Goal: Transaction & Acquisition: Purchase product/service

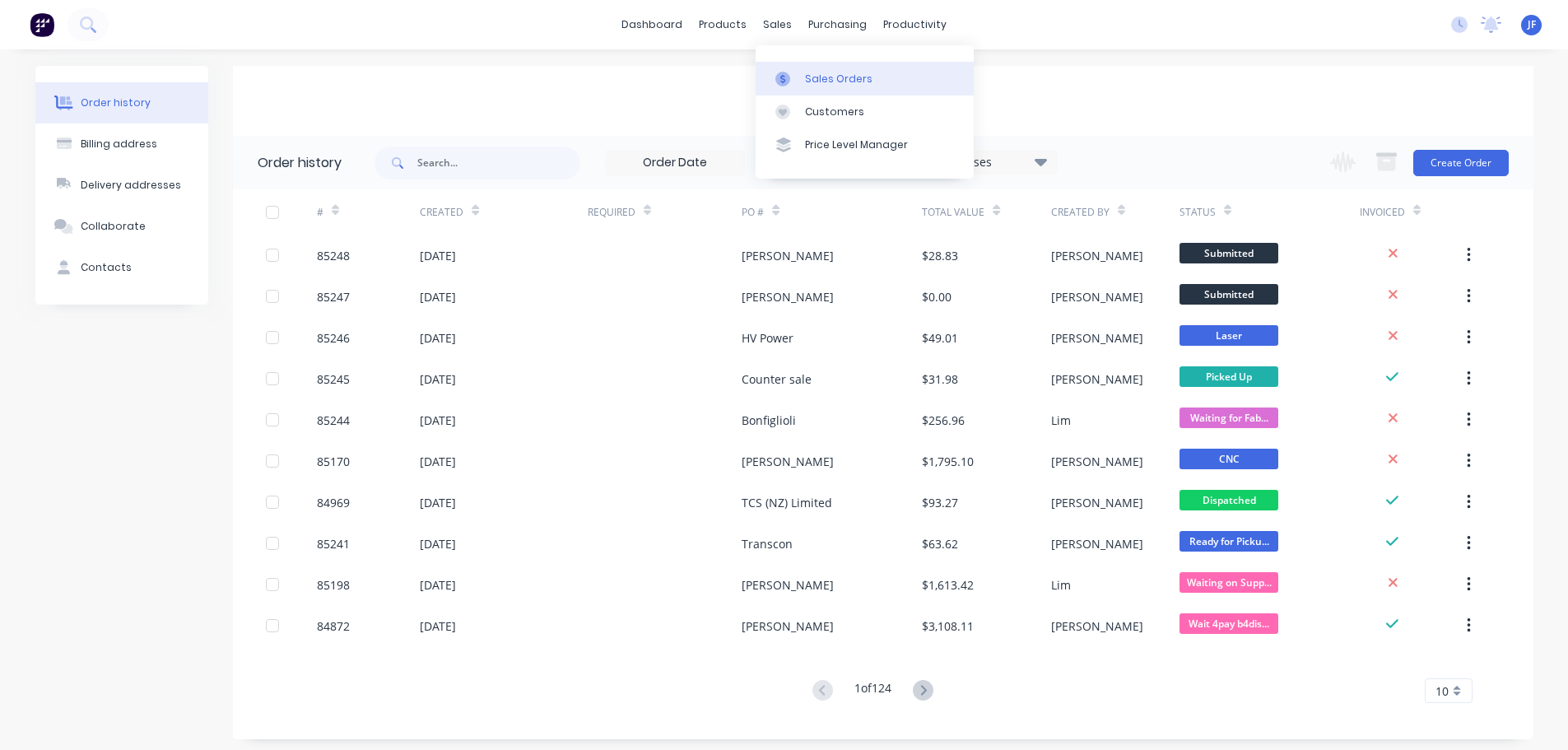
click at [797, 77] on div at bounding box center [787, 79] width 25 height 15
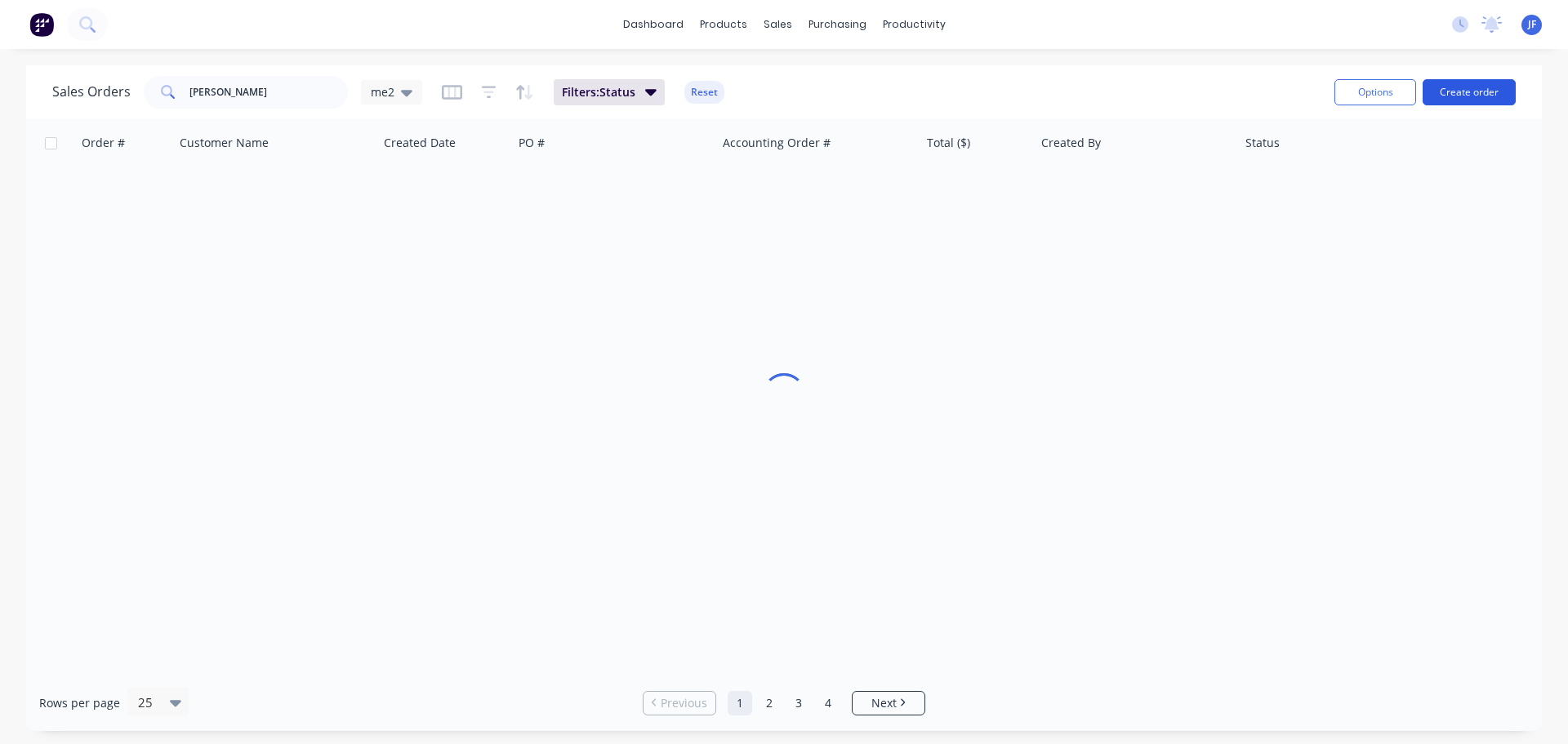
click at [1469, 95] on button "Create order" at bounding box center [1469, 92] width 93 height 26
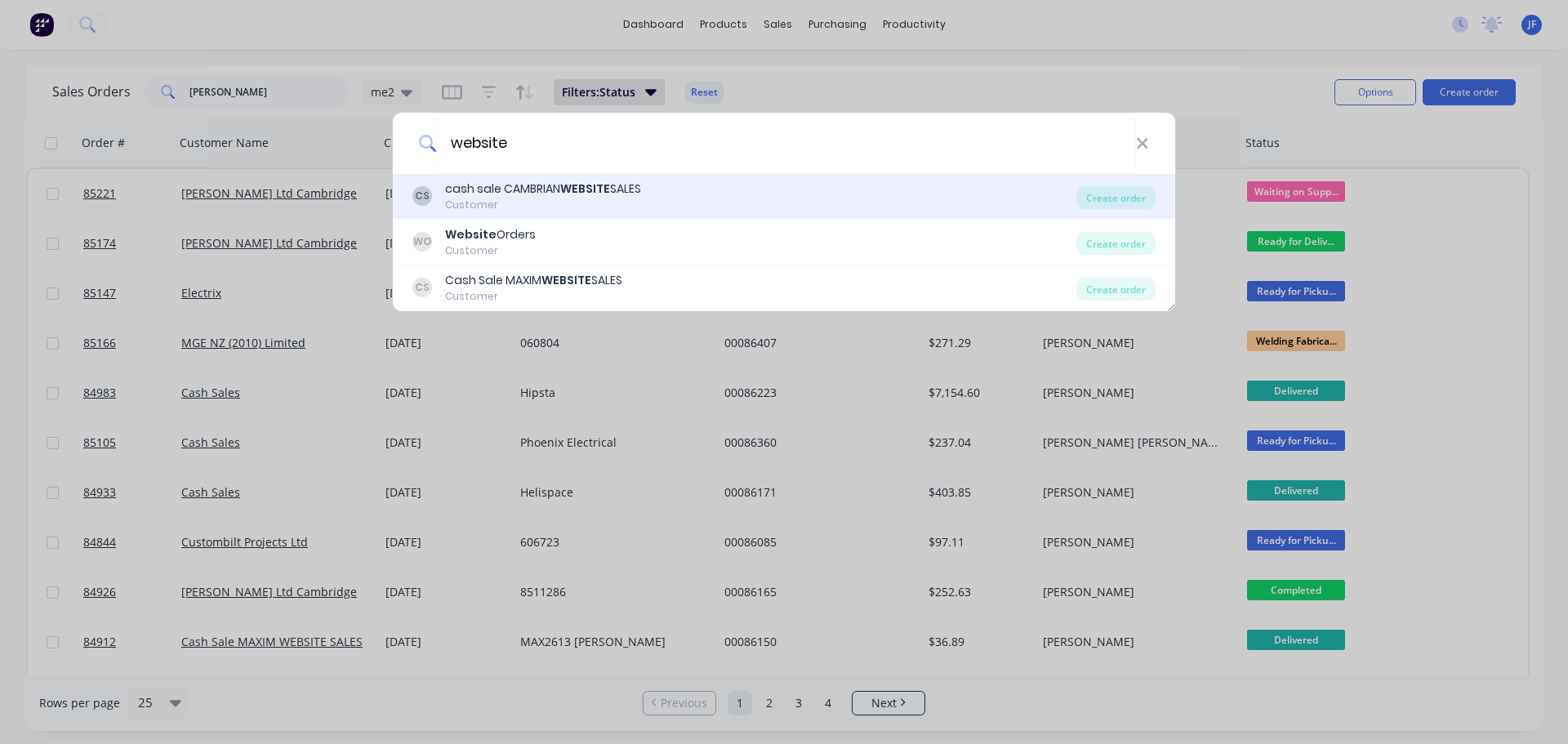
type input "website"
click at [560, 200] on div "Customer" at bounding box center [542, 204] width 196 height 14
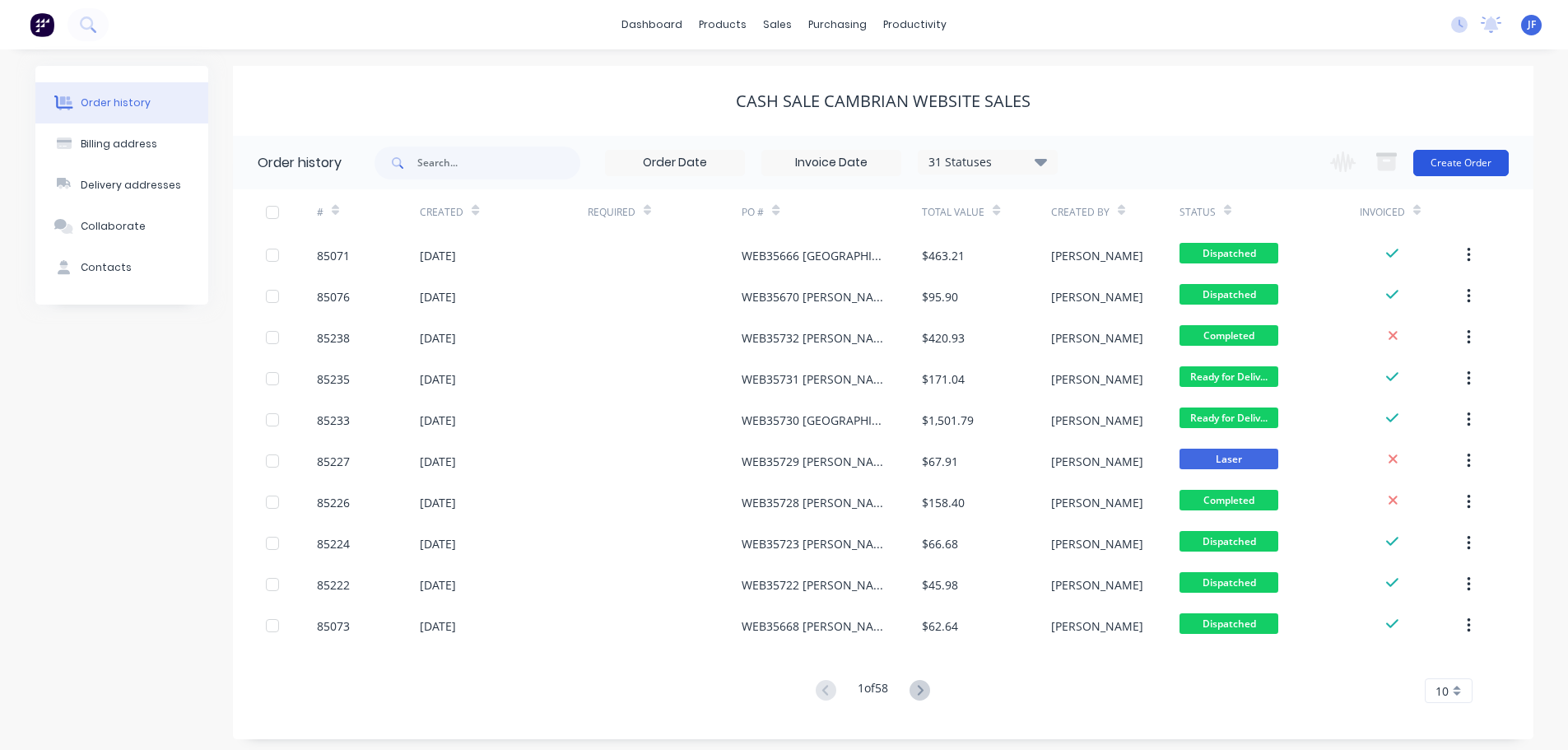
click at [1480, 162] on button "Create Order" at bounding box center [1461, 162] width 96 height 26
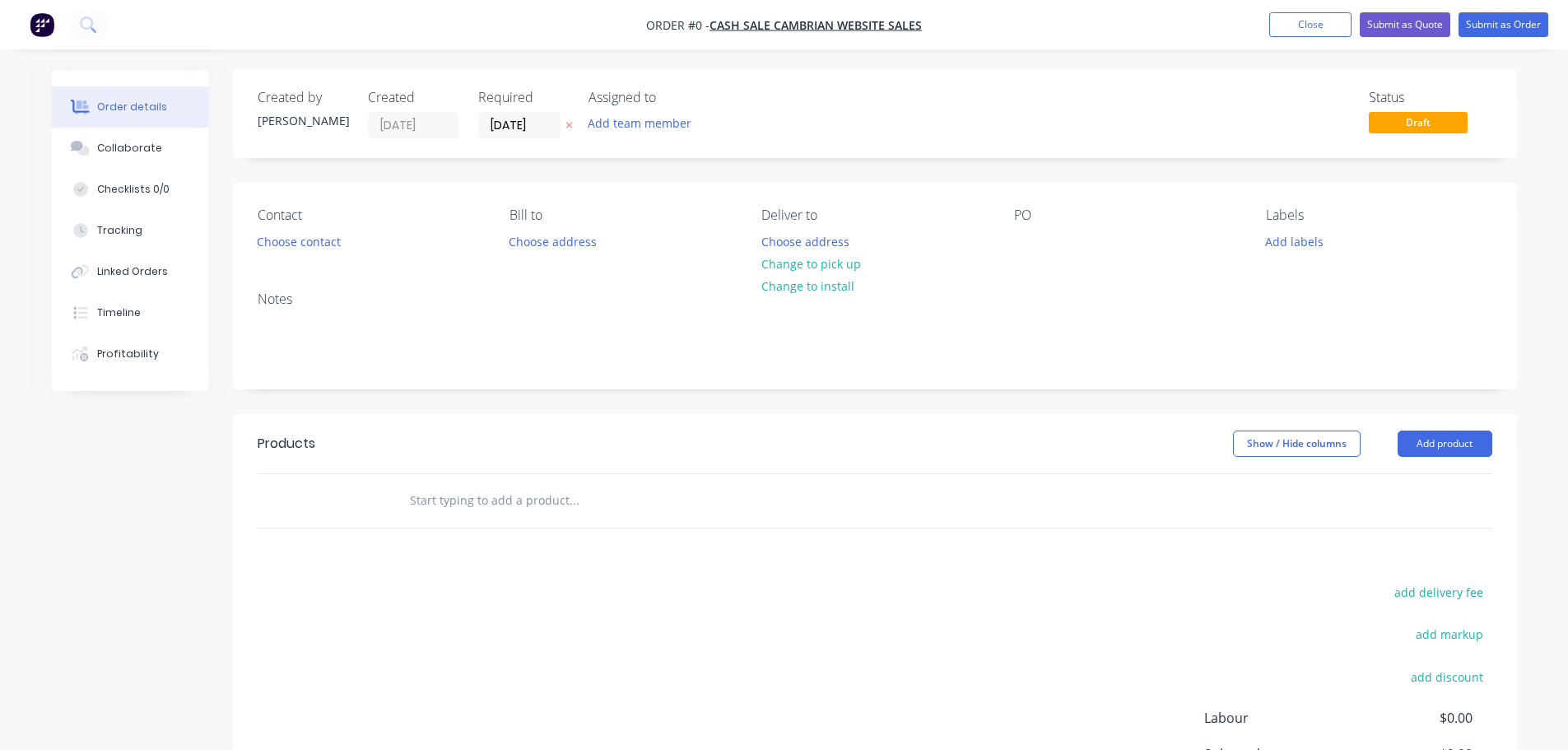
click at [574, 124] on button "button" at bounding box center [569, 126] width 17 height 19
click at [301, 241] on button "Choose contact" at bounding box center [298, 241] width 102 height 22
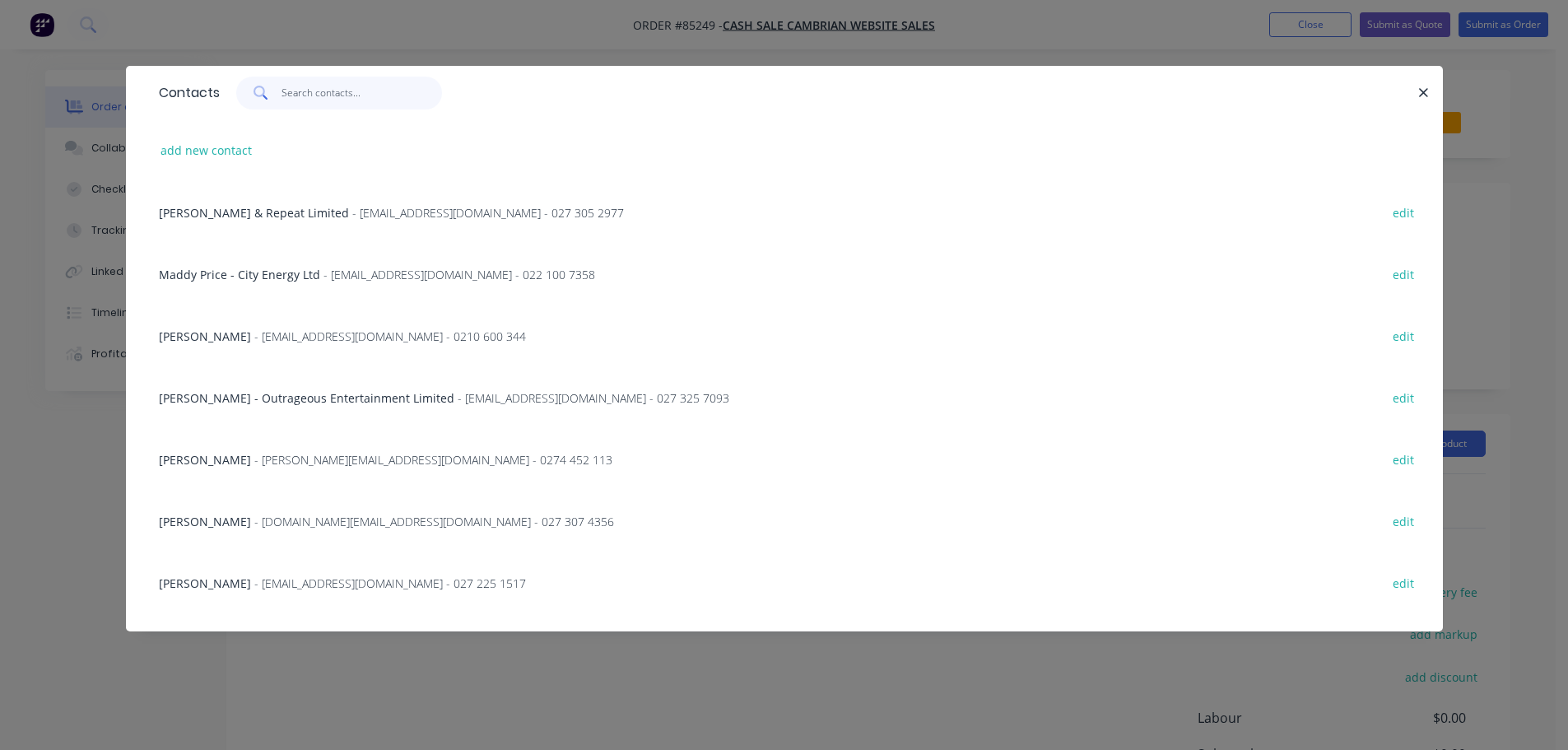
click at [351, 105] on input "text" at bounding box center [362, 93] width 161 height 33
paste input "Guy Parker"
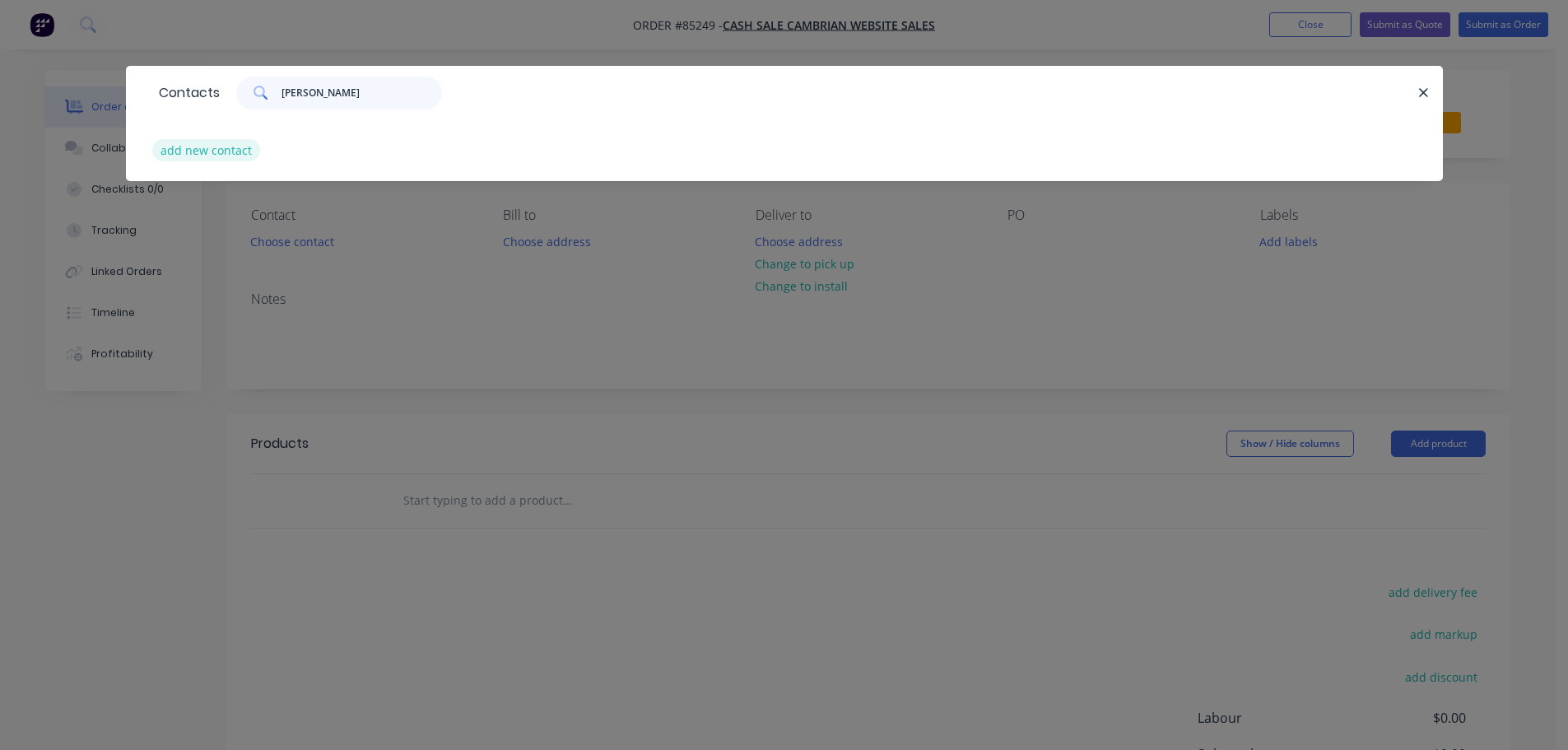
type input "Guy Parker"
click at [215, 147] on button "add new contact" at bounding box center [206, 150] width 108 height 22
select select "NZ"
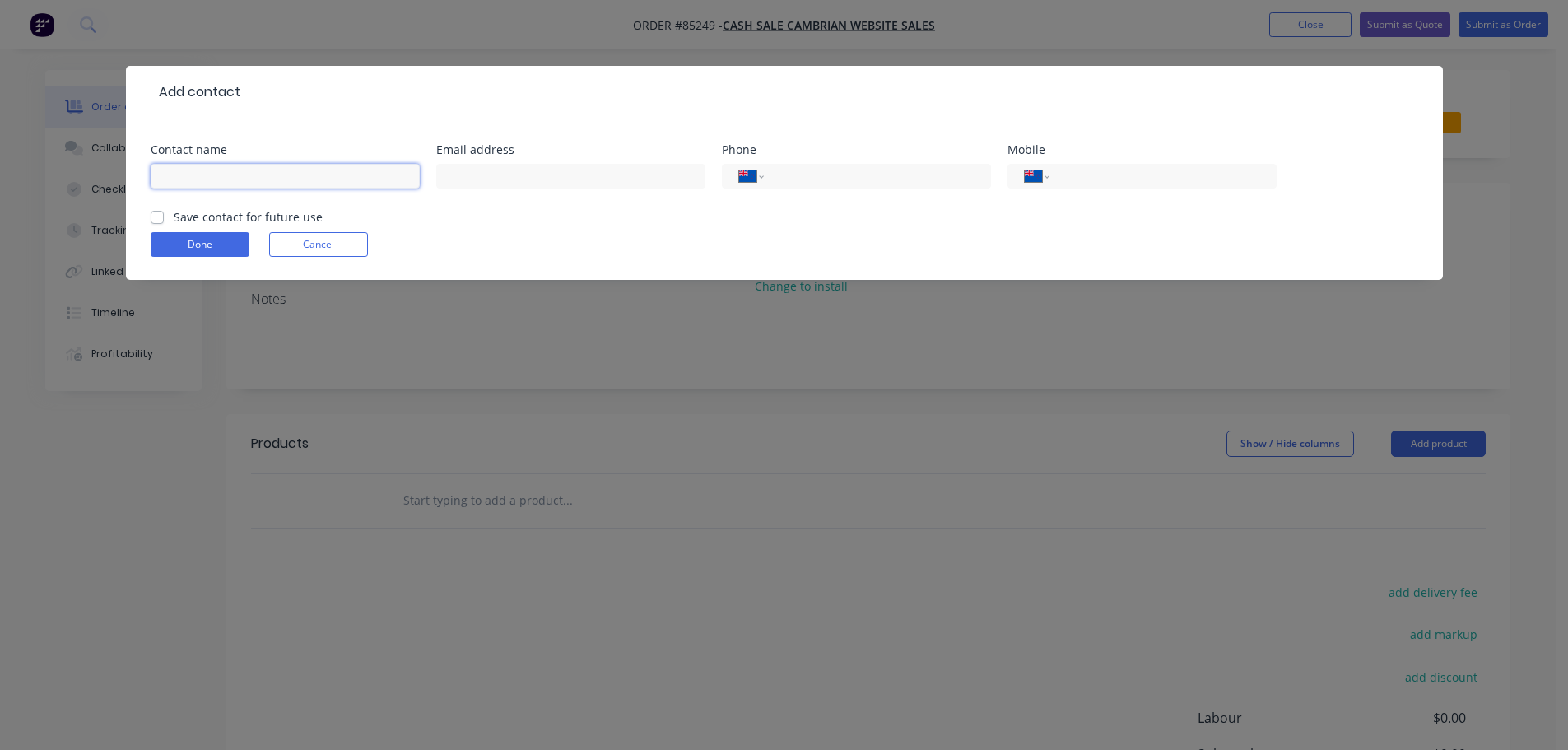
click at [221, 168] on input "text" at bounding box center [284, 176] width 269 height 25
paste input "Guy Parker"
type input "Guy Parker"
click at [214, 216] on label "Save contact for future use" at bounding box center [248, 217] width 149 height 17
click at [164, 216] on input "Save contact for future use" at bounding box center [156, 216] width 13 height 15
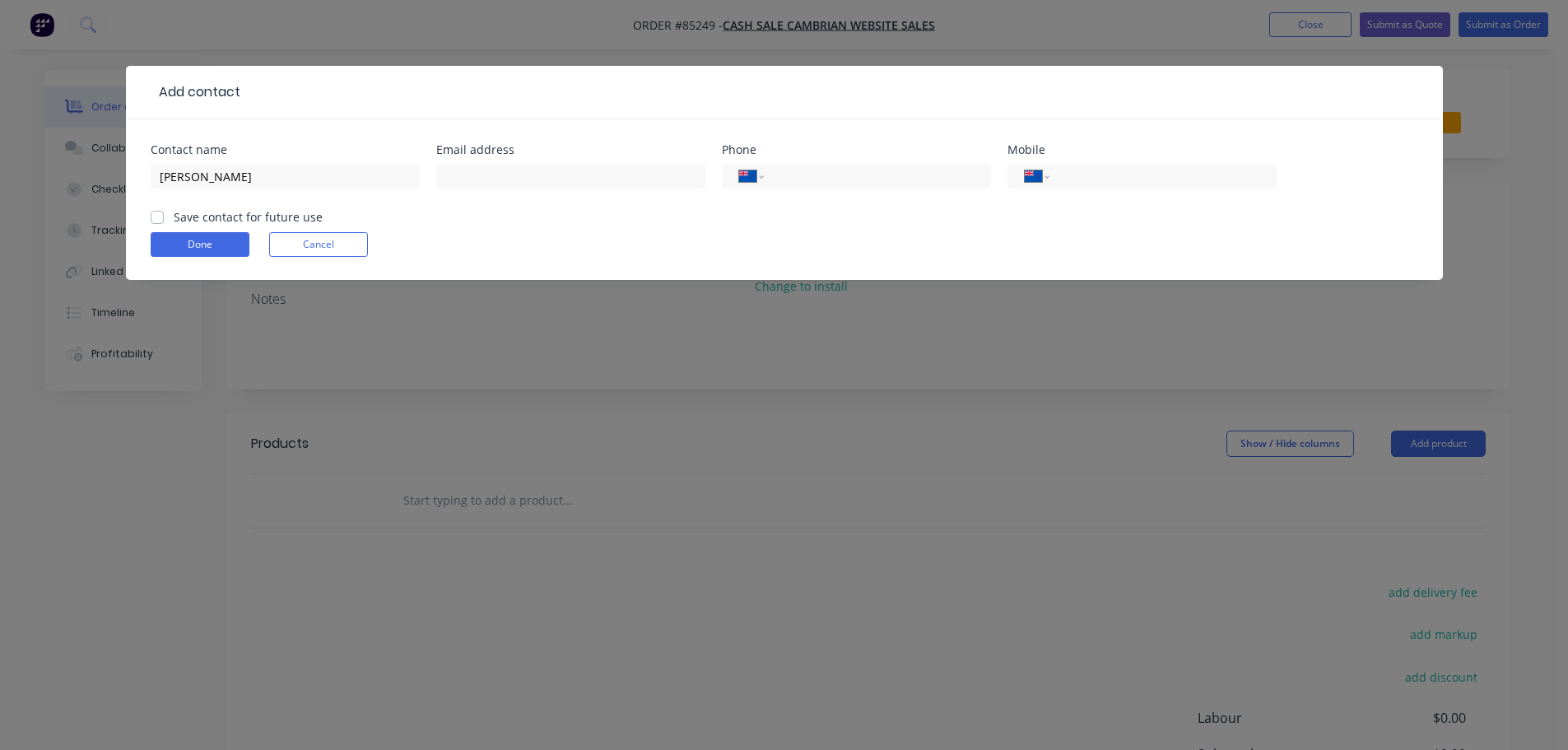
checkbox input "true"
click at [626, 185] on input "text" at bounding box center [570, 176] width 269 height 25
paste input "Stone@stonestudionz.co.nz"
type input "Stone@stonestudionz.co.nz"
click at [1190, 171] on input "tel" at bounding box center [1159, 177] width 197 height 19
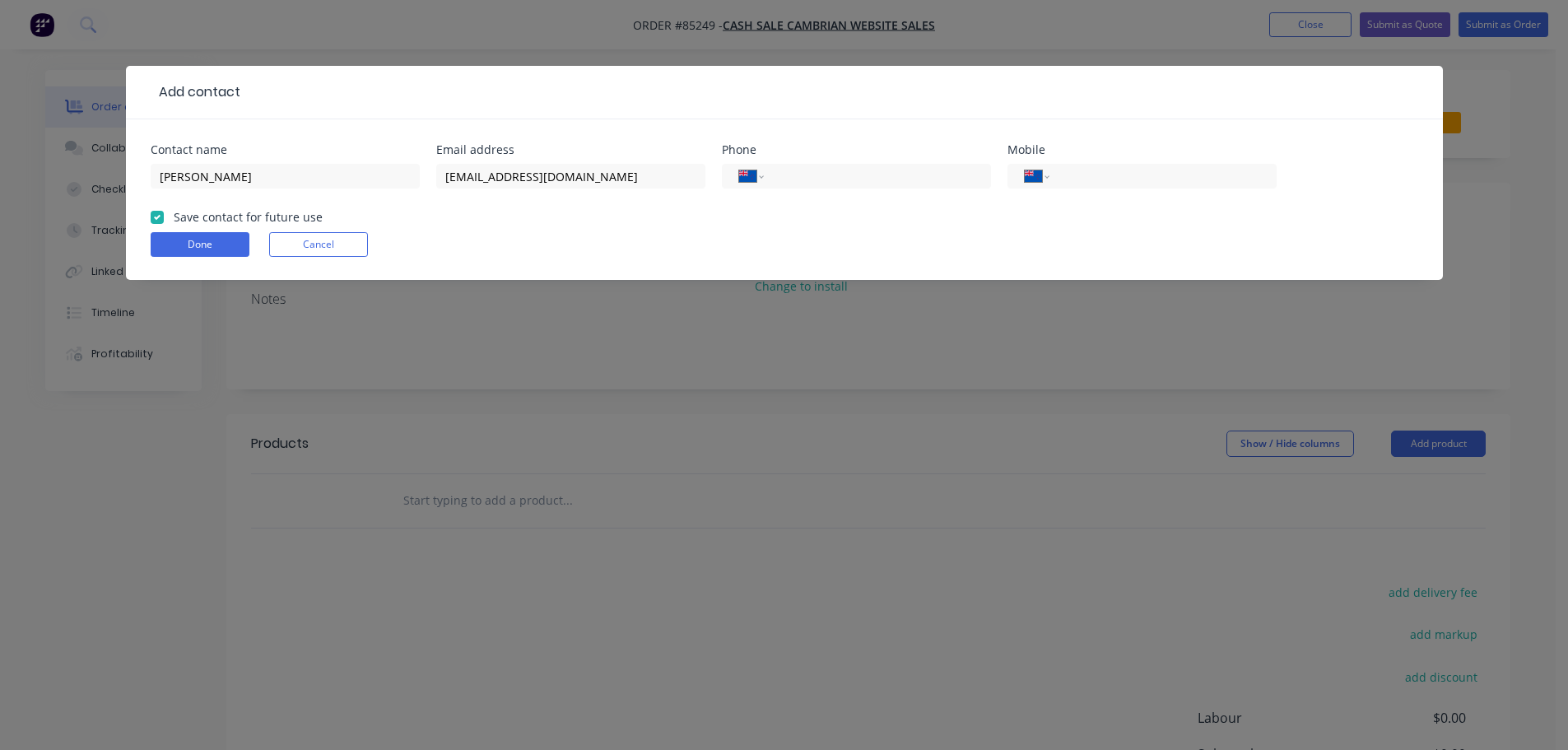
paste input "027 848 6432"
type input "027 848 6432"
click at [216, 237] on button "Done" at bounding box center [200, 244] width 99 height 25
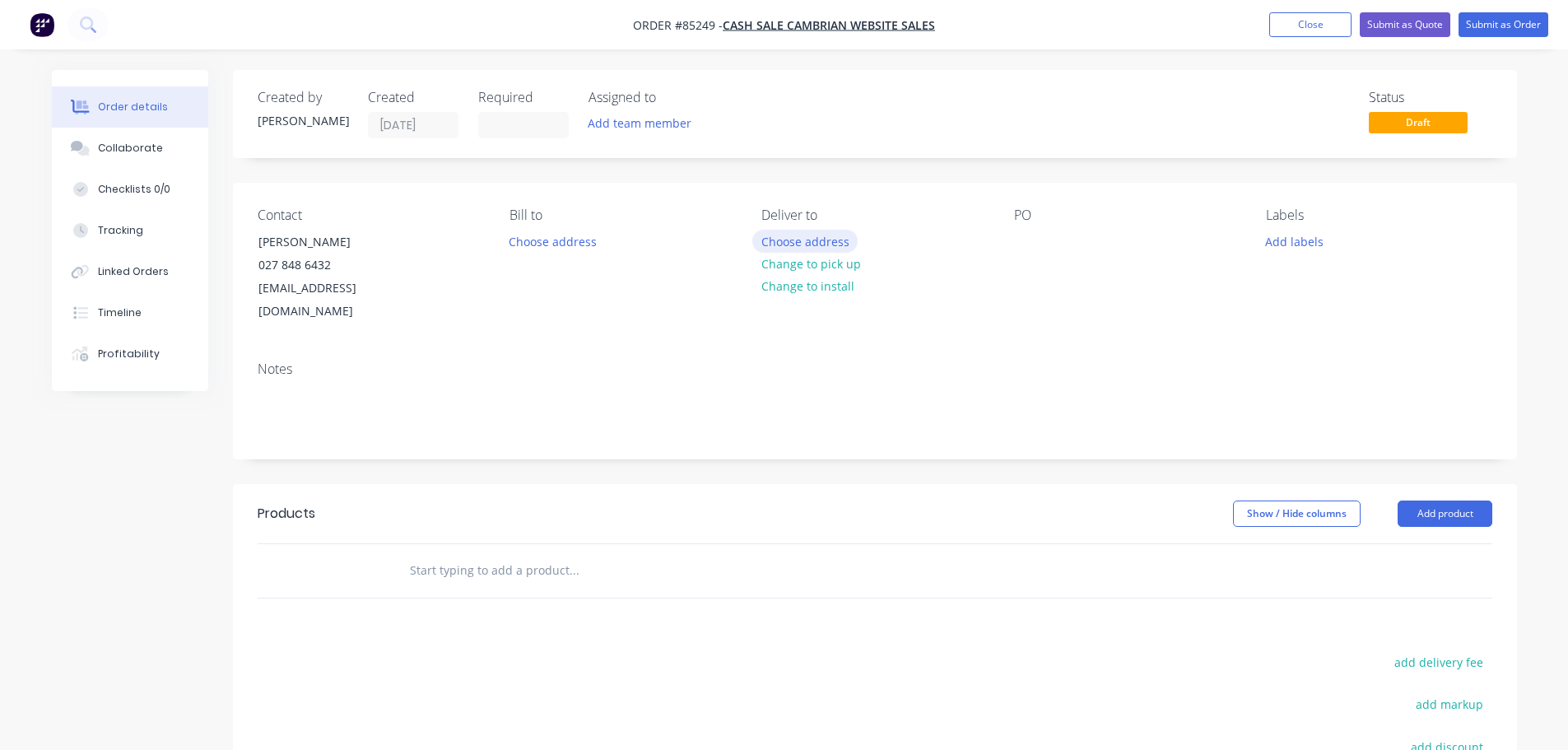
click at [824, 248] on button "Choose address" at bounding box center [804, 241] width 105 height 22
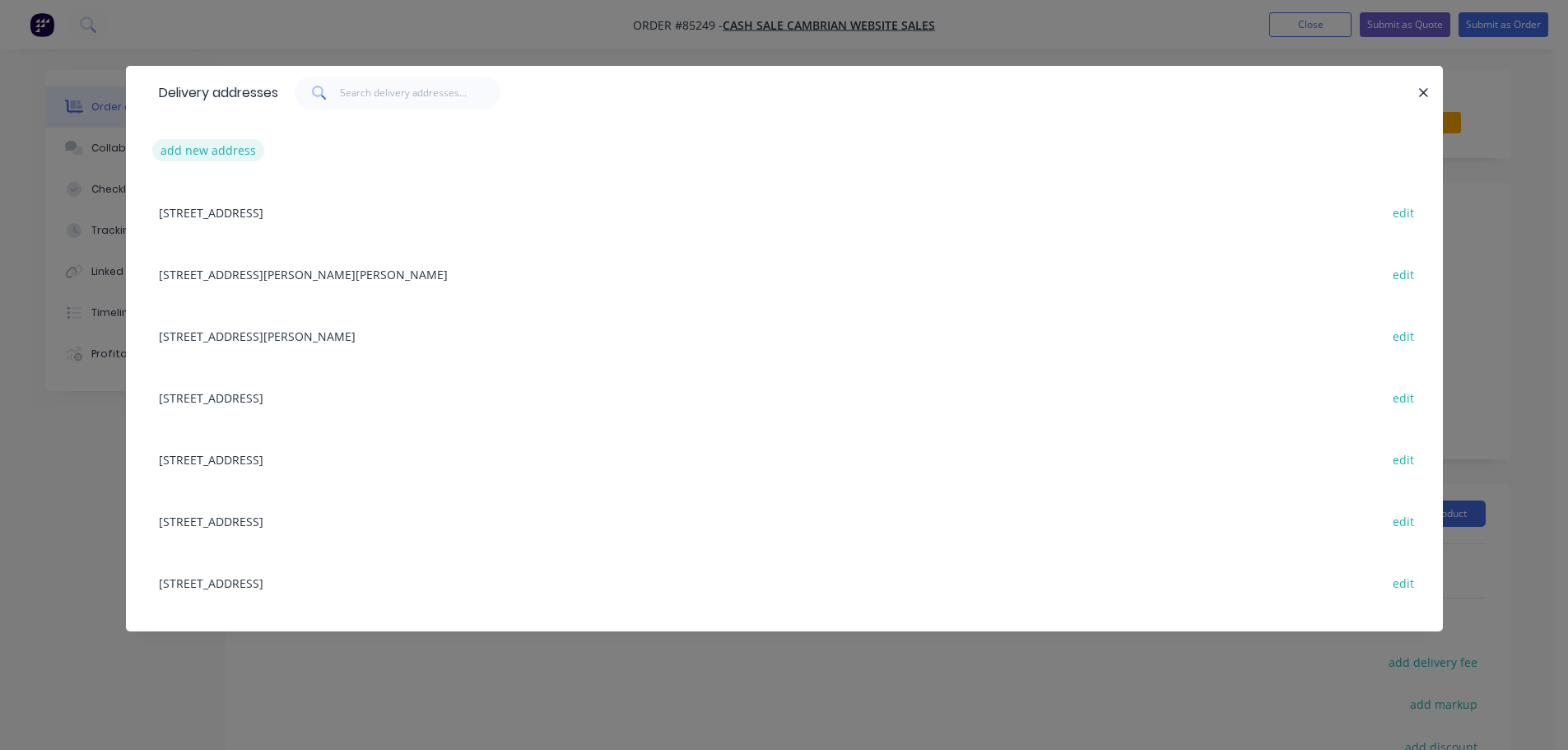
click at [183, 146] on button "add new address" at bounding box center [208, 150] width 113 height 22
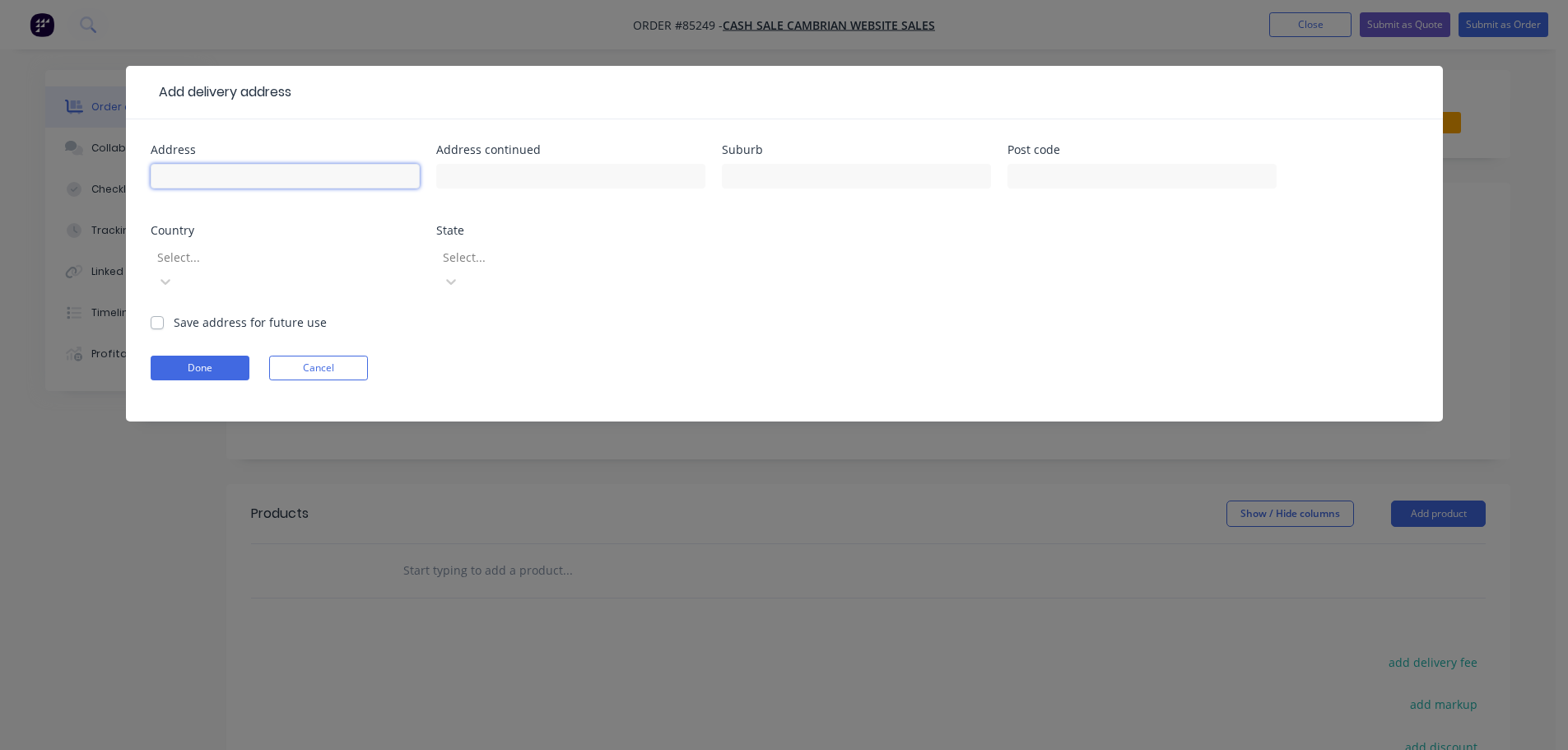
click at [284, 179] on input "text" at bounding box center [284, 176] width 269 height 25
paste input "237 Stanley road Gisborne 4010"
type input "237 Stanley road Gisborne 4010"
click at [219, 355] on button "Done" at bounding box center [200, 367] width 99 height 25
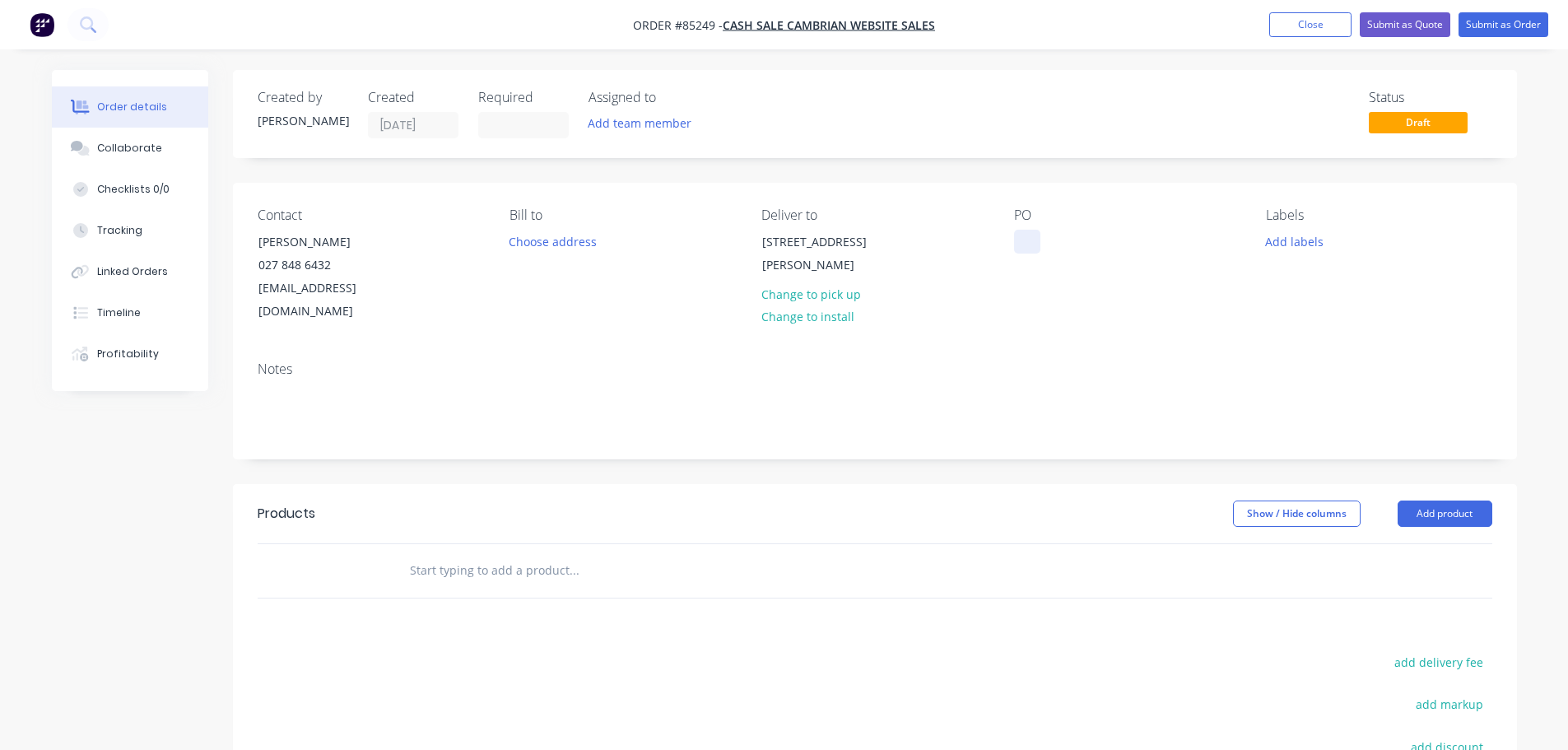
click at [1019, 247] on div at bounding box center [1027, 242] width 26 height 24
click at [1019, 246] on div at bounding box center [1027, 242] width 26 height 24
drag, startPoint x: 260, startPoint y: 243, endPoint x: 458, endPoint y: 244, distance: 198.0
click at [458, 244] on div "Contact Guy Parker 027 848 6432 Stone@stonestudionz.co.nz" at bounding box center [371, 266] width 225 height 116
copy div "Guy Parker"
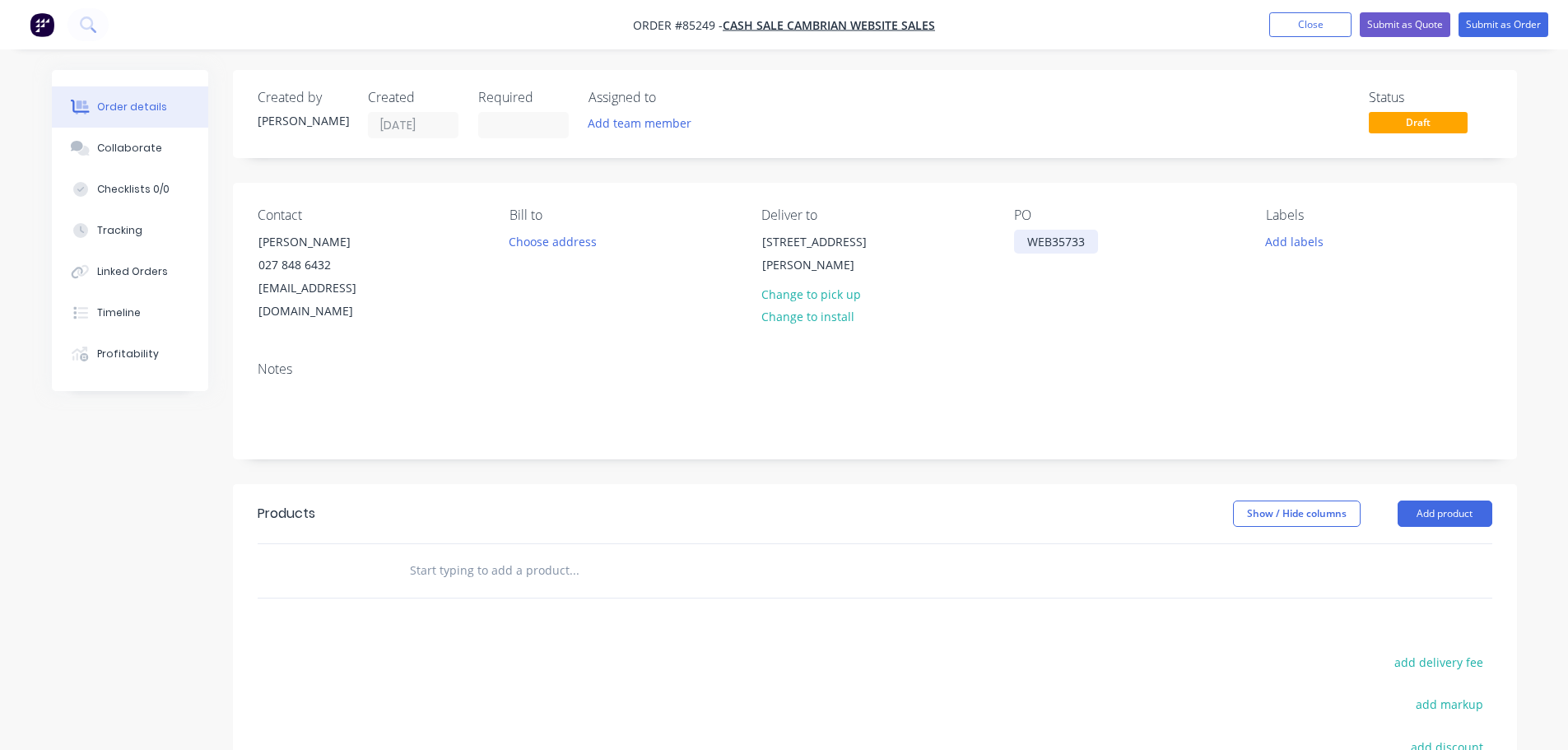
click at [1097, 239] on div "WEB35733" at bounding box center [1056, 242] width 84 height 24
click at [1301, 237] on button "Add labels" at bounding box center [1295, 241] width 76 height 22
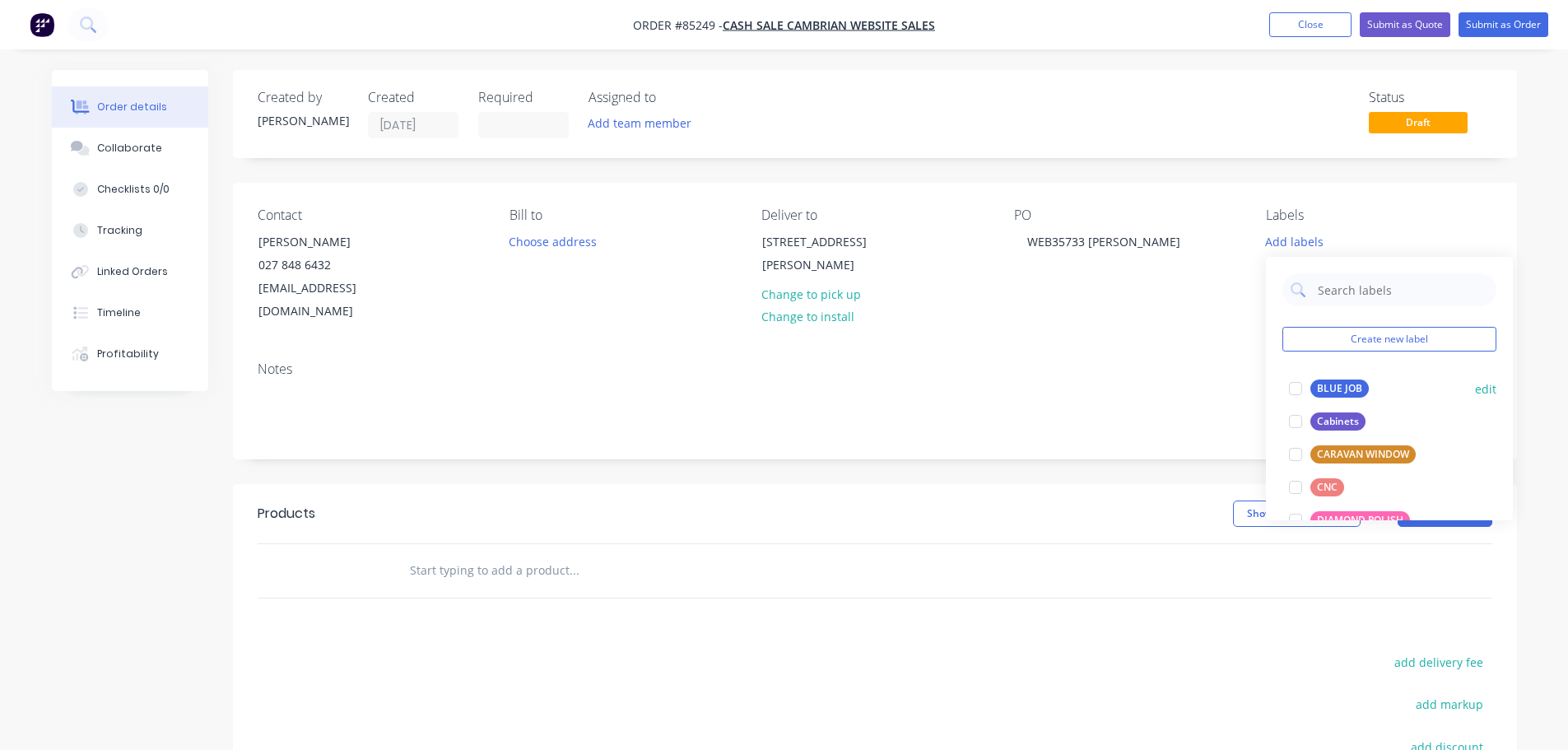
click at [1316, 387] on div "BLUE JOB" at bounding box center [1339, 388] width 58 height 18
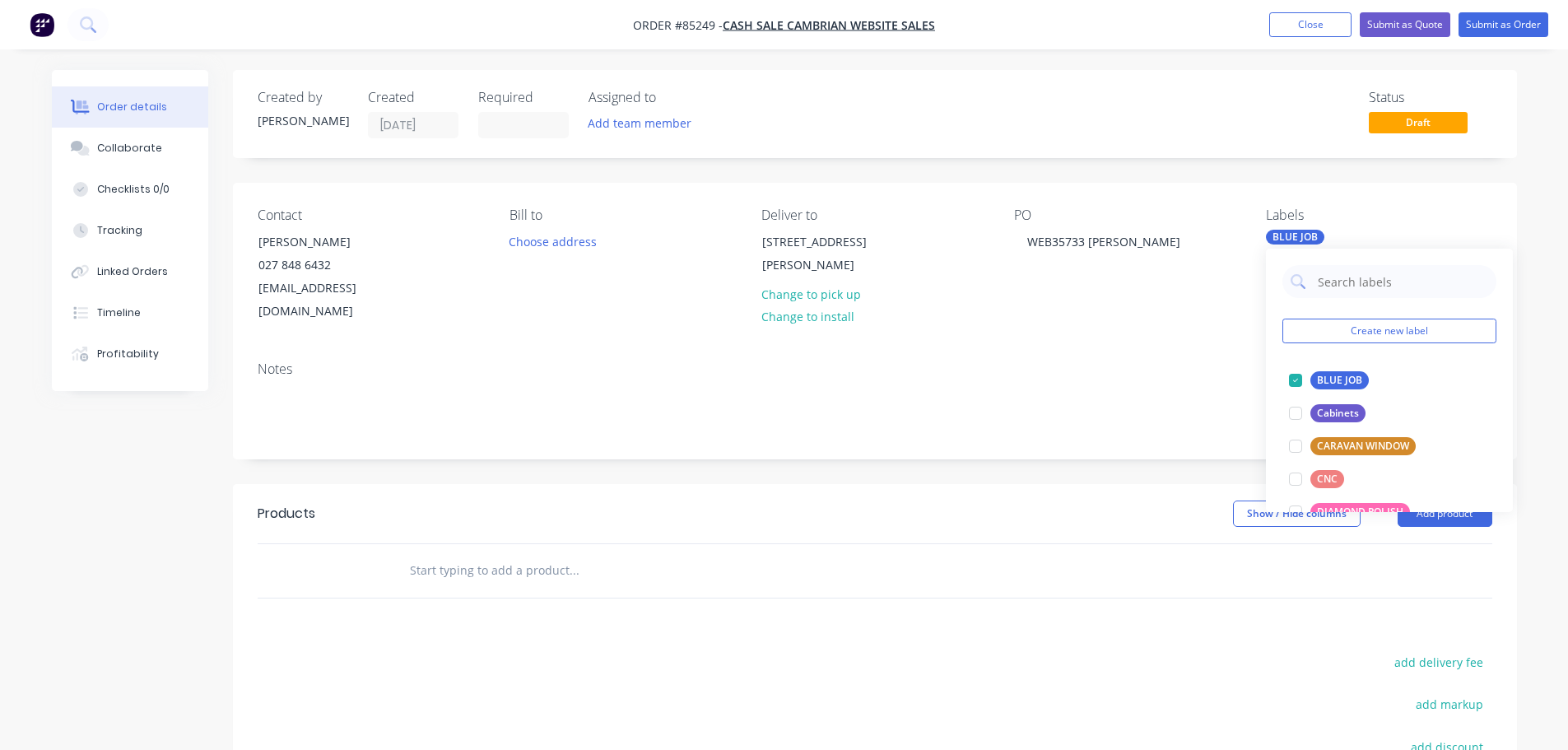
click at [1228, 241] on div "PO WEB35733 Guy Parker" at bounding box center [1126, 266] width 225 height 116
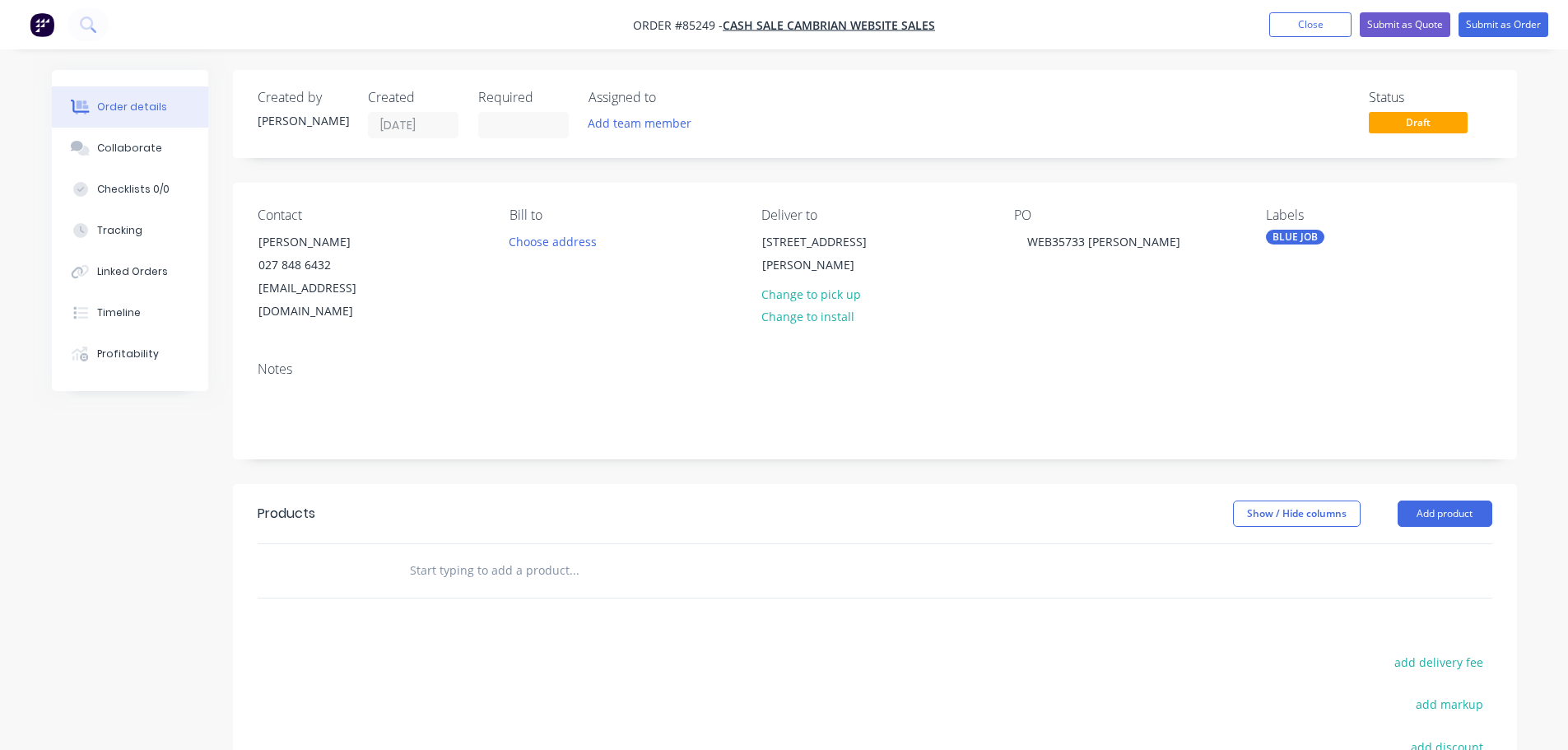
click at [538, 554] on input "text" at bounding box center [574, 571] width 330 height 33
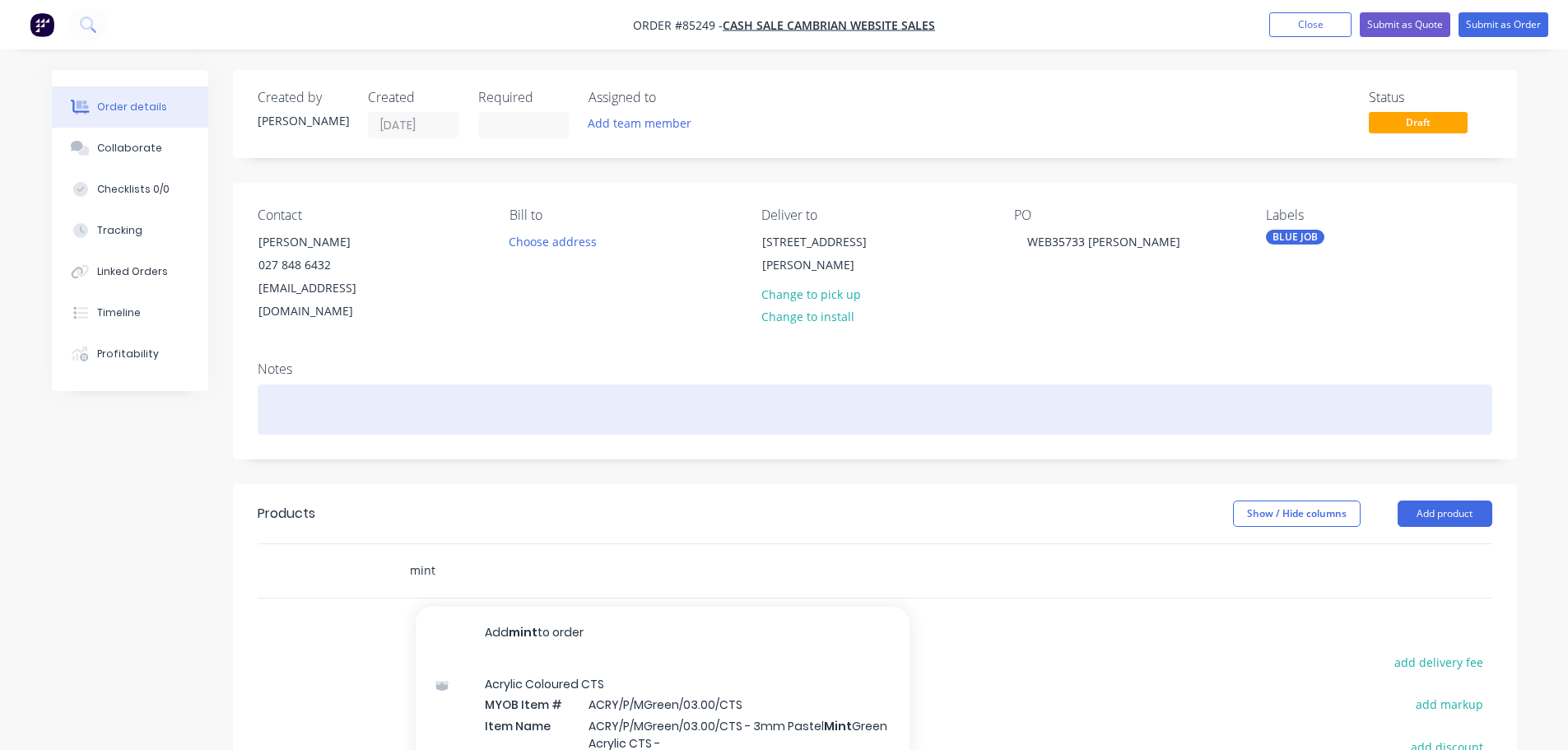
scroll to position [165, 0]
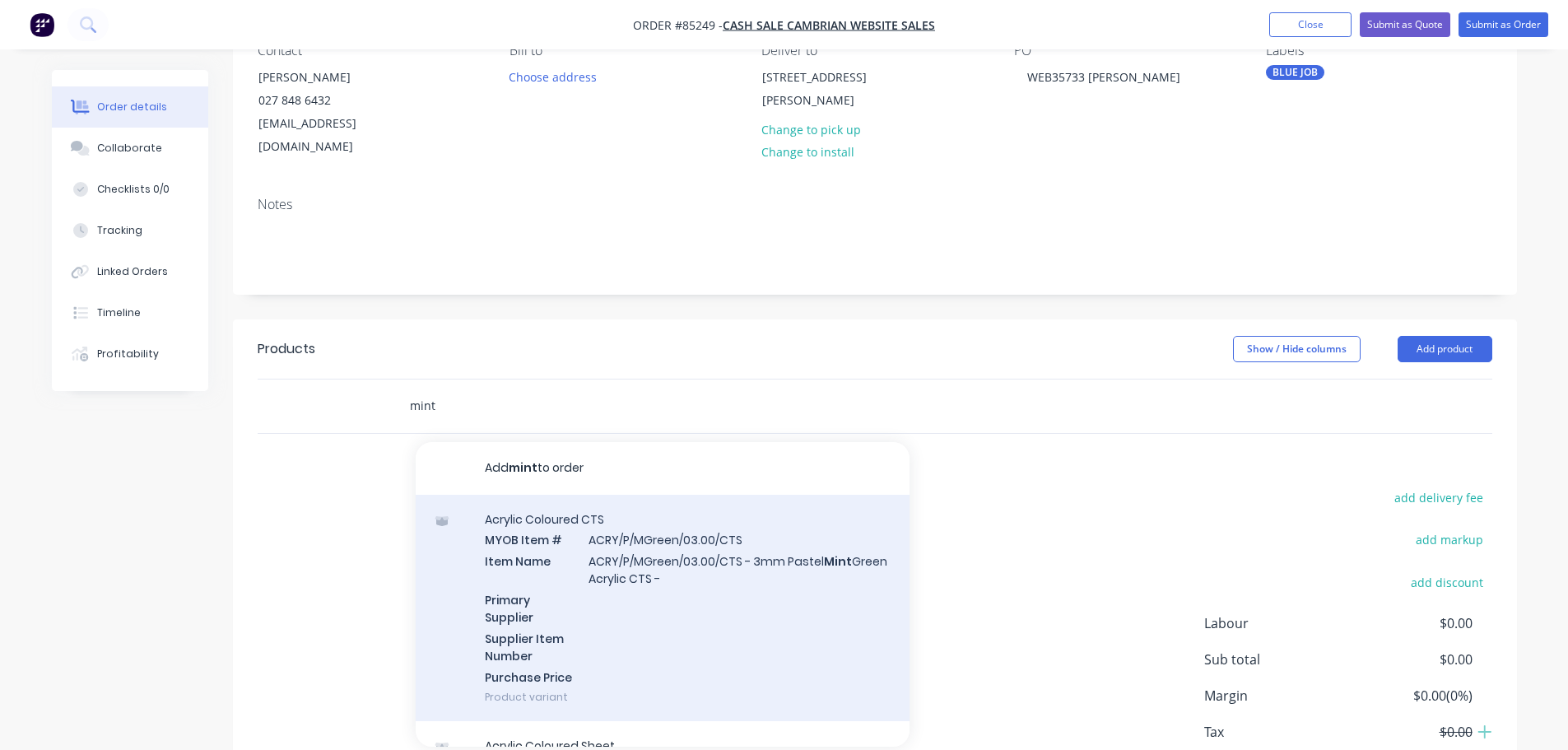
type input "mint"
click at [664, 595] on div "Acrylic Coloured CTS MYOB Item # ACRY/P/MGreen/03.00/CTS Item Name ACRY/P/MGree…" at bounding box center [663, 608] width 494 height 227
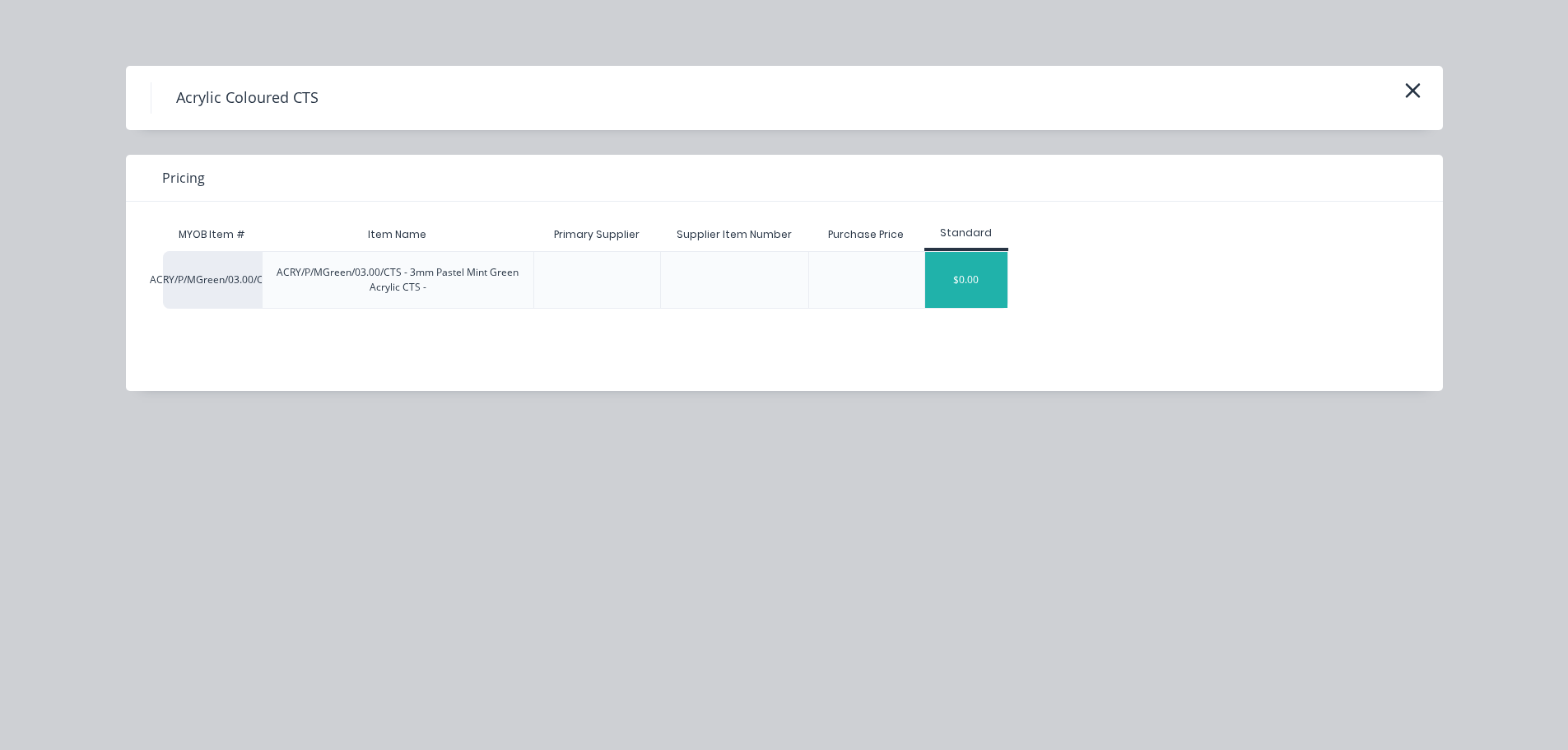
click at [957, 295] on div "$0.00" at bounding box center [966, 280] width 82 height 56
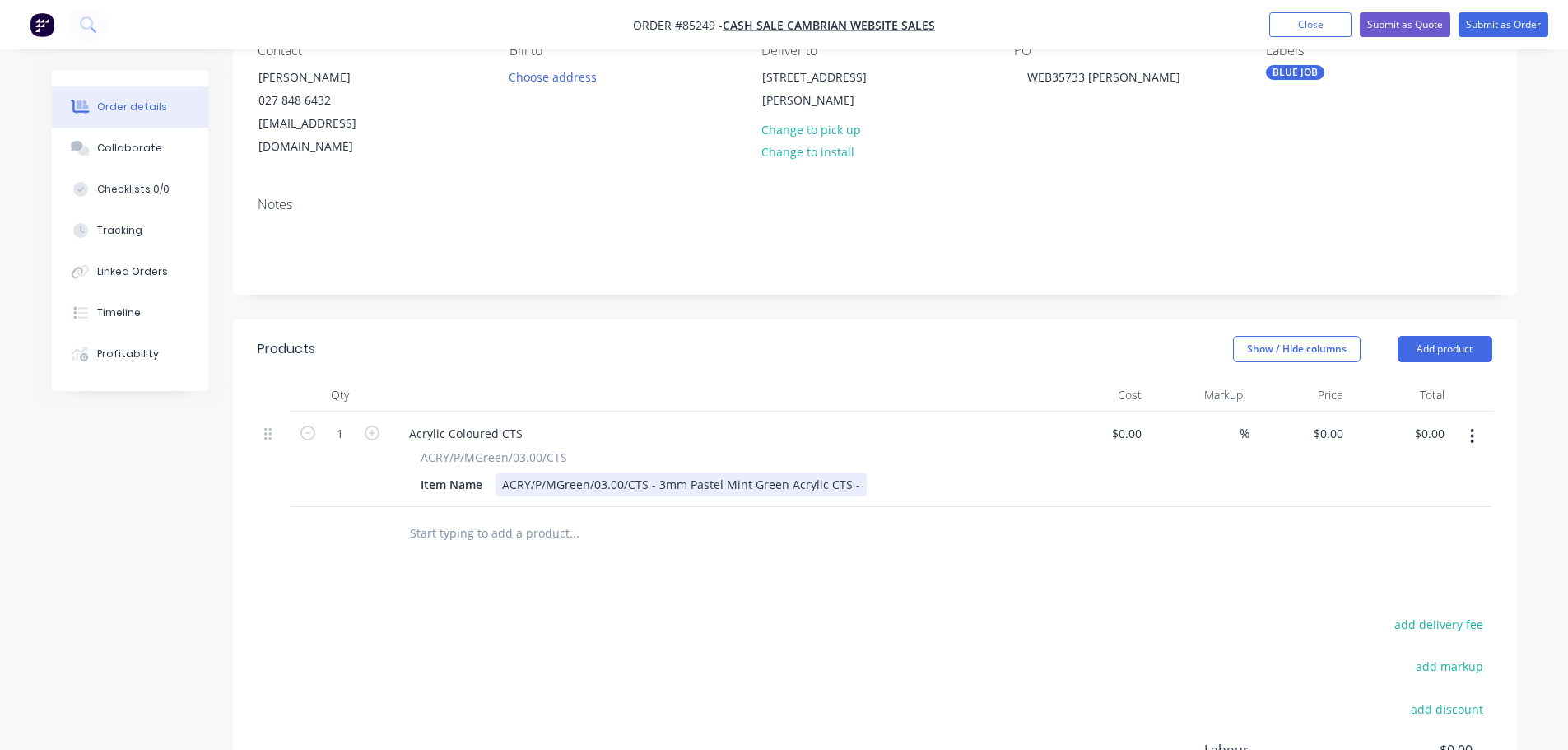
click at [853, 472] on div "ACRY/P/MGreen/03.00/CTS - 3mm Pastel Mint Green Acrylic CTS -" at bounding box center [681, 484] width 372 height 24
click at [1428, 421] on input "0.00" at bounding box center [1436, 433] width 32 height 24
type input "33.30"
type input "$33.30"
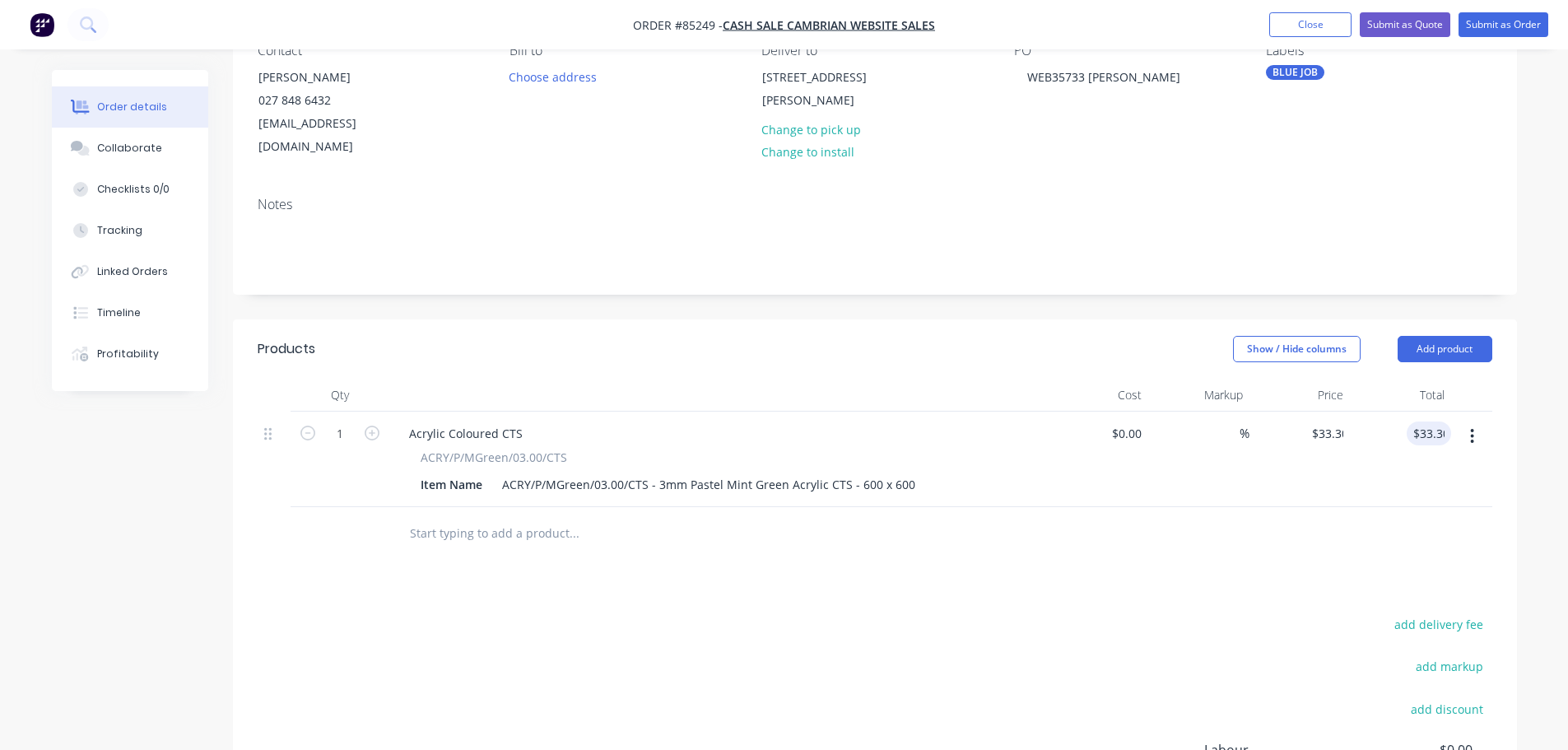
click at [1273, 507] on div at bounding box center [875, 534] width 1235 height 54
click at [562, 517] on input "text" at bounding box center [574, 533] width 330 height 33
click at [421, 517] on input "stawb" at bounding box center [574, 533] width 330 height 33
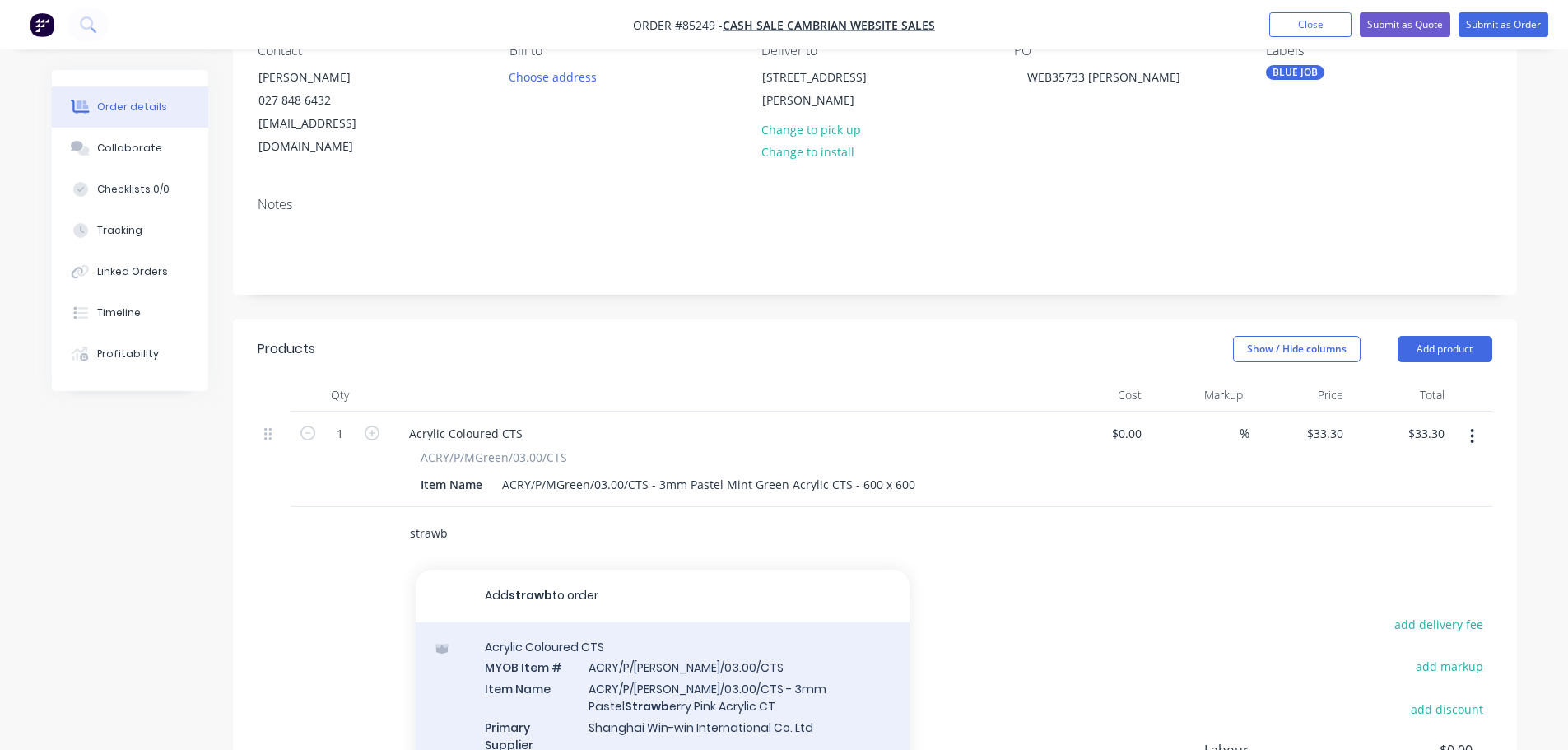
type input "strawb"
click at [666, 633] on div "Acrylic Coloured CTS MYOB Item # ACRY/P/SPink/03.00/CTS Item Name ACRY/P/SPink/…" at bounding box center [663, 736] width 494 height 227
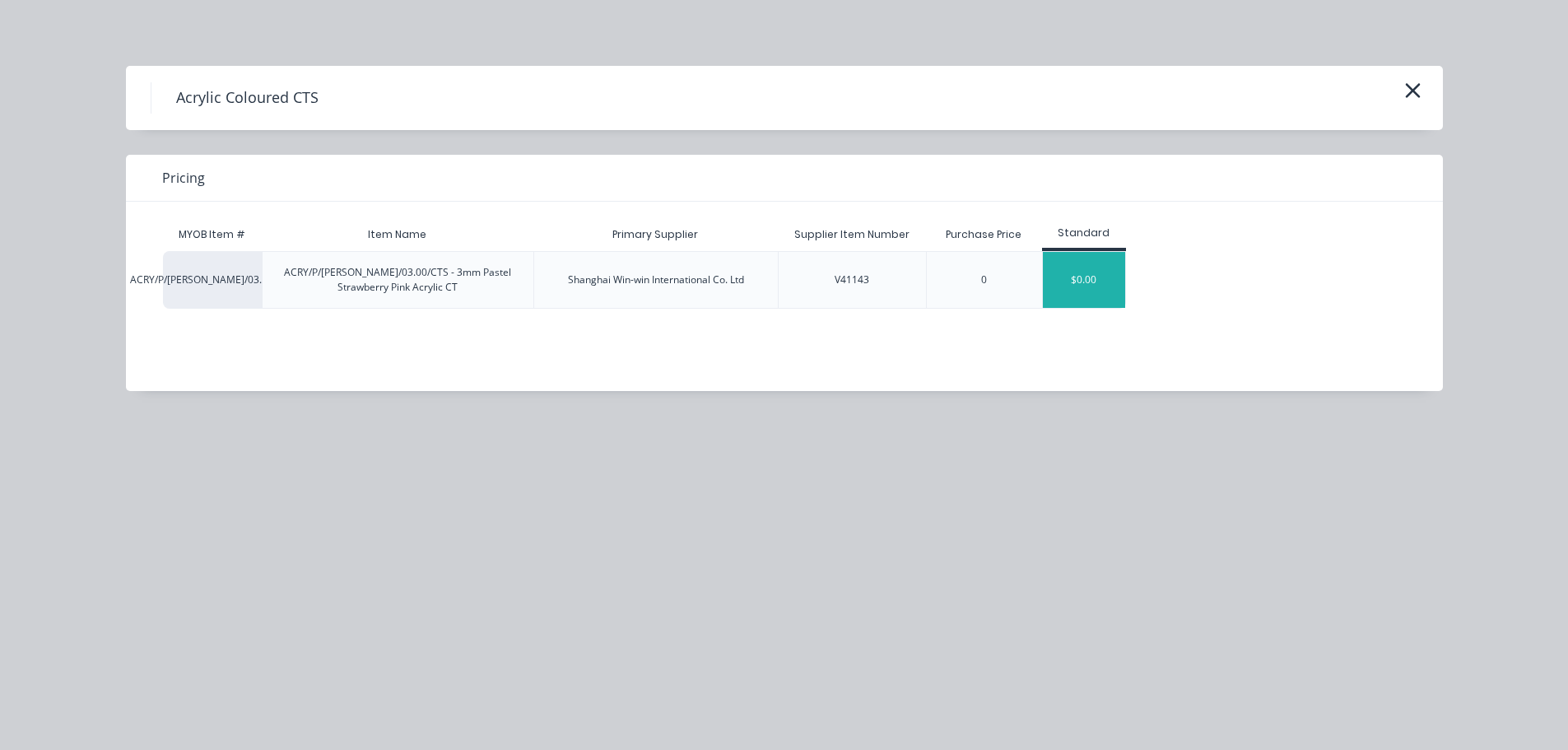
click at [1080, 266] on div "$0.00" at bounding box center [1084, 280] width 82 height 56
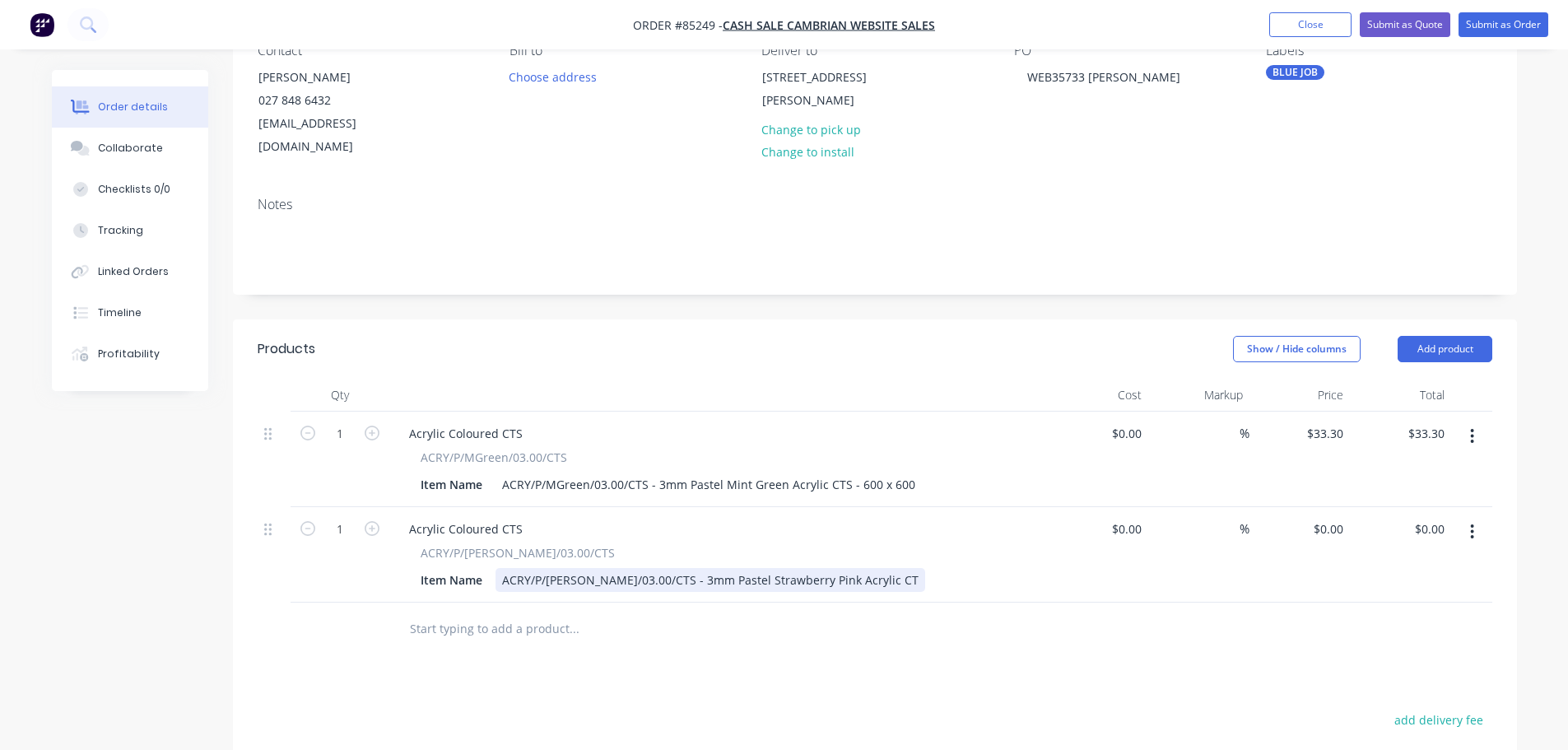
click at [845, 568] on div "ACRY/P/SPink/03.00/CTS - 3mm Pastel Strawberry Pink Acrylic CT" at bounding box center [710, 580] width 430 height 24
click at [1335, 421] on input "33.3" at bounding box center [1328, 433] width 44 height 24
type input "$33.30"
click at [1337, 517] on input "0" at bounding box center [1341, 529] width 19 height 24
paste input "33.3"
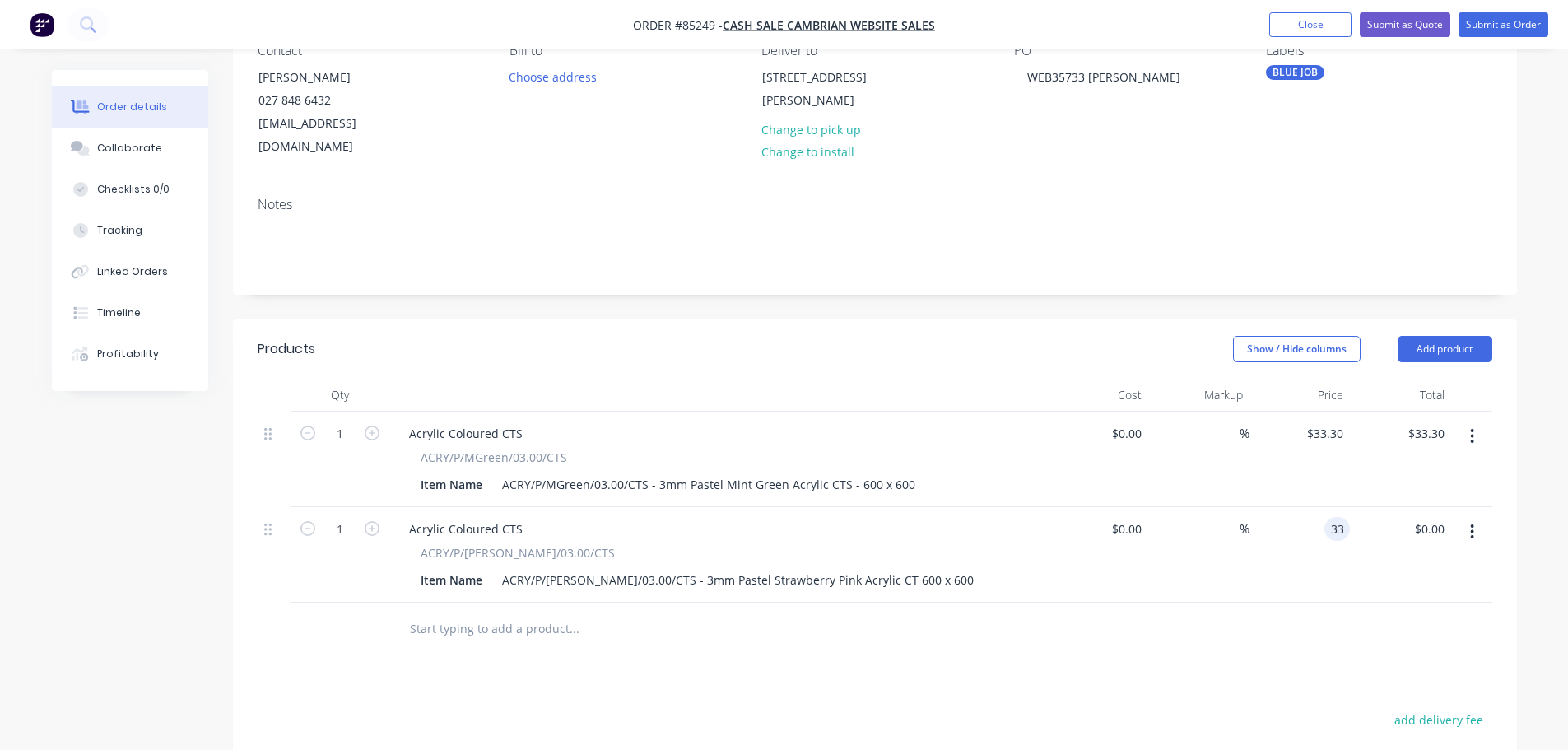
type input "$33.30"
click at [1325, 553] on div "$33.30 $33.30" at bounding box center [1300, 555] width 102 height 96
click at [571, 612] on input "text" at bounding box center [574, 629] width 330 height 33
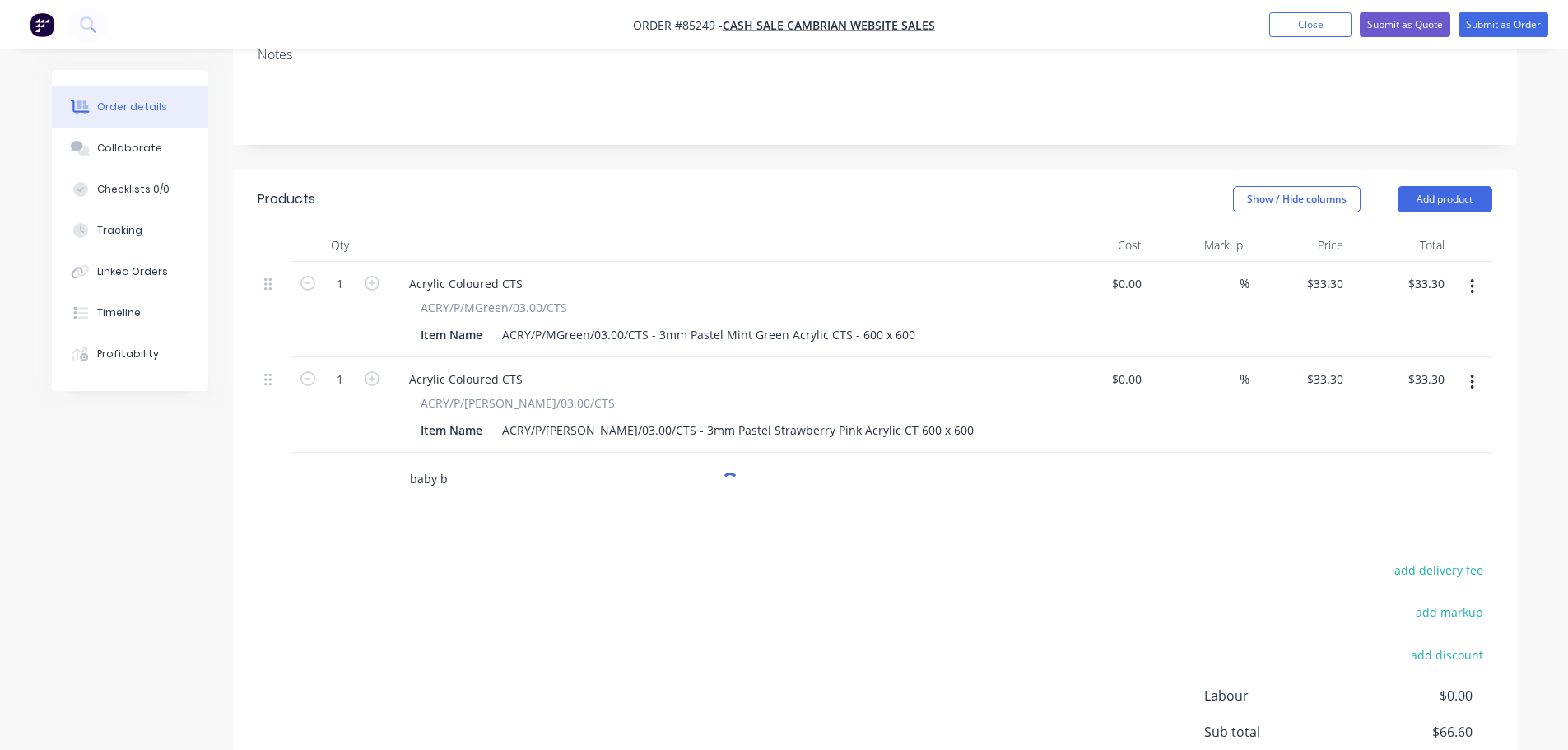
scroll to position [467, 0]
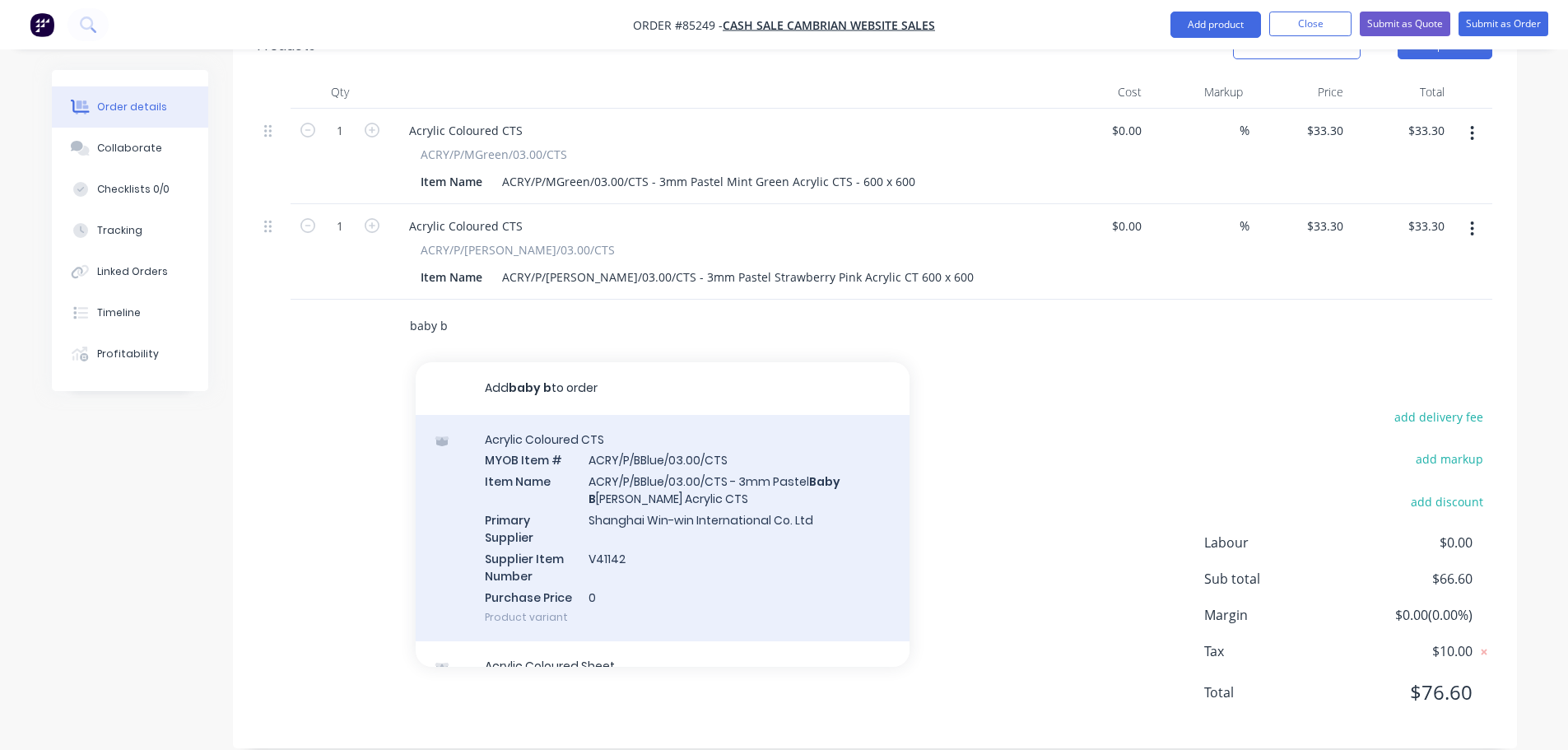
type input "baby b"
click at [661, 512] on div "Acrylic Coloured CTS MYOB Item # ACRY/P/BBlue/03.00/CTS Item Name ACRY/P/BBlue/…" at bounding box center [663, 529] width 494 height 227
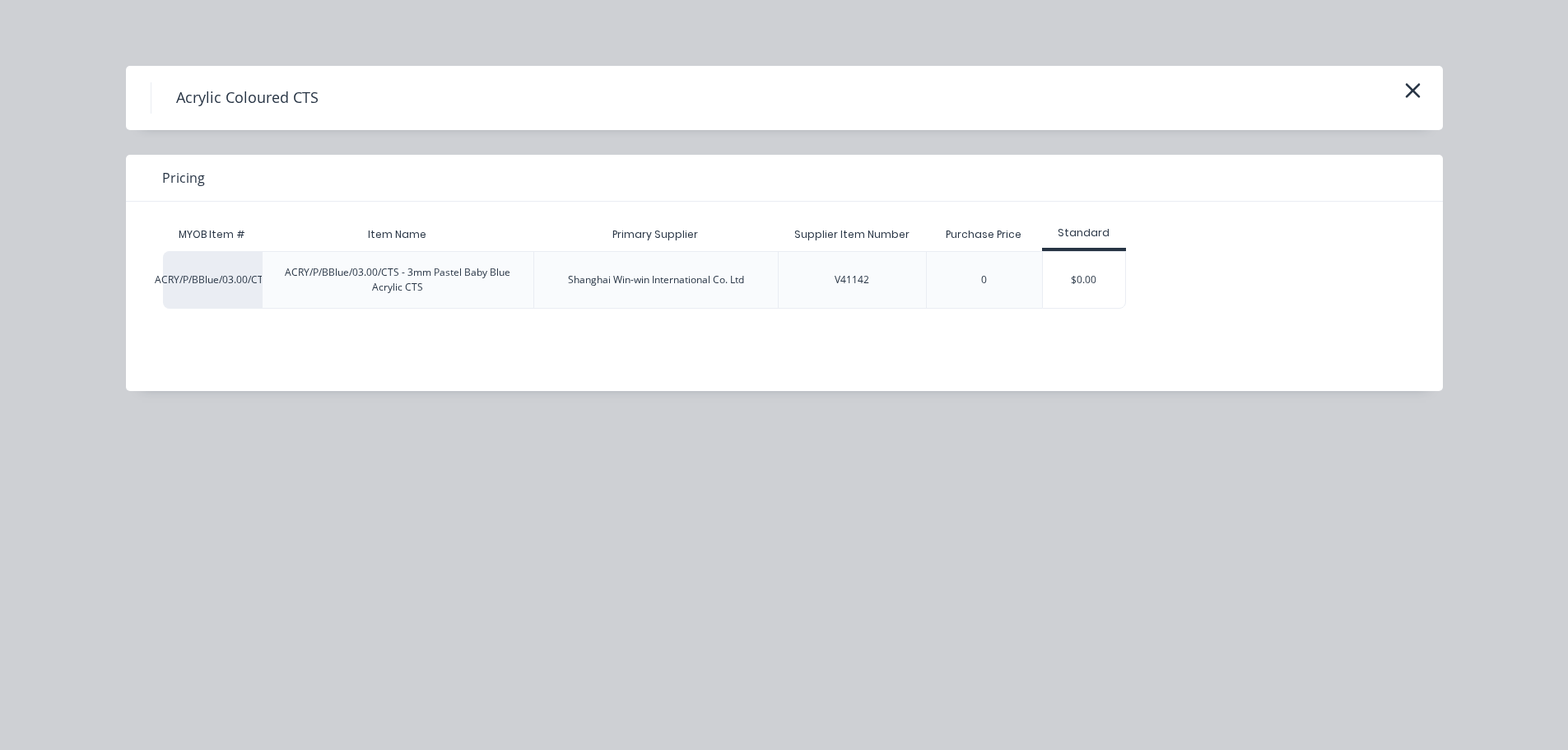
click at [1068, 289] on div "$0.00" at bounding box center [1084, 280] width 82 height 56
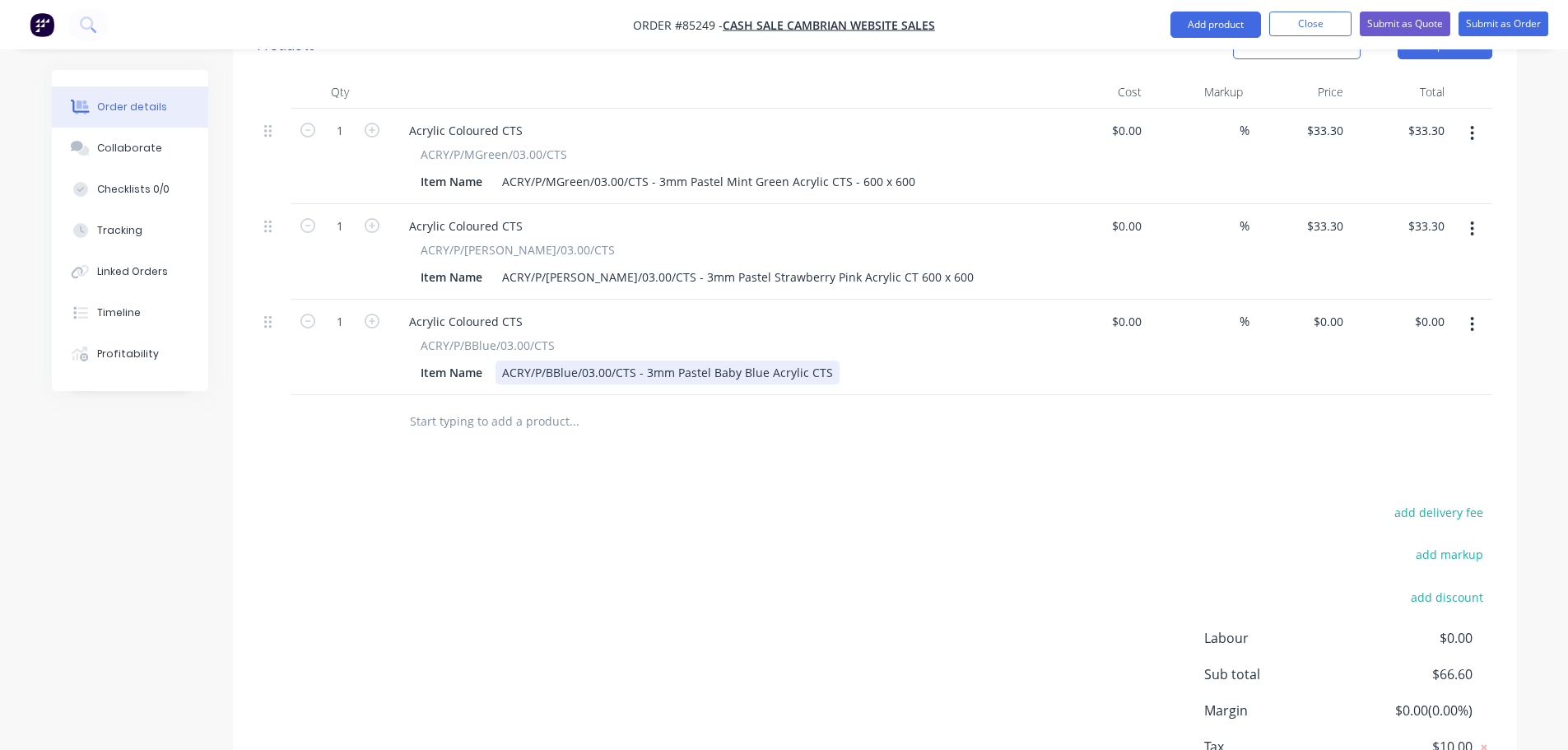
click at [832, 360] on div "Item Name ACRY/P/BBlue/03.00/CTS - 3mm Pastel Baby Blue Acrylic CTS" at bounding box center [716, 372] width 603 height 24
click at [828, 360] on div "ACRY/P/BBlue/03.00/CTS - 3mm Pastel Baby Blue Acrylic CTS" at bounding box center [667, 372] width 344 height 24
click at [1325, 214] on input "33.3" at bounding box center [1334, 226] width 32 height 24
type input "$33.30"
click at [1331, 309] on input "0" at bounding box center [1341, 321] width 19 height 24
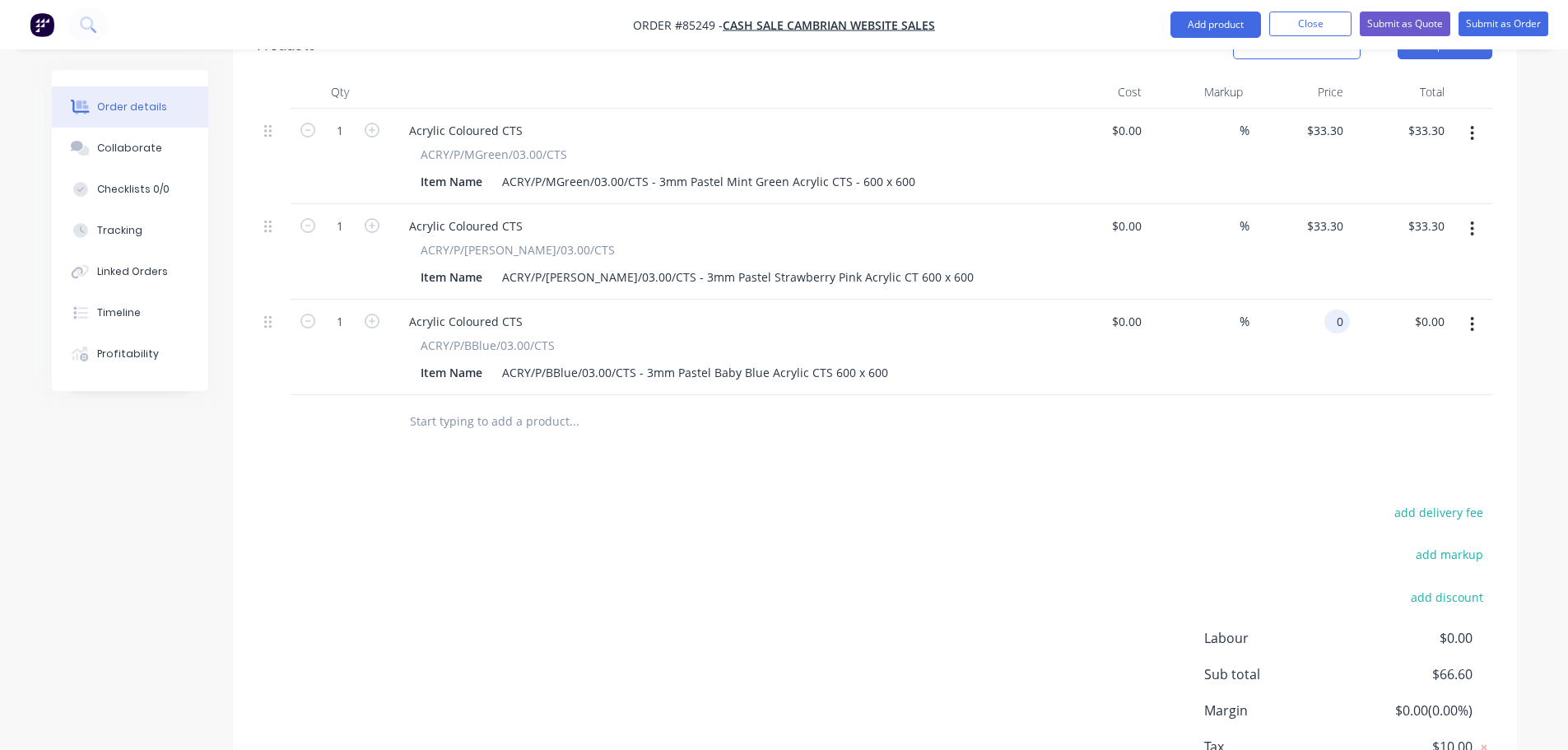
paste input "33.3"
type input "$33.30"
click at [1284, 360] on div "$33.30 33.3" at bounding box center [1300, 348] width 102 height 96
click at [553, 405] on input "text" at bounding box center [574, 421] width 330 height 33
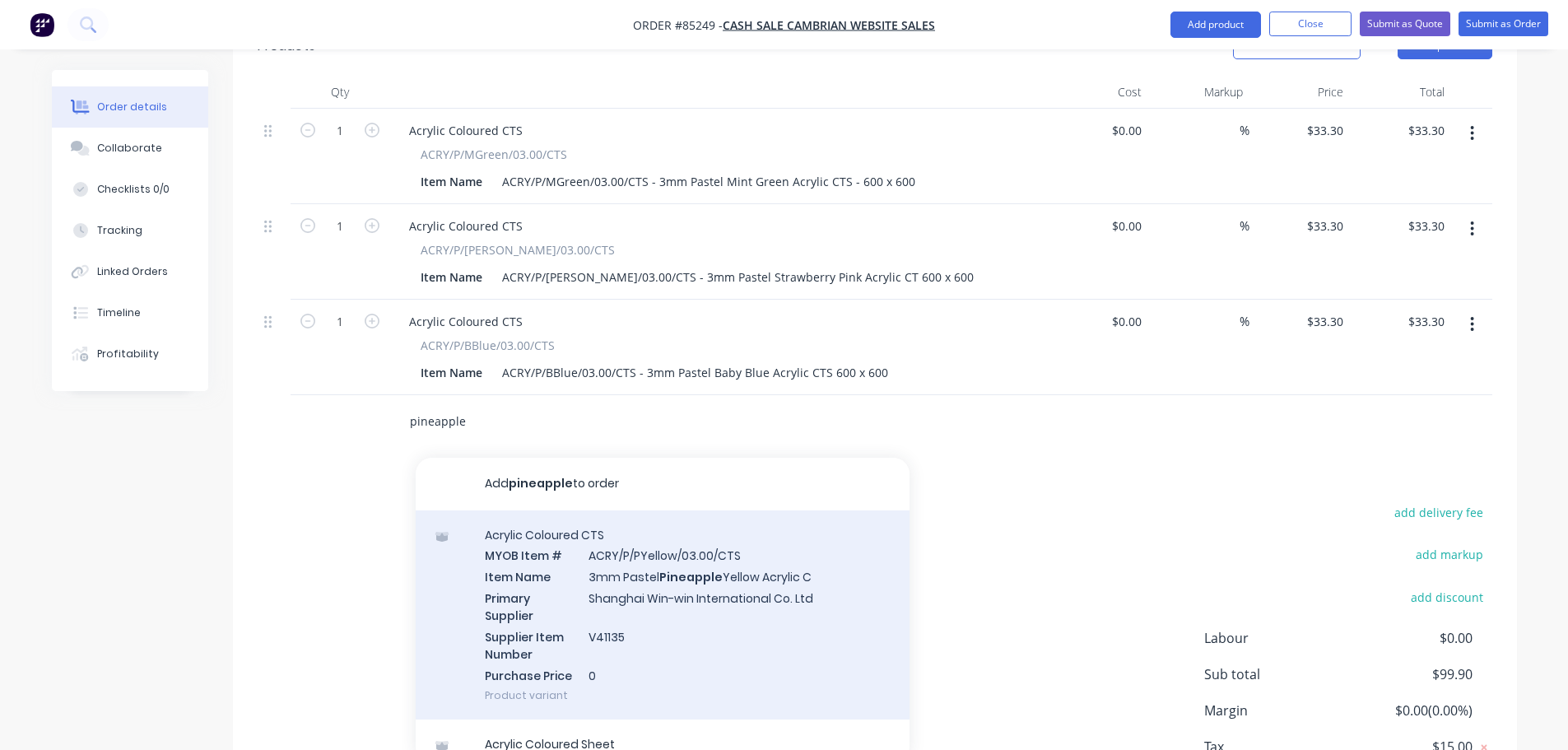
type input "pineapple"
click at [729, 635] on div "Acrylic Coloured CTS MYOB Item # ACRY/P/PYellow/03.00/CTS Item Name 3mm Pastel …" at bounding box center [663, 616] width 494 height 210
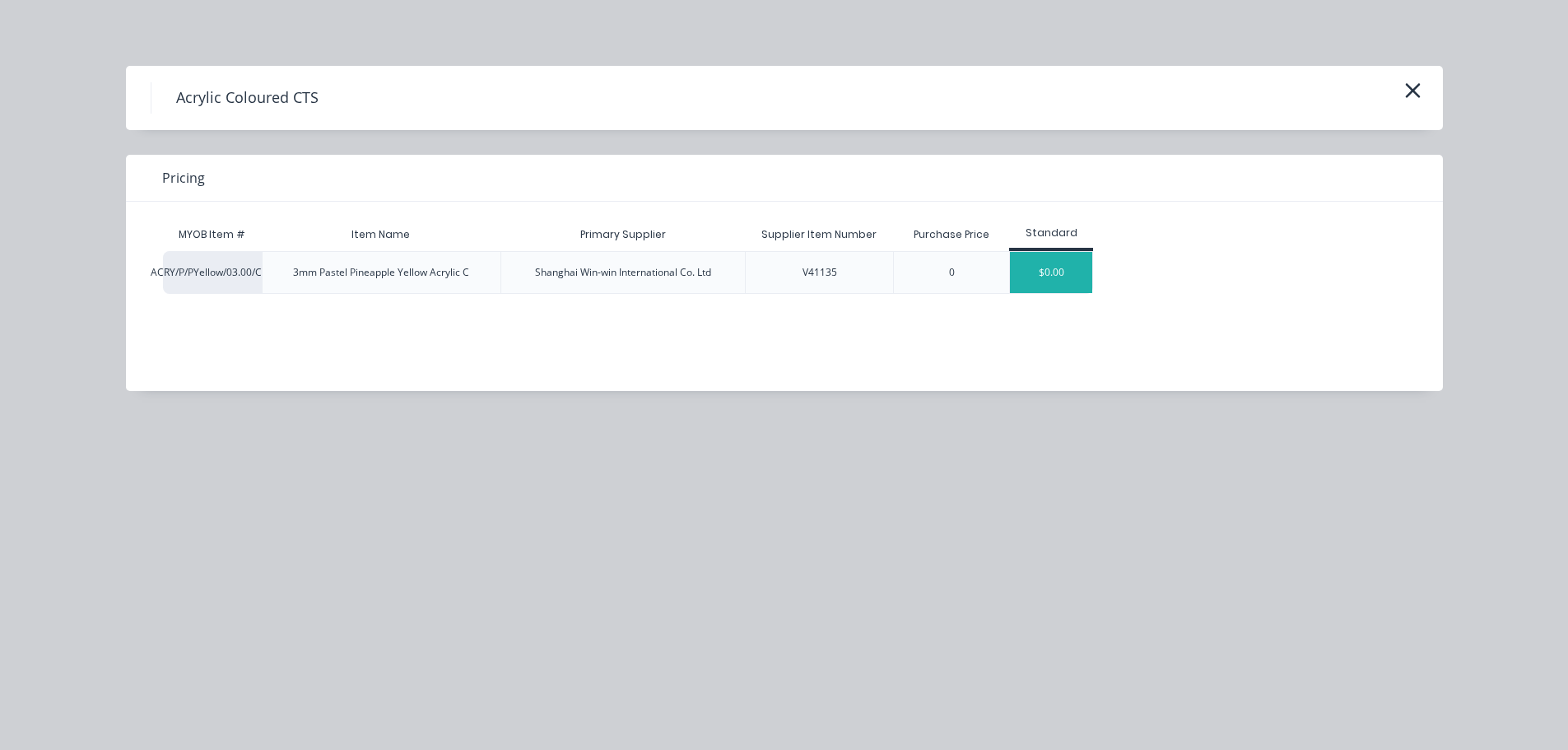
click at [1025, 283] on div "$0.00" at bounding box center [1051, 272] width 82 height 41
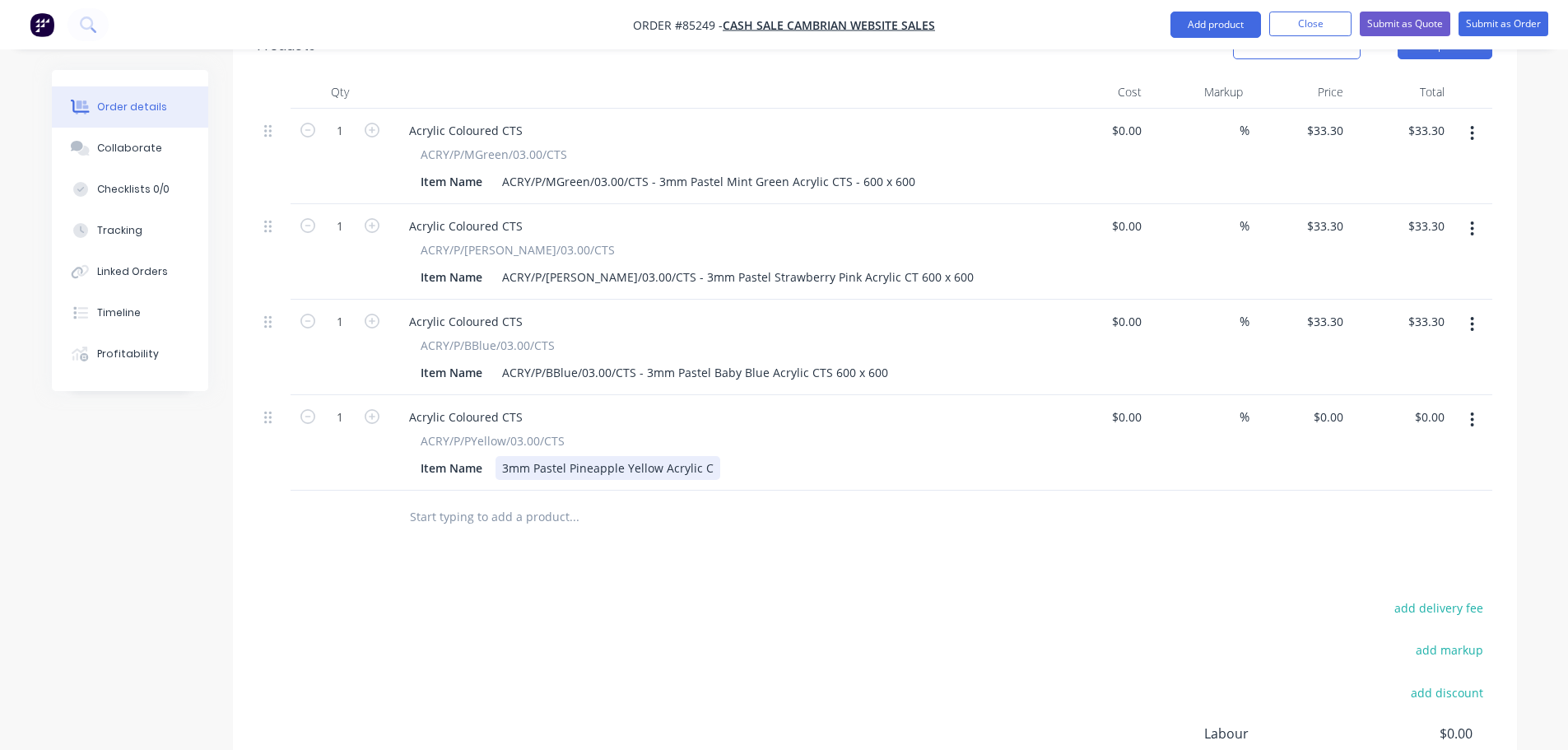
click at [706, 456] on div "3mm Pastel Pineapple Yellow Acrylic C" at bounding box center [607, 468] width 225 height 24
click at [1319, 309] on div "33.3 $33.30" at bounding box center [1328, 321] width 44 height 24
type input "$33.30"
drag, startPoint x: 1332, startPoint y: 394, endPoint x: 1316, endPoint y: 427, distance: 36.7
click at [1331, 405] on input "0" at bounding box center [1331, 417] width 38 height 24
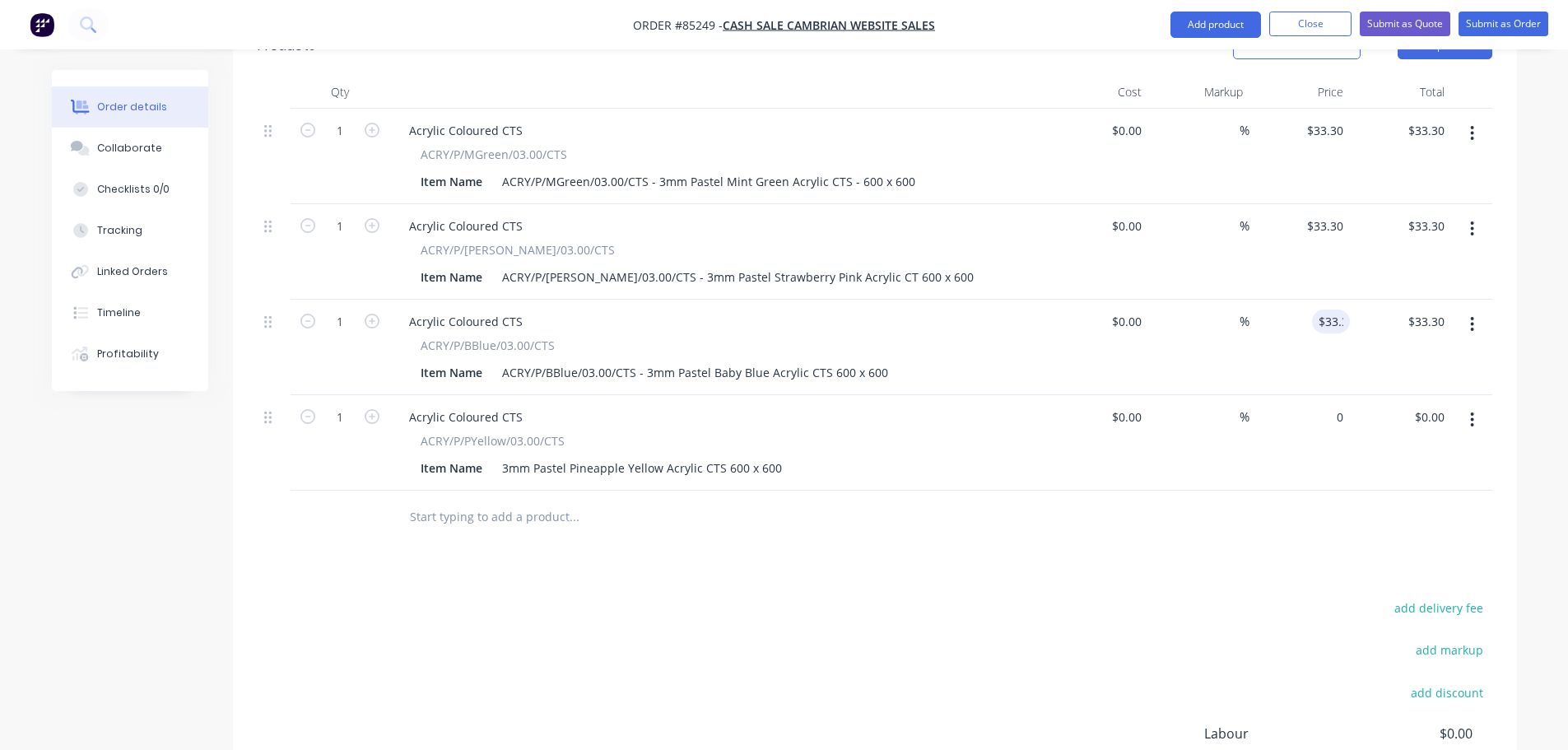
paste input "33.3"
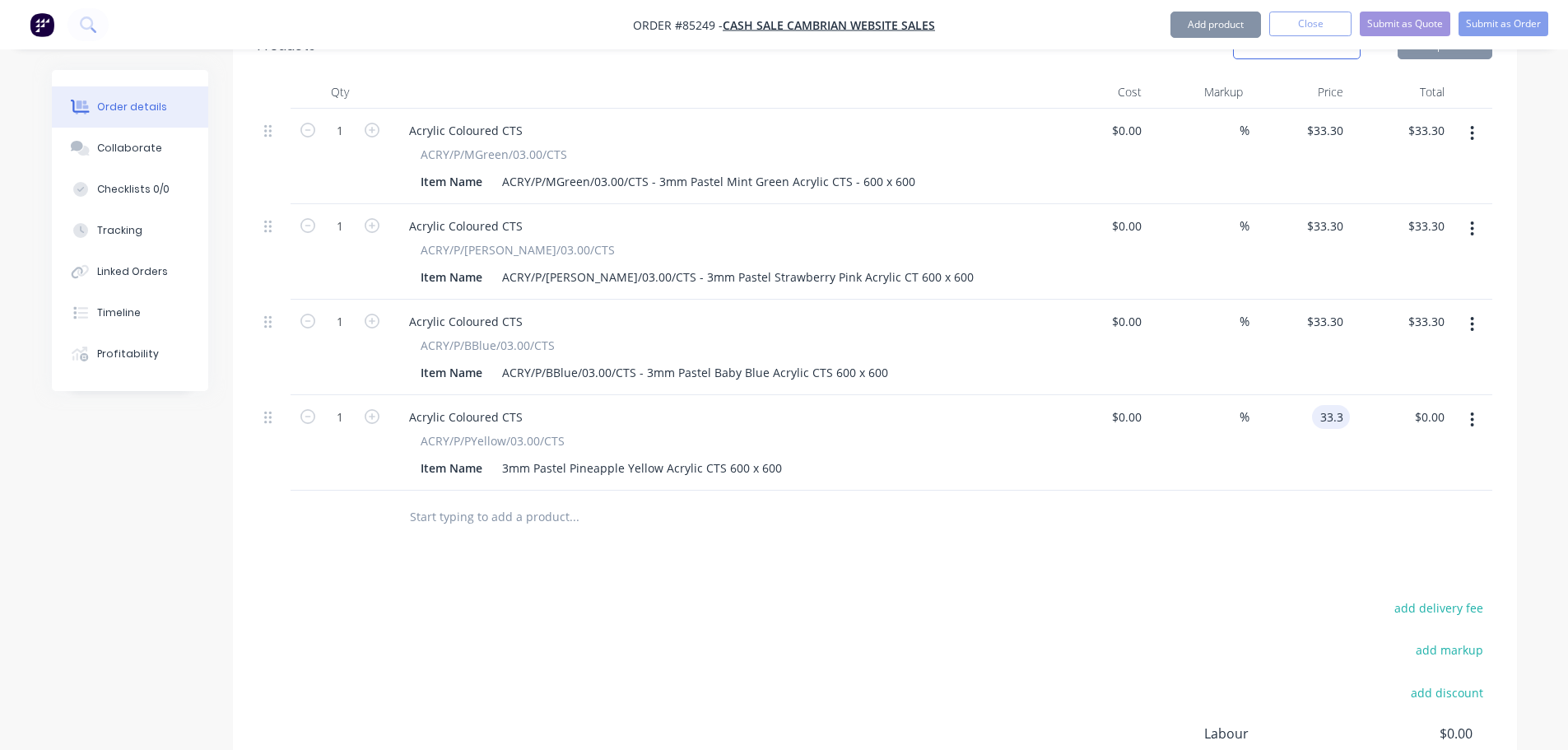
type input "$33.30"
click at [1254, 520] on div at bounding box center [875, 517] width 1235 height 54
click at [578, 501] on input "text" at bounding box center [574, 517] width 330 height 33
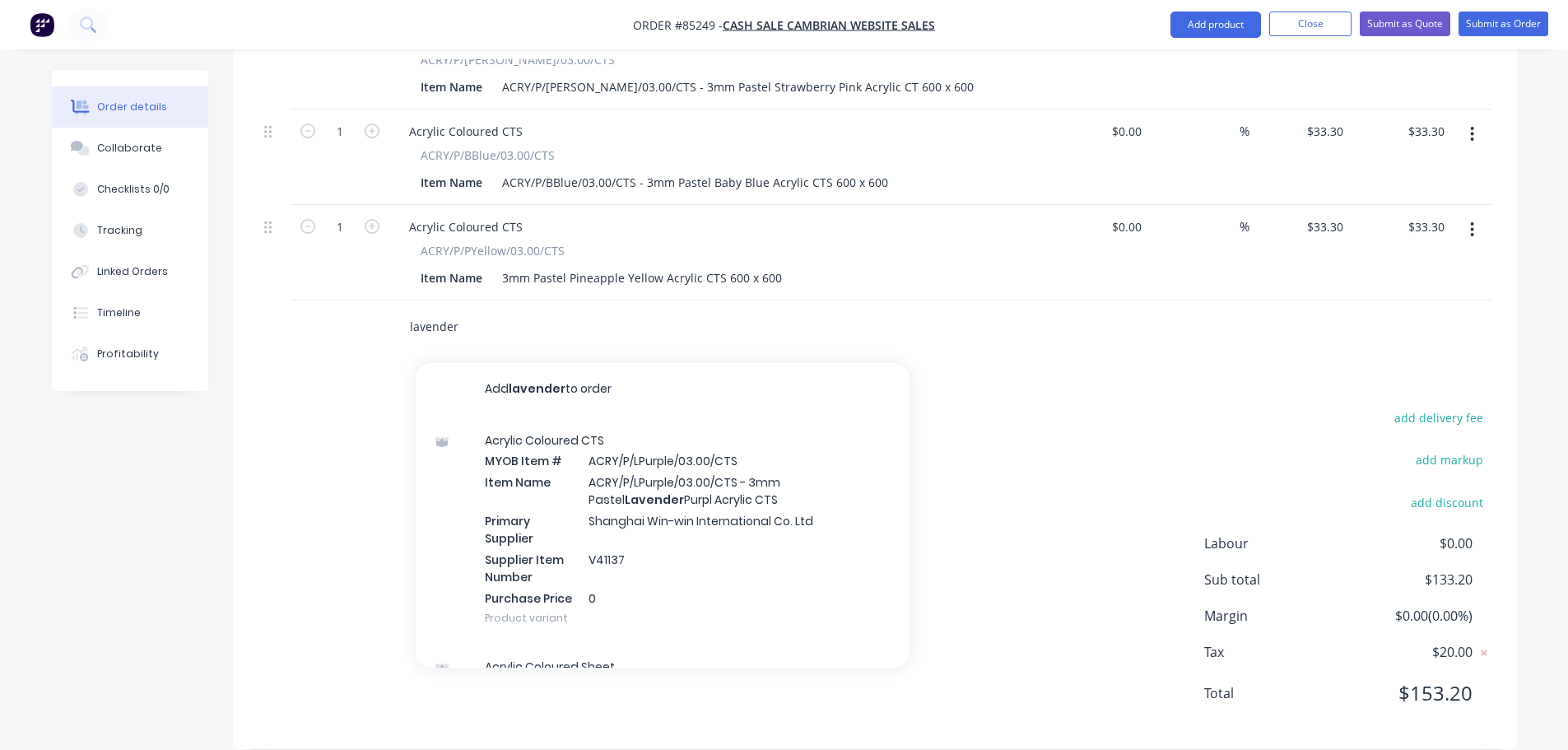
scroll to position [659, 0]
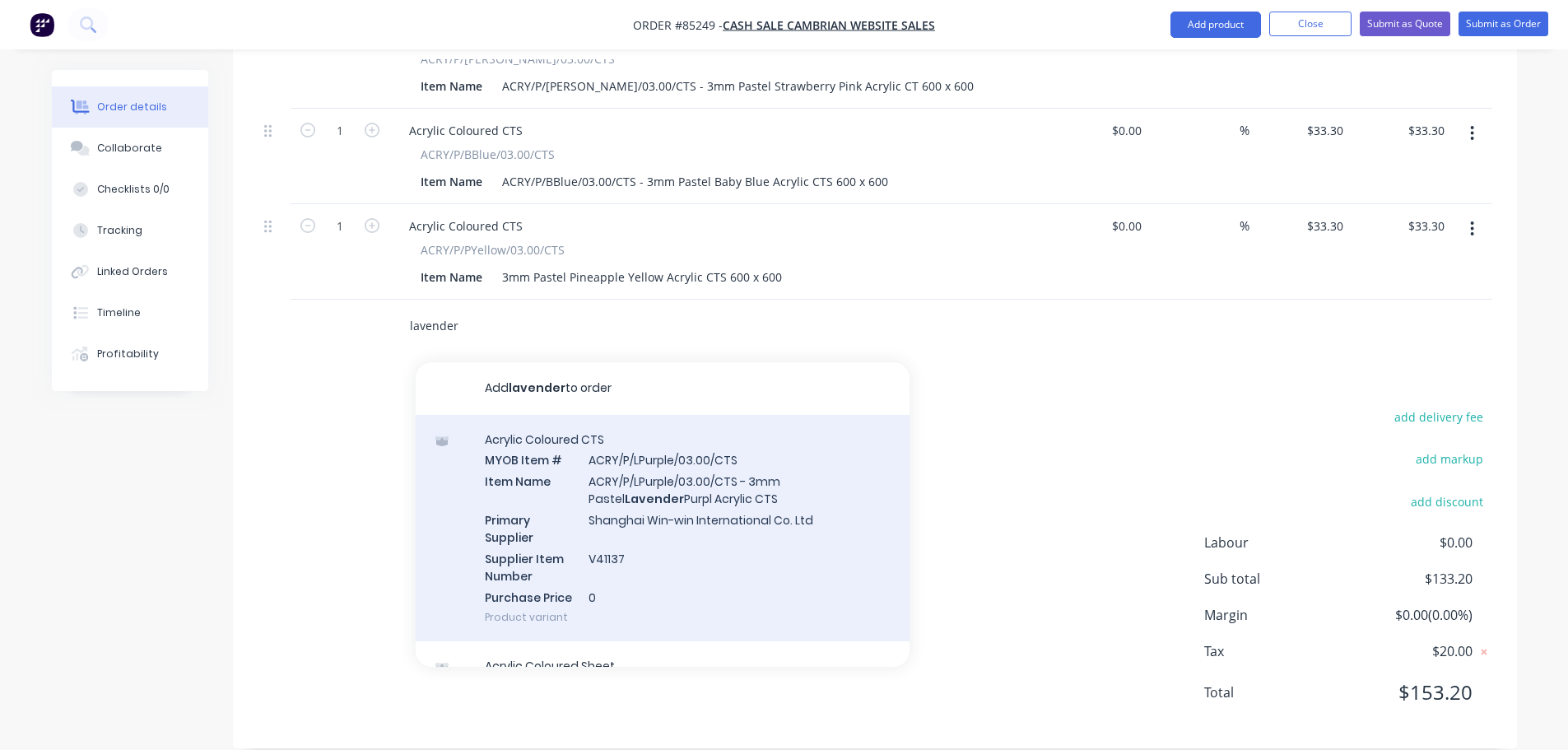
type input "lavender"
click at [846, 472] on div "Acrylic Coloured CTS MYOB Item # ACRY/P/LPurple/03.00/CTS Item Name ACRY/P/LPur…" at bounding box center [663, 529] width 494 height 227
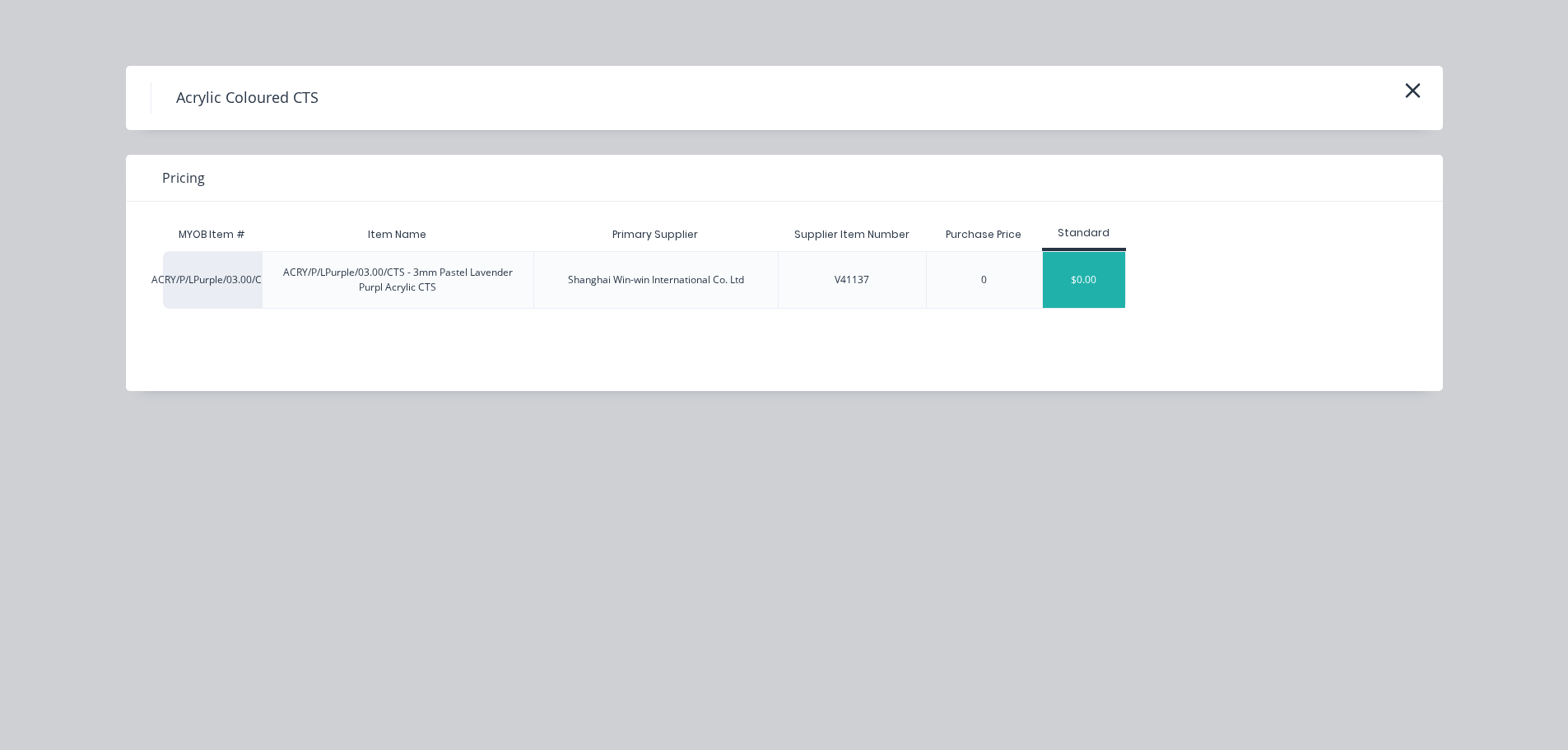
click at [1062, 272] on div "$0.00" at bounding box center [1084, 280] width 82 height 56
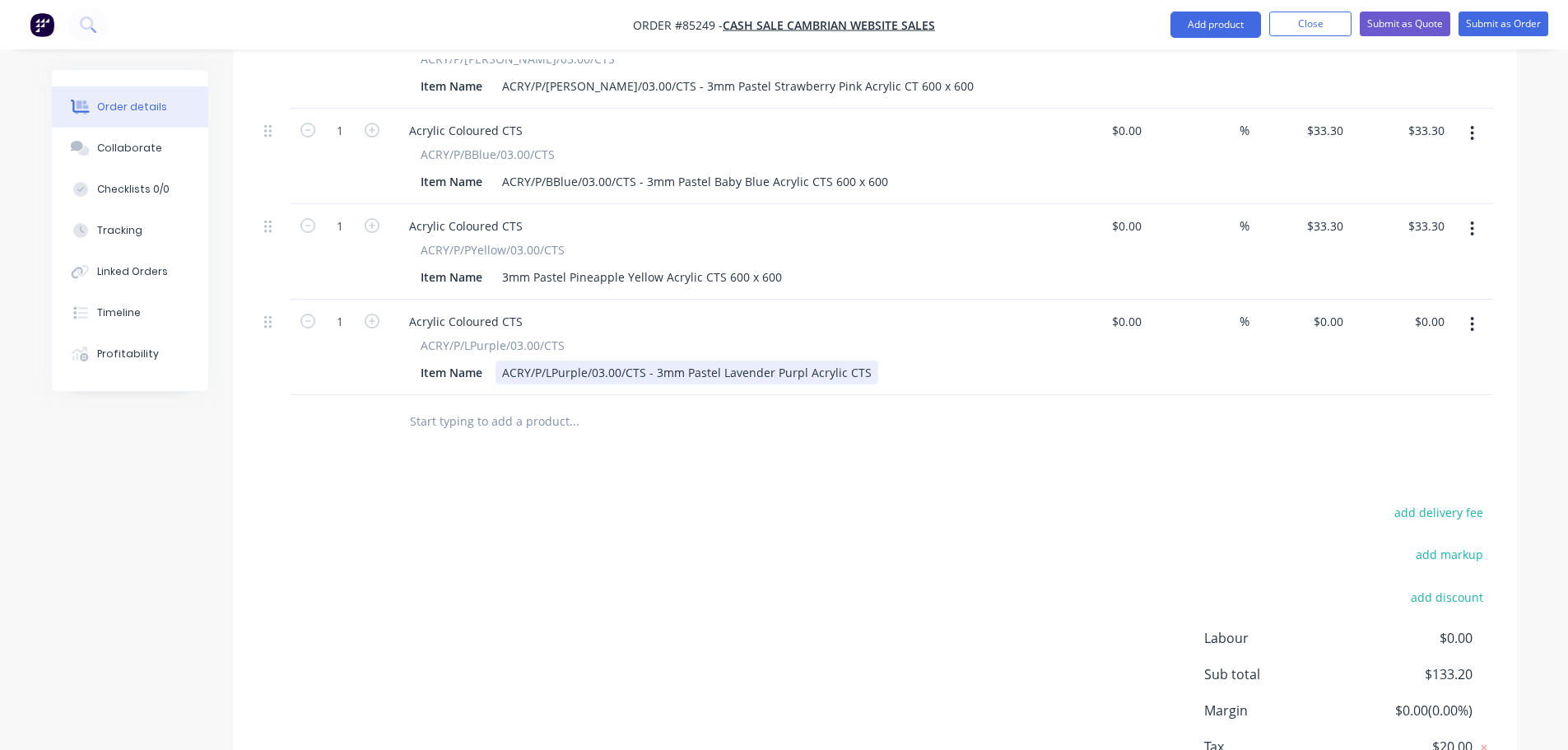
click at [867, 360] on div "ACRY/P/LPurple/03.00/CTS - 3mm Pastel Lavender Purpl Acrylic CTS" at bounding box center [687, 372] width 383 height 24
click at [1329, 214] on input "33.3" at bounding box center [1334, 226] width 32 height 24
type input "$33.30"
click at [1331, 309] on div "0 $0.00" at bounding box center [1331, 321] width 38 height 24
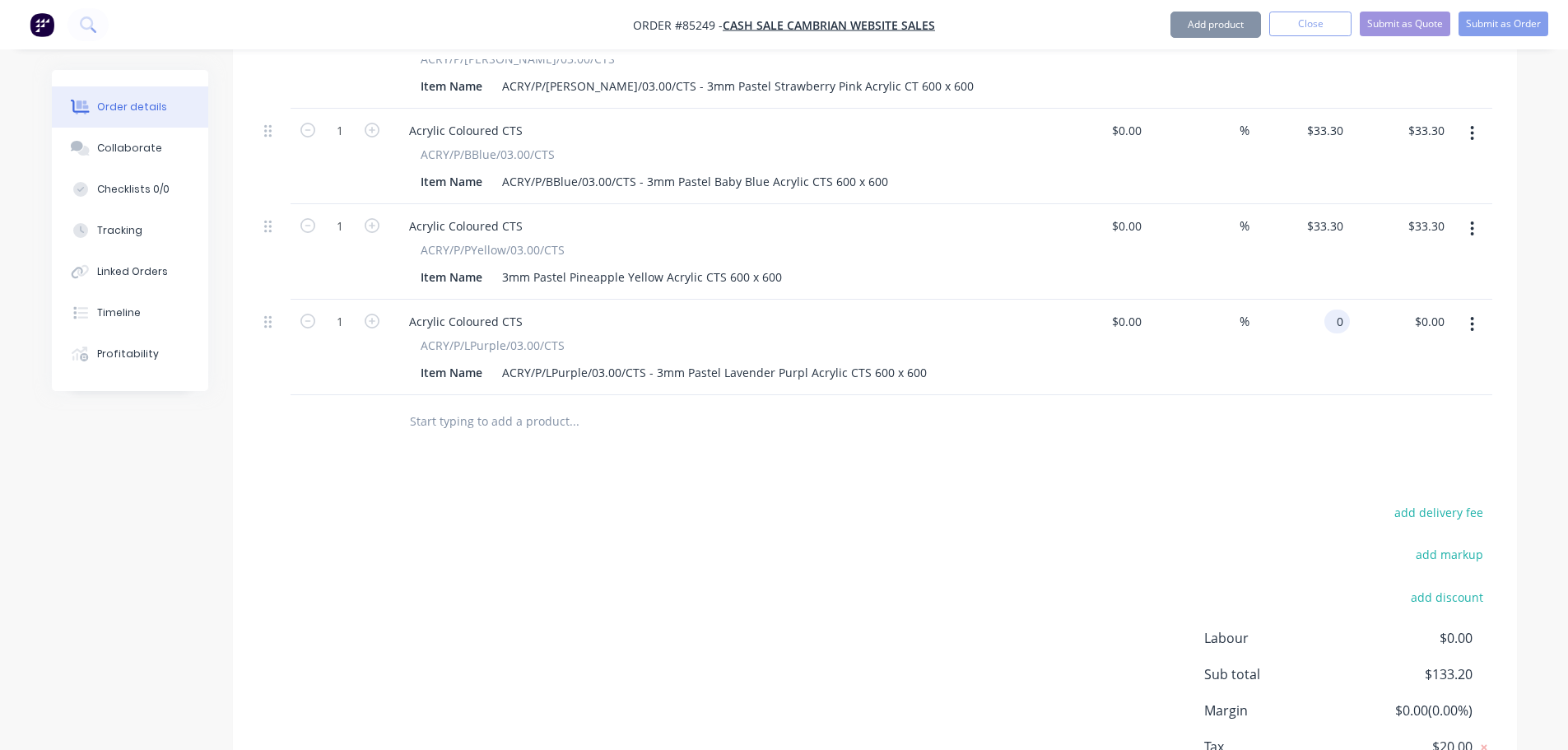
paste input "33.3"
type input "$33.30"
click at [1278, 396] on div at bounding box center [875, 422] width 1235 height 54
click at [553, 405] on input "text" at bounding box center [574, 421] width 330 height 33
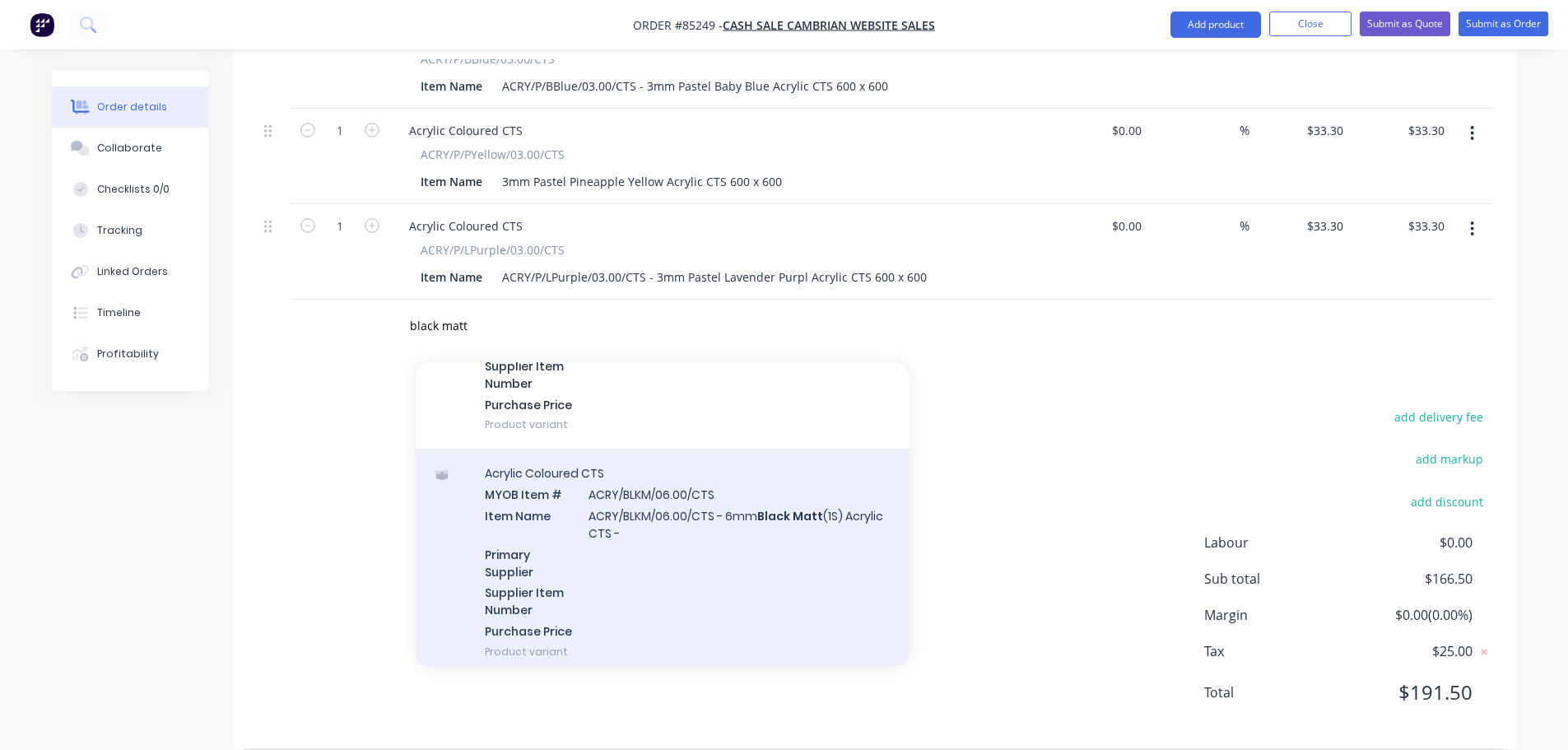
click at [653, 496] on div "Acrylic Coloured CTS MYOB Item # ACRY/BLKM/06.00/CTS Item Name ACRY/BLKM/06.00/…" at bounding box center [663, 562] width 494 height 227
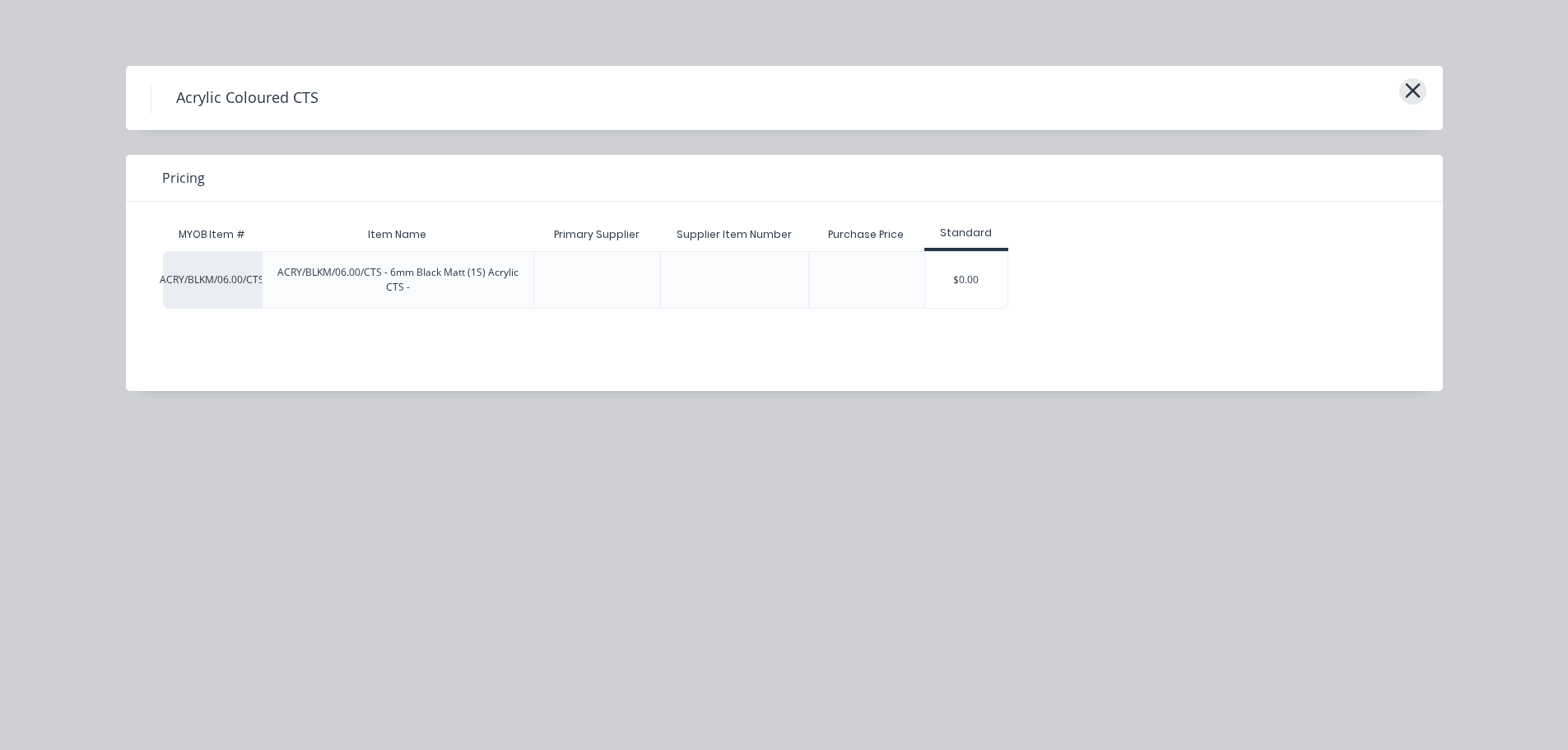
click at [1418, 83] on icon "button" at bounding box center [1413, 91] width 17 height 23
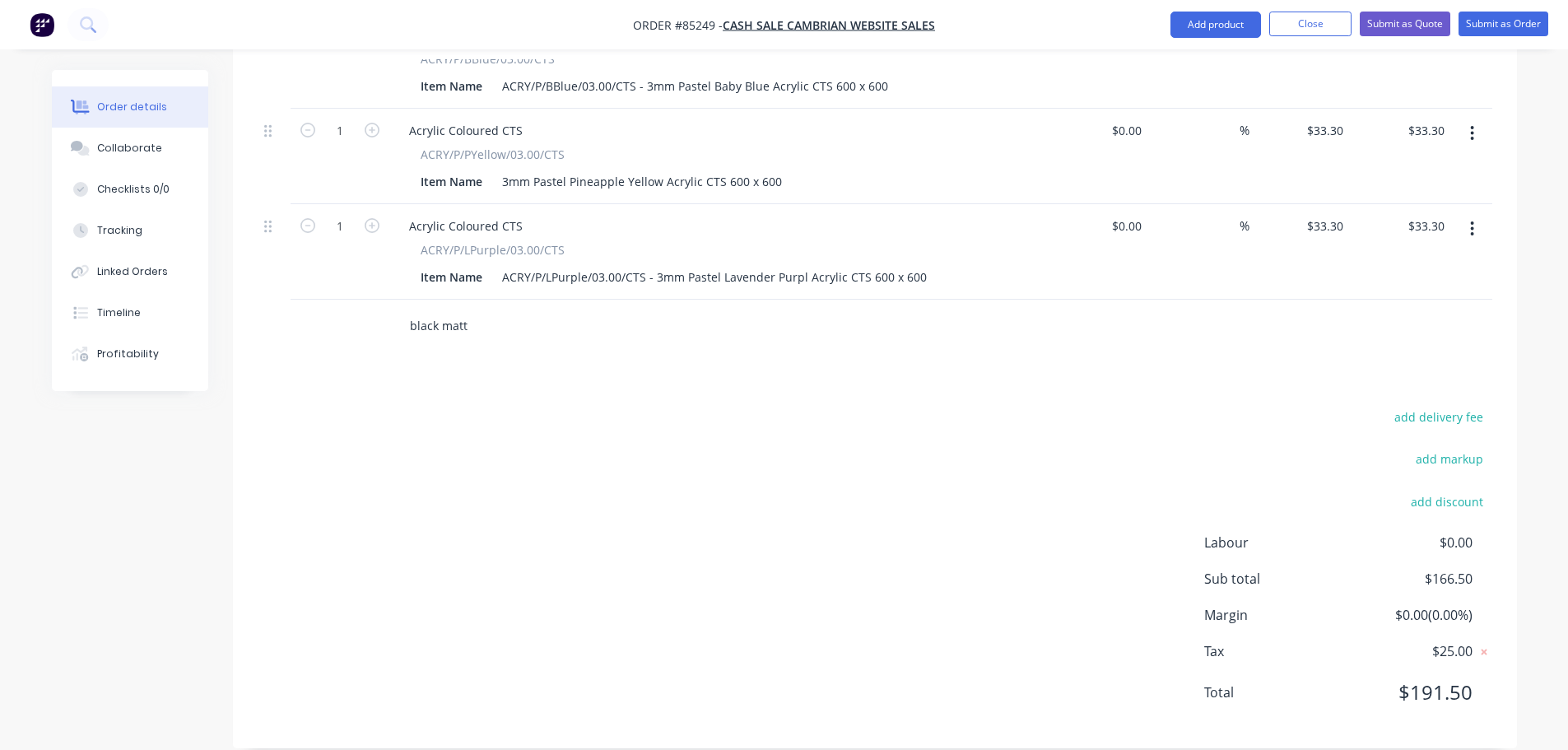
click at [470, 309] on input "black matt" at bounding box center [574, 325] width 330 height 33
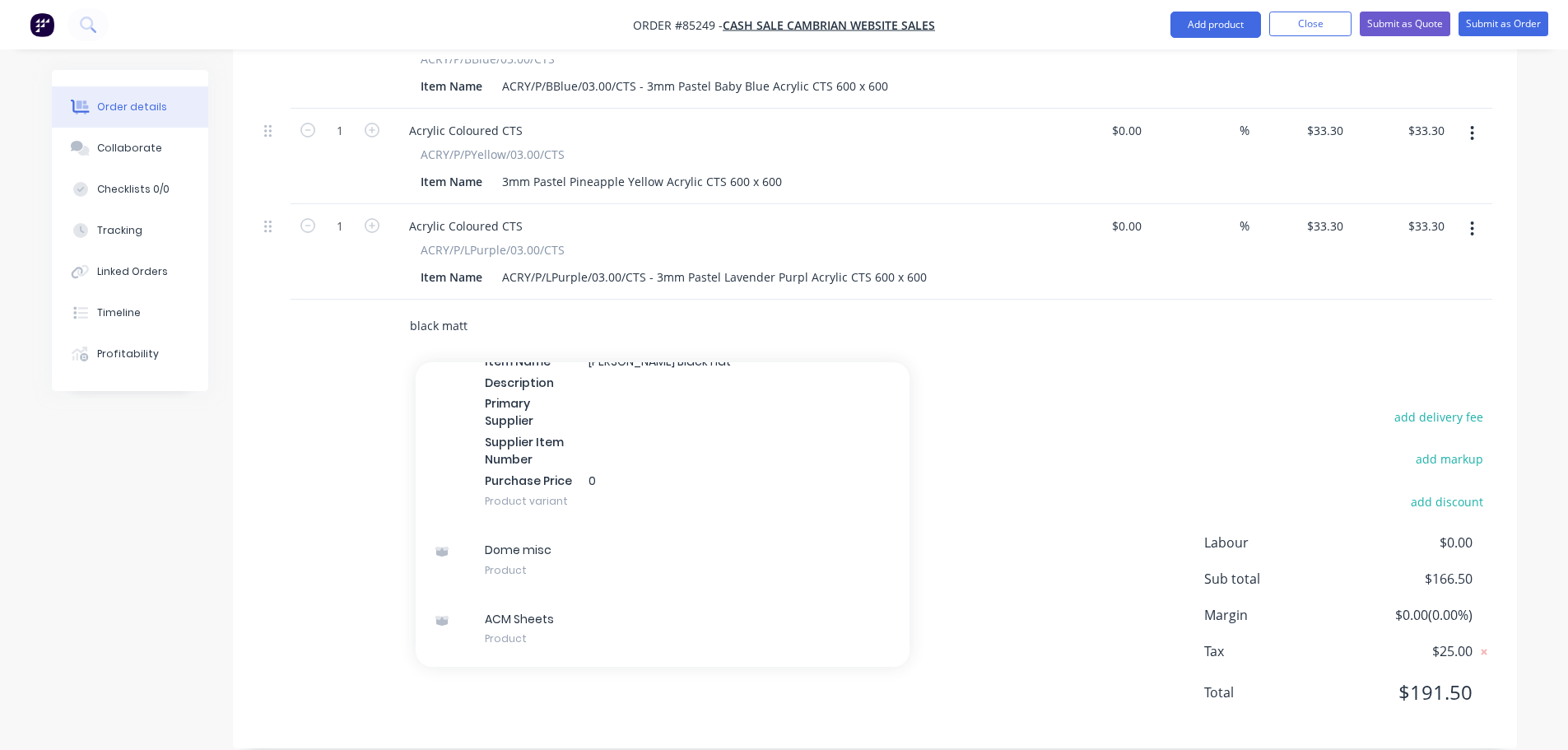
scroll to position [2306, 0]
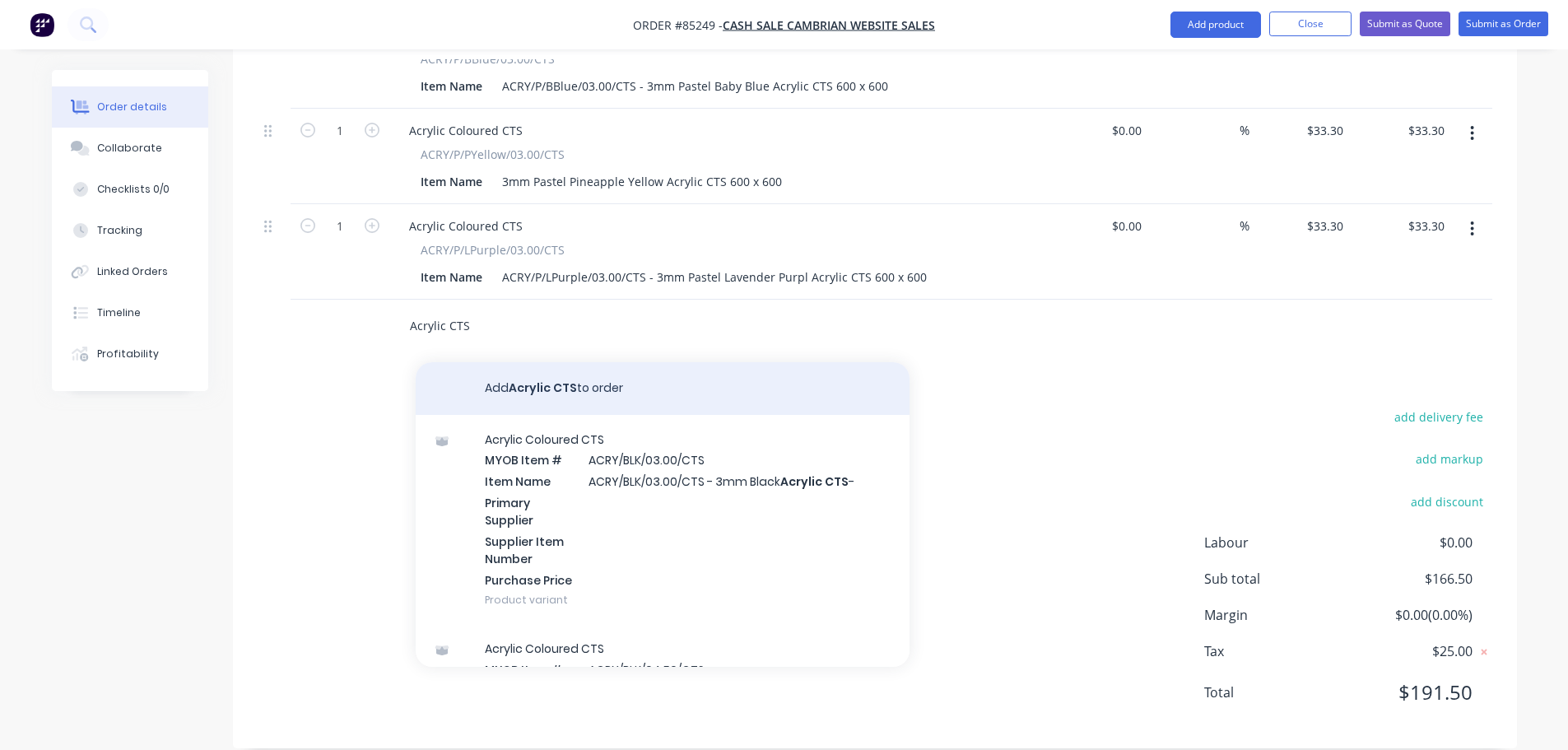
type input "Acrylic CTS"
click at [585, 370] on button "Add Acrylic CTS to order" at bounding box center [663, 389] width 494 height 53
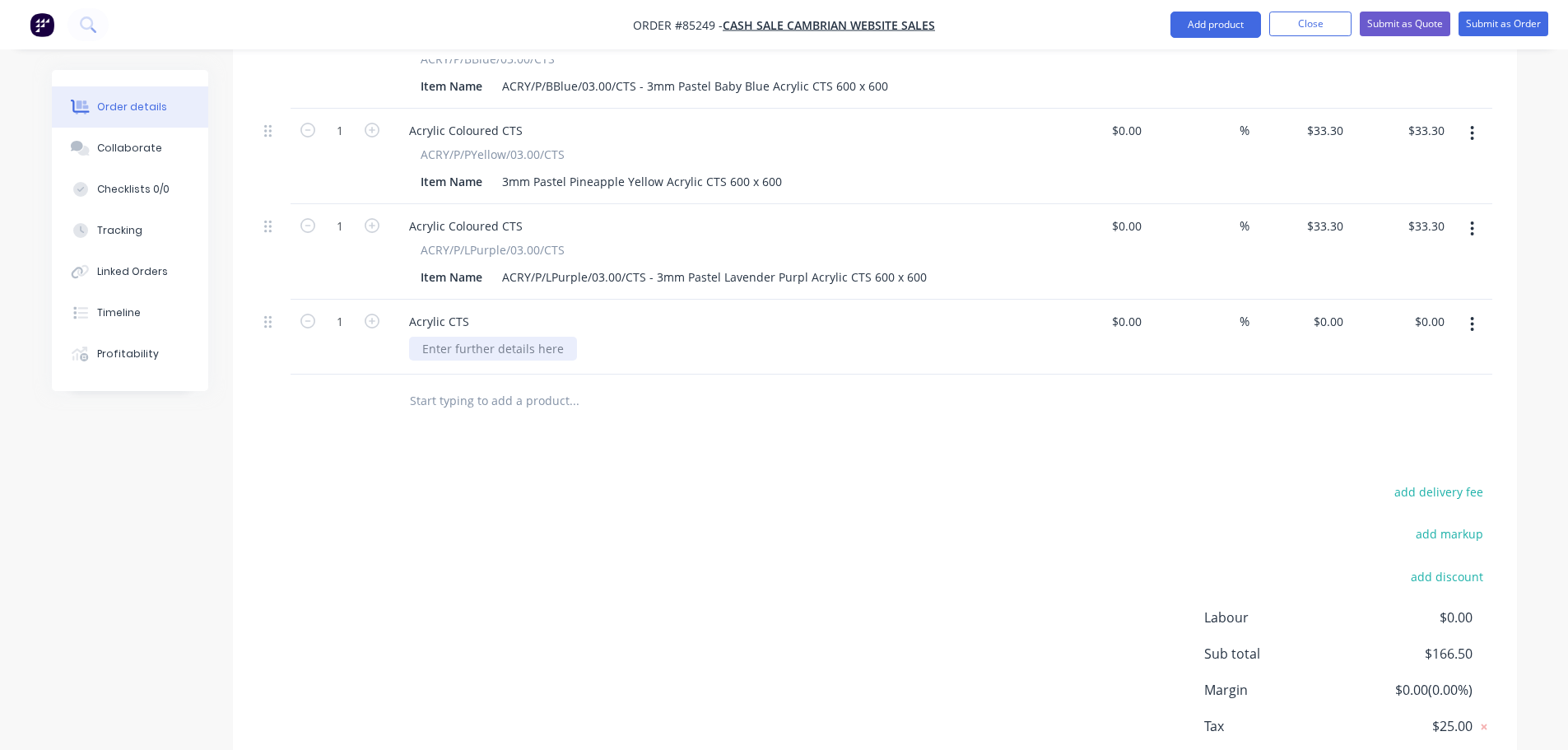
click at [507, 337] on div at bounding box center [493, 349] width 168 height 24
click at [340, 309] on input "1" at bounding box center [340, 321] width 43 height 25
type input "5"
click at [1430, 309] on input "0.00" at bounding box center [1436, 321] width 32 height 24
type input "229.68"
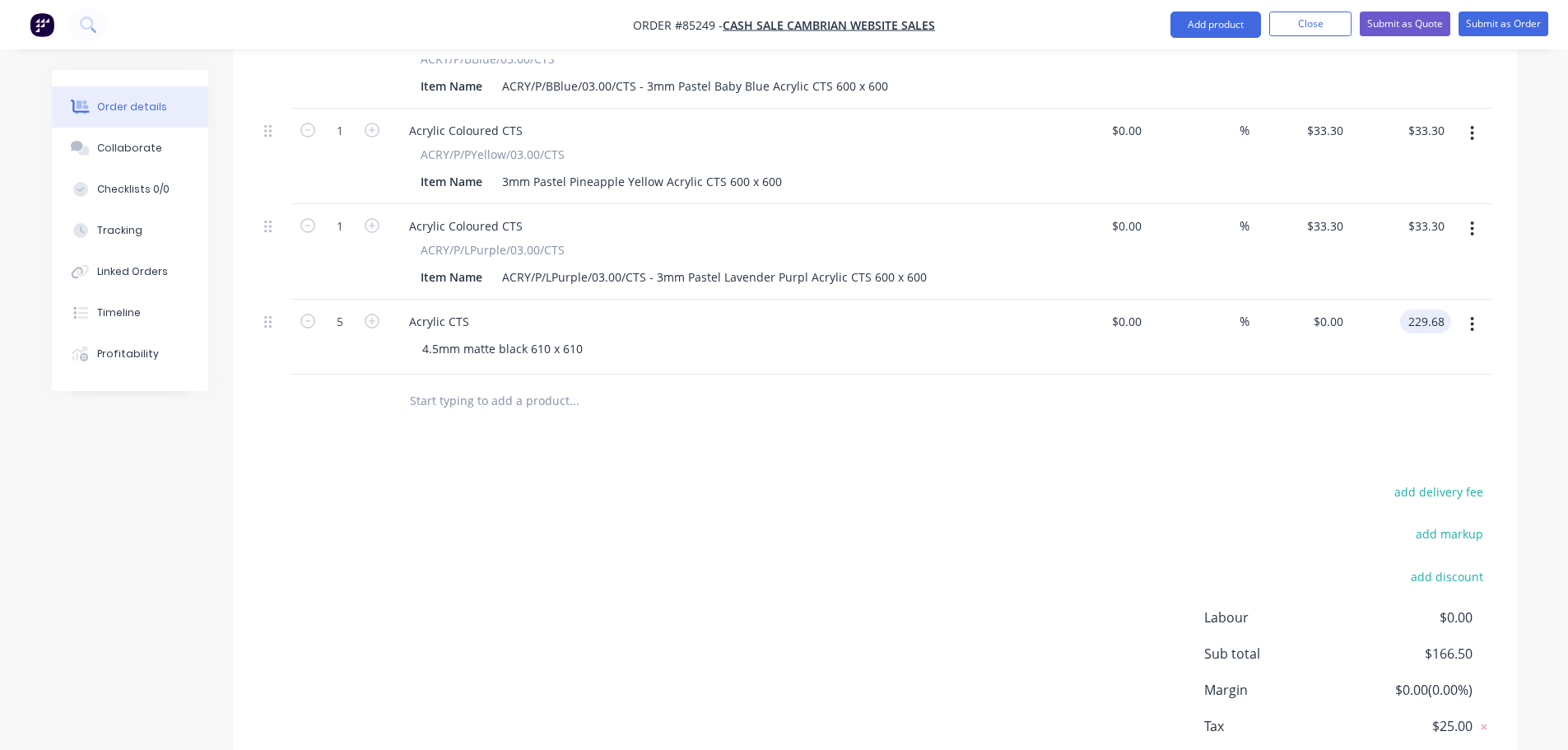
type input "$45.936"
type input "$229.68"
click at [1368, 375] on div at bounding box center [875, 401] width 1235 height 54
click at [472, 384] on input "text" at bounding box center [574, 401] width 330 height 33
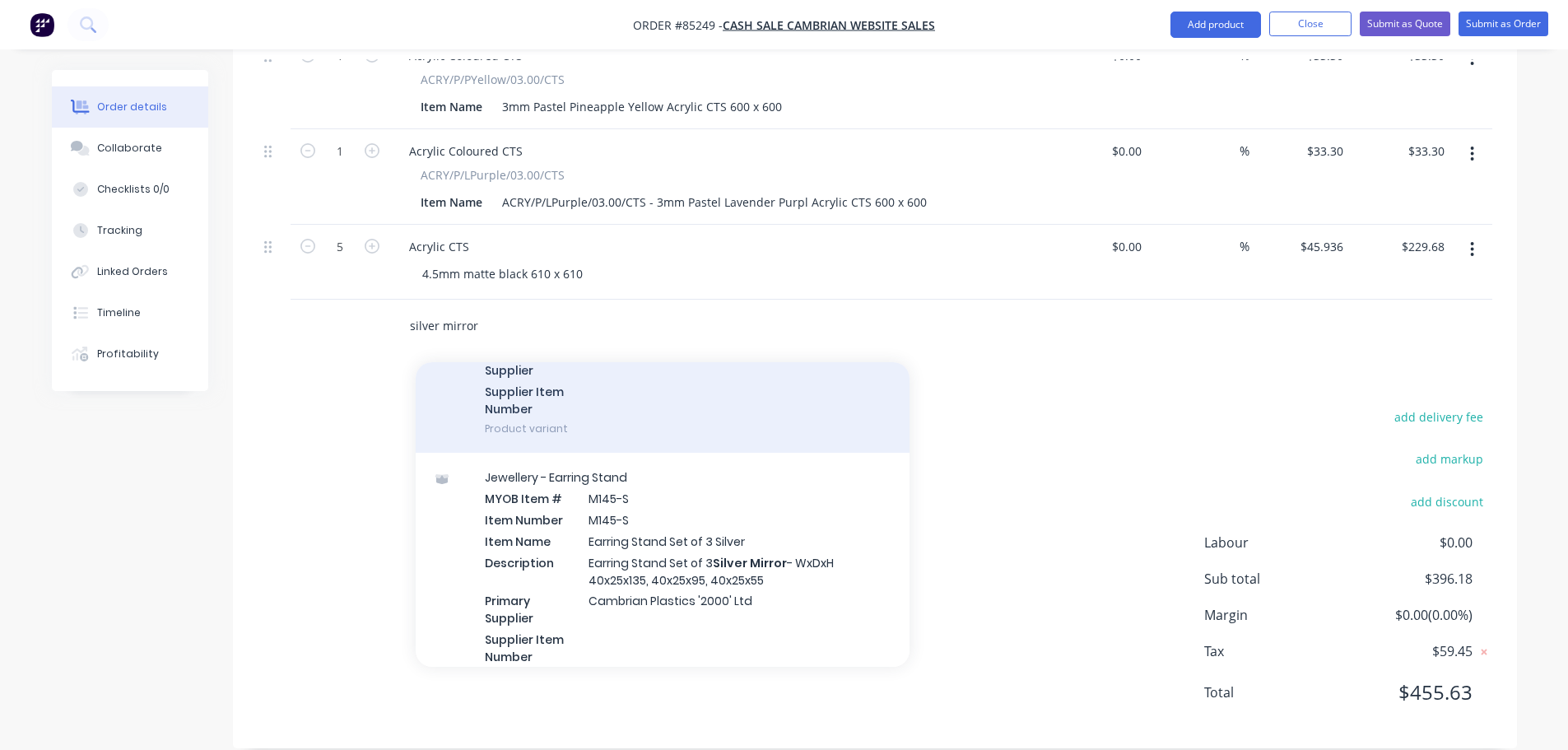
scroll to position [104, 0]
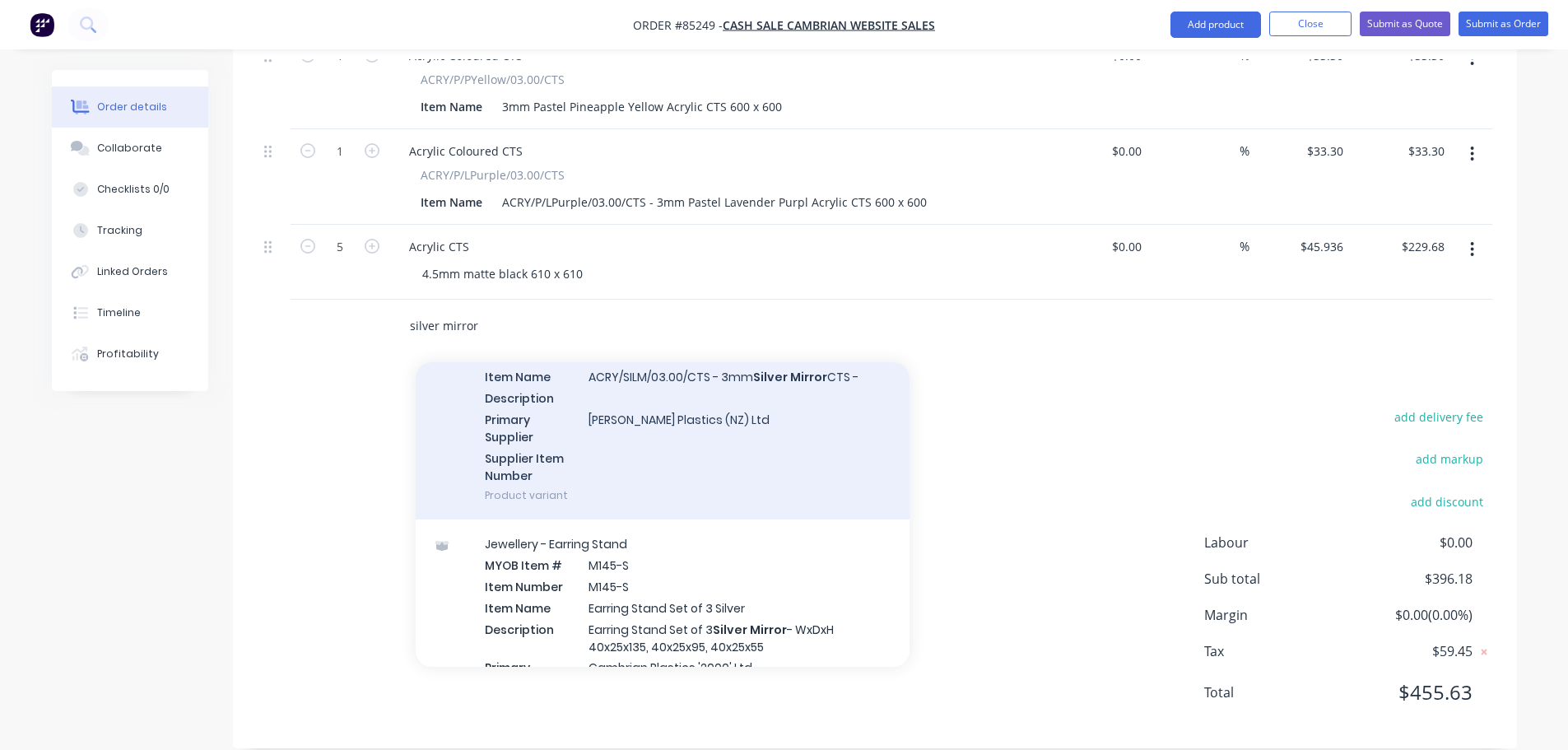
type input "silver mirror"
click at [748, 437] on div "Acrylic Mirror CTS MYOB Item # ACRY/SILM/03.00/CTS Item Name ACRY/SILM/03.00/CT…" at bounding box center [663, 415] width 494 height 210
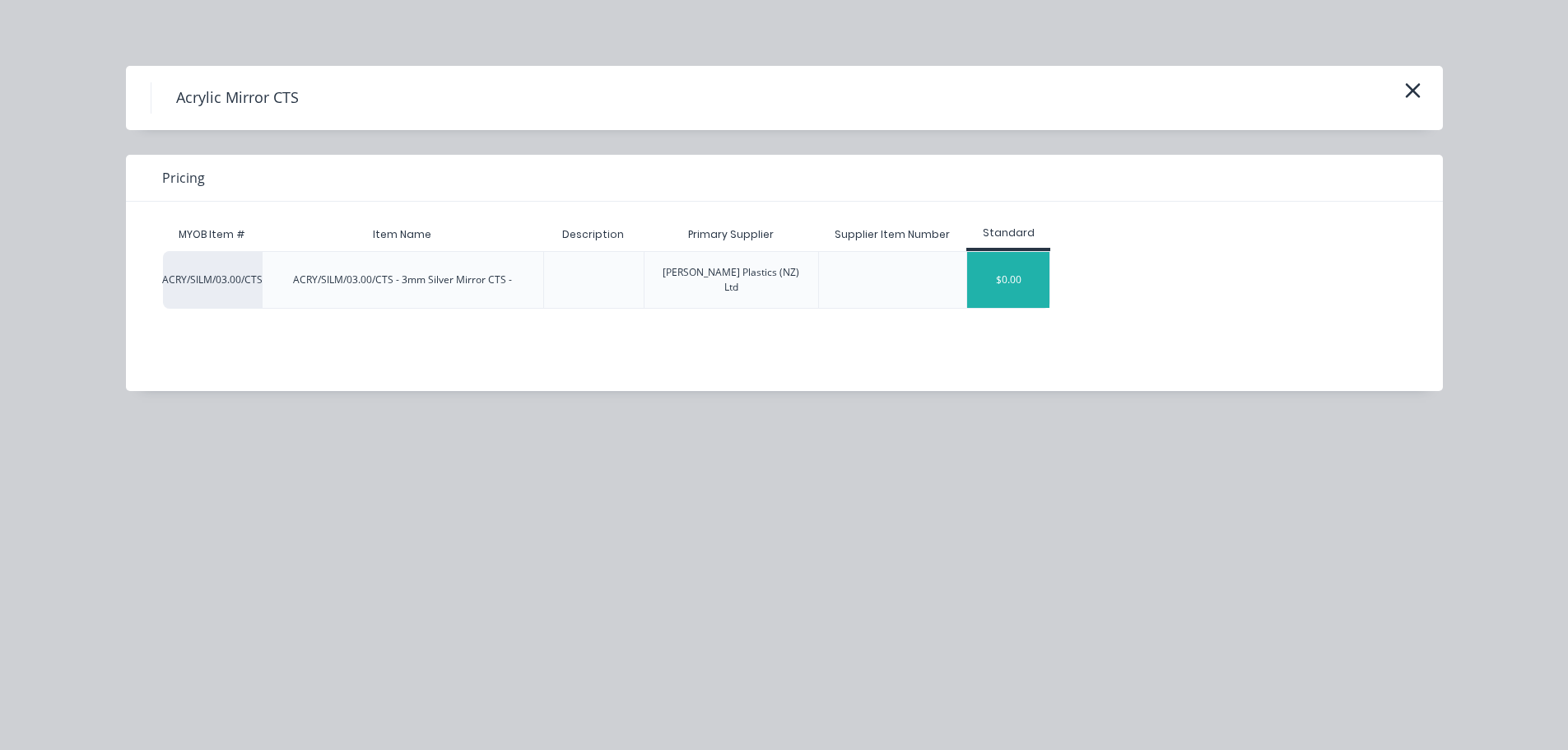
click at [1000, 257] on div "$0.00" at bounding box center [1008, 280] width 82 height 56
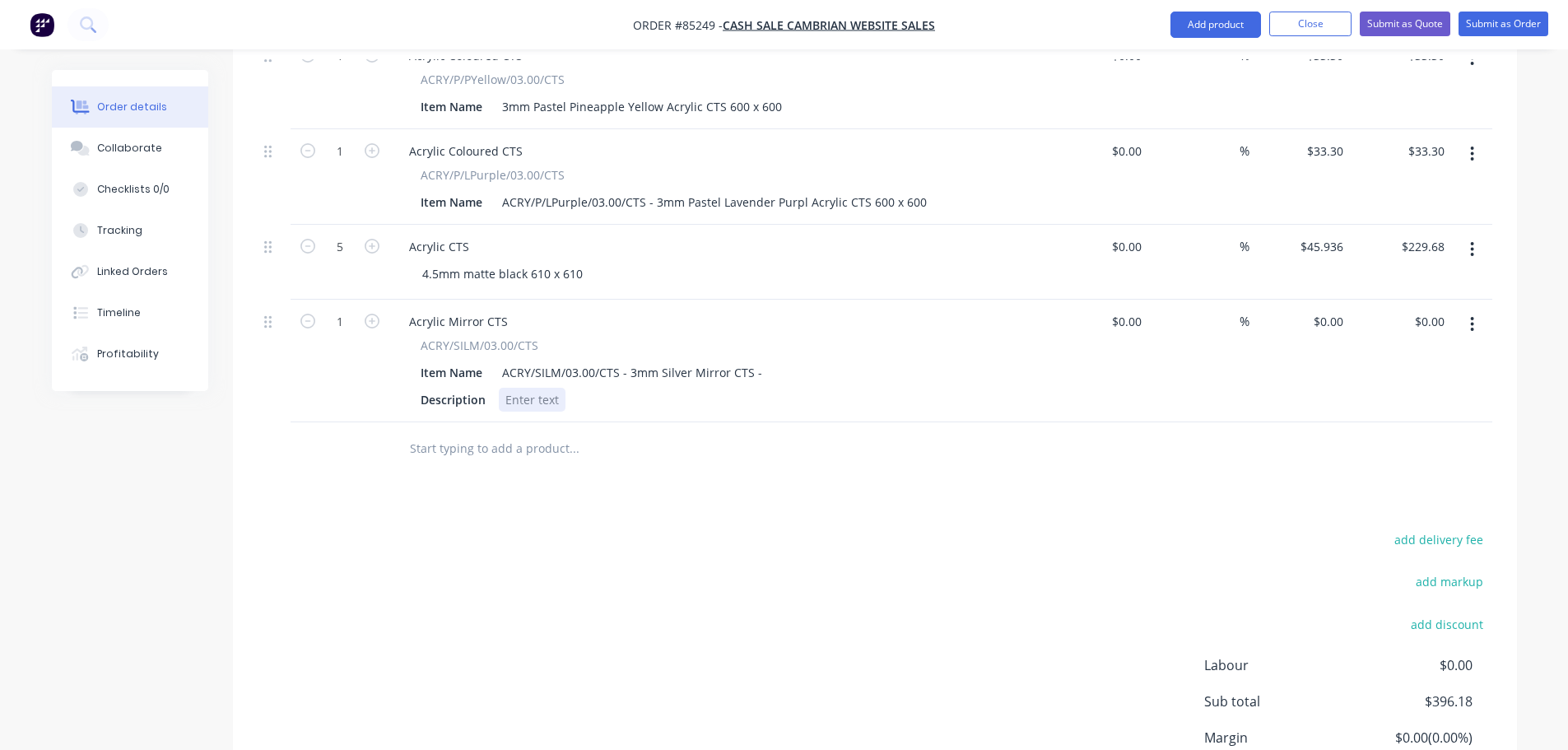
click at [541, 388] on div at bounding box center [532, 400] width 67 height 24
click at [1328, 309] on div "0 $0.00" at bounding box center [1328, 321] width 44 height 24
type input "$76.06"
click at [970, 659] on div "add delivery fee add markup add discount Labour $0.00 Sub total $396.18 Margin …" at bounding box center [875, 688] width 1235 height 318
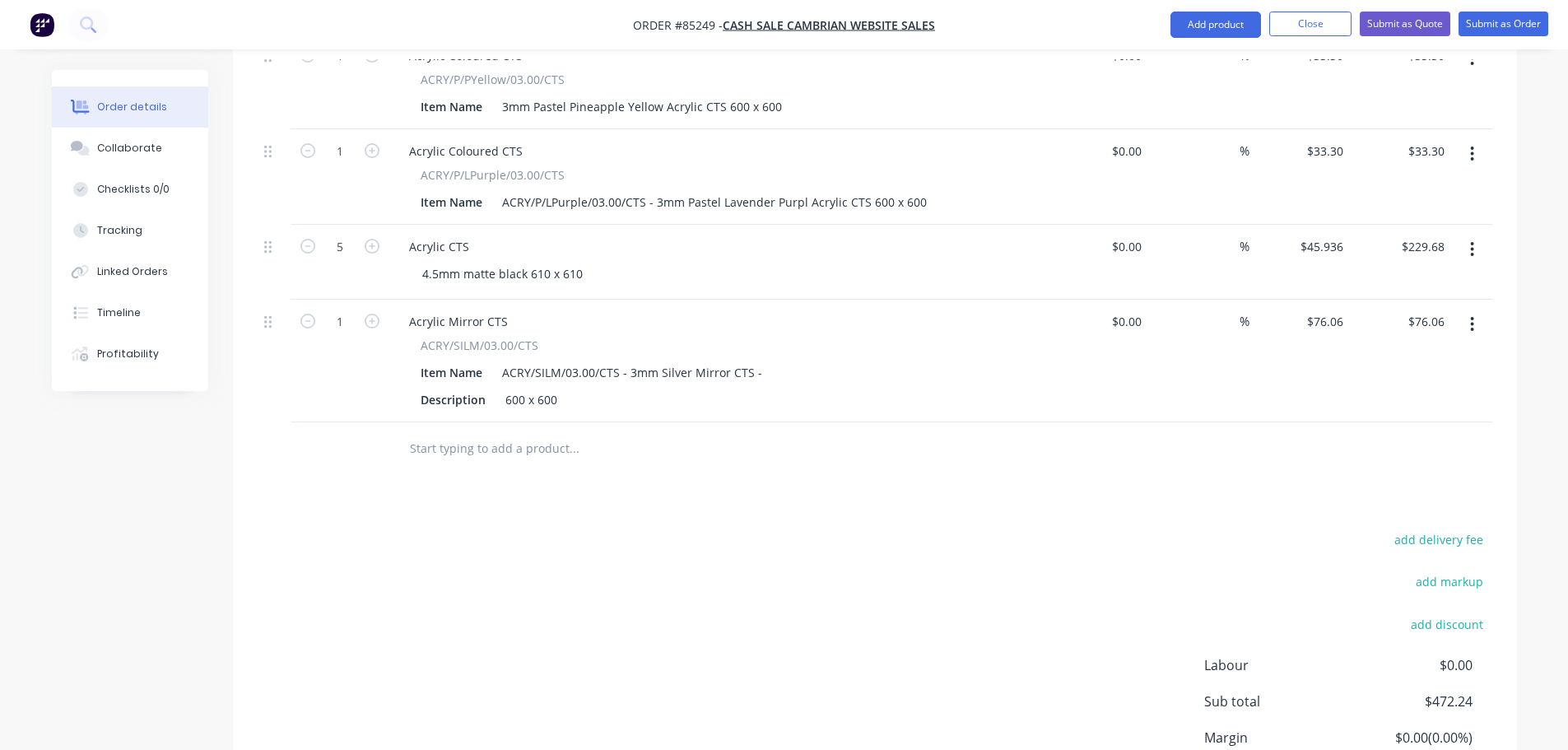
click at [499, 435] on input "text" at bounding box center [574, 448] width 330 height 33
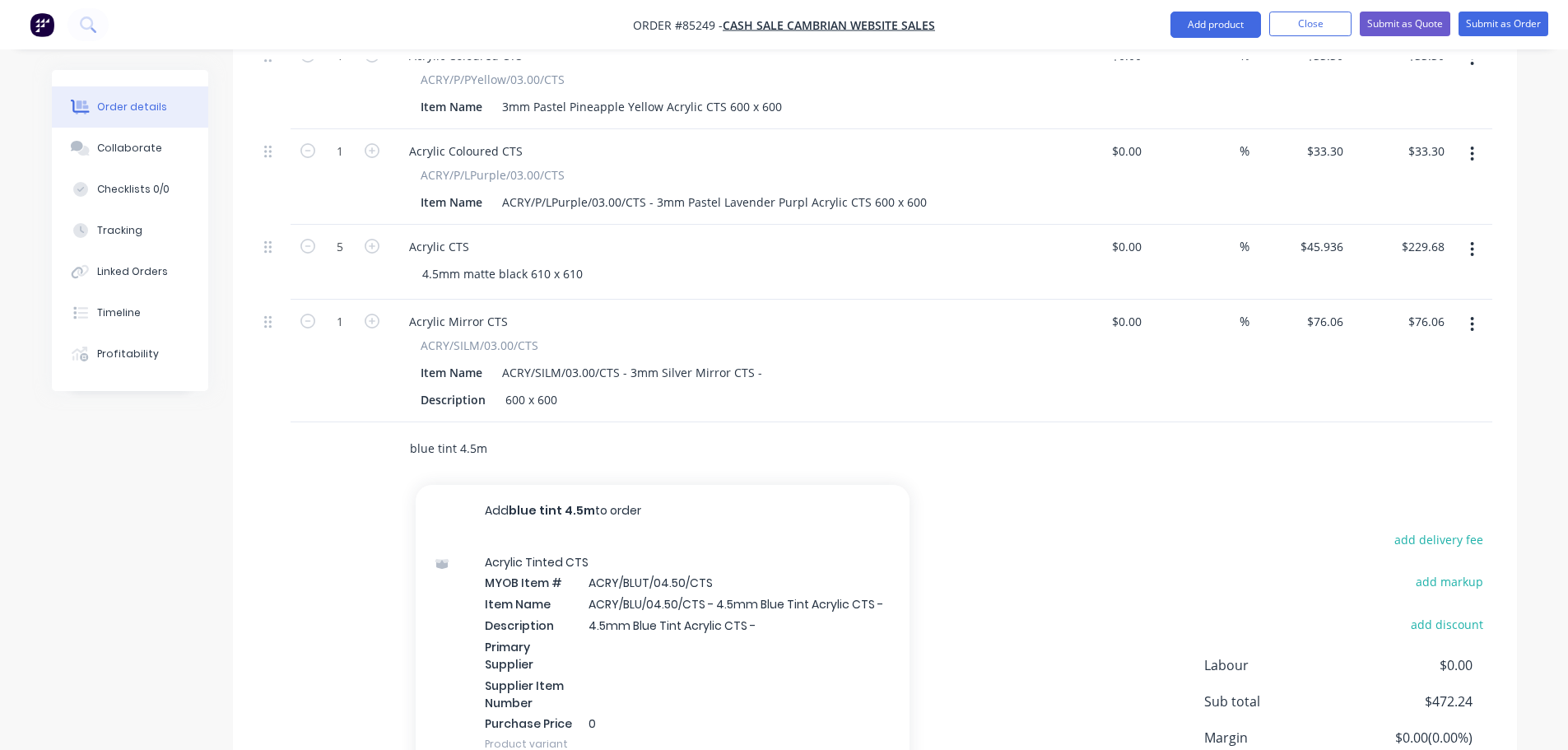
scroll to position [952, 0]
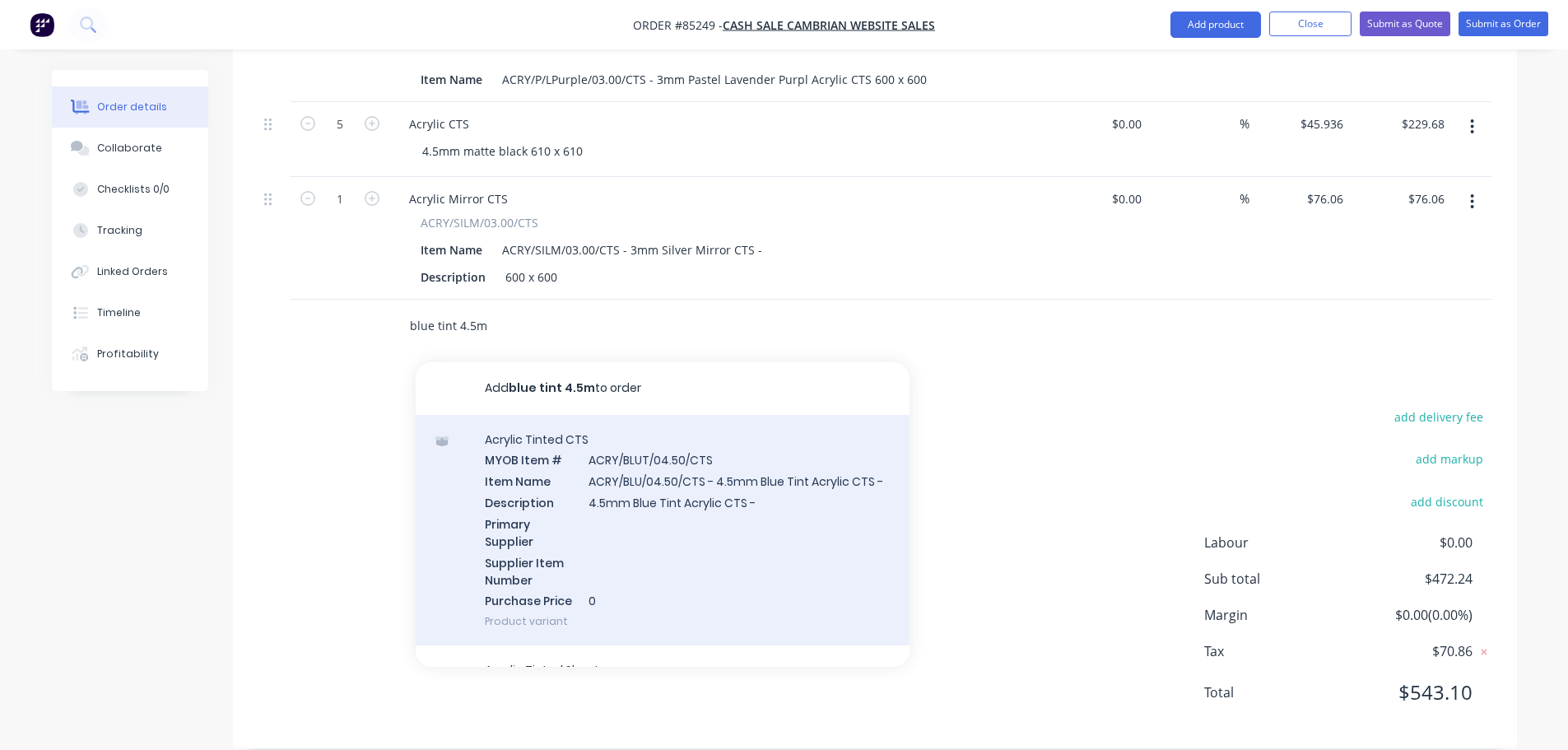
type input "blue tint 4.5m"
click at [817, 542] on div "Acrylic Tinted CTS MYOB Item # ACRY/BLUT/04.50/CTS Item Name ACRY/BLU/04.50/CTS…" at bounding box center [663, 530] width 494 height 231
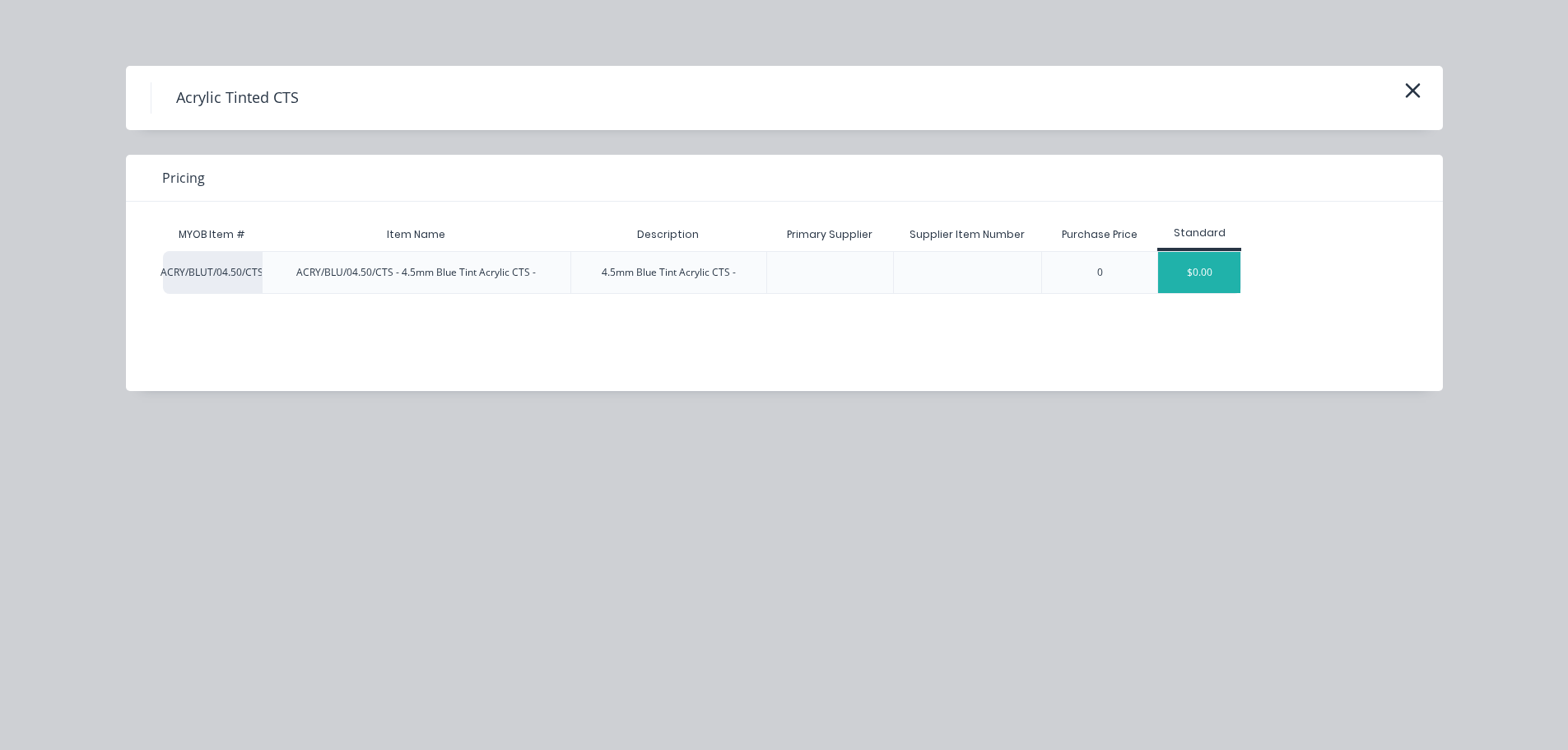
click at [1189, 252] on div "$0.00" at bounding box center [1199, 272] width 82 height 41
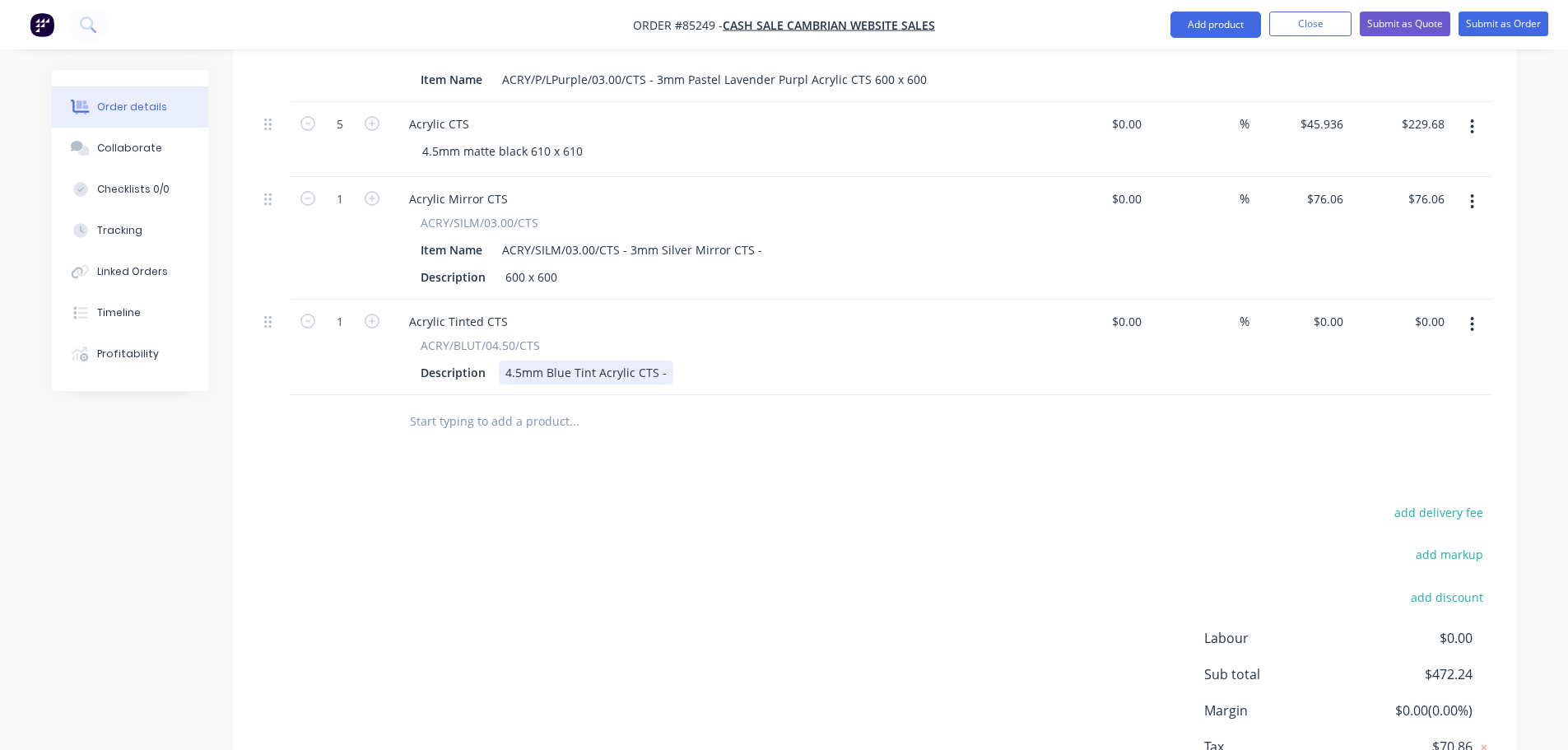
click at [667, 360] on div "Description 4.5mm Blue Tint Acrylic CTS -" at bounding box center [716, 372] width 603 height 24
click at [342, 309] on input "1" at bounding box center [340, 321] width 43 height 25
type input "4"
click at [661, 577] on div "add delivery fee add markup add discount Labour $0.00 Sub total $472.24 Margin …" at bounding box center [875, 660] width 1235 height 318
click at [1325, 309] on div "0 $0.00" at bounding box center [1328, 321] width 44 height 24
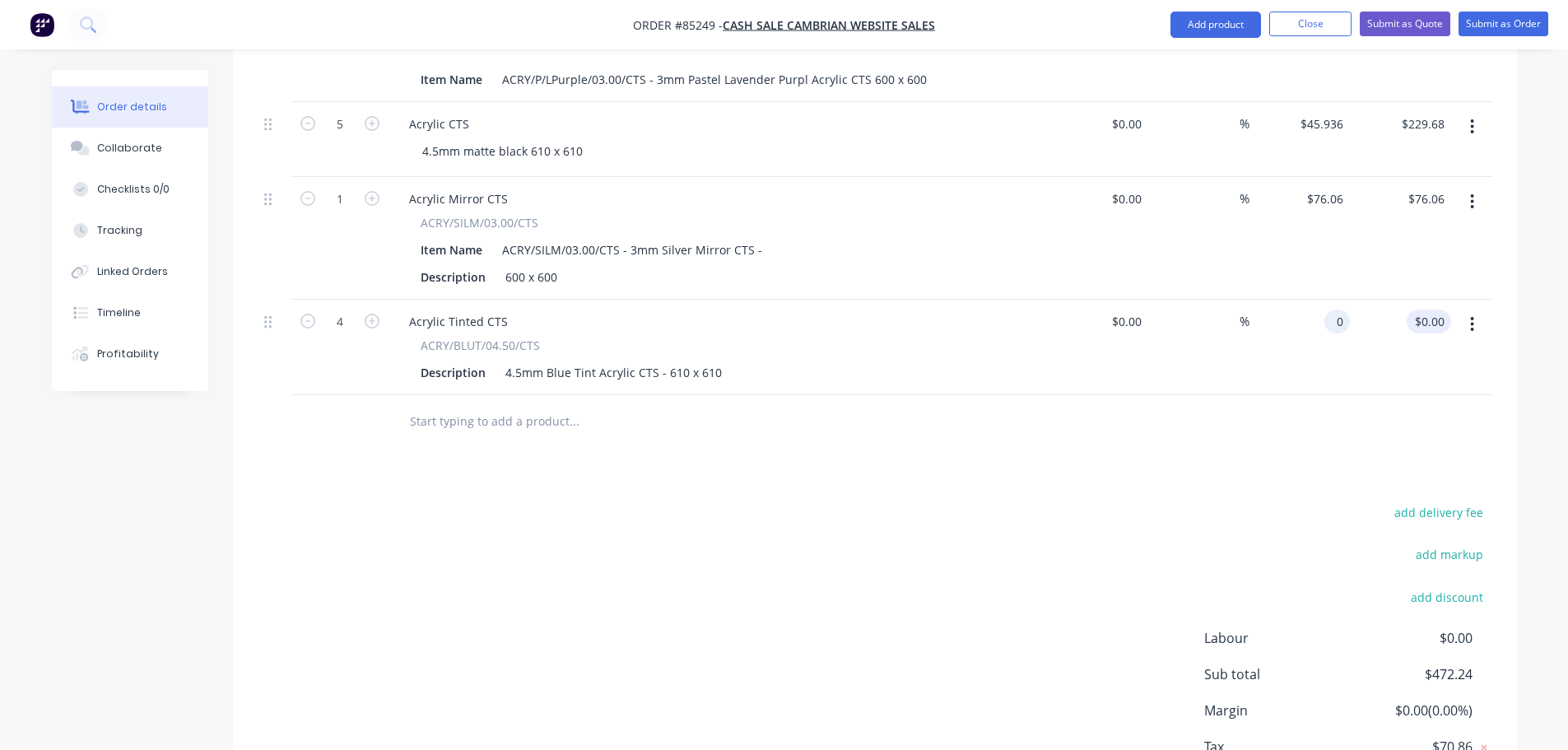
type input "$0.00"
click at [1423, 309] on input "0.00" at bounding box center [1432, 321] width 38 height 24
type input "217.71"
type input "$54.4275"
type input "$217.71"
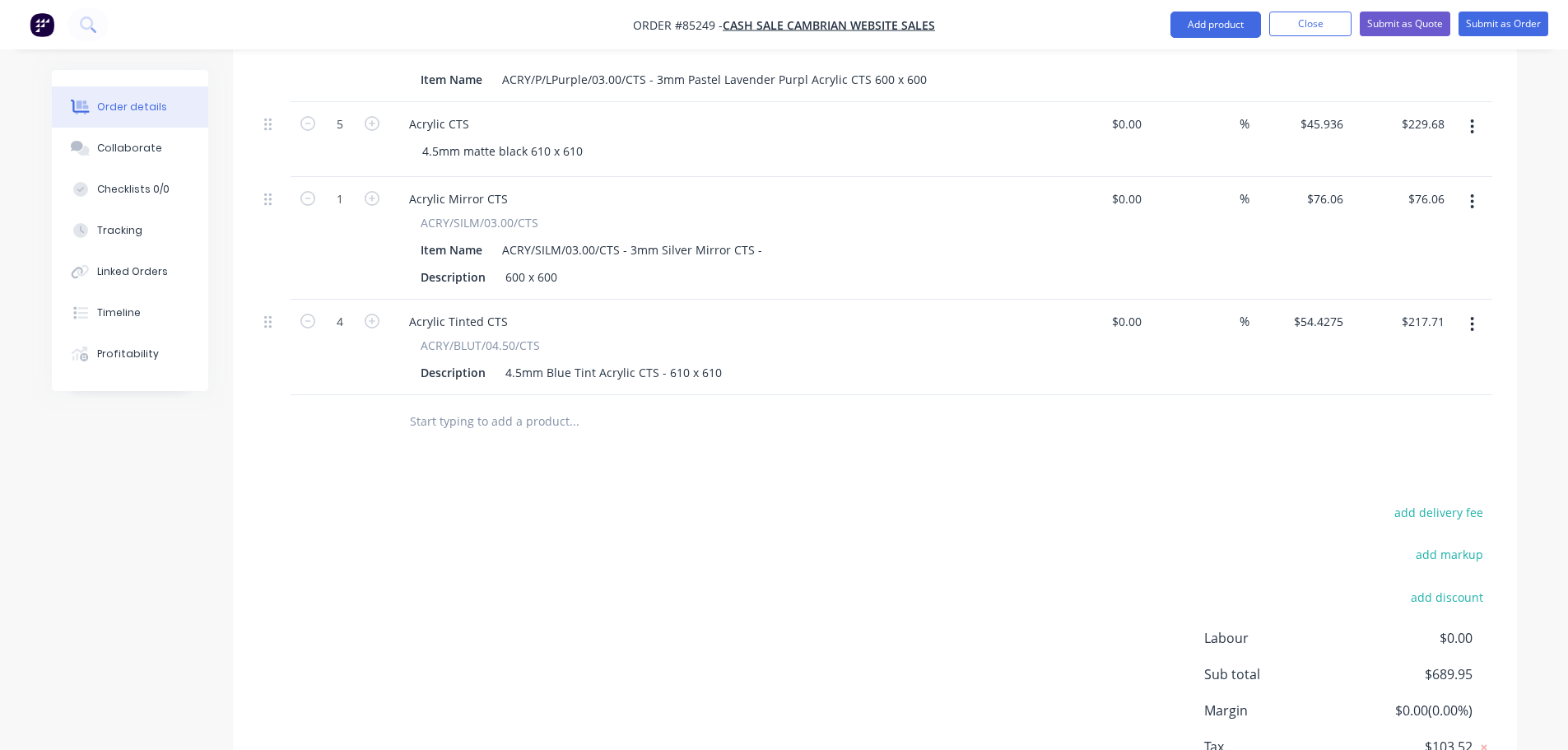
click at [1394, 436] on div "Products Show / Hide columns Add product Qty Cost Markup Price Total 1 Acrylic …" at bounding box center [875, 188] width 1284 height 1311
click at [499, 405] on input "text" at bounding box center [574, 421] width 330 height 33
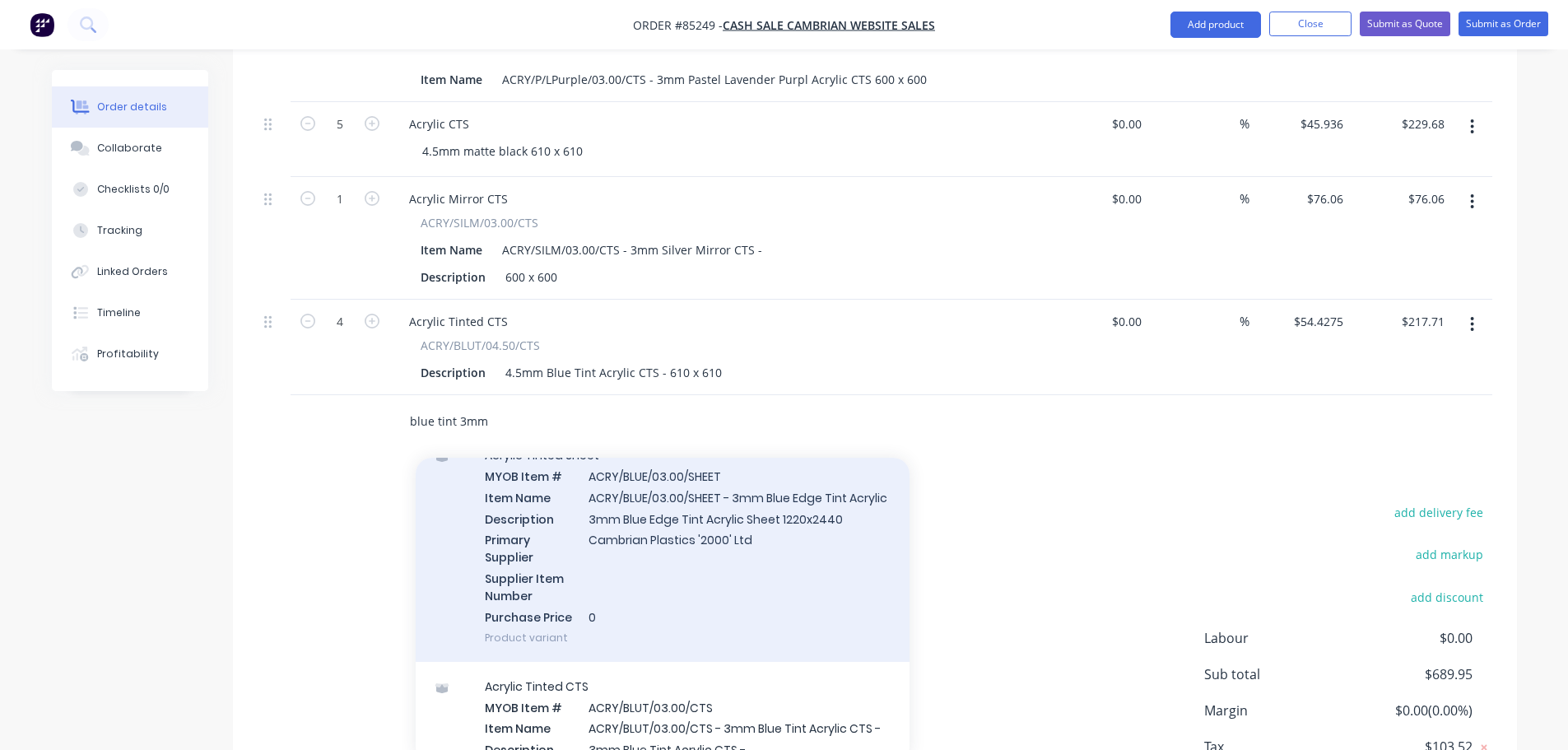
scroll to position [494, 0]
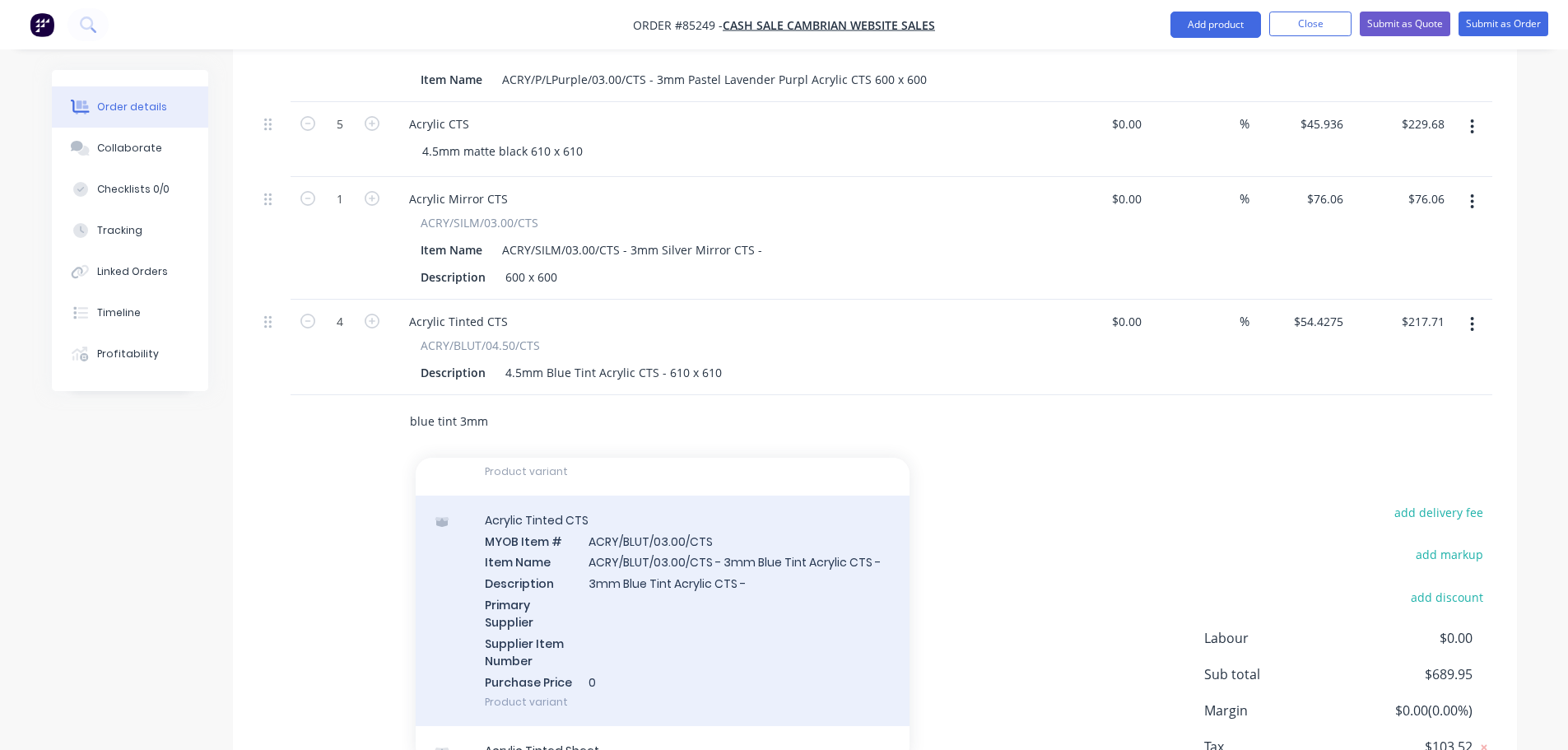
type input "blue tint 3mm"
click at [793, 619] on div "Acrylic Tinted CTS MYOB Item # ACRY/BLUT/03.00/CTS Item Name ACRY/BLUT/03.00/CT…" at bounding box center [663, 611] width 494 height 231
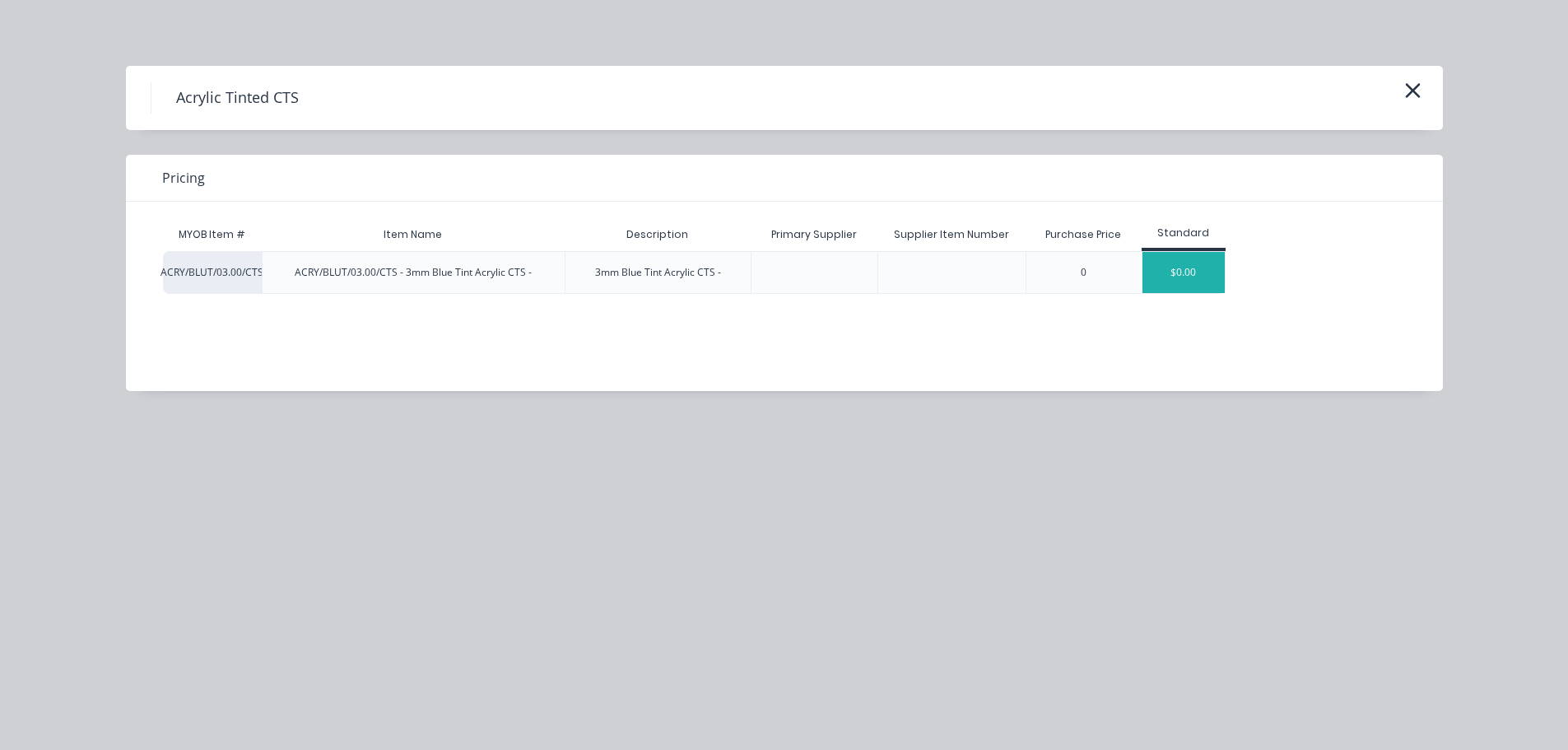
click at [1175, 275] on div "$0.00" at bounding box center [1184, 272] width 82 height 41
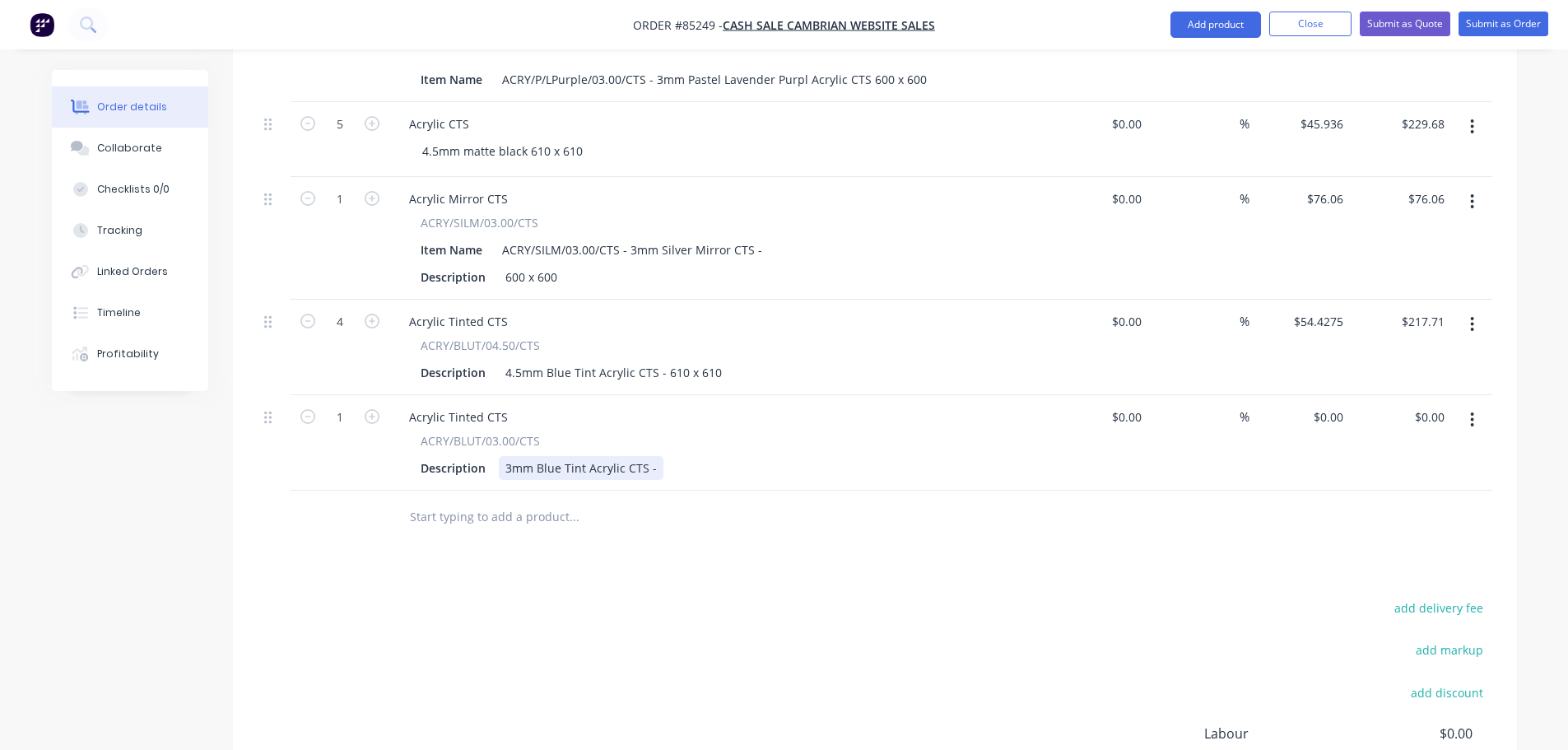
click at [656, 456] on div "3mm Blue Tint Acrylic CTS -" at bounding box center [581, 468] width 165 height 24
click at [1438, 405] on input "0.00" at bounding box center [1432, 417] width 38 height 24
type input "30.67"
type input "$30.67"
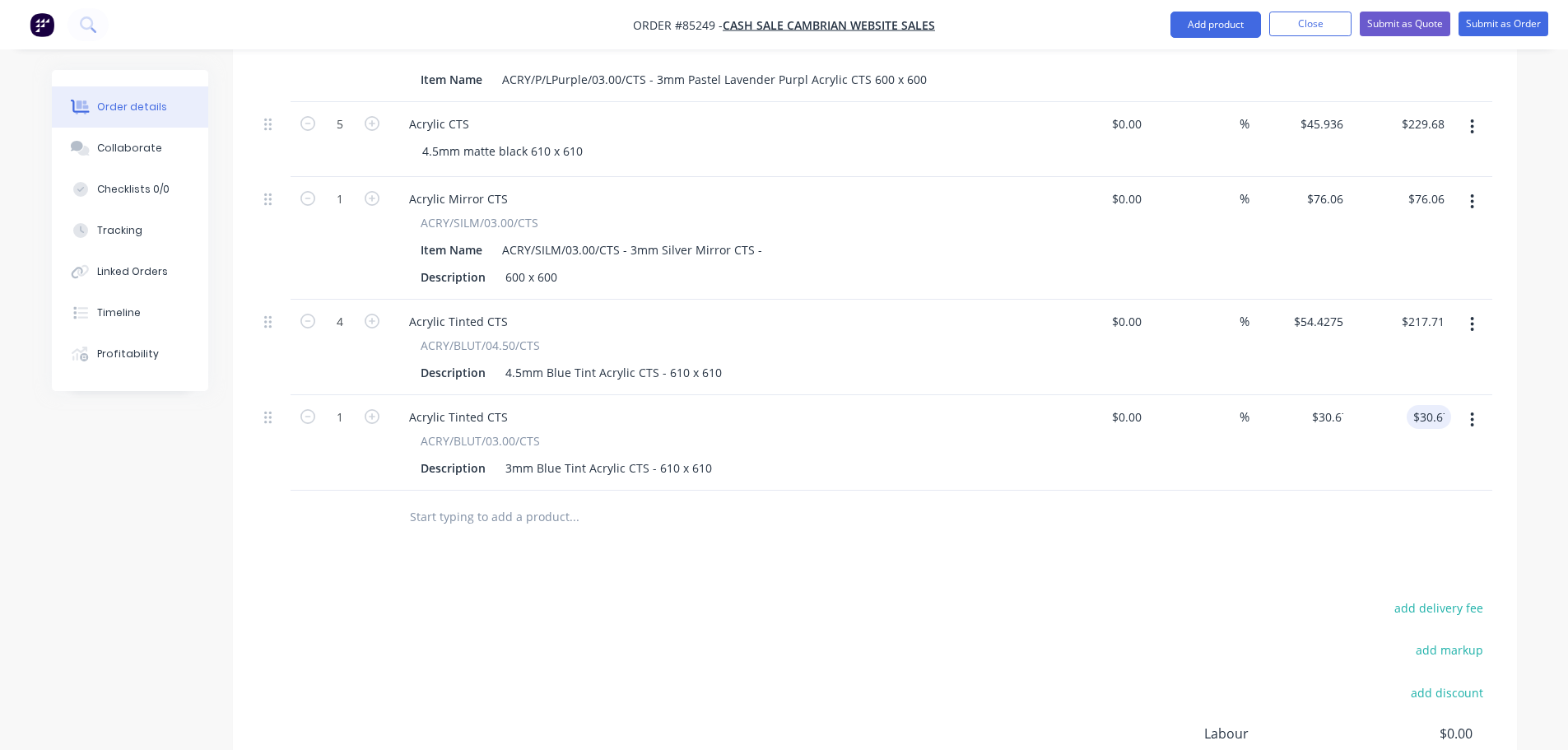
click at [1413, 490] on div at bounding box center [875, 517] width 1235 height 54
click at [1429, 597] on button "add delivery fee" at bounding box center [1439, 608] width 106 height 22
type input "15"
click at [830, 597] on div "Delivery fee Delivery fee Delivery fee name (Optional) 15 15 $0 add markup add …" at bounding box center [875, 753] width 1235 height 313
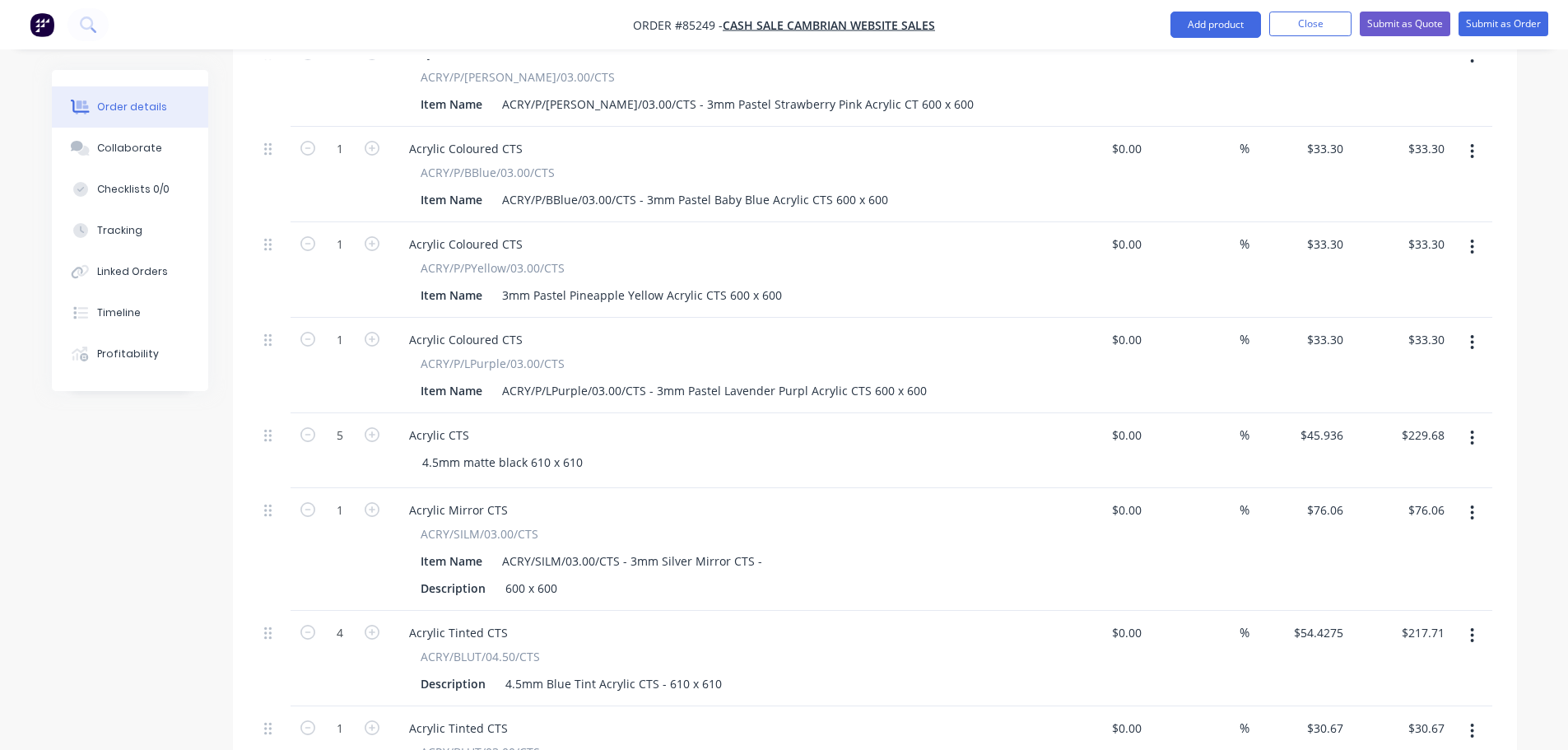
scroll to position [0, 0]
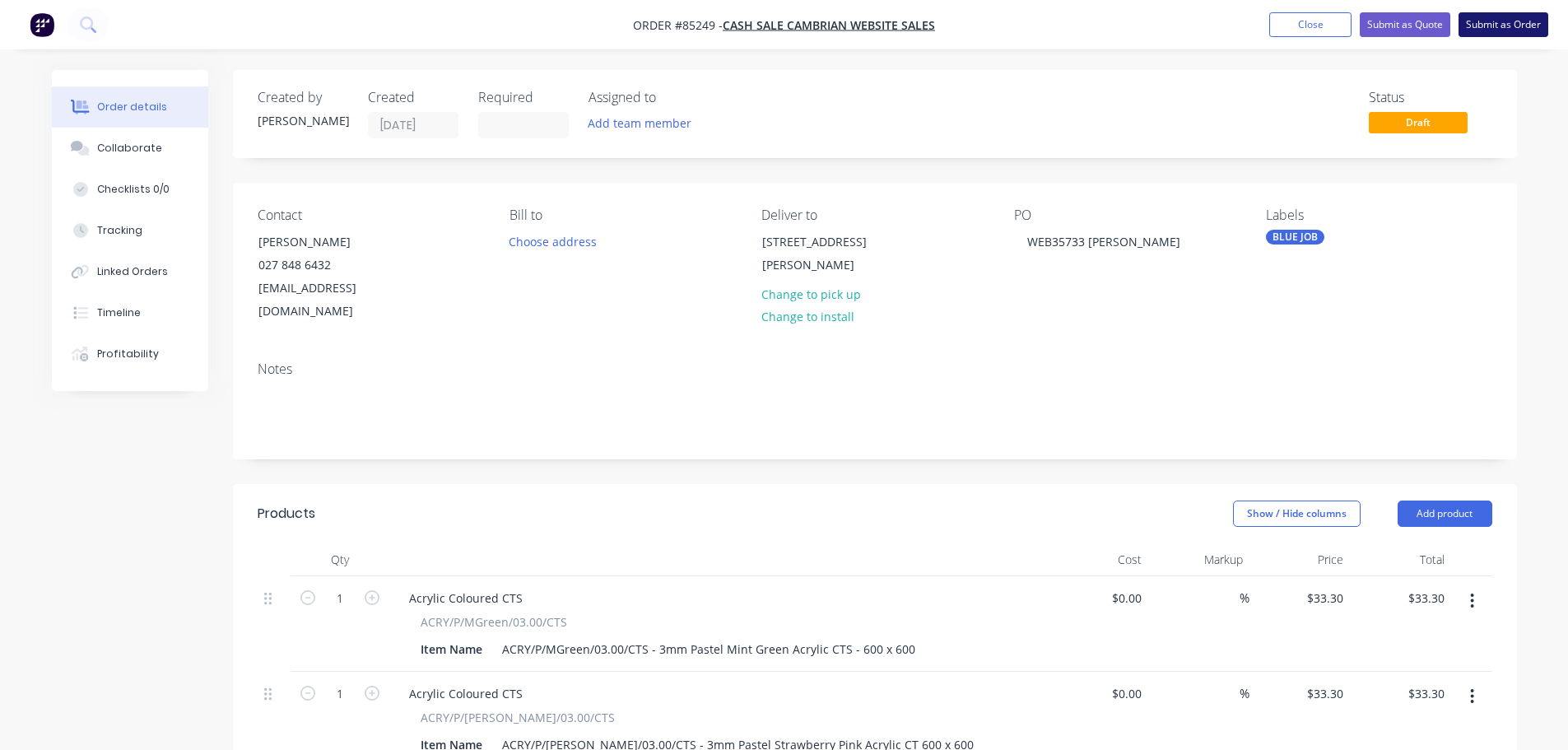
click at [1495, 32] on button "Submit as Order" at bounding box center [1503, 24] width 90 height 25
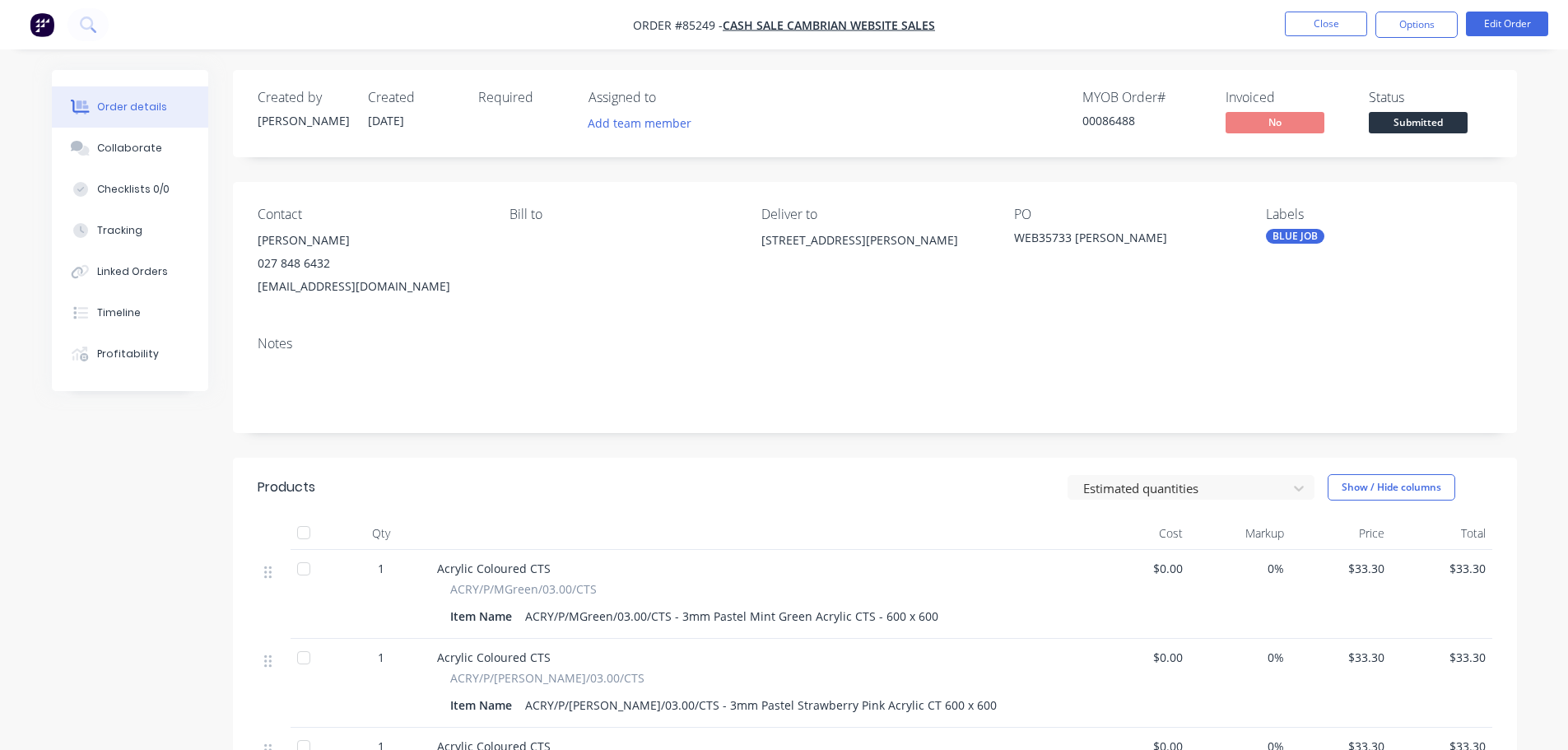
click at [1089, 115] on div "00086488" at bounding box center [1144, 120] width 124 height 17
copy div "00086488"
click at [1420, 21] on button "Options" at bounding box center [1417, 24] width 82 height 26
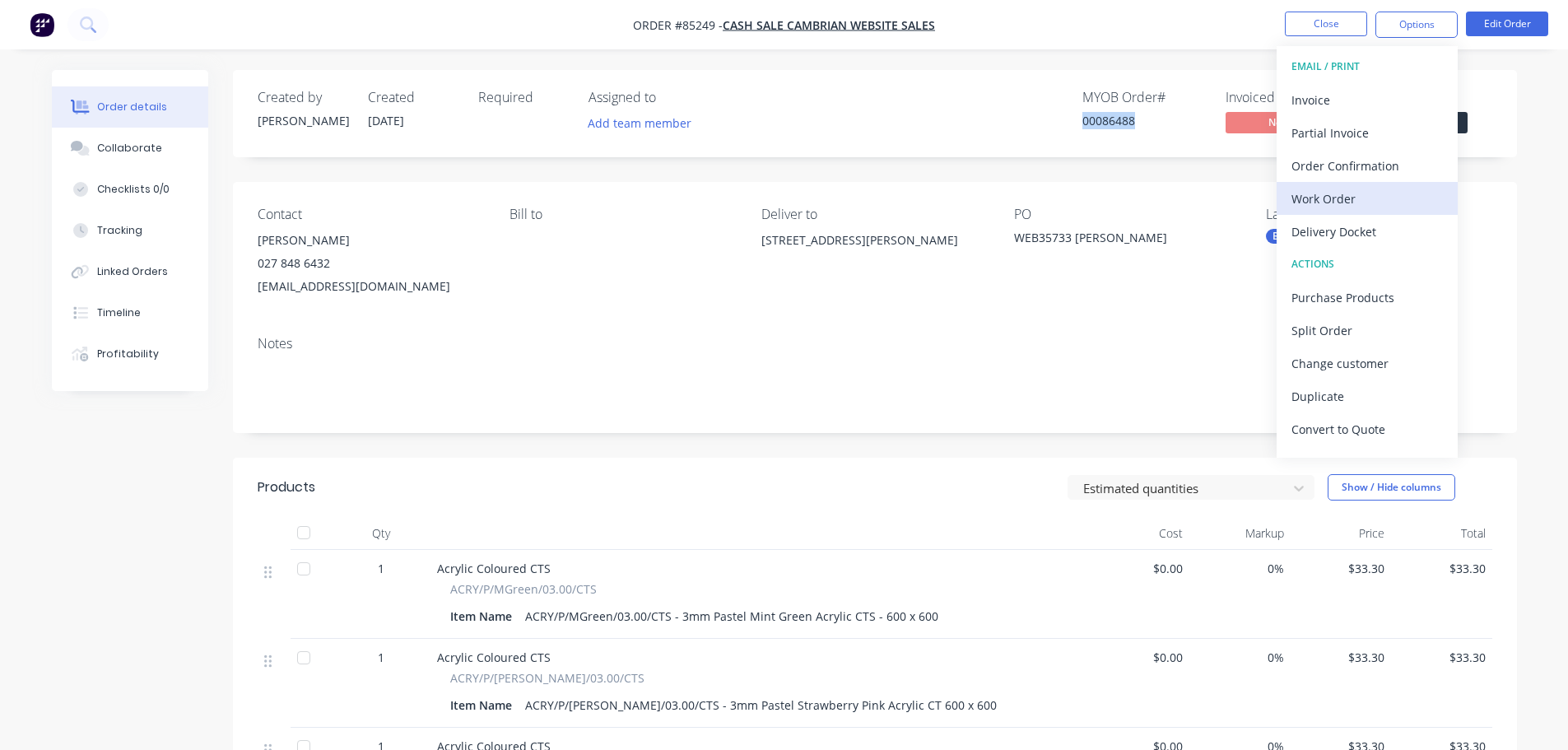
click at [1356, 195] on div "Work Order" at bounding box center [1366, 199] width 151 height 24
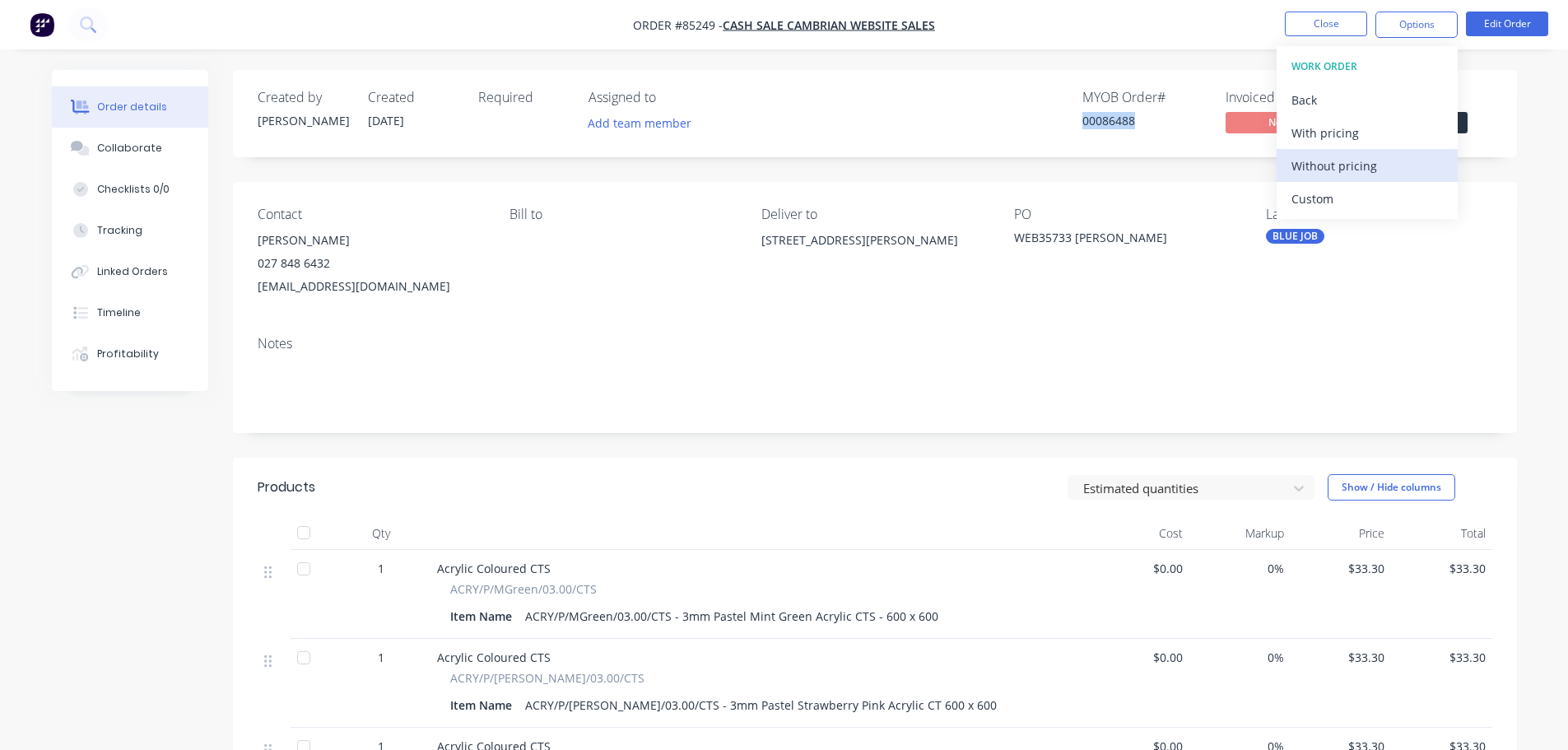
click at [1357, 174] on div "Without pricing" at bounding box center [1366, 166] width 151 height 24
click at [1363, 167] on div "Order Confirmation" at bounding box center [1366, 166] width 151 height 24
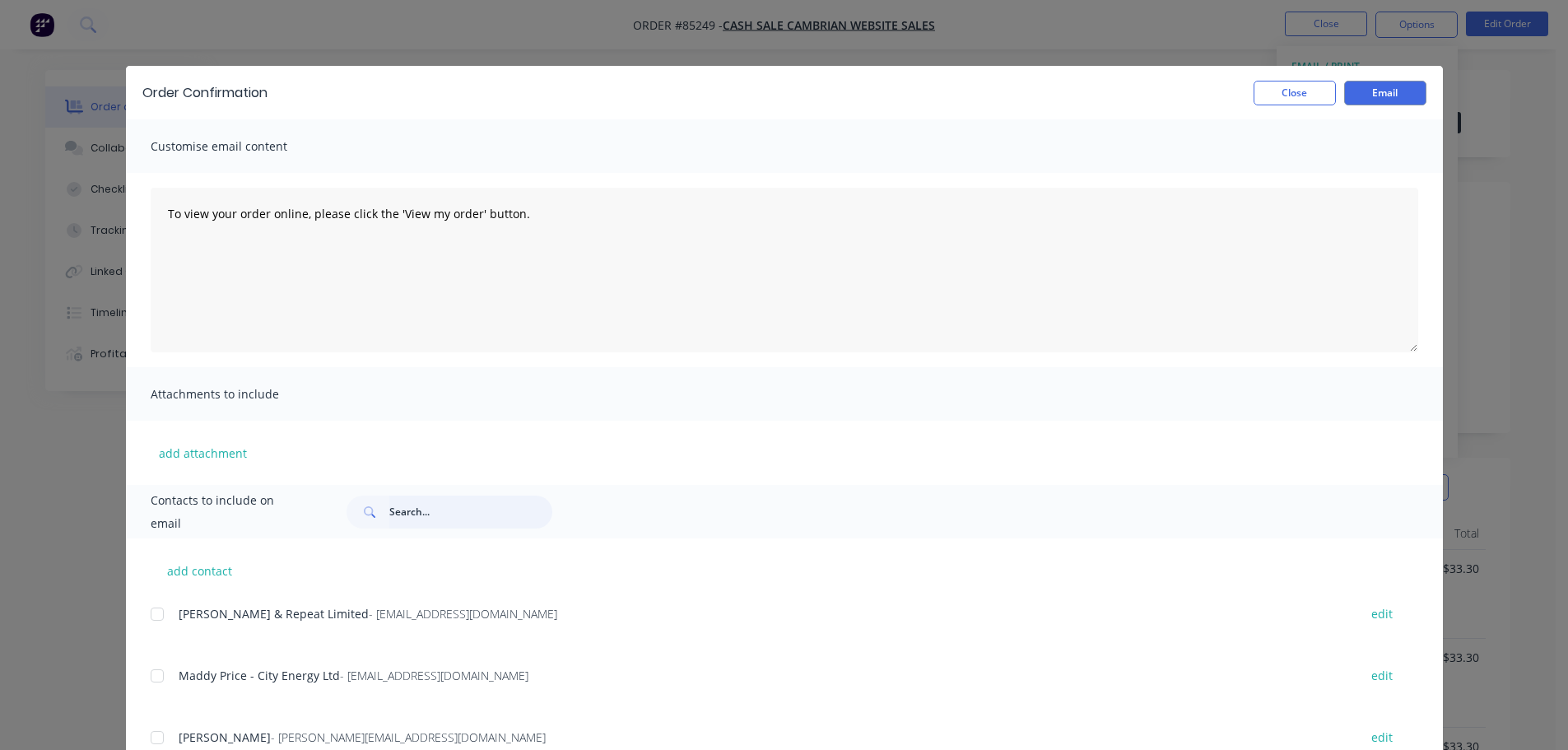
click at [425, 513] on input "text" at bounding box center [471, 512] width 163 height 33
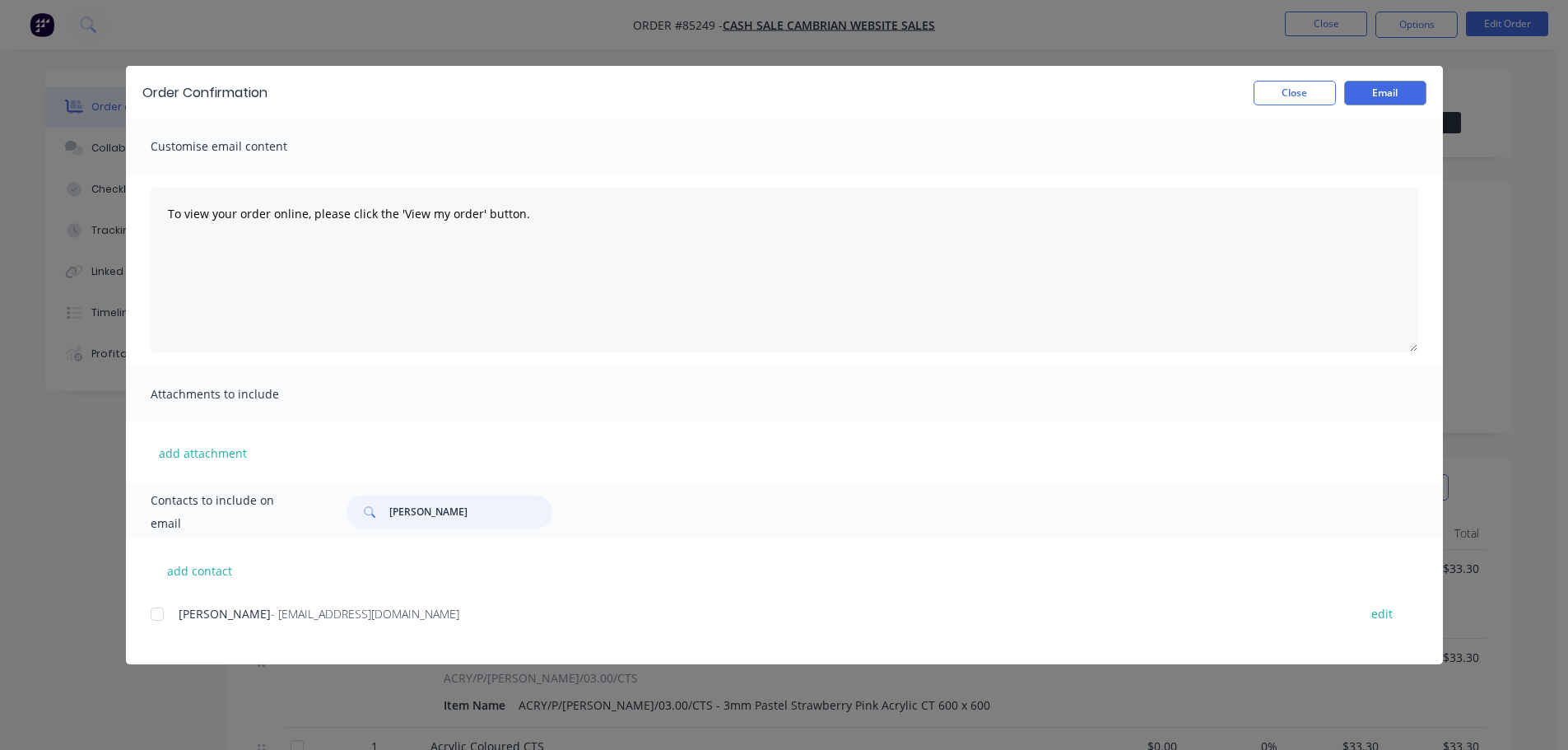
click at [155, 620] on div at bounding box center [157, 614] width 33 height 33
type input "guy parker"
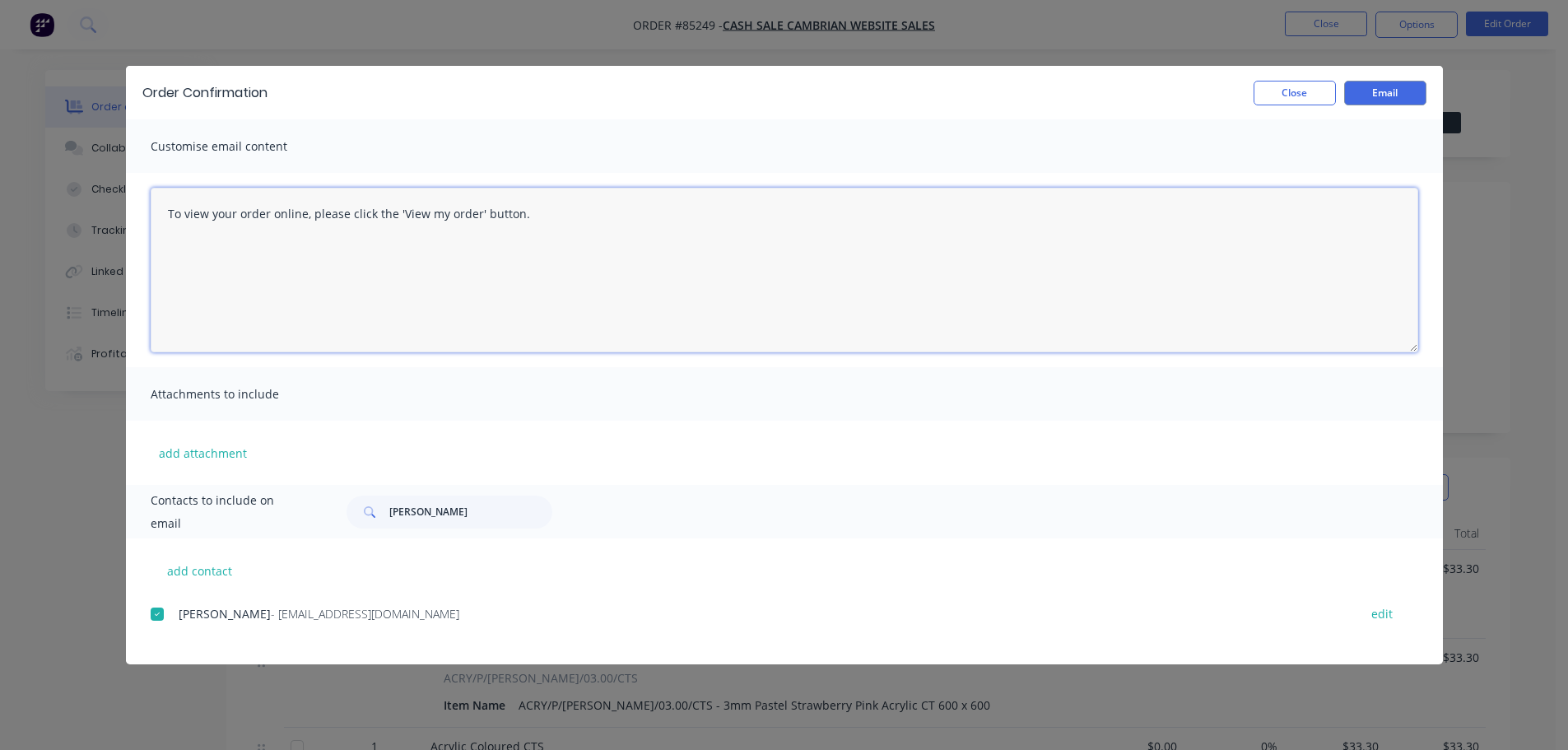
drag, startPoint x: 387, startPoint y: 325, endPoint x: 395, endPoint y: 325, distance: 8.0
click at [388, 325] on textarea "To view your order online, please click the 'View my order' button." at bounding box center [784, 270] width 1267 height 165
paste textarea "[PERSON_NAME] you for your order, confirmation of your order is attached. Your …"
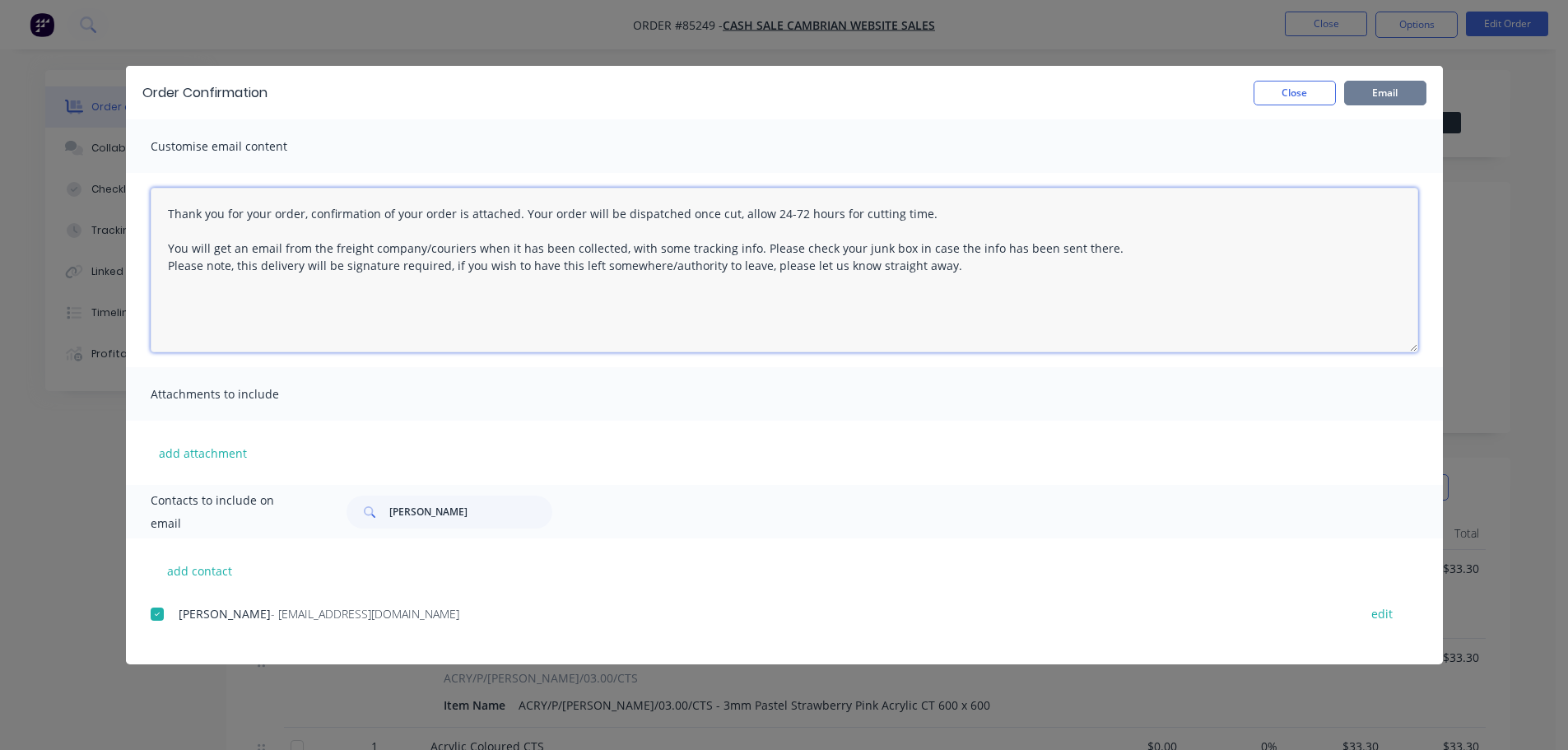
type textarea "Thank you for your order, confirmation of your order is attached. Your order wi…"
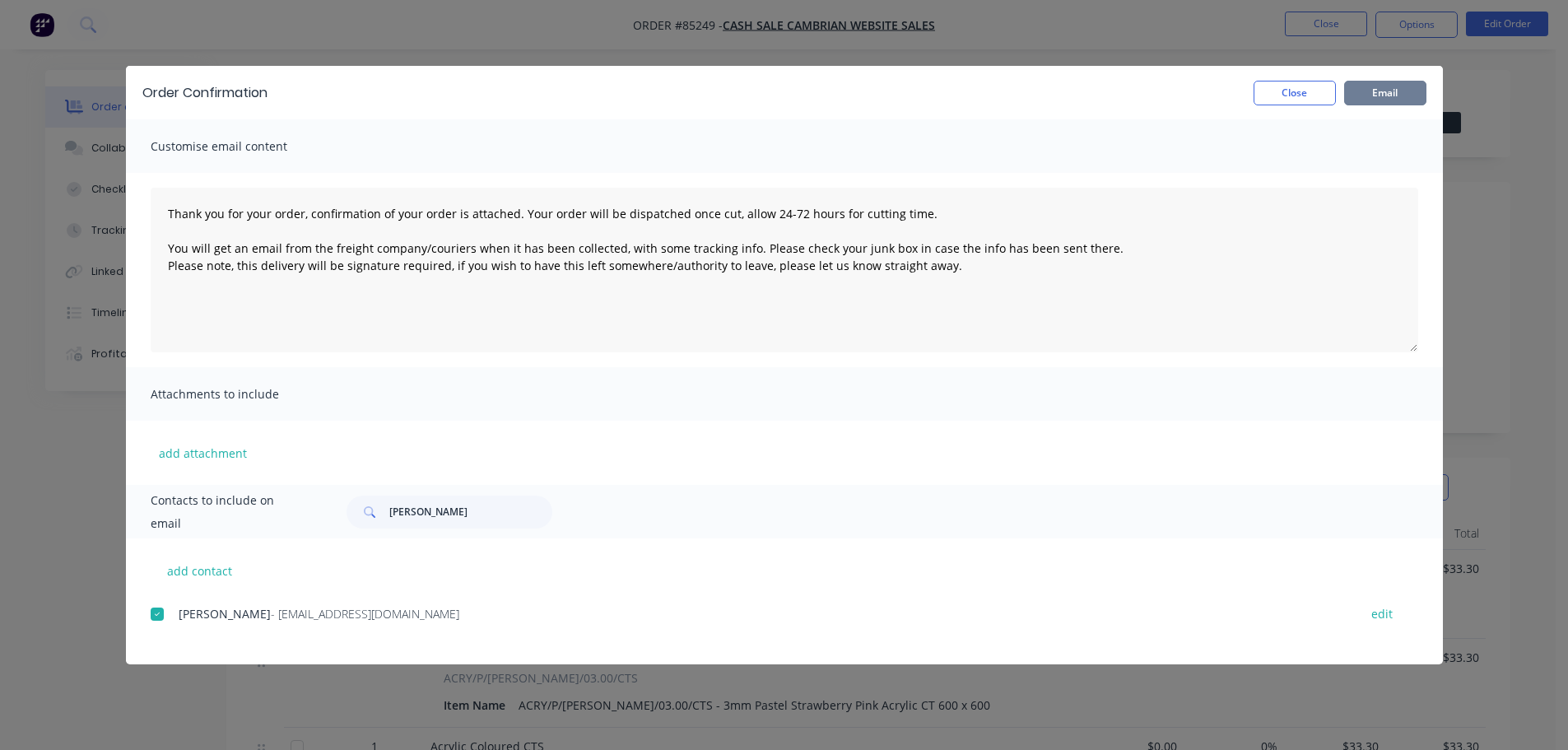
click at [1407, 93] on button "Email" at bounding box center [1385, 92] width 82 height 25
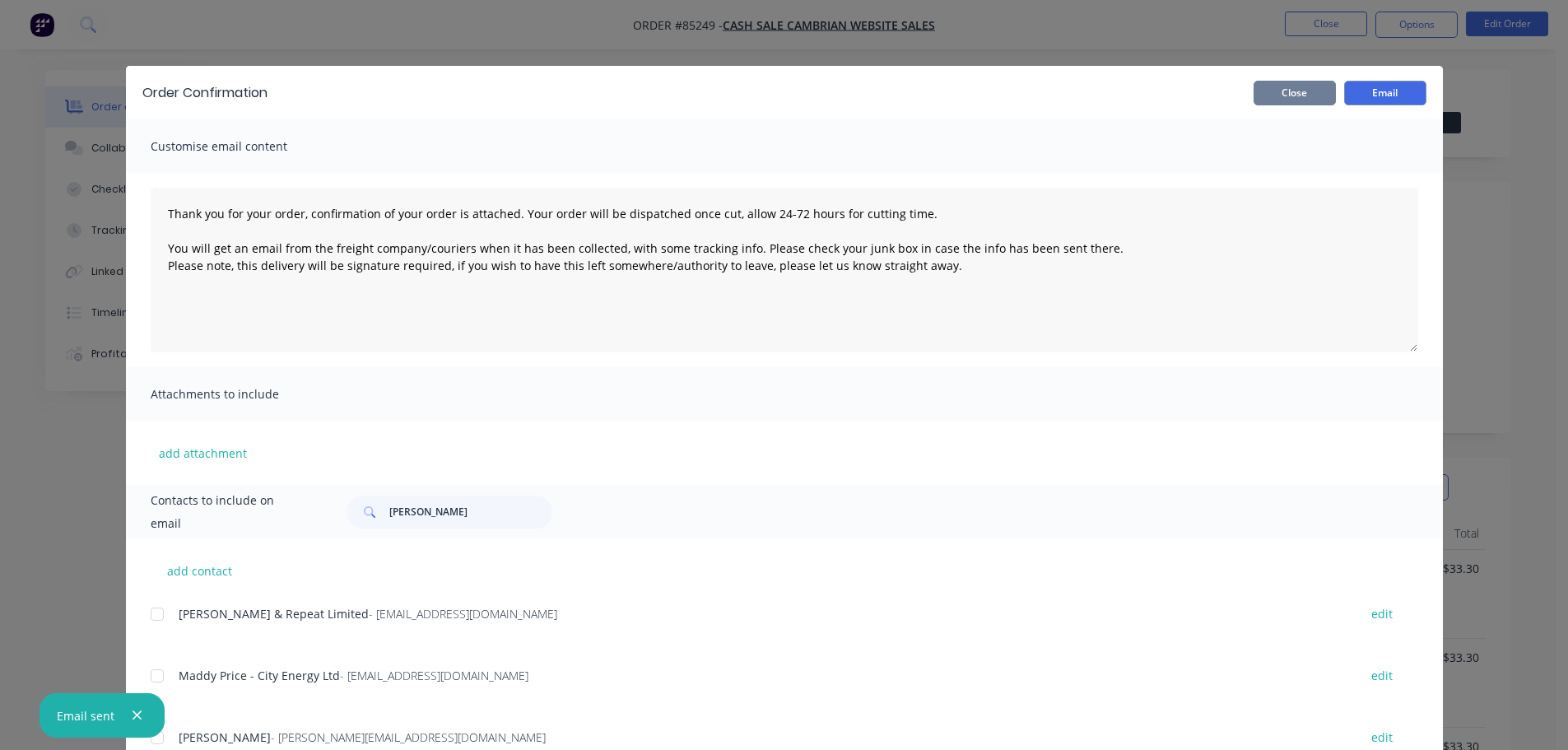
click at [1296, 91] on button "Close" at bounding box center [1295, 92] width 82 height 25
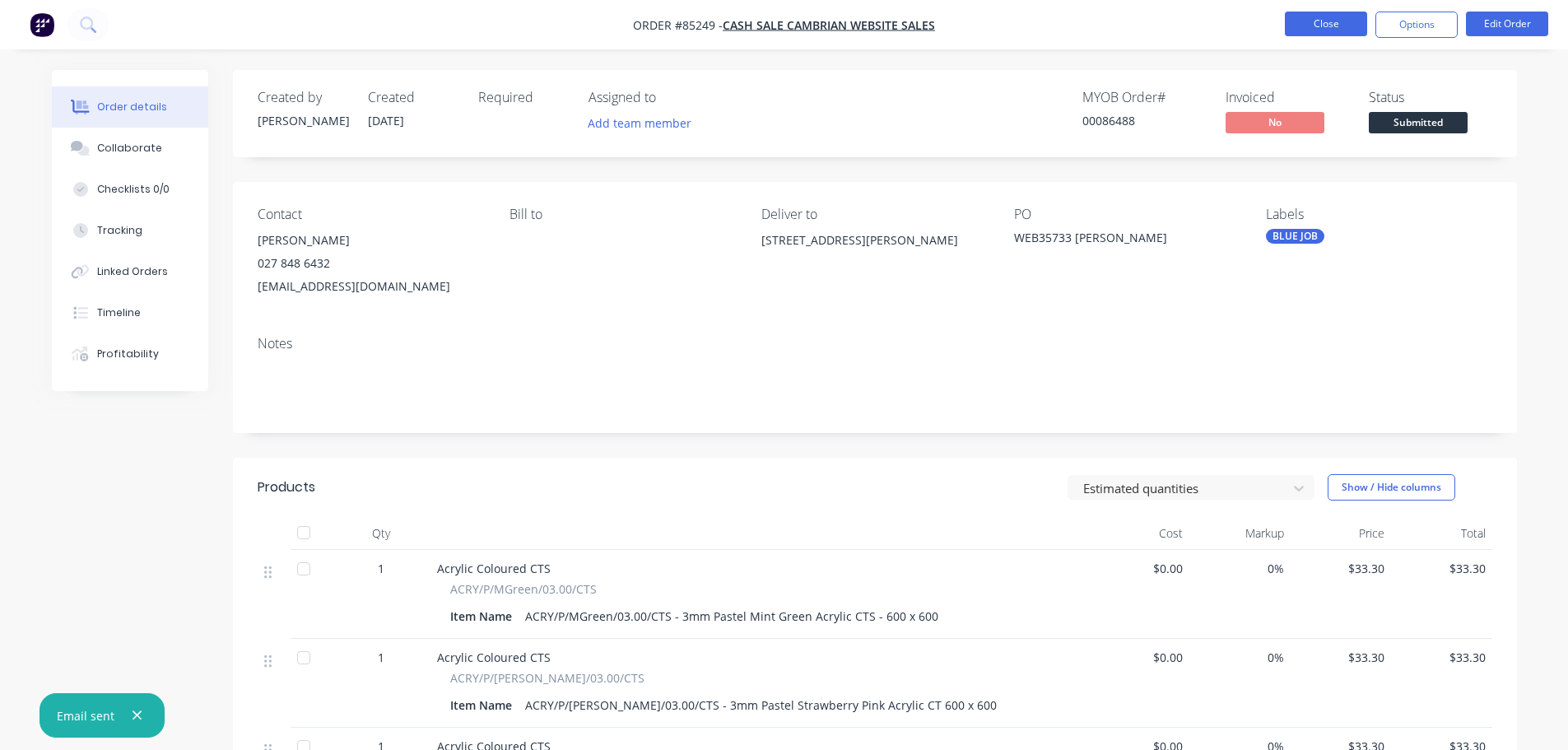
click at [1331, 25] on button "Close" at bounding box center [1326, 23] width 82 height 25
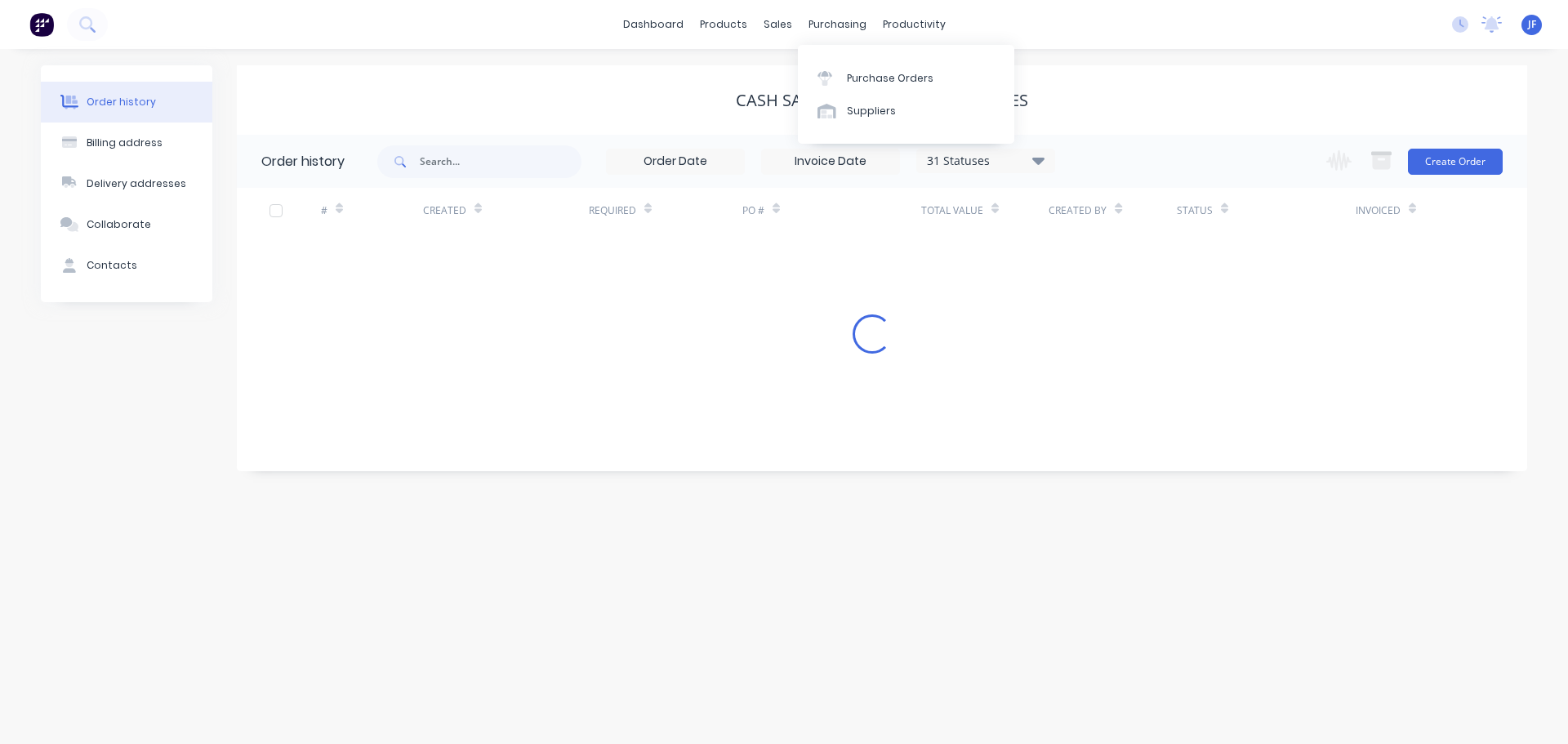
click at [771, 34] on div "sales" at bounding box center [778, 24] width 45 height 25
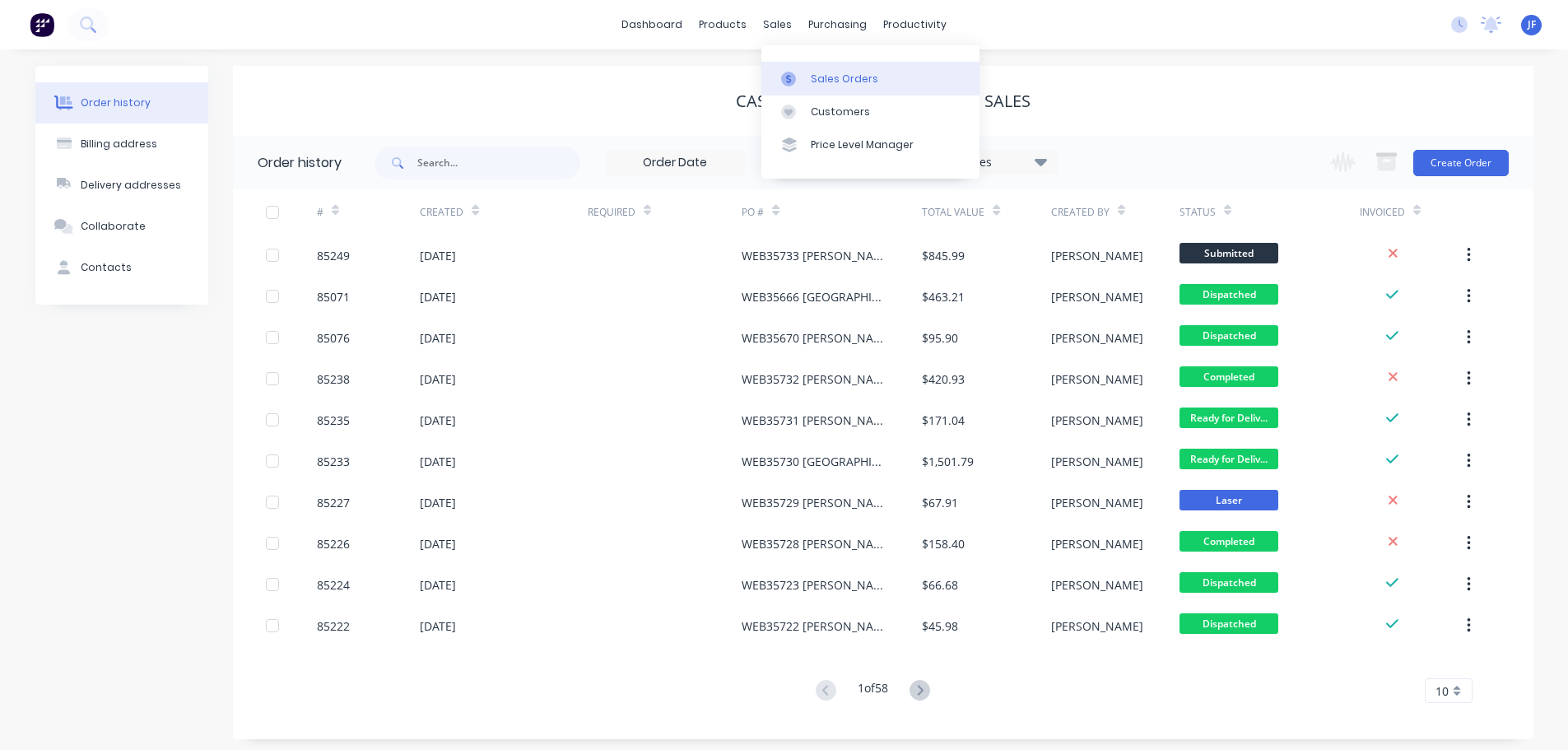
click at [815, 75] on div "Sales Orders" at bounding box center [844, 79] width 67 height 15
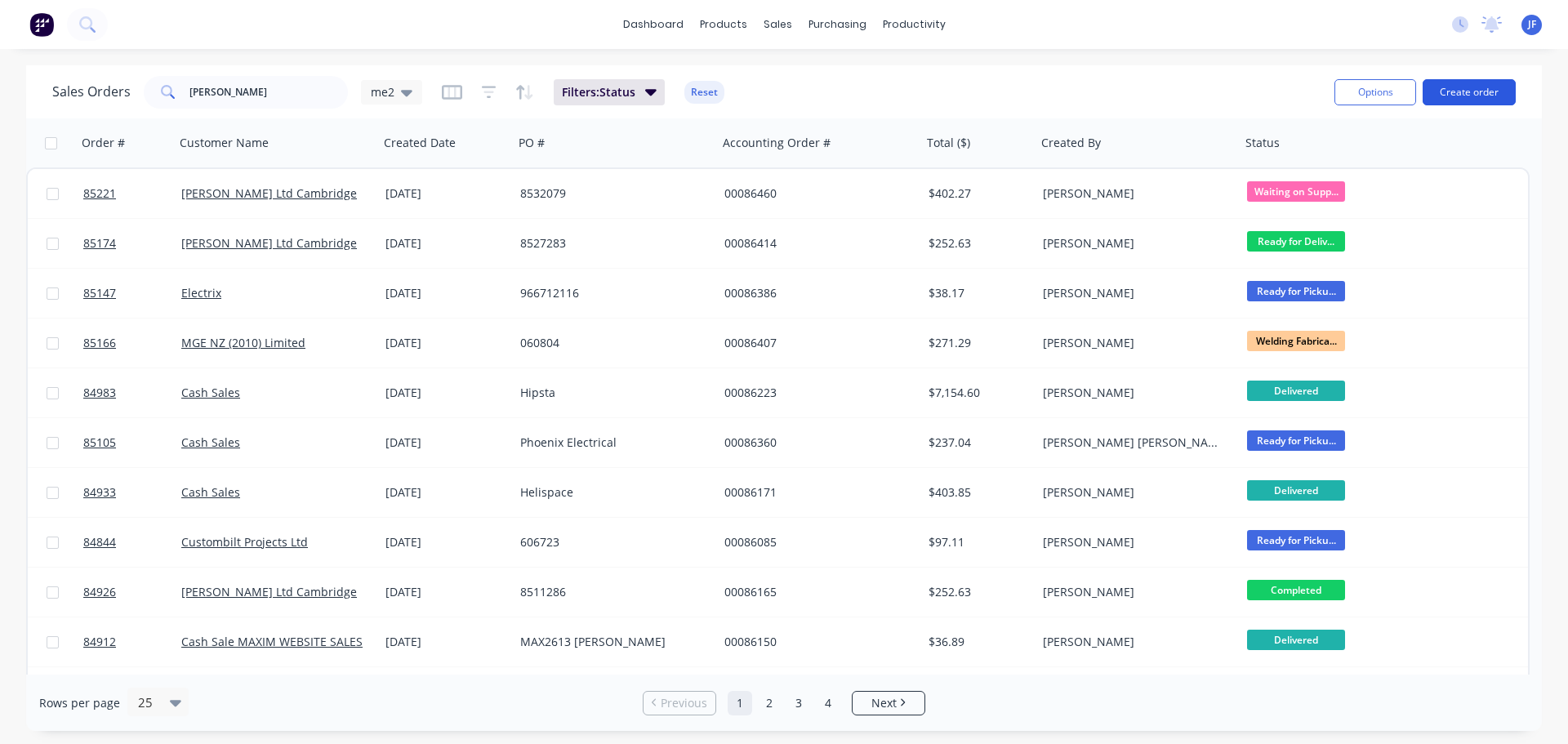
click at [1498, 79] on button "Create order" at bounding box center [1469, 92] width 93 height 26
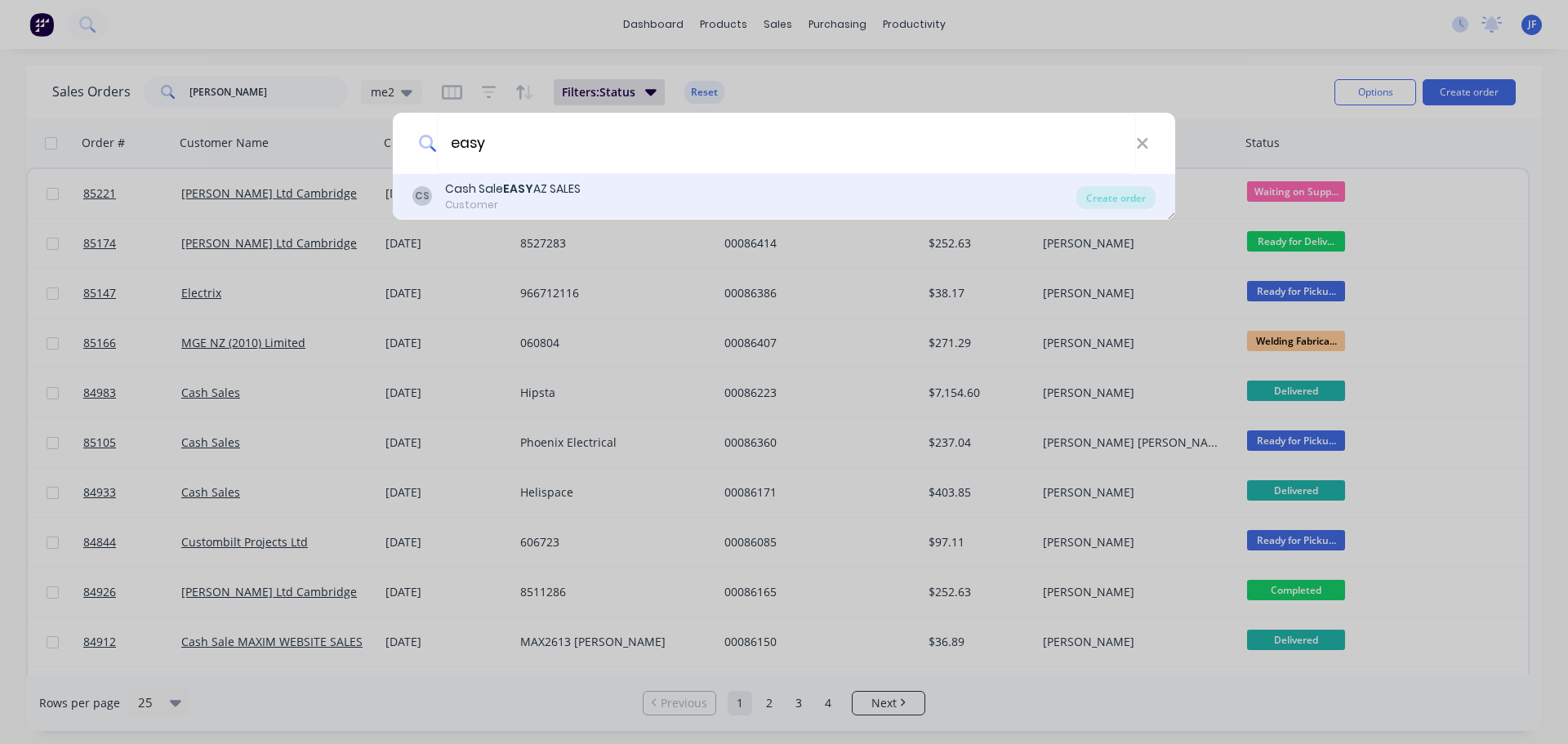
type input "easy"
click at [746, 203] on div "CS Cash Sale EASY AZ SALES Customer" at bounding box center [745, 197] width 664 height 32
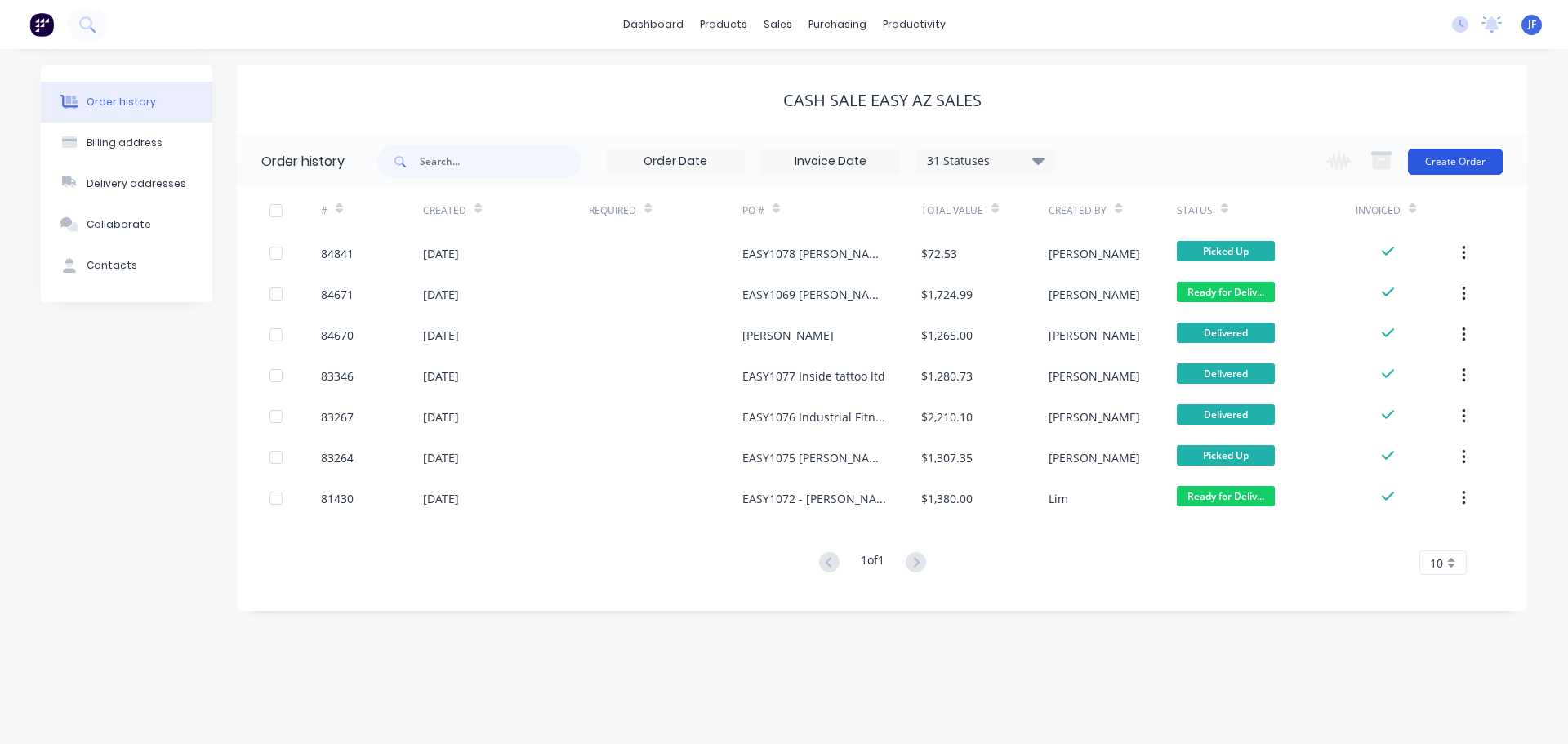
click at [1475, 167] on button "Create Order" at bounding box center [1455, 161] width 95 height 26
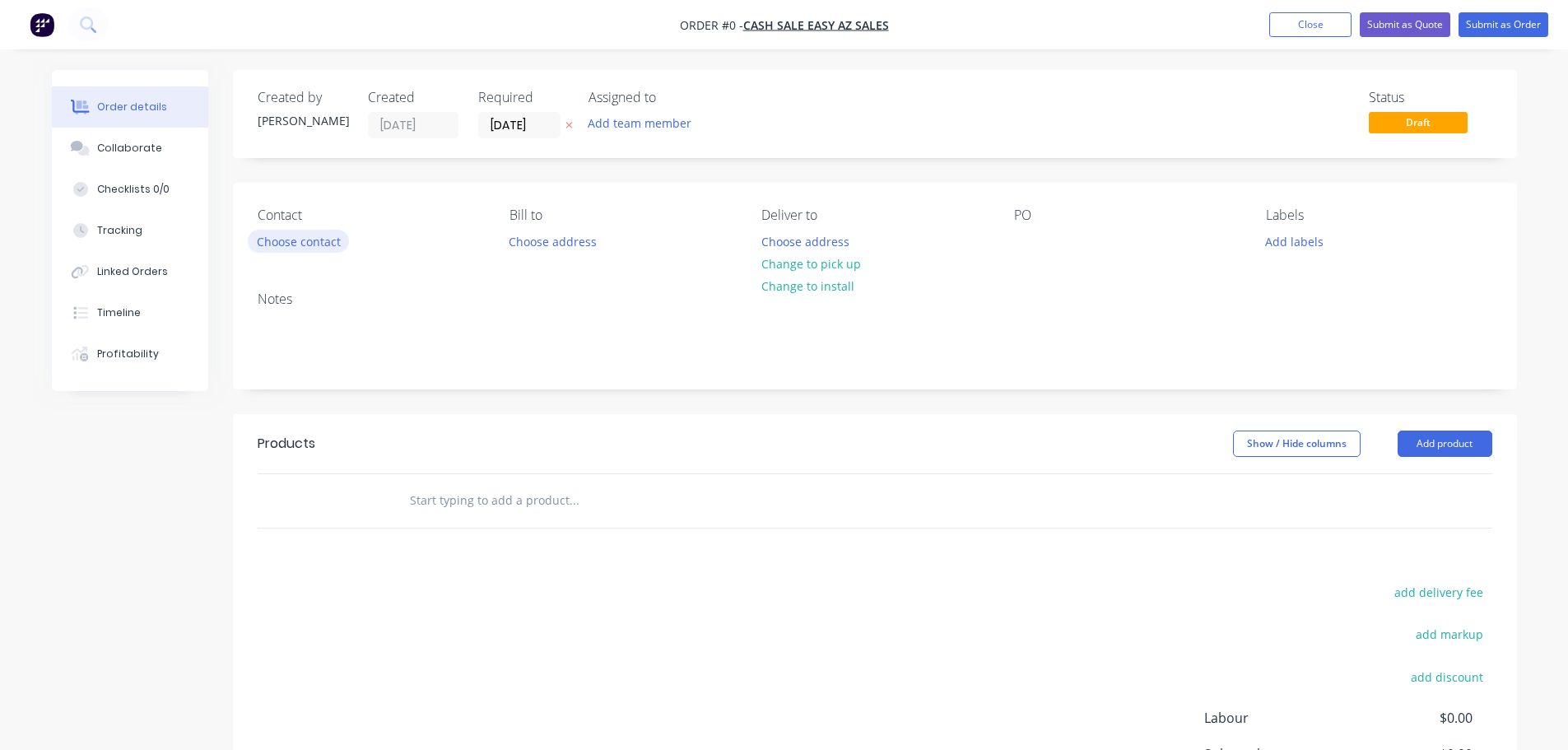
click at [321, 248] on button "Choose contact" at bounding box center [298, 241] width 102 height 22
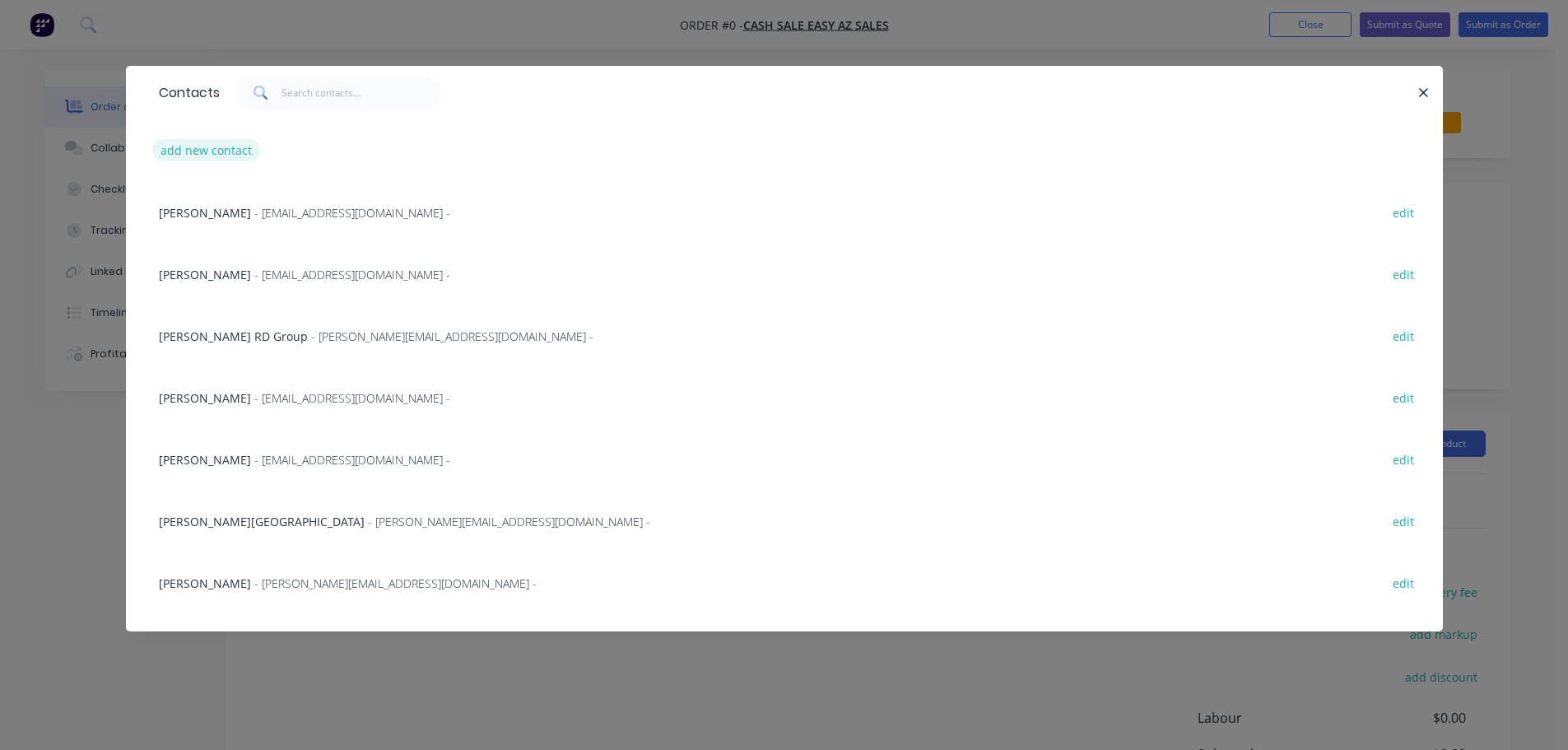
click at [172, 139] on button "add new contact" at bounding box center [206, 150] width 108 height 22
select select "NZ"
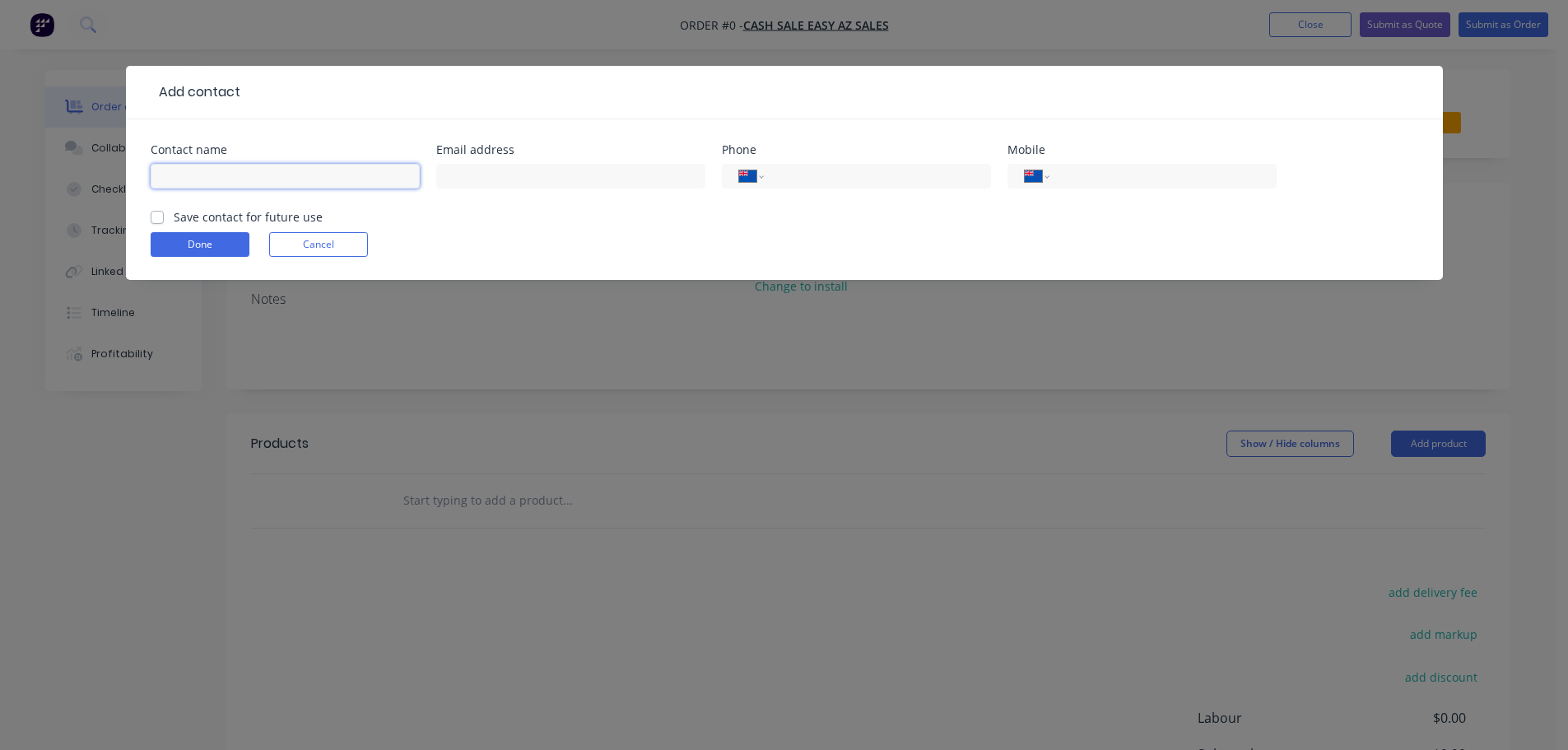
drag, startPoint x: 261, startPoint y: 179, endPoint x: 260, endPoint y: 188, distance: 9.1
click at [261, 179] on input "text" at bounding box center [284, 176] width 269 height 25
paste input "Paula McNeill"
type input "Paula McNeill"
click at [257, 217] on label "Save contact for future use" at bounding box center [248, 217] width 149 height 17
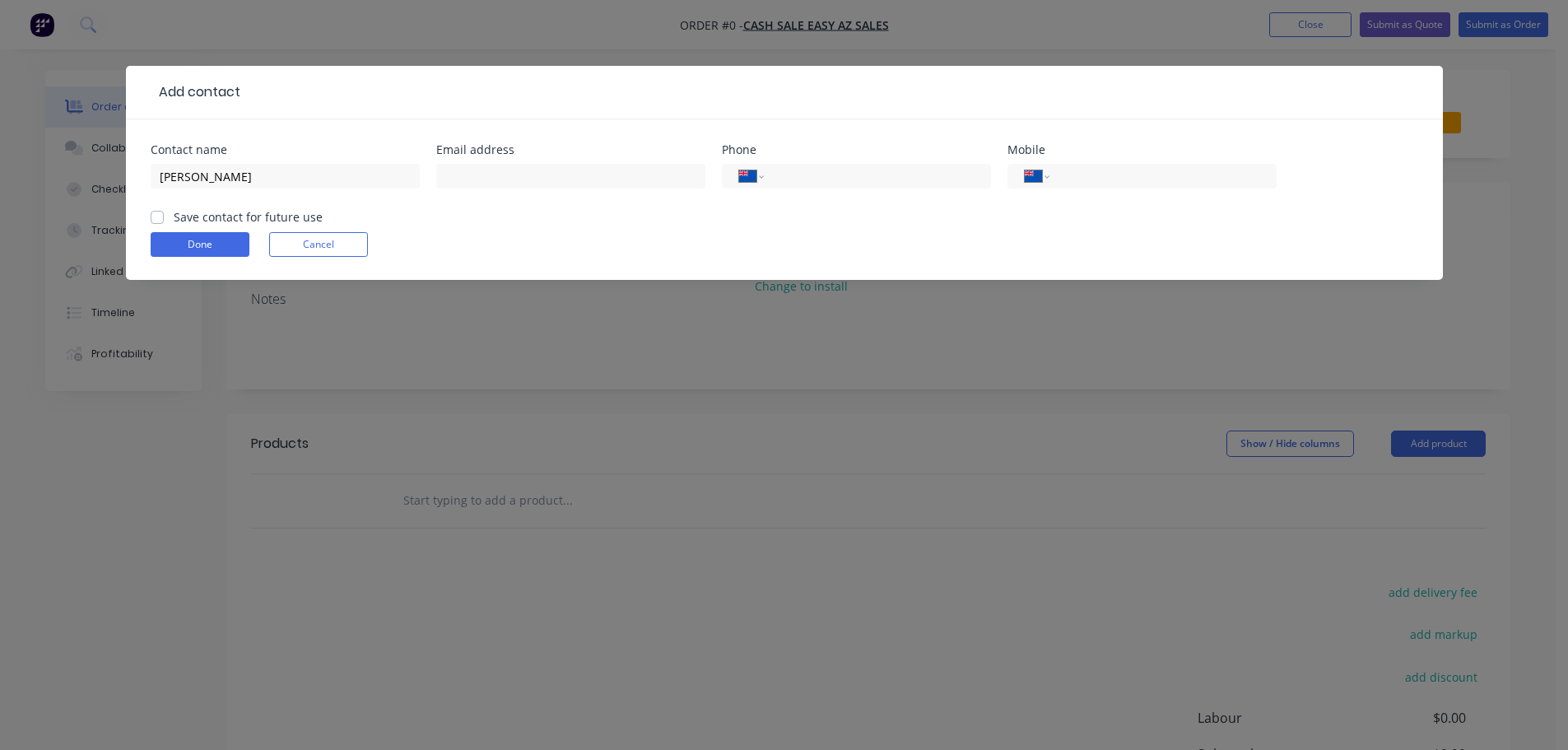
click at [164, 217] on input "Save contact for future use" at bounding box center [156, 216] width 13 height 15
checkbox input "true"
click at [546, 159] on div "Email address" at bounding box center [570, 176] width 269 height 64
click at [546, 167] on input "text" at bounding box center [570, 176] width 269 height 25
paste input "paula.mcneill@xtra.co.nz"
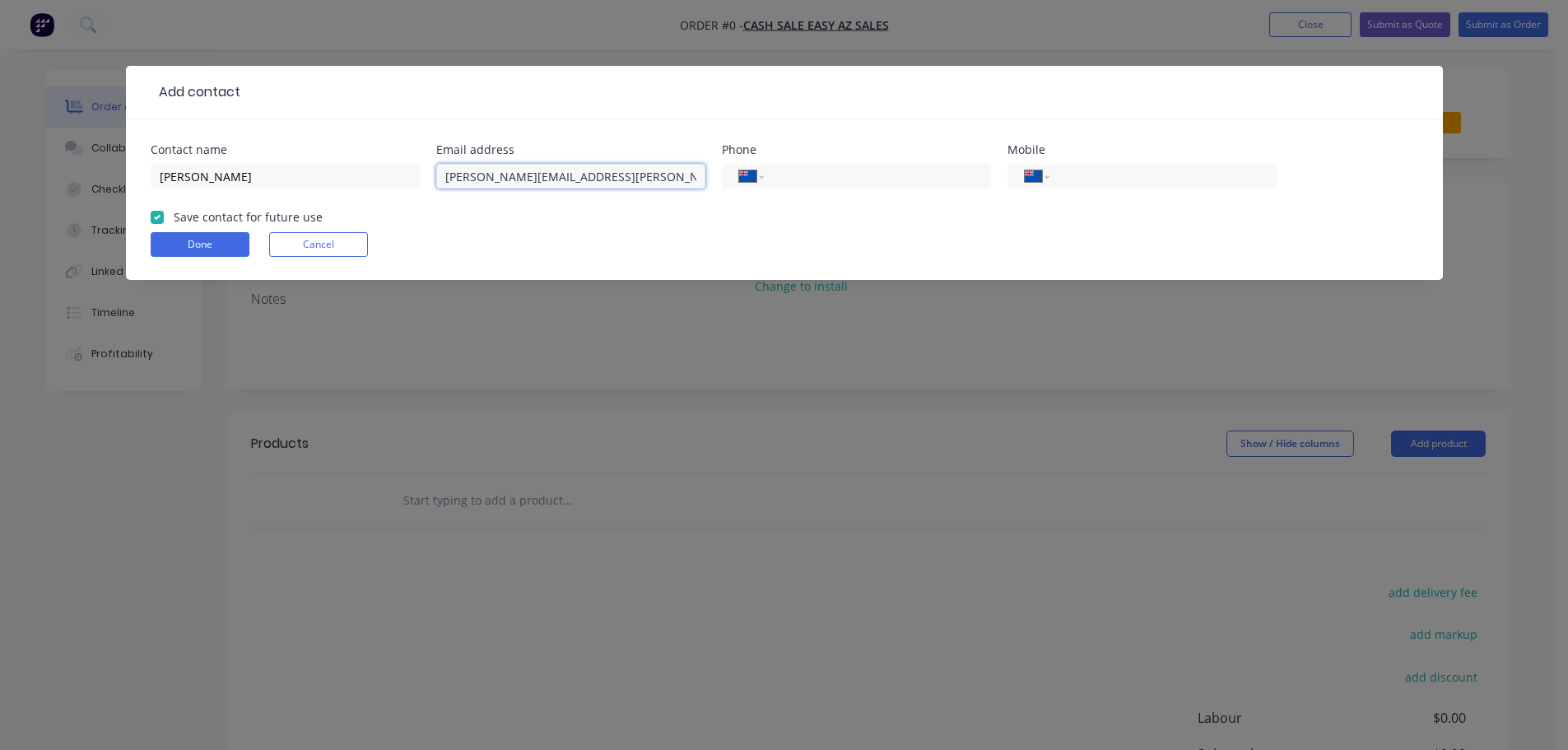
type input "paula.mcneill@xtra.co.nz"
click at [1087, 173] on input "tel" at bounding box center [1159, 177] width 197 height 19
paste input "027 650 7247"
type input "027 650 7247"
click at [165, 243] on button "Done" at bounding box center [200, 244] width 99 height 25
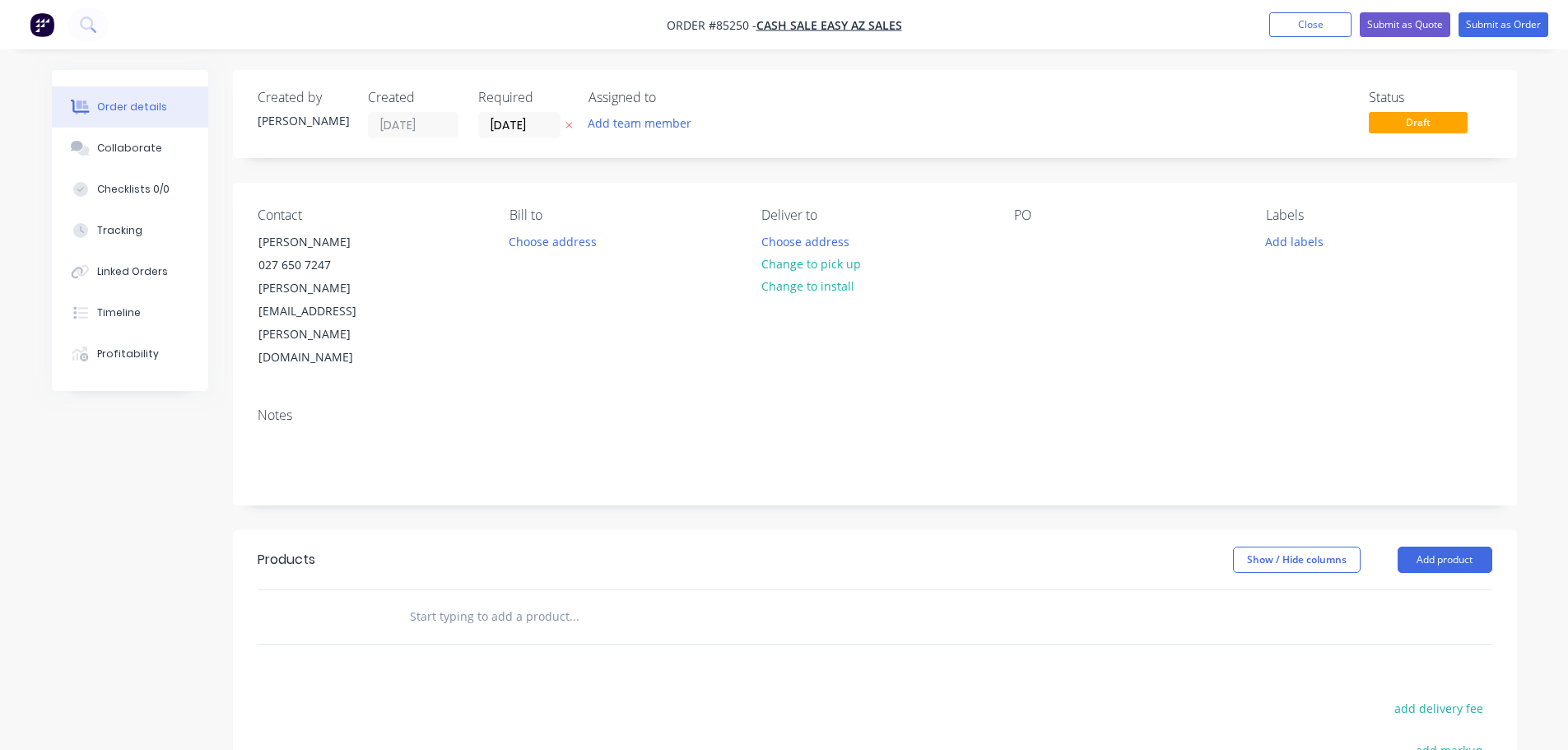
click at [573, 127] on button "button" at bounding box center [569, 126] width 17 height 19
click at [827, 239] on button "Choose address" at bounding box center [804, 241] width 105 height 22
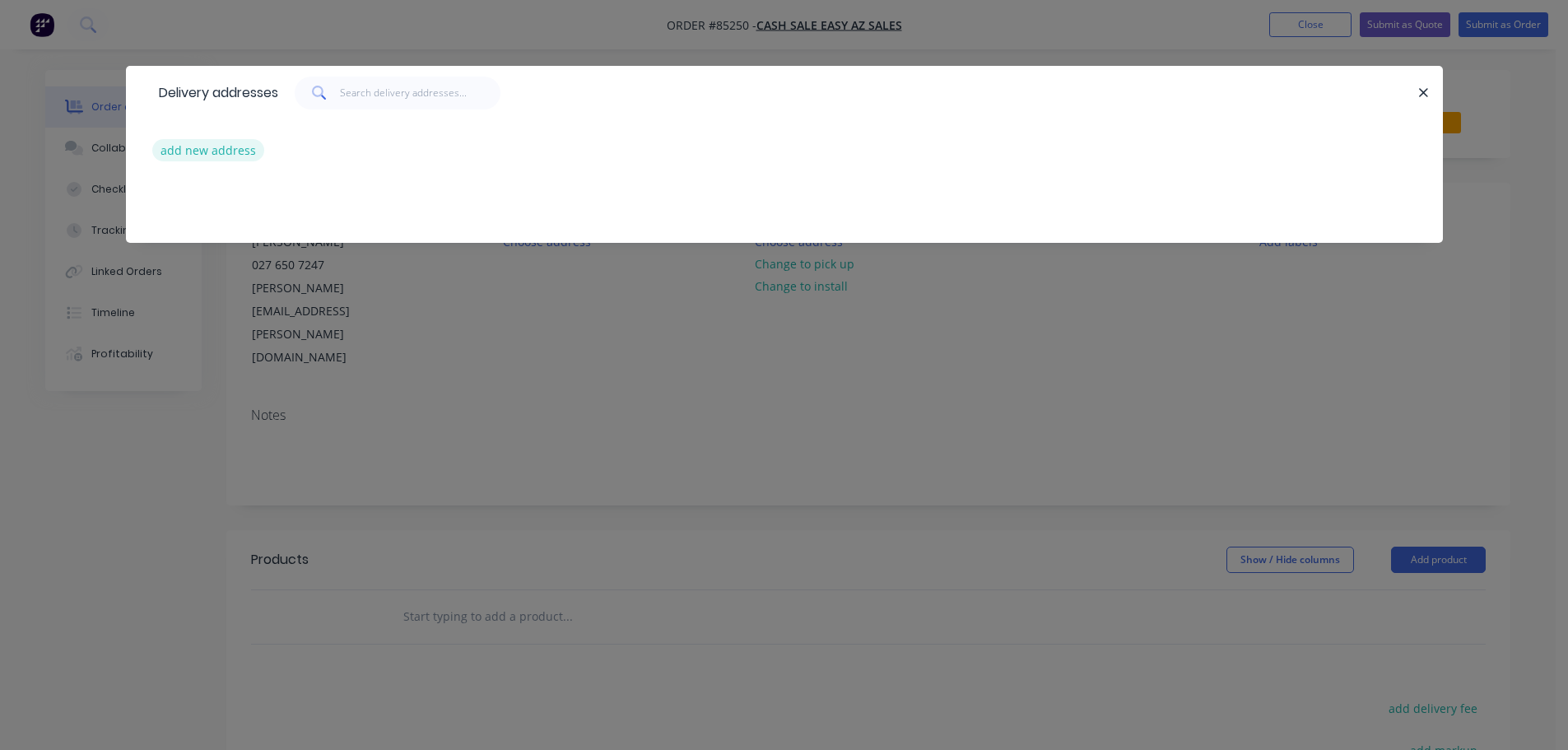
click at [249, 148] on button "add new address" at bounding box center [208, 150] width 113 height 22
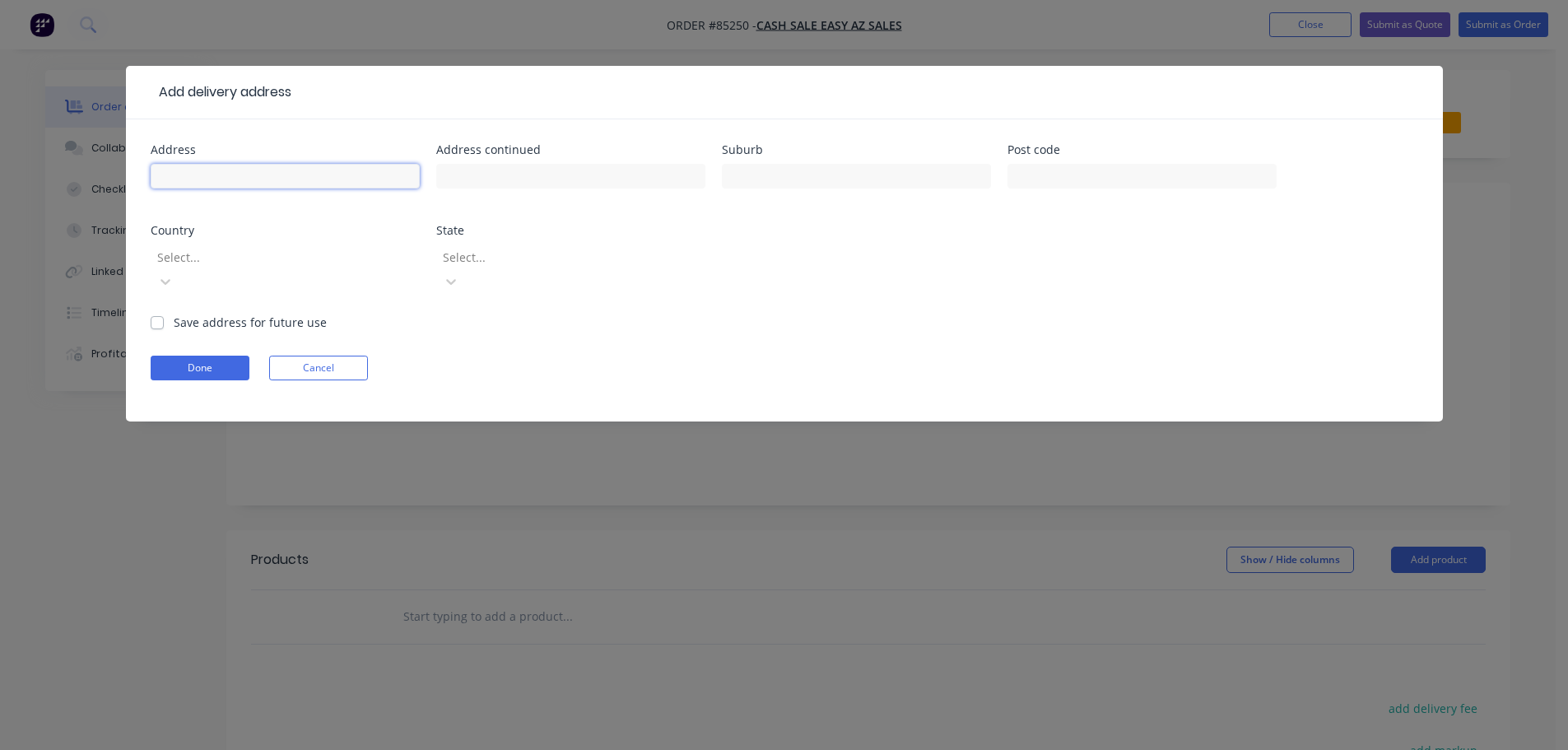
click at [232, 173] on input "text" at bounding box center [284, 176] width 269 height 25
paste input "2312A Tairua Whitianga Road"
type input "2312A Tairua Whitianga Road"
click at [649, 169] on input "text" at bounding box center [570, 176] width 269 height 25
paste input "WHITIANGA 3591"
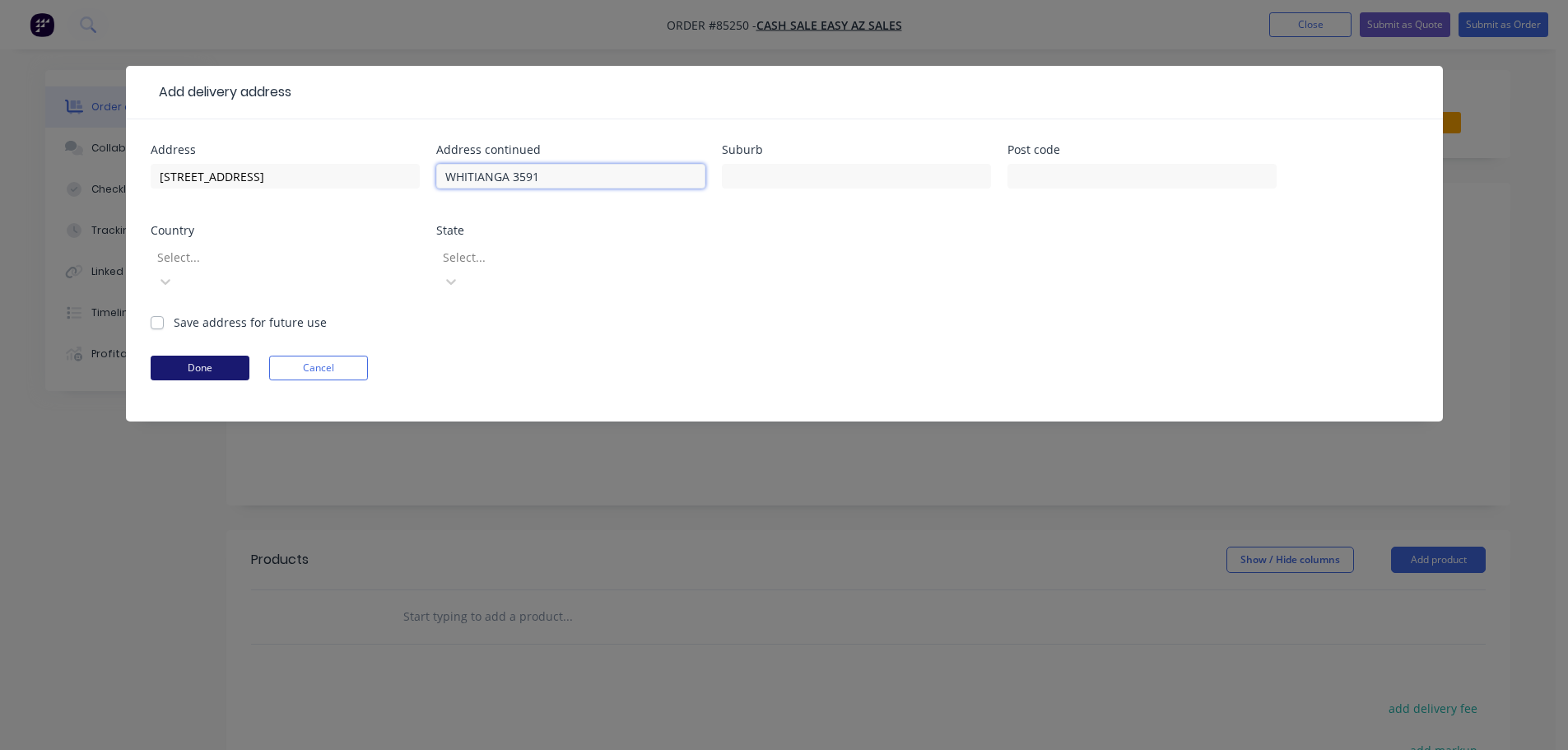
type input "WHITIANGA 3591"
click at [214, 355] on button "Done" at bounding box center [200, 367] width 99 height 25
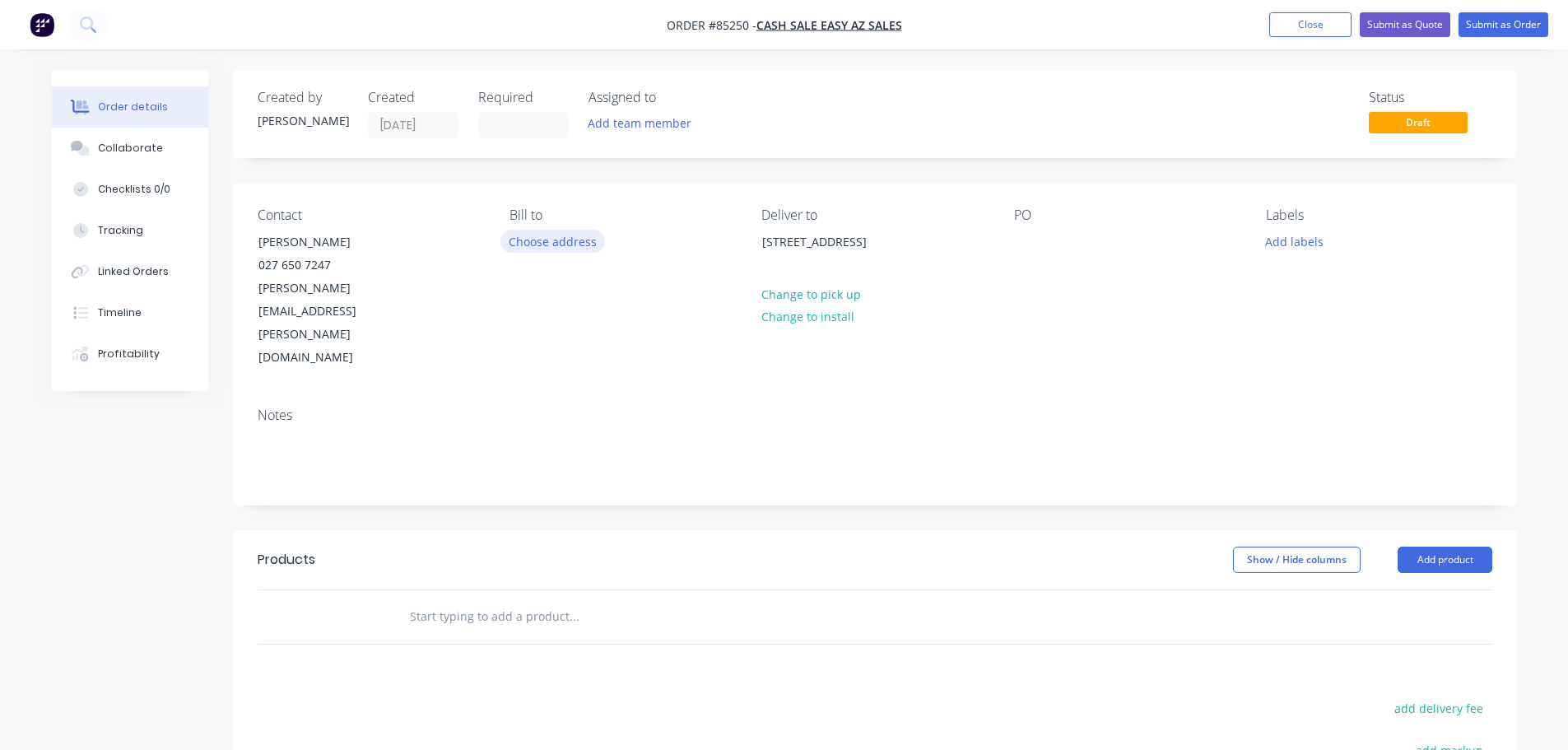
click at [544, 249] on button "Choose address" at bounding box center [553, 241] width 105 height 22
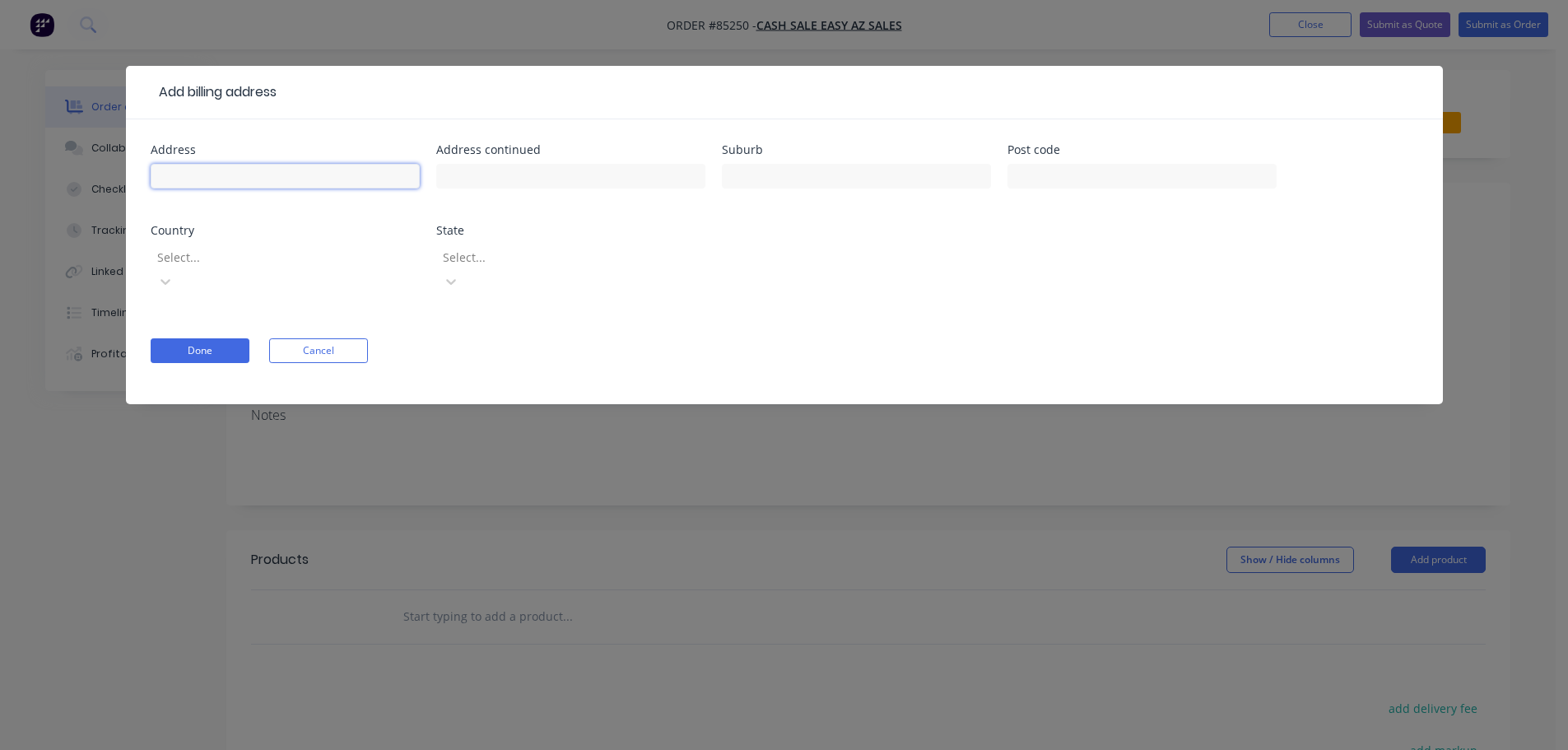
click at [338, 185] on input "text" at bounding box center [284, 176] width 269 height 25
paste input "101 Centennial Drive WKO Whitianga 3510"
type input "101 Centennial Drive WKO Whitianga 3510"
click at [186, 338] on button "Done" at bounding box center [200, 350] width 99 height 25
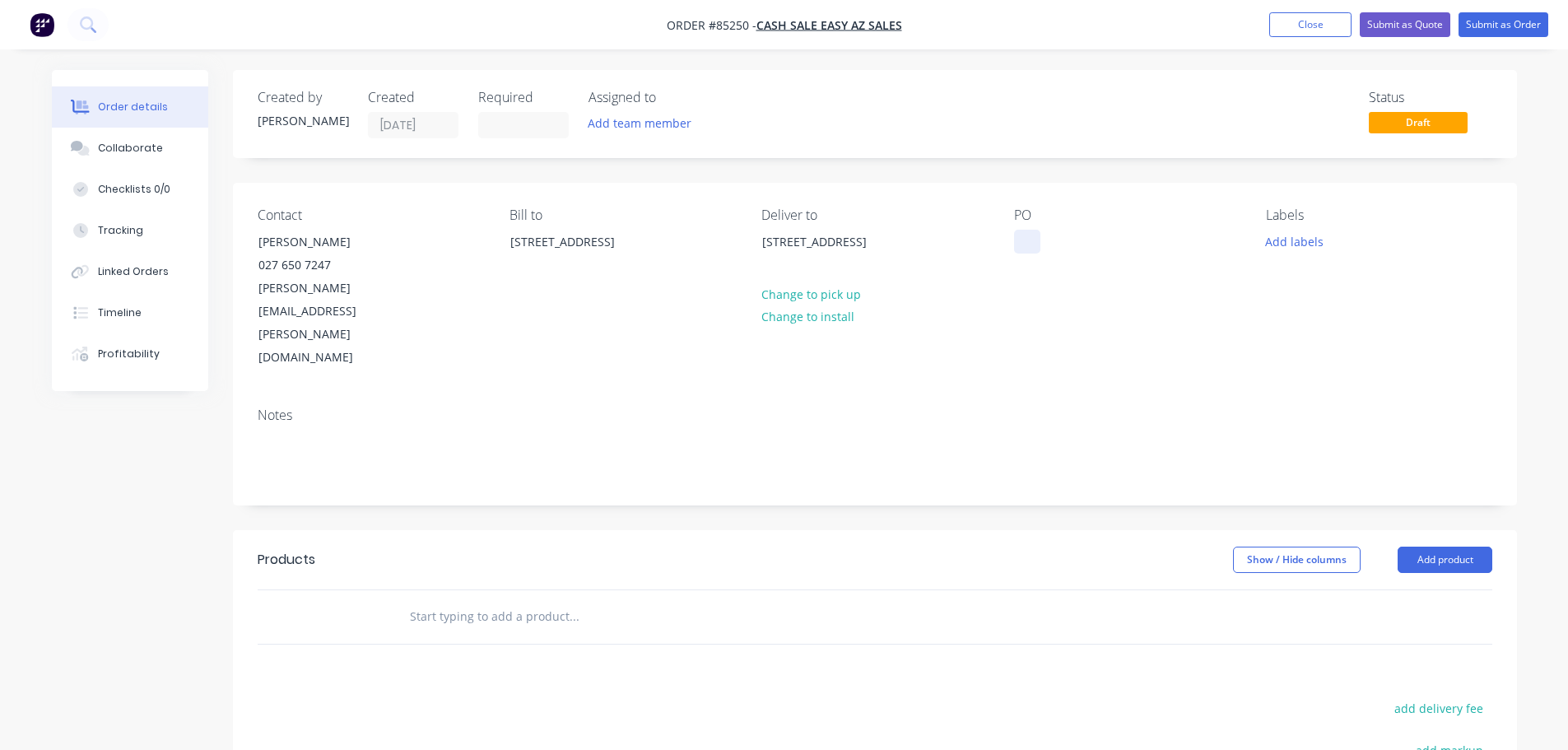
click at [1024, 238] on div at bounding box center [1027, 242] width 26 height 24
drag, startPoint x: 254, startPoint y: 246, endPoint x: 439, endPoint y: 253, distance: 185.1
click at [439, 253] on div "Contact Paula McNeill 027 650 7247 paula.mcneill@xtra.co.nz" at bounding box center [371, 289] width 225 height 162
copy div "Paula McNeill"
click at [1088, 252] on div "EASY1079" at bounding box center [1053, 242] width 79 height 24
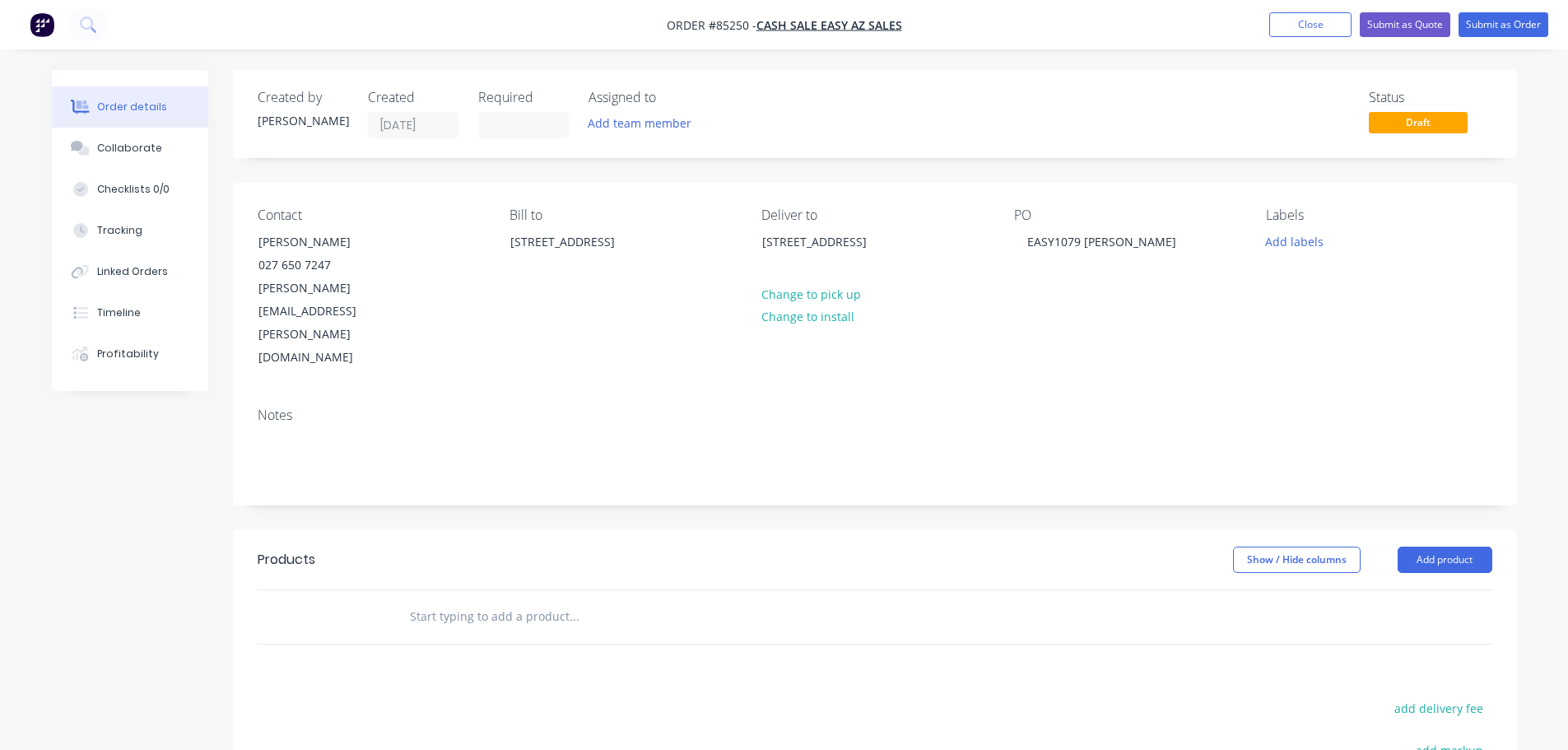
click at [565, 601] on input "text" at bounding box center [574, 617] width 330 height 33
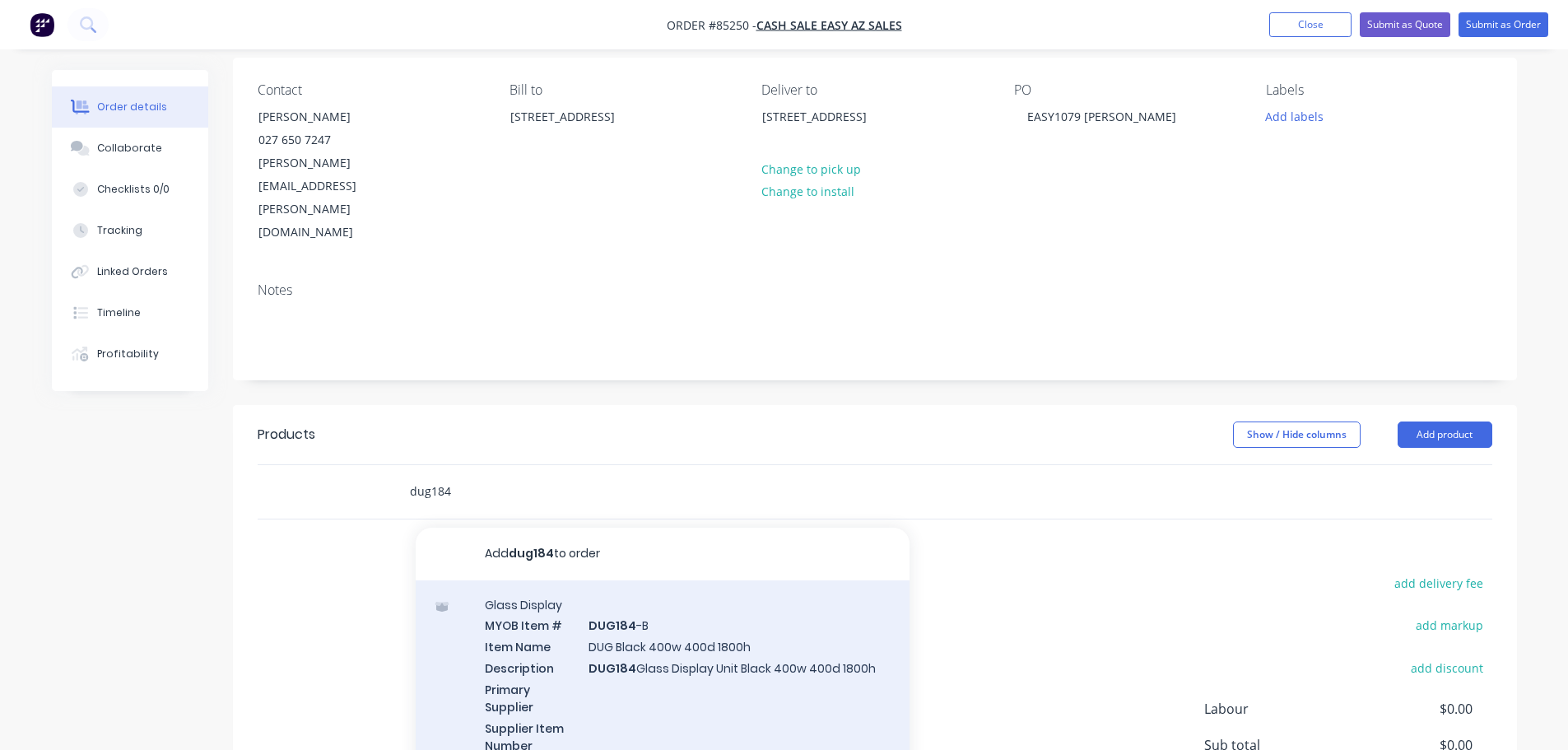
scroll to position [165, 0]
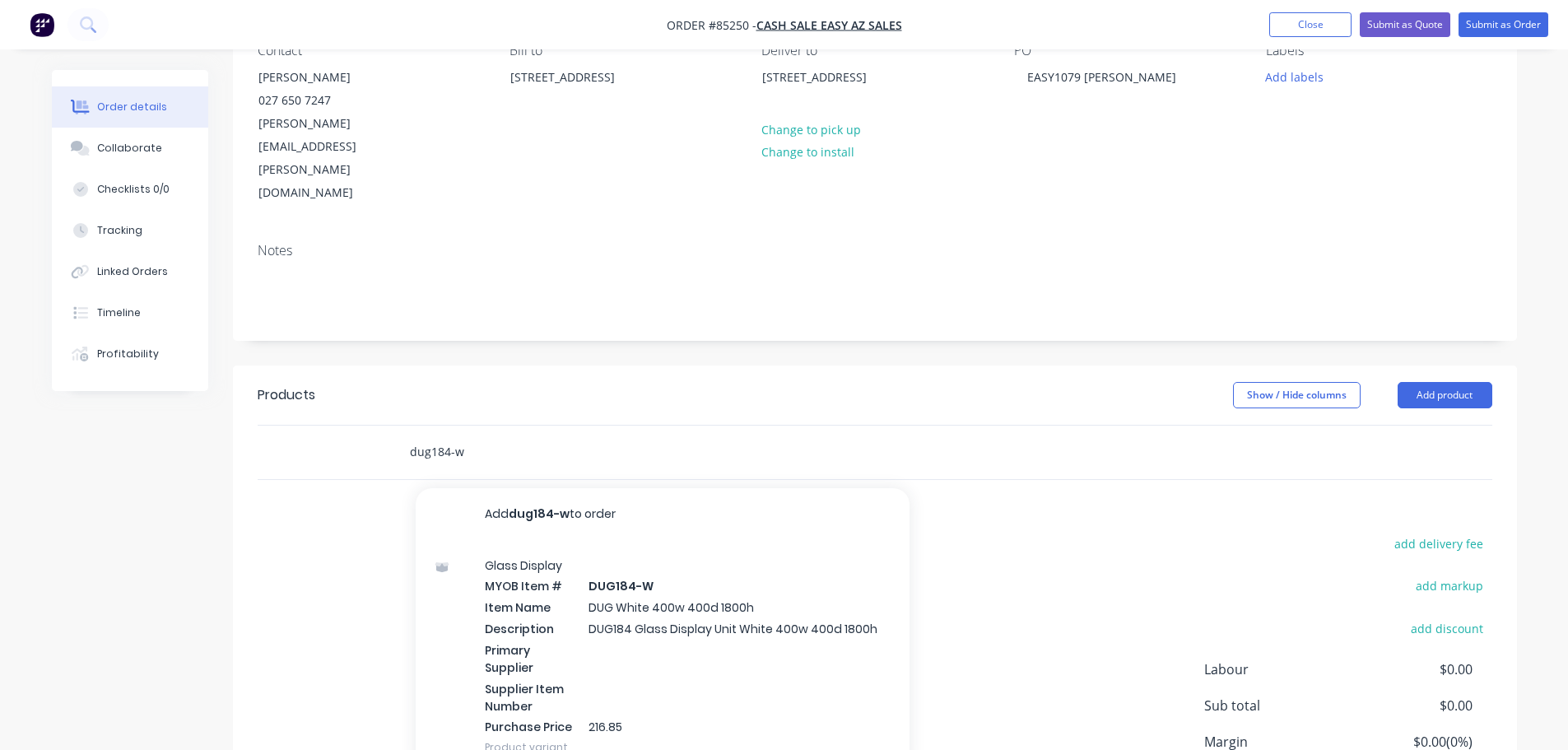
type input "dug184-w"
click at [629, 541] on div "Glass Display MYOB Item # DUG184-W Item Name DUG White 400w 400d 1800h Descript…" at bounding box center [663, 656] width 494 height 231
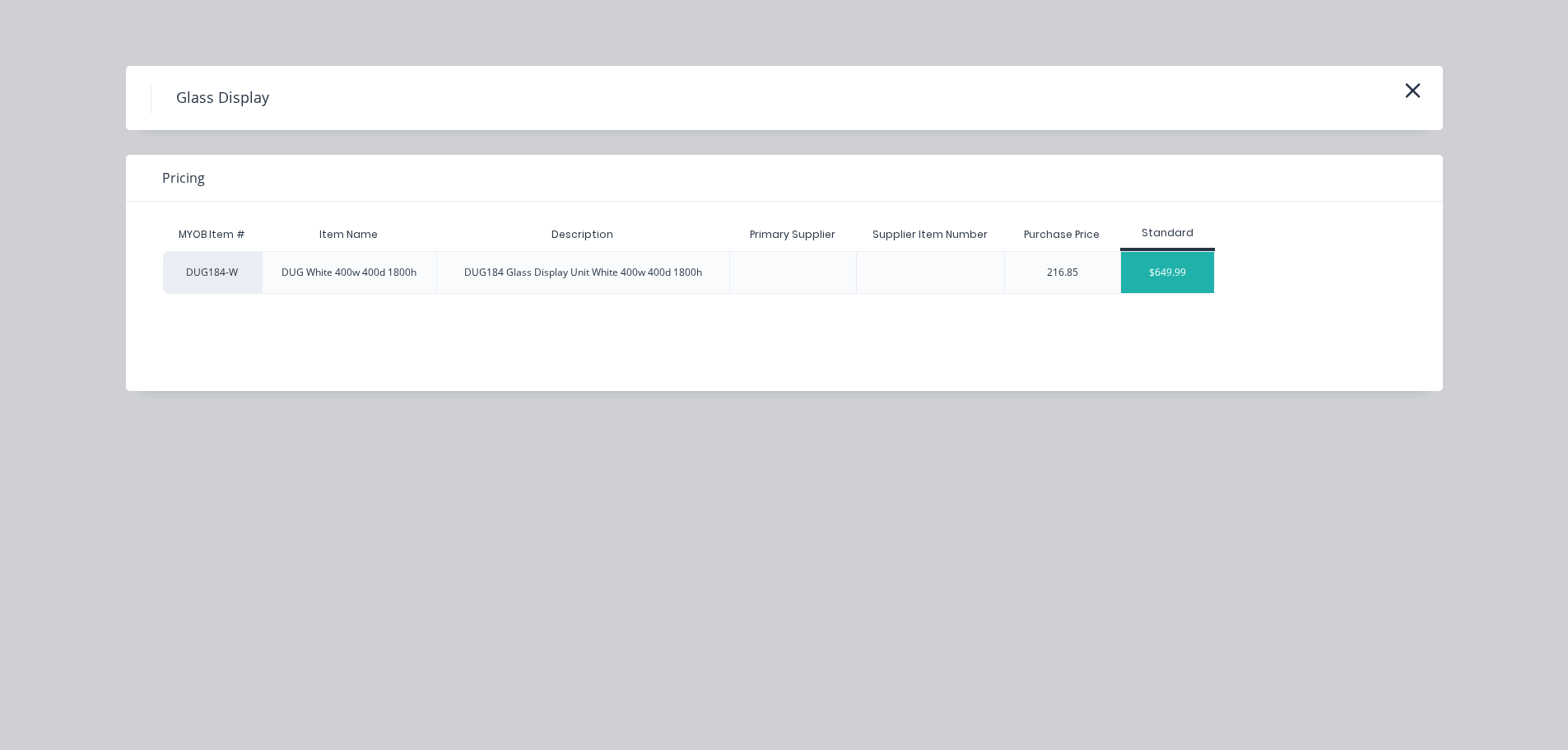
click at [1165, 276] on div "$649.99" at bounding box center [1167, 272] width 93 height 41
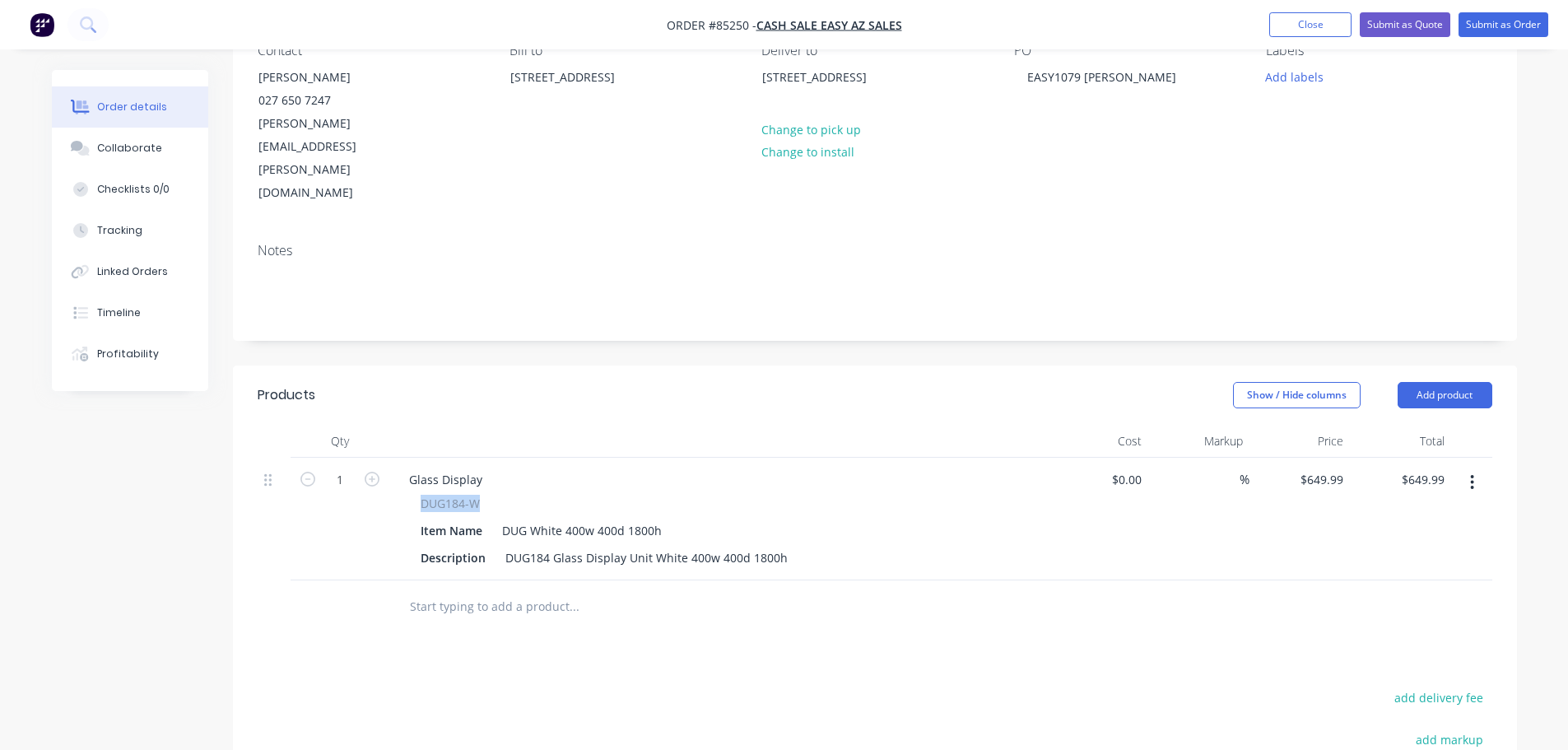
drag, startPoint x: 420, startPoint y: 430, endPoint x: 510, endPoint y: 431, distance: 90.0
click at [510, 495] on div "DUG184-W" at bounding box center [719, 503] width 596 height 17
click at [465, 467] on div "Glass Display" at bounding box center [446, 479] width 100 height 24
paste div
click at [1425, 467] on input "649.99" at bounding box center [1425, 479] width 51 height 24
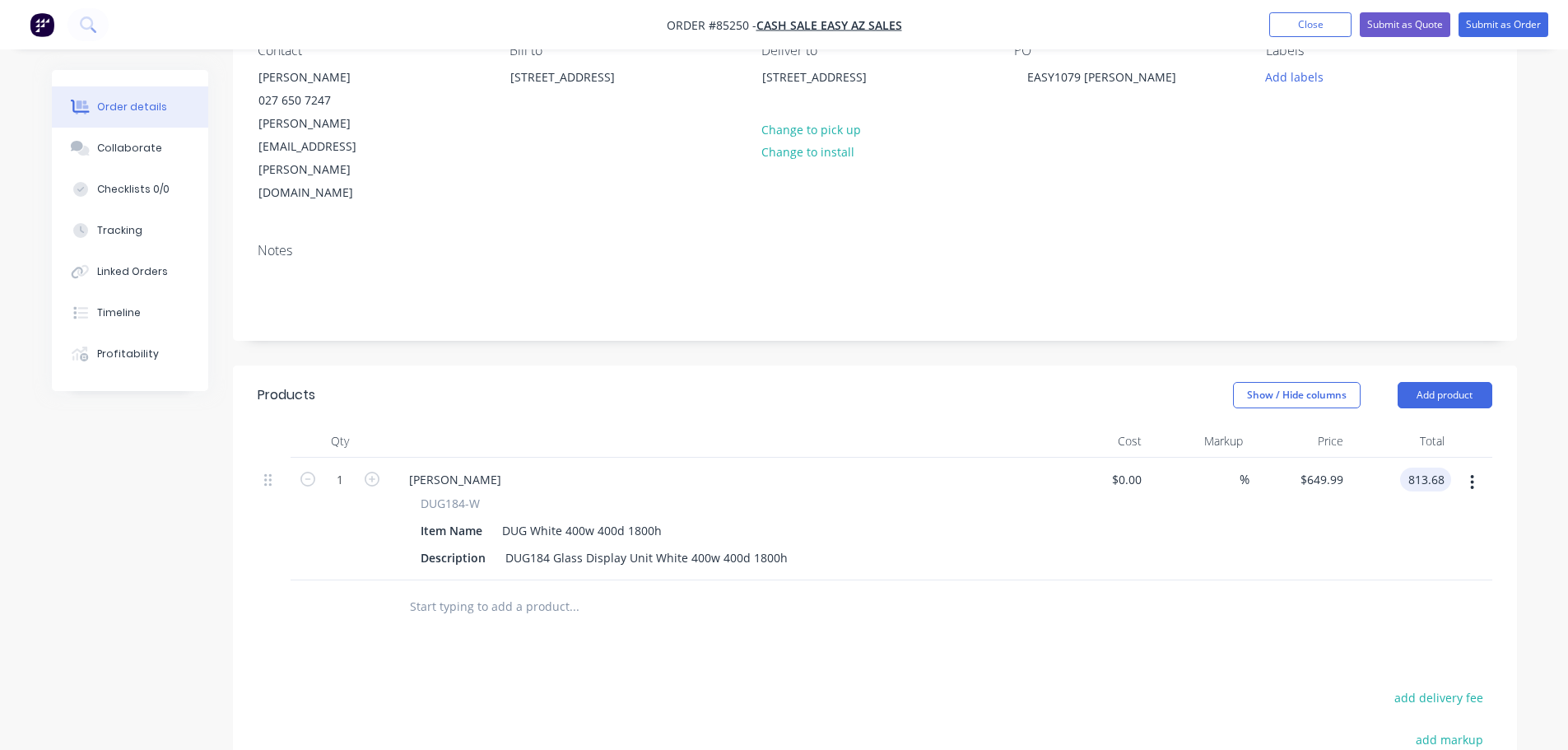
type input "813.68"
type input "$813.68"
click at [1406, 463] on div "$813.68 813.68" at bounding box center [1401, 519] width 102 height 123
click at [1434, 687] on button "add delivery fee" at bounding box center [1439, 698] width 106 height 22
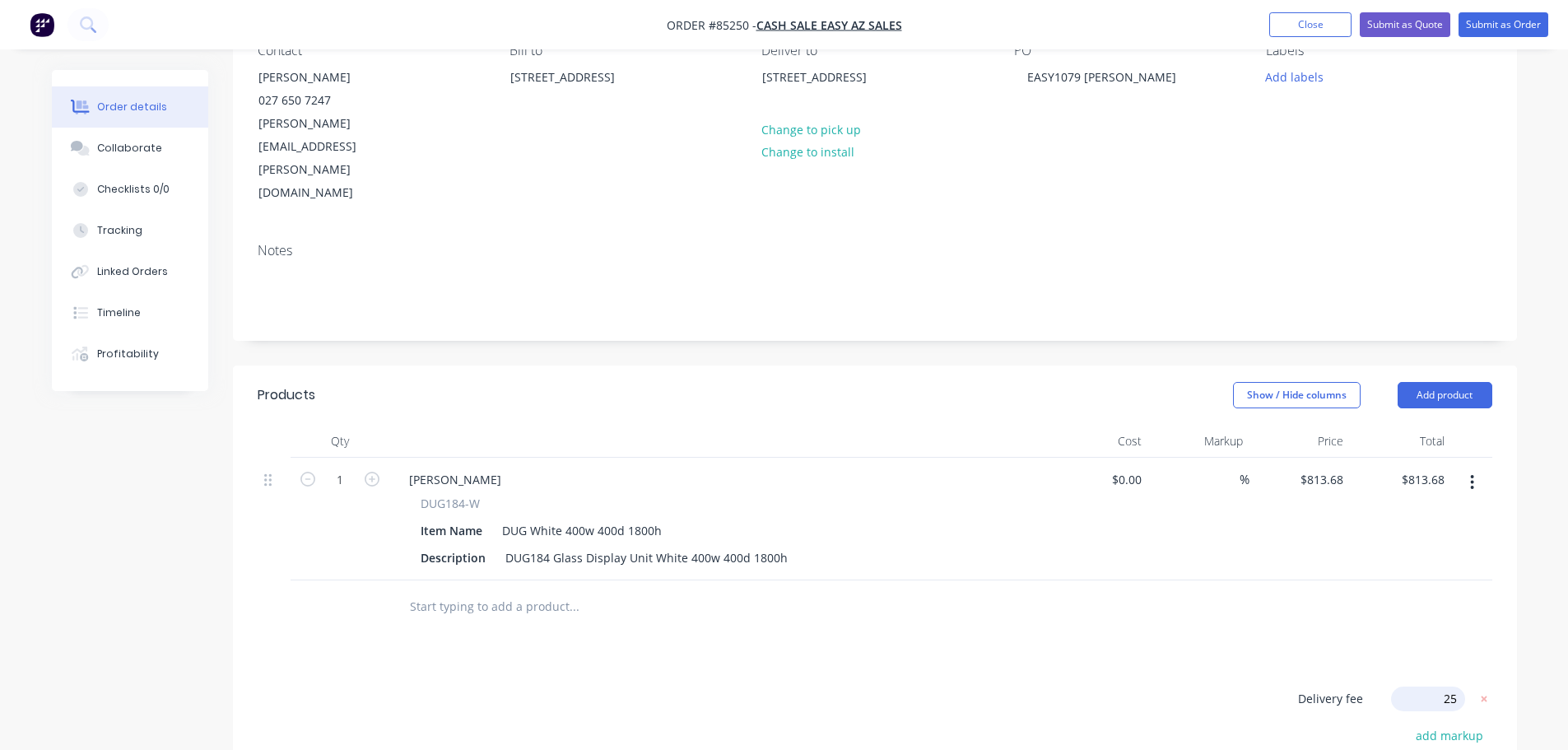
type input "250"
click at [1097, 609] on div "Products Show / Hide columns Add product Qty Cost Markup Price Total 1 Paula Mc…" at bounding box center [875, 695] width 1284 height 659
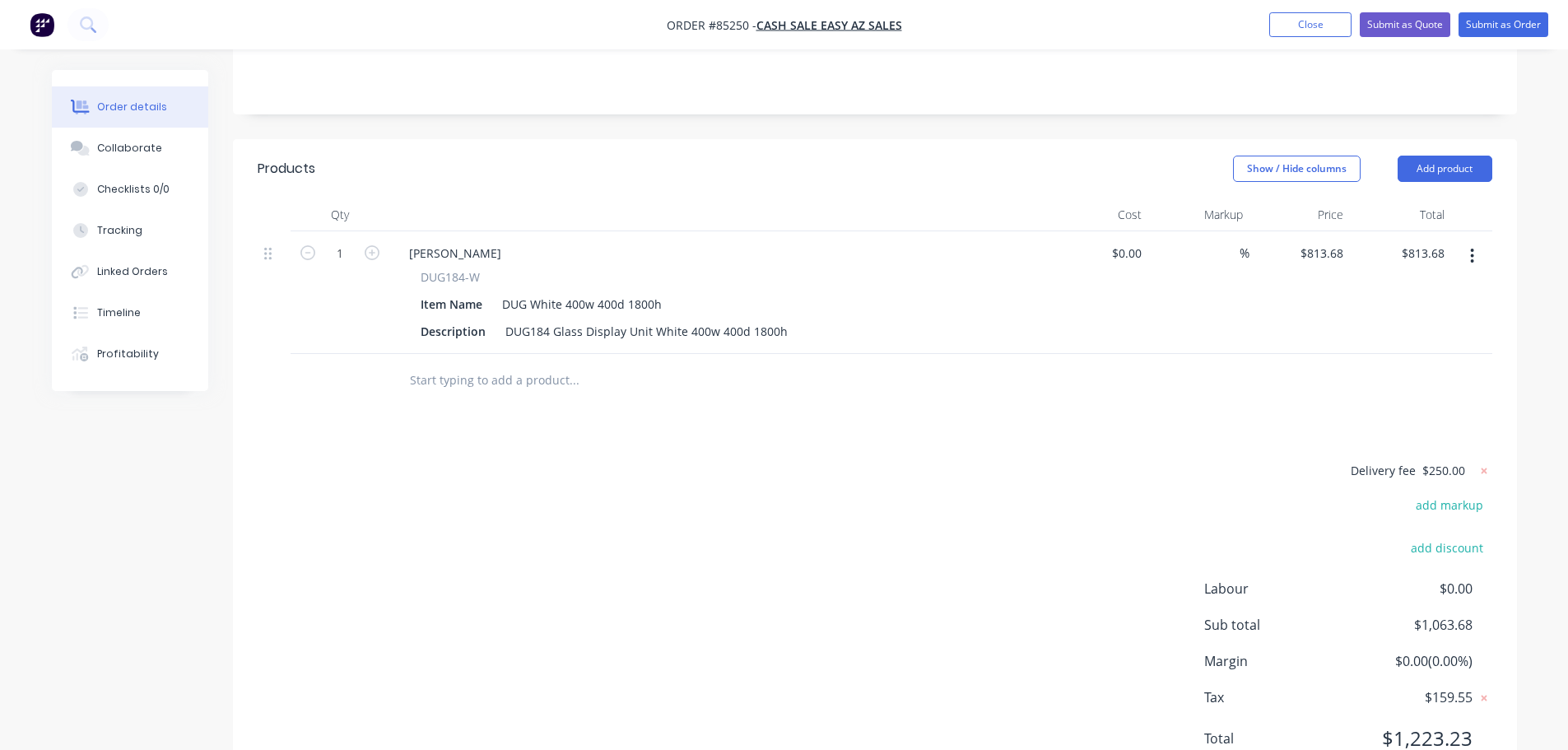
scroll to position [0, 0]
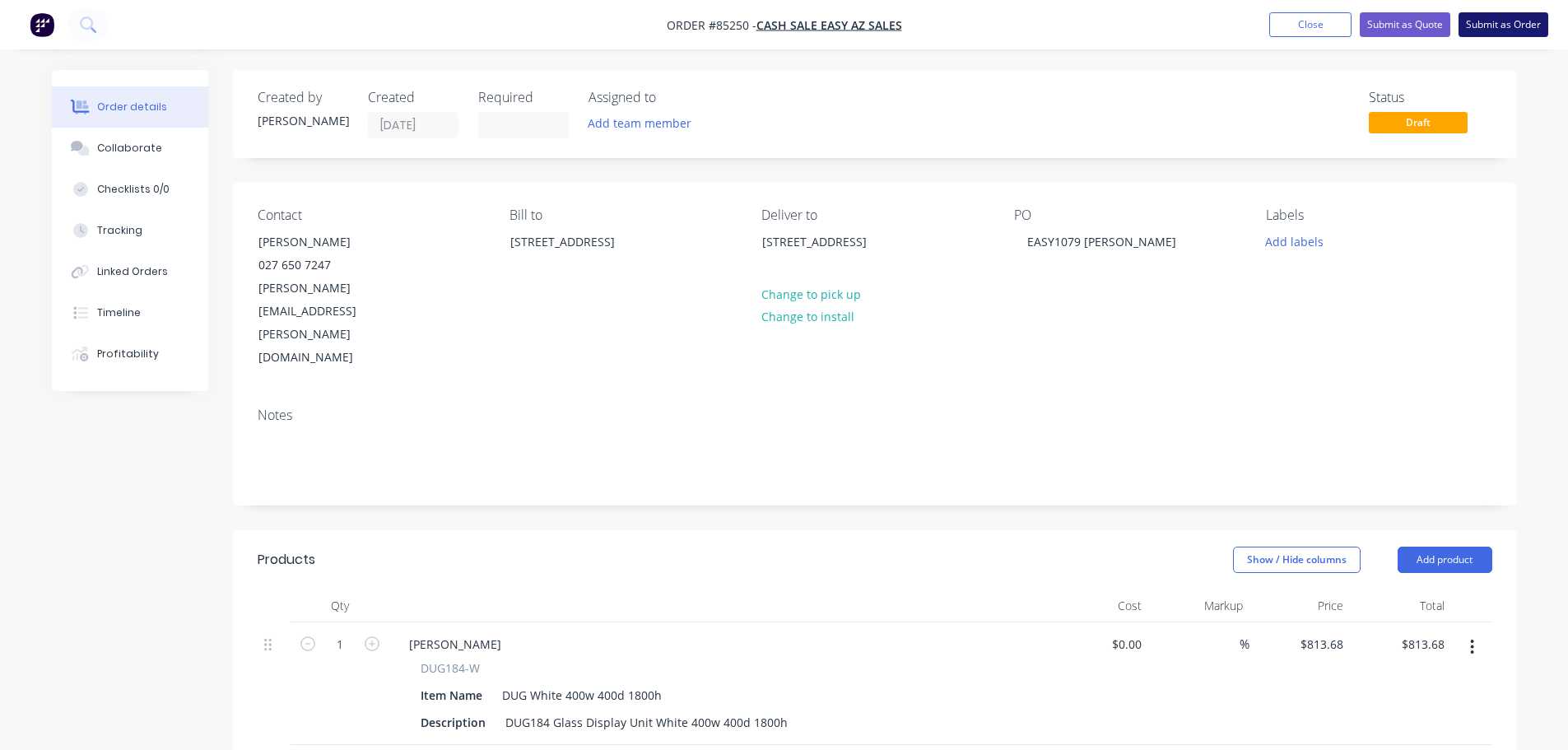
click at [1517, 30] on button "Submit as Order" at bounding box center [1503, 24] width 90 height 25
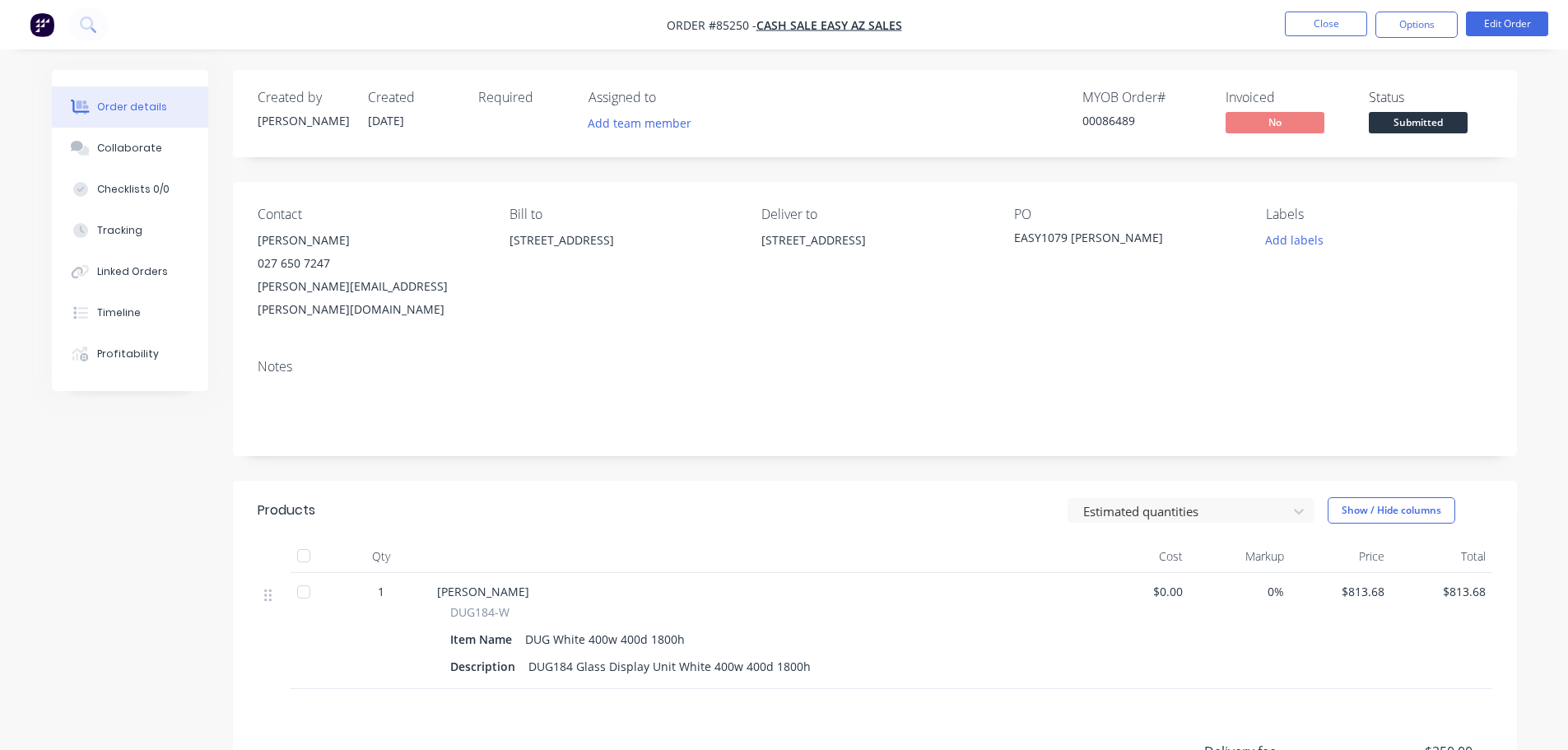
click at [1116, 122] on div "00086489" at bounding box center [1144, 120] width 124 height 17
copy div "00086489"
click at [1420, 20] on button "Options" at bounding box center [1417, 24] width 82 height 26
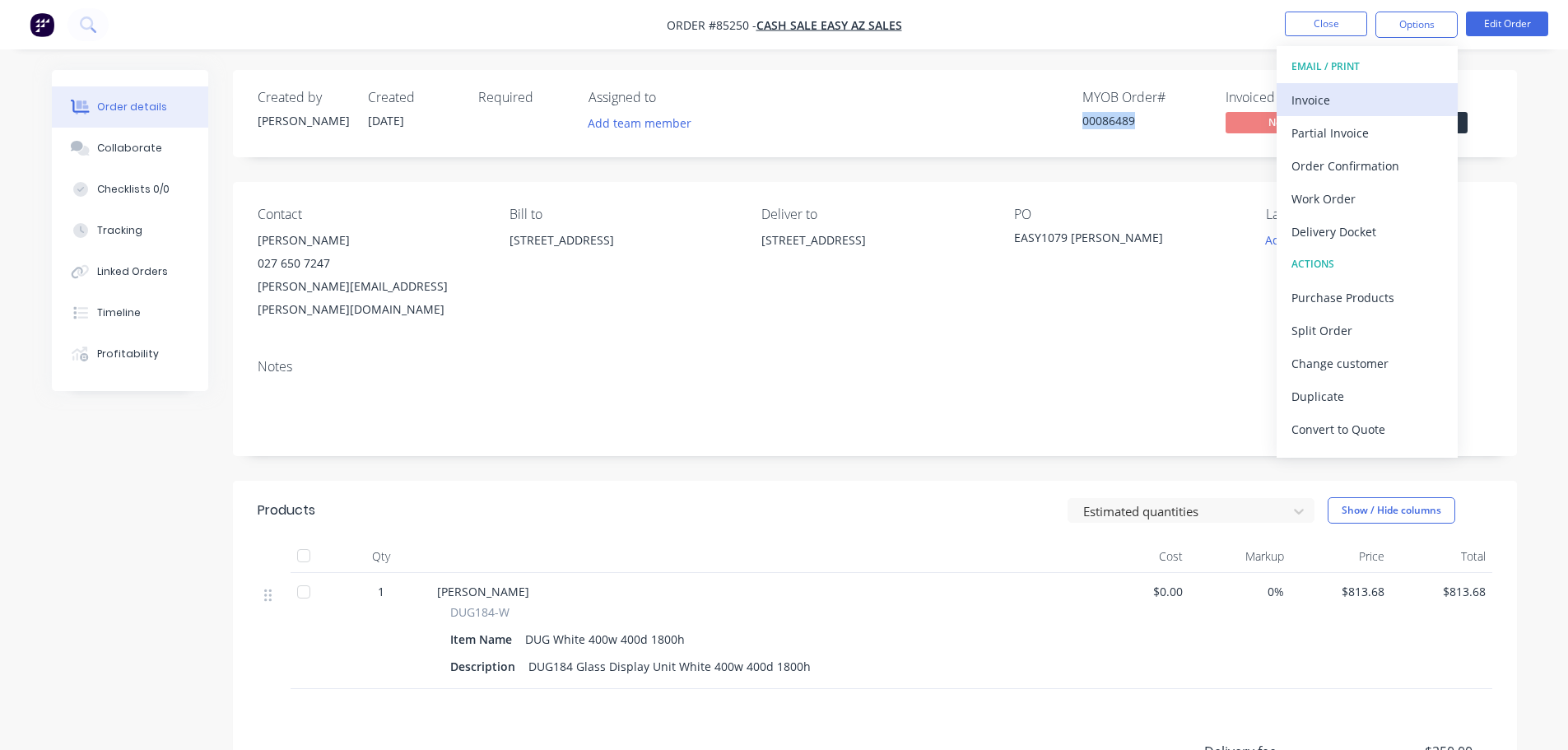
click at [1400, 100] on div "Invoice" at bounding box center [1366, 100] width 151 height 24
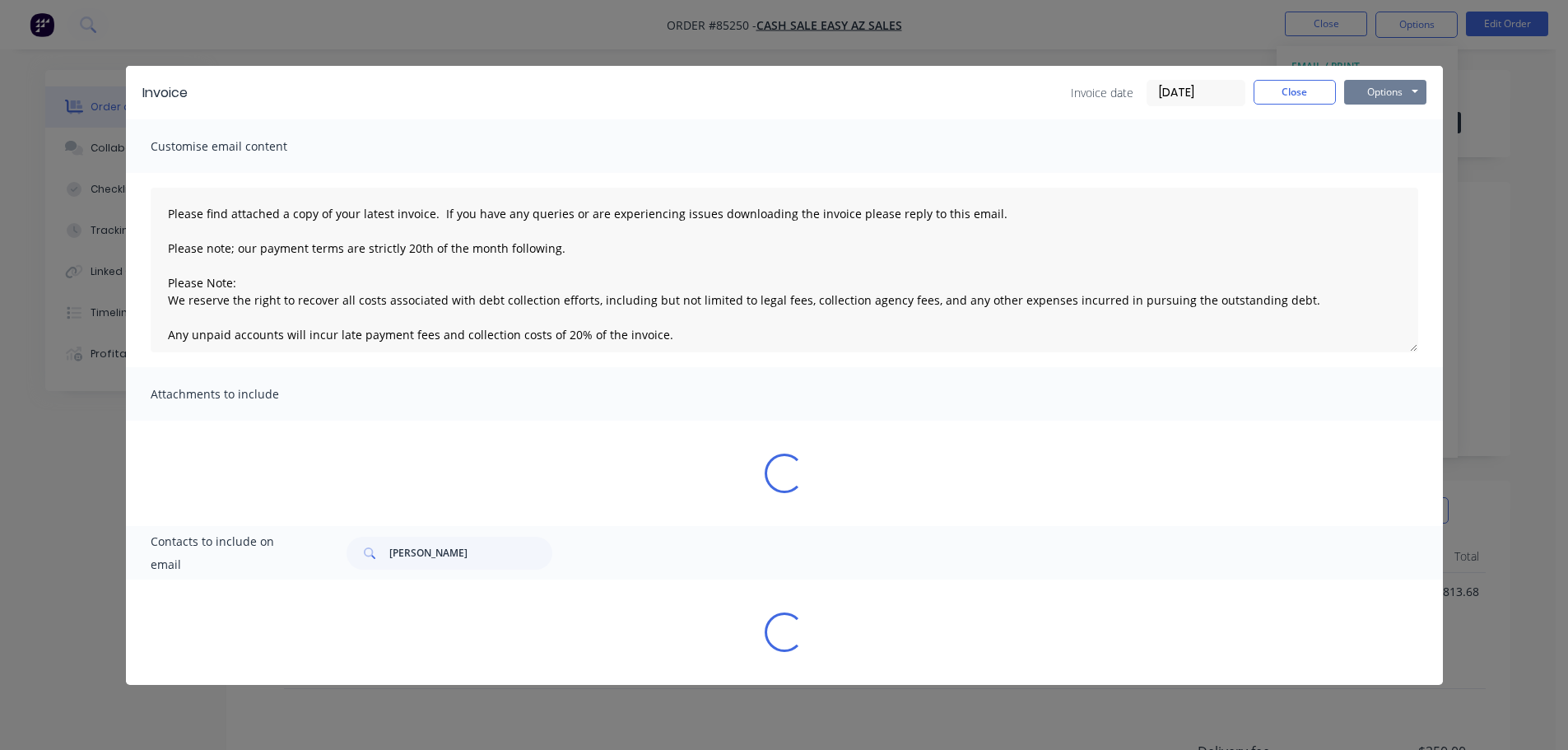
click at [1400, 94] on button "Options" at bounding box center [1385, 91] width 82 height 25
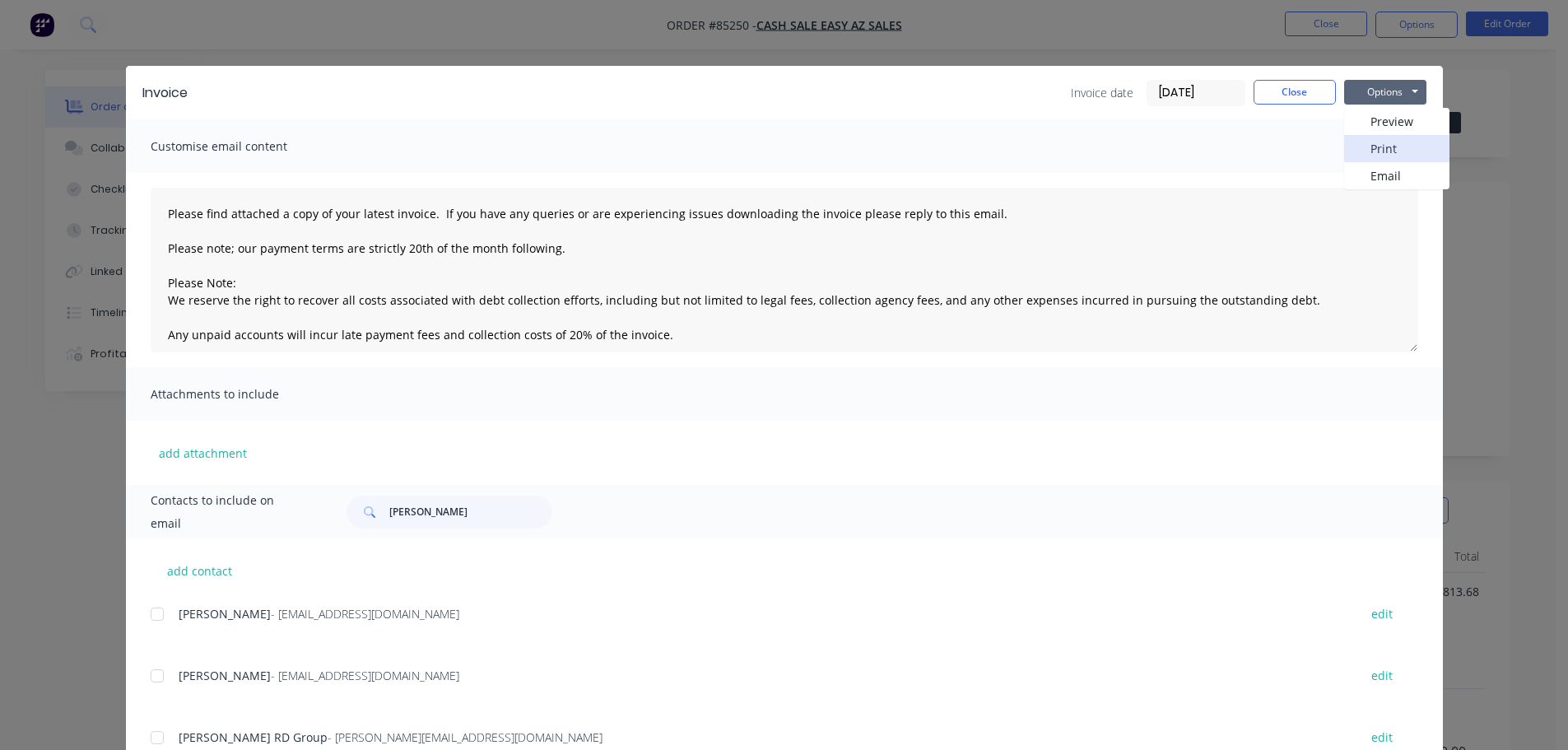
click at [1400, 143] on button "Print" at bounding box center [1396, 149] width 105 height 27
click at [1264, 64] on div "Invoice Invoice date 14/10/25 Close Options Preview Print Email Customise email…" at bounding box center [784, 375] width 1568 height 750
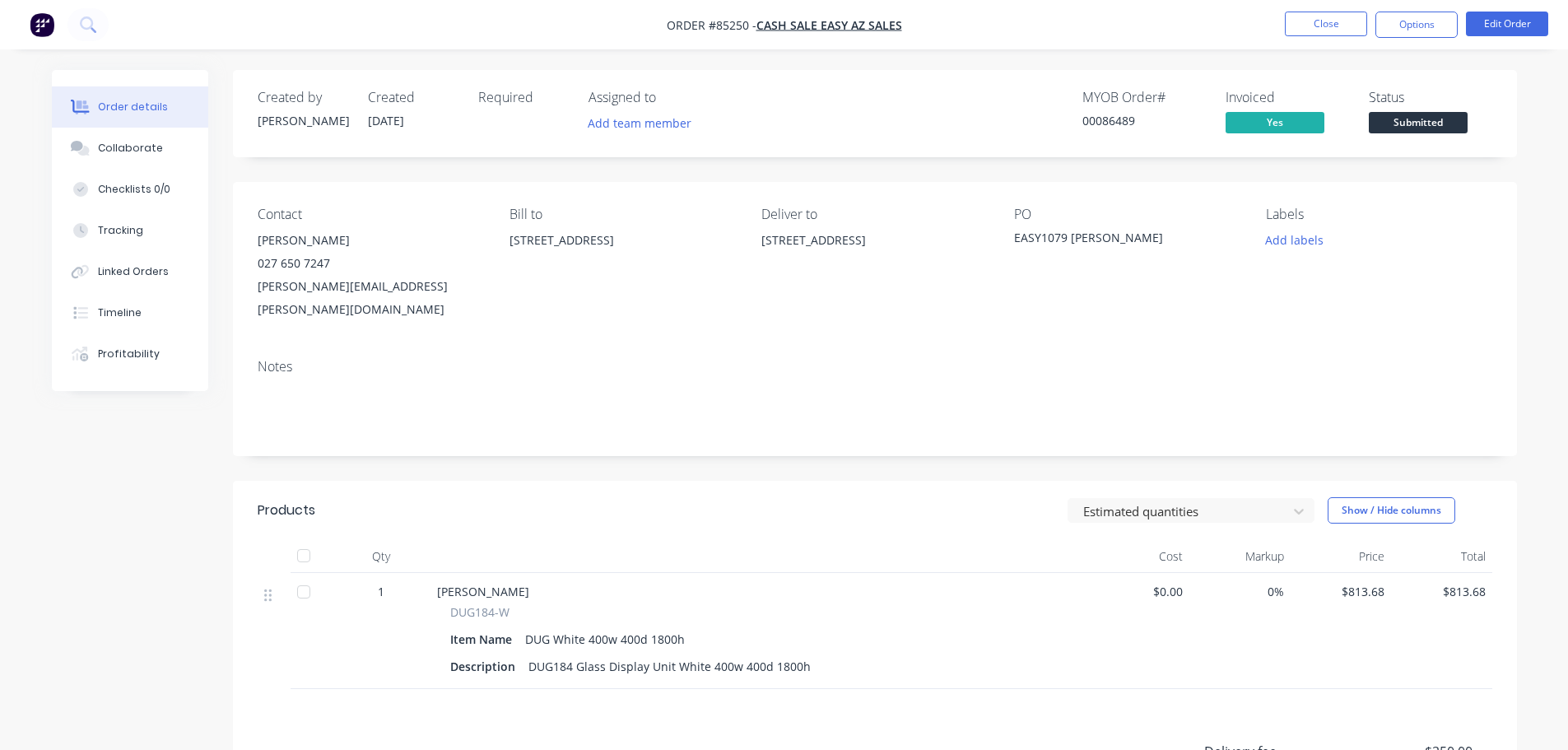
click at [1277, 89] on div "Created by Jess Created 14/10/25 Required Assigned to Add team member MYOB Orde…" at bounding box center [875, 114] width 1284 height 87
click at [1096, 127] on div "00086489" at bounding box center [1144, 120] width 124 height 17
copy div "00086489"
click at [1397, 126] on span "Submitted" at bounding box center [1419, 122] width 99 height 21
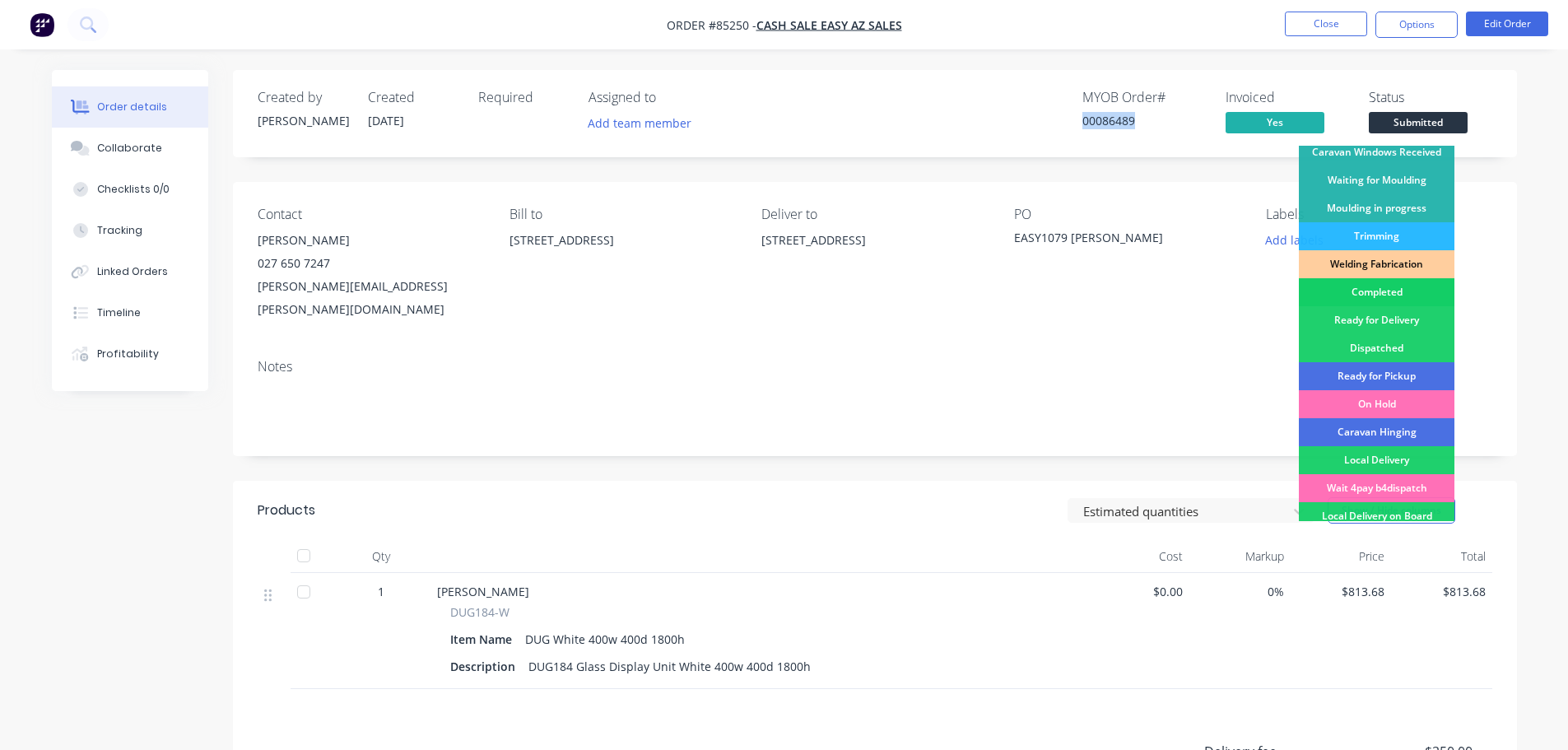
scroll to position [325, 0]
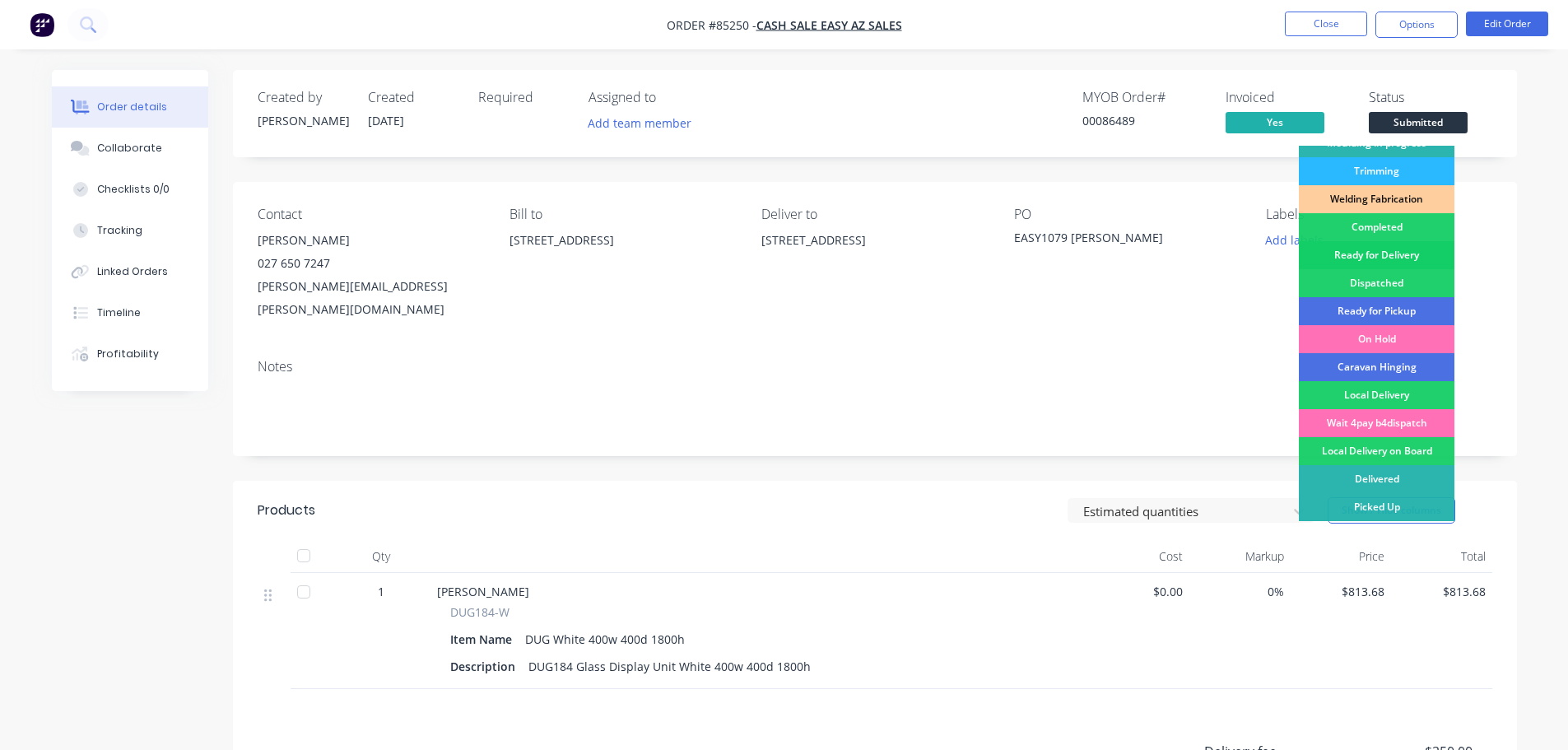
click at [1400, 264] on div "Ready for Delivery" at bounding box center [1377, 255] width 155 height 28
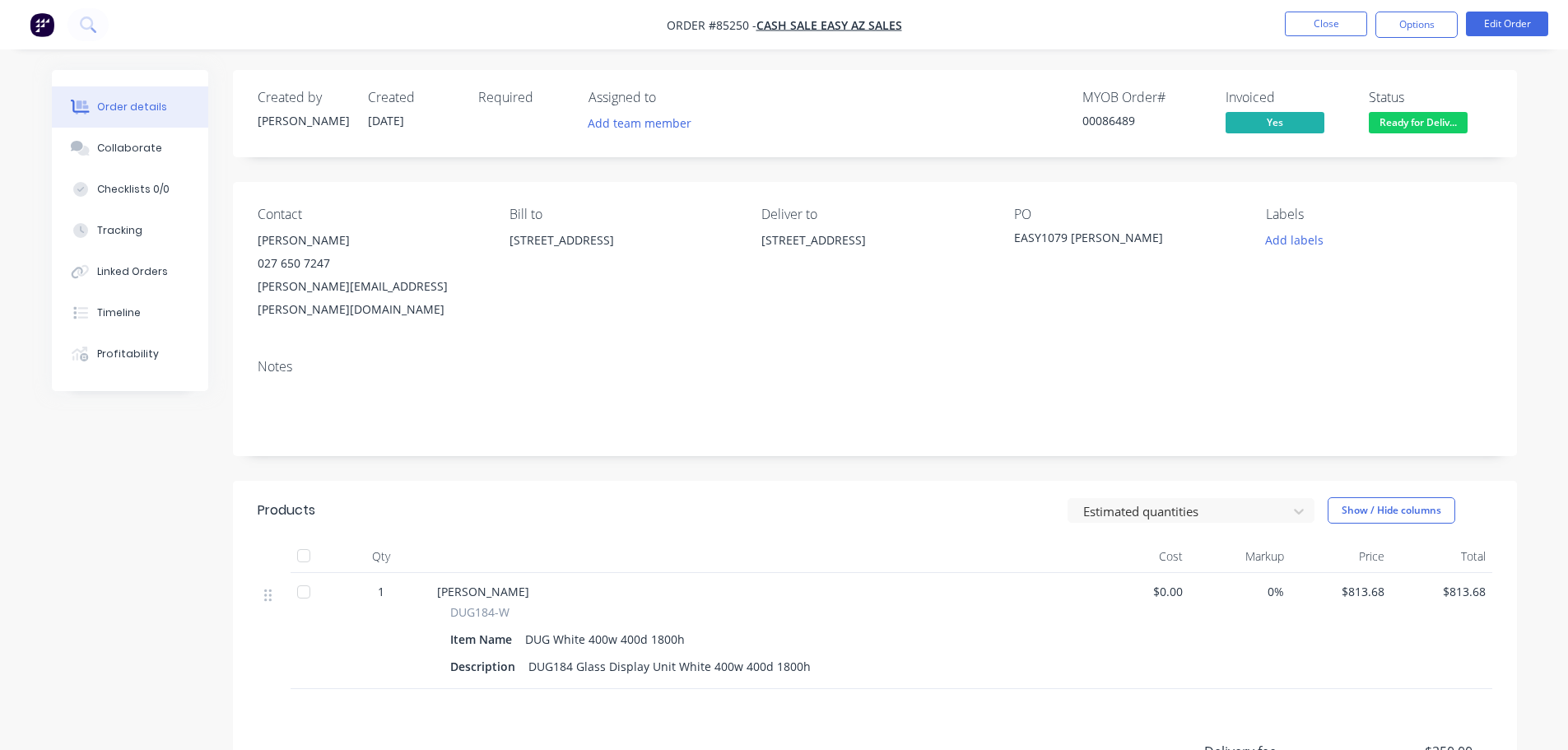
drag, startPoint x: 1419, startPoint y: 11, endPoint x: 1419, endPoint y: 81, distance: 70.0
click at [1419, 11] on nav "Order #85250 - Cash Sale EASY AZ SALES Close Options Edit Order" at bounding box center [784, 25] width 1568 height 50
click at [1411, 26] on button "Options" at bounding box center [1417, 24] width 82 height 26
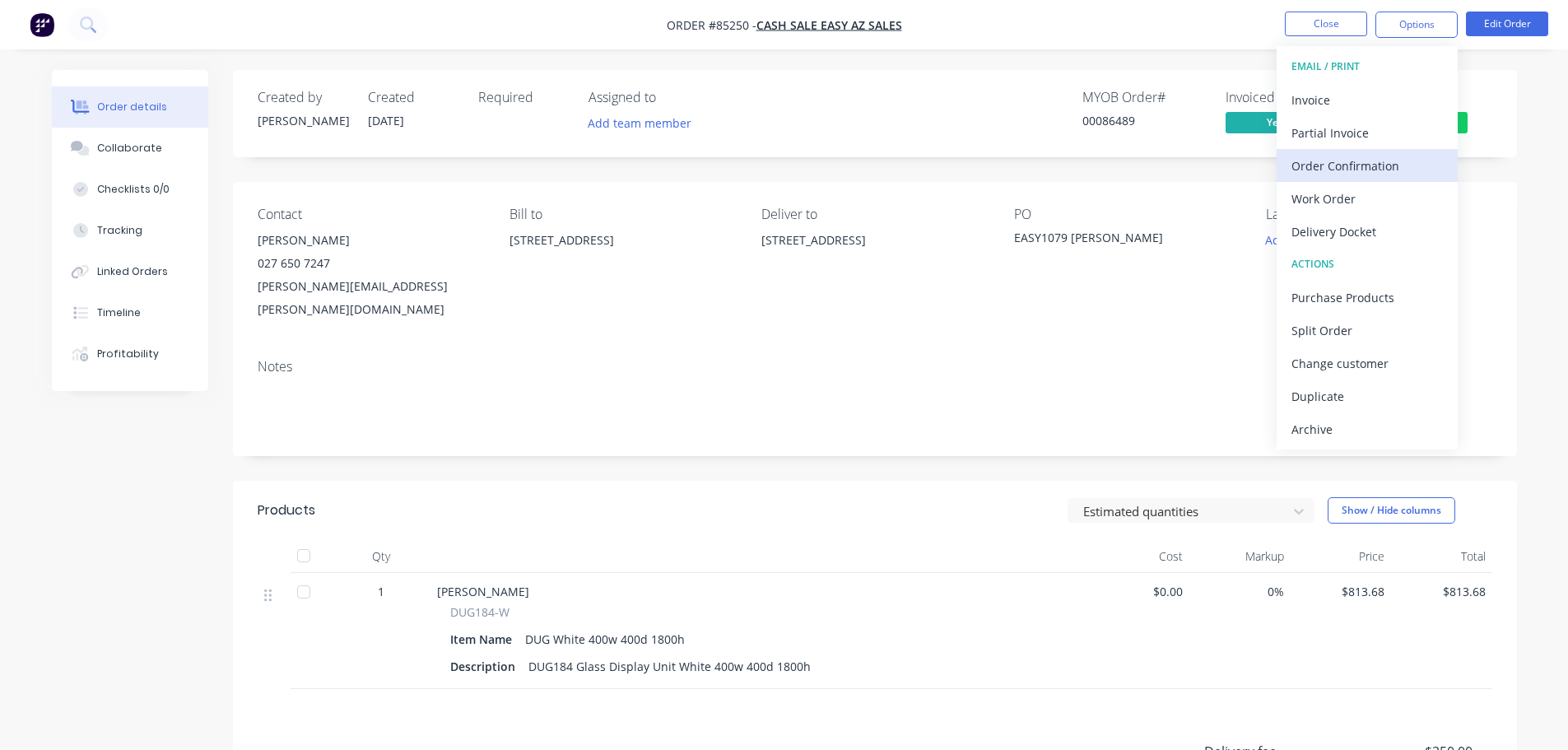
click at [1381, 159] on div "Order Confirmation" at bounding box center [1366, 166] width 151 height 24
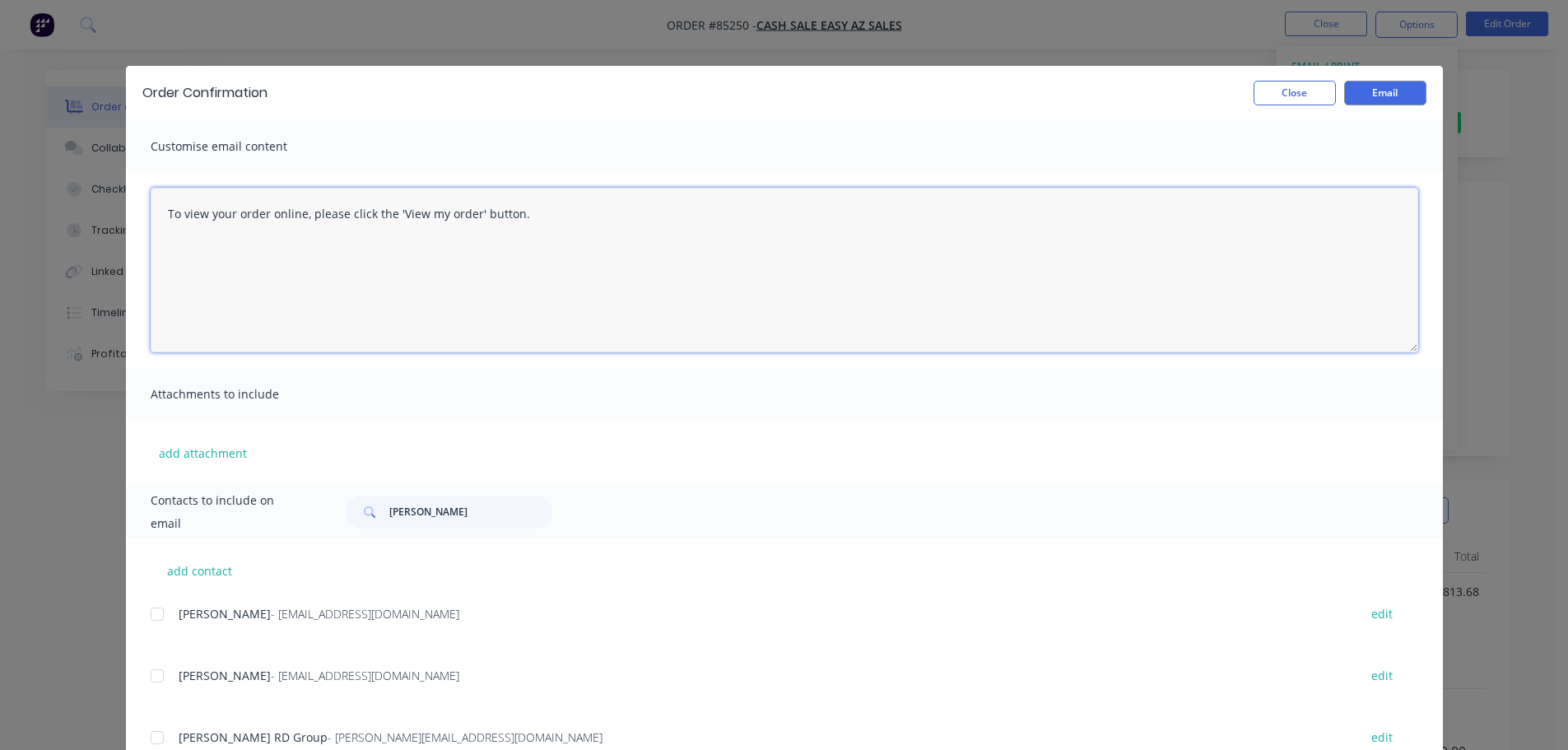
click at [295, 229] on textarea "To view your order online, please click the 'View my order' button." at bounding box center [784, 270] width 1267 height 165
paste textarea "hank you for your order, confirmation of your order is attached. We will send t…"
click at [269, 242] on textarea "Thank you for your order, confirmation of your order is attached. We will send …" at bounding box center [784, 270] width 1267 height 165
click at [1241, 247] on textarea "Thank you for your order, confirmation of your order is attached. We will send …" at bounding box center [784, 270] width 1267 height 165
paste textarea "You will get an email from the freight company/couriers when it has been collec…"
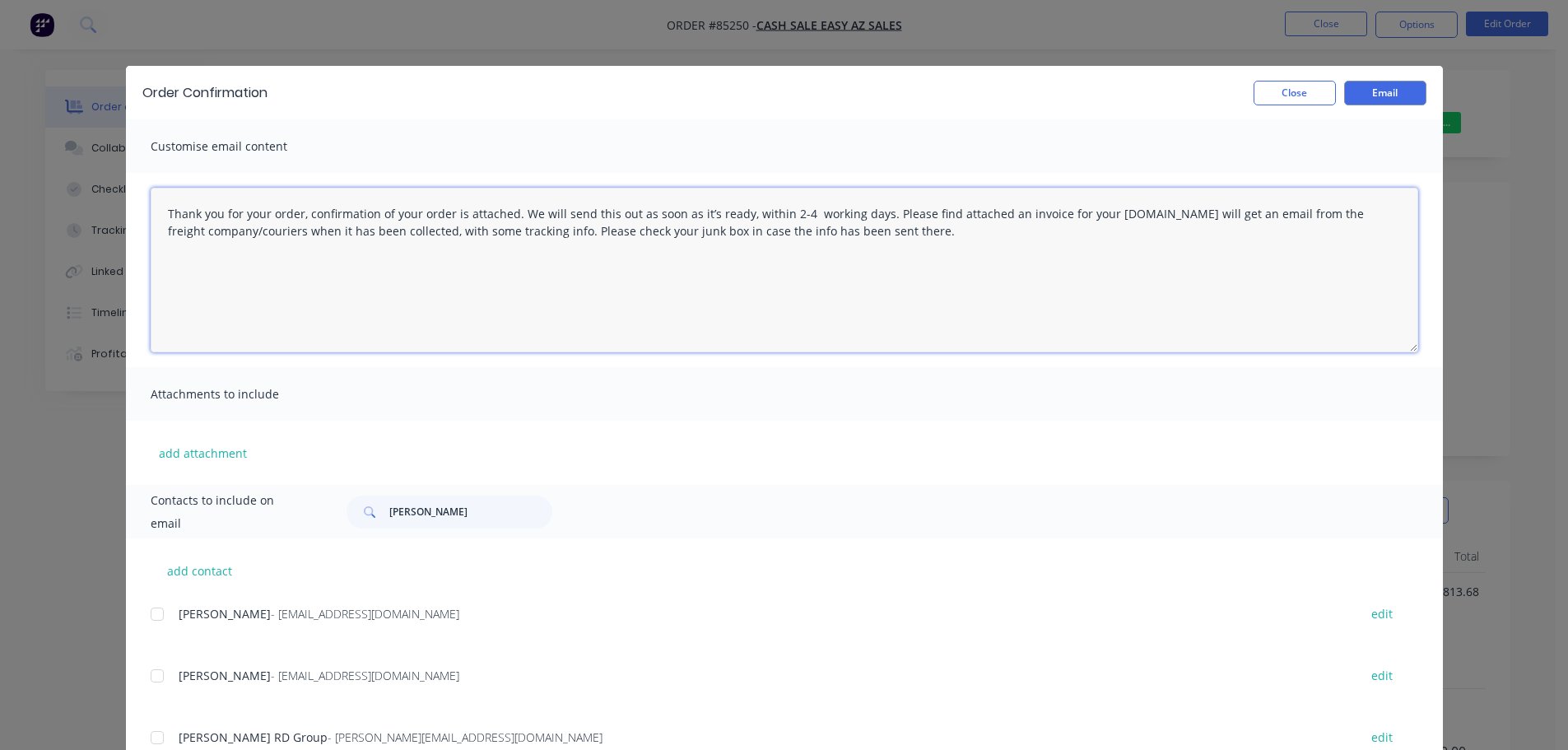
click at [1132, 212] on textarea "Thank you for your order, confirmation of your order is attached. We will send …" at bounding box center [784, 270] width 1267 height 165
type textarea "Thank you for your order, confirmation of your order is attached. We will send …"
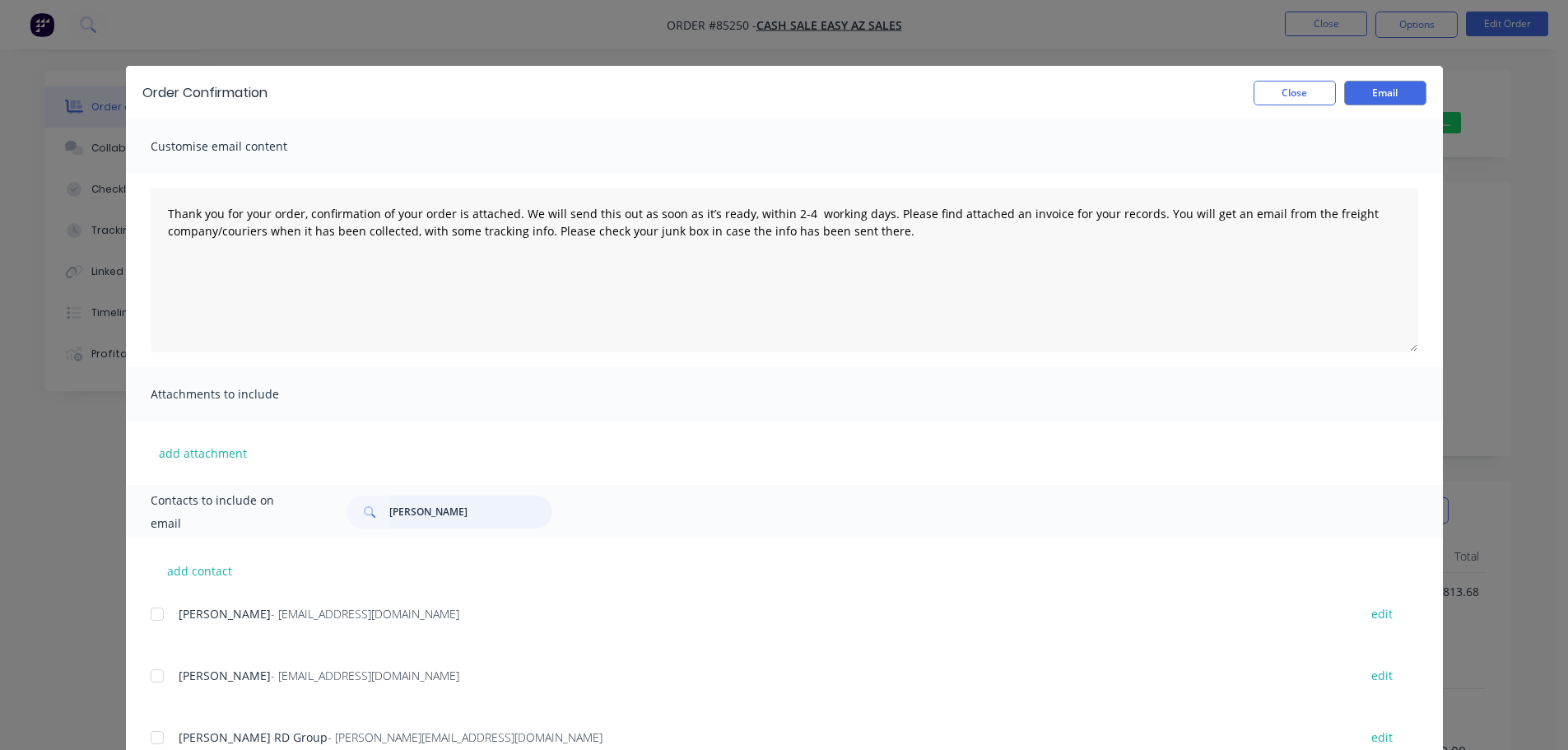
click at [440, 520] on input "guy parker" at bounding box center [471, 512] width 163 height 33
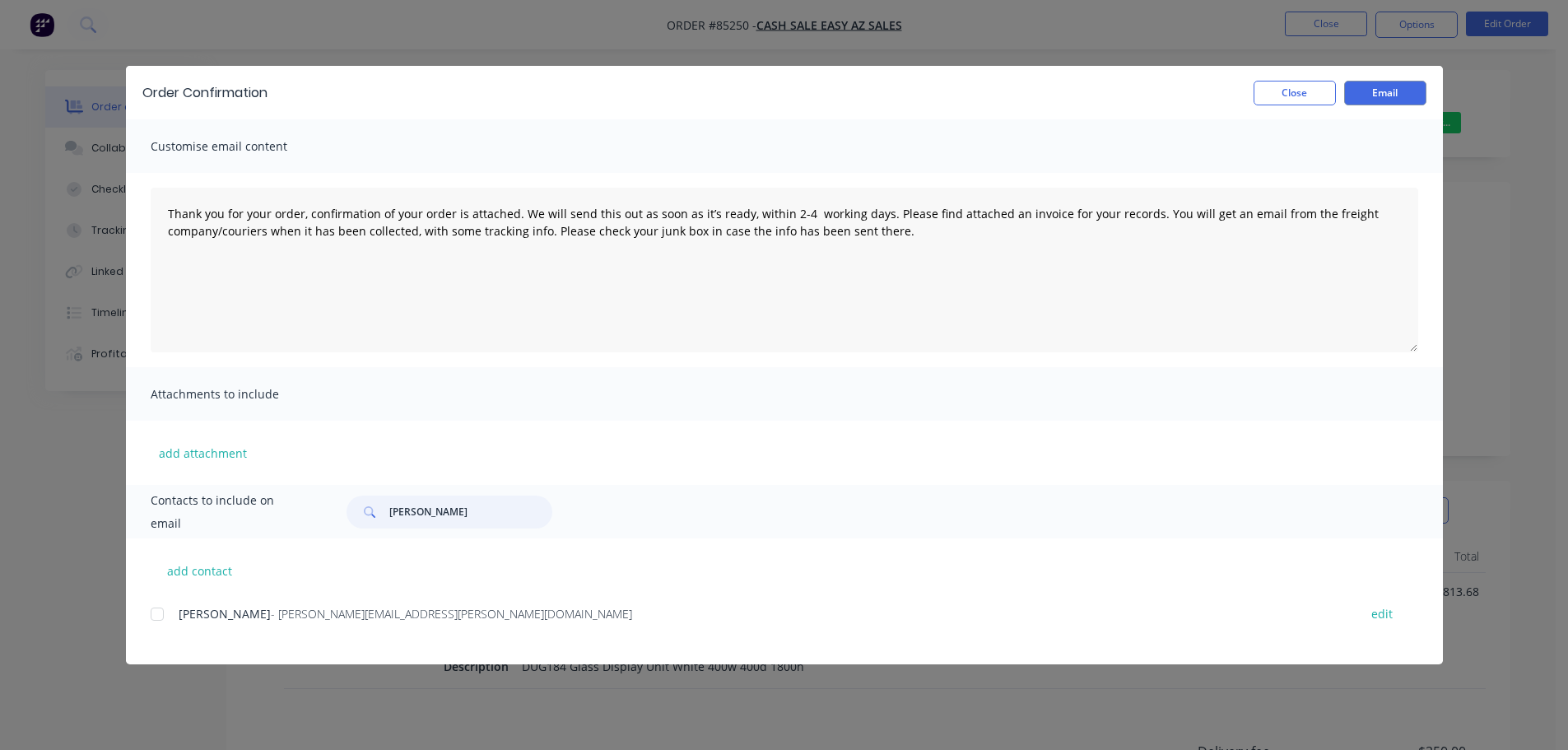
type input "paul"
click at [145, 615] on div "add contact Paula McNeill - paula.mcneill@xtra.co.nz edit" at bounding box center [784, 601] width 1317 height 126
click at [158, 624] on div at bounding box center [157, 614] width 33 height 33
click at [1361, 85] on button "Email" at bounding box center [1385, 92] width 82 height 25
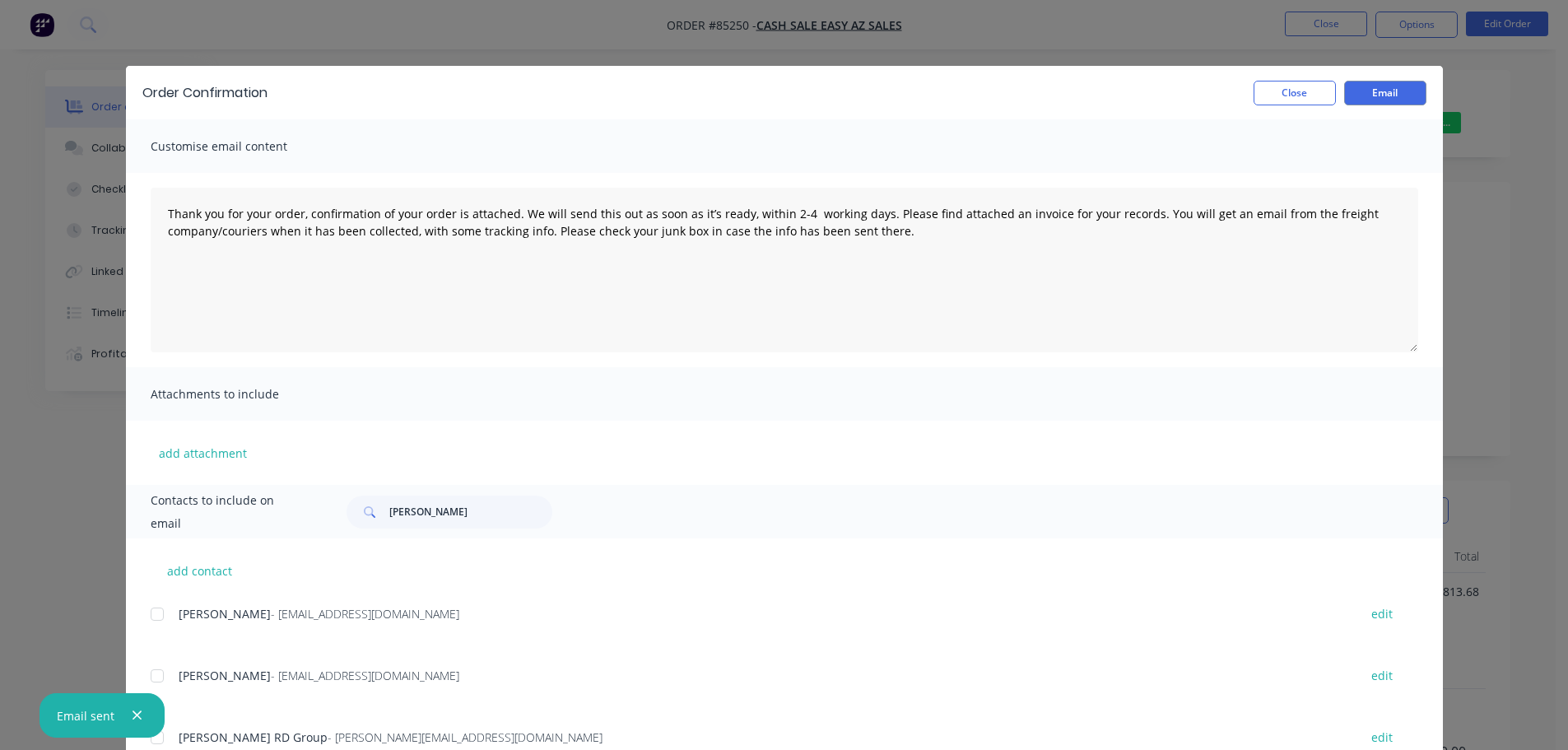
click at [1288, 77] on div "Order Confirmation Close Email" at bounding box center [784, 92] width 1317 height 54
click at [1288, 83] on button "Close" at bounding box center [1295, 92] width 82 height 25
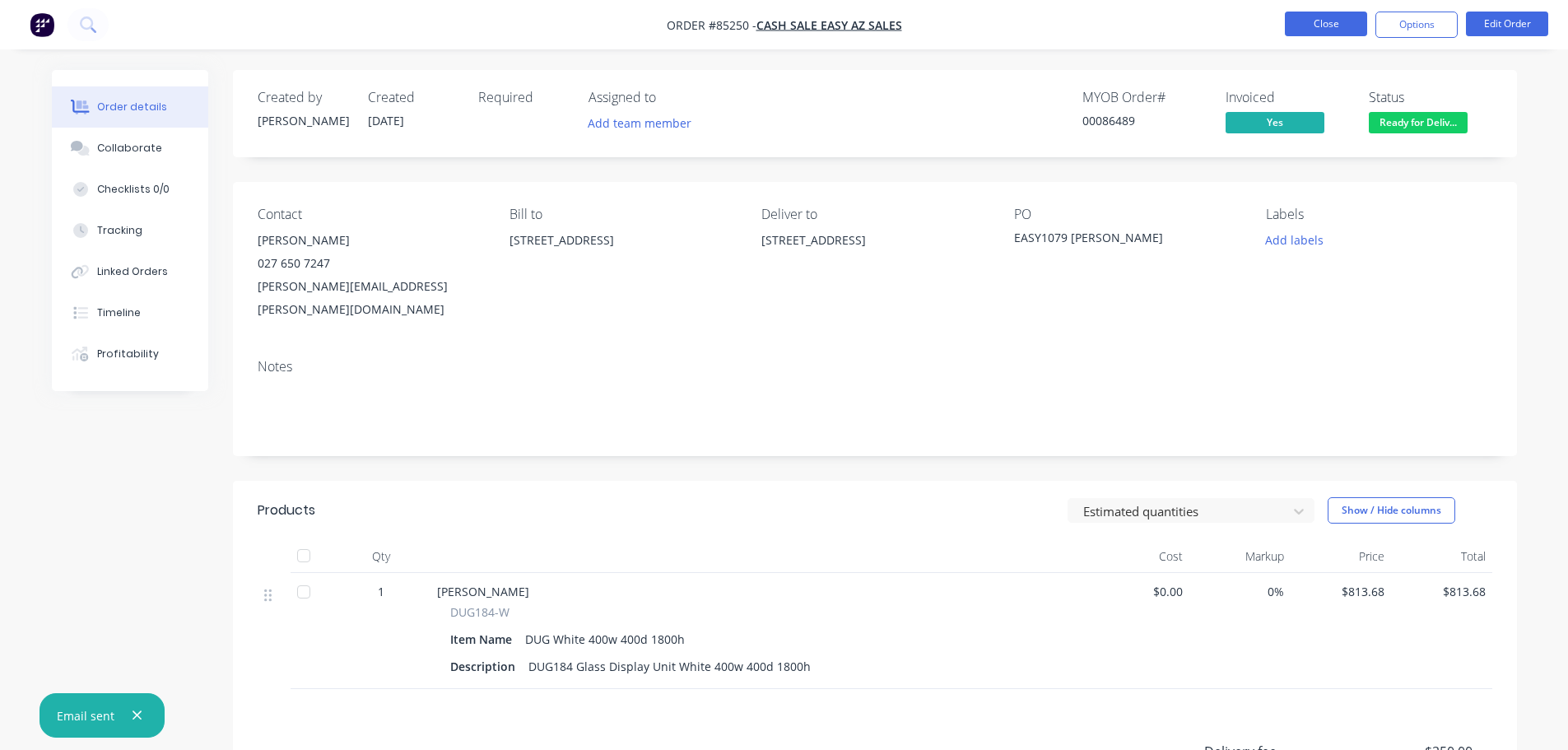
click at [1344, 27] on button "Close" at bounding box center [1326, 23] width 82 height 25
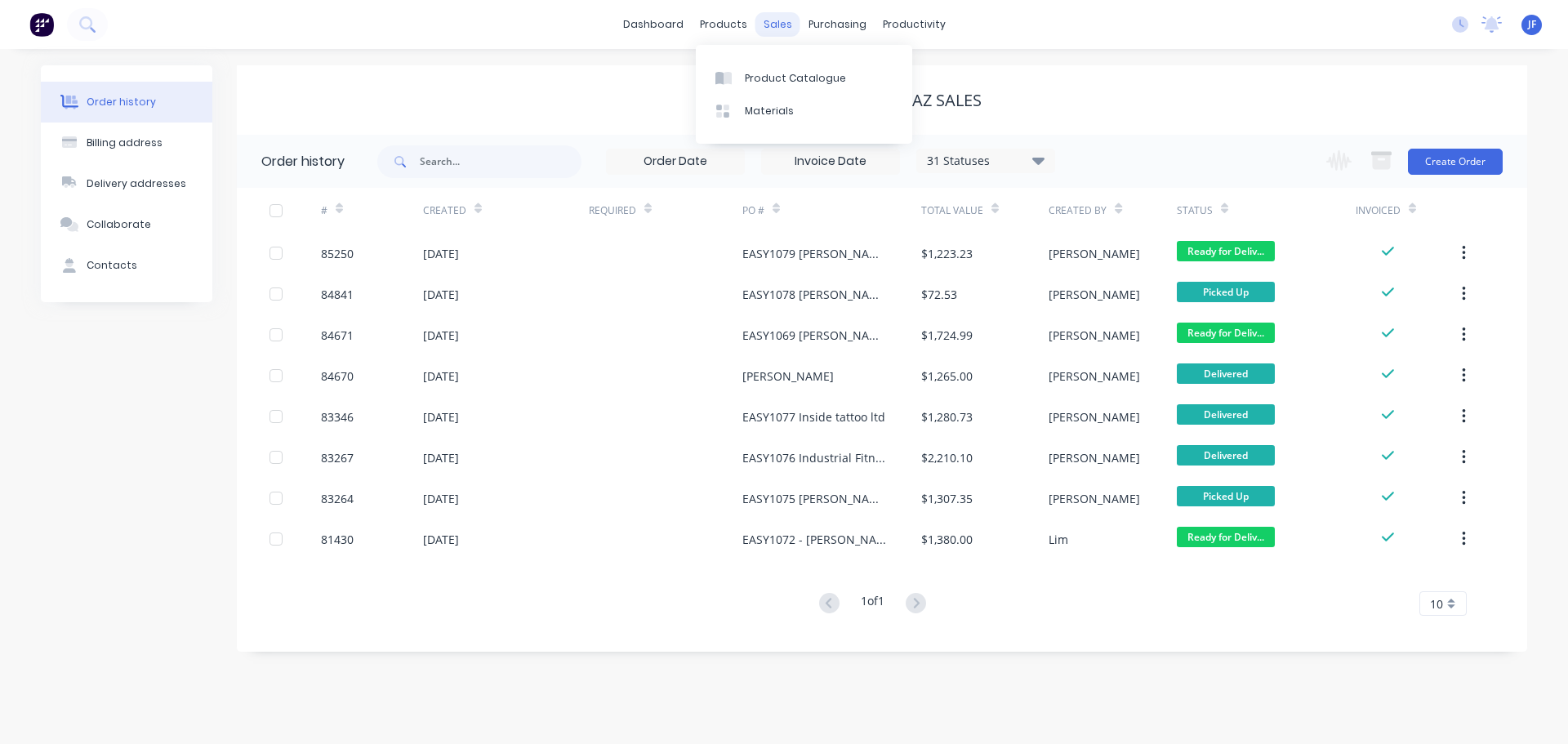
click at [784, 27] on div "sales" at bounding box center [778, 24] width 45 height 25
click at [806, 67] on link "Sales Orders" at bounding box center [863, 77] width 216 height 33
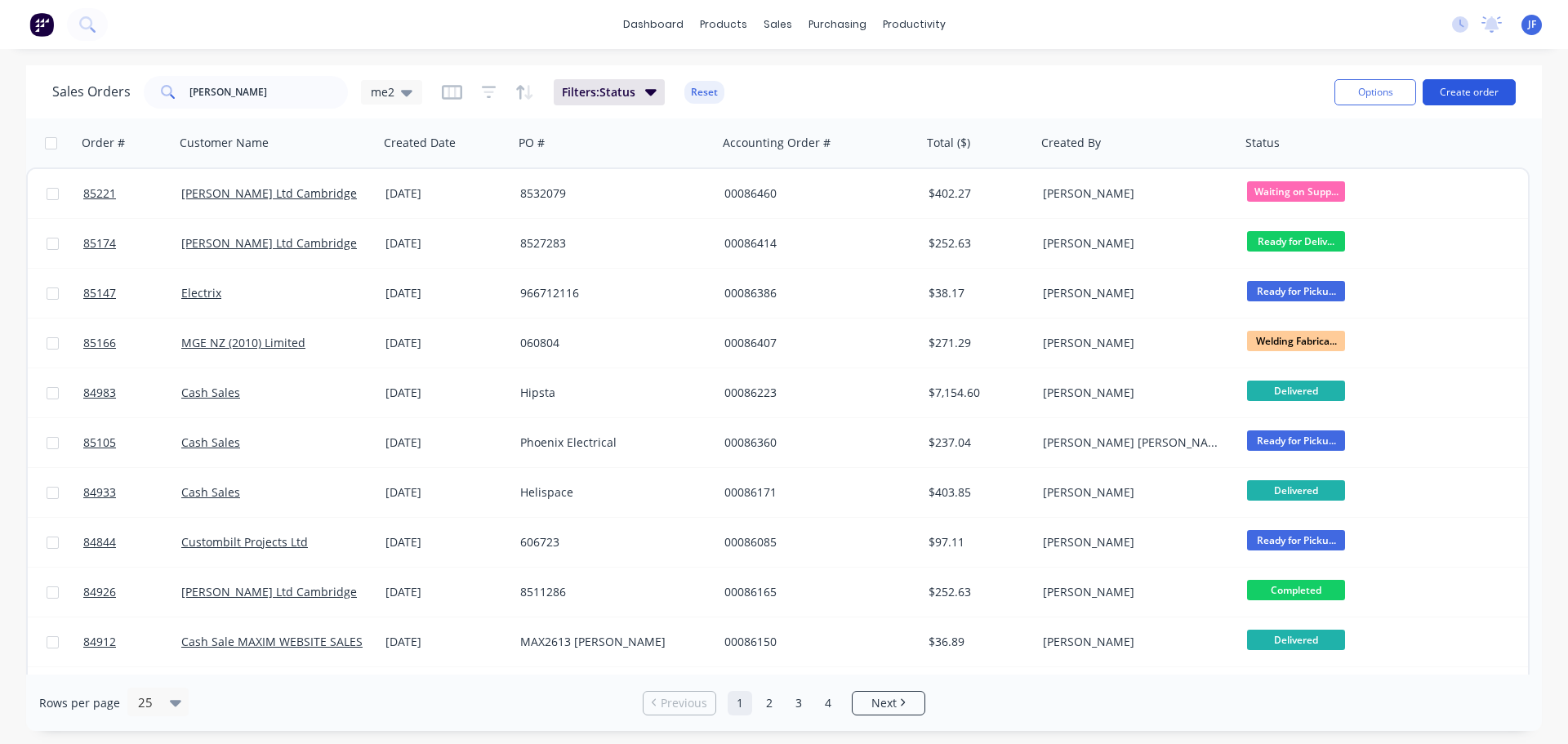
click at [1494, 85] on button "Create order" at bounding box center [1469, 92] width 93 height 26
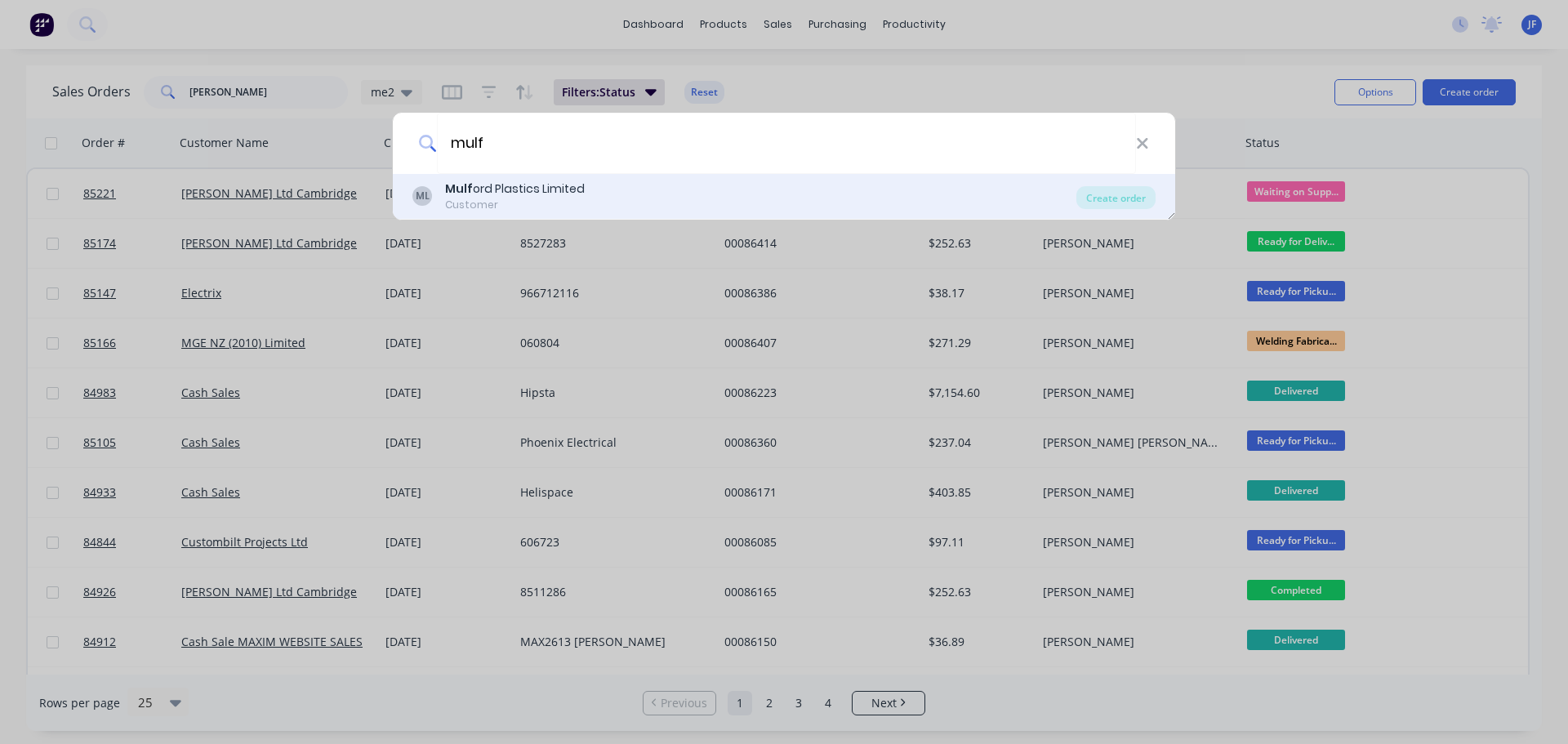
type input "mulf"
click at [784, 189] on div "ML Mulf ord Plastics Limited Customer" at bounding box center [745, 197] width 664 height 32
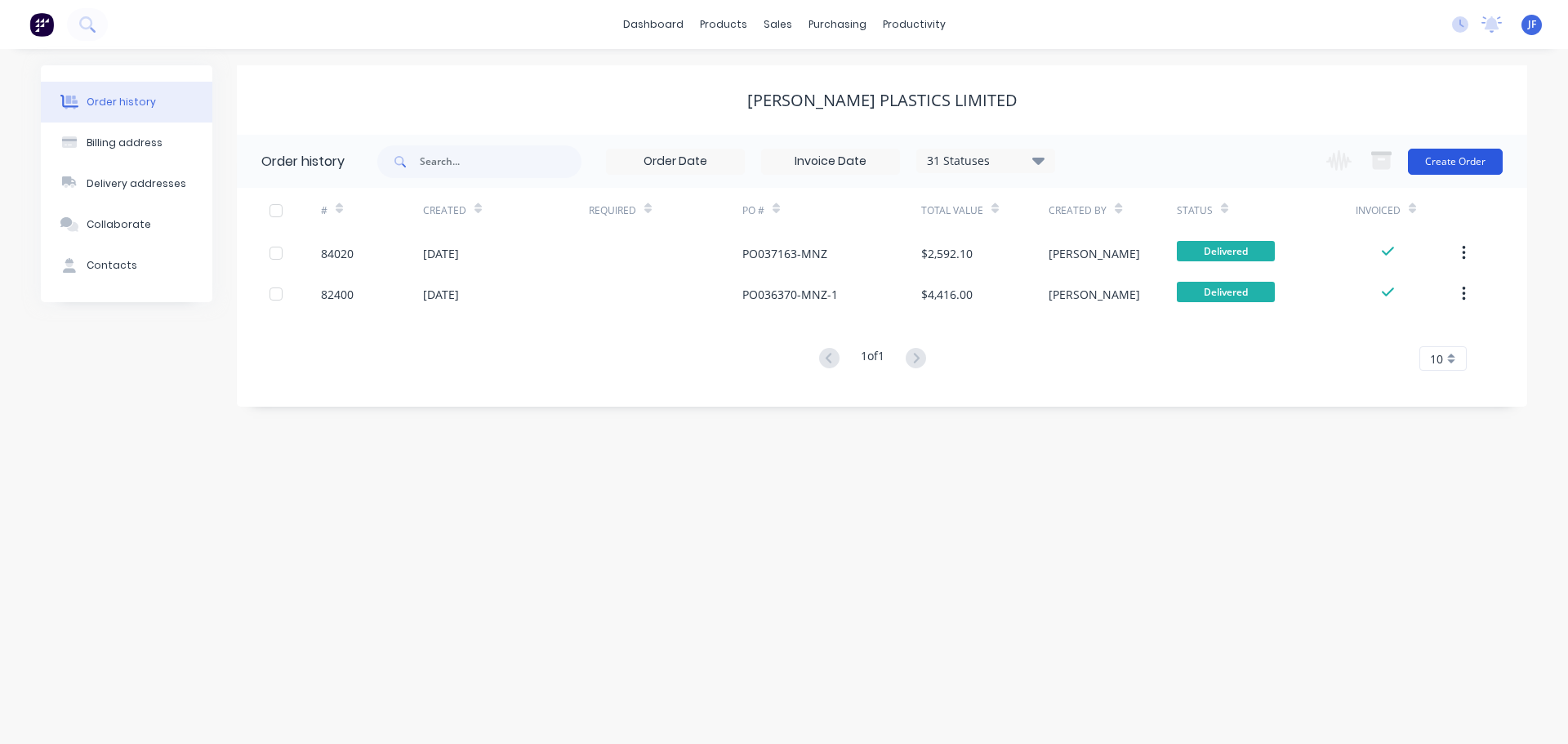
click at [1449, 157] on button "Create Order" at bounding box center [1455, 161] width 95 height 26
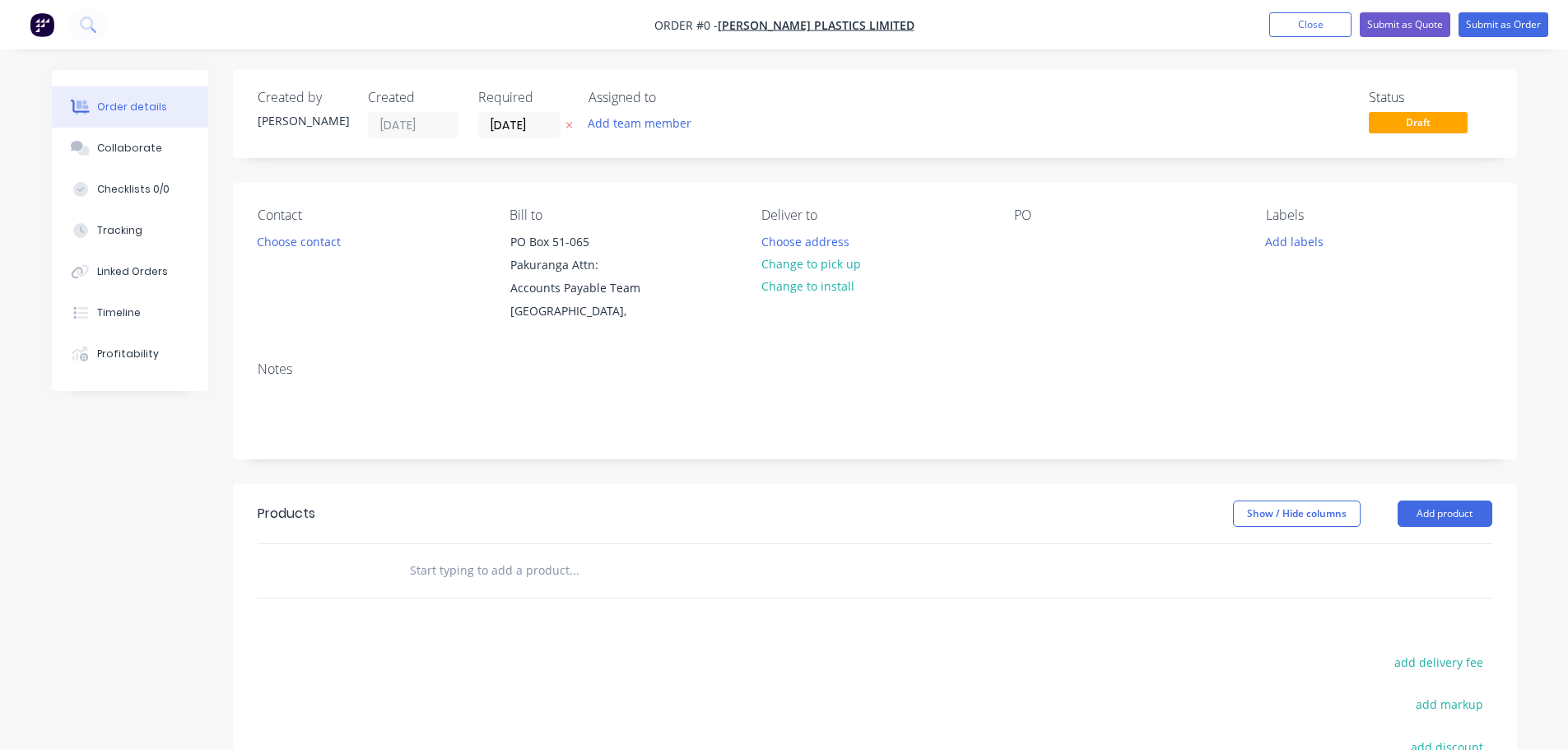
click at [568, 121] on icon "button" at bounding box center [569, 126] width 8 height 10
click at [304, 247] on button "Choose contact" at bounding box center [298, 241] width 102 height 22
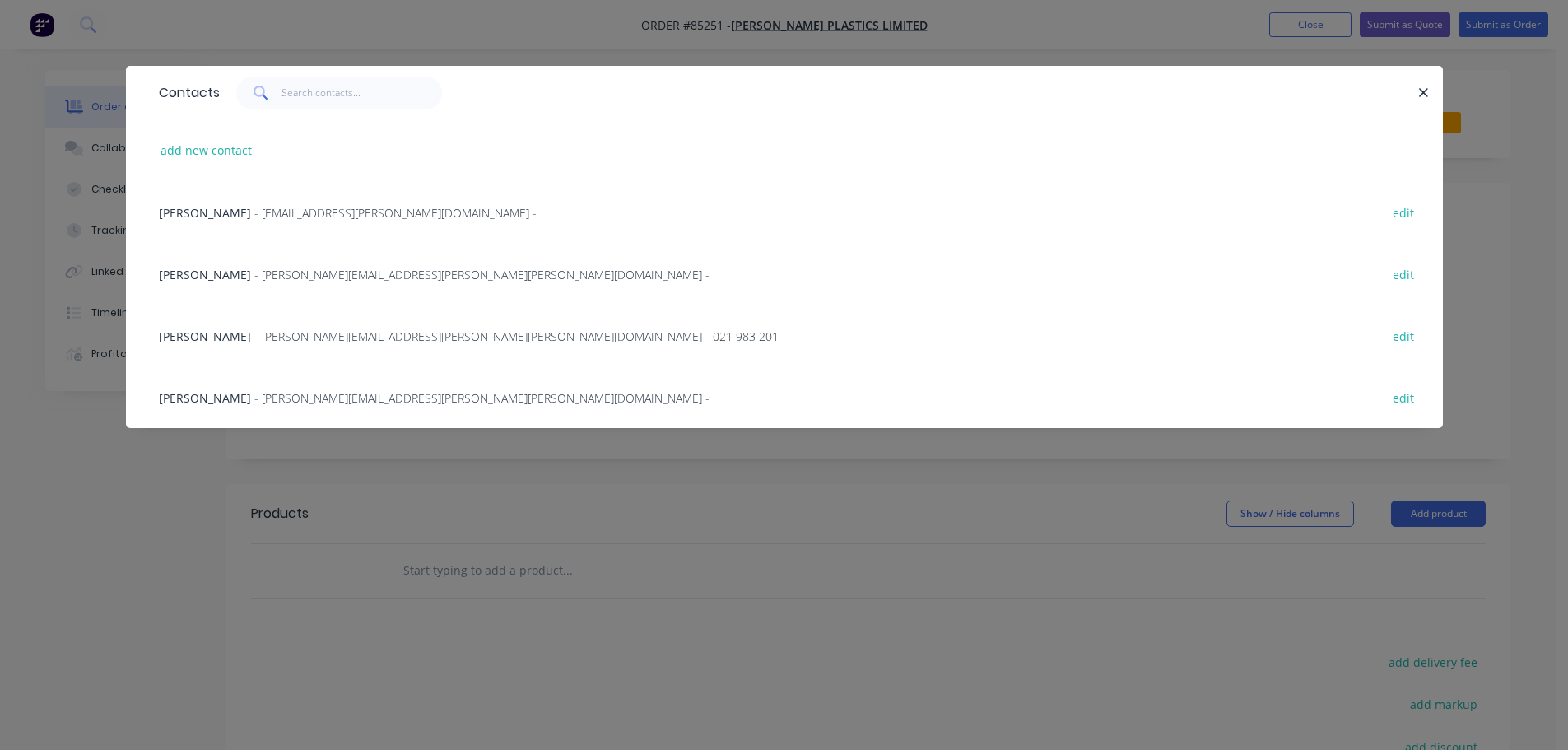
click at [369, 392] on span "- Kevin.Murphy@mulford.co.nz -" at bounding box center [482, 398] width 455 height 15
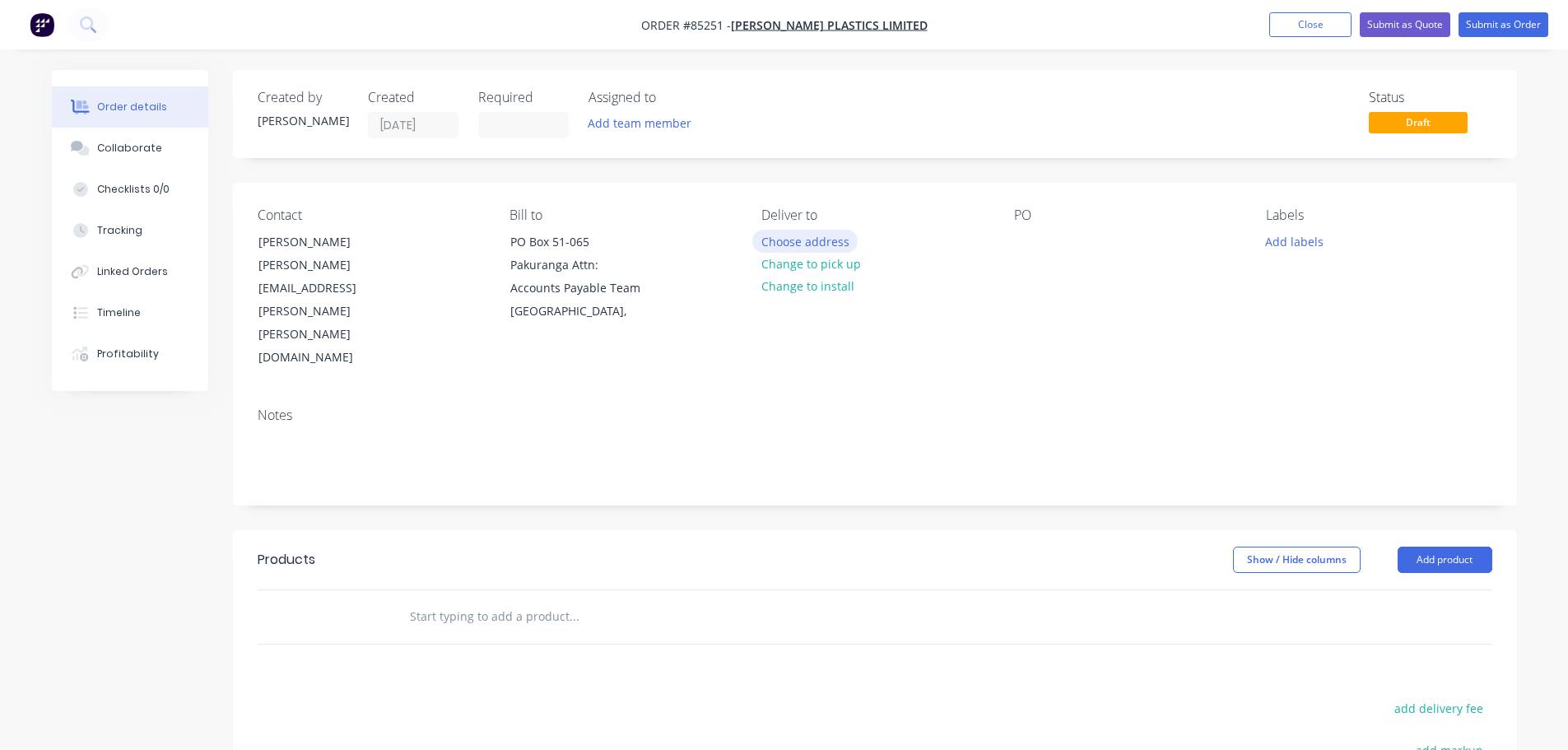
click at [819, 239] on button "Choose address" at bounding box center [804, 241] width 105 height 22
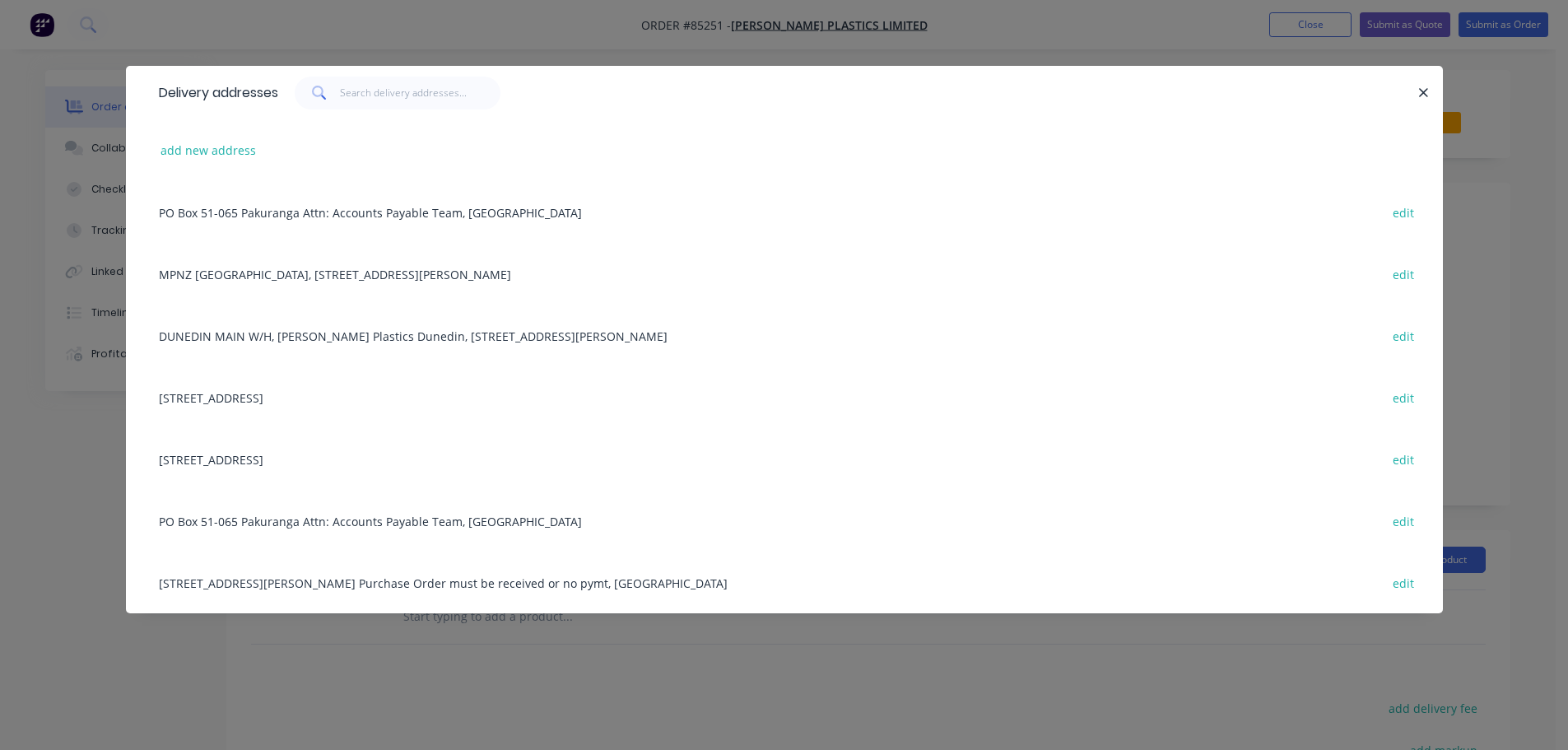
click at [296, 272] on div "MPNZ CHRISTCHURCH, 93 BUCHAN ST, Sydenham, Christchurch, 8023 edit" at bounding box center [784, 273] width 1267 height 62
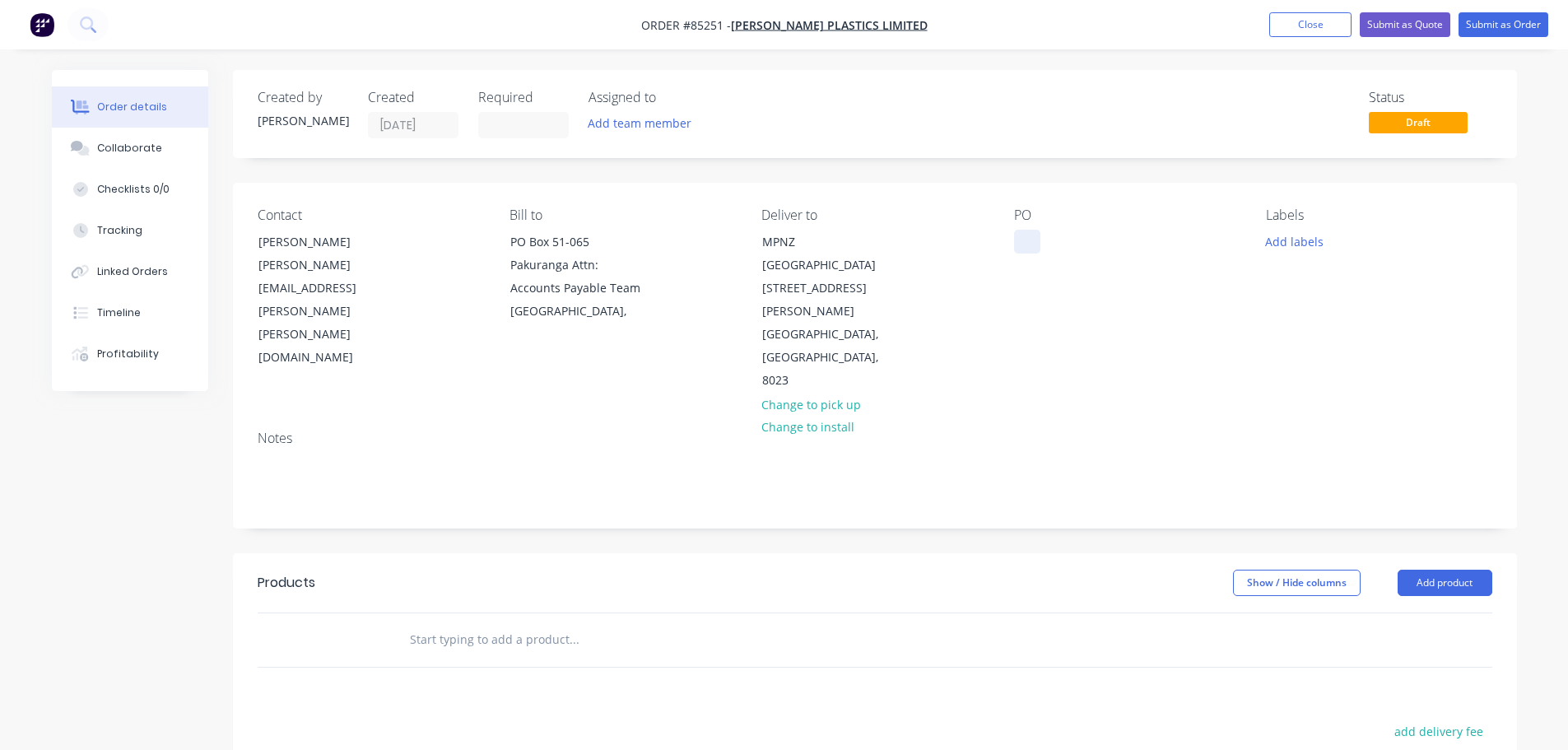
click at [1036, 244] on div at bounding box center [1027, 242] width 26 height 24
click at [1028, 243] on div at bounding box center [1027, 242] width 26 height 24
paste div
click at [514, 624] on input "text" at bounding box center [574, 640] width 330 height 33
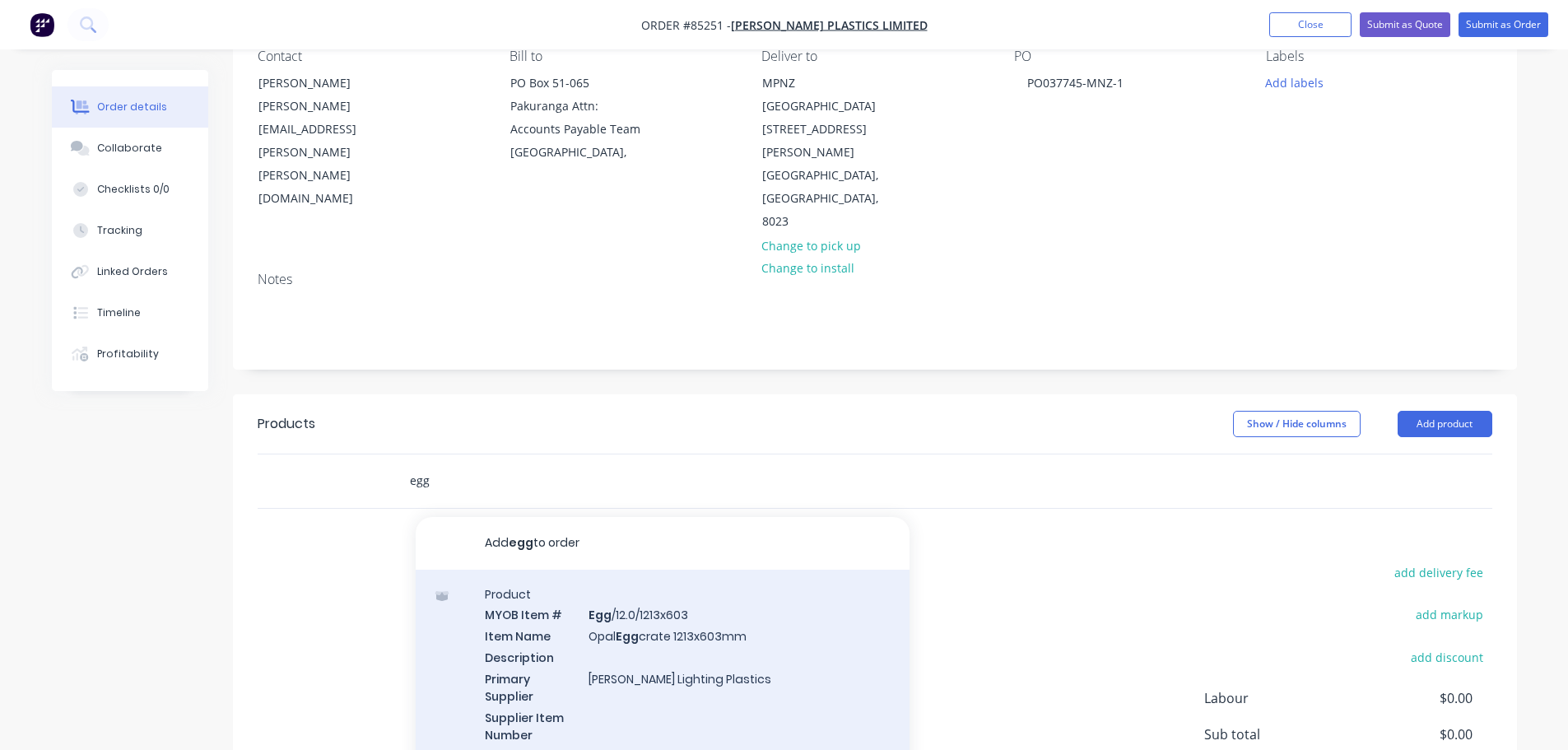
scroll to position [268, 0]
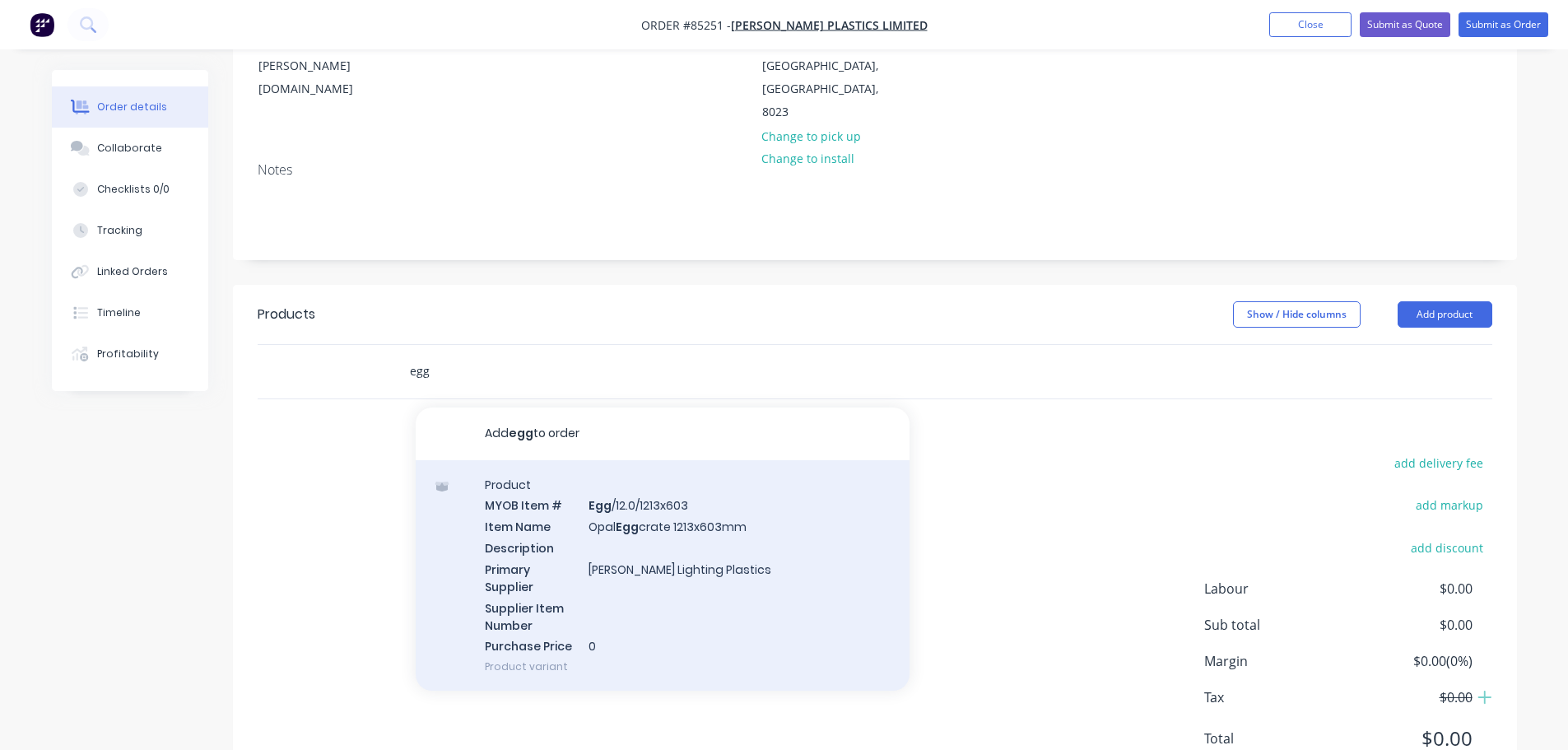
type input "egg"
click at [739, 519] on div "Product MYOB Item # Egg /12.0/1213x603 Item Name Opal Egg crate 1213x603mm Desc…" at bounding box center [663, 576] width 494 height 231
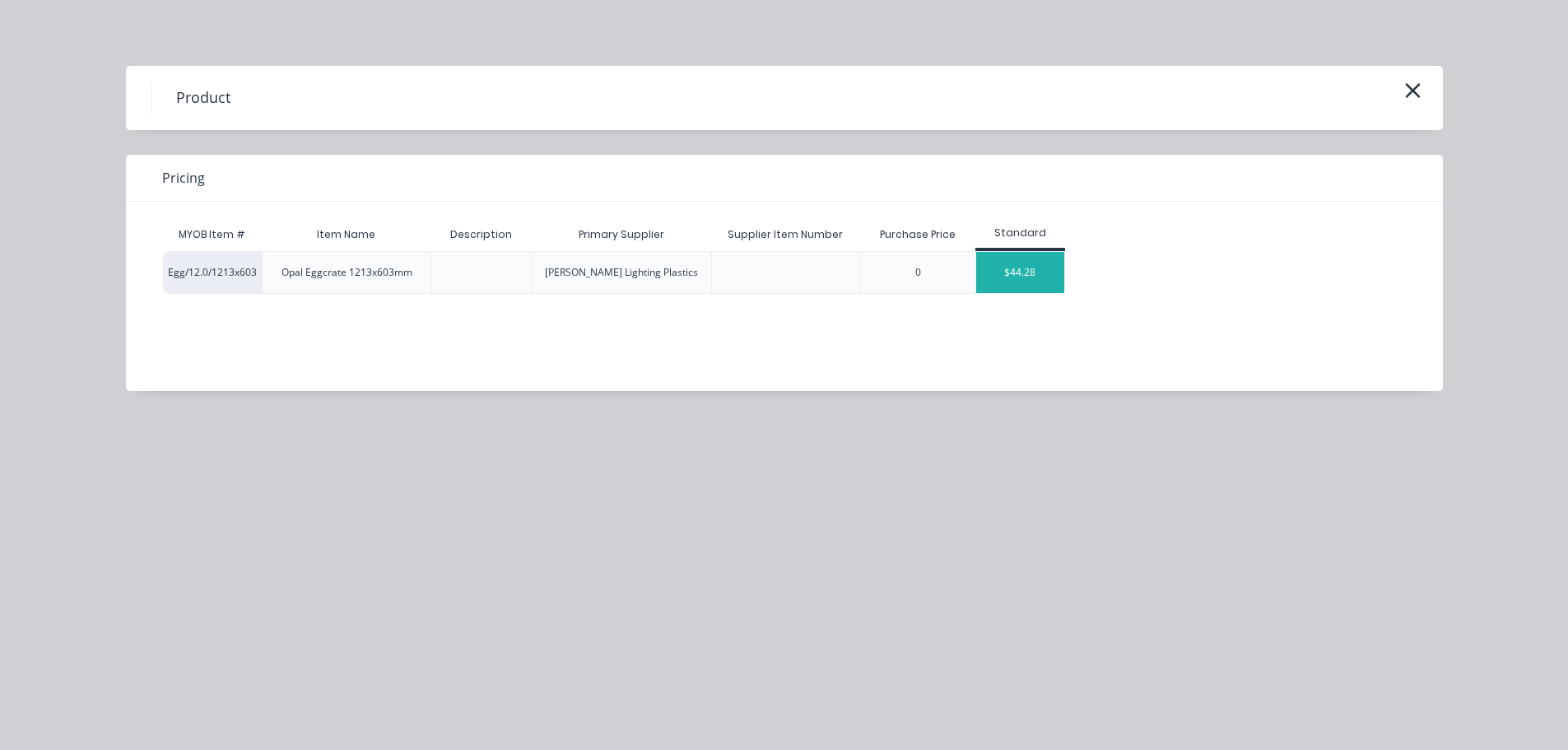
click at [1021, 282] on div "$44.28" at bounding box center [1020, 272] width 88 height 41
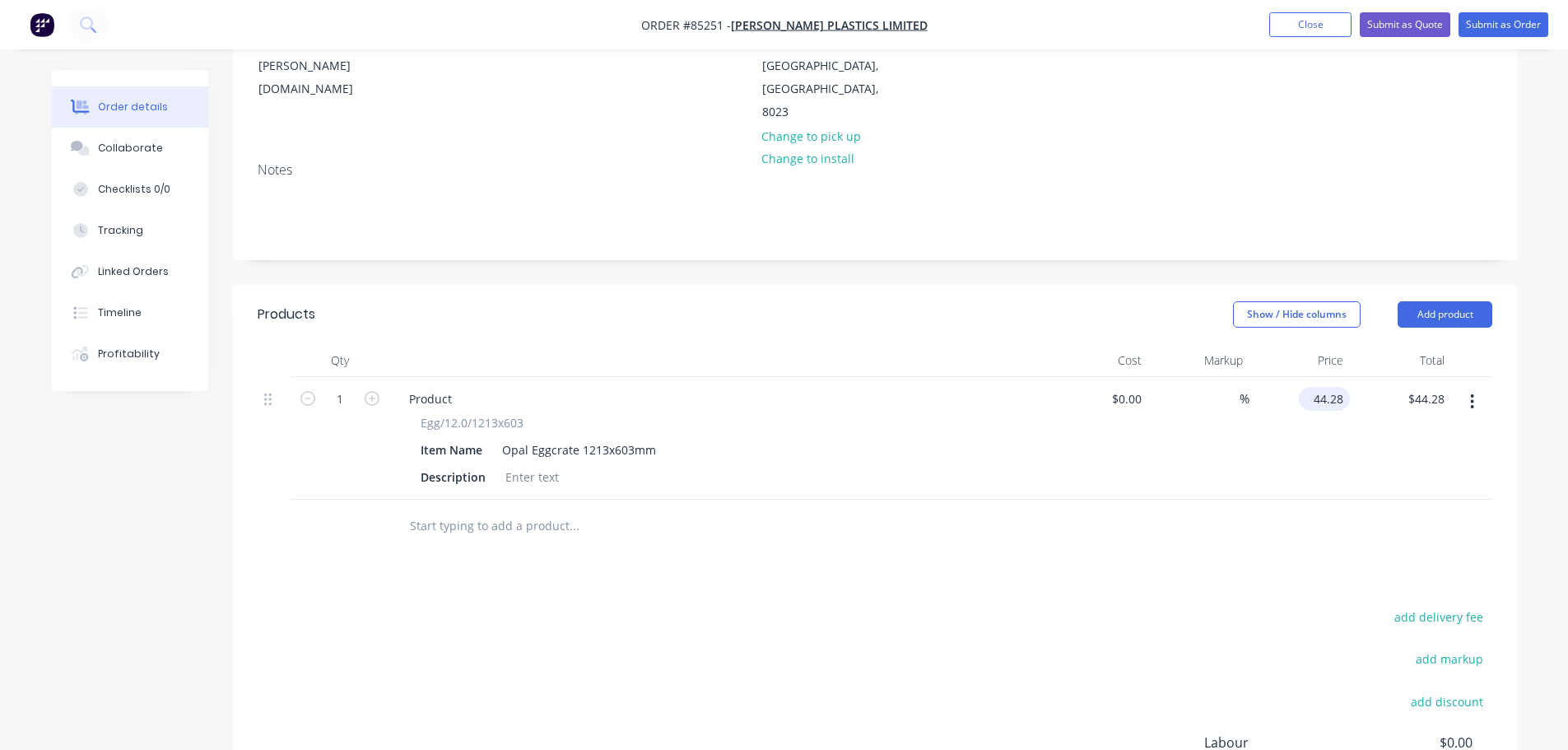
click at [1331, 387] on input "44.28" at bounding box center [1328, 399] width 44 height 24
type input "$31.66"
click at [336, 387] on input "1" at bounding box center [340, 399] width 43 height 25
type input "20"
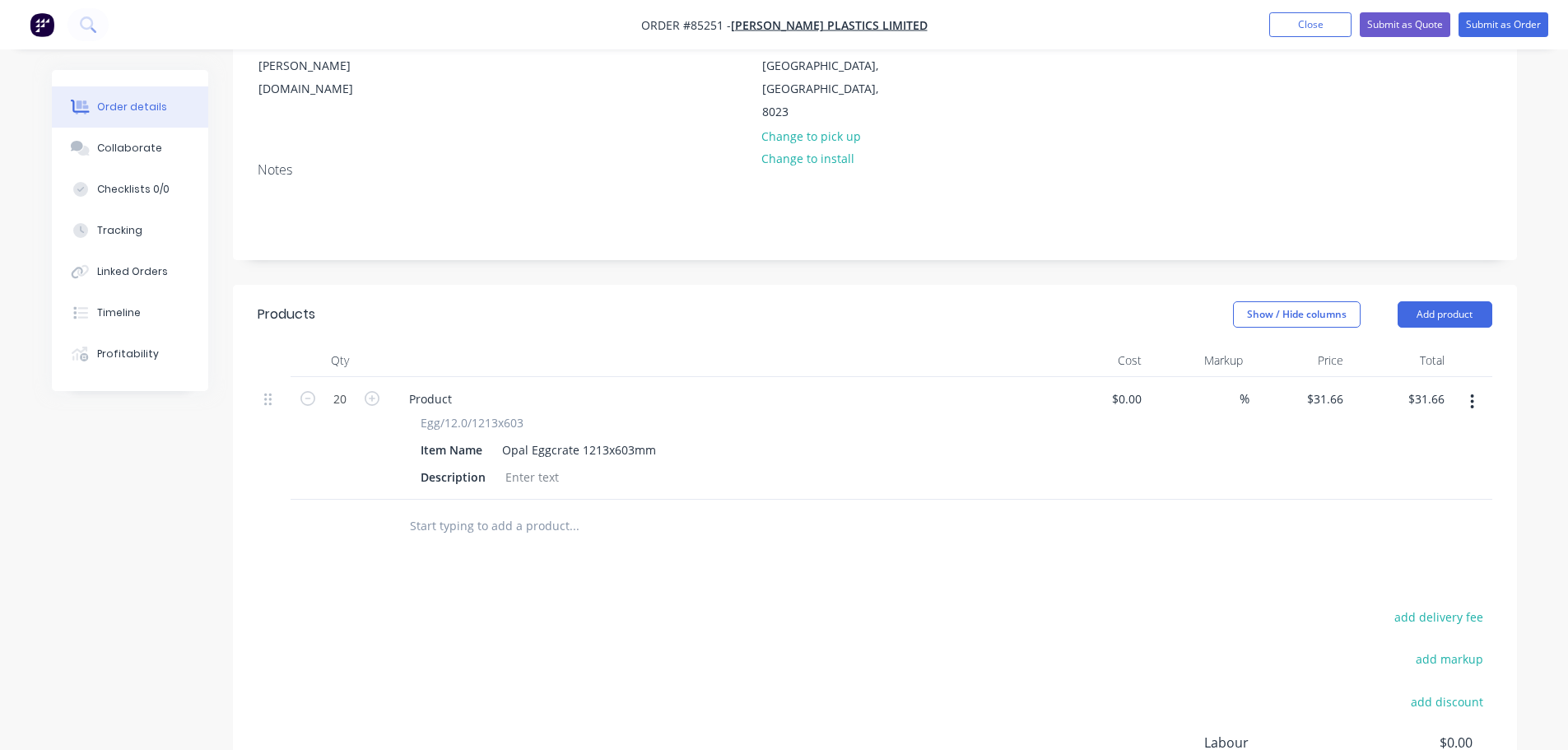
type input "$633.20"
click at [771, 623] on div "add delivery fee add markup add discount Labour $0.00 Sub total $31.66 Margin $…" at bounding box center [875, 765] width 1235 height 318
click at [1420, 606] on button "add delivery fee" at bounding box center [1439, 617] width 106 height 22
type input "60"
click at [1156, 510] on div "Products Show / Hide columns Add product Qty Cost Markup Price Total 20 Product…" at bounding box center [875, 614] width 1284 height 659
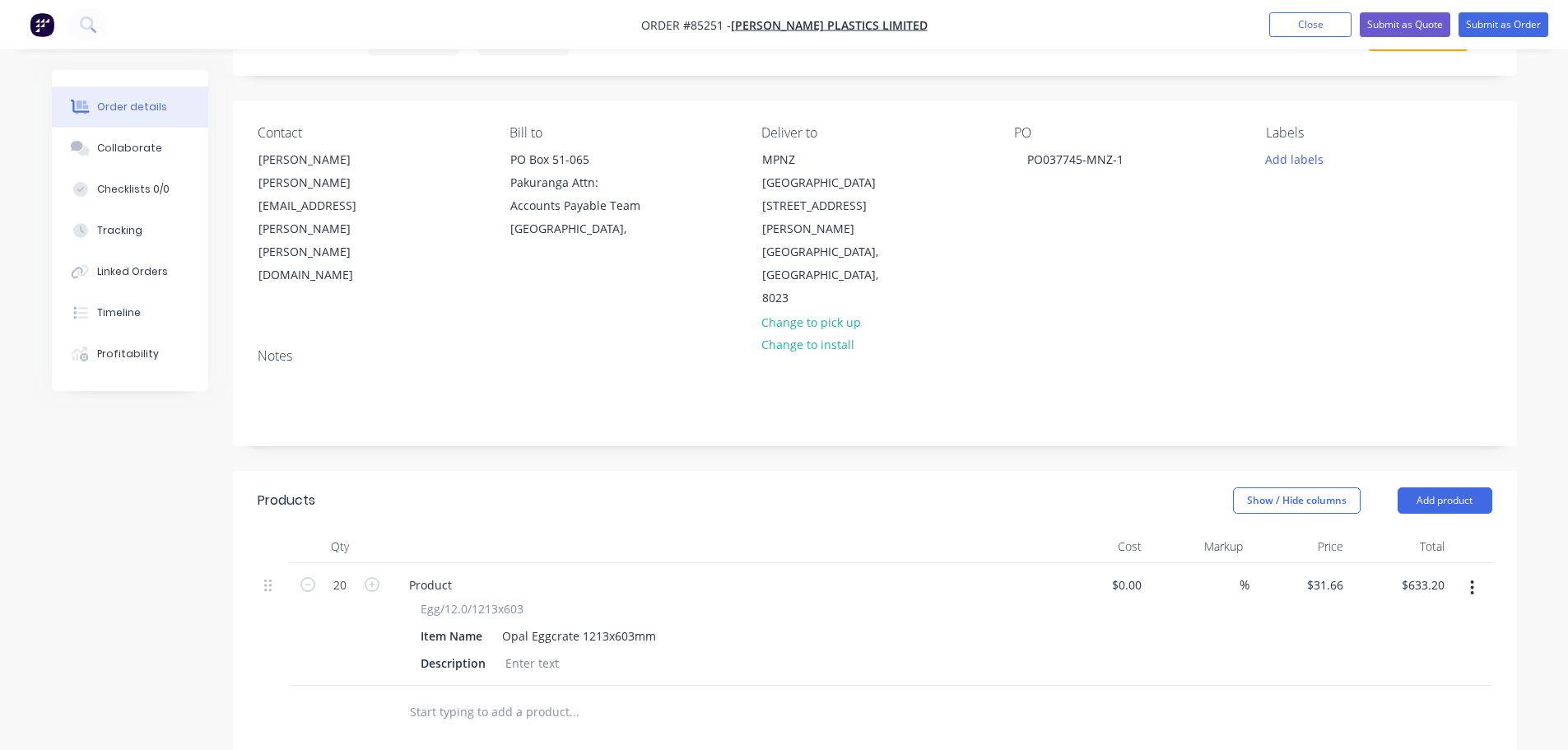
scroll to position [0, 0]
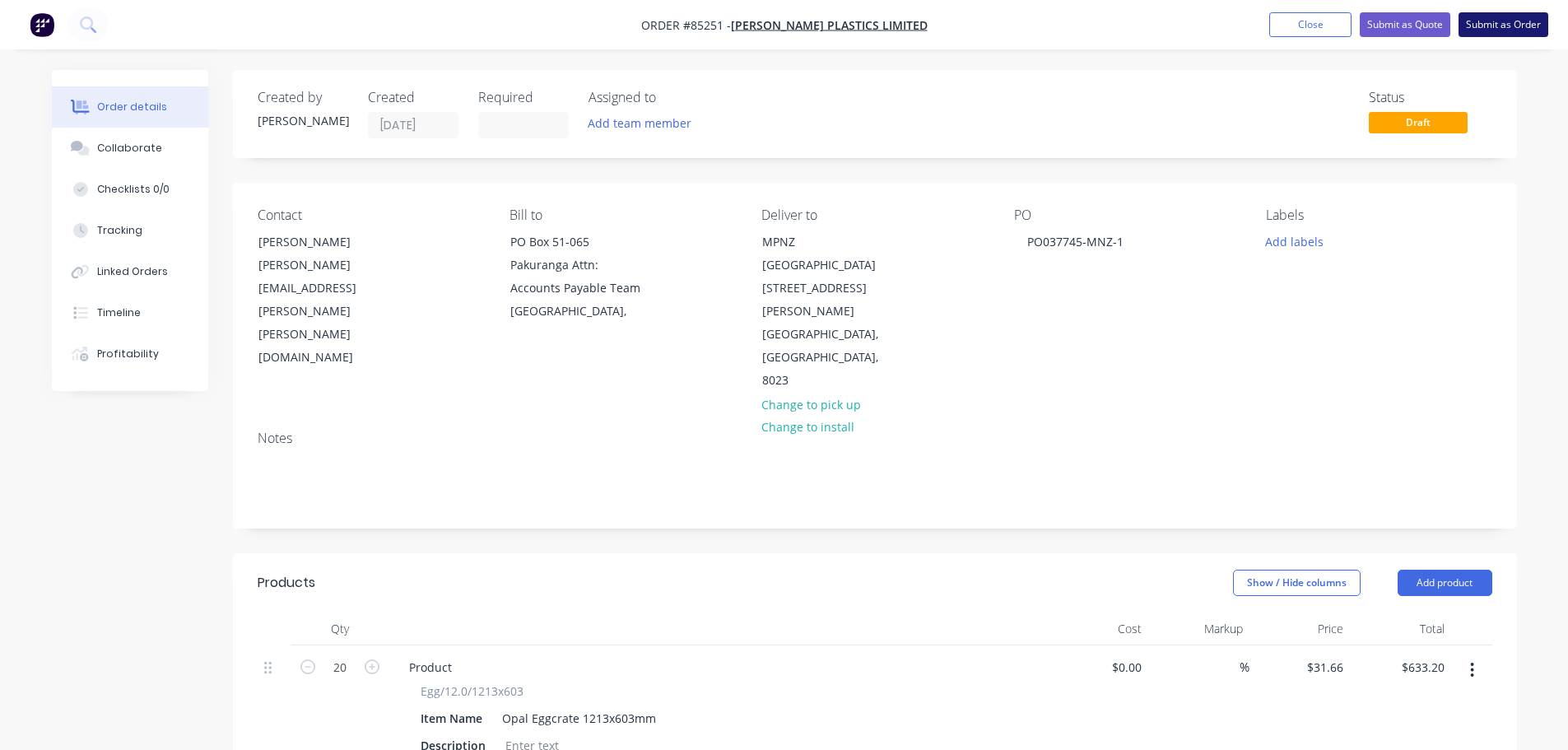
click at [1513, 31] on button "Submit as Order" at bounding box center [1503, 24] width 90 height 25
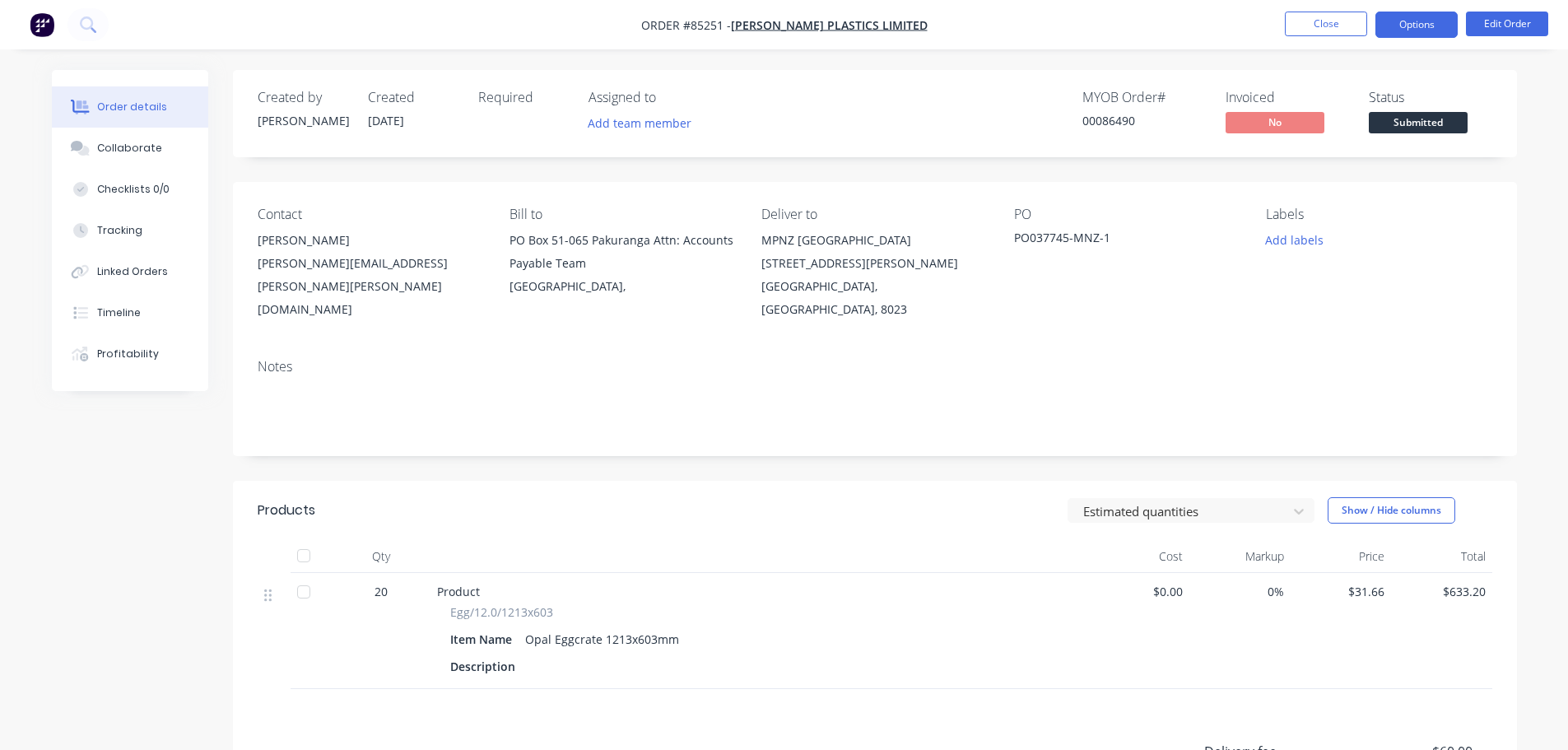
click at [1423, 22] on button "Options" at bounding box center [1417, 24] width 82 height 26
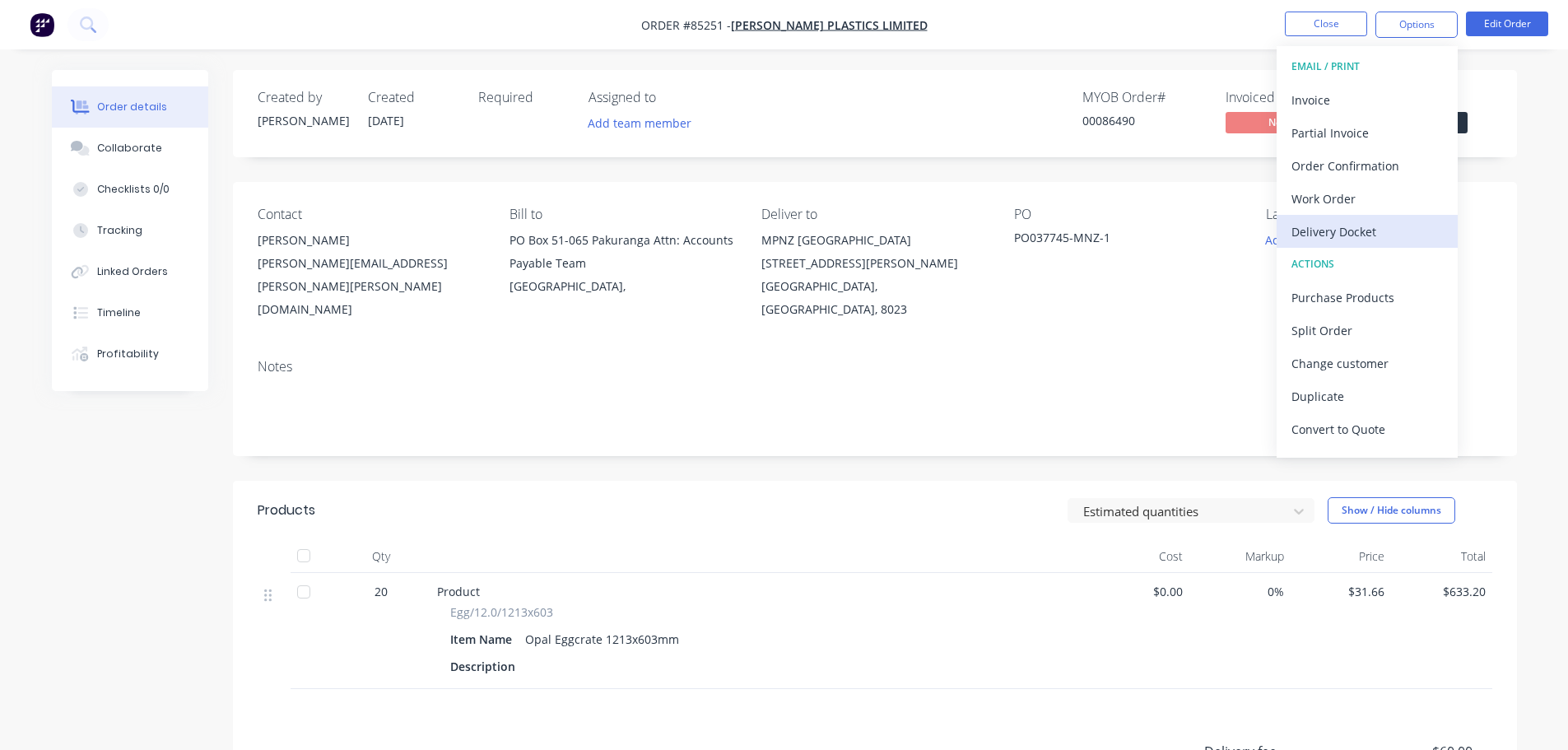
click at [1390, 225] on div "Delivery Docket" at bounding box center [1366, 231] width 151 height 24
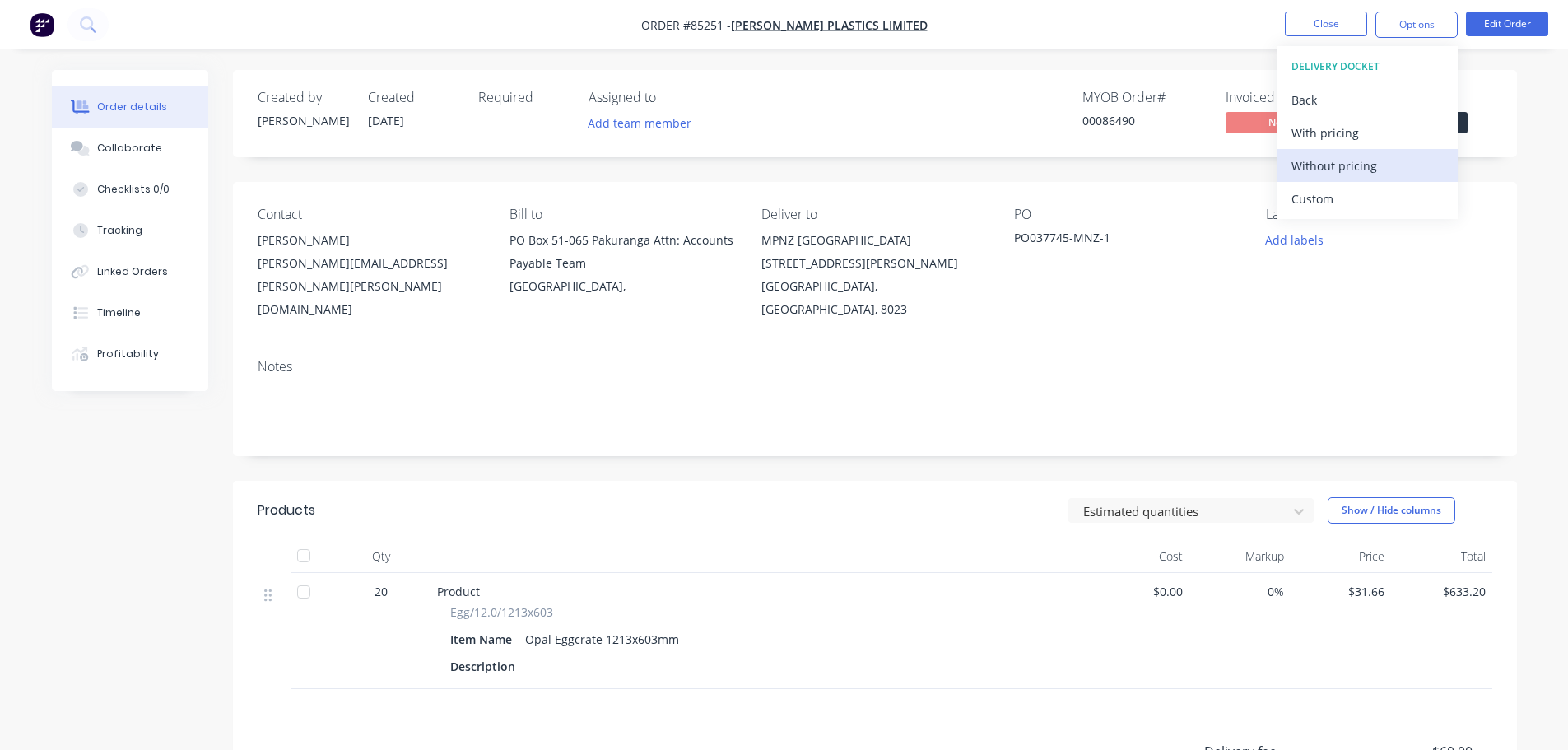
click at [1380, 165] on div "Without pricing" at bounding box center [1366, 166] width 151 height 24
click at [125, 153] on div "Collaborate" at bounding box center [130, 148] width 65 height 15
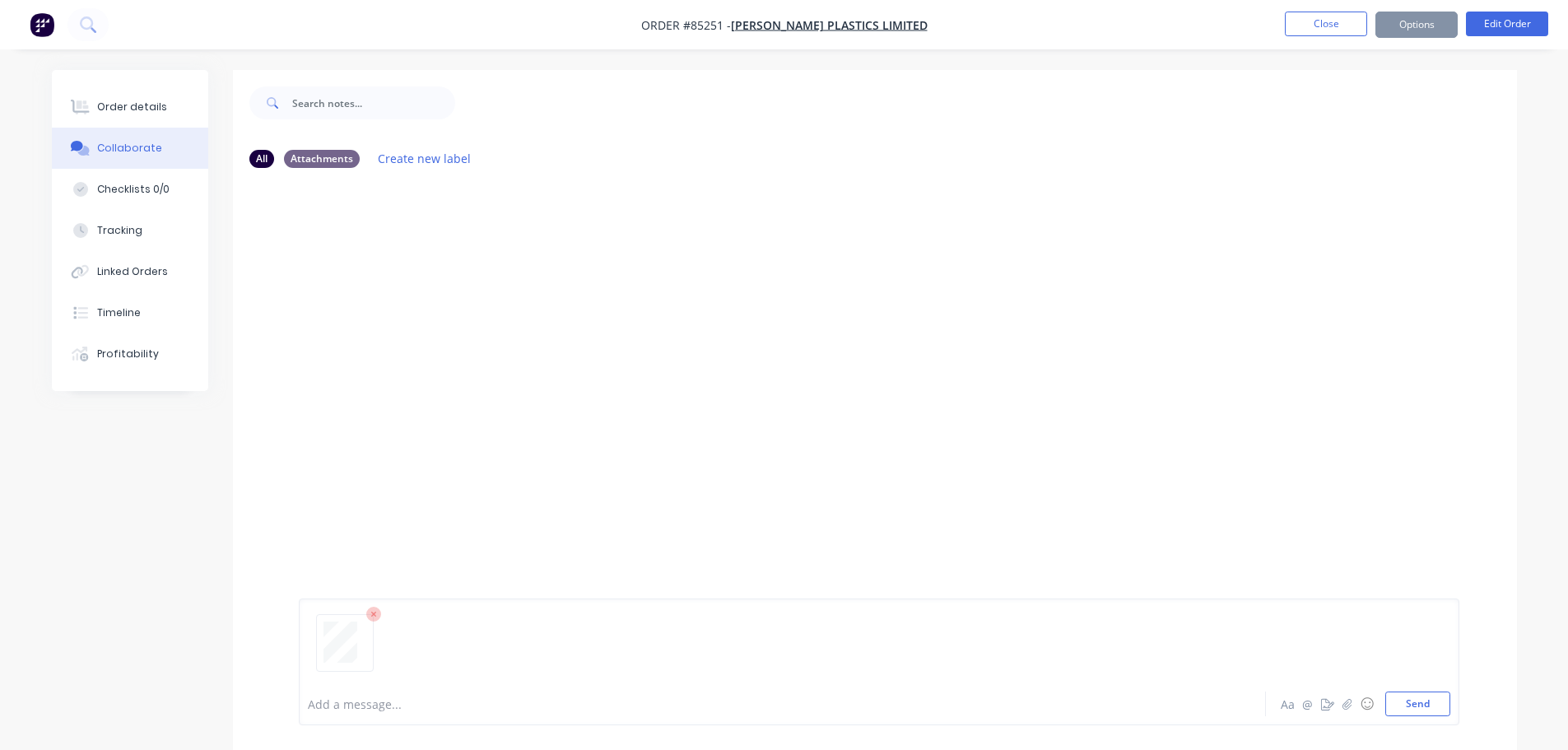
click at [1451, 706] on div "Add a message... Aa @ ☺ Send" at bounding box center [879, 662] width 1161 height 126
click at [1438, 702] on button "Send" at bounding box center [1418, 704] width 65 height 25
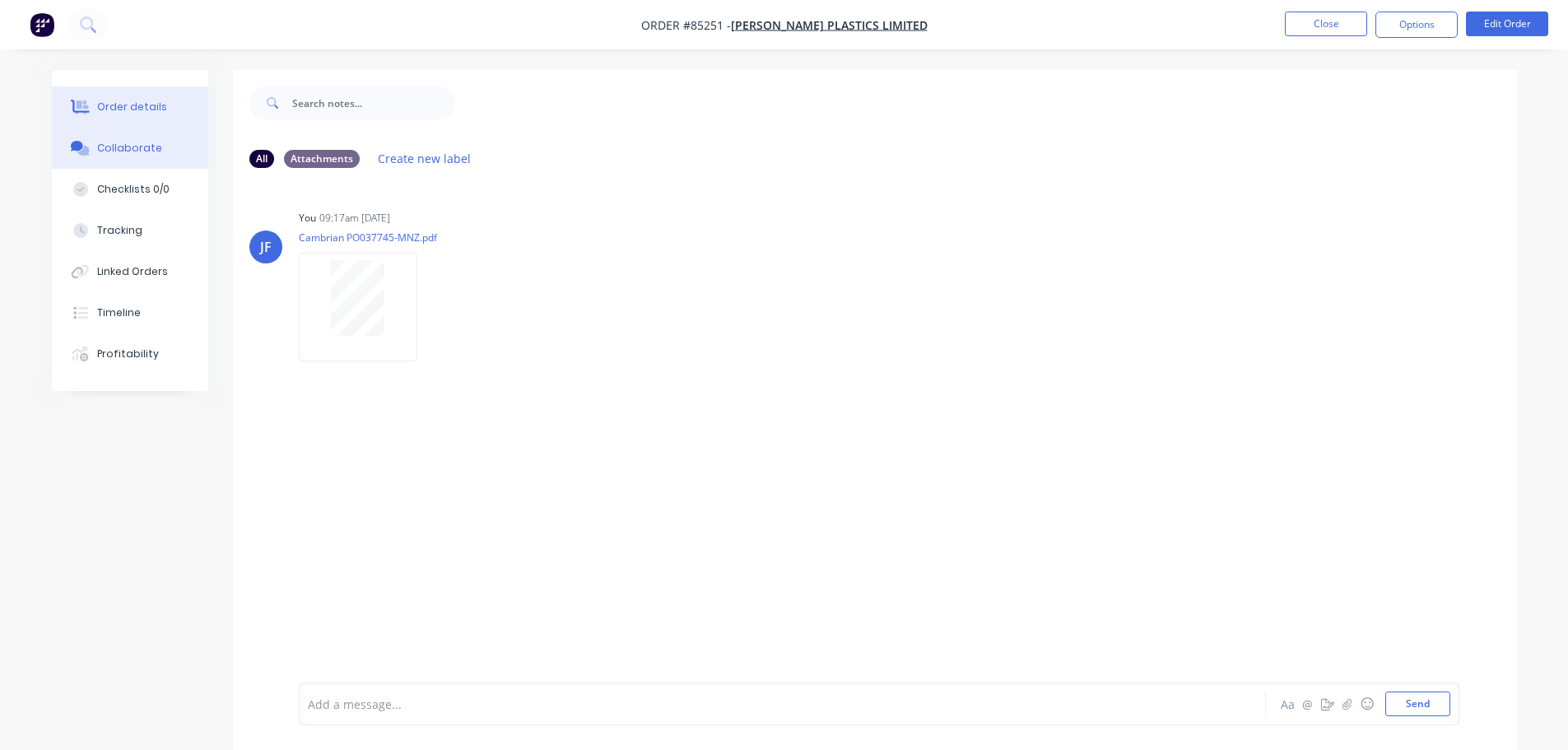
click at [130, 103] on div "Order details" at bounding box center [132, 107] width 70 height 15
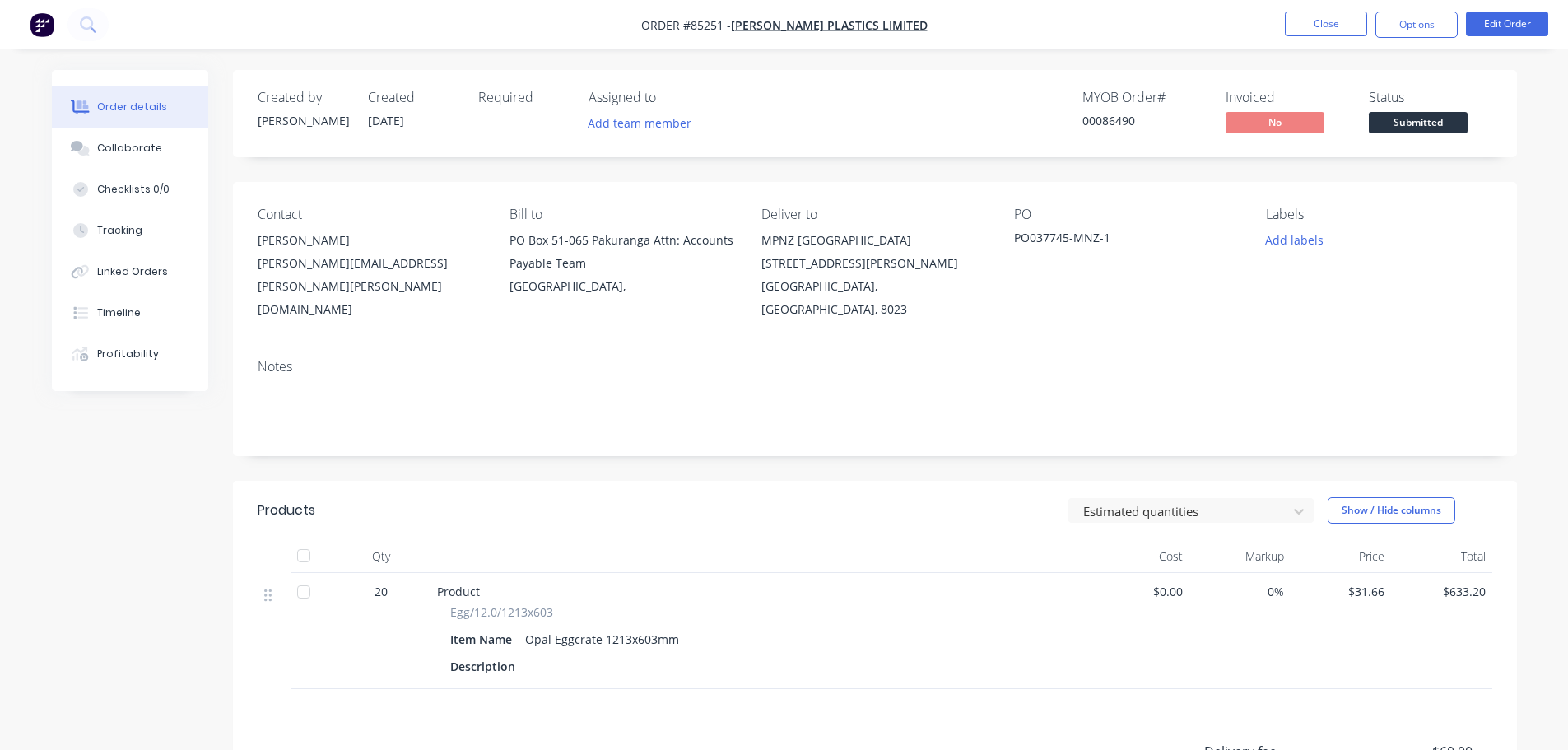
click at [1417, 123] on span "Submitted" at bounding box center [1419, 122] width 99 height 21
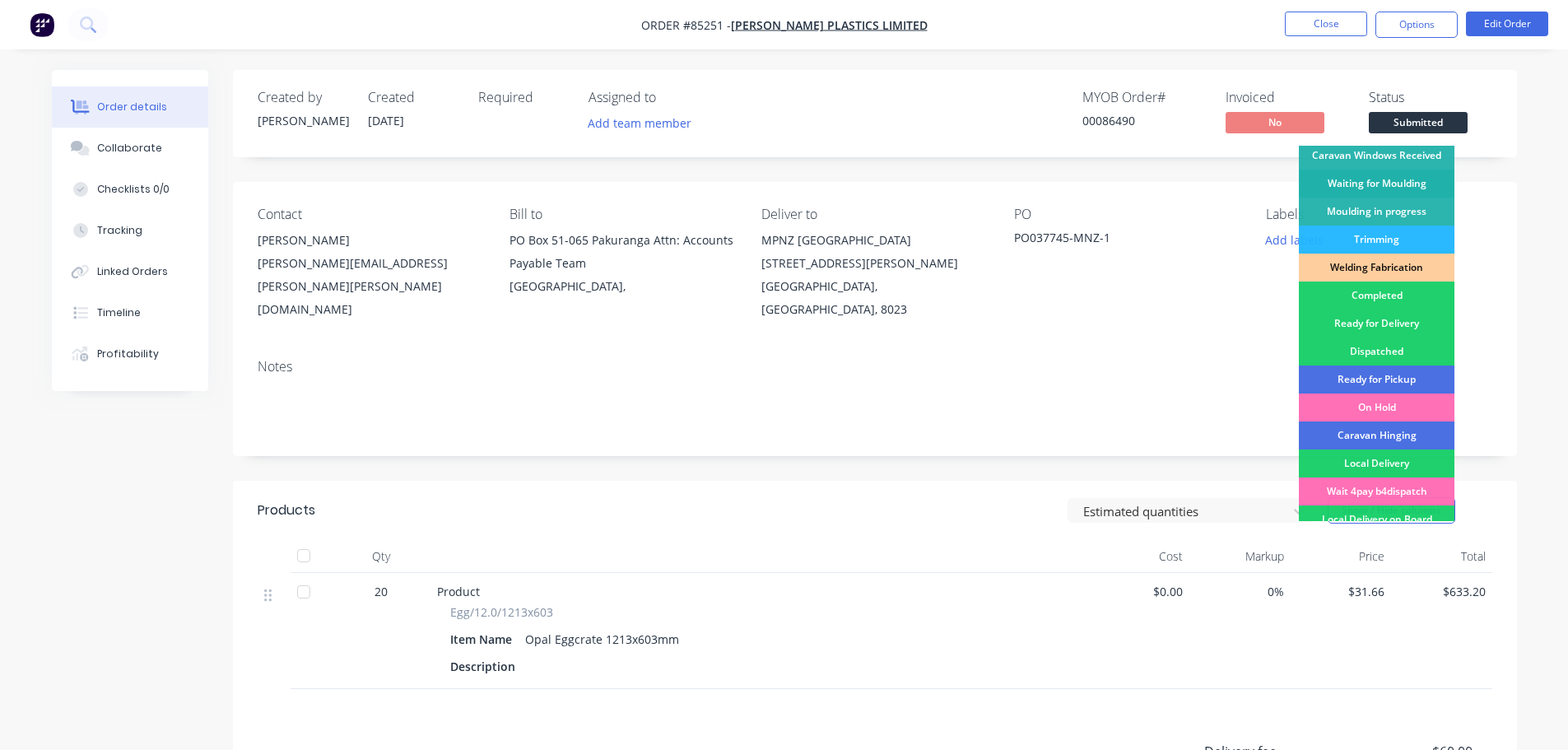
scroll to position [325, 0]
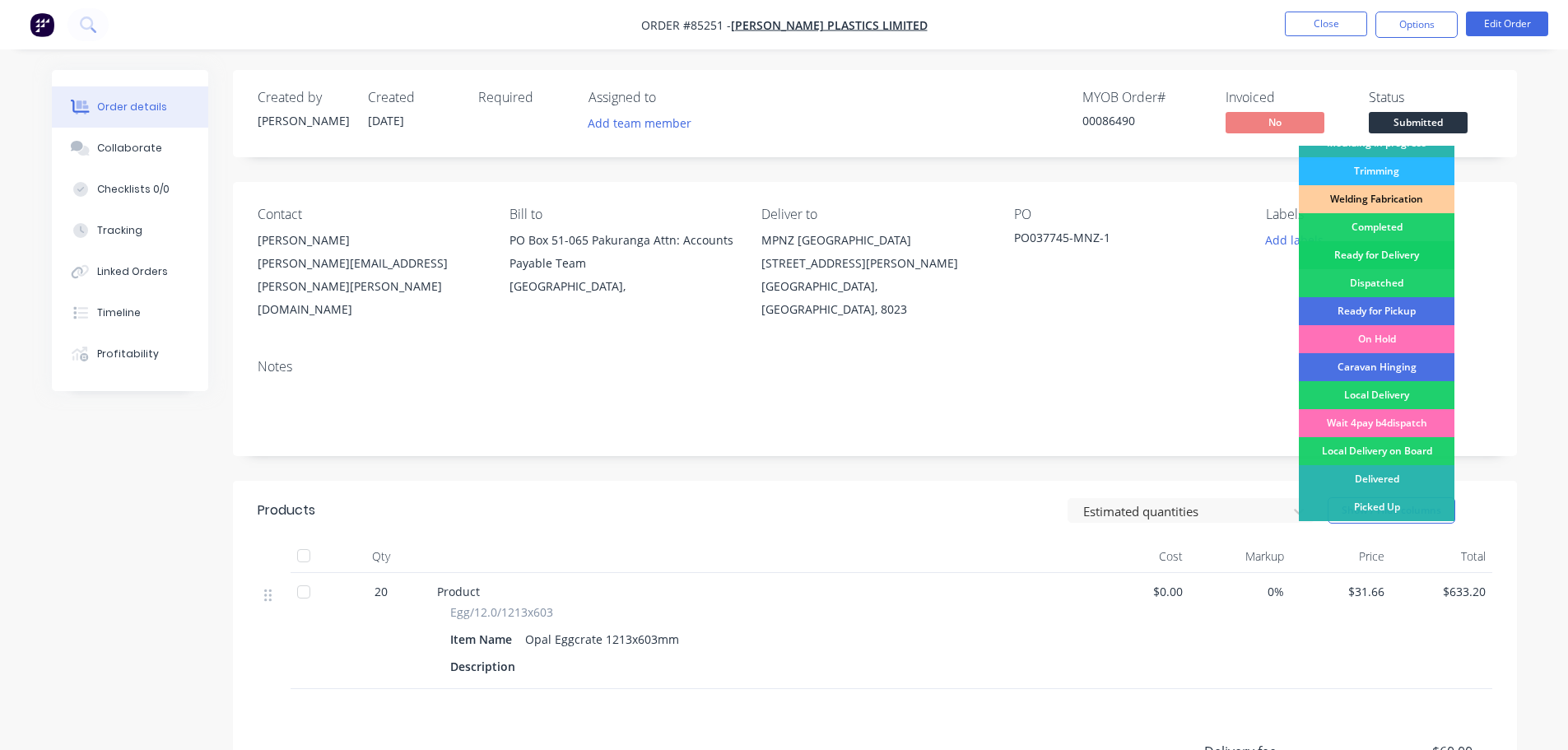
click at [1408, 263] on div "Ready for Delivery" at bounding box center [1377, 255] width 155 height 28
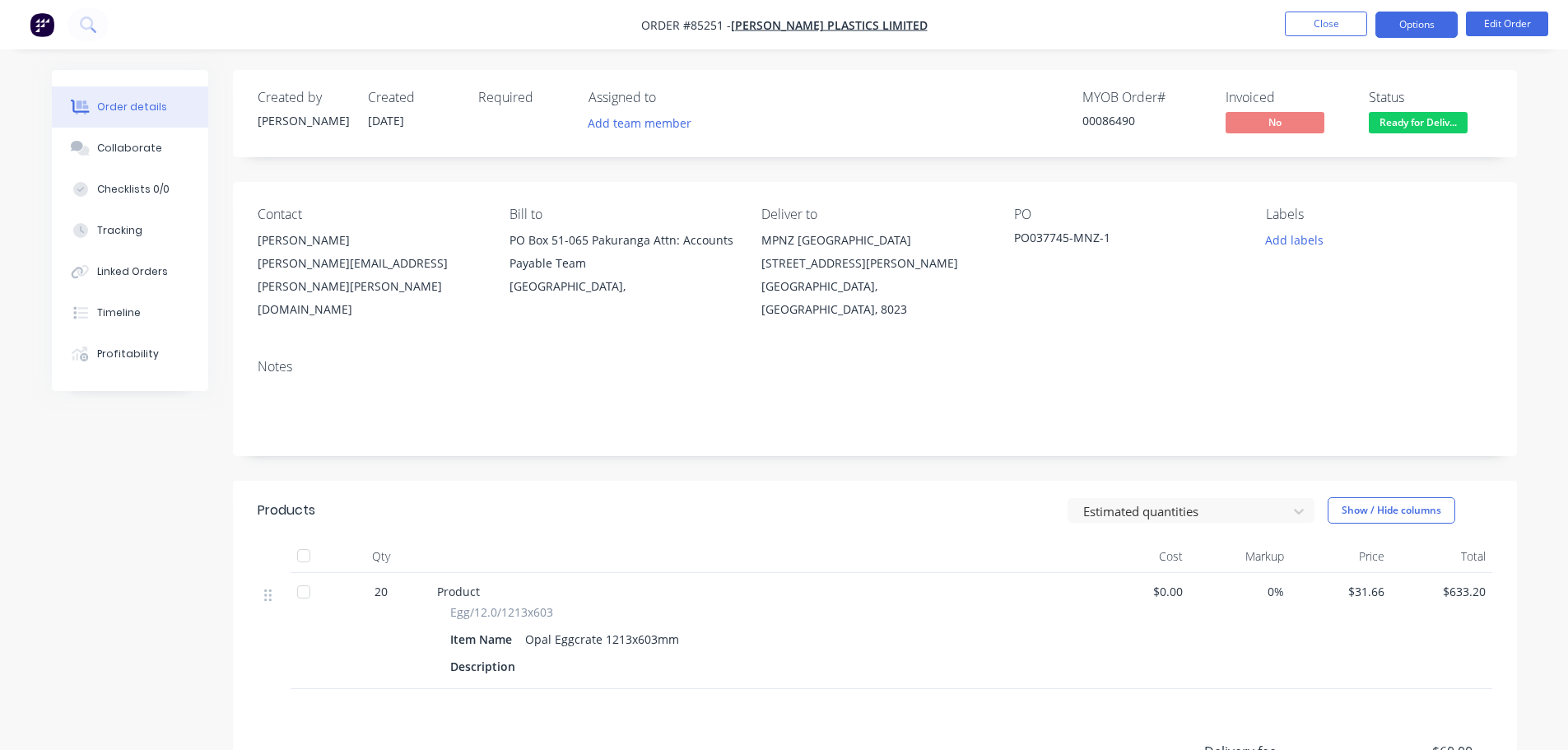
click at [1386, 26] on button "Options" at bounding box center [1417, 24] width 82 height 26
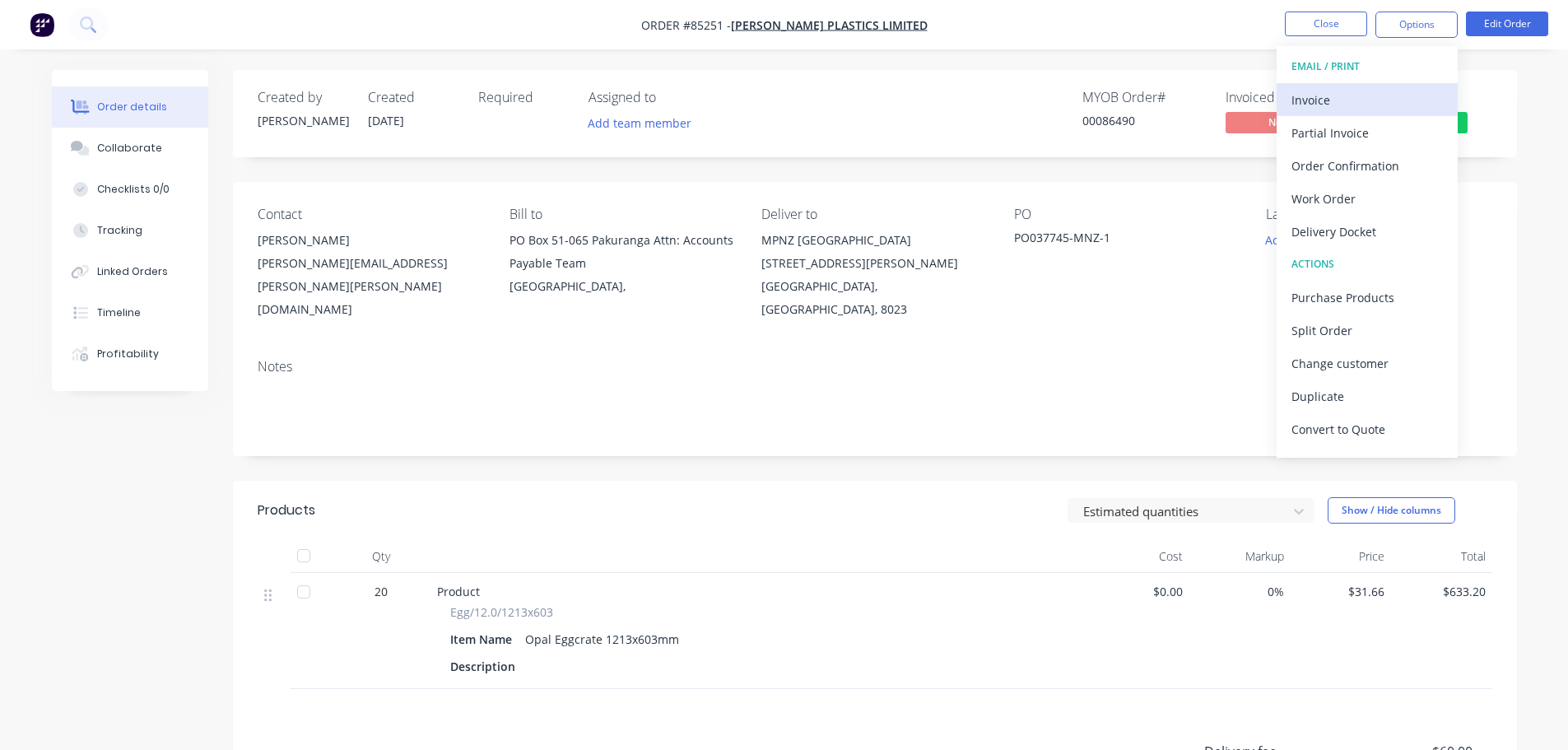
click at [1397, 93] on div "Invoice" at bounding box center [1366, 100] width 151 height 24
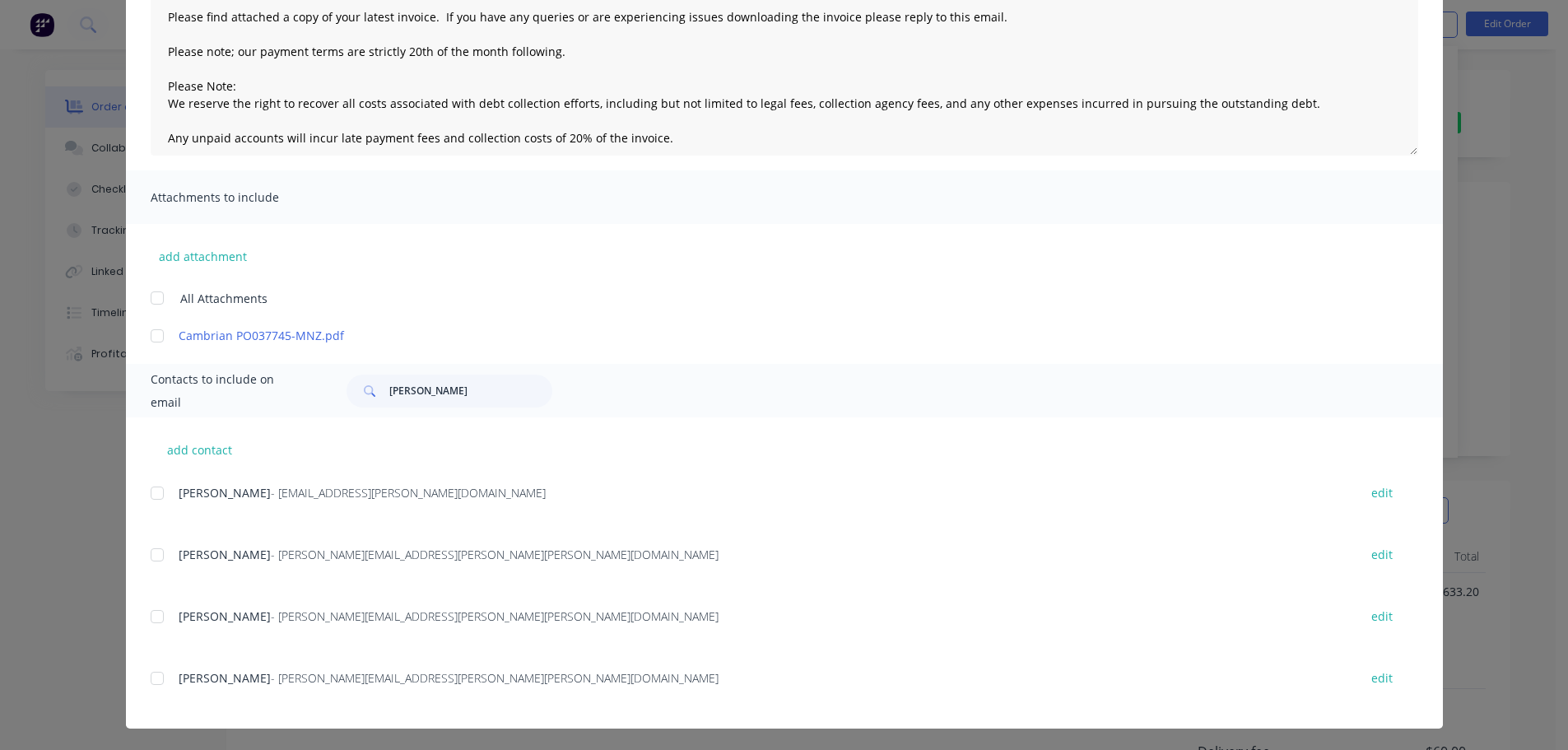
scroll to position [198, 0]
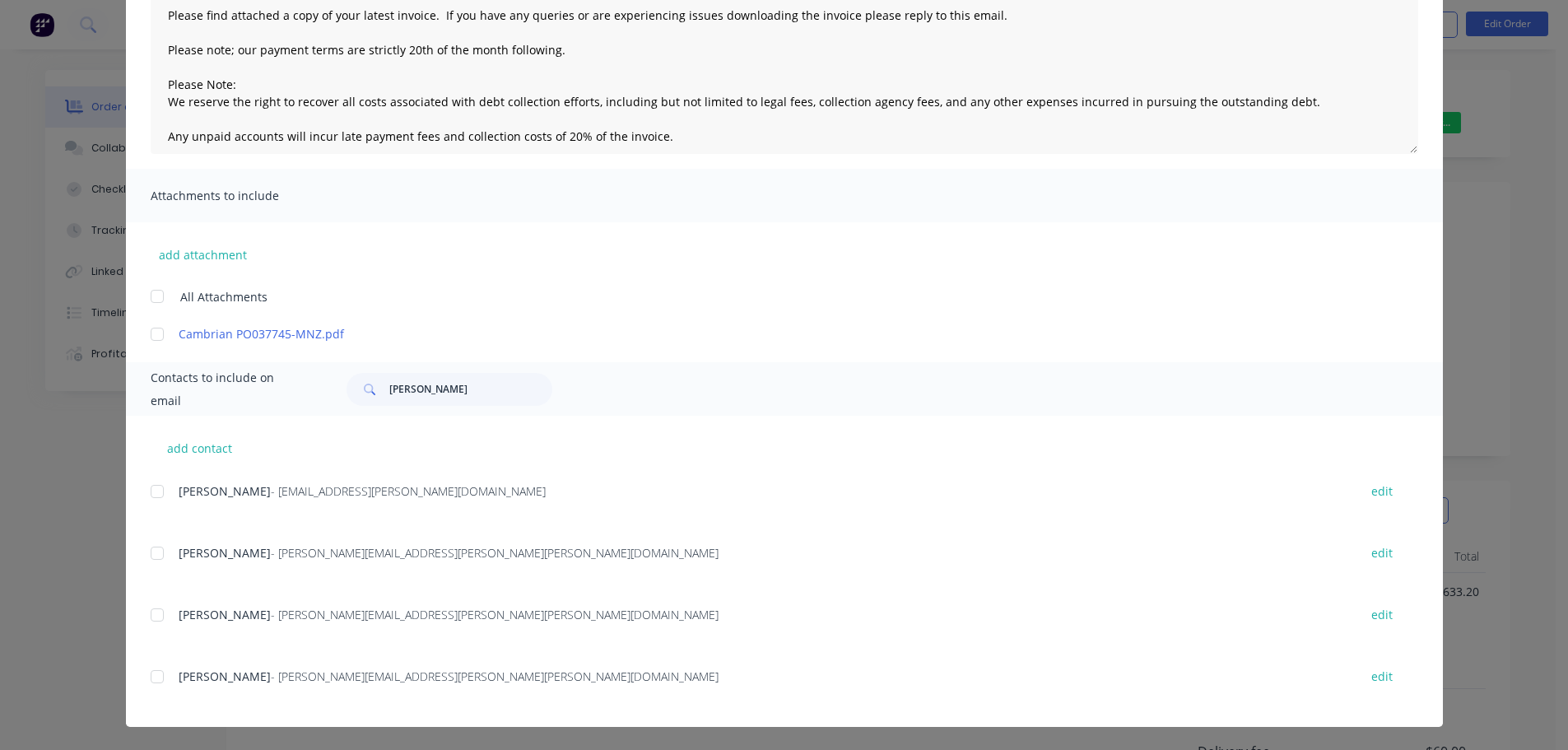
click at [153, 672] on div at bounding box center [157, 677] width 33 height 33
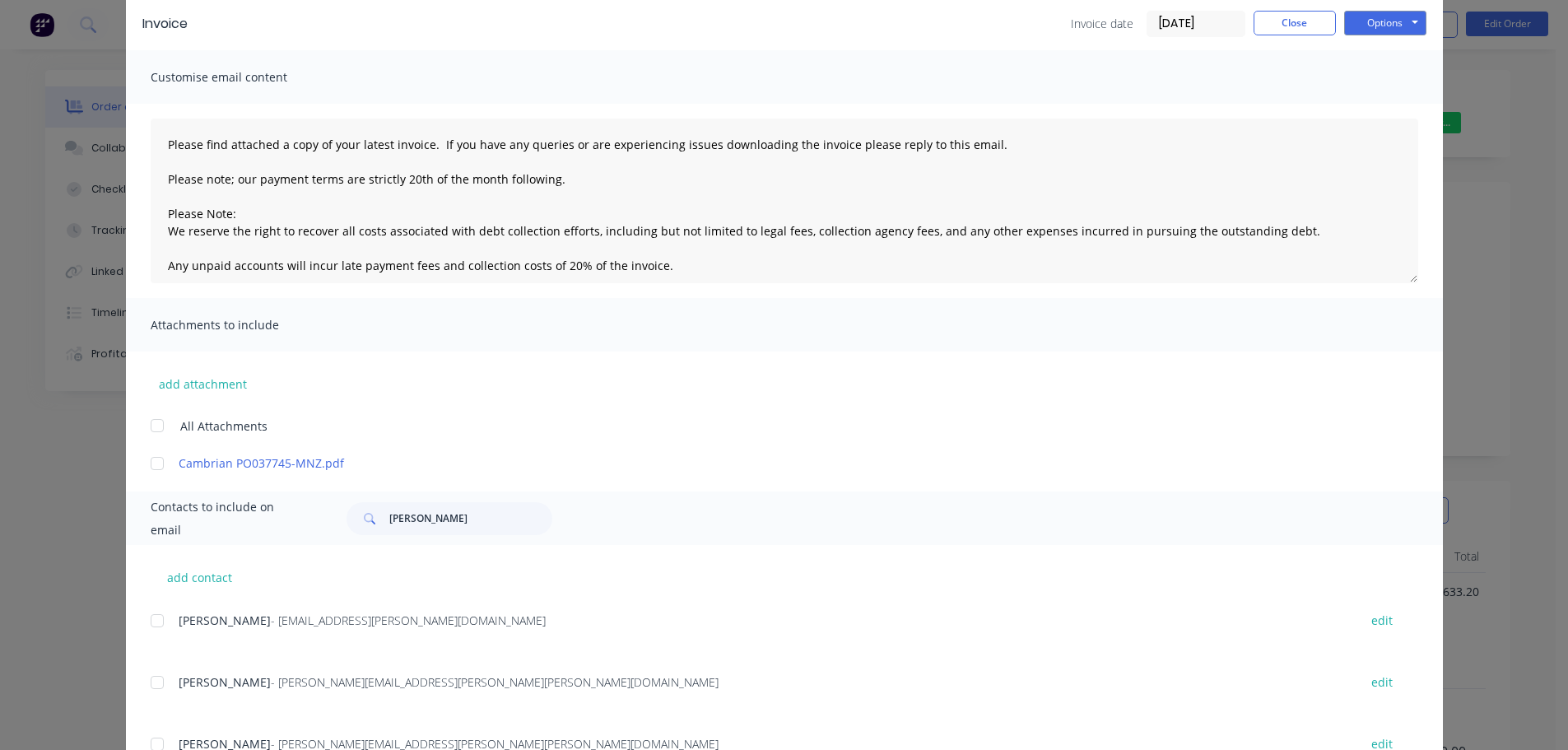
scroll to position [0, 0]
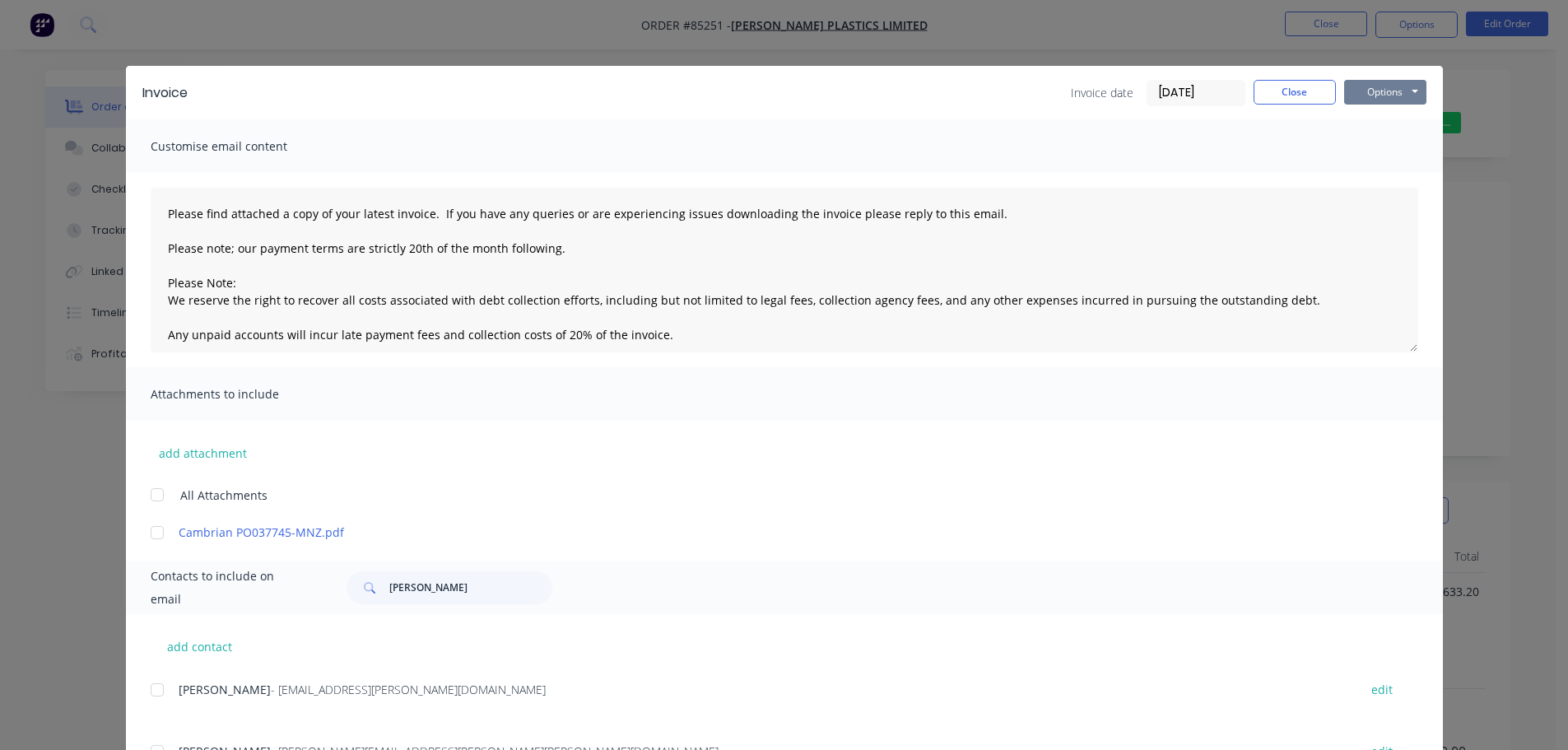
click at [1354, 91] on button "Options" at bounding box center [1385, 91] width 82 height 25
click at [1378, 170] on button "Email" at bounding box center [1396, 176] width 105 height 27
click at [1285, 87] on button "Close" at bounding box center [1295, 91] width 82 height 25
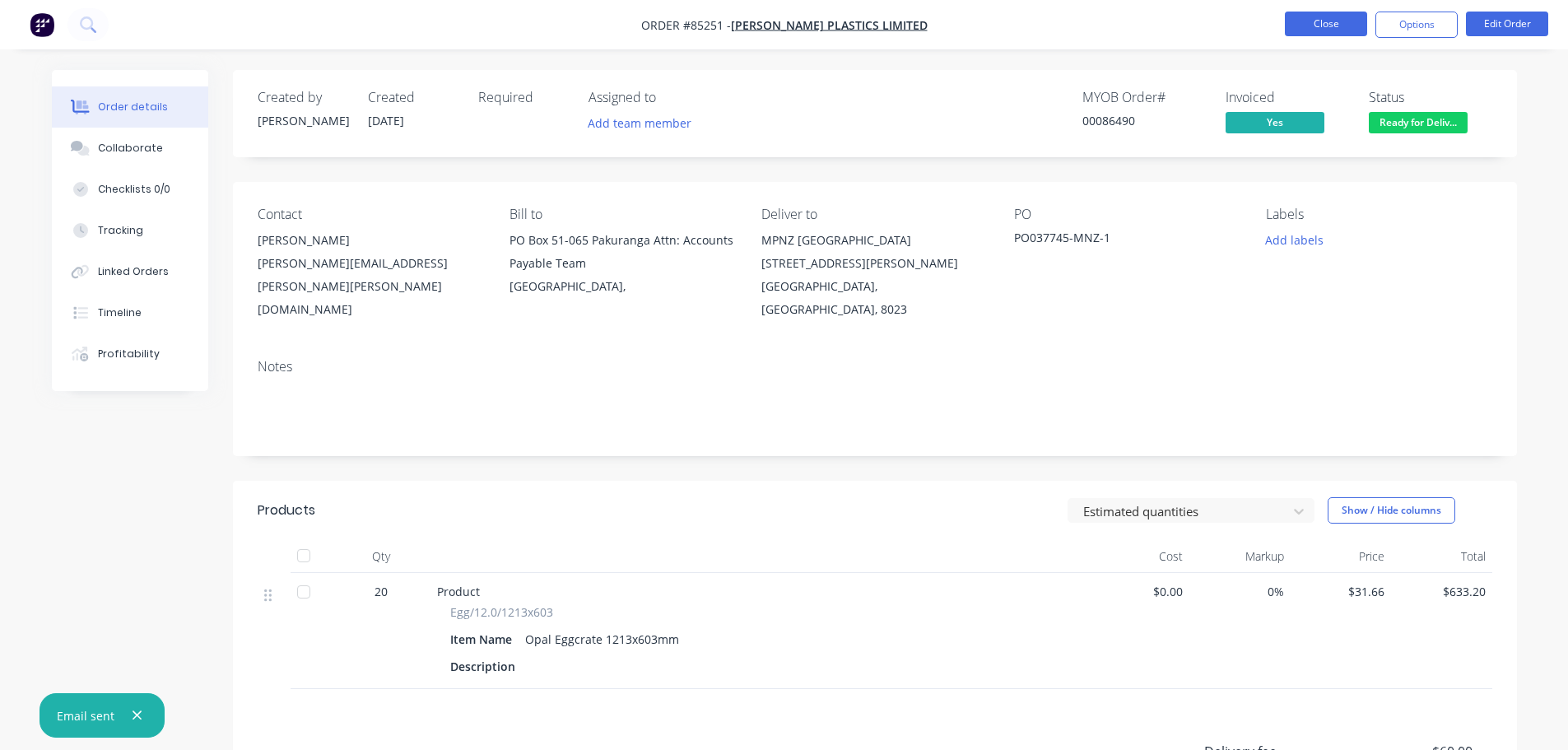
click at [1294, 31] on button "Close" at bounding box center [1326, 23] width 82 height 25
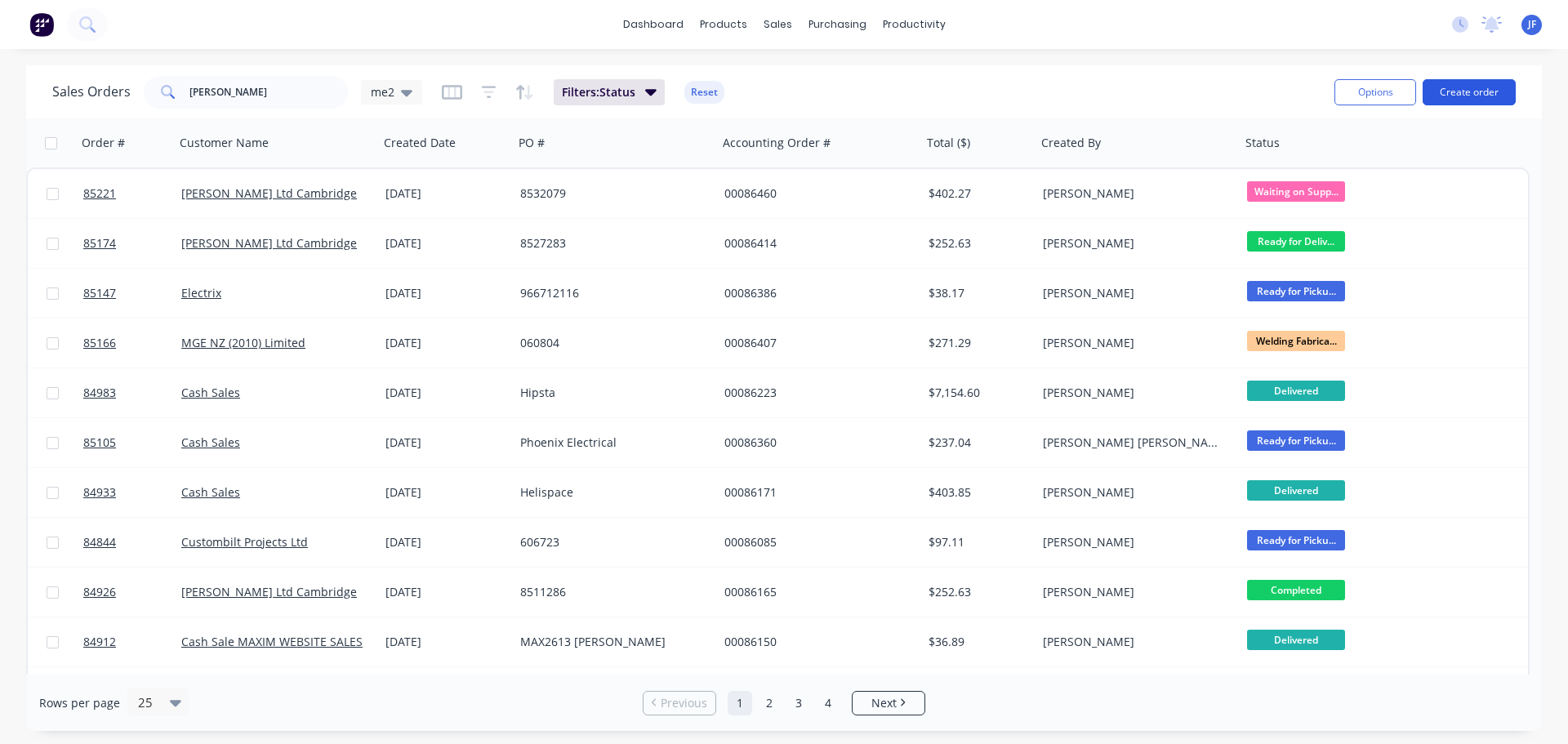
click at [1454, 94] on button "Create order" at bounding box center [1469, 92] width 93 height 26
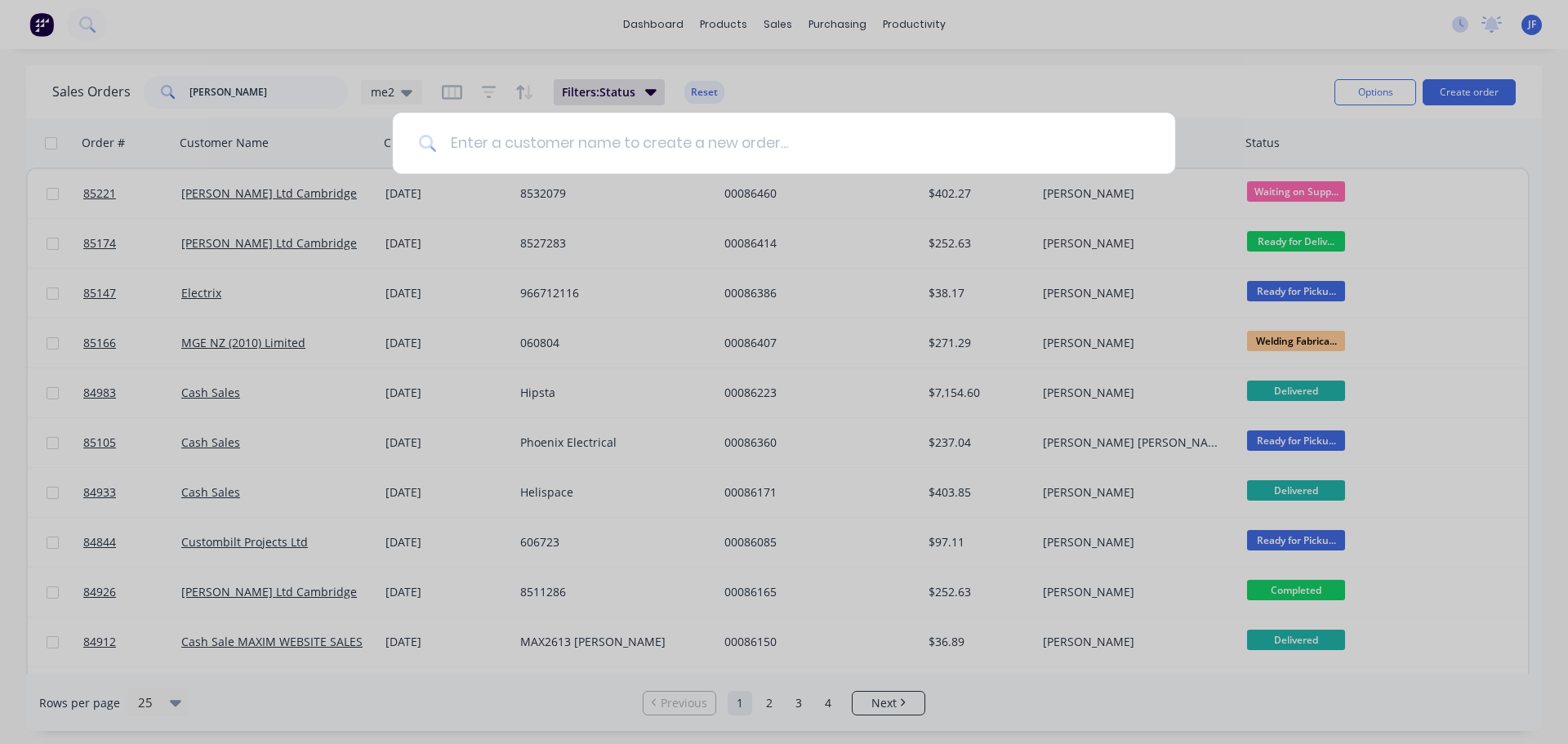
click at [547, 147] on input at bounding box center [793, 143] width 712 height 61
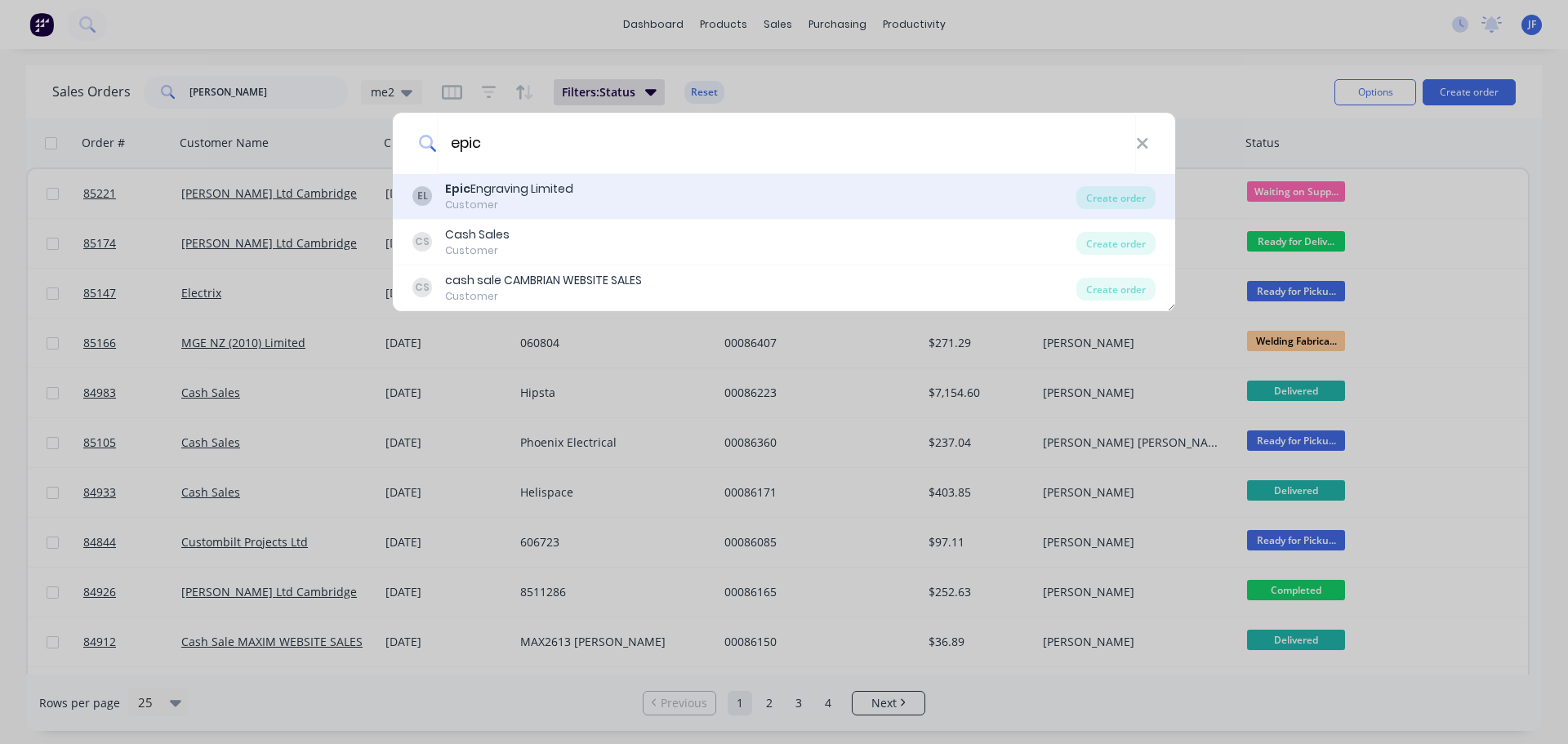
type input "epic"
click at [618, 192] on div "EL Epic Engraving Limited Customer" at bounding box center [745, 197] width 664 height 32
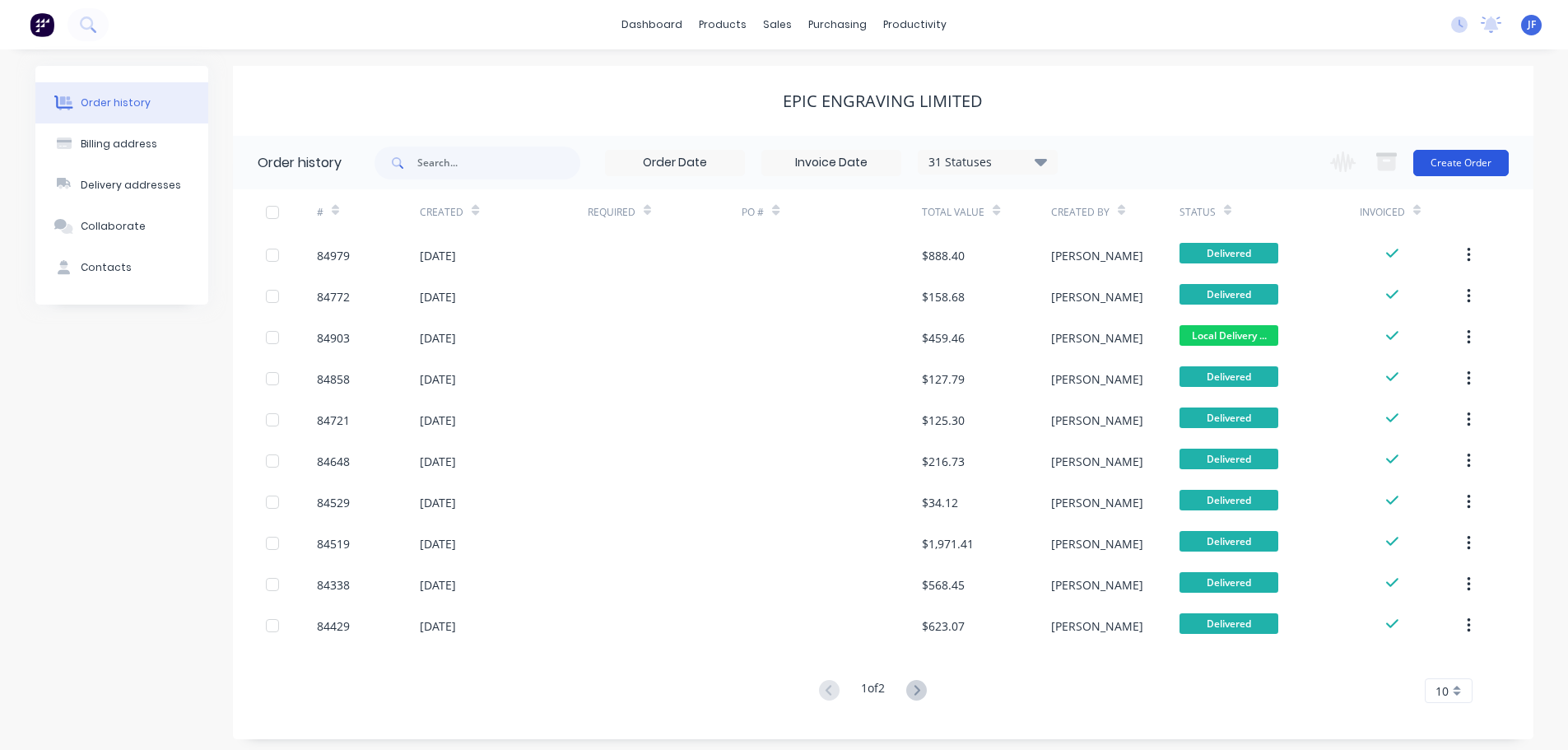
click at [1487, 151] on button "Create Order" at bounding box center [1461, 162] width 96 height 26
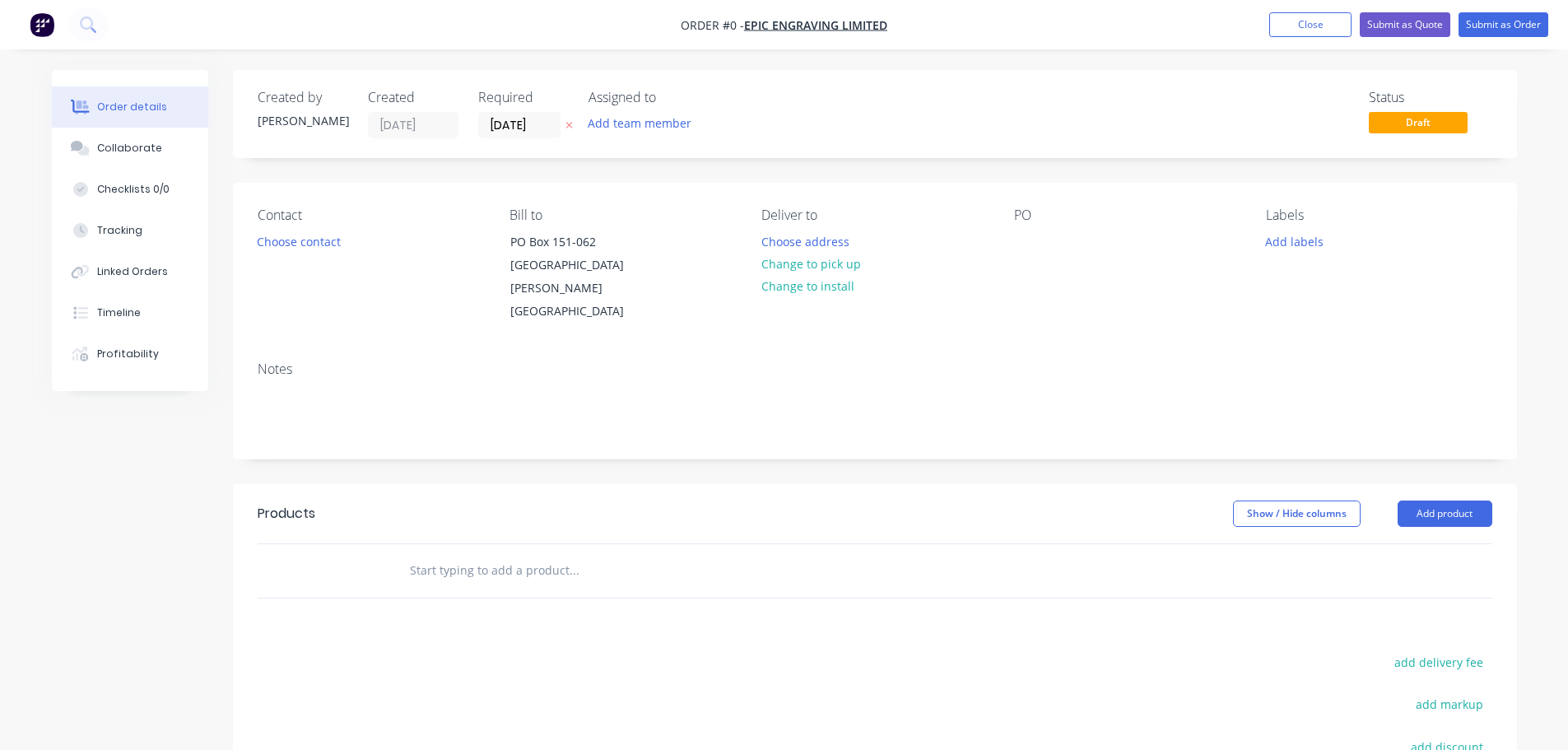
click at [564, 135] on div at bounding box center [569, 125] width 17 height 26
click at [568, 131] on button "button" at bounding box center [569, 126] width 17 height 19
click at [304, 237] on button "Choose contact" at bounding box center [298, 241] width 102 height 22
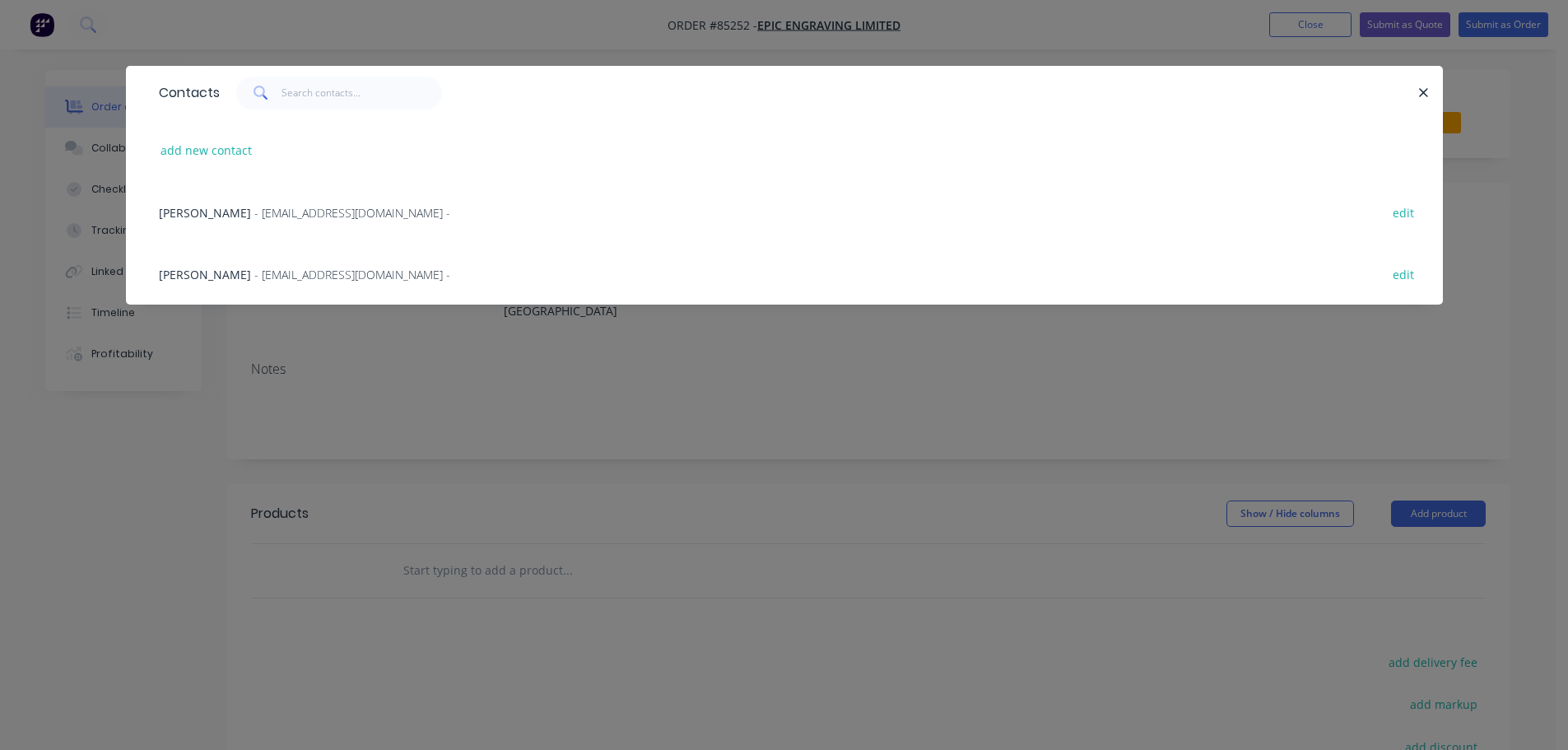
click at [255, 273] on span "- sales@epicengraving.co.nz -" at bounding box center [352, 274] width 196 height 15
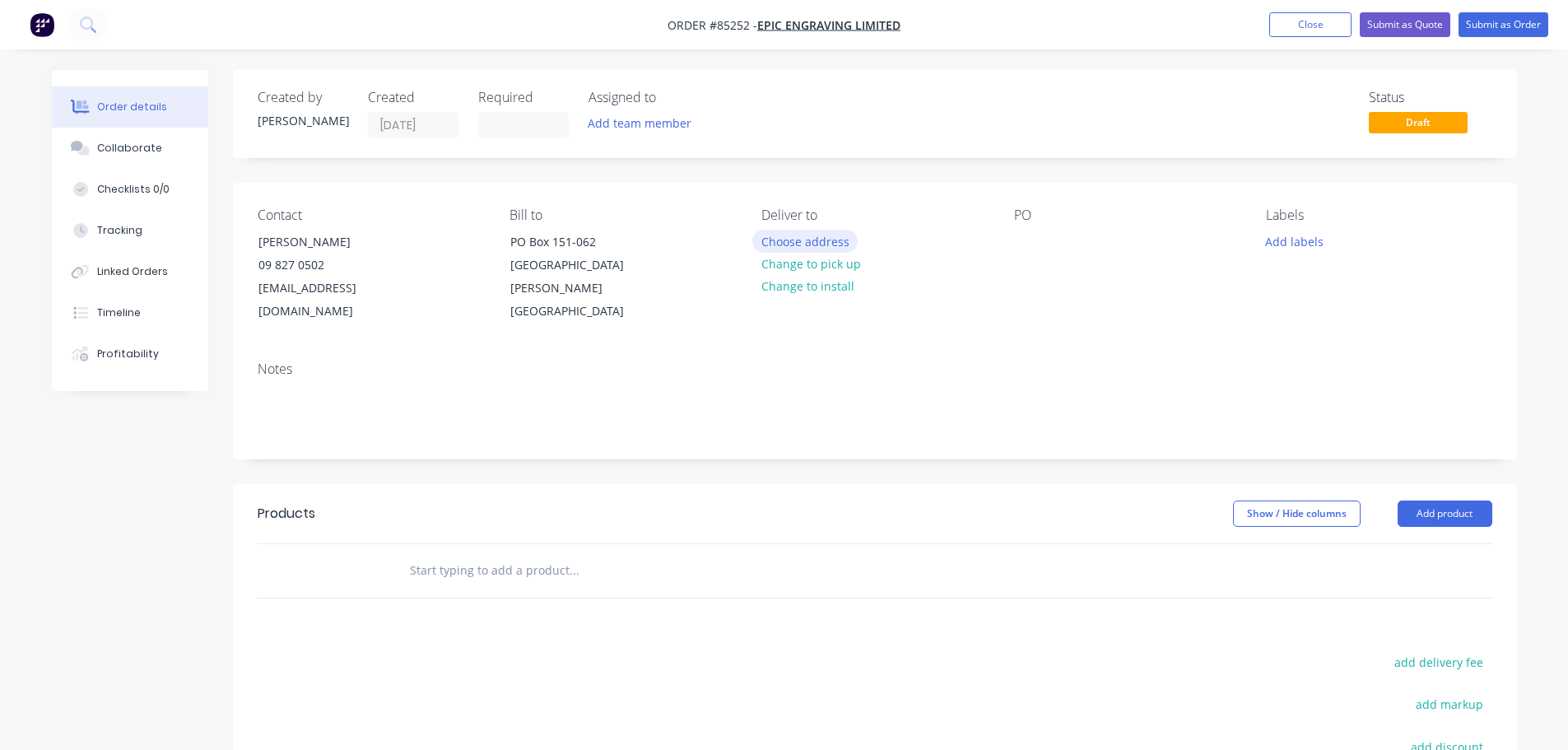
click at [786, 235] on button "Choose address" at bounding box center [804, 241] width 105 height 22
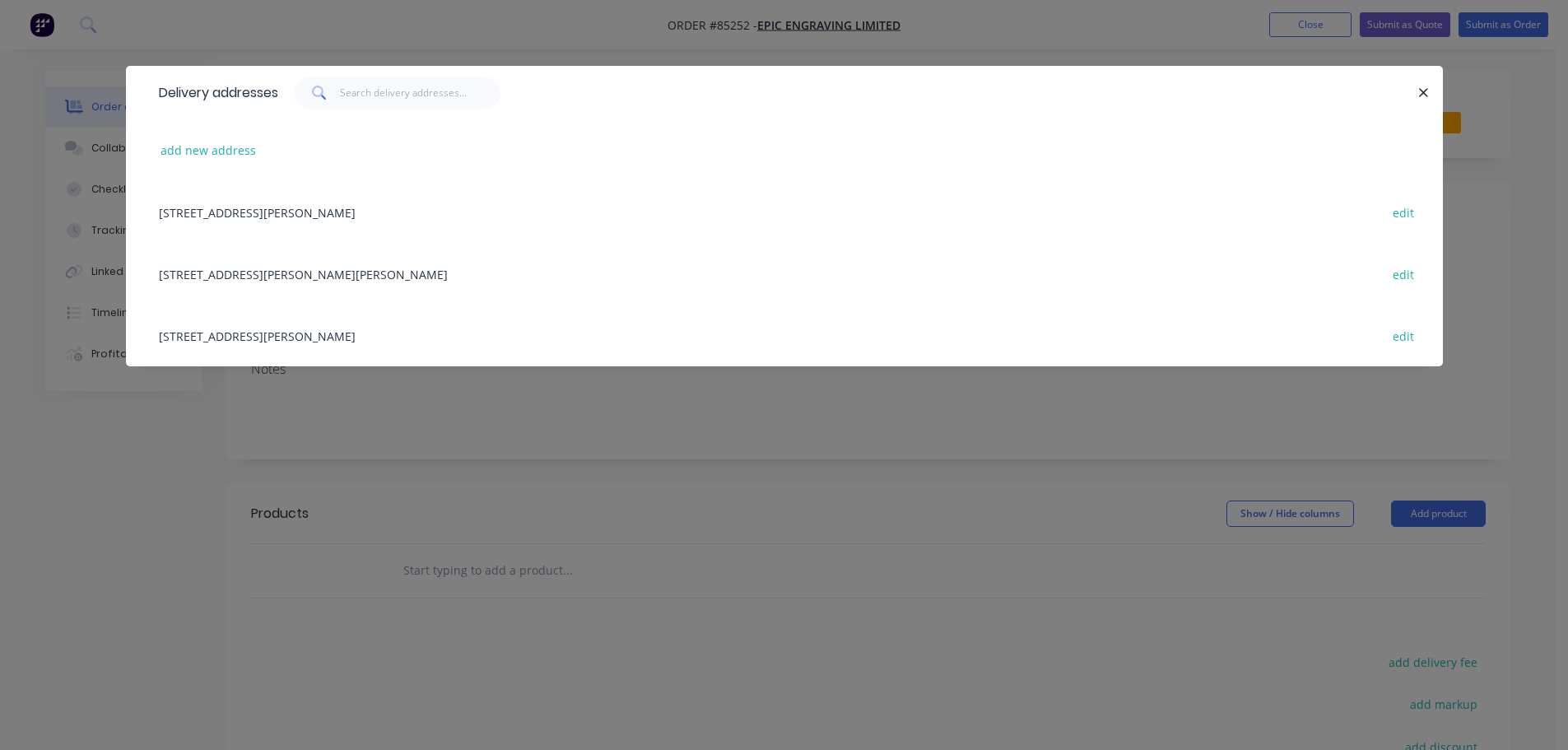
click at [218, 277] on div "18H Clark Street New Lynn, Waitakere City, 0600 edit" at bounding box center [784, 273] width 1267 height 62
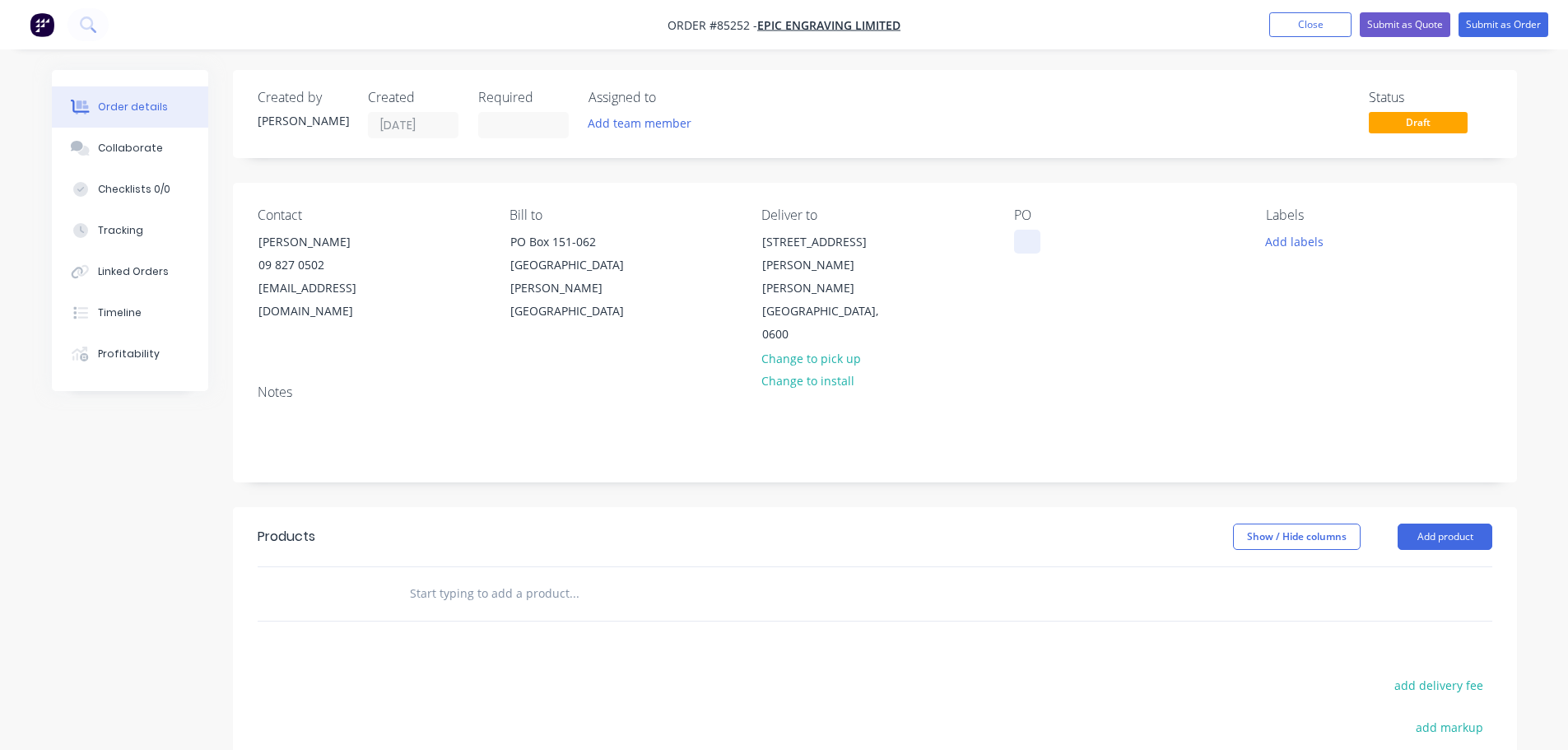
click at [1031, 234] on div at bounding box center [1027, 242] width 26 height 24
click at [430, 577] on input "text" at bounding box center [574, 594] width 330 height 33
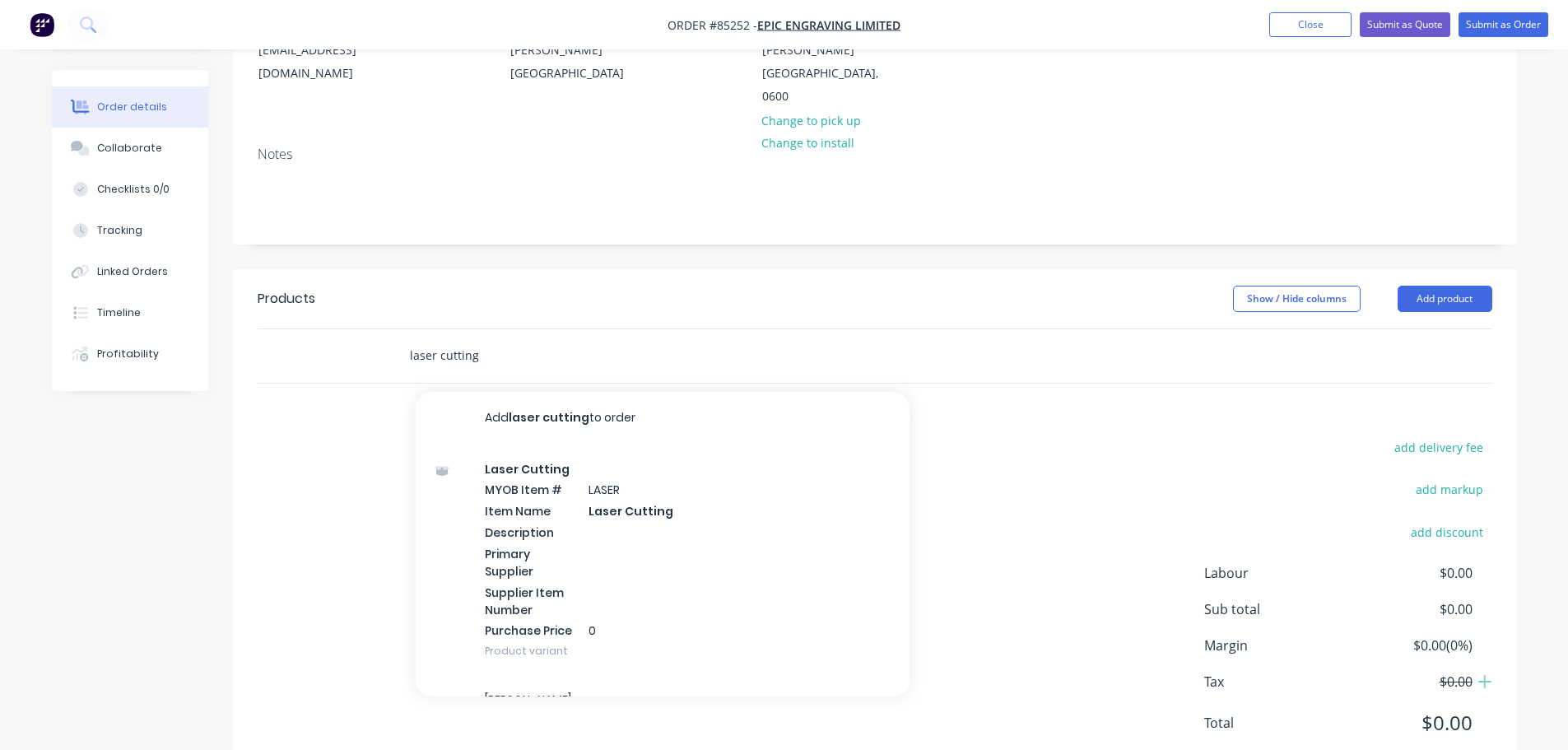
scroll to position [245, 0]
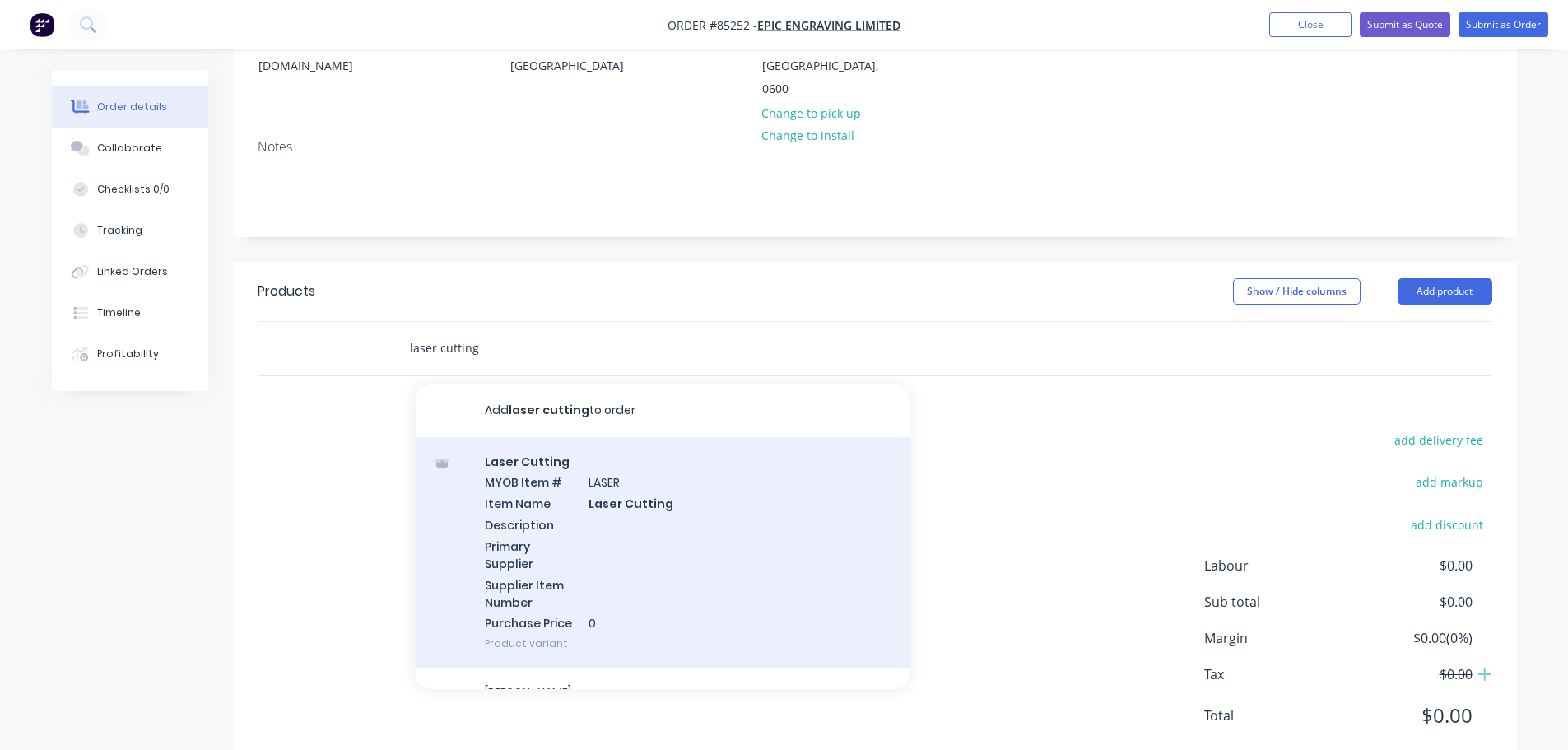
type input "laser cutting"
click at [558, 544] on div "Laser Cutting MYOB Item # LASER Item Name Laser Cutting Description Primary Sup…" at bounding box center [663, 553] width 494 height 231
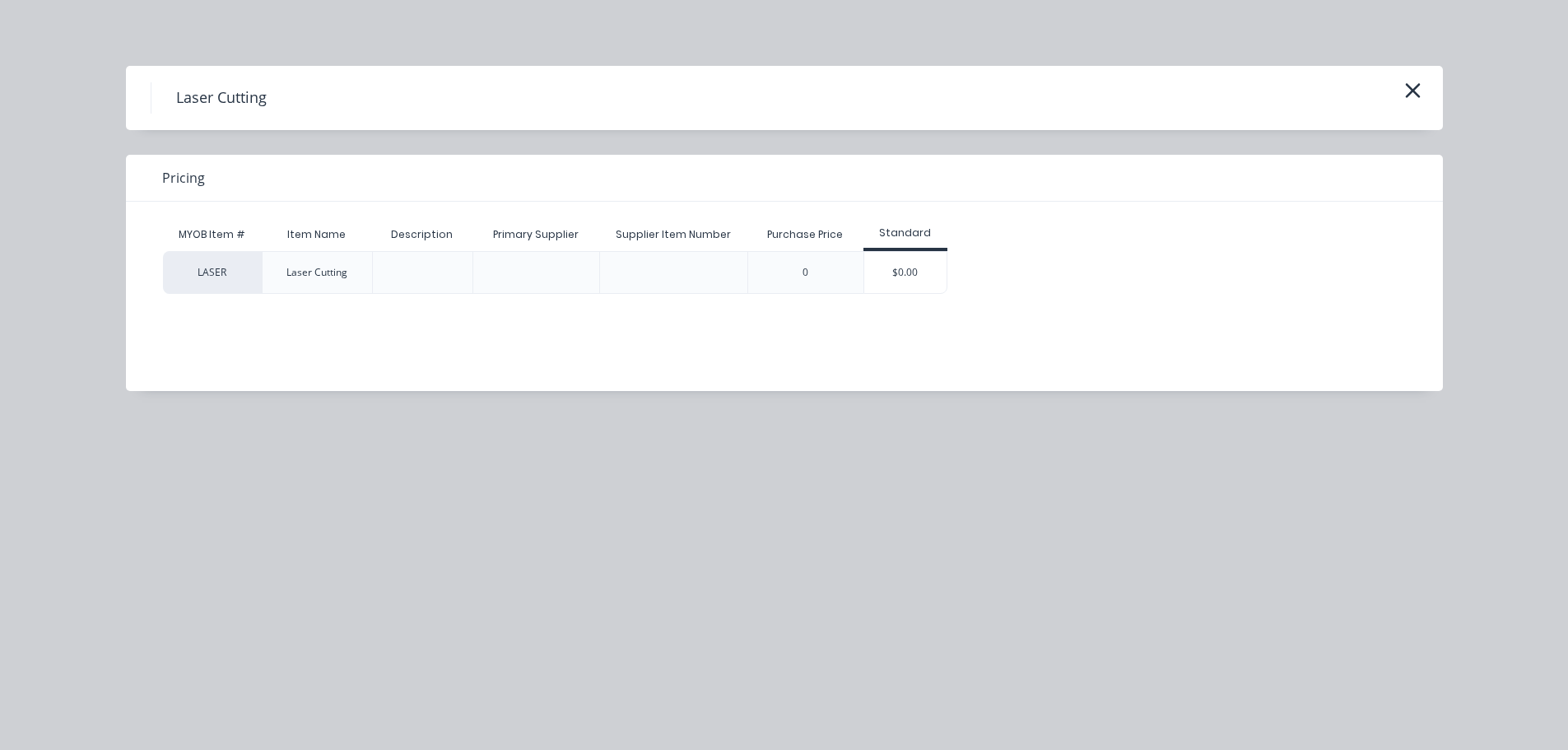
click at [889, 270] on div "$0.00" at bounding box center [905, 272] width 82 height 41
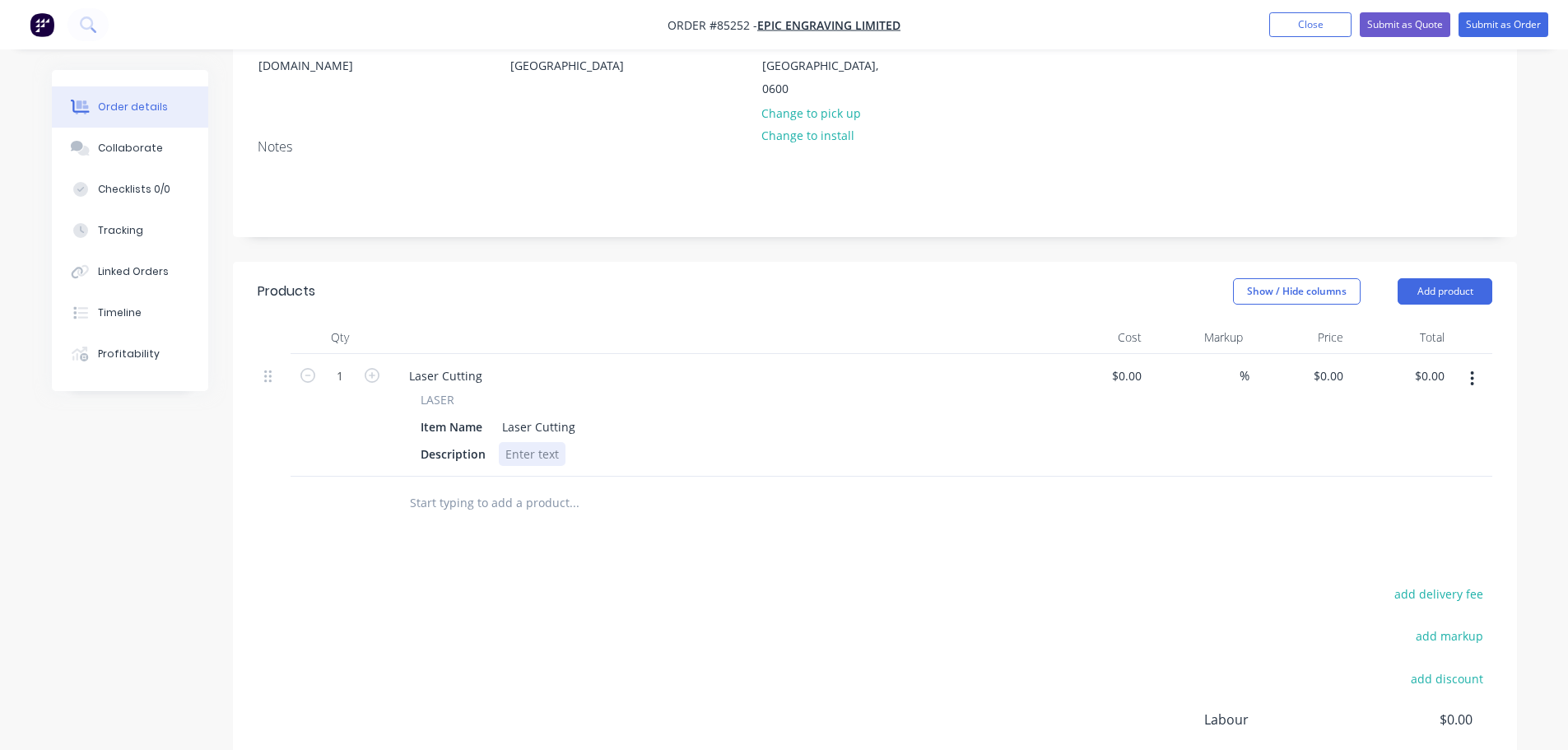
click at [532, 442] on div at bounding box center [532, 454] width 67 height 24
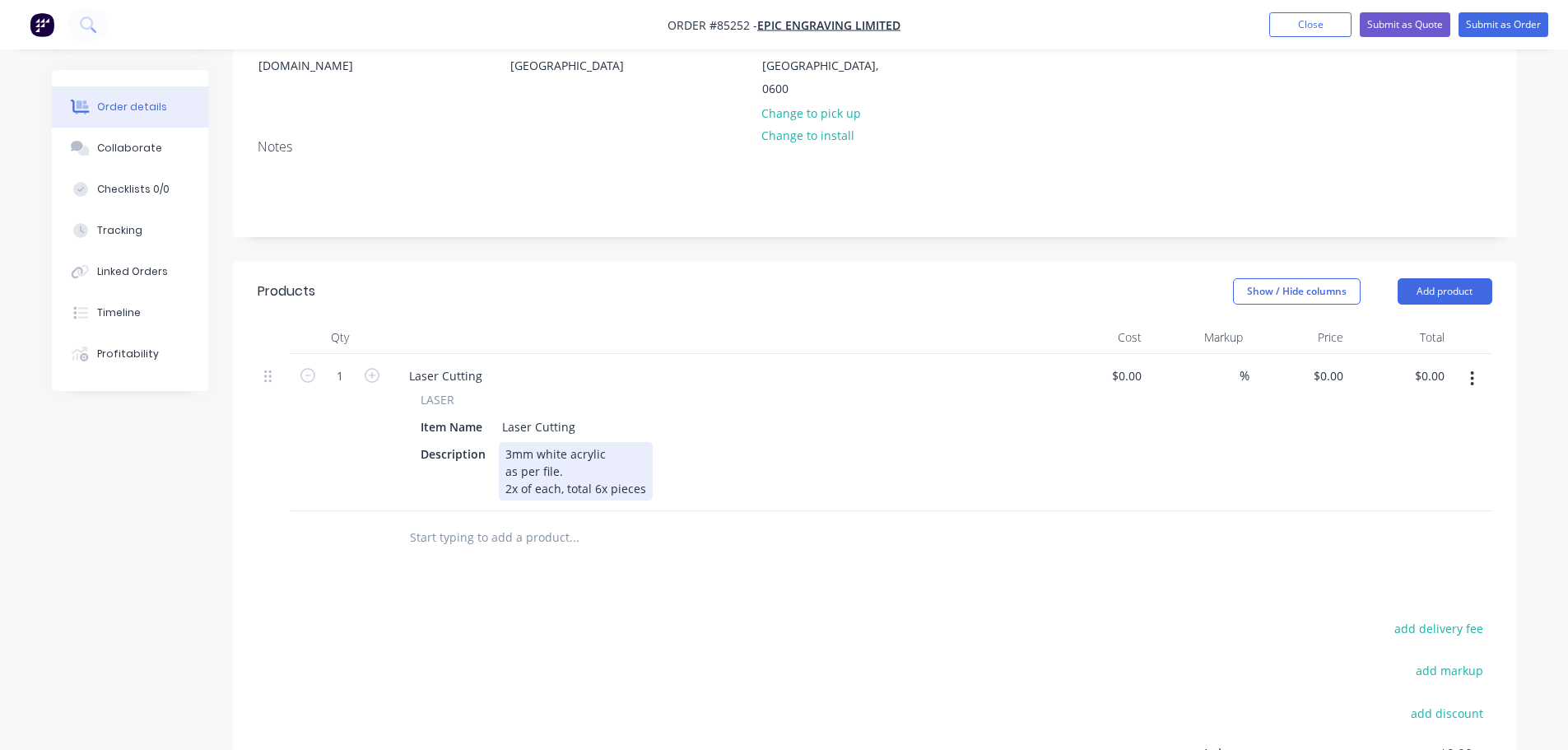
click at [645, 452] on div "3mm white acrylic as per file. 2x of each, total 6x pieces" at bounding box center [576, 472] width 154 height 58
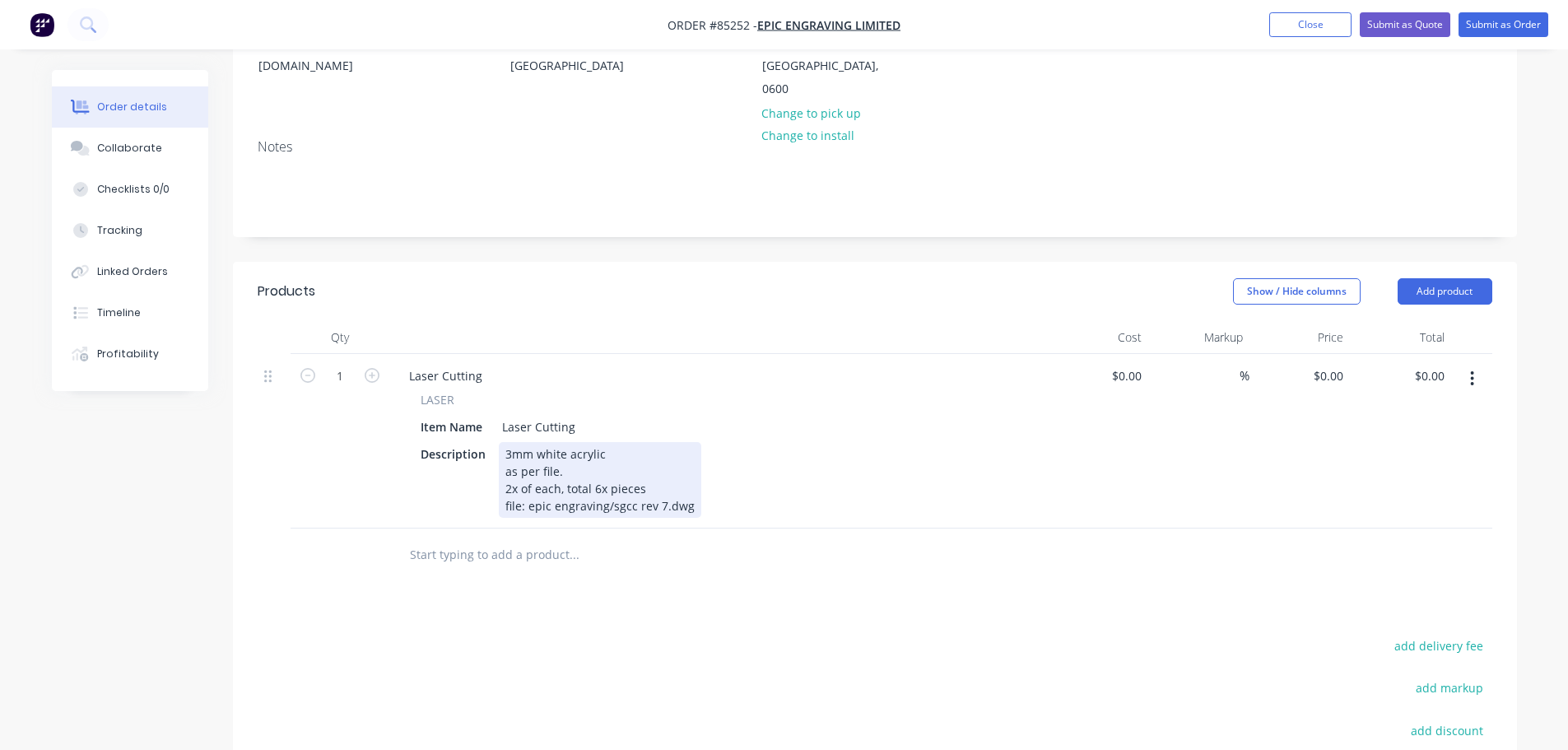
click at [526, 461] on div "3mm white acrylic as per file. 2x of each, total 6x pieces file: epic engraving…" at bounding box center [600, 480] width 202 height 76
click at [660, 442] on div "3mm white acrylic as per file. 2x of each, total 6x pieces file: laser/epic eng…" at bounding box center [616, 480] width 234 height 76
click at [662, 442] on div "3mm white acrylic as per file. 2x of each, total 6x pieces file: laser/epic eng…" at bounding box center [616, 480] width 234 height 76
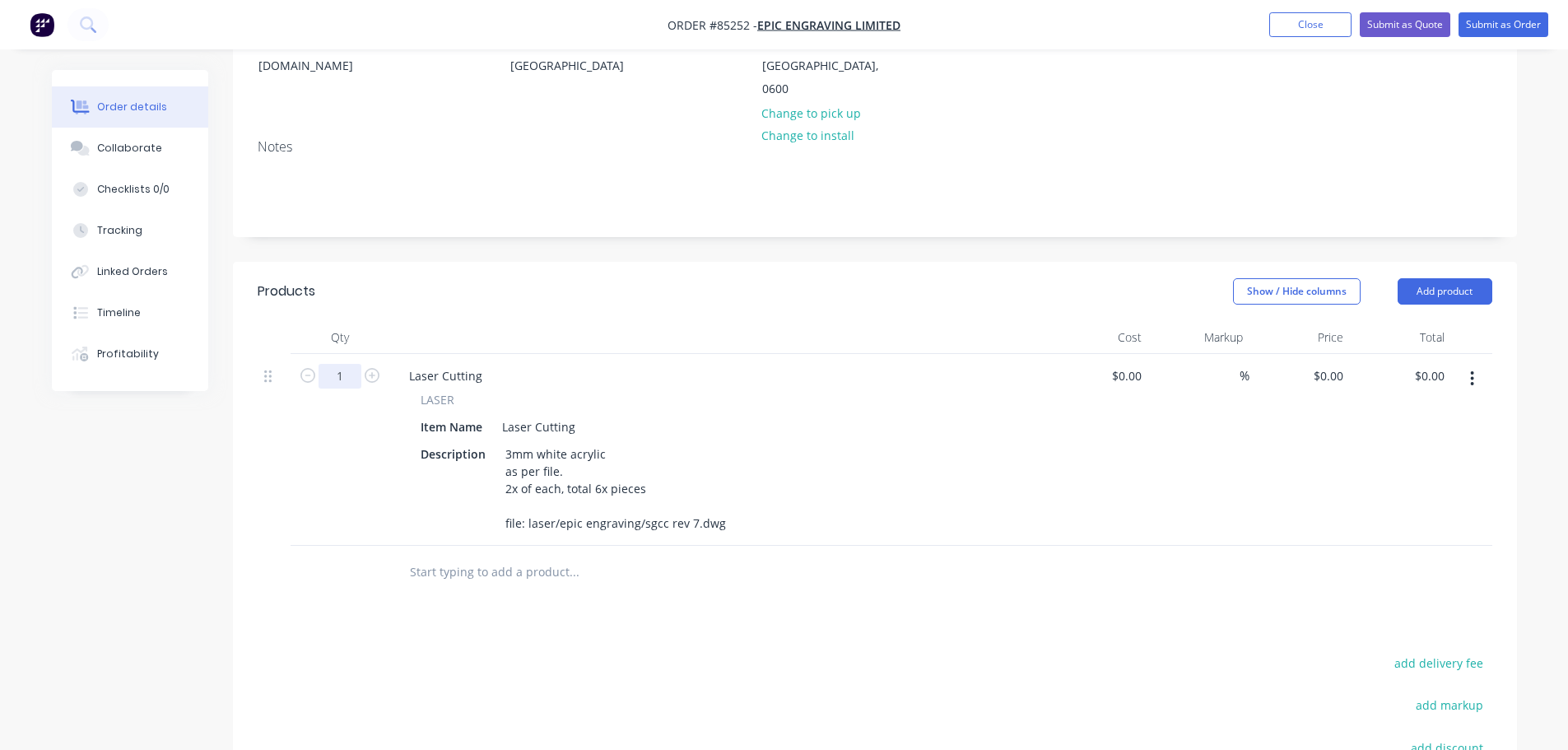
click at [351, 364] on input "1" at bounding box center [340, 376] width 43 height 25
click at [370, 368] on icon "button" at bounding box center [372, 375] width 15 height 15
type input "2"
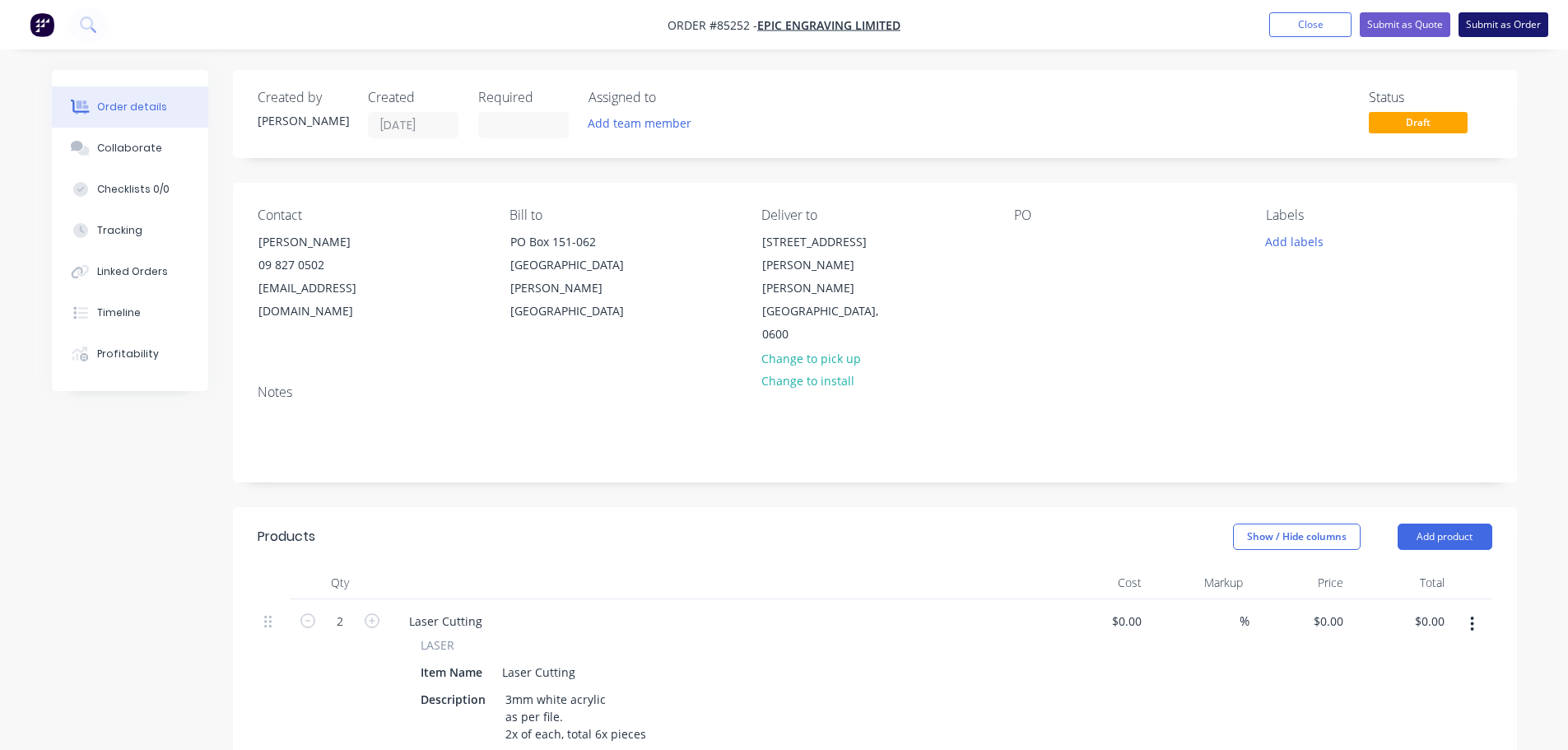
click at [1504, 26] on button "Submit as Order" at bounding box center [1503, 24] width 90 height 25
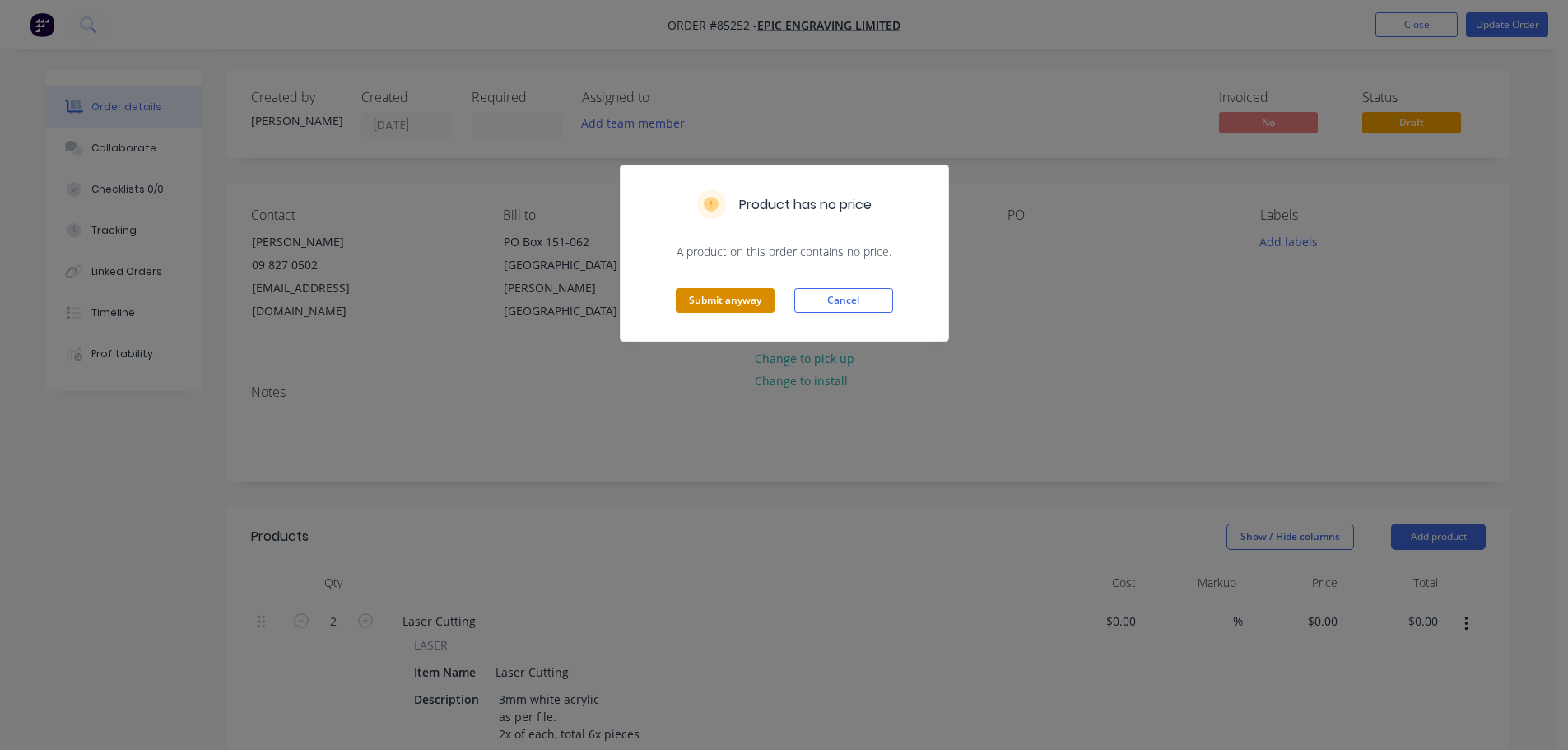
click at [737, 302] on button "Submit anyway" at bounding box center [725, 300] width 99 height 25
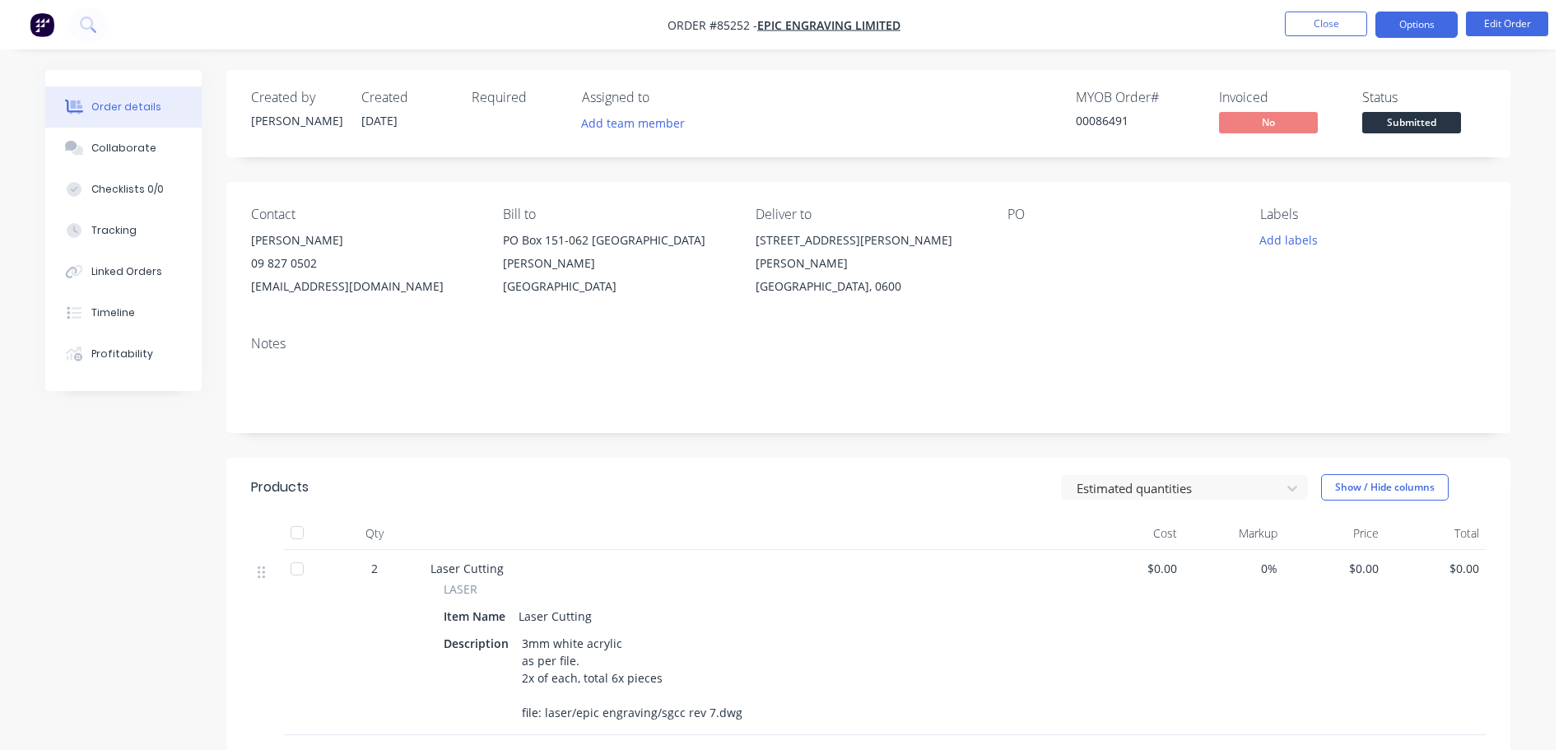
click at [1399, 29] on button "Options" at bounding box center [1417, 24] width 82 height 26
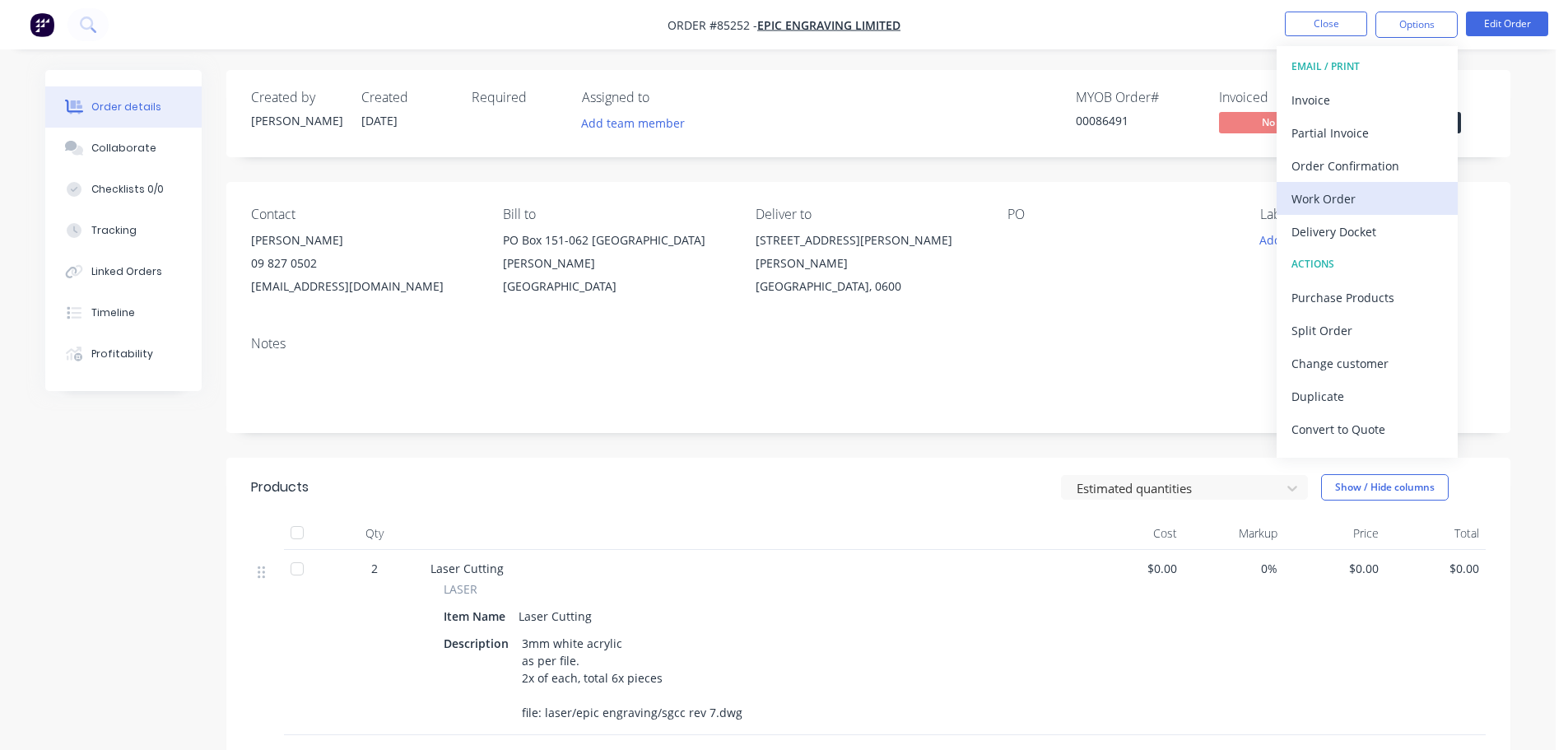
click at [1332, 192] on div "Work Order" at bounding box center [1366, 199] width 151 height 24
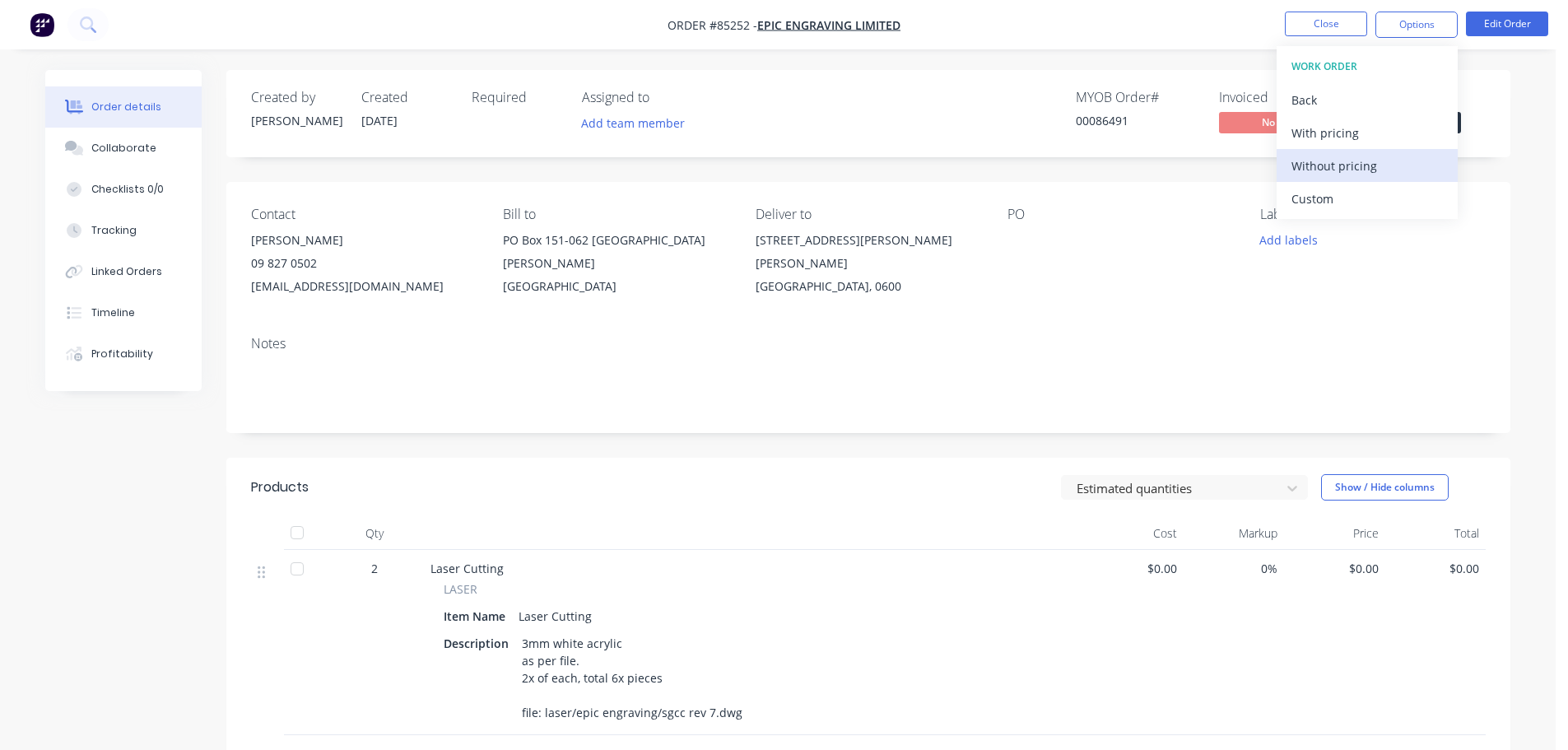
click at [1335, 170] on div "Without pricing" at bounding box center [1366, 166] width 151 height 24
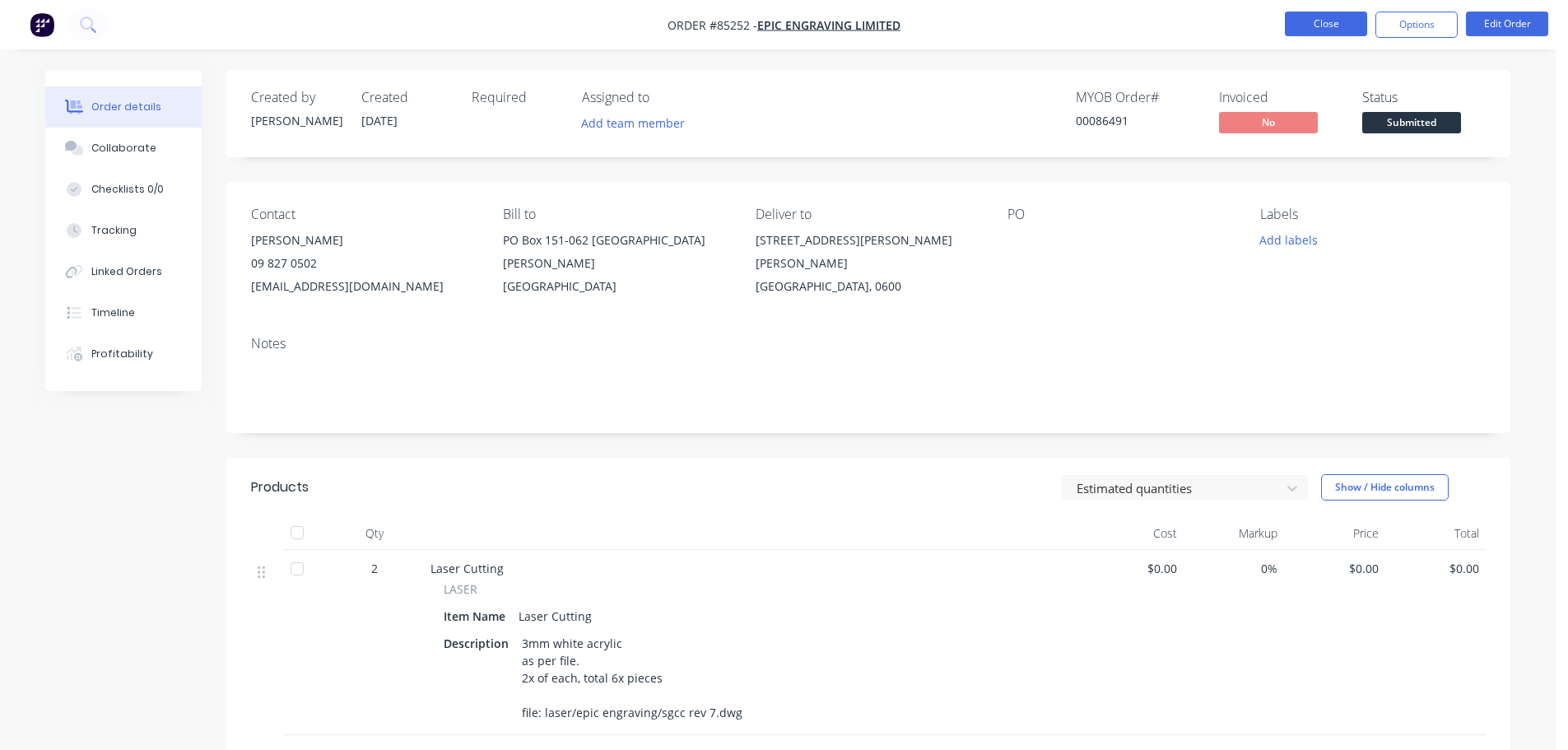
click at [1325, 34] on button "Close" at bounding box center [1326, 23] width 82 height 25
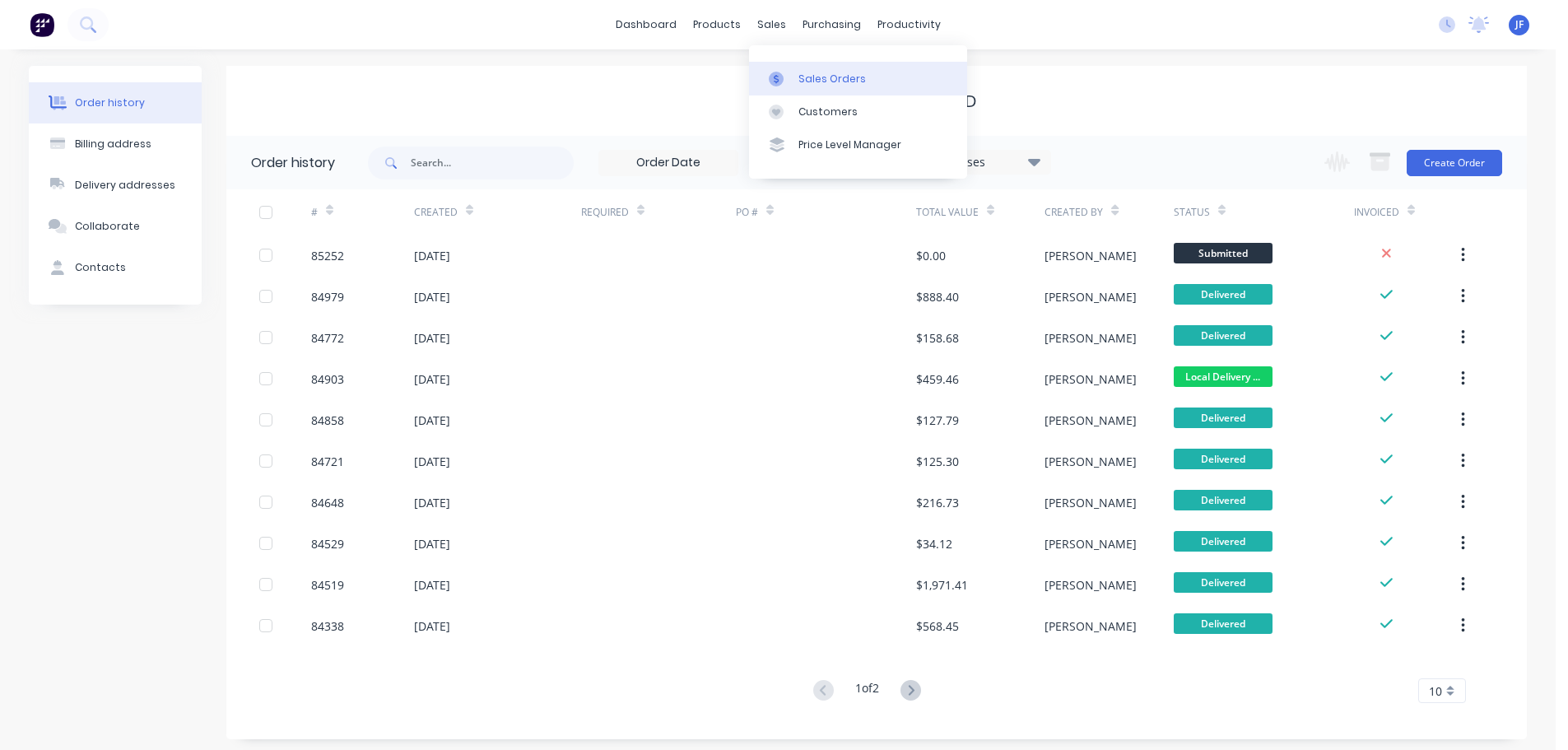
click at [799, 74] on div "Sales Orders" at bounding box center [832, 79] width 67 height 15
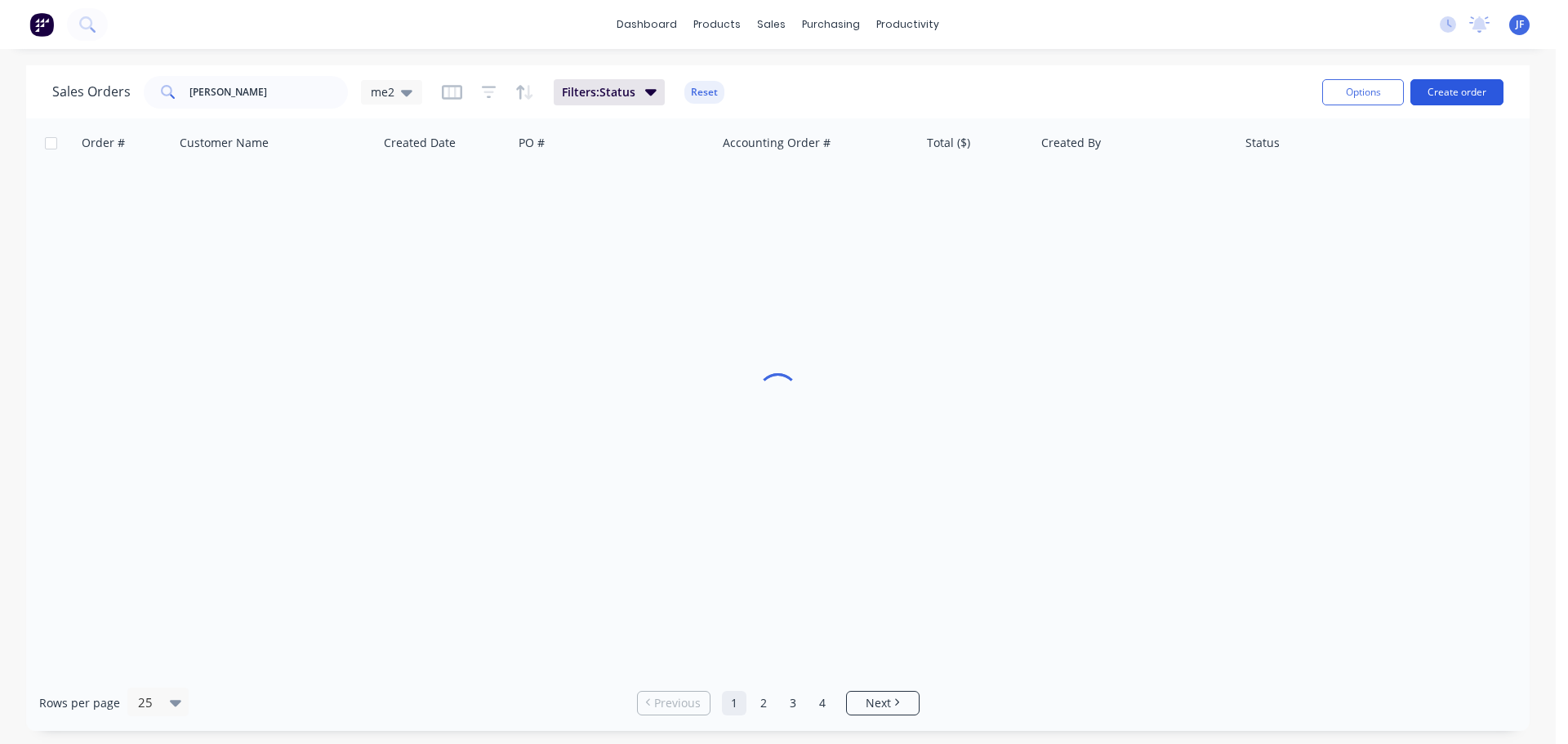
click at [1482, 85] on button "Create order" at bounding box center [1457, 92] width 93 height 26
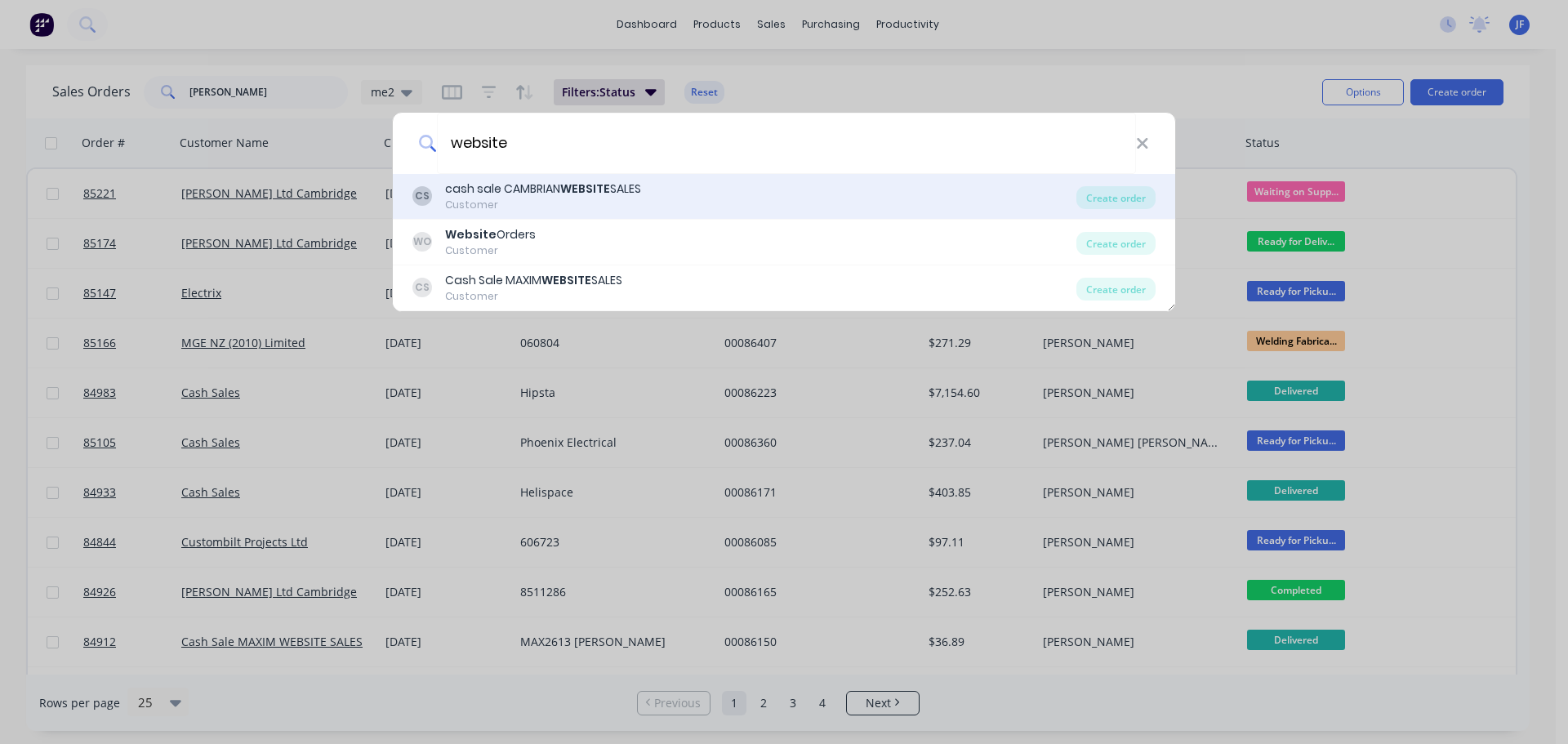
type input "website"
click at [1001, 208] on div "CS cash sale CAMBRIAN WEBSITE SALES Customer" at bounding box center [745, 197] width 664 height 32
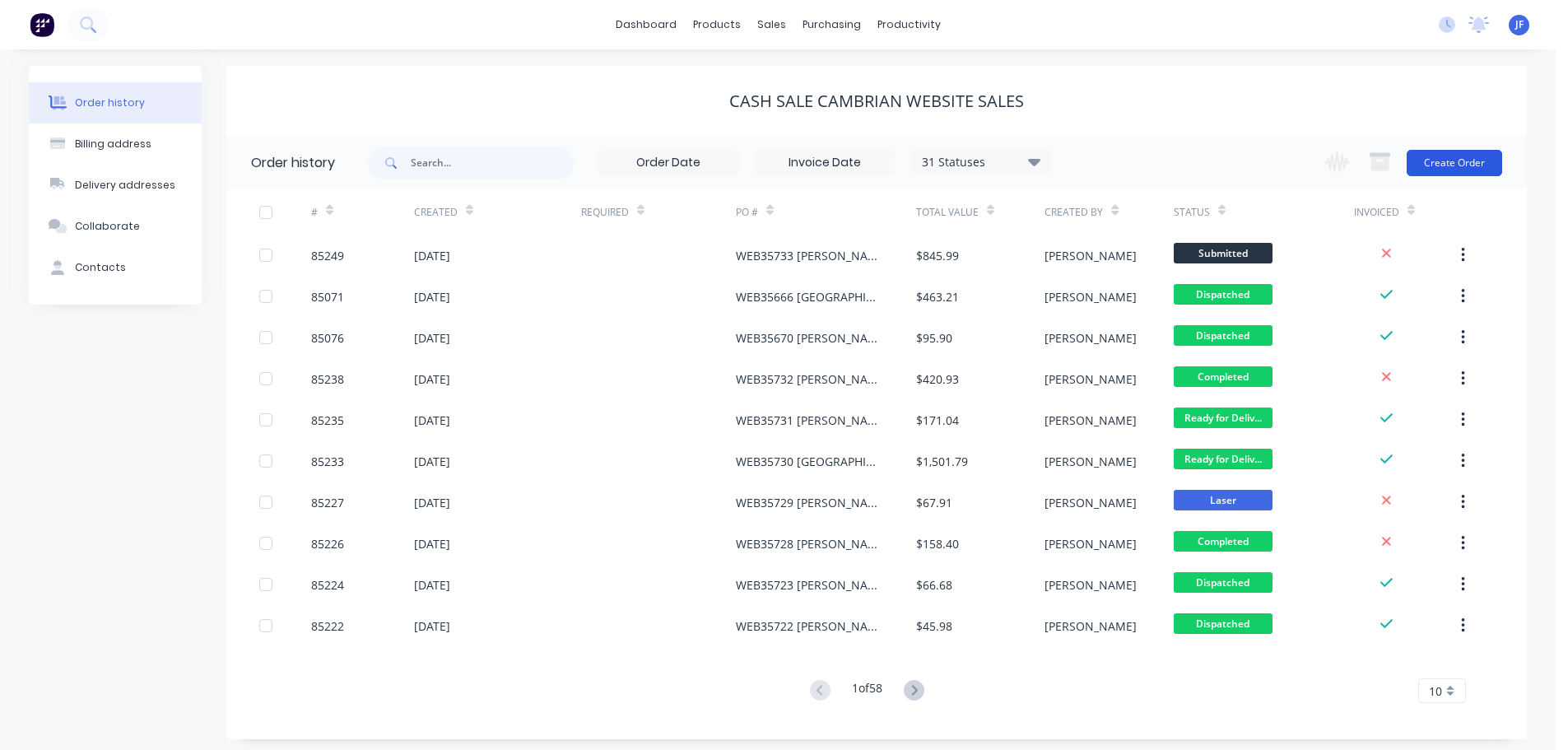
click at [1458, 159] on button "Create Order" at bounding box center [1454, 162] width 96 height 26
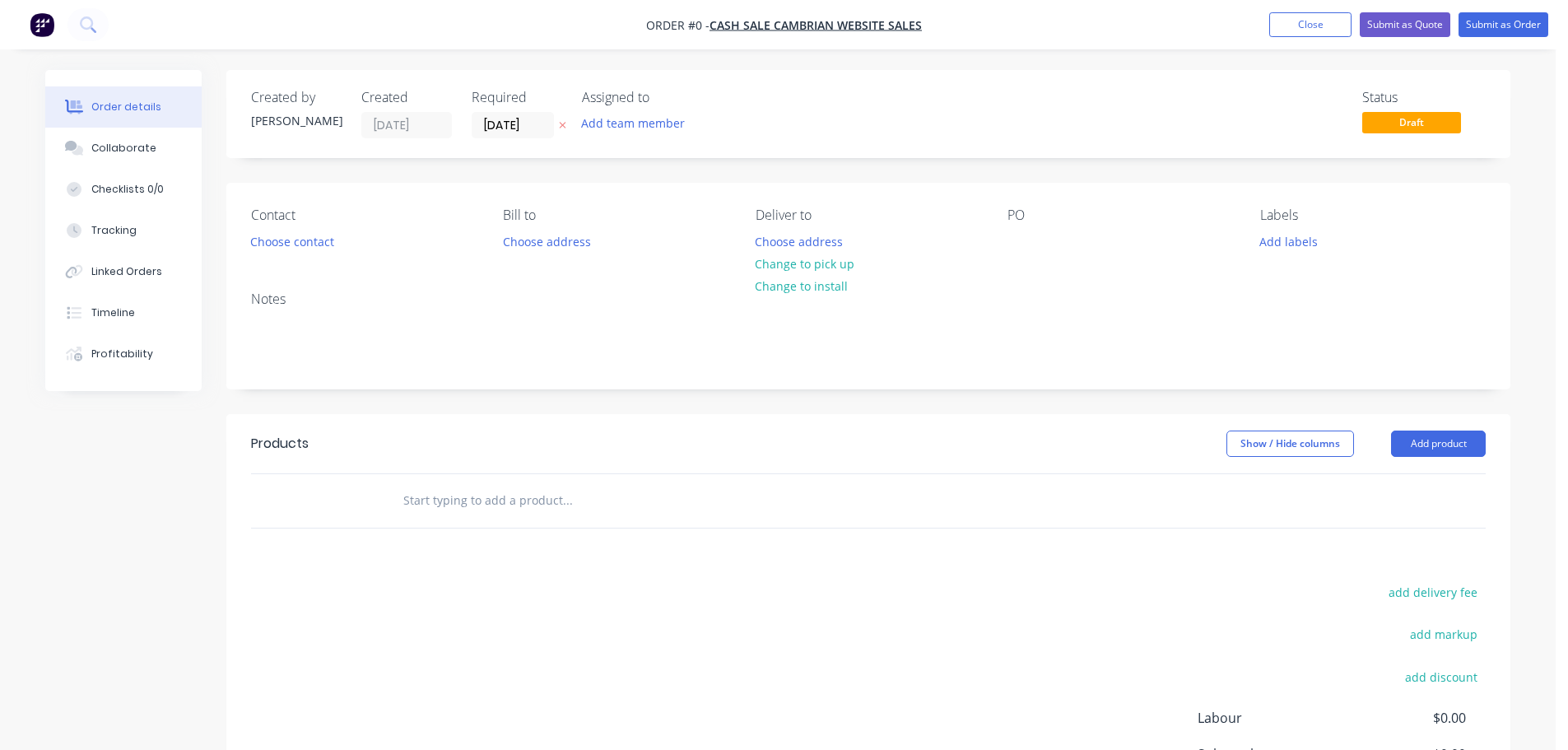
click at [562, 124] on icon "button" at bounding box center [562, 126] width 8 height 10
click at [282, 242] on button "Choose contact" at bounding box center [292, 241] width 102 height 22
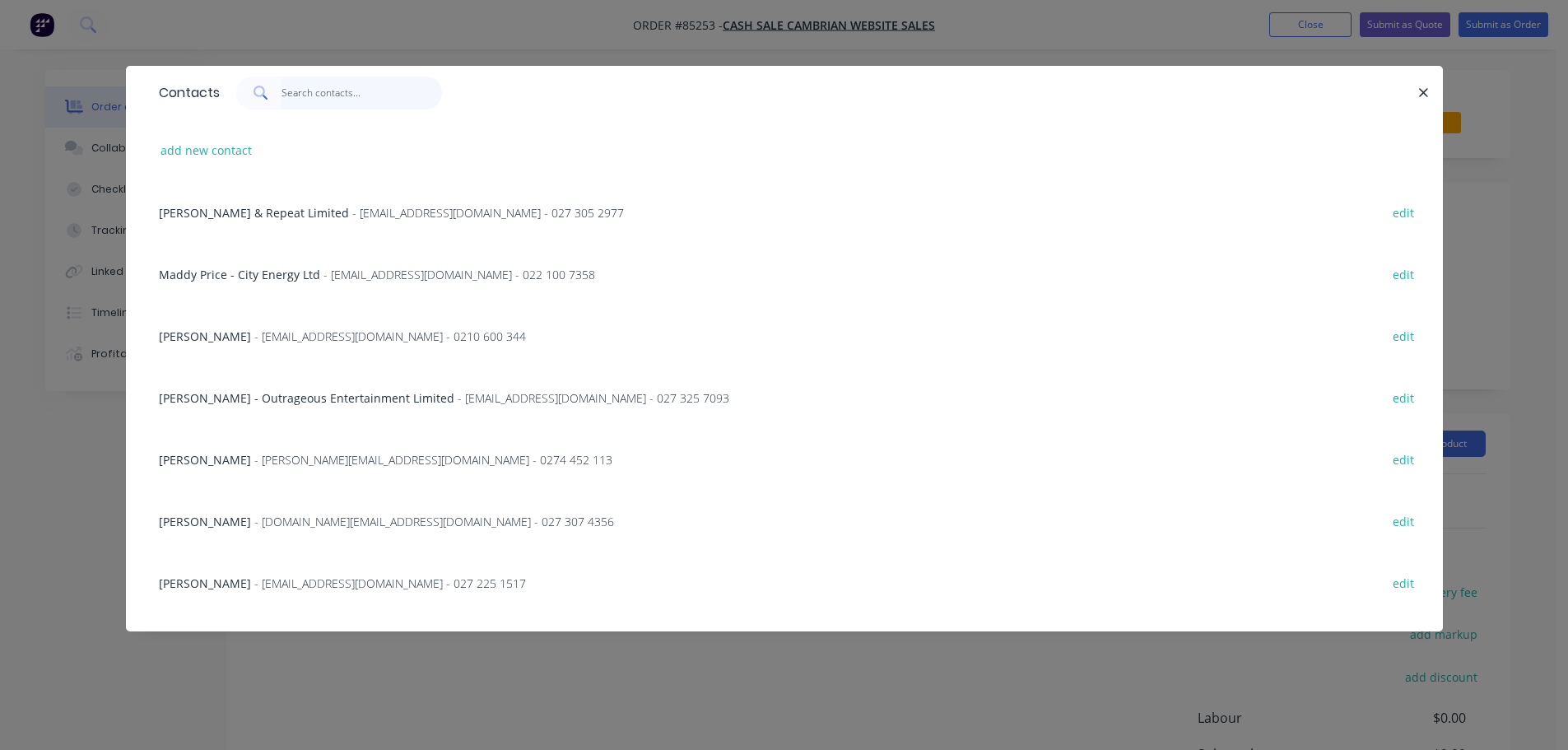
click at [301, 95] on input "text" at bounding box center [362, 93] width 161 height 33
paste input "graham ritchie"
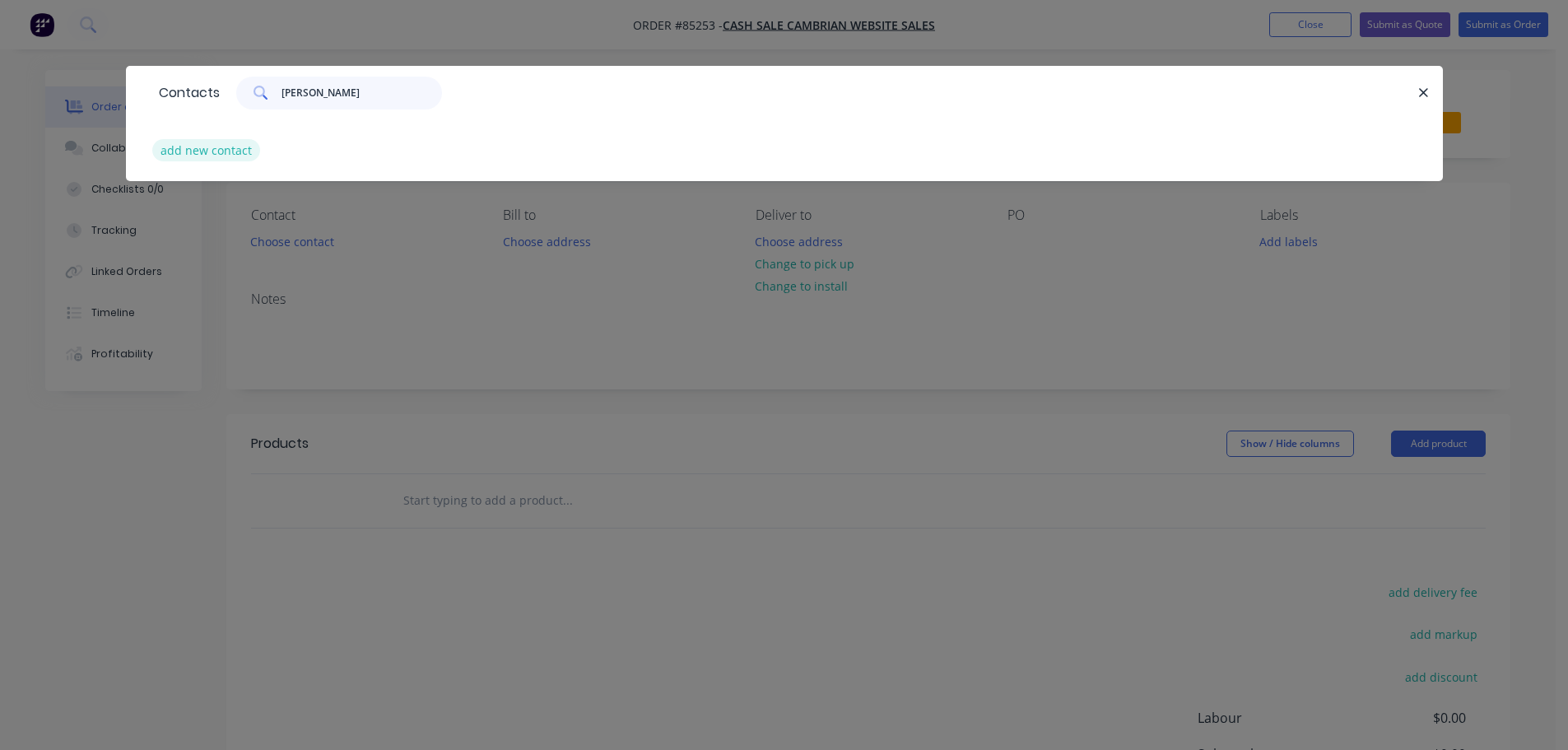
type input "graham ritchie"
click at [217, 158] on button "add new contact" at bounding box center [206, 150] width 108 height 22
select select "NZ"
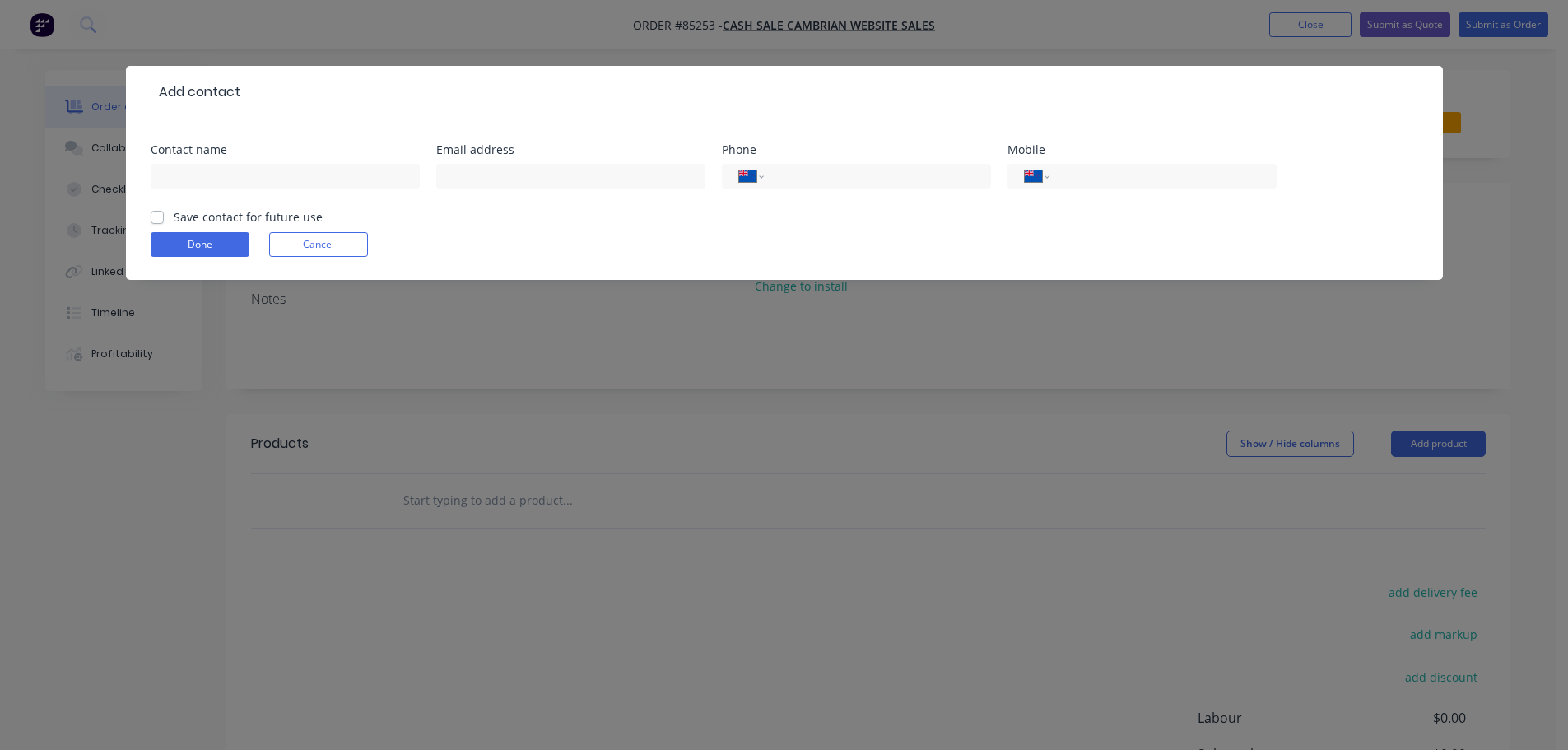
click at [216, 193] on div at bounding box center [284, 184] width 269 height 49
click at [212, 182] on input "text" at bounding box center [284, 176] width 269 height 25
paste input "graham ritchie"
type input "graham ritchie"
click at [214, 214] on label "Save contact for future use" at bounding box center [248, 217] width 149 height 17
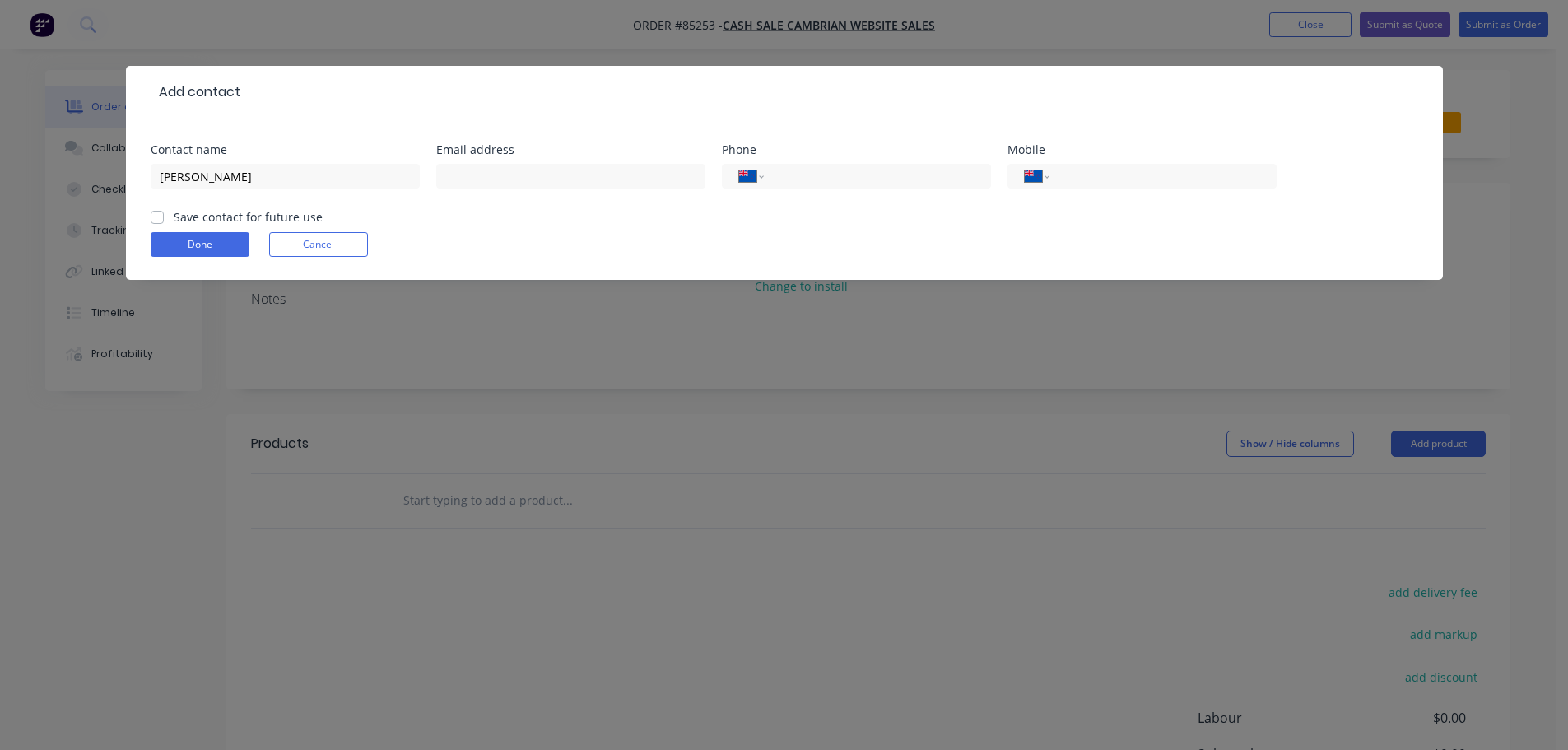
click at [164, 214] on input "Save contact for future use" at bounding box center [156, 216] width 13 height 15
checkbox input "true"
click at [1172, 174] on input "tel" at bounding box center [1159, 177] width 197 height 19
paste input "0274 361 556"
type input "0274 361 556"
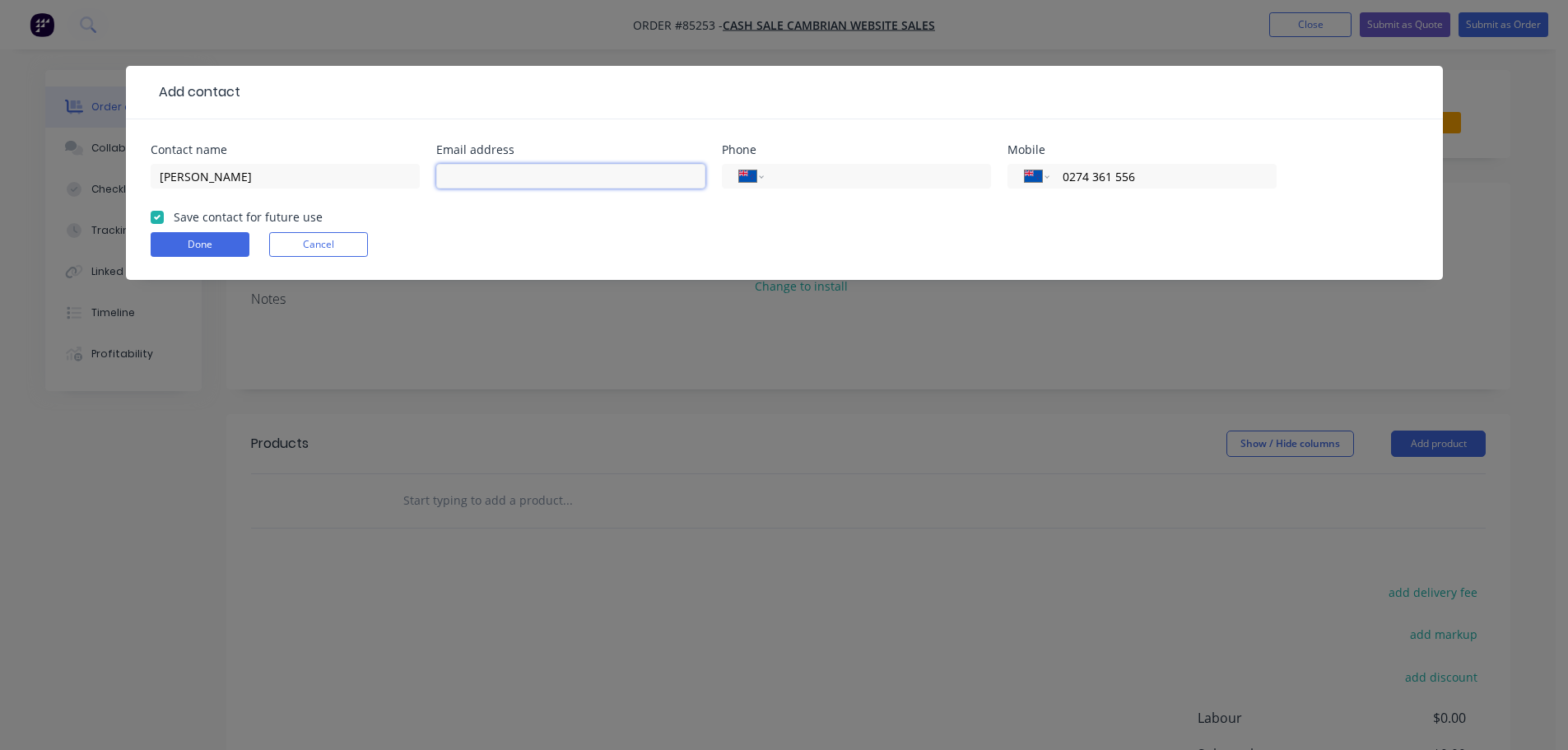
click at [490, 172] on input "text" at bounding box center [570, 176] width 269 height 25
paste input "graymon69@xtra.co.nz"
type input "graymon69@xtra.co.nz"
click at [209, 240] on button "Done" at bounding box center [200, 244] width 99 height 25
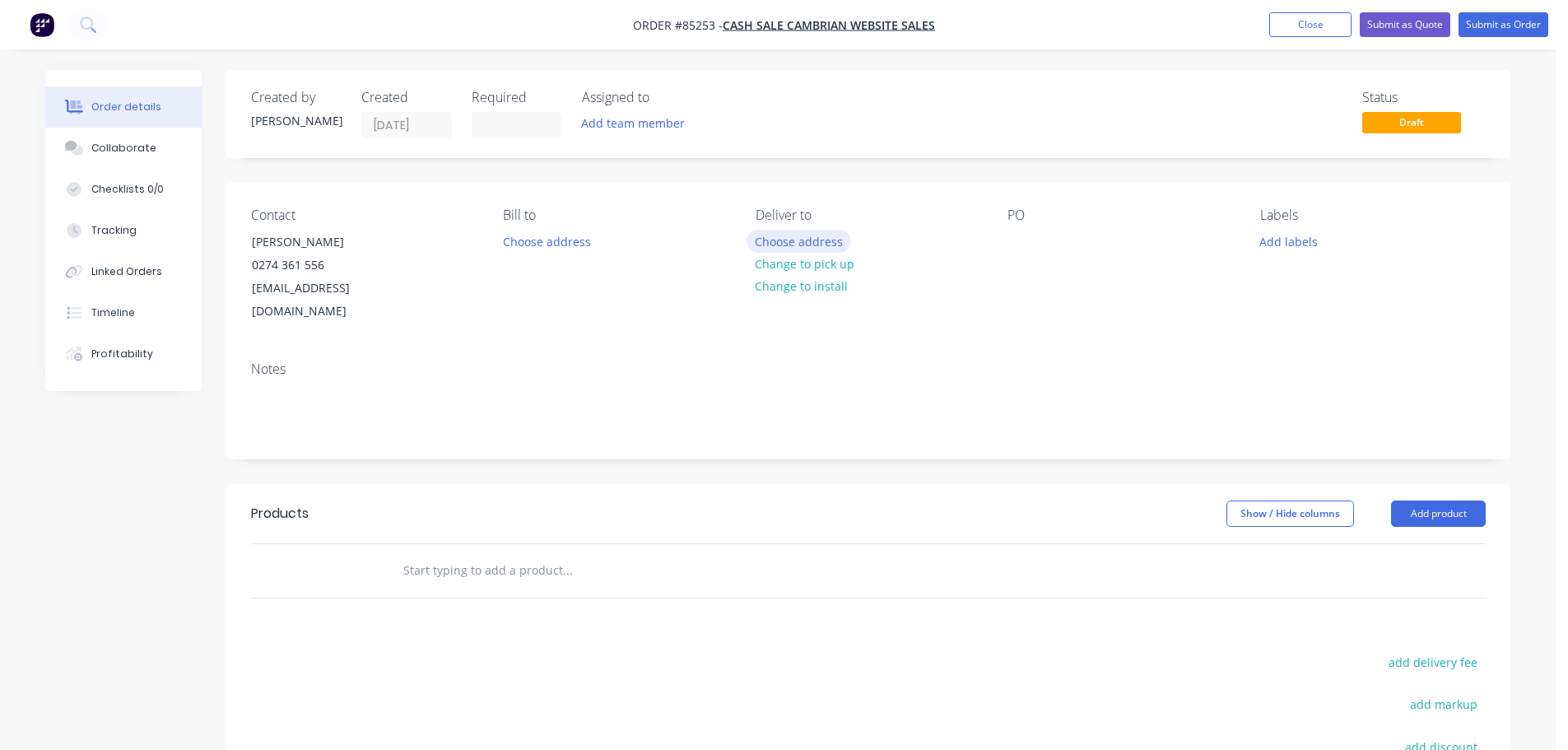
click at [769, 242] on button "Choose address" at bounding box center [799, 241] width 105 height 22
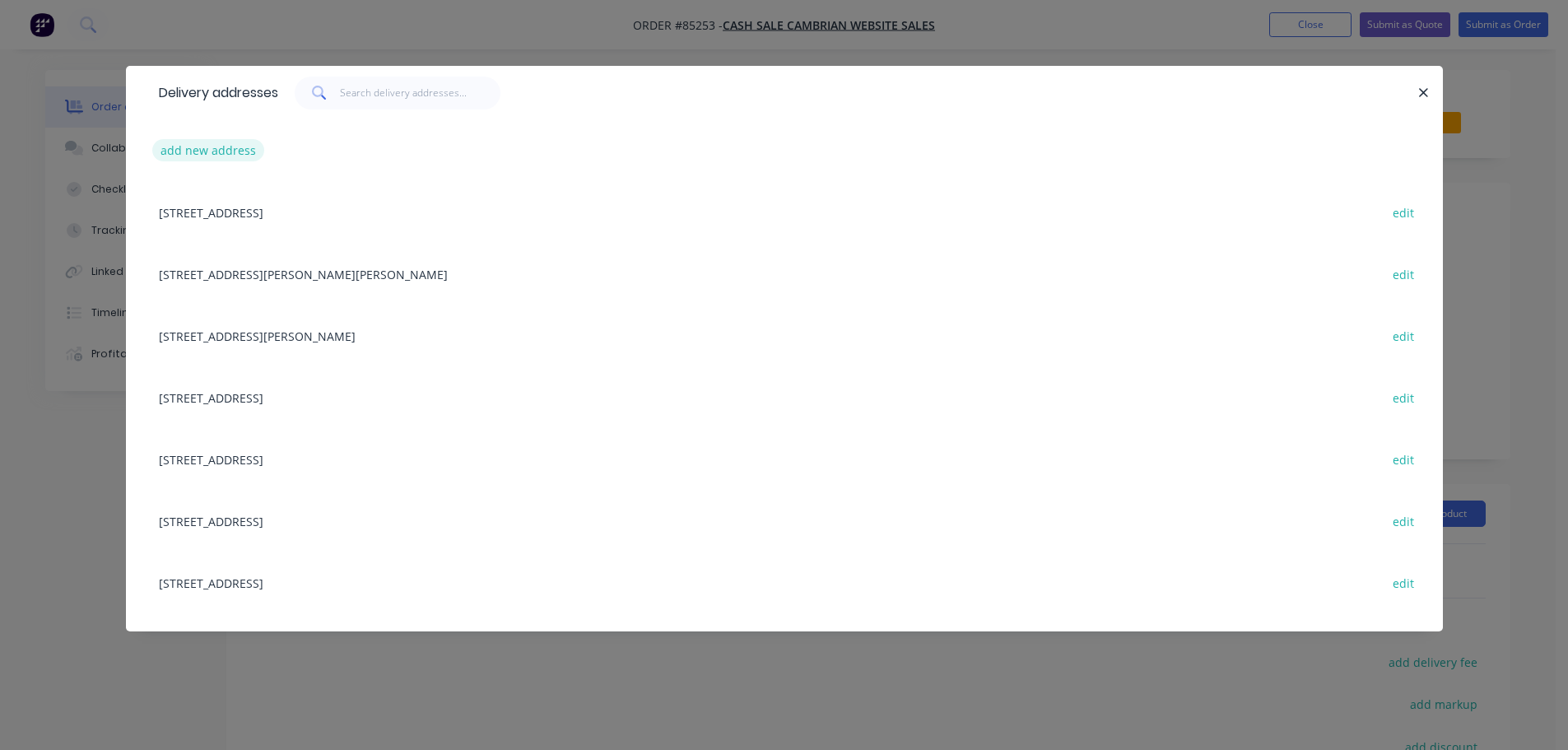
click at [210, 142] on button "add new address" at bounding box center [208, 150] width 113 height 22
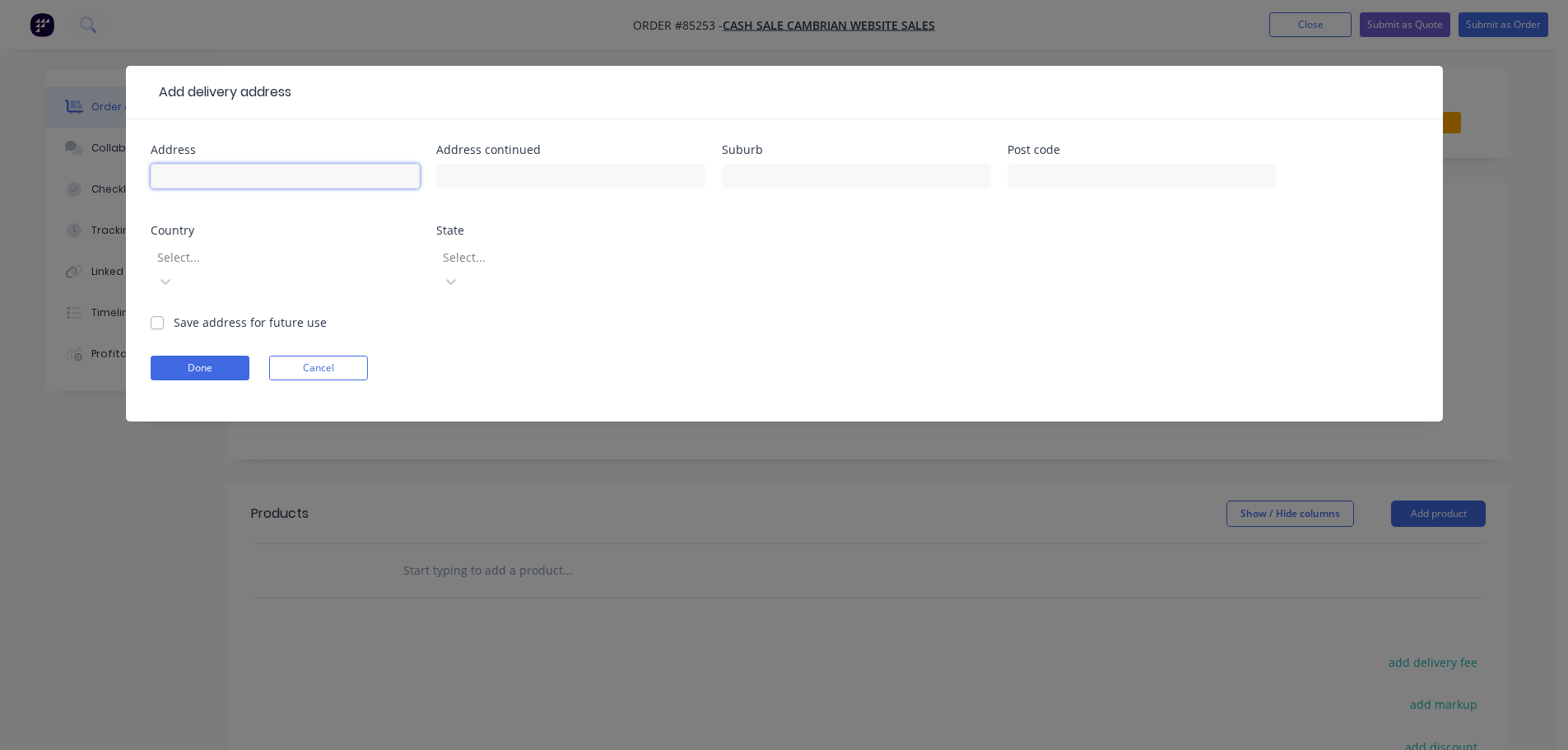
click at [233, 176] on input "text" at bounding box center [284, 176] width 269 height 25
paste input "92 wills street ashburton 7700"
type input "92 wills street ashburton 7700"
click at [215, 355] on button "Done" at bounding box center [200, 367] width 99 height 25
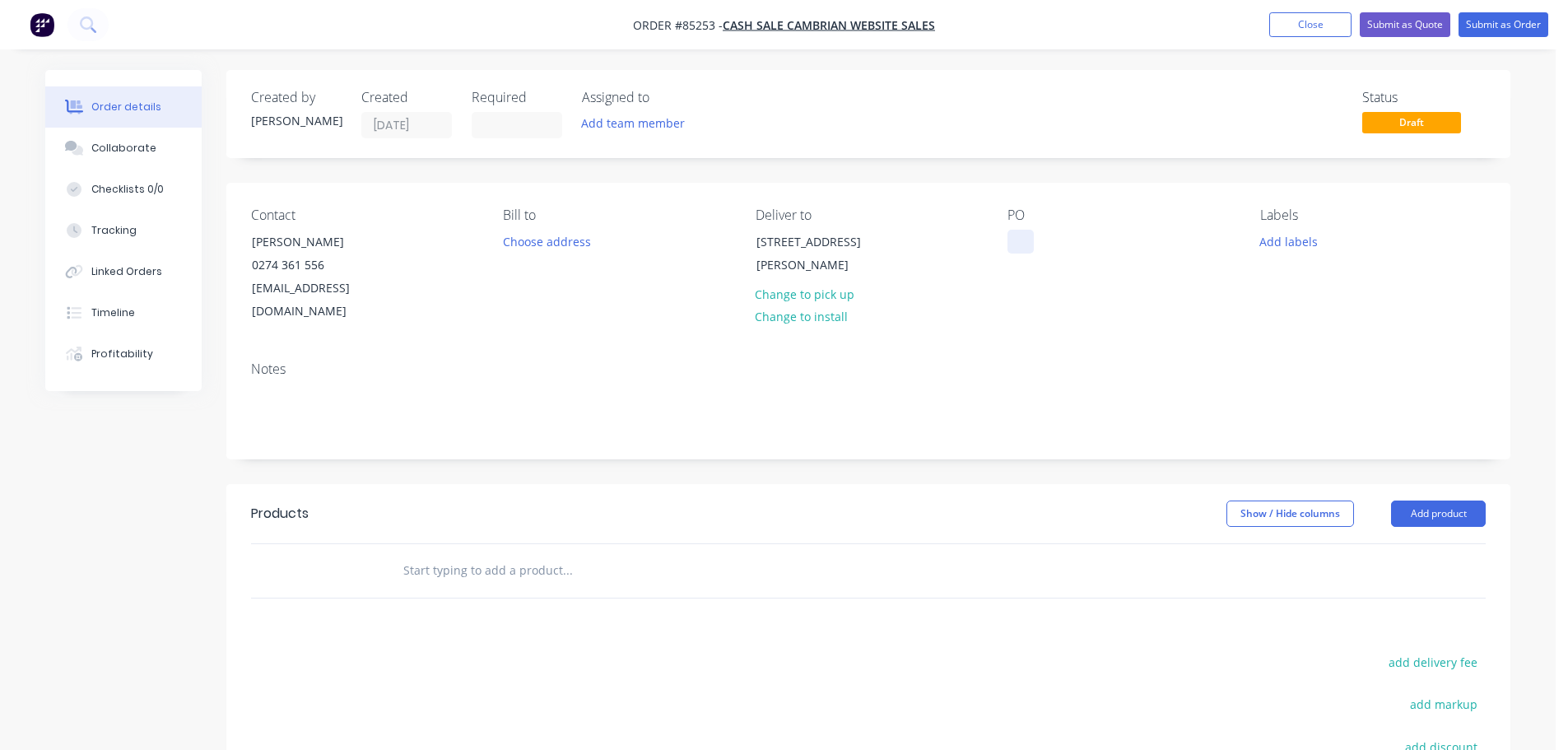
click at [1013, 249] on div at bounding box center [1021, 242] width 26 height 24
drag, startPoint x: 1085, startPoint y: 239, endPoint x: 1278, endPoint y: 334, distance: 215.1
click at [1276, 330] on div "Contact graham ritchie 0274 361 556 graymon69@xtra.co.nz Bill to Choose address…" at bounding box center [869, 320] width 1284 height 276
click at [1083, 242] on div "WEB35735" at bounding box center [1050, 242] width 84 height 24
drag, startPoint x: 1086, startPoint y: 295, endPoint x: 1422, endPoint y: 235, distance: 341.3
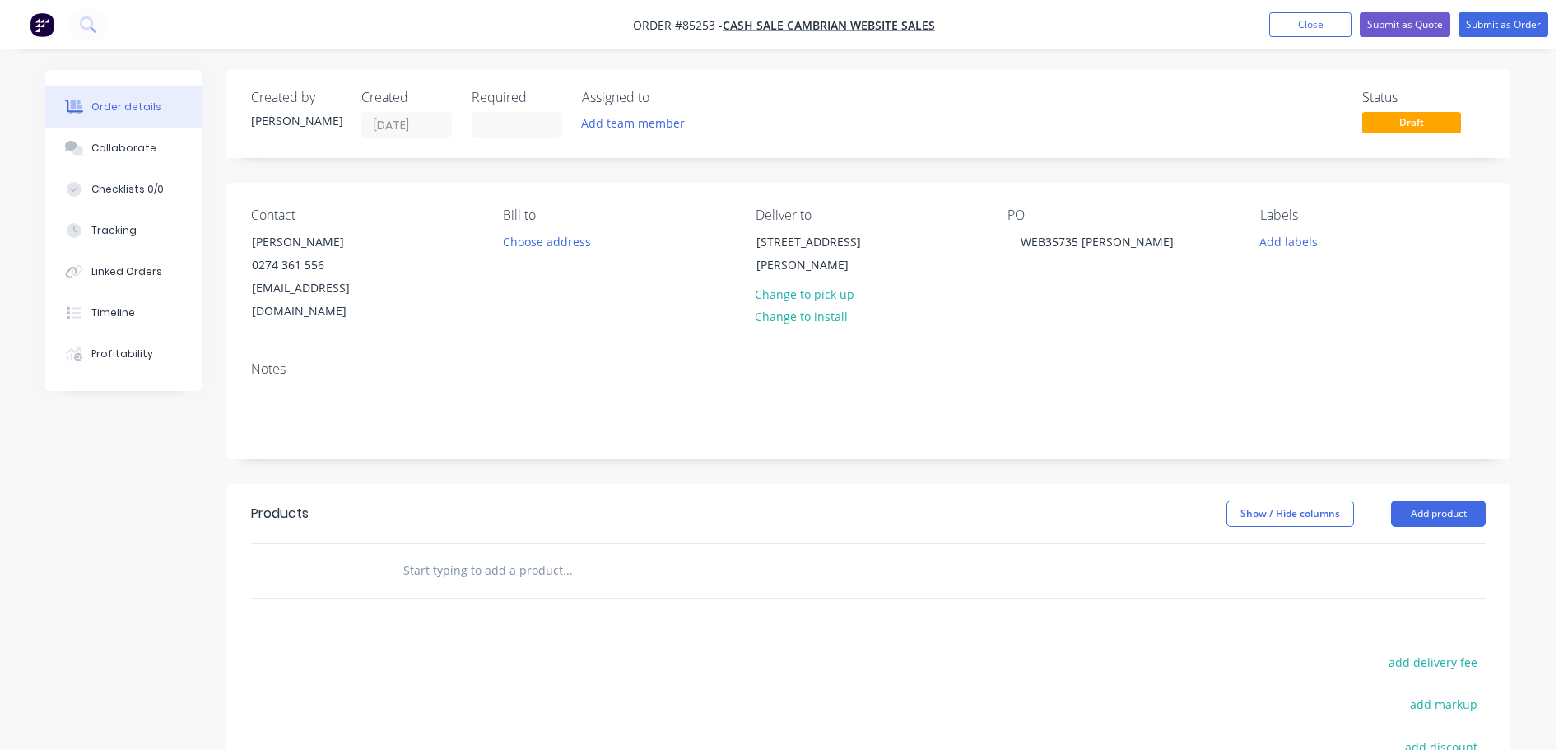
click at [1094, 295] on div "PO WEB35735 graham ritchie" at bounding box center [1120, 266] width 225 height 116
click at [497, 558] on input "text" at bounding box center [567, 571] width 330 height 33
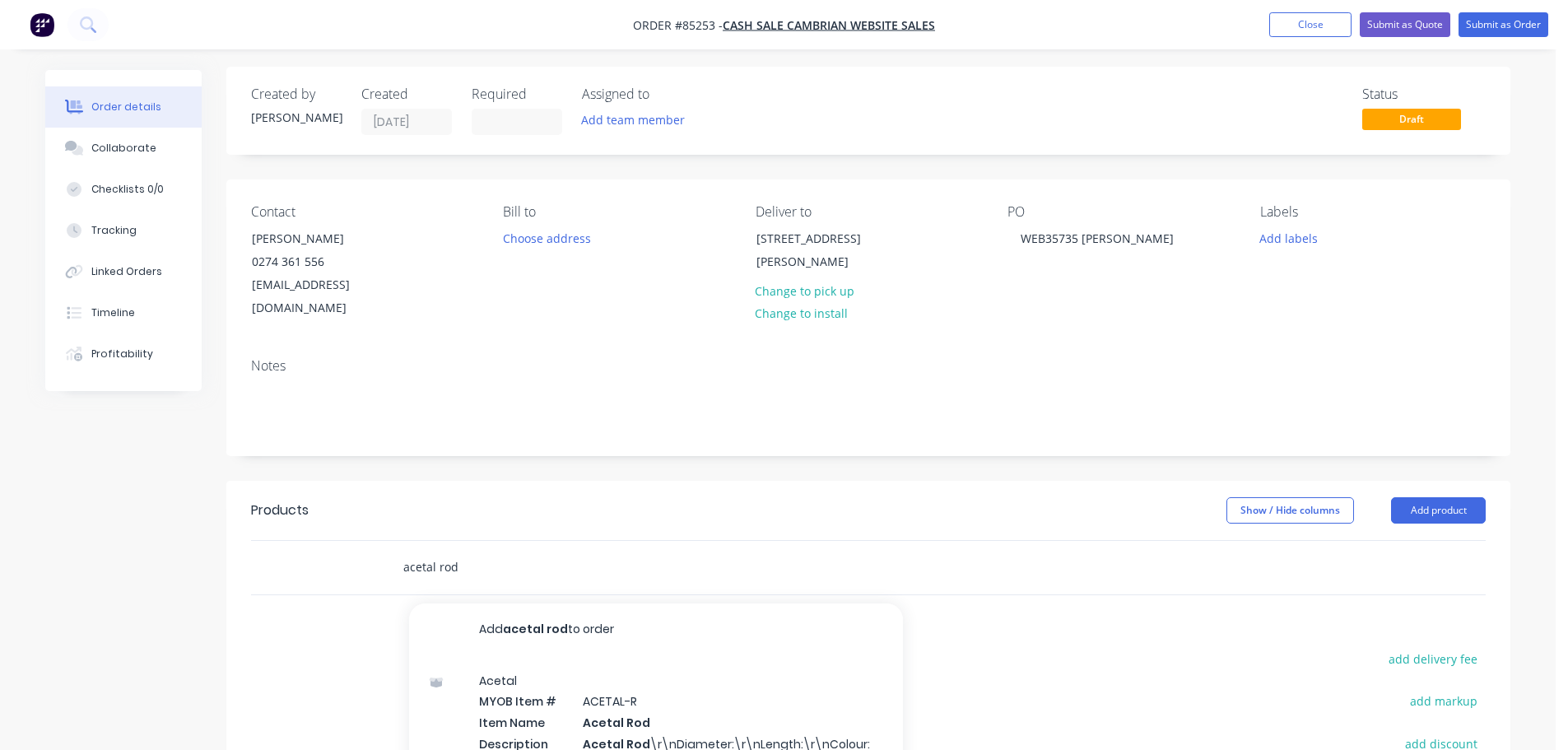
scroll to position [245, 0]
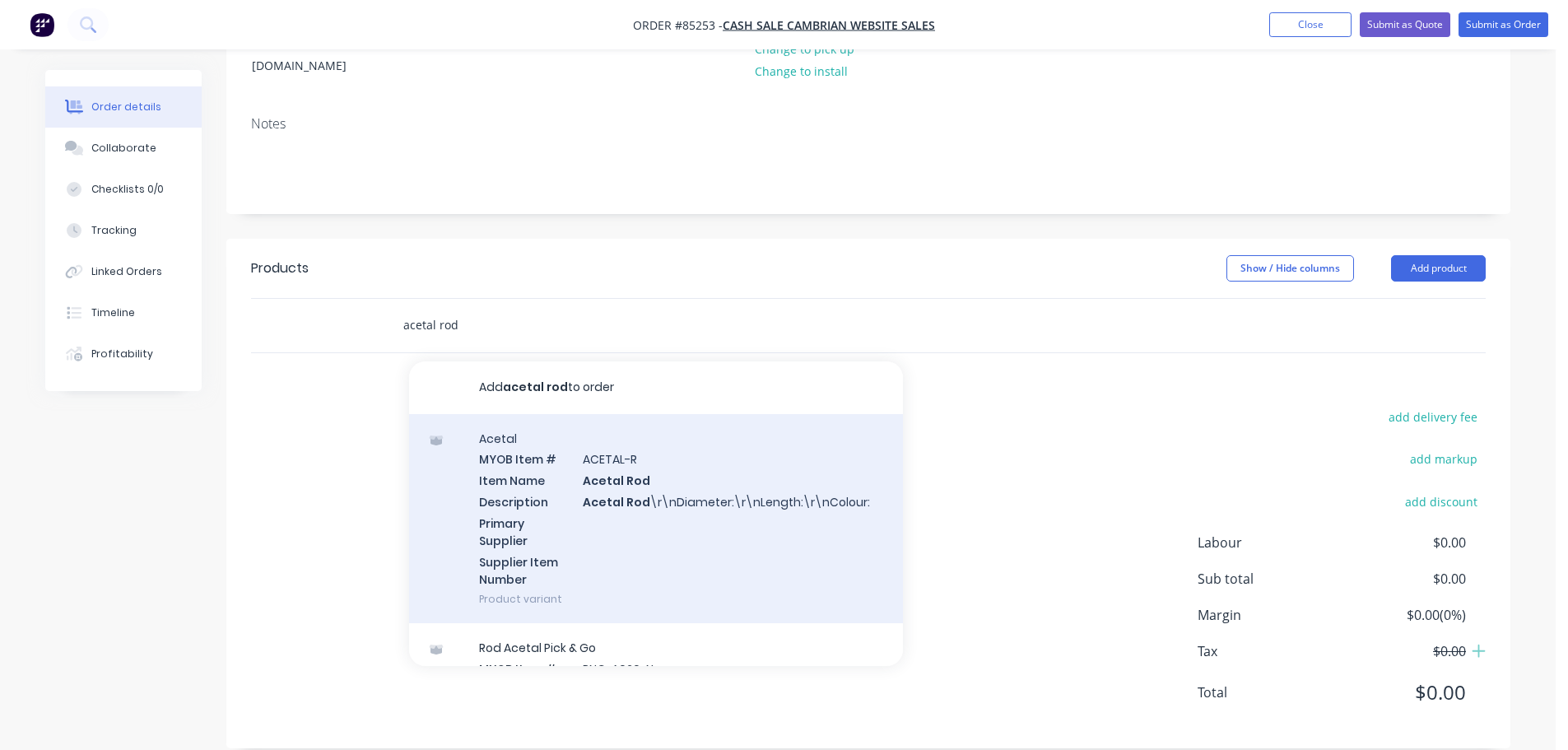
type input "acetal rod"
click at [752, 500] on div "Acetal MYOB Item # ACETAL-R Item Name Acetal Rod Description Acetal Rod \r\nDia…" at bounding box center [656, 519] width 494 height 210
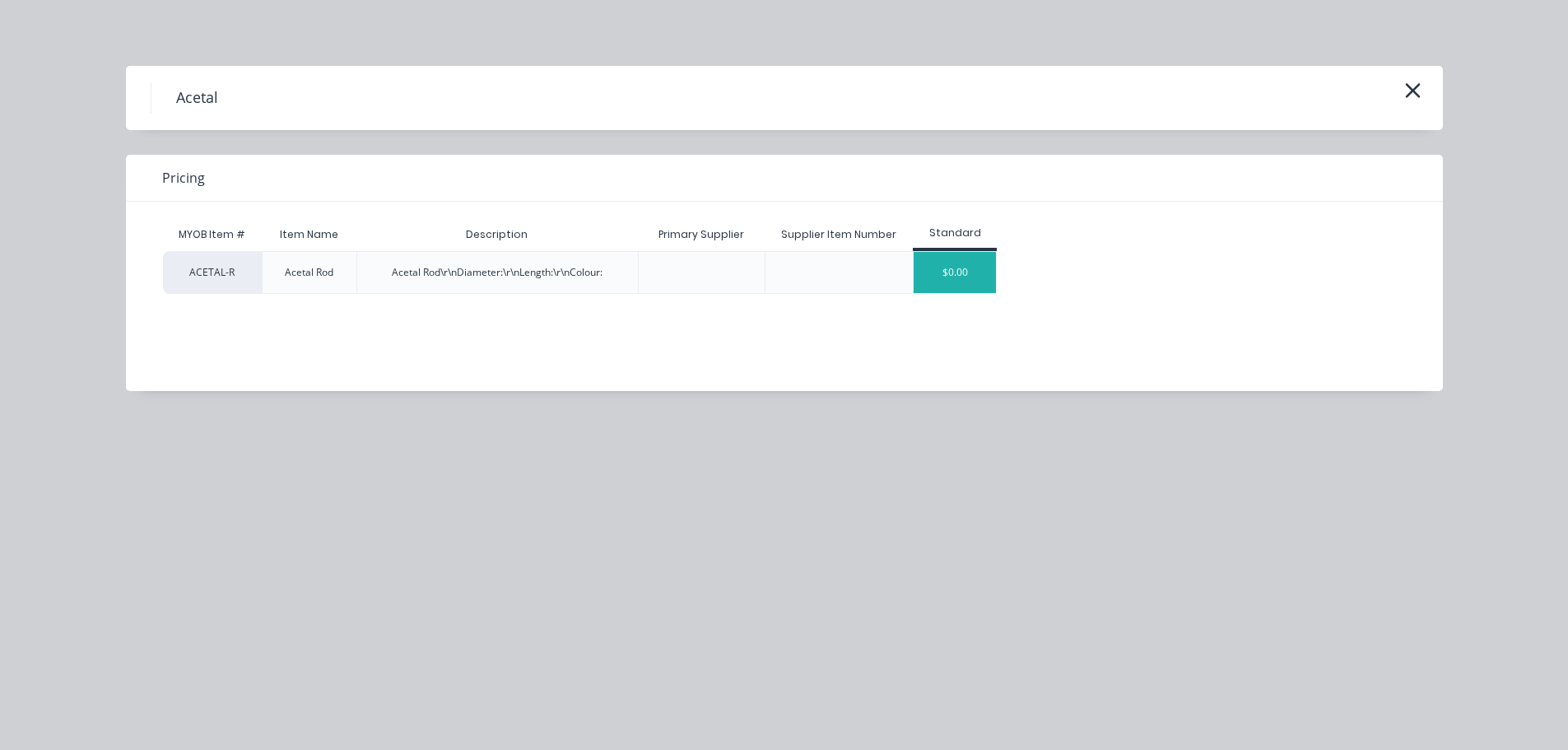
click at [971, 273] on div "$0.00" at bounding box center [955, 272] width 82 height 41
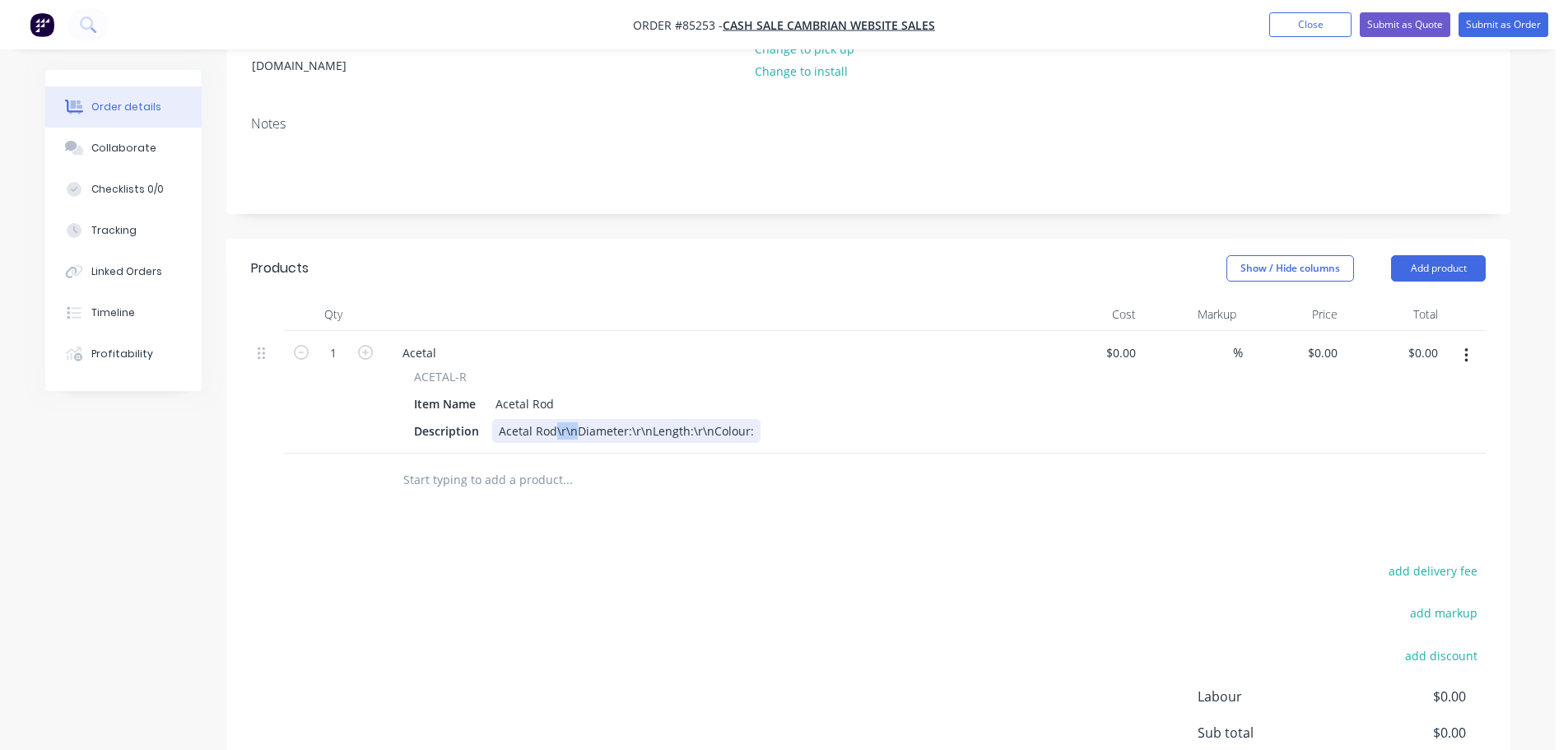
drag, startPoint x: 557, startPoint y: 406, endPoint x: 575, endPoint y: 409, distance: 18.2
click at [575, 419] on div "Acetal Rod\r\nDiameter:\r\nLength:\r\nColour:" at bounding box center [626, 431] width 268 height 24
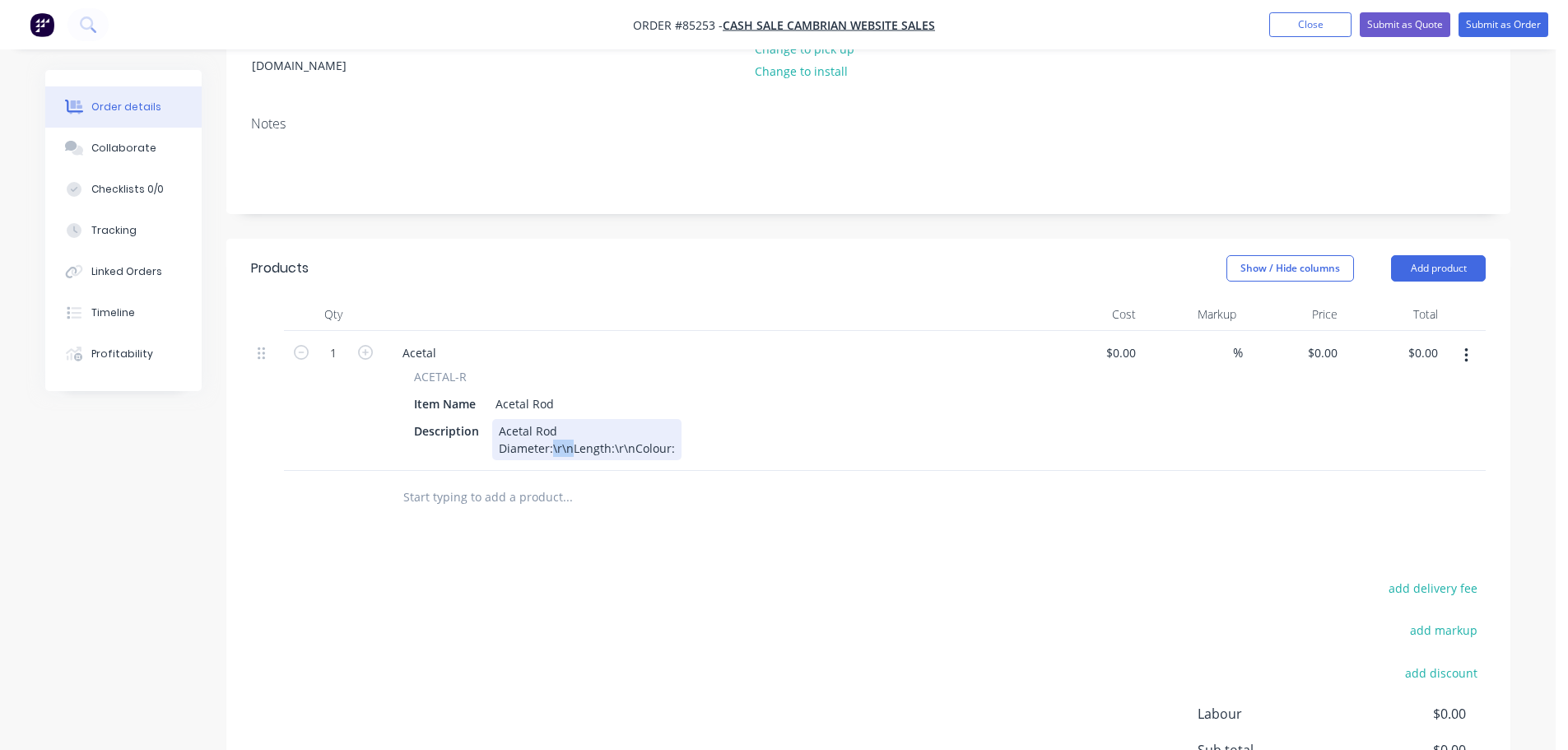
drag, startPoint x: 570, startPoint y: 425, endPoint x: 550, endPoint y: 426, distance: 20.0
click at [550, 426] on div "Acetal Rod Diameter:\r\nLength:\r\nColour:" at bounding box center [587, 440] width 190 height 41
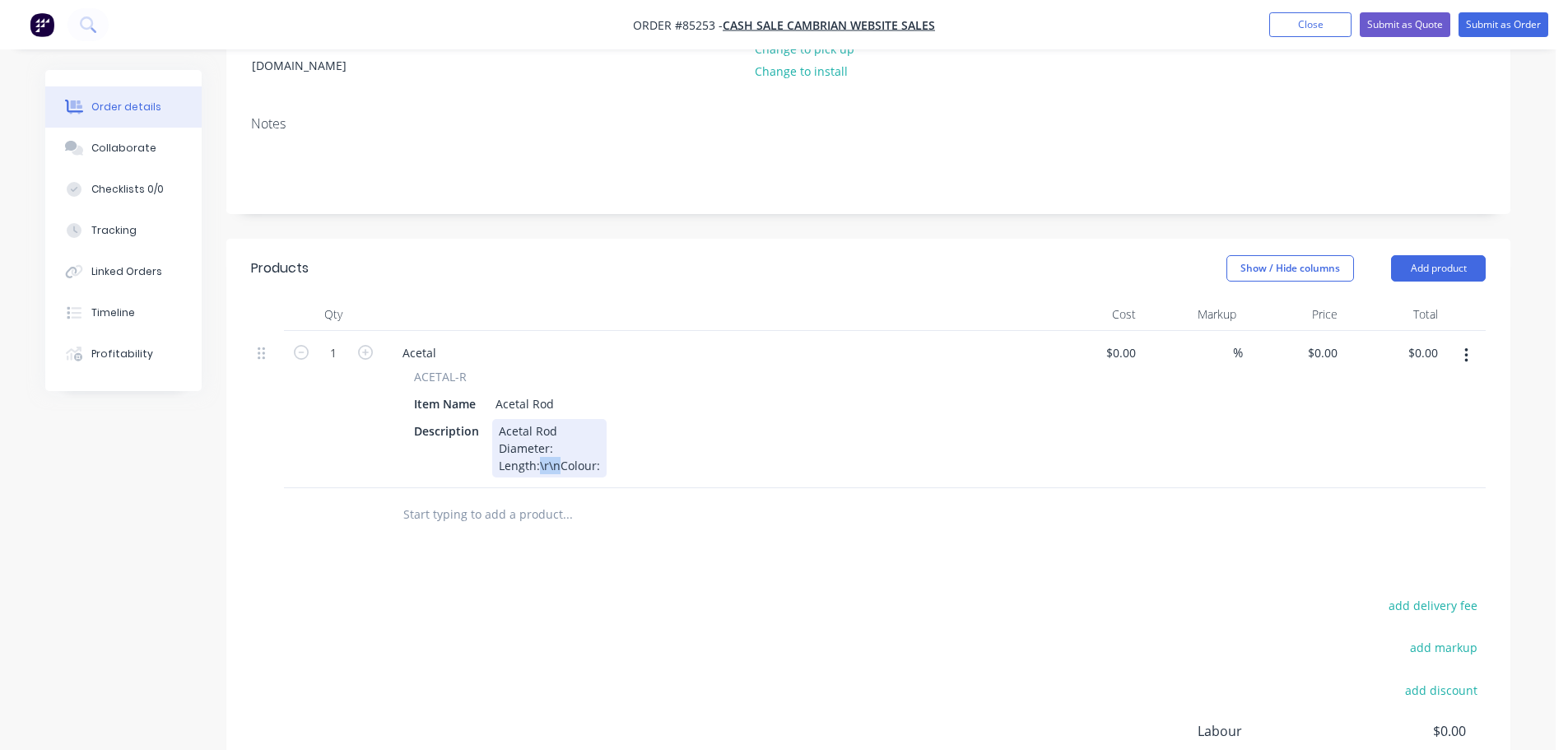
drag, startPoint x: 558, startPoint y: 445, endPoint x: 539, endPoint y: 445, distance: 19.0
click at [539, 445] on div "Acetal Rod Diameter: Length:\r\nColour:" at bounding box center [549, 448] width 114 height 58
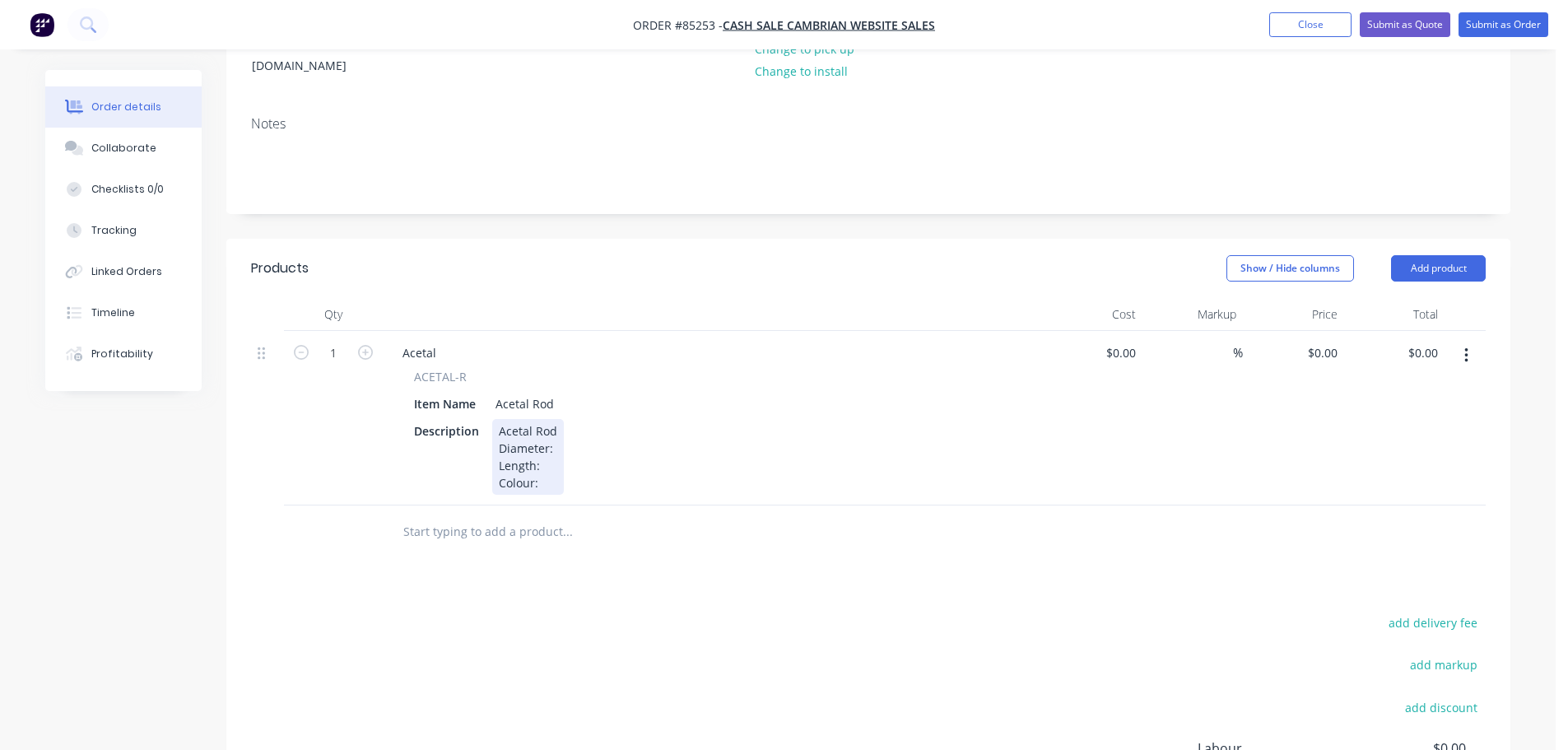
click at [558, 421] on div "Acetal Rod Diameter: Length: Colour:" at bounding box center [528, 457] width 72 height 76
click at [559, 442] on div "Acetal Rod Diameter: 8mm Length: Colour:" at bounding box center [541, 457] width 99 height 76
click at [549, 460] on div "Acetal Rod Diameter: 8mm Length: Colour:" at bounding box center [541, 457] width 99 height 76
click at [1422, 341] on input "0.00" at bounding box center [1425, 353] width 38 height 24
type input "5.50"
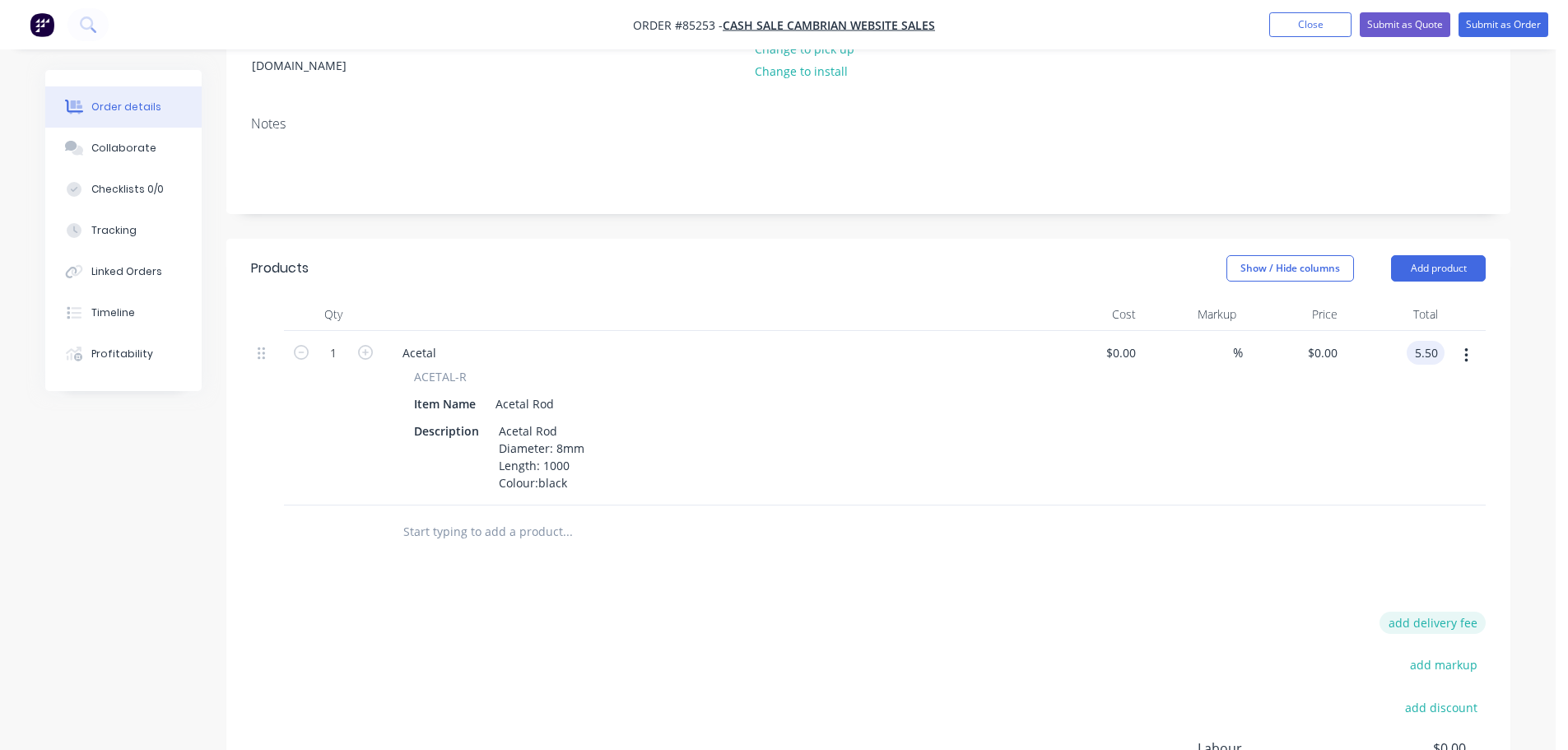
type input "$5.50"
click at [1410, 612] on button "add delivery fee" at bounding box center [1432, 623] width 106 height 22
type input "25"
click at [1309, 584] on div "Products Show / Hide columns Add product Qty Cost Markup Price Total 1 Acetal A…" at bounding box center [869, 595] width 1284 height 712
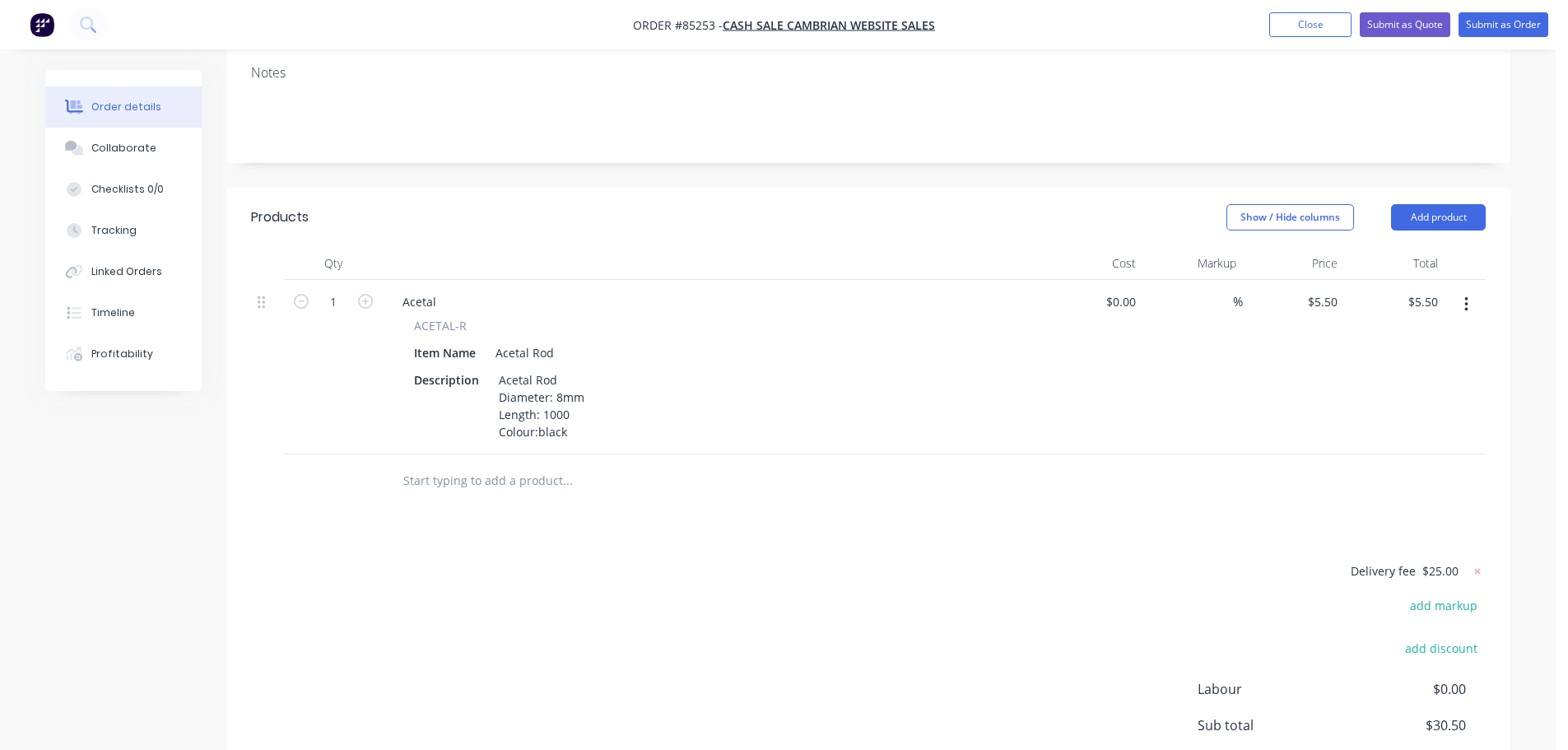
scroll to position [0, 0]
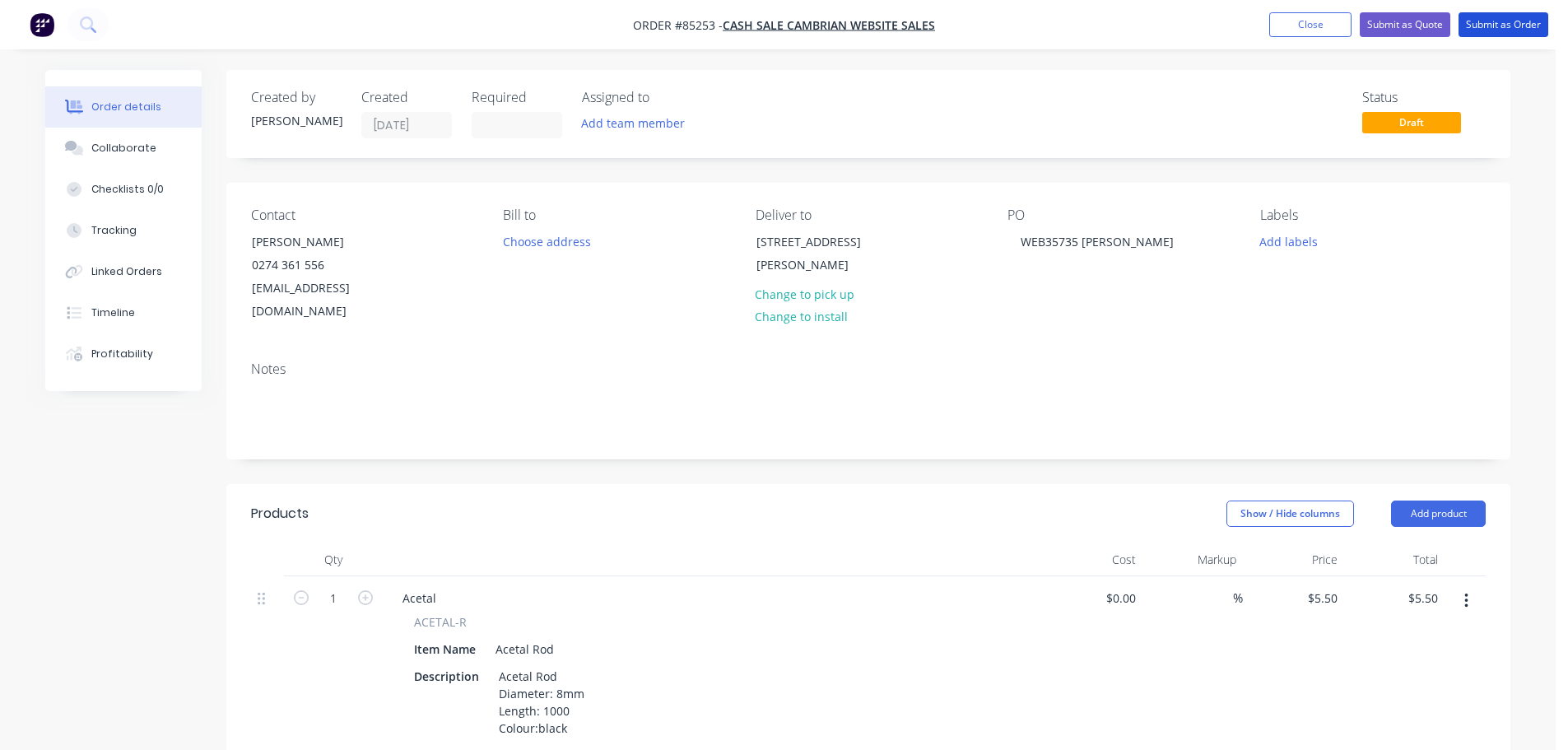
drag, startPoint x: 1502, startPoint y: 23, endPoint x: 1442, endPoint y: 218, distance: 204.0
click at [1454, 209] on div "Order #85253 - cash sale CAMBRIAN WEBSITE SALES Add product Close Submit as Quo…" at bounding box center [778, 608] width 1556 height 1216
click at [1287, 244] on button "Add labels" at bounding box center [1288, 241] width 76 height 22
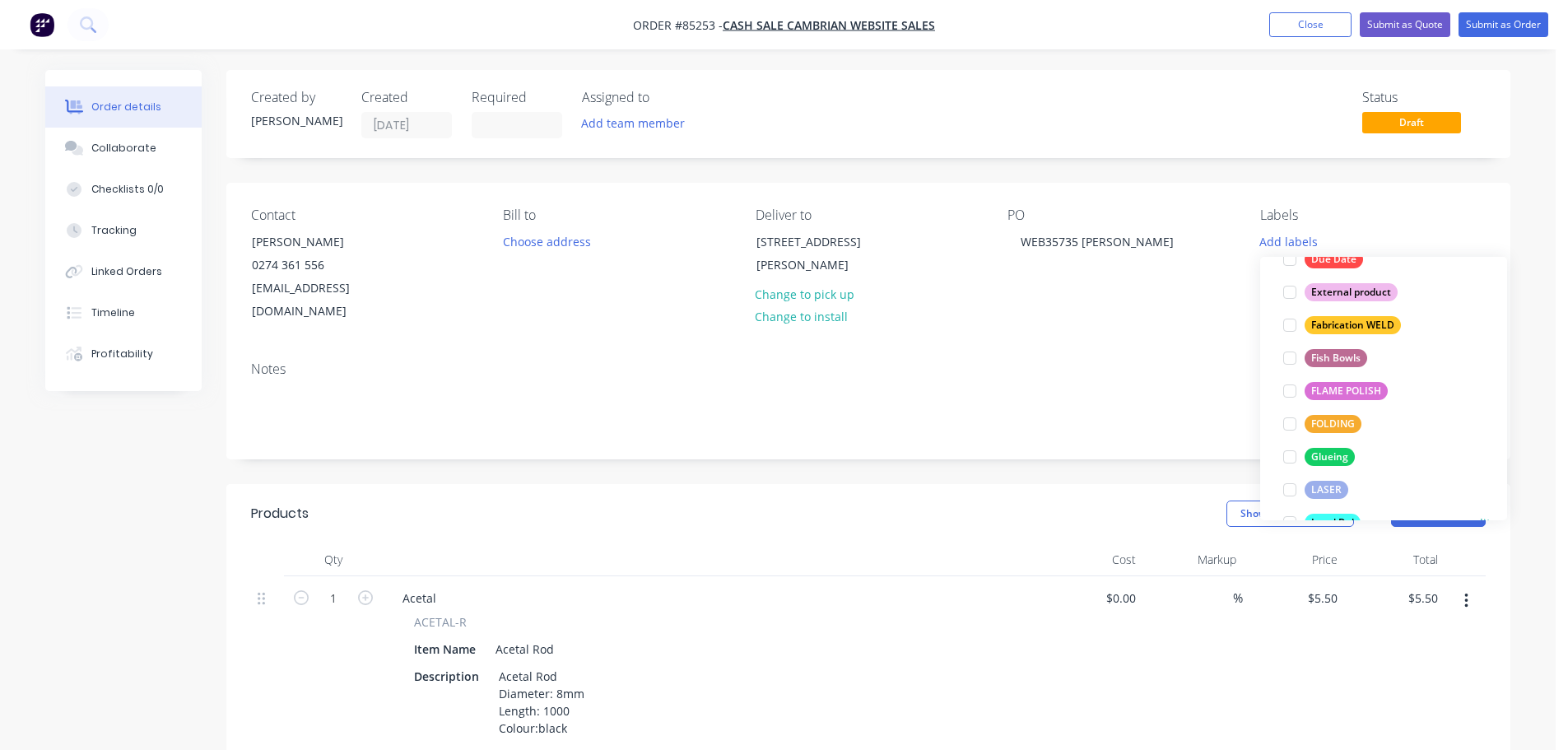
scroll to position [165, 0]
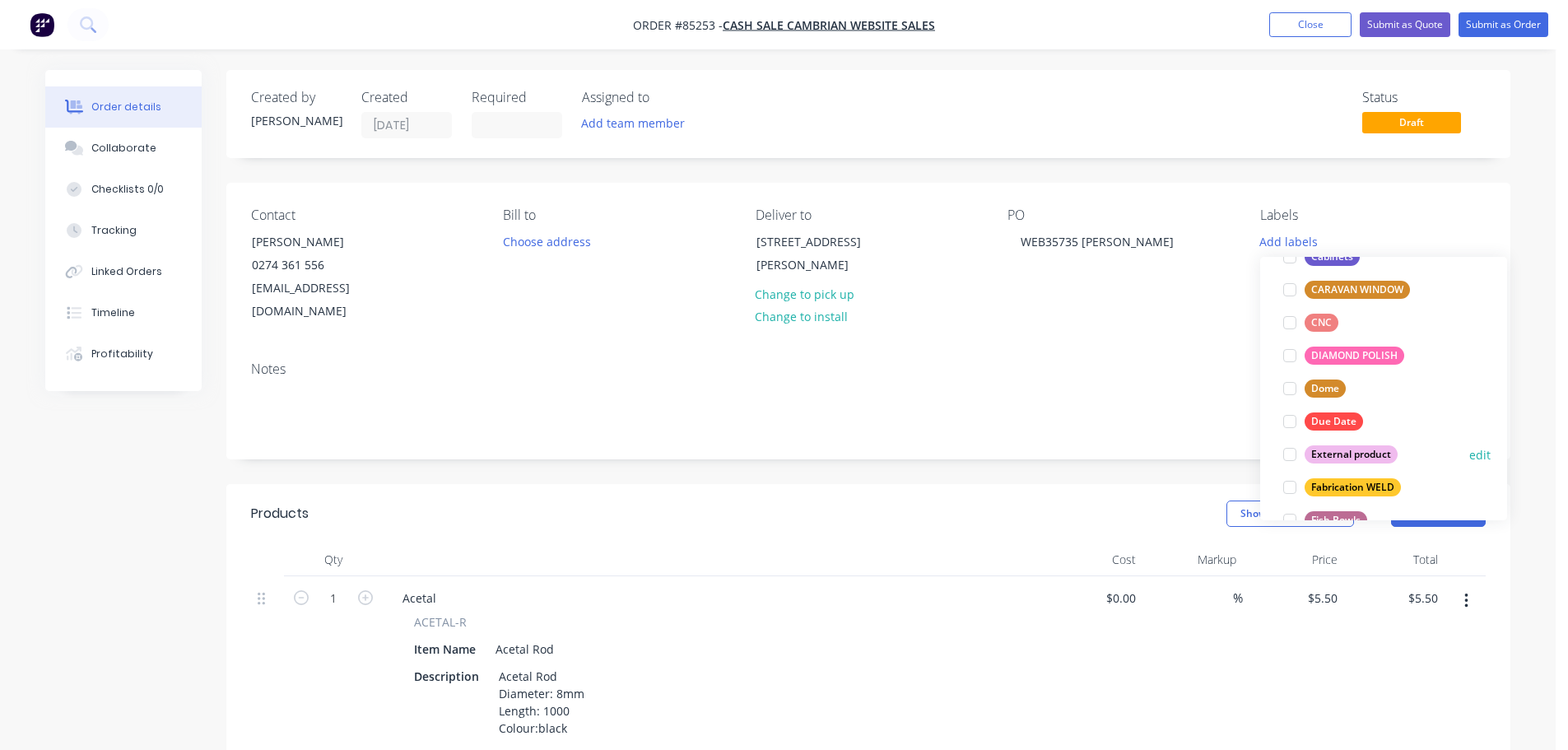
click at [1375, 456] on div "External product" at bounding box center [1351, 454] width 93 height 18
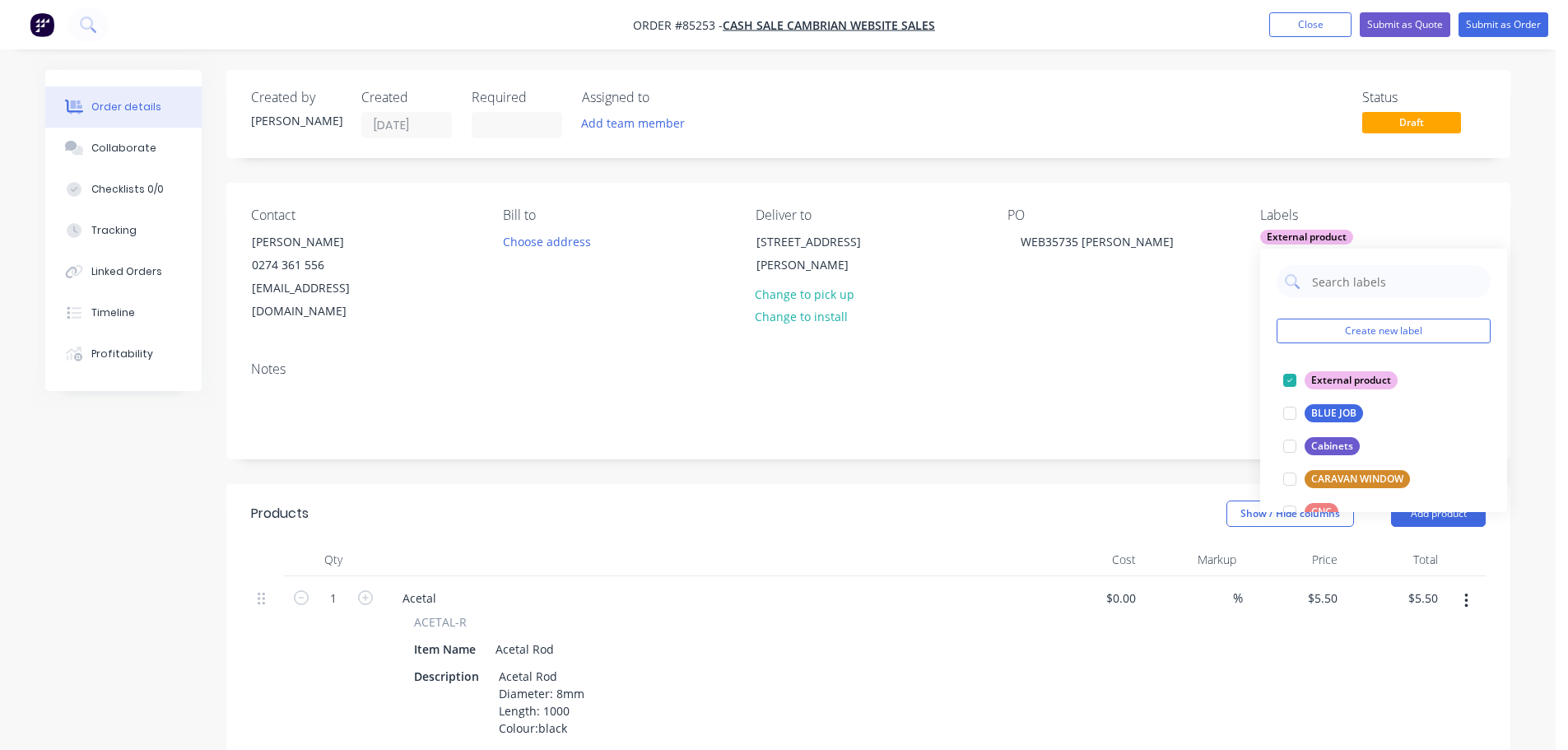
click at [1496, 3] on nav "Order #85253 - cash sale CAMBRIAN WEBSITE SALES Add product Close Submit as Quo…" at bounding box center [784, 25] width 1568 height 50
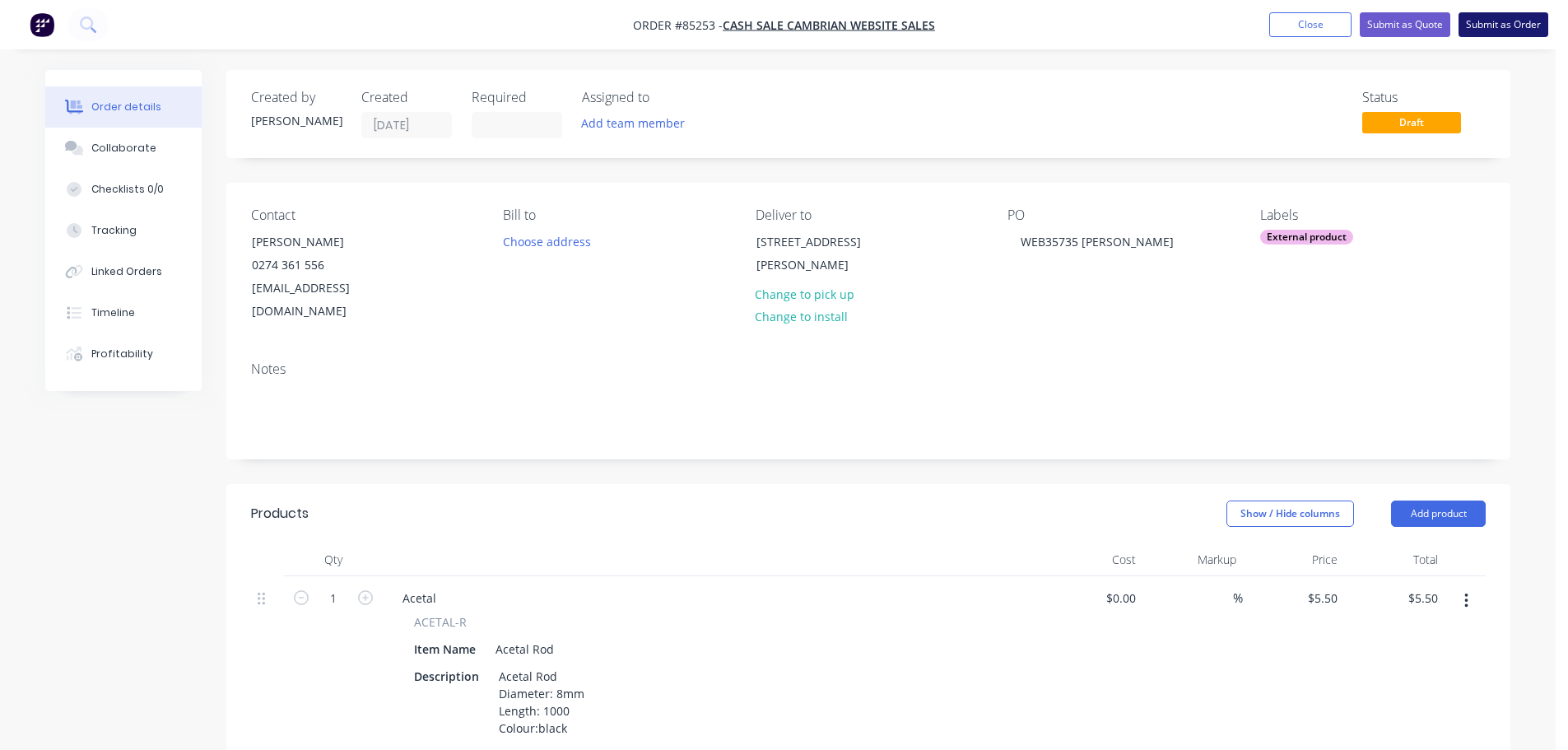
click at [1501, 21] on button "Submit as Order" at bounding box center [1503, 24] width 90 height 25
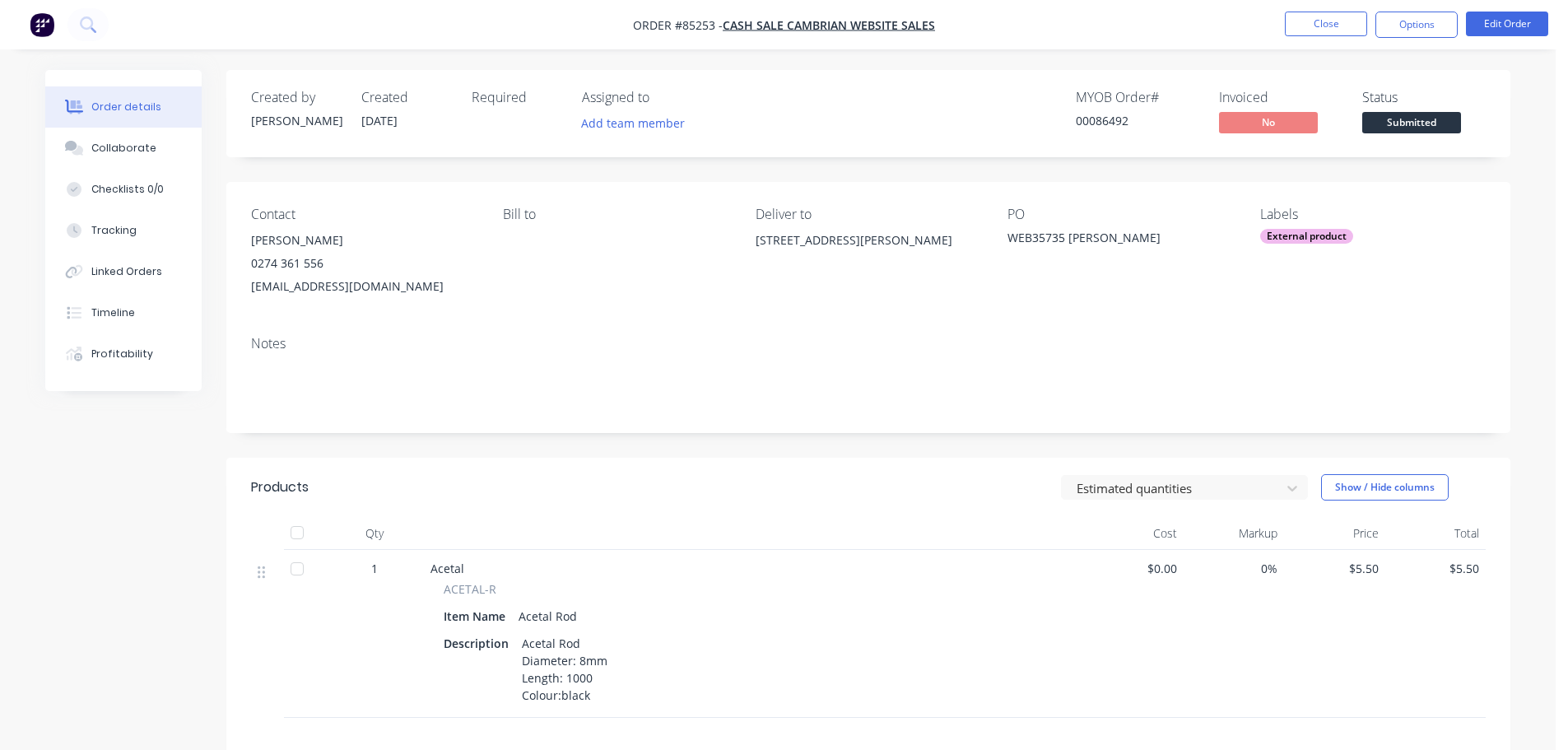
click at [1123, 124] on div "00086492" at bounding box center [1138, 120] width 124 height 17
copy div "00086492"
click at [1387, 34] on button "Options" at bounding box center [1417, 24] width 82 height 26
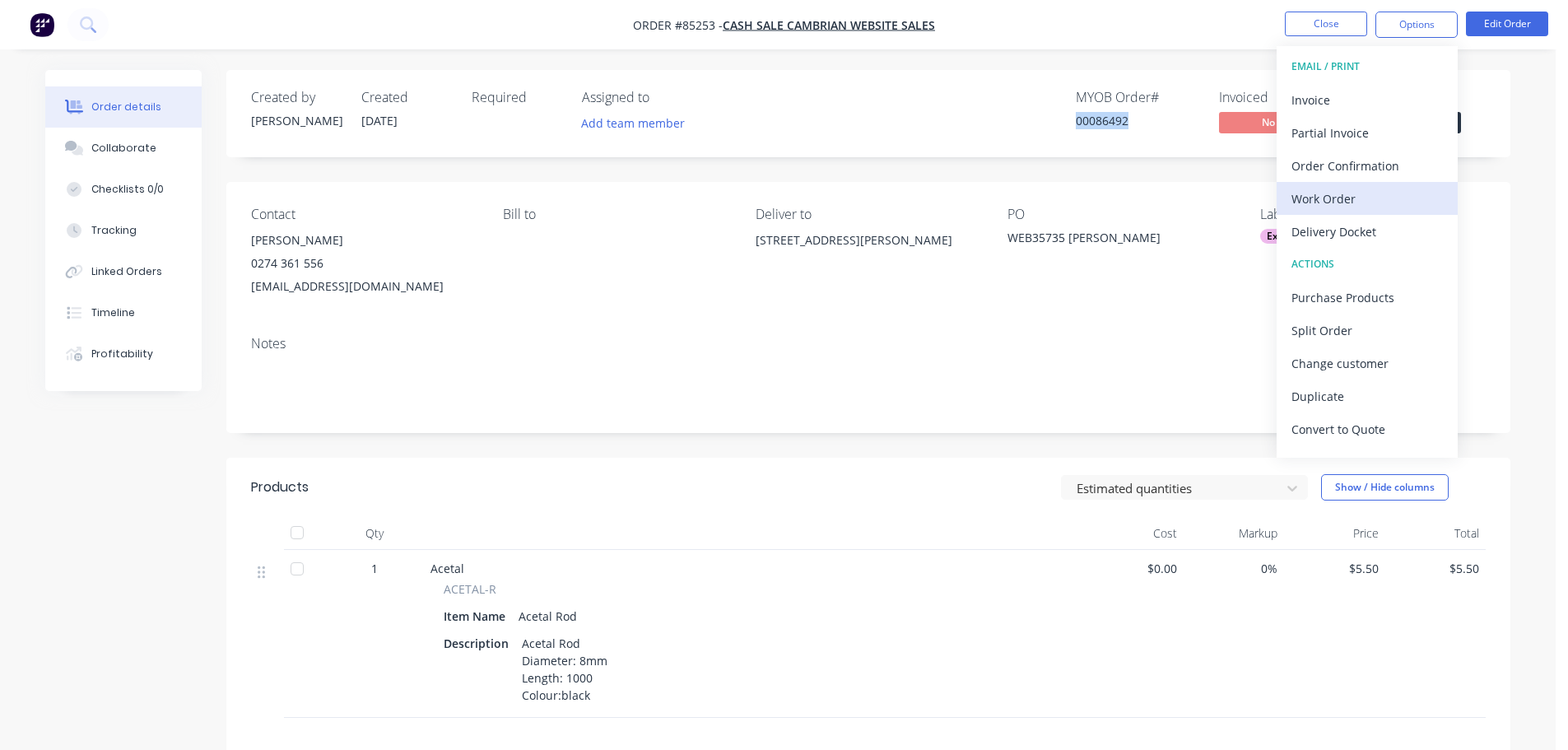
click at [1407, 194] on div "Work Order" at bounding box center [1366, 199] width 151 height 24
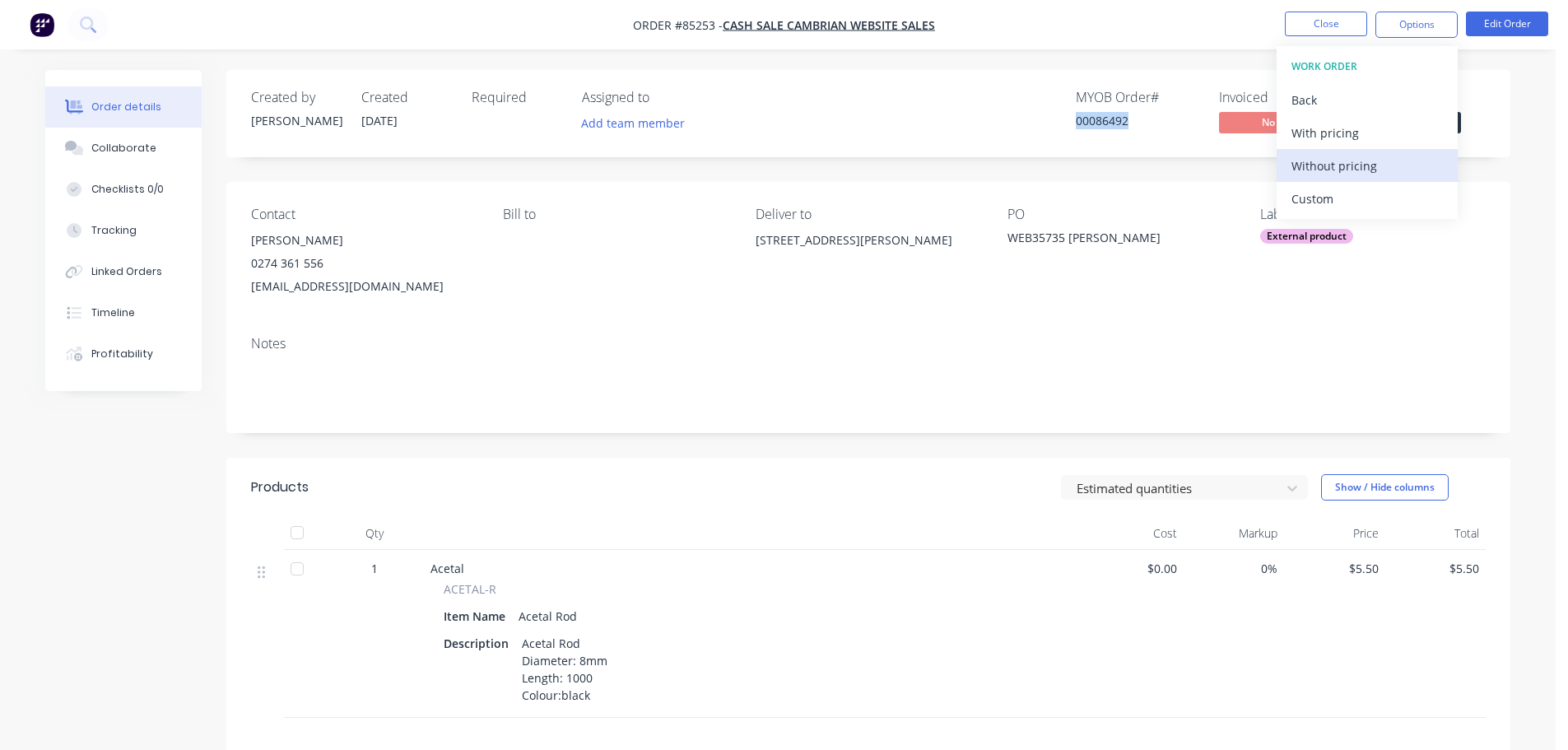
click at [1389, 157] on div "Without pricing" at bounding box center [1366, 166] width 151 height 24
click at [1296, 155] on div "Order Confirmation" at bounding box center [1366, 166] width 151 height 24
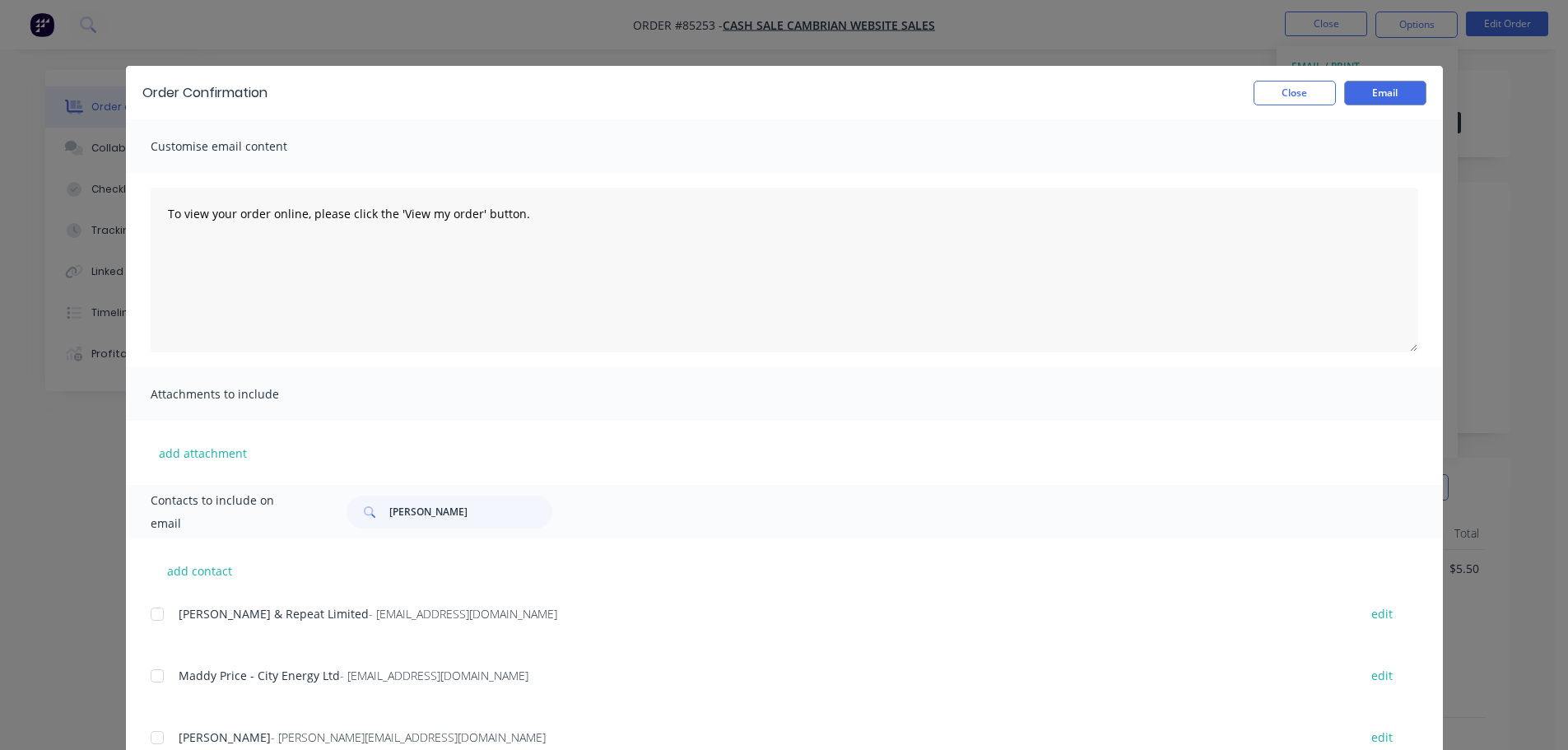
click at [440, 493] on div "Contacts to include on email paul" at bounding box center [784, 512] width 1317 height 54
click at [450, 508] on input "paul" at bounding box center [471, 512] width 163 height 33
click at [449, 507] on input "paul" at bounding box center [471, 512] width 163 height 33
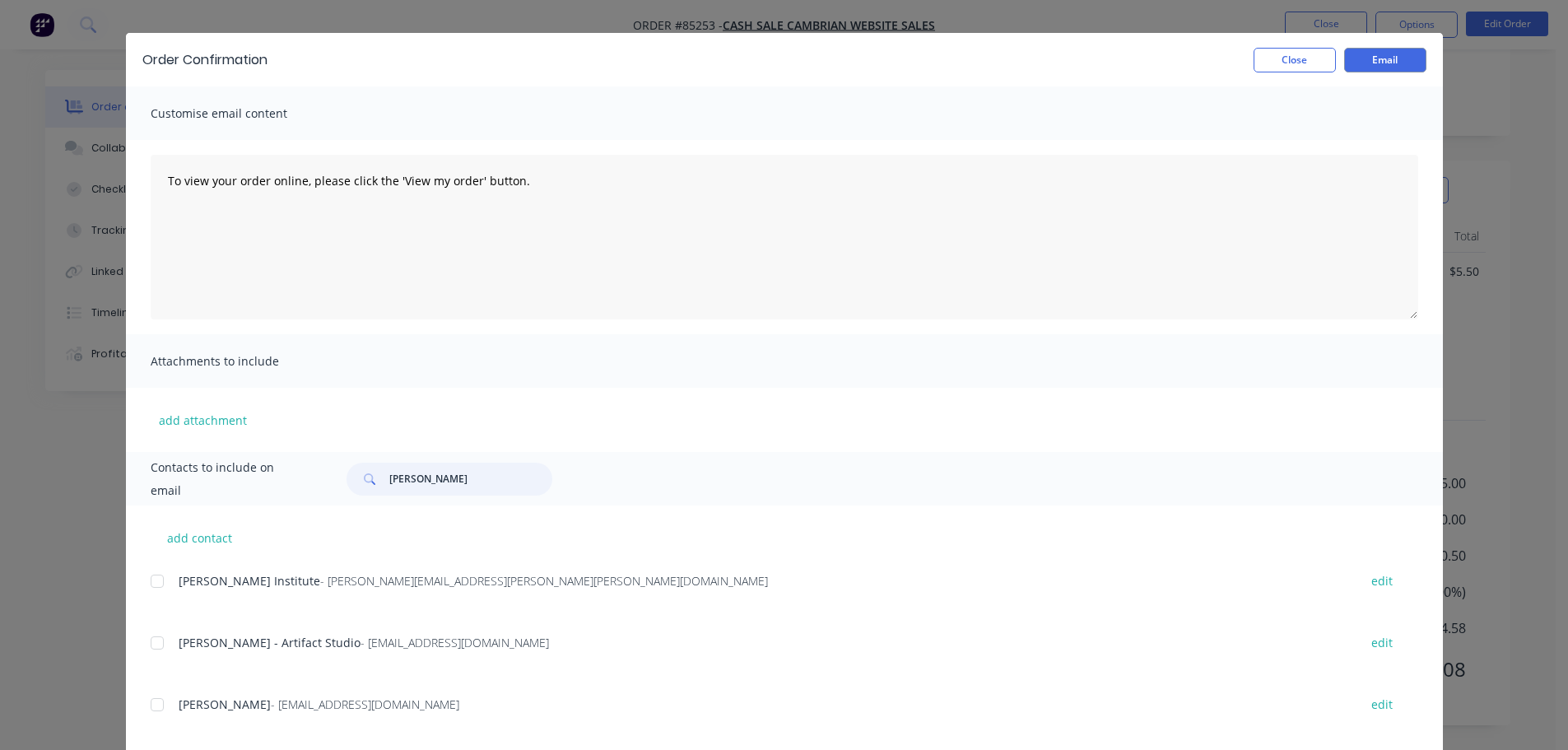
scroll to position [61, 0]
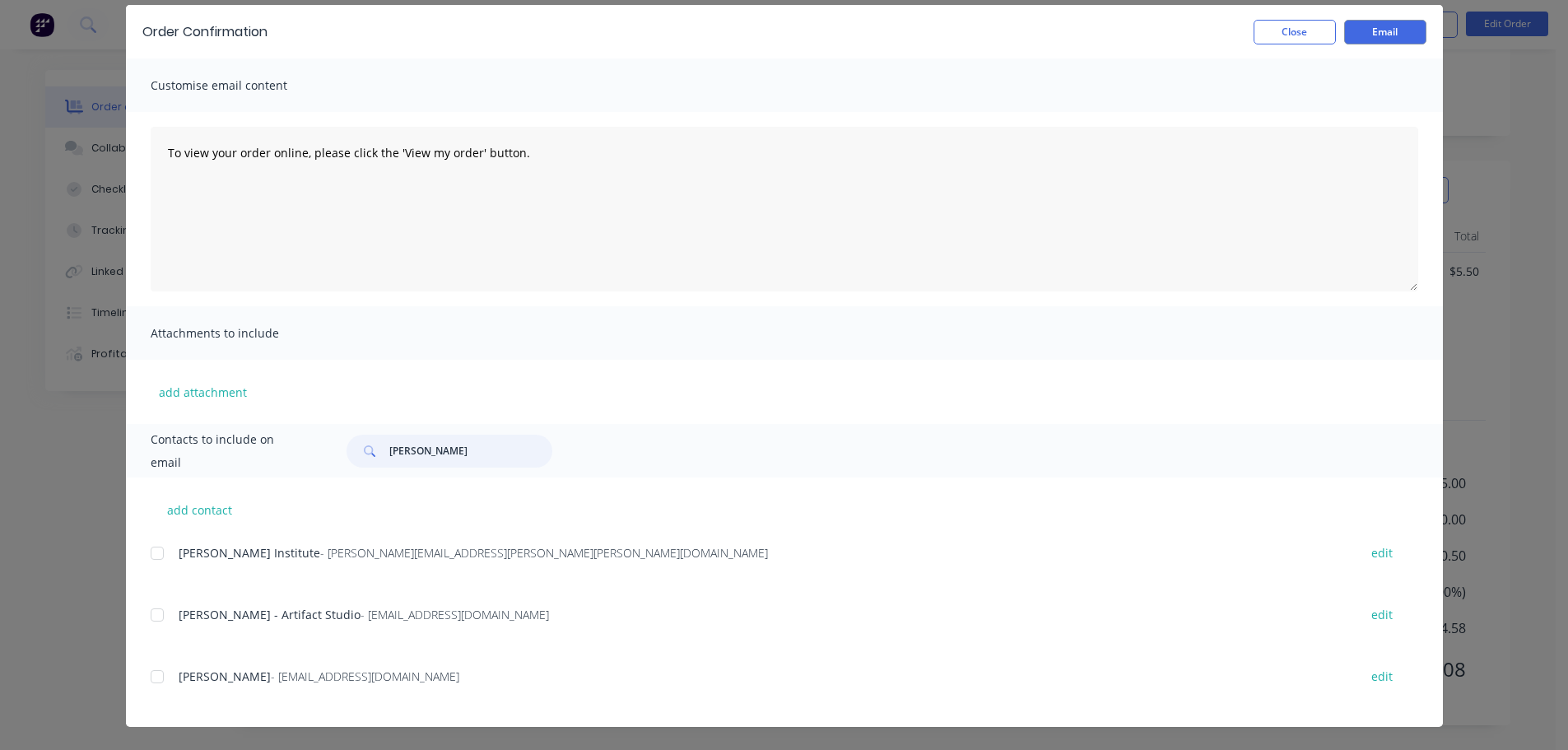
click at [155, 671] on div at bounding box center [157, 677] width 33 height 33
type input "graham"
click at [400, 194] on textarea "To view your order online, please click the 'View my order' button." at bounding box center [784, 208] width 1267 height 165
paste textarea "hank you for your order, confirmation of your order is attached. Your order wil…"
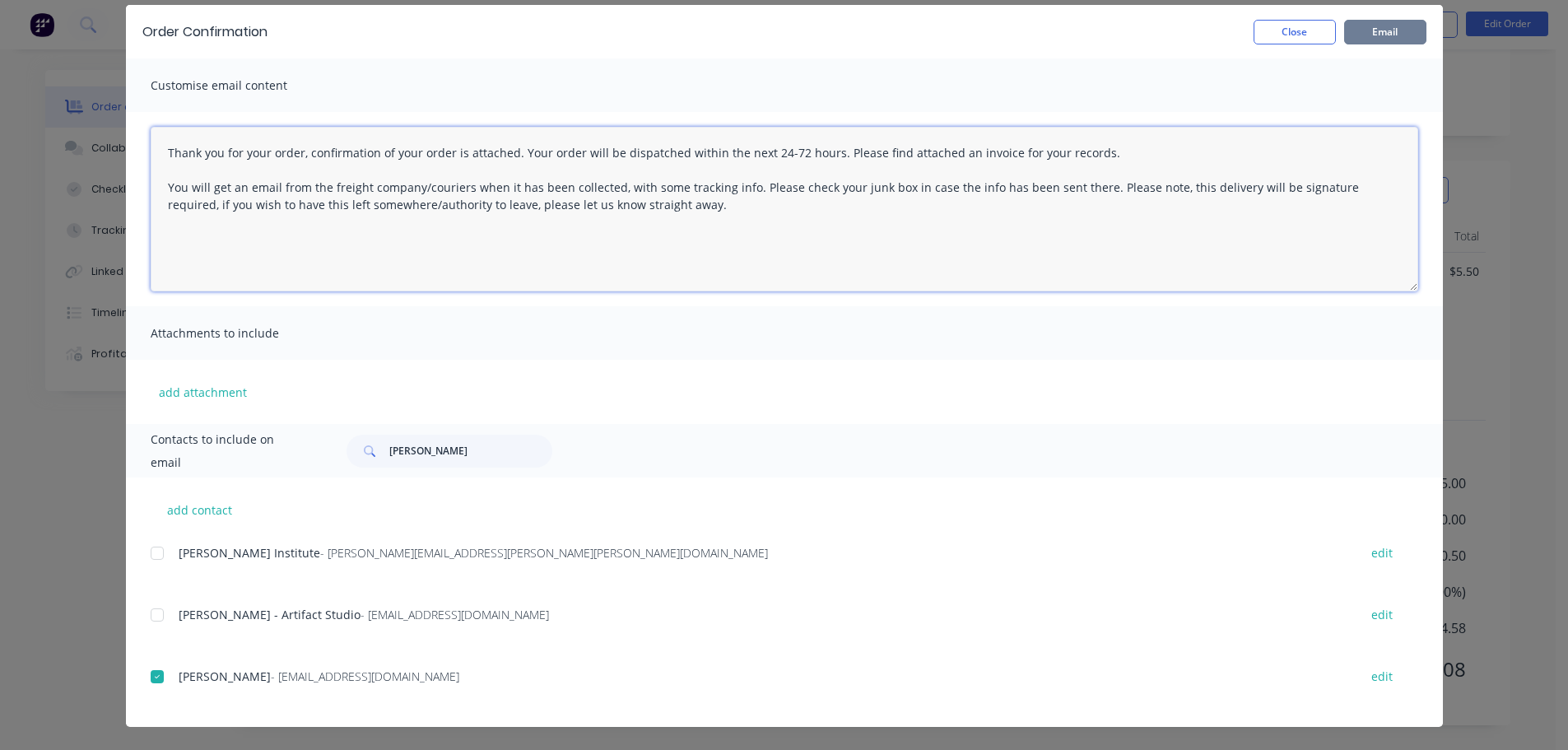
type textarea "Thank you for your order, confirmation of your order is attached. Your order wi…"
click at [1368, 32] on button "Email" at bounding box center [1385, 32] width 82 height 25
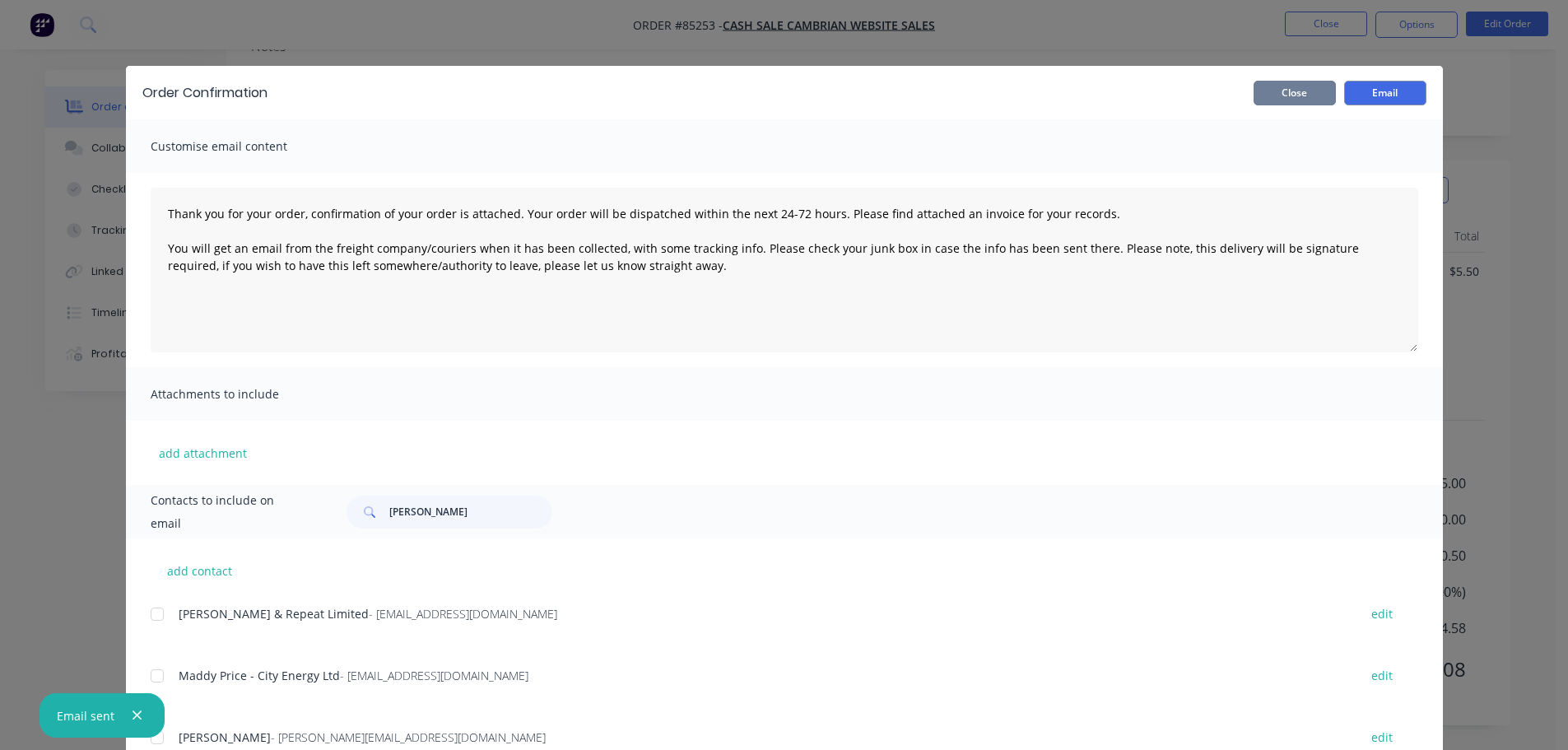
click at [1284, 91] on button "Close" at bounding box center [1295, 92] width 82 height 25
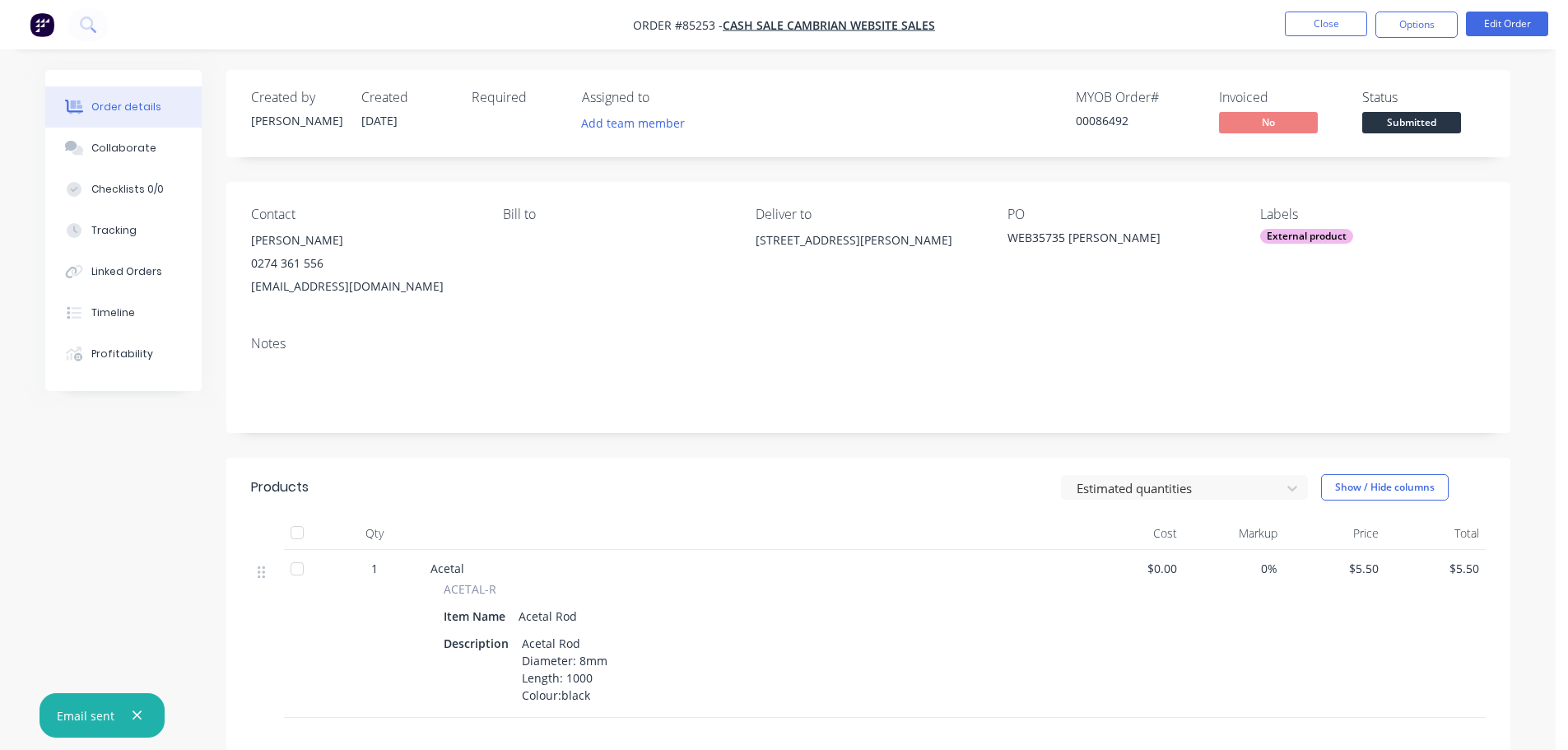
click at [1424, 113] on span "Submitted" at bounding box center [1412, 122] width 99 height 21
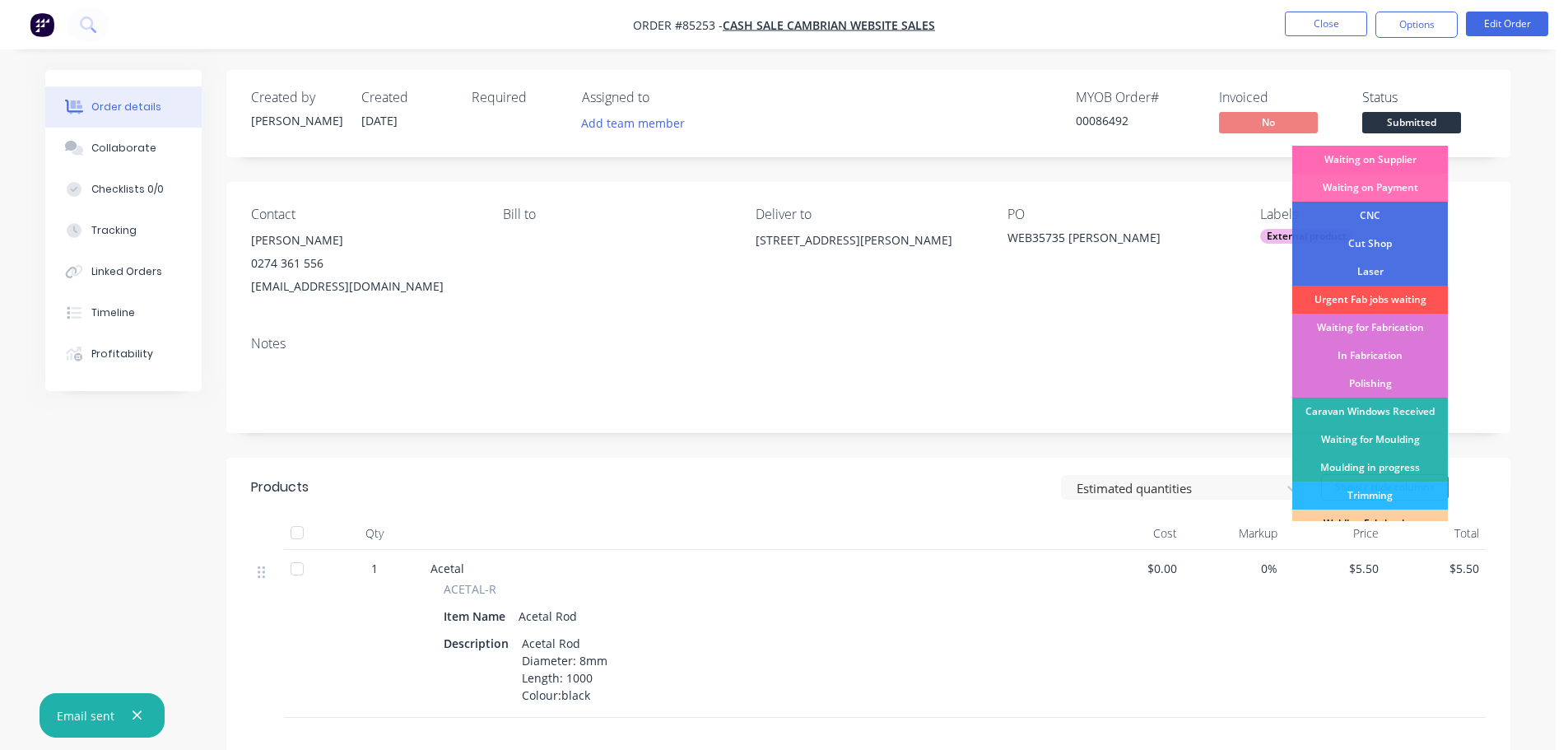
click at [1416, 162] on div "Waiting on Supplier" at bounding box center [1370, 160] width 155 height 28
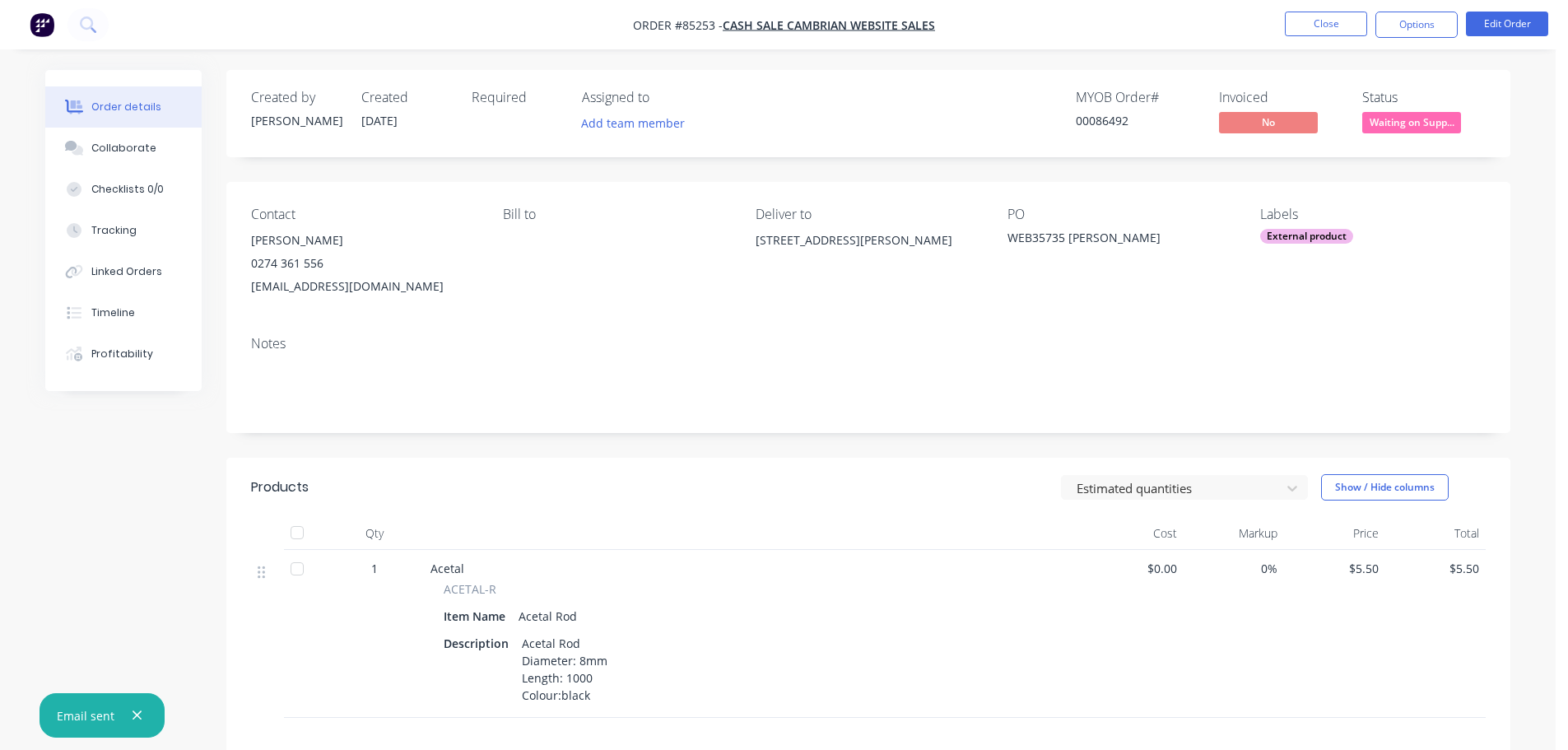
click at [1368, 63] on div "Order details Collaborate Checklists 0/0 Tracking Linked Orders Timeline Profit…" at bounding box center [778, 524] width 1556 height 1047
click at [1344, 29] on button "Close" at bounding box center [1326, 23] width 82 height 25
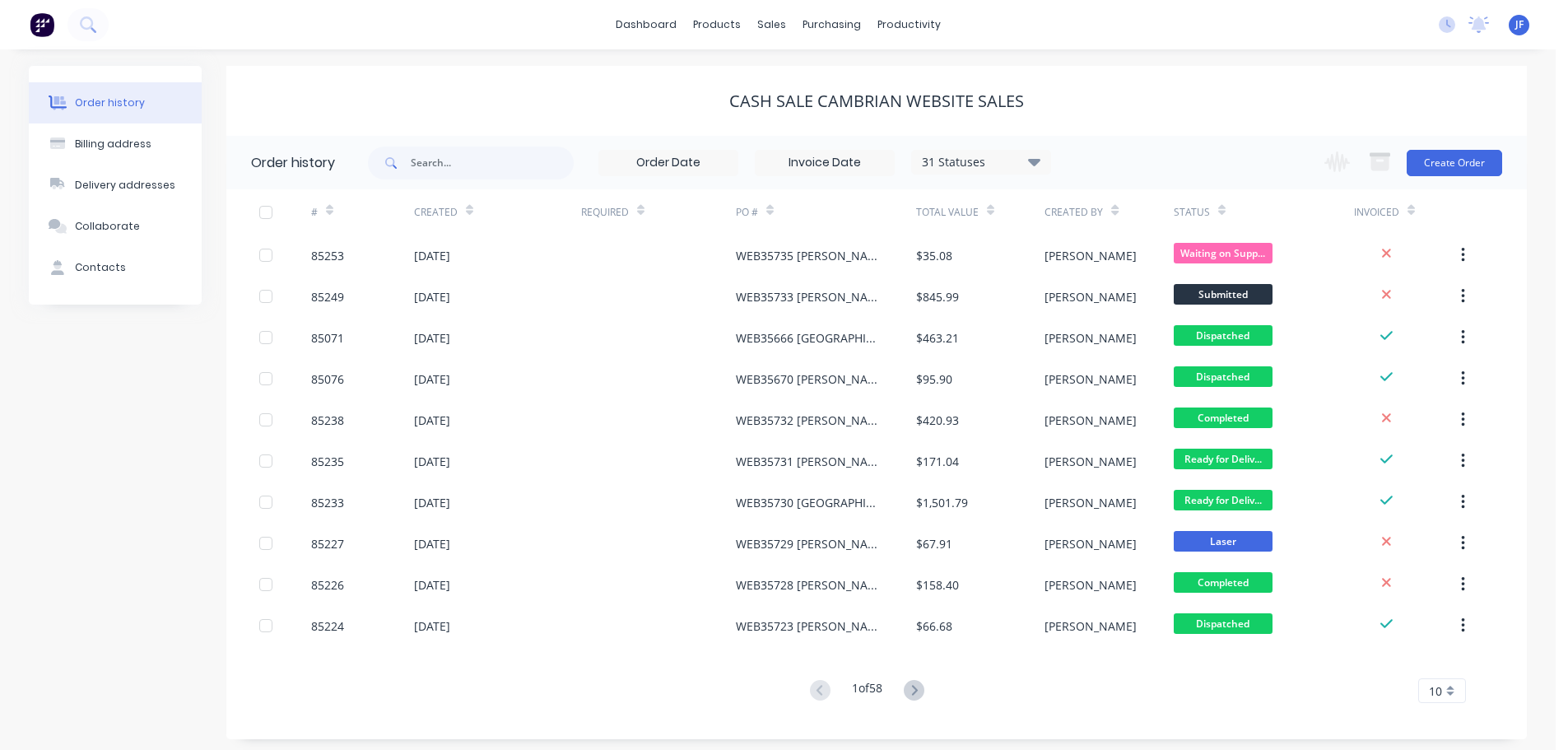
click at [463, 91] on div "cash sale CAMBRIAN WEBSITE SALES" at bounding box center [876, 101] width 1301 height 20
click at [817, 71] on link "Sales Orders" at bounding box center [857, 78] width 218 height 33
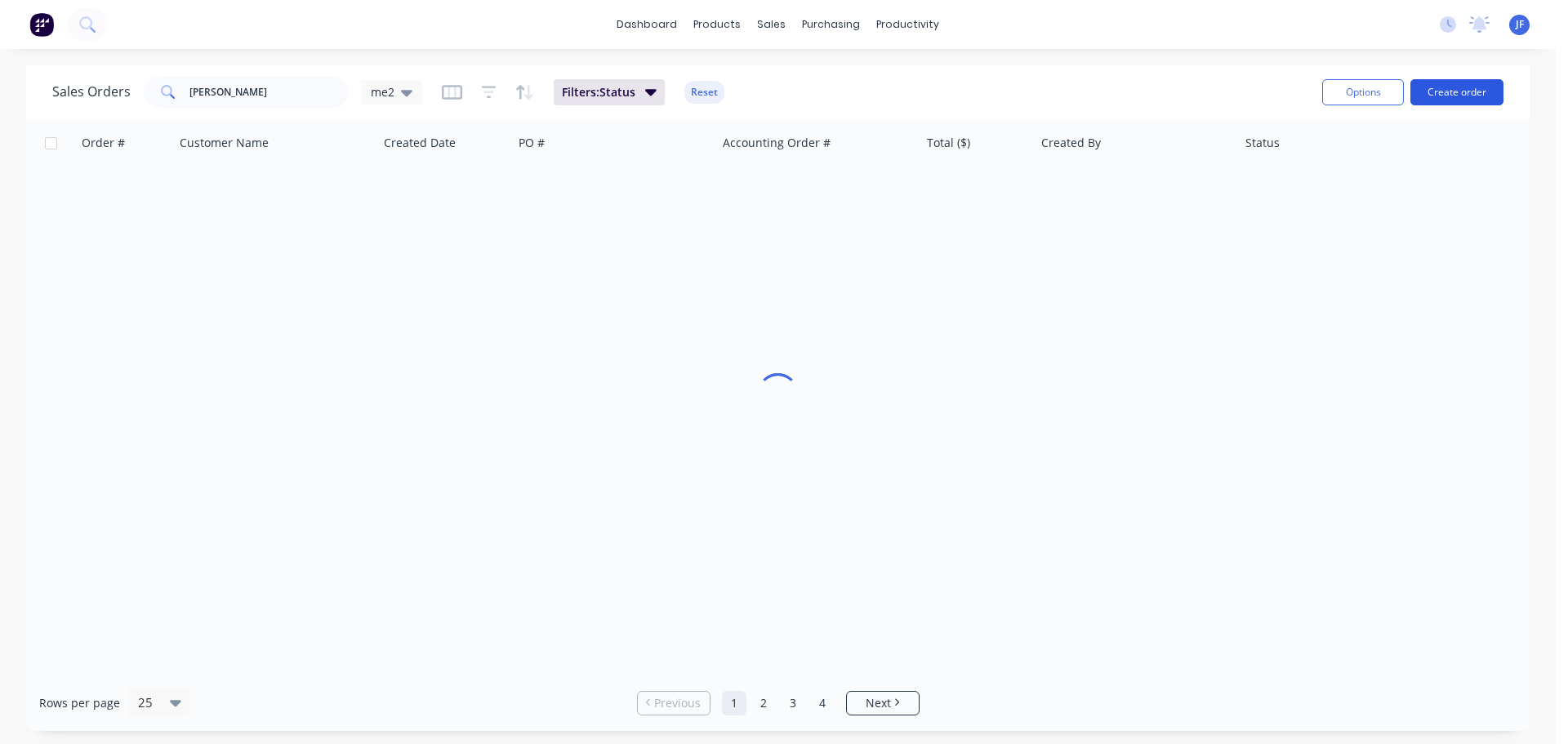
click at [1438, 93] on button "Create order" at bounding box center [1457, 92] width 93 height 26
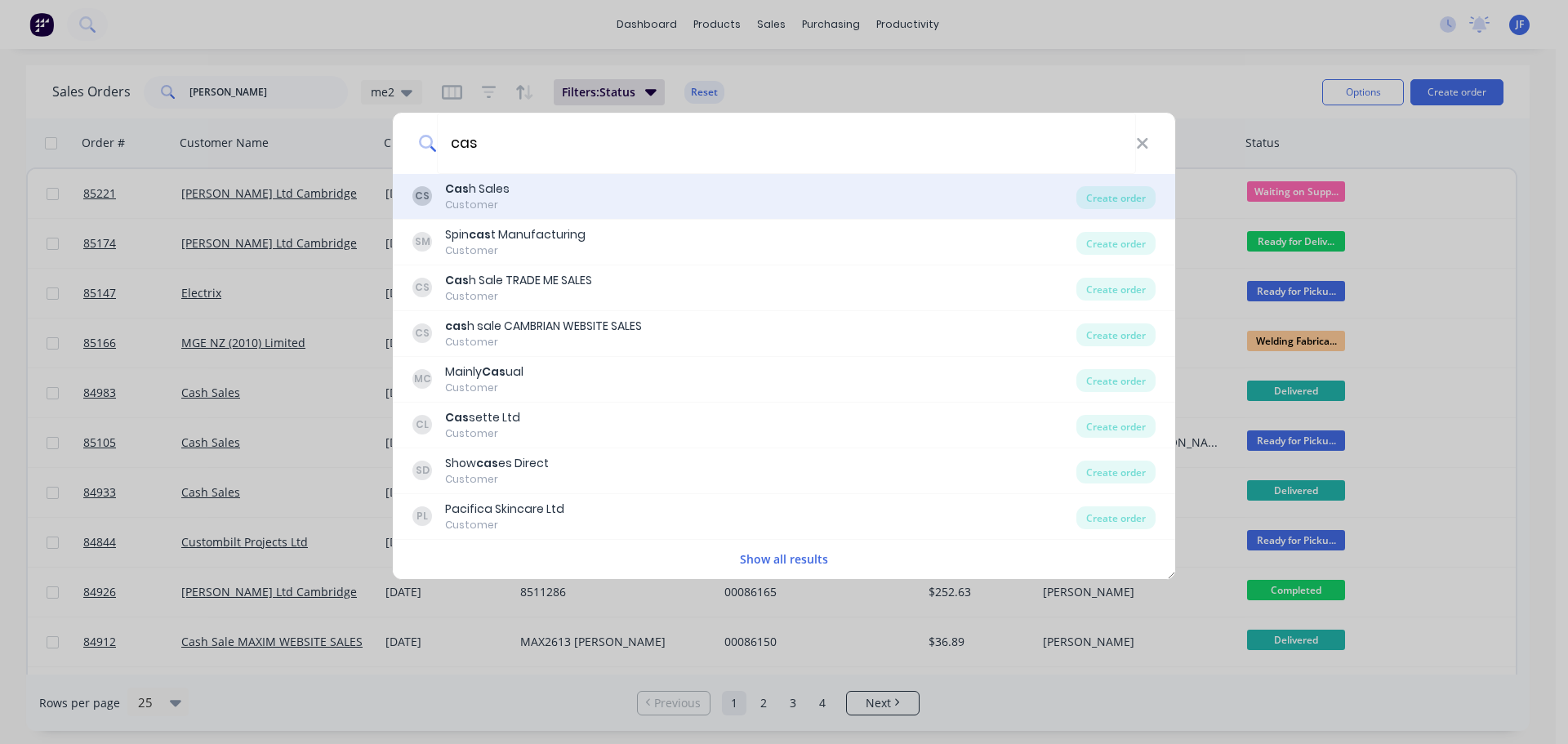
type input "cas"
click at [751, 196] on div "CS Cas h Sales Customer" at bounding box center [745, 197] width 664 height 32
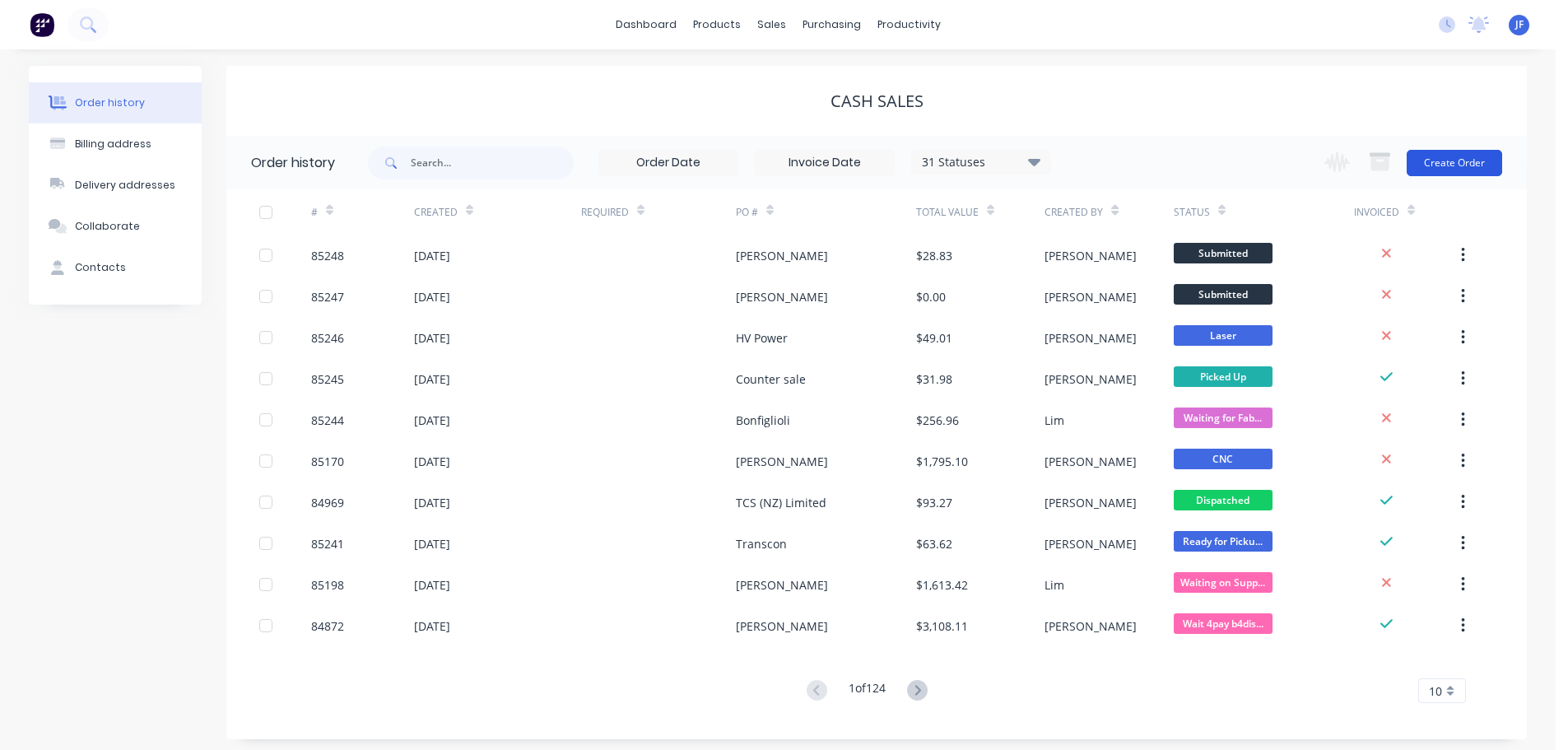
click at [1426, 161] on button "Create Order" at bounding box center [1454, 162] width 96 height 26
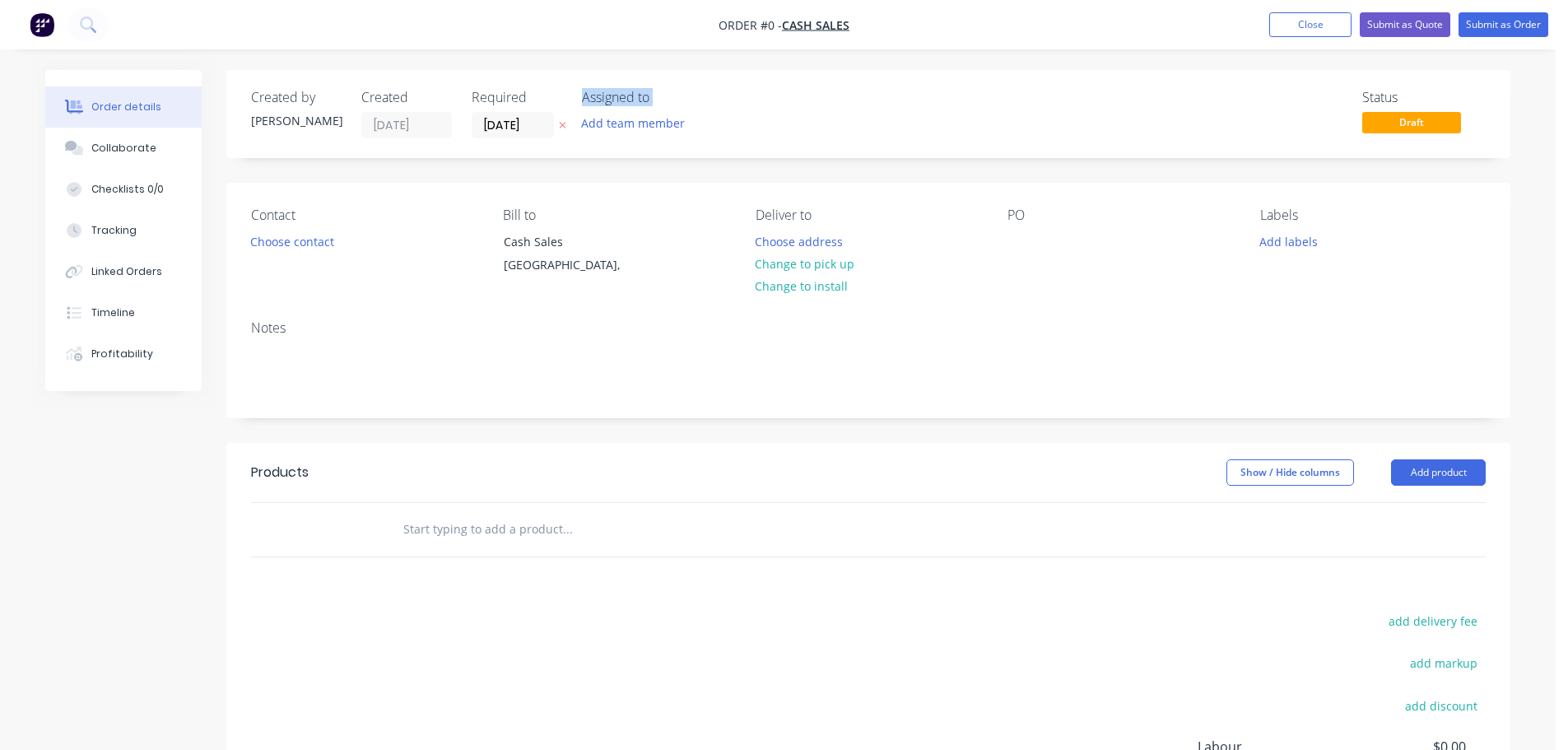
click at [572, 126] on div "Created by Jess Created 14/10/25 Required 14/10/25 Assigned to Add team member" at bounding box center [499, 114] width 495 height 49
click at [562, 121] on icon "button" at bounding box center [562, 126] width 8 height 10
click at [510, 87] on div "Created by Jess Created 14/10/25 Required Assigned to Add team member Status Dr…" at bounding box center [869, 114] width 1284 height 88
click at [281, 241] on button "Choose contact" at bounding box center [292, 241] width 102 height 22
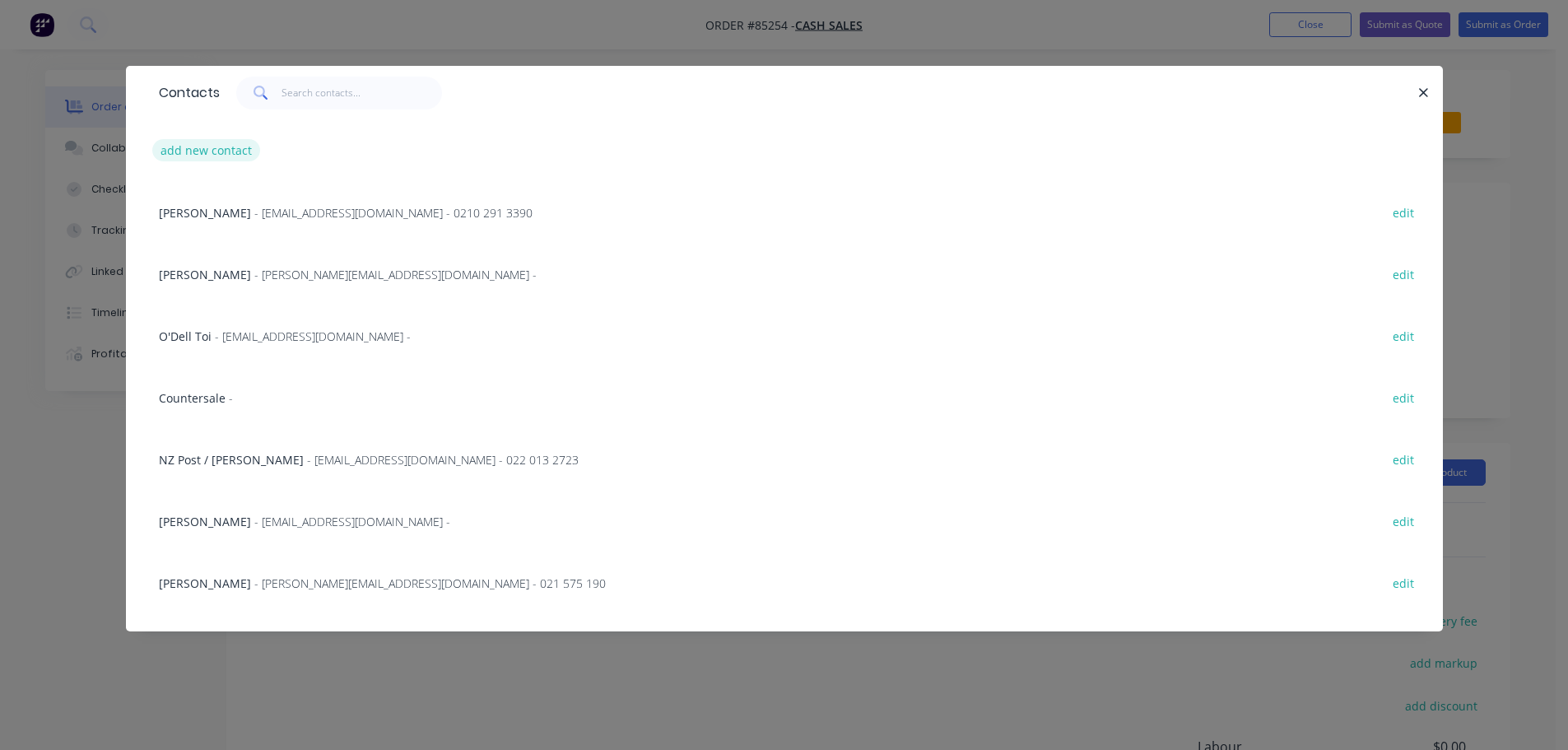
click at [229, 149] on button "add new contact" at bounding box center [206, 150] width 108 height 22
select select "NZ"
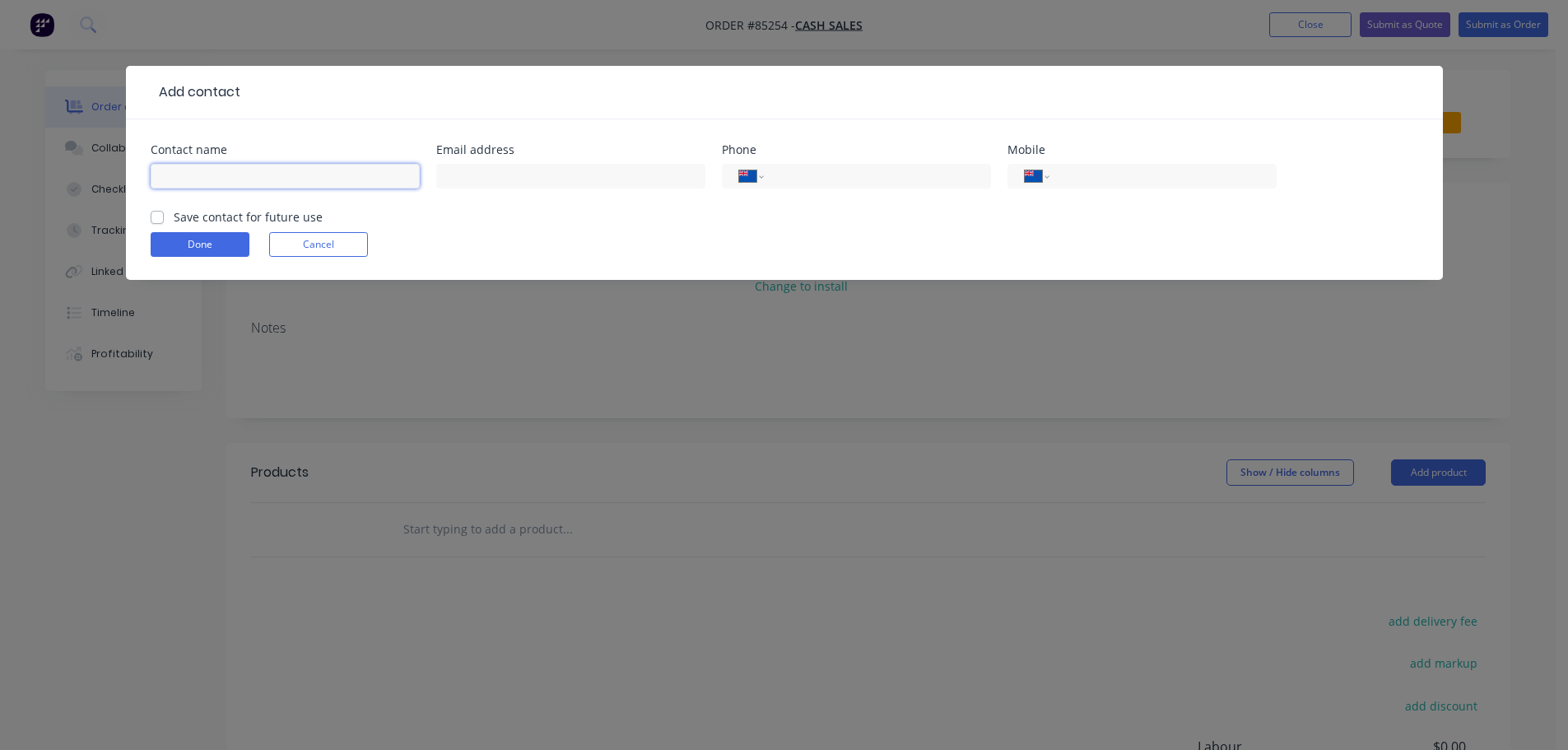
click at [276, 171] on input "text" at bounding box center [284, 176] width 269 height 25
type input "Greg"
click at [1162, 179] on input "tel" at bounding box center [1159, 177] width 197 height 19
type input "027 604 5312"
click at [298, 215] on label "Save contact for future use" at bounding box center [248, 217] width 149 height 17
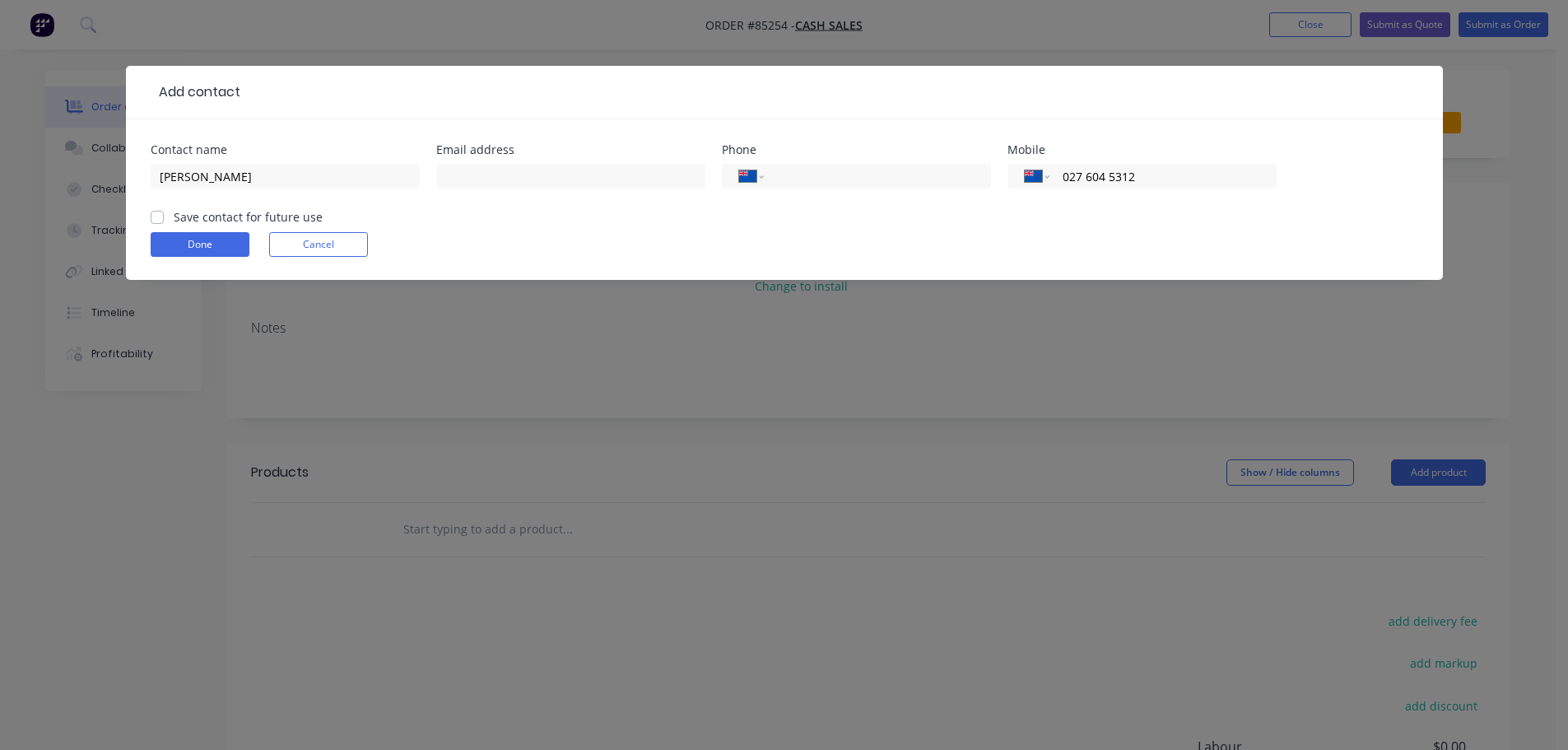
click at [164, 215] on input "Save contact for future use" at bounding box center [156, 216] width 13 height 15
checkbox input "true"
click at [426, 193] on div "Contact name Greg Email address Phone International Afghanistan Åland Islands A…" at bounding box center [784, 176] width 1267 height 64
click at [452, 174] on input "text" at bounding box center [570, 176] width 269 height 25
click at [253, 186] on input "Greg" at bounding box center [284, 176] width 269 height 25
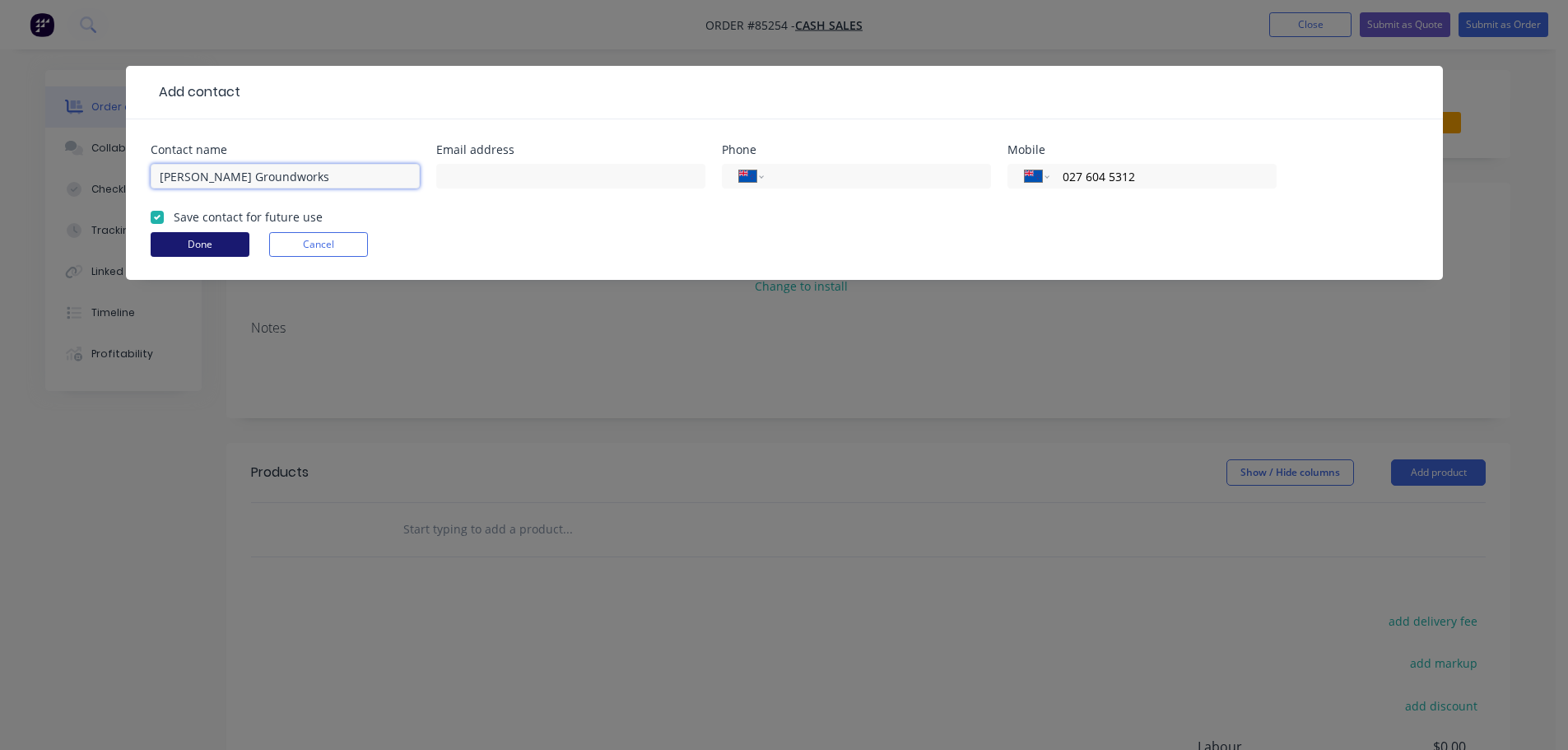
type input "Greg - TM Groundworks"
click at [215, 243] on button "Done" at bounding box center [200, 244] width 99 height 25
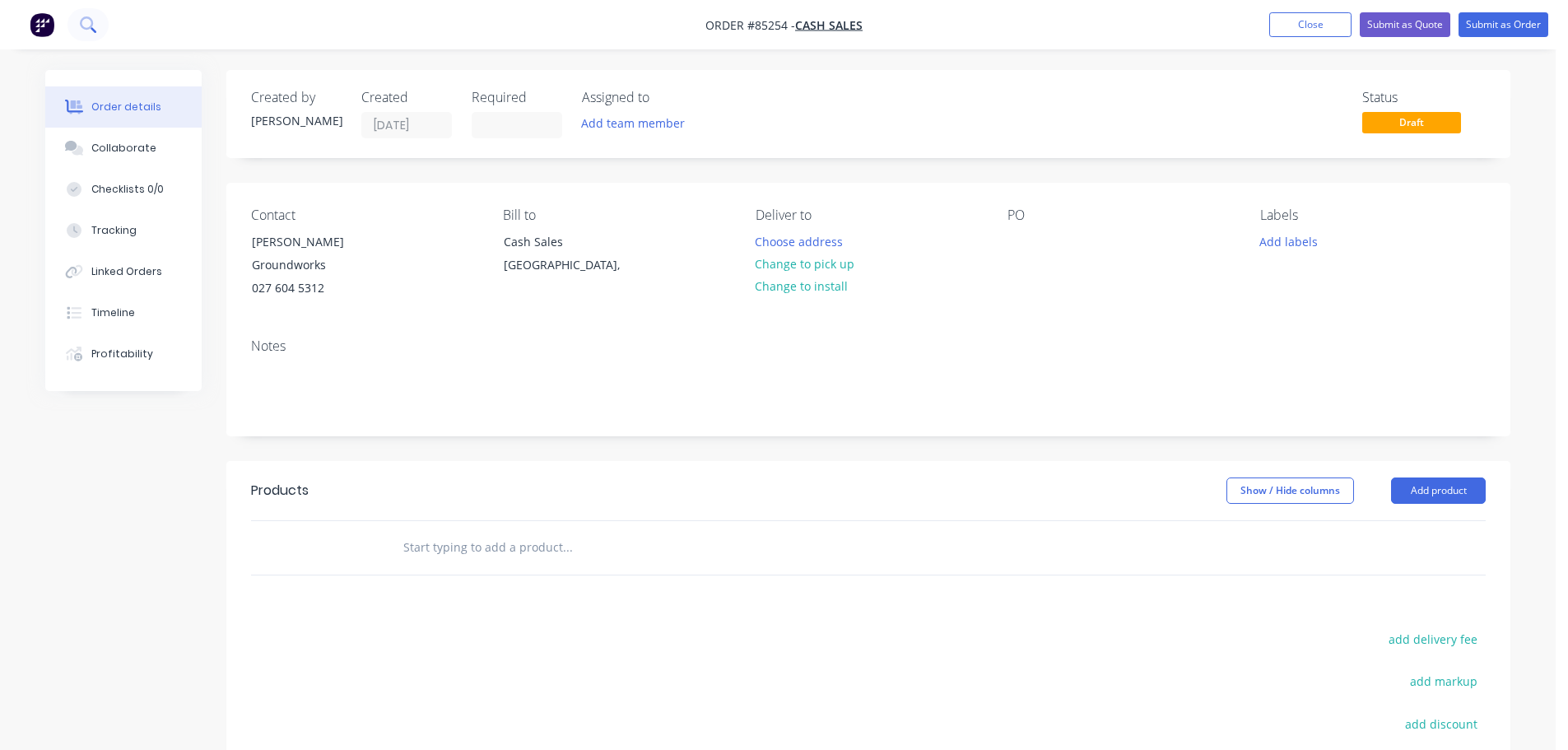
click at [91, 28] on icon at bounding box center [93, 30] width 6 height 6
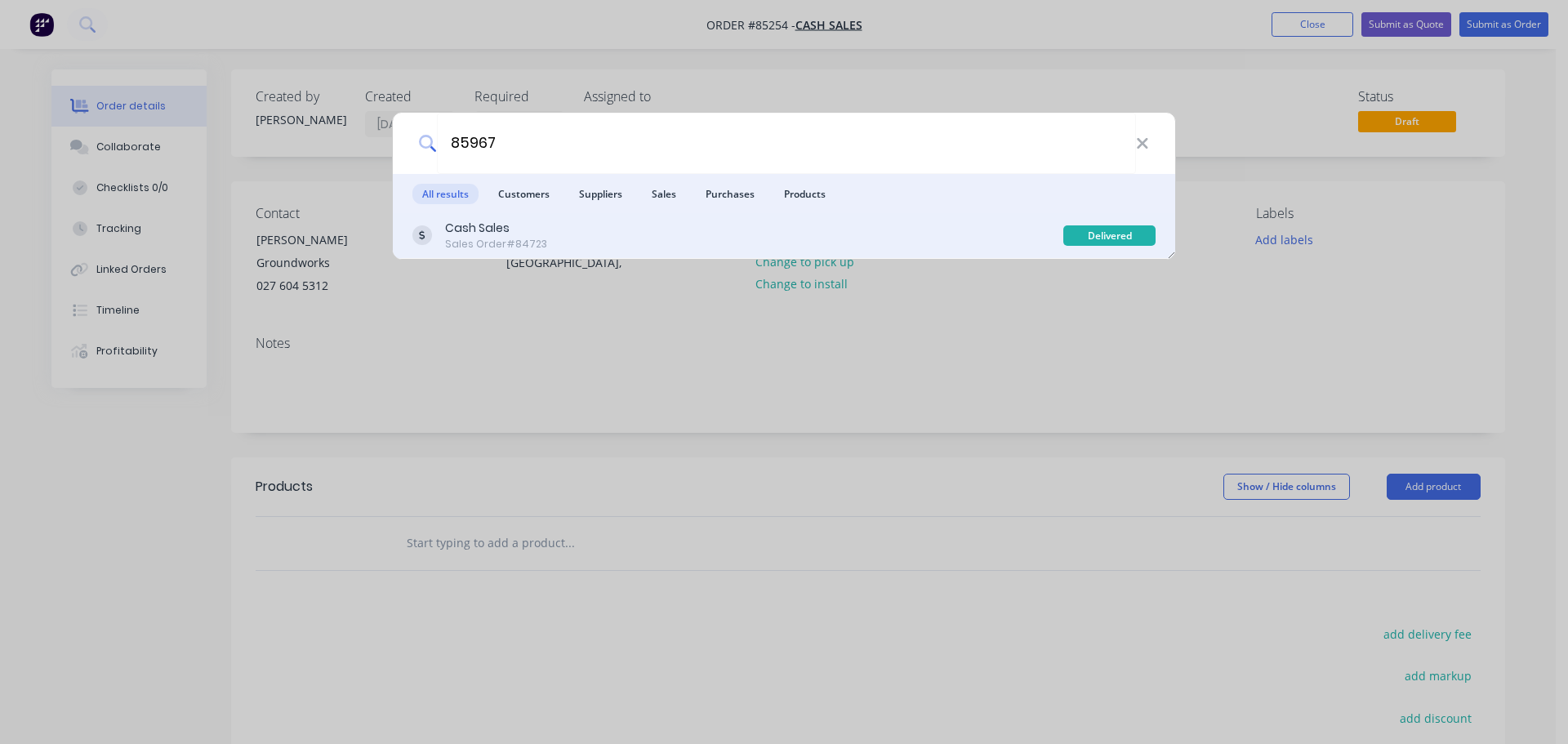
type input "85967"
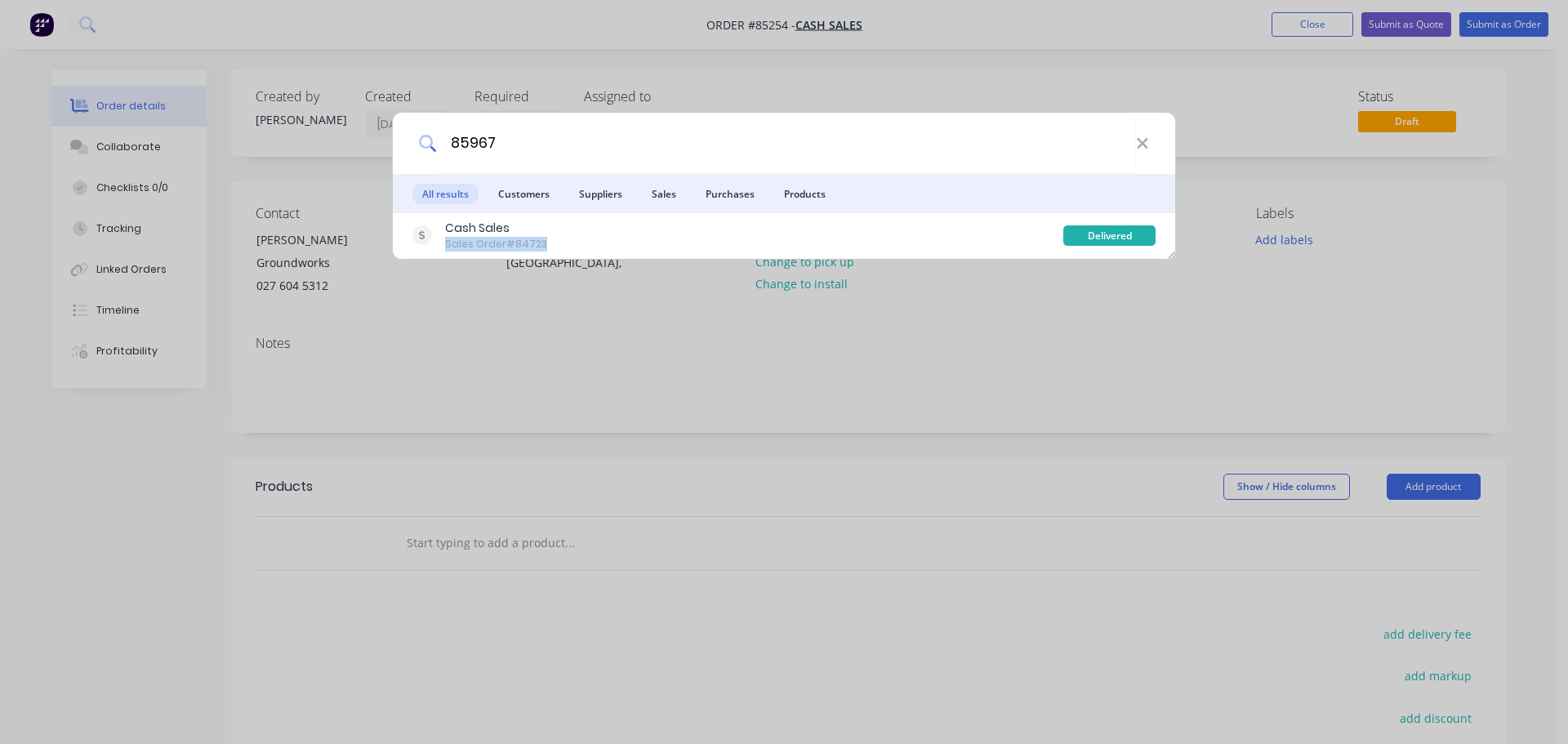
click at [721, 236] on div "Cash Sales Sales Order #84723" at bounding box center [738, 236] width 651 height 32
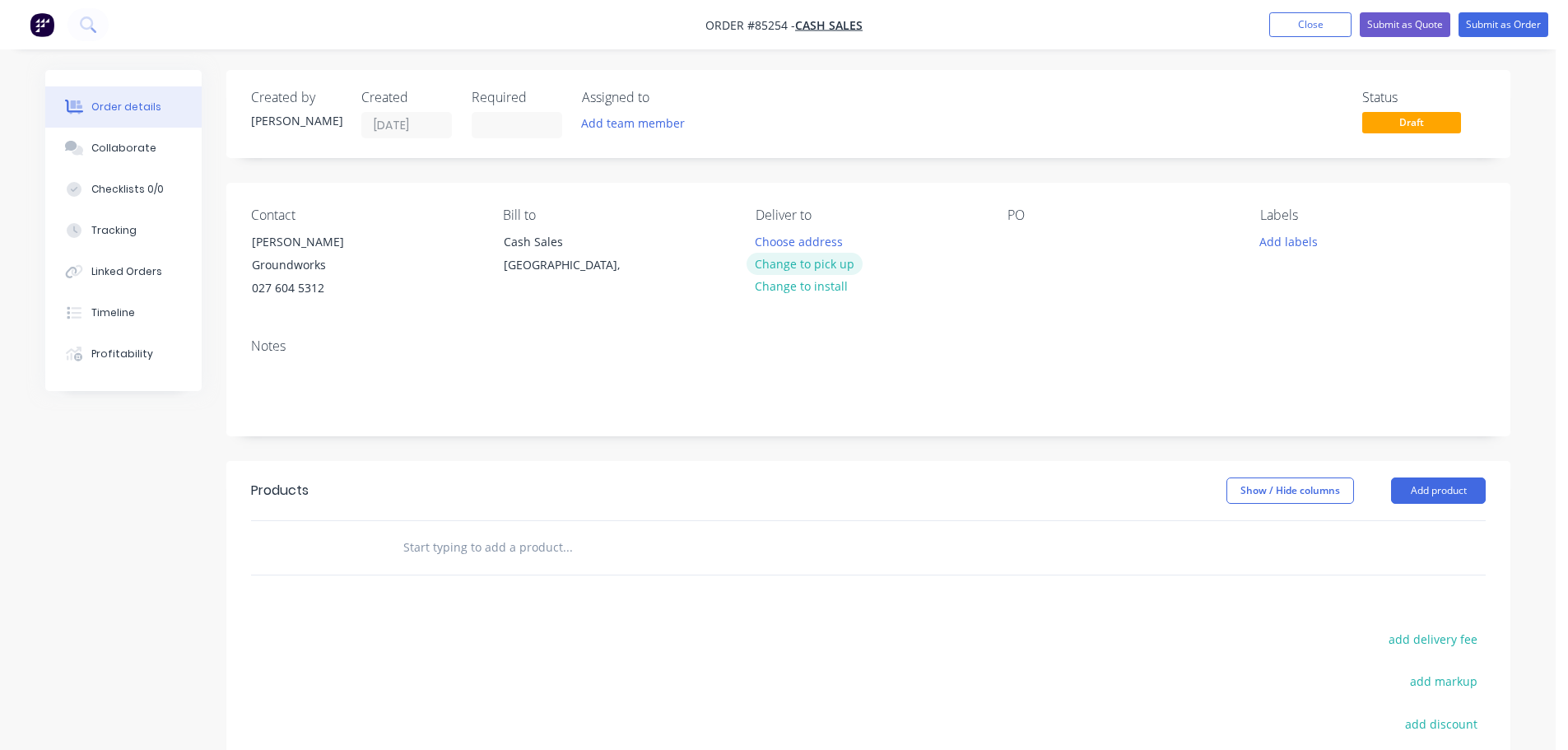
click at [773, 258] on button "Change to pick up" at bounding box center [804, 264] width 117 height 22
click at [516, 531] on input "text" at bounding box center [567, 548] width 330 height 33
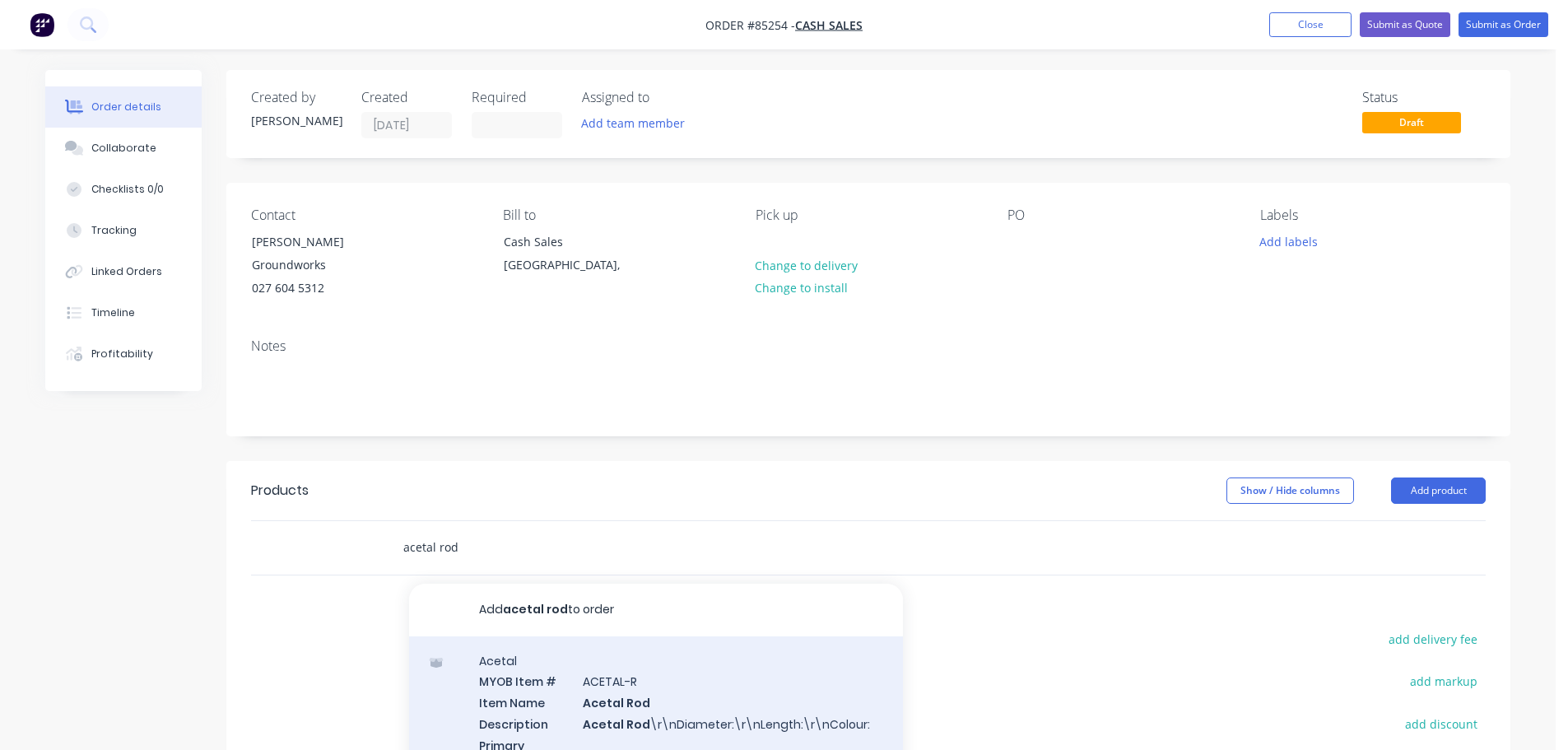
type input "acetal rod"
click at [657, 694] on div "Acetal MYOB Item # ACETAL-R Item Name Acetal Rod Description Acetal Rod \r\nDia…" at bounding box center [656, 741] width 494 height 210
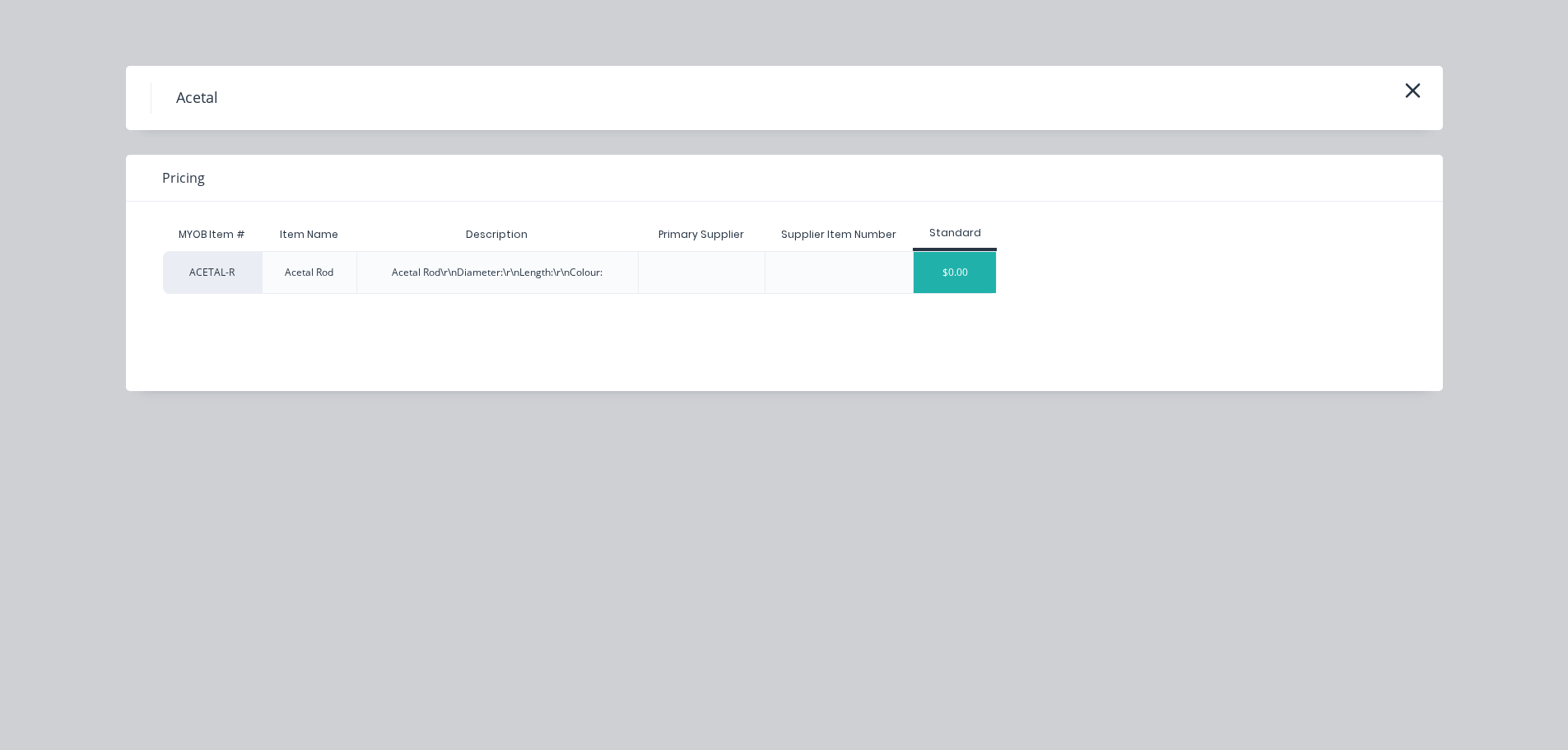
click at [951, 277] on div "$0.00" at bounding box center [955, 272] width 82 height 41
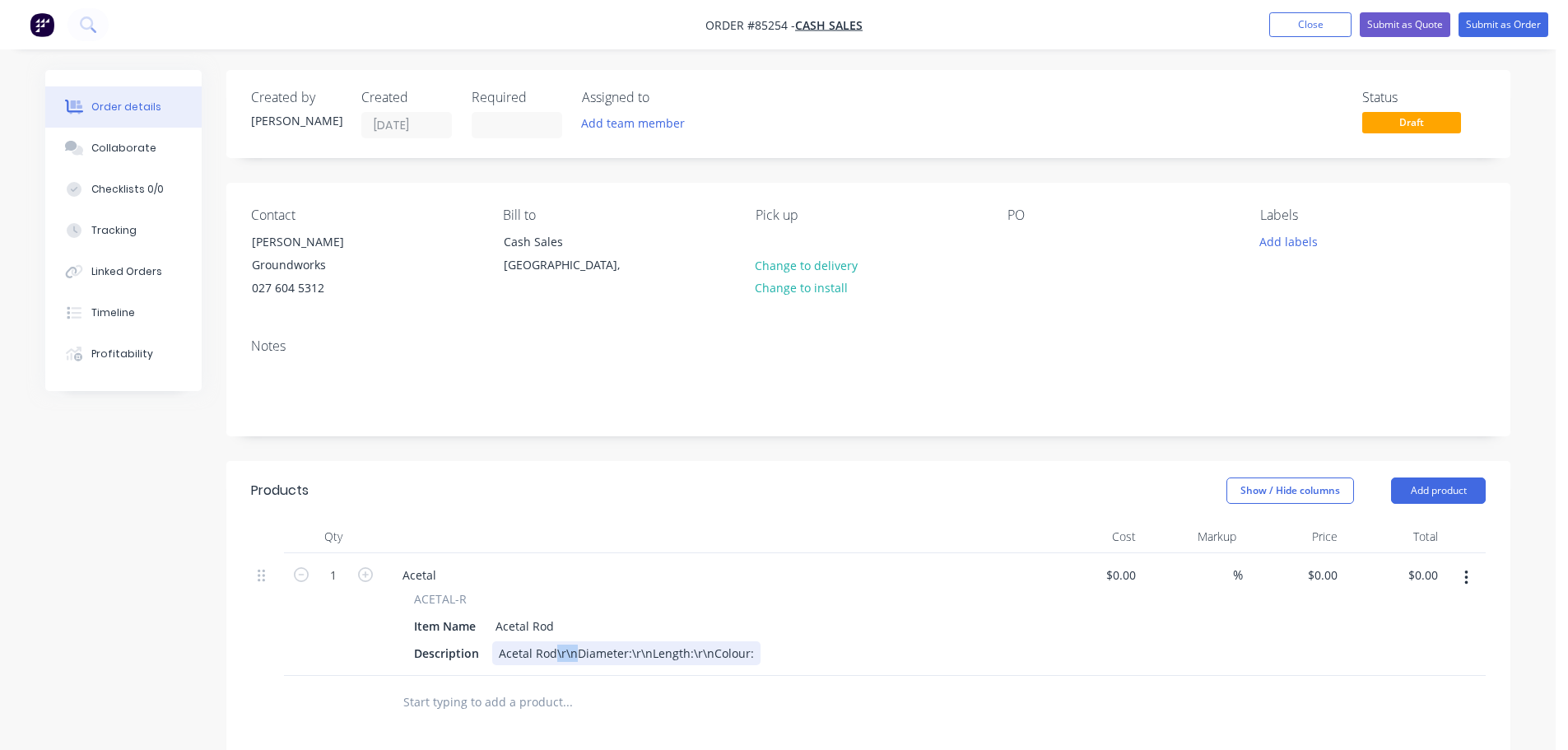
drag, startPoint x: 576, startPoint y: 642, endPoint x: 556, endPoint y: 644, distance: 20.1
click at [556, 644] on div "Acetal Rod\r\nDiameter:\r\nLength:\r\nColour:" at bounding box center [626, 653] width 268 height 24
drag, startPoint x: 573, startPoint y: 661, endPoint x: 549, endPoint y: 665, distance: 24.3
click at [549, 665] on div "Acetal ACETAL-R Item Name Acetal Rod Description Acetal Rod Diameter:\r\nLength…" at bounding box center [711, 624] width 658 height 140
drag, startPoint x: 557, startPoint y: 672, endPoint x: 539, endPoint y: 673, distance: 18.0
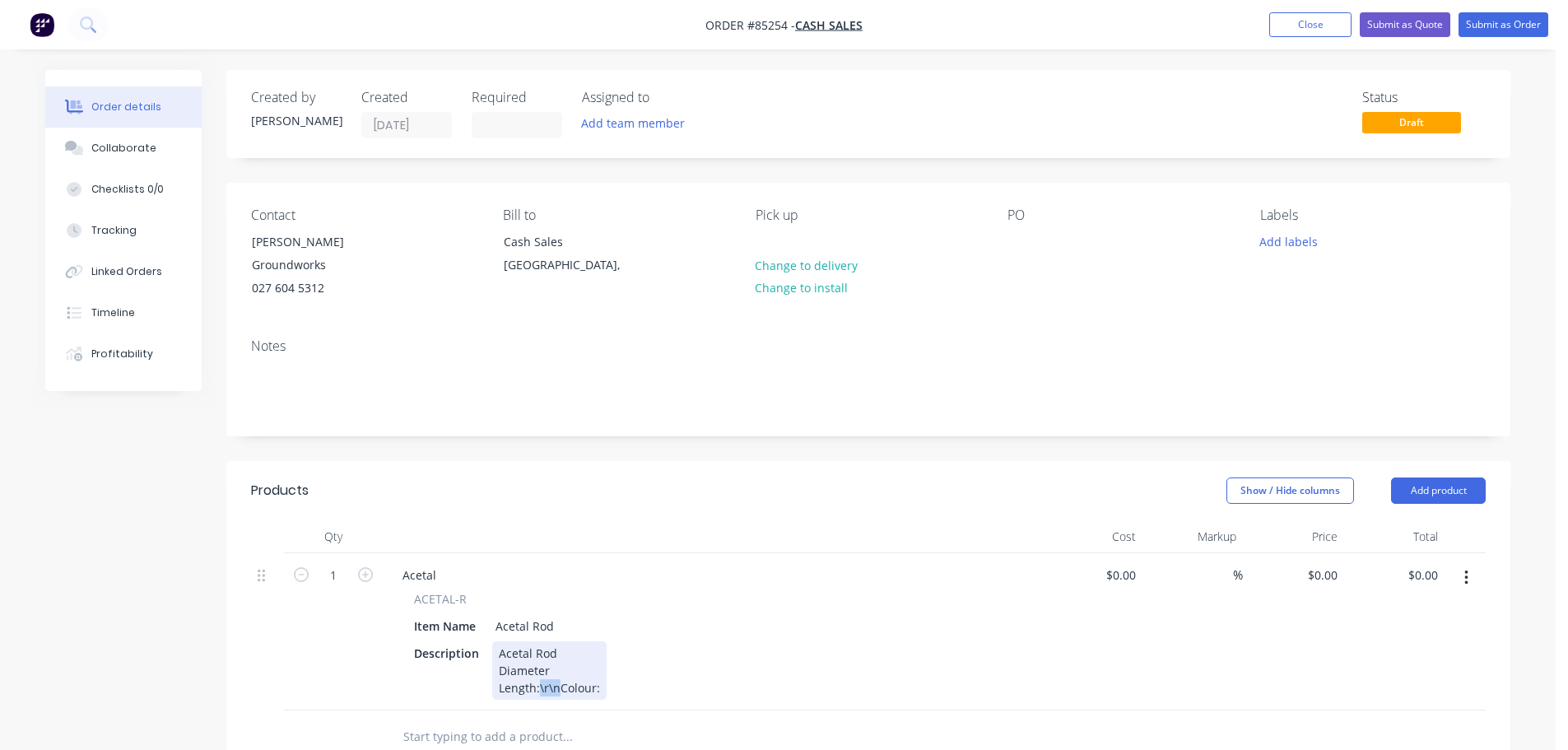
click at [539, 673] on div "Acetal Rod Diameter Length:\r\nColour:" at bounding box center [549, 671] width 114 height 58
click at [555, 655] on div "Acetal Rod Diameter Length: Colour:" at bounding box center [528, 679] width 72 height 76
click at [547, 665] on div "Acetal Rod Diameter 10 Length: Colour:" at bounding box center [532, 679] width 80 height 76
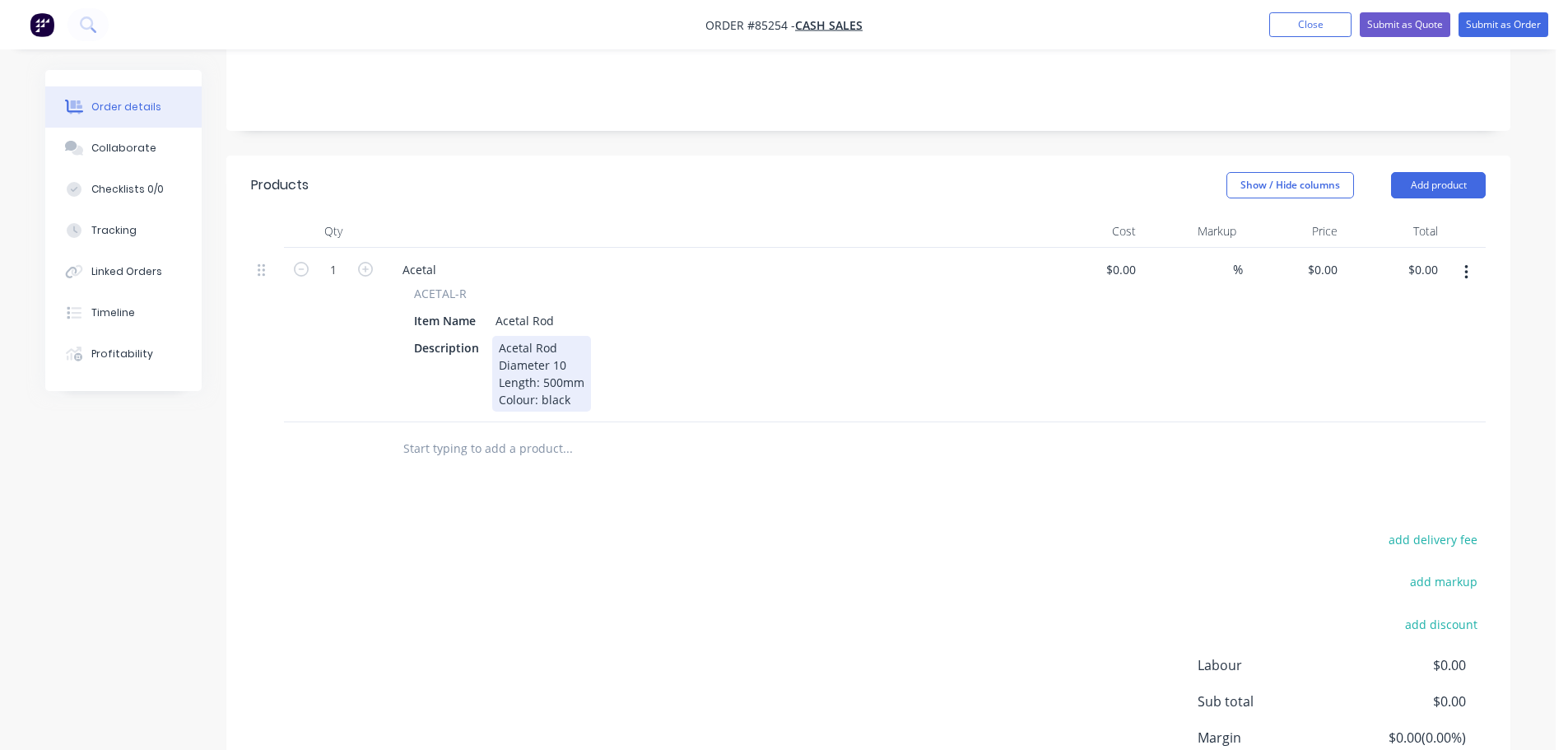
scroll to position [330, 0]
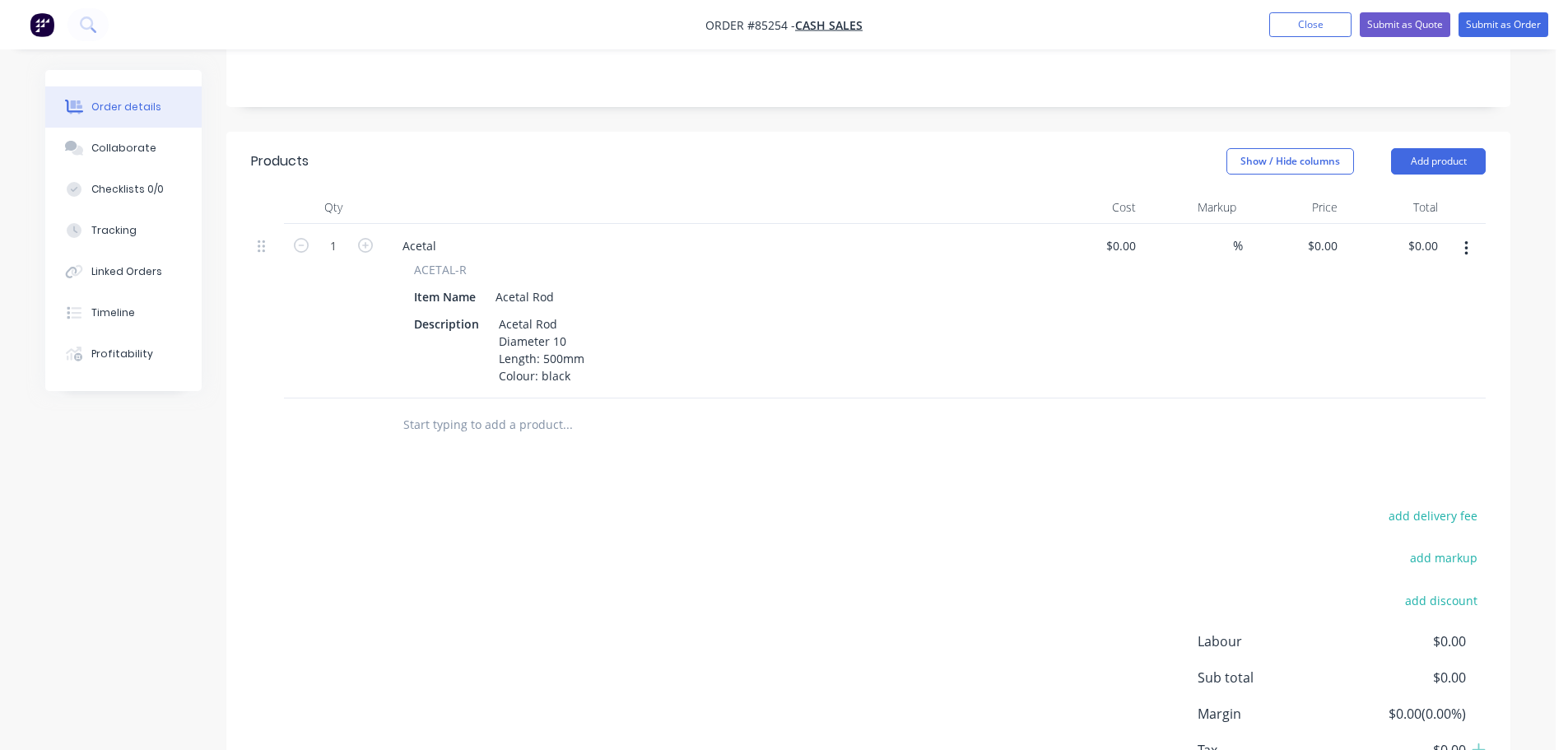
click at [1469, 234] on button "button" at bounding box center [1466, 249] width 38 height 30
click at [1438, 313] on div "Duplicate" at bounding box center [1407, 325] width 126 height 24
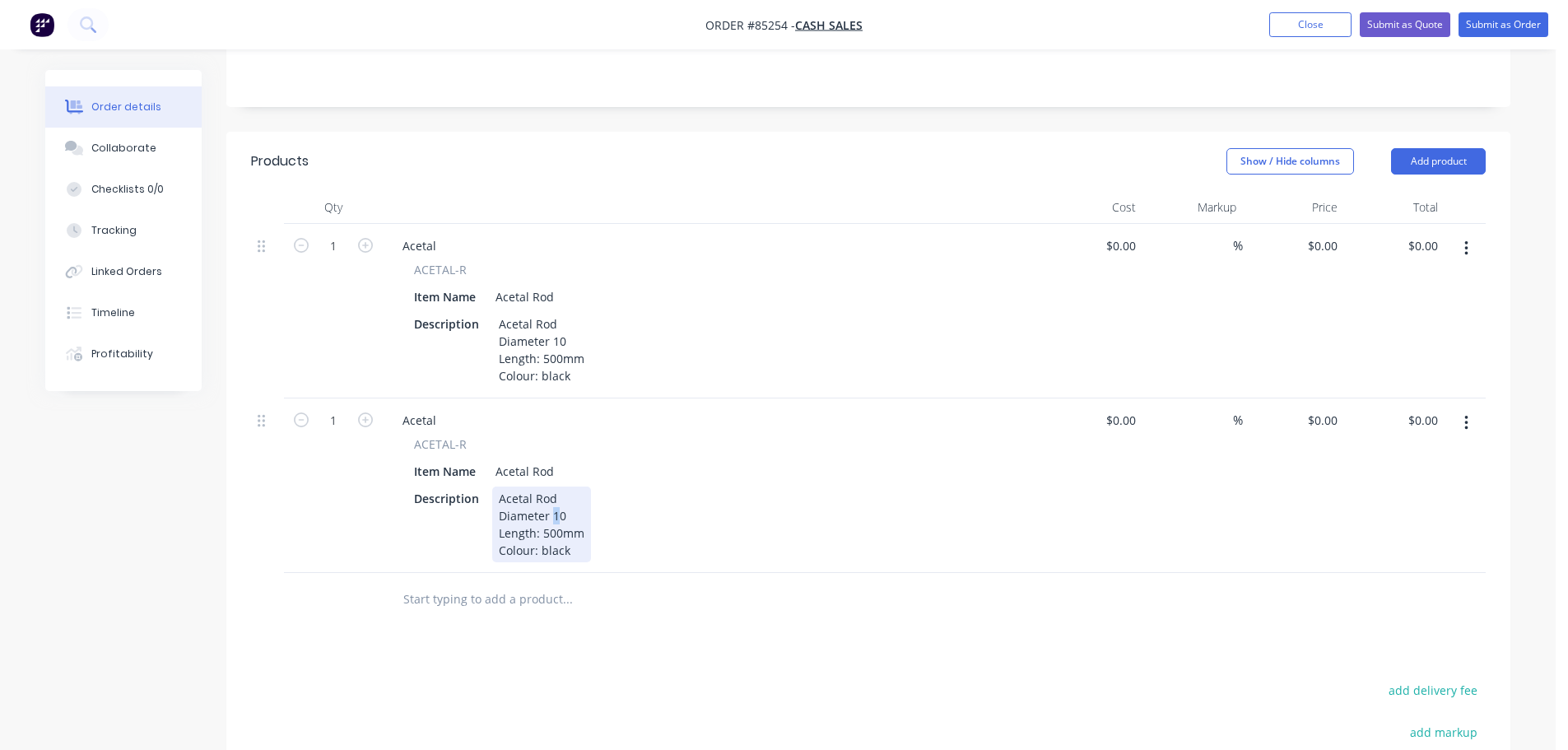
click at [558, 500] on div "Acetal Rod Diameter 10 Length: 500mm Colour: black" at bounding box center [541, 524] width 99 height 76
click at [598, 519] on div "Description Acetal Rod Diameter 20 Length: 500mm Colour: black" at bounding box center [709, 524] width 603 height 76
click at [1312, 229] on div "0 $0.00" at bounding box center [1293, 311] width 102 height 174
paste input "6.12"
type input "$6.12"
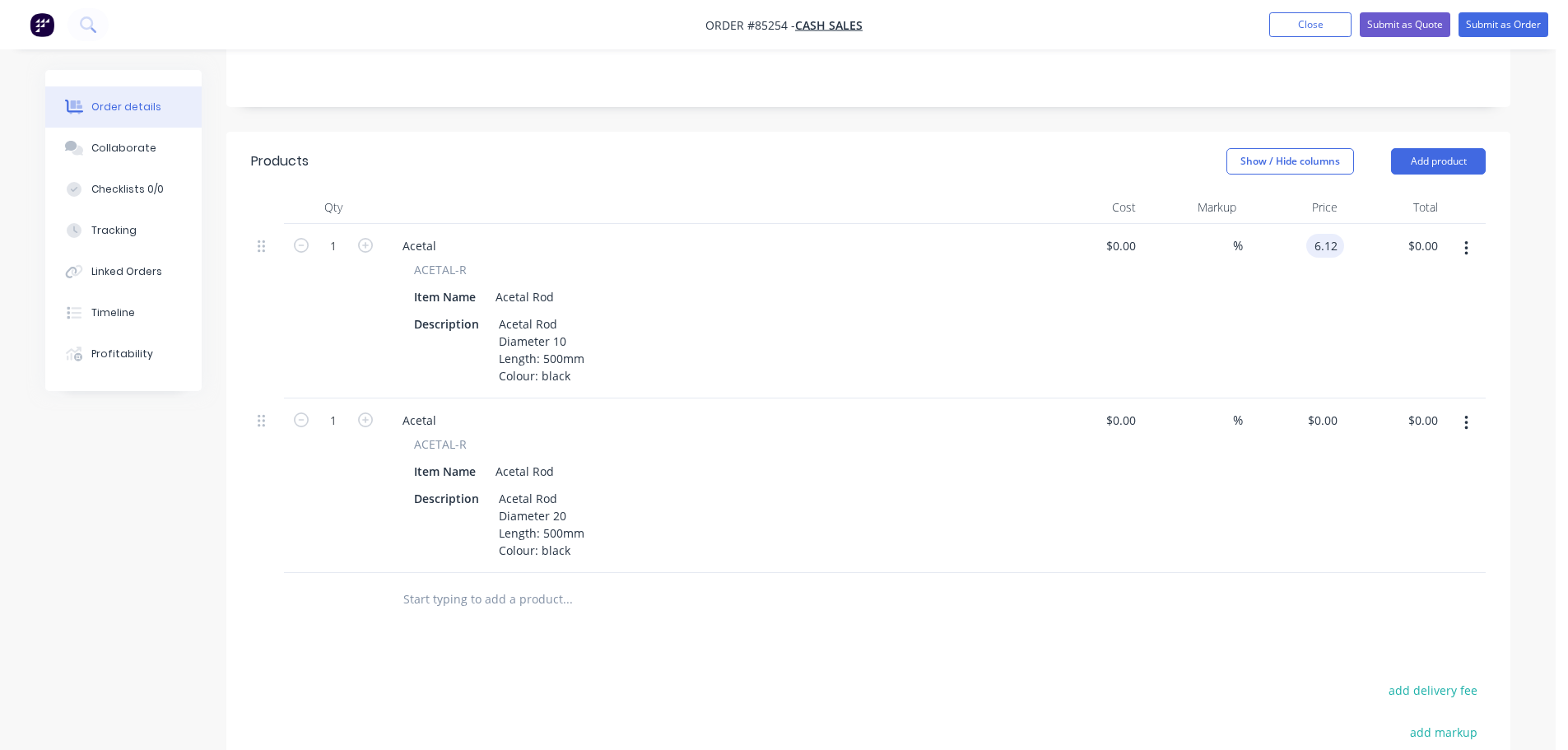
type input "$6.12"
click at [1312, 413] on div "0 $0.00" at bounding box center [1293, 485] width 102 height 174
paste input "19.3"
type input "$19.30"
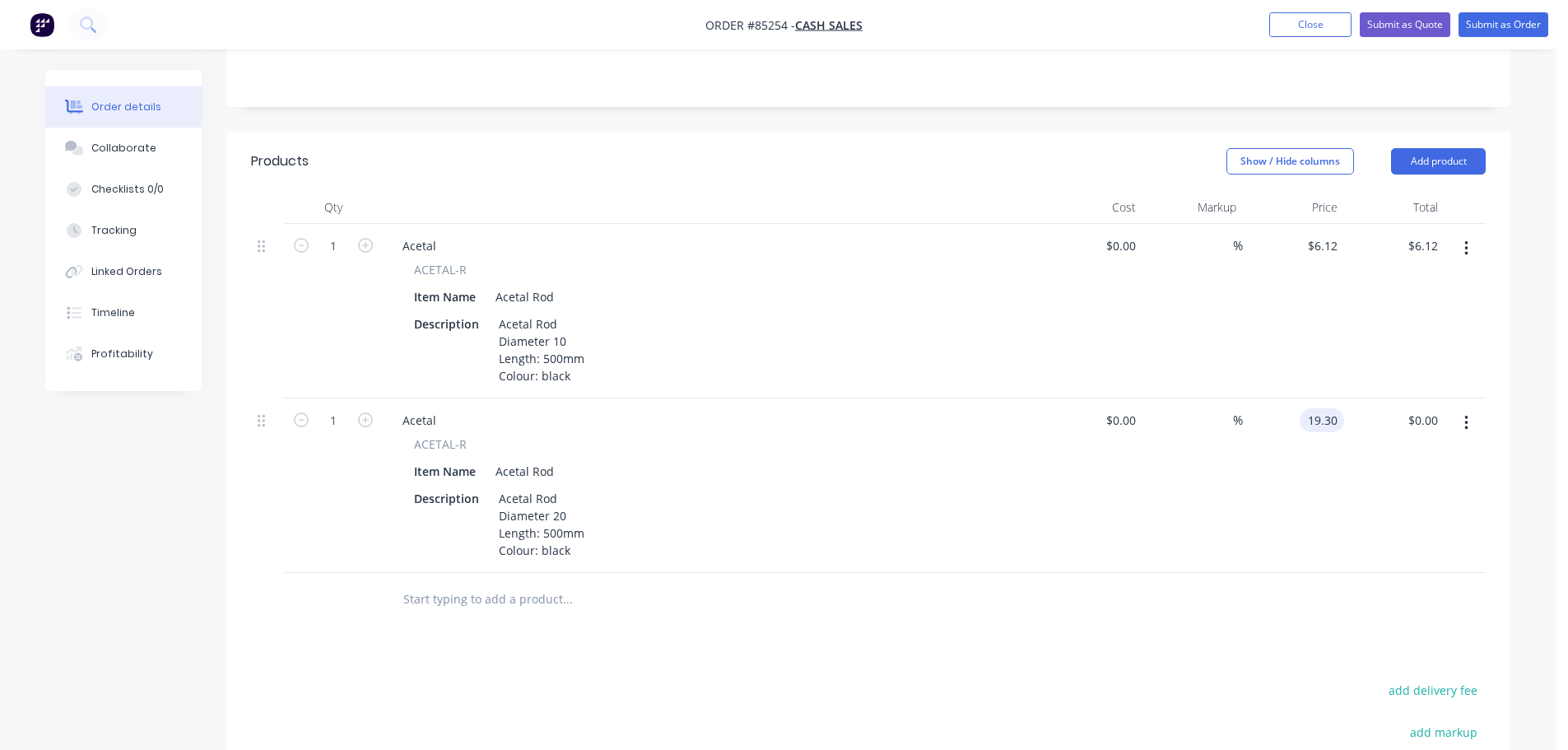
type input "$19.30"
click at [1308, 463] on div "$19.30 19.30" at bounding box center [1293, 485] width 102 height 174
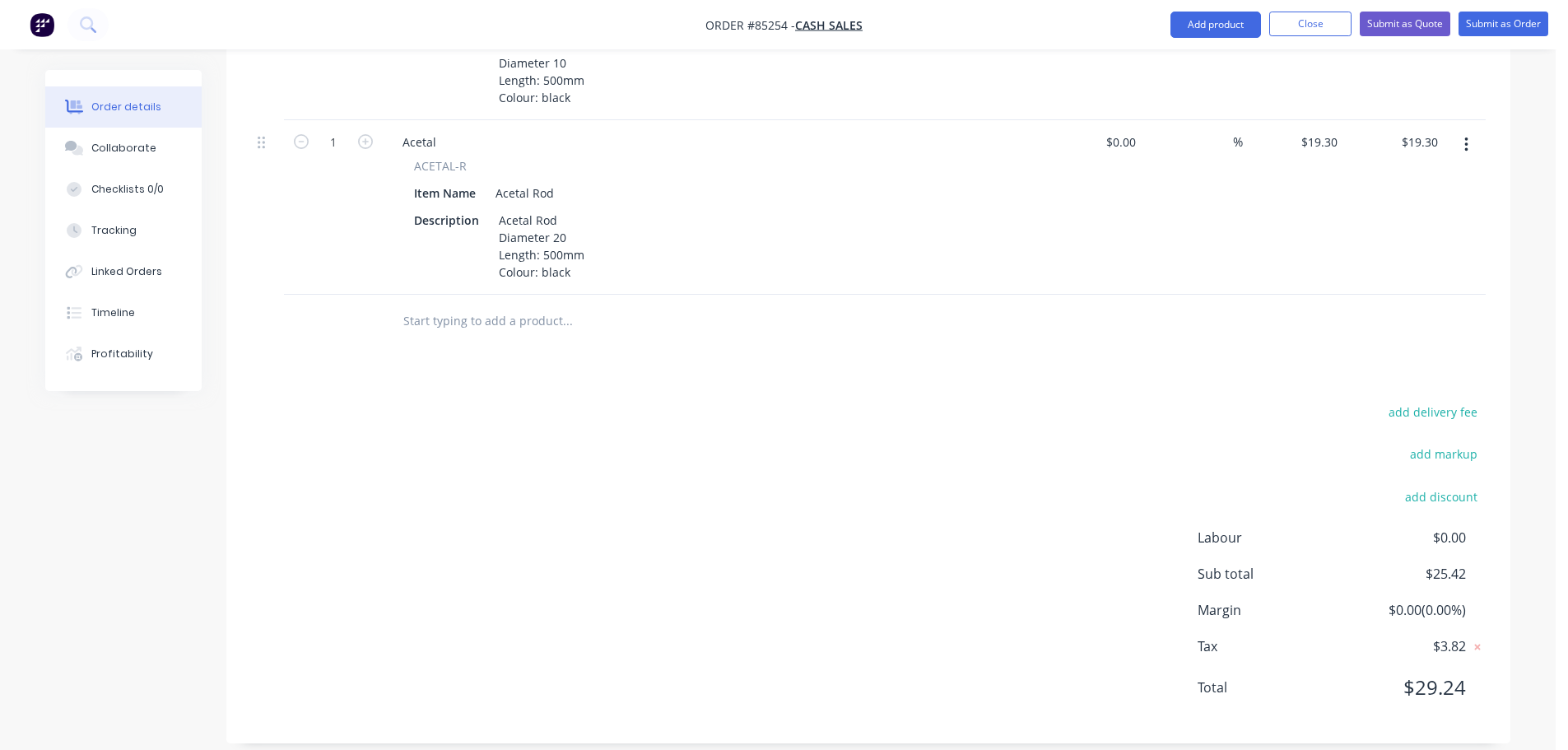
click at [1058, 435] on div "add delivery fee add markup add discount Labour $0.00 Sub total $25.42 Margin $…" at bounding box center [869, 560] width 1235 height 318
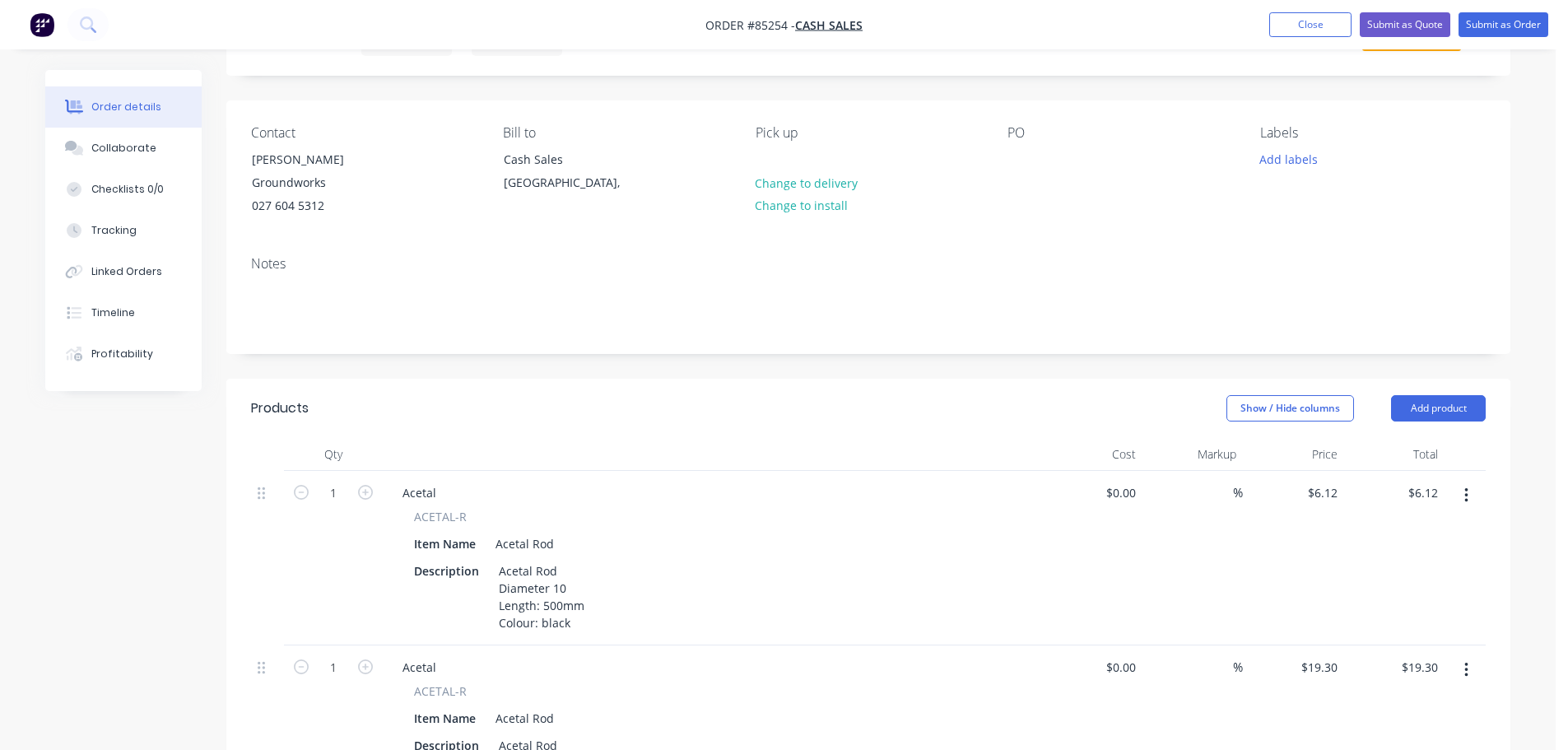
scroll to position [0, 0]
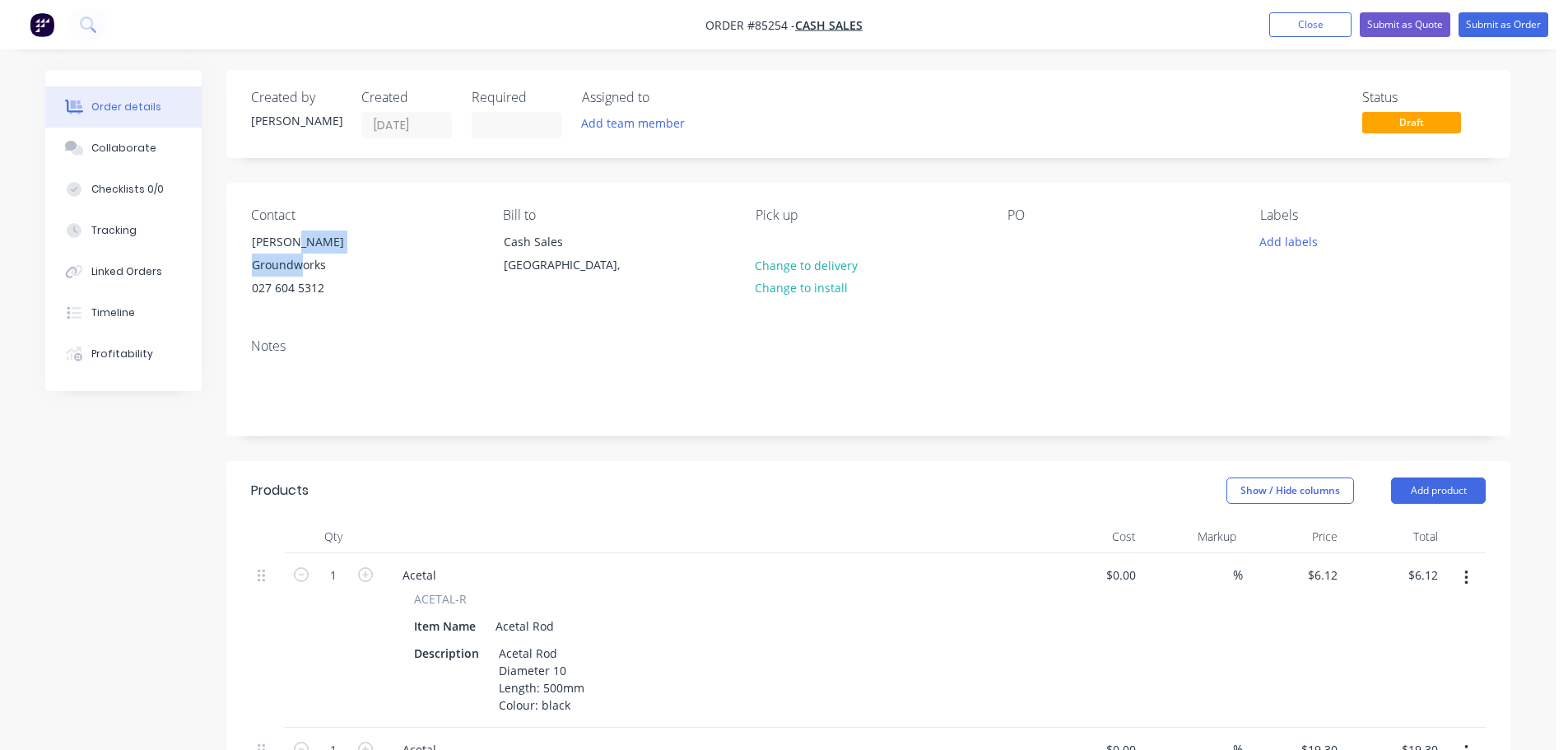
drag, startPoint x: 289, startPoint y: 236, endPoint x: 463, endPoint y: 249, distance: 174.5
click at [463, 249] on div "Contact Greg - TM Groundworks 027 604 5312" at bounding box center [364, 254] width 225 height 93
copy div "TM Groundworks"
click at [1016, 237] on div at bounding box center [1021, 242] width 26 height 24
paste div
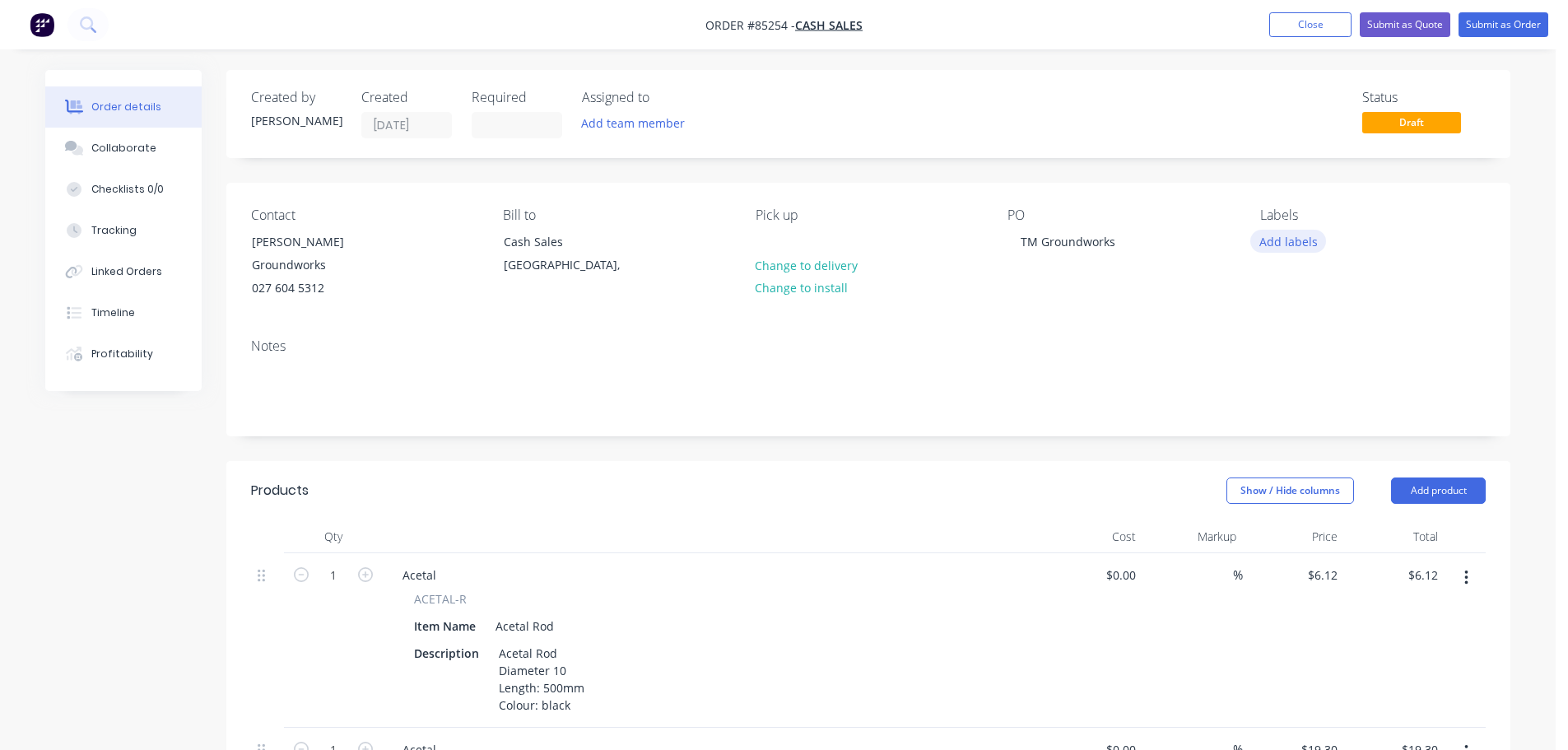
click at [1265, 248] on button "Add labels" at bounding box center [1288, 241] width 76 height 22
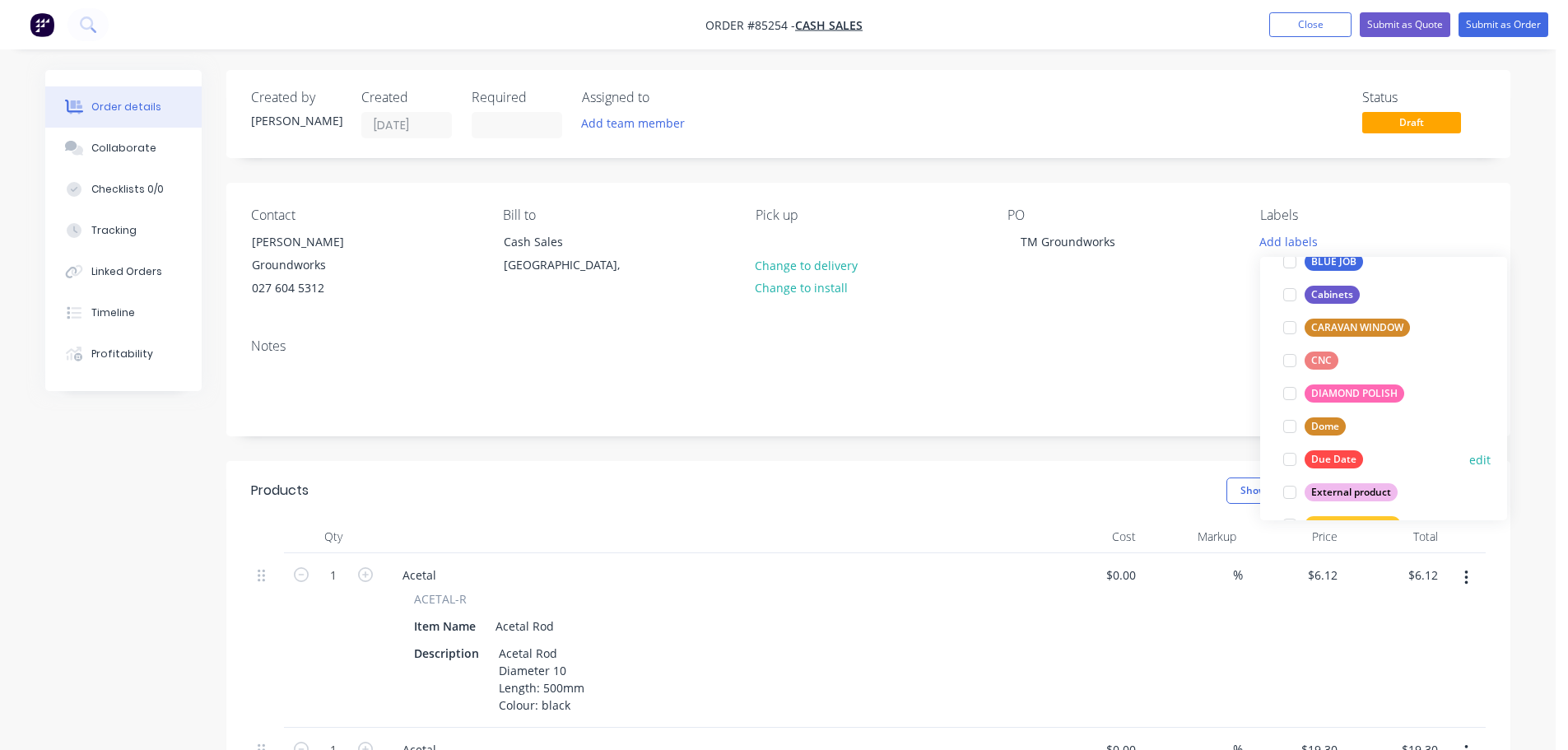
scroll to position [165, 0]
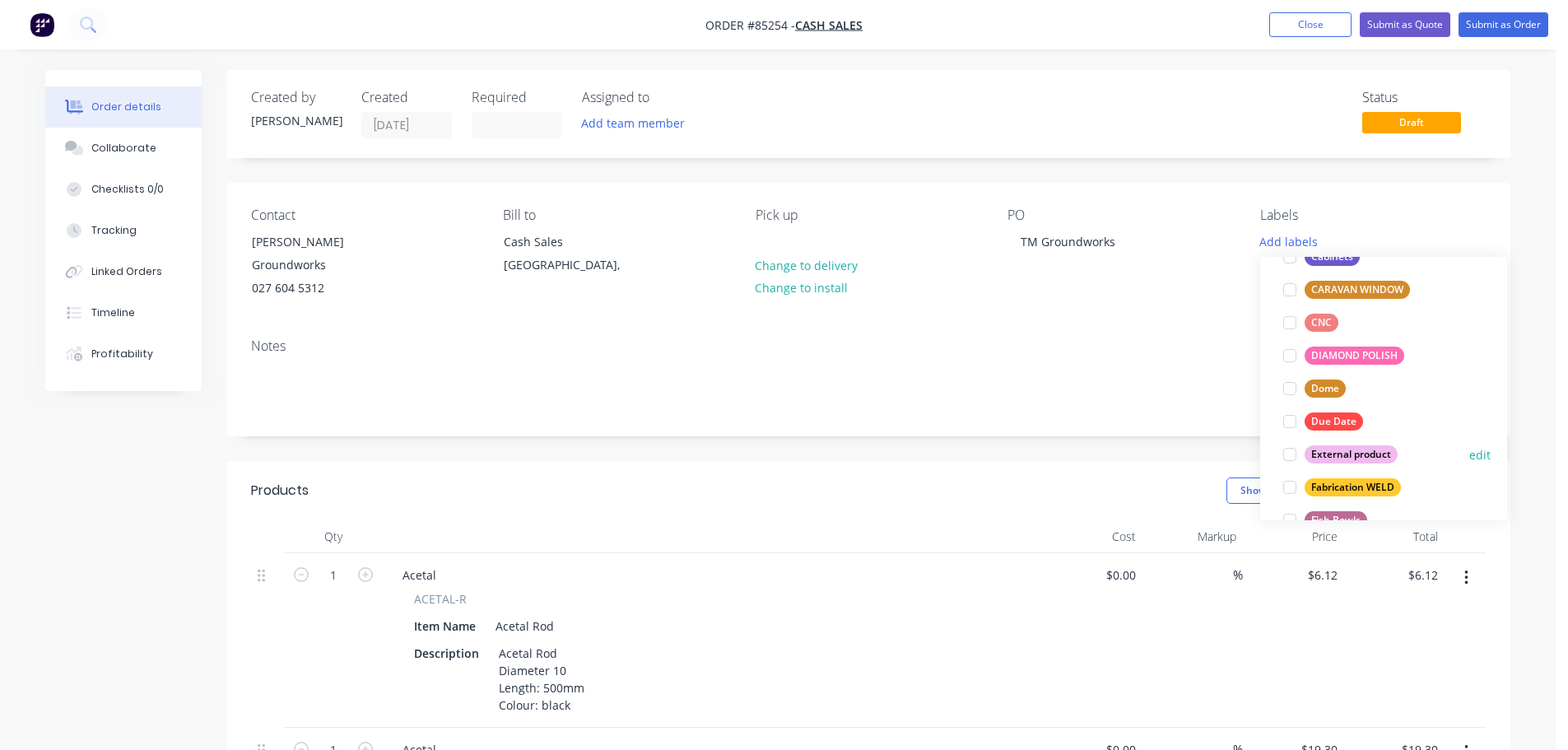
click at [1343, 452] on div "External product" at bounding box center [1351, 454] width 93 height 18
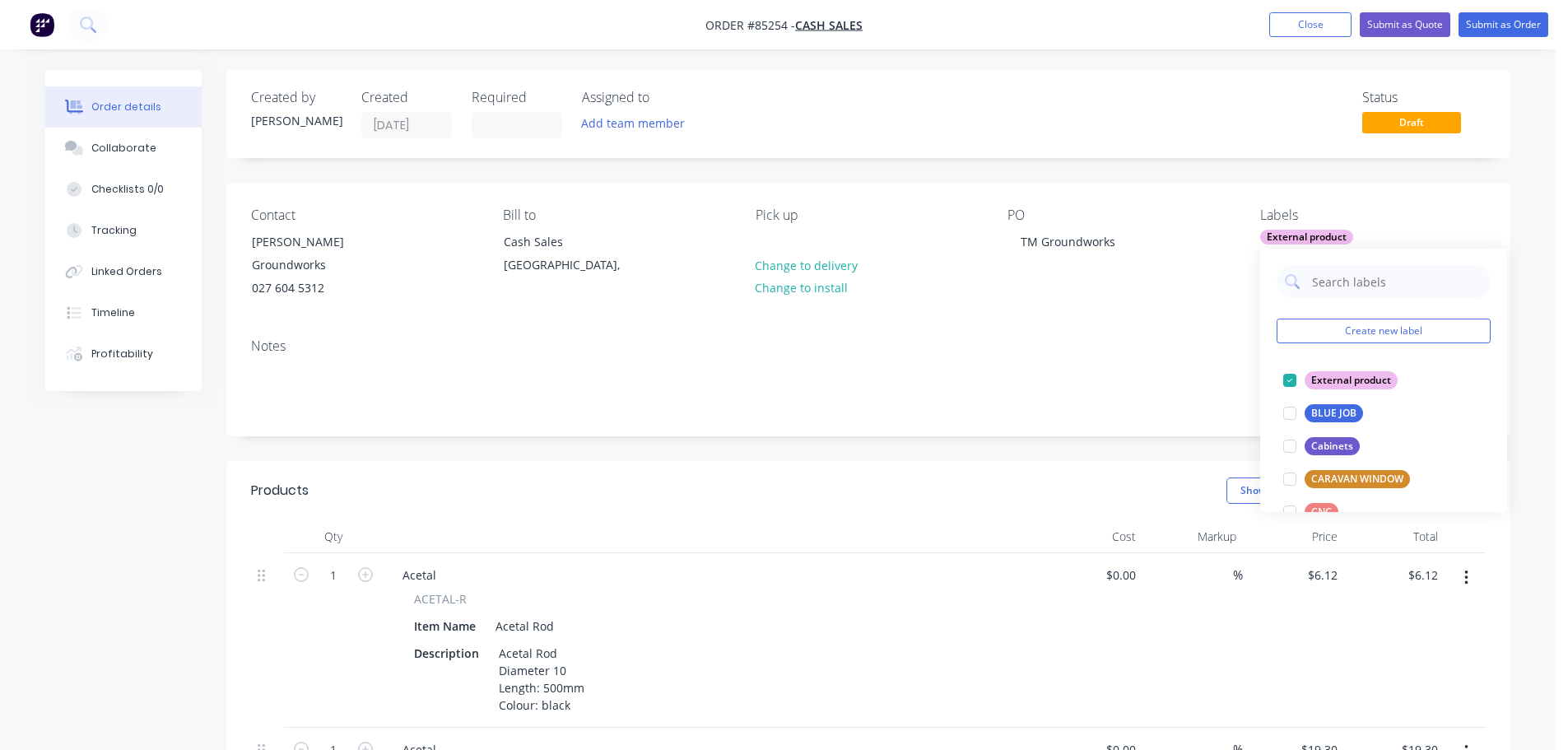
click at [1461, 40] on nav "Order #85254 - Cash Sales Add product Close Submit as Quote Submit as Order" at bounding box center [784, 25] width 1568 height 50
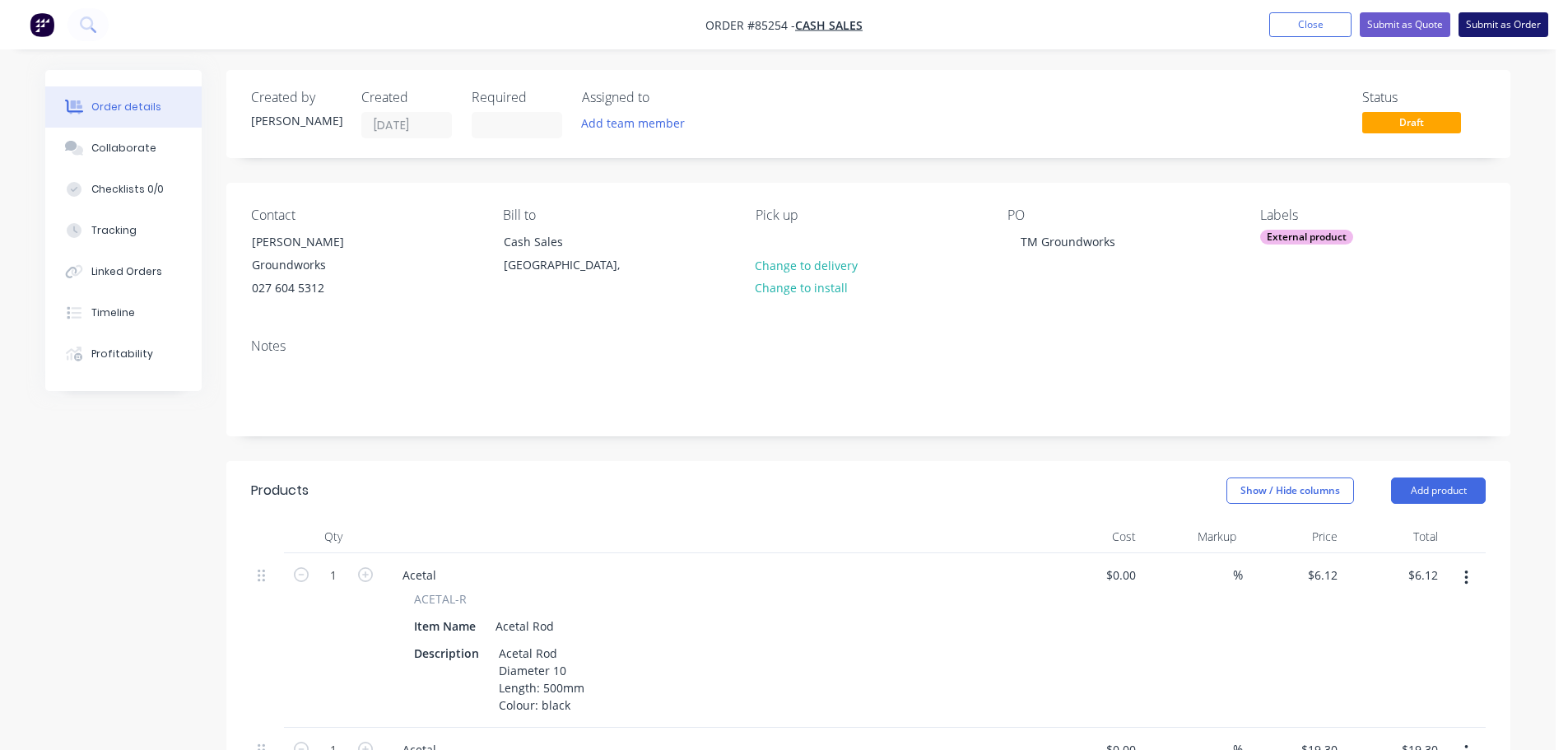
click at [1483, 21] on button "Submit as Order" at bounding box center [1503, 24] width 90 height 25
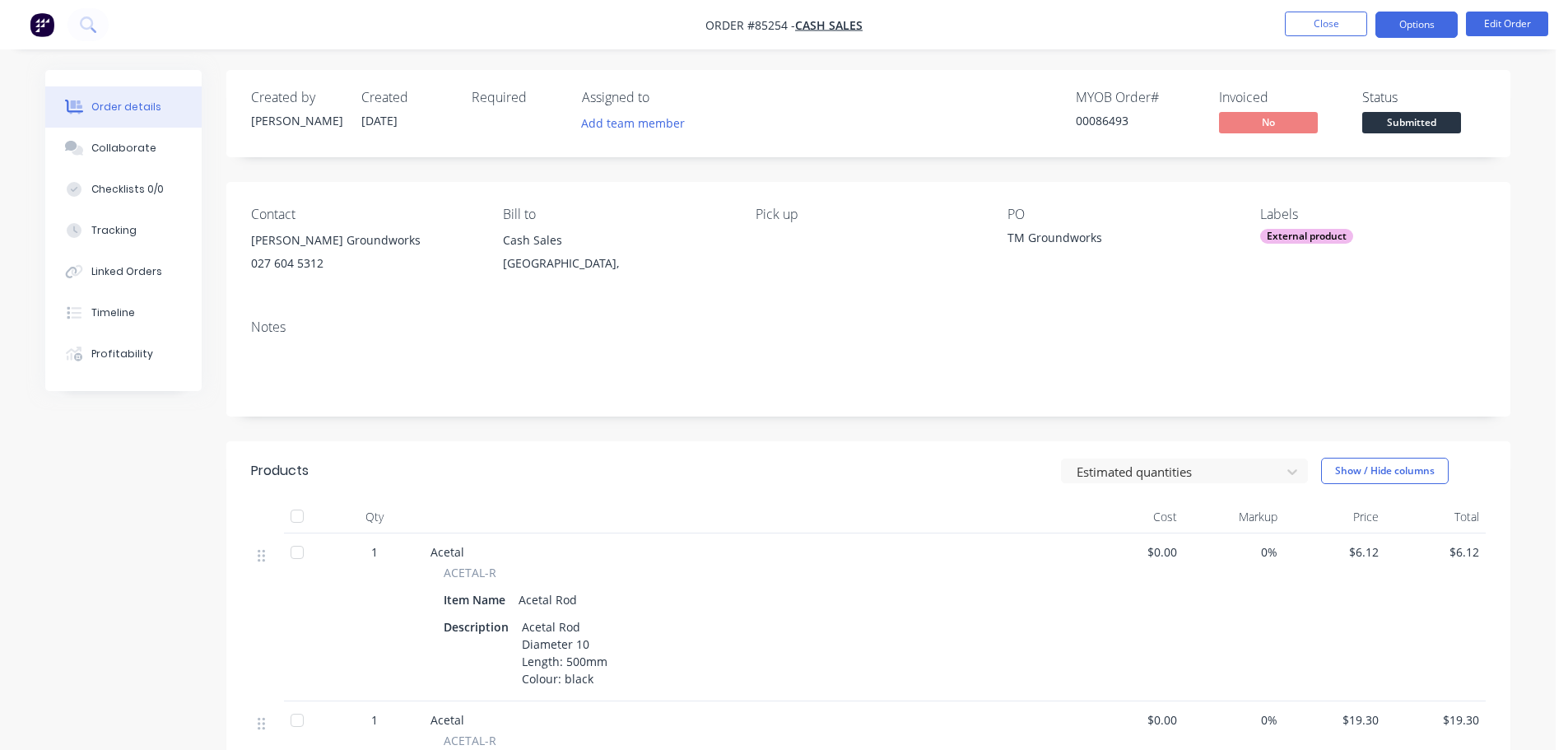
click at [1422, 12] on button "Options" at bounding box center [1417, 24] width 82 height 26
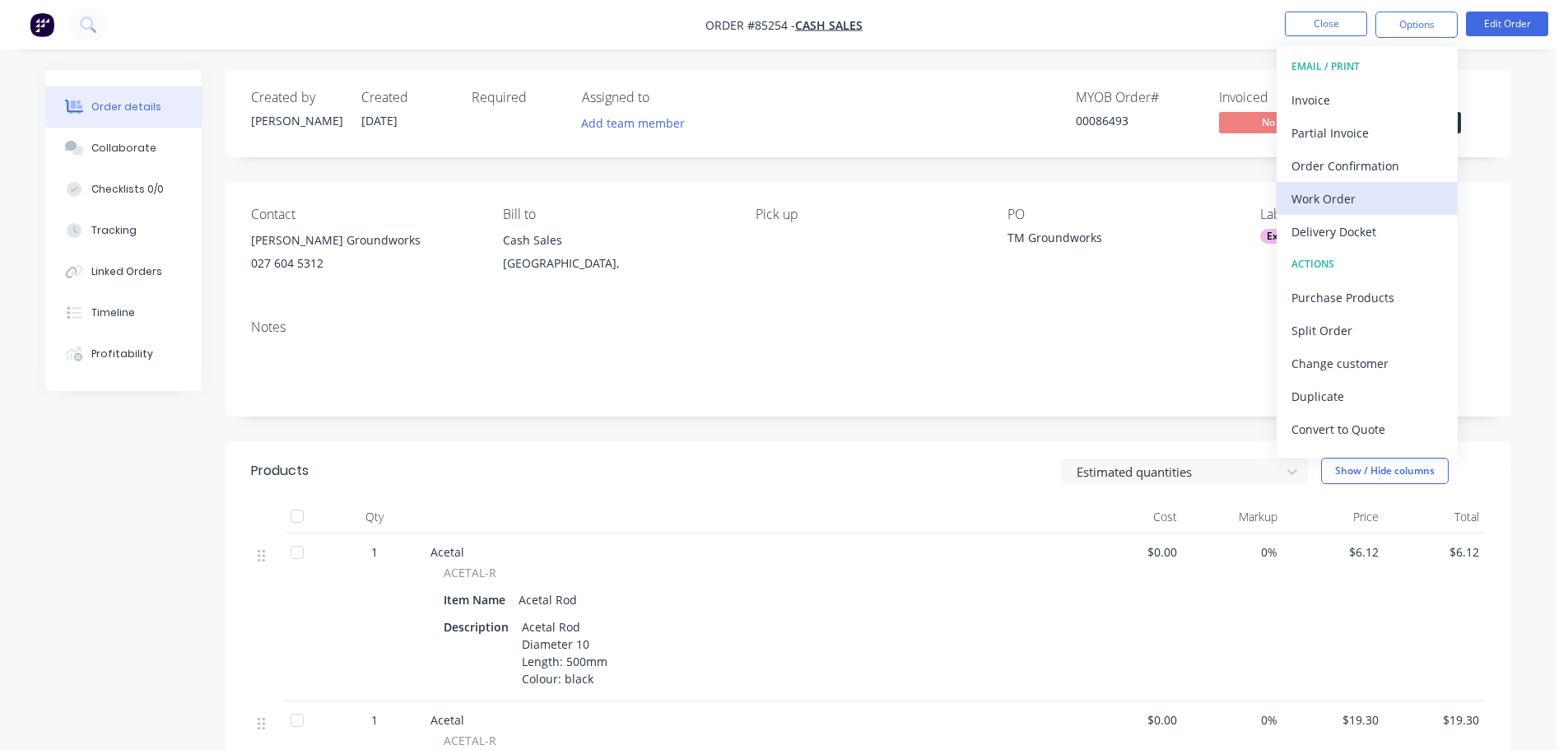
click at [1311, 209] on div "Work Order" at bounding box center [1366, 199] width 151 height 24
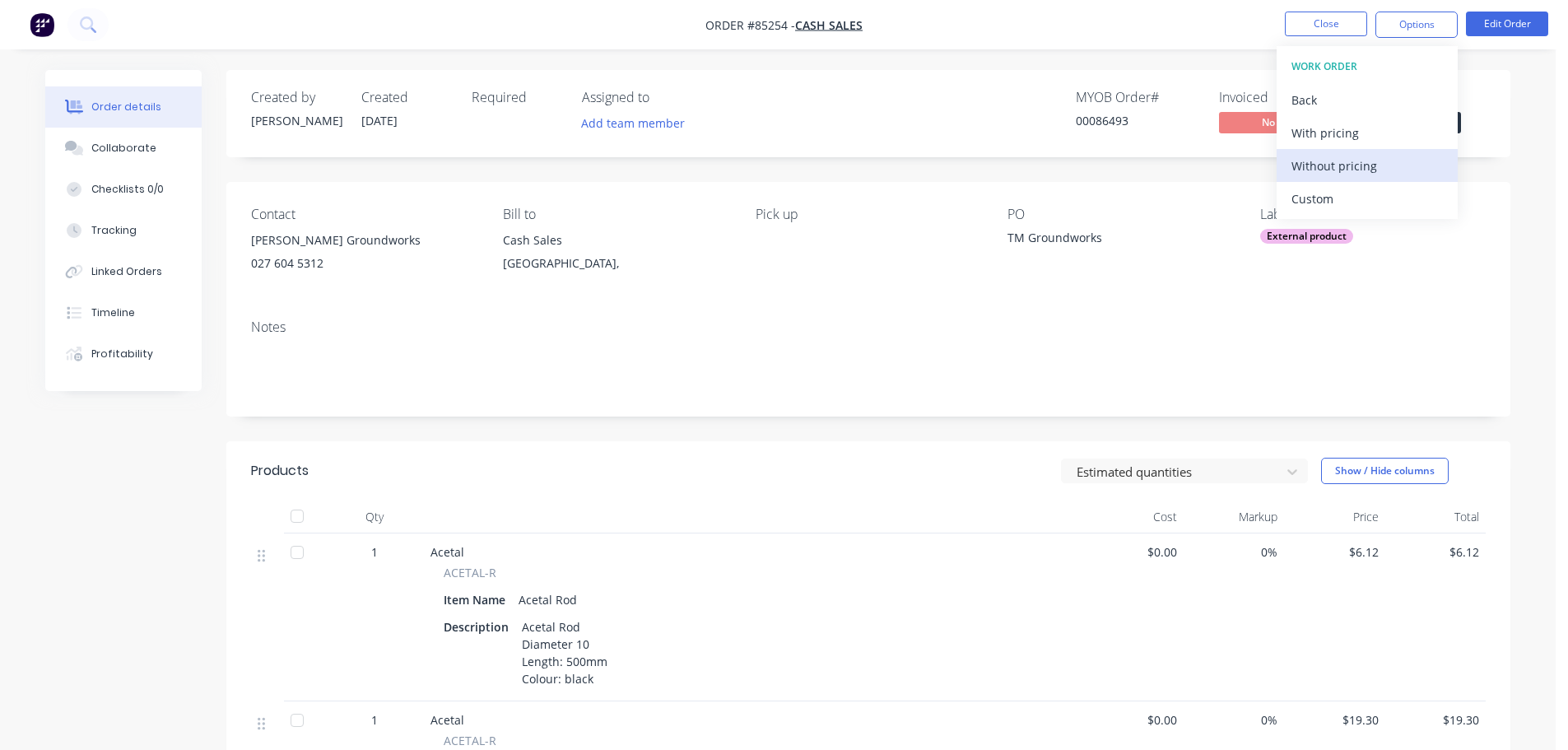
click at [1326, 172] on div "Without pricing" at bounding box center [1366, 166] width 151 height 24
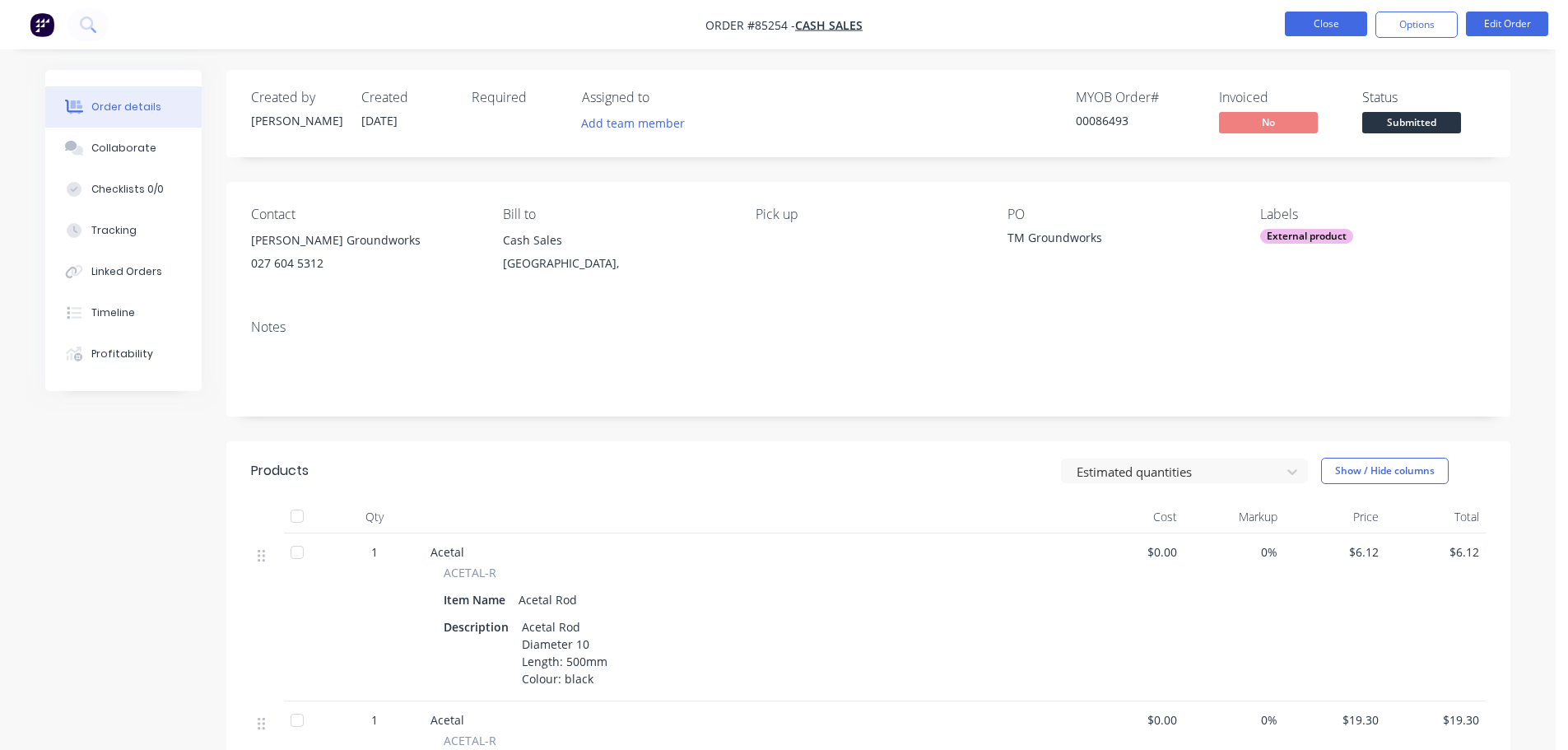
click at [1352, 16] on button "Close" at bounding box center [1326, 23] width 82 height 25
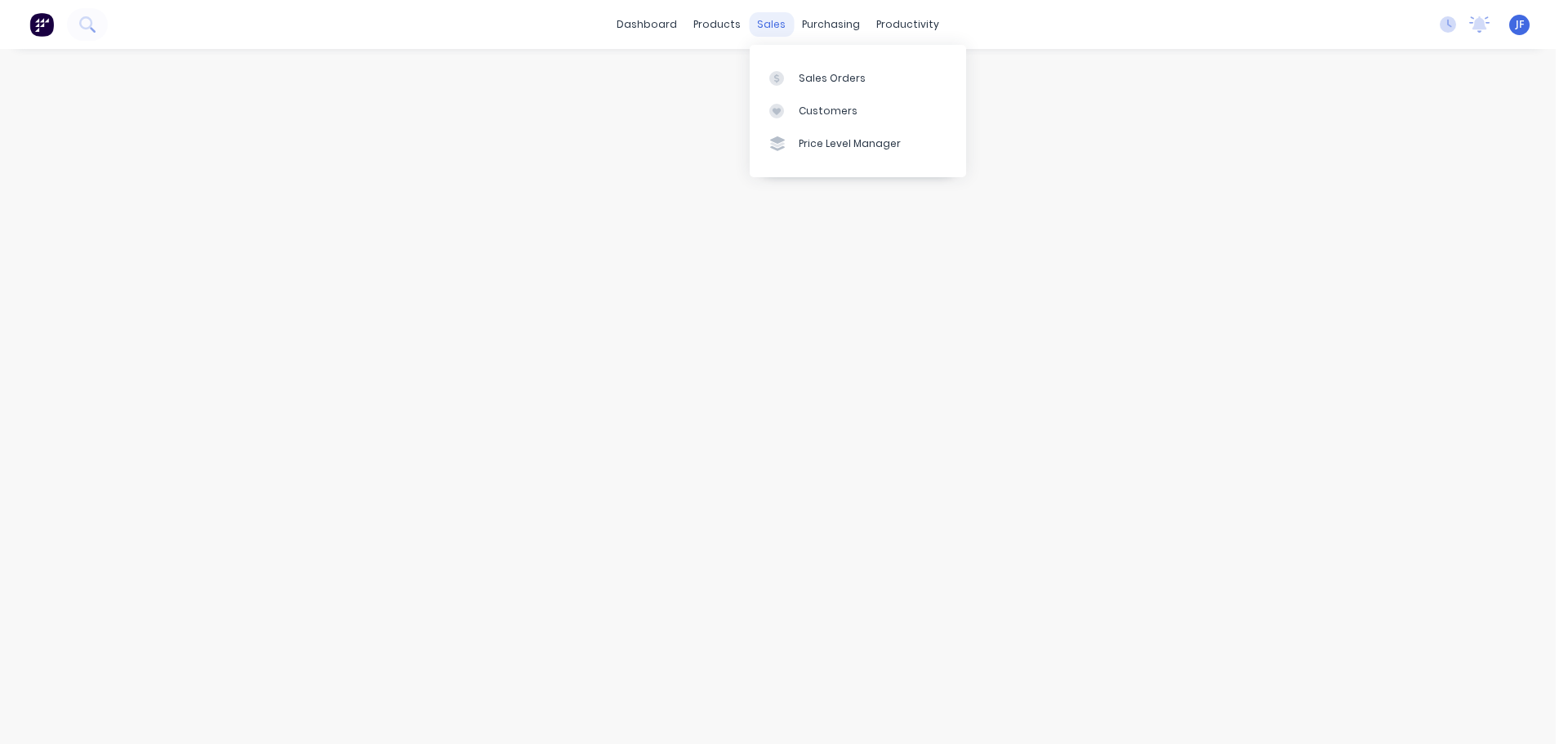
click at [757, 23] on div "sales" at bounding box center [771, 24] width 45 height 25
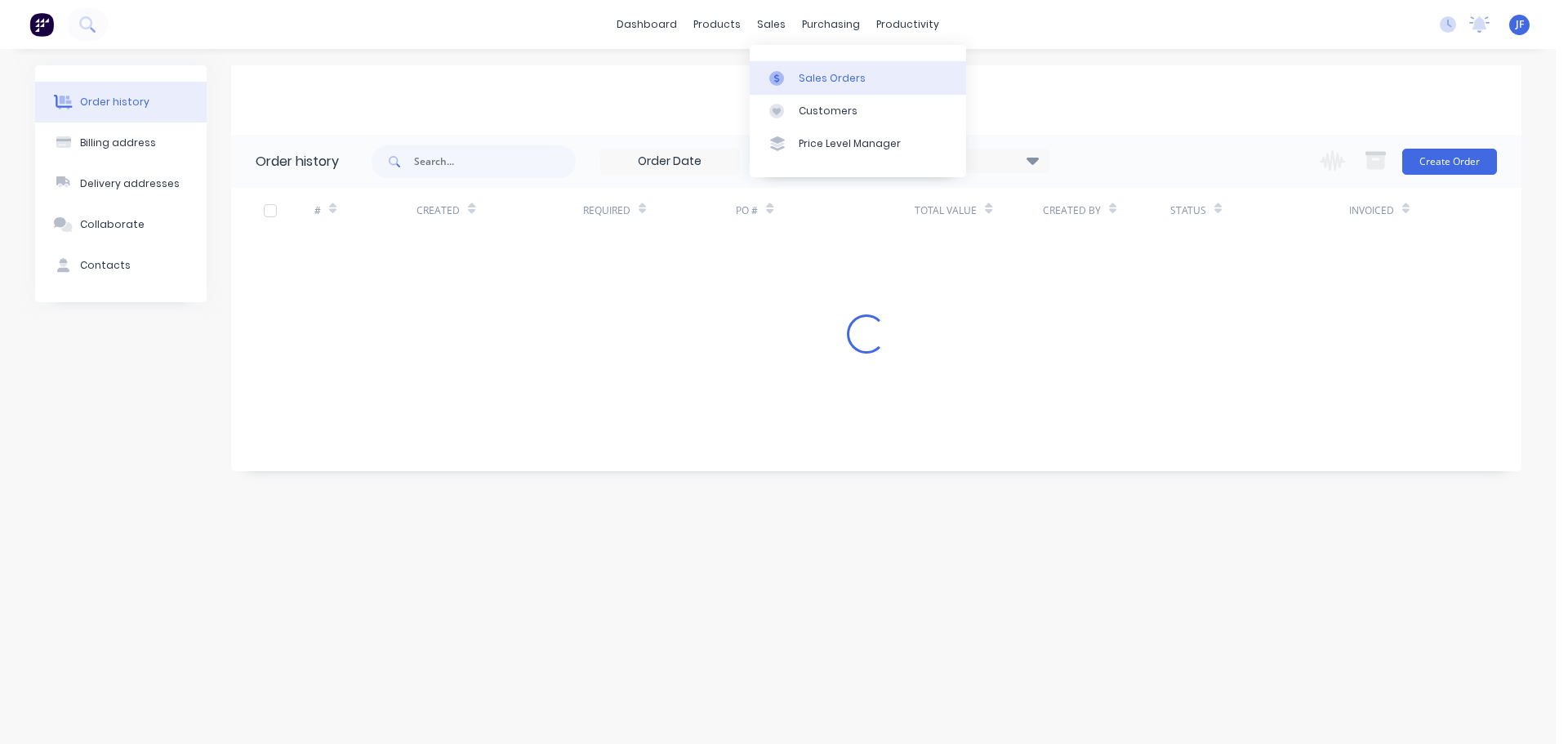
click at [804, 68] on link "Sales Orders" at bounding box center [857, 77] width 216 height 33
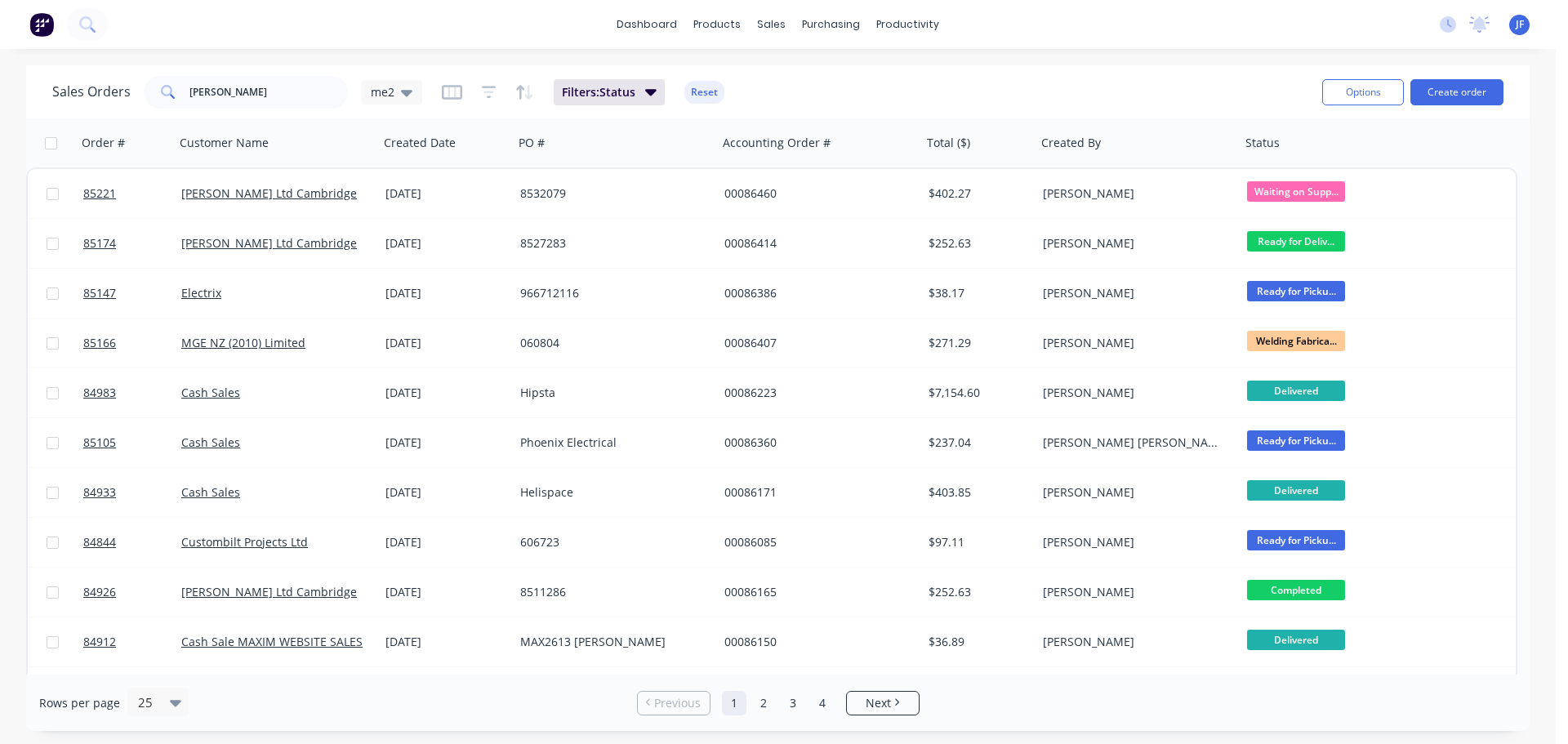
click at [1494, 77] on div "Options Create order" at bounding box center [1410, 92] width 188 height 40
click at [1453, 75] on div "Options Create order" at bounding box center [1410, 92] width 188 height 40
click at [1457, 81] on button "Create order" at bounding box center [1457, 92] width 93 height 26
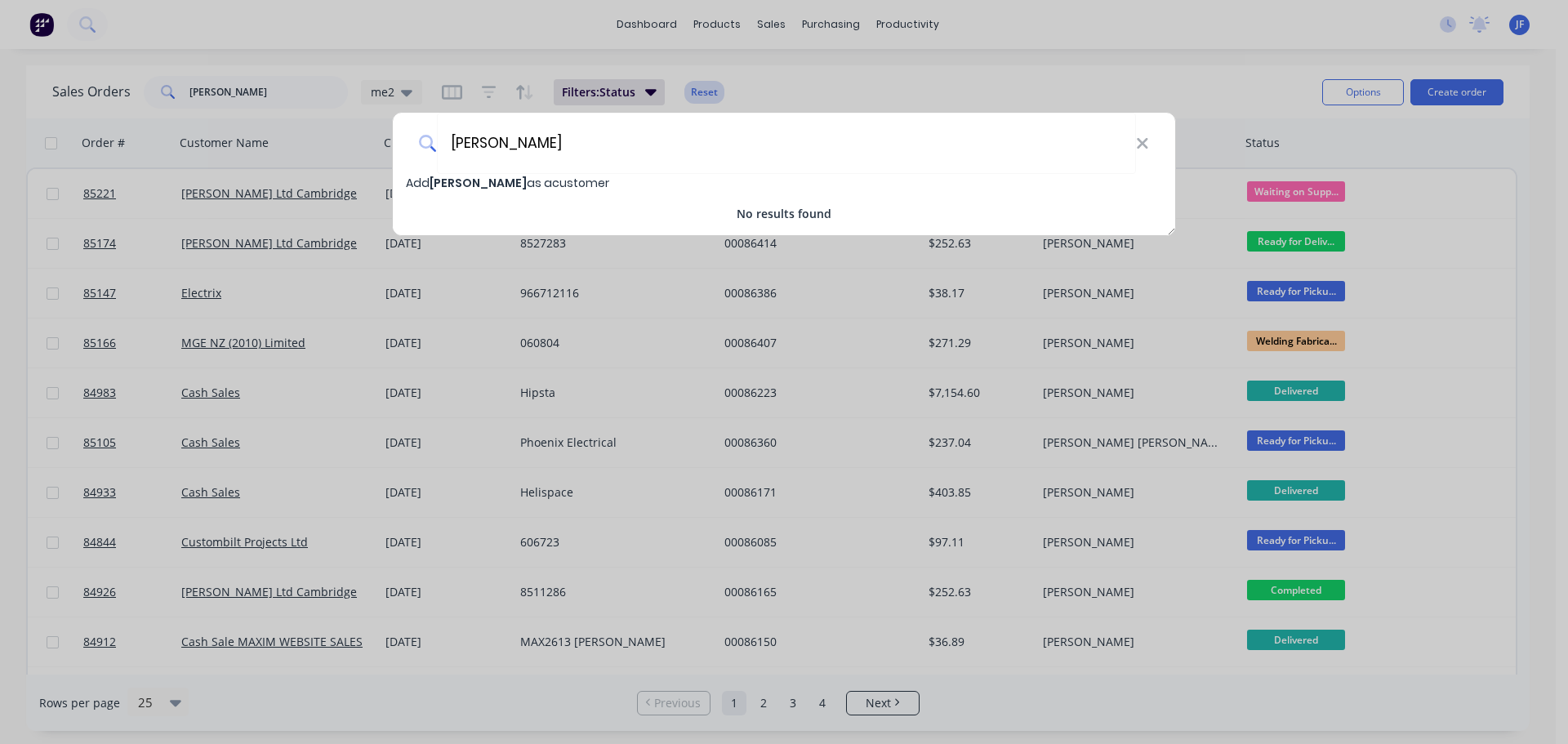
type input "weldon"
click at [714, 97] on div "weldon Add weldon as a customer No results found" at bounding box center [784, 372] width 1568 height 744
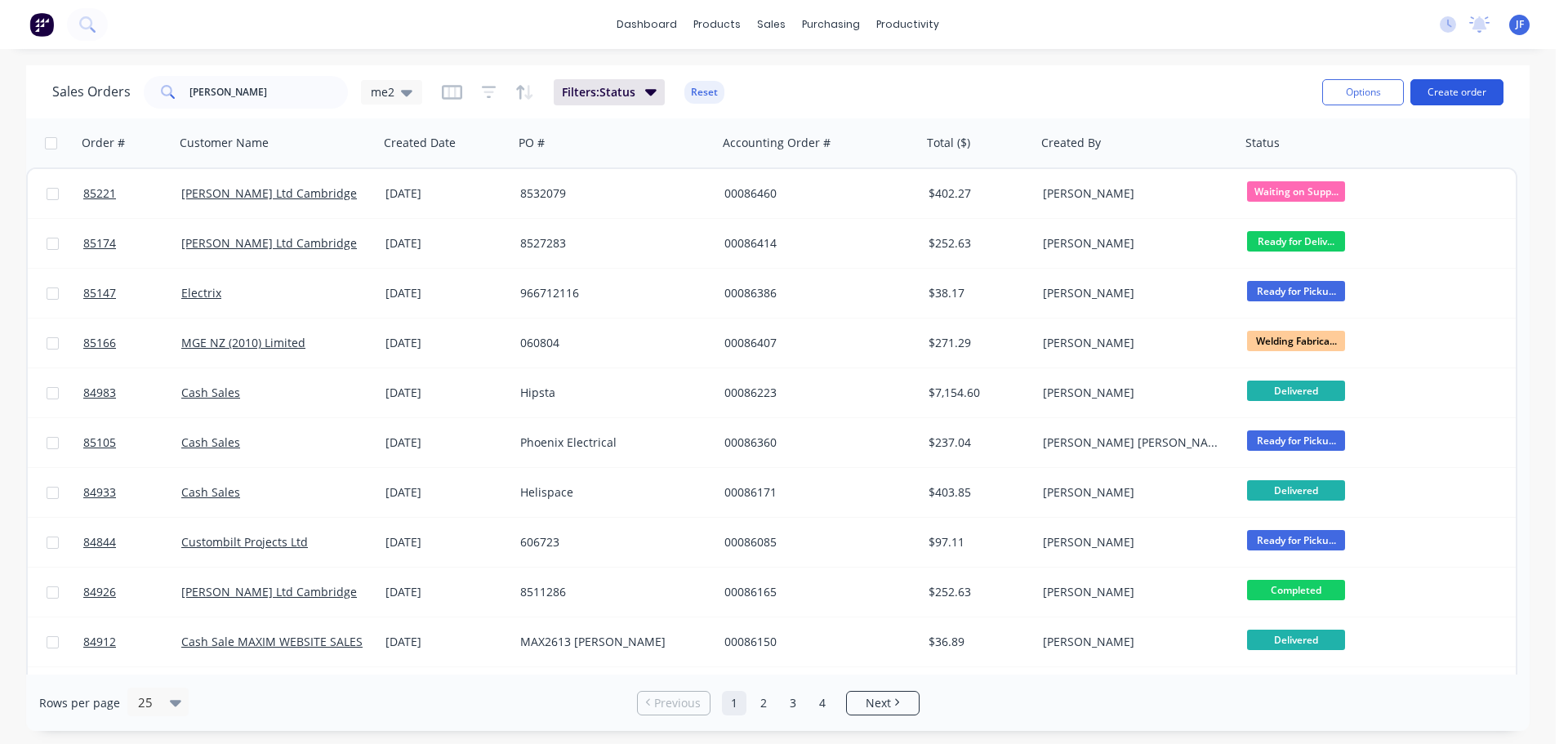
click at [1432, 85] on button "Create order" at bounding box center [1457, 92] width 93 height 26
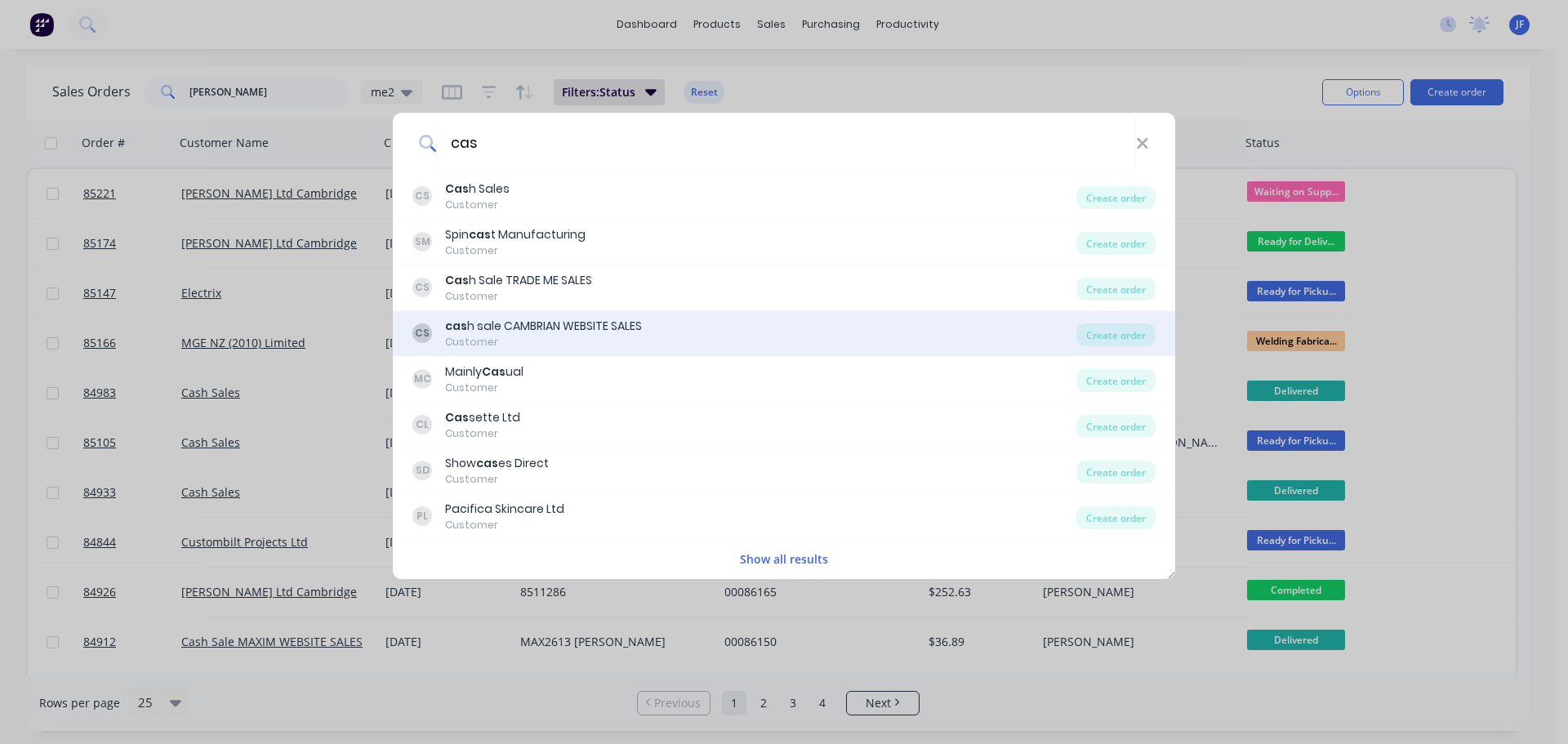
type input "cas"
click at [607, 319] on div "cas h sale CAMBRIAN WEBSITE SALES" at bounding box center [543, 326] width 197 height 17
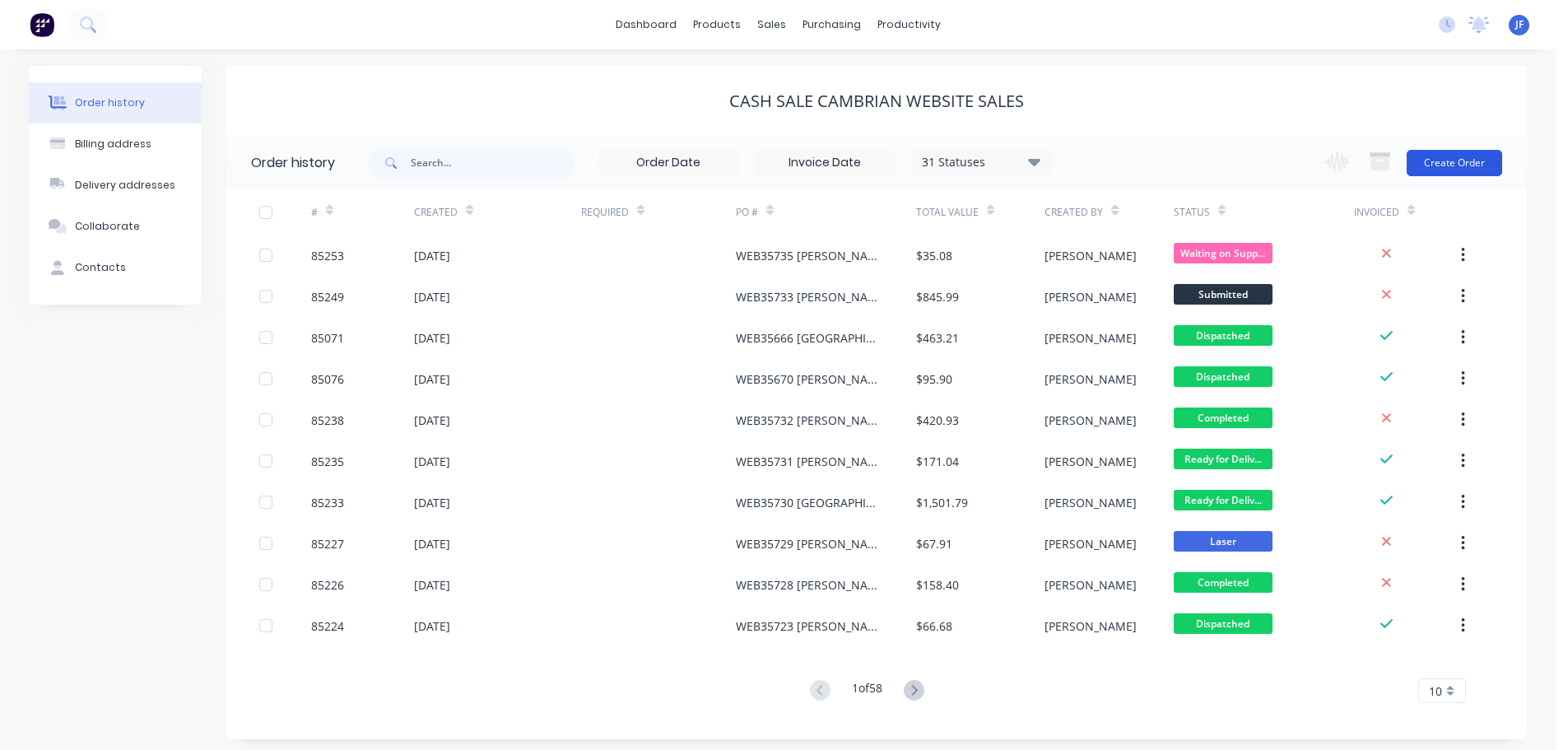
click at [1458, 160] on button "Create Order" at bounding box center [1454, 162] width 96 height 26
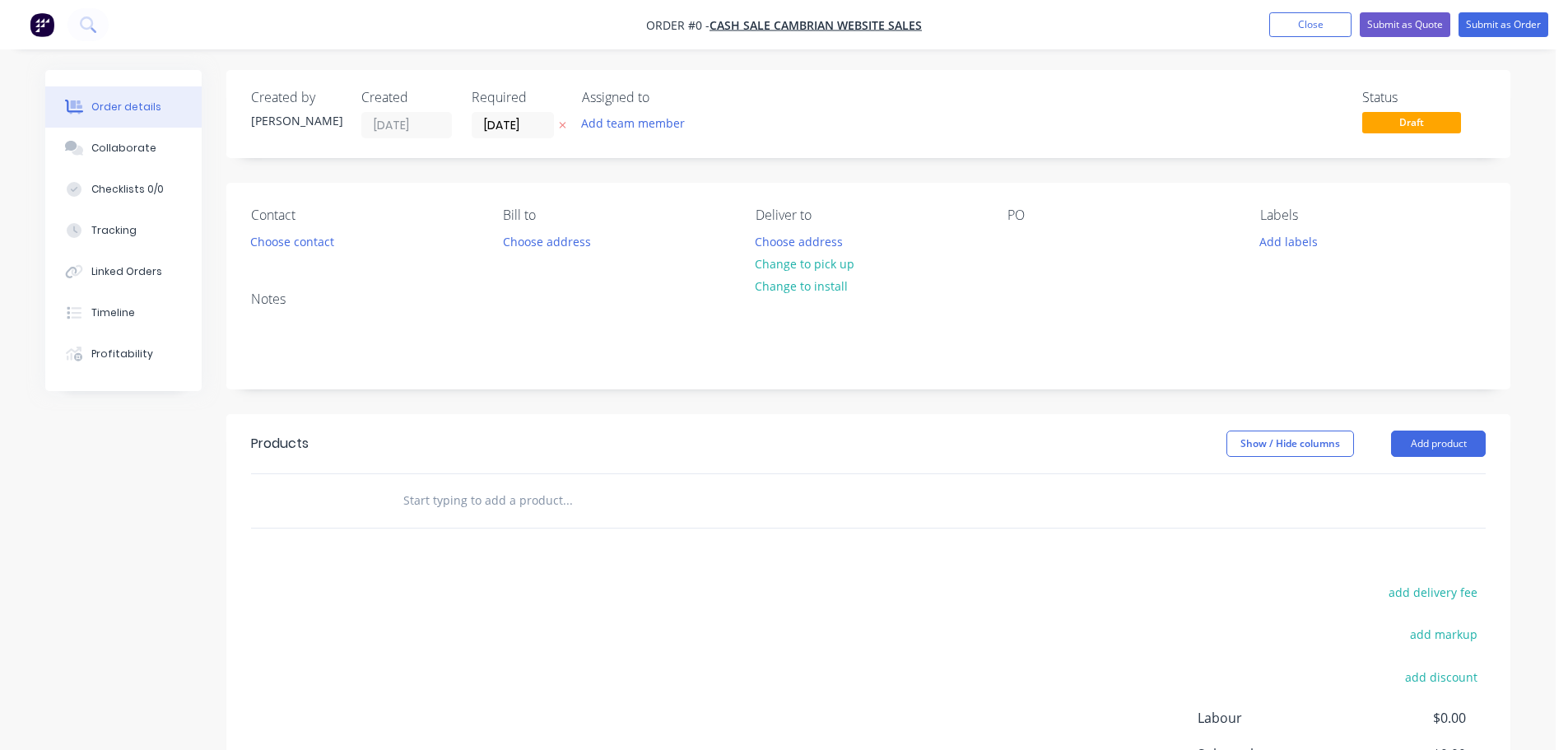
click at [561, 129] on icon "button" at bounding box center [562, 126] width 8 height 10
click at [326, 240] on button "Choose contact" at bounding box center [292, 241] width 102 height 22
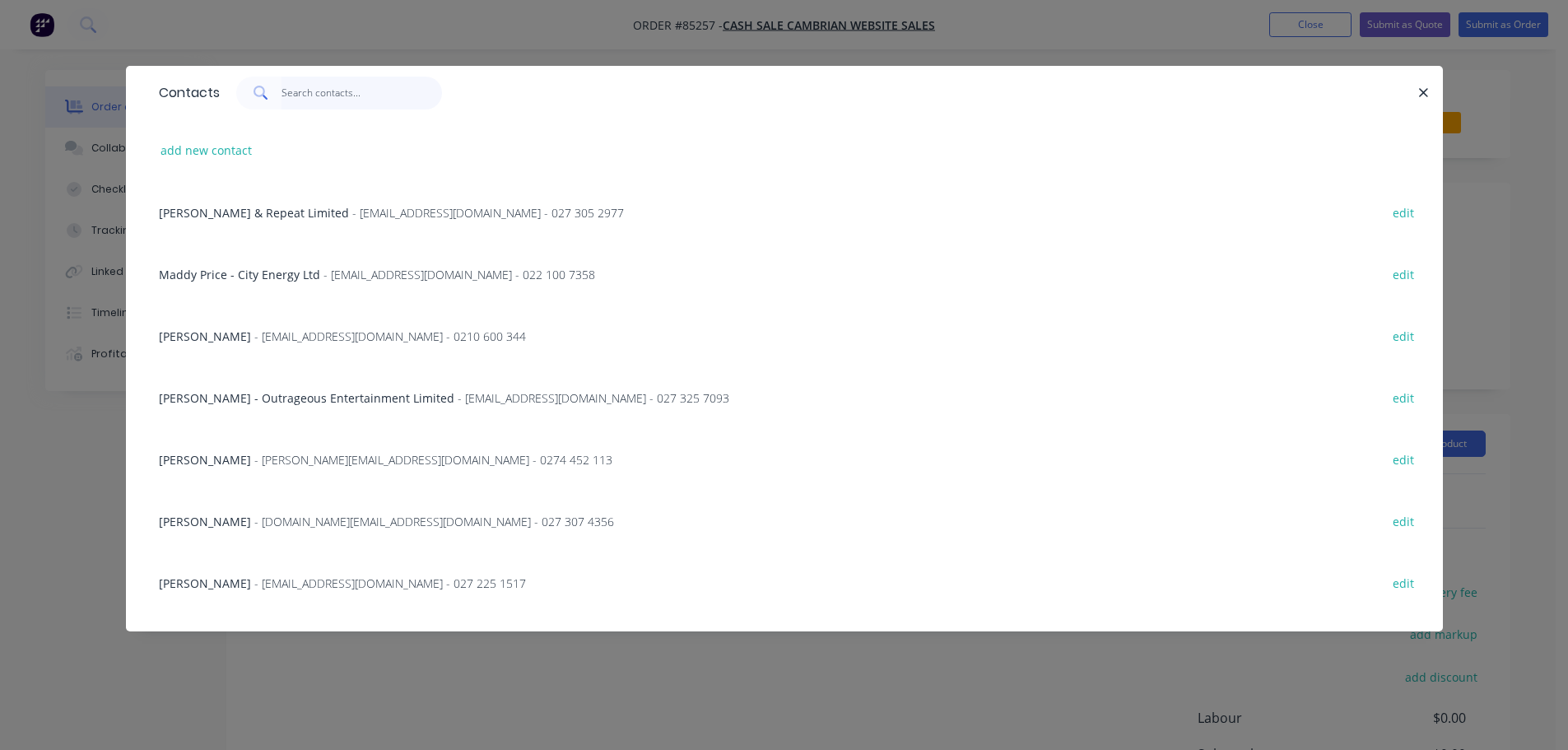
click at [346, 89] on input "text" at bounding box center [362, 93] width 161 height 33
paste input "Matt Vercoe"
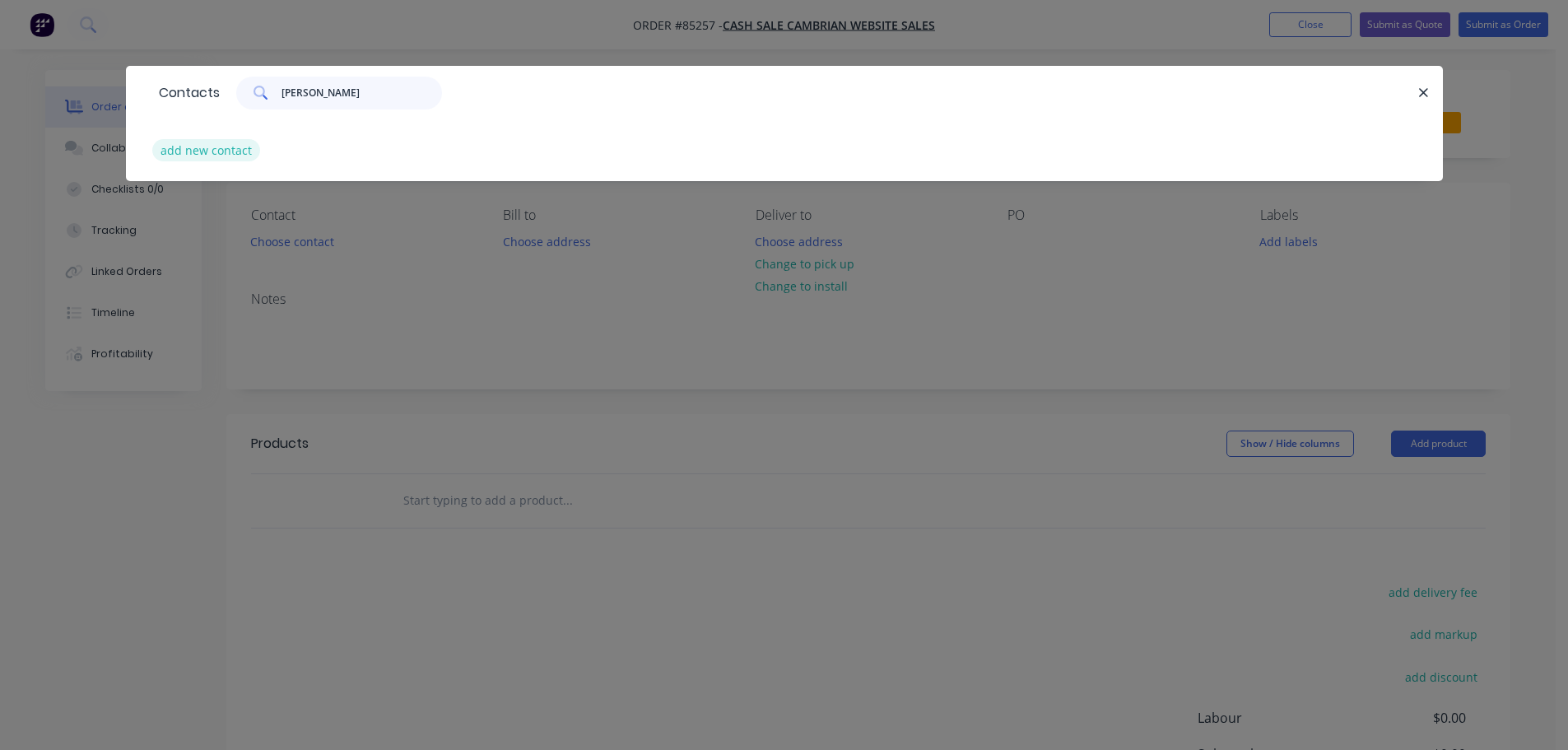
type input "Matt Vercoe"
click at [220, 154] on button "add new contact" at bounding box center [206, 150] width 108 height 22
select select "NZ"
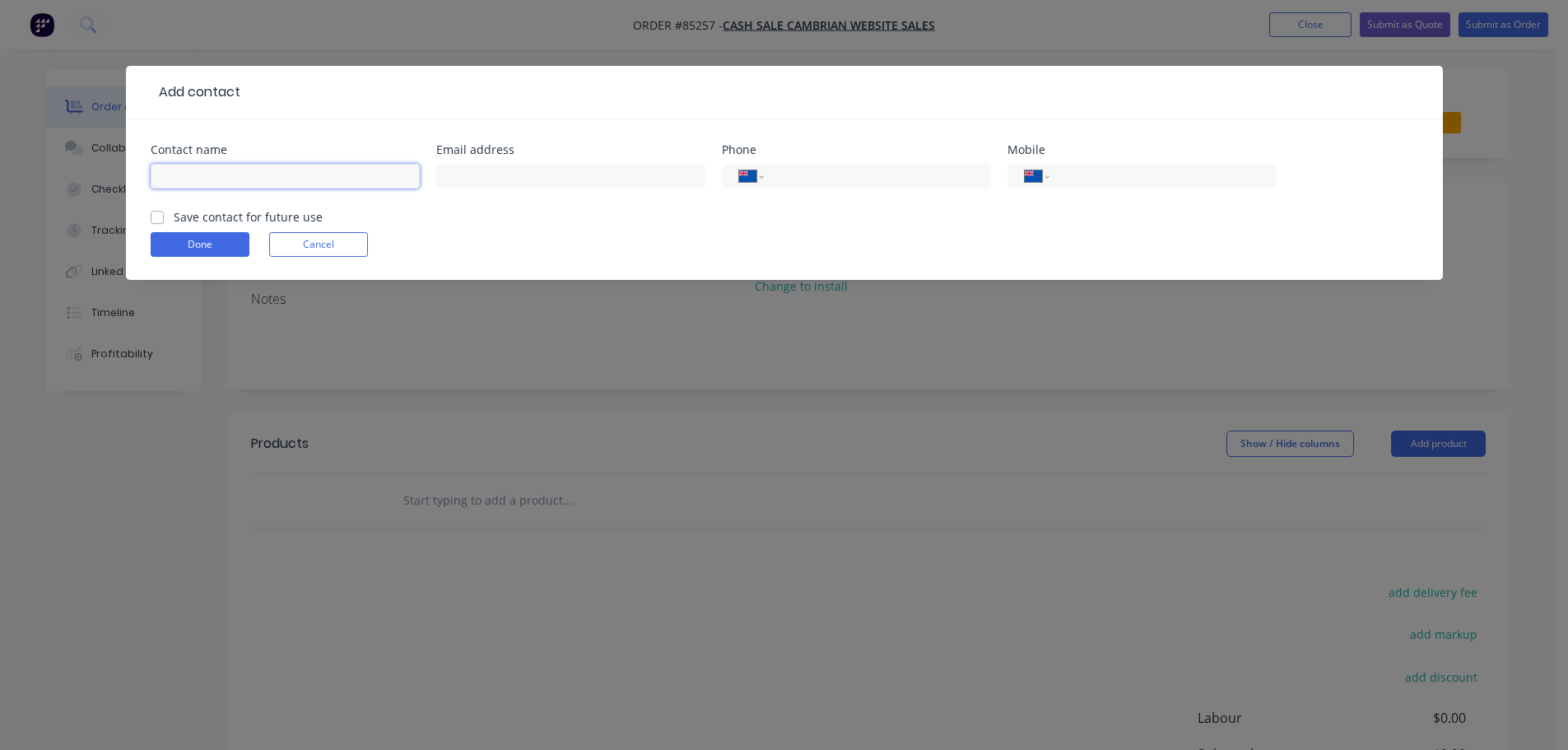
click at [219, 176] on input "text" at bounding box center [284, 176] width 269 height 25
paste input "Matt Vercoe"
type input "Matt Vercoe"
click at [216, 219] on label "Save contact for future use" at bounding box center [248, 217] width 149 height 17
click at [164, 219] on input "Save contact for future use" at bounding box center [156, 216] width 13 height 15
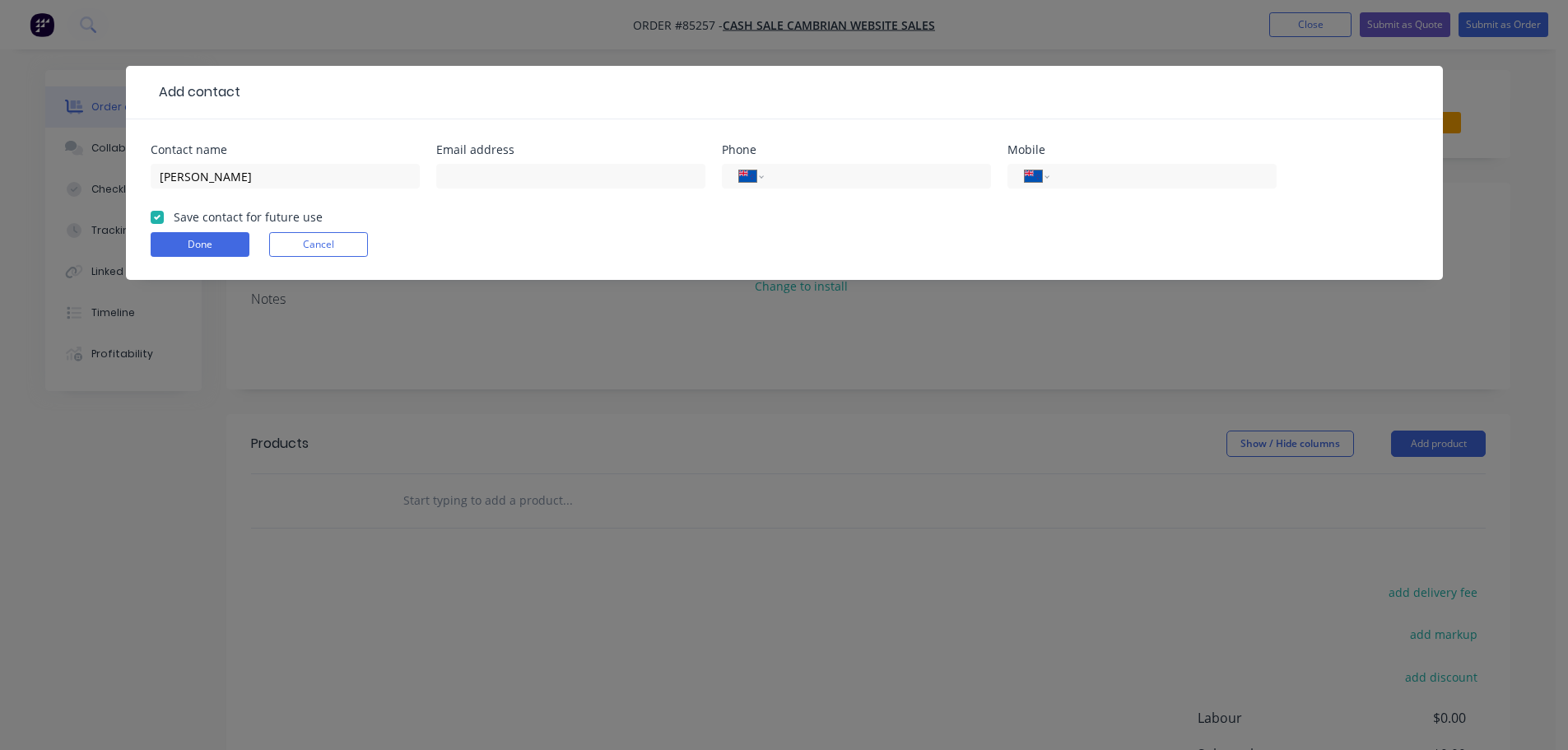
checkbox input "true"
click at [1152, 165] on div "International Afghanistan Åland Islands Albania Algeria American Samoa Andorra …" at bounding box center [1142, 176] width 269 height 25
click at [1204, 169] on input "tel" at bounding box center [1159, 177] width 197 height 19
paste input "021 322 257"
type input "021 322 257"
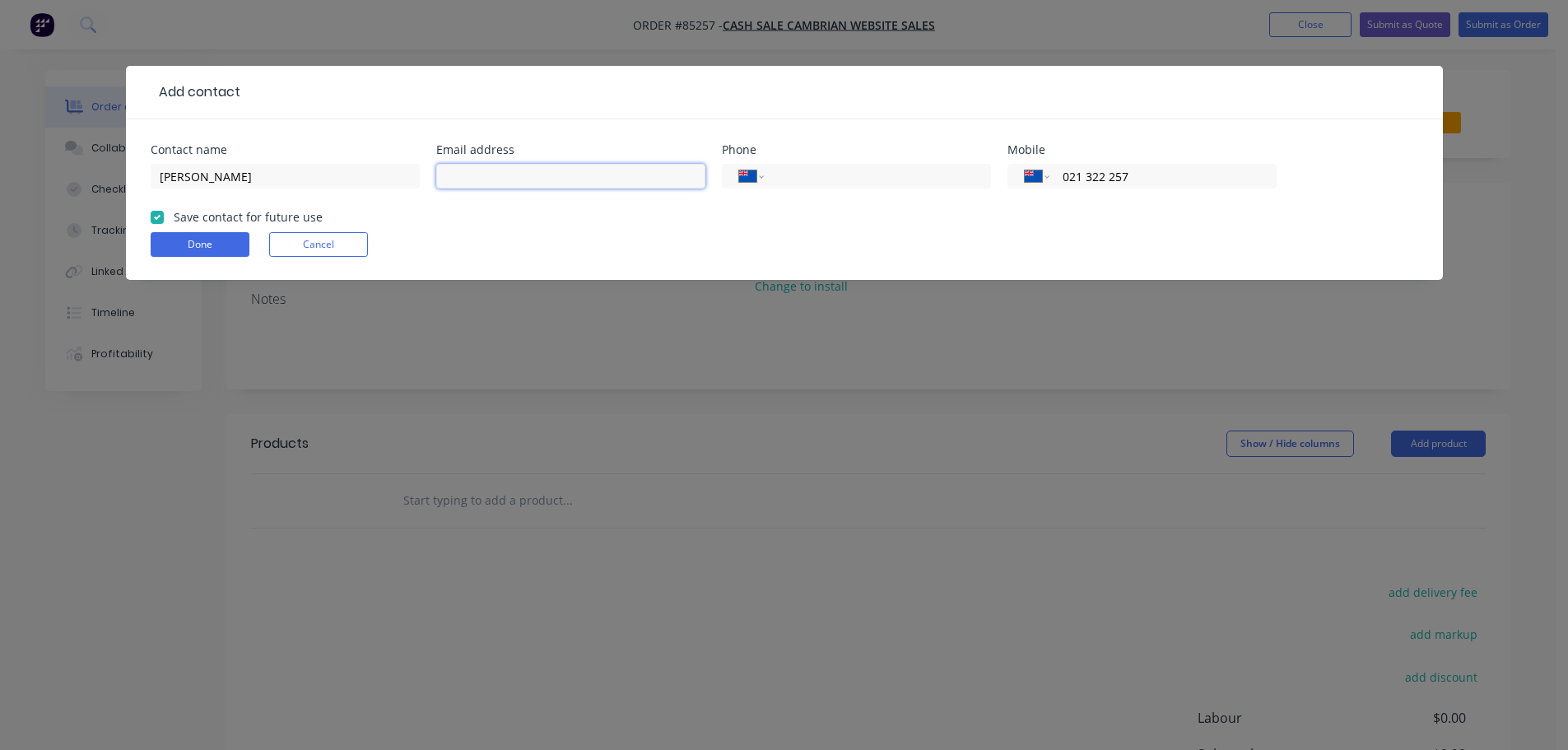
click at [638, 167] on input "text" at bounding box center [570, 176] width 269 height 25
paste input "mattvercoe@gmail.com"
type input "mattvercoe@gmail.com"
click at [202, 249] on button "Done" at bounding box center [200, 244] width 99 height 25
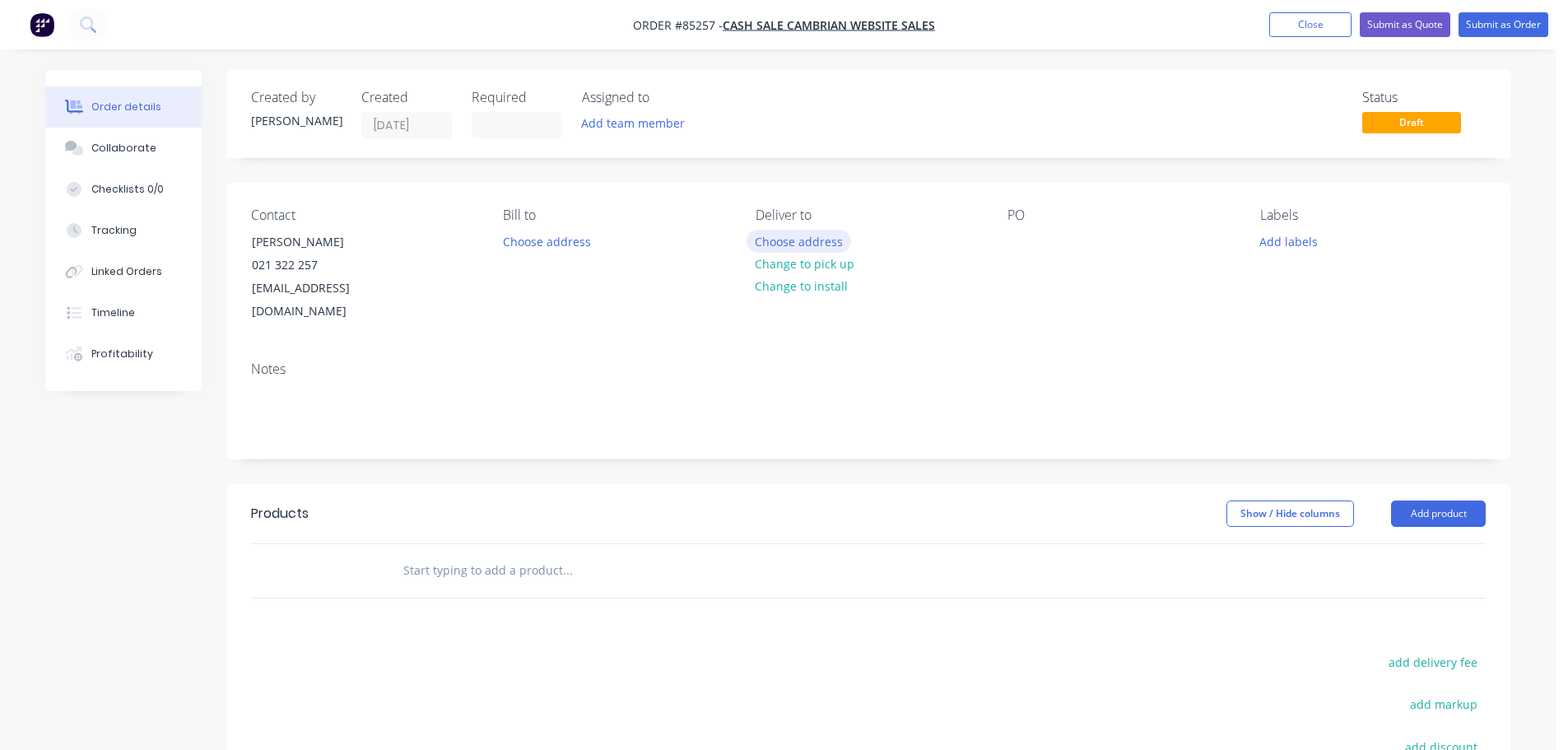
click at [837, 237] on button "Choose address" at bounding box center [799, 241] width 105 height 22
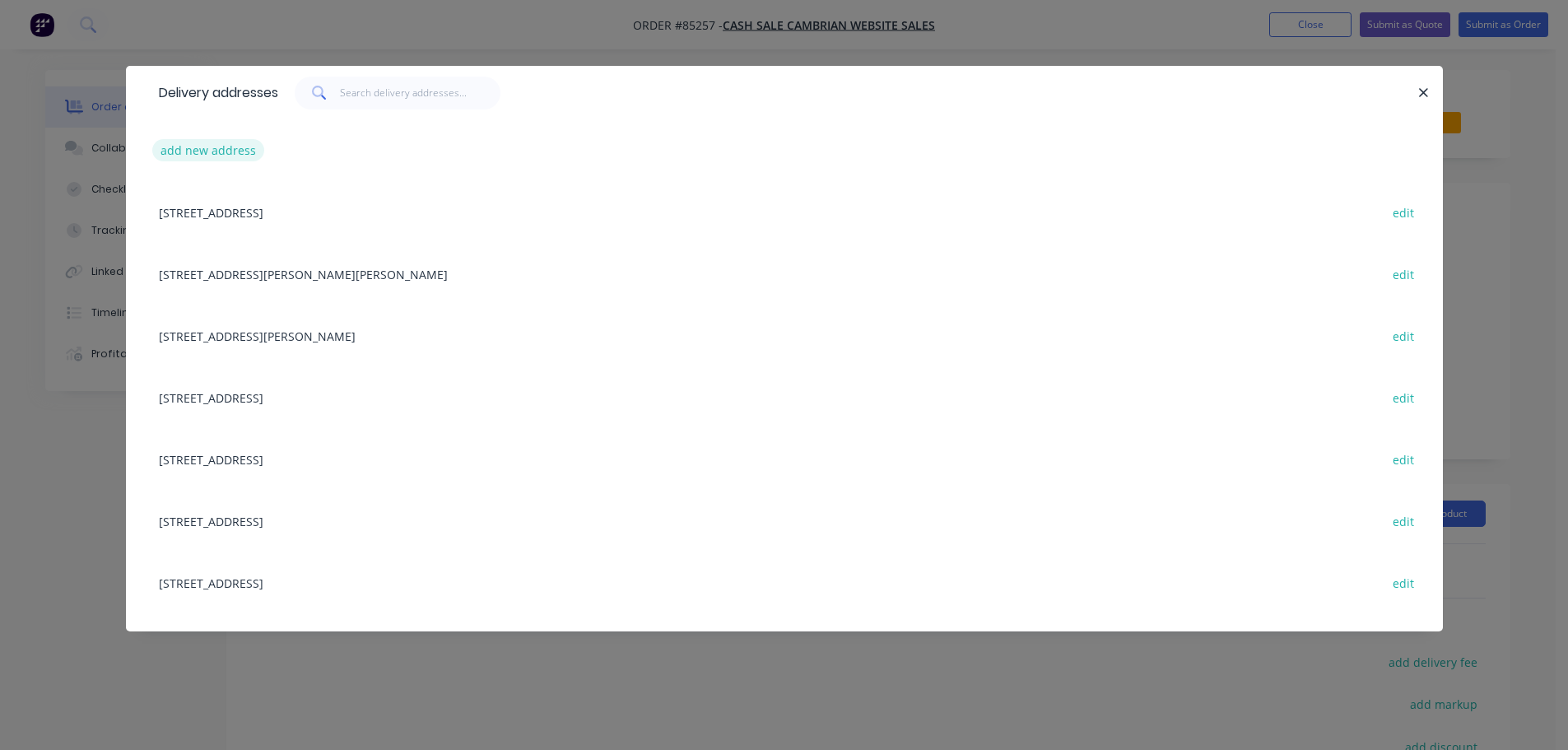
click at [238, 157] on button "add new address" at bounding box center [208, 150] width 113 height 22
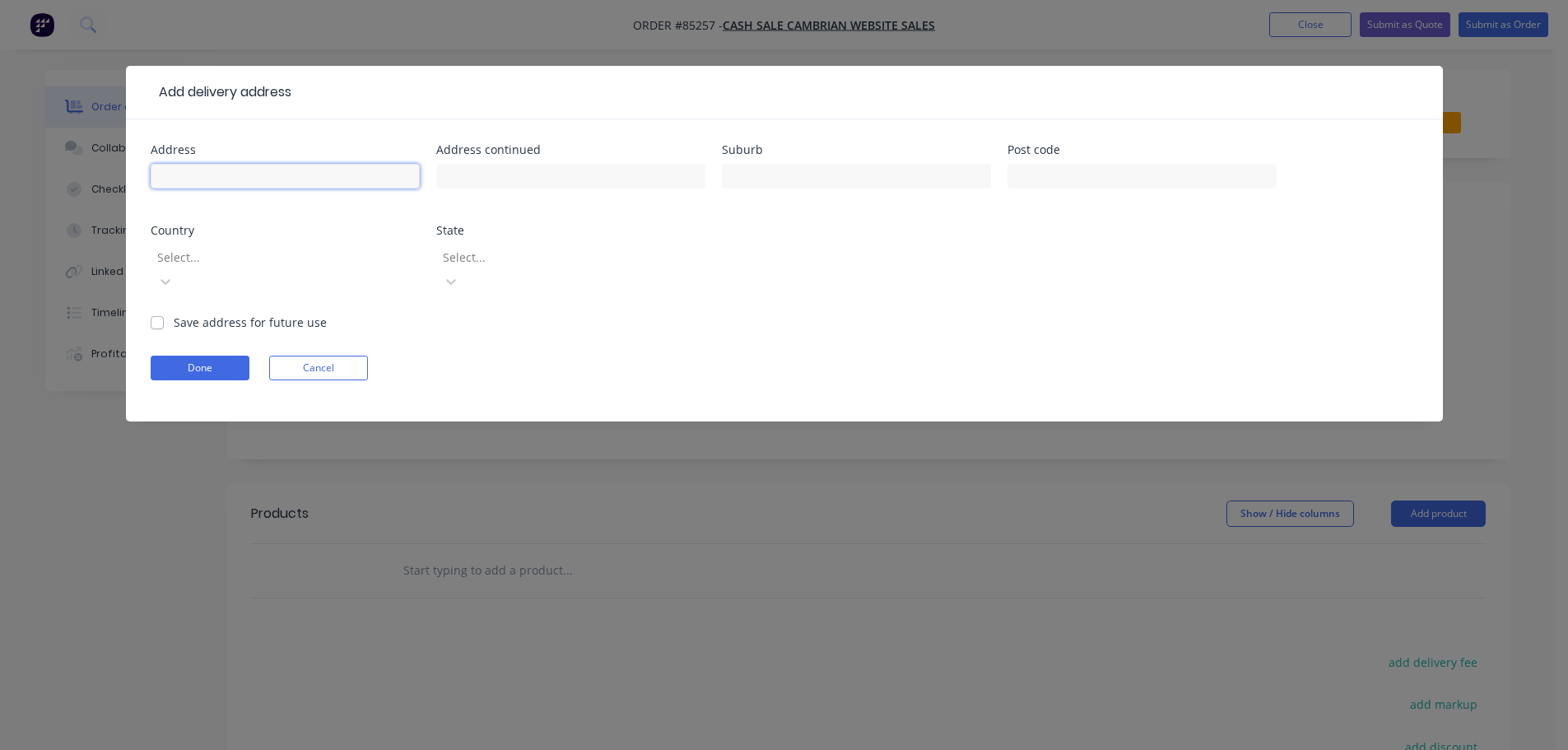
drag, startPoint x: 246, startPoint y: 175, endPoint x: 239, endPoint y: 242, distance: 67.4
click at [246, 176] on input "text" at bounding box center [284, 176] width 269 height 25
paste input "7B Ulster Road Blockhouse Bay 0600"
type input "7B Ulster Road Blockhouse Bay 0600"
click at [230, 355] on button "Done" at bounding box center [200, 367] width 99 height 25
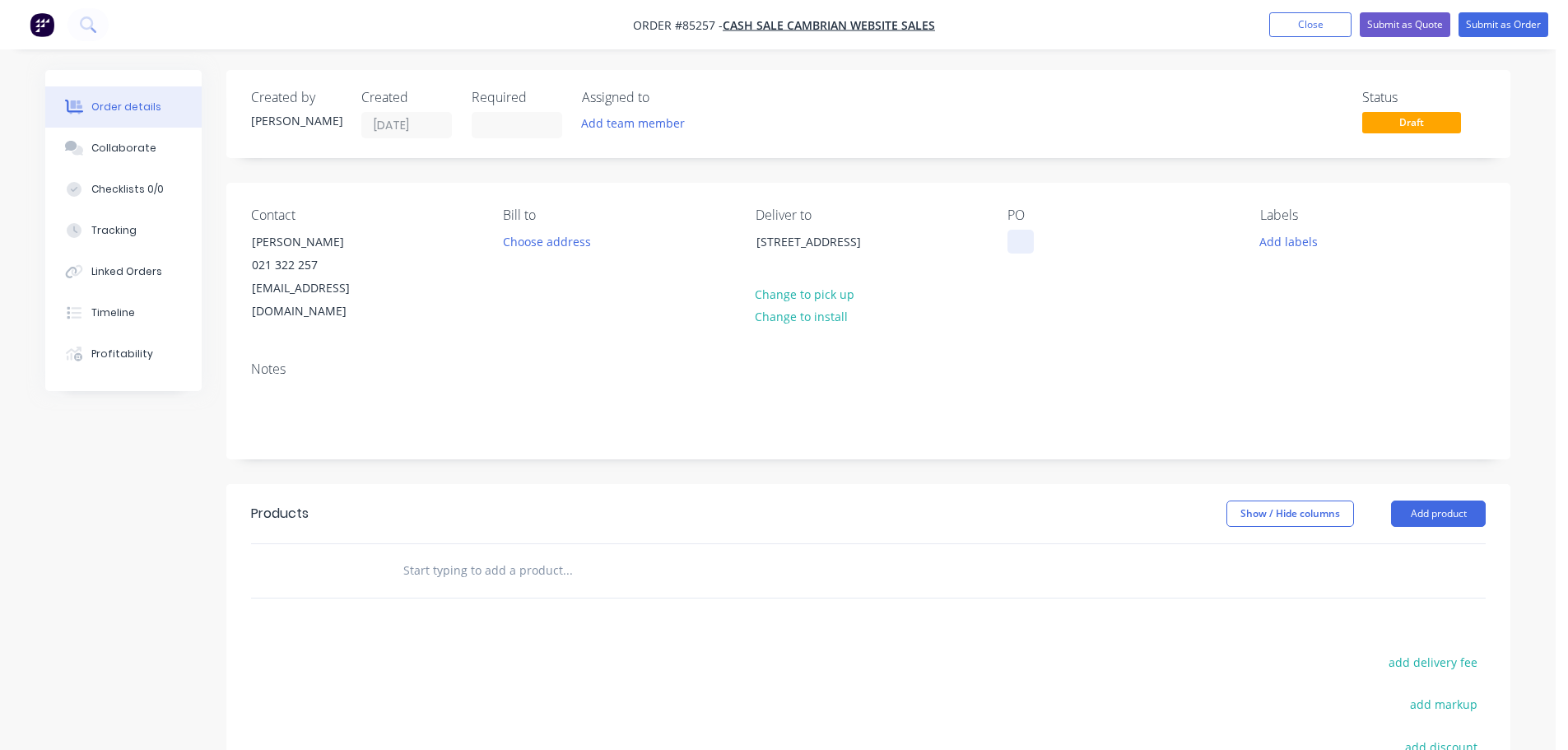
click at [1021, 247] on div at bounding box center [1021, 242] width 26 height 24
drag, startPoint x: 285, startPoint y: 247, endPoint x: 442, endPoint y: 240, distance: 157.2
click at [416, 249] on div "Contact Matt Vercoe 021 322 257 mattvercoe@gmail.com" at bounding box center [364, 266] width 225 height 116
copy div "Matt Vercoe"
click at [1087, 242] on div "WEB35737" at bounding box center [1050, 242] width 84 height 24
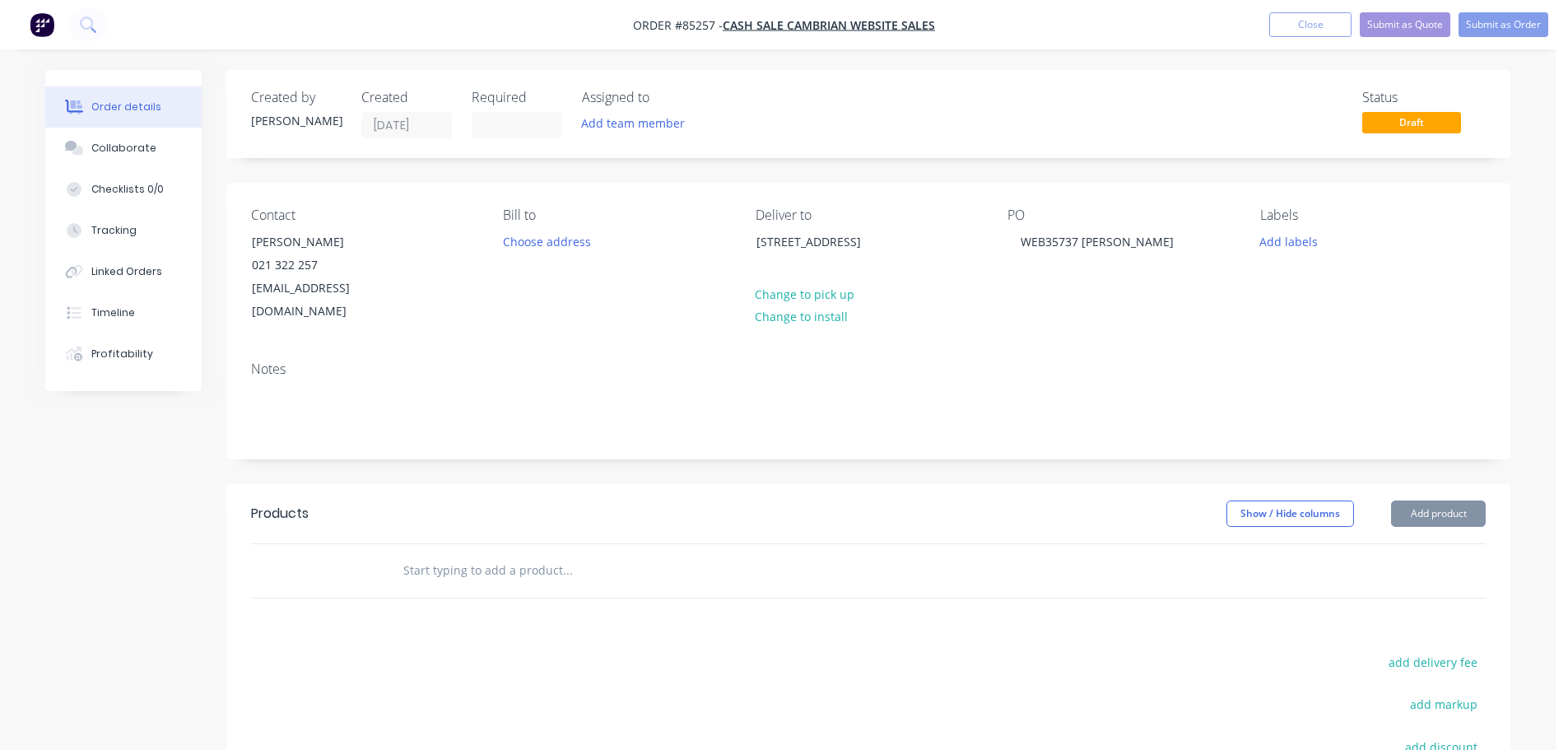
click at [494, 566] on div at bounding box center [679, 571] width 593 height 54
click at [494, 554] on input "text" at bounding box center [567, 571] width 330 height 33
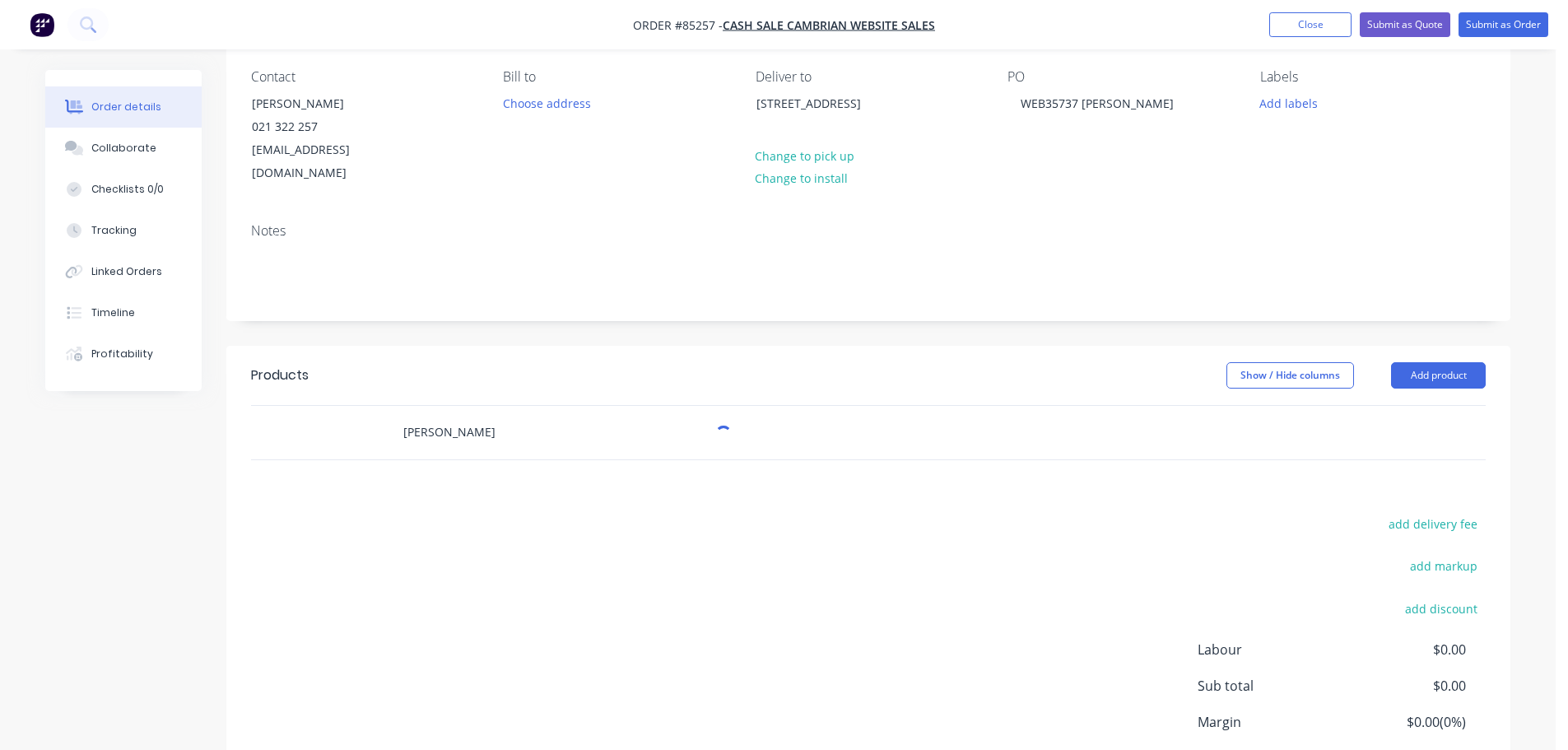
scroll to position [245, 0]
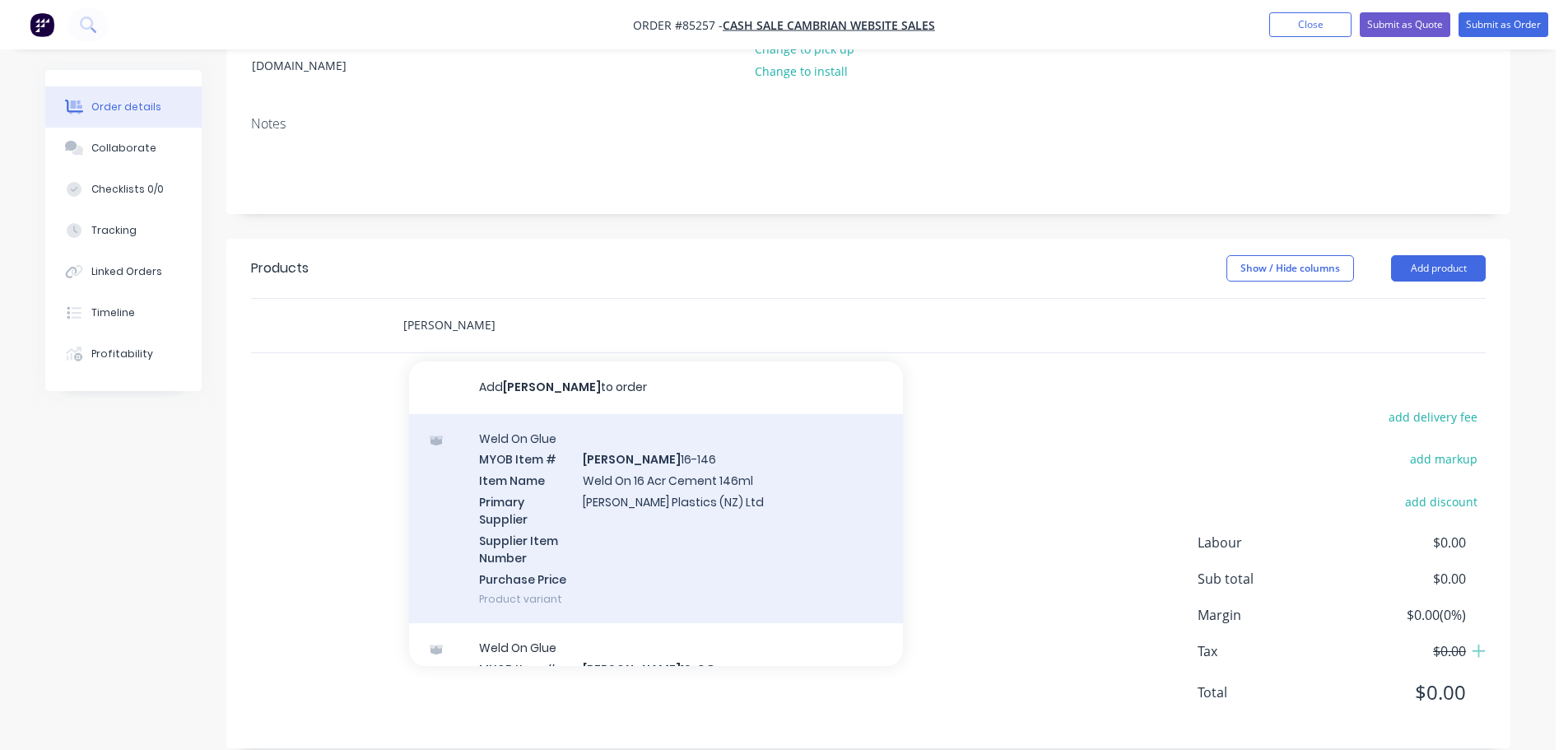
type input "weldon"
click at [693, 495] on div "Weld On Glue MYOB Item # WELDON 16-146 Item Name Weld On 16 Acr Cement 146ml Pr…" at bounding box center [656, 519] width 494 height 210
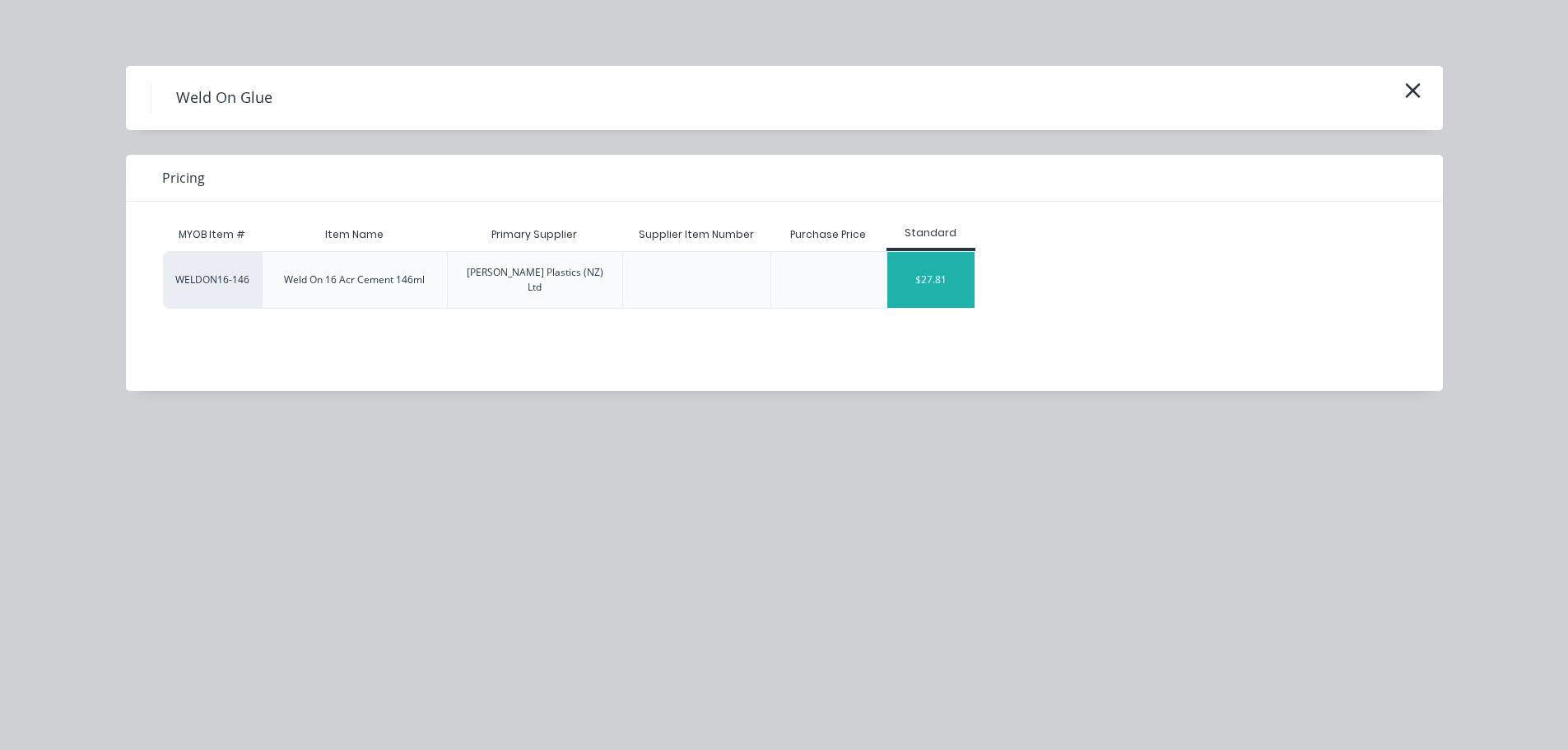
click at [941, 274] on div "$27.81" at bounding box center [931, 280] width 88 height 56
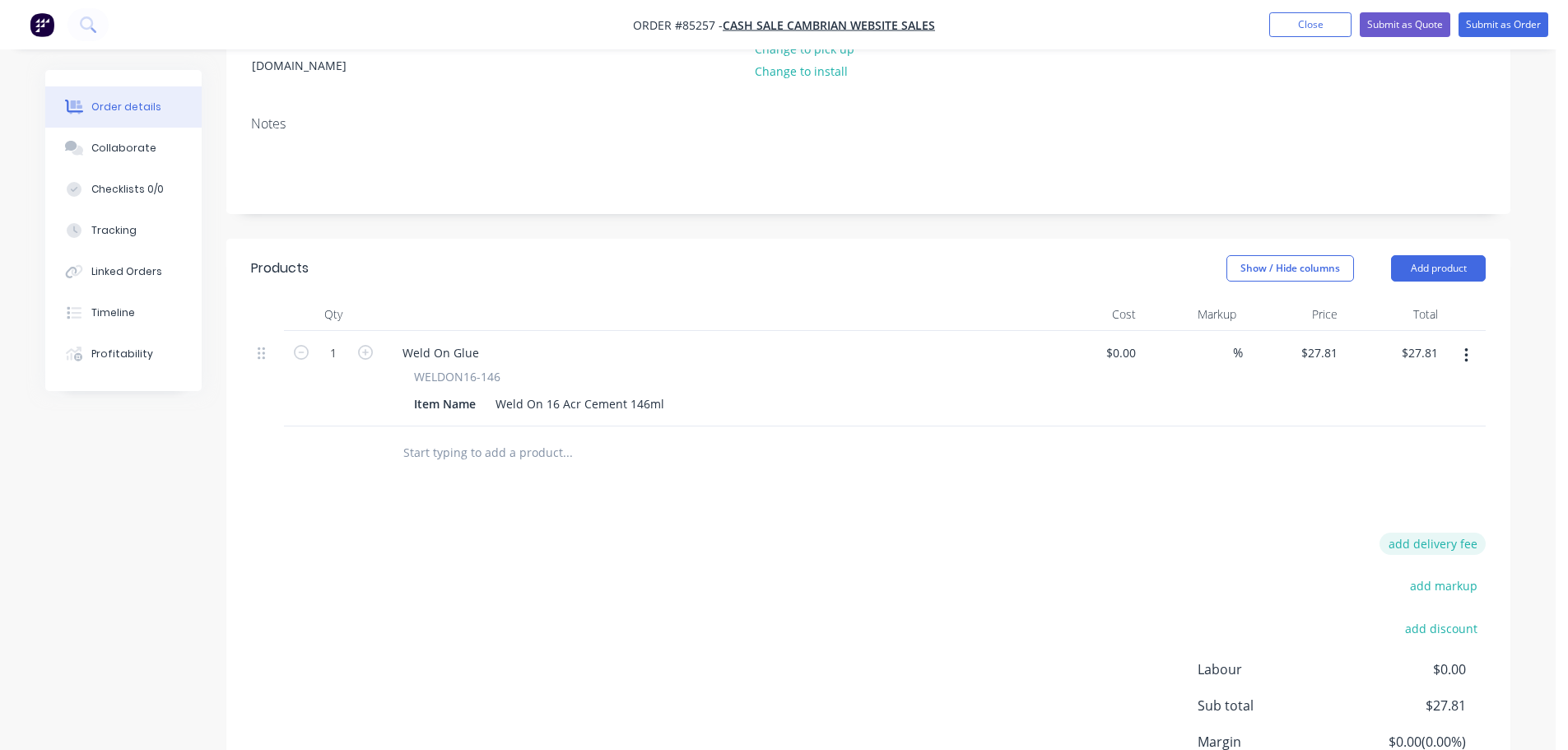
click at [1447, 533] on button "add delivery fee" at bounding box center [1432, 544] width 106 height 22
type input "12.17"
click at [1122, 533] on div "Delivery fee Delivery fee Delivery fee name (Optional) 12.17 12.17 $0 add marku…" at bounding box center [869, 689] width 1235 height 313
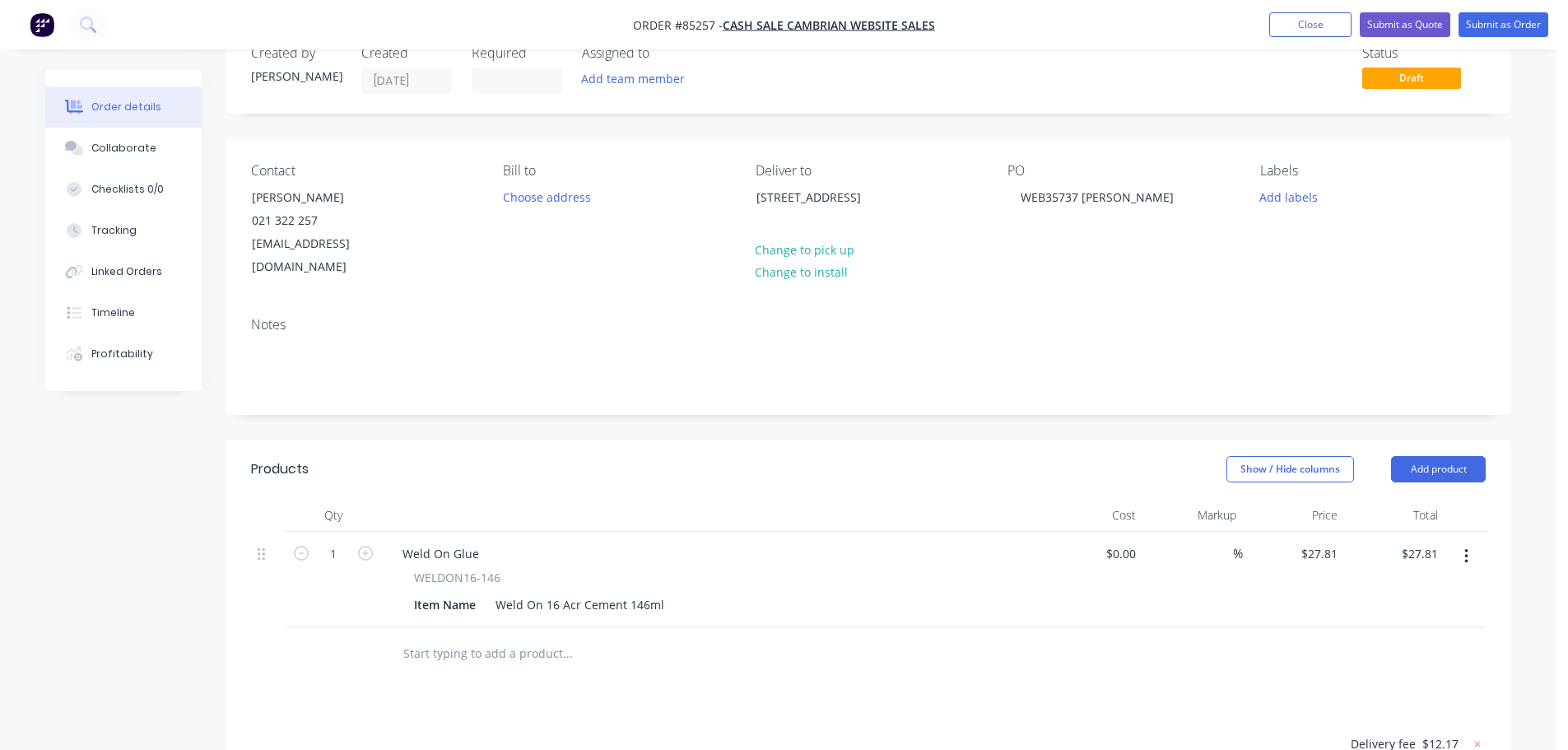
scroll to position [0, 0]
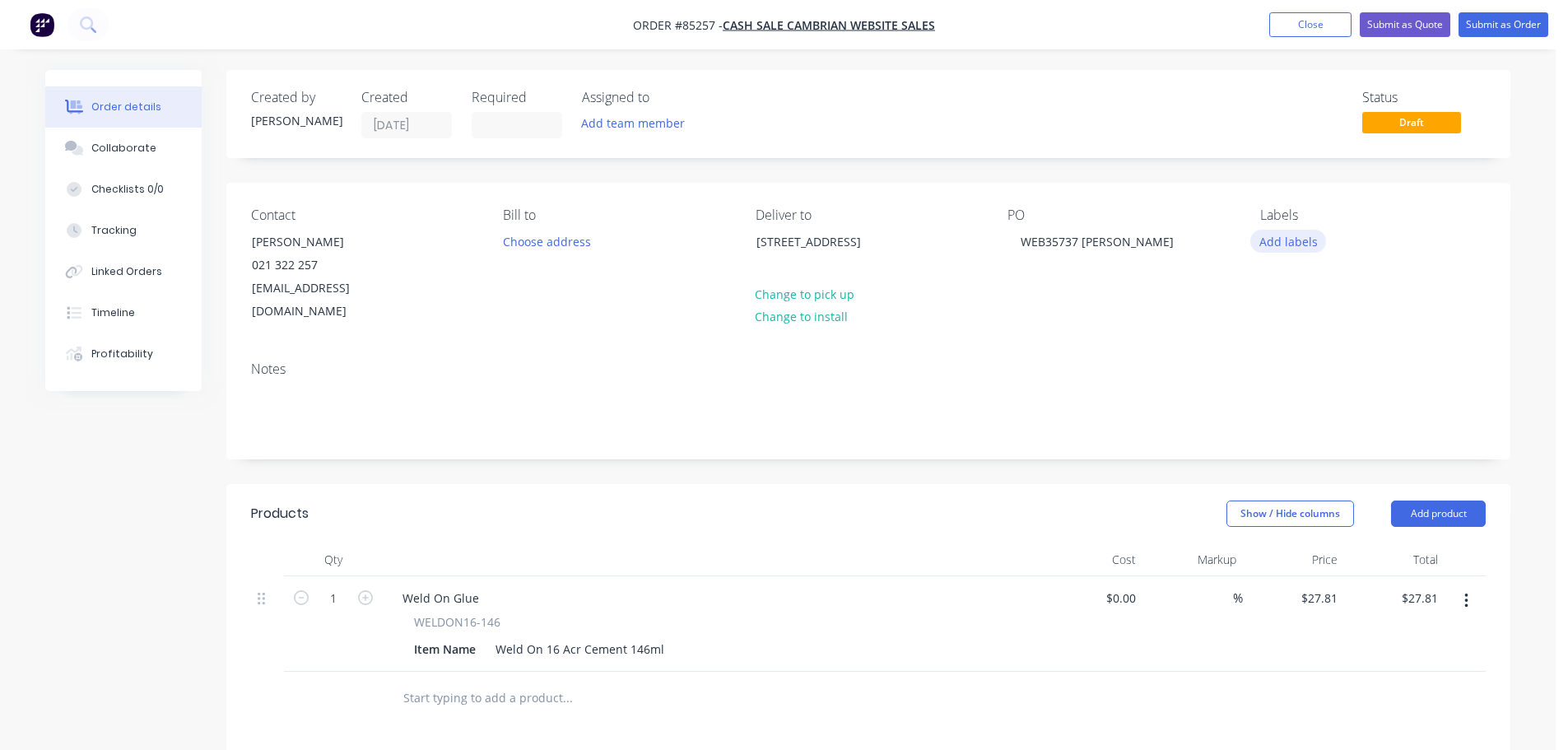
click at [1275, 243] on button "Add labels" at bounding box center [1288, 241] width 76 height 22
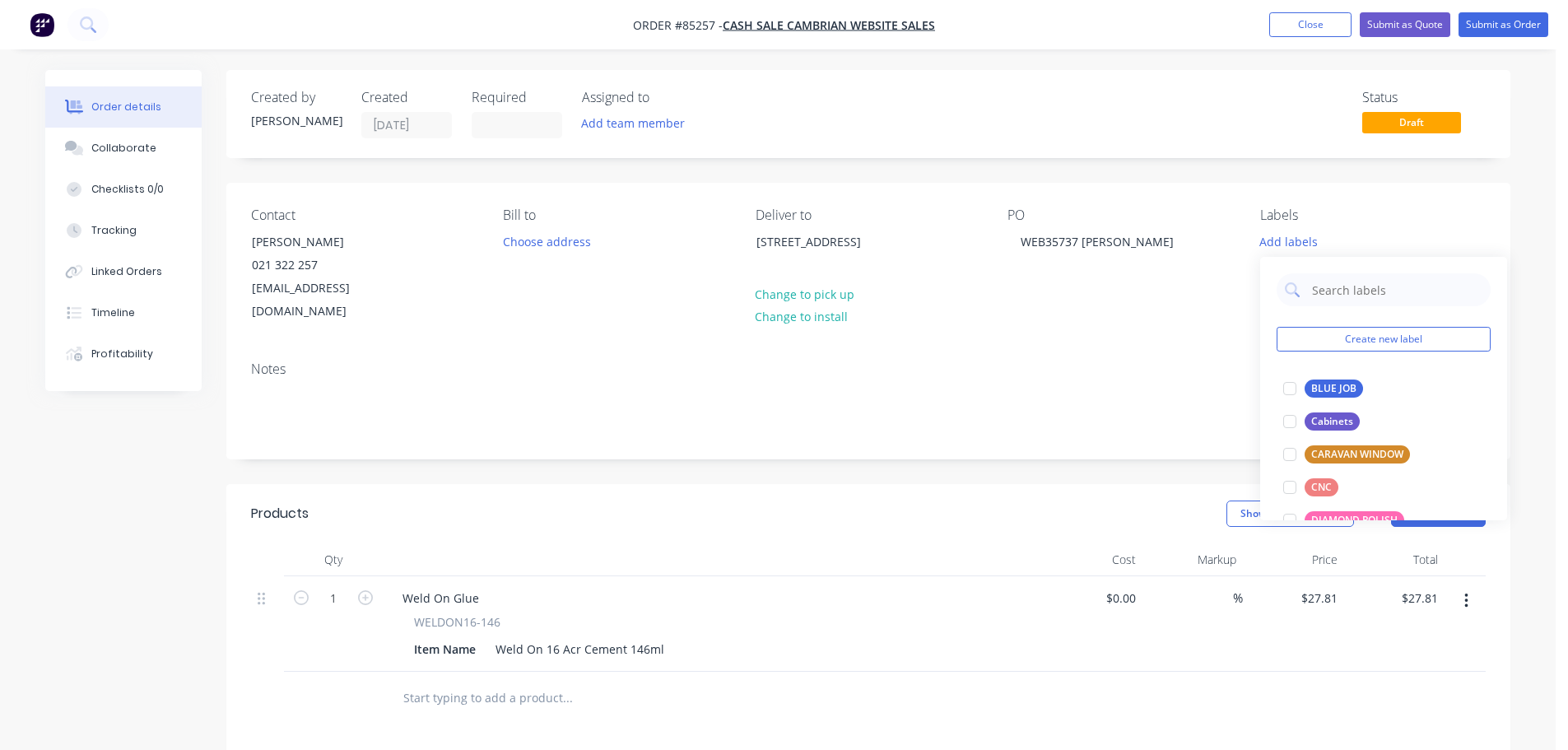
click at [1347, 262] on div "Create new label BLUE JOB edit Cabinets edit CARAVAN WINDOW edit CNC edit DIAMO…" at bounding box center [1384, 389] width 247 height 263
click at [1518, 18] on button "Submit as Order" at bounding box center [1503, 24] width 90 height 25
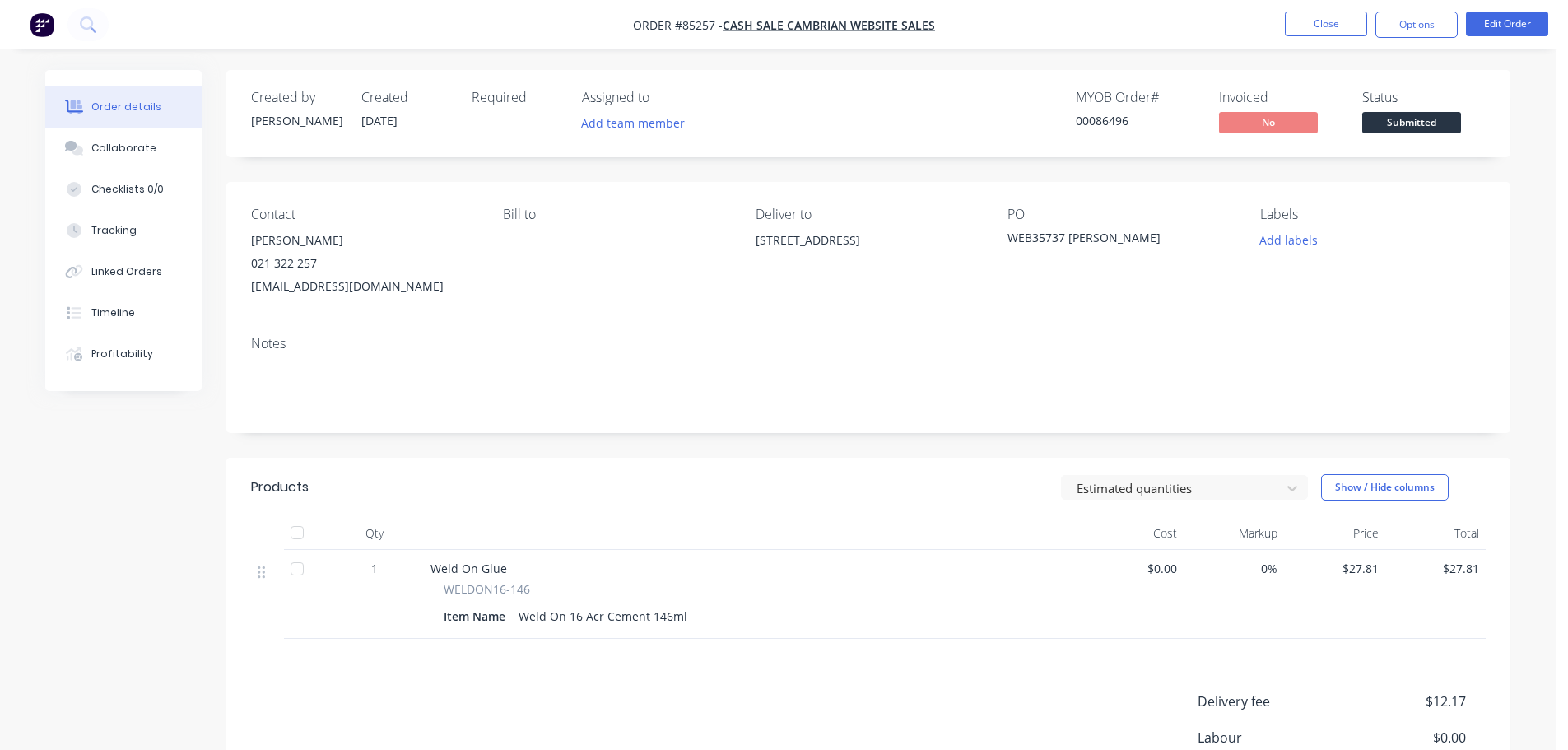
click at [1120, 122] on div "00086496" at bounding box center [1138, 120] width 124 height 17
copy div "00086496"
click at [1394, 132] on span "Submitted" at bounding box center [1412, 122] width 99 height 21
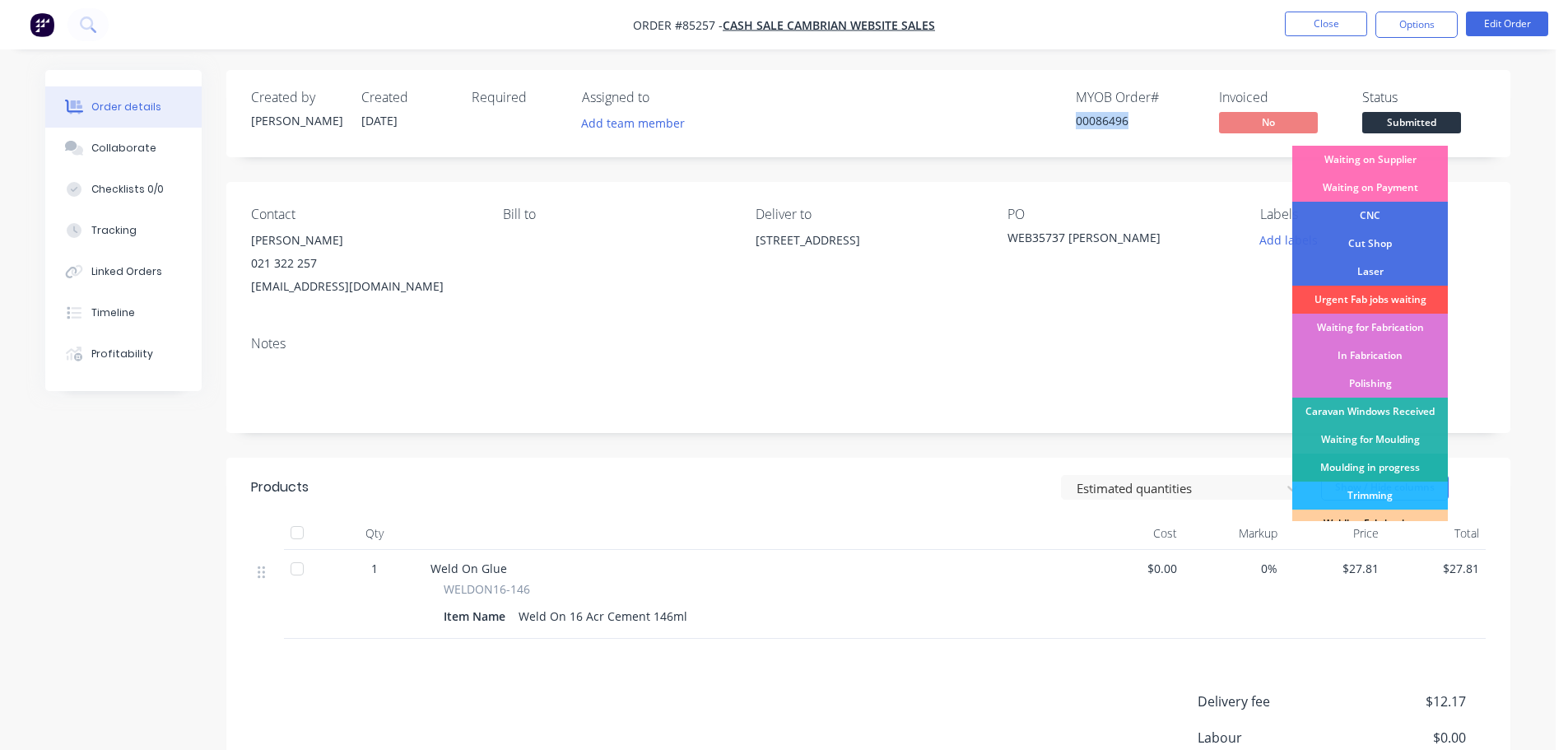
scroll to position [325, 0]
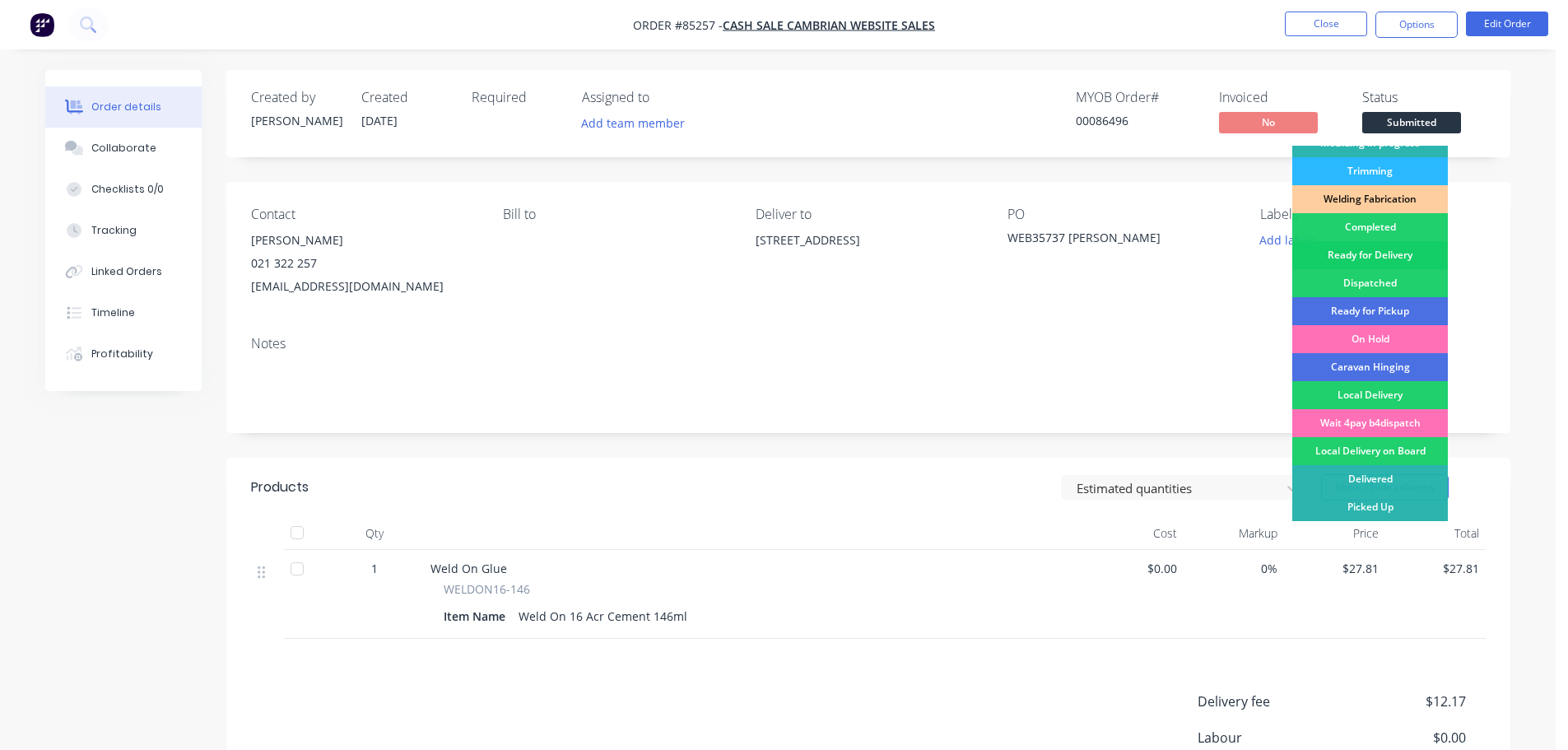
click at [1372, 252] on div "Ready for Delivery" at bounding box center [1370, 255] width 155 height 28
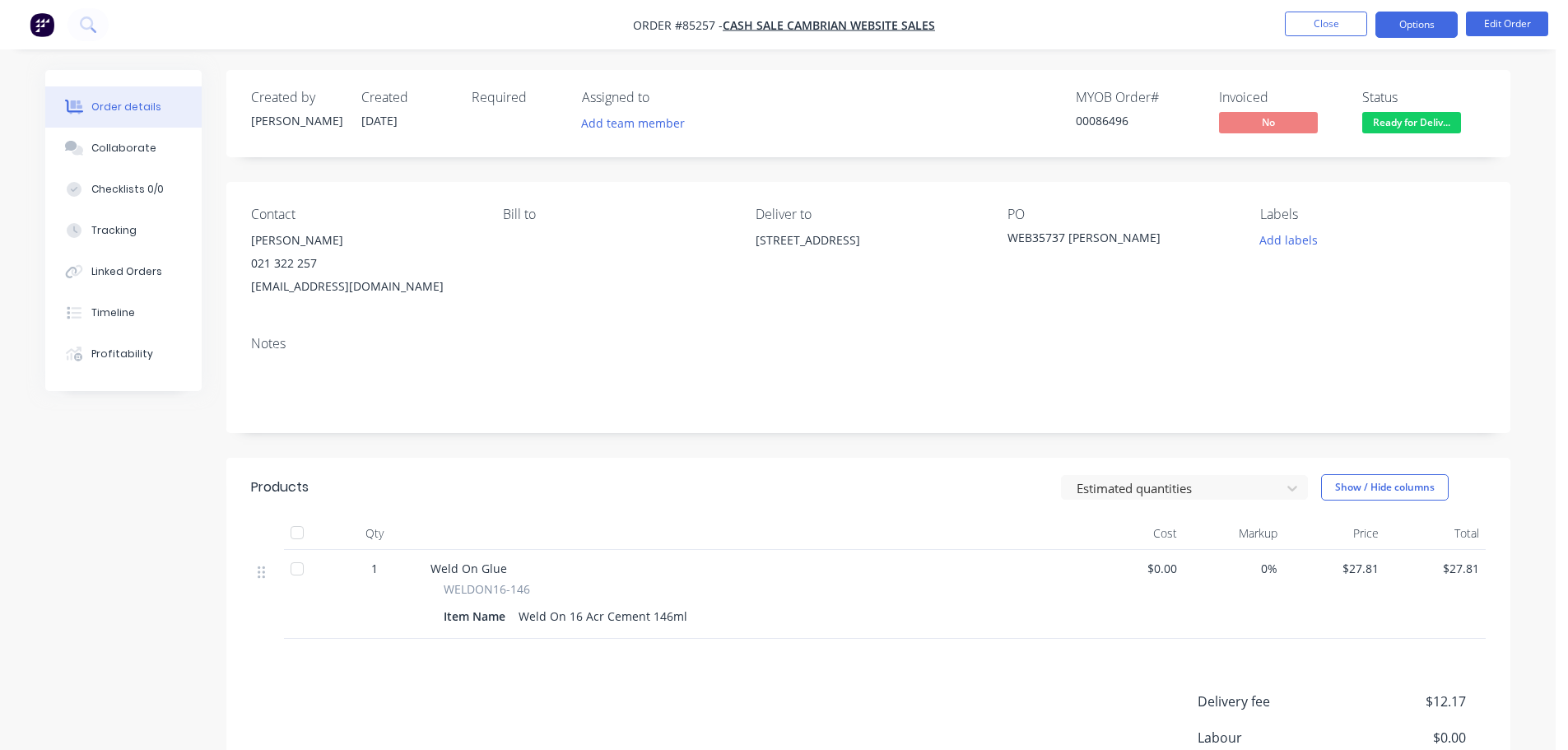
click at [1419, 18] on button "Options" at bounding box center [1417, 24] width 82 height 26
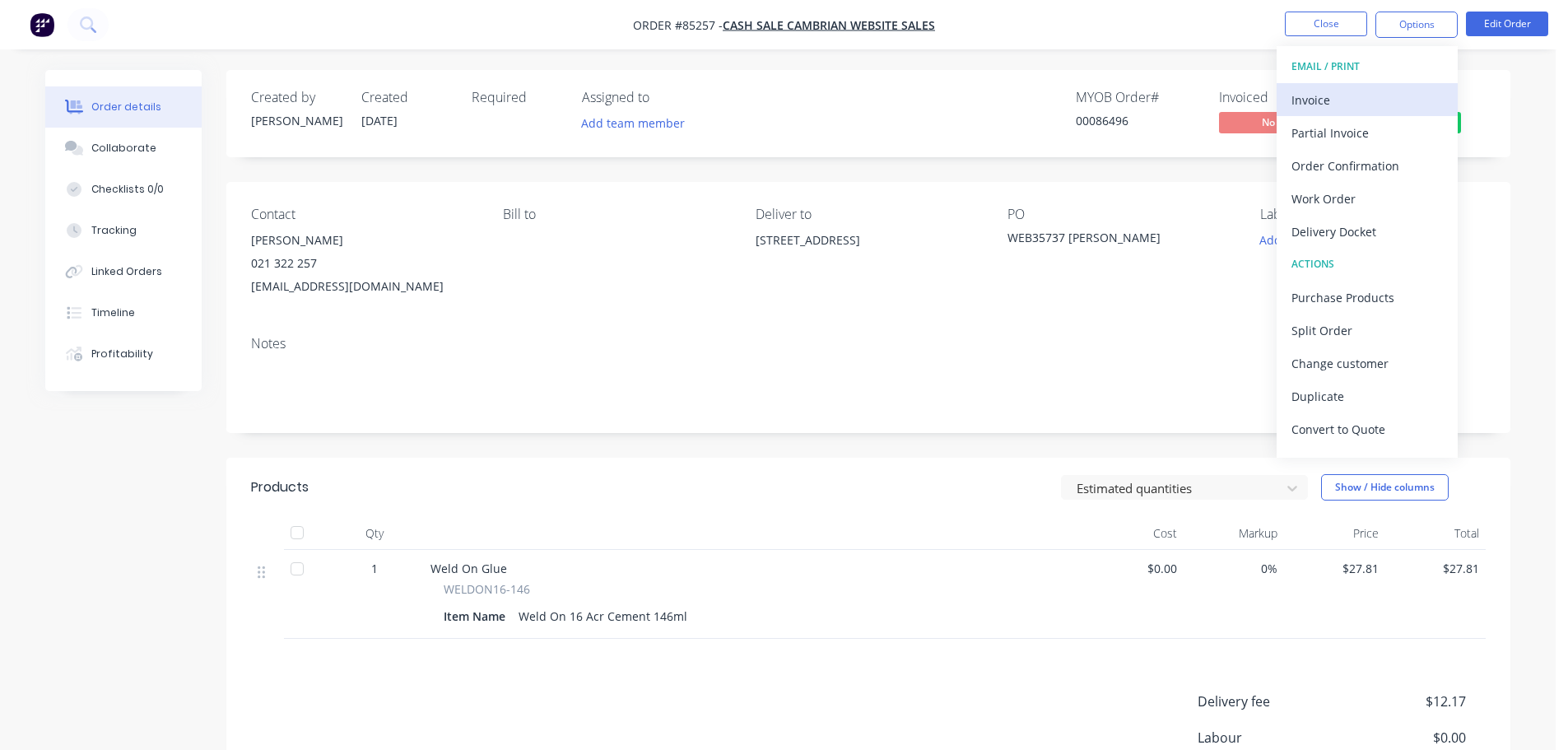
click at [1389, 90] on div "Invoice" at bounding box center [1366, 100] width 151 height 24
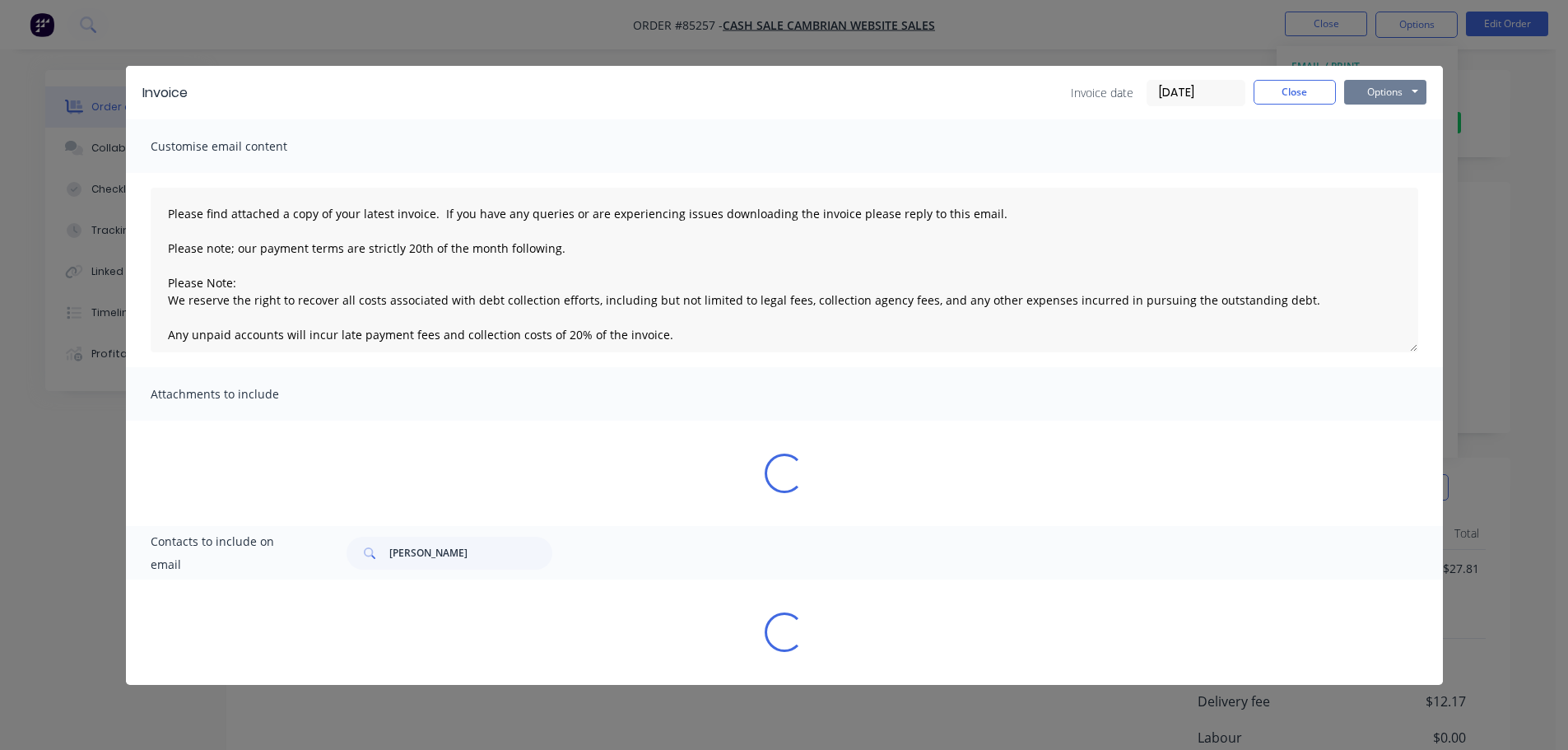
click at [1395, 91] on button "Options" at bounding box center [1385, 91] width 82 height 25
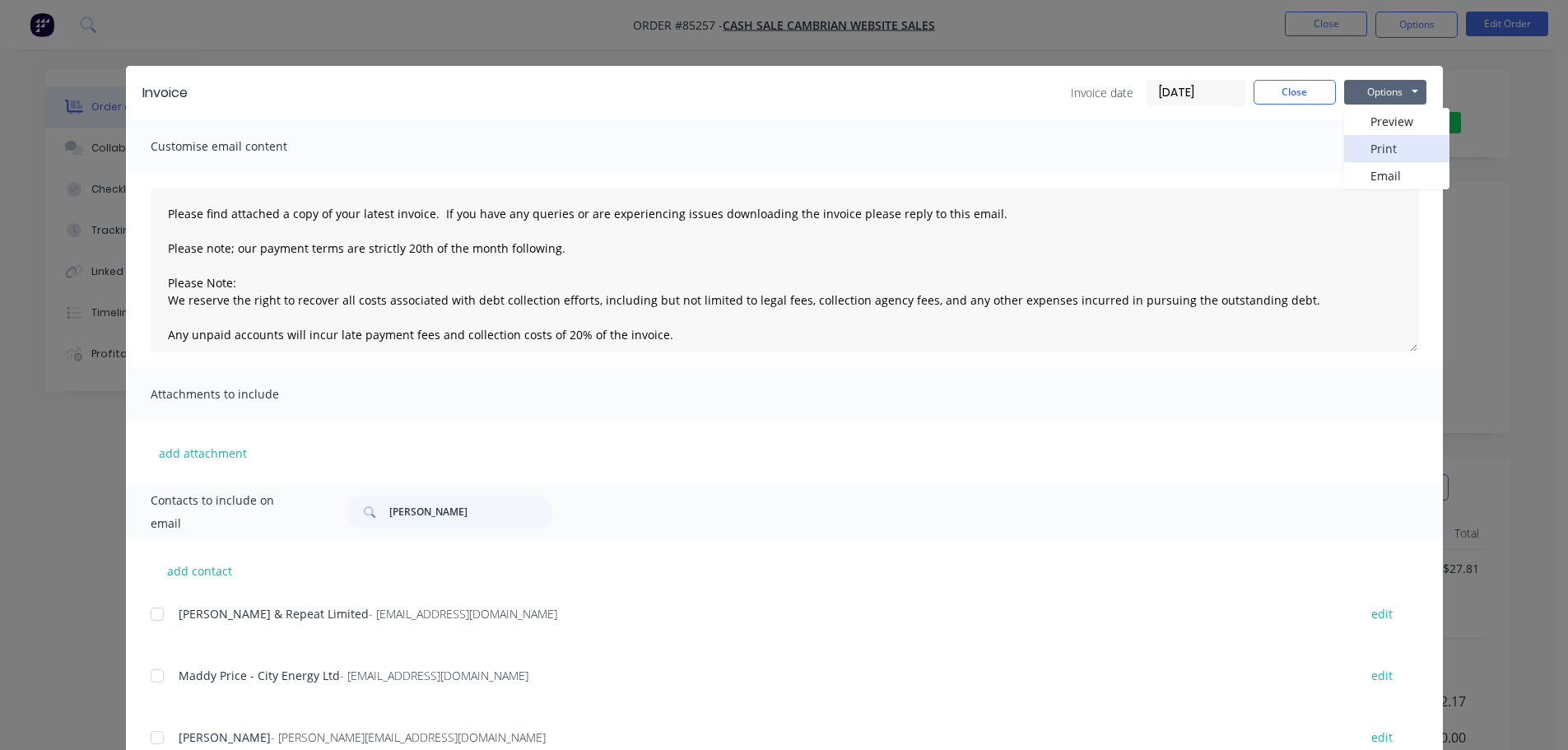
click at [1395, 144] on button "Print" at bounding box center [1396, 149] width 105 height 27
click at [1280, 103] on button "Close" at bounding box center [1295, 91] width 82 height 25
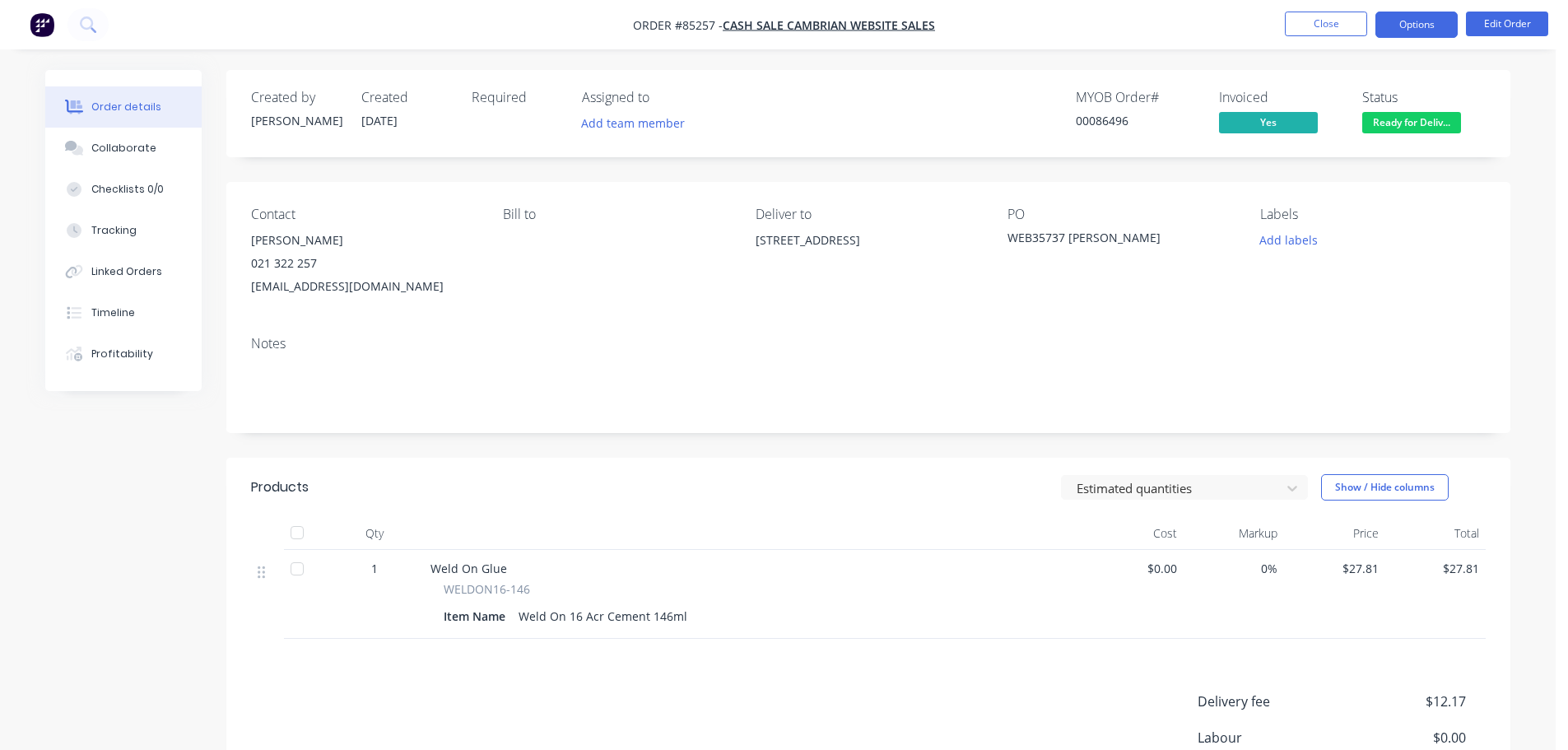
click at [1392, 33] on button "Options" at bounding box center [1417, 24] width 82 height 26
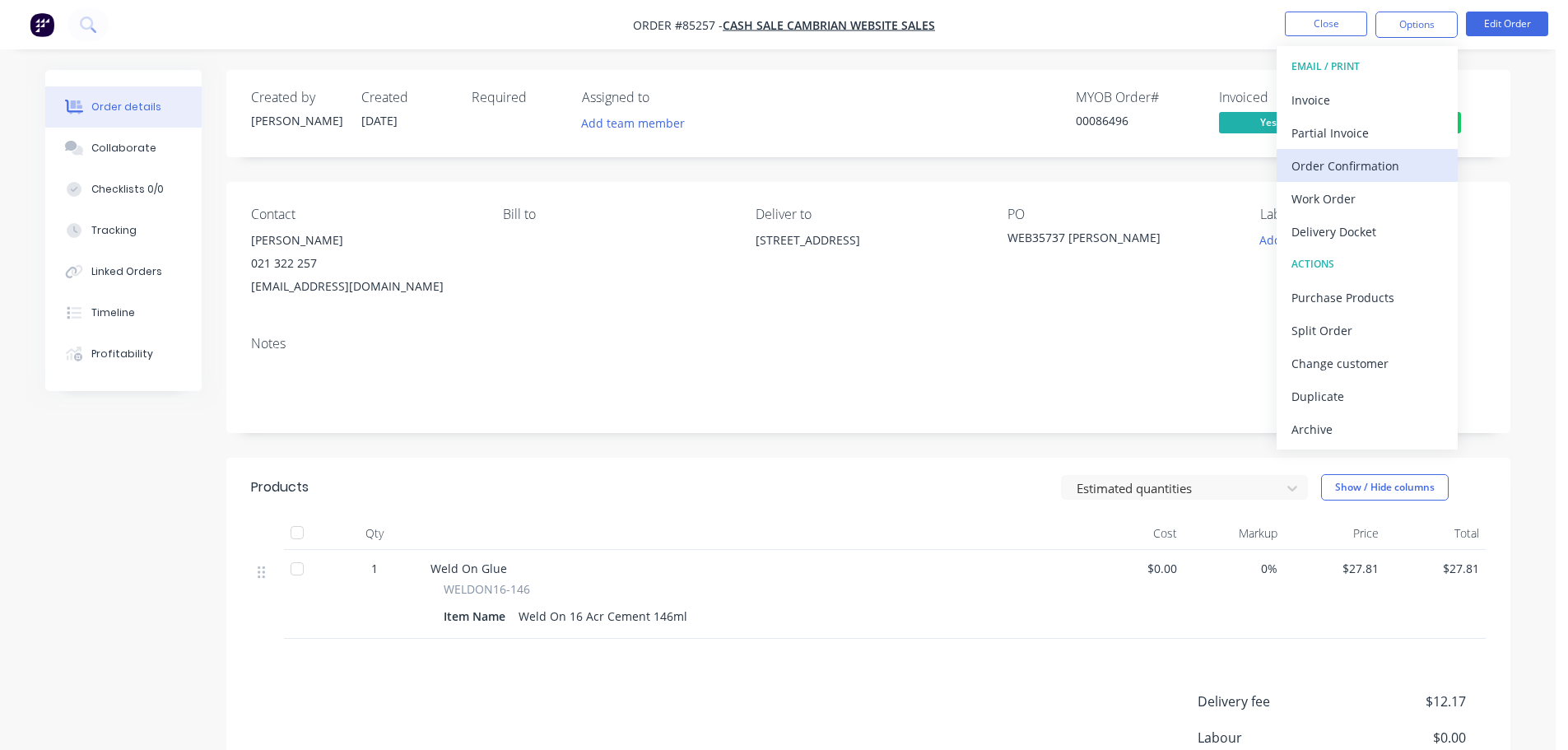
click at [1370, 163] on div "Order Confirmation" at bounding box center [1366, 166] width 151 height 24
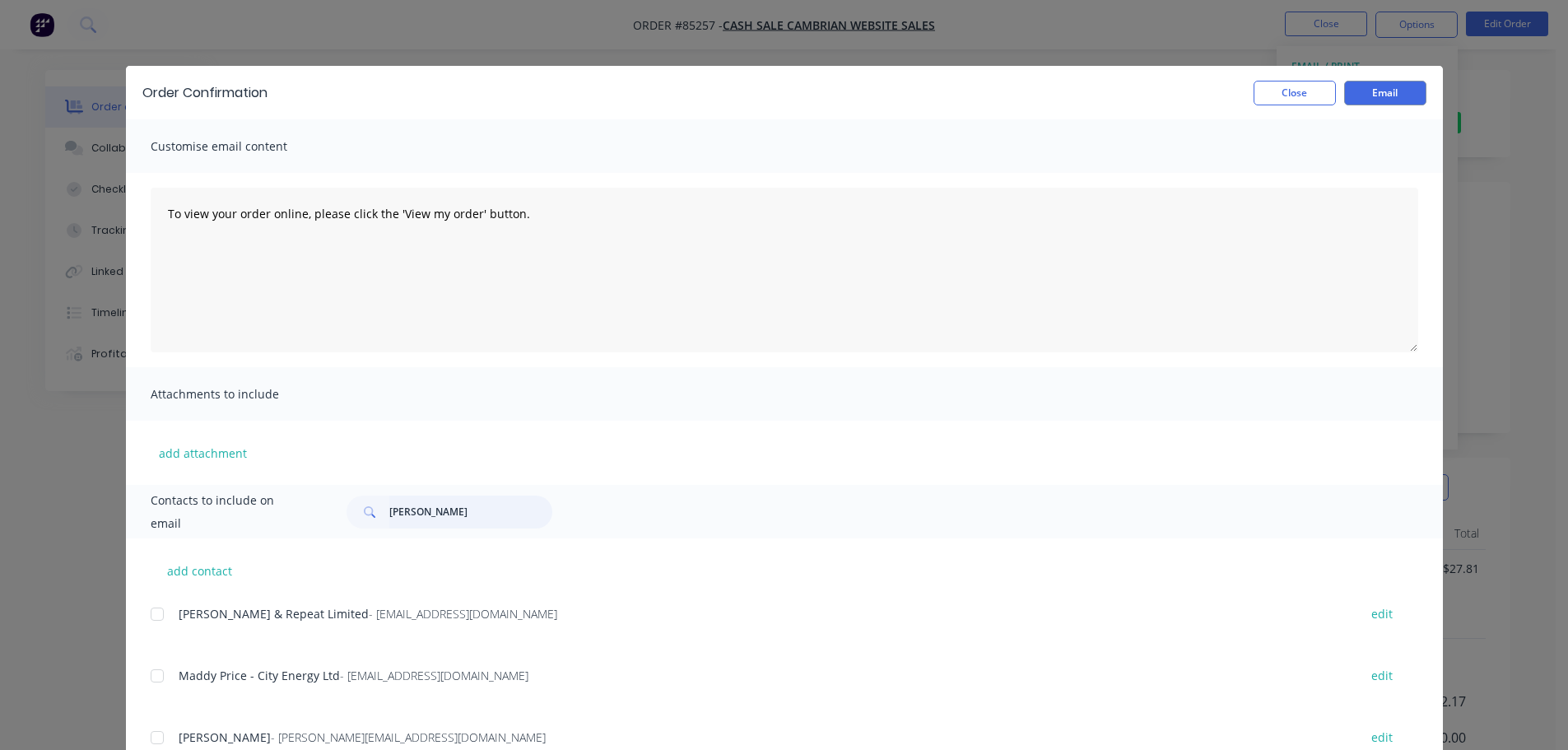
click at [505, 523] on input "graham" at bounding box center [471, 512] width 163 height 33
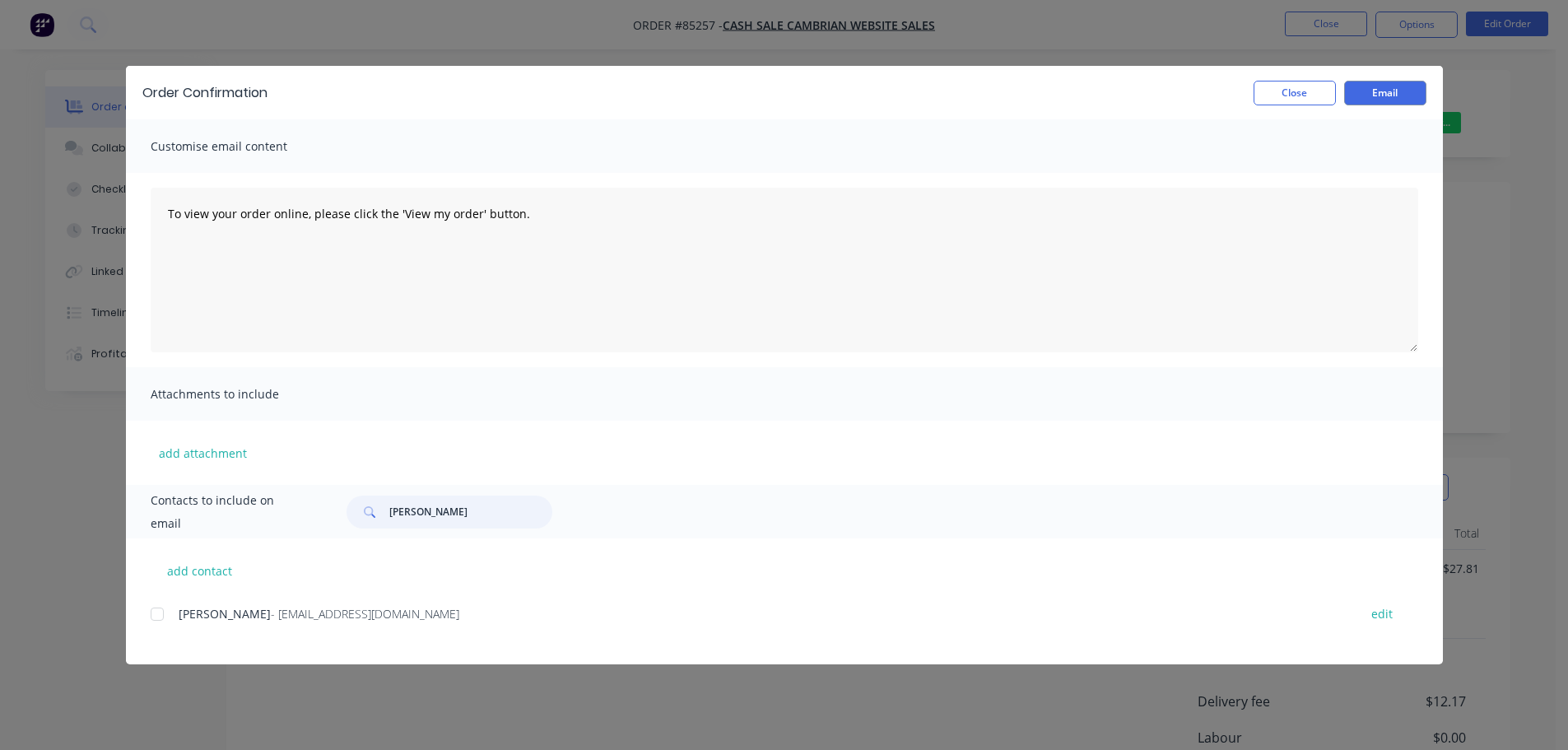
click at [158, 606] on div at bounding box center [157, 614] width 33 height 33
type input "matt ver"
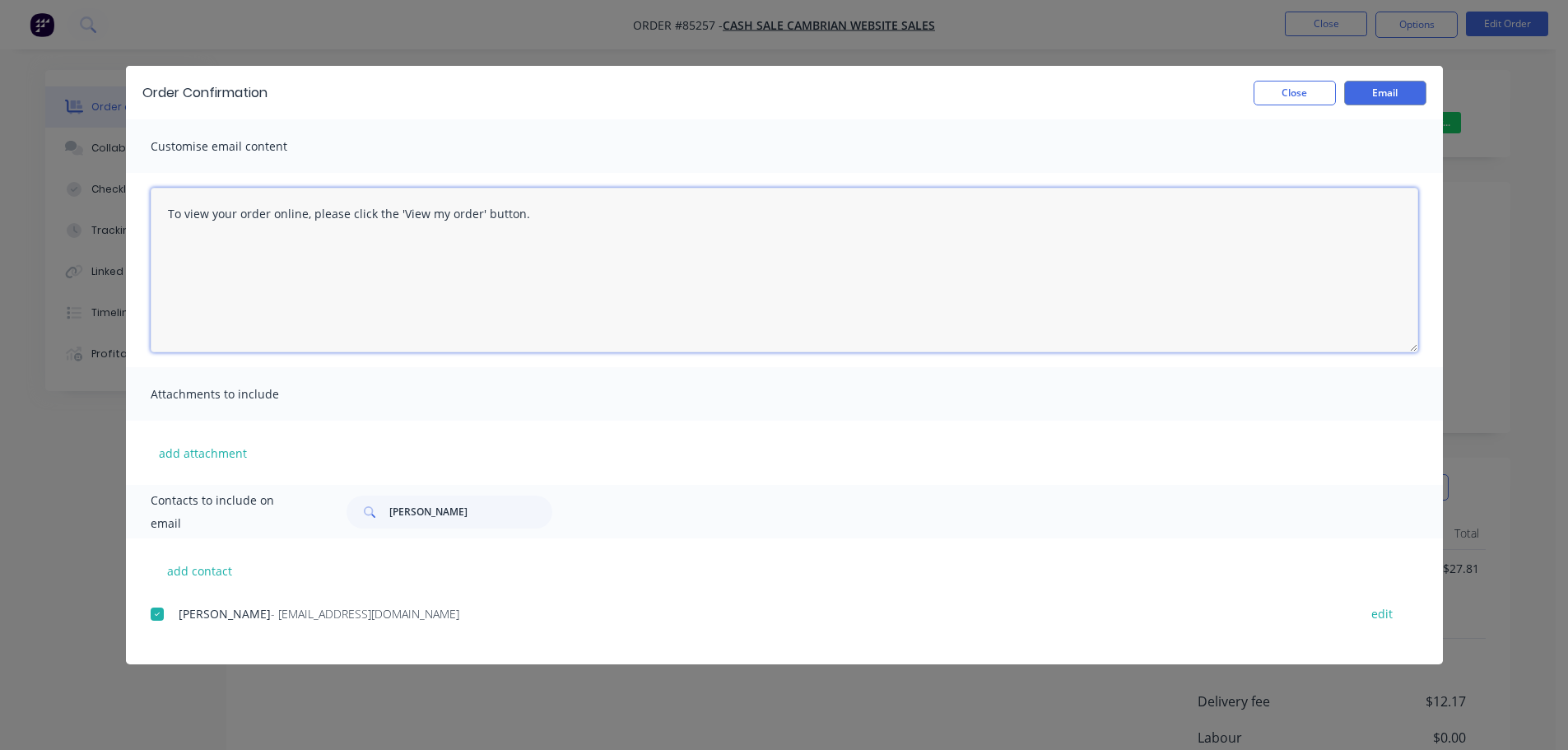
click at [411, 292] on textarea "To view your order online, please click the 'View my order' button." at bounding box center [784, 270] width 1267 height 165
paste textarea "hank you for your order, confirmation of your order is attached. Your order wil…"
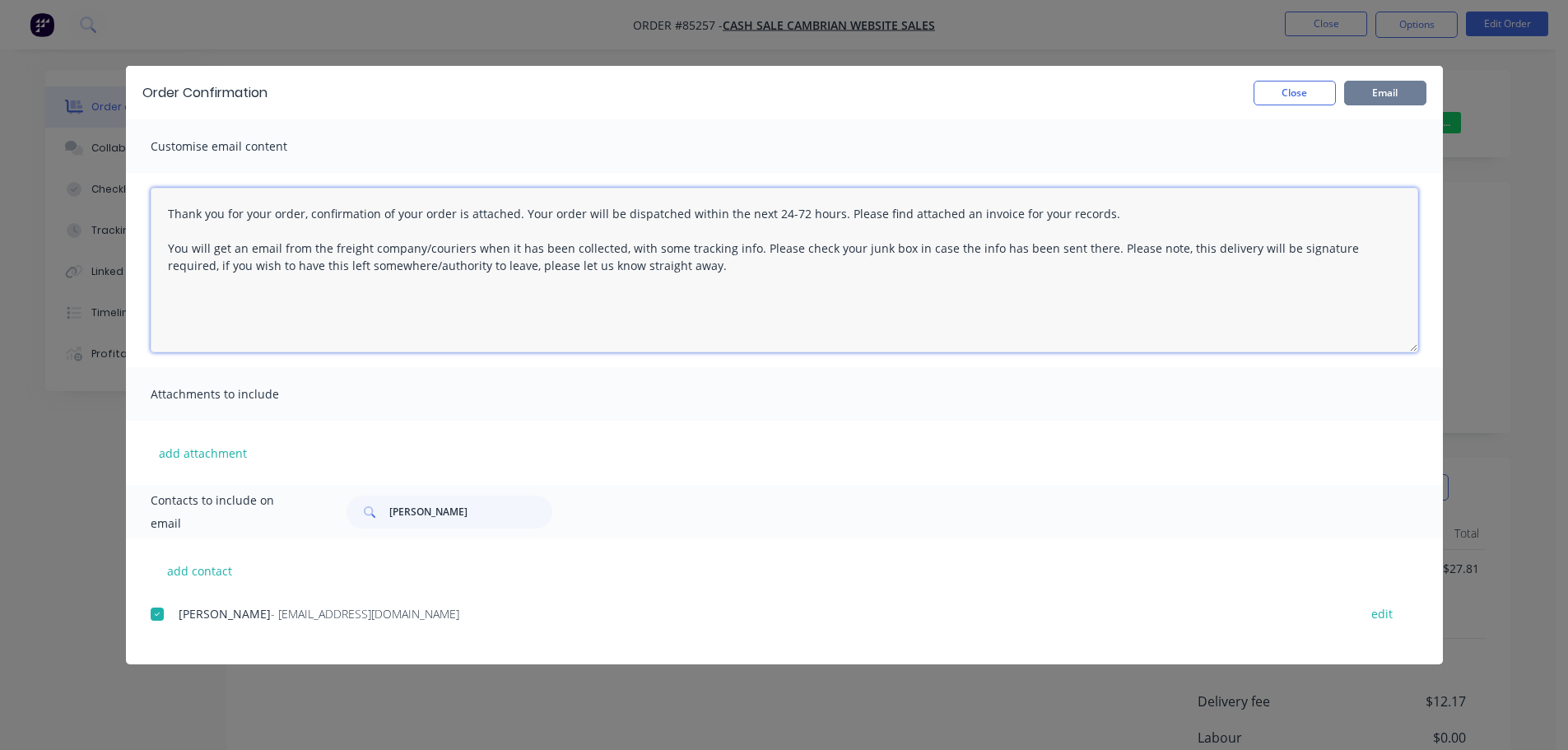
type textarea "Thank you for your order, confirmation of your order is attached. Your order wi…"
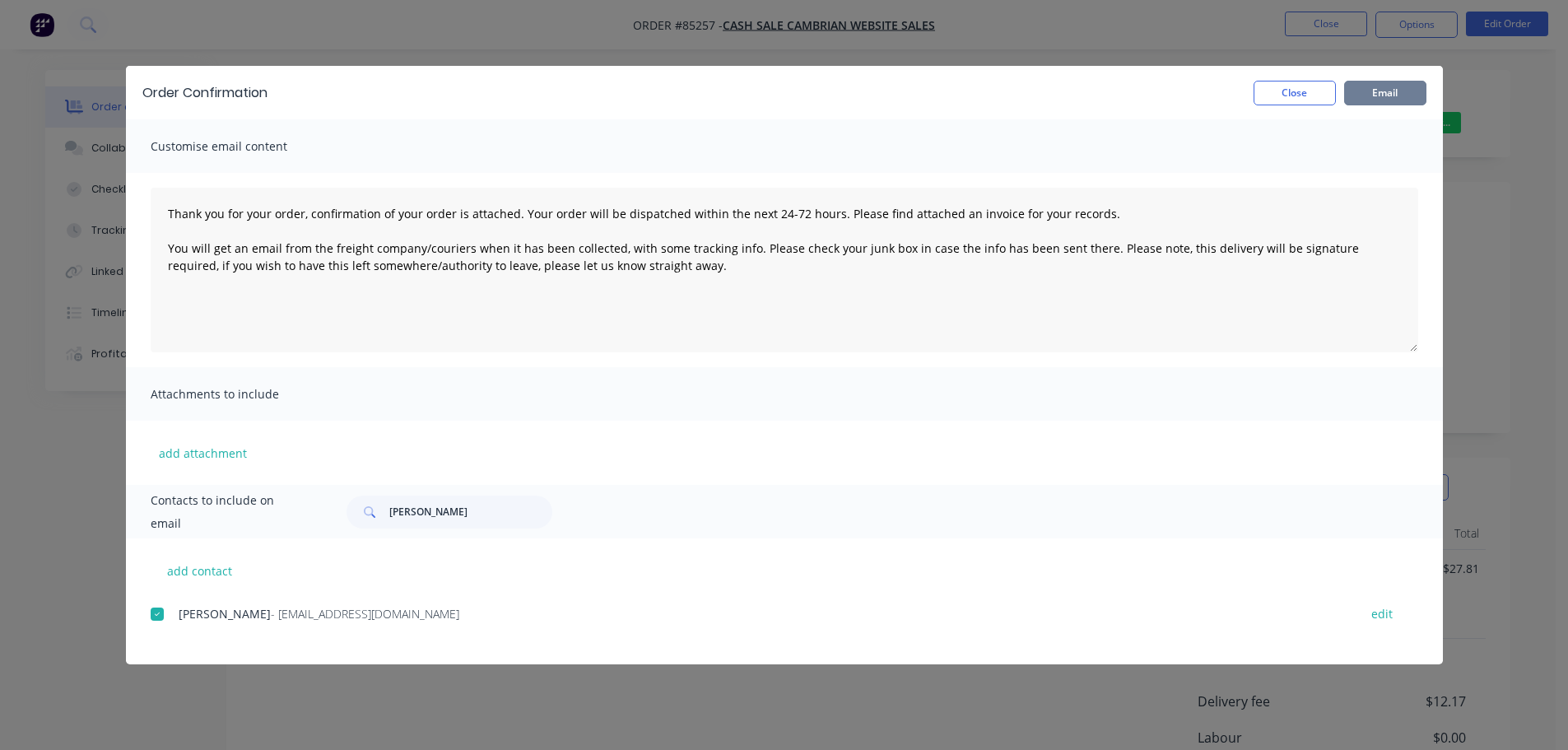
click at [1374, 98] on button "Email" at bounding box center [1385, 92] width 82 height 25
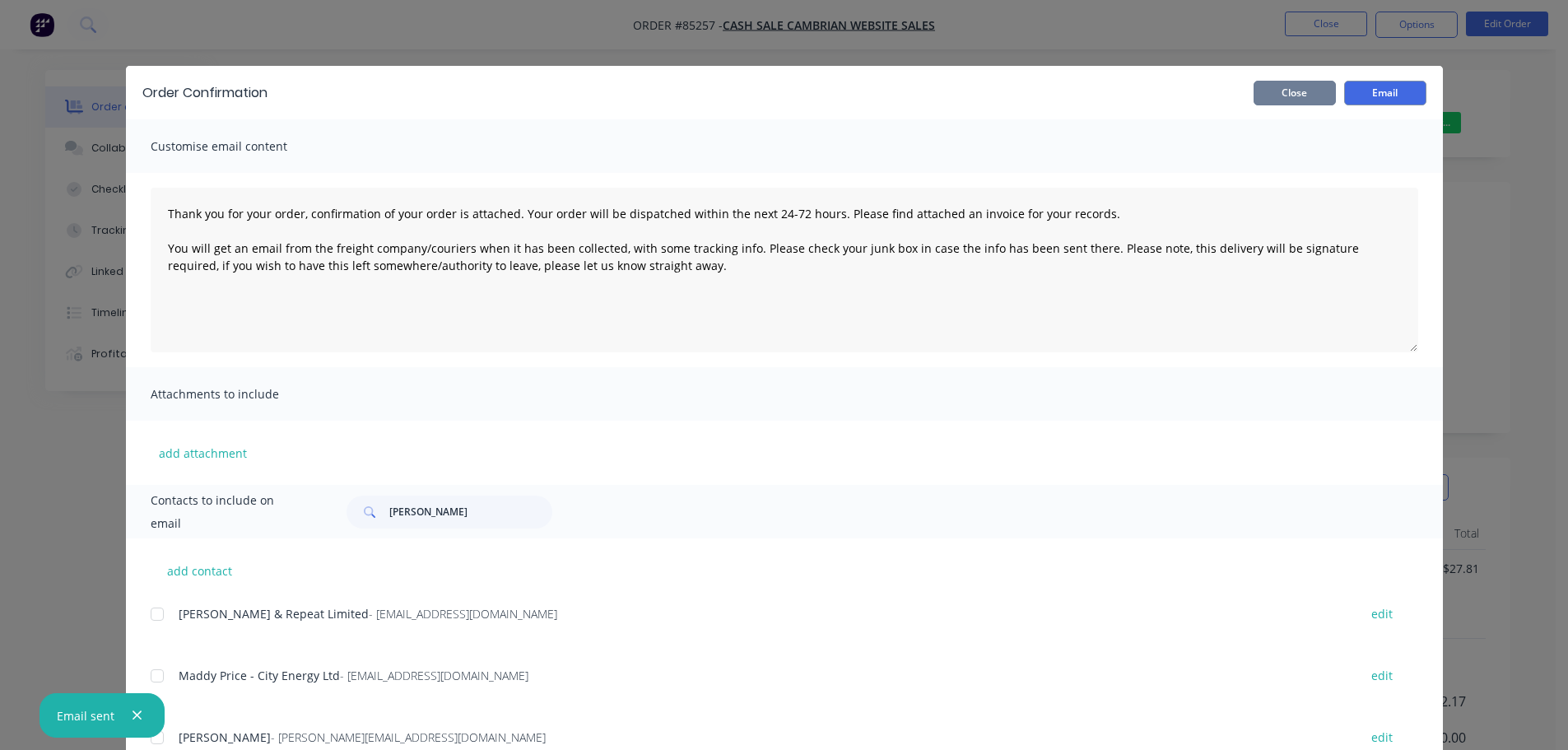
click at [1265, 80] on button "Close" at bounding box center [1295, 92] width 82 height 25
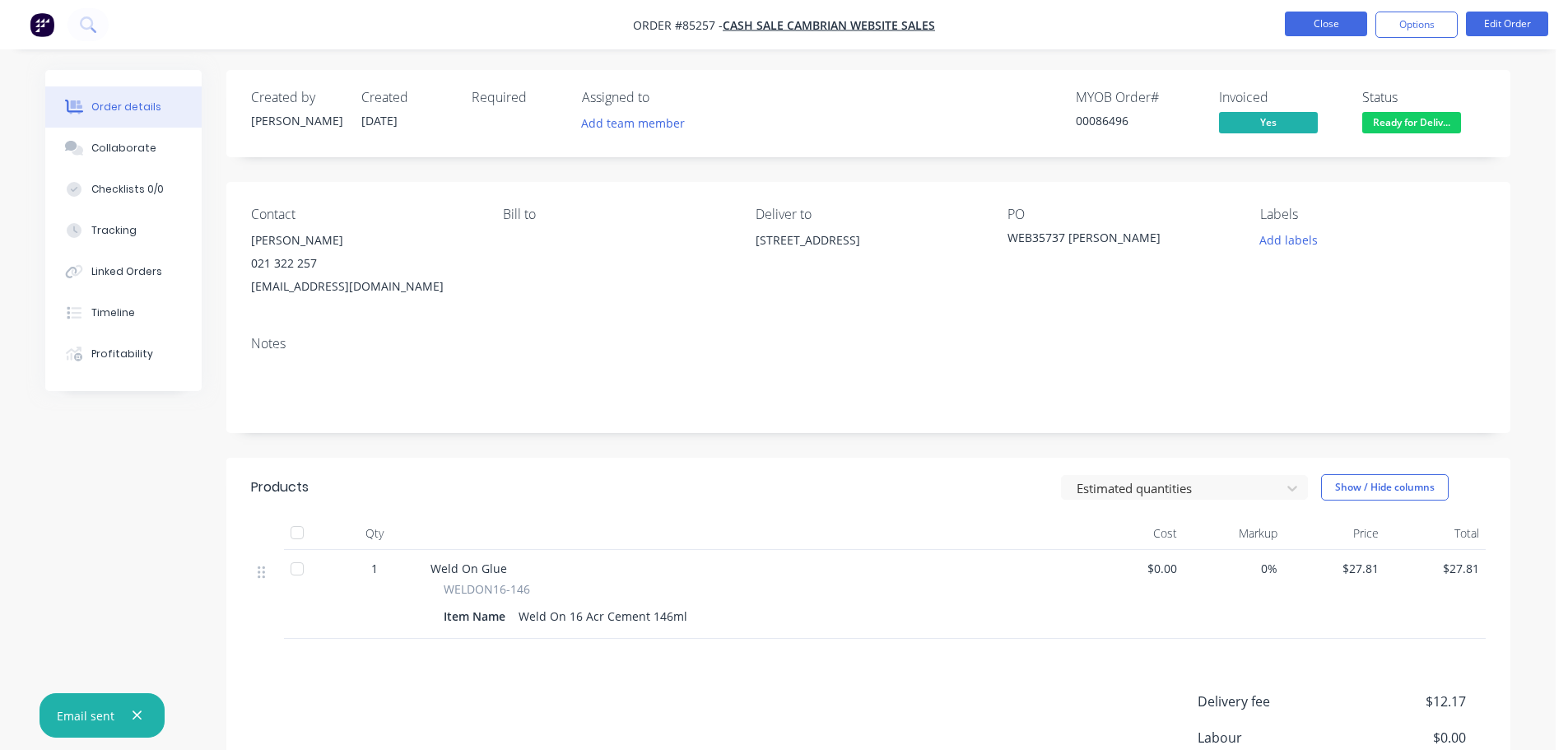
click at [1311, 23] on button "Close" at bounding box center [1326, 23] width 82 height 25
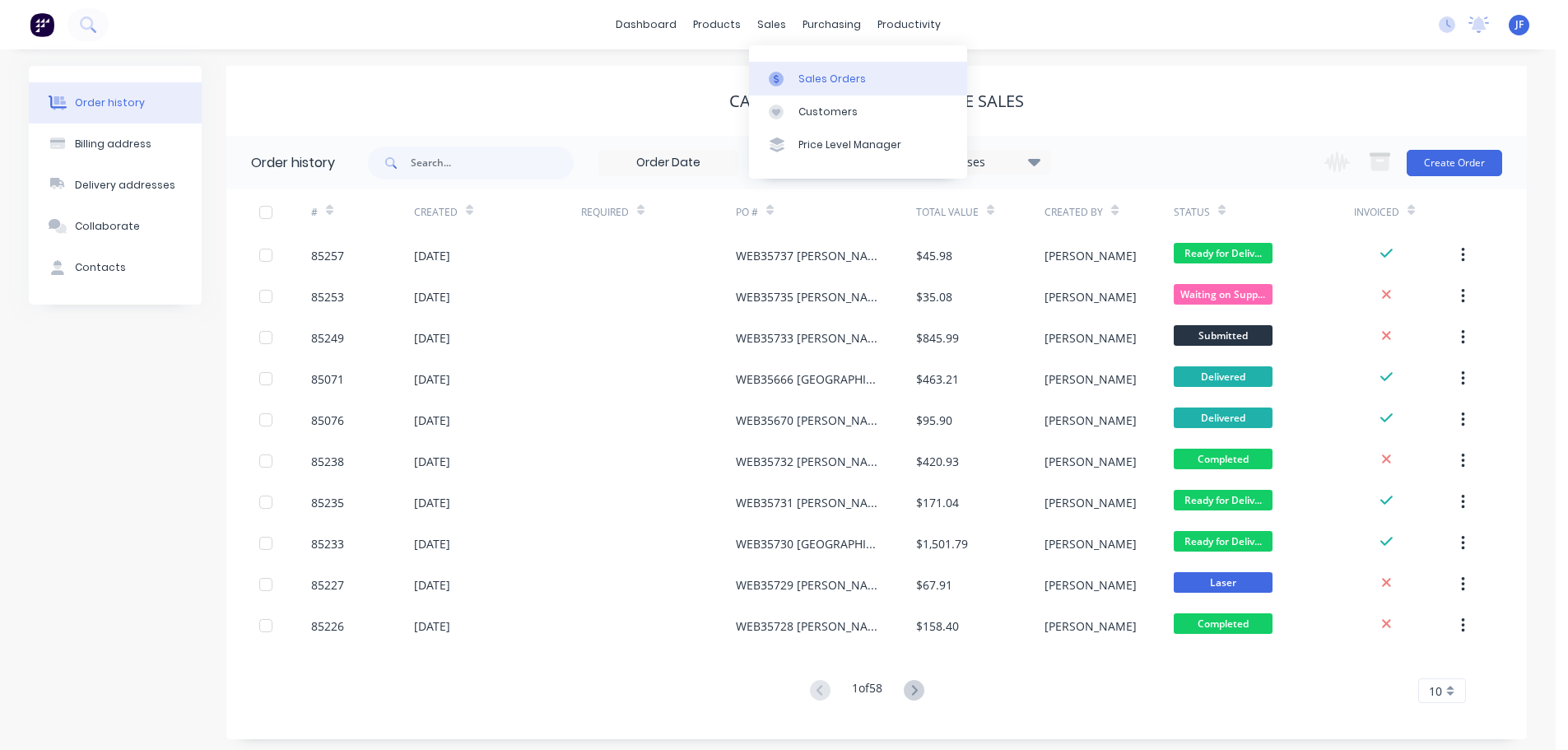
click at [805, 72] on div "Sales Orders" at bounding box center [832, 79] width 67 height 15
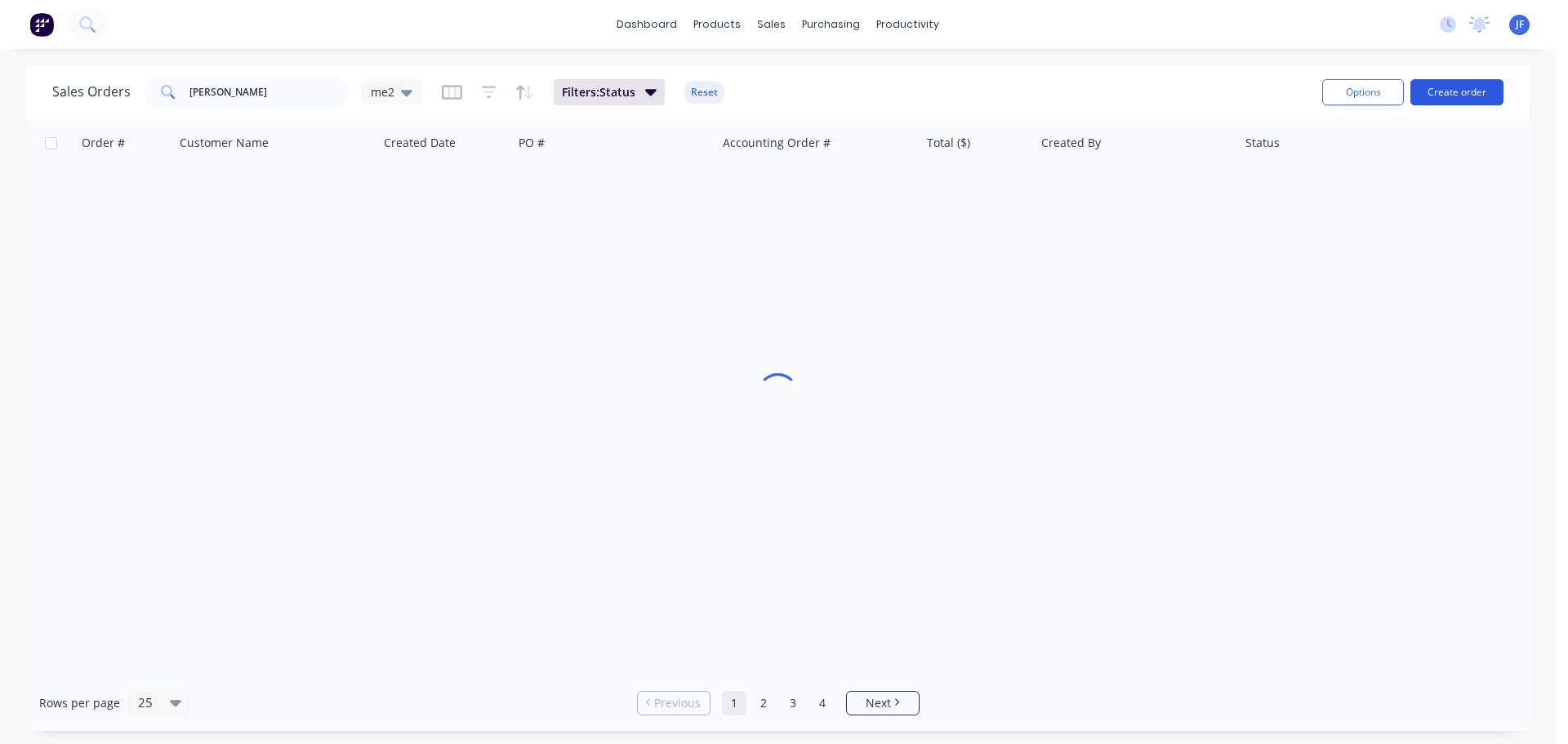
click at [1480, 92] on button "Create order" at bounding box center [1457, 92] width 93 height 26
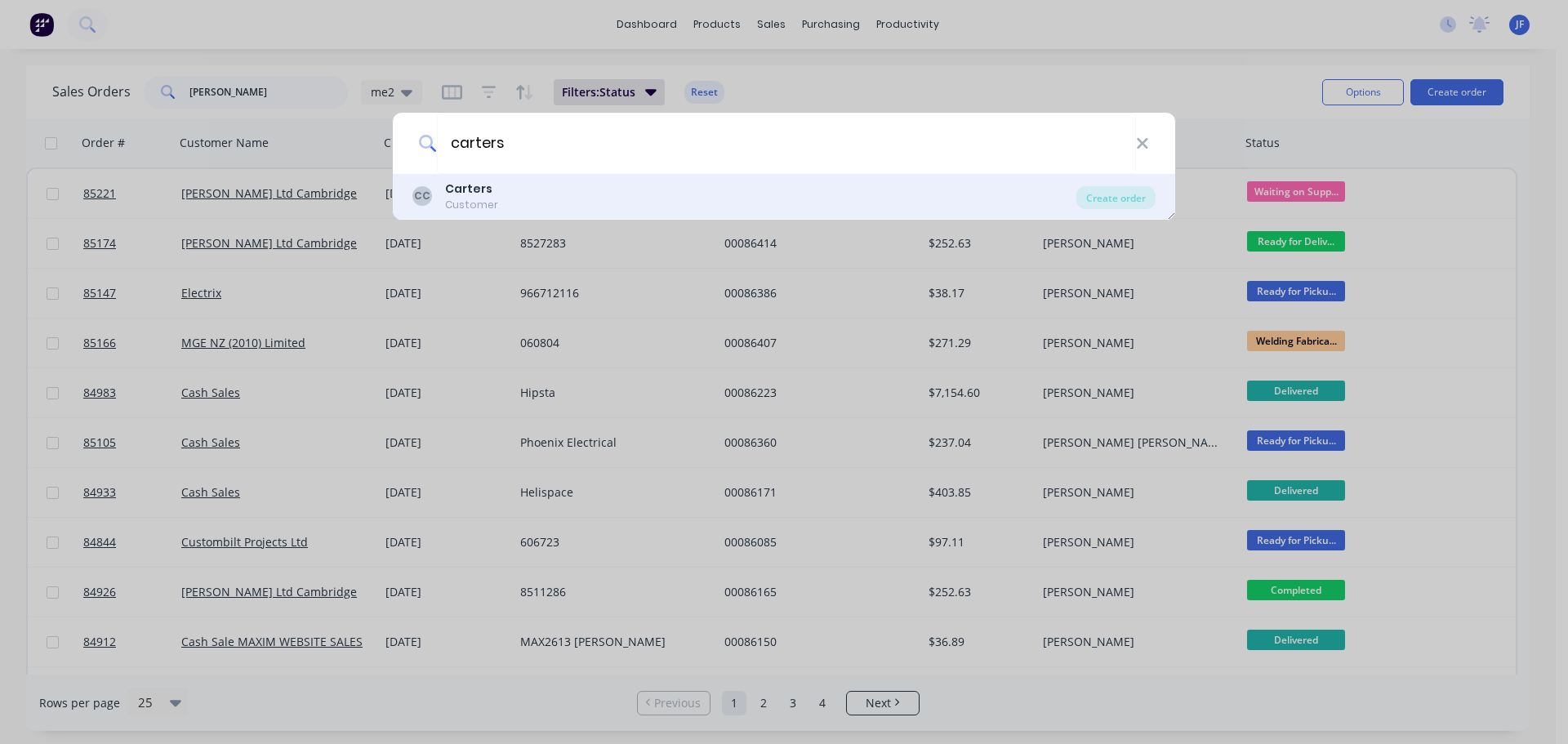
type input "carters"
click at [929, 207] on div "CC Carters Customer" at bounding box center [745, 197] width 664 height 32
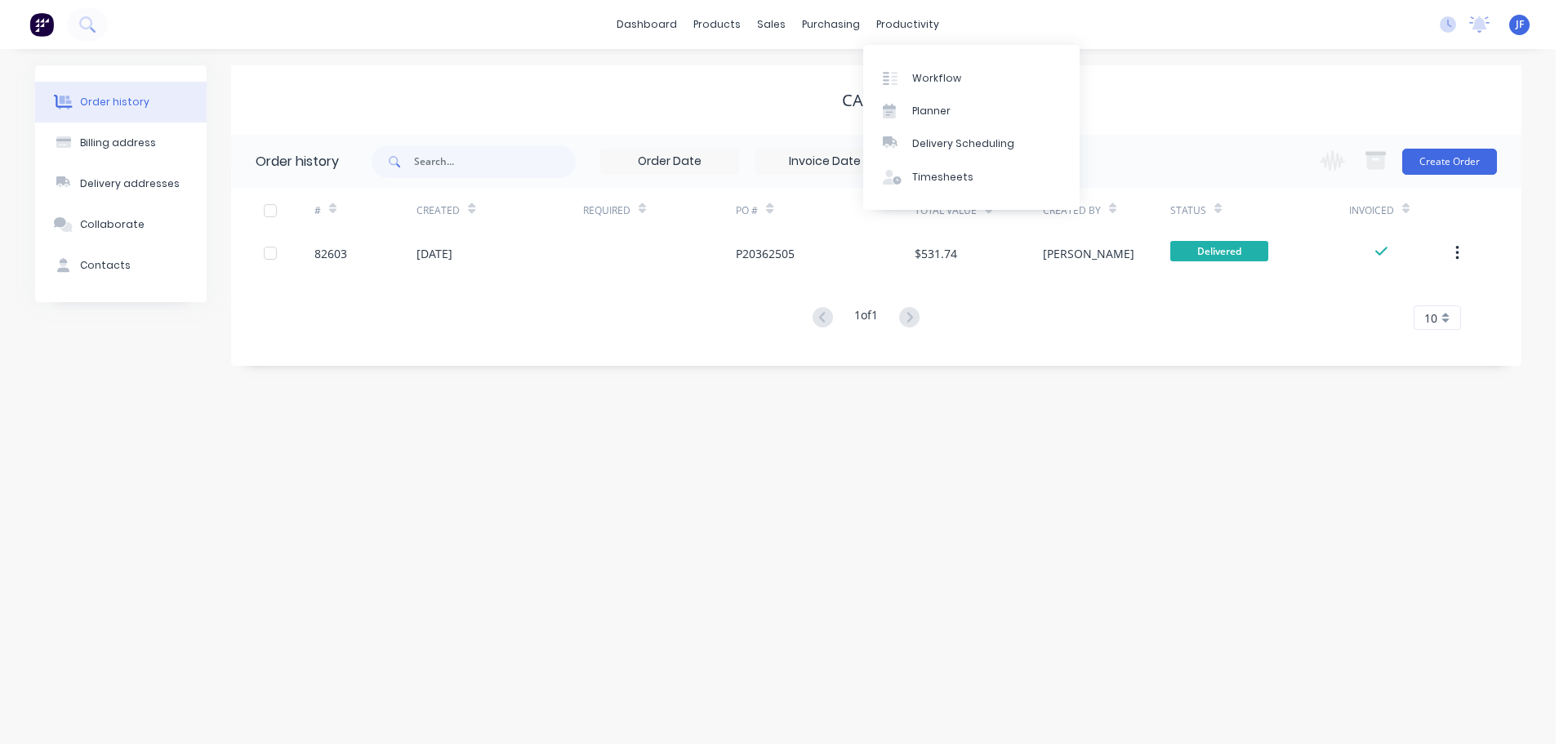
click at [1136, 79] on div "Carters" at bounding box center [876, 100] width 1290 height 69
click at [1438, 154] on button "Create Order" at bounding box center [1449, 161] width 95 height 26
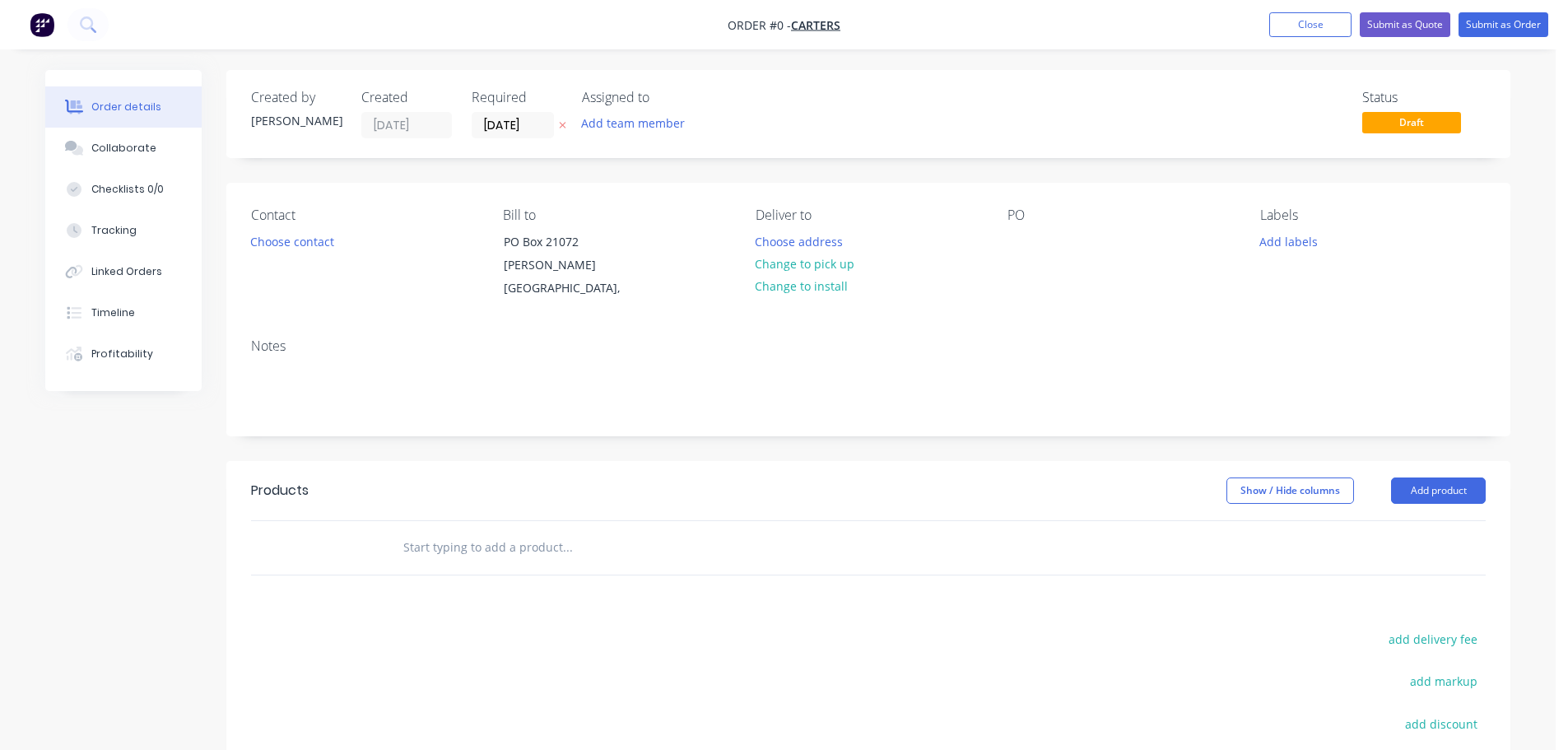
click at [561, 130] on icon "button" at bounding box center [562, 126] width 8 height 10
click at [300, 239] on button "Choose contact" at bounding box center [292, 241] width 102 height 22
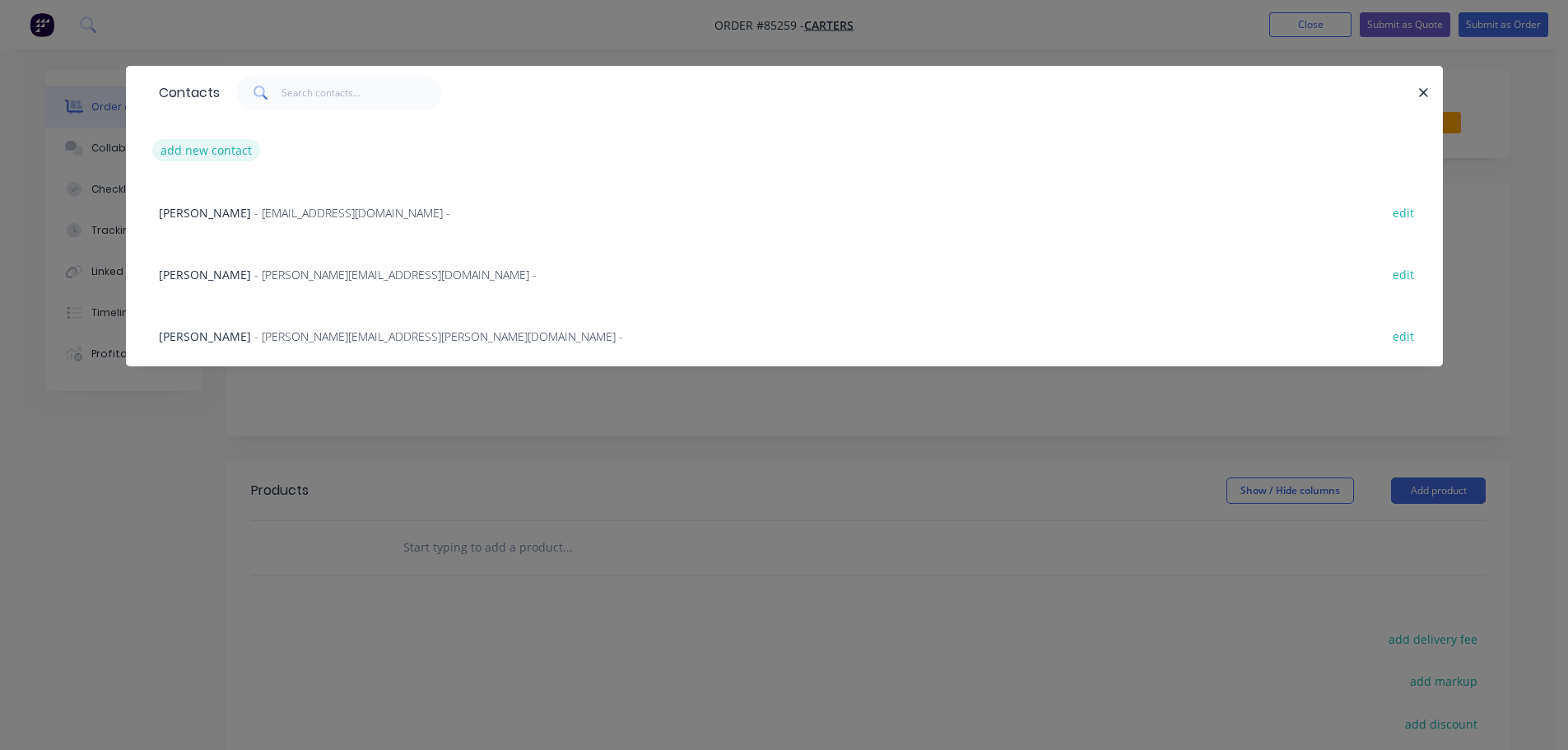
click at [190, 148] on button "add new contact" at bounding box center [206, 150] width 108 height 22
select select "NZ"
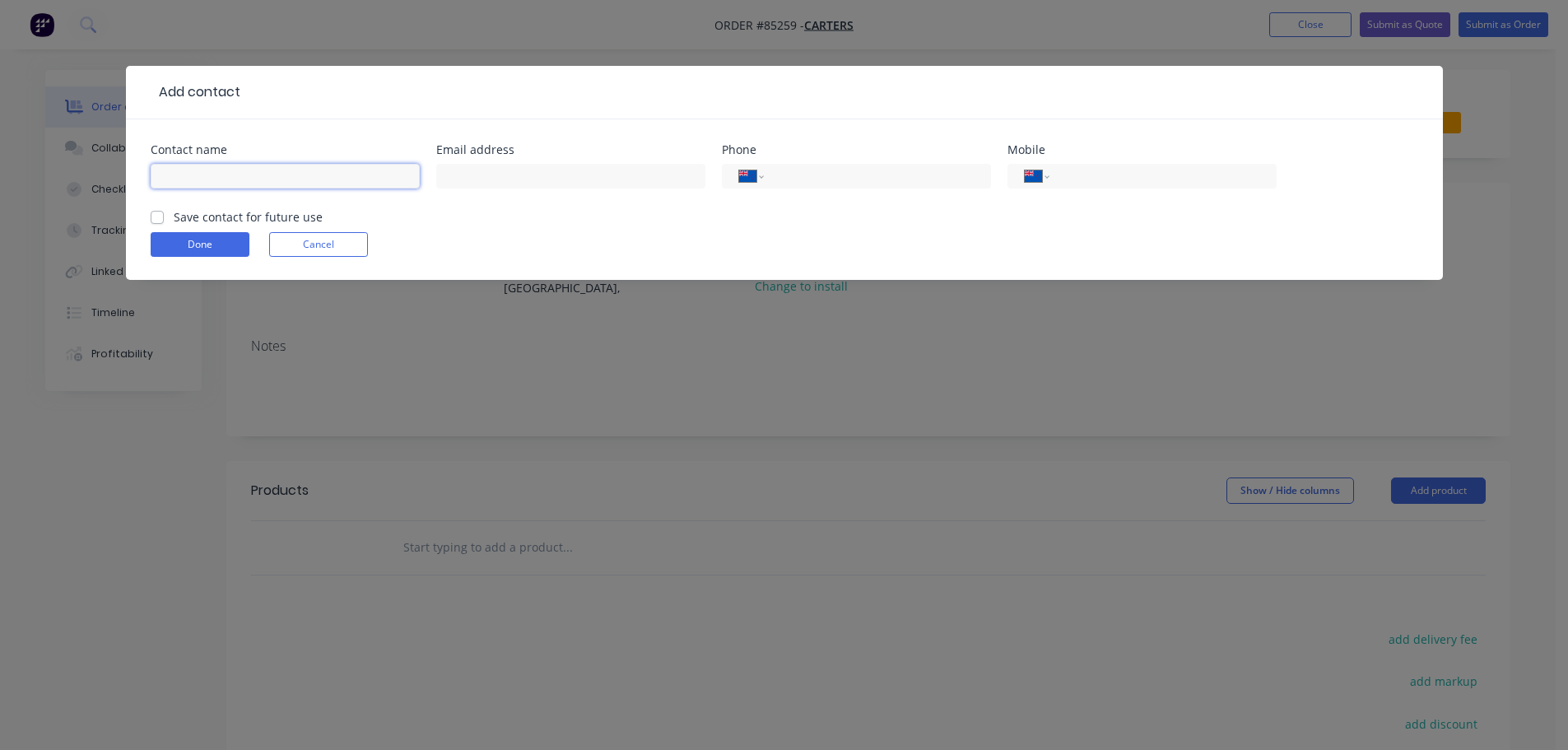
click at [197, 180] on input "text" at bounding box center [284, 176] width 269 height 25
paste input "Brent Stewart"
type input "Brent Stewart"
click at [205, 220] on label "Save contact for future use" at bounding box center [248, 217] width 149 height 17
click at [164, 220] on input "Save contact for future use" at bounding box center [156, 216] width 13 height 15
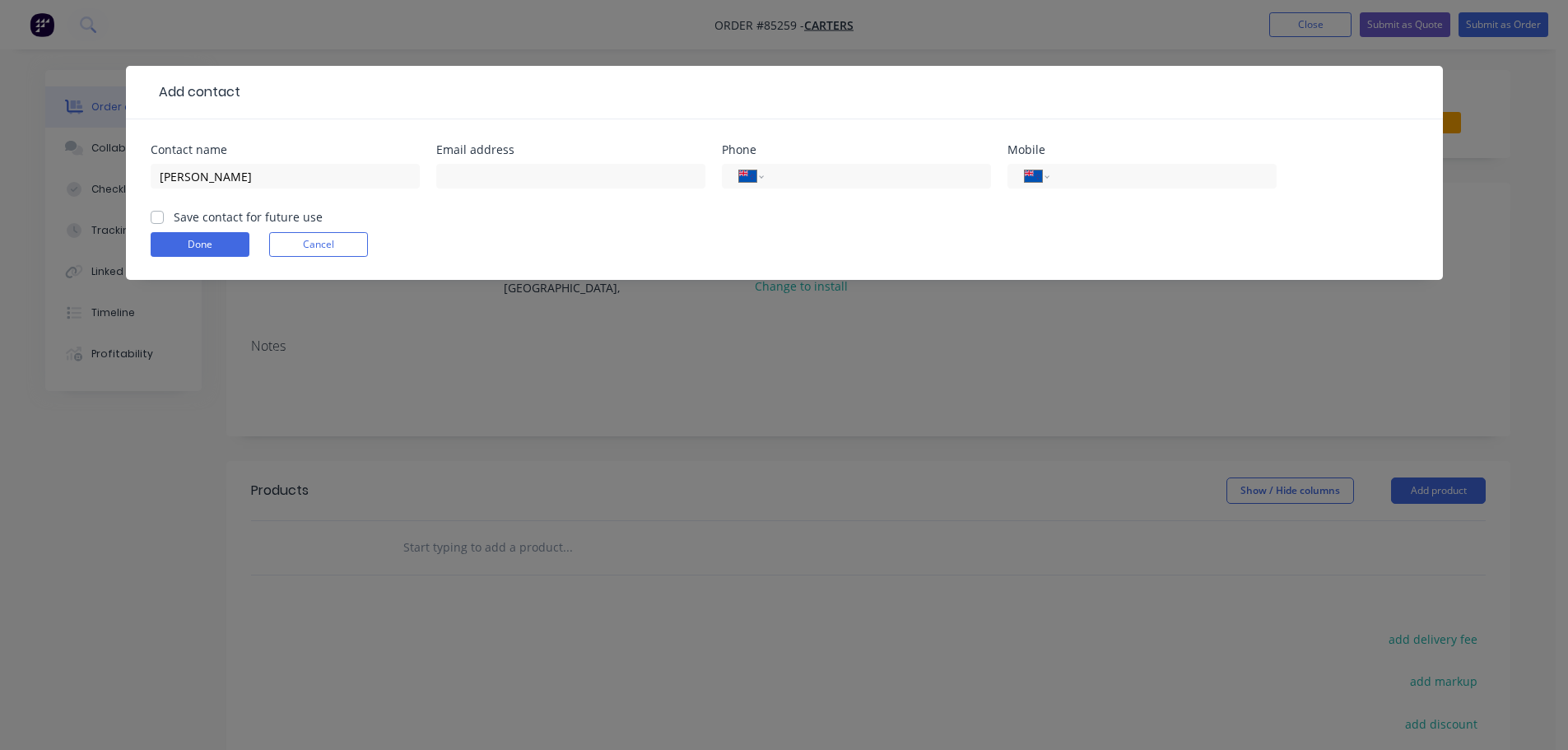
checkbox input "true"
drag, startPoint x: 522, startPoint y: 178, endPoint x: 489, endPoint y: 189, distance: 34.8
click at [522, 178] on input "text" at bounding box center [570, 176] width 269 height 25
paste input "Brent.Stewart@carters.co.nz"
type input "Brent.Stewart@carters.co.nz"
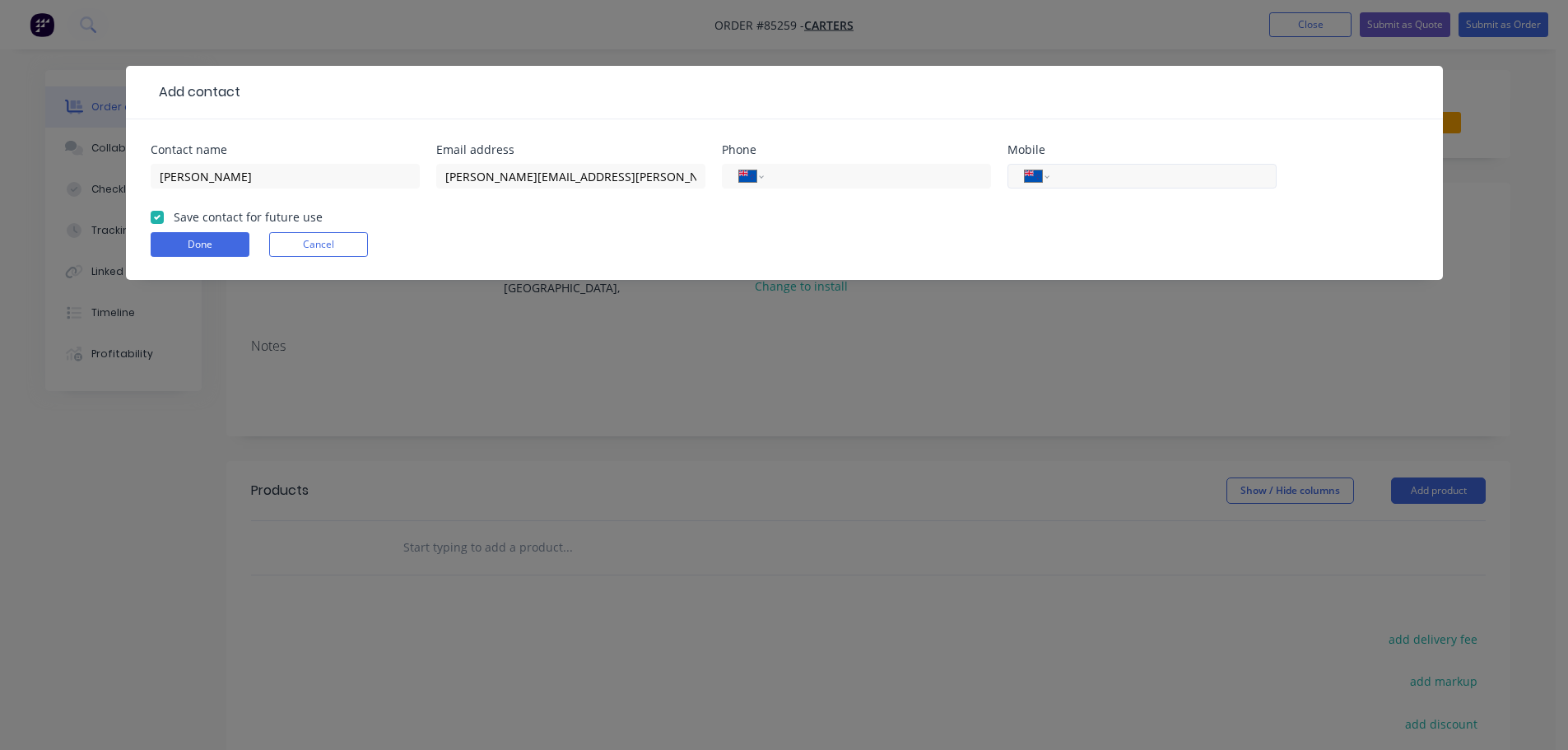
click at [1091, 186] on div "International Afghanistan Åland Islands Albania Algeria American Samoa Andorra …" at bounding box center [1142, 176] width 269 height 25
click at [965, 172] on input "tel" at bounding box center [874, 177] width 197 height 19
paste input "06 868 8099"
type input "06 868 8099"
select select "AU"
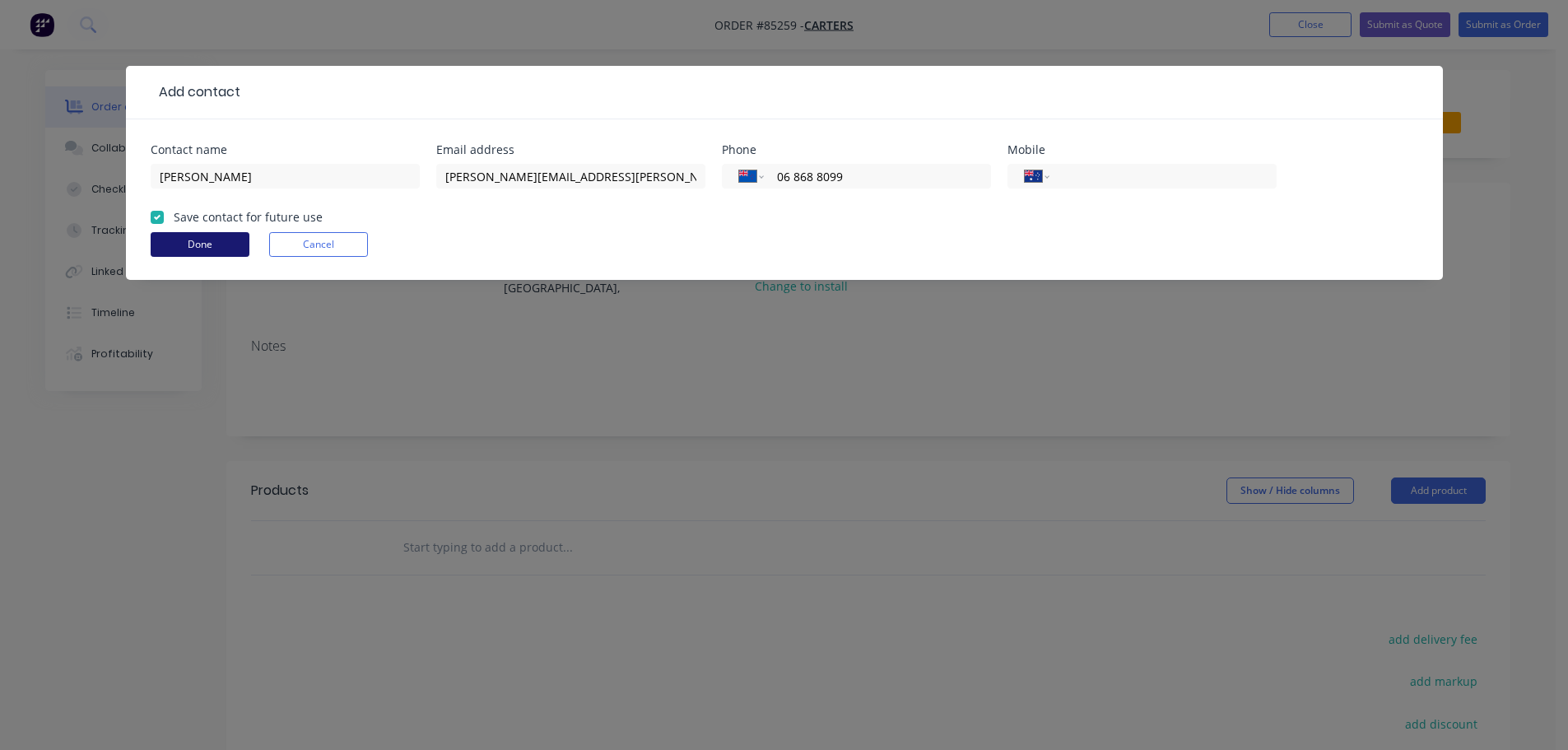
type input "06 868 8099"
click at [226, 239] on button "Done" at bounding box center [200, 244] width 99 height 25
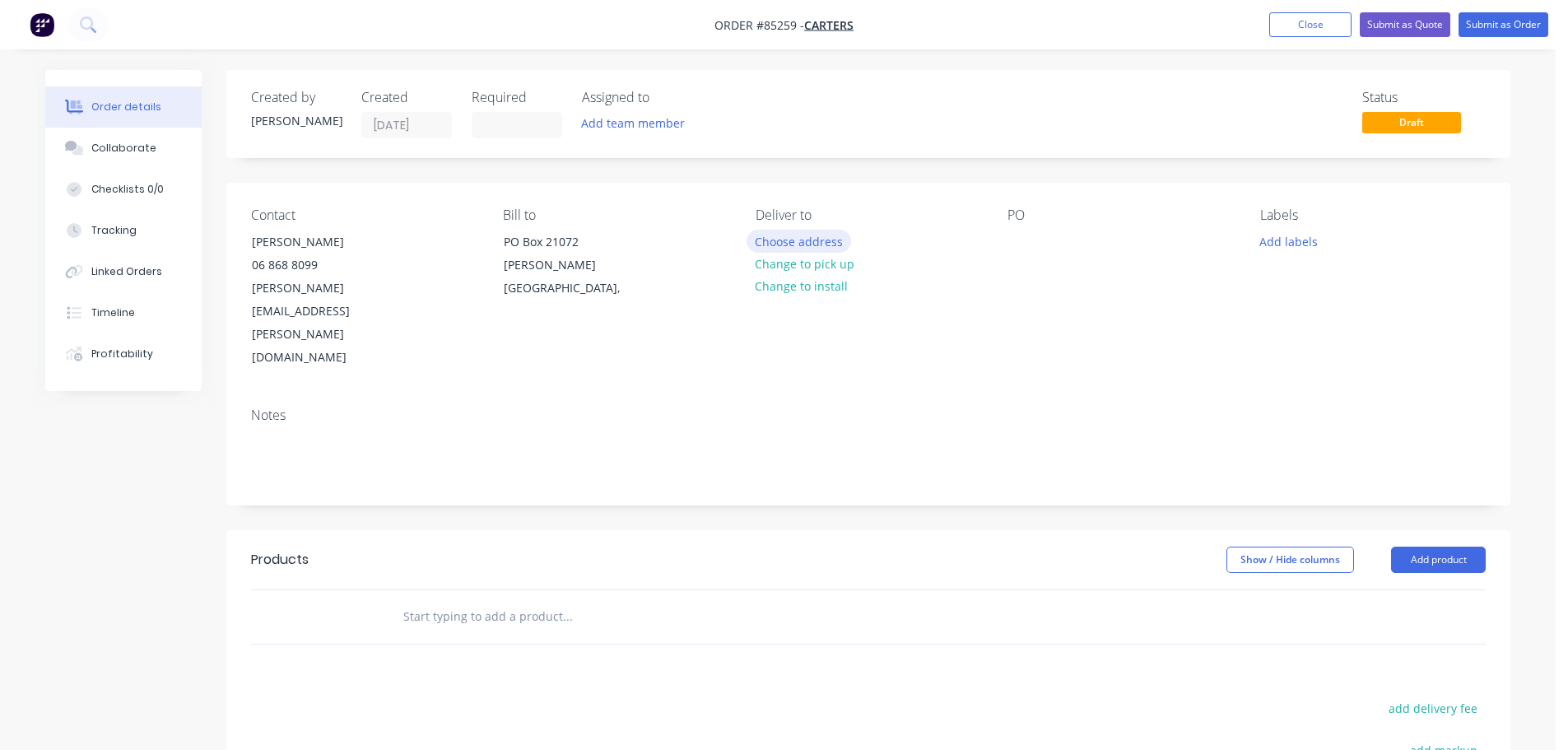
click at [828, 245] on button "Choose address" at bounding box center [799, 241] width 105 height 22
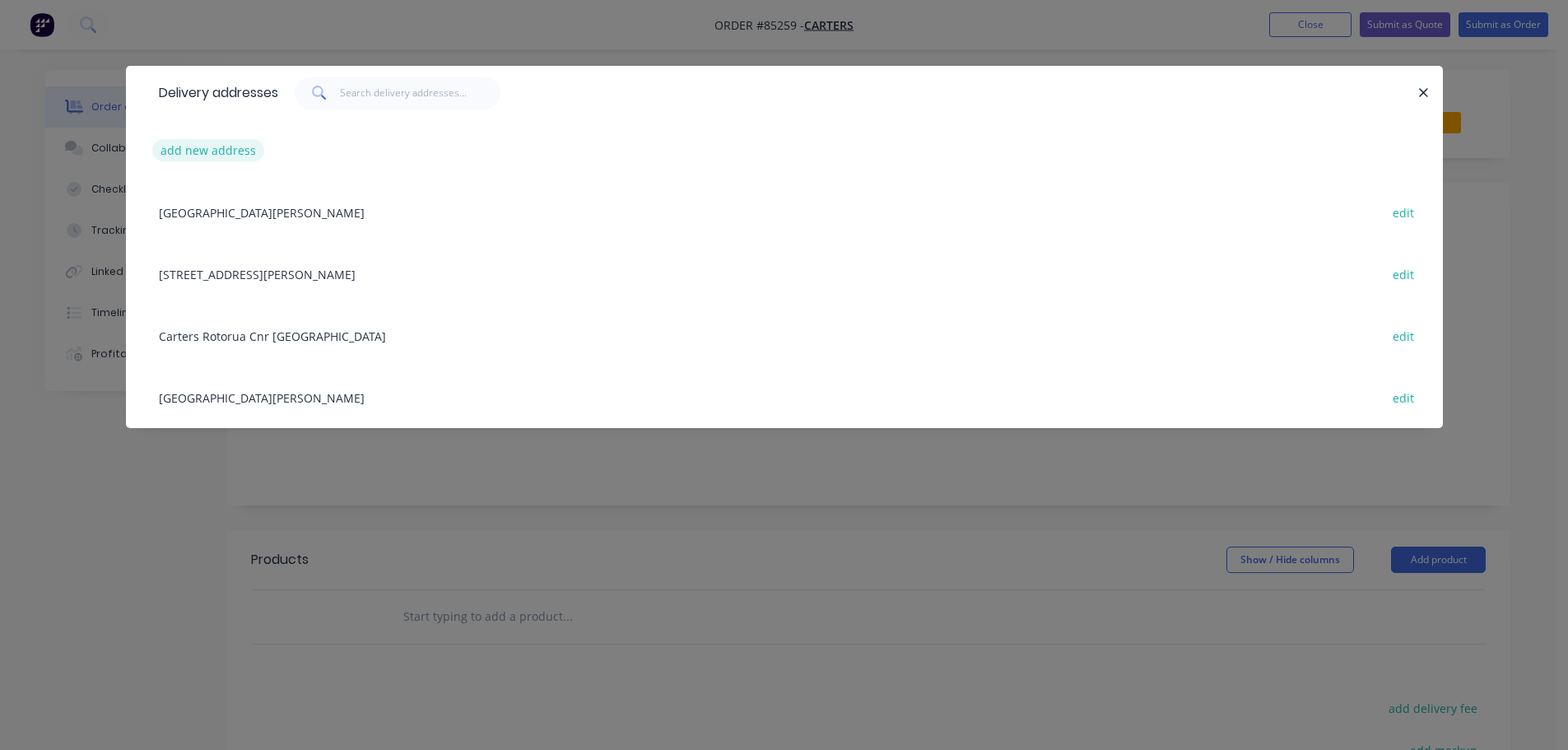
click at [208, 149] on button "add new address" at bounding box center [208, 150] width 113 height 22
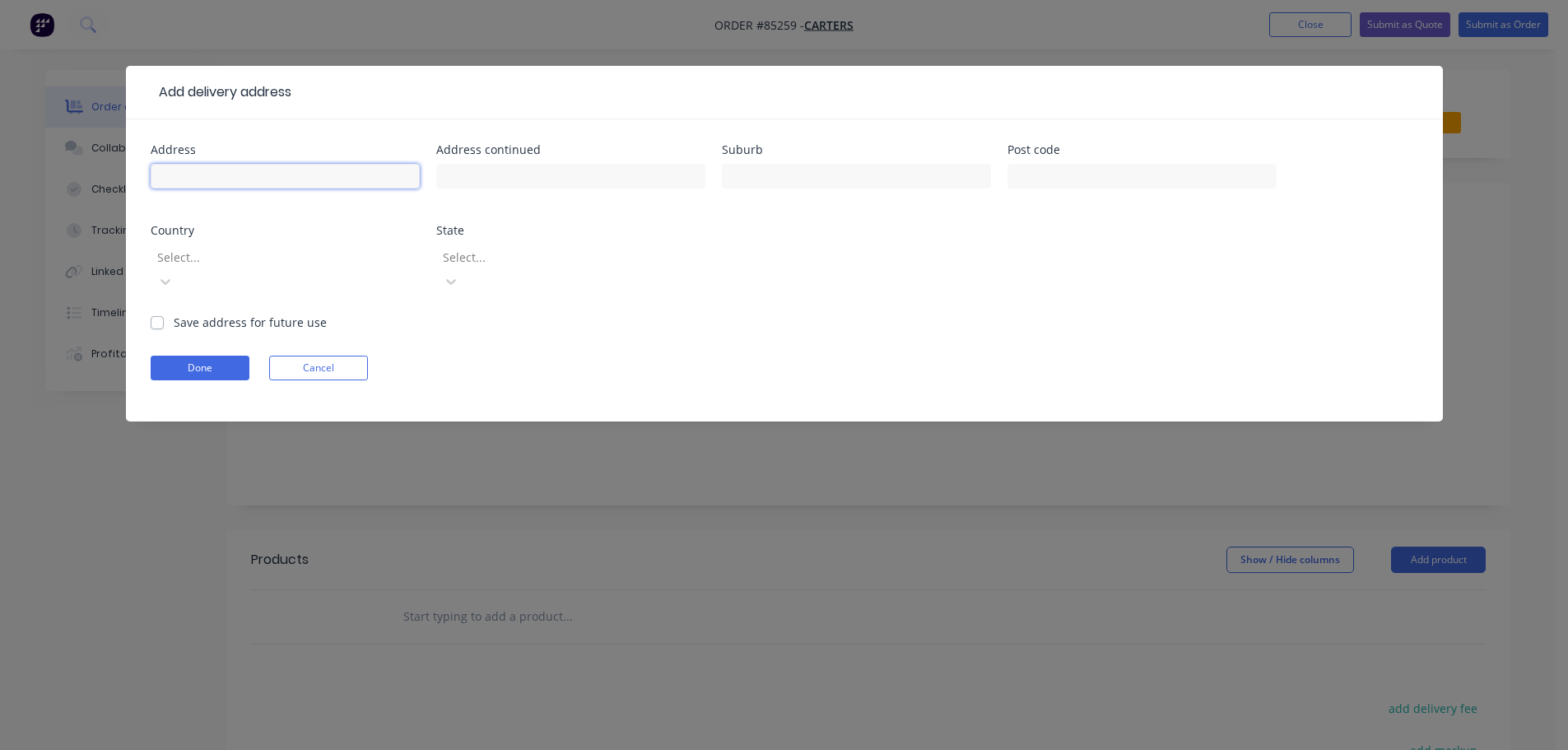
click at [213, 168] on input "text" at bounding box center [284, 176] width 269 height 25
paste input "CARTERS Gisborne"
type input "CARTERS Gisborne"
drag, startPoint x: 580, startPoint y: 179, endPoint x: 558, endPoint y: 185, distance: 22.8
click at [580, 179] on input "text" at bounding box center [570, 176] width 269 height 25
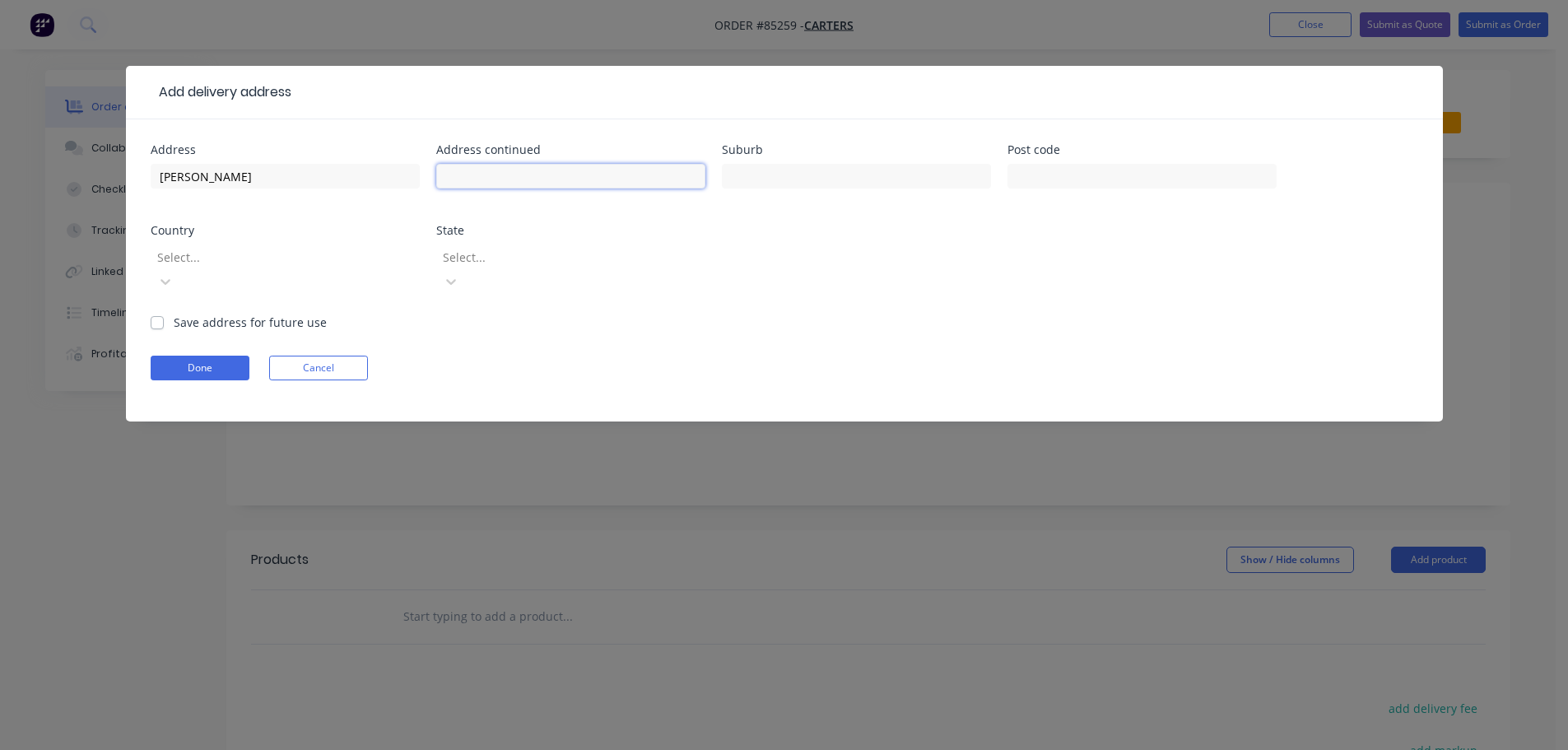
paste input "342 Gladstone Rd, Gisborne"
type input "342 Gladstone Rd, Gisborne"
click at [178, 355] on button "Done" at bounding box center [200, 367] width 99 height 25
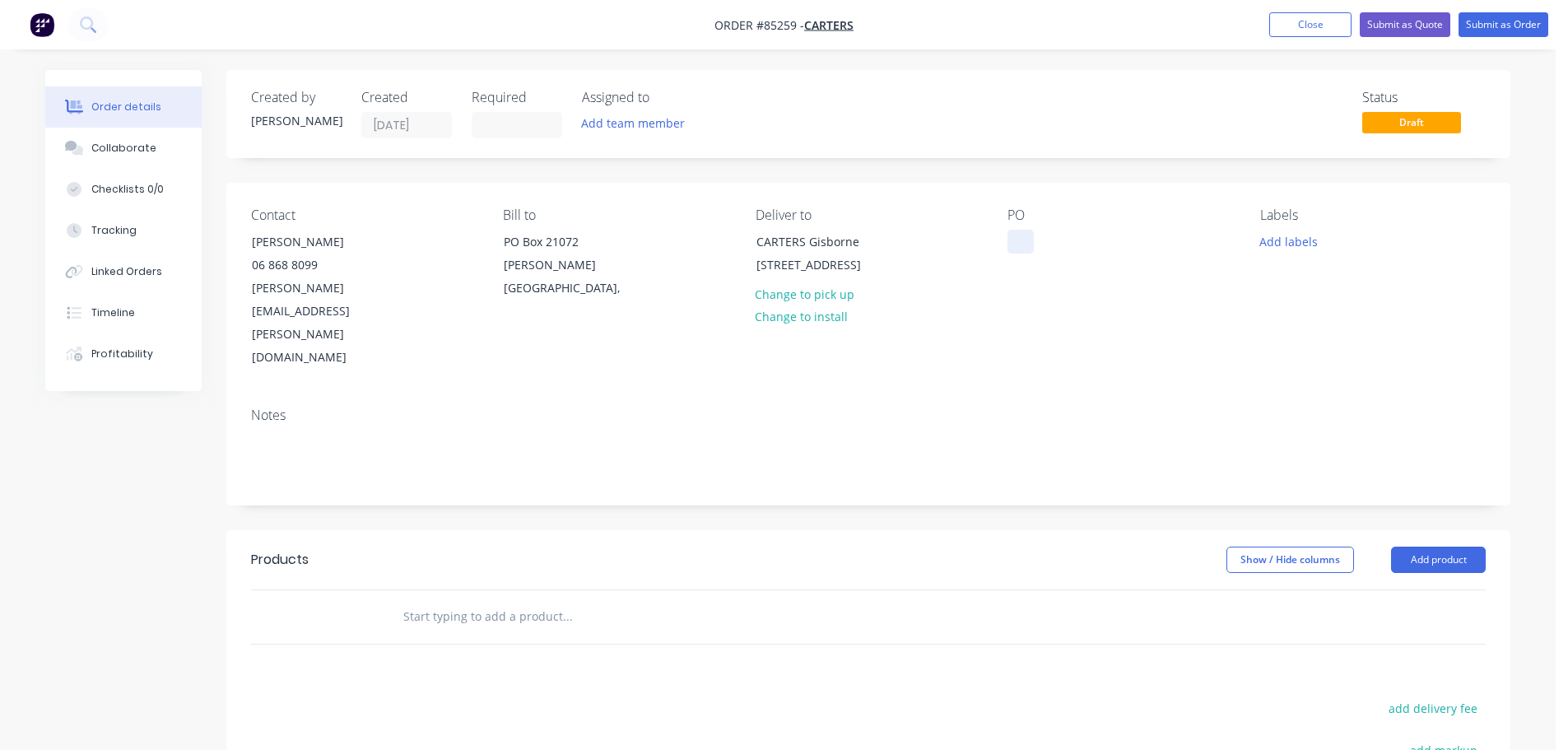
click at [1026, 237] on div at bounding box center [1021, 242] width 26 height 24
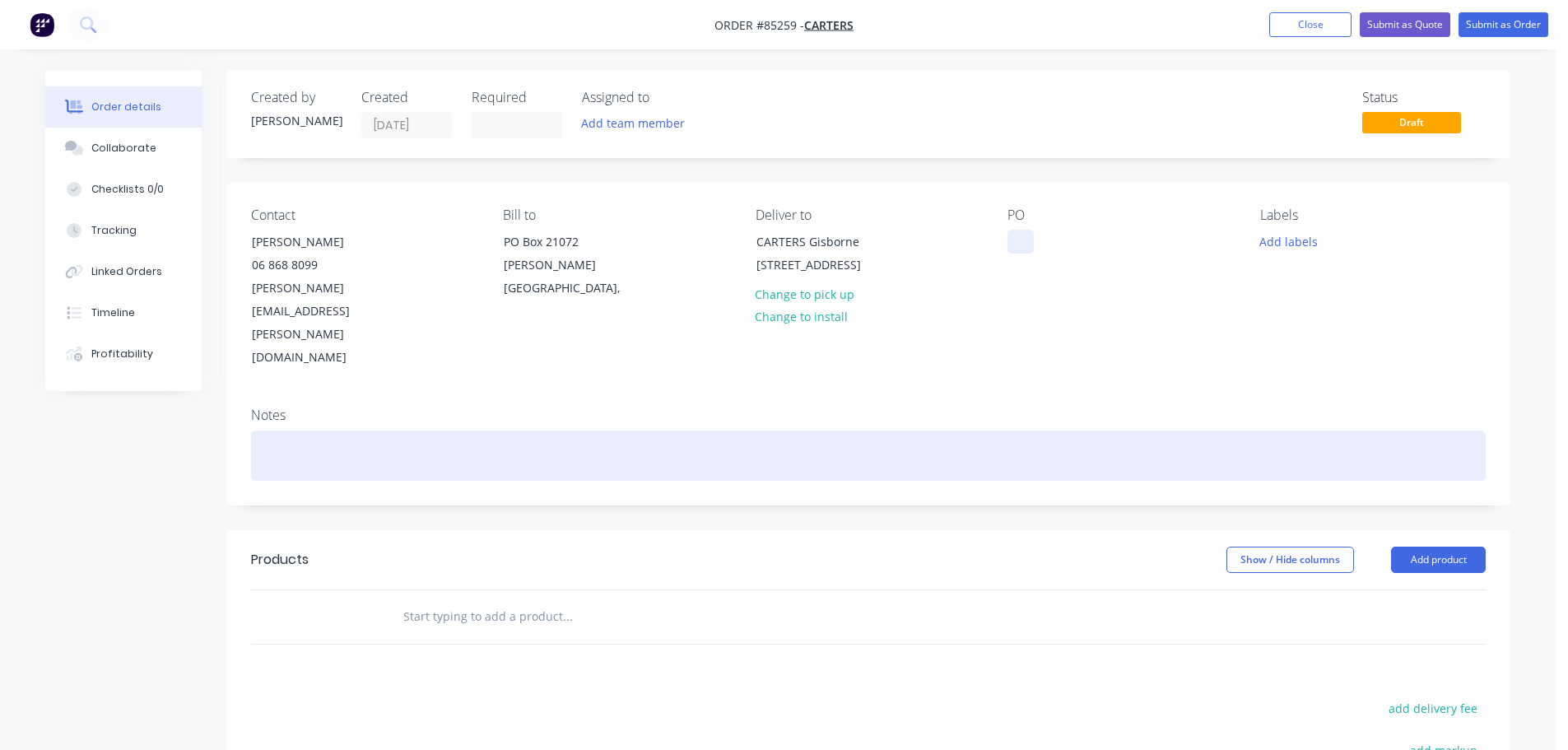
paste div
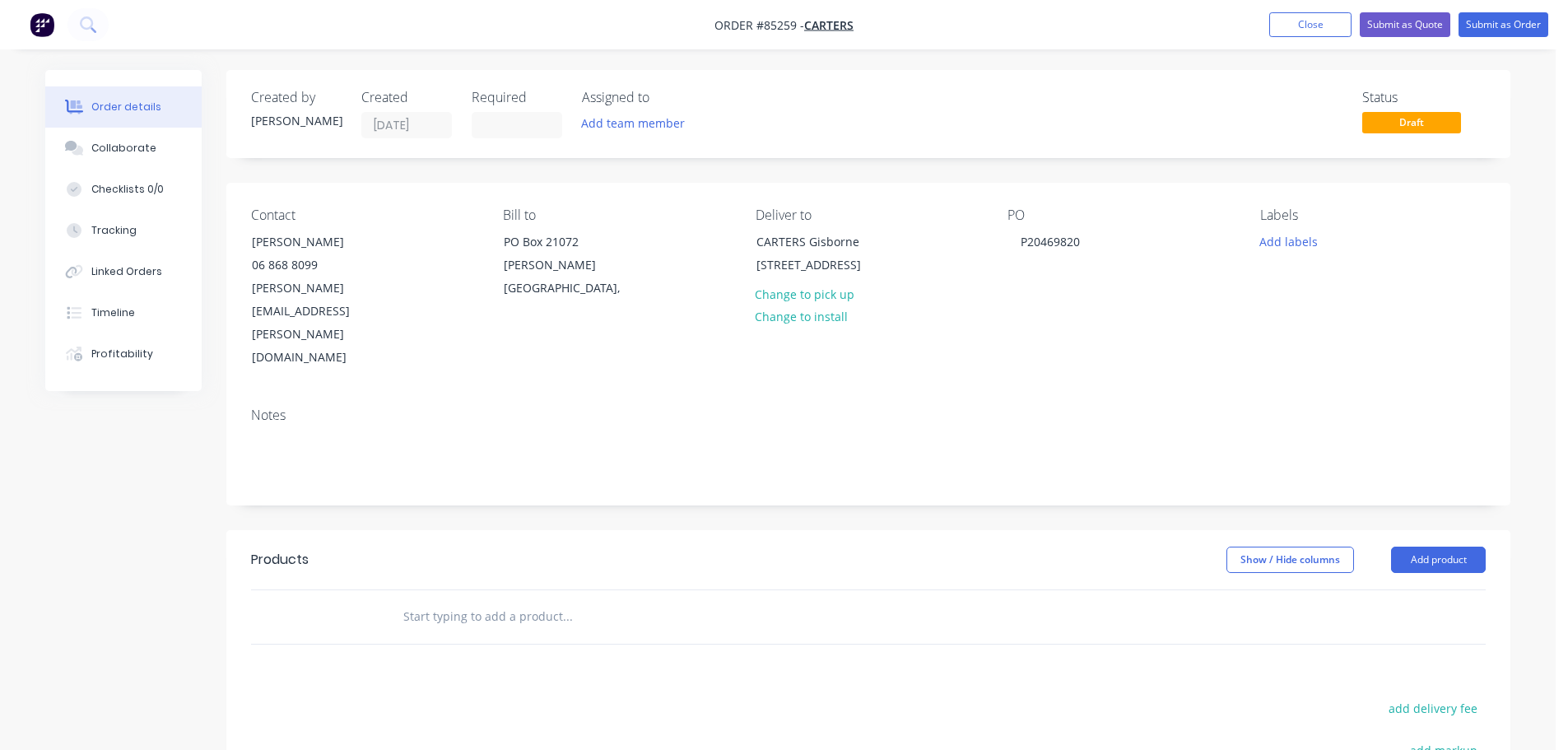
click at [551, 601] on input "text" at bounding box center [567, 617] width 330 height 33
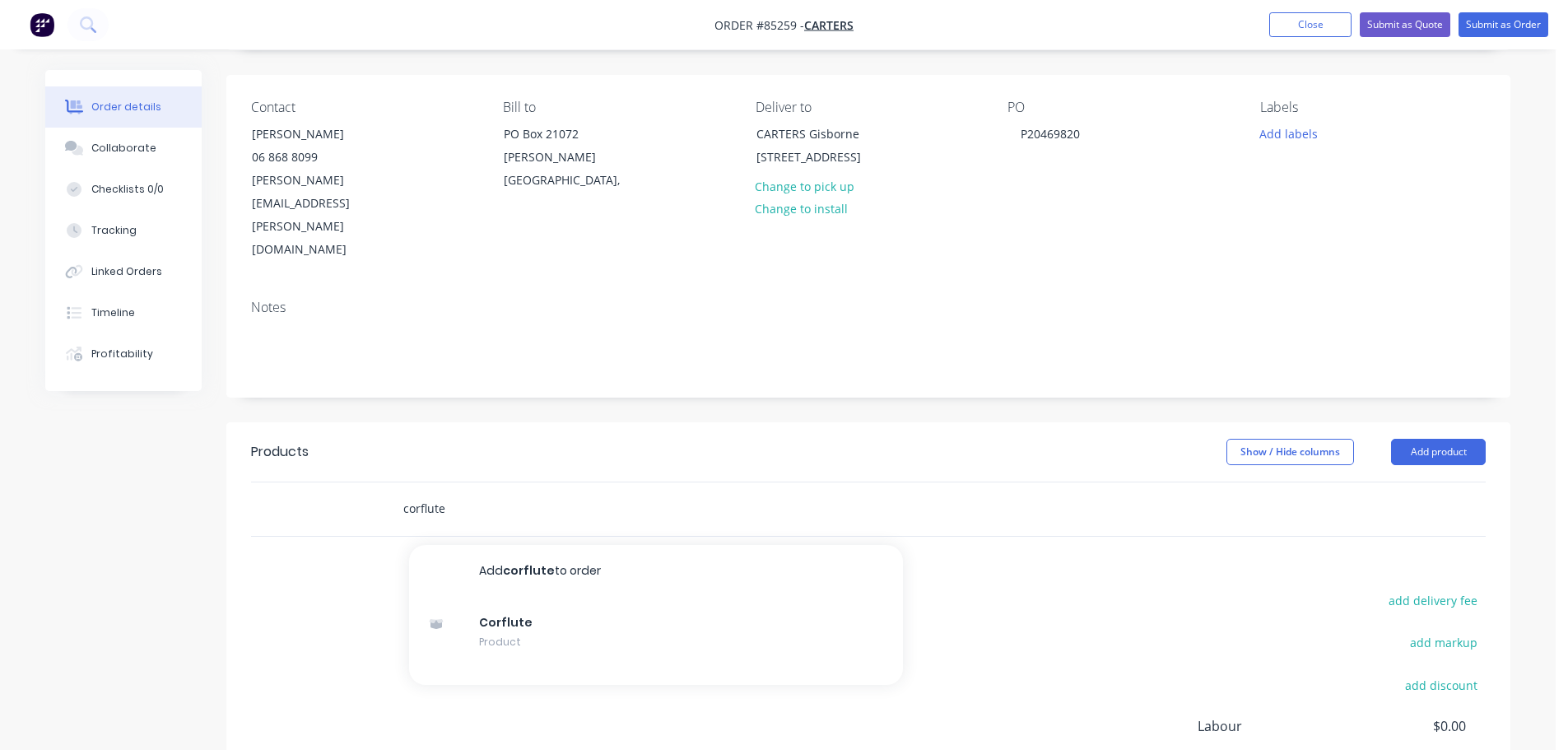
scroll to position [245, 0]
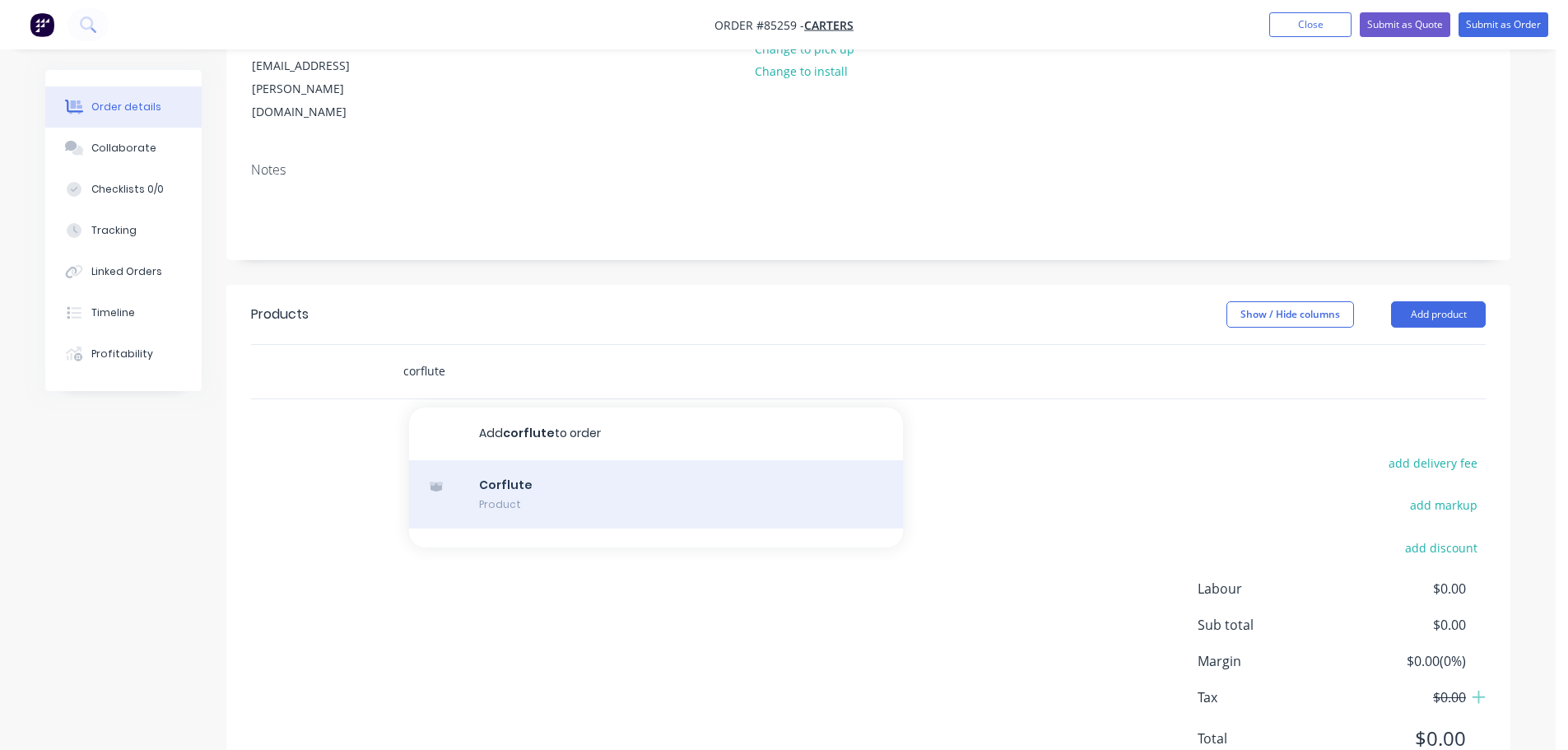
type input "corflute"
click at [566, 460] on div "Corflute Product" at bounding box center [656, 495] width 494 height 69
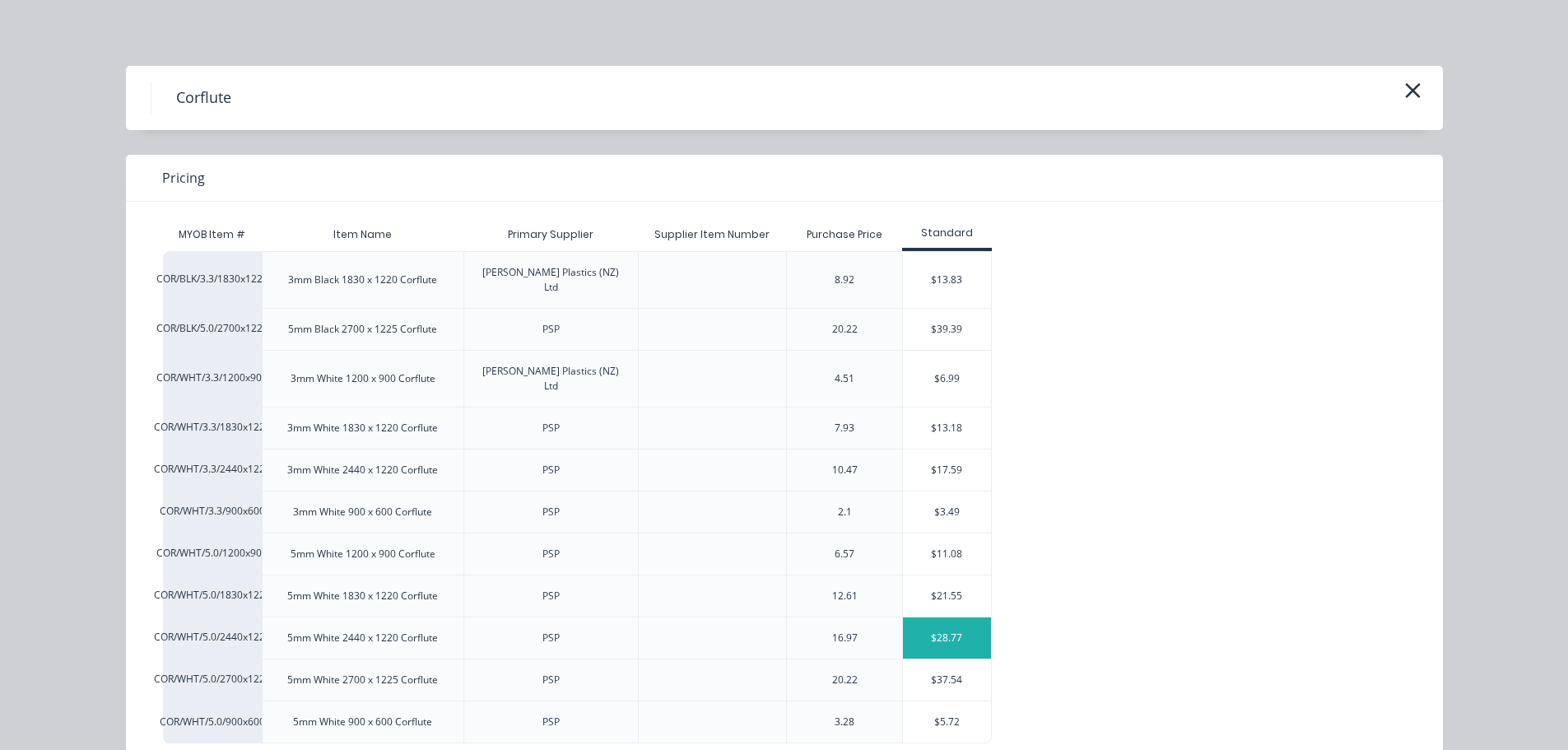
click at [910, 618] on div "$28.77" at bounding box center [946, 638] width 88 height 41
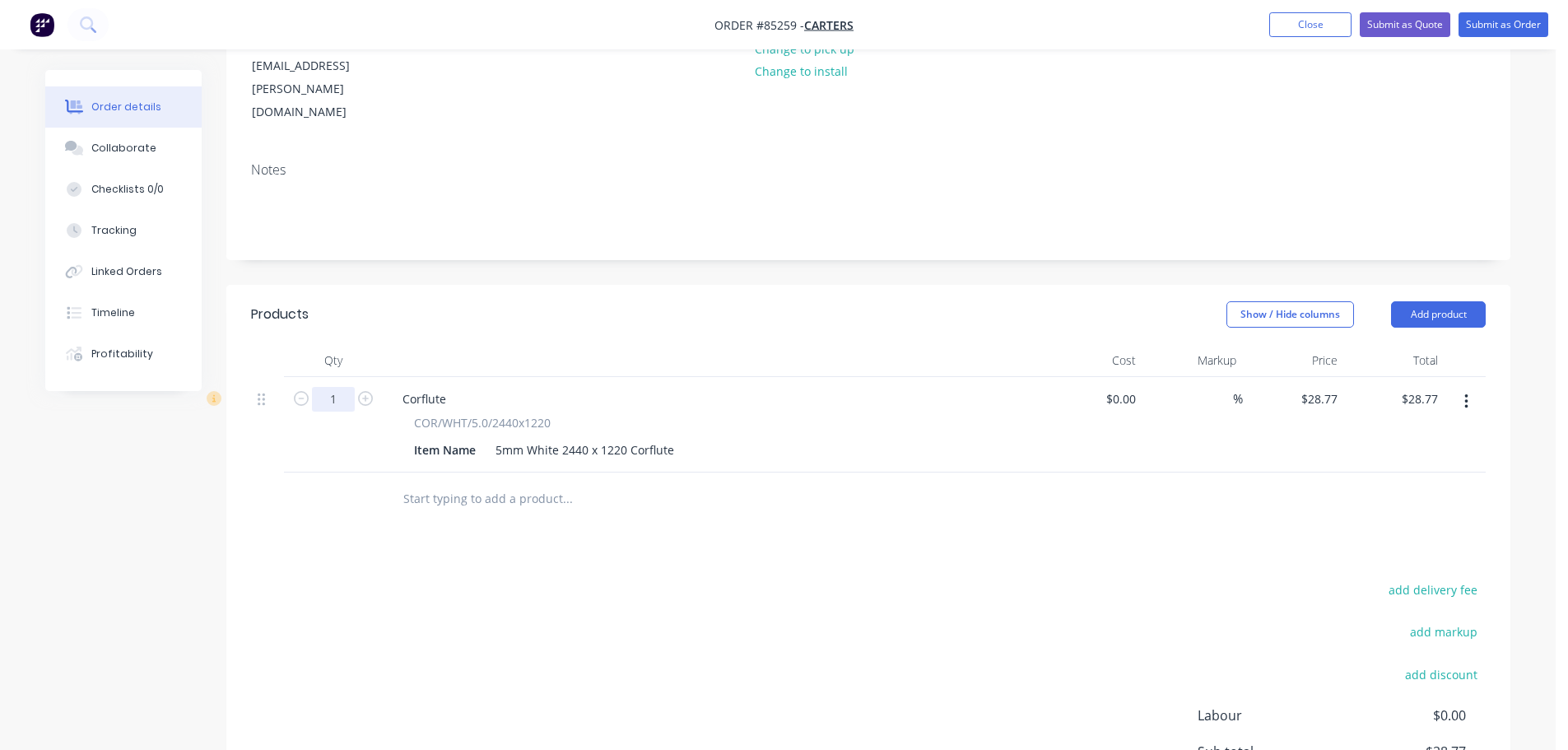
click at [338, 387] on input "1" at bounding box center [333, 399] width 43 height 25
type input "21"
type input "$604.17"
click at [425, 344] on div at bounding box center [711, 360] width 658 height 33
drag, startPoint x: 1001, startPoint y: 526, endPoint x: 1378, endPoint y: 516, distance: 377.1
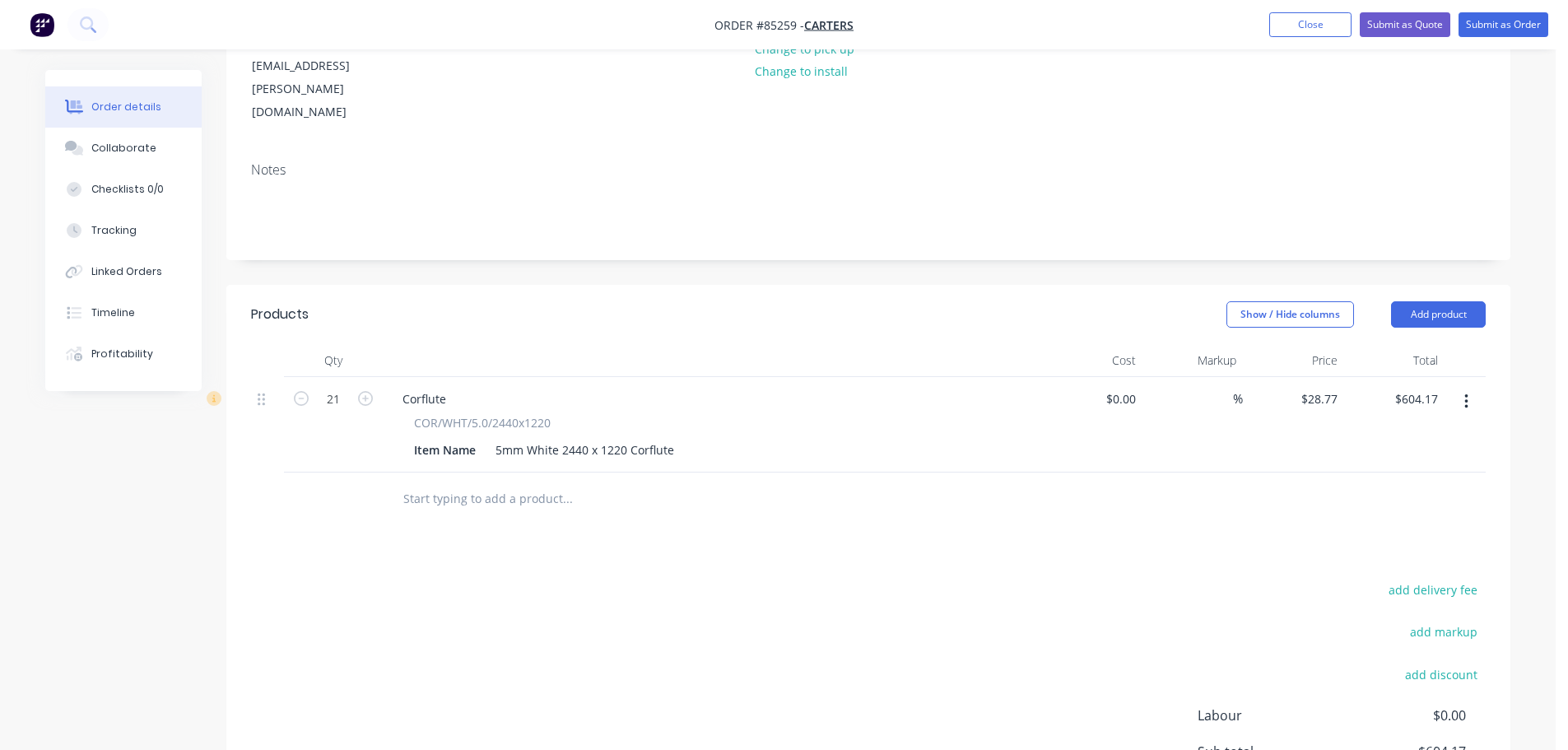
click at [1003, 579] on div "add delivery fee add markup add discount Labour $0.00 Sub total $604.17 Margin …" at bounding box center [869, 738] width 1235 height 318
click at [1428, 579] on button "add delivery fee" at bounding box center [1432, 590] width 106 height 22
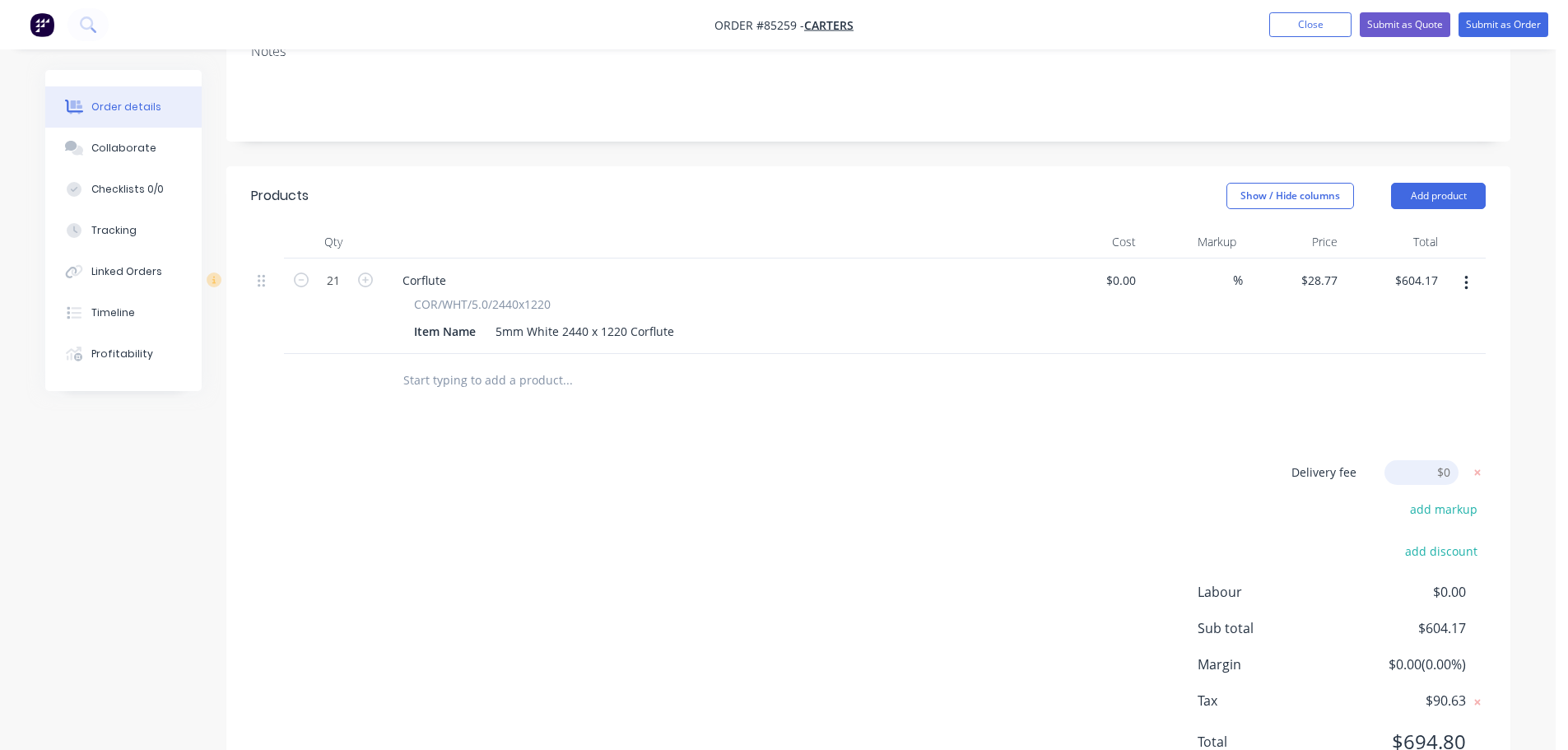
scroll to position [367, 0]
type input "70"
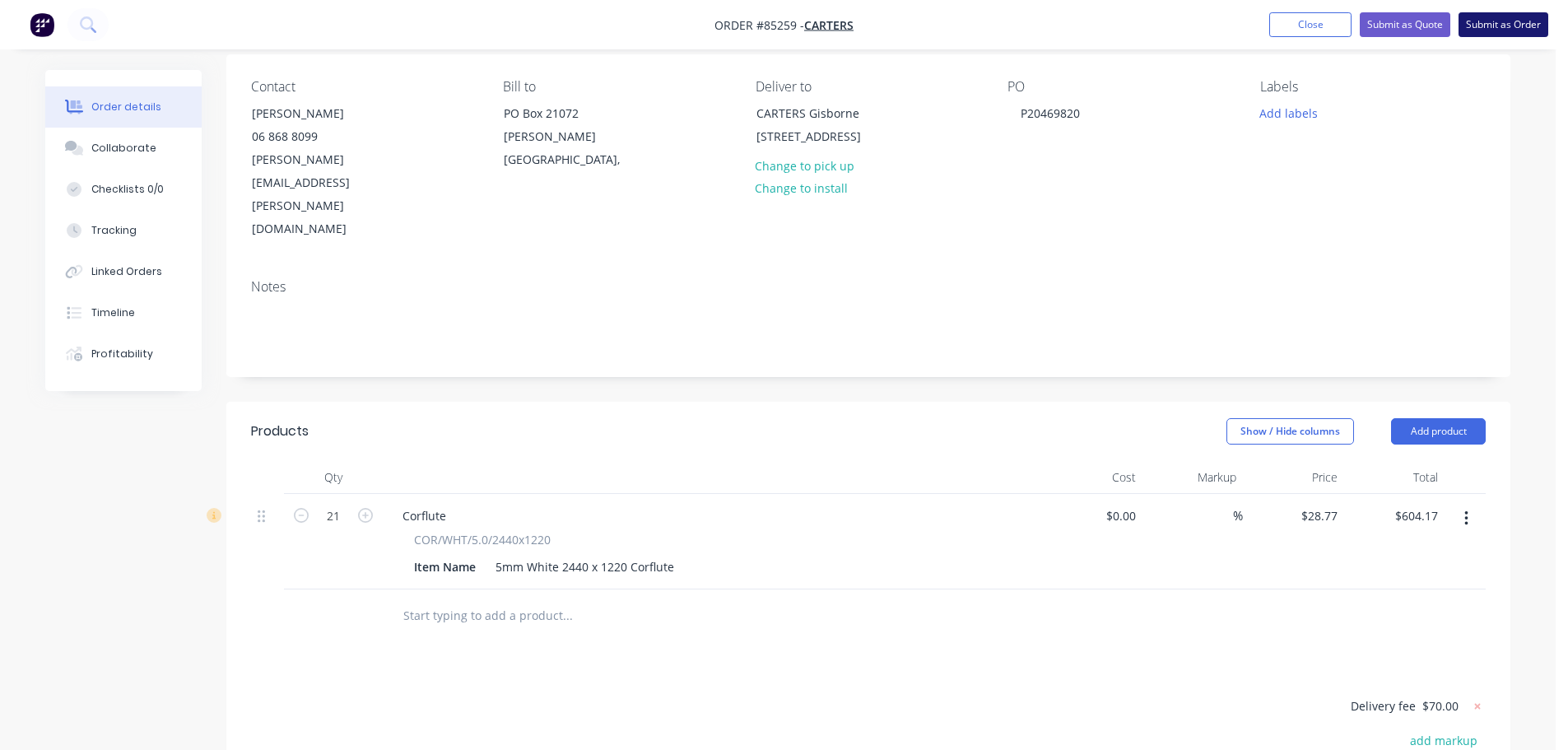
scroll to position [0, 0]
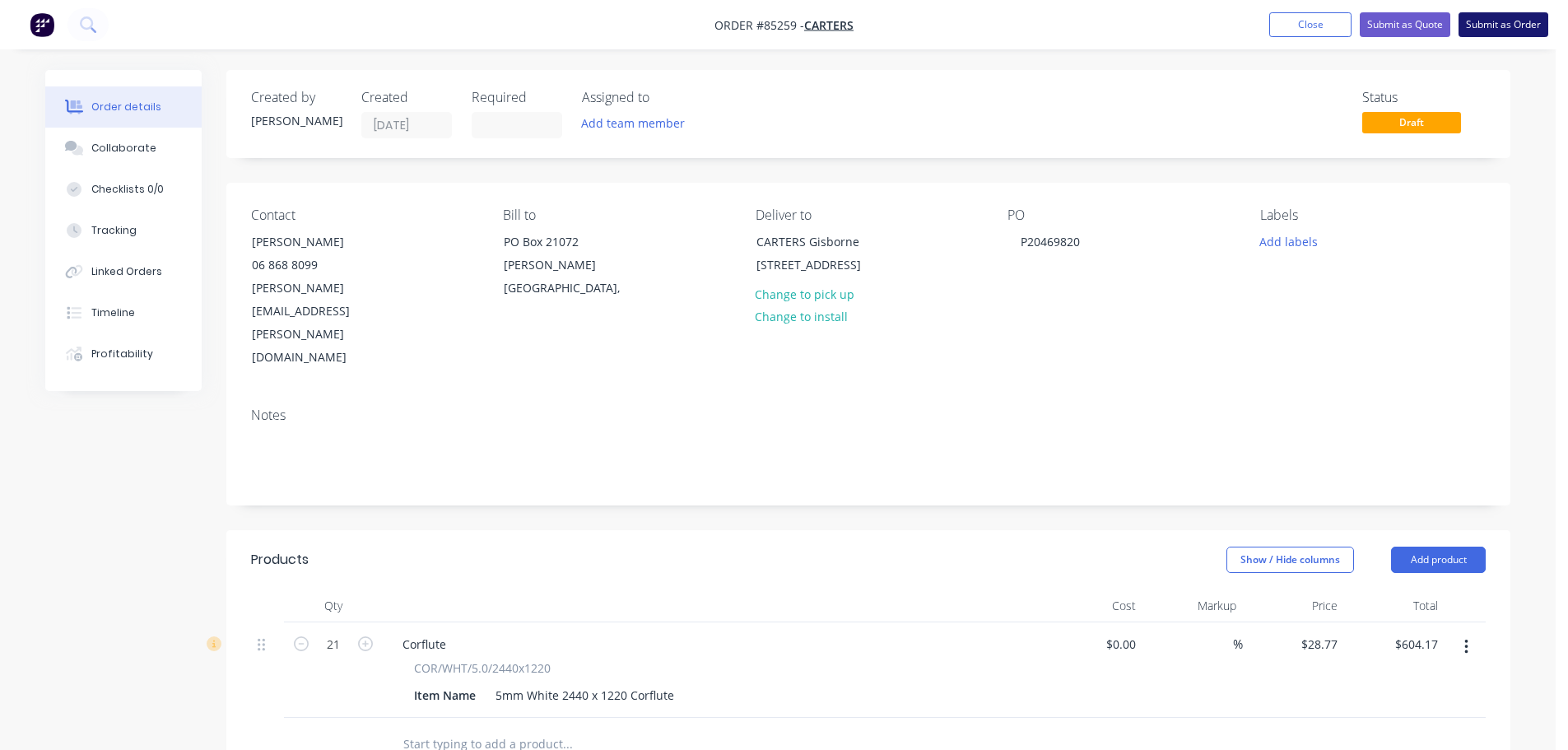
click at [1501, 34] on button "Submit as Order" at bounding box center [1503, 24] width 90 height 25
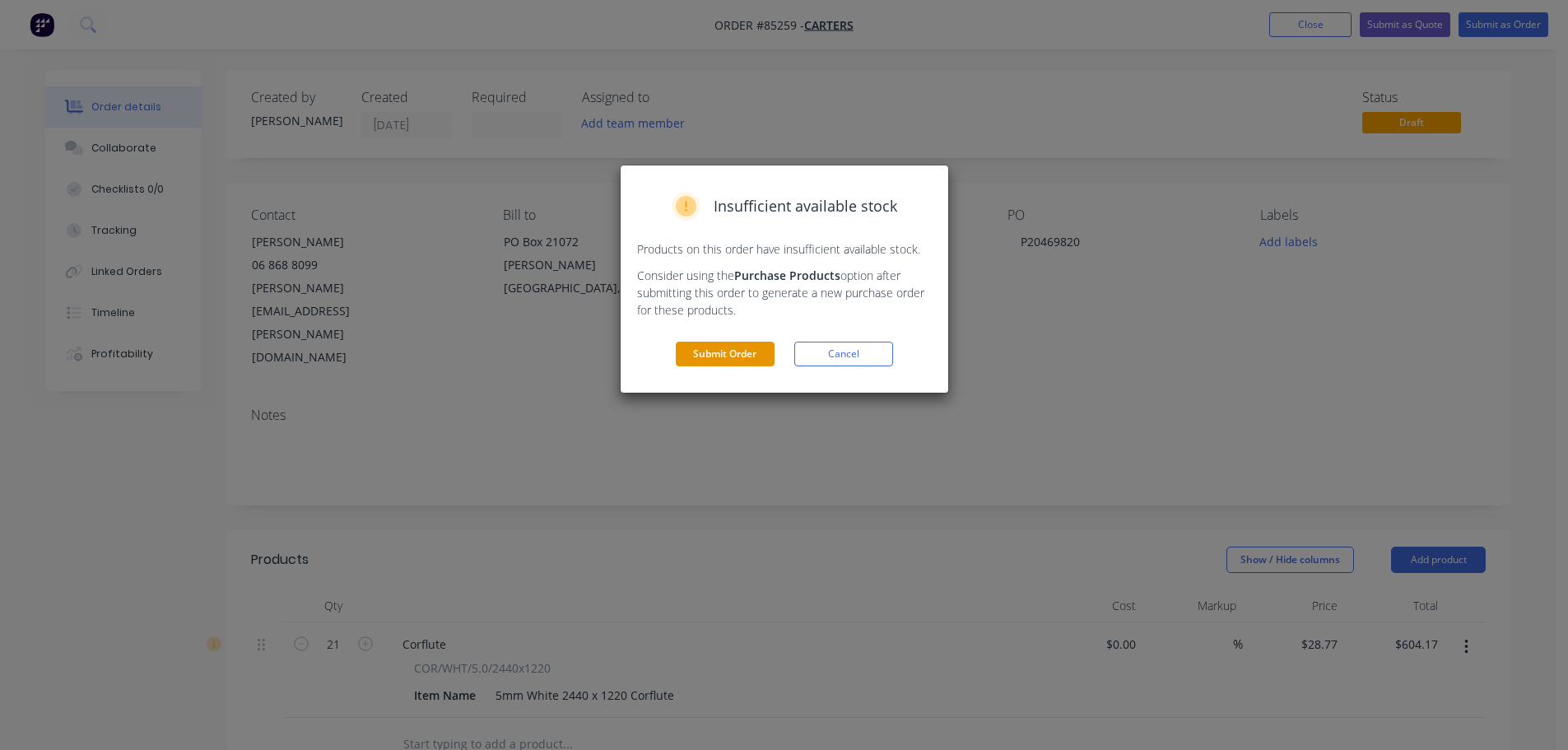
click at [722, 354] on button "Submit Order" at bounding box center [725, 354] width 99 height 25
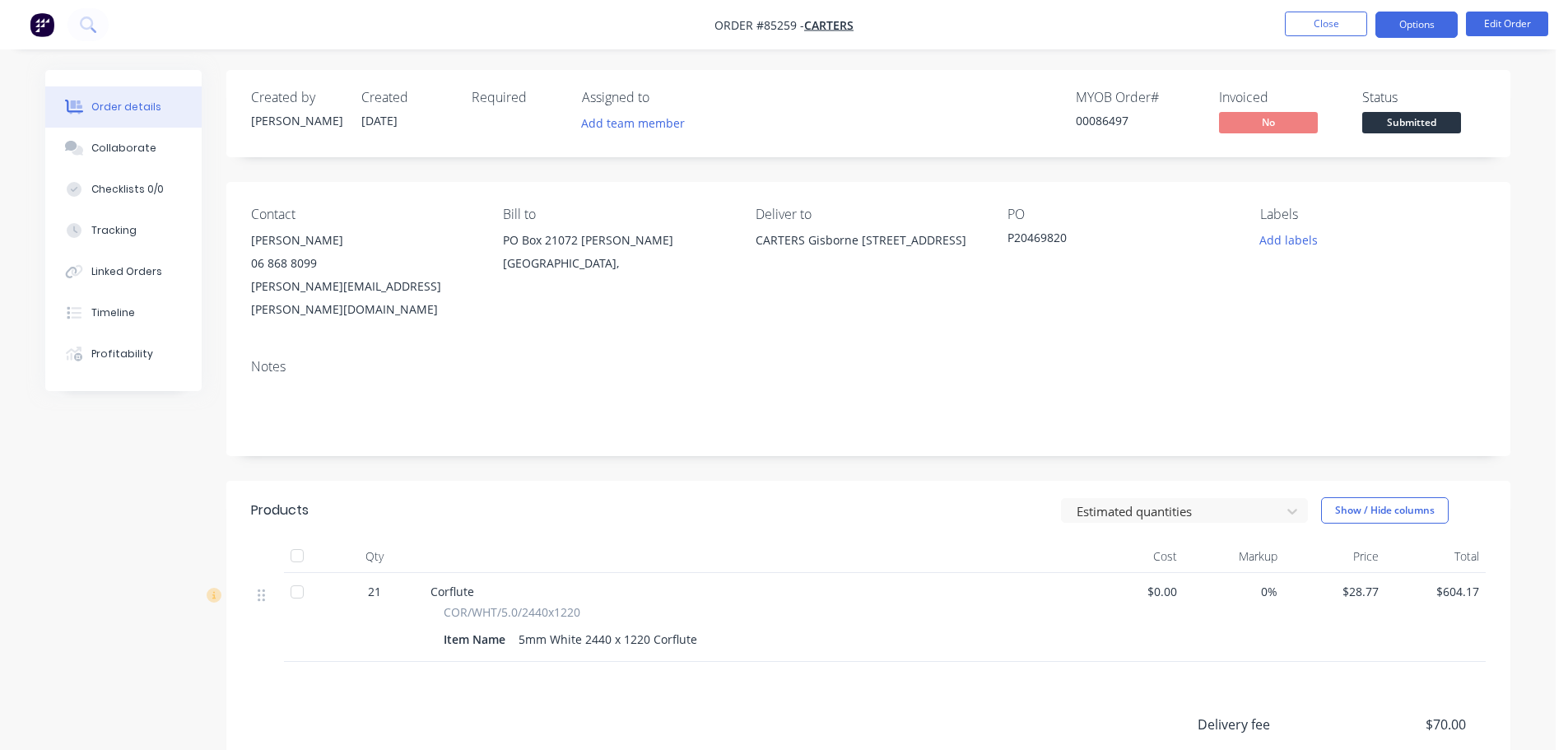
click at [1431, 32] on button "Options" at bounding box center [1417, 24] width 82 height 26
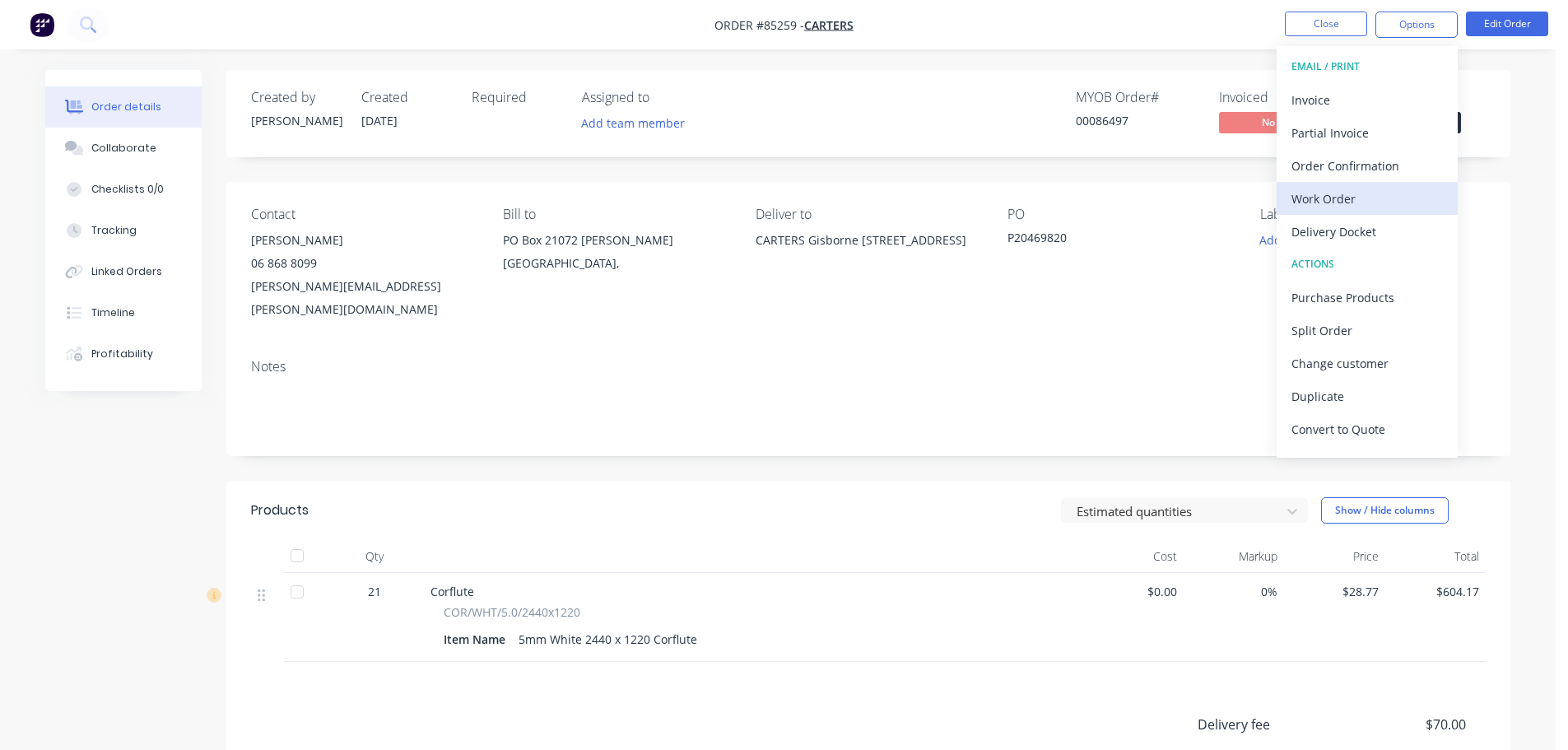
click at [1369, 196] on div "Work Order" at bounding box center [1366, 199] width 151 height 24
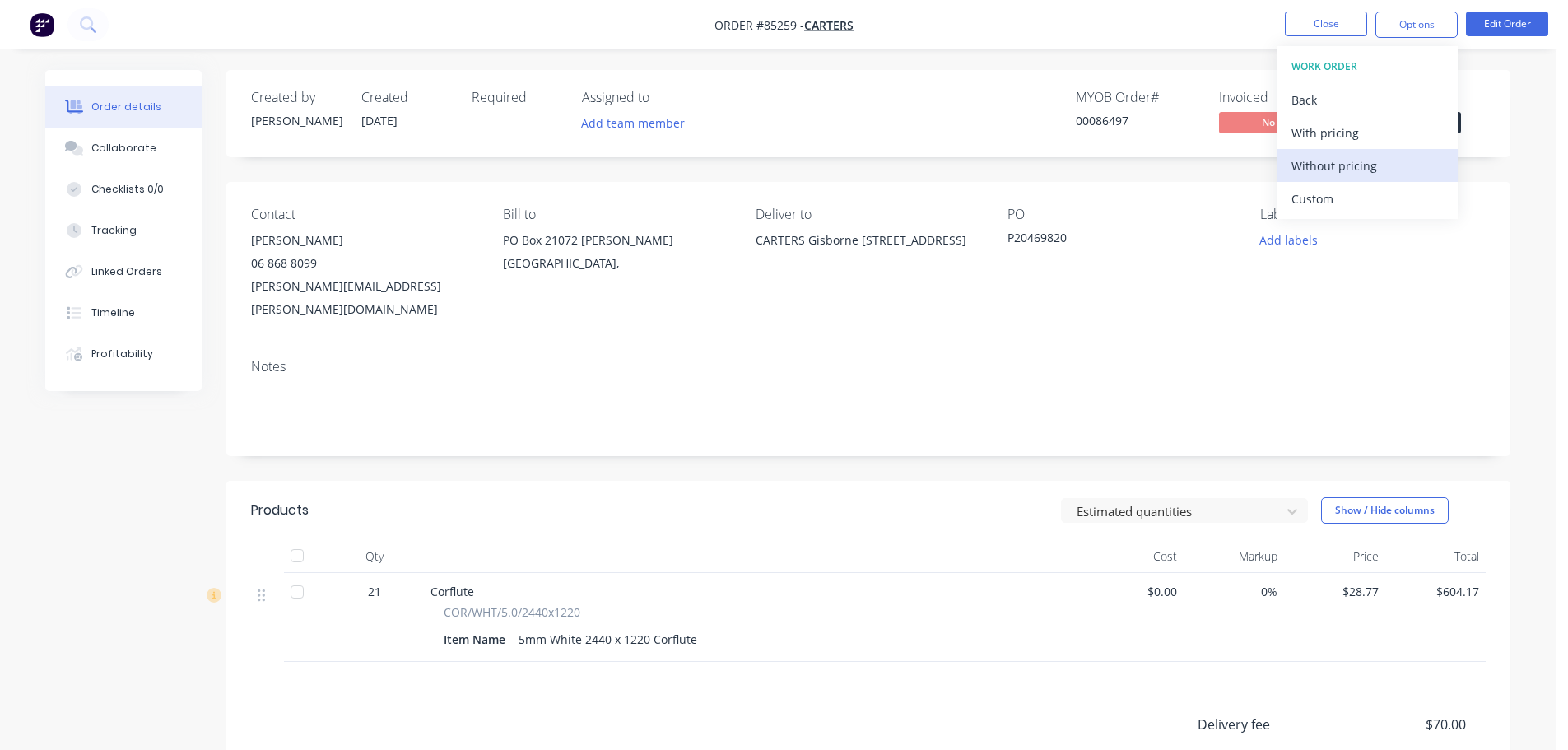
click at [1368, 163] on div "Without pricing" at bounding box center [1366, 166] width 151 height 24
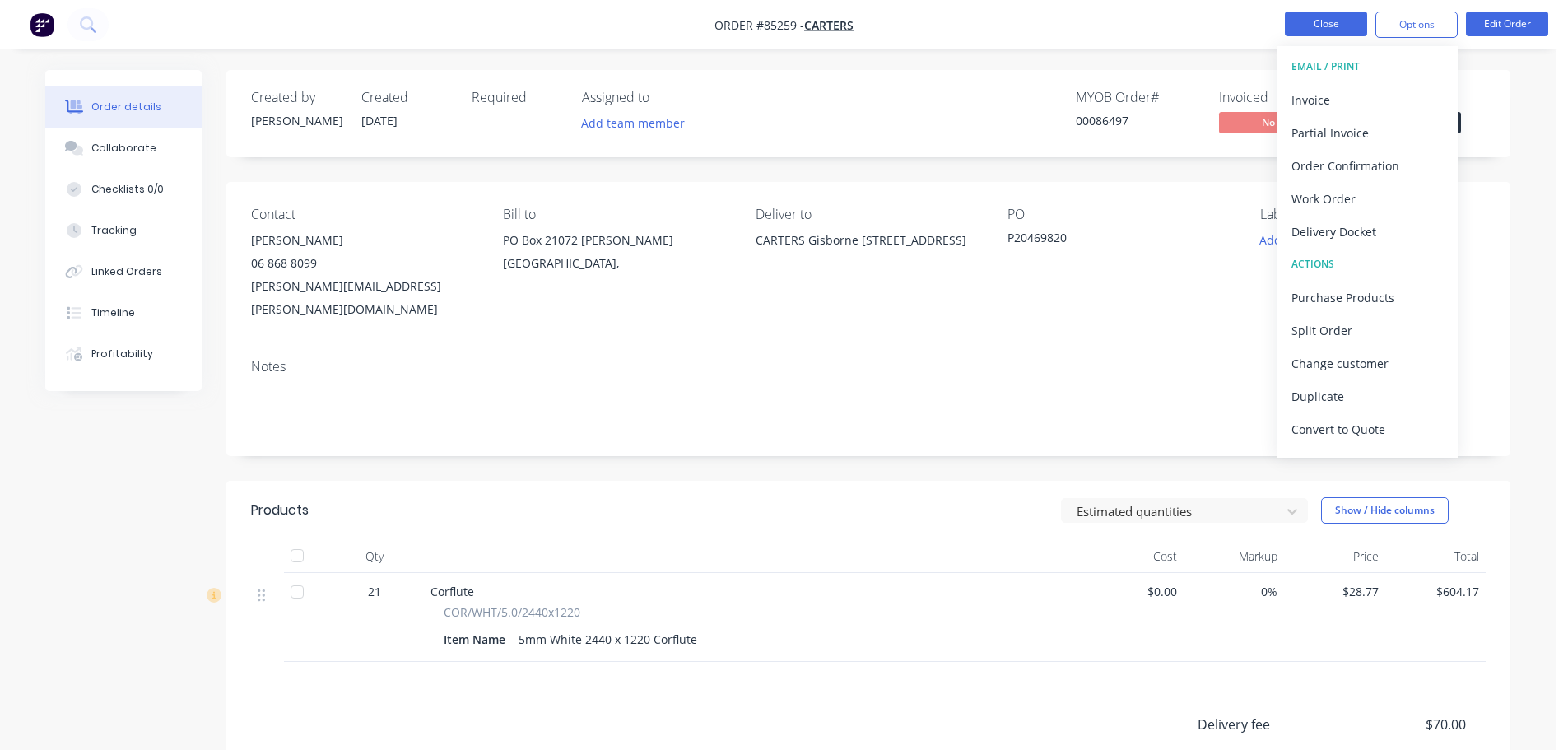
click at [1354, 16] on button "Close" at bounding box center [1326, 23] width 82 height 25
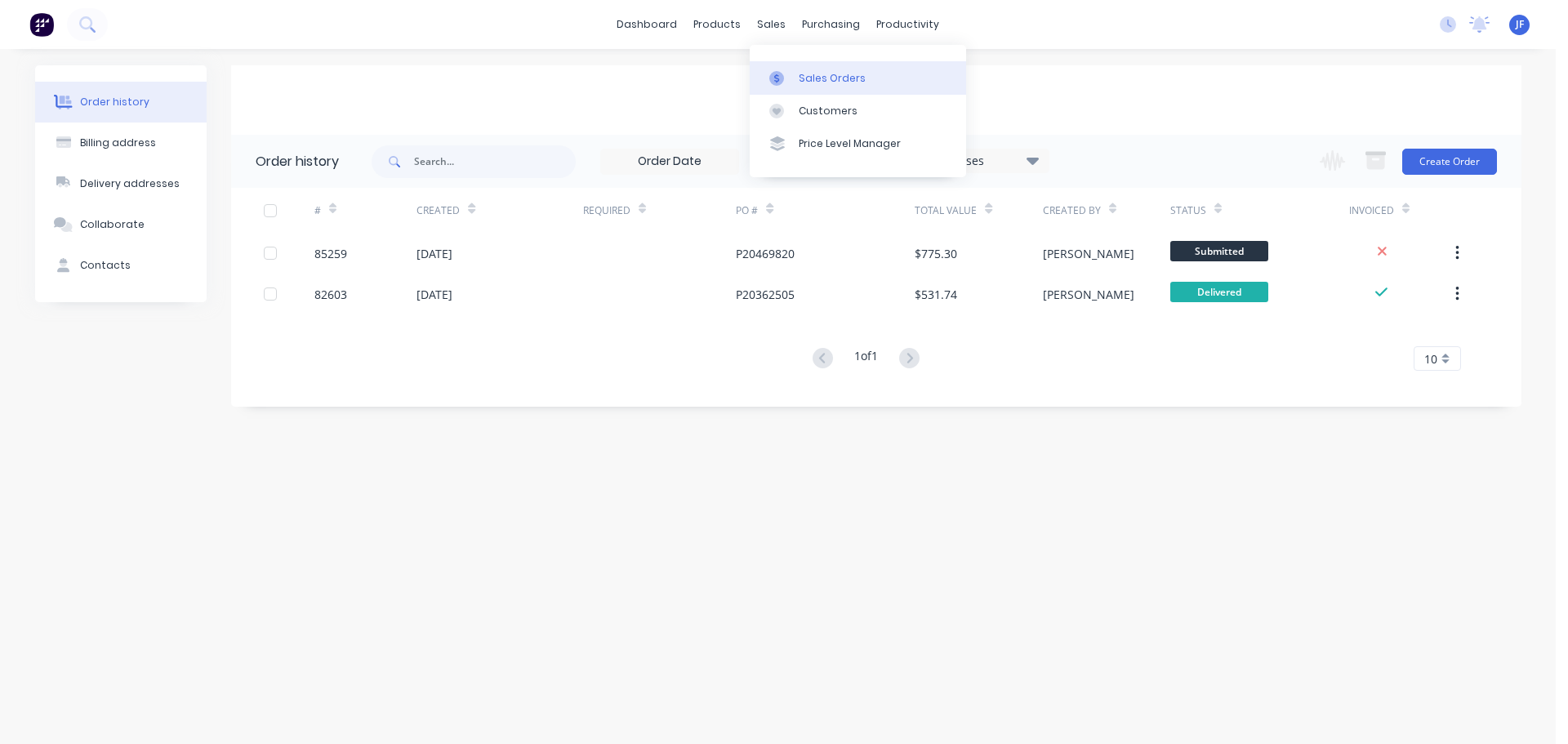
click at [786, 78] on div at bounding box center [781, 78] width 25 height 14
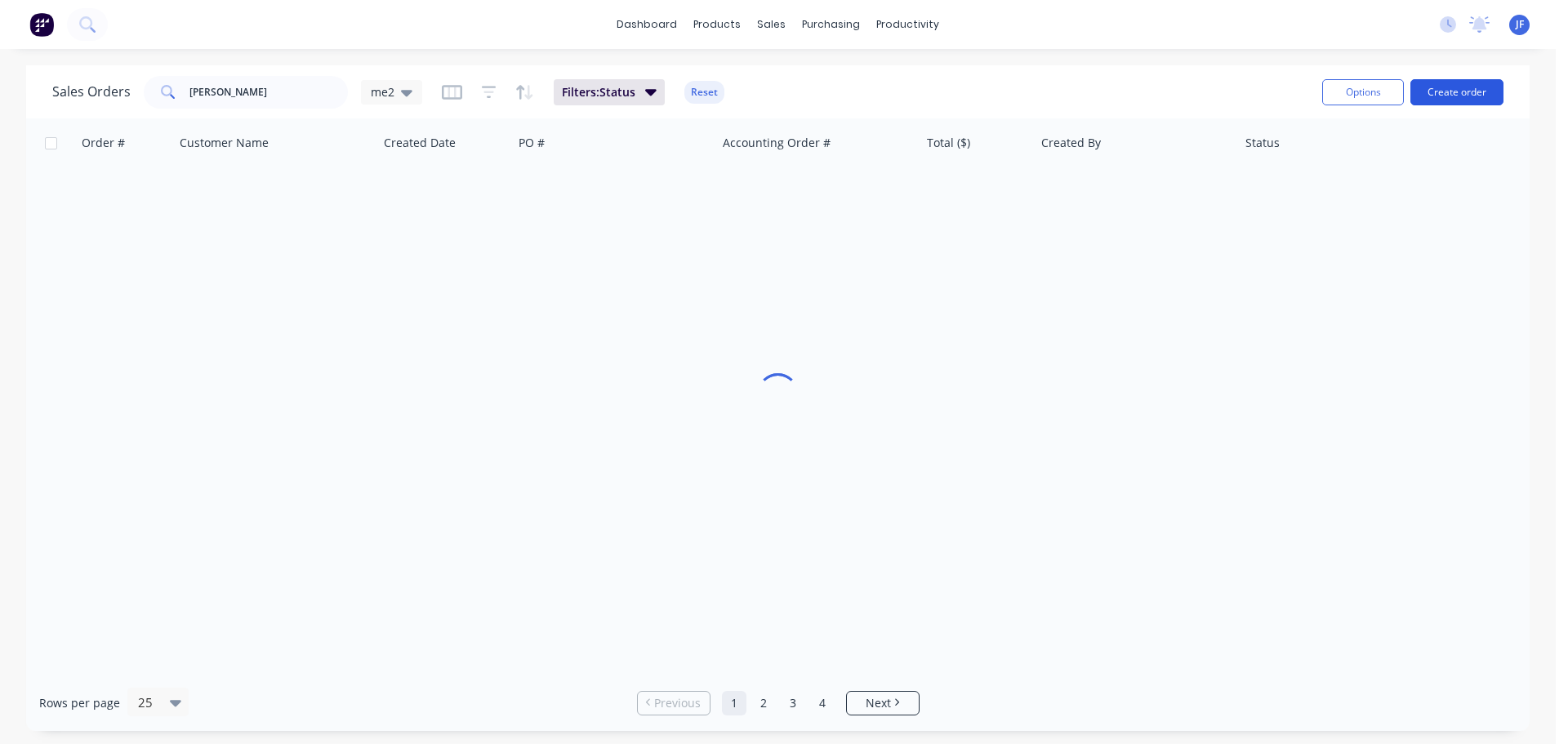
click at [1441, 96] on button "Create order" at bounding box center [1457, 92] width 93 height 26
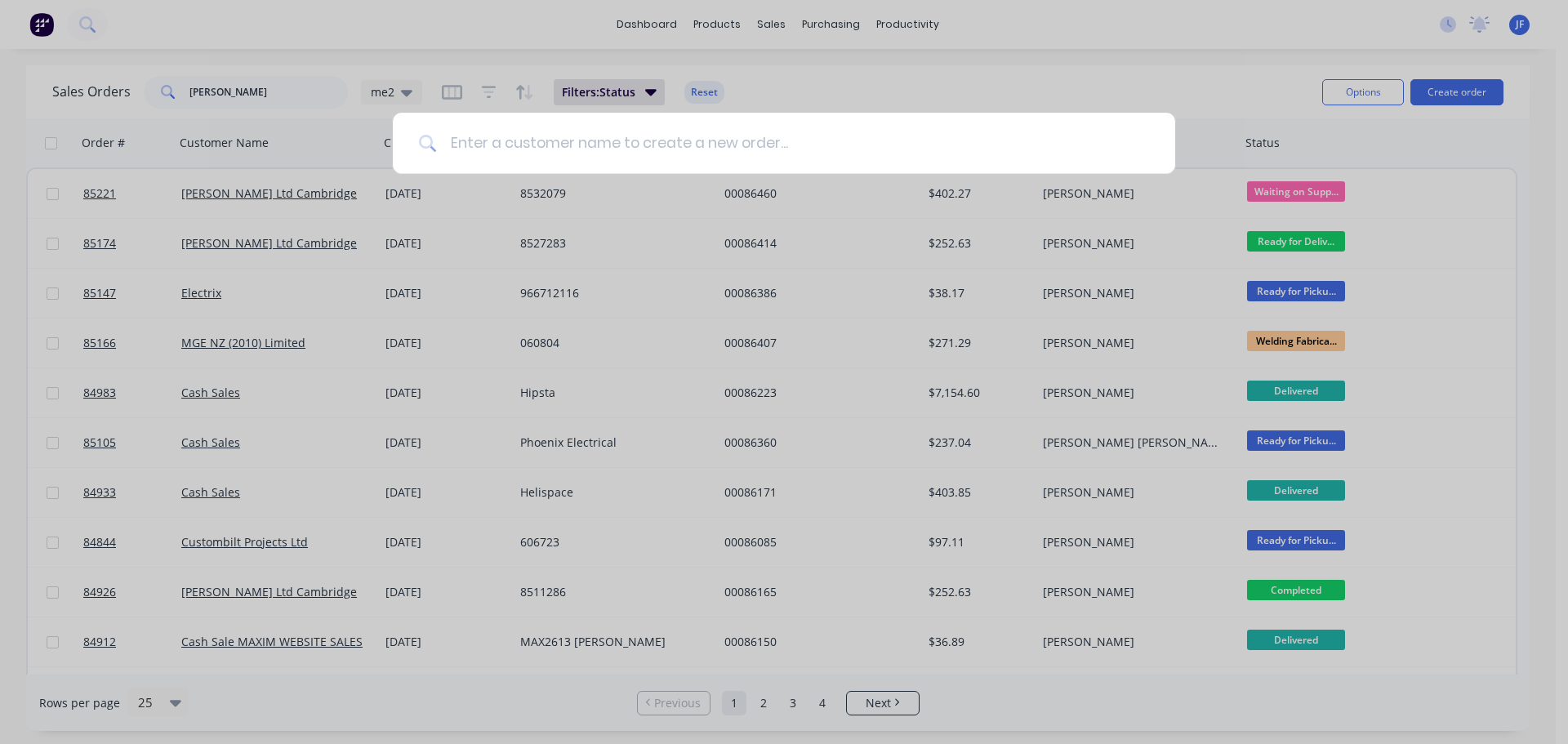
click at [530, 151] on input at bounding box center [793, 143] width 712 height 61
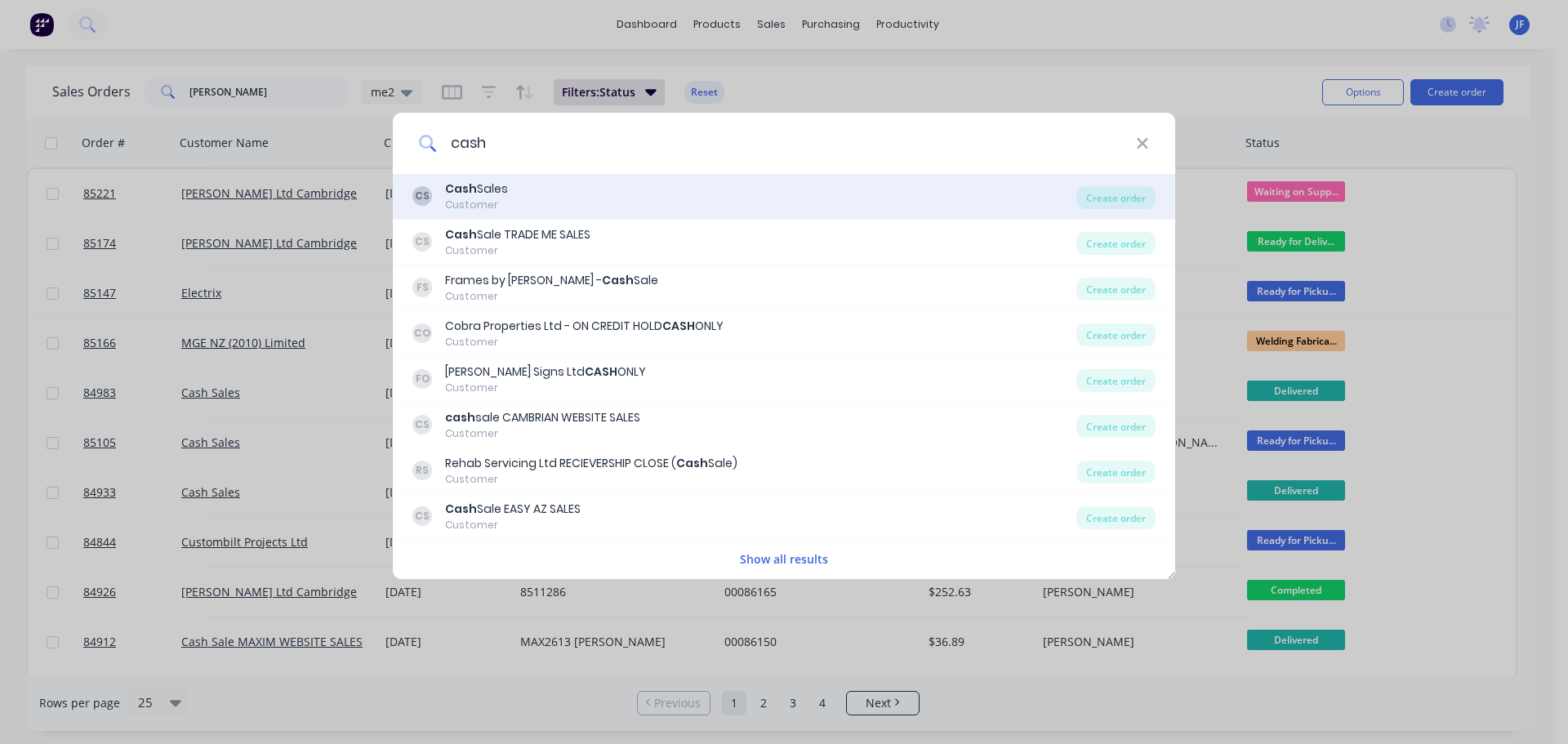
type input "cash"
click at [534, 192] on div "CS Cash Sales Customer" at bounding box center [745, 197] width 664 height 32
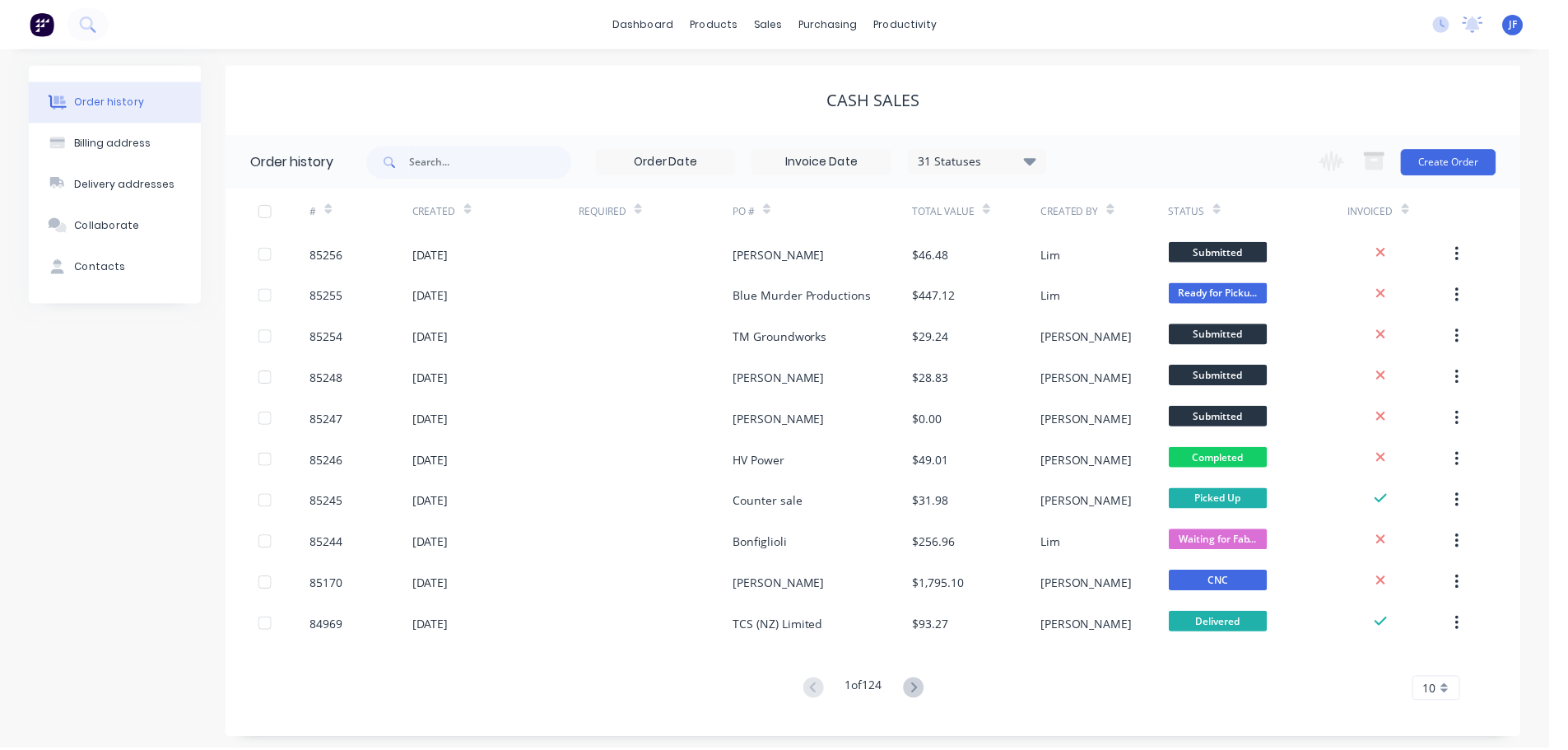
click at [1446, 160] on button "Create Order" at bounding box center [1454, 162] width 96 height 26
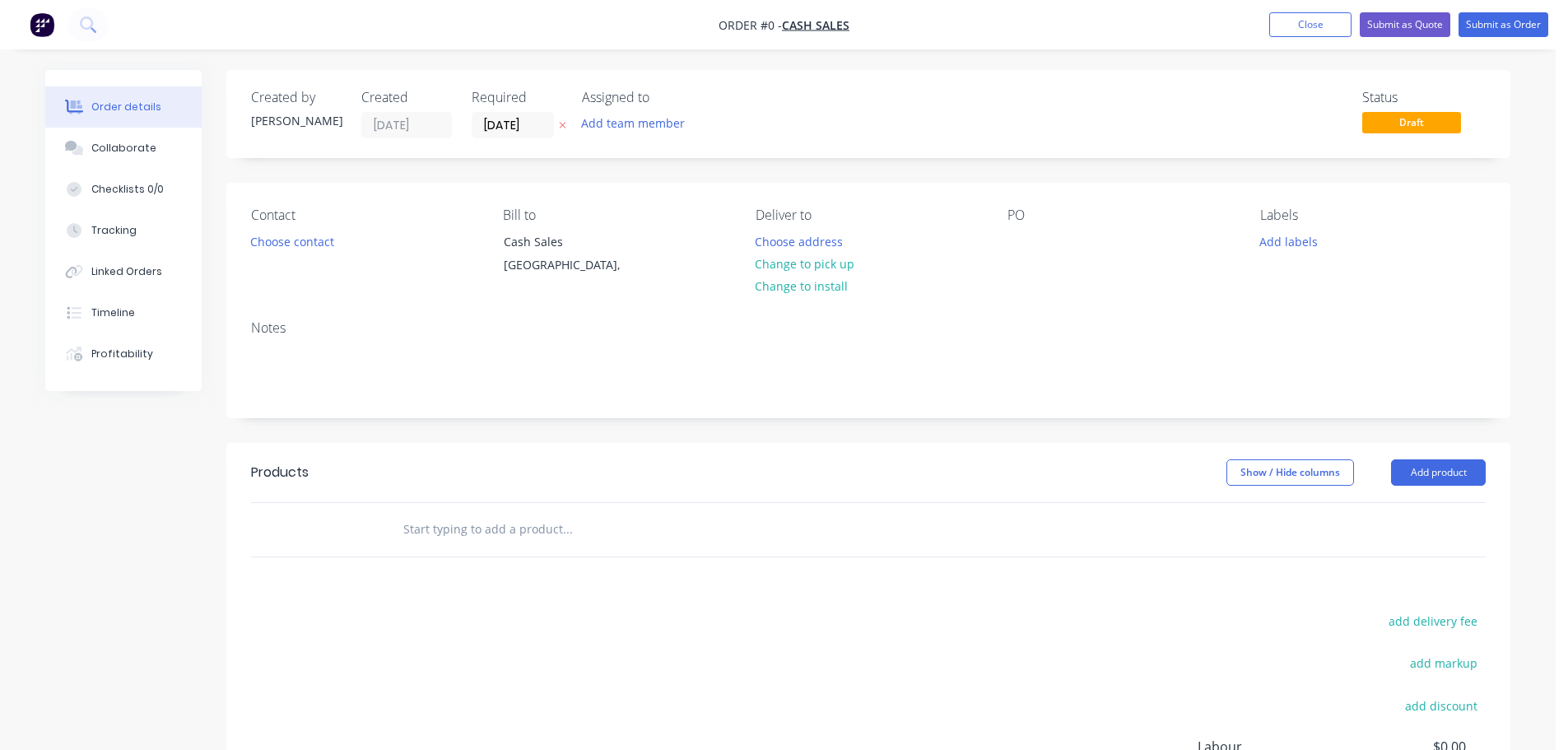
click at [563, 128] on icon "button" at bounding box center [562, 126] width 8 height 10
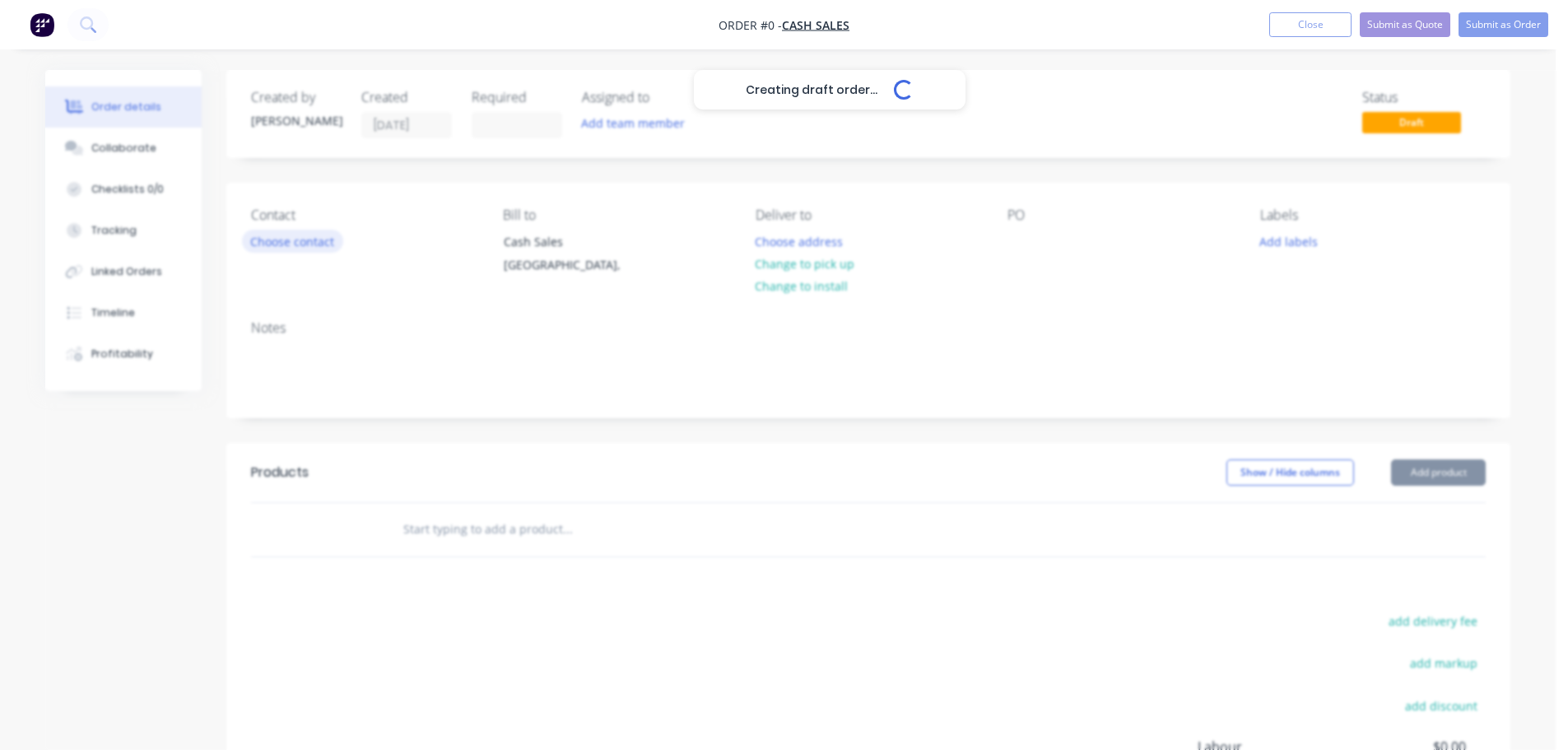
click at [304, 242] on button "Choose contact" at bounding box center [292, 241] width 102 height 22
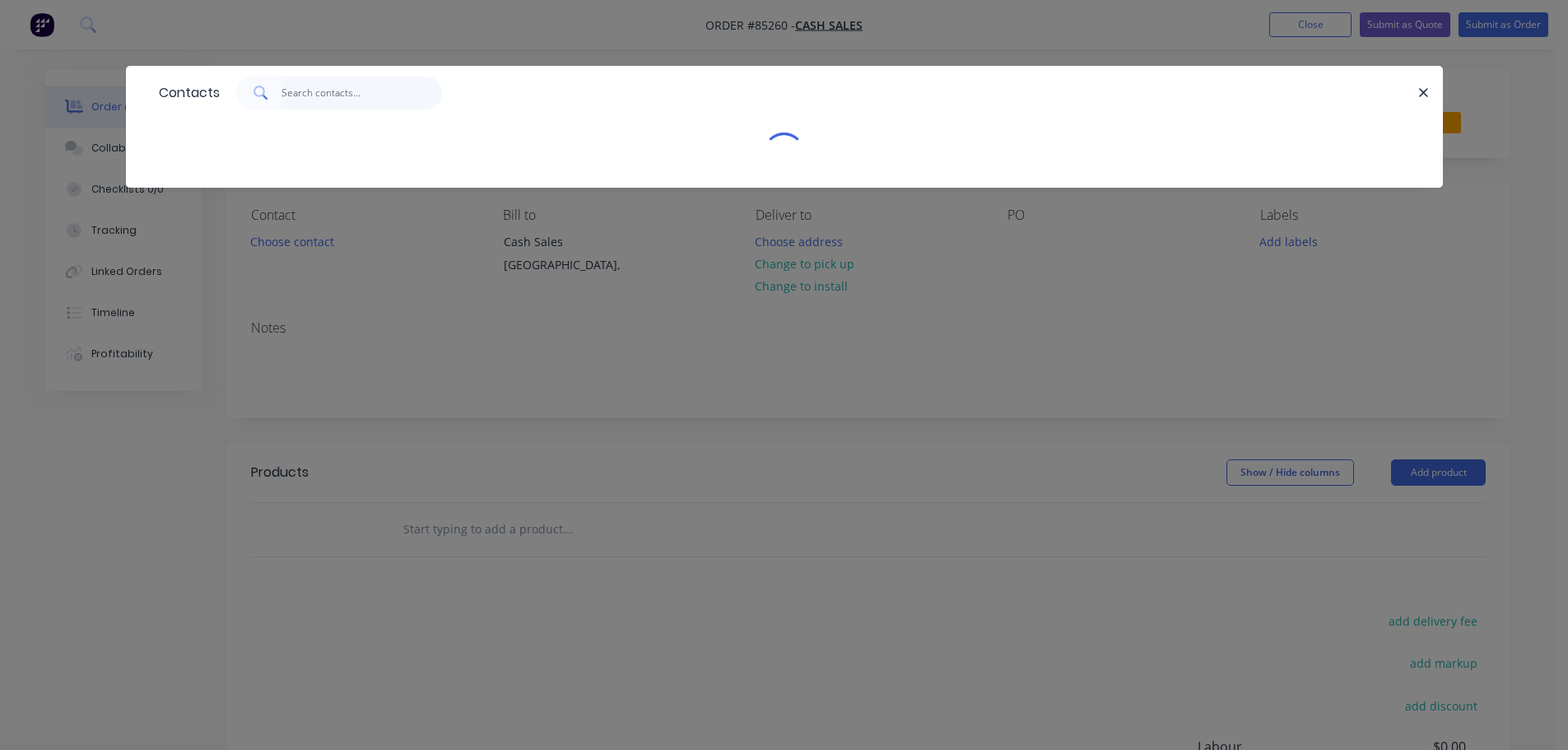
click at [350, 95] on input "text" at bounding box center [362, 93] width 161 height 33
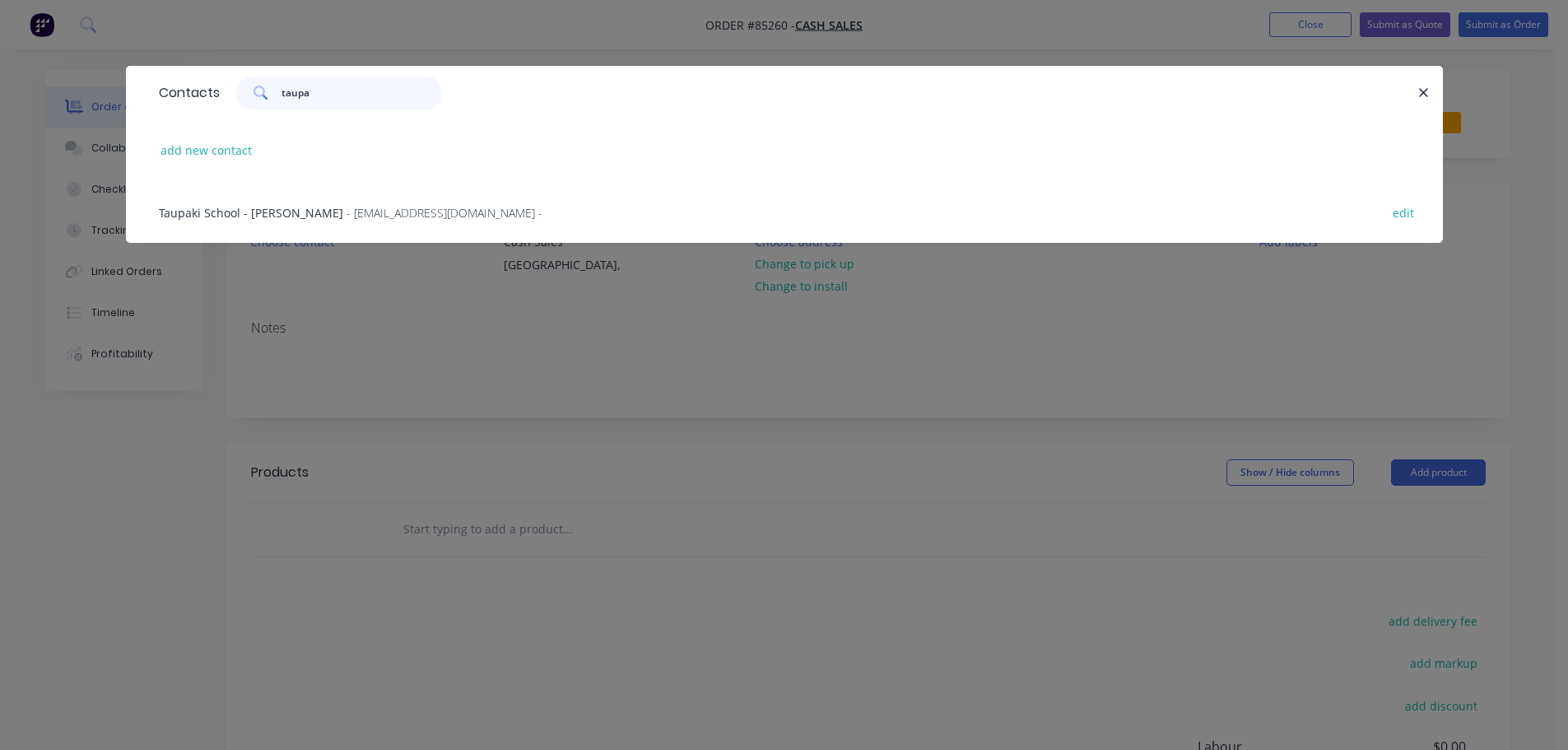
type input "taupa"
click at [1394, 216] on button "edit" at bounding box center [1403, 212] width 38 height 22
select select "NZ"
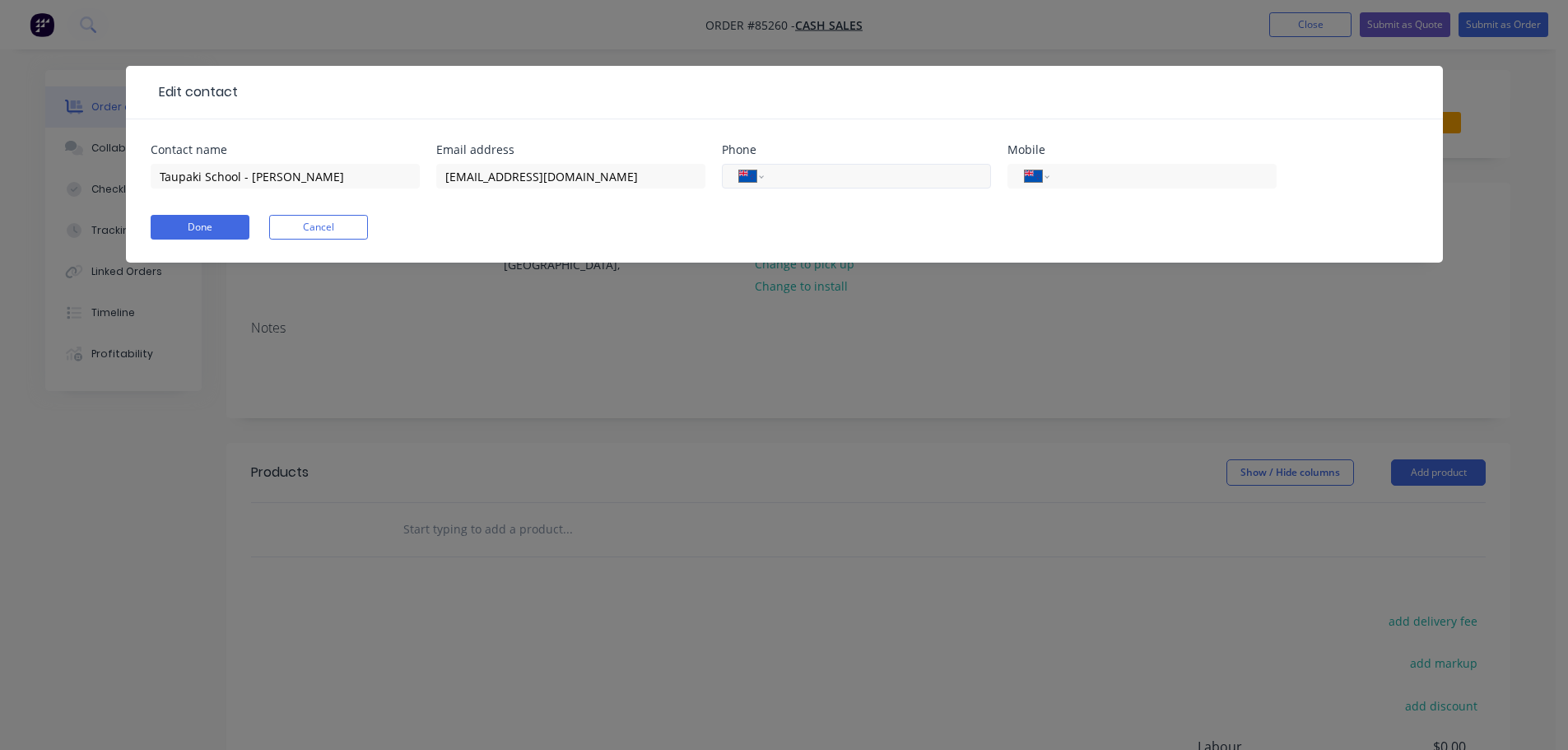
click at [809, 177] on input "tel" at bounding box center [874, 177] width 197 height 19
paste input "09 810 9855"
type input "09 810 9855"
select select "AU"
type input "09 810 9855"
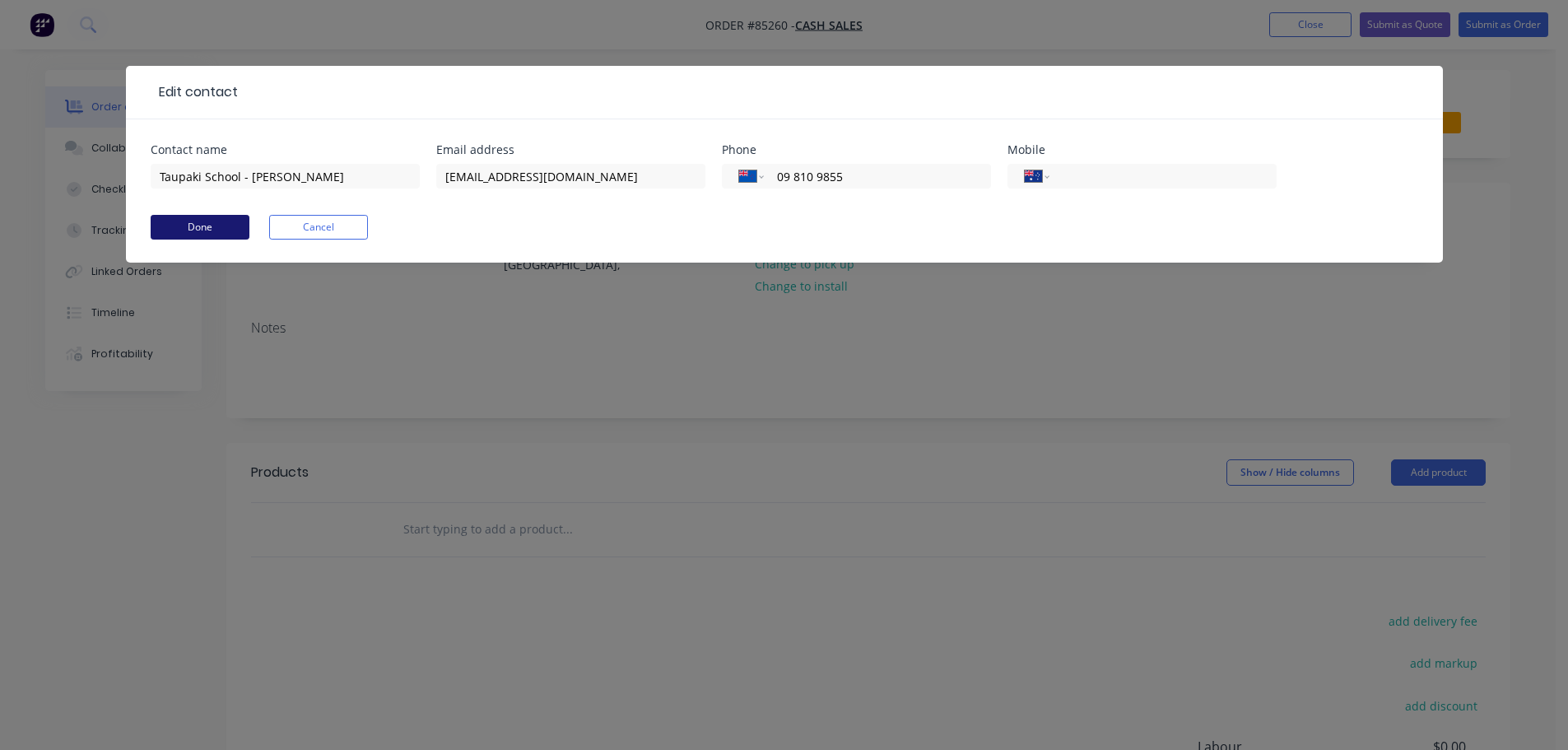
click at [225, 222] on button "Done" at bounding box center [200, 227] width 99 height 25
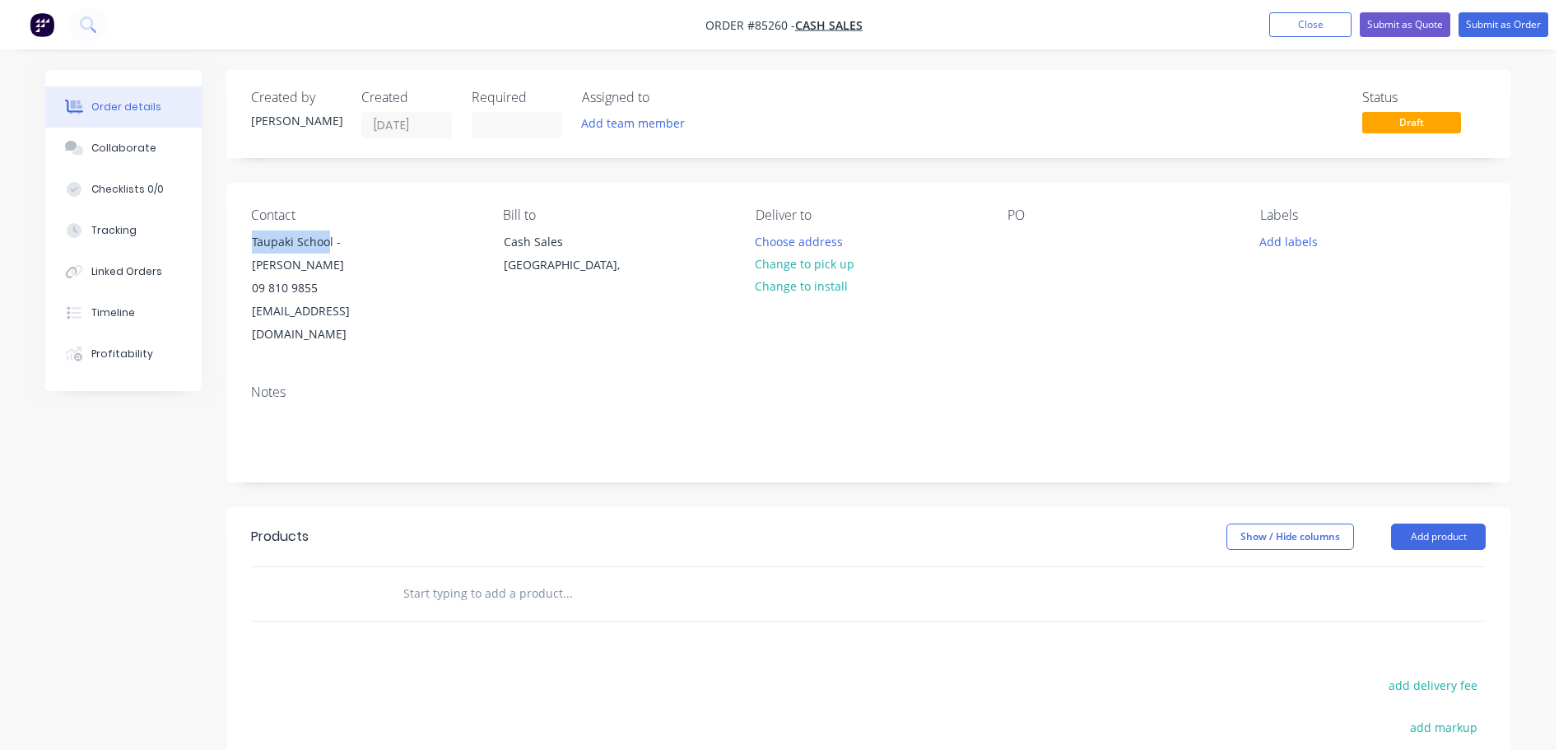
drag, startPoint x: 330, startPoint y: 236, endPoint x: 228, endPoint y: 233, distance: 102.0
click at [228, 233] on div "Contact Taupaki School - Sean Davis 09 810 9855 seand@taupaki.school.nz Bill to…" at bounding box center [869, 277] width 1284 height 189
copy div "Taupaki Schoo"
click at [1011, 231] on div at bounding box center [1021, 242] width 26 height 24
paste div
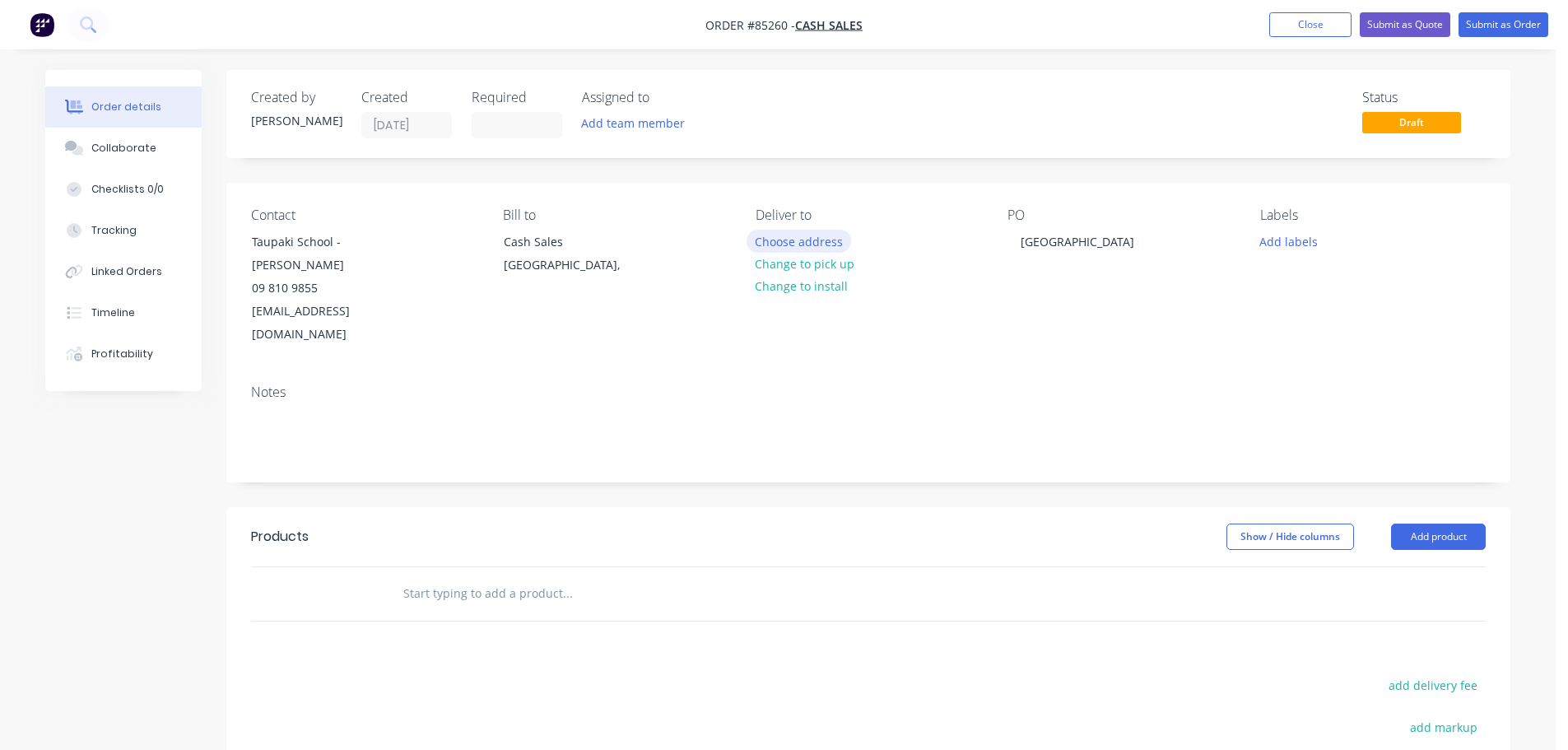
click at [812, 238] on button "Choose address" at bounding box center [799, 241] width 105 height 22
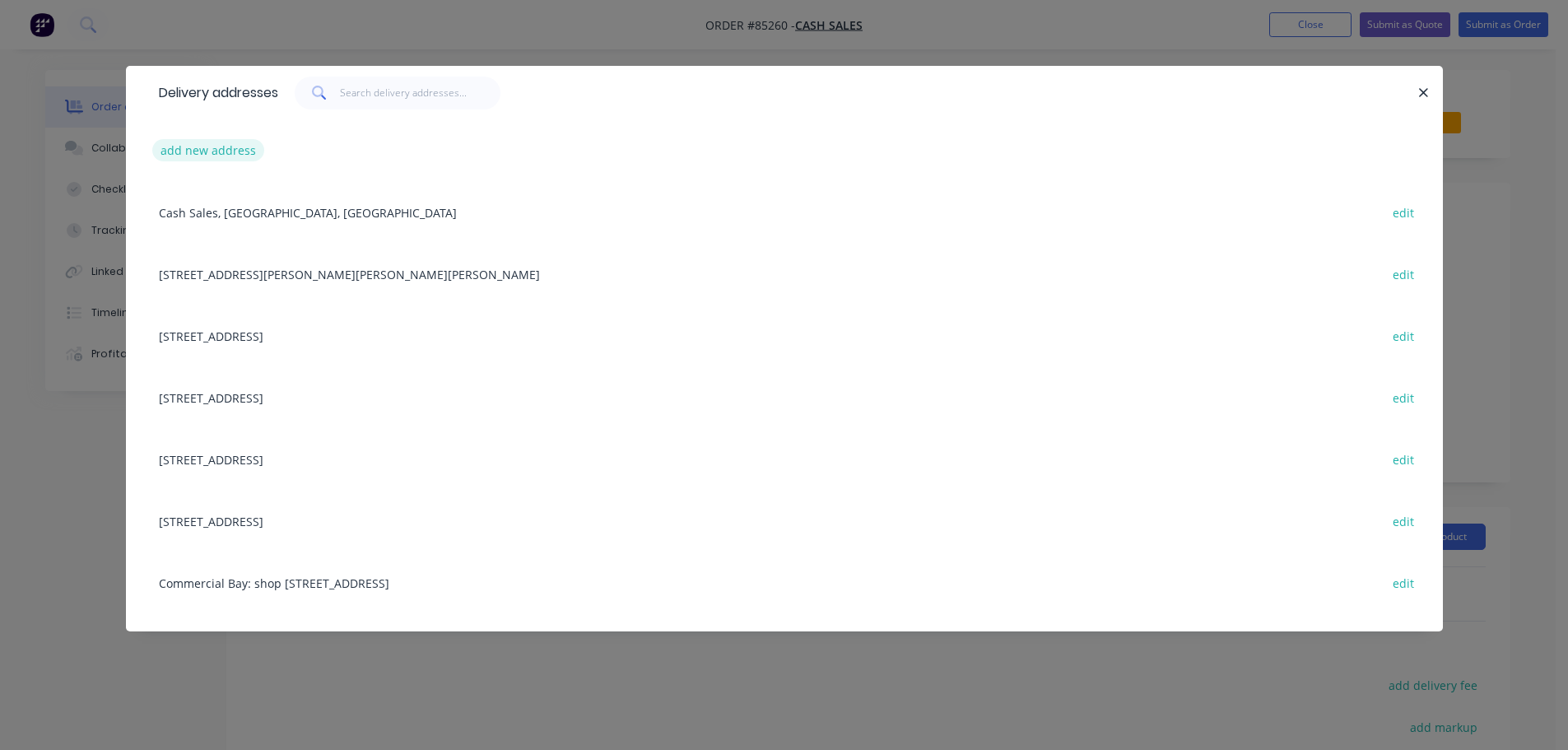
click at [196, 148] on button "add new address" at bounding box center [208, 150] width 113 height 22
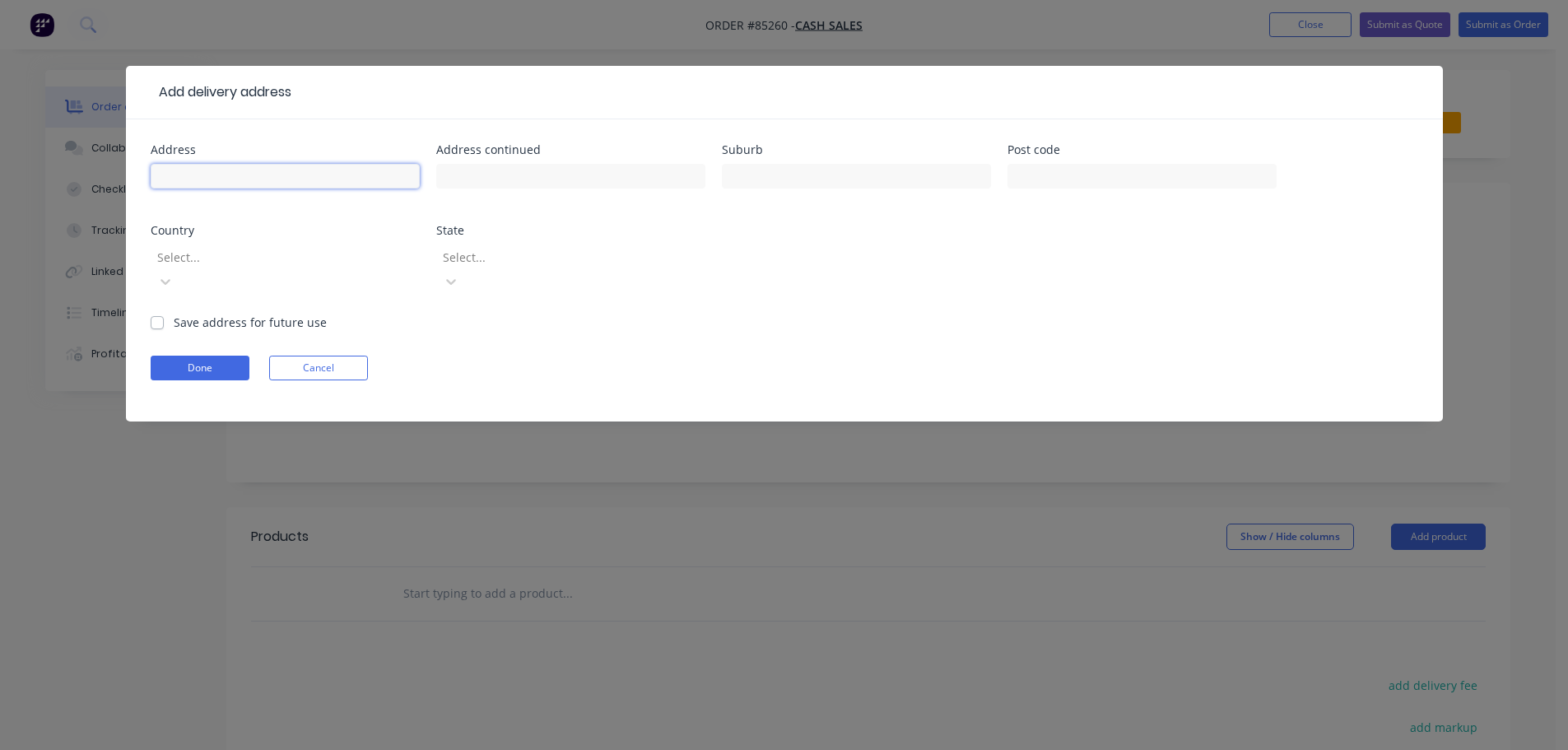
click at [341, 178] on input "text" at bounding box center [284, 176] width 269 height 25
paste input "14 Cottle Road, Taupaki 0782"
type input "14 Cottle Road, Taupaki 0782"
click at [203, 355] on button "Done" at bounding box center [200, 367] width 99 height 25
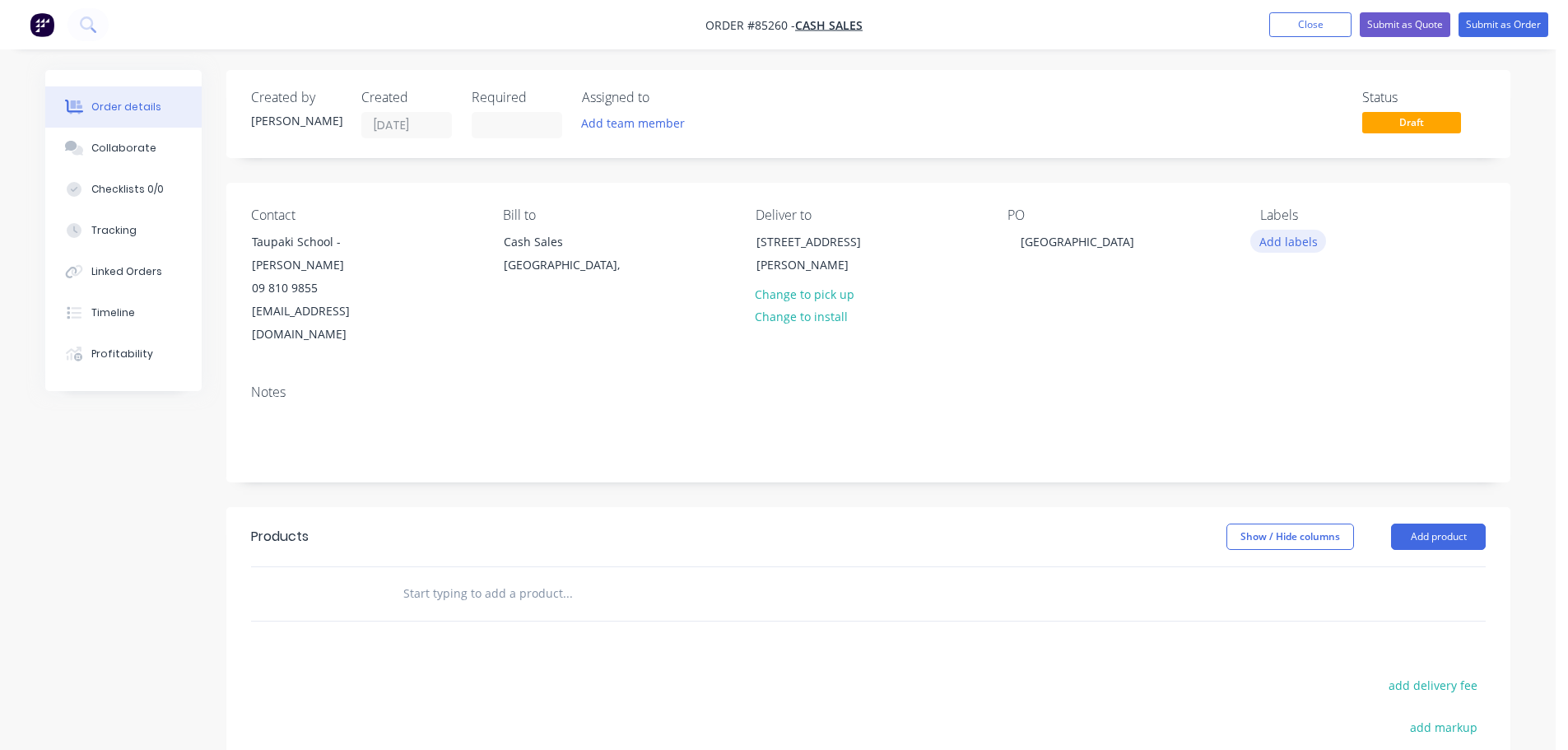
click at [1271, 244] on button "Add labels" at bounding box center [1288, 241] width 76 height 22
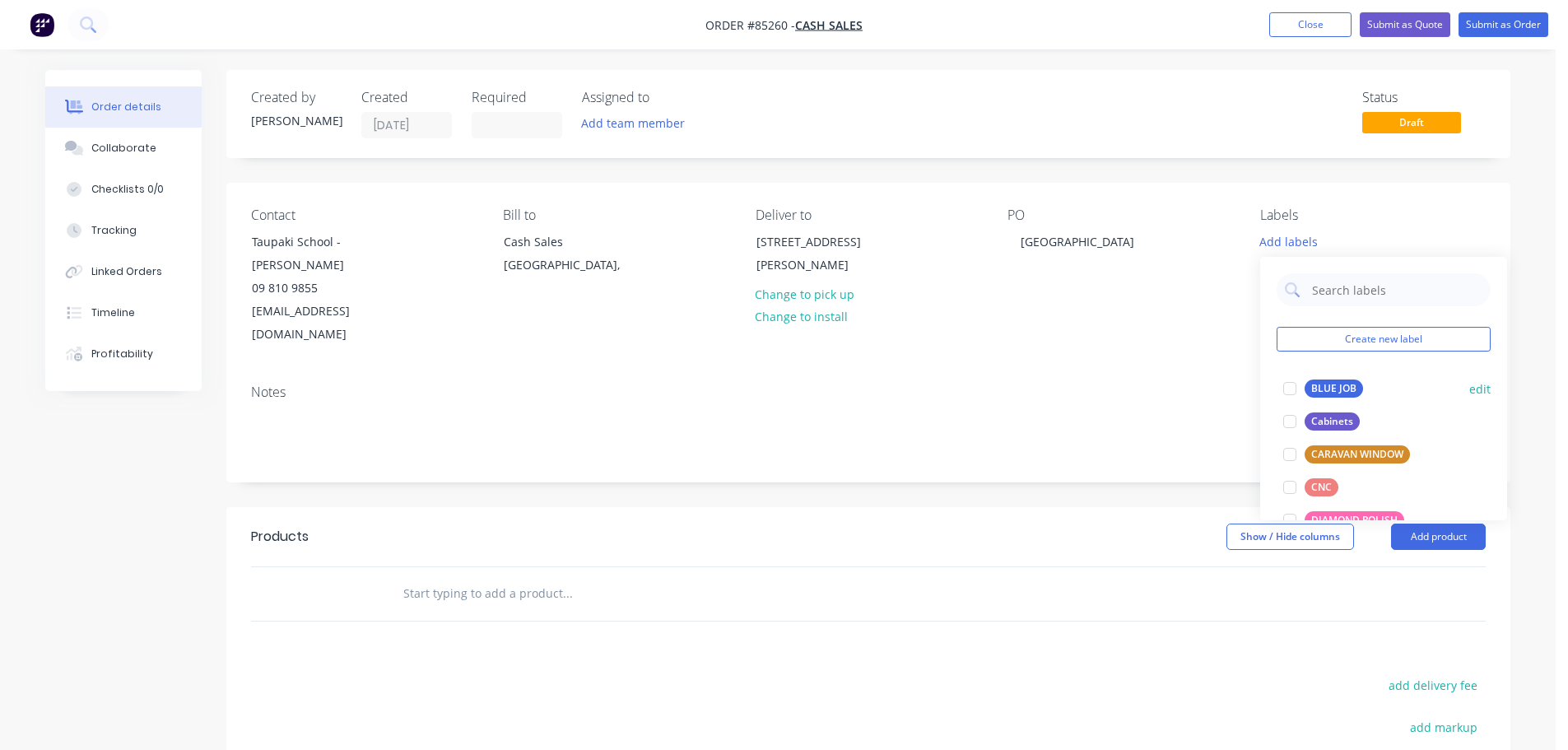
click at [1328, 387] on div "BLUE JOB" at bounding box center [1334, 388] width 58 height 18
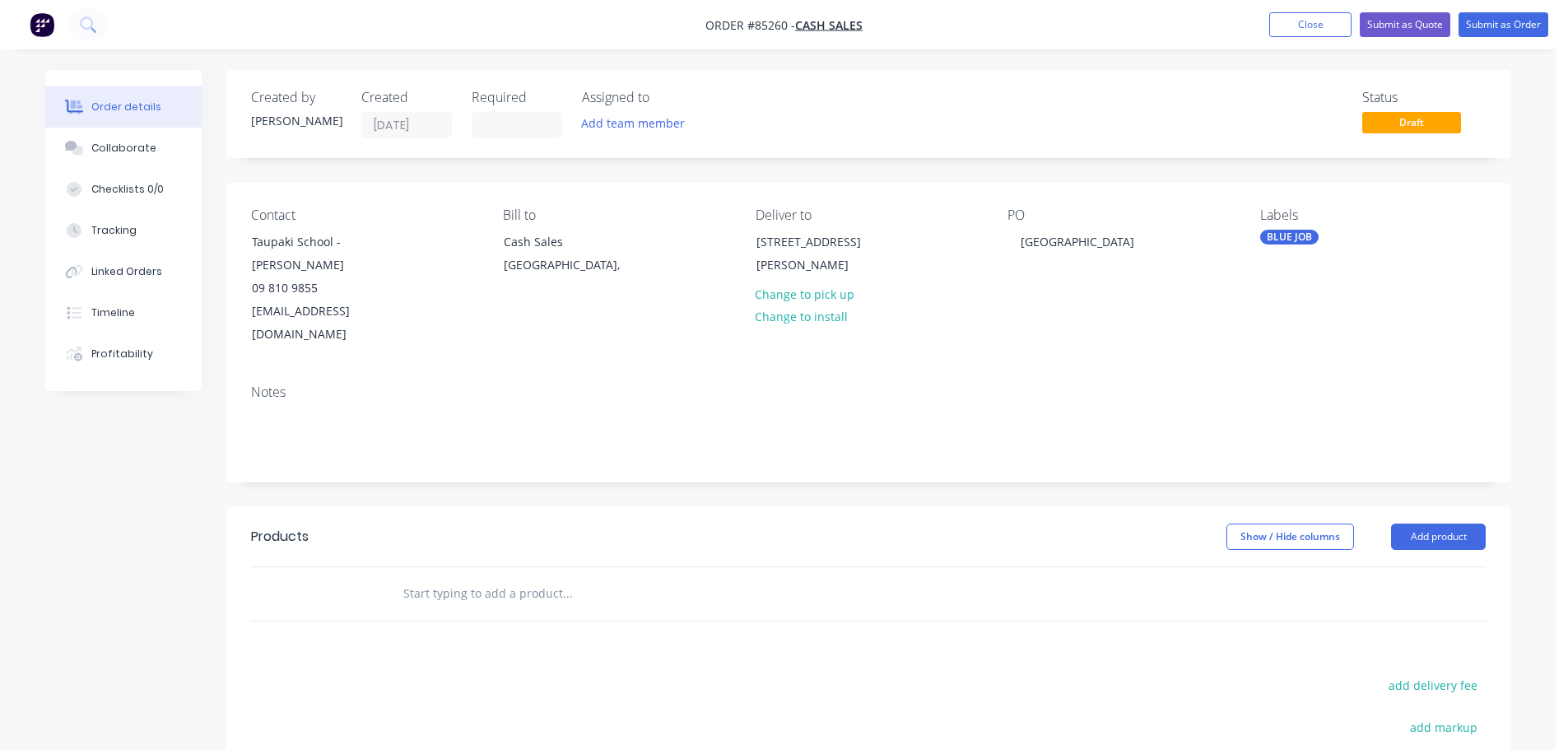
click at [583, 533] on header "Products Show / Hide columns Add product" at bounding box center [869, 536] width 1284 height 59
click at [566, 577] on input "text" at bounding box center [567, 594] width 330 height 33
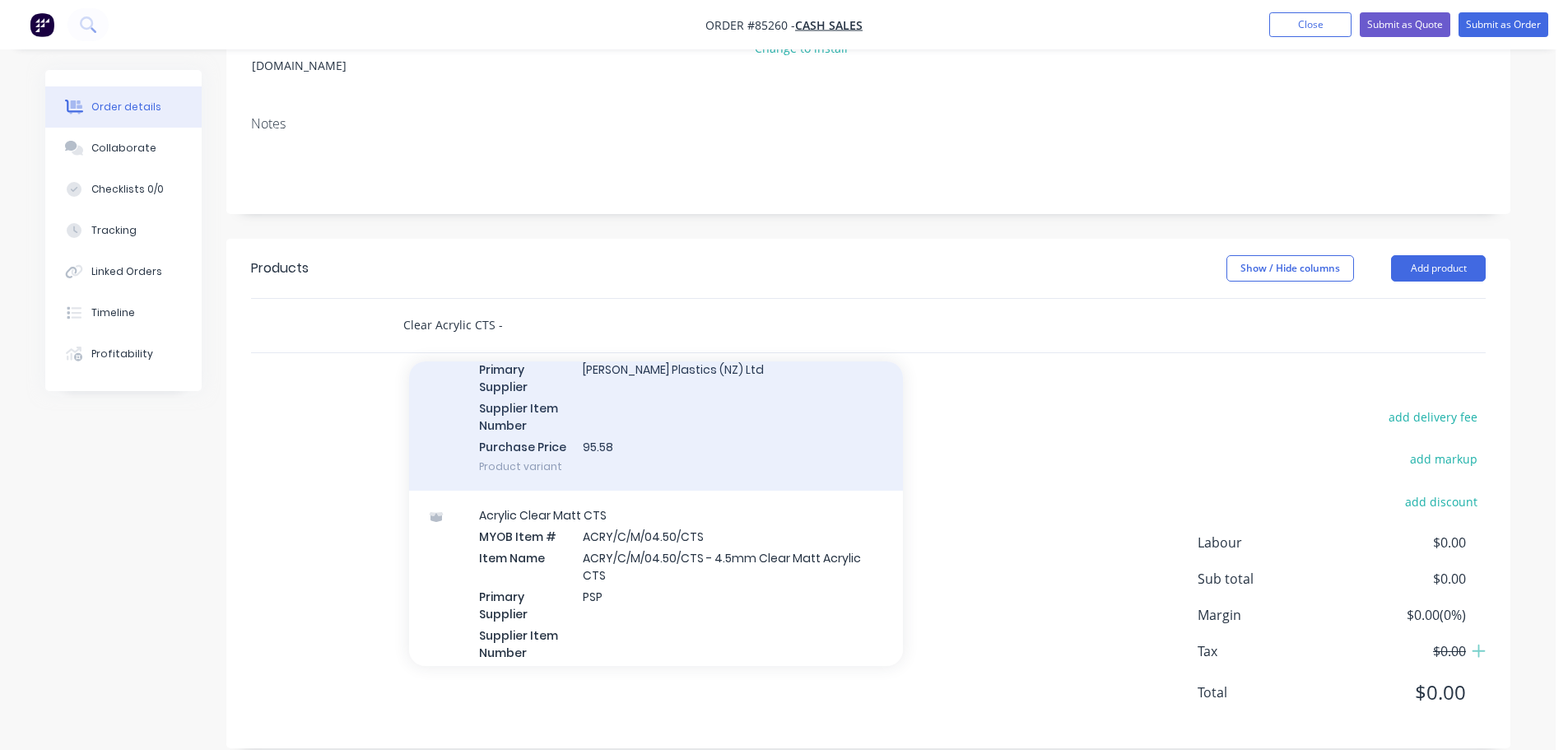
scroll to position [567, 0]
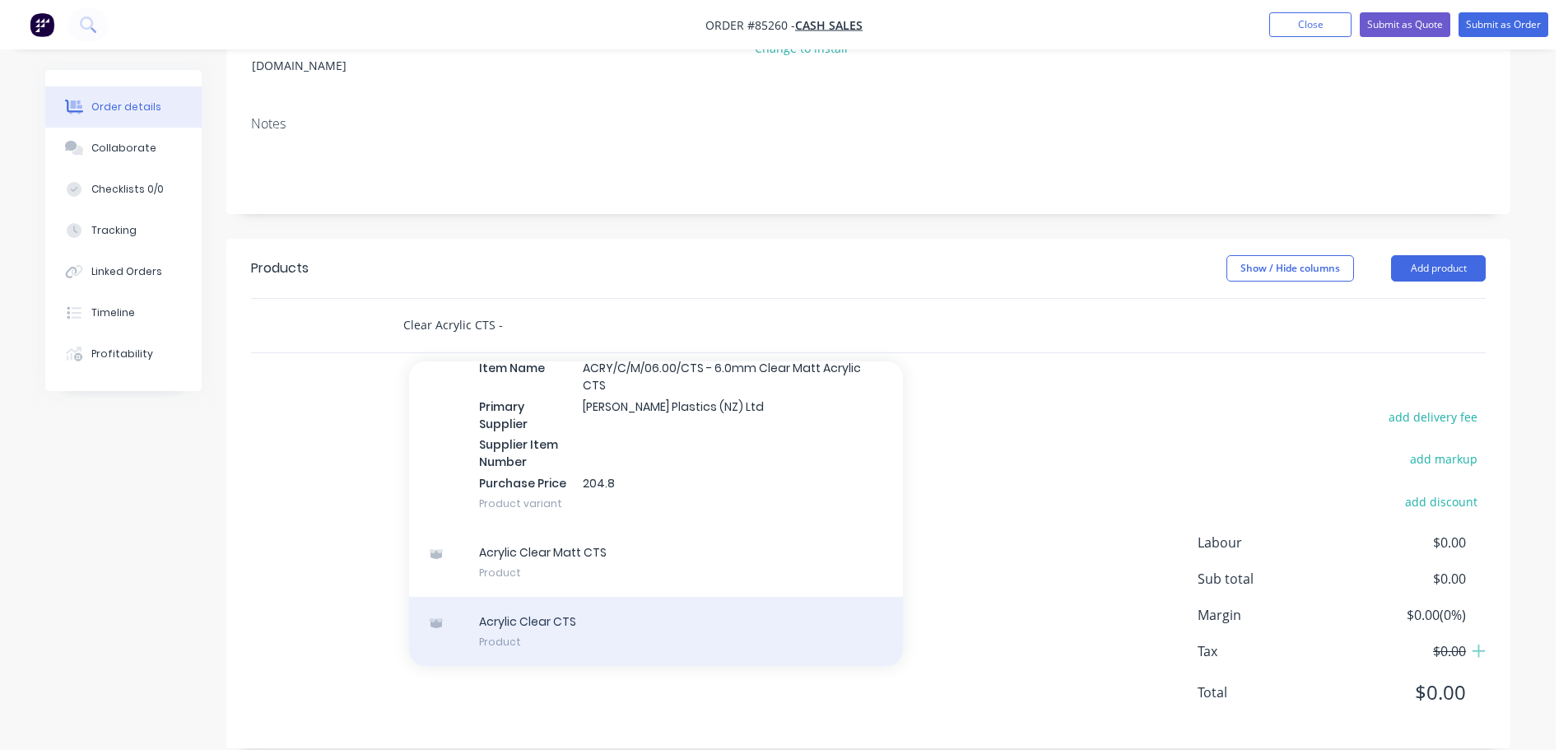
type input "Clear Acrylic CTS -"
click at [664, 597] on div "Acrylic Clear CTS Product" at bounding box center [656, 631] width 494 height 69
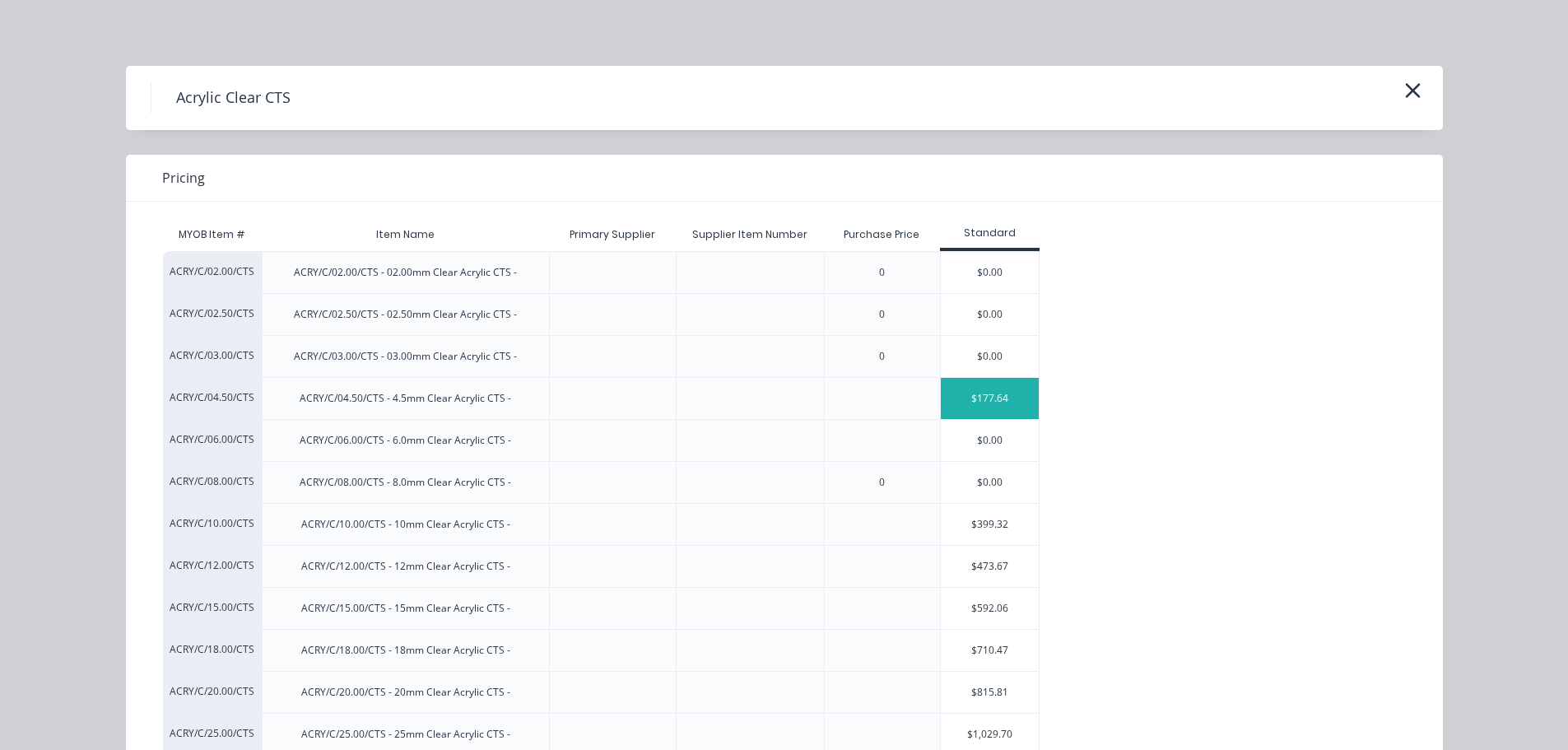
click at [1000, 400] on div "$177.64" at bounding box center [991, 398] width 99 height 41
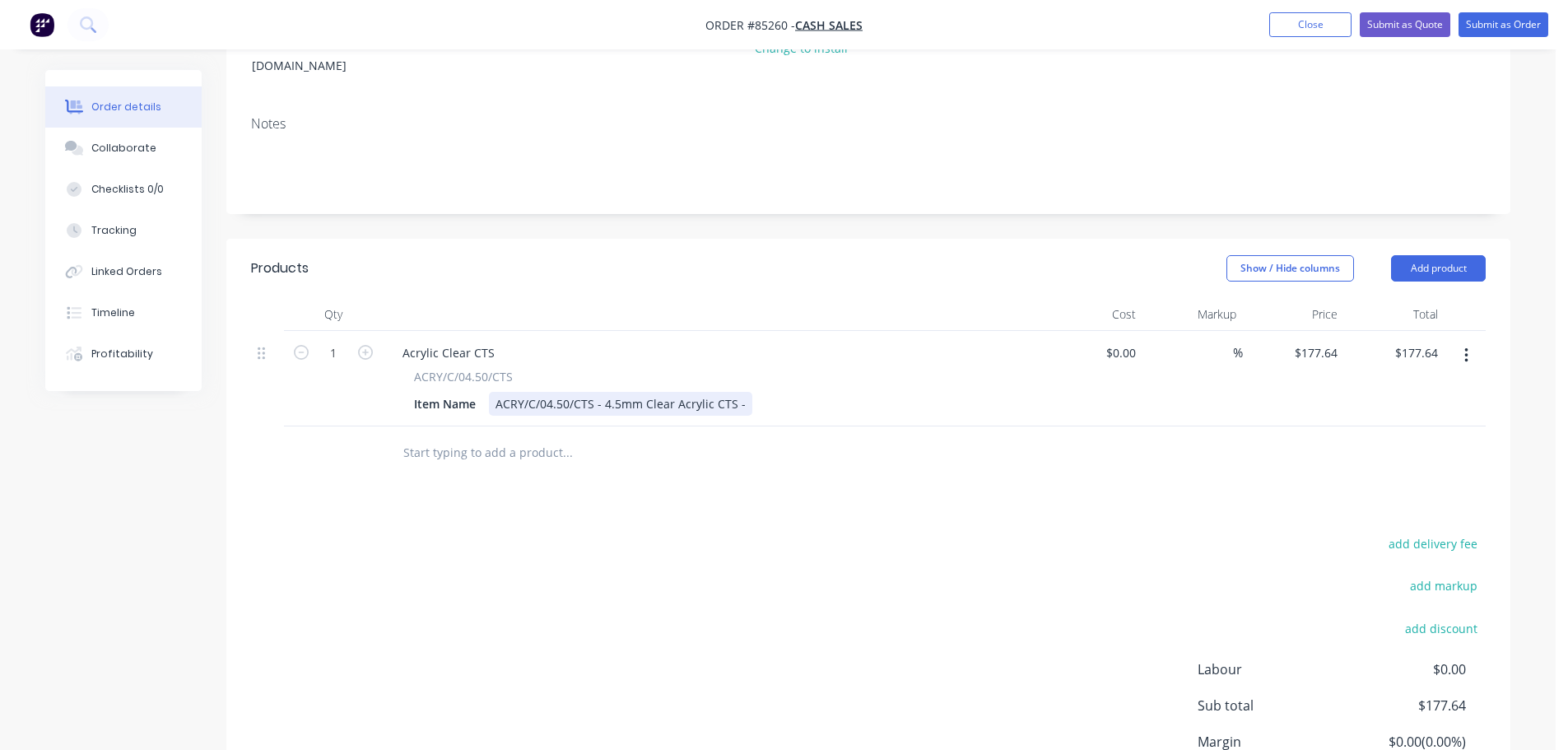
click at [744, 392] on div "ACRY/C/04.50/CTS - 4.5mm Clear Acrylic CTS -" at bounding box center [621, 404] width 263 height 24
click at [1331, 341] on input "177.64" at bounding box center [1319, 353] width 51 height 24
type input "$128.25"
click at [1345, 456] on div at bounding box center [869, 453] width 1235 height 54
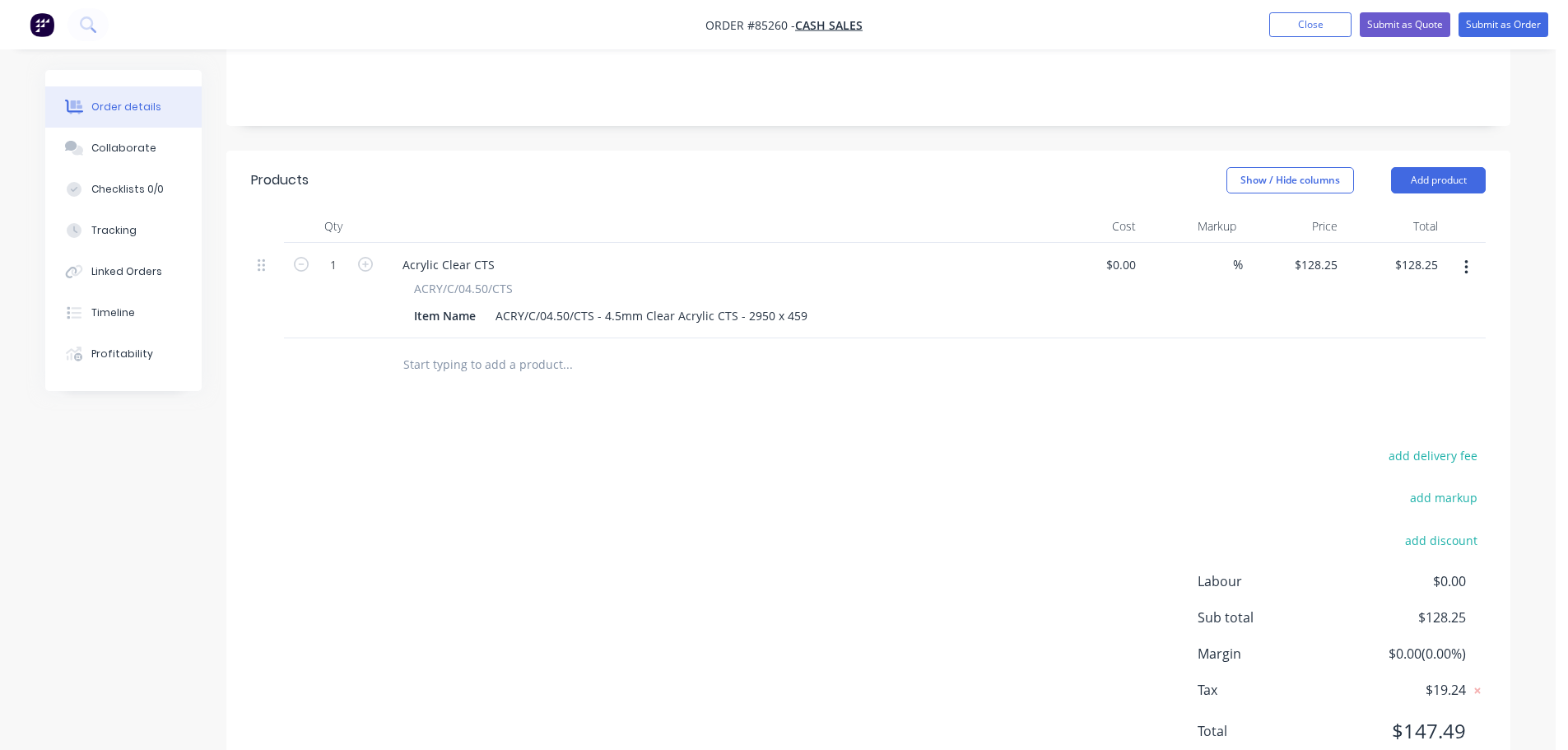
scroll to position [396, 0]
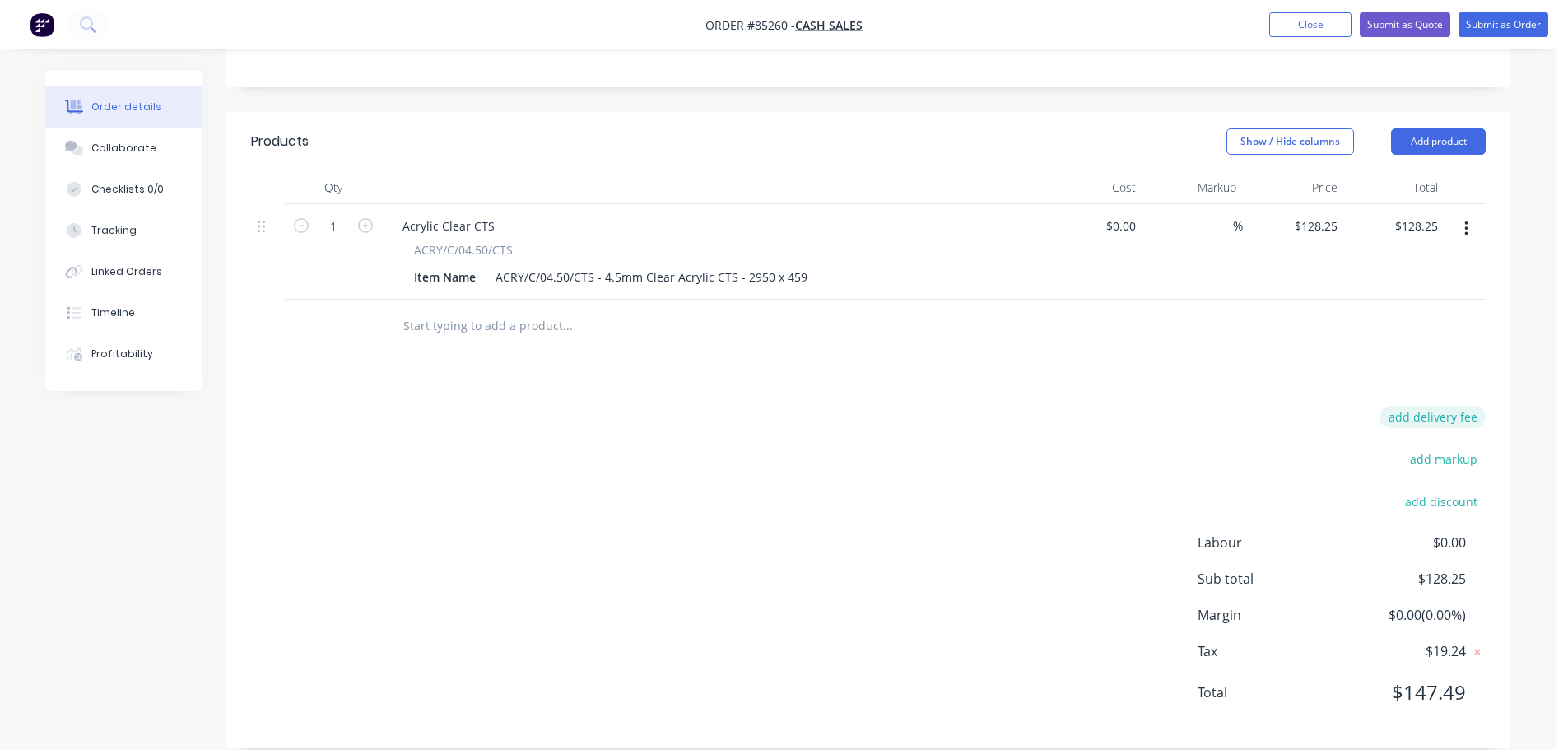
click at [1431, 406] on button "add delivery fee" at bounding box center [1432, 417] width 106 height 22
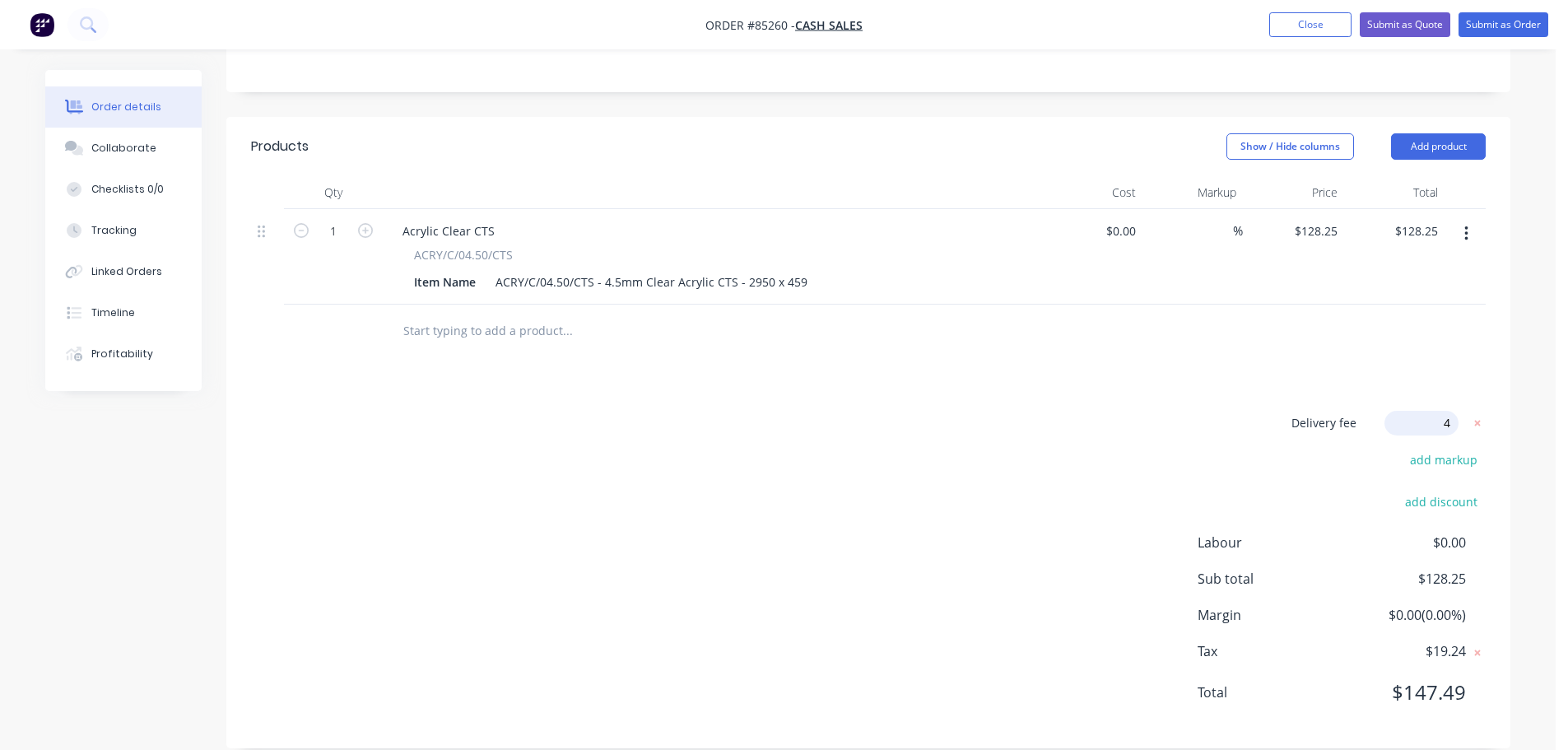
type input "45"
click at [1069, 390] on div "Products Show / Hide columns Add product Qty Cost Markup Price Total 1 Acrylic …" at bounding box center [869, 433] width 1284 height 632
click at [1469, 417] on icon at bounding box center [1477, 425] width 16 height 16
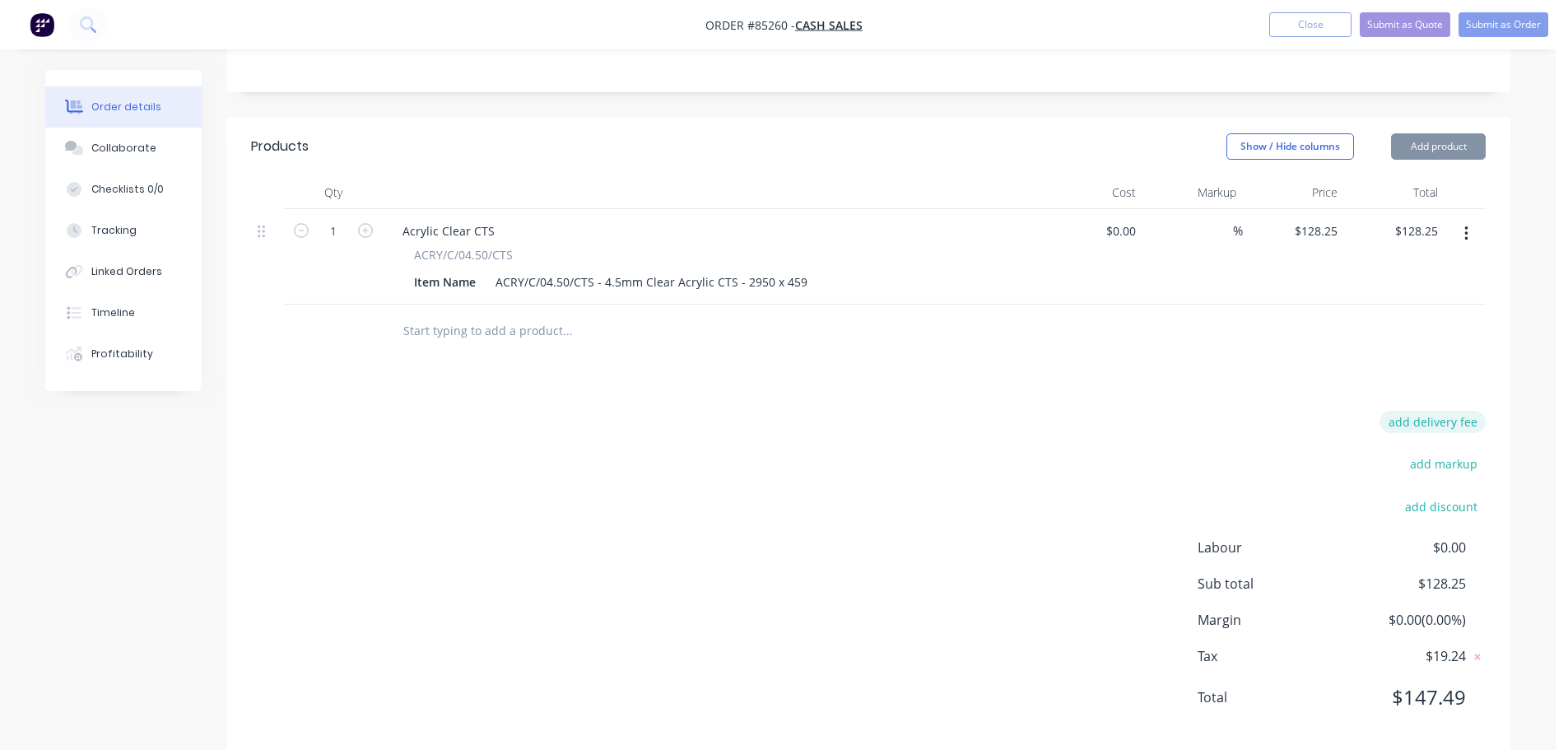
click at [1438, 411] on button "add delivery fee" at bounding box center [1432, 422] width 106 height 22
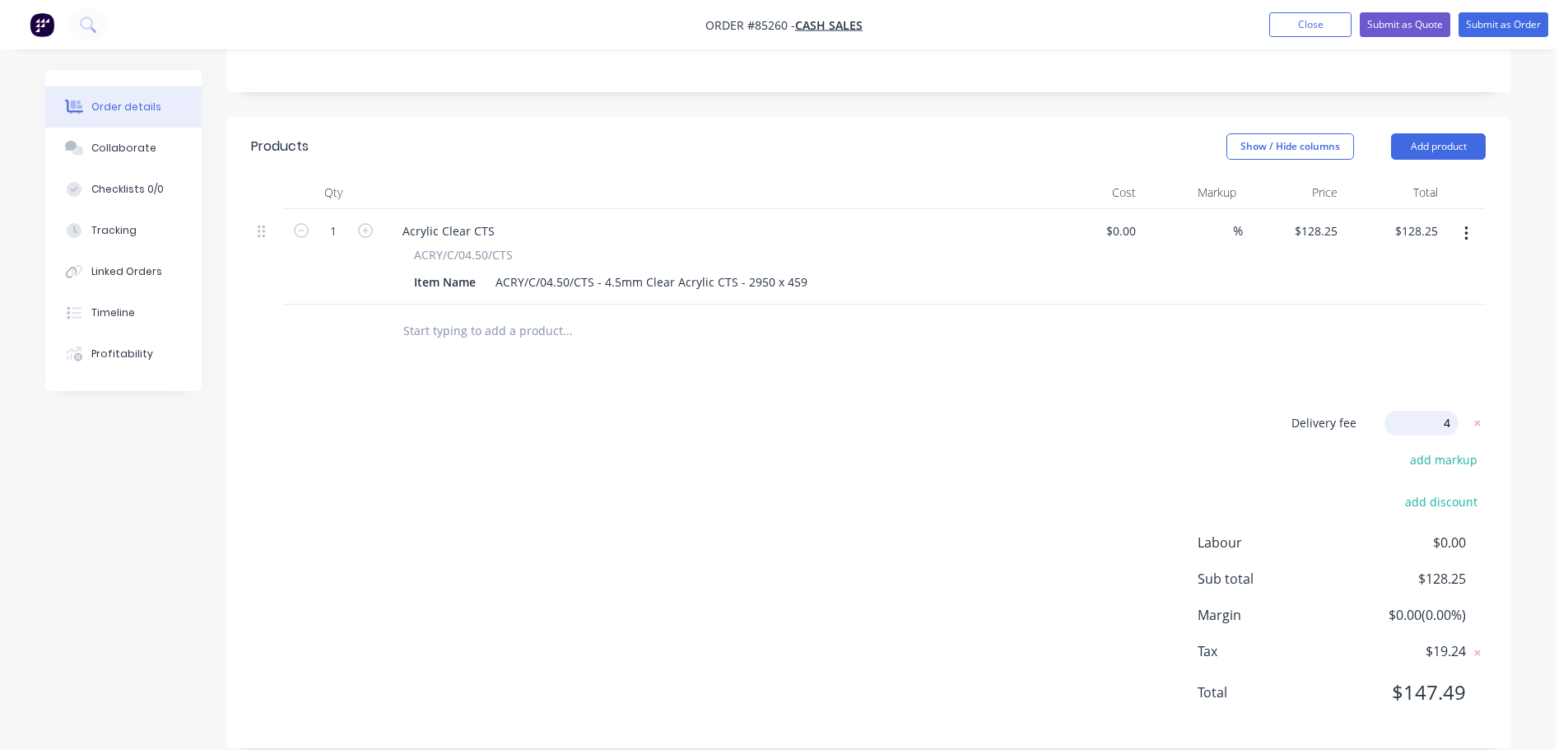
type input "40"
click at [1169, 411] on div "Delivery fee Delivery fee Delivery fee name (Optional) 40 40 $0 add markup add …" at bounding box center [869, 567] width 1235 height 313
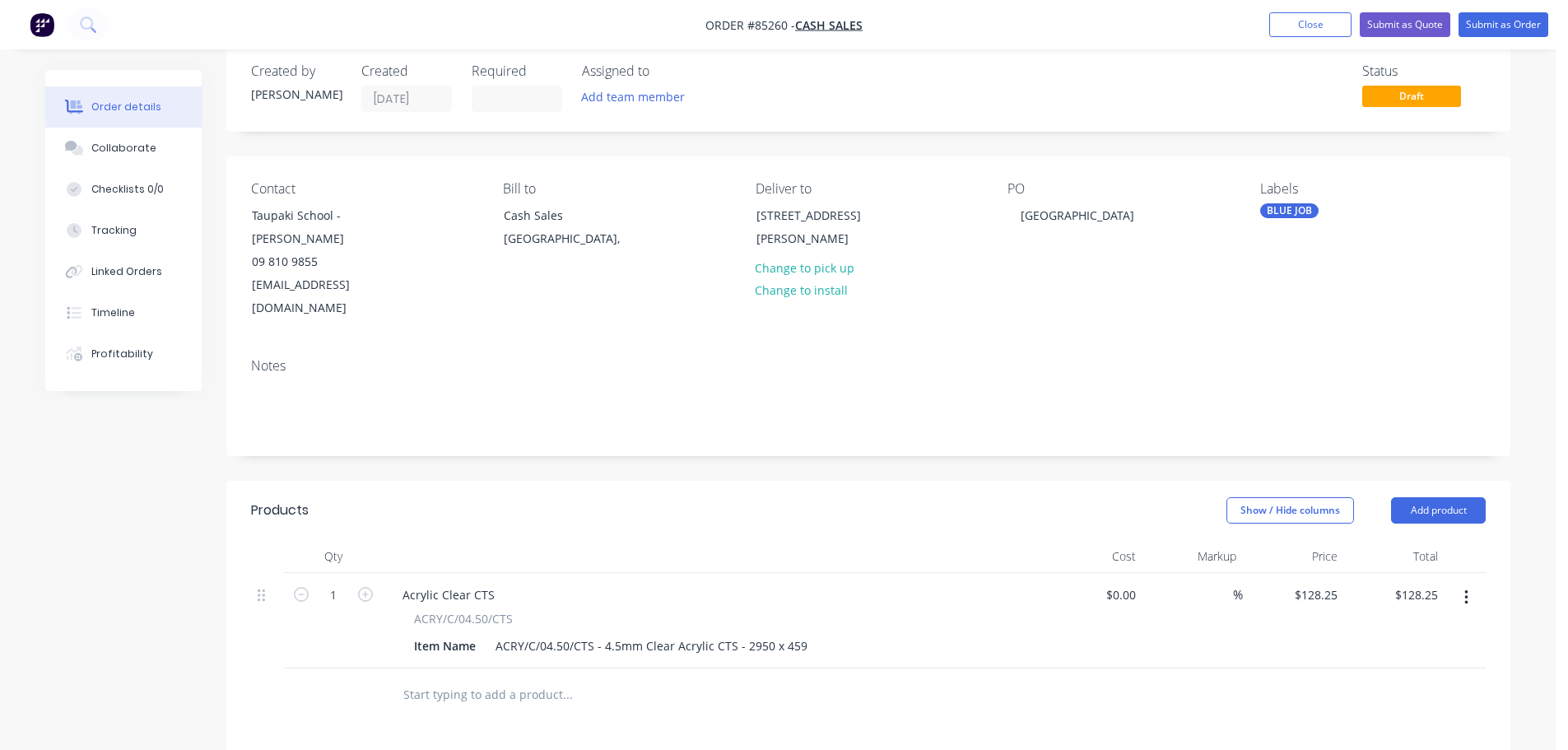
scroll to position [0, 0]
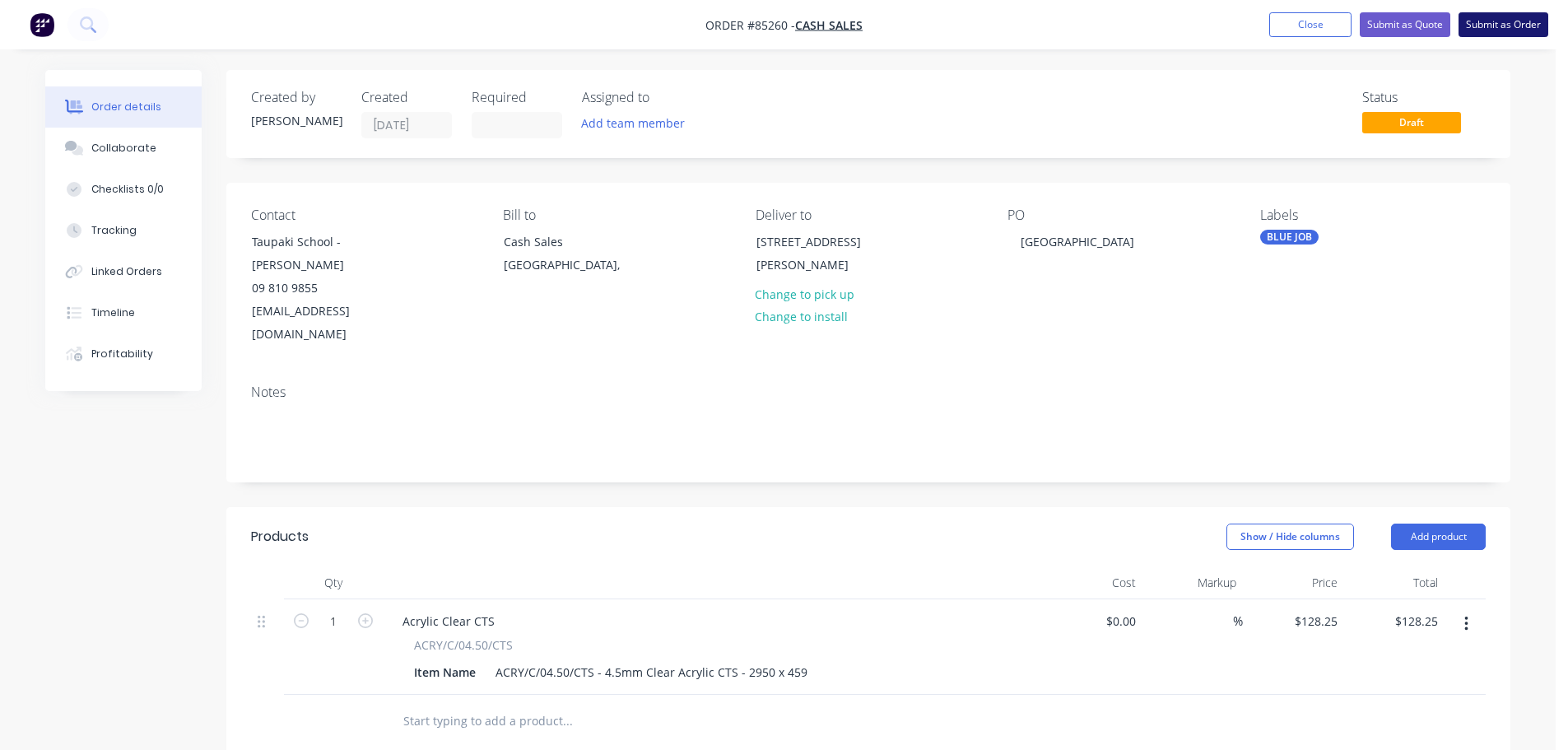
click at [1512, 30] on button "Submit as Order" at bounding box center [1503, 24] width 90 height 25
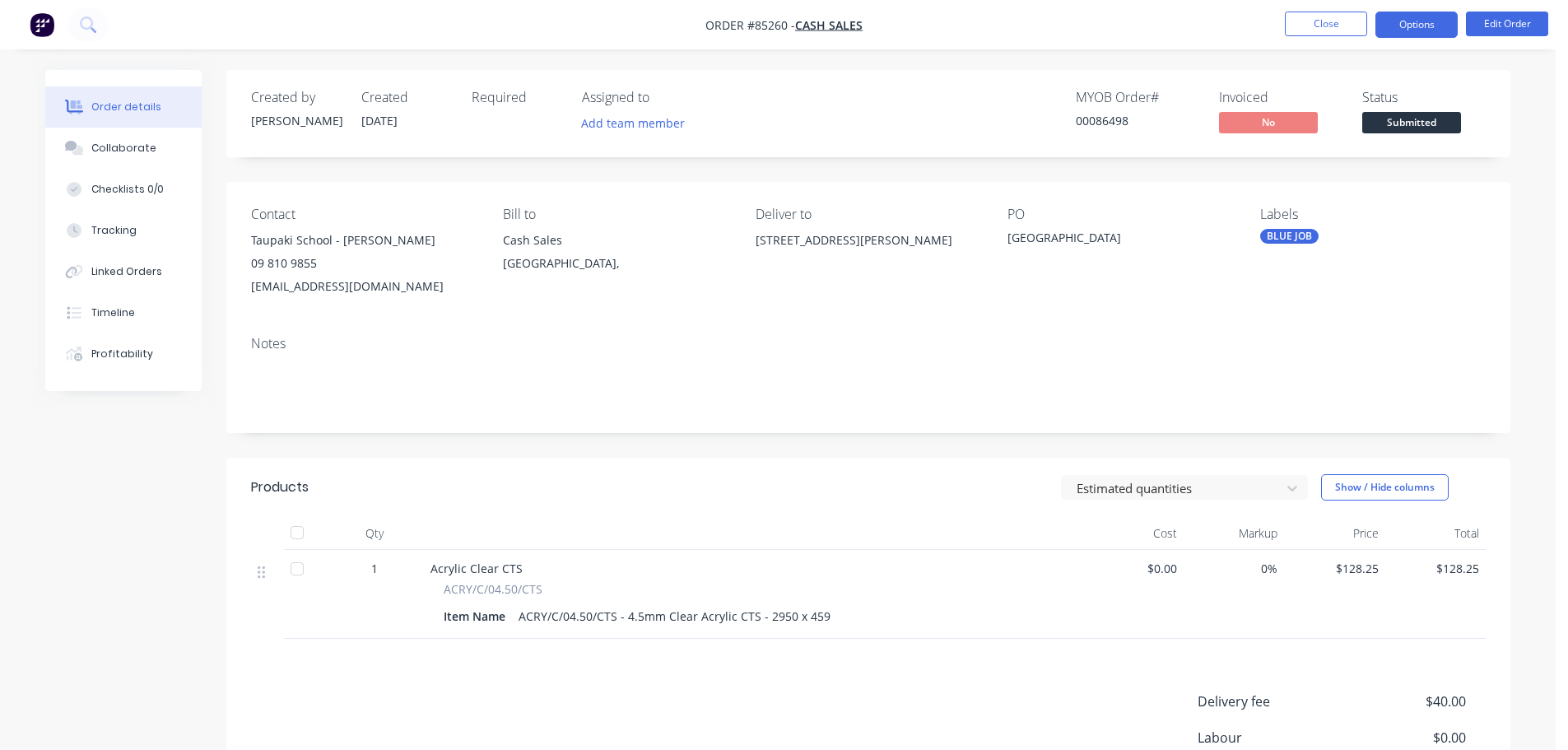
click at [1390, 24] on button "Options" at bounding box center [1417, 24] width 82 height 26
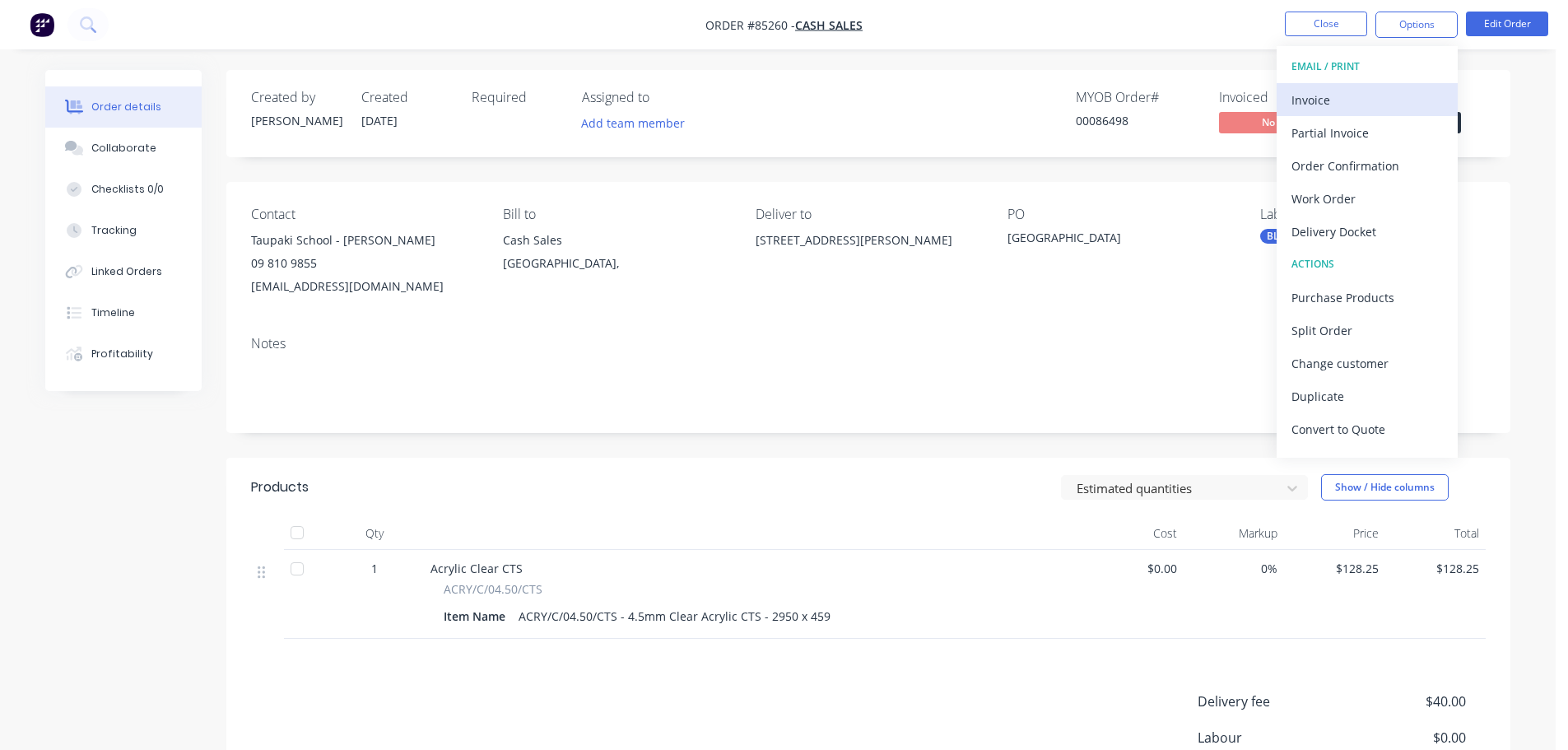
click at [1349, 99] on div "Invoice" at bounding box center [1366, 100] width 151 height 24
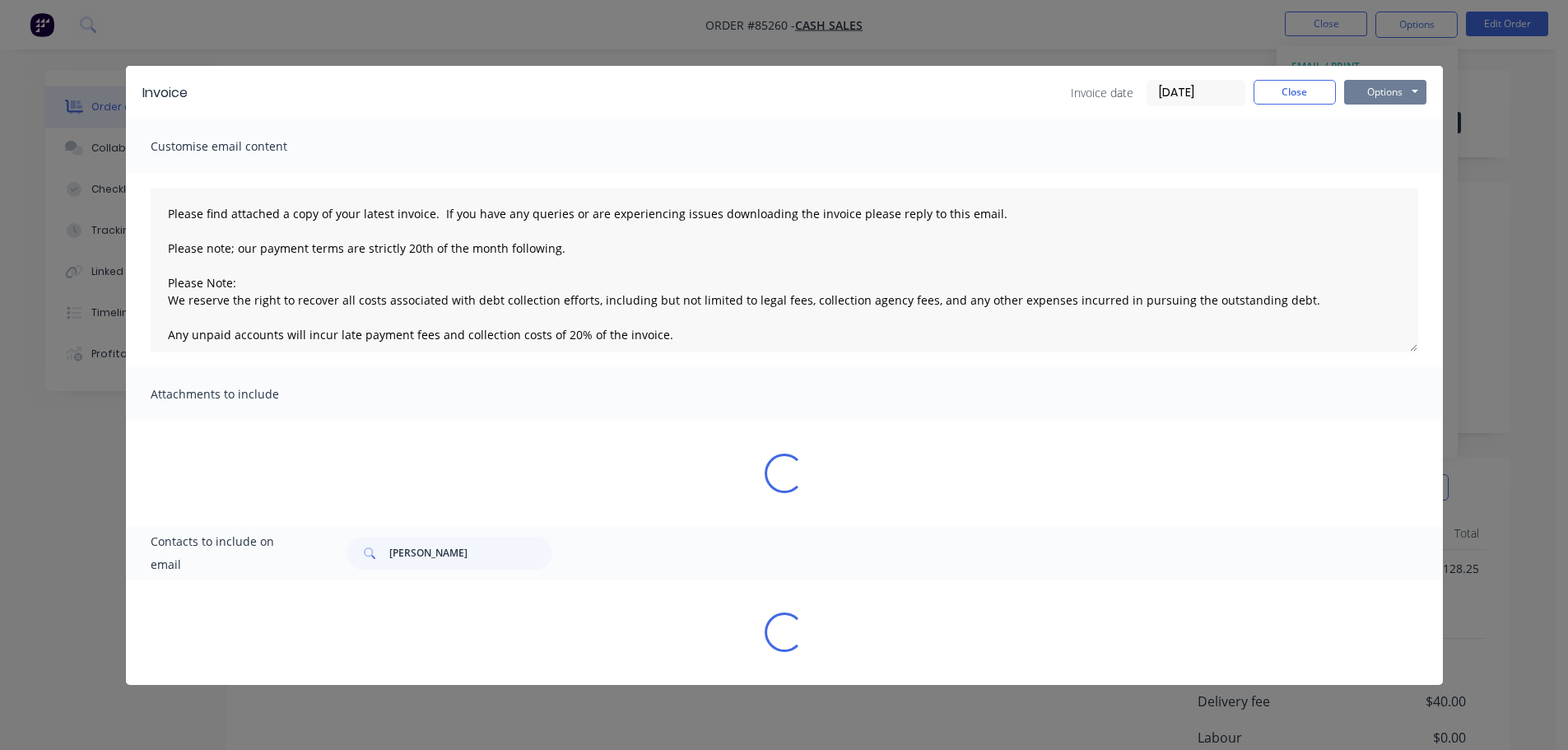
click at [1386, 82] on button "Options" at bounding box center [1385, 91] width 82 height 25
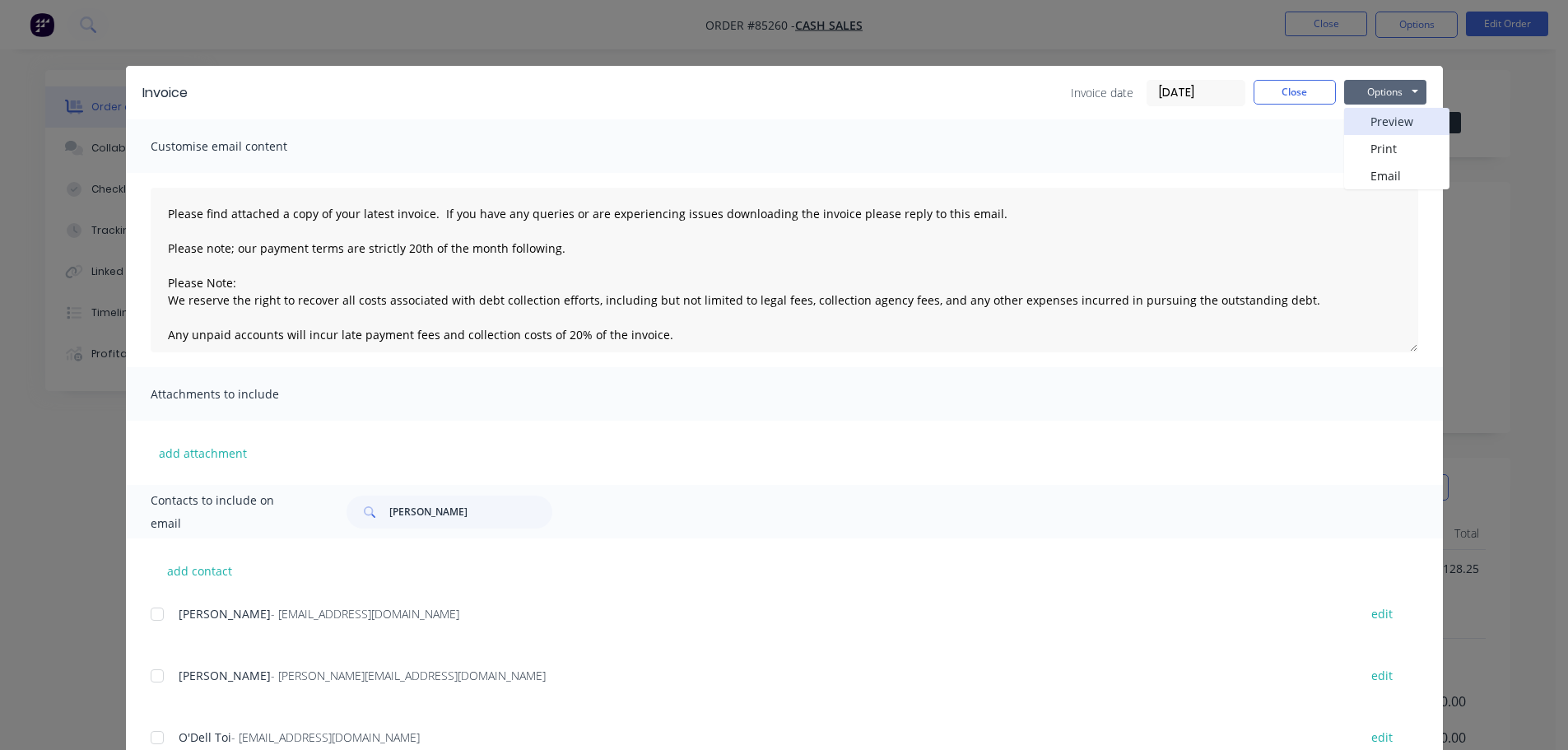
click at [1387, 126] on button "Preview" at bounding box center [1396, 121] width 105 height 27
drag, startPoint x: 1281, startPoint y: 85, endPoint x: 1297, endPoint y: 83, distance: 16.1
click at [1285, 85] on button "Close" at bounding box center [1295, 91] width 82 height 25
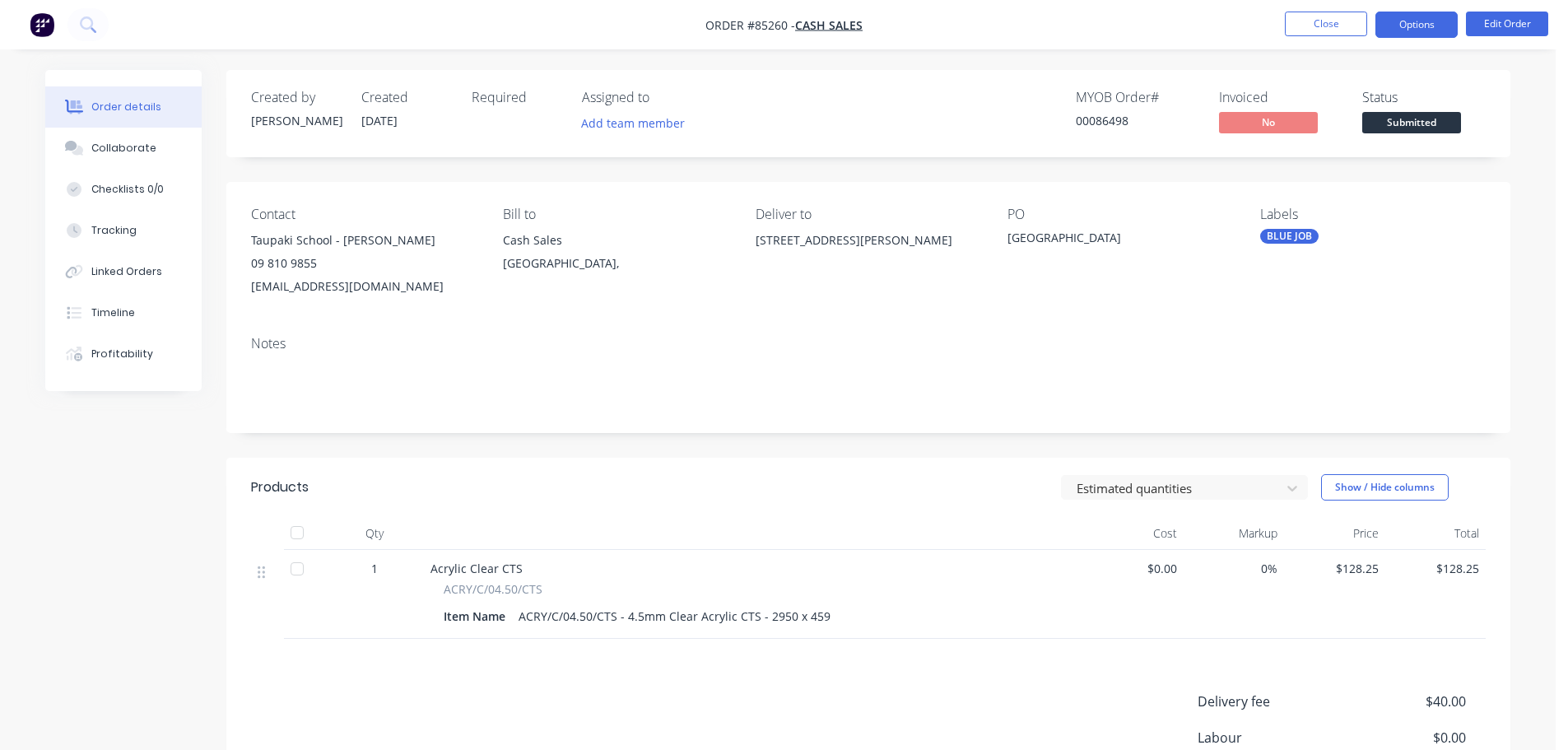
click at [1410, 26] on button "Options" at bounding box center [1417, 24] width 82 height 26
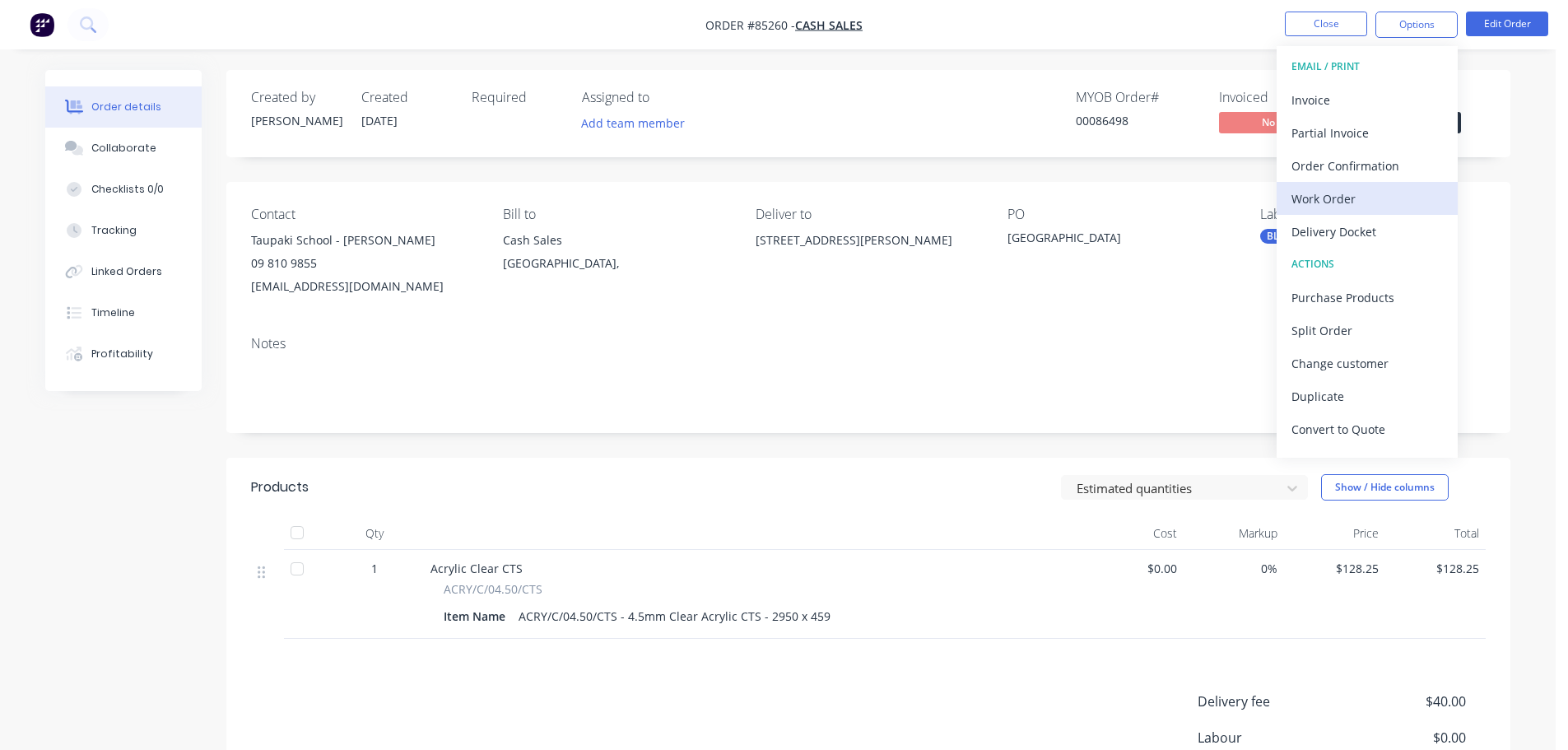
click at [1363, 191] on div "Work Order" at bounding box center [1366, 199] width 151 height 24
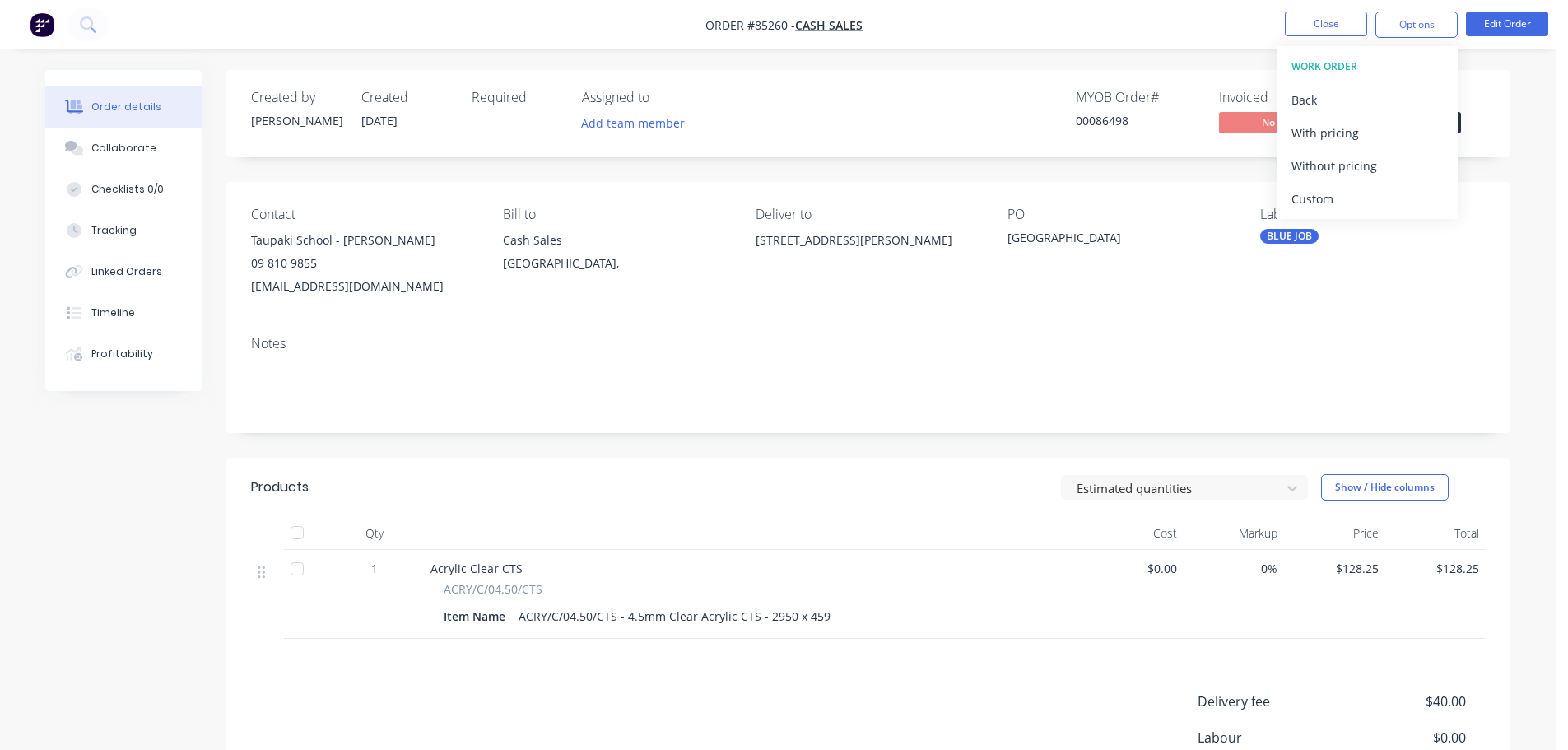
click at [1365, 173] on div "Without pricing" at bounding box center [1366, 166] width 151 height 24
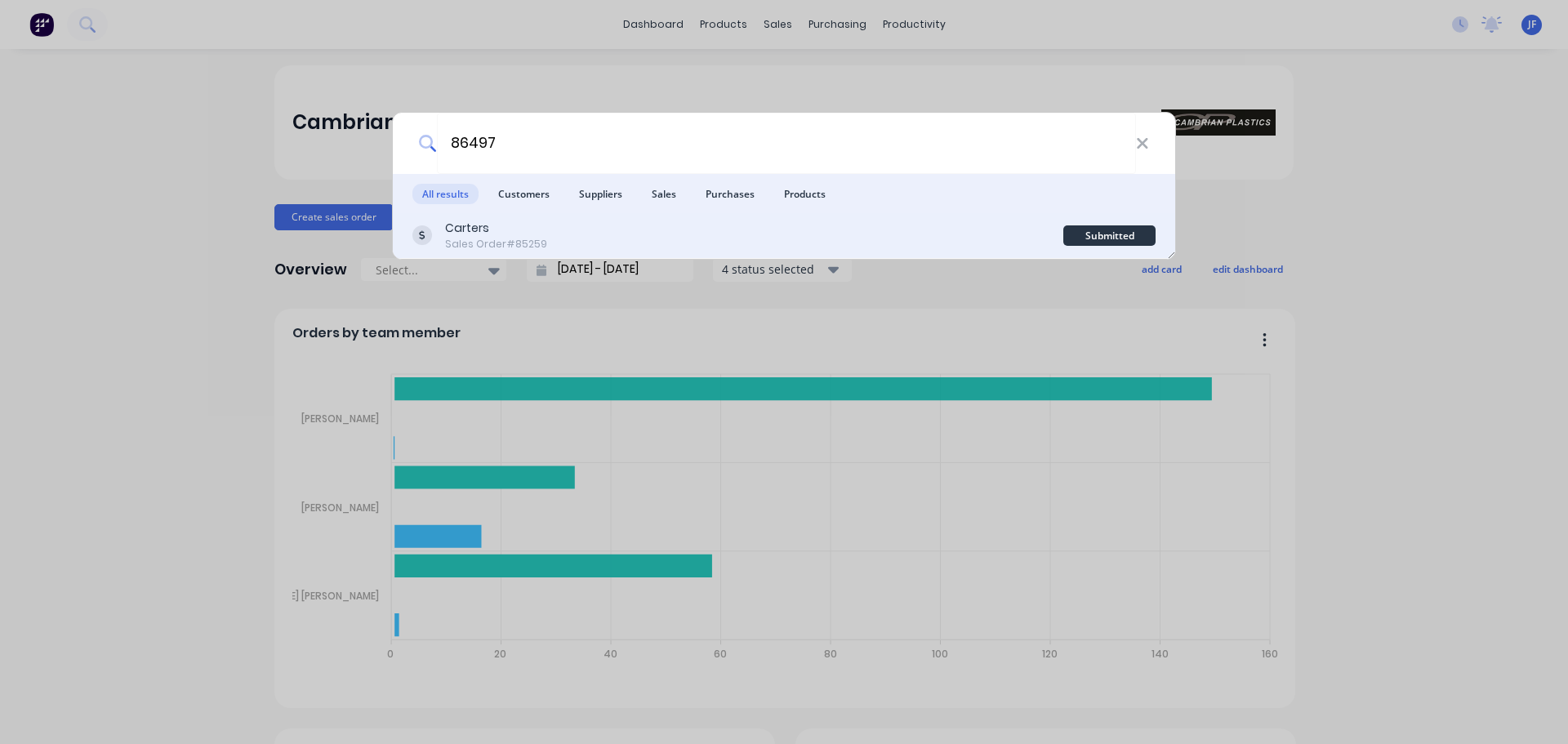
type input "86497"
click at [735, 220] on div "Carters Sales Order #85259" at bounding box center [738, 236] width 651 height 32
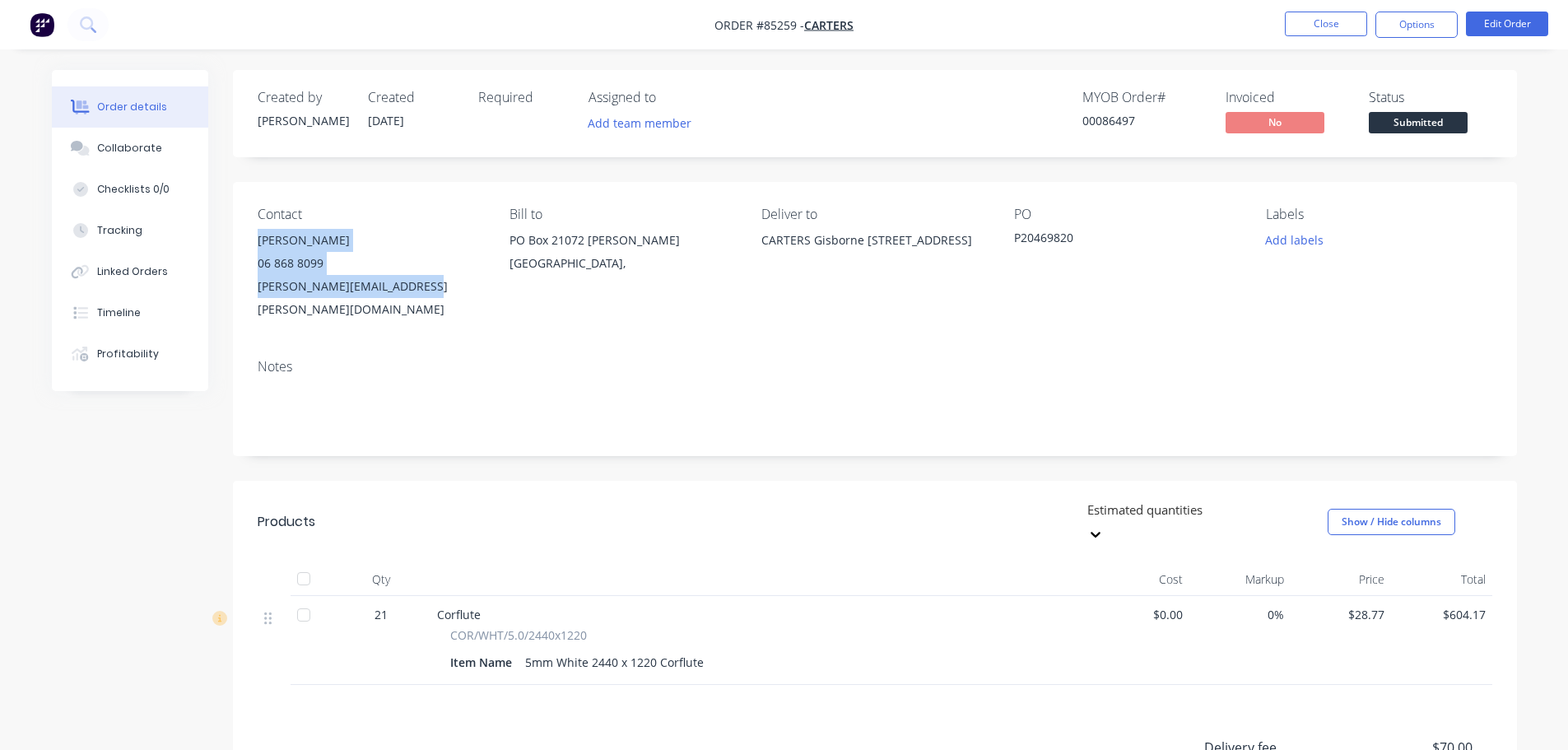
drag, startPoint x: 299, startPoint y: 253, endPoint x: 785, endPoint y: 278, distance: 486.6
click at [419, 289] on div "Contact Brent Stewart 06 868 8099 Brent.Stewart@carters.co.nz Bill to PO Box 21…" at bounding box center [875, 264] width 1284 height 164
copy div "Brent Stewart 06 868 8099 Brent.Stewart@carters.co.nz"
drag, startPoint x: 767, startPoint y: 238, endPoint x: 834, endPoint y: 263, distance: 71.5
click at [839, 252] on div "CARTERS Gisborne 342 Gladstone Rd, Gisborne" at bounding box center [875, 240] width 225 height 23
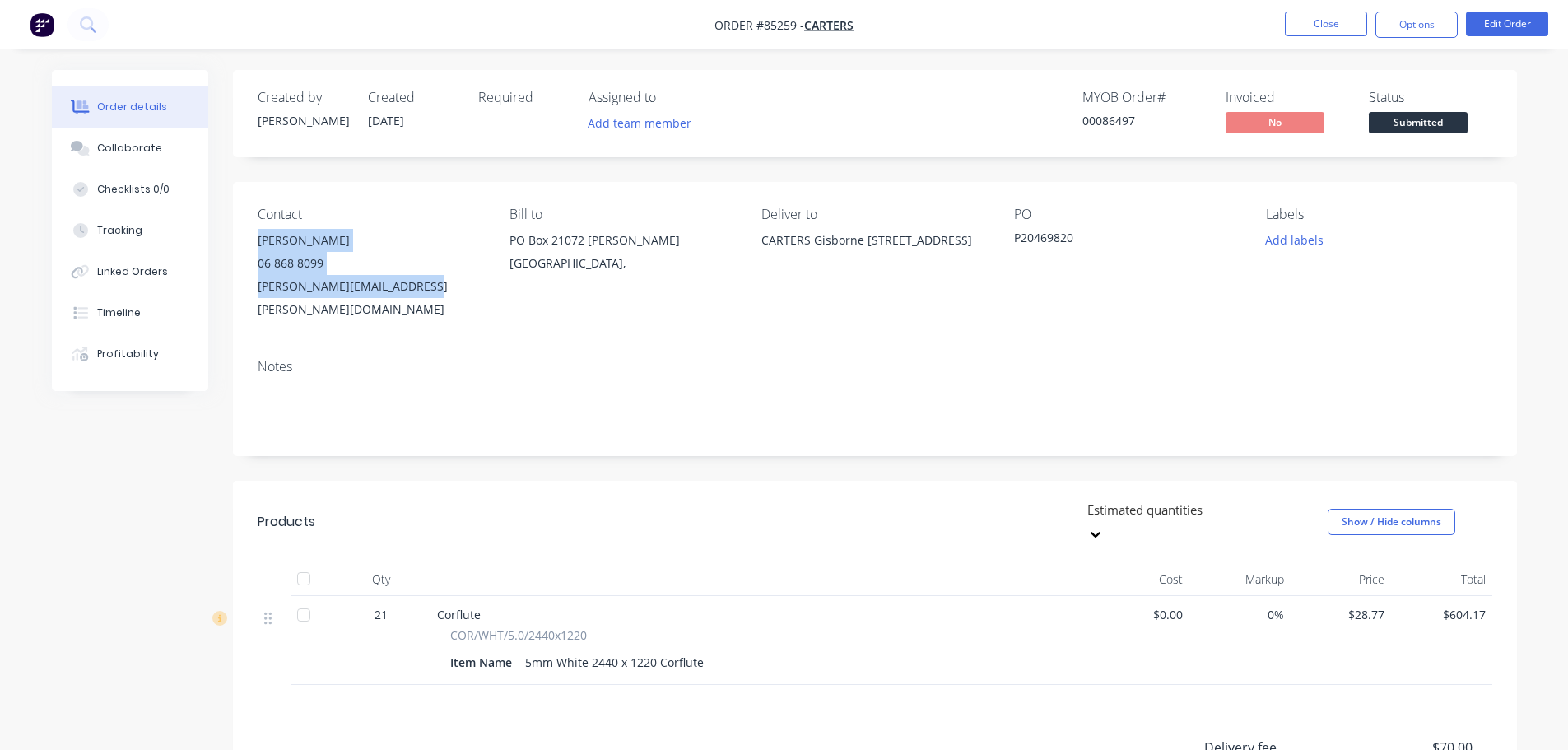
drag, startPoint x: 763, startPoint y: 237, endPoint x: 820, endPoint y: 268, distance: 64.9
click at [820, 252] on div "CARTERS Gisborne 342 Gladstone Rd, Gisborne" at bounding box center [875, 240] width 225 height 23
copy div "CARTERS Gisborne 342 Gladstone Rd, Gisborne"
click at [1390, 21] on button "Options" at bounding box center [1417, 24] width 82 height 26
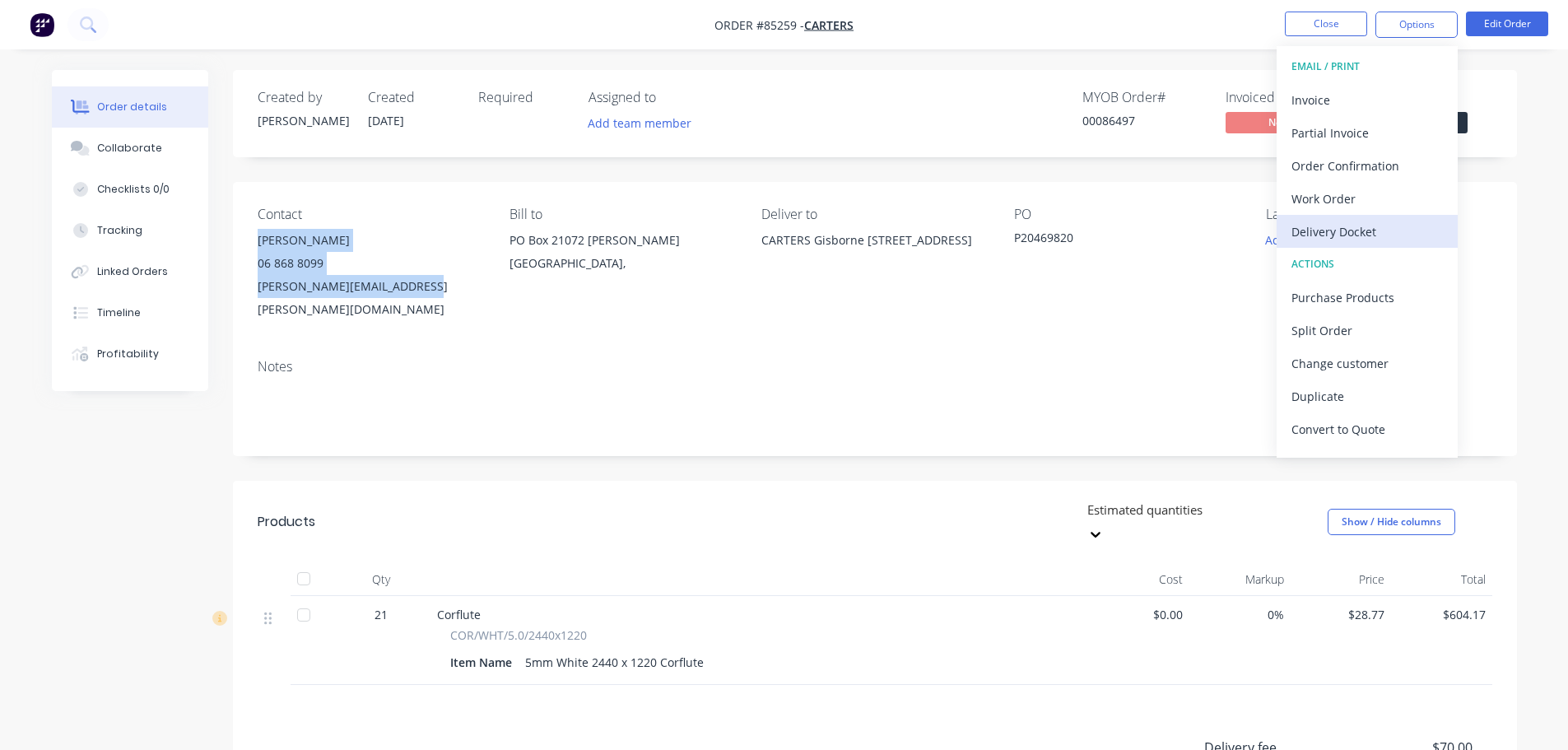
click at [1325, 220] on div "Delivery Docket" at bounding box center [1366, 231] width 151 height 24
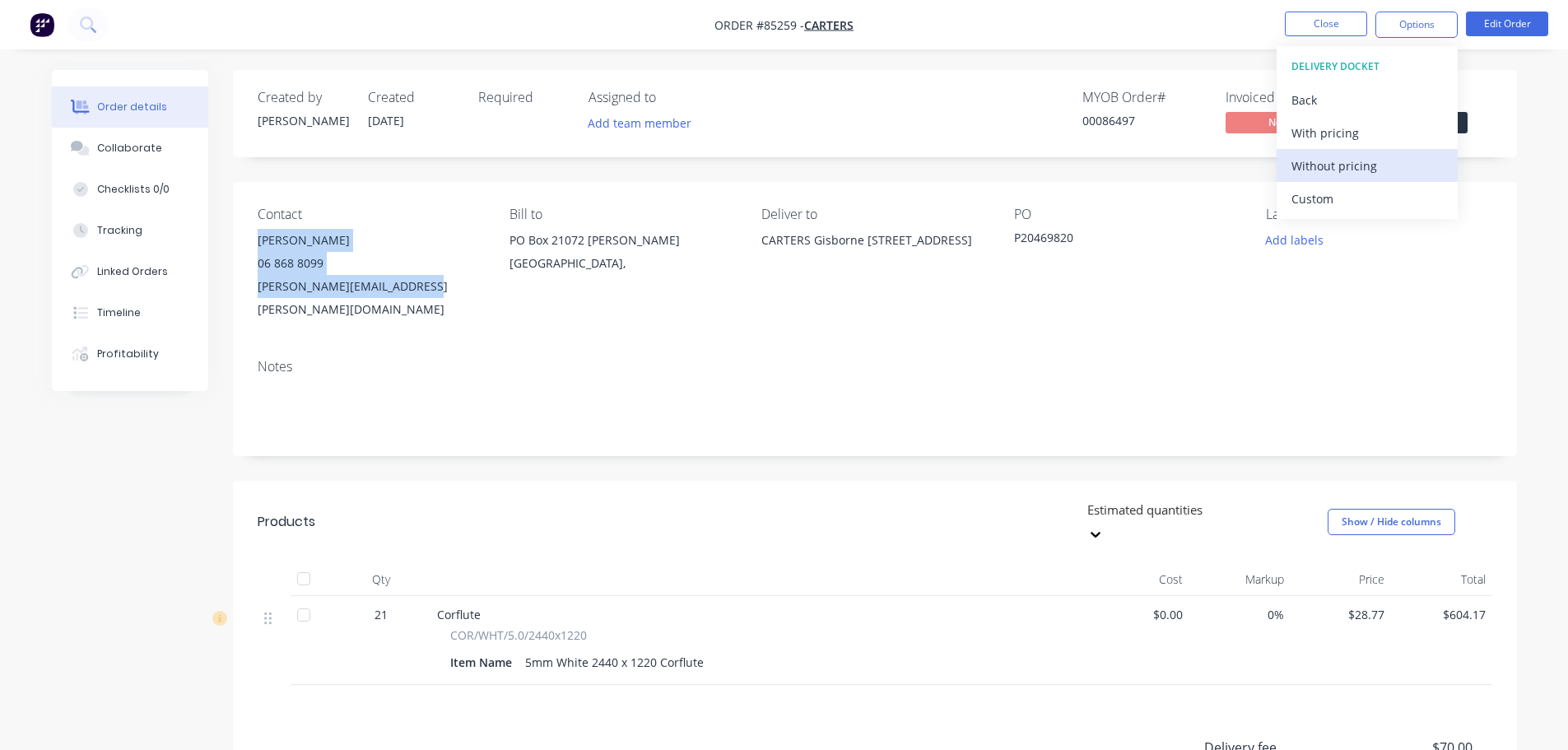
click at [1342, 169] on div "Without pricing" at bounding box center [1366, 166] width 151 height 24
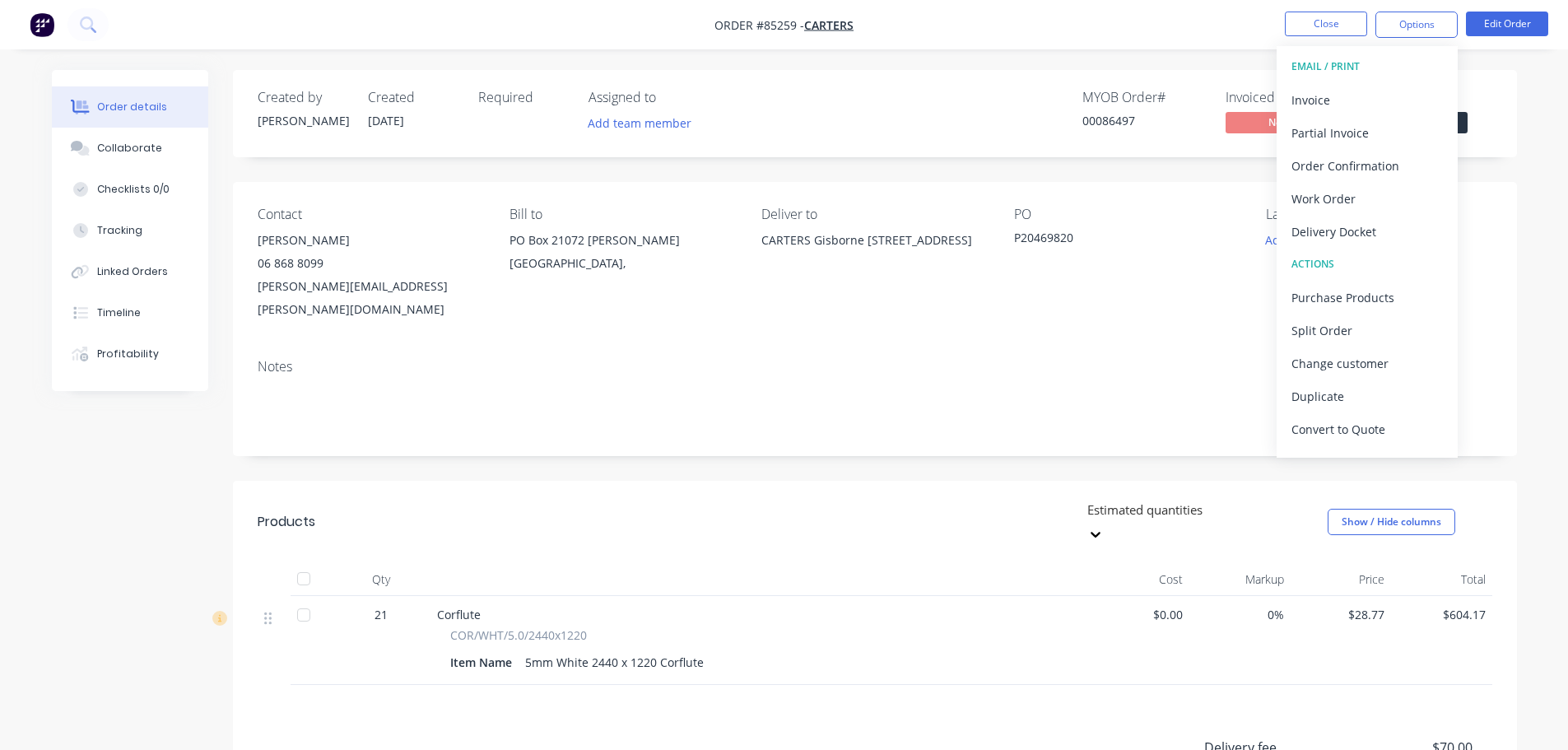
click at [787, 97] on div "MYOB Order # 00086497 Invoiced No Status Submitted" at bounding box center [1123, 114] width 740 height 48
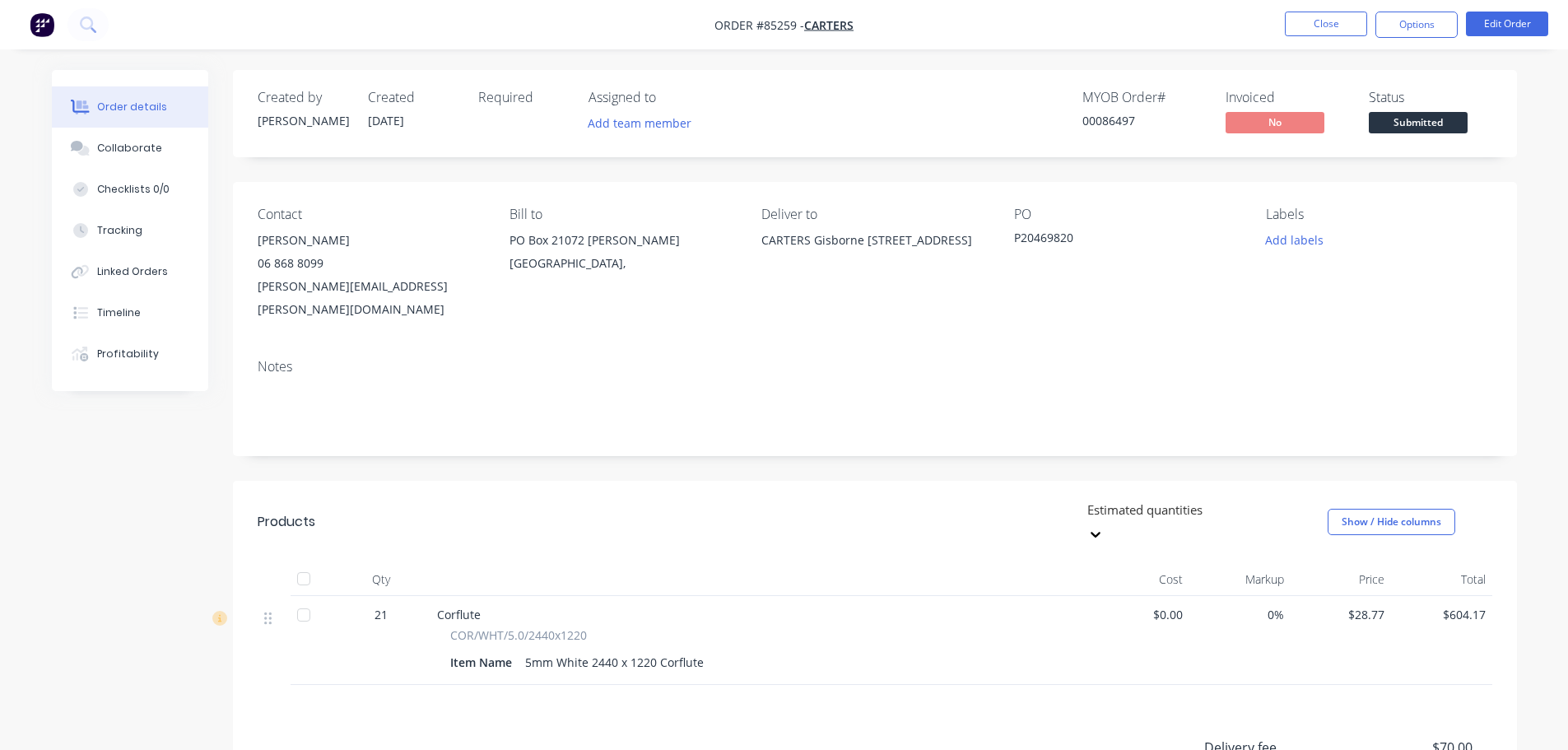
click at [1427, 108] on div "Status Submitted" at bounding box center [1431, 114] width 124 height 48
click at [1440, 118] on span "Submitted" at bounding box center [1419, 122] width 99 height 21
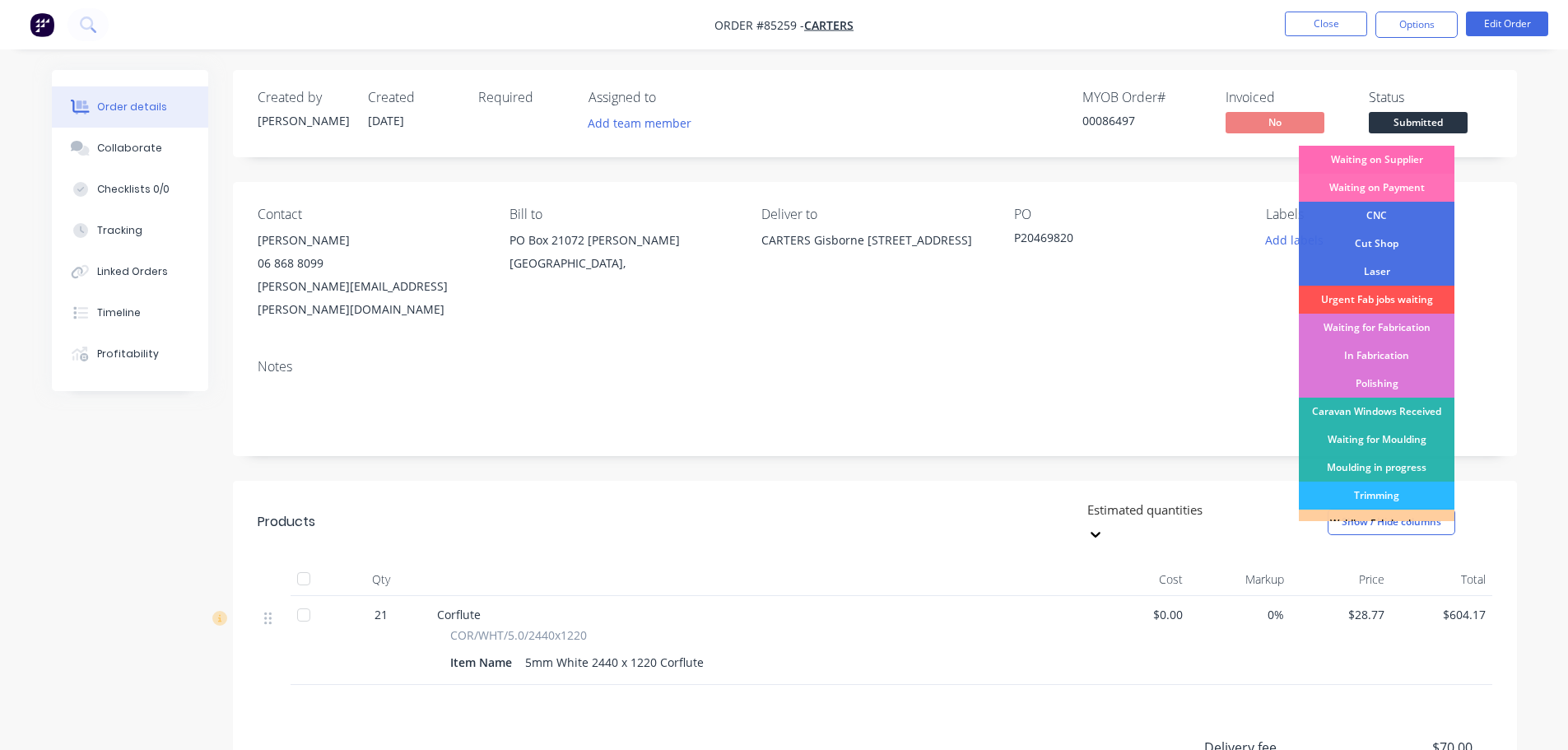
click at [1434, 161] on div "Waiting on Supplier" at bounding box center [1377, 160] width 155 height 28
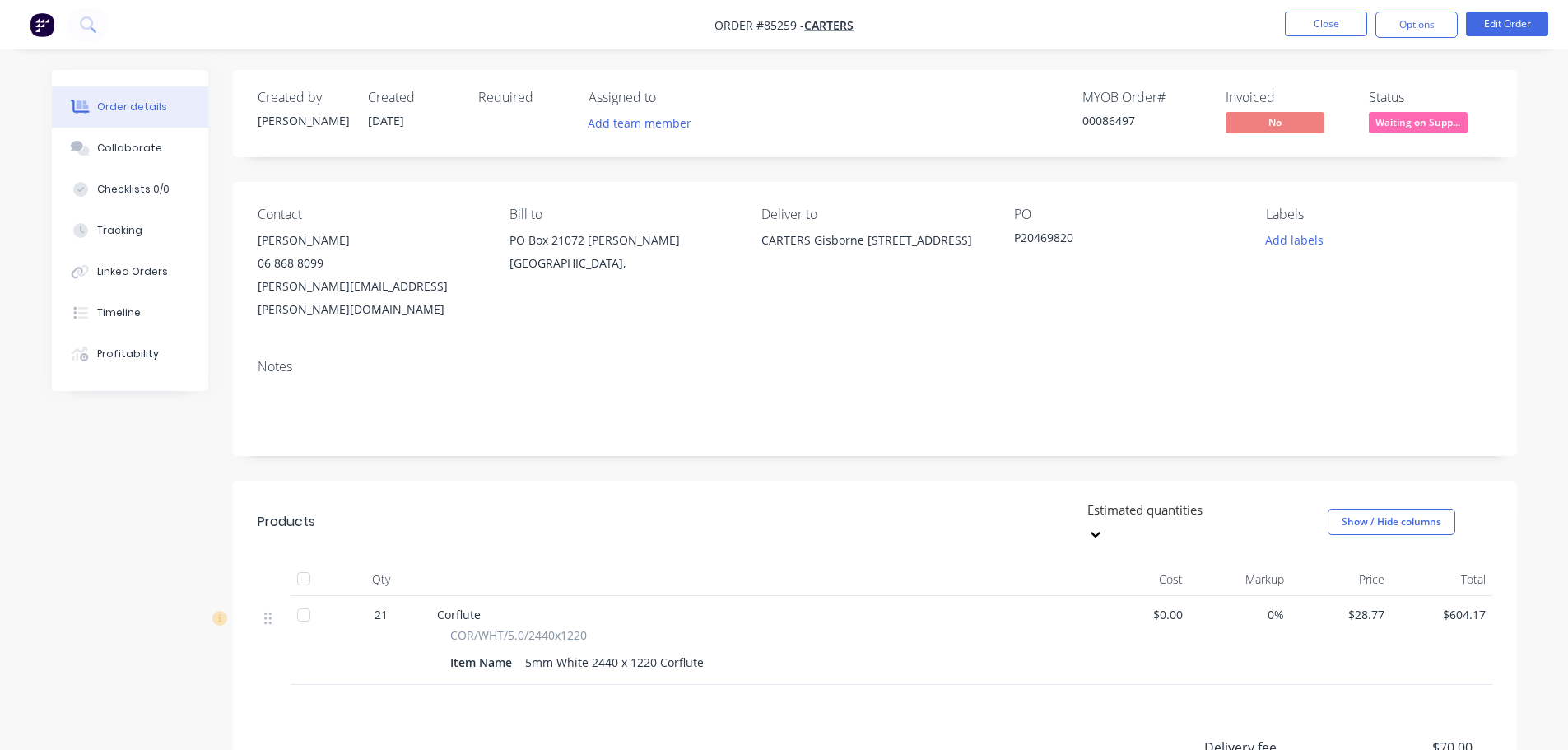
click at [1339, 69] on div "Order details Collaborate Checklists 0/0 Tracking Linked Orders Timeline Profit…" at bounding box center [784, 507] width 1568 height 1014
click at [1285, 22] on ul "Close Options Edit Order" at bounding box center [1416, 24] width 303 height 26
click at [1298, 27] on button "Close" at bounding box center [1326, 23] width 82 height 25
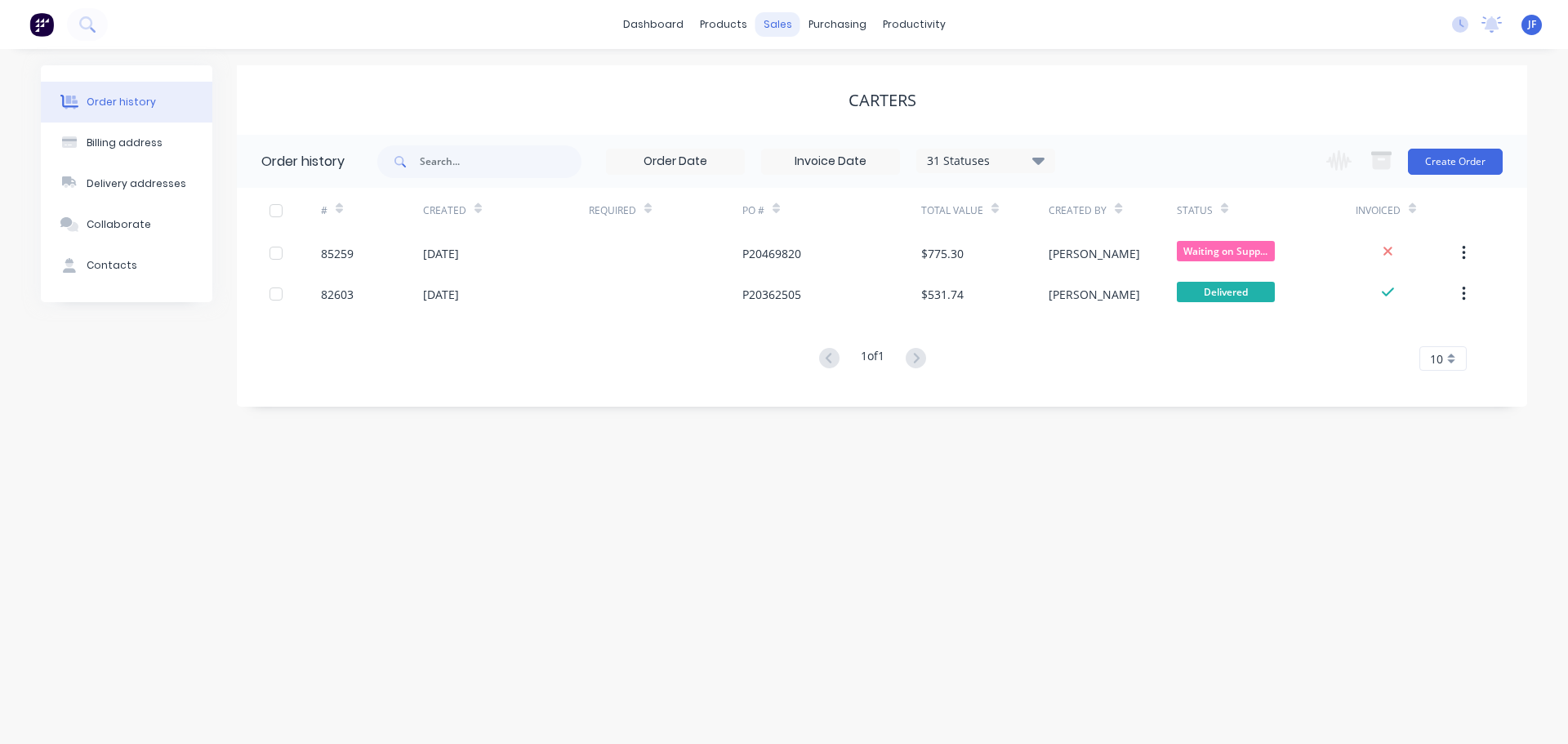
click at [768, 29] on div "sales" at bounding box center [778, 24] width 45 height 25
click at [797, 74] on div at bounding box center [787, 78] width 25 height 14
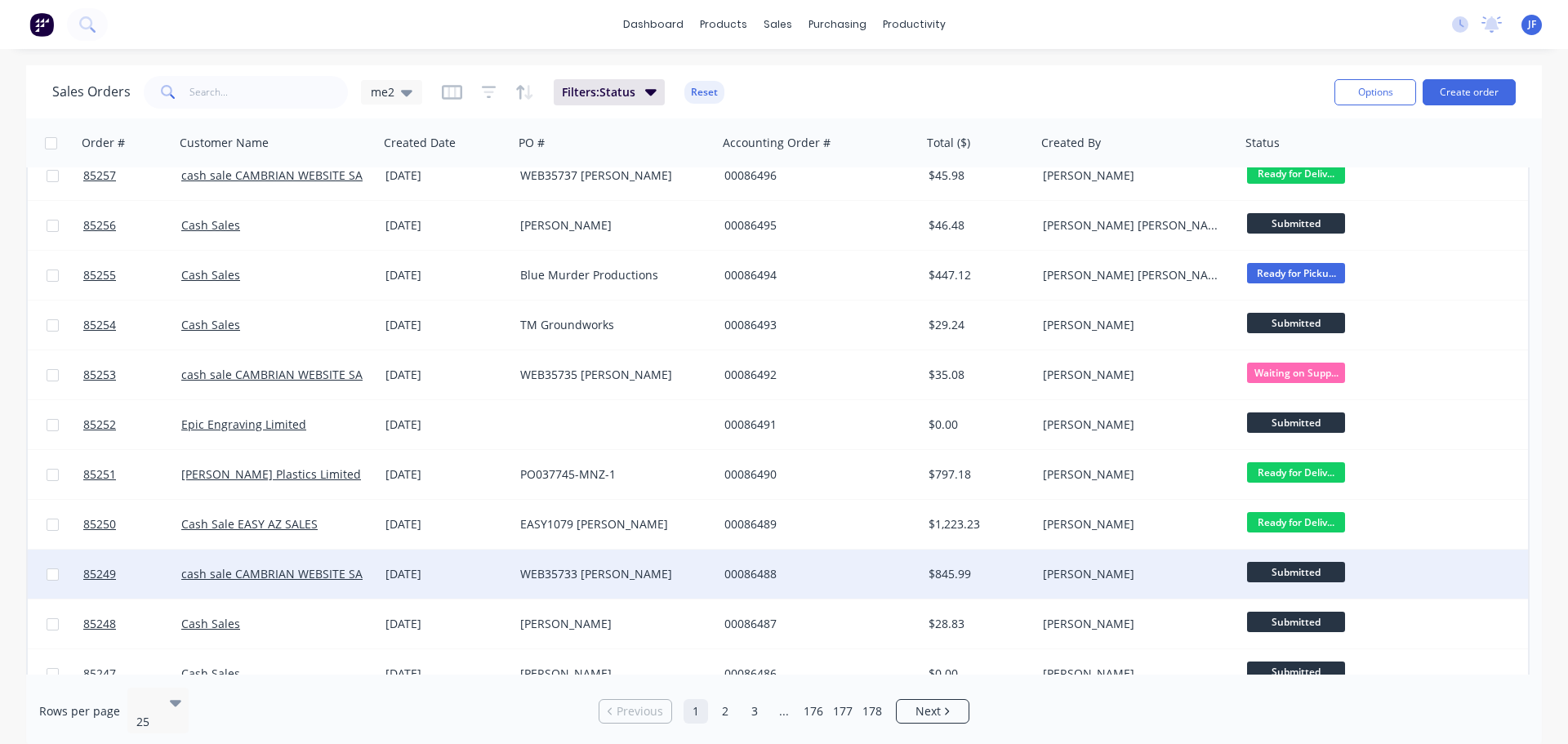
scroll to position [327, 0]
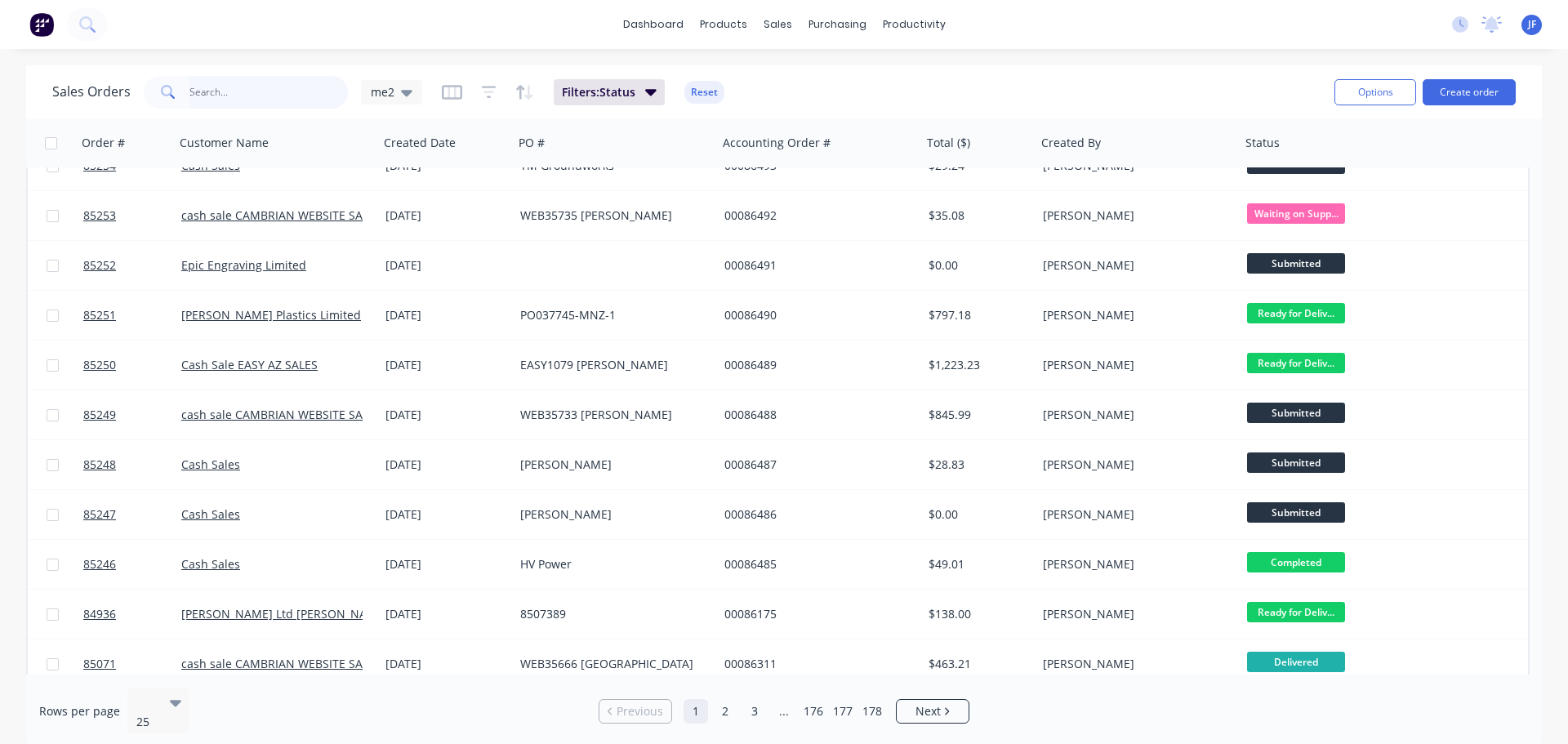
click at [296, 97] on input "text" at bounding box center [269, 92] width 159 height 33
type input "andrew"
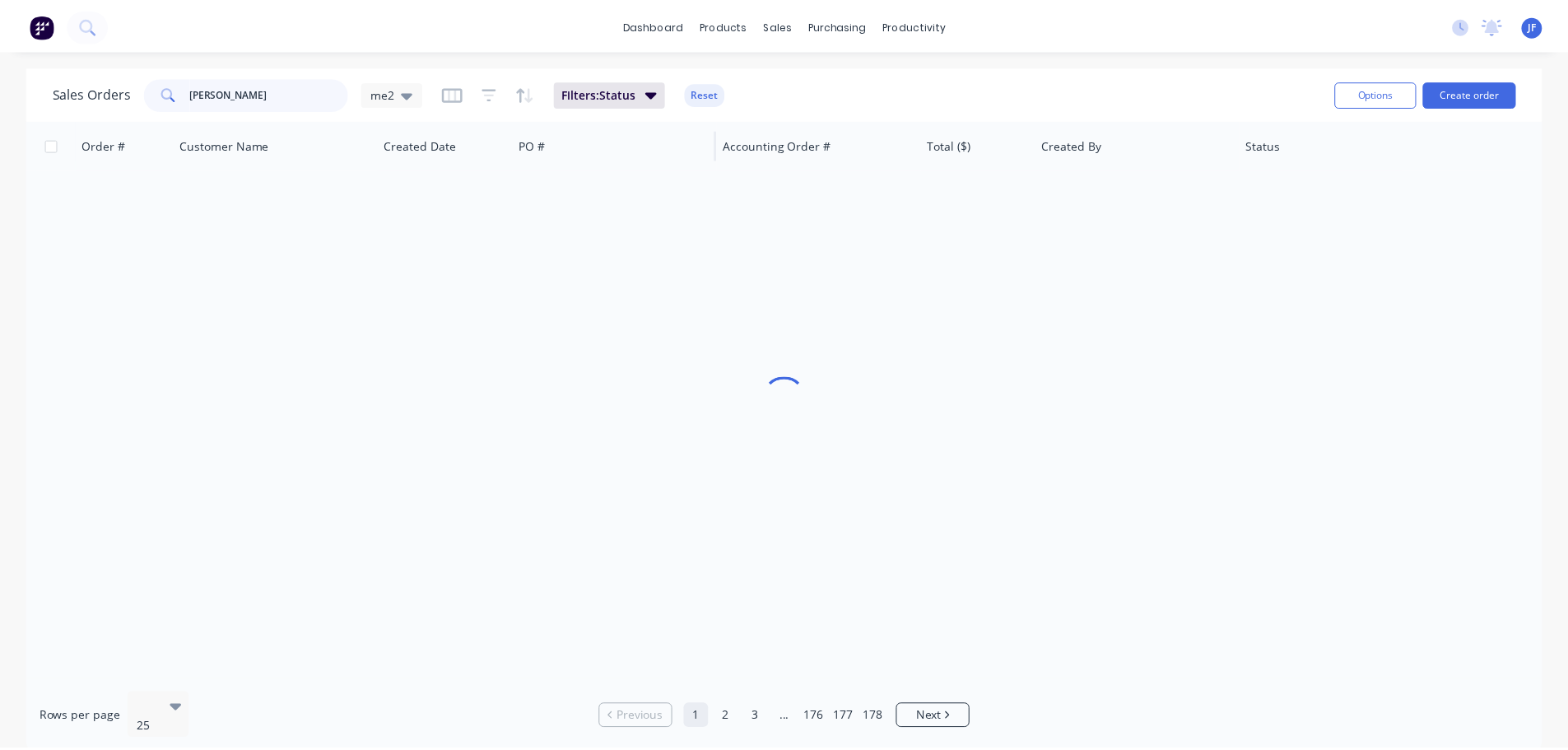
scroll to position [0, 0]
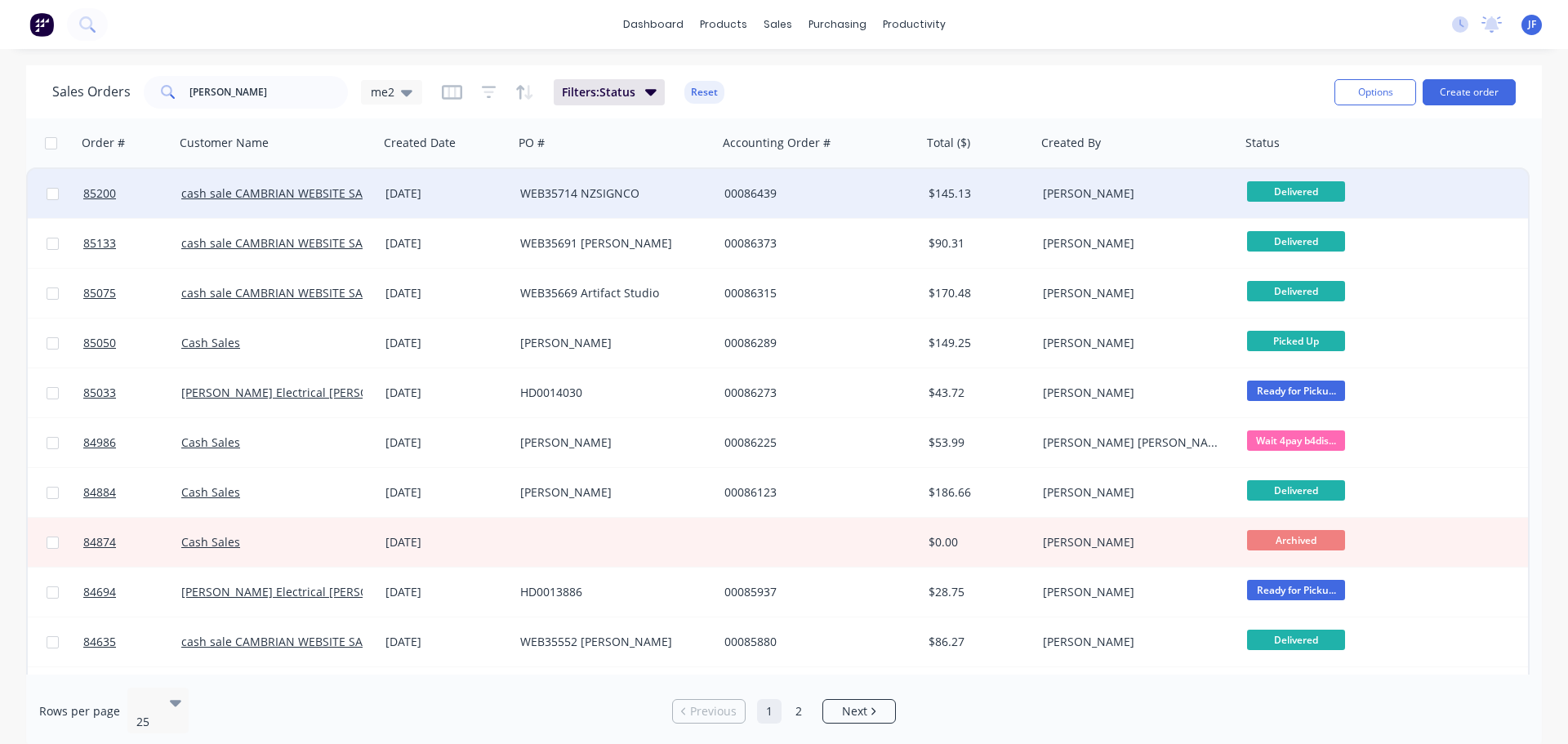
click at [717, 202] on div "WEB35714 NZSIGNCO" at bounding box center [615, 194] width 204 height 49
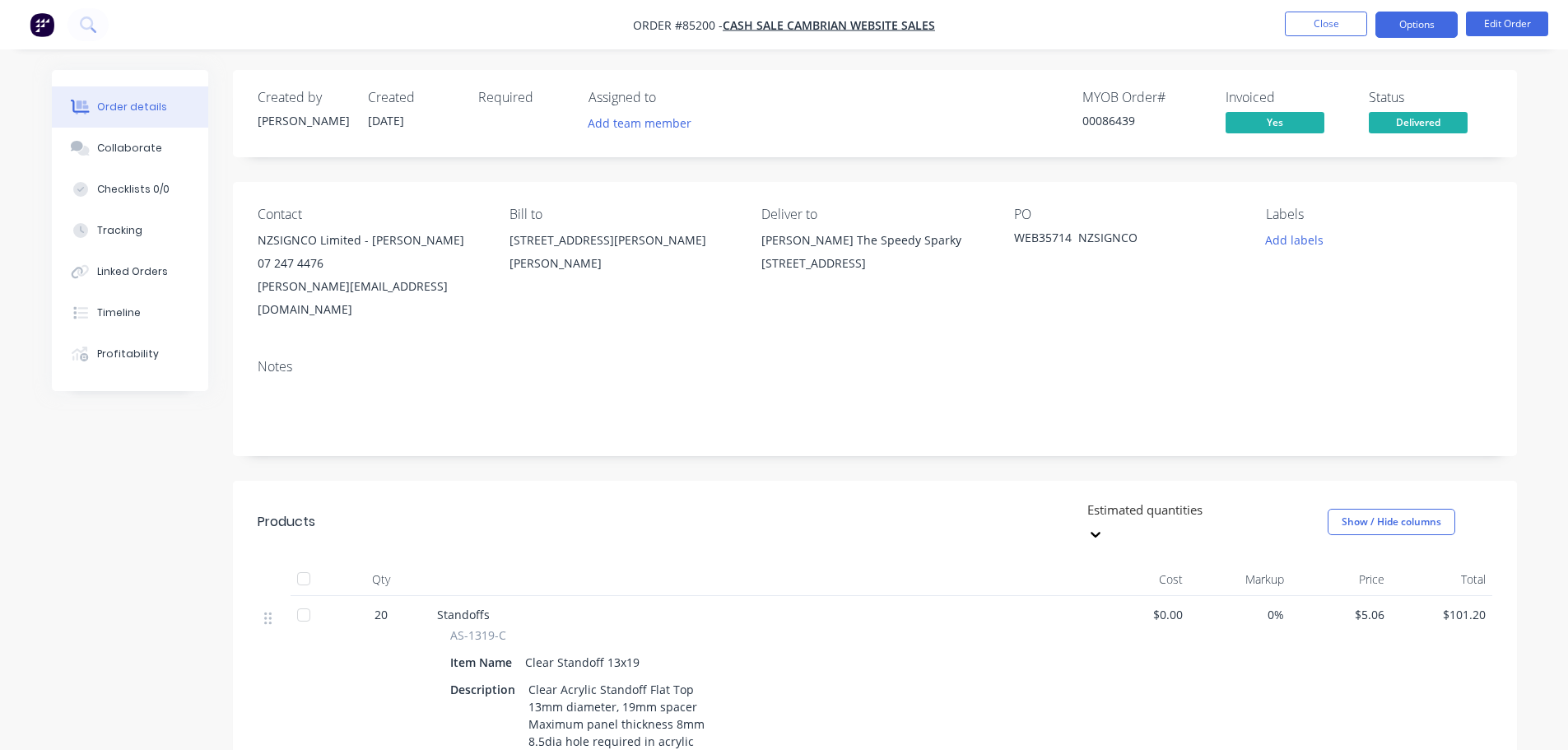
click at [1399, 30] on button "Options" at bounding box center [1417, 24] width 82 height 26
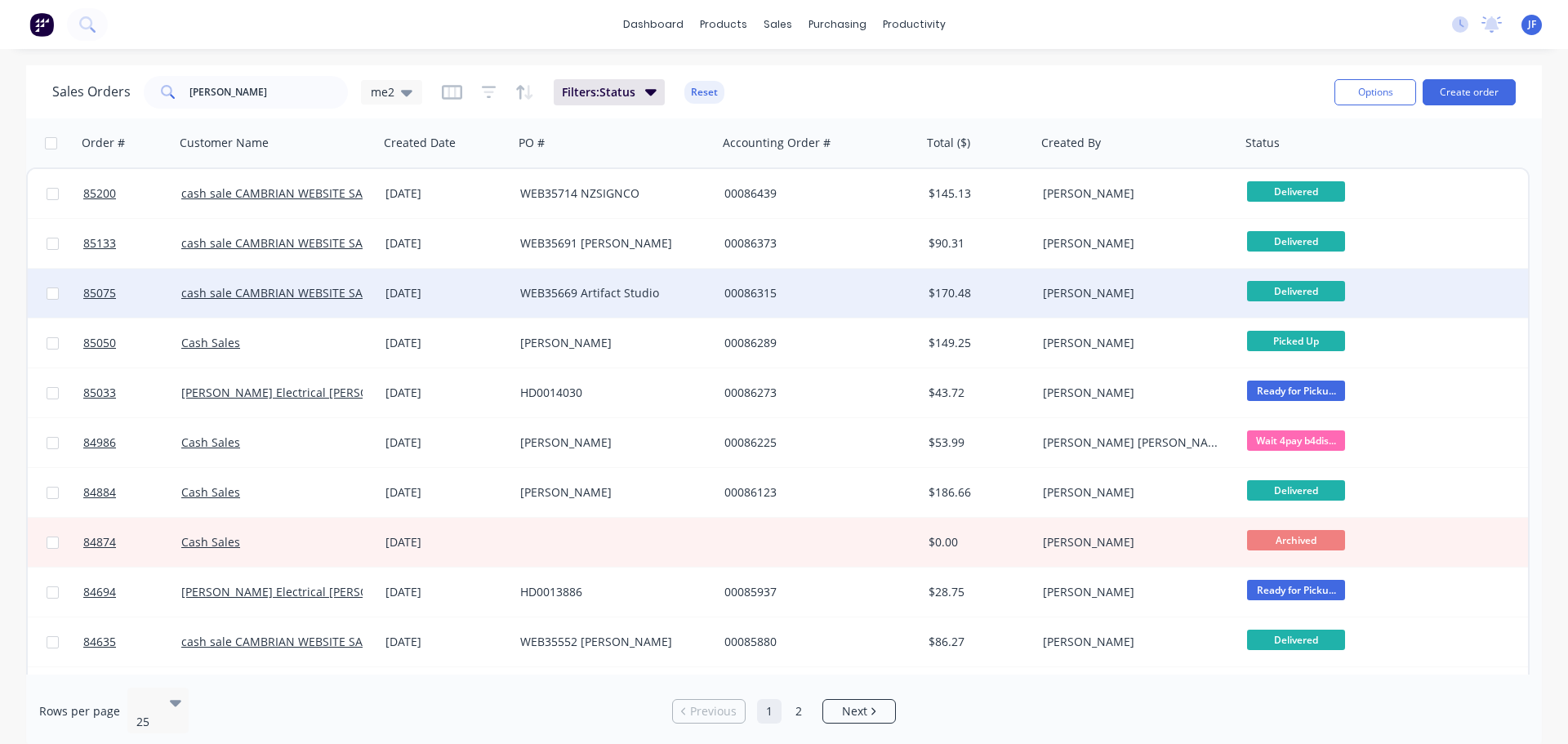
click at [607, 277] on div "WEB35669 Artifact Studio" at bounding box center [615, 293] width 204 height 49
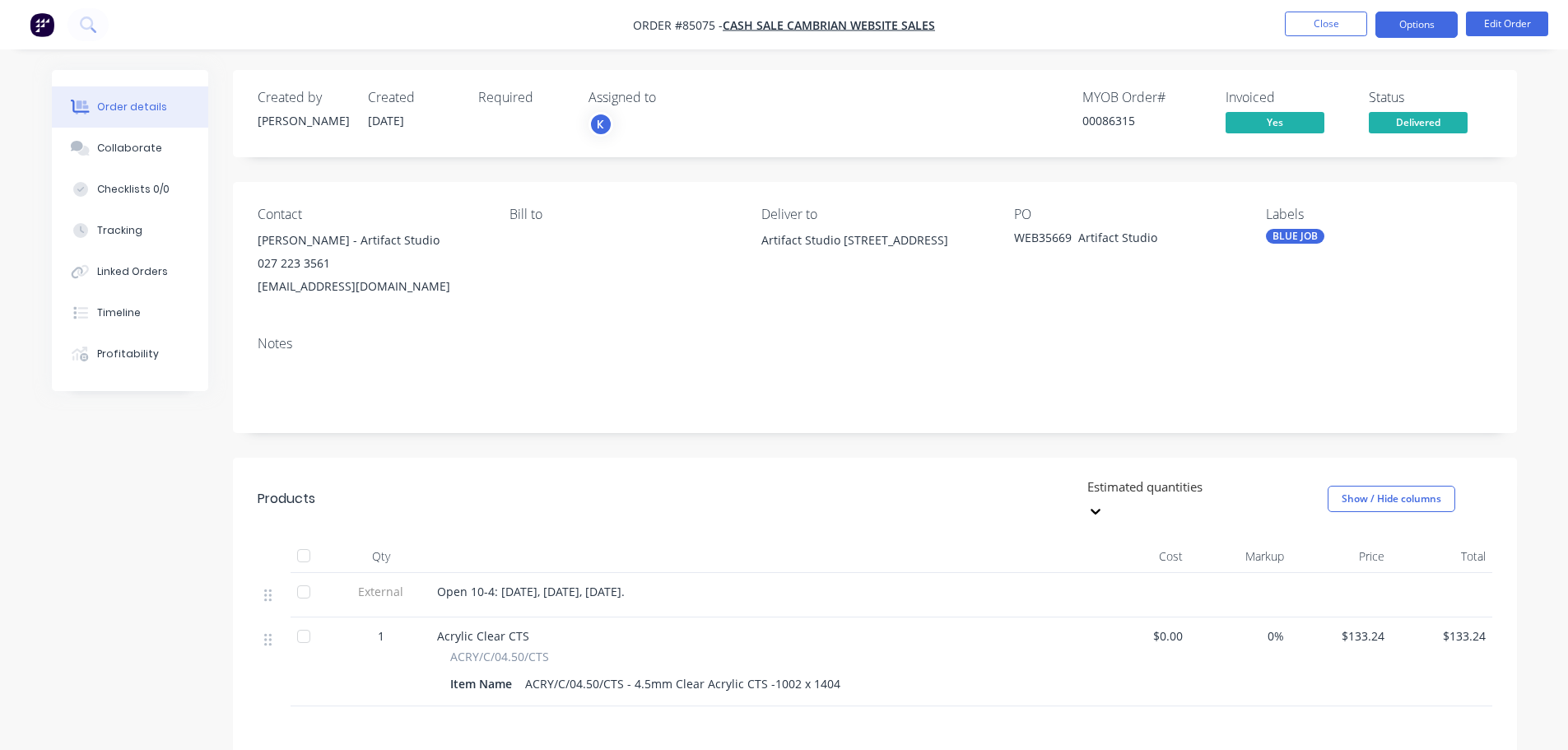
click at [1428, 23] on button "Options" at bounding box center [1417, 24] width 82 height 26
click at [1062, 88] on div "Created by Jess Created 03/10/25 Required Assigned to K MYOB Order # 00086315 I…" at bounding box center [875, 114] width 1284 height 87
click at [91, 26] on icon at bounding box center [85, 22] width 13 height 13
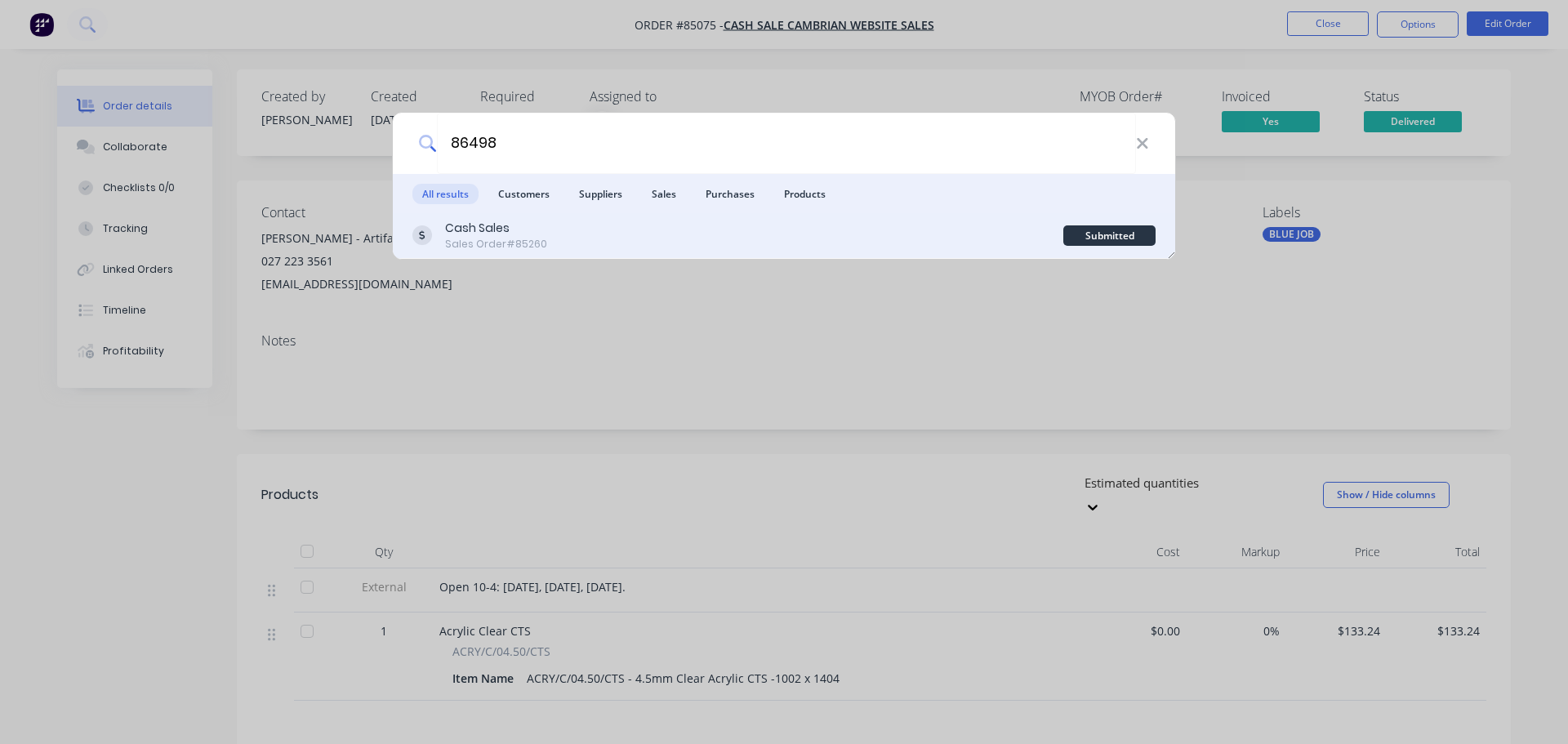
type input "86498"
click at [970, 240] on div "Cash Sales Sales Order #85260" at bounding box center [738, 236] width 651 height 32
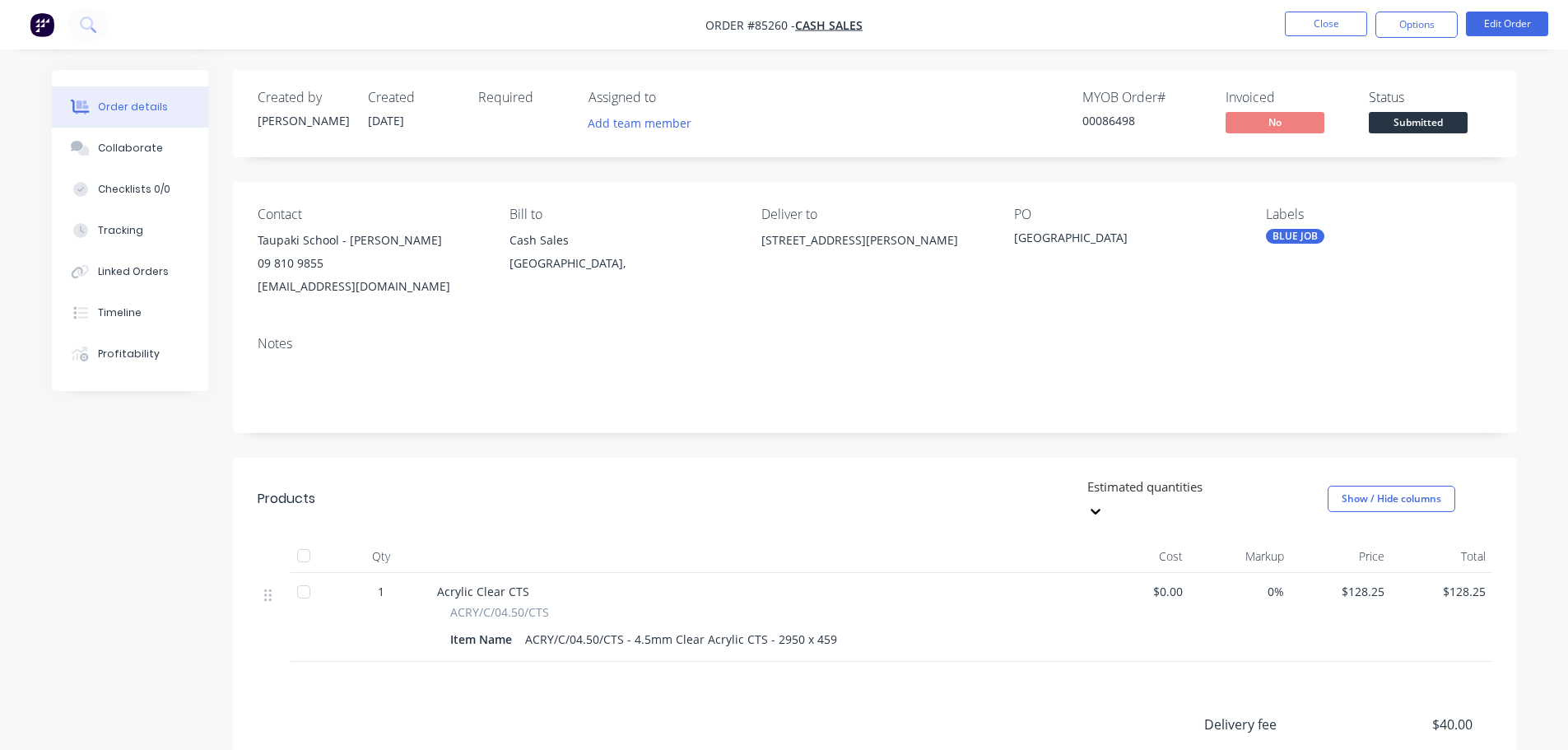
drag, startPoint x: 1477, startPoint y: 124, endPoint x: 1457, endPoint y: 121, distance: 20.2
click at [1476, 124] on div "Status Submitted" at bounding box center [1431, 114] width 124 height 48
click at [1457, 121] on span "Submitted" at bounding box center [1419, 122] width 99 height 21
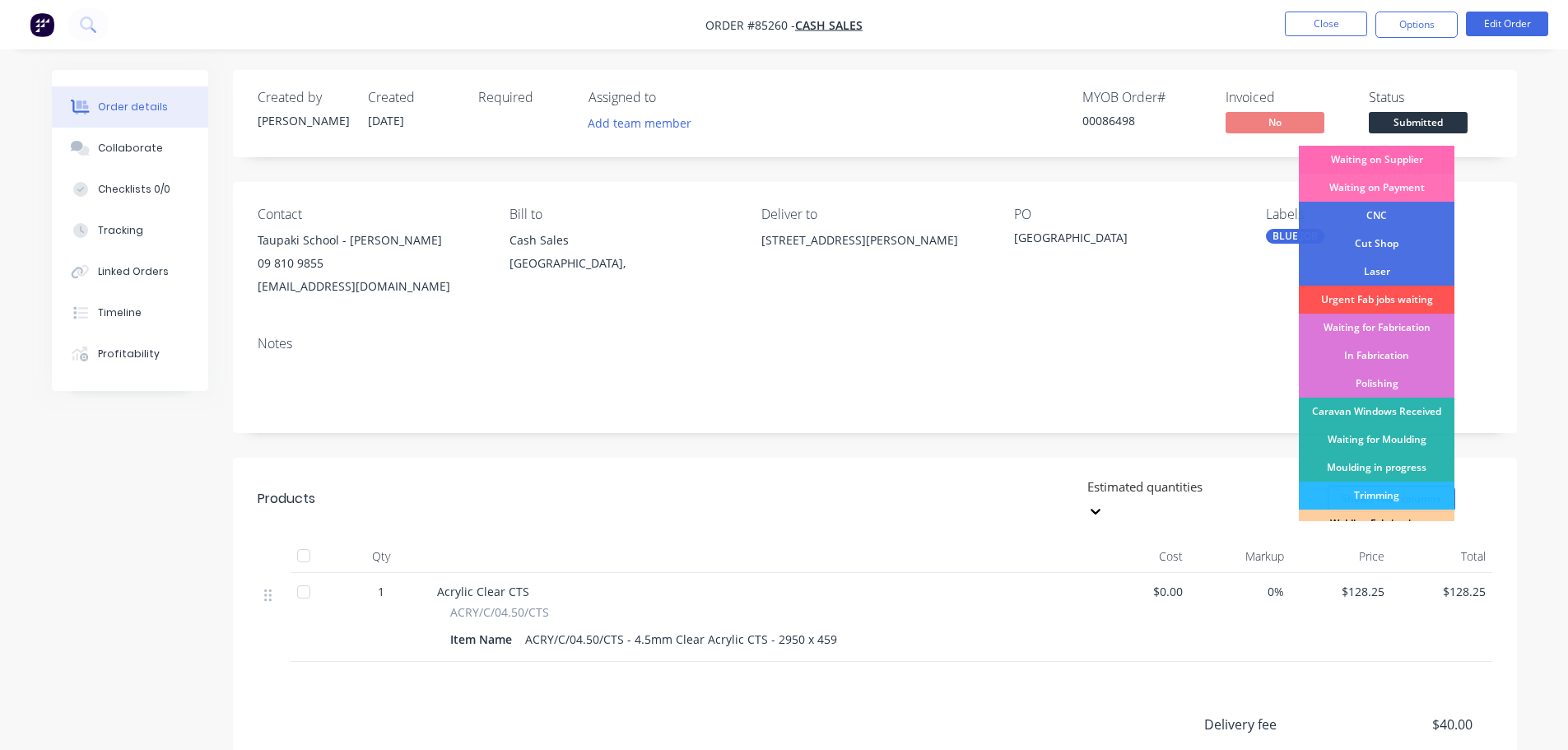
click at [1436, 163] on div "Waiting on Supplier" at bounding box center [1377, 160] width 155 height 28
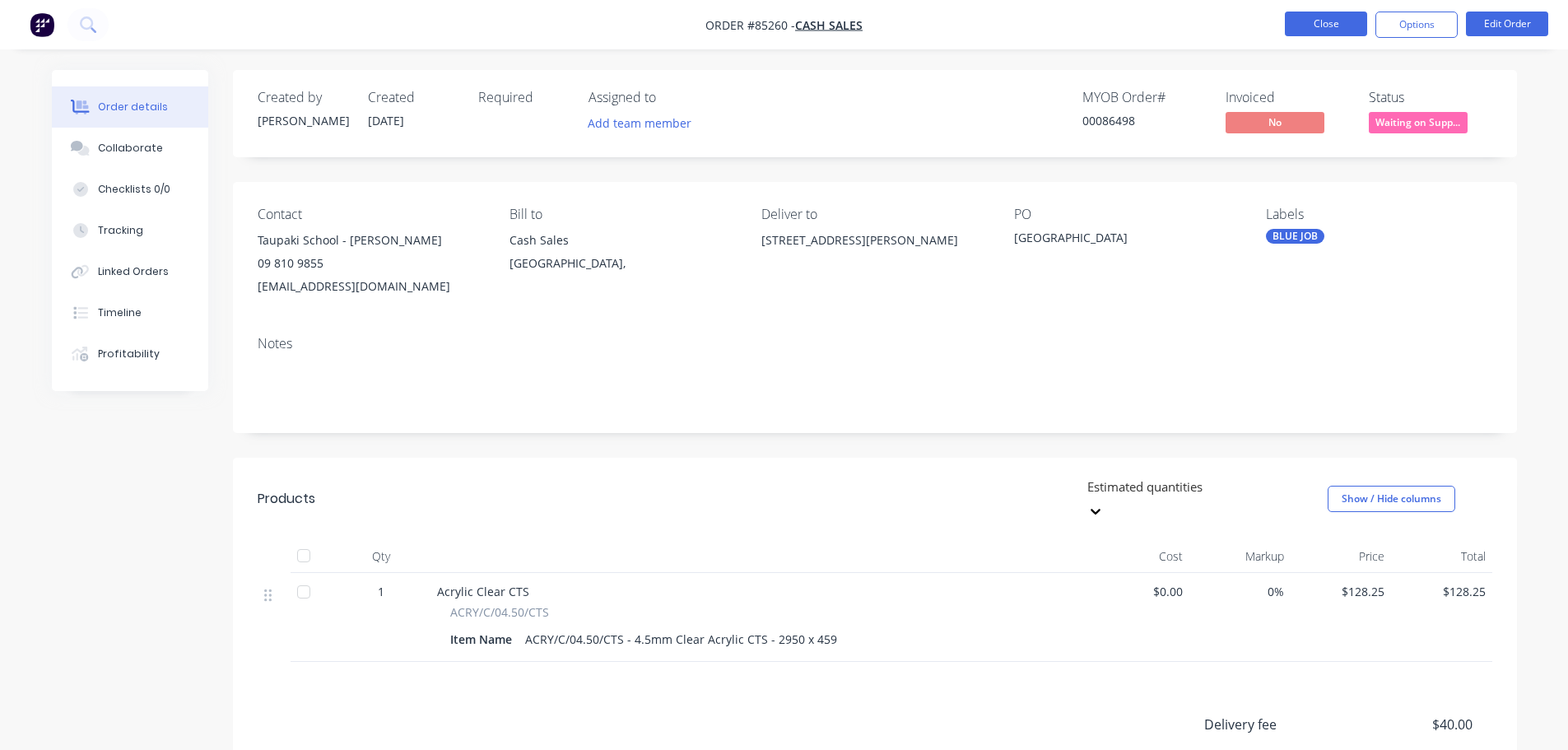
click at [1349, 28] on button "Close" at bounding box center [1326, 23] width 82 height 25
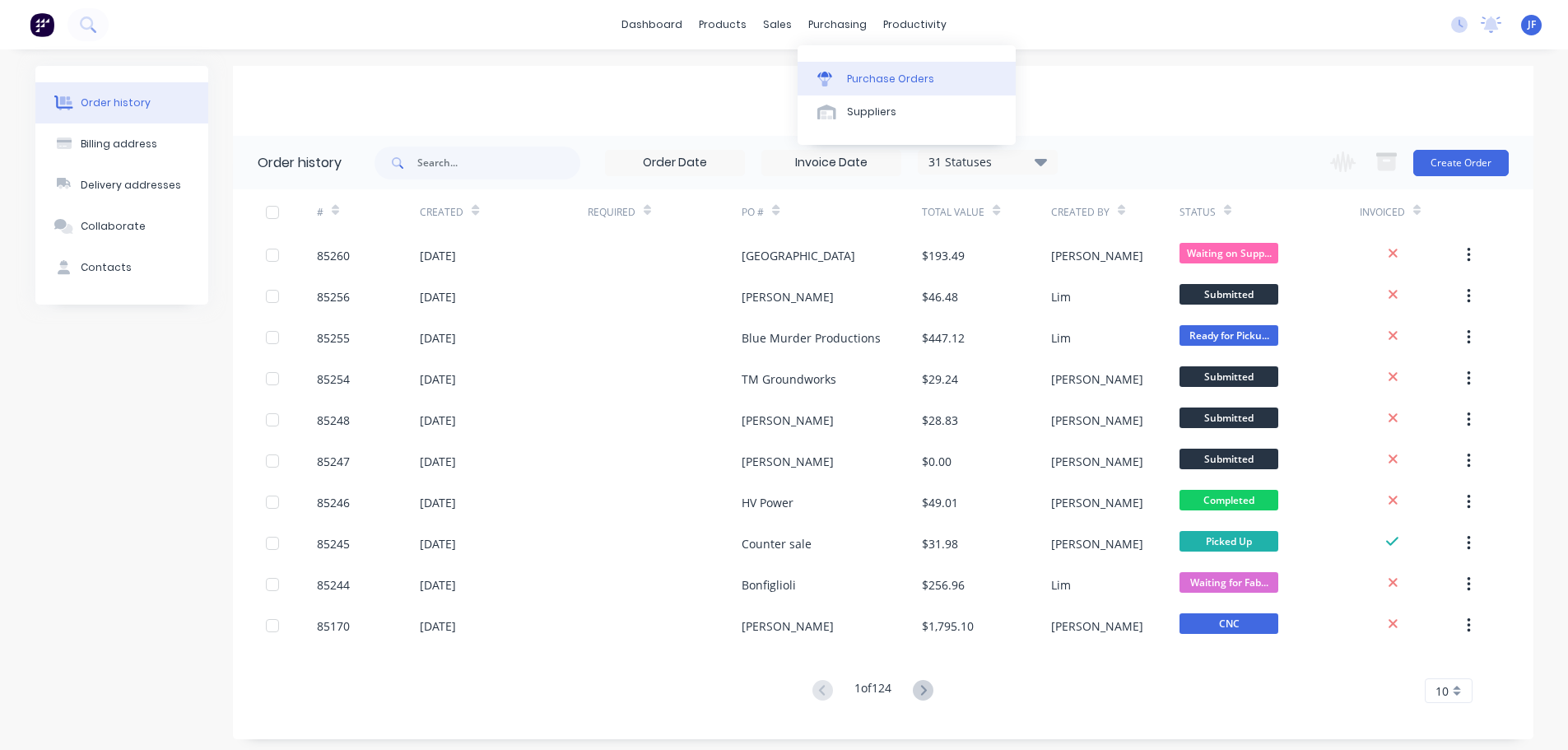
click at [832, 76] on div at bounding box center [829, 79] width 25 height 15
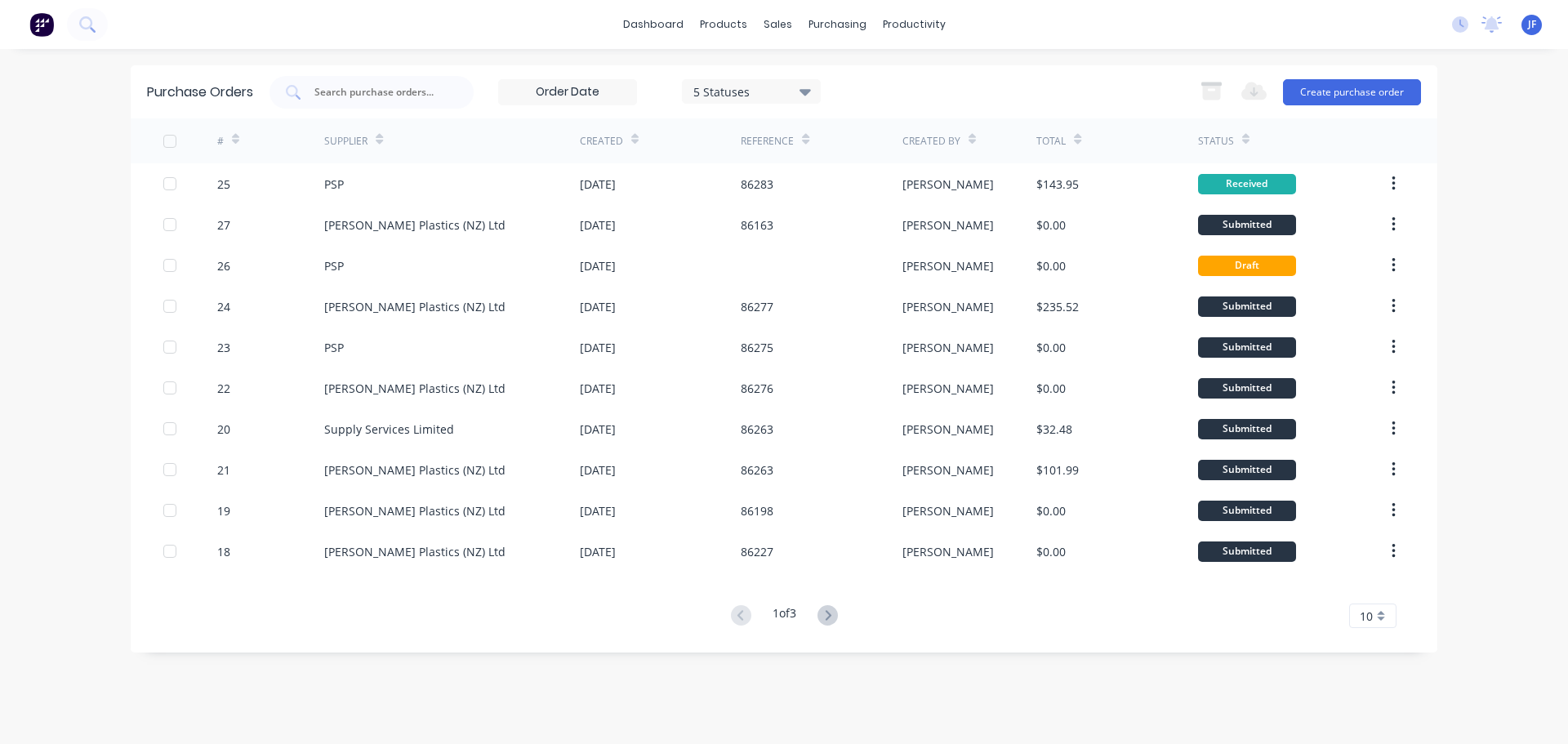
click at [37, 18] on img at bounding box center [42, 24] width 25 height 25
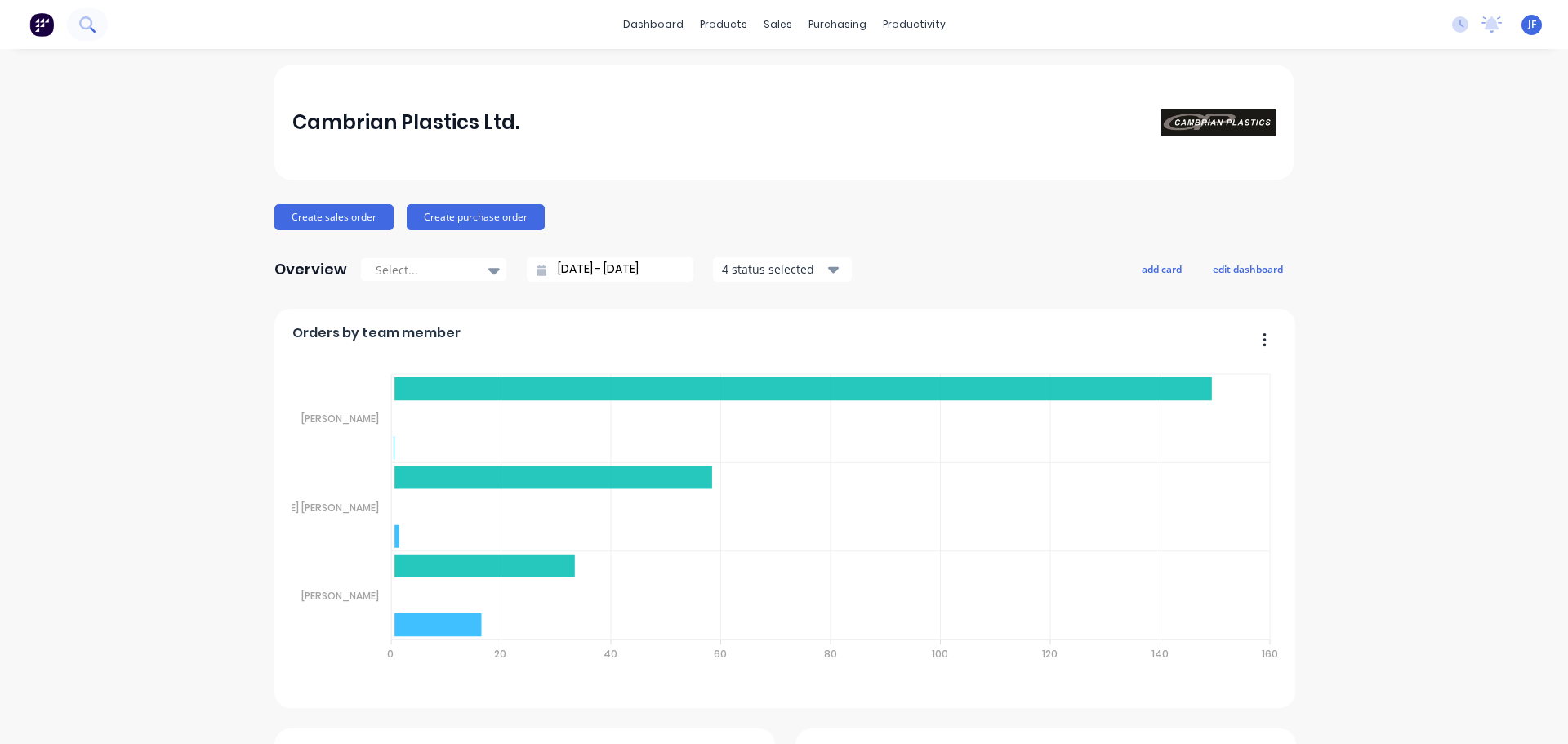
click at [95, 23] on icon at bounding box center [86, 24] width 15 height 15
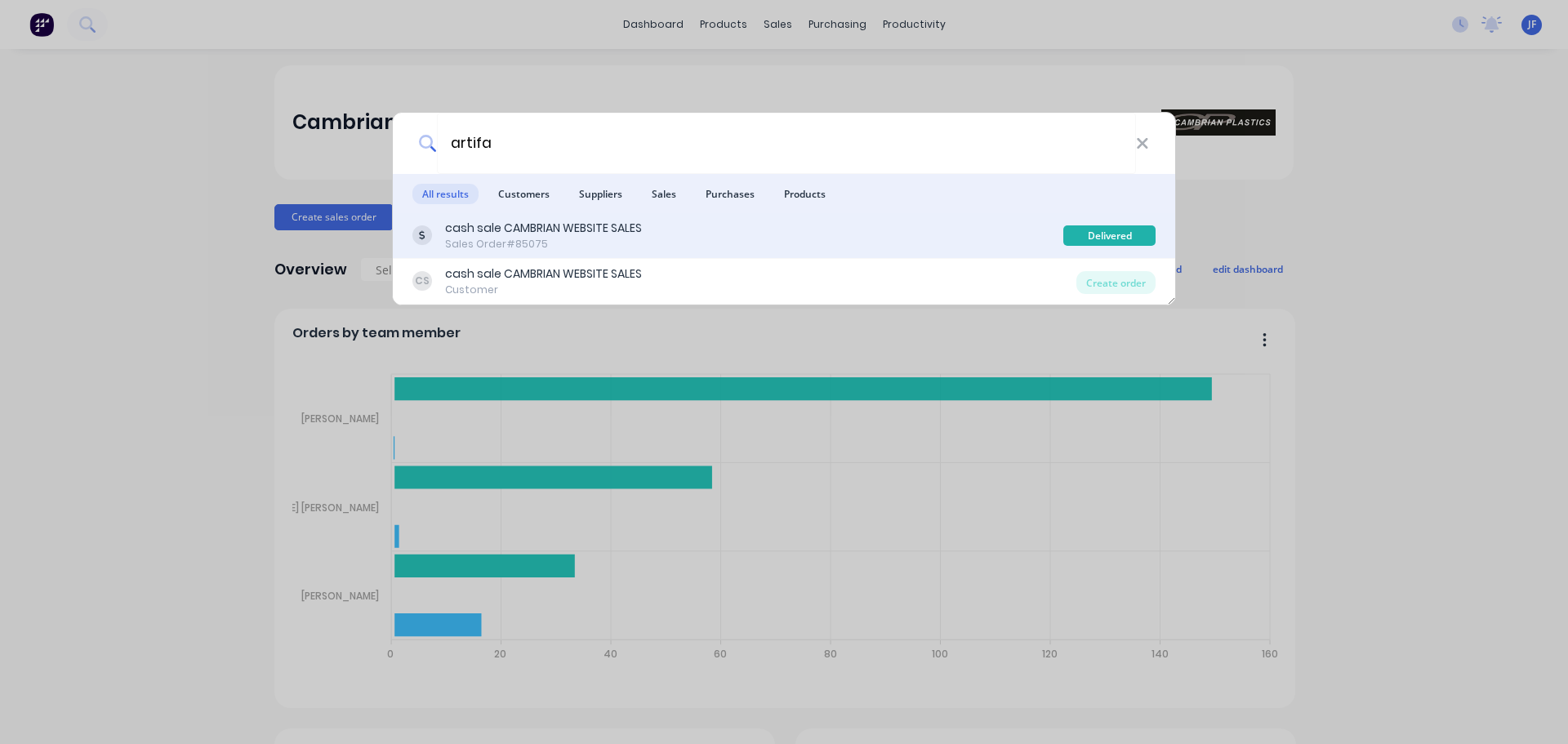
type input "artifa"
click at [610, 247] on div "Sales Order #85075" at bounding box center [543, 244] width 197 height 14
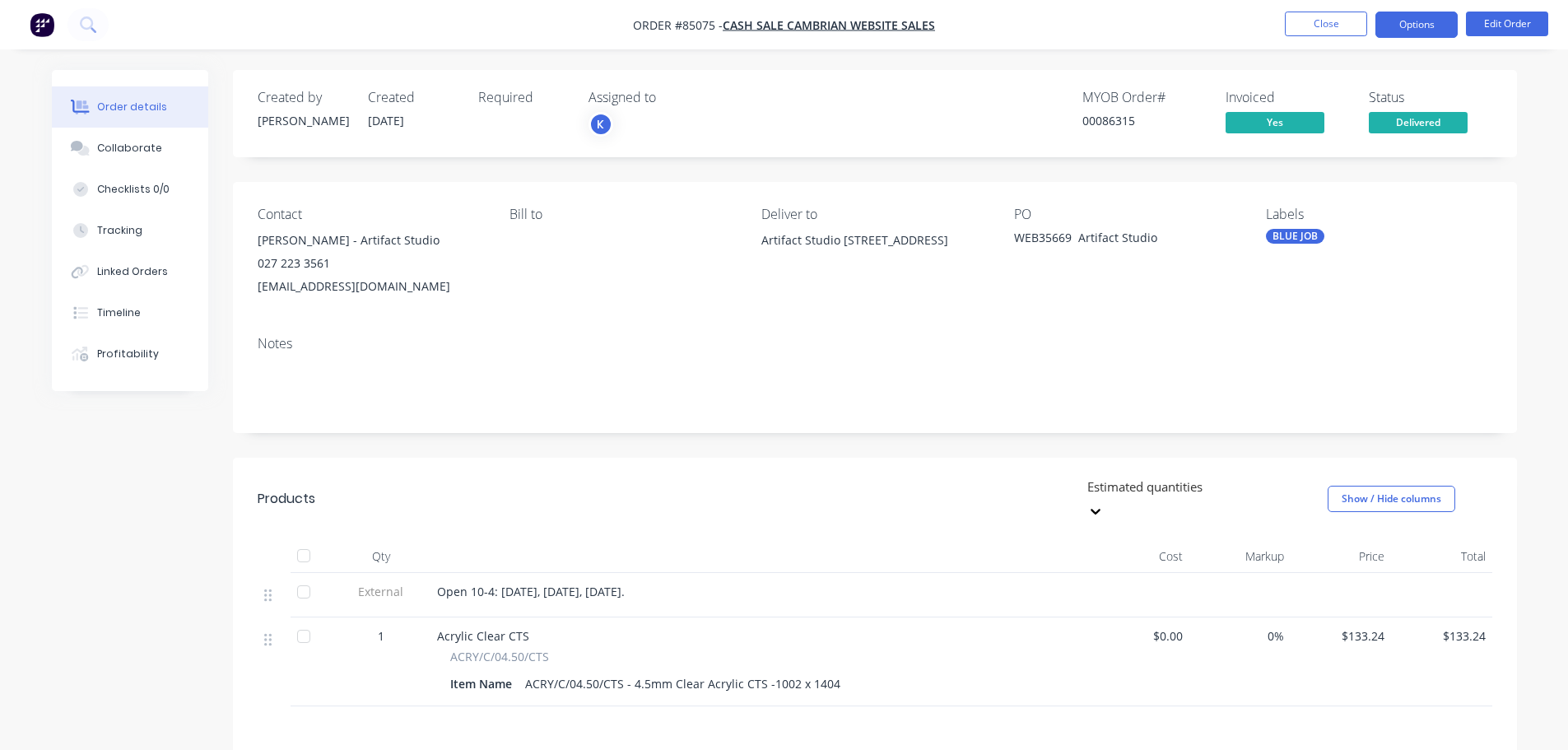
click at [1402, 29] on button "Options" at bounding box center [1417, 24] width 82 height 26
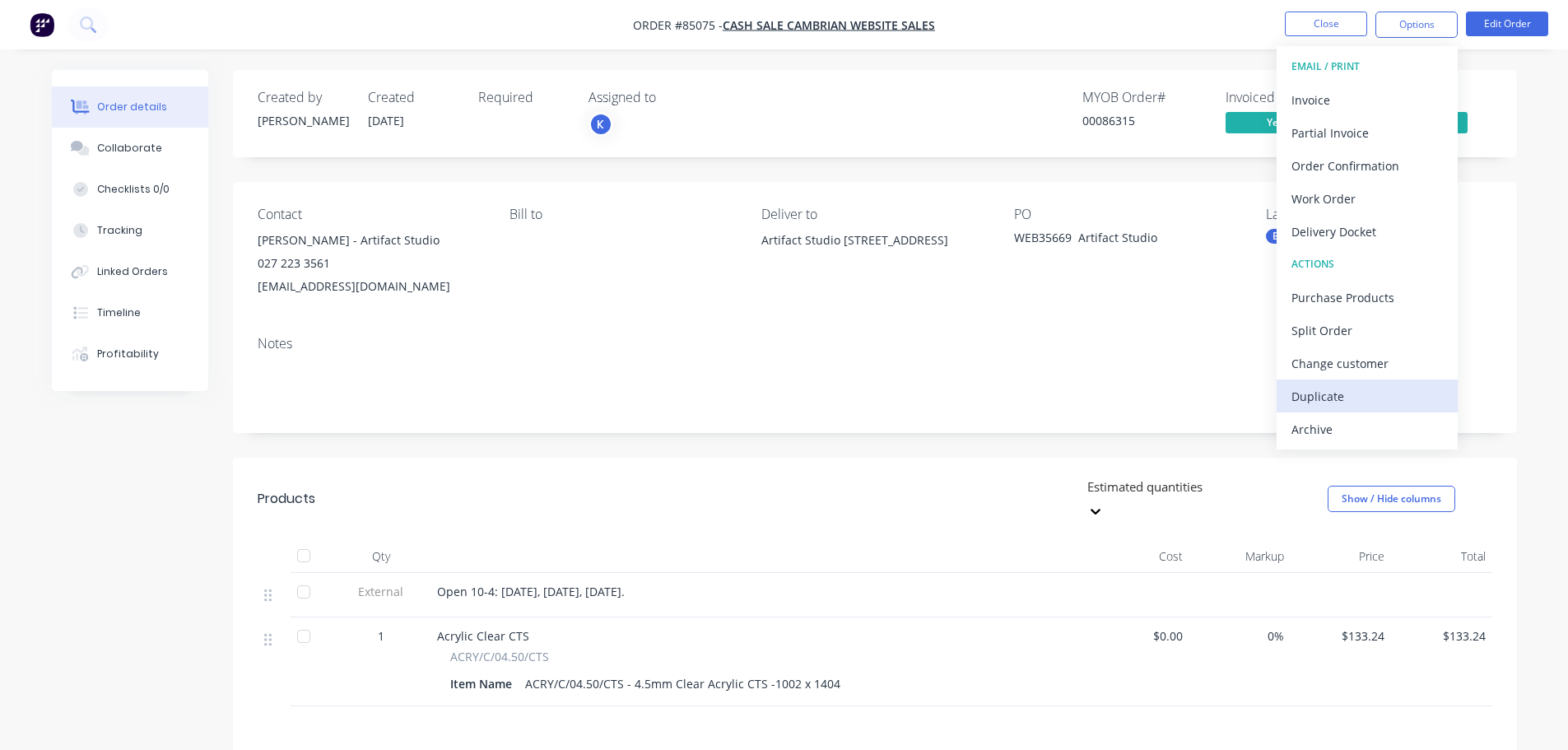
click at [1345, 396] on div "Duplicate" at bounding box center [1366, 396] width 151 height 24
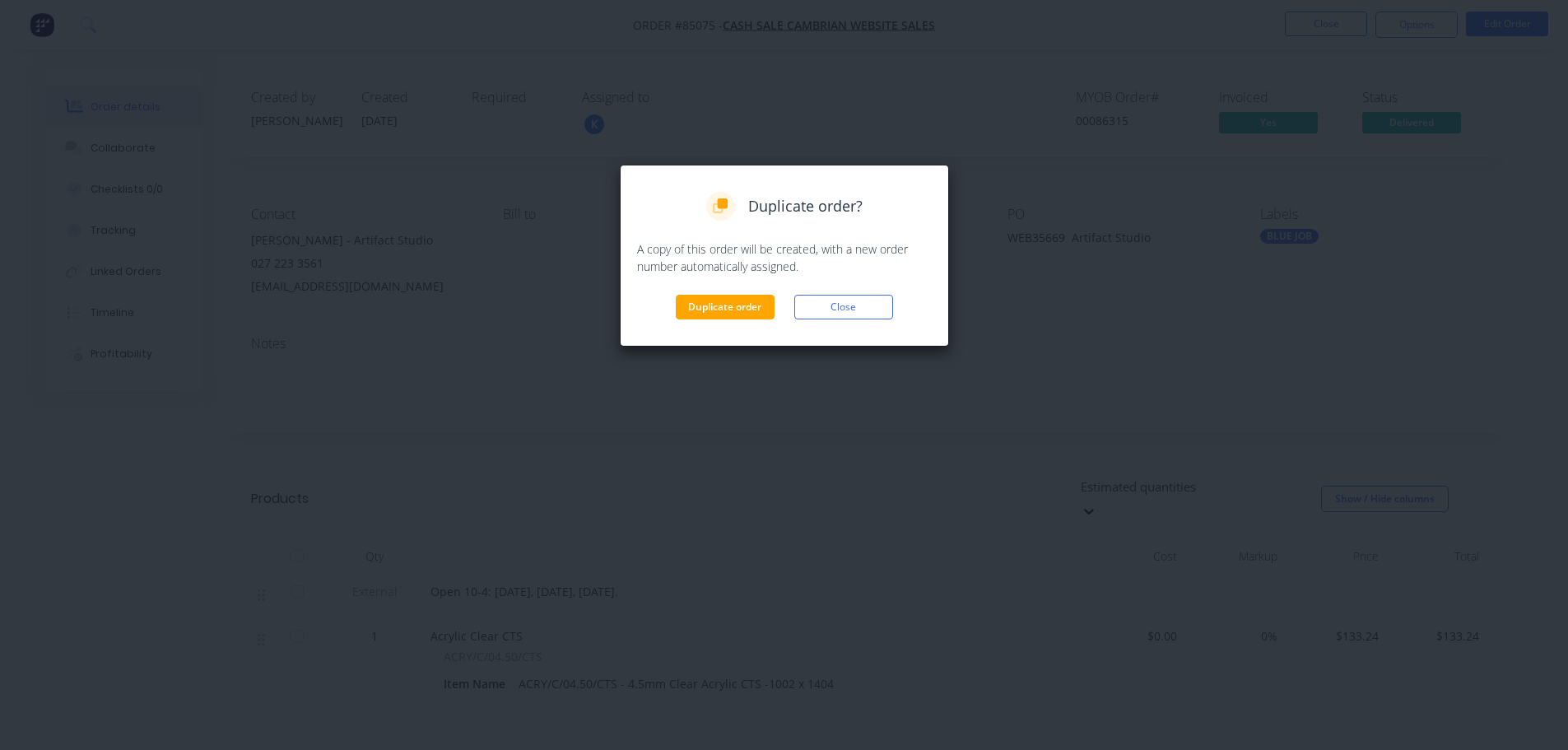
click at [734, 291] on div "Duplicate order? A copy of this order will be created, with a new order number …" at bounding box center [784, 255] width 295 height 127
click at [739, 308] on button "Duplicate order" at bounding box center [725, 307] width 99 height 25
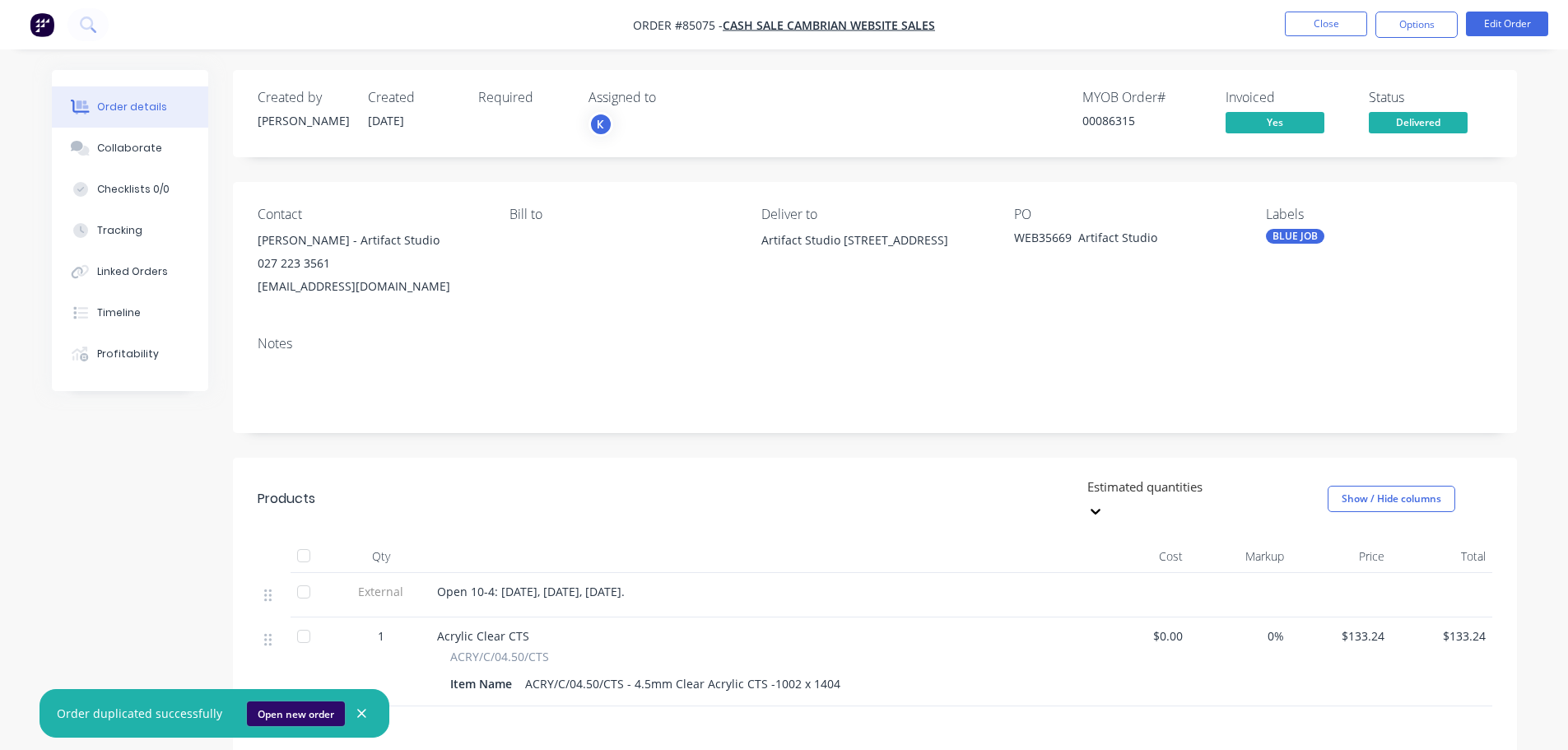
click at [291, 706] on button "Open new order" at bounding box center [295, 713] width 98 height 25
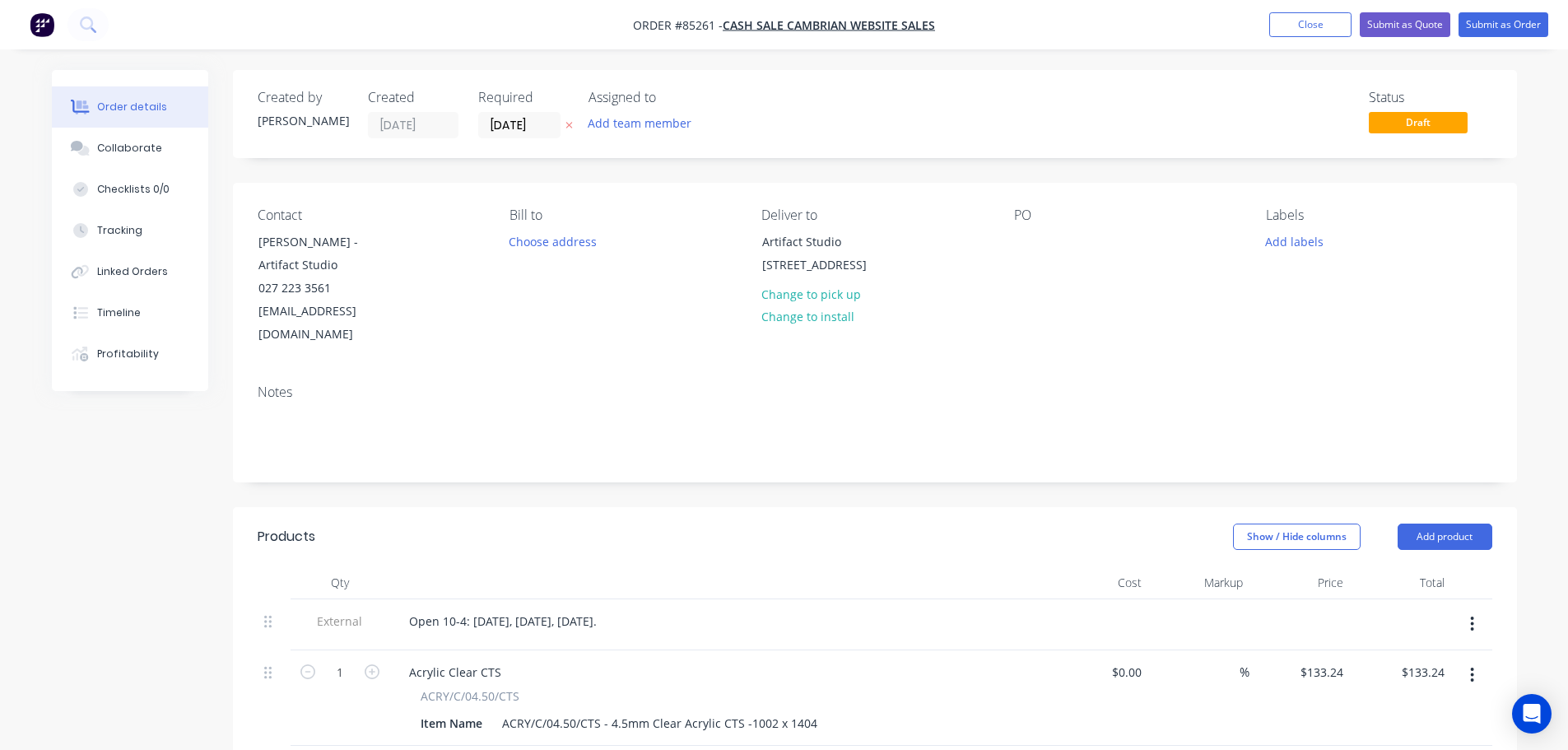
click at [568, 125] on icon "button" at bounding box center [569, 126] width 7 height 7
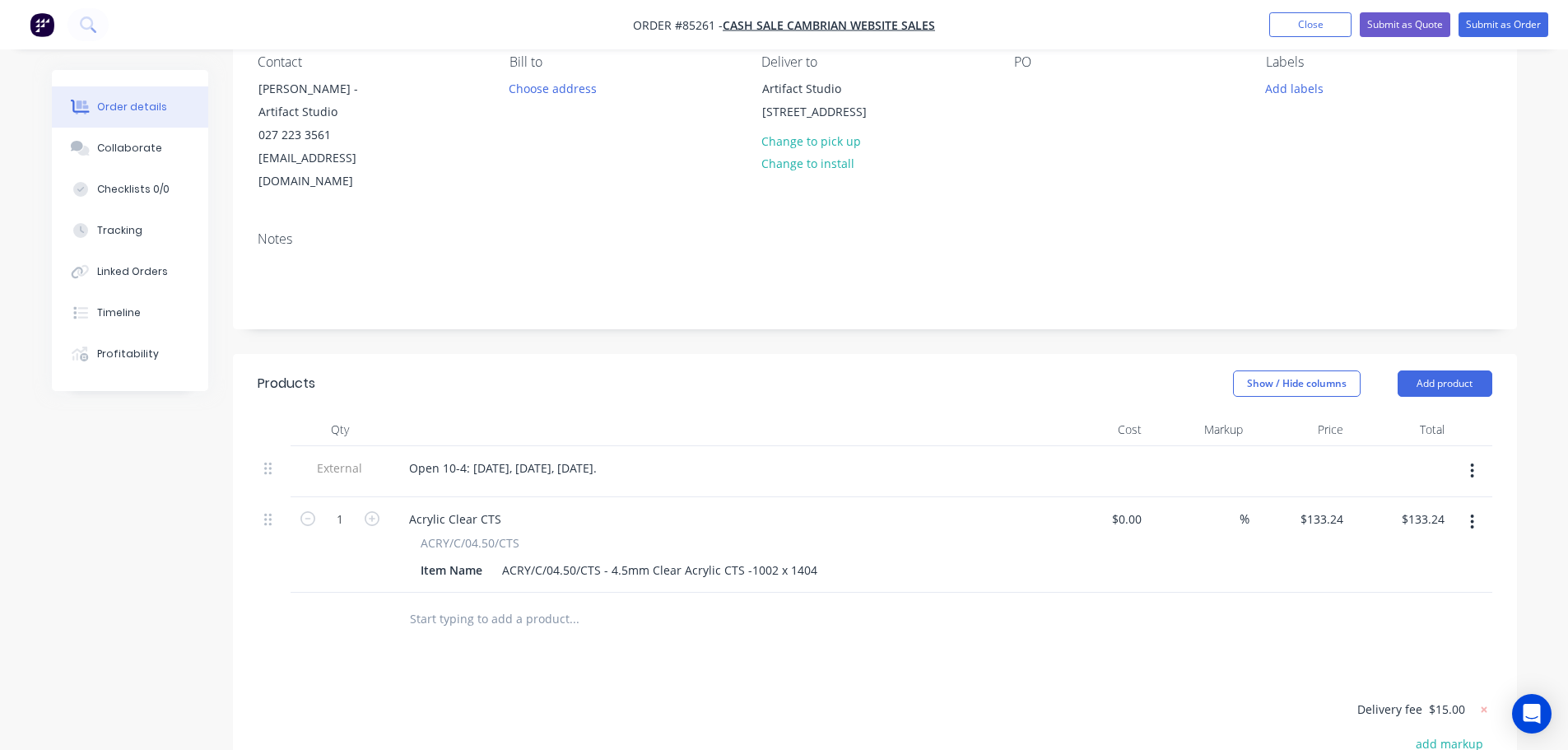
scroll to position [330, 0]
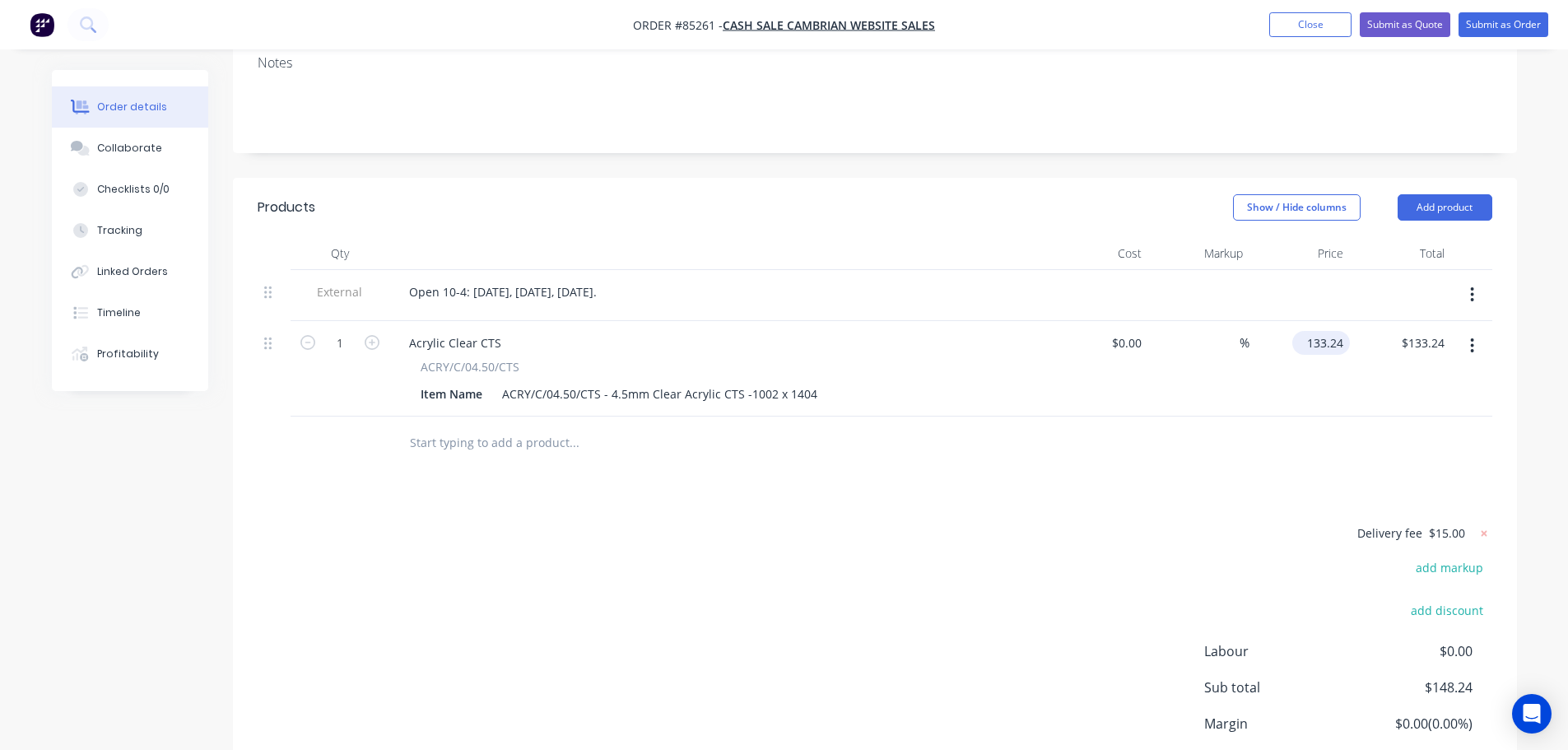
click at [1321, 331] on input "133.24" at bounding box center [1325, 343] width 51 height 24
type input "$0.00"
click at [1479, 525] on icon at bounding box center [1483, 533] width 16 height 16
click at [1466, 194] on button "Add product" at bounding box center [1445, 207] width 95 height 26
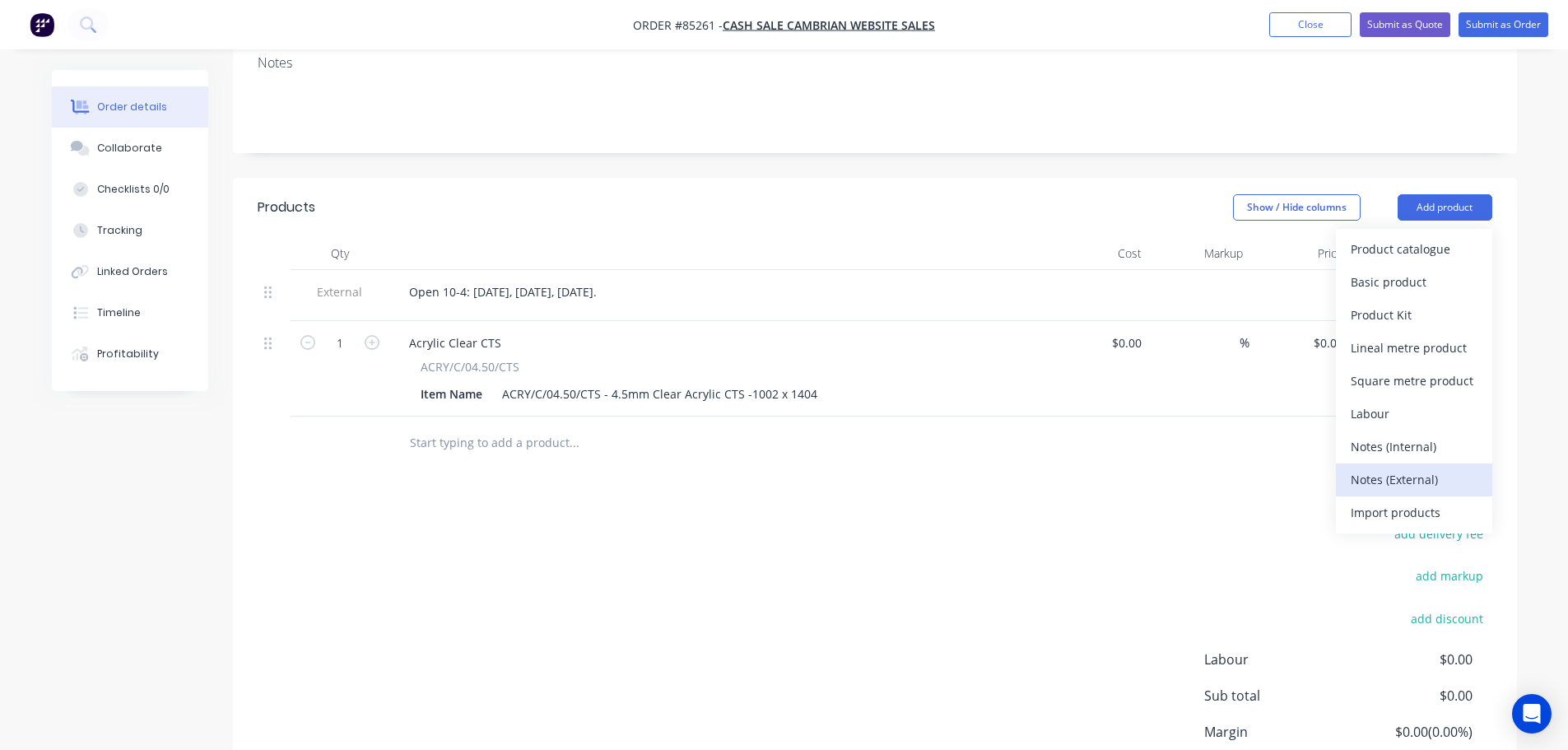
click at [1410, 464] on button "Notes (External)" at bounding box center [1413, 480] width 156 height 33
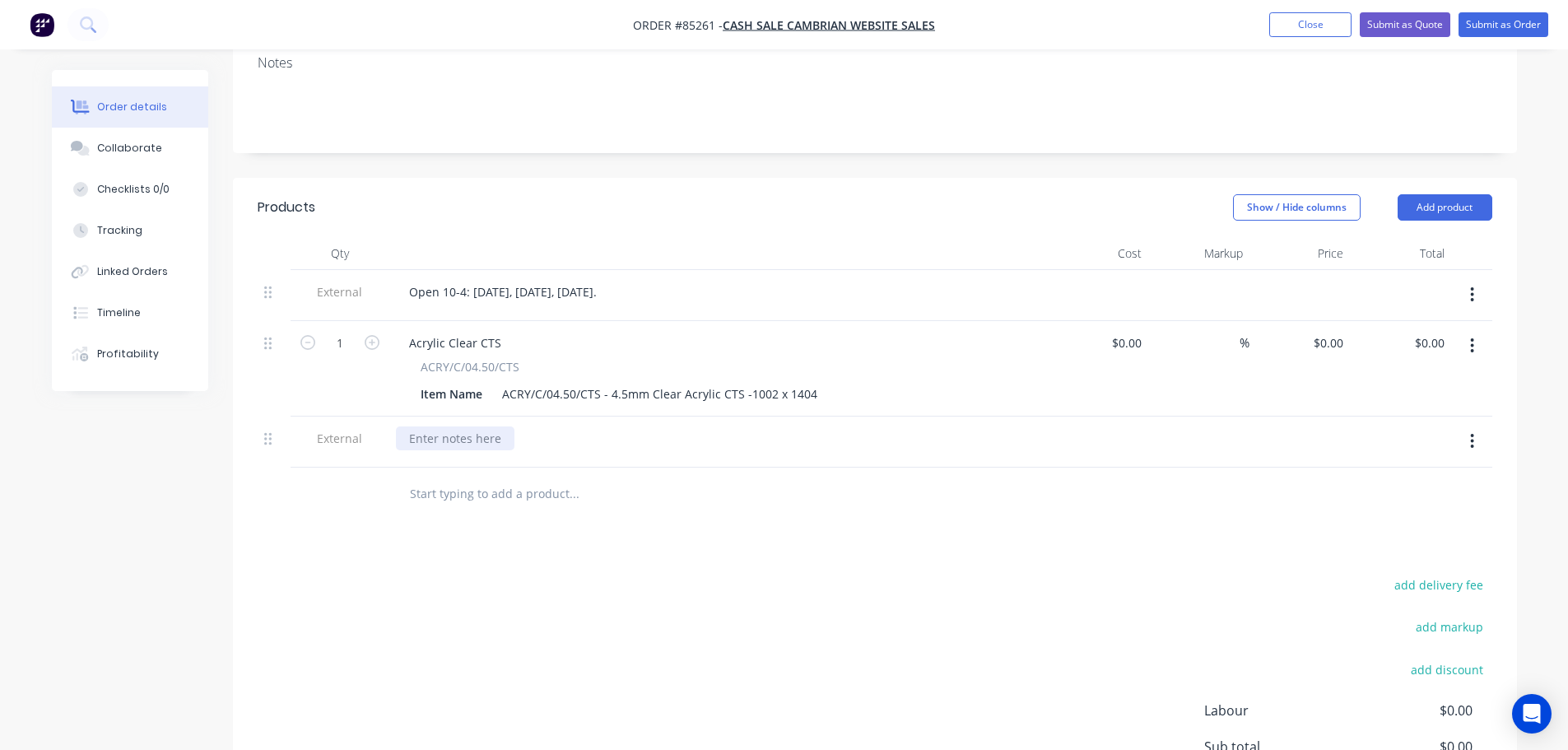
click at [463, 426] on div at bounding box center [455, 438] width 119 height 24
click at [1505, 16] on button "Submit as Order" at bounding box center [1503, 24] width 90 height 25
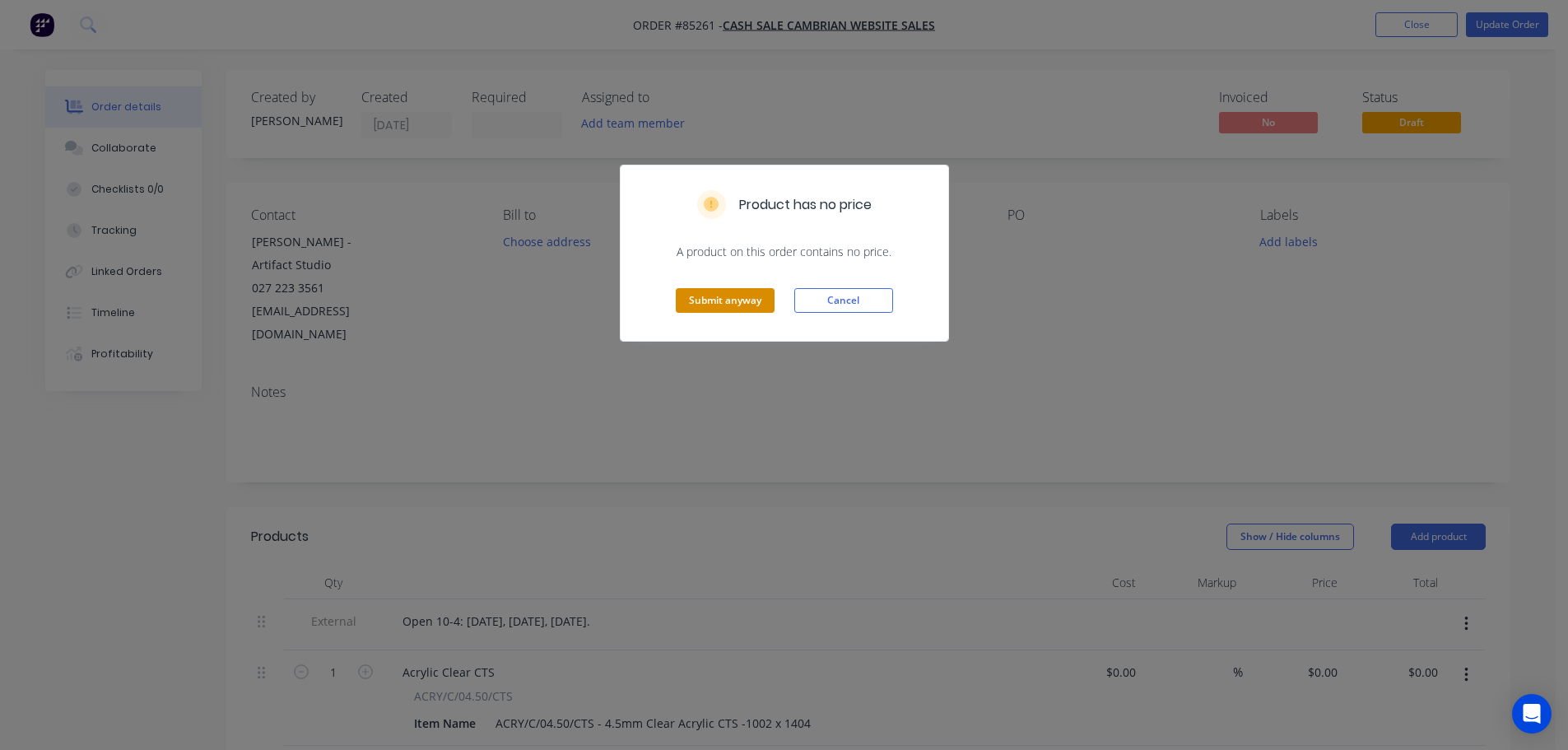
click at [723, 301] on button "Submit anyway" at bounding box center [725, 300] width 99 height 25
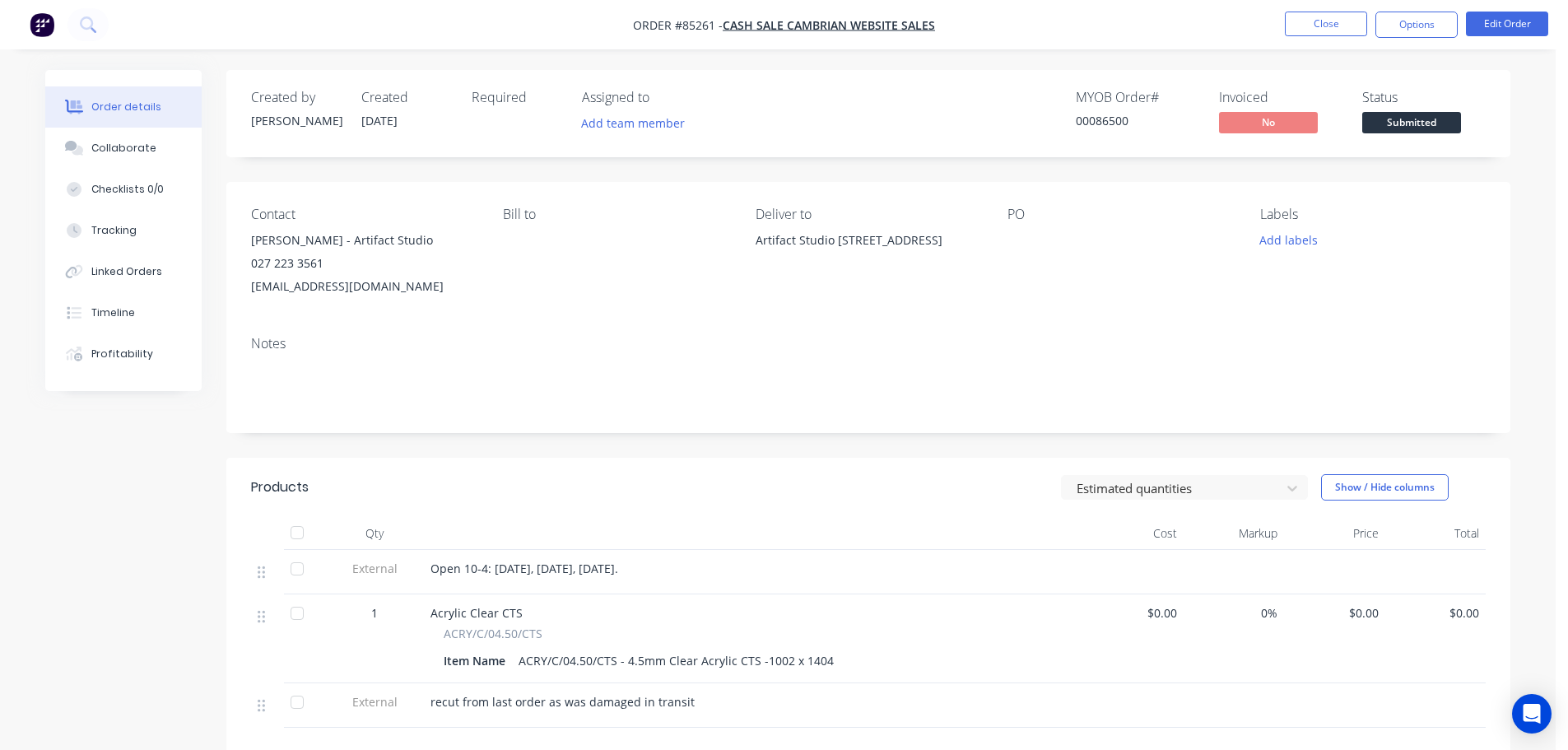
click at [1098, 114] on div "00086500" at bounding box center [1138, 120] width 124 height 17
click at [1515, 25] on button "Edit Order" at bounding box center [1507, 23] width 82 height 25
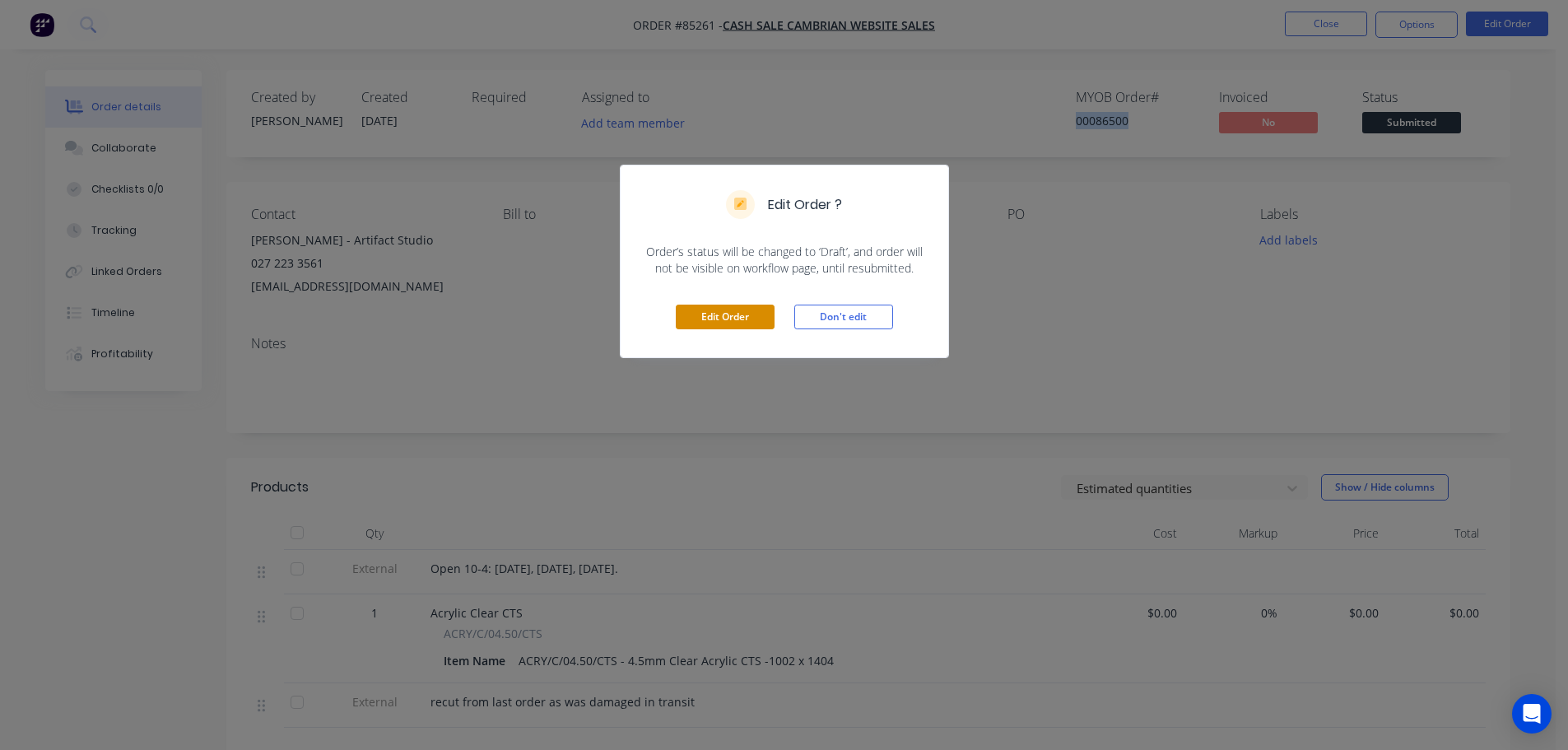
click at [717, 309] on button "Edit Order" at bounding box center [725, 317] width 99 height 25
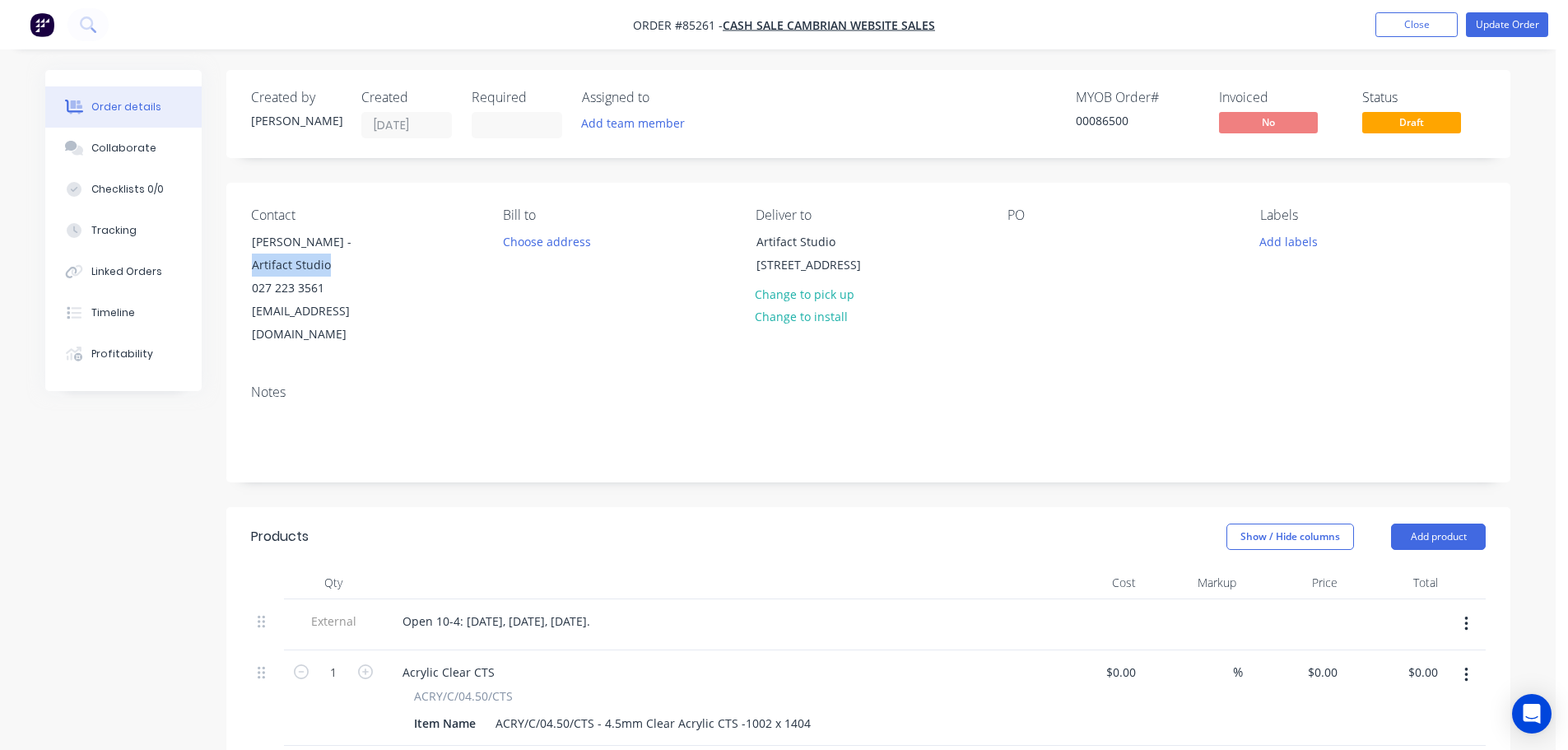
drag, startPoint x: 350, startPoint y: 240, endPoint x: 412, endPoint y: 261, distance: 65.5
click at [412, 261] on div "Contact Andrew Graham - Artifact Studio 027 223 3561 artifactphotoandframe@gmai…" at bounding box center [364, 277] width 225 height 139
click at [1444, 18] on button "Close" at bounding box center [1417, 24] width 82 height 25
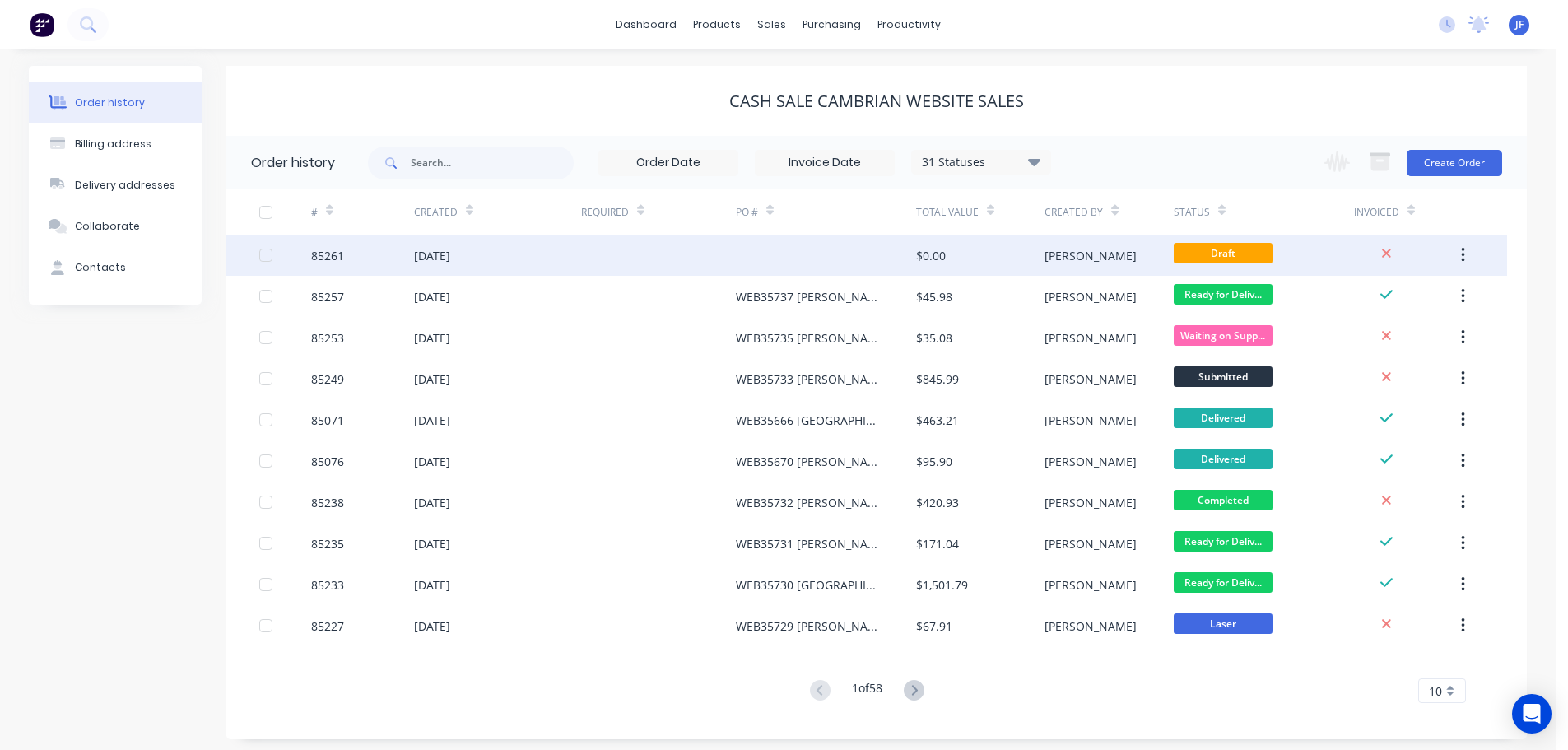
click at [1106, 250] on div "[PERSON_NAME]" at bounding box center [1109, 255] width 128 height 41
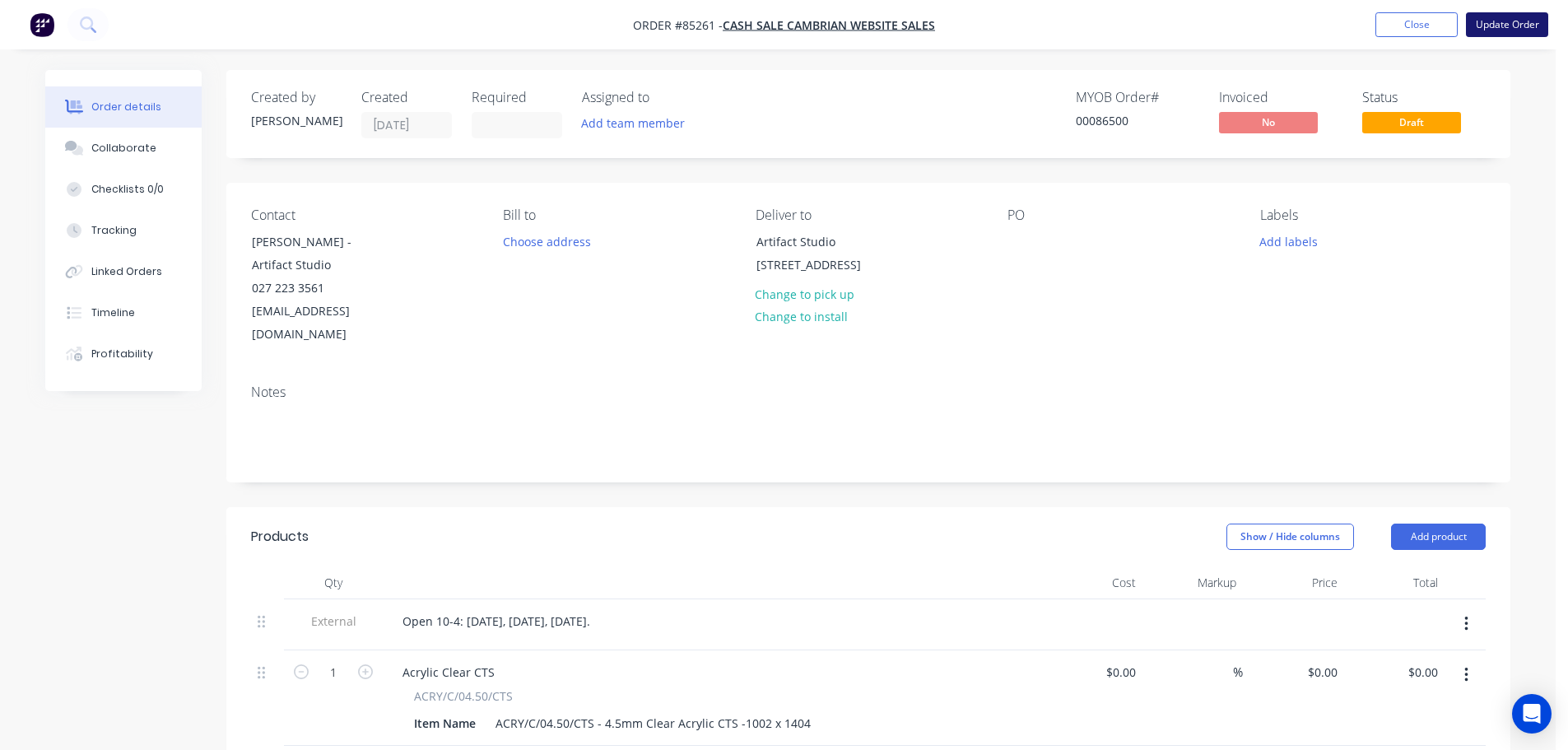
click at [1483, 34] on button "Update Order" at bounding box center [1507, 24] width 82 height 25
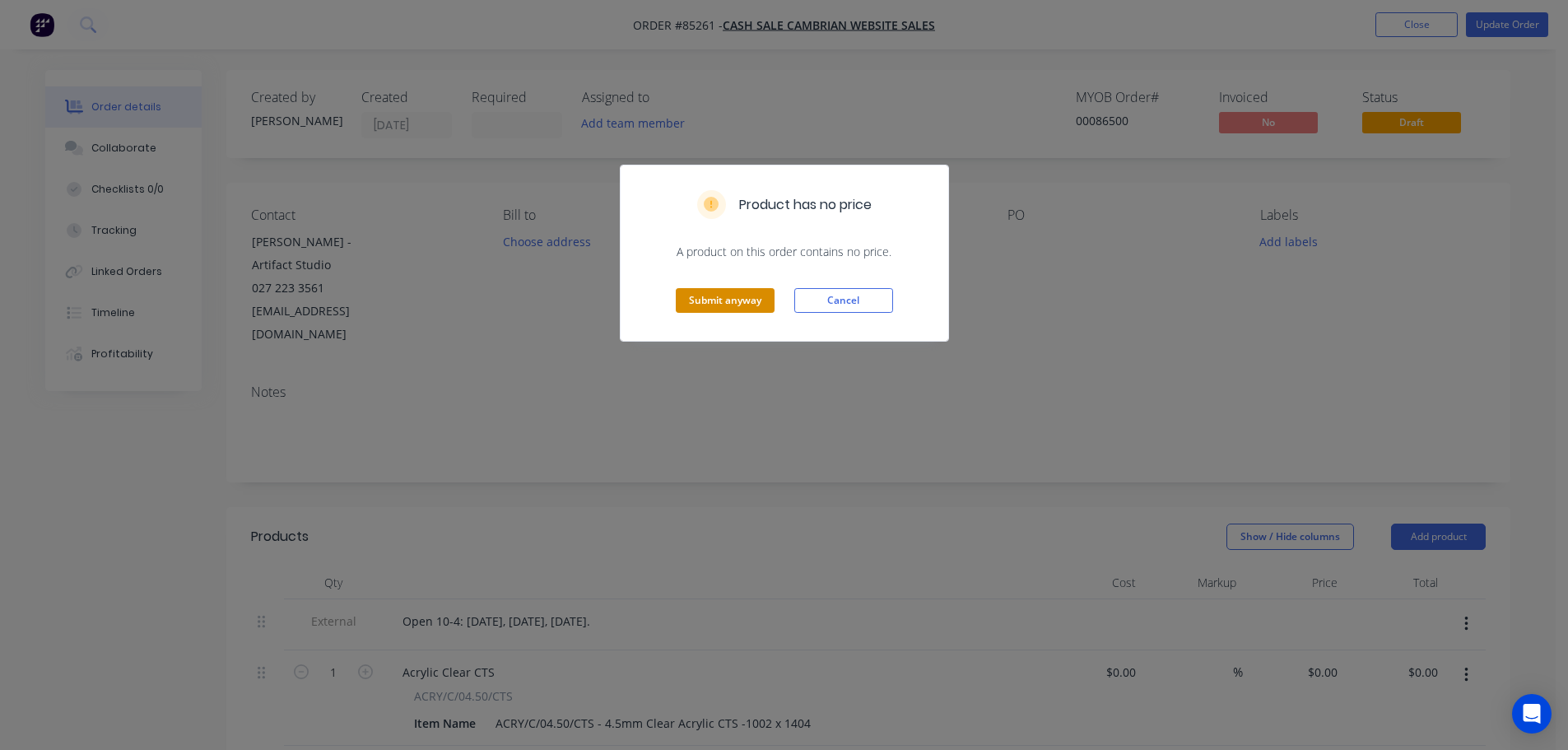
click at [699, 306] on button "Submit anyway" at bounding box center [725, 300] width 99 height 25
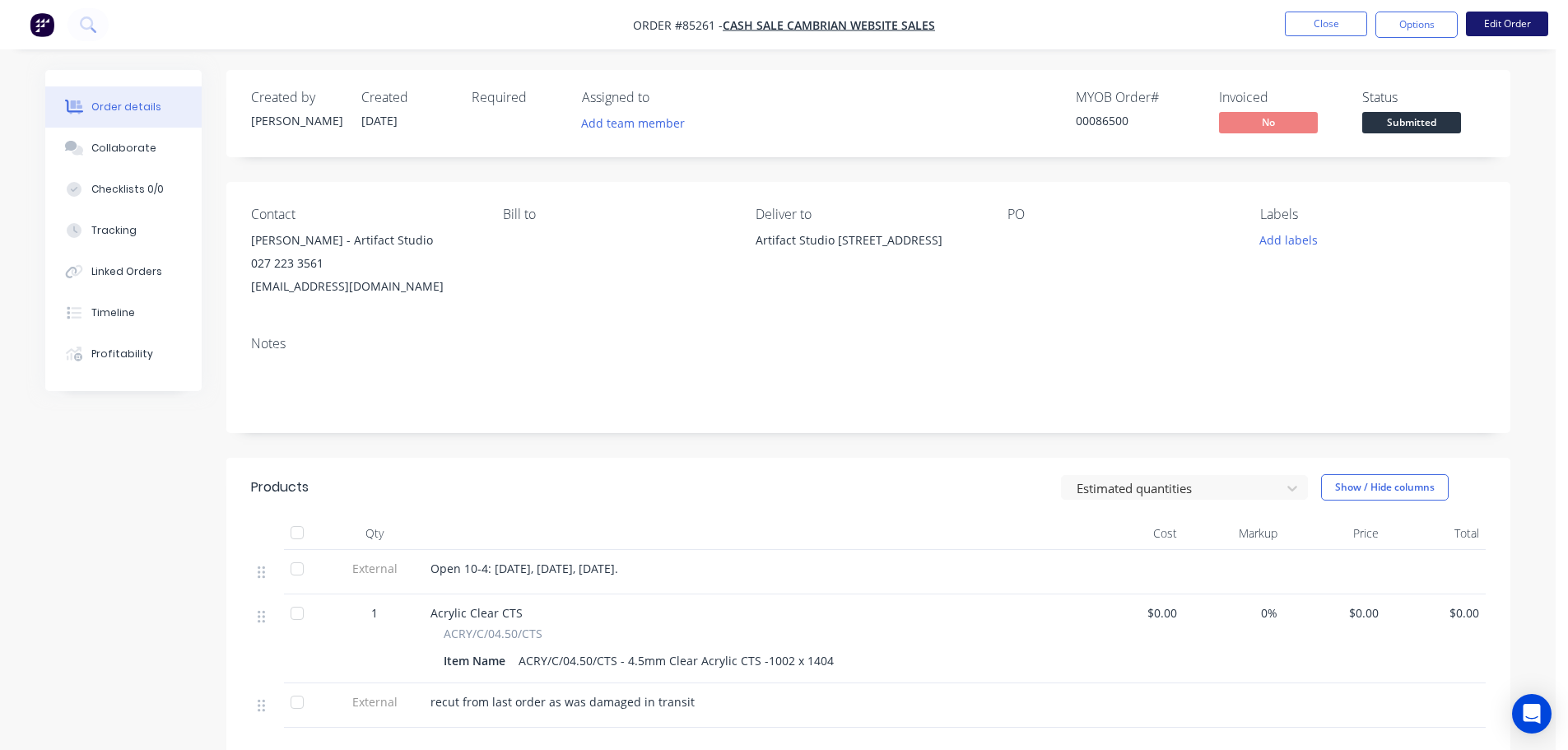
click at [1486, 31] on button "Edit Order" at bounding box center [1507, 23] width 82 height 25
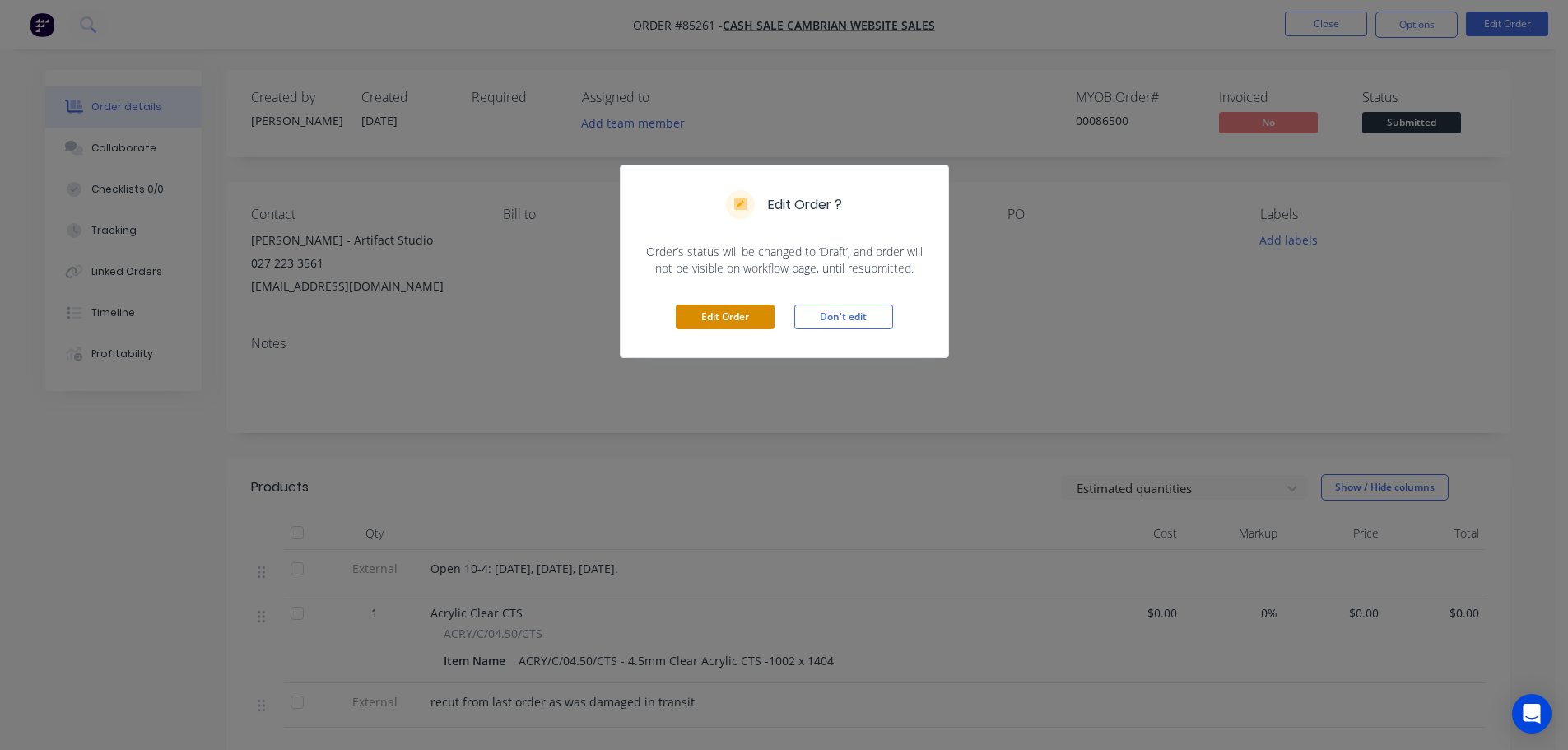
click at [693, 326] on button "Edit Order" at bounding box center [725, 317] width 99 height 25
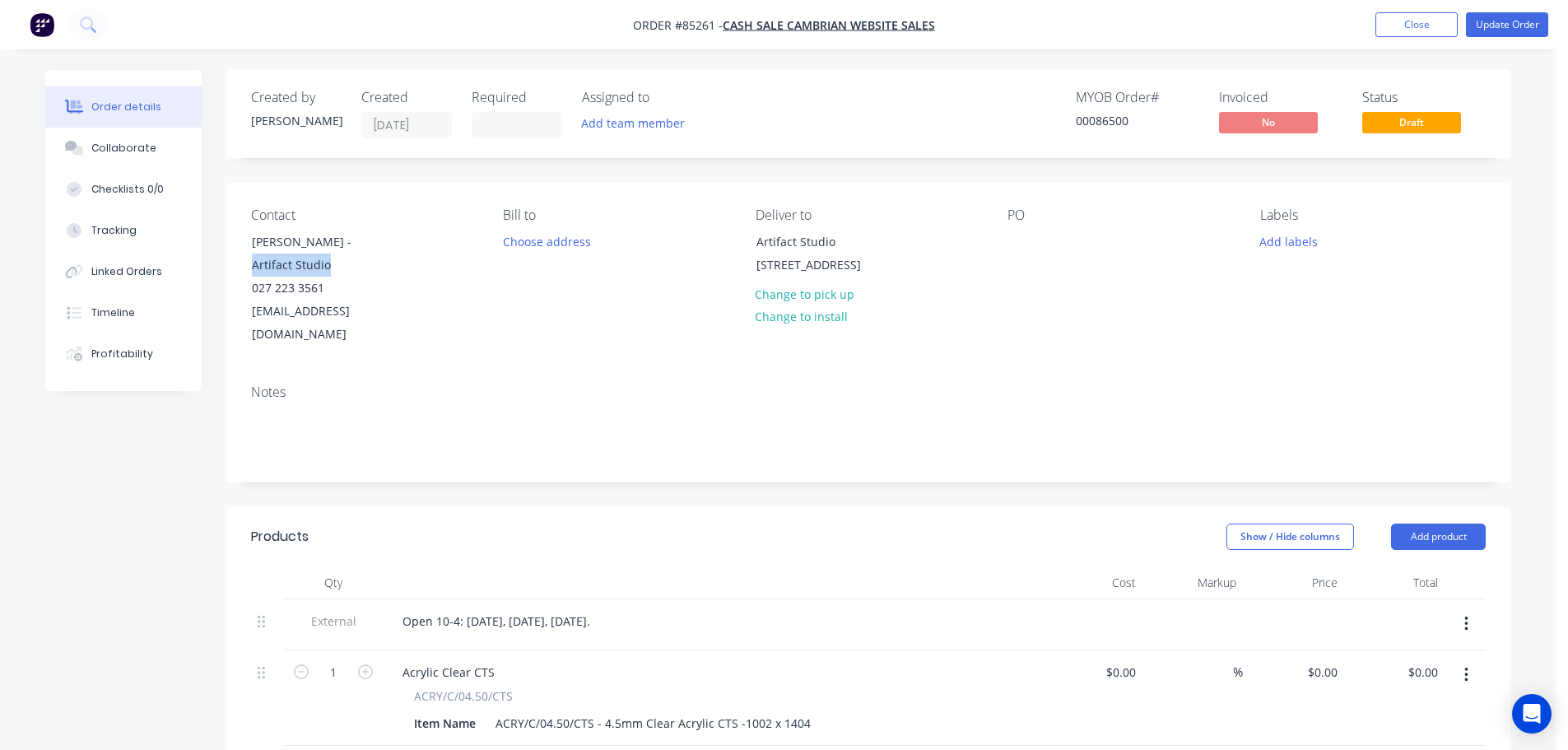
drag, startPoint x: 351, startPoint y: 241, endPoint x: 470, endPoint y: 261, distance: 120.7
click at [470, 261] on div "Contact Andrew Graham - Artifact Studio 027 223 3561 artifactphotoandframe@gmai…" at bounding box center [364, 277] width 225 height 139
copy div "Artifact Studio"
click at [1010, 243] on div at bounding box center [1021, 242] width 26 height 24
click at [1017, 243] on div at bounding box center [1021, 242] width 26 height 24
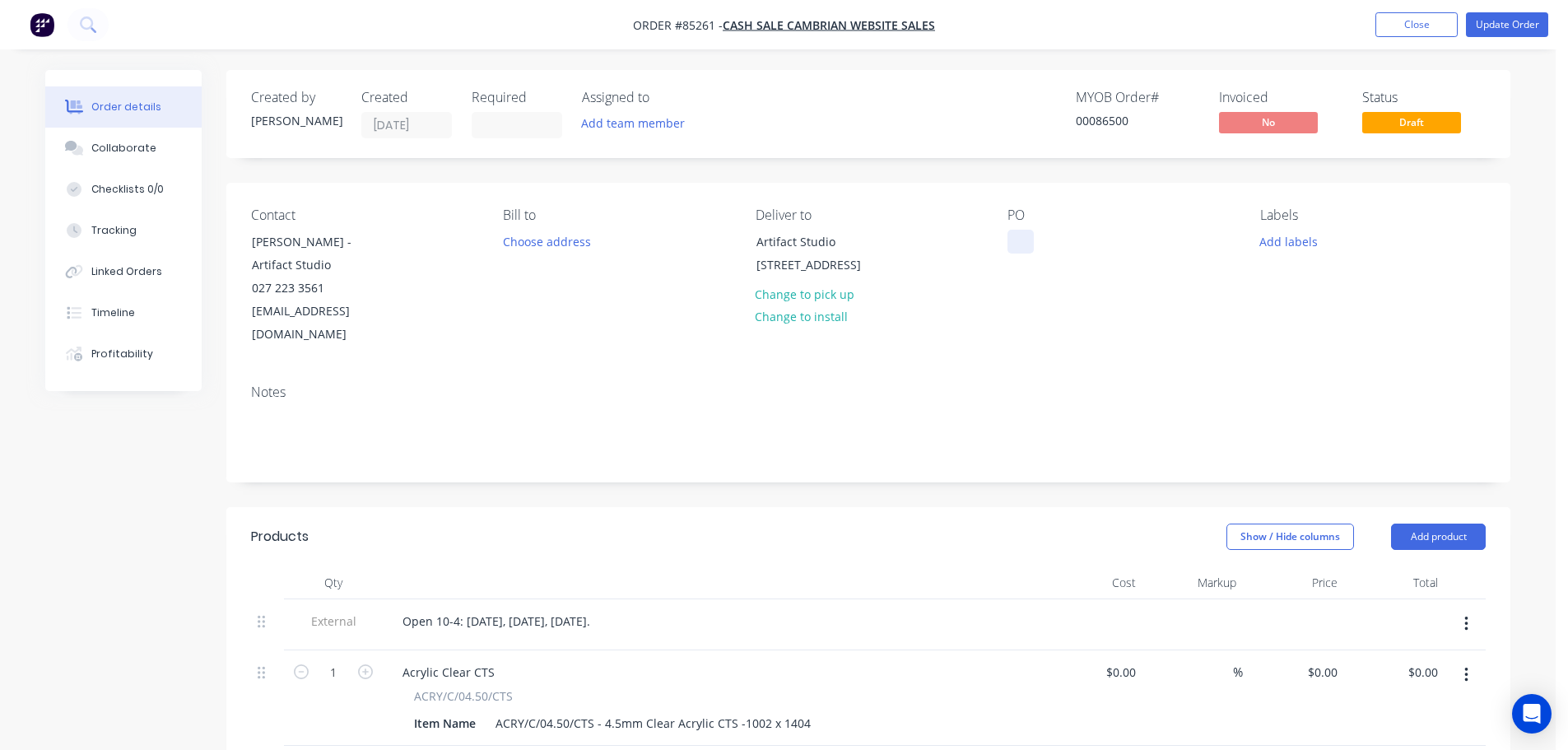
paste div
click at [1510, 30] on button "Update Order" at bounding box center [1507, 24] width 82 height 25
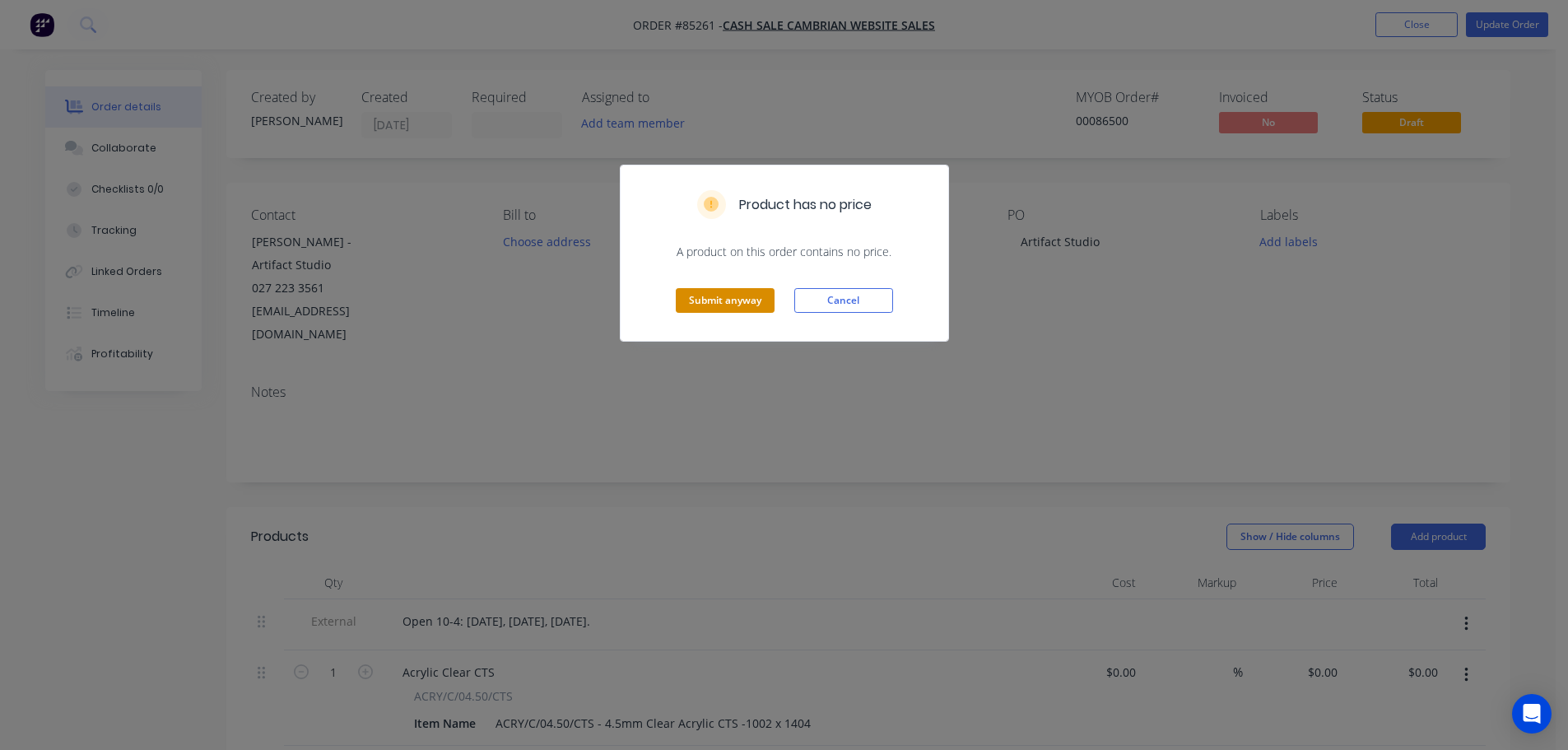
click at [728, 300] on button "Submit anyway" at bounding box center [725, 300] width 99 height 25
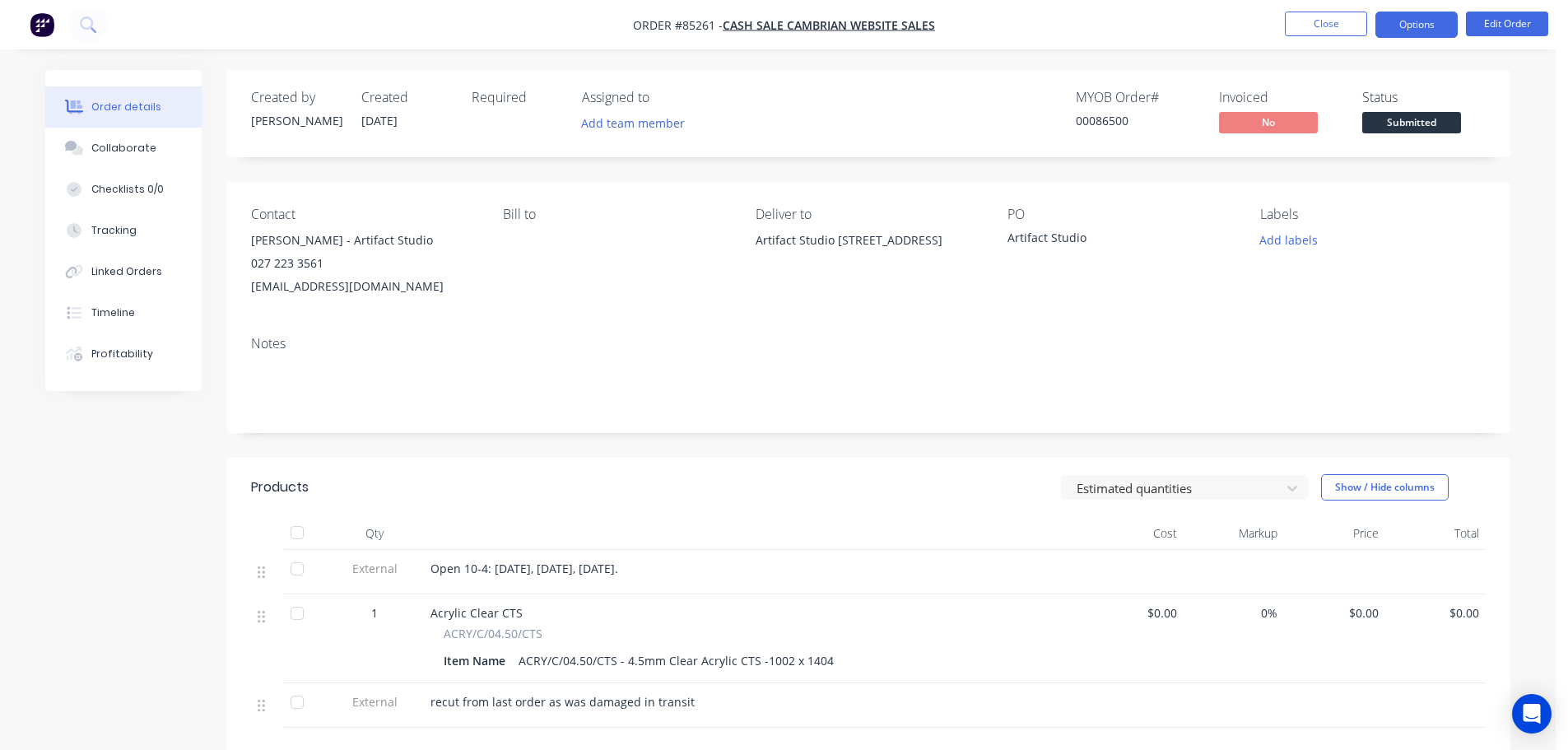
click at [1405, 15] on button "Options" at bounding box center [1417, 24] width 82 height 26
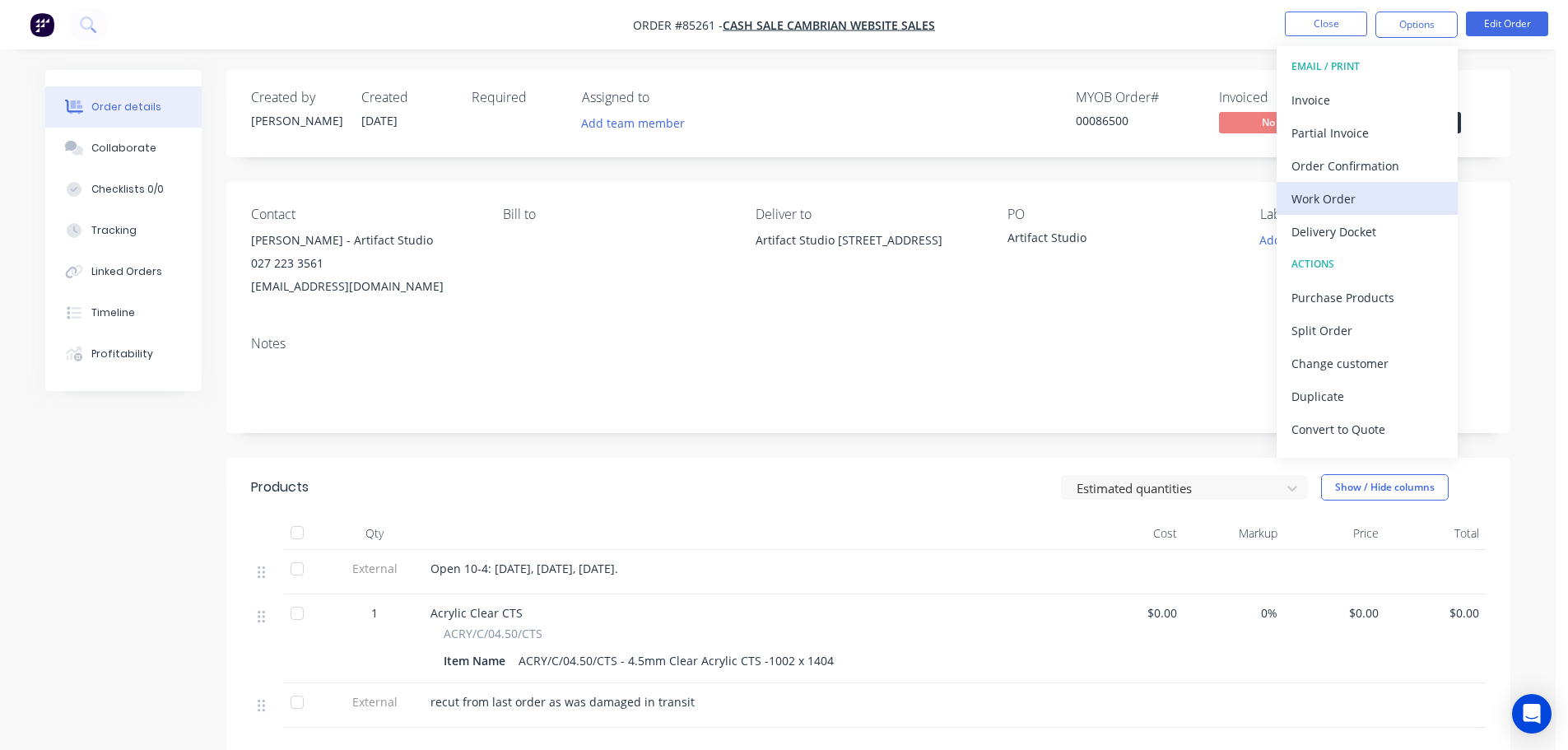
click at [1359, 192] on div "Work Order" at bounding box center [1366, 199] width 151 height 24
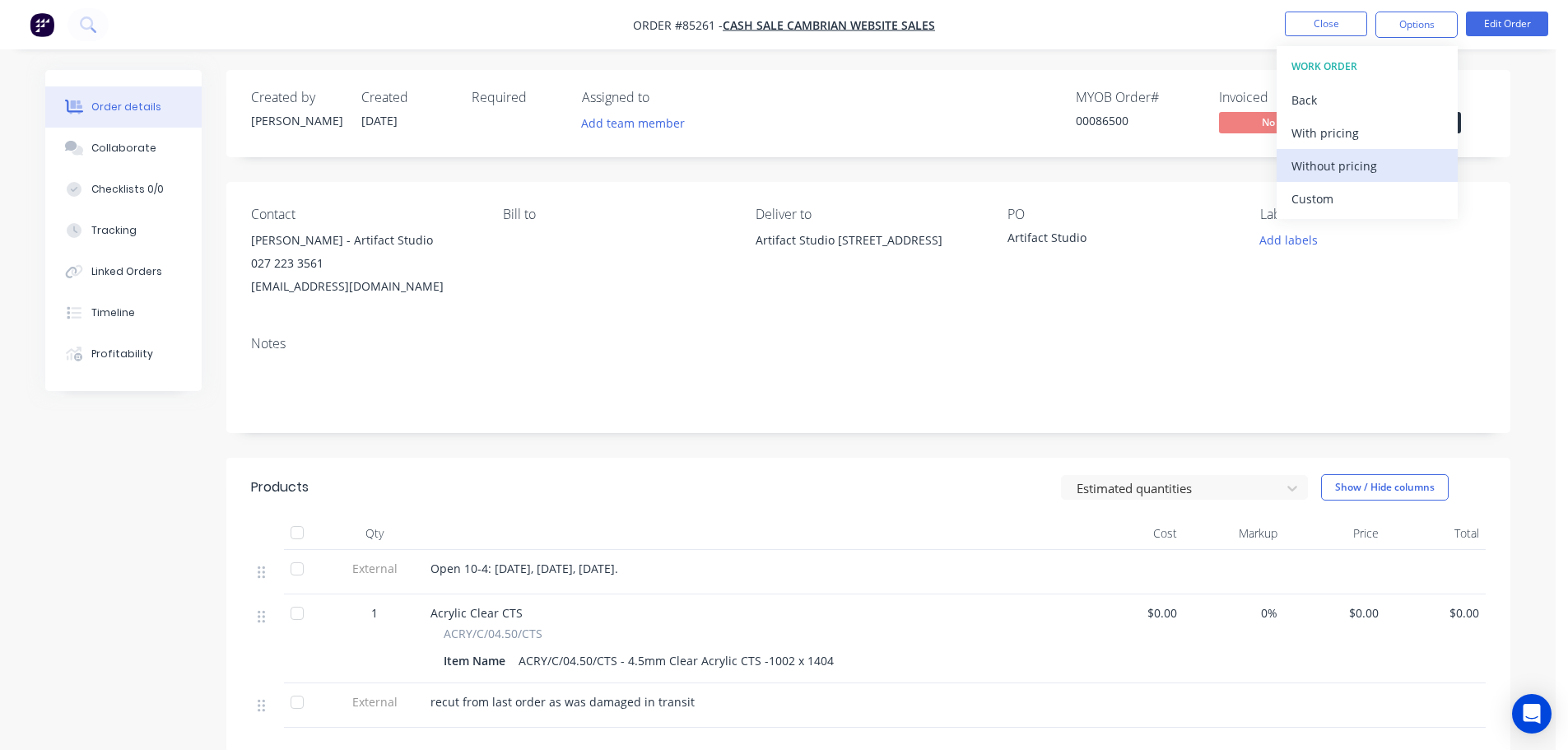
click at [1371, 168] on div "Without pricing" at bounding box center [1366, 166] width 151 height 24
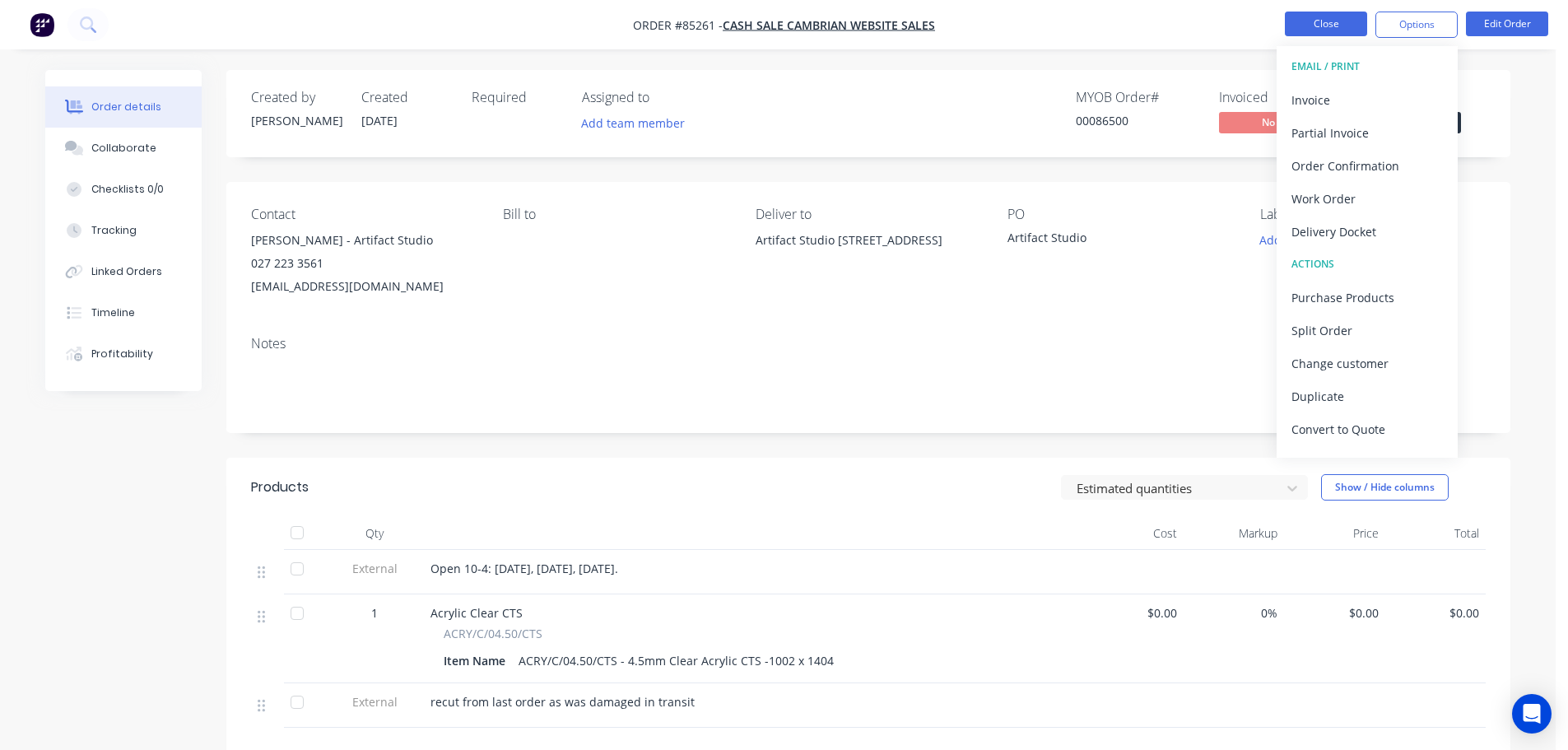
click at [1317, 16] on button "Close" at bounding box center [1326, 23] width 82 height 25
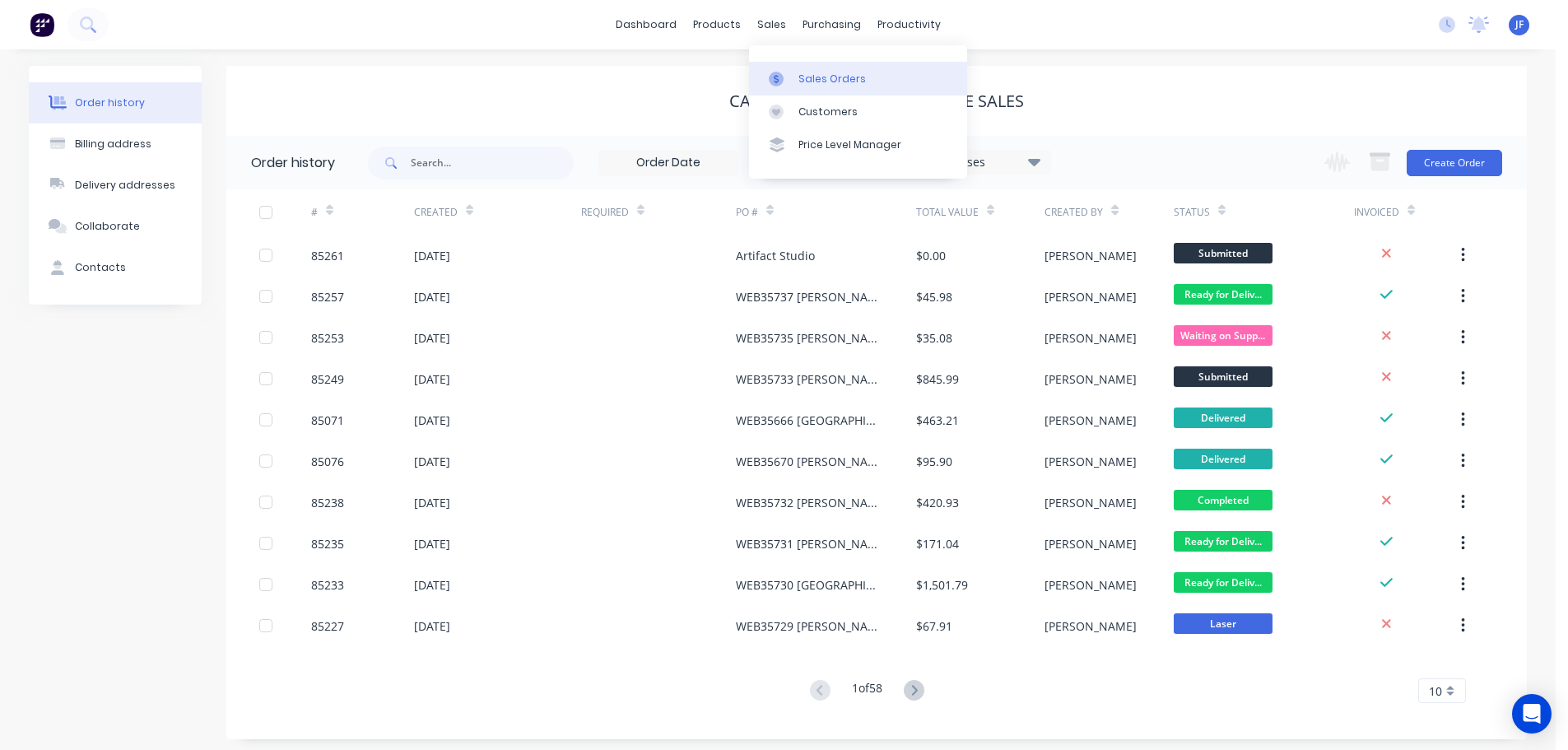
click at [781, 68] on link "Sales Orders" at bounding box center [857, 78] width 218 height 33
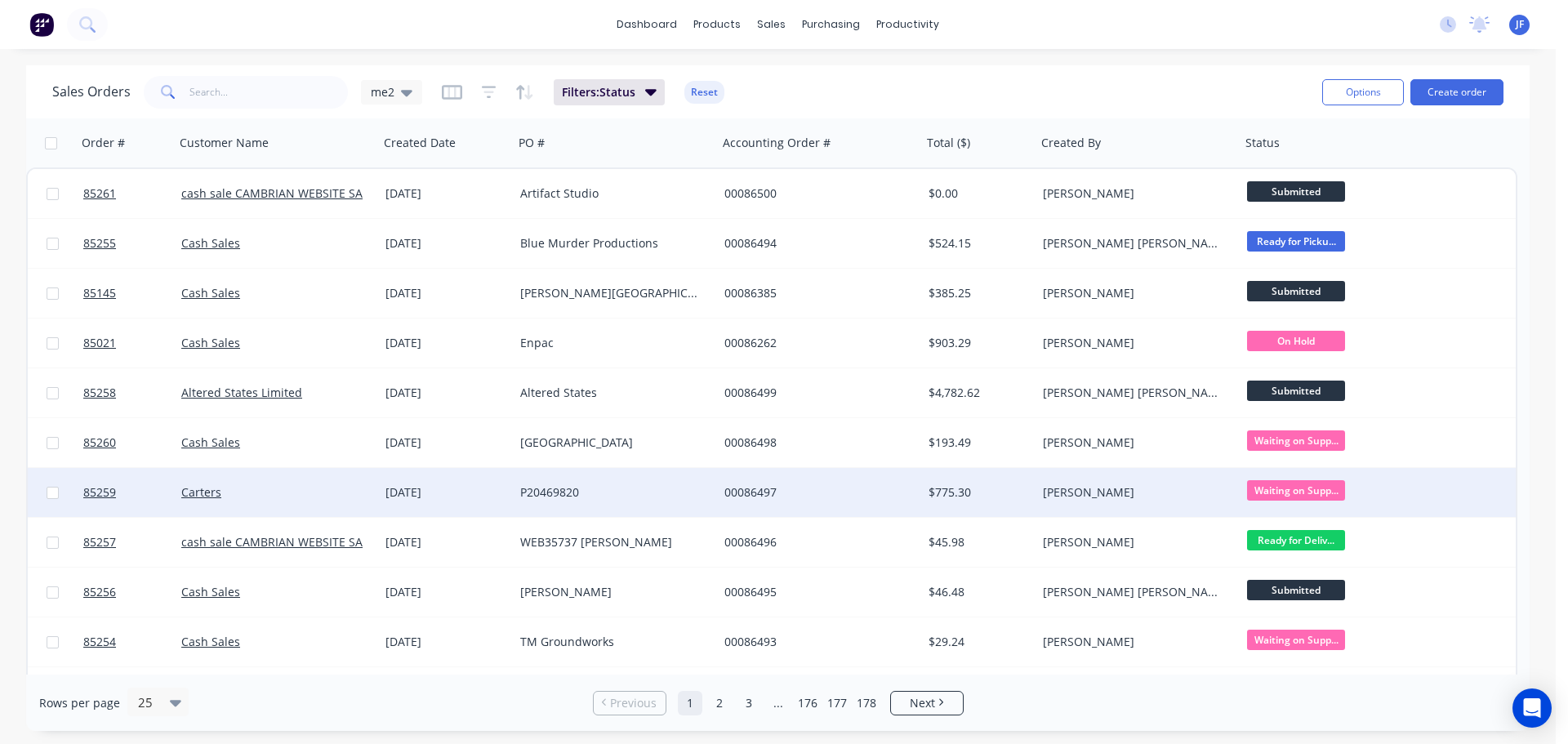
click at [571, 497] on div "P20469820" at bounding box center [611, 492] width 181 height 16
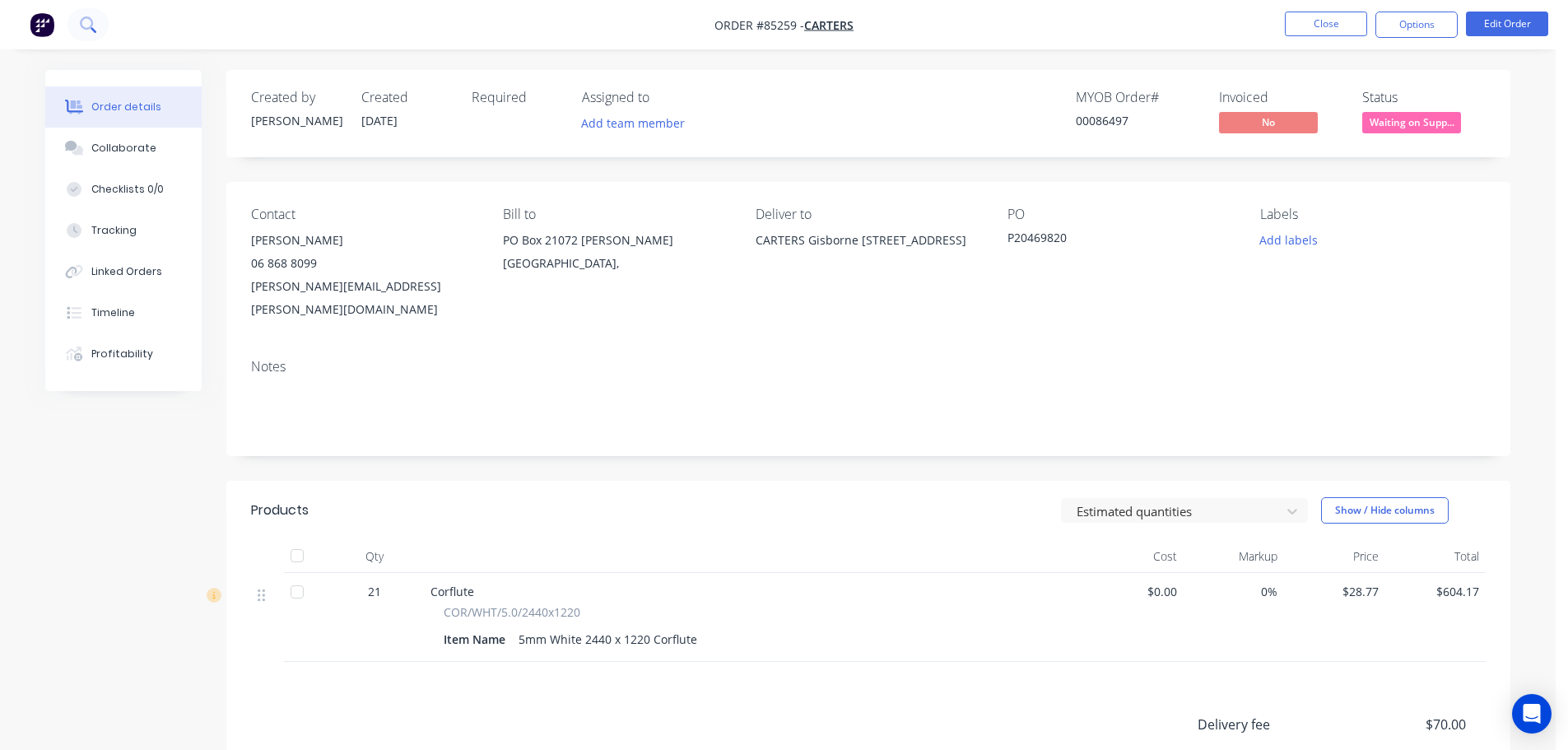
click at [89, 20] on icon at bounding box center [87, 24] width 15 height 15
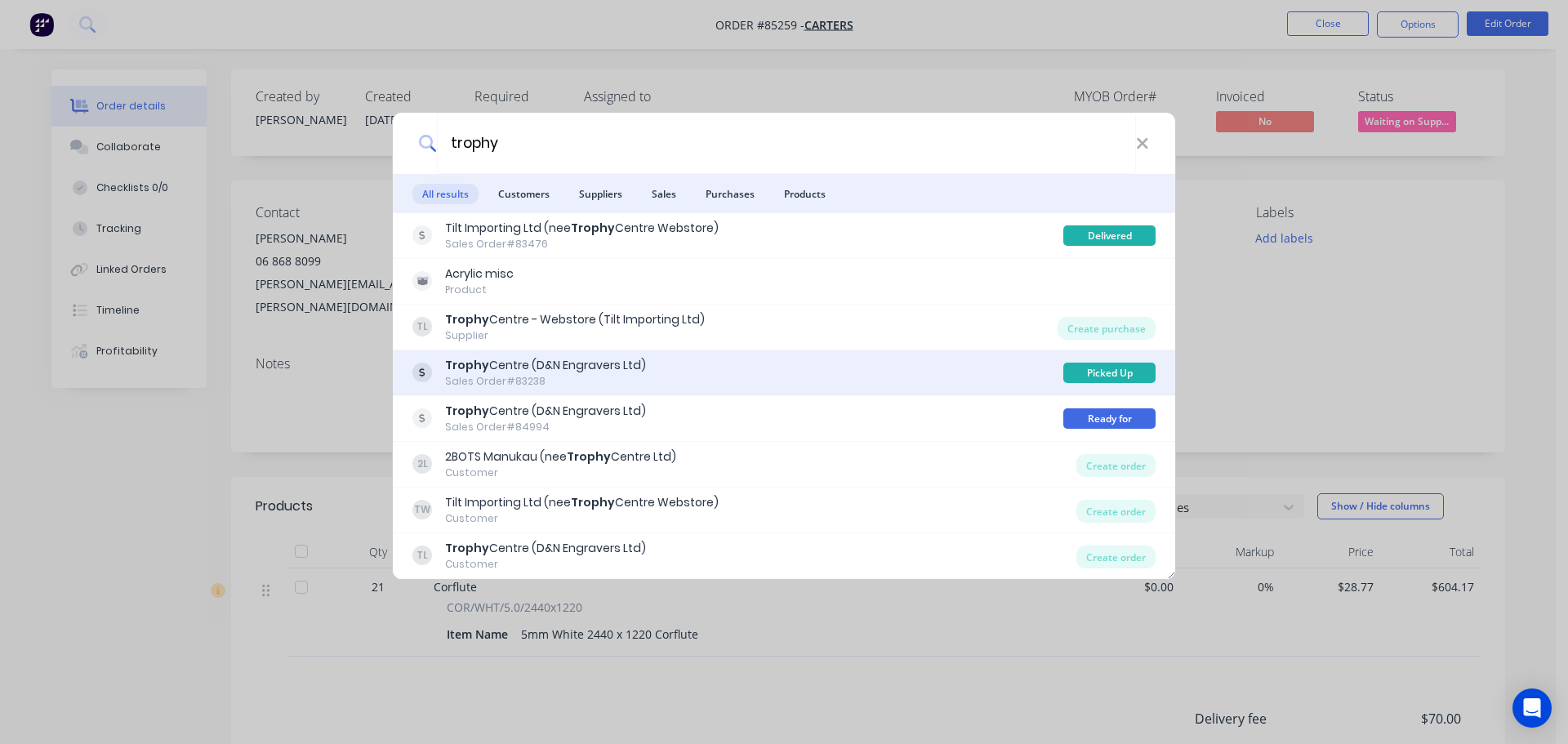
type input "trophy"
click at [664, 373] on div "Trophy Centre (D&N Engravers Ltd) Sales Order #83238" at bounding box center [738, 373] width 651 height 32
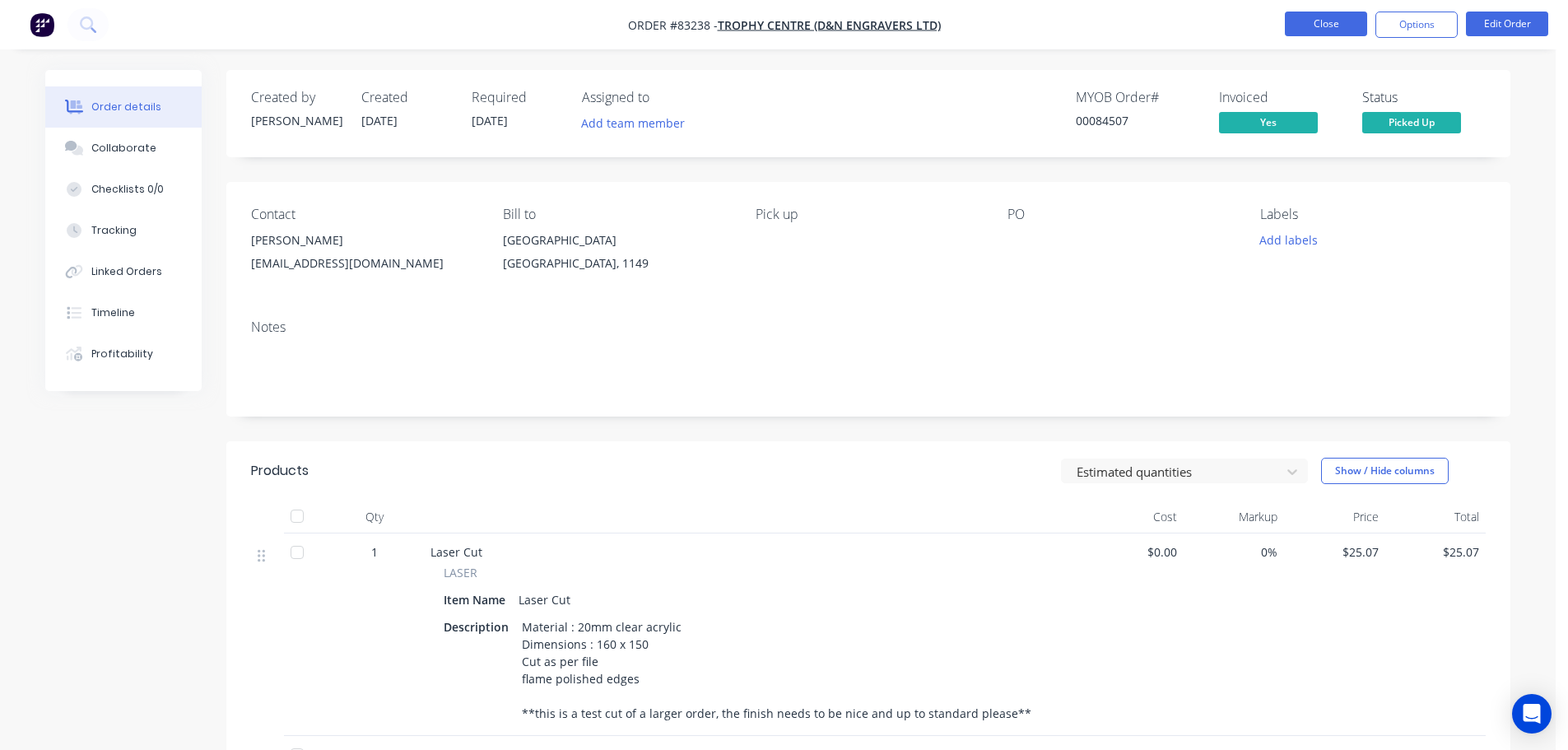
click at [1355, 17] on button "Close" at bounding box center [1326, 23] width 82 height 25
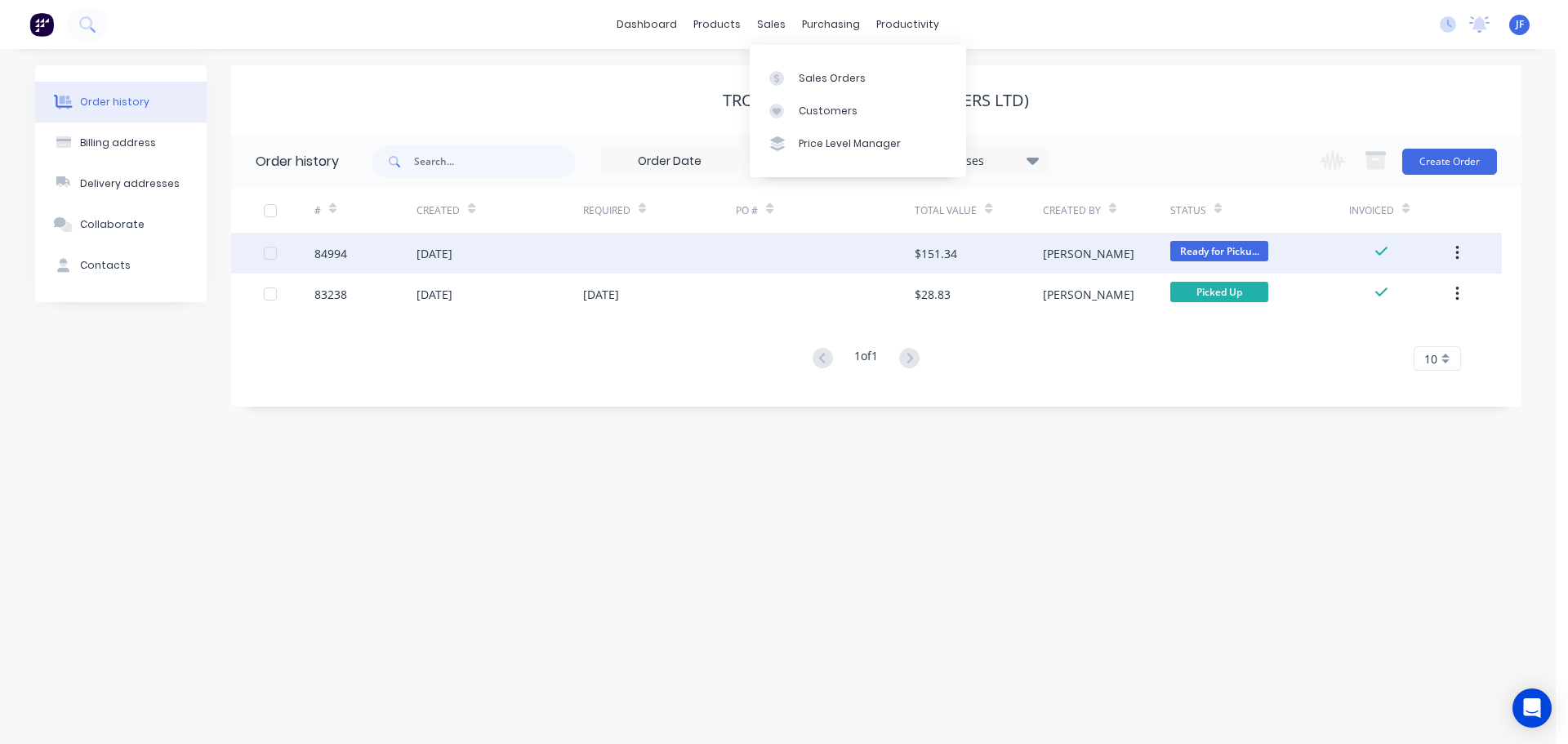
click at [851, 236] on div at bounding box center [824, 253] width 179 height 41
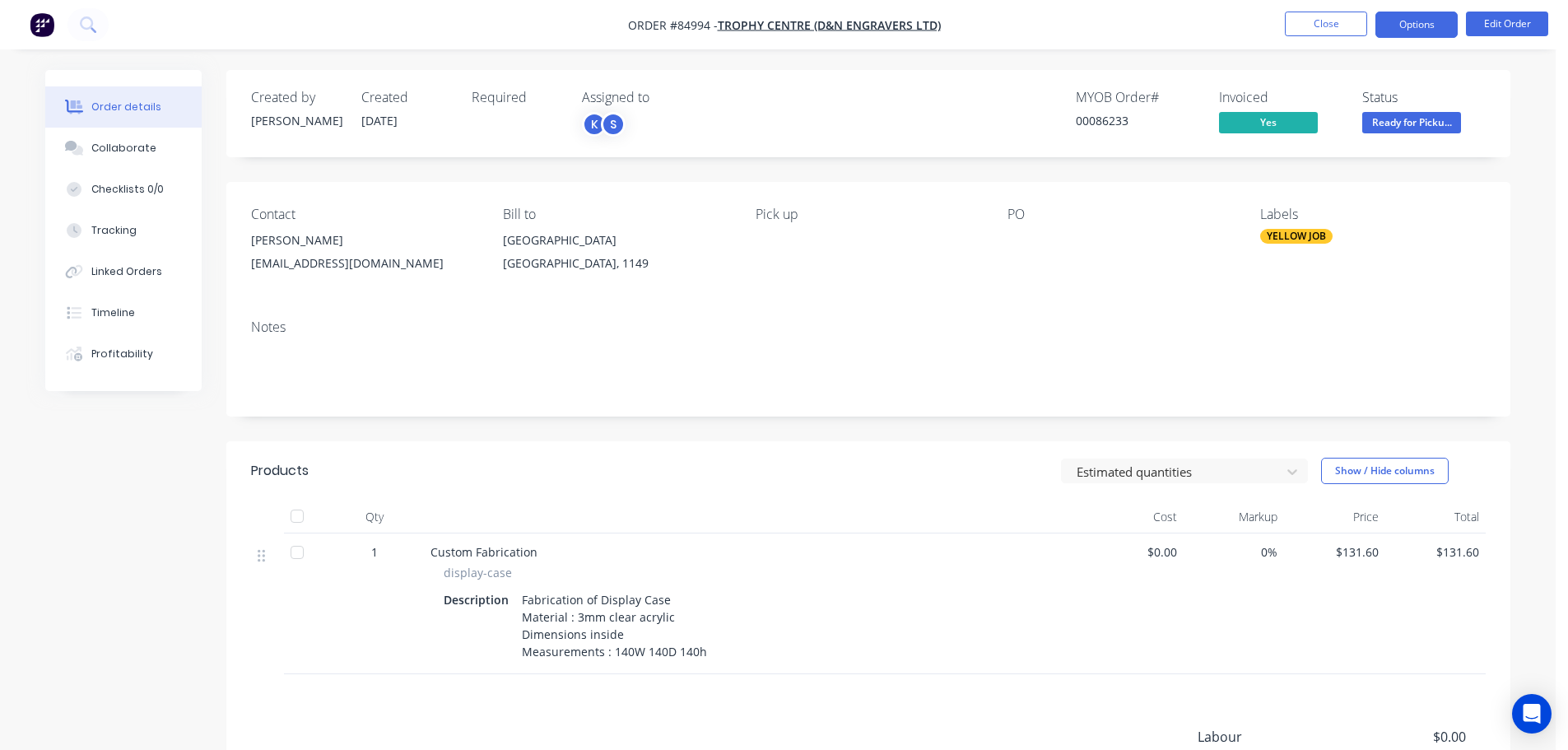
click at [1427, 21] on button "Options" at bounding box center [1417, 24] width 82 height 26
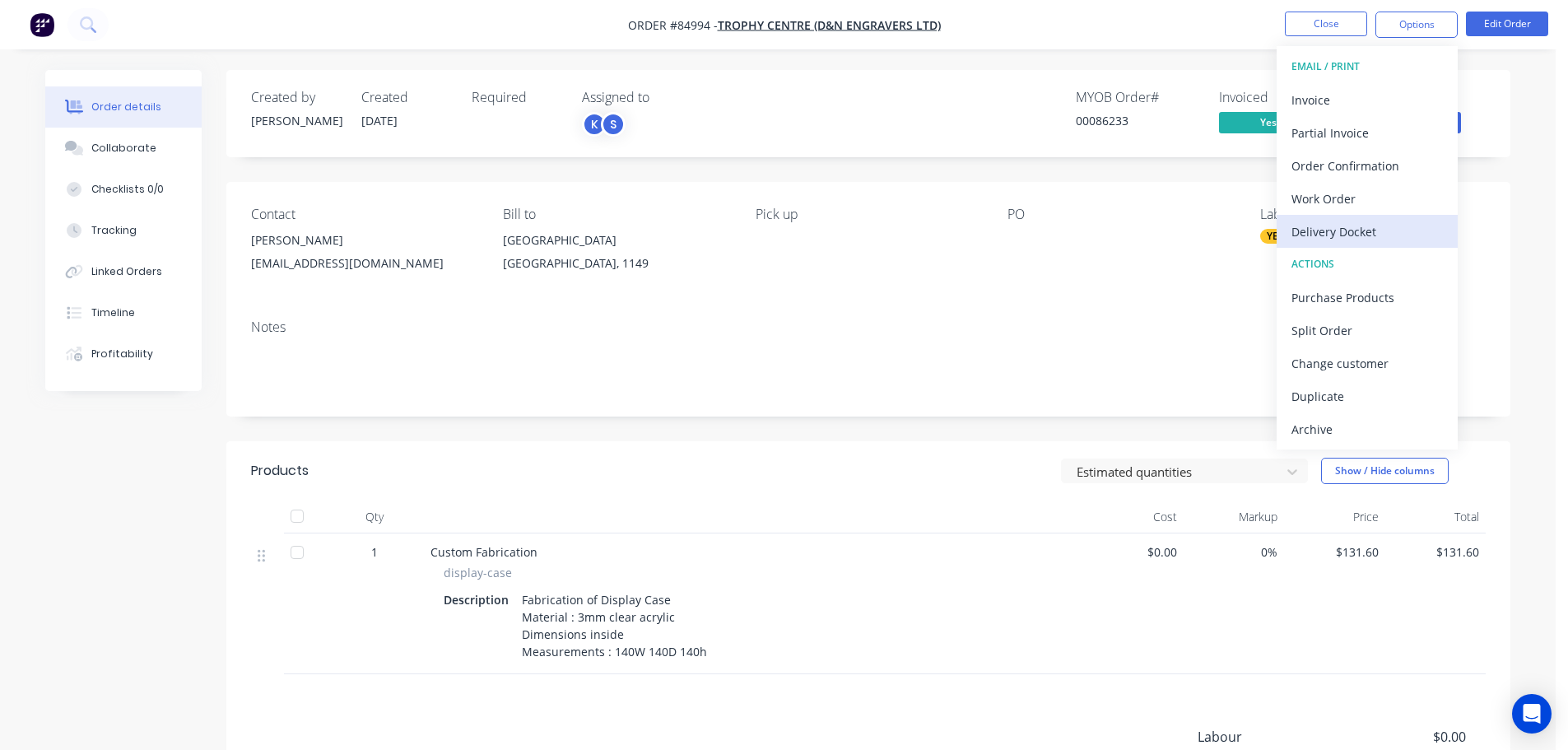
click at [1349, 232] on div "Delivery Docket" at bounding box center [1366, 231] width 151 height 24
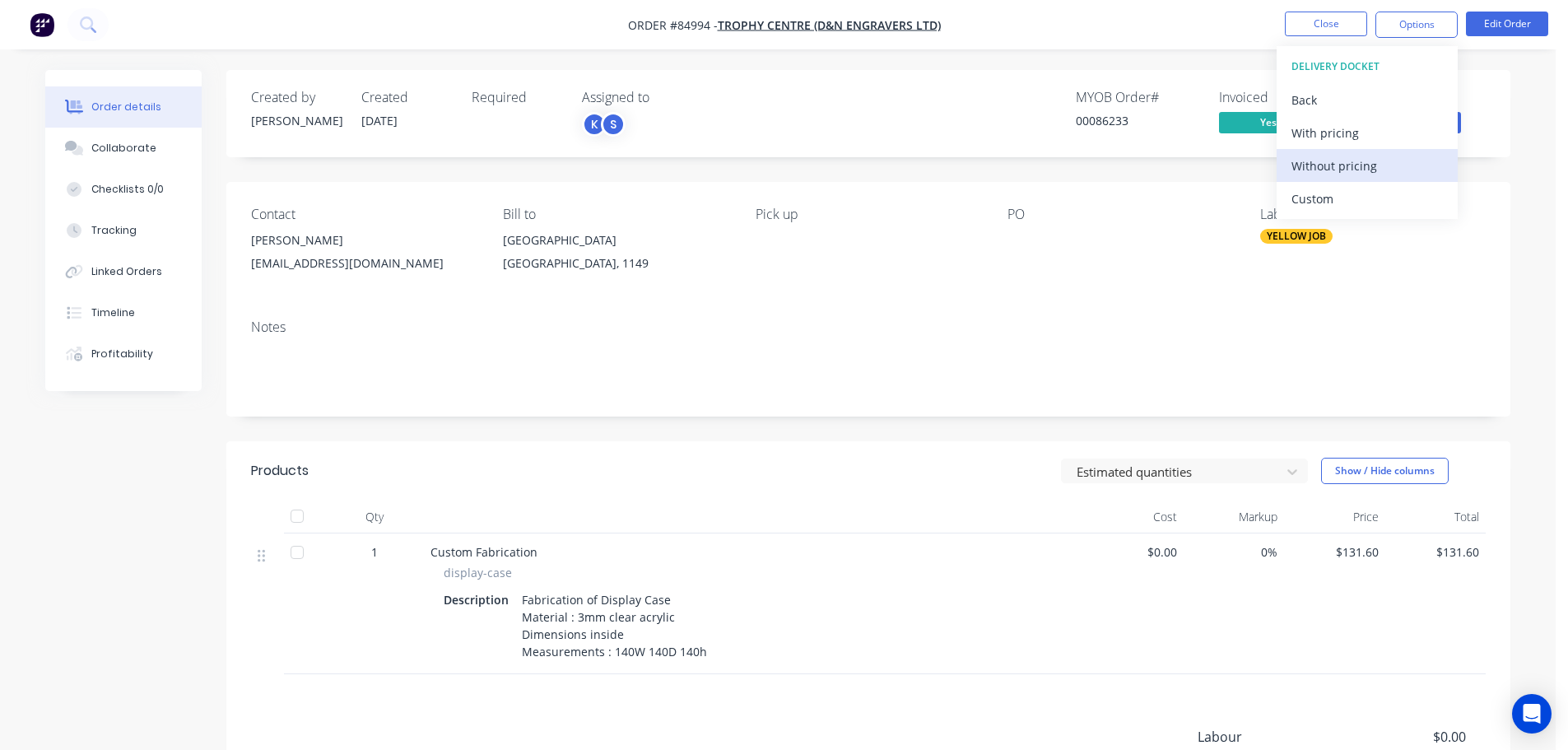
click at [1354, 168] on div "Without pricing" at bounding box center [1366, 166] width 151 height 24
click at [1518, 144] on div "Order details Collaborate Checklists 0/0 Tracking Linked Orders Timeline Profit…" at bounding box center [778, 519] width 1498 height 898
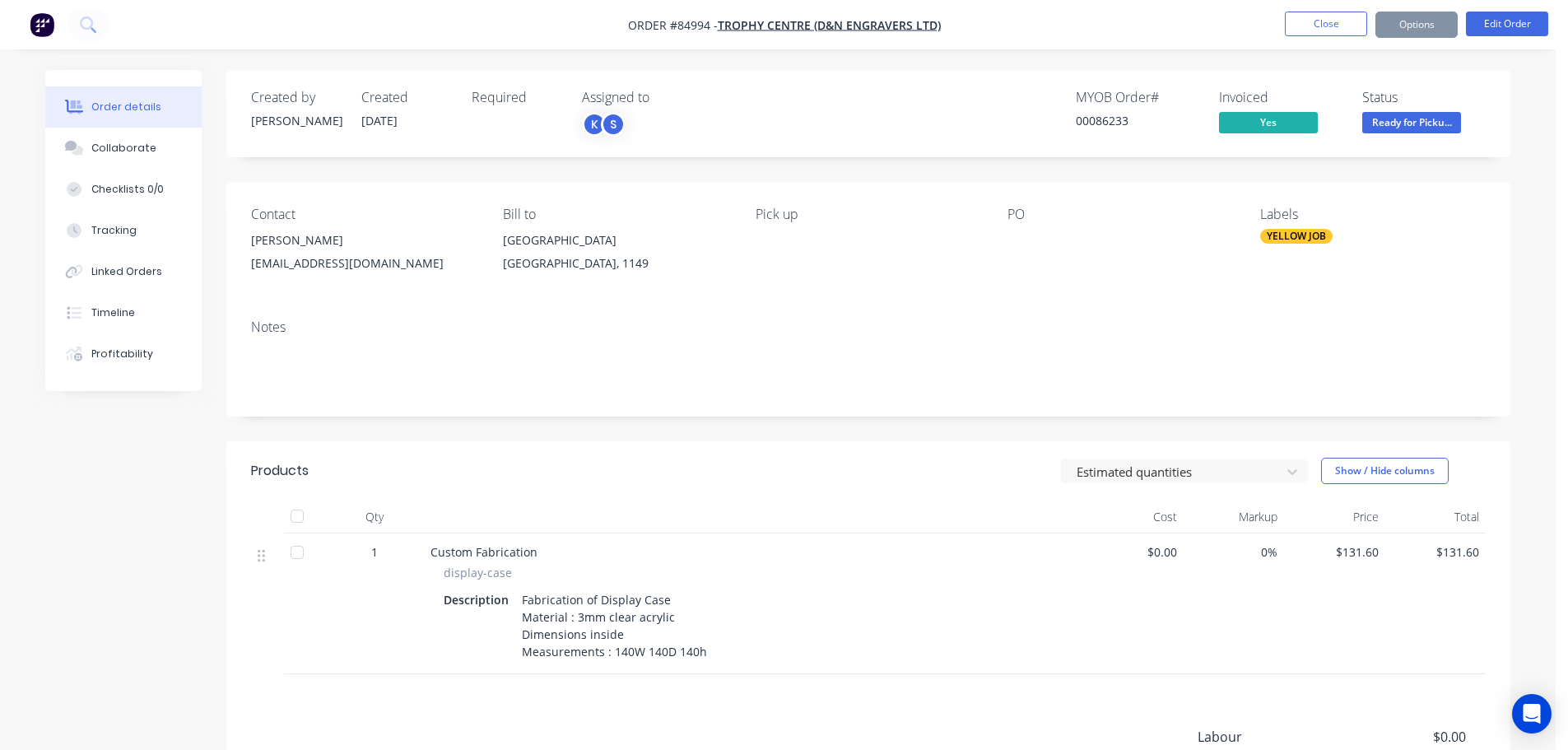
click at [1421, 120] on span "Ready for Picku..." at bounding box center [1412, 122] width 99 height 21
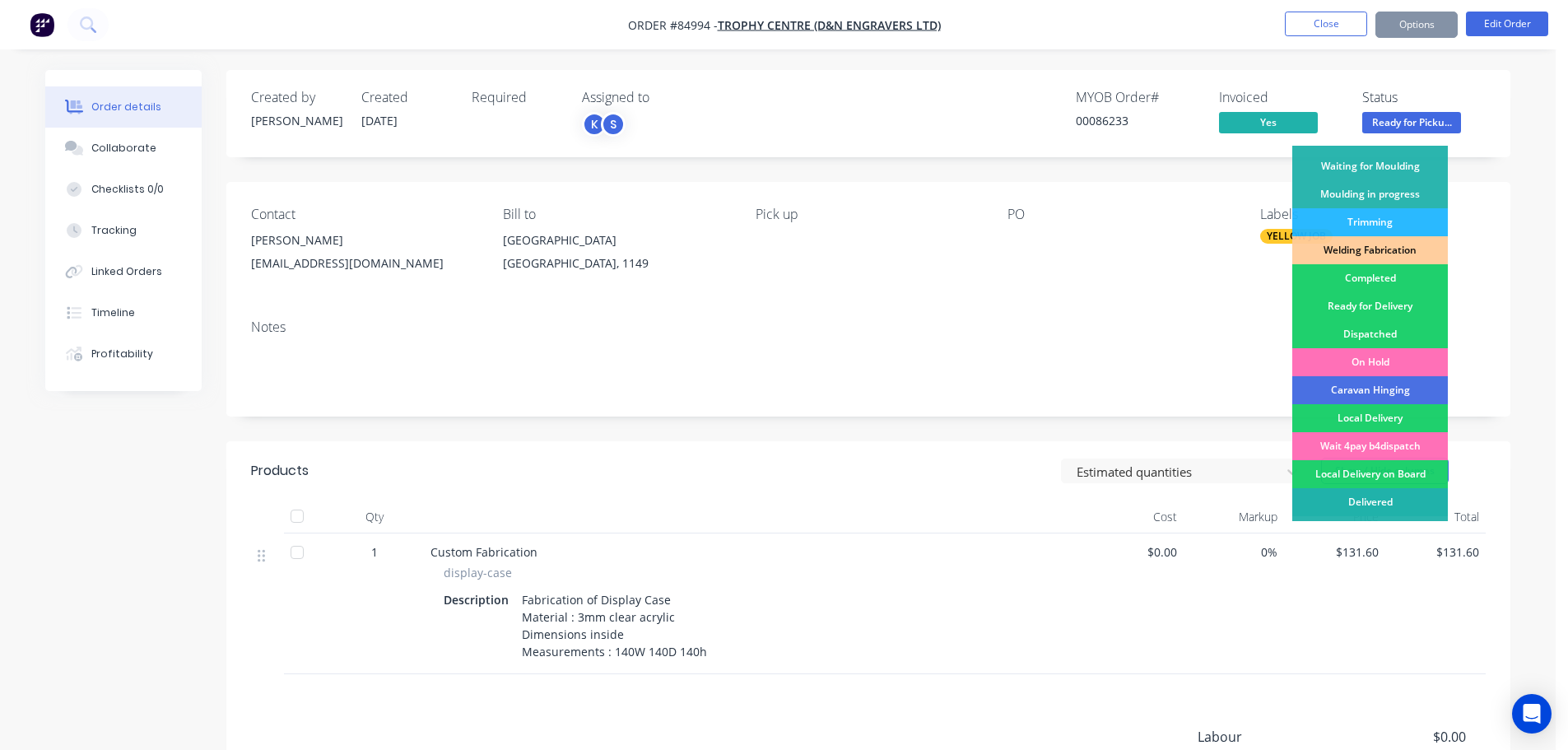
scroll to position [325, 0]
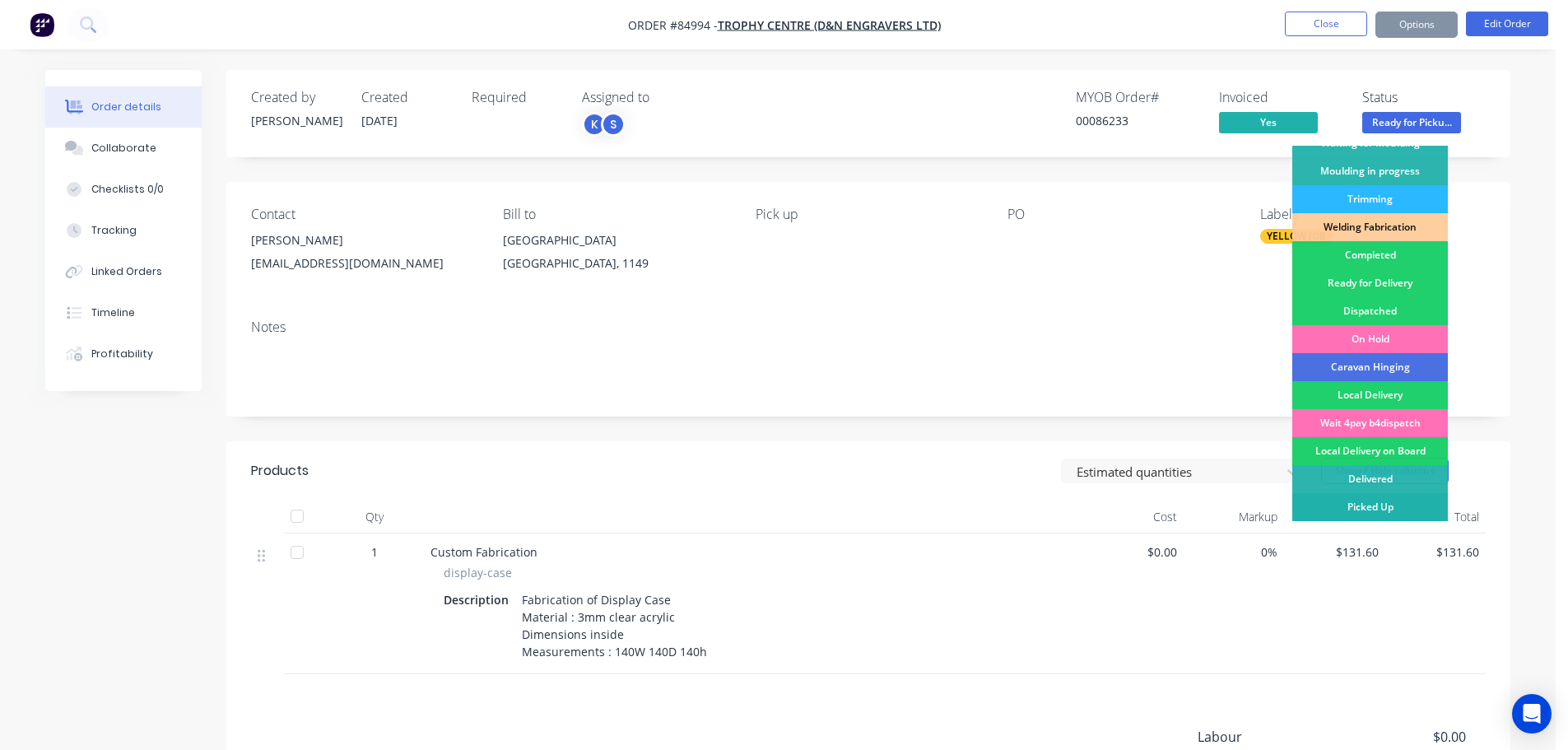
click at [1390, 498] on div "Picked Up" at bounding box center [1370, 507] width 155 height 28
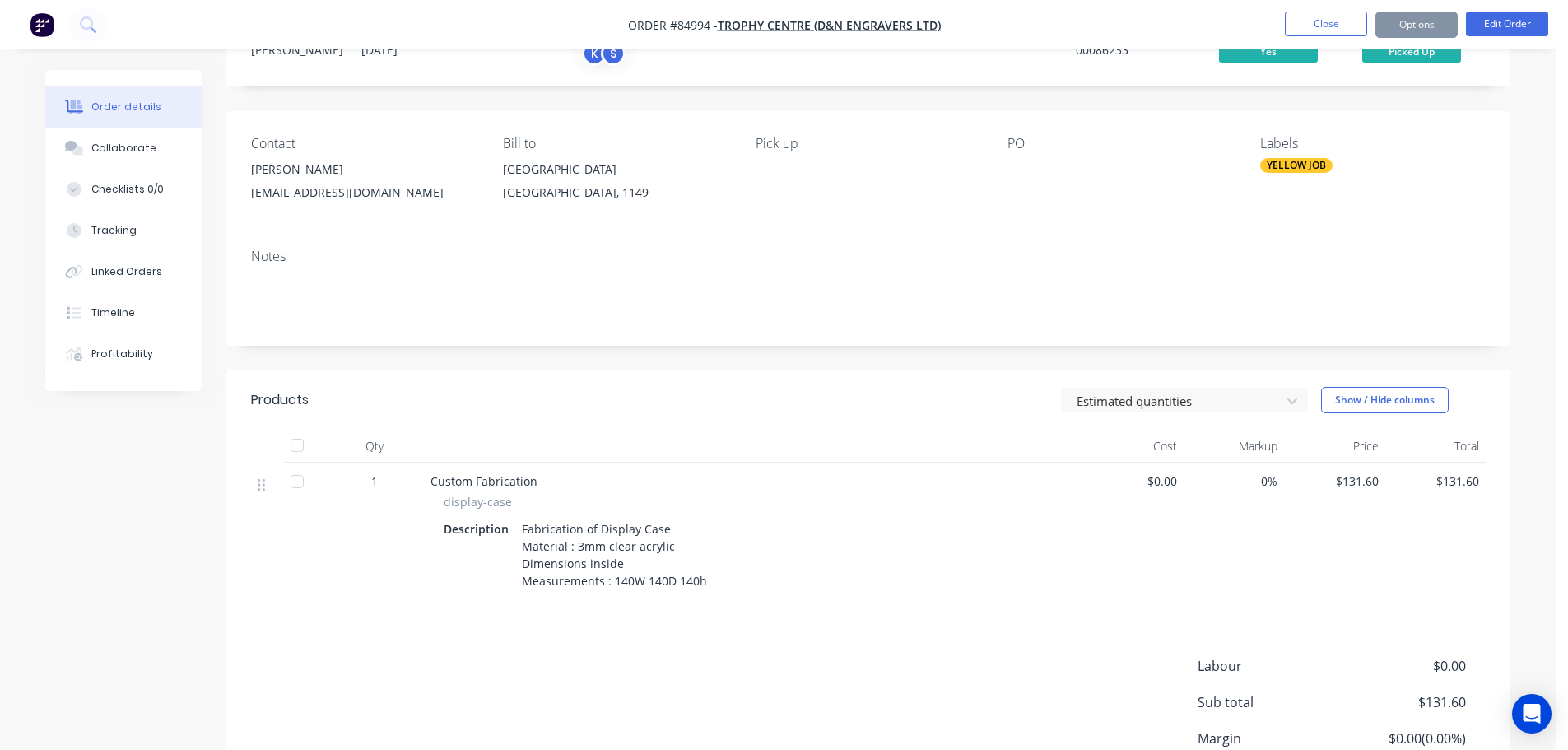
scroll to position [0, 0]
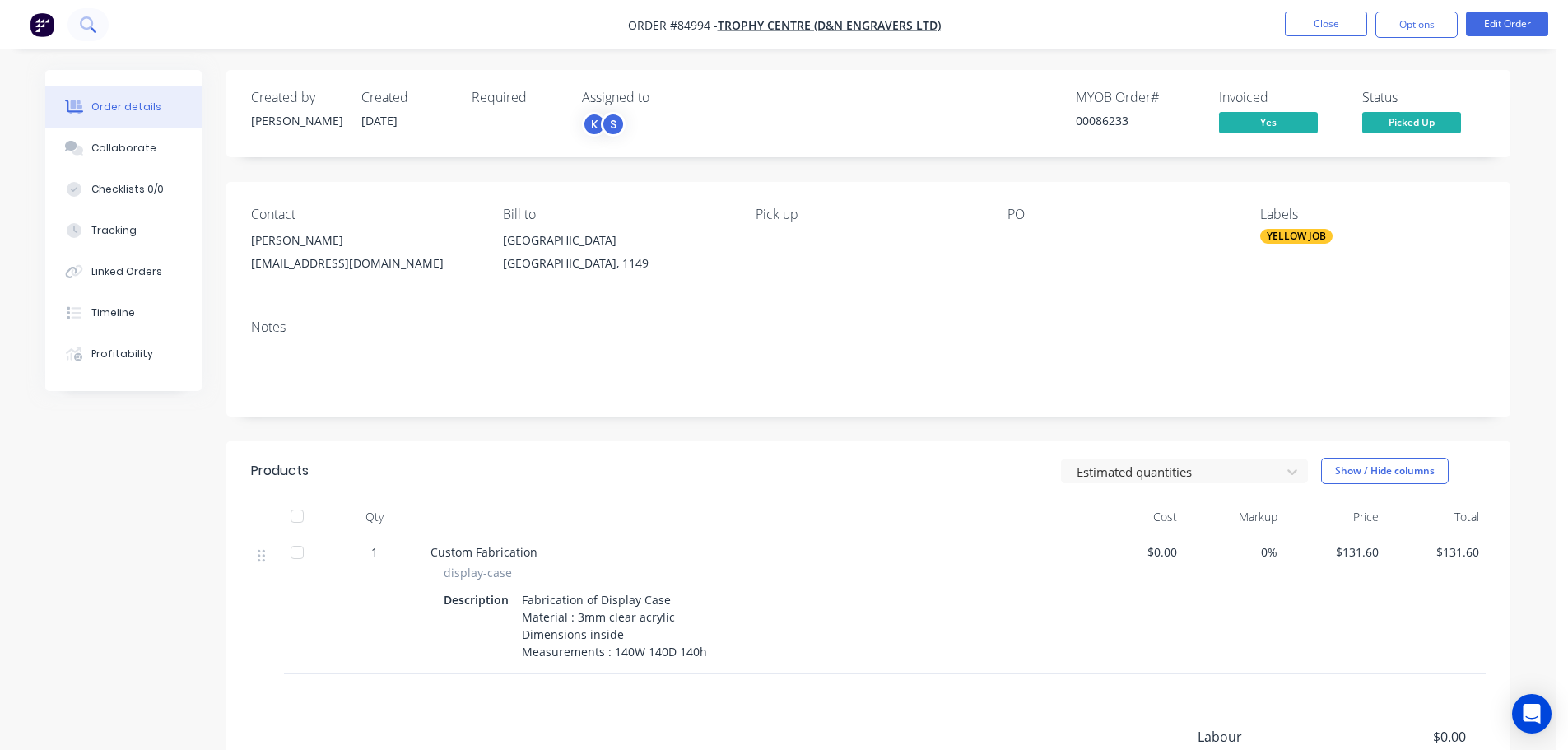
click at [102, 15] on button at bounding box center [88, 25] width 41 height 33
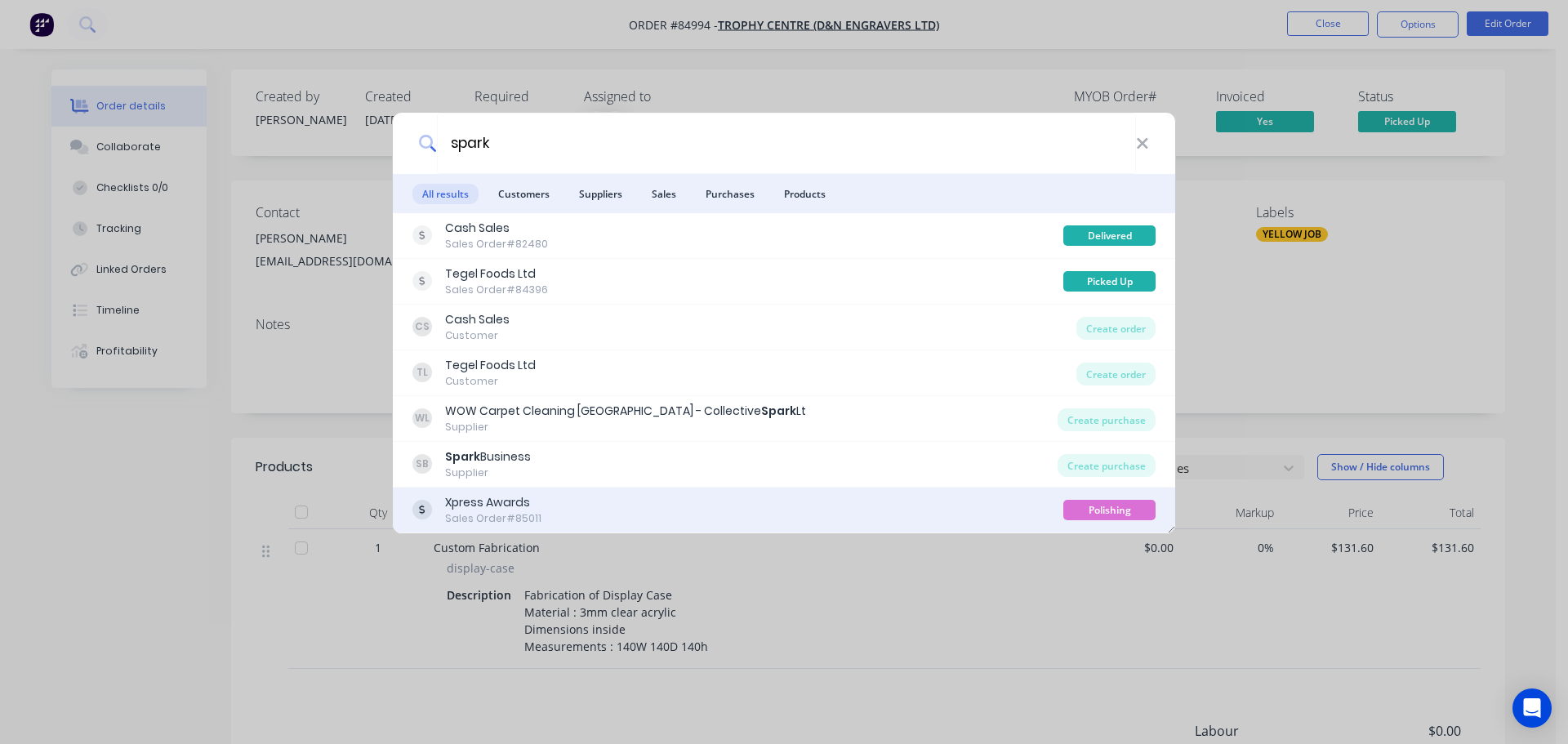
type input "spark"
click at [934, 490] on div "Xpress Awards Sales Order #85011 Polishing" at bounding box center [784, 510] width 782 height 46
click at [886, 508] on div "Xpress Awards Sales Order #85011" at bounding box center [738, 510] width 651 height 32
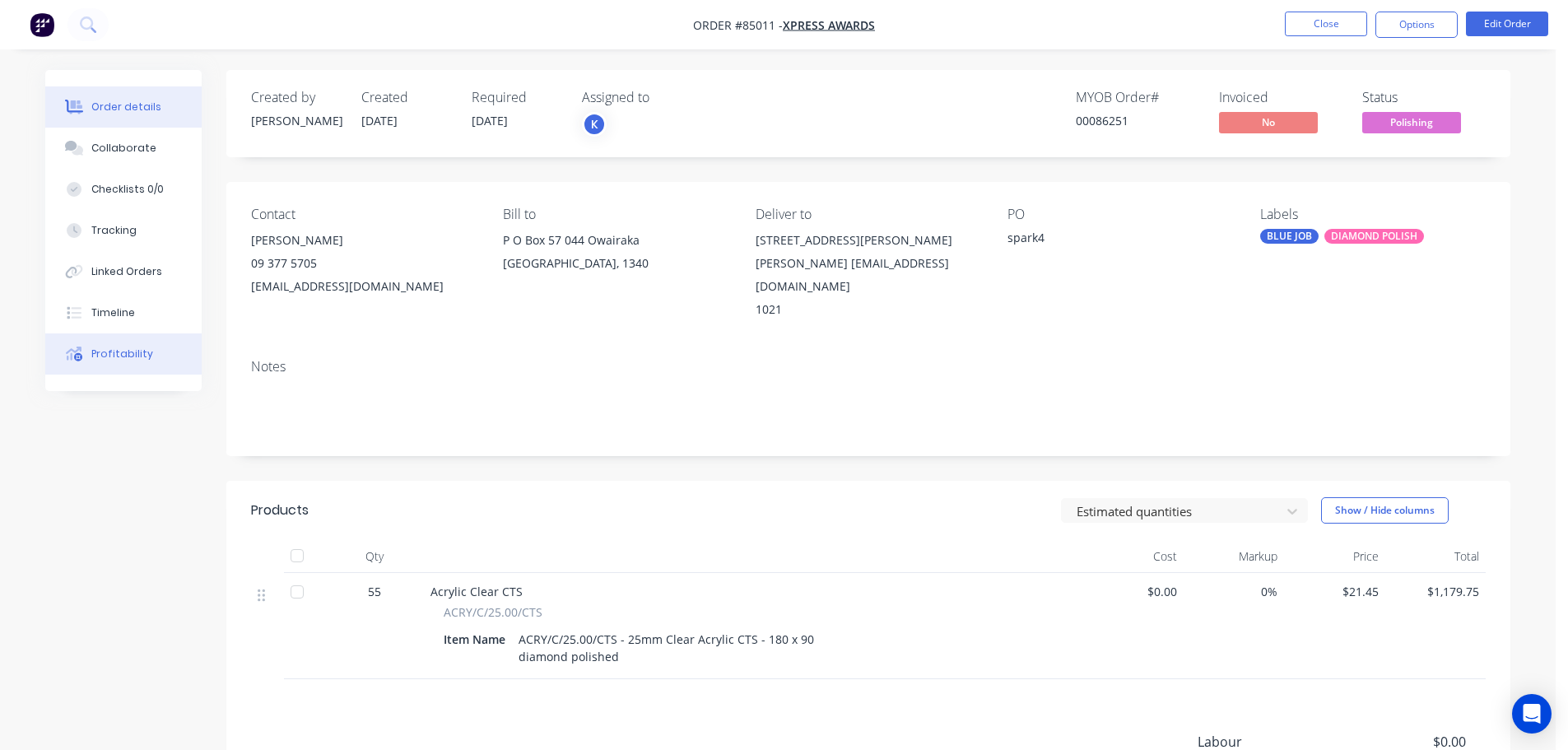
drag, startPoint x: 138, startPoint y: 319, endPoint x: 196, endPoint y: 353, distance: 67.2
click at [137, 319] on button "Timeline" at bounding box center [123, 313] width 156 height 41
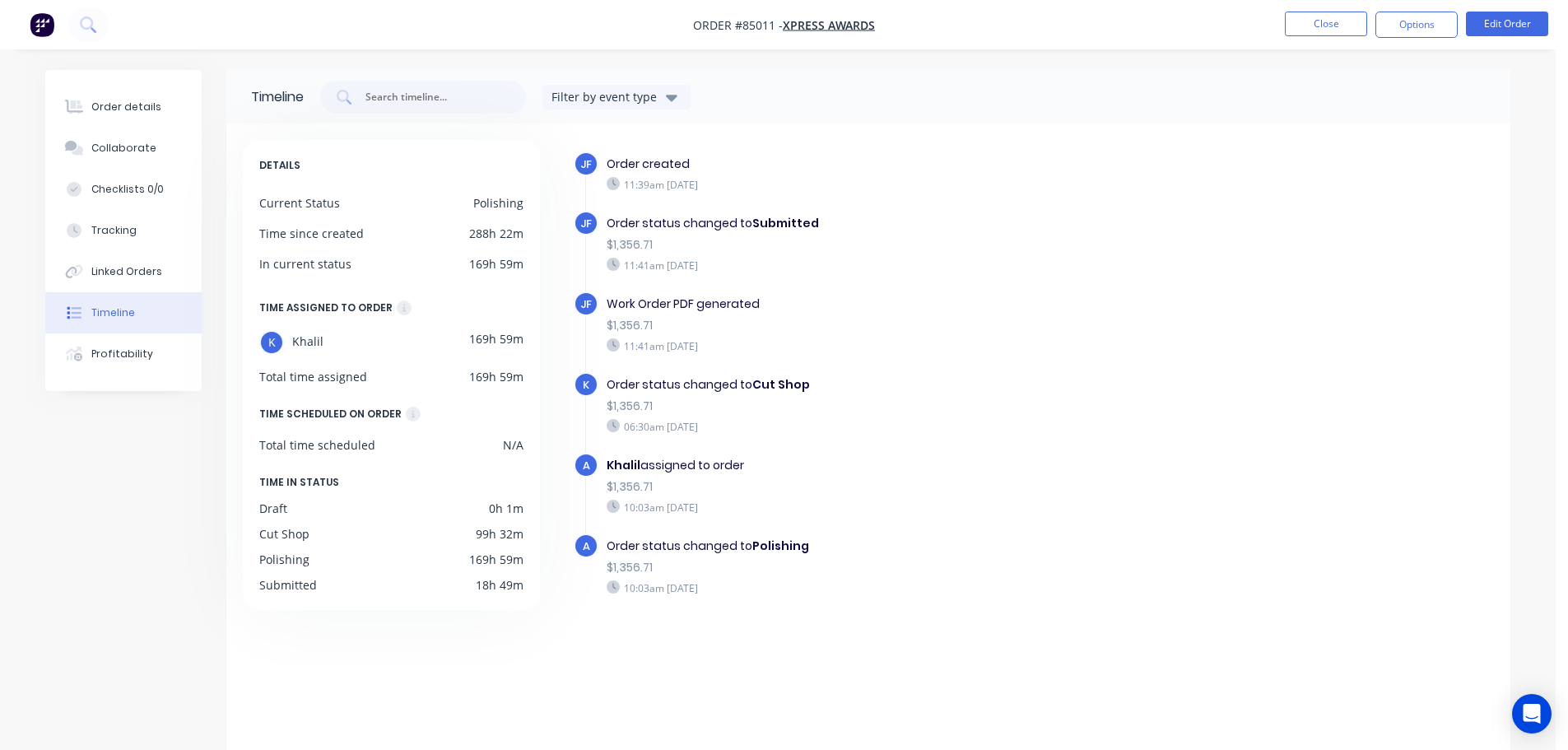
scroll to position [30, 0]
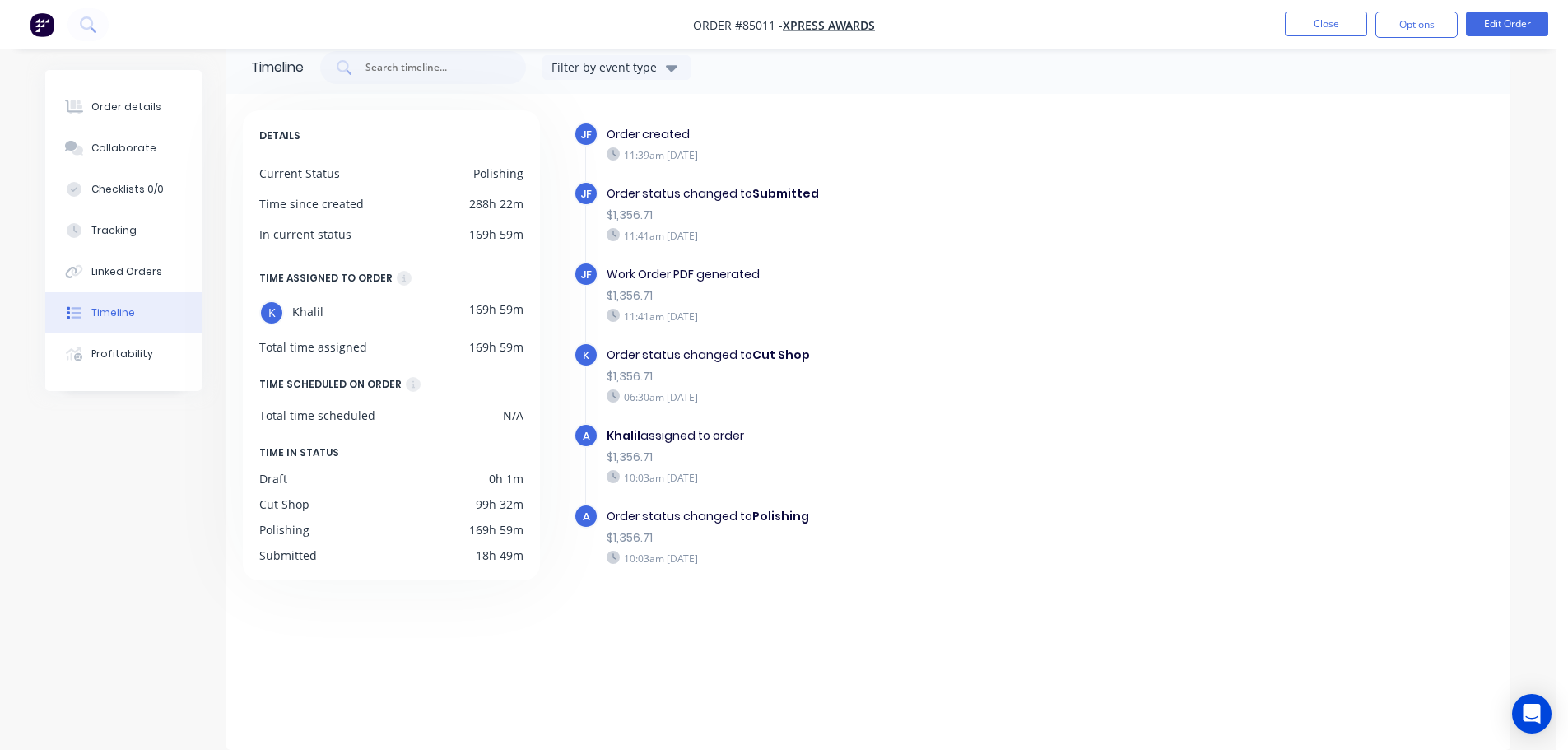
click at [26, 27] on button "button" at bounding box center [42, 24] width 34 height 26
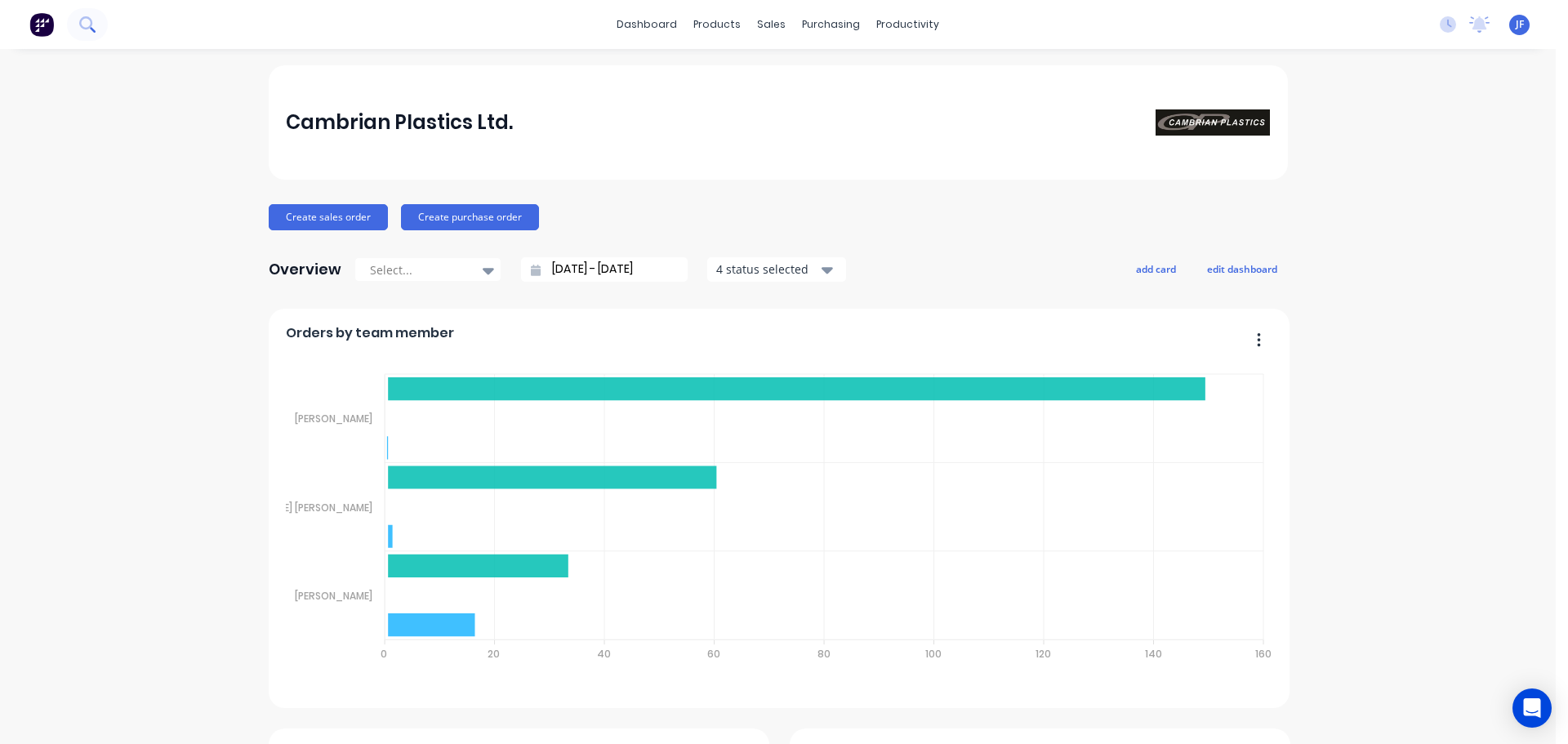
click at [94, 31] on icon at bounding box center [92, 30] width 6 height 6
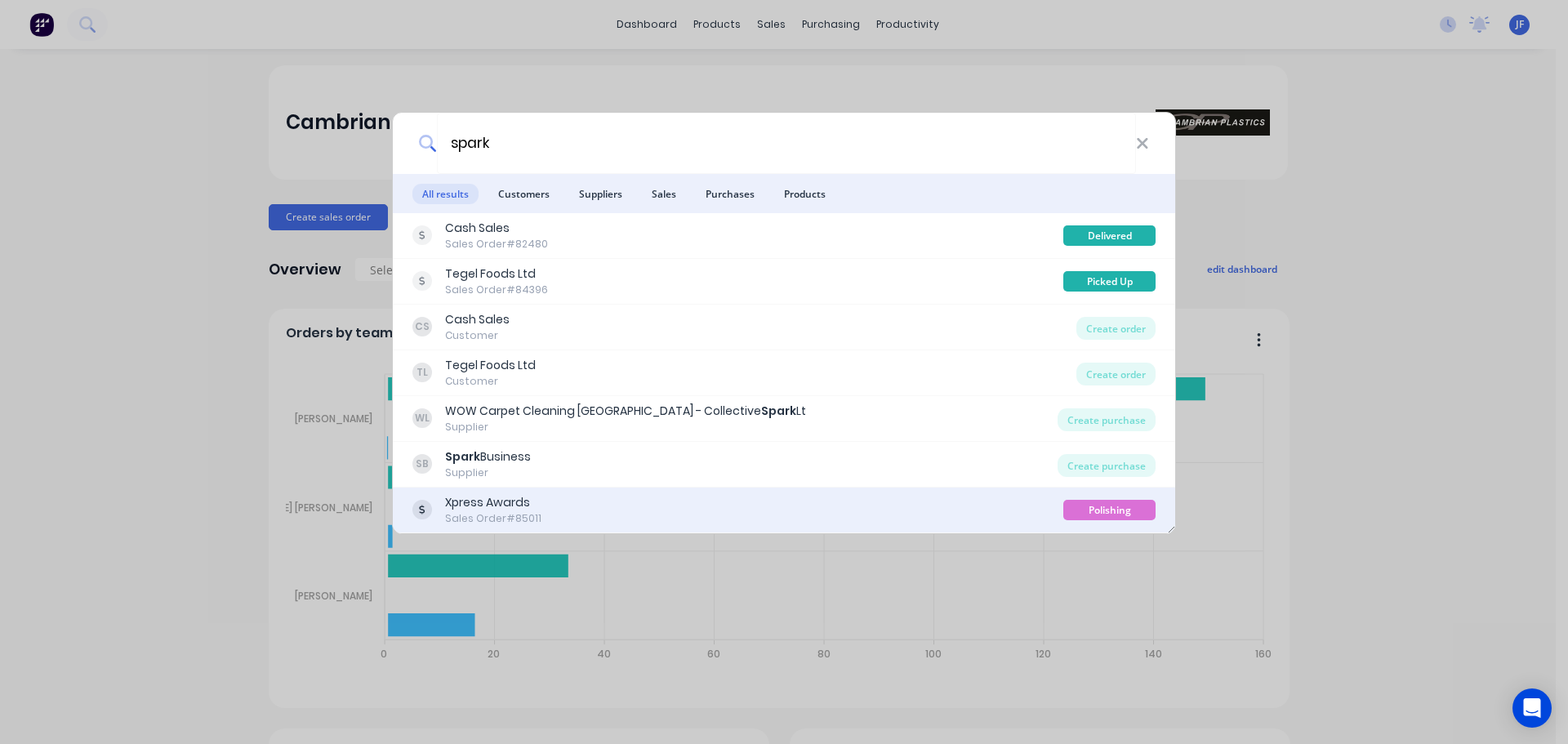
type input "spark"
click at [921, 491] on div "Xpress Awards Sales Order #85011 Polishing" at bounding box center [784, 510] width 782 height 46
click at [919, 499] on div "Xpress Awards Sales Order #85011" at bounding box center [738, 510] width 651 height 32
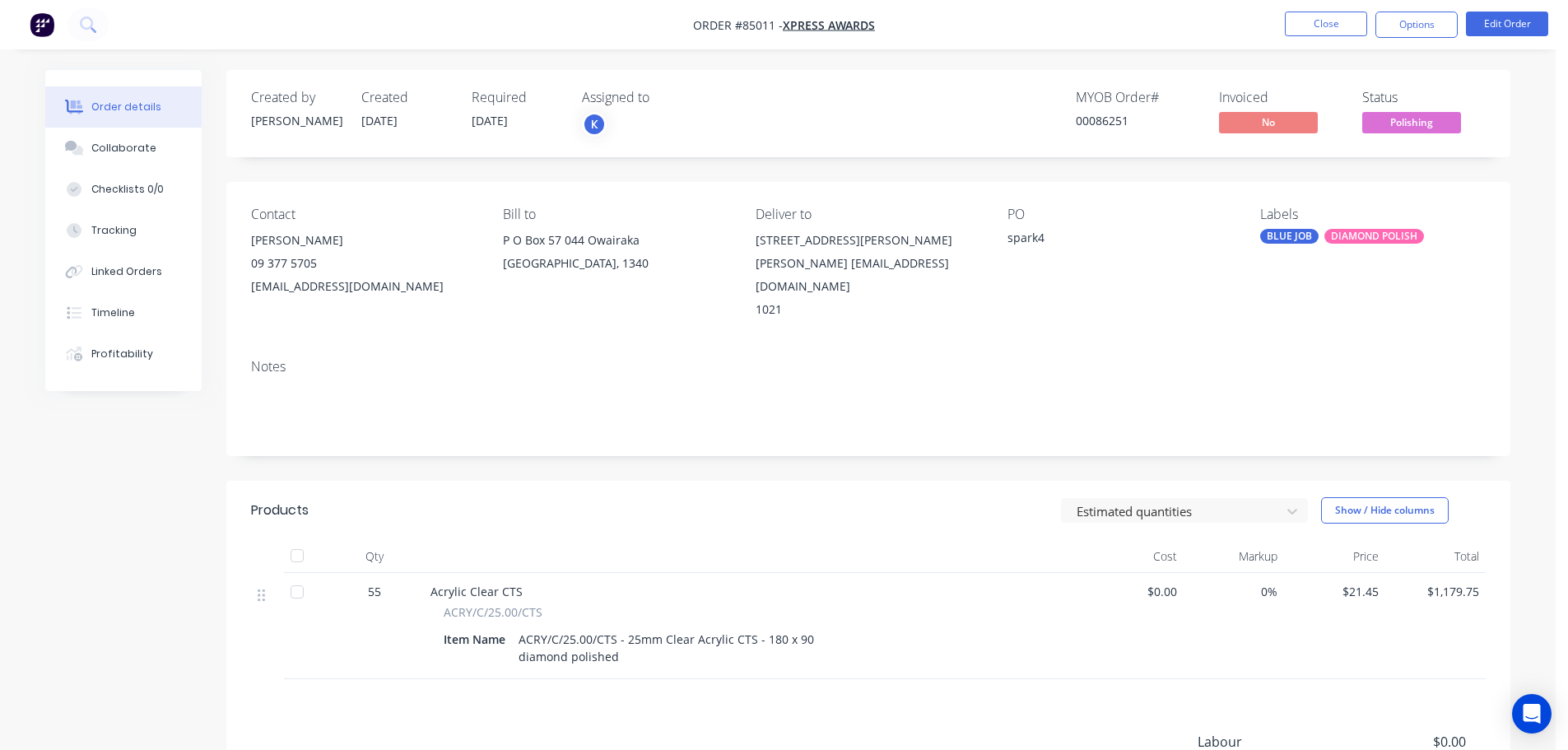
click at [1110, 168] on div "Created by Jess Created 02/10/25 Required 16/10/25 Assigned to K MYOB Order # 0…" at bounding box center [869, 508] width 1284 height 877
click at [1422, 127] on span "Polishing" at bounding box center [1412, 122] width 99 height 21
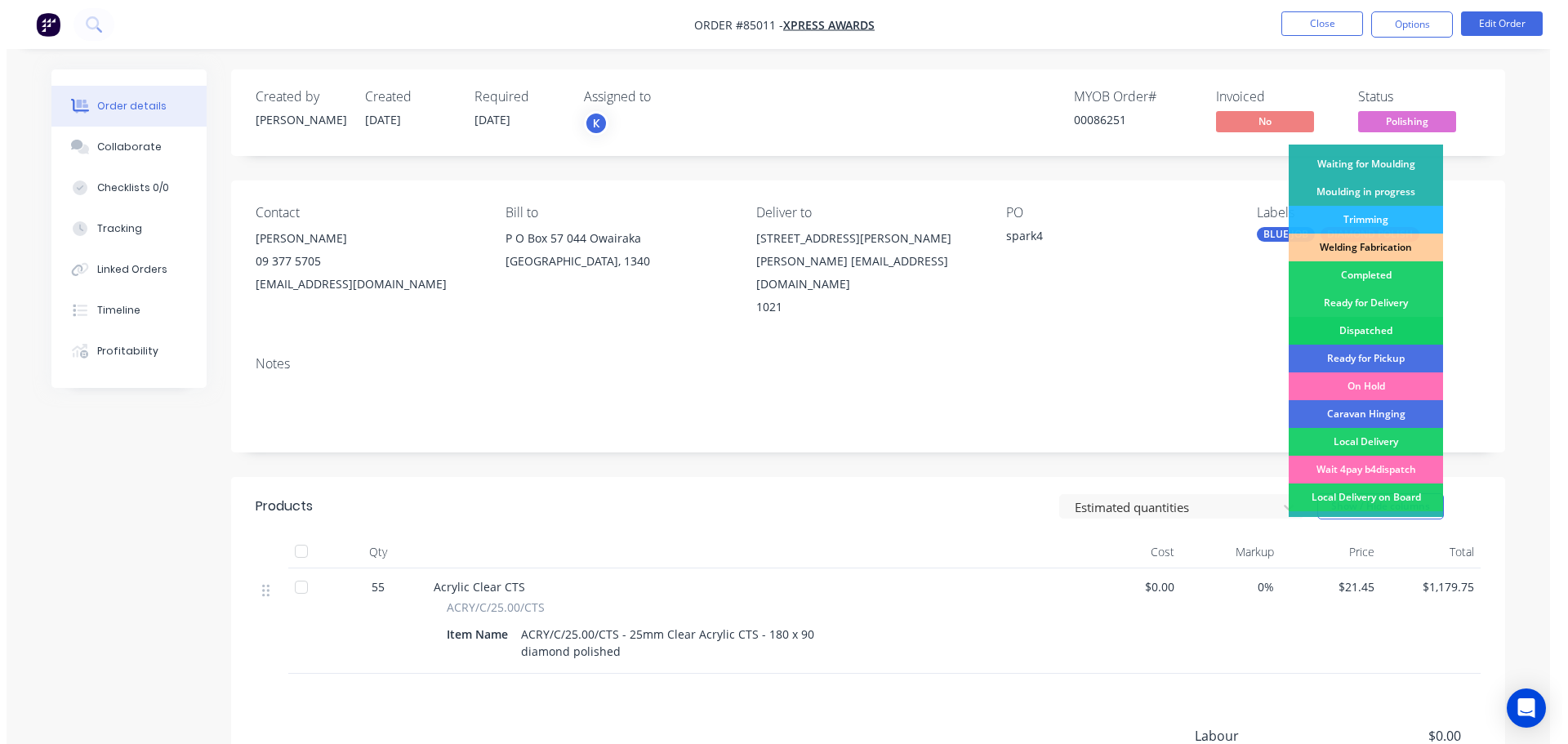
scroll to position [322, 0]
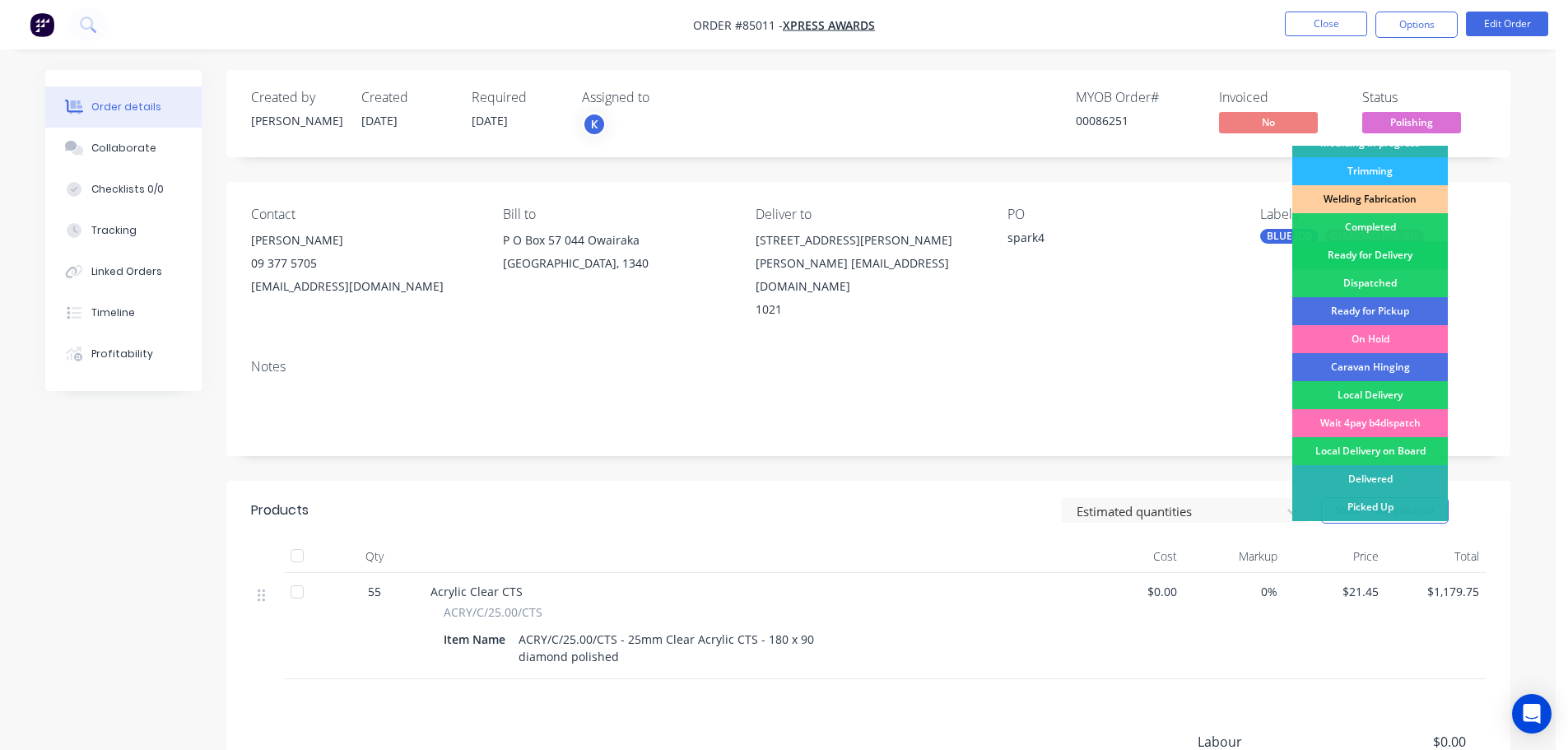
drag, startPoint x: 1377, startPoint y: 255, endPoint x: 1399, endPoint y: 50, distance: 206.2
click at [1377, 251] on div "Ready for Delivery" at bounding box center [1370, 255] width 155 height 28
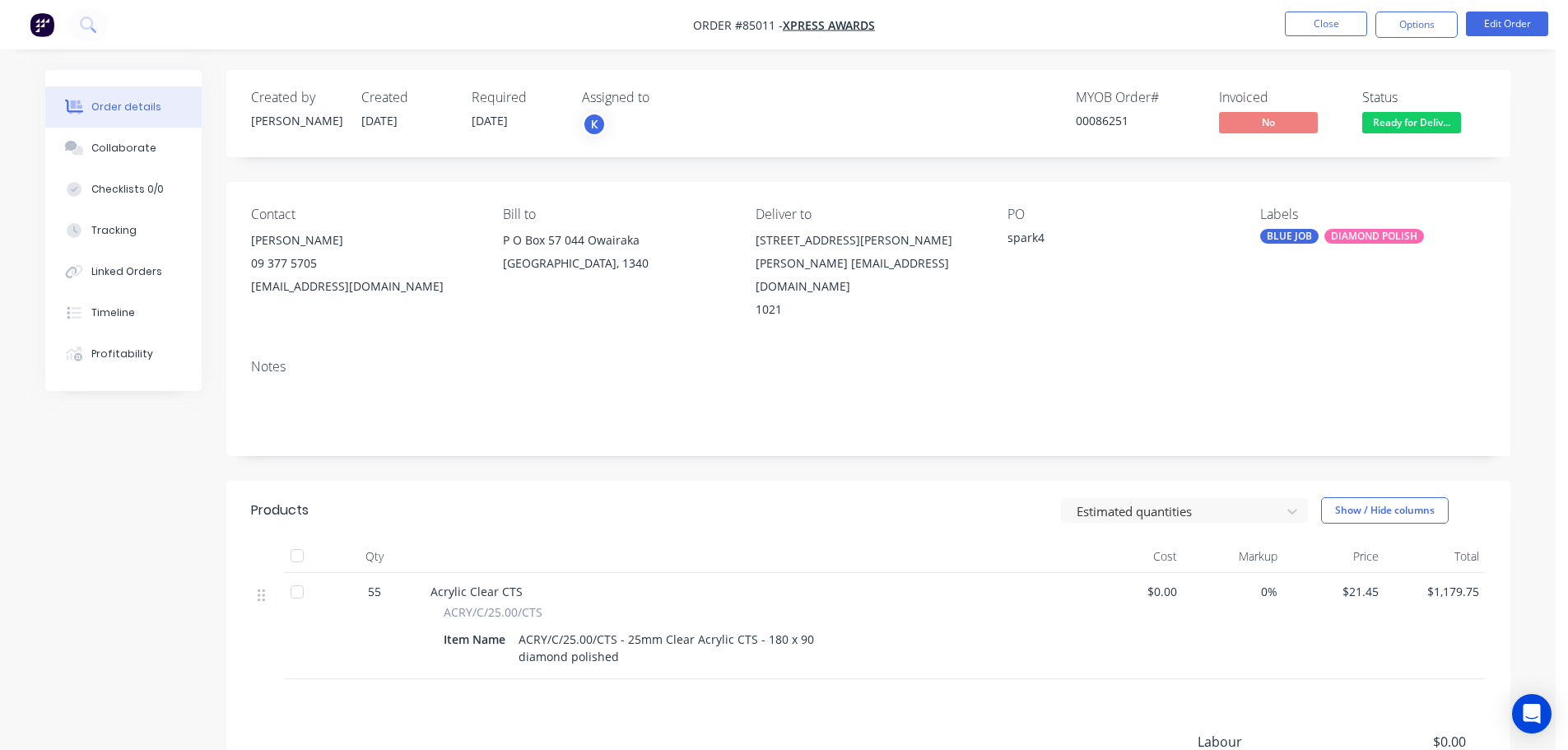
click at [1404, 9] on nav "Order #85011 - Xpress Awards Close Options Edit Order" at bounding box center [784, 25] width 1568 height 50
click at [1405, 20] on button "Options" at bounding box center [1417, 24] width 82 height 26
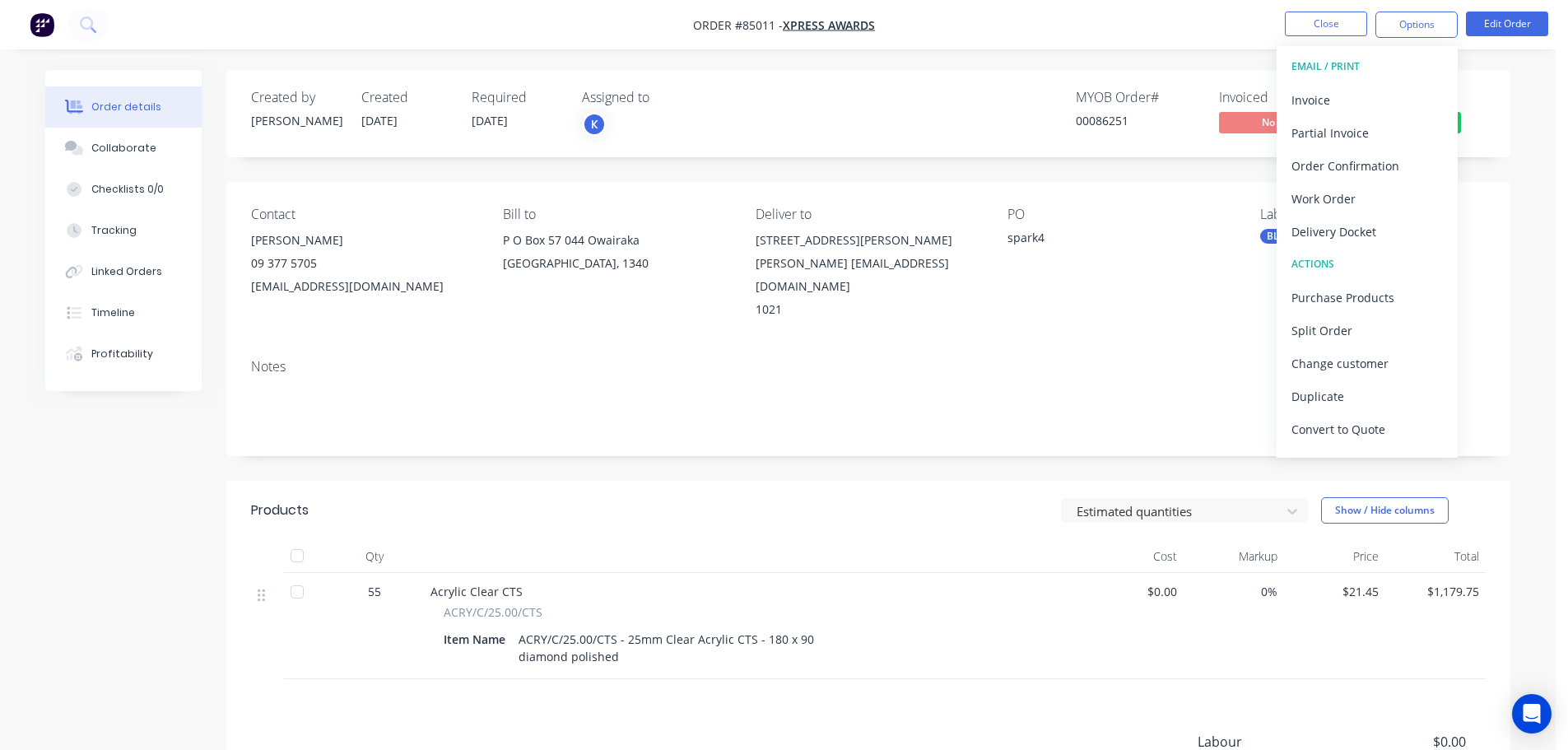
drag, startPoint x: 1349, startPoint y: 241, endPoint x: 1352, endPoint y: 217, distance: 24.2
click at [1349, 240] on div "Delivery Docket" at bounding box center [1366, 231] width 151 height 24
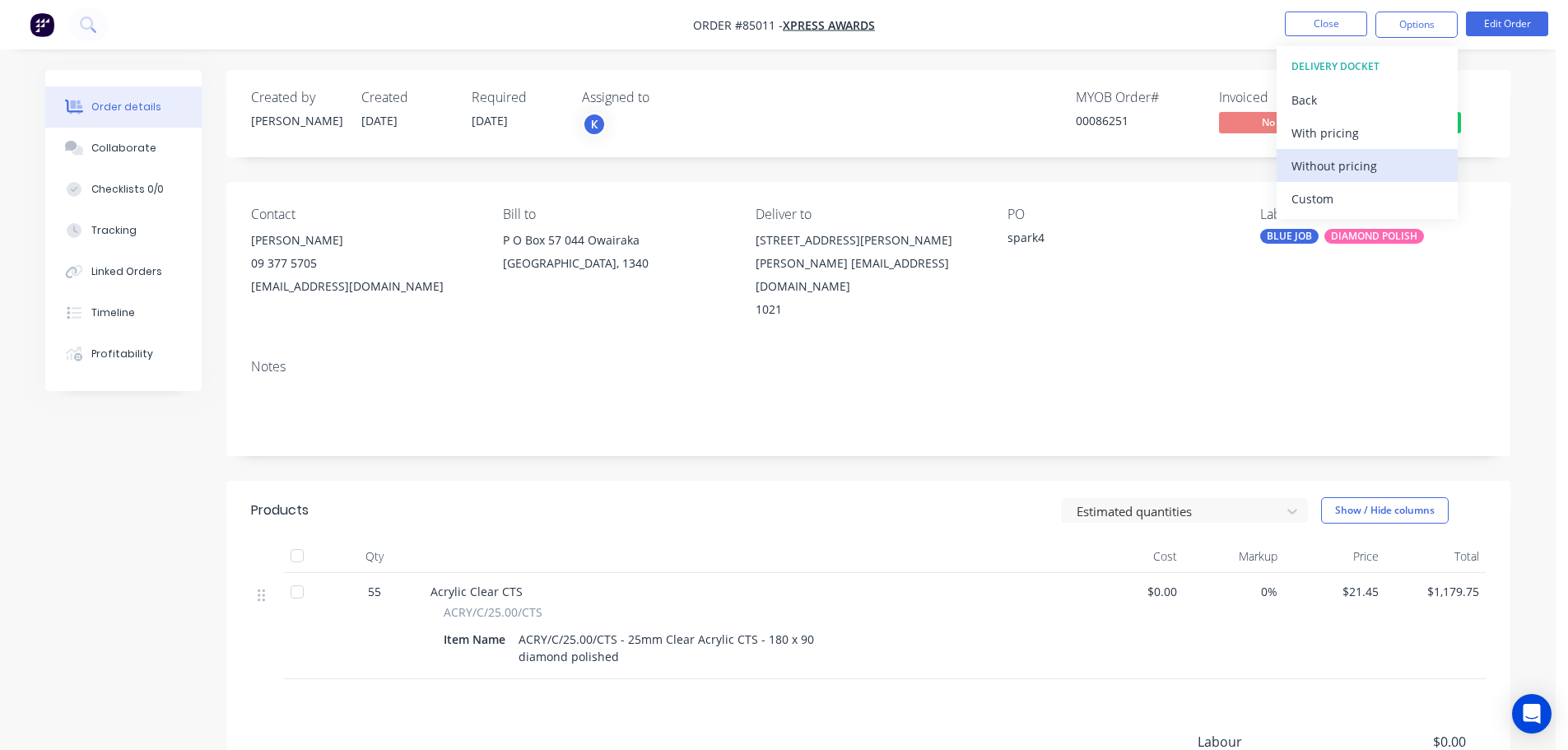
click at [1357, 171] on div "Without pricing" at bounding box center [1366, 166] width 151 height 24
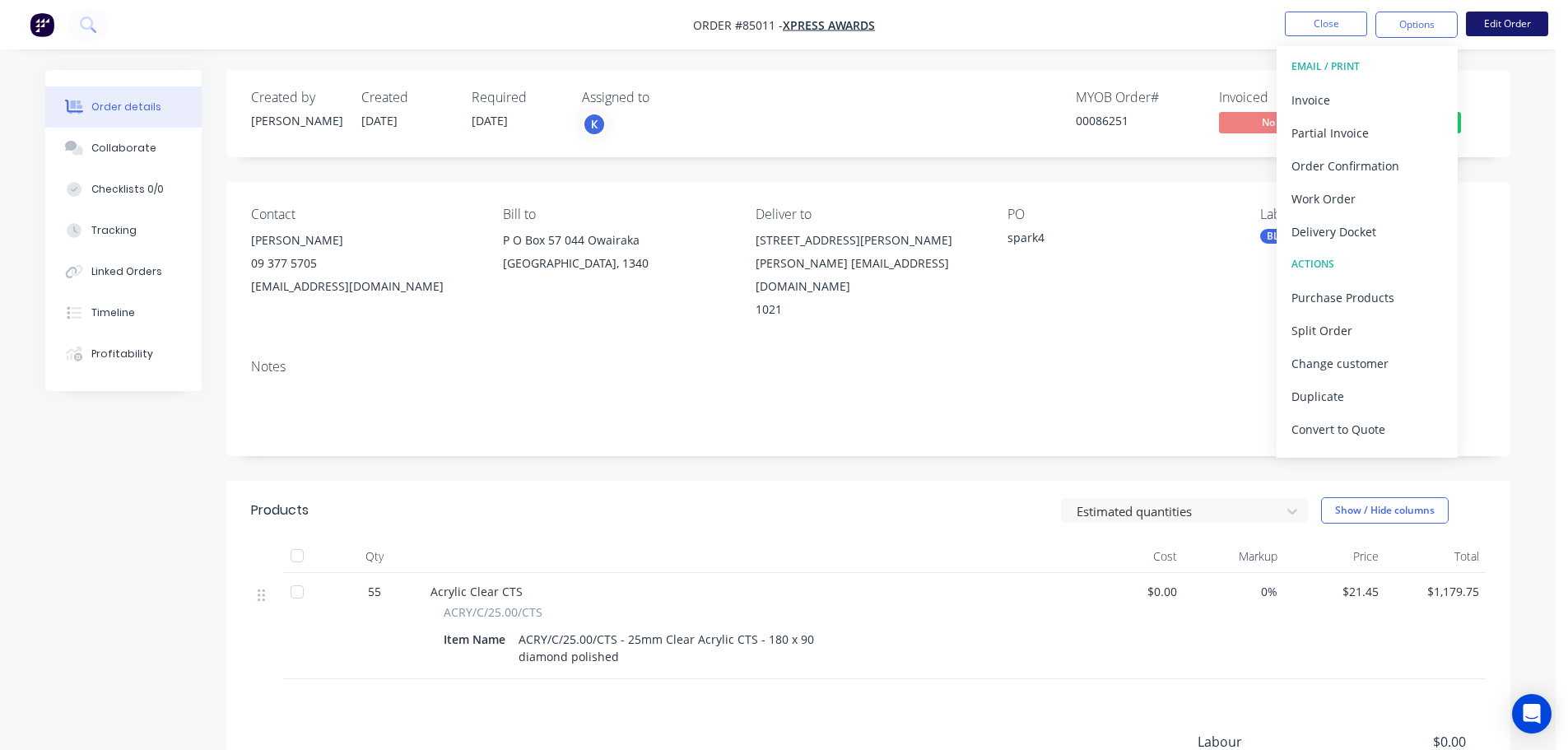
click at [1477, 33] on button "Edit Order" at bounding box center [1507, 23] width 82 height 25
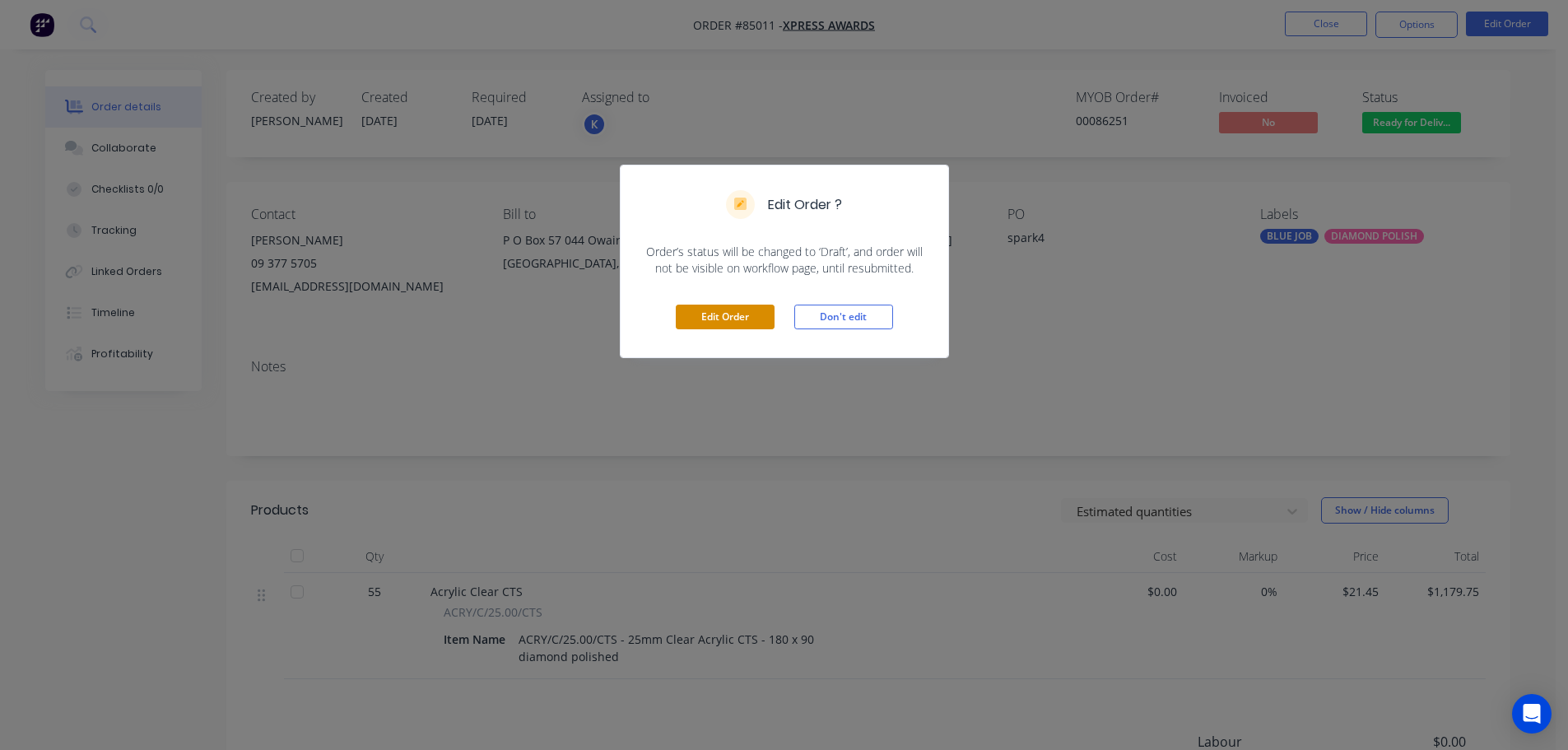
click at [765, 320] on button "Edit Order" at bounding box center [725, 317] width 99 height 25
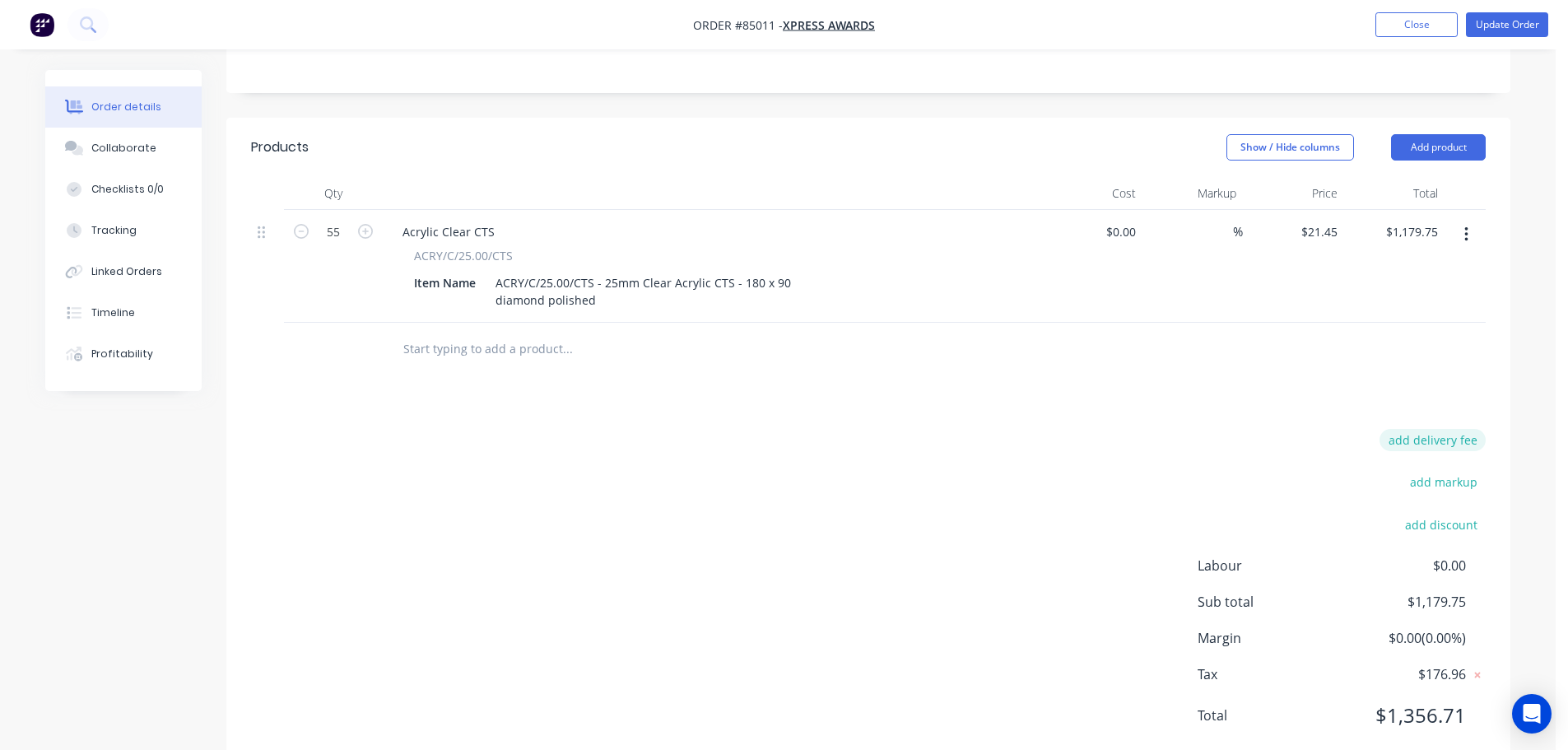
click at [1466, 429] on button "add delivery fee" at bounding box center [1432, 440] width 106 height 22
type input "20"
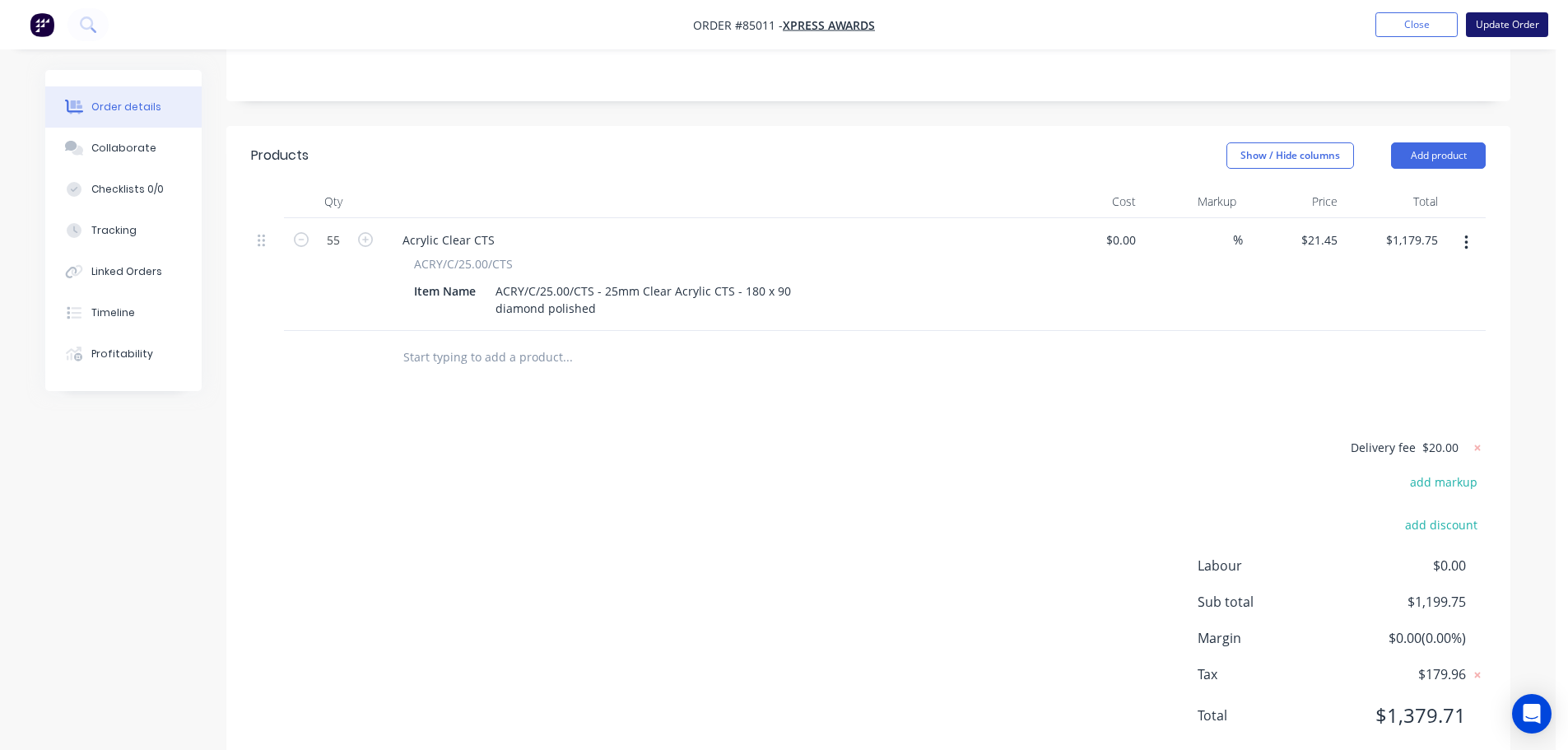
click at [1517, 26] on button "Update Order" at bounding box center [1507, 24] width 82 height 25
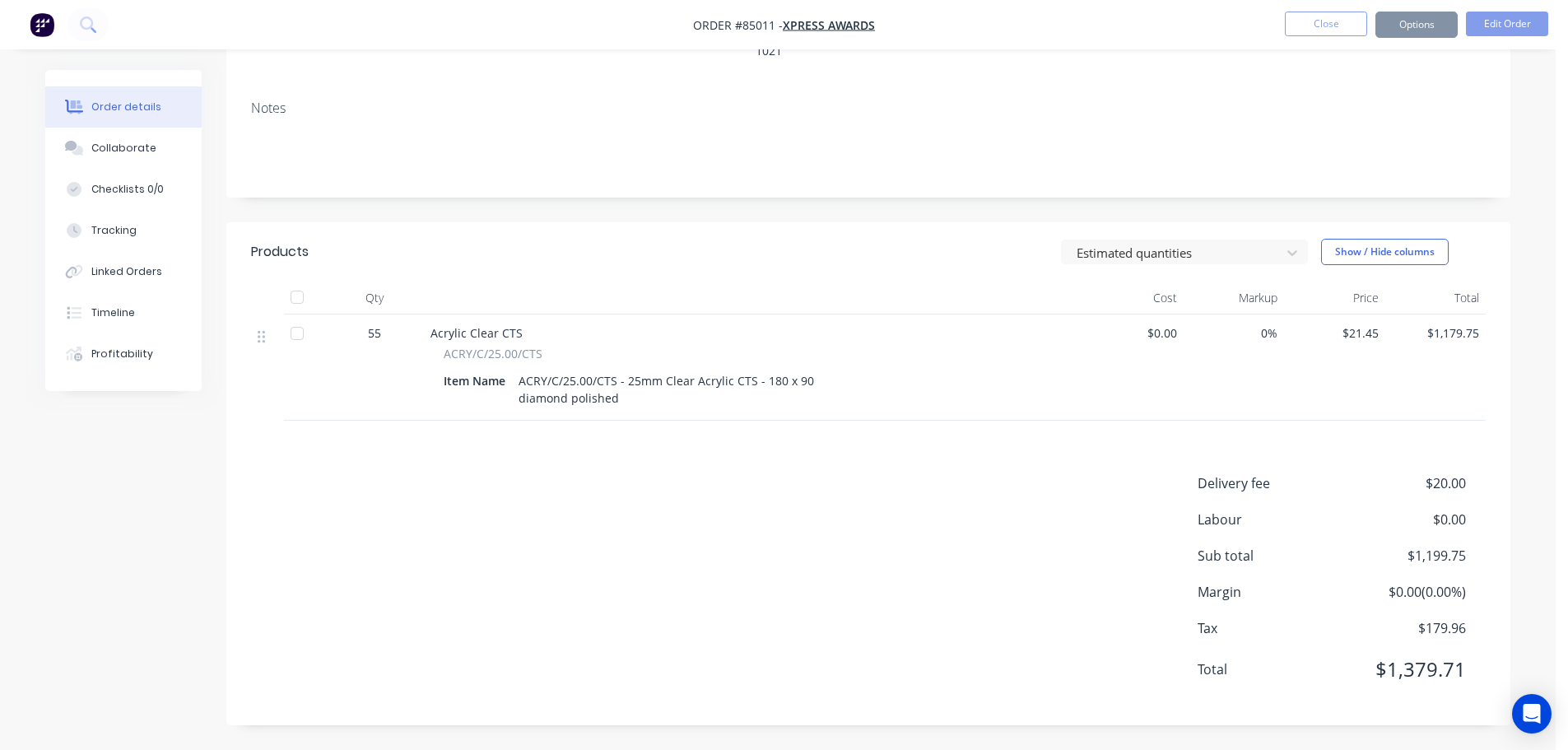
scroll to position [0, 0]
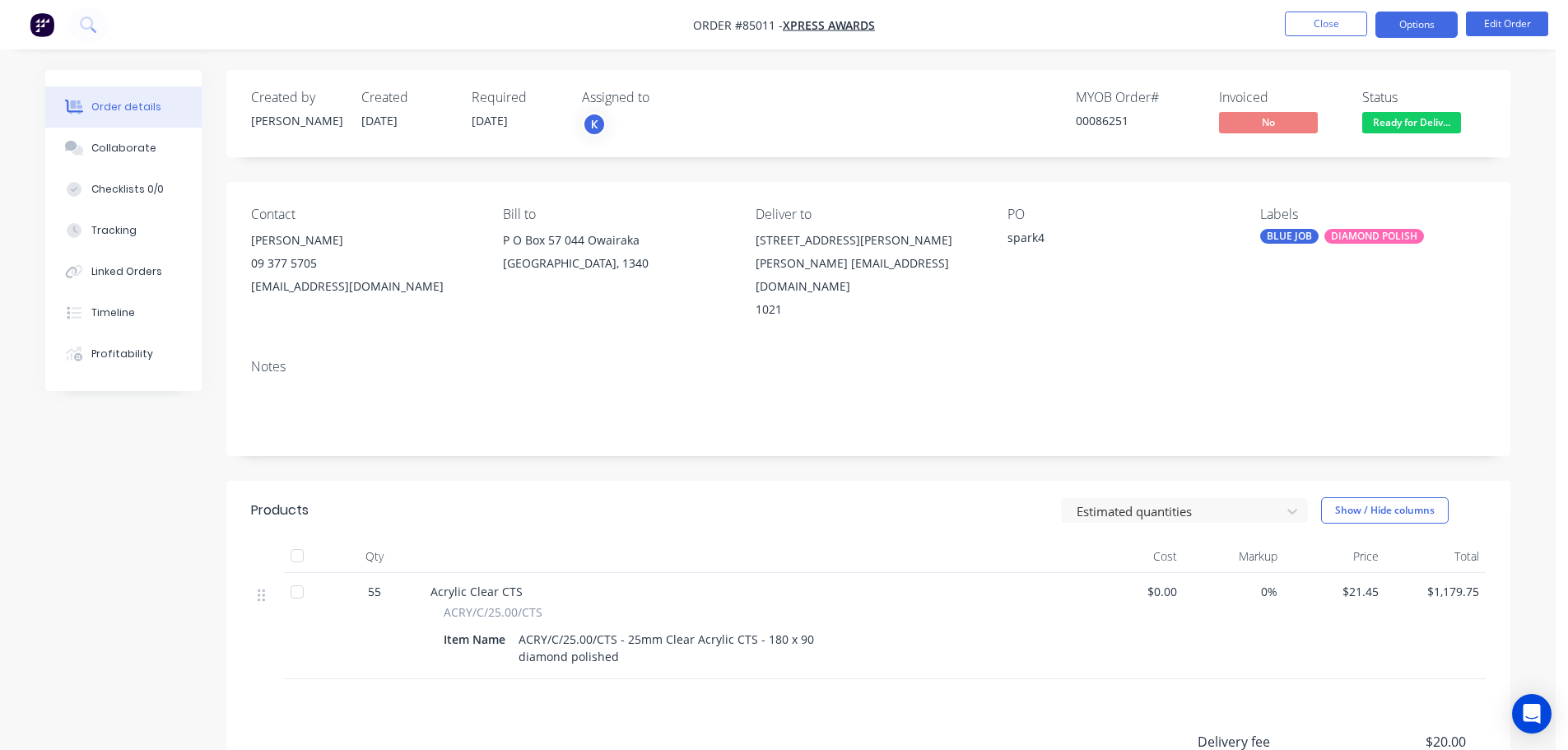
click at [1394, 30] on button "Options" at bounding box center [1417, 24] width 82 height 26
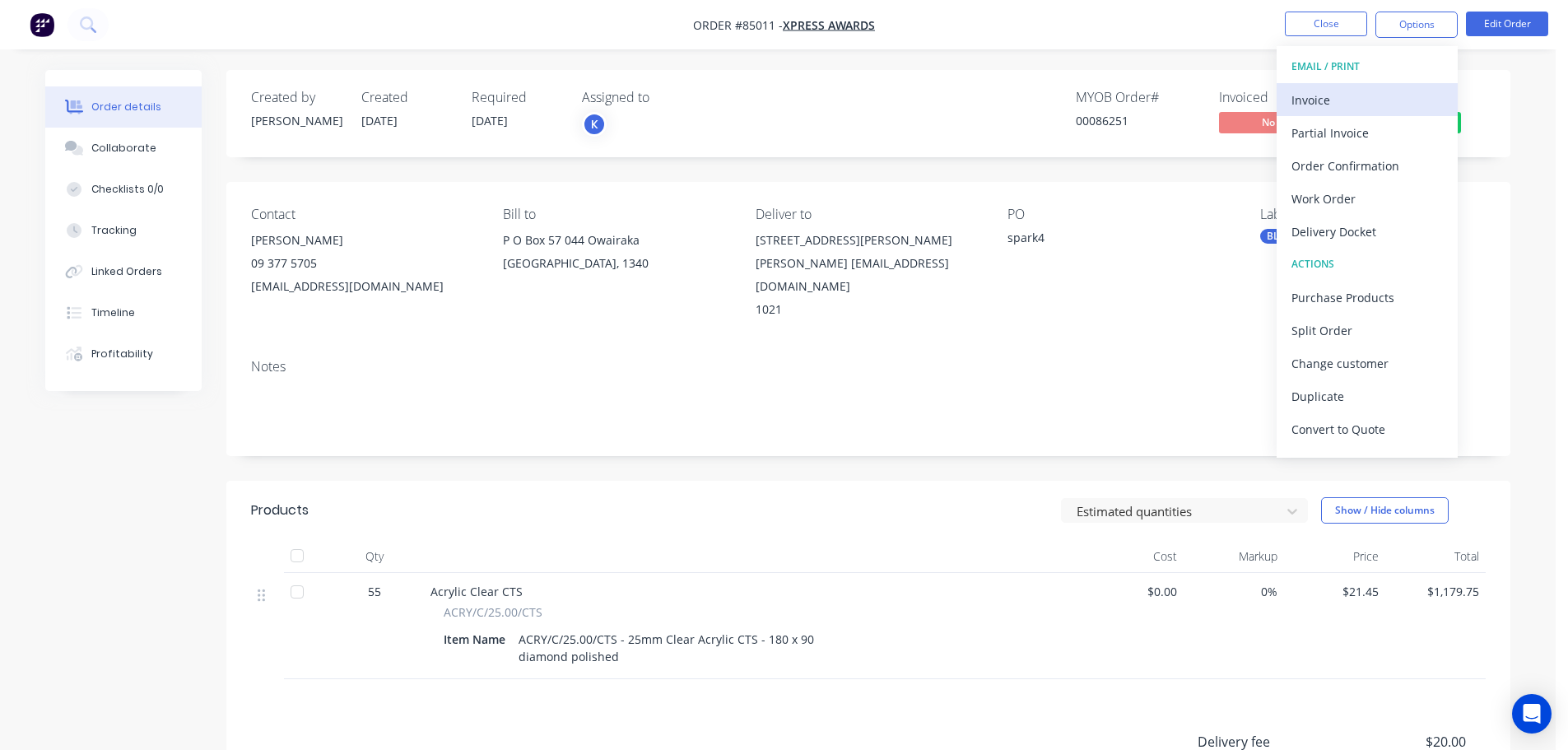
click at [1340, 105] on div "Invoice" at bounding box center [1366, 100] width 151 height 24
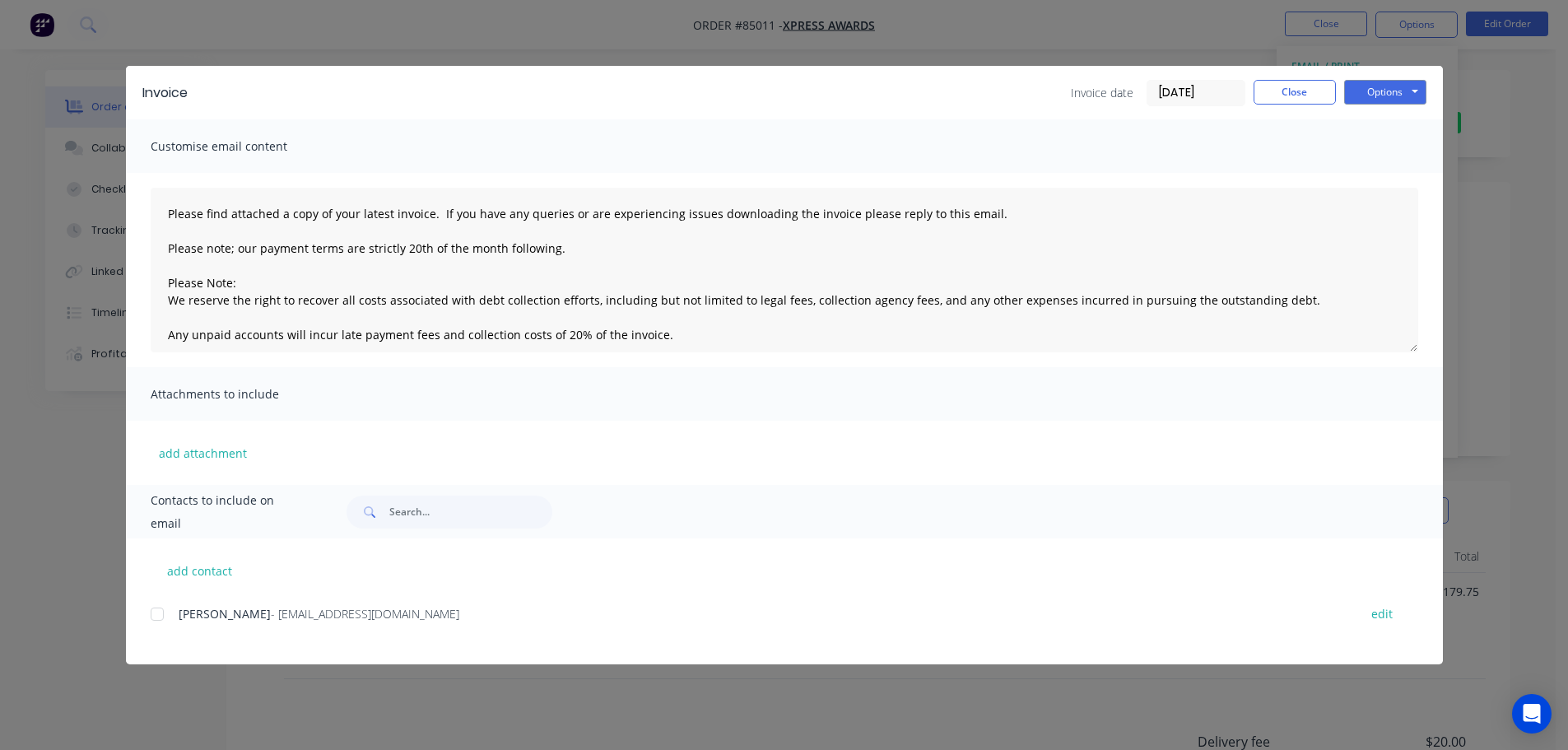
click at [160, 615] on div at bounding box center [157, 614] width 33 height 33
click at [1399, 97] on button "Options" at bounding box center [1385, 91] width 82 height 25
click at [1390, 179] on button "Email" at bounding box center [1396, 176] width 105 height 27
click at [1321, 102] on div "Invoice Invoice date 14/10/25 Close Options Preview Print Email" at bounding box center [784, 92] width 1317 height 54
click at [1320, 100] on button "Close" at bounding box center [1295, 91] width 82 height 25
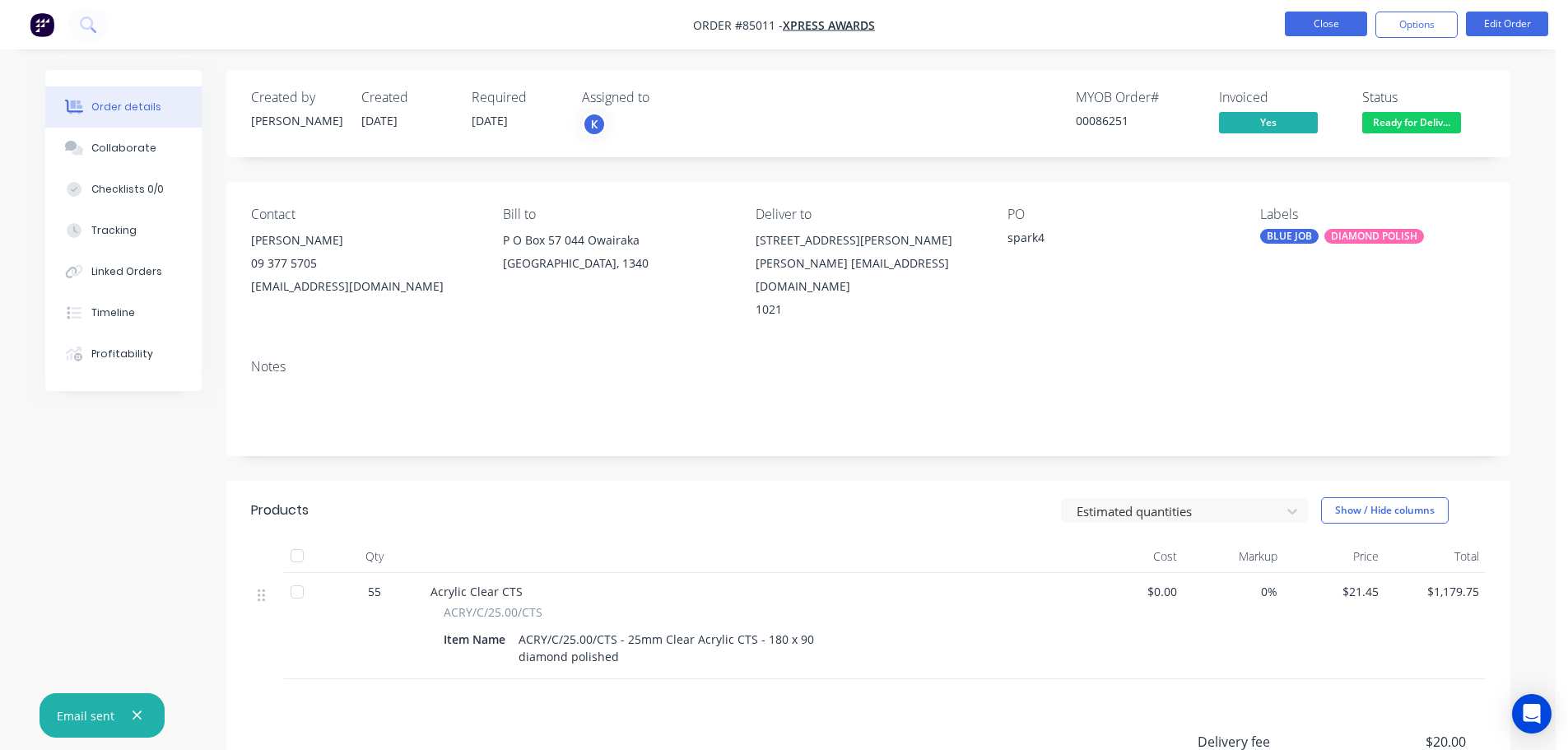
click at [1349, 16] on button "Close" at bounding box center [1326, 23] width 82 height 25
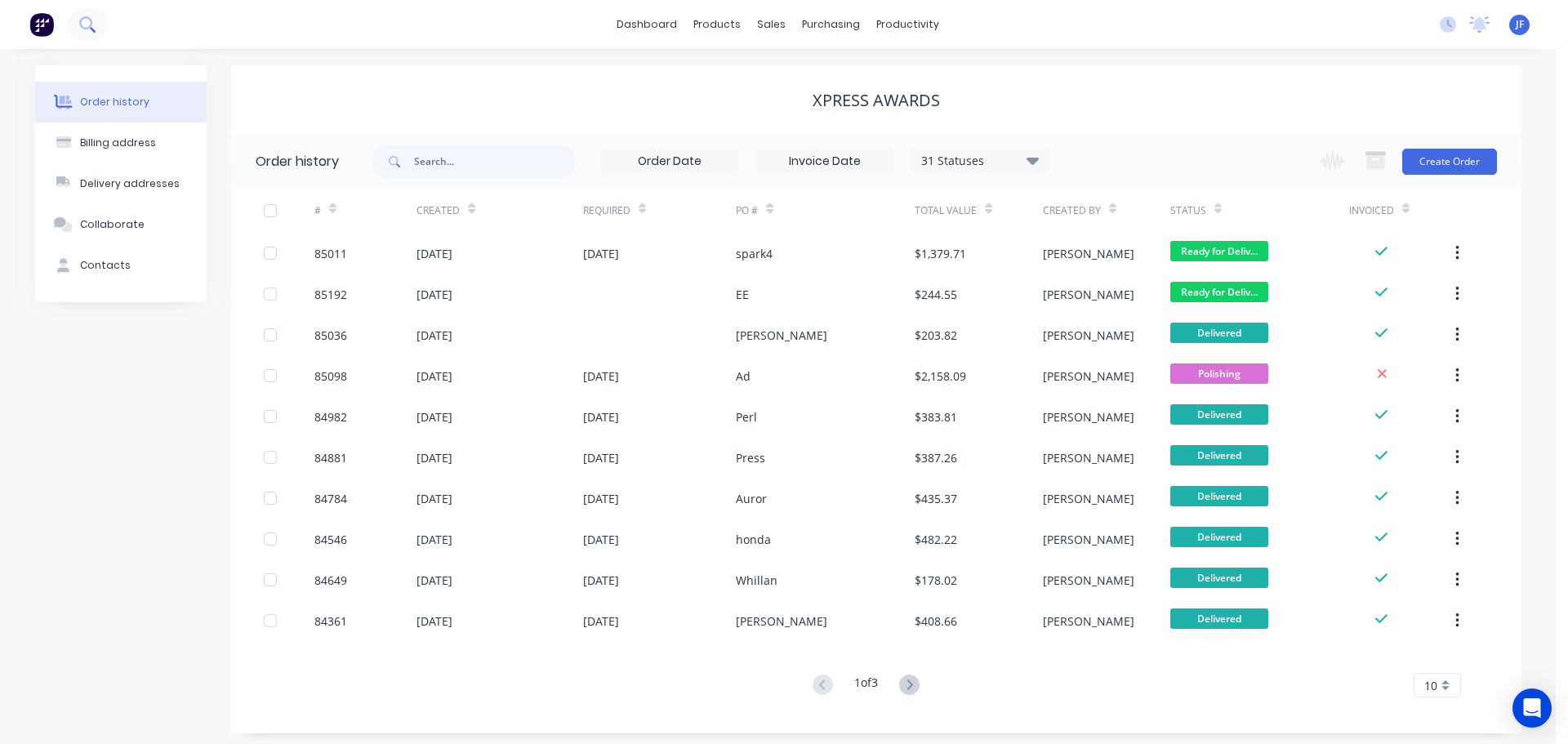
click at [99, 34] on button at bounding box center [87, 25] width 41 height 33
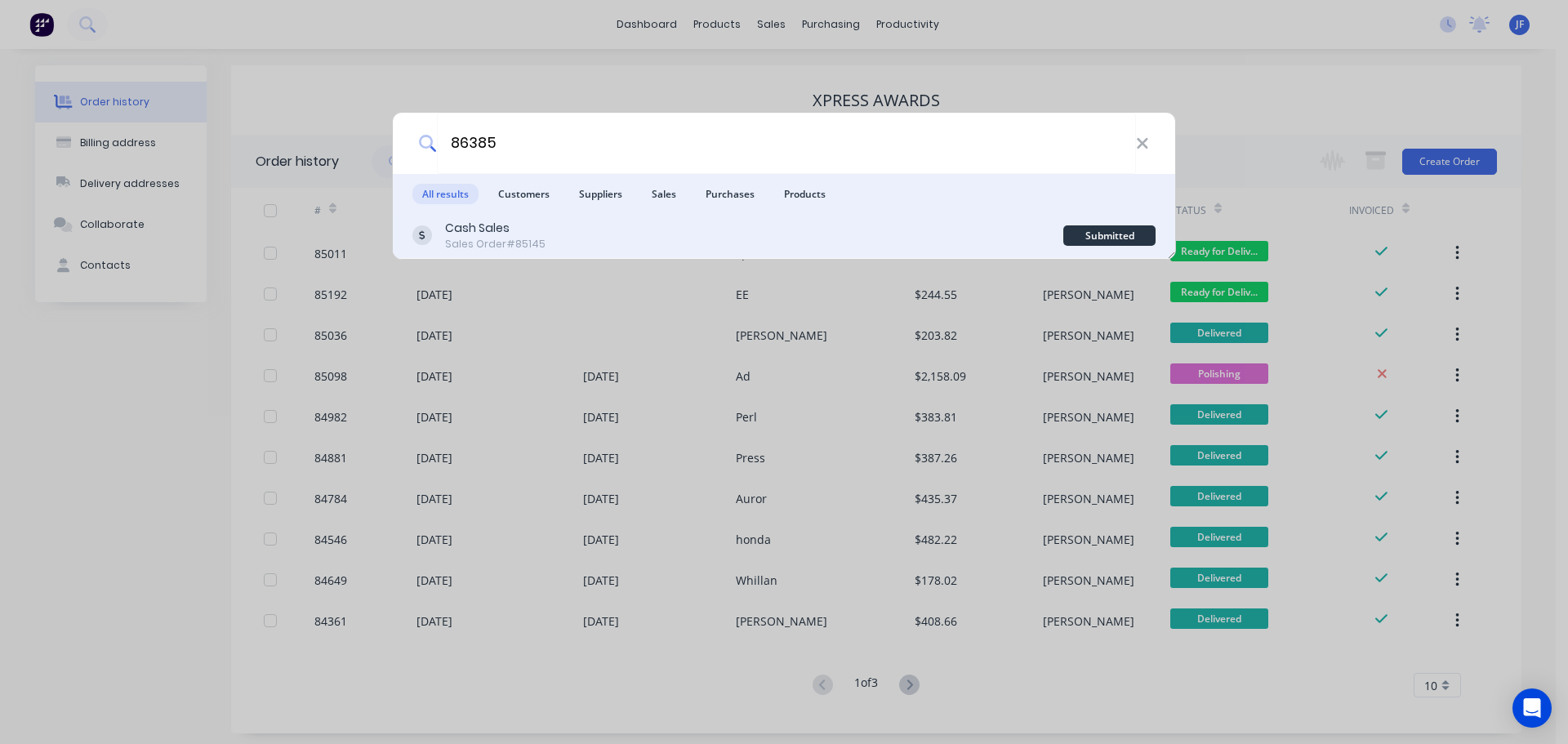
type input "86385"
click at [854, 232] on div "Cash Sales Sales Order #85145" at bounding box center [738, 236] width 651 height 32
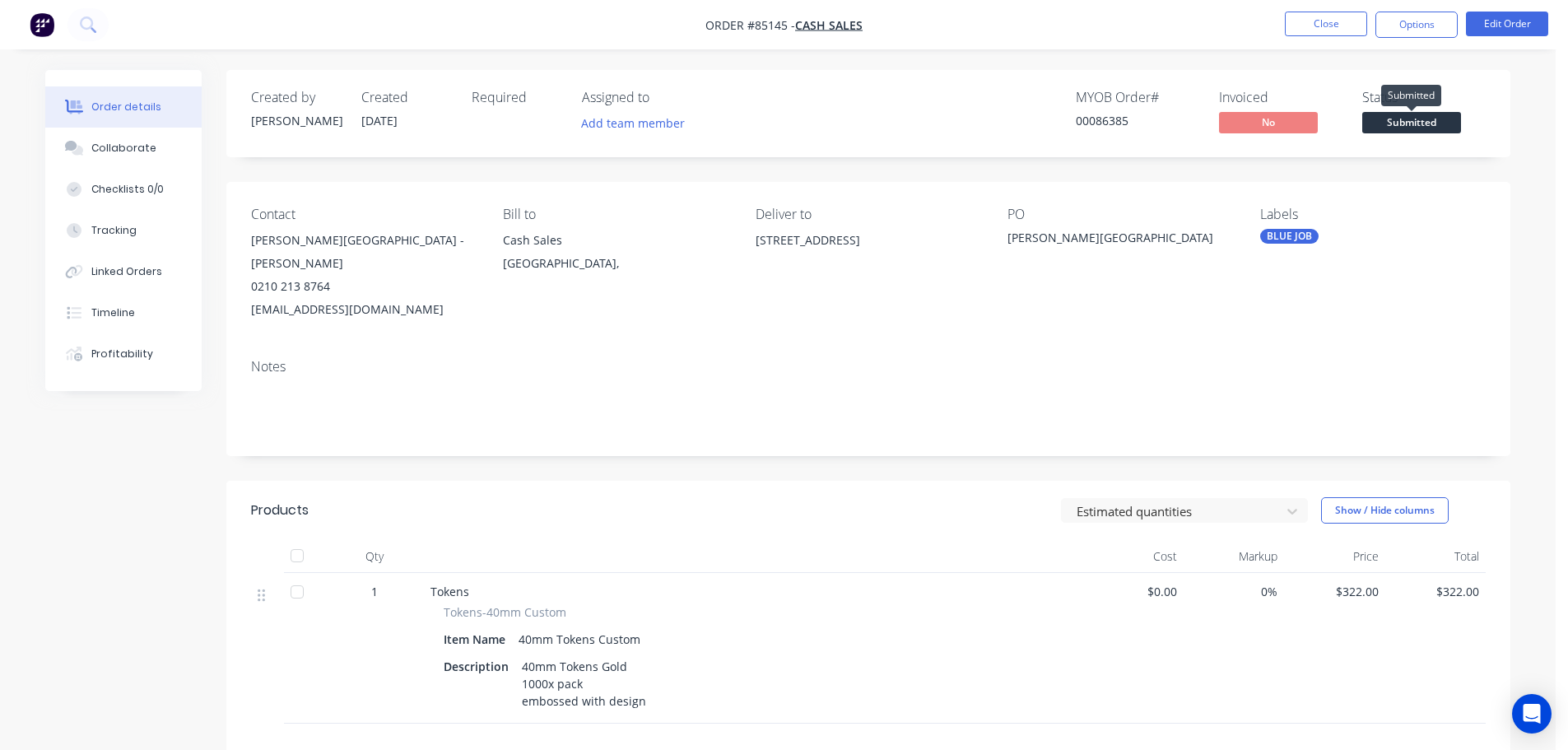
click at [1450, 114] on span "Submitted" at bounding box center [1412, 122] width 99 height 21
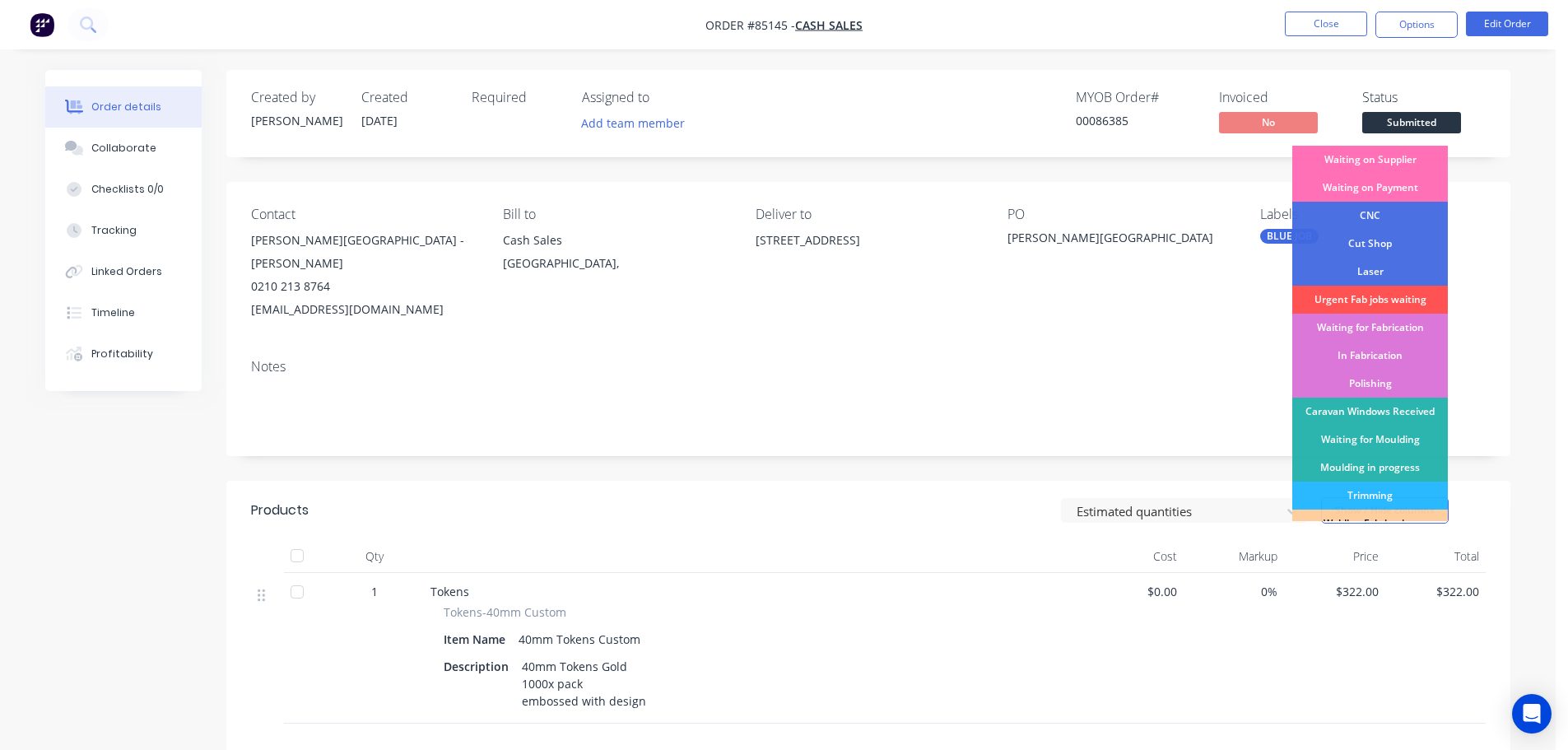
click at [1388, 160] on div "Waiting on Supplier" at bounding box center [1370, 160] width 155 height 28
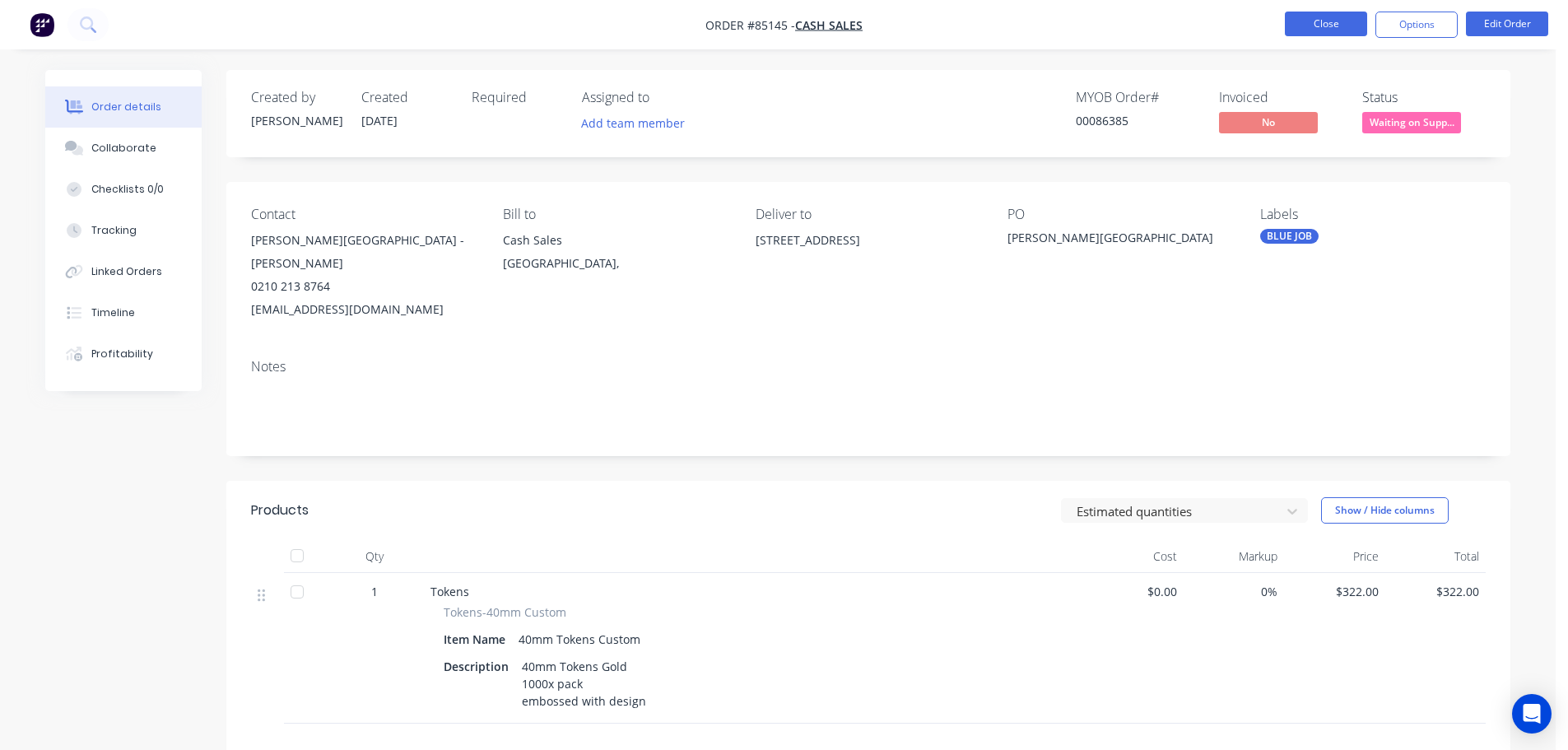
click at [1344, 25] on button "Close" at bounding box center [1326, 23] width 82 height 25
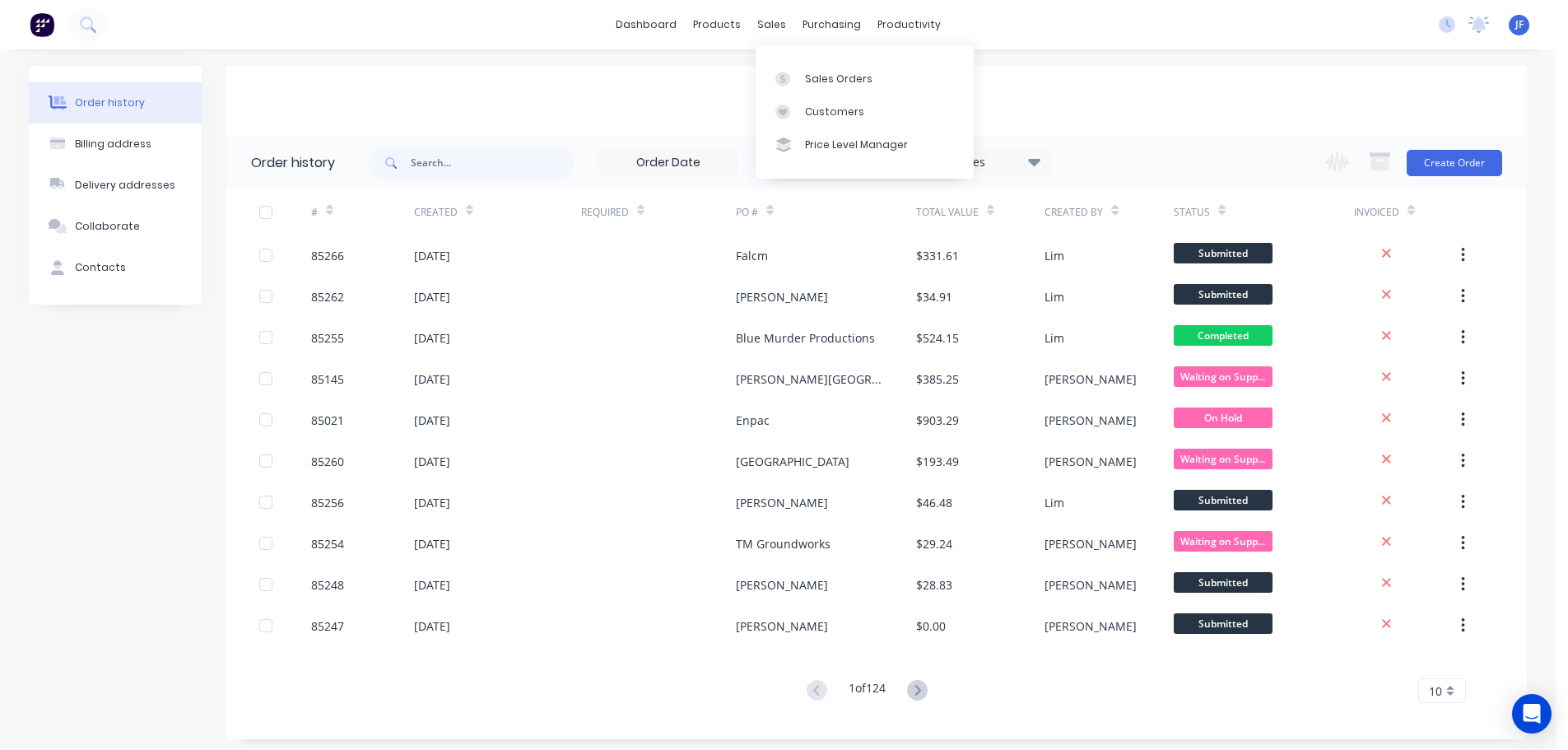
click at [818, 56] on div "Sales Orders Customers Price Level Manager" at bounding box center [864, 111] width 218 height 132
click at [828, 73] on div "Sales Orders" at bounding box center [839, 79] width 67 height 15
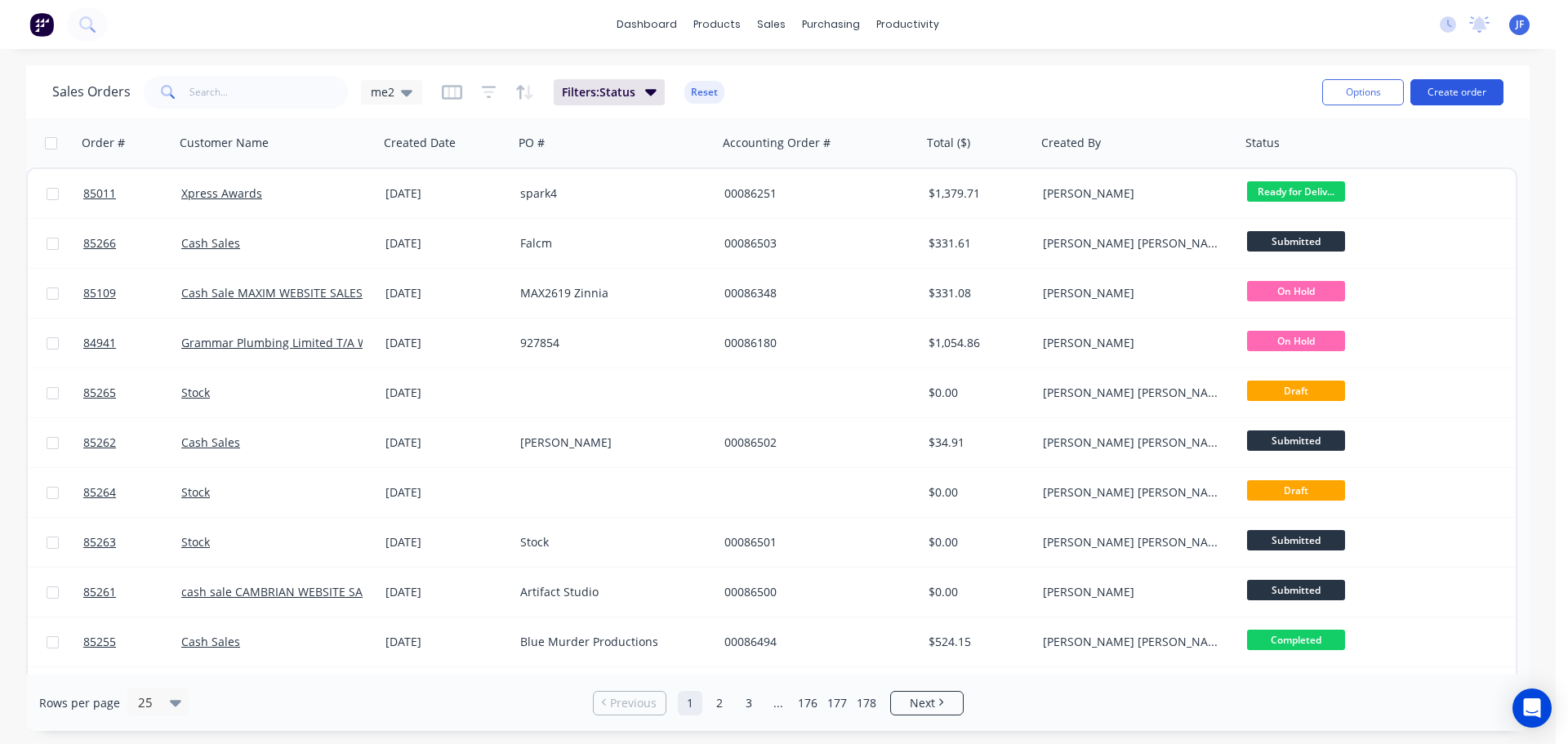
click at [1454, 82] on button "Create order" at bounding box center [1457, 92] width 93 height 26
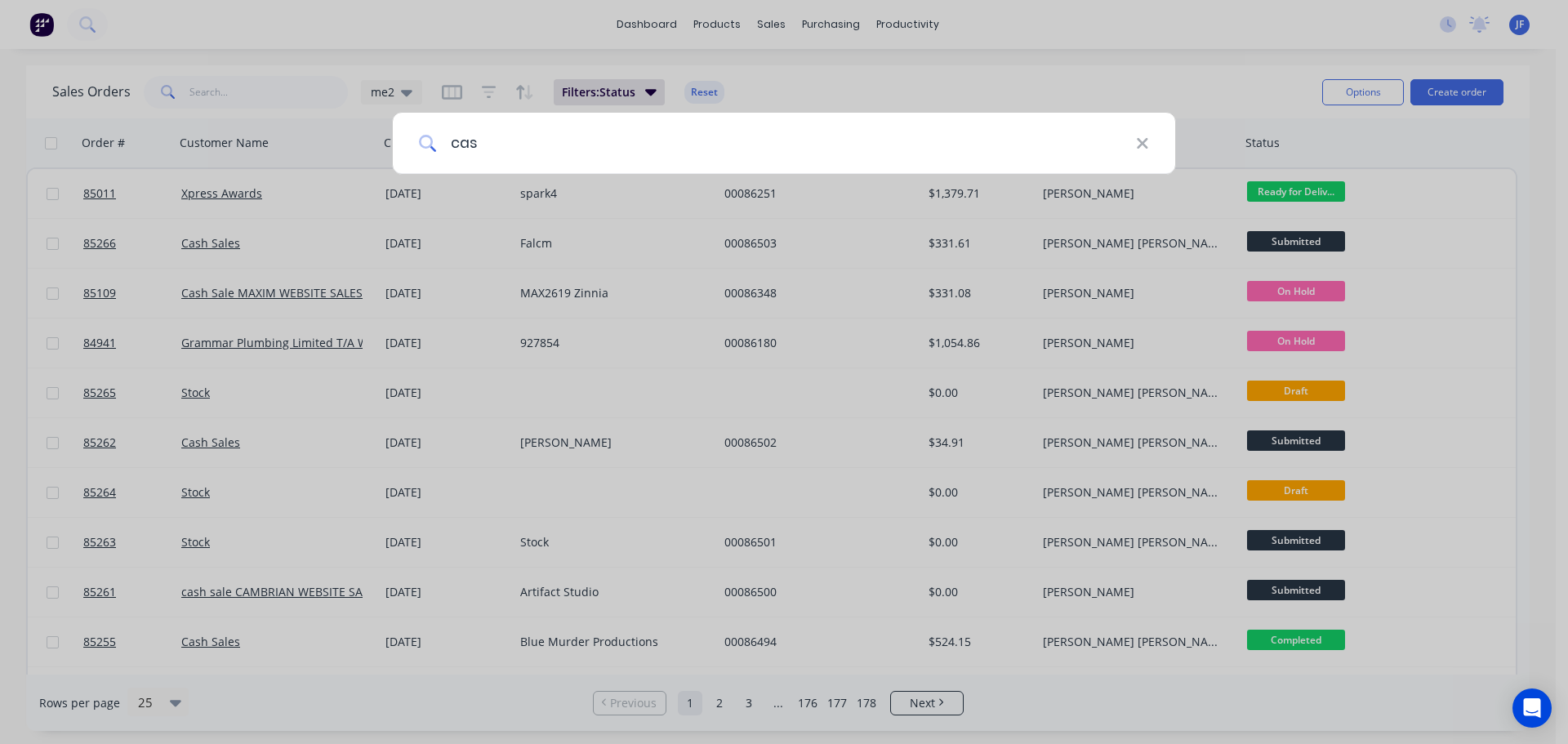
type input "cash"
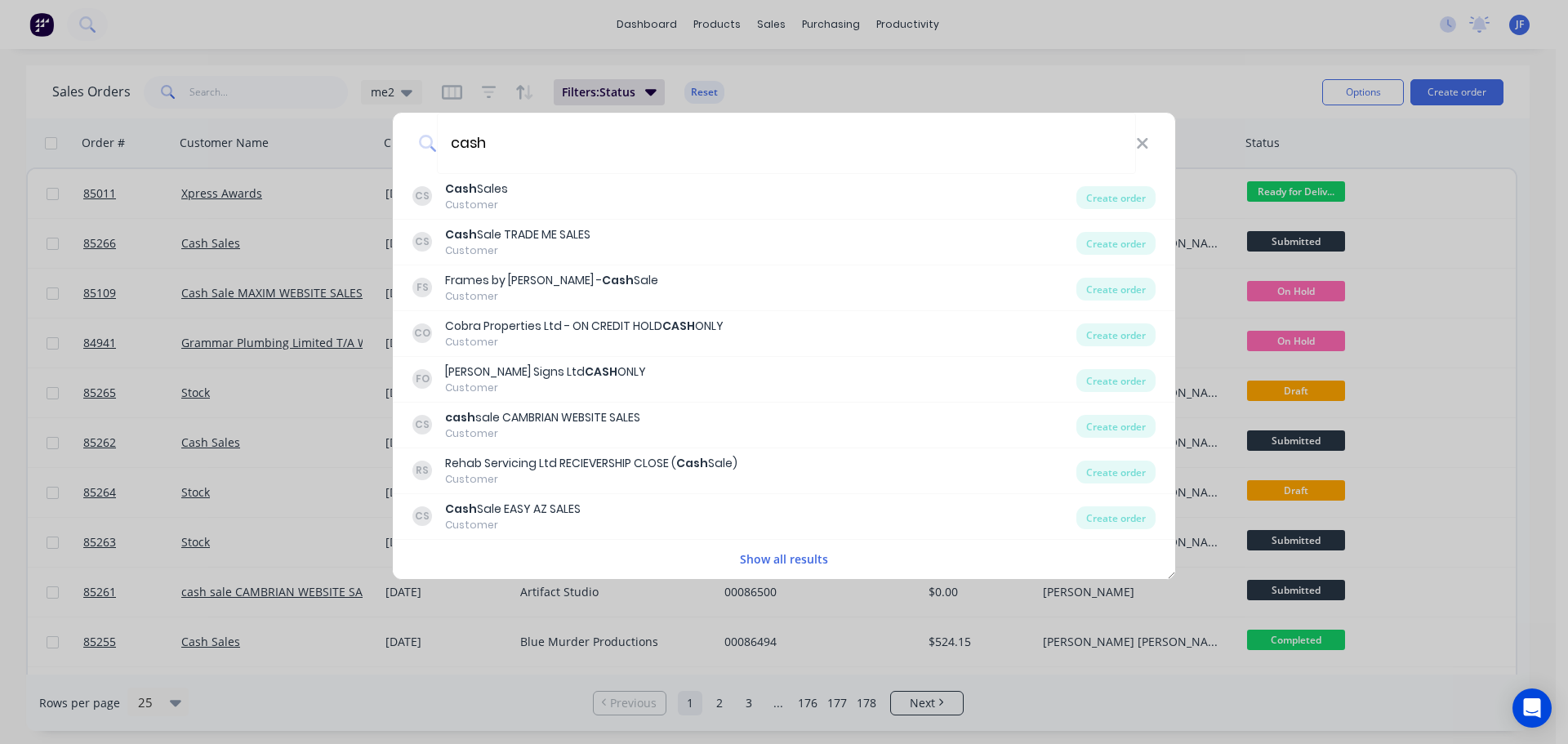
click at [943, 34] on div "cash CS Cash Sales Customer Create order CS Cash Sale TRADE ME SALES Customer C…" at bounding box center [784, 372] width 1568 height 744
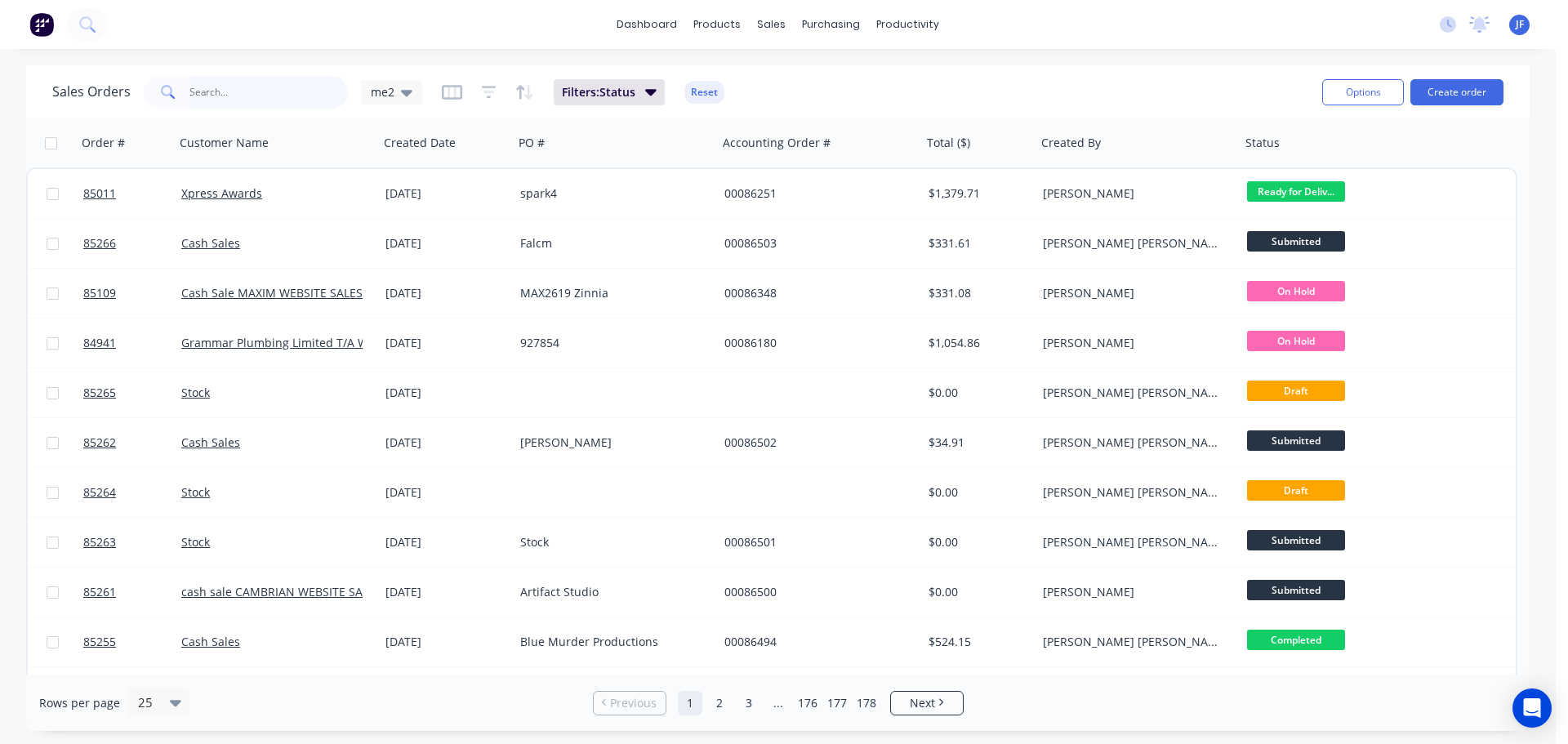
click at [252, 85] on input "text" at bounding box center [269, 92] width 159 height 33
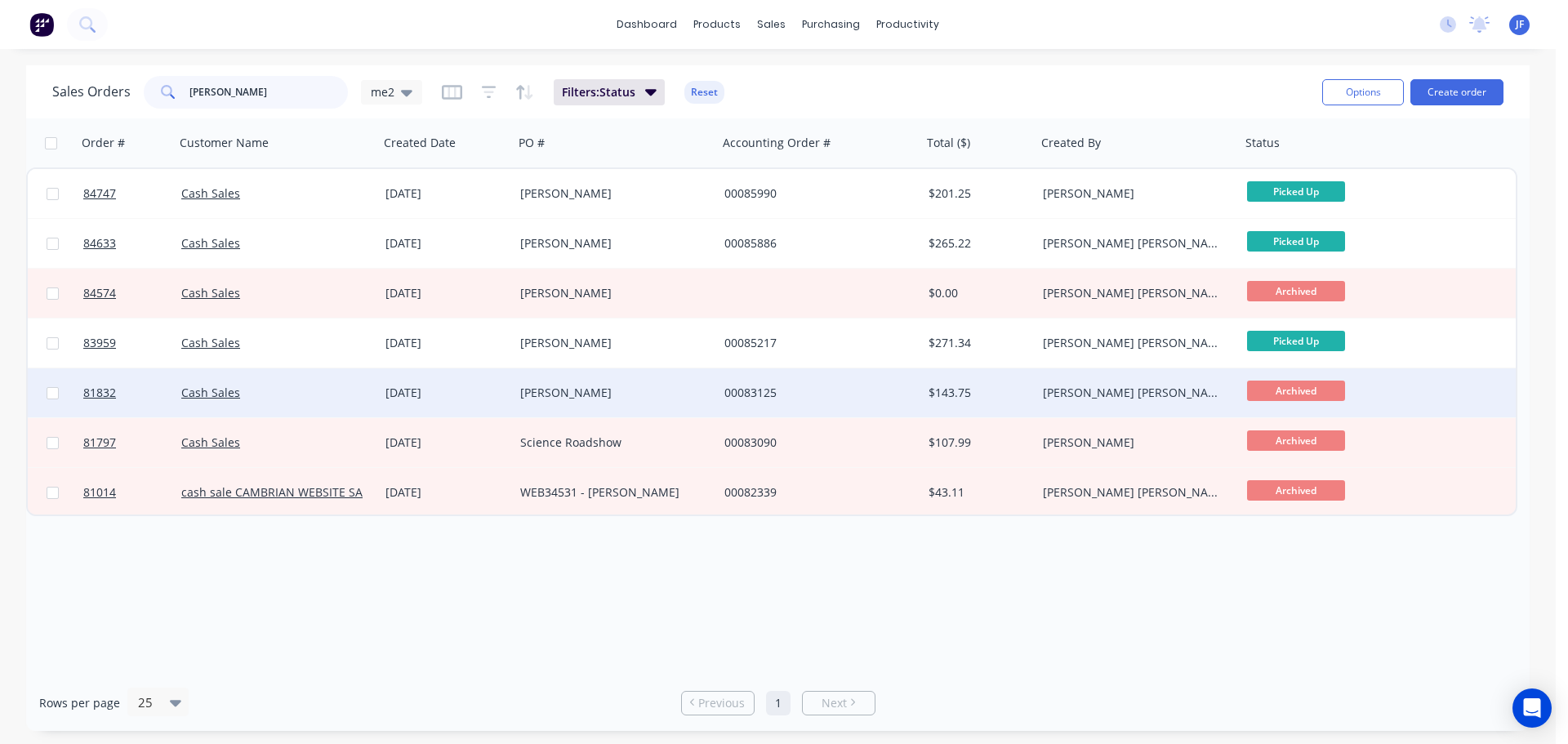
type input "caroline"
click at [546, 410] on div "[PERSON_NAME]" at bounding box center [615, 393] width 204 height 49
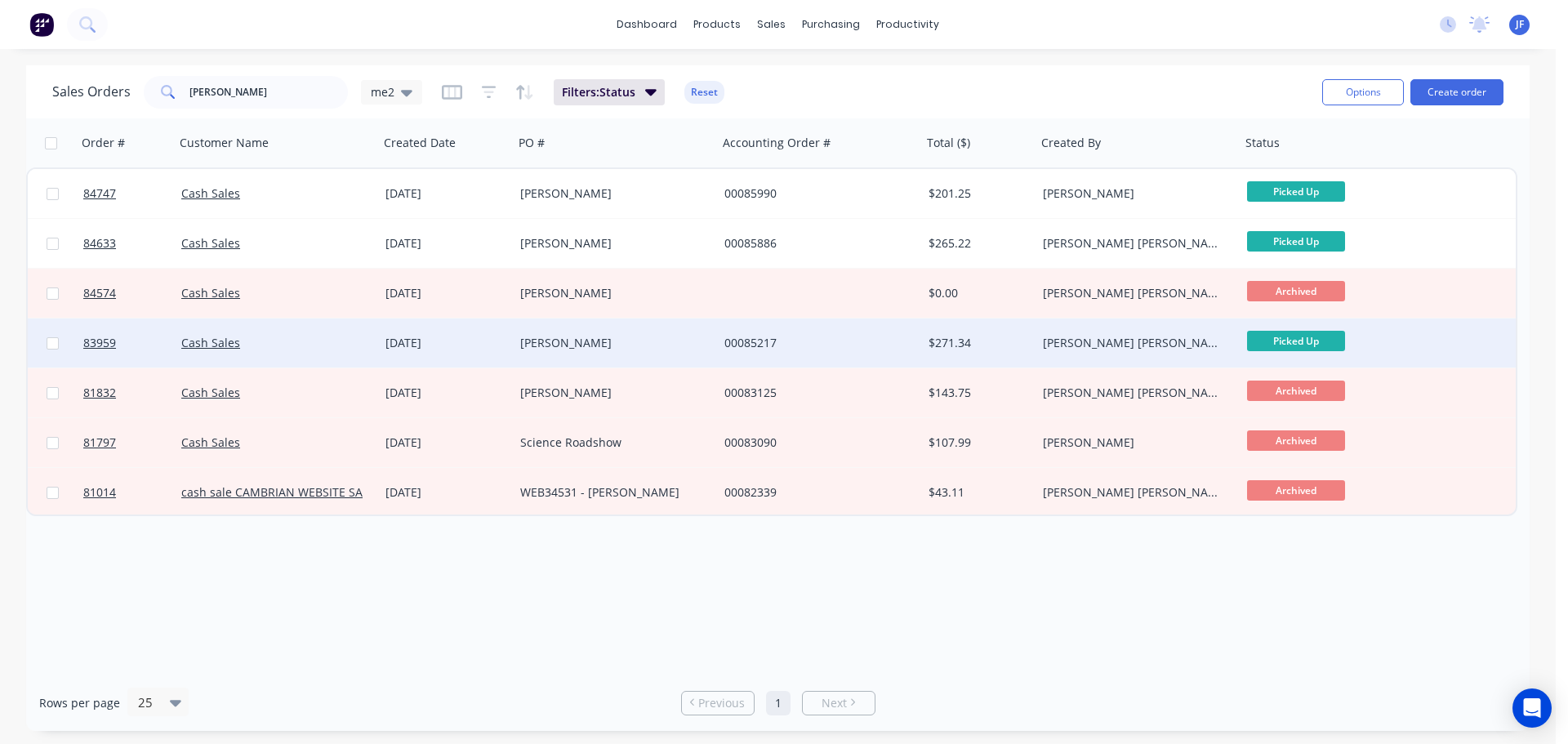
click at [586, 356] on div "[PERSON_NAME]" at bounding box center [615, 343] width 204 height 49
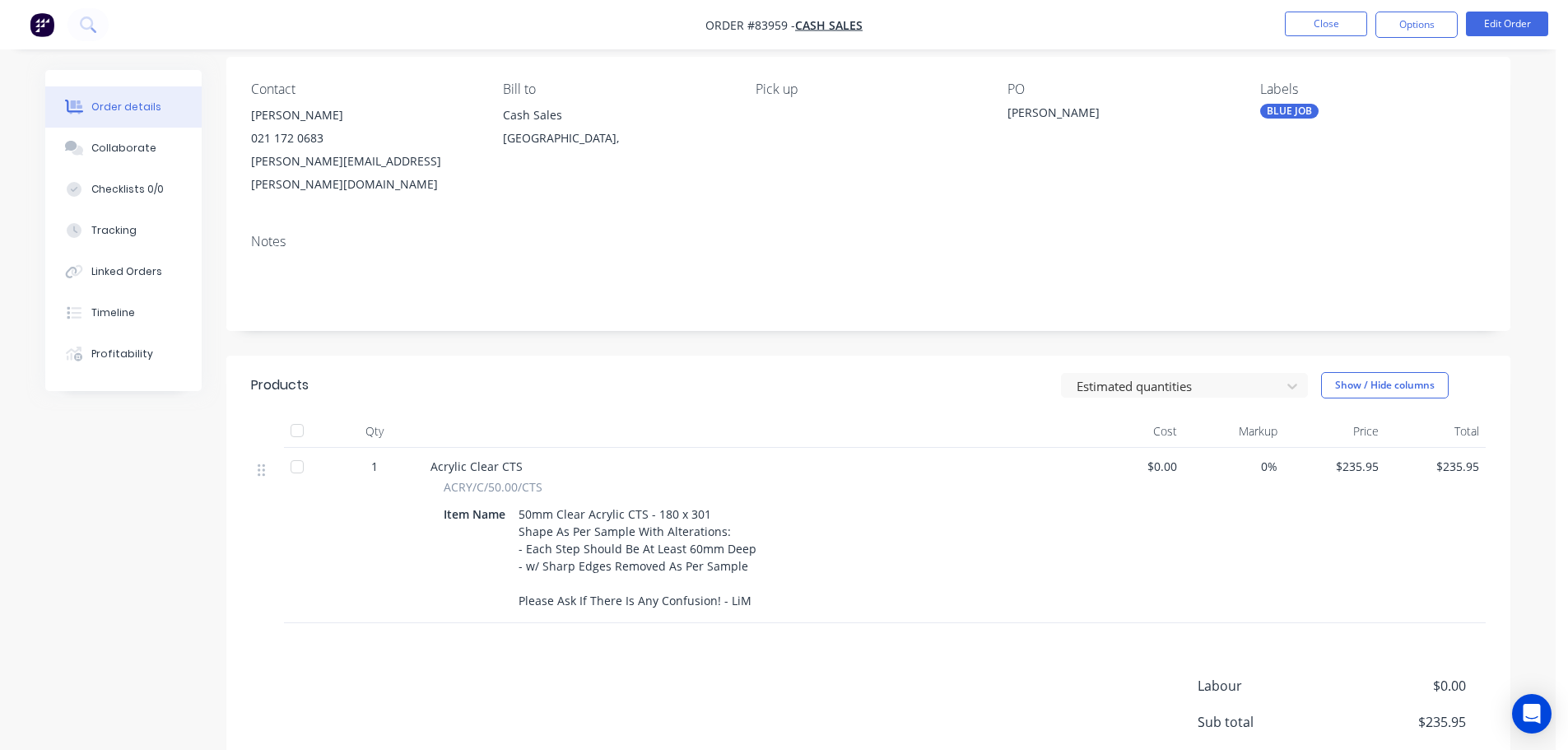
scroll to position [165, 0]
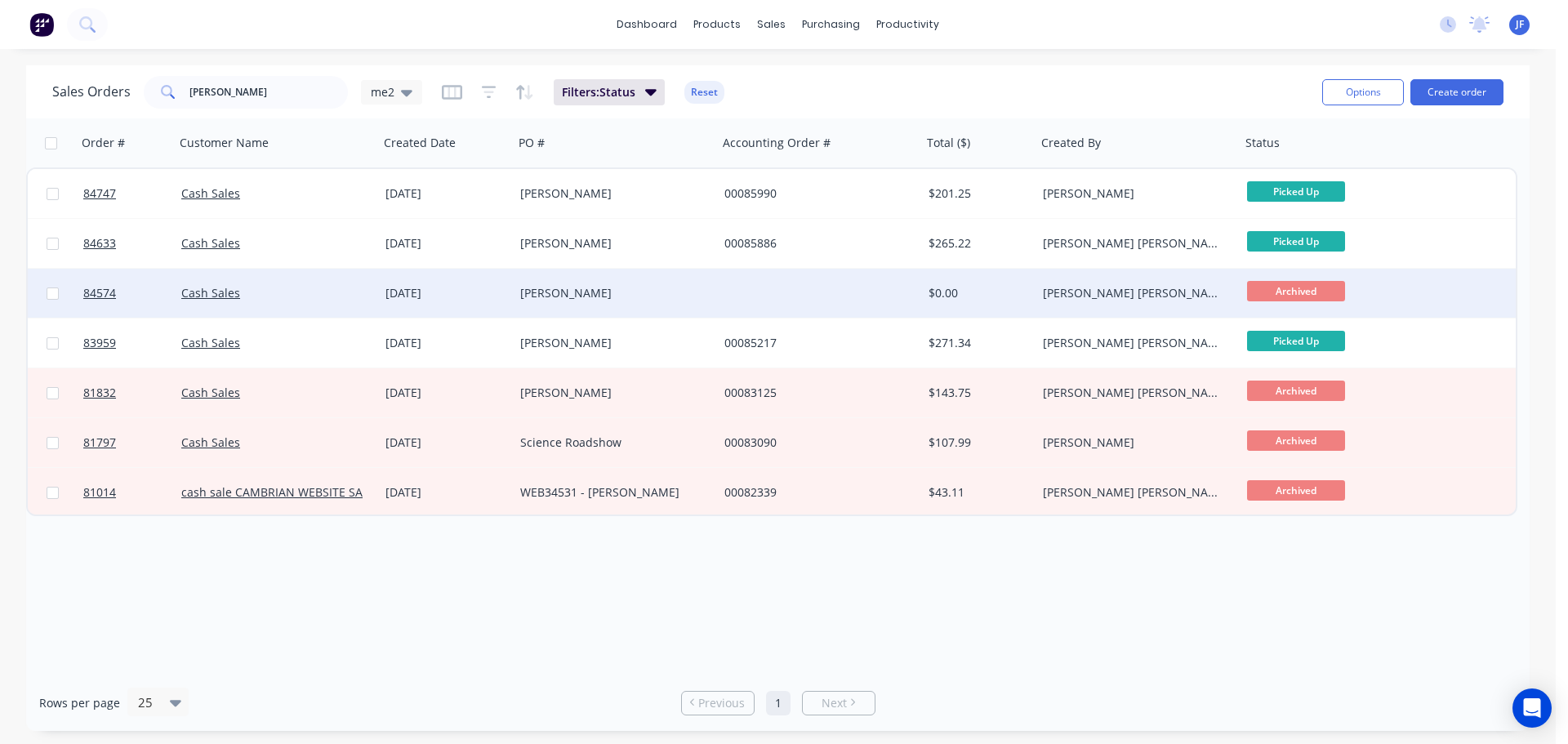
click at [671, 294] on div "[PERSON_NAME]" at bounding box center [611, 292] width 181 height 16
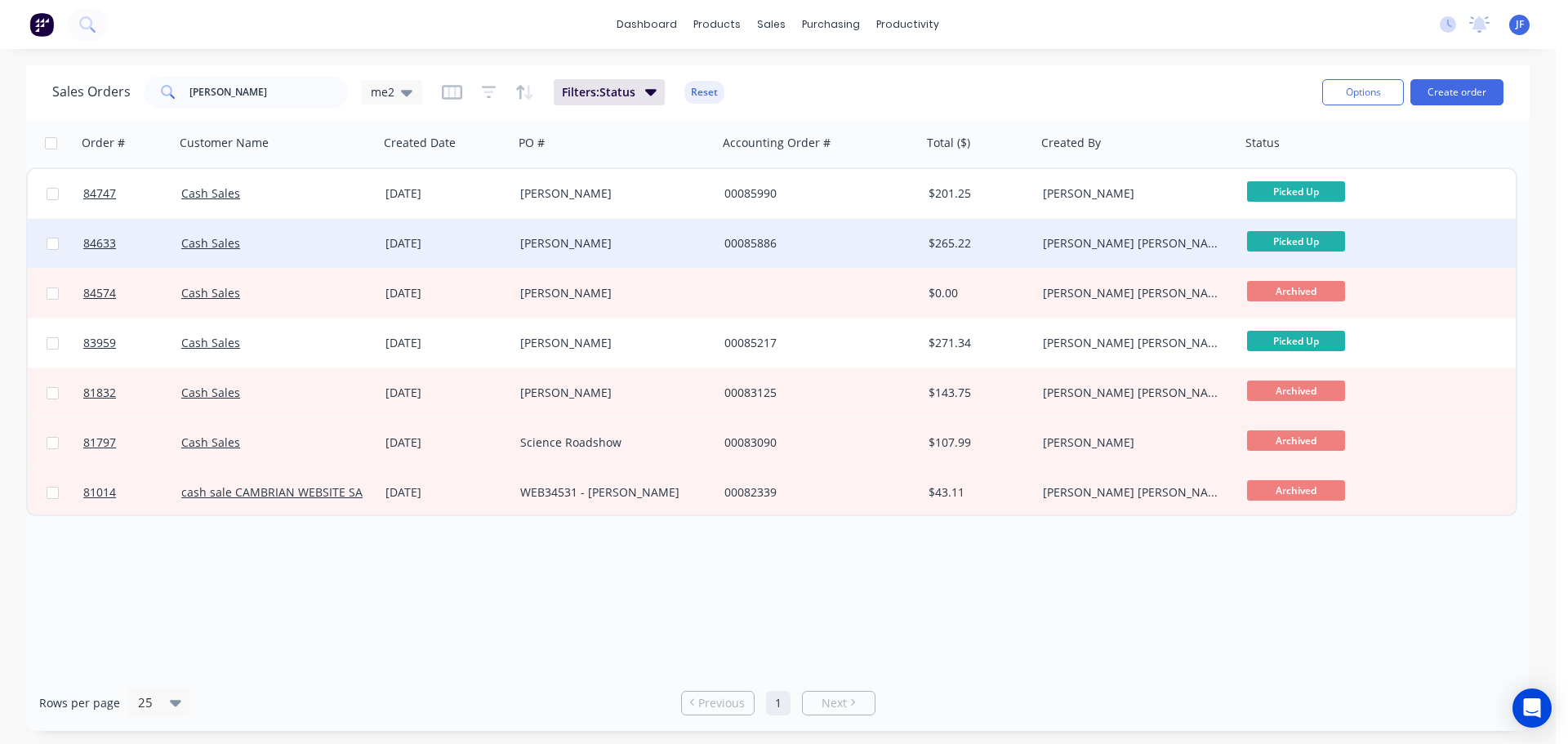
click at [623, 253] on div "[PERSON_NAME]" at bounding box center [615, 243] width 204 height 49
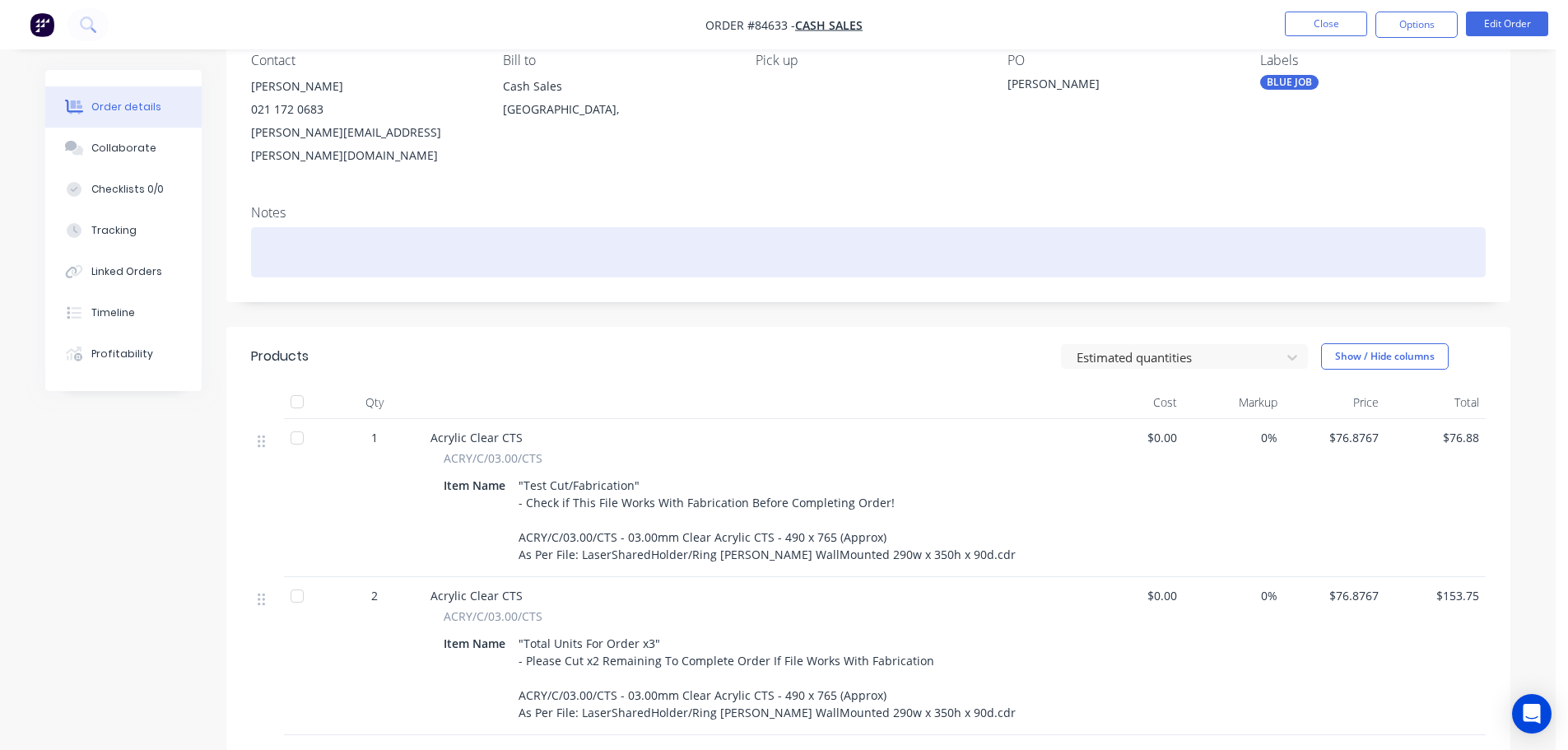
scroll to position [330, 0]
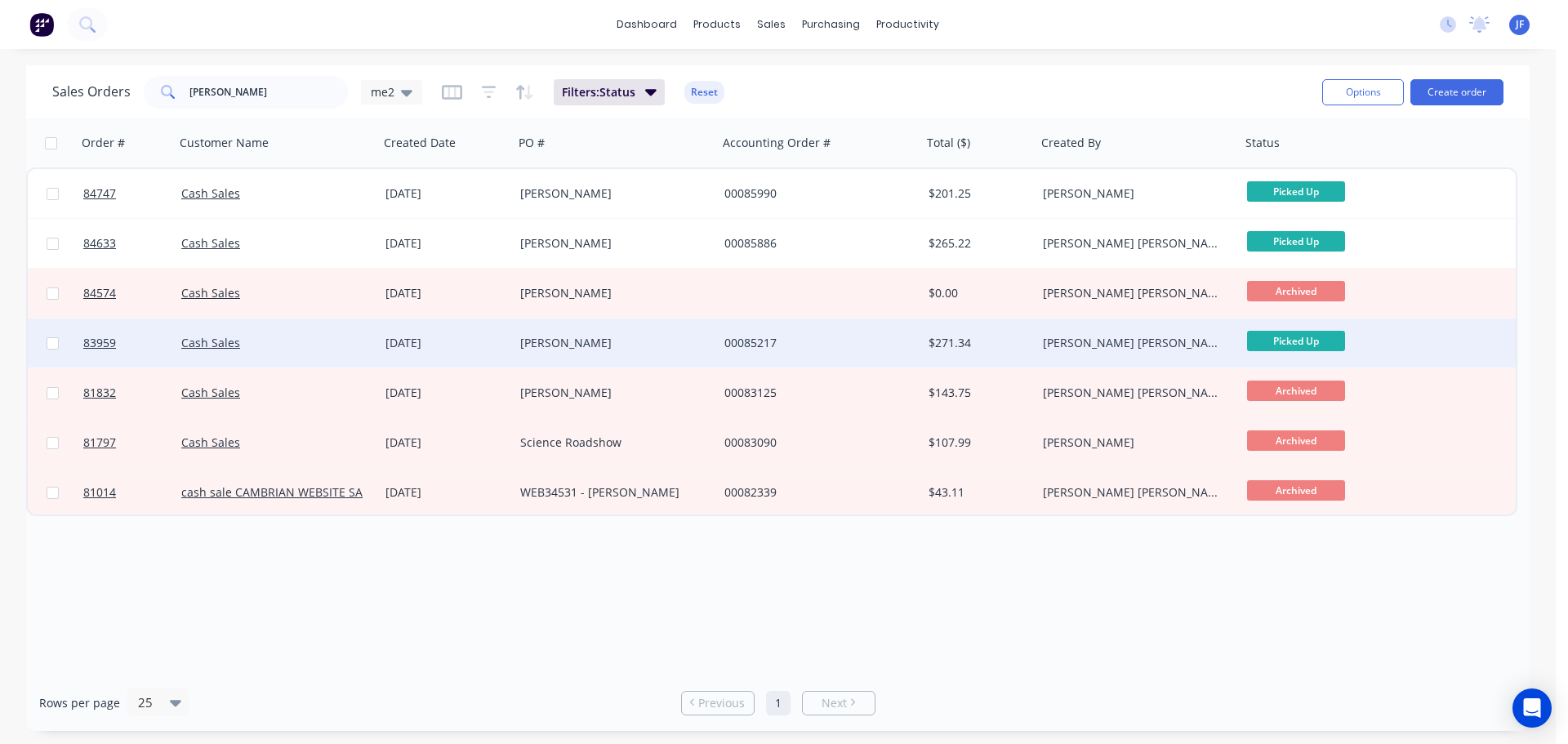
click at [463, 327] on div "15 Aug 2025" at bounding box center [446, 343] width 135 height 49
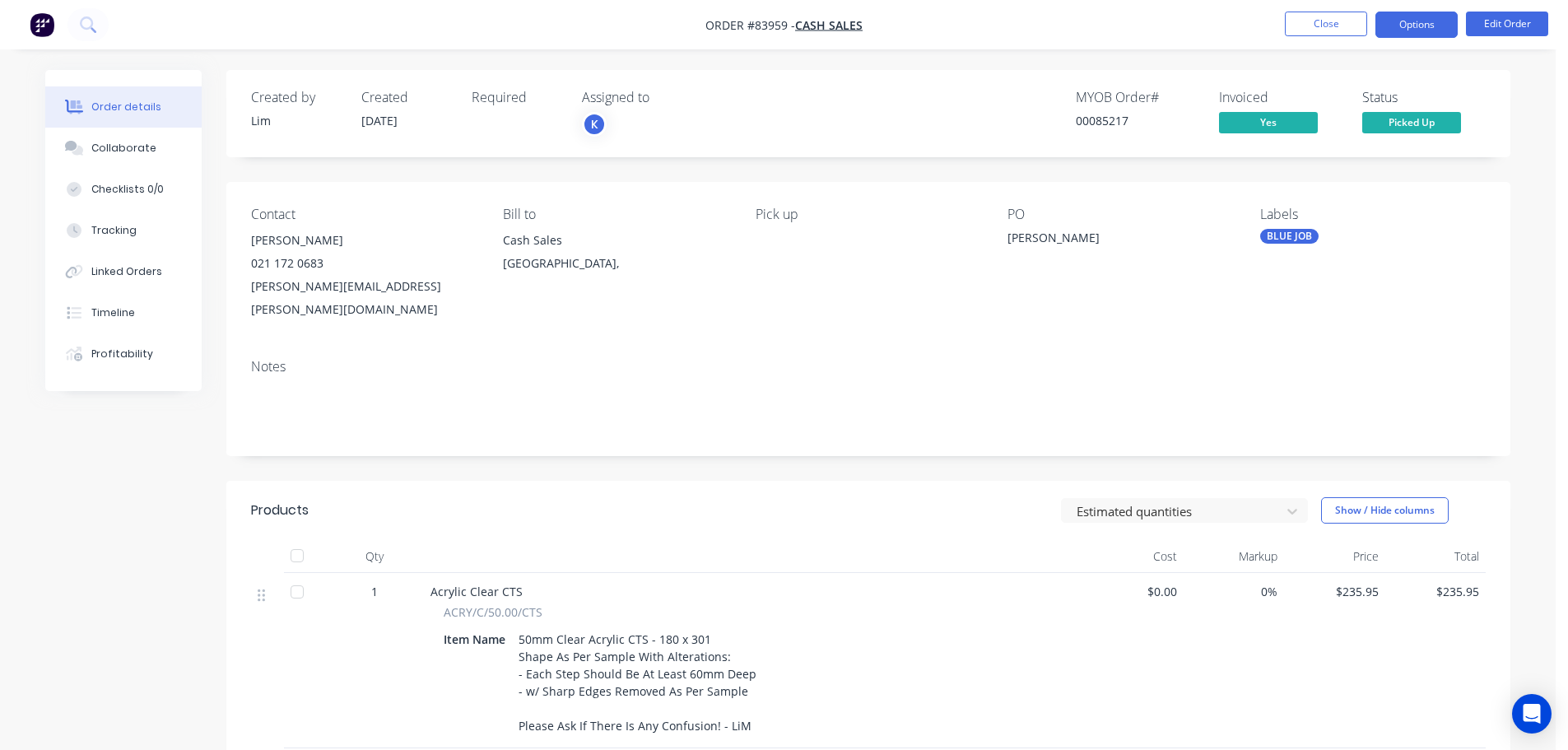
click at [1401, 27] on button "Options" at bounding box center [1417, 24] width 82 height 26
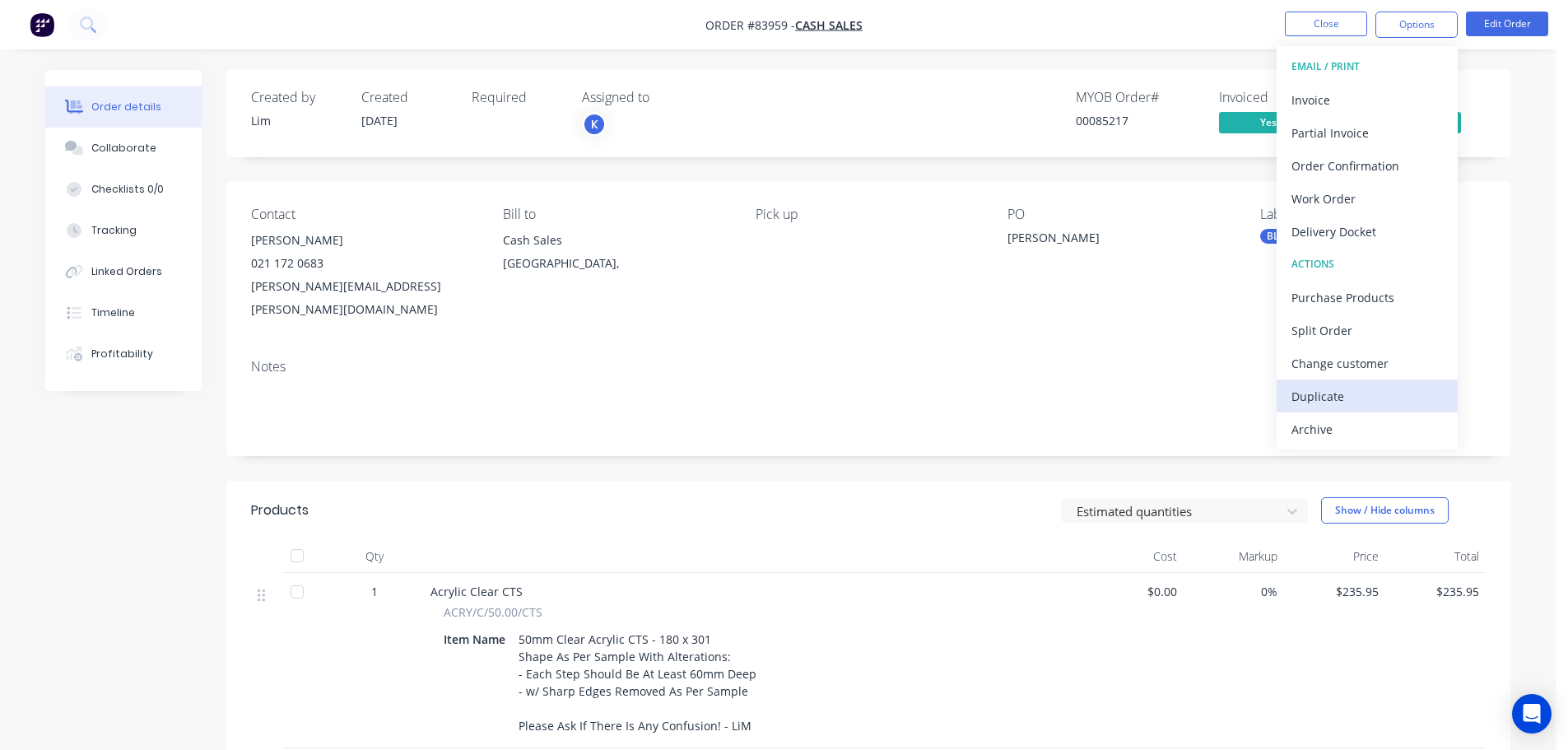
click at [1353, 401] on div "Duplicate" at bounding box center [1366, 396] width 151 height 24
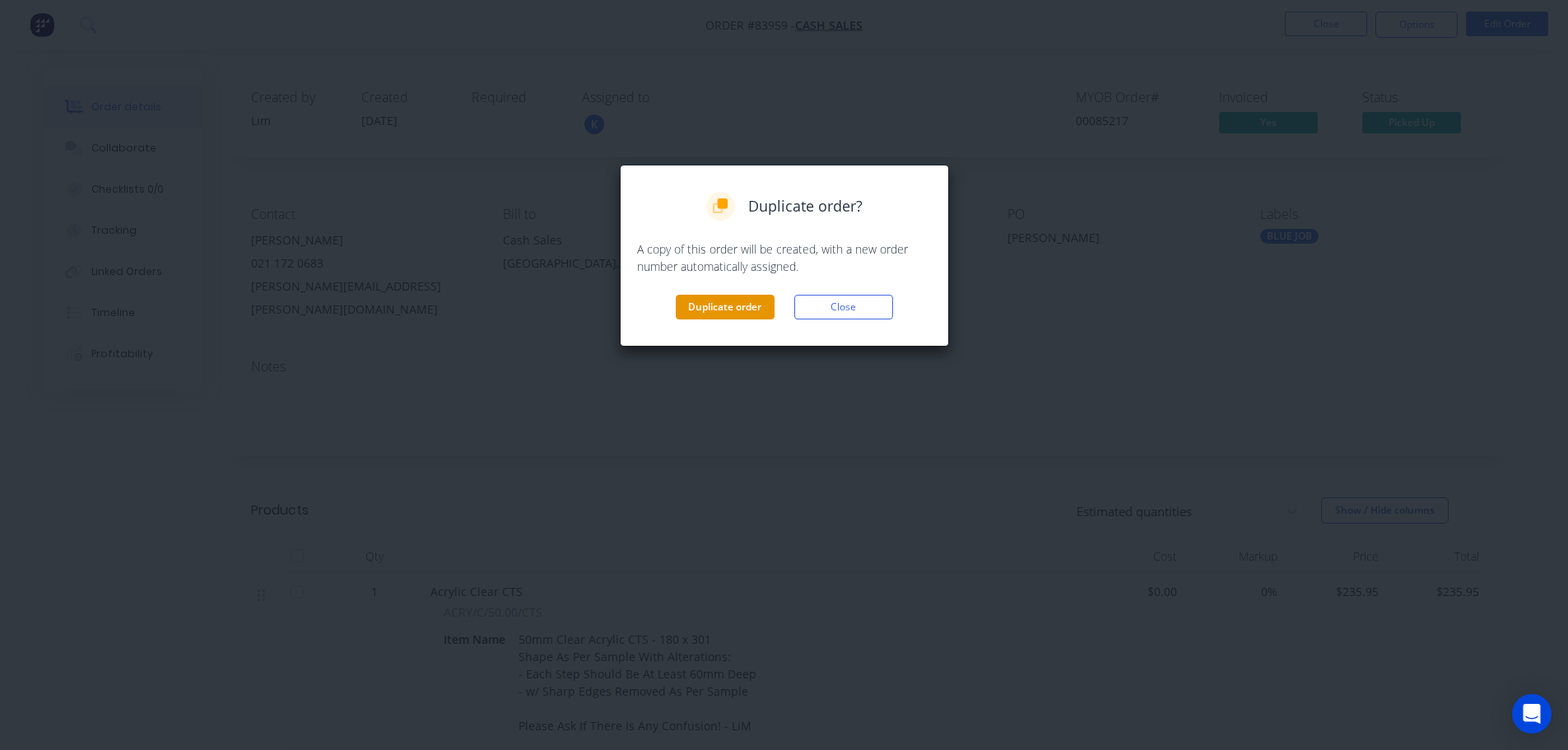
click at [705, 308] on button "Duplicate order" at bounding box center [725, 307] width 99 height 25
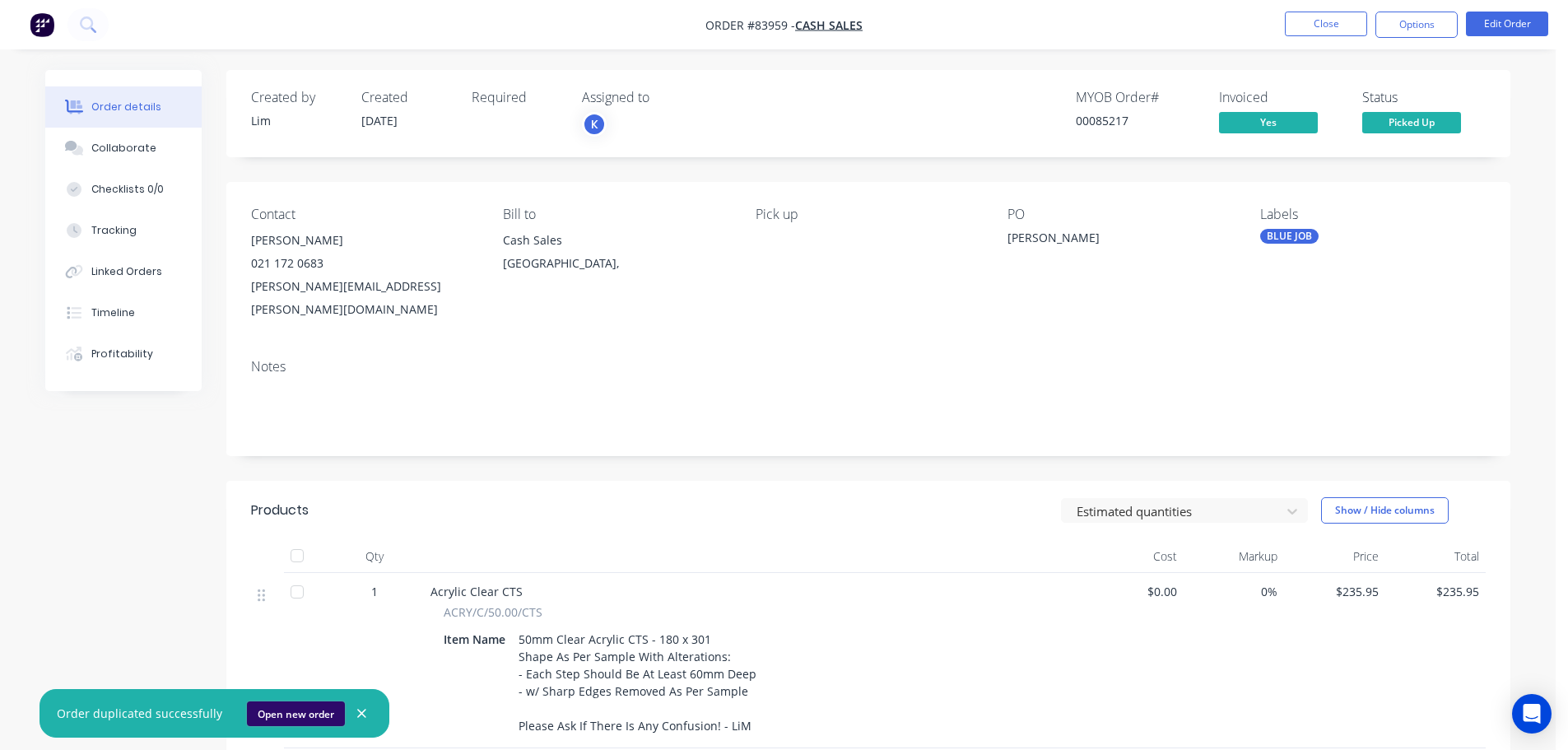
click at [312, 704] on button "Open new order" at bounding box center [295, 713] width 98 height 25
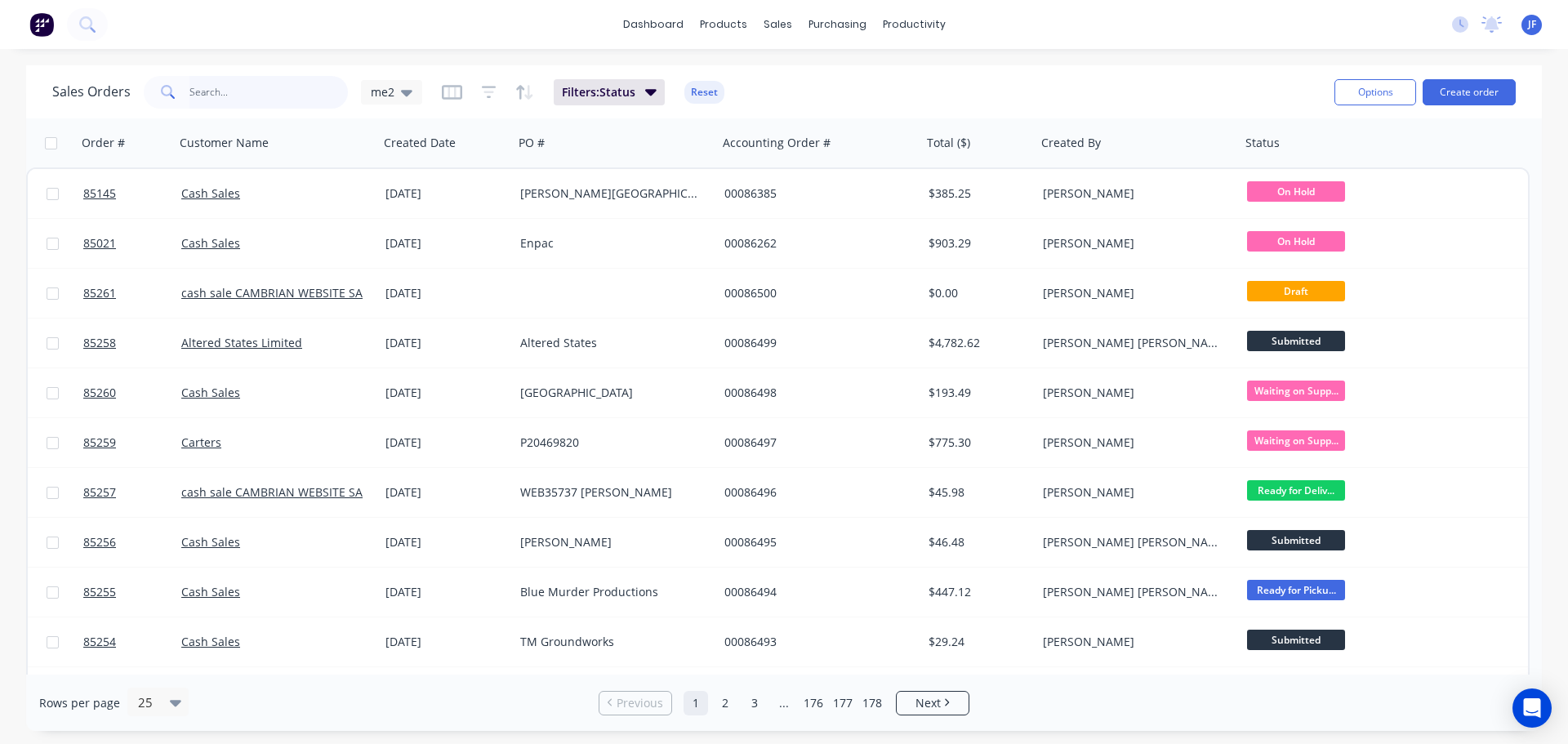
click at [197, 94] on input "text" at bounding box center [269, 92] width 159 height 33
type input "church"
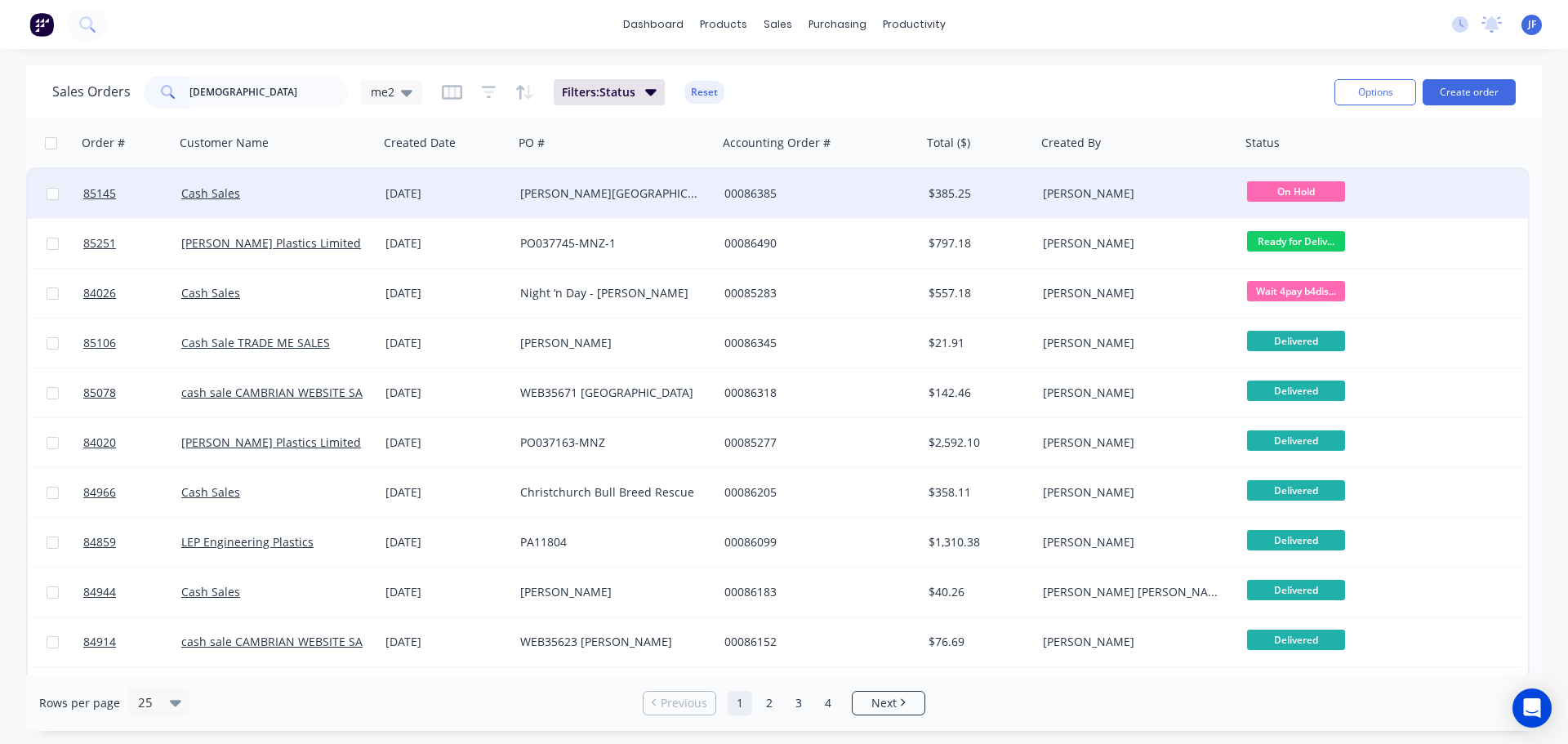
click at [407, 174] on div "[DATE]" at bounding box center [446, 194] width 135 height 49
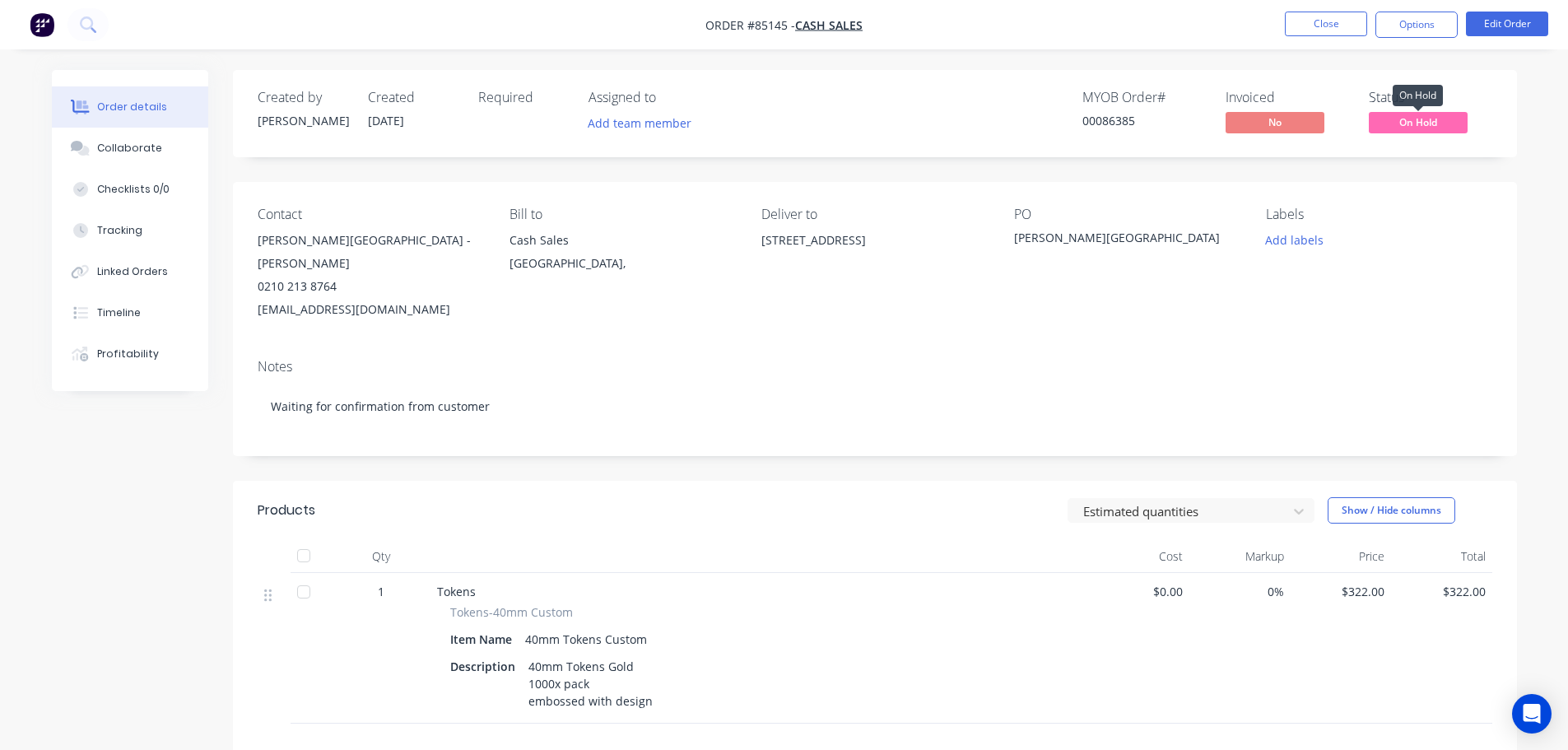
click at [1382, 130] on span "On Hold" at bounding box center [1419, 122] width 99 height 21
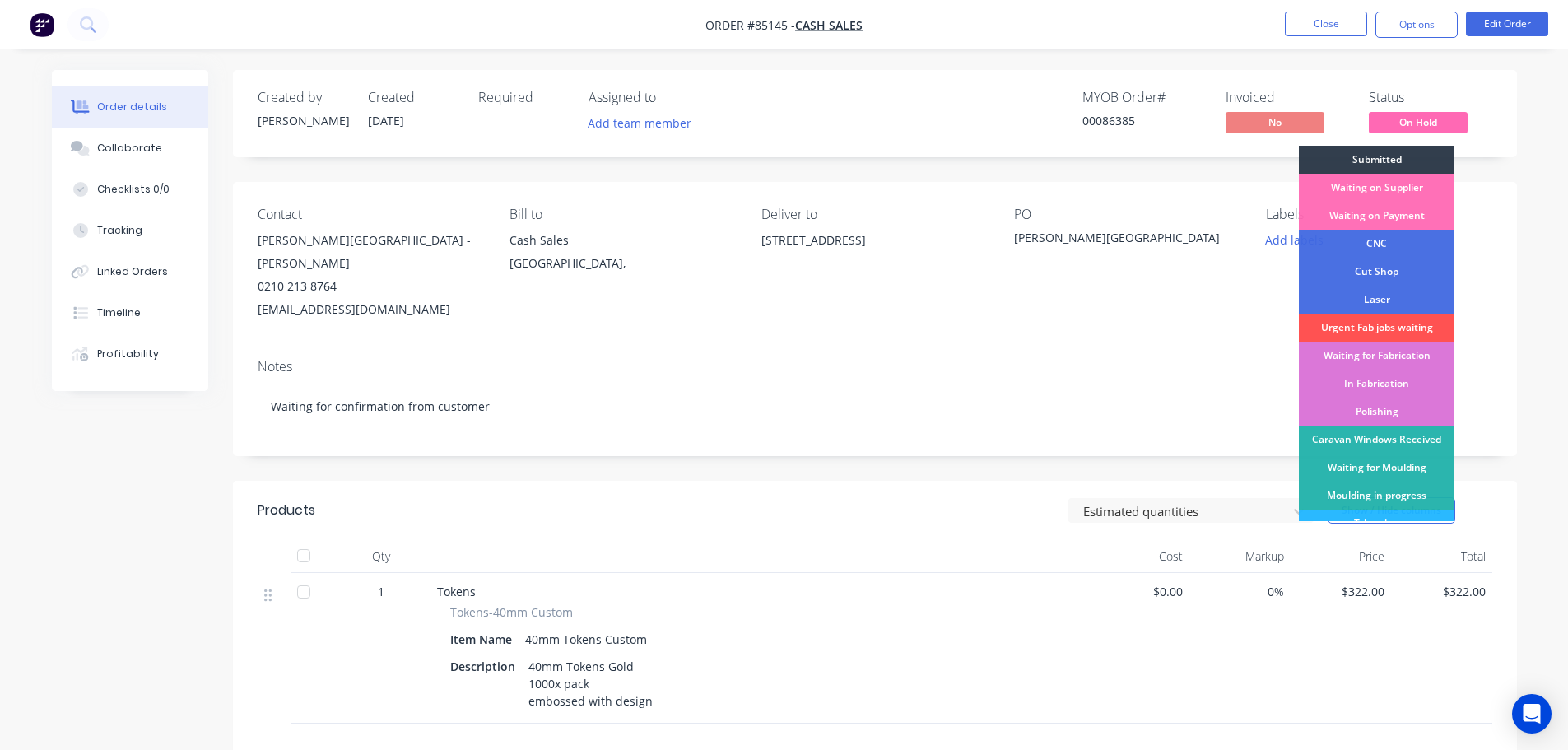
click at [1386, 152] on div "Submitted" at bounding box center [1377, 160] width 155 height 28
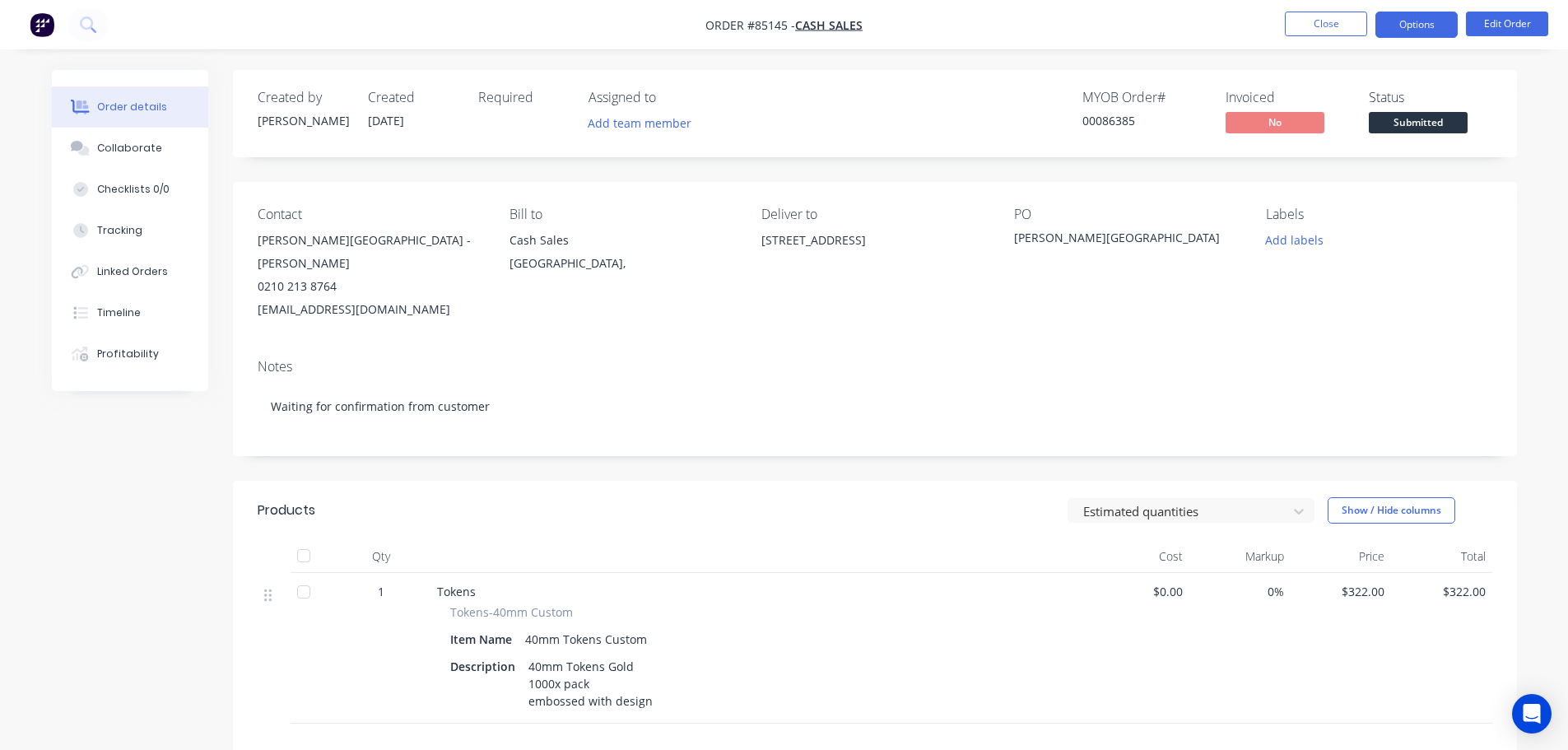
click at [1412, 30] on button "Options" at bounding box center [1417, 24] width 82 height 26
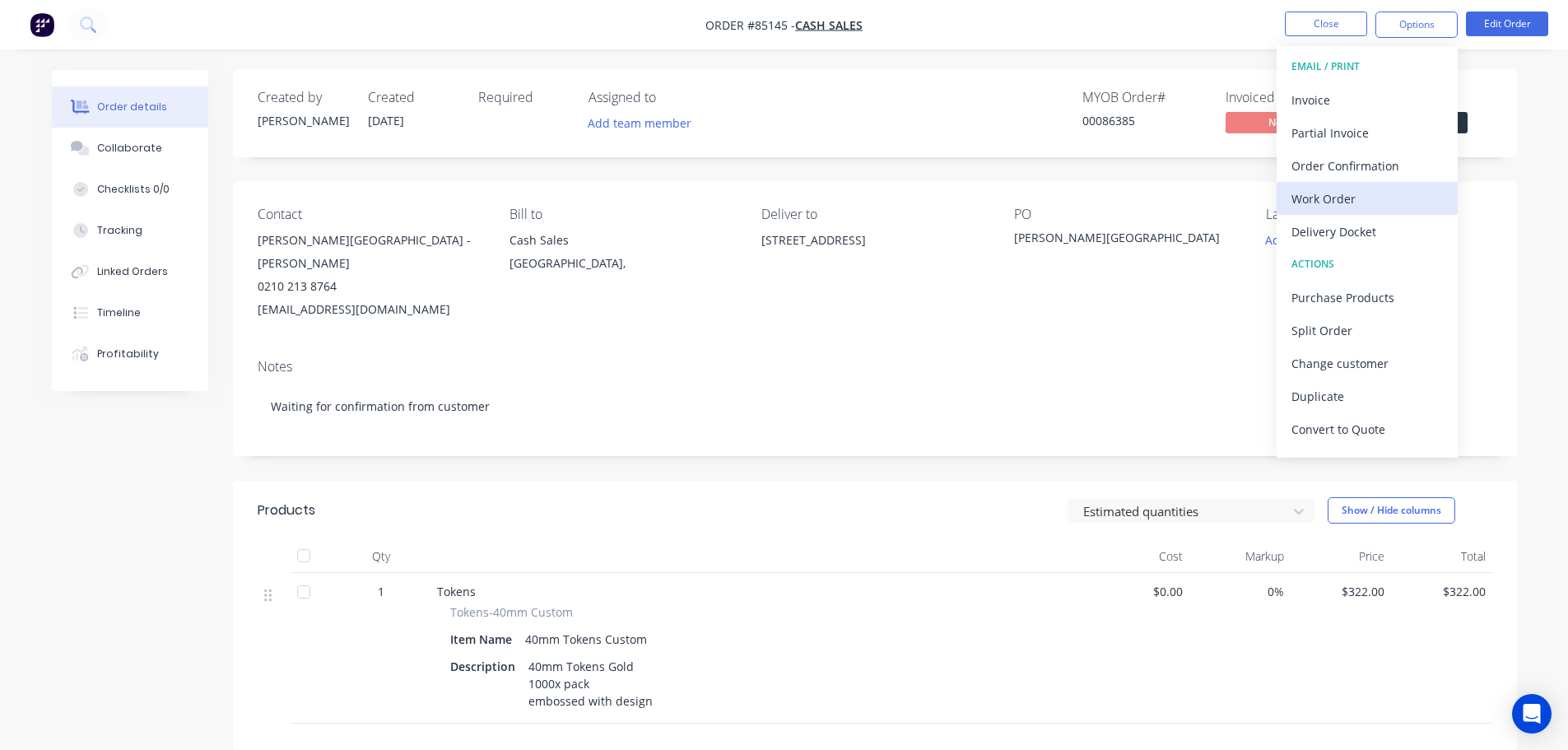
click at [1385, 198] on div "Work Order" at bounding box center [1366, 199] width 151 height 24
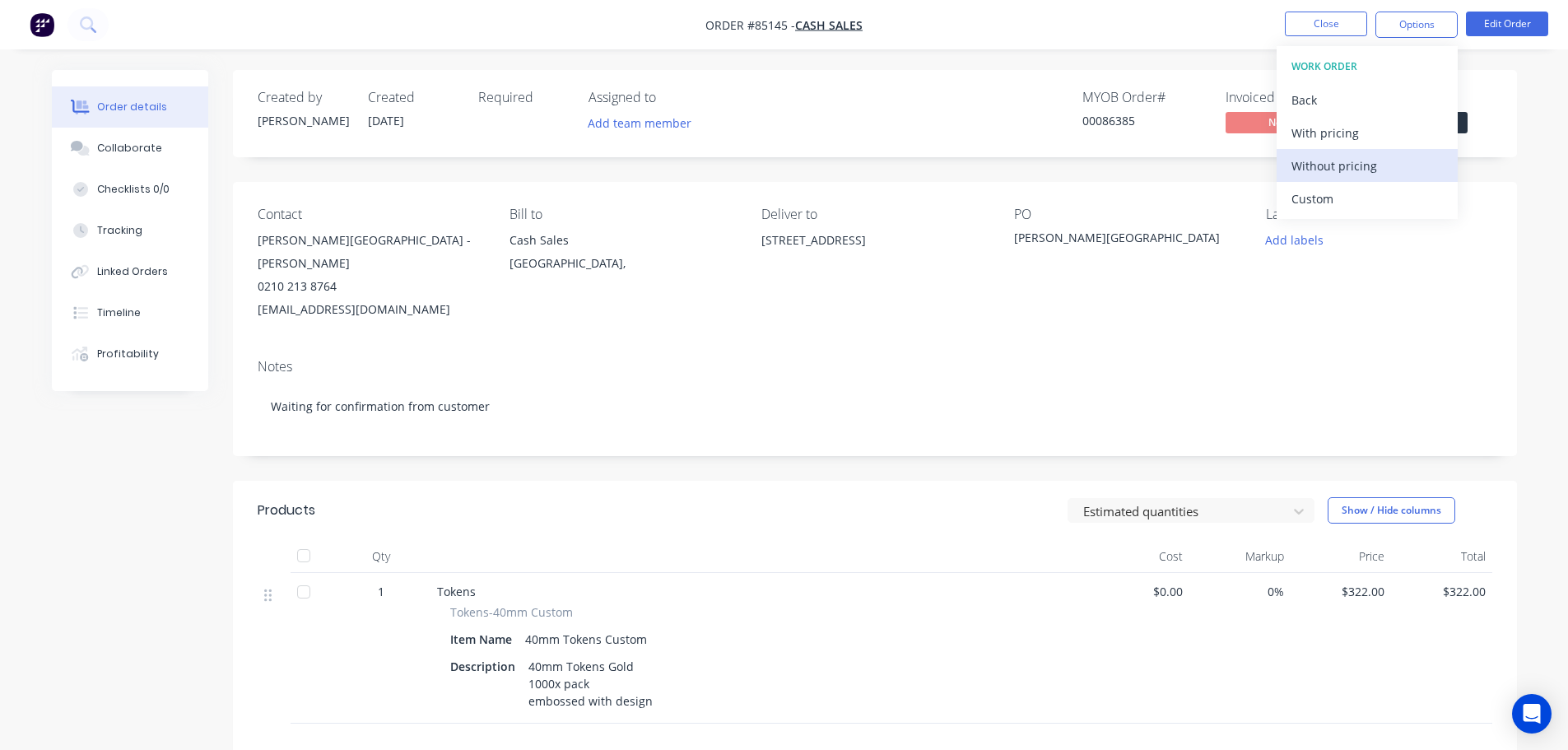
click at [1395, 158] on div "Without pricing" at bounding box center [1366, 166] width 151 height 24
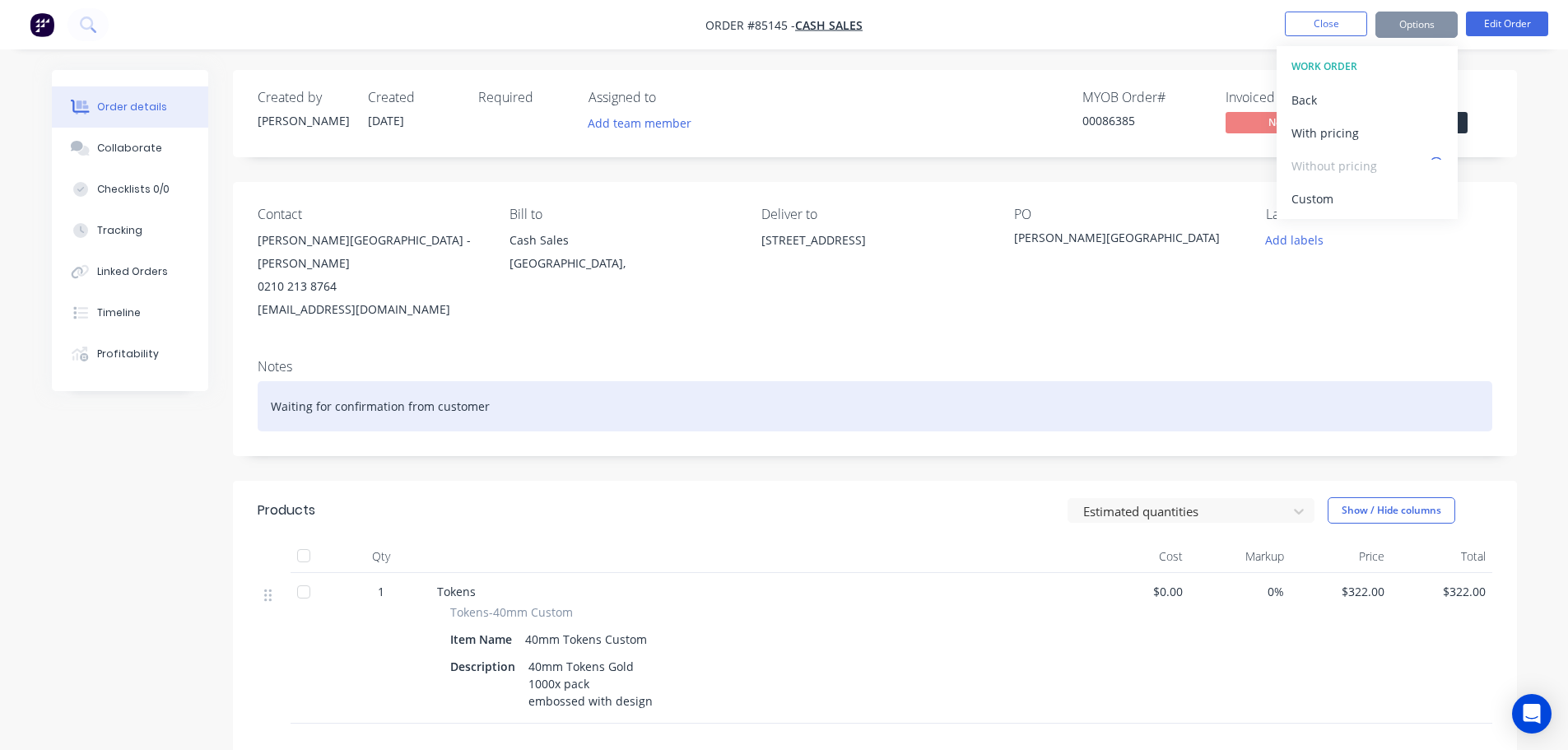
click at [565, 381] on div "Waiting for confirmation from customer" at bounding box center [875, 406] width 1235 height 50
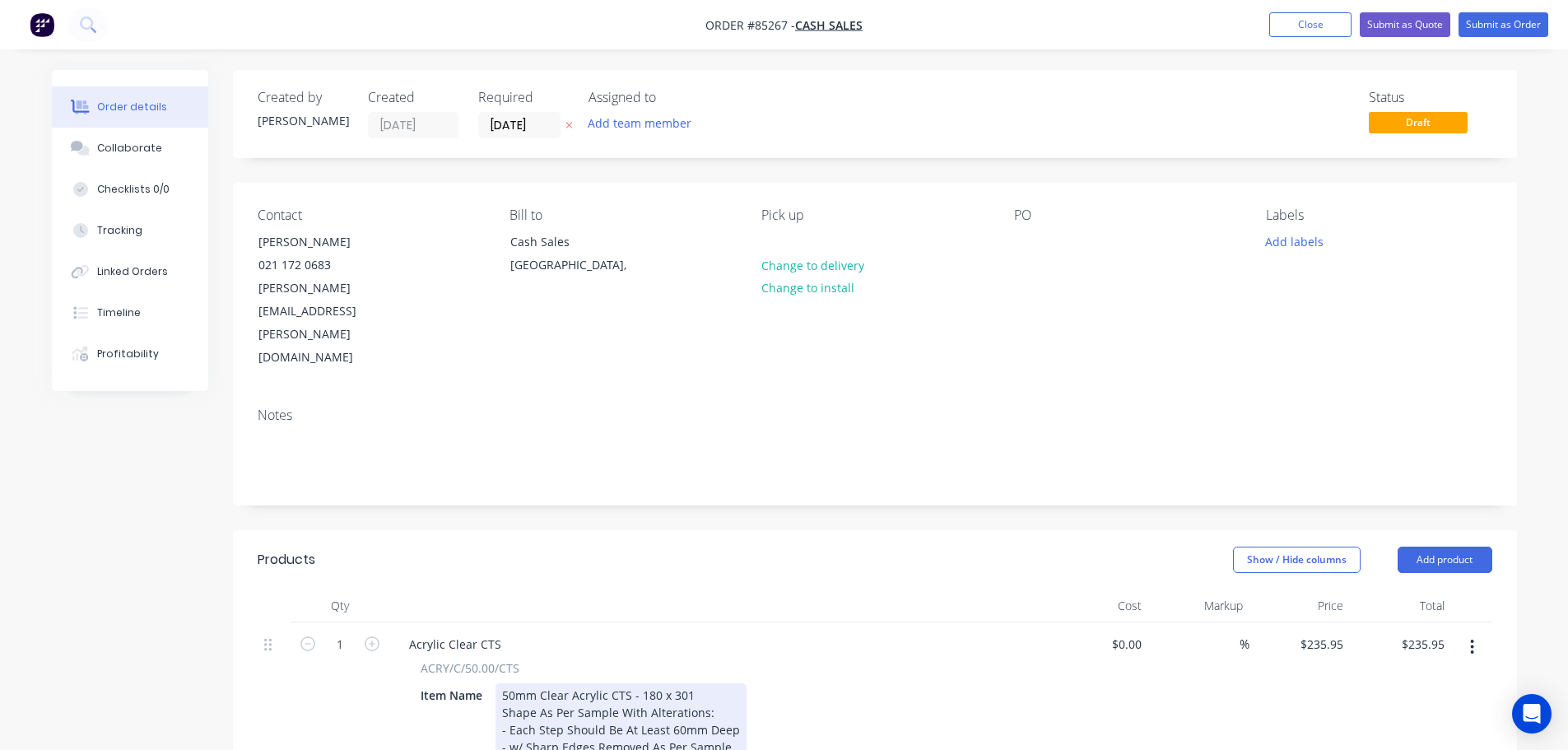
click at [672, 683] on div "50mm Clear Acrylic CTS - 180 x 301 Shape As Per Sample With Alterations: - Each…" at bounding box center [621, 738] width 251 height 110
click at [696, 683] on div "50mm Clear Acrylic CTS - 180 x 301 Shape As Per Sample With Alterations: - Each…" at bounding box center [621, 738] width 251 height 110
drag, startPoint x: 719, startPoint y: 639, endPoint x: 621, endPoint y: 642, distance: 98.0
click at [621, 683] on div "50mm Clear Acrylic CTS - 180 x 301 Shape As Per Sample With Alterations: - Each…" at bounding box center [621, 738] width 251 height 110
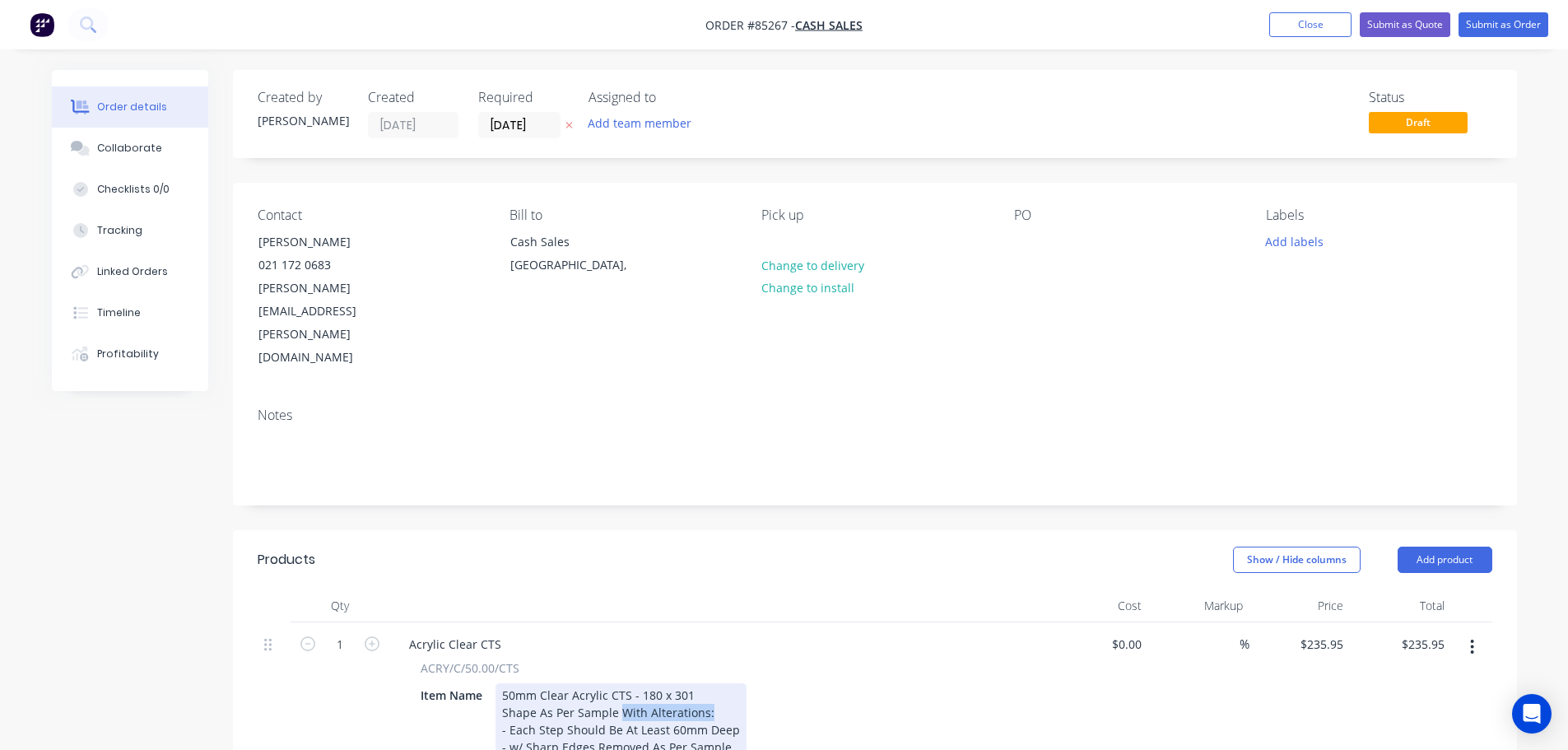
drag, startPoint x: 717, startPoint y: 640, endPoint x: 619, endPoint y: 638, distance: 98.0
click at [619, 683] on div "50mm Clear Acrylic CTS - 180 x 301 Shape As Per Sample With Alterations: - Each…" at bounding box center [621, 738] width 251 height 110
click at [641, 683] on div "50mm Clear Acrylic CTS - 180 x 301 Shape As Per Sample With Alterations: - Each…" at bounding box center [621, 738] width 251 height 110
click at [715, 683] on div "50mm Clear Acrylic CTS - 180 x 301 Shape As Per Sample With Alterations: - Each…" at bounding box center [621, 738] width 251 height 110
click at [535, 683] on div "50mm Clear Acrylic CTS - 180 x 301 Shape As Per Sample With Alterations: - Each…" at bounding box center [621, 738] width 251 height 110
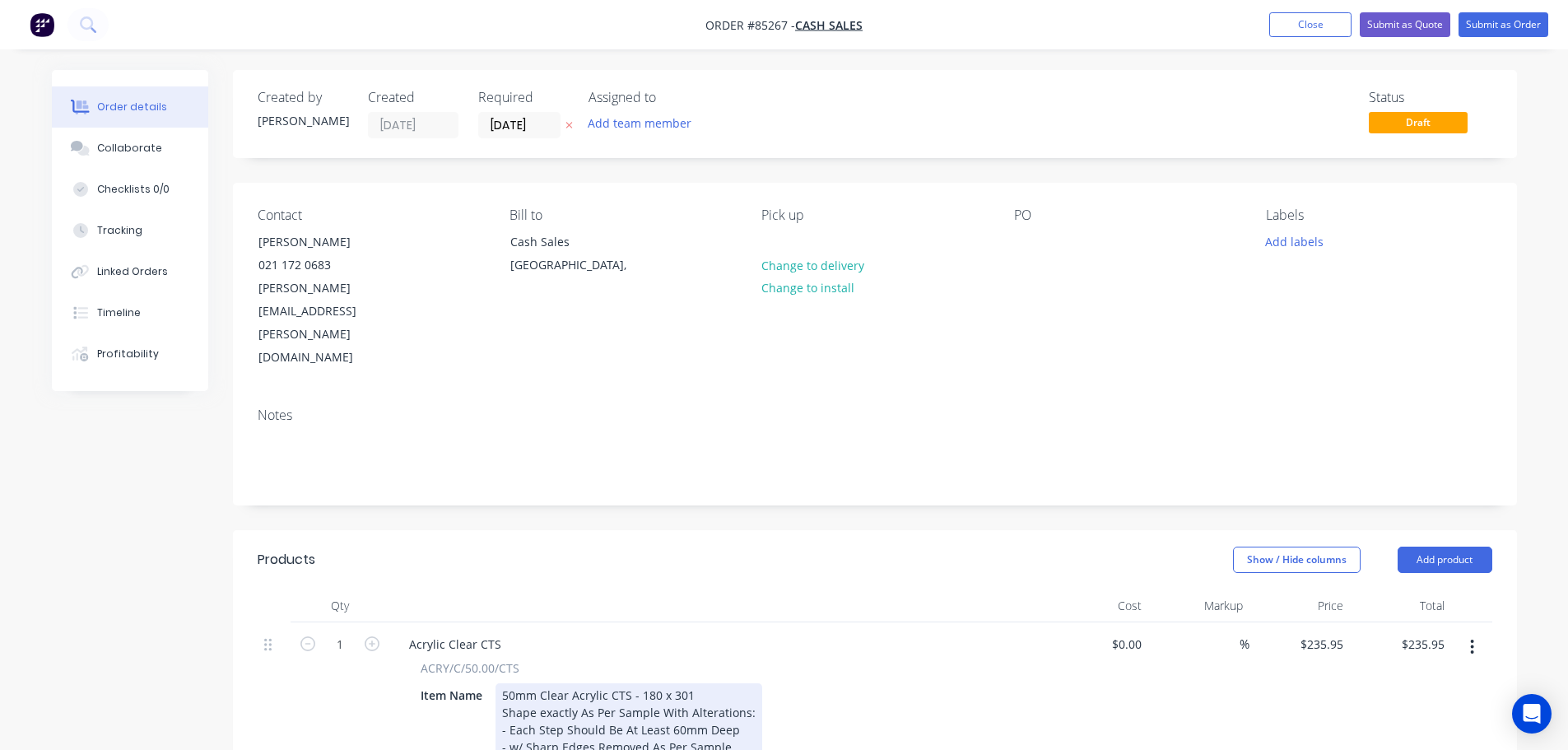
click at [613, 688] on div "50mm Clear Acrylic CTS - 180 x 301 Shape exactly As Per Sample With Alterations…" at bounding box center [629, 738] width 266 height 110
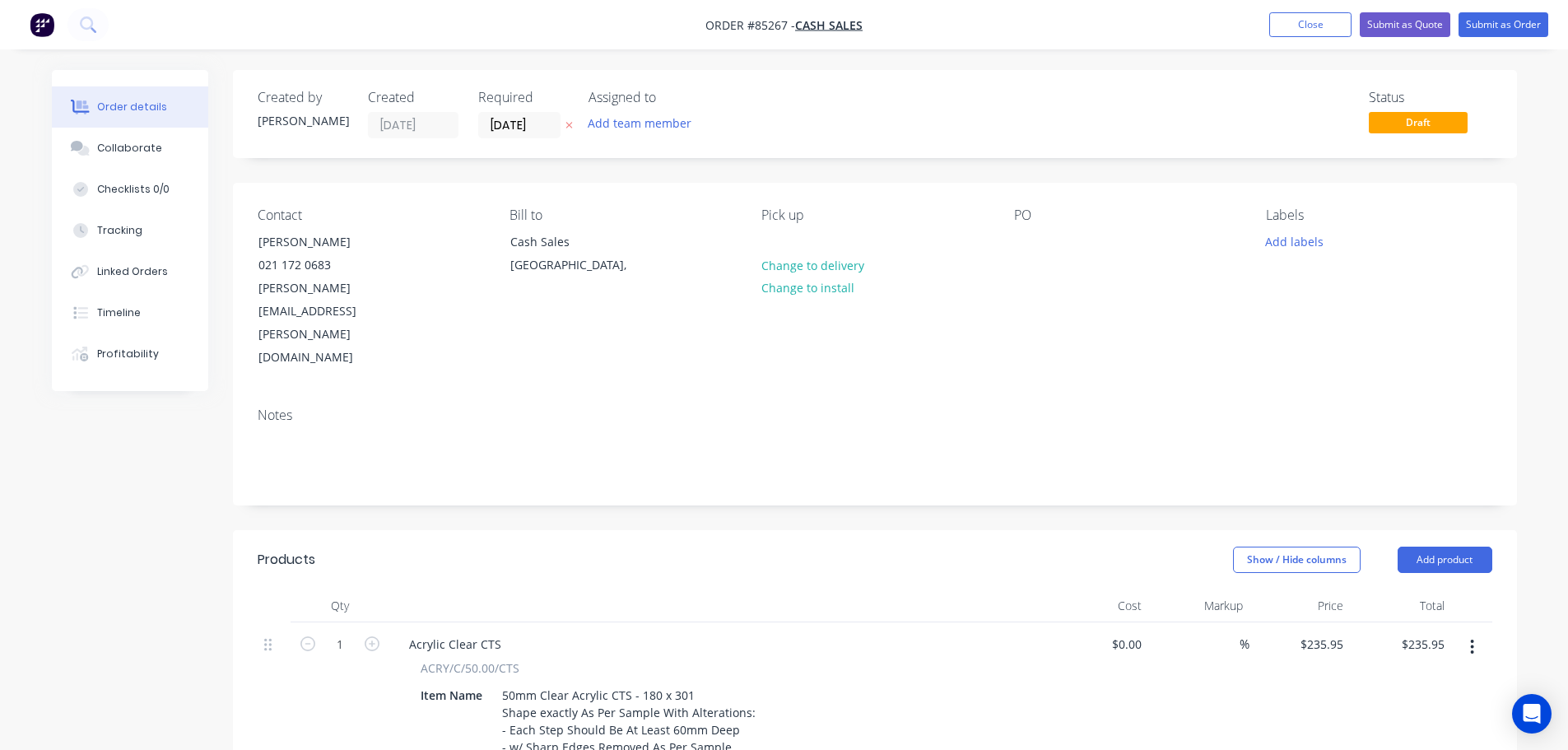
click at [574, 124] on button "button" at bounding box center [569, 126] width 17 height 19
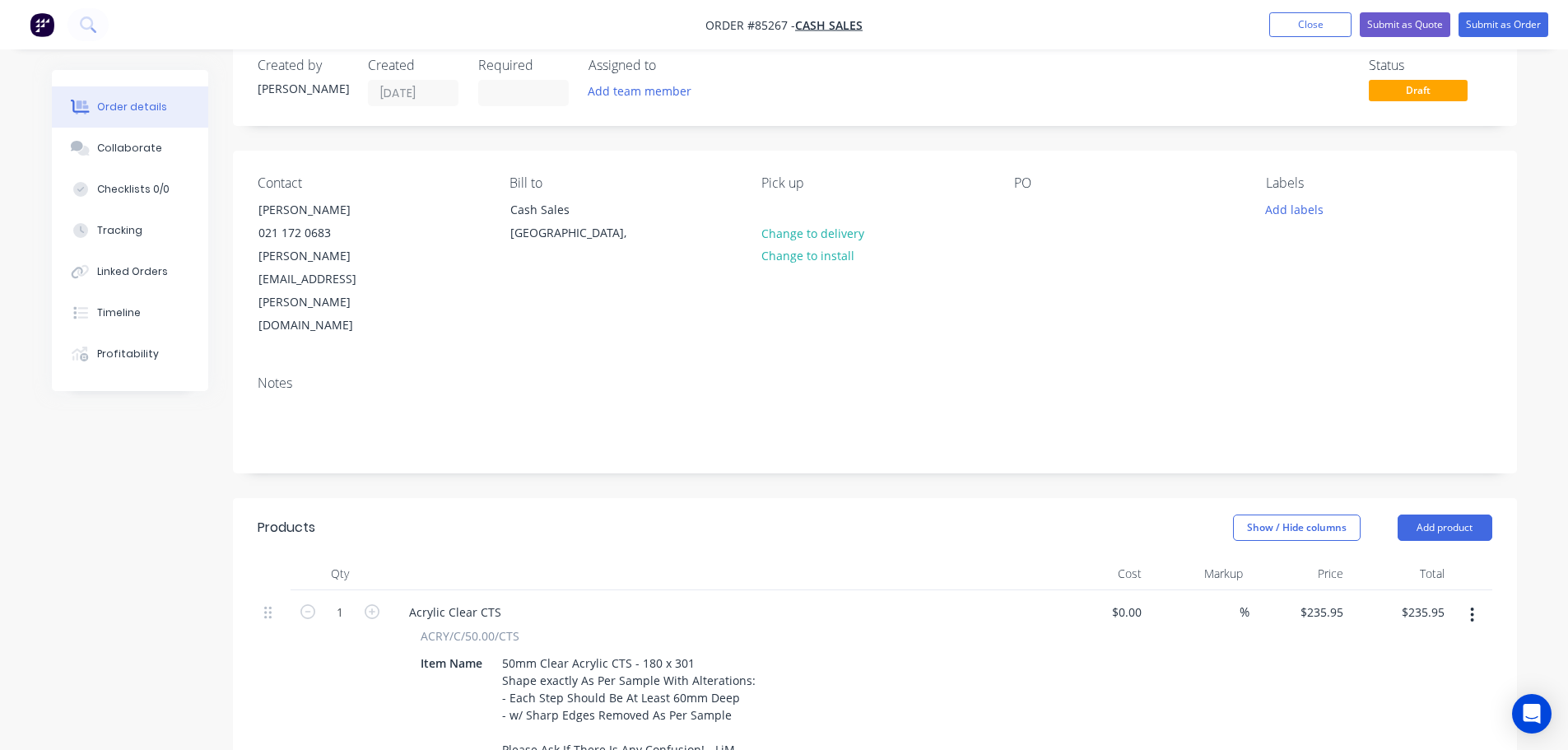
scroll to position [330, 0]
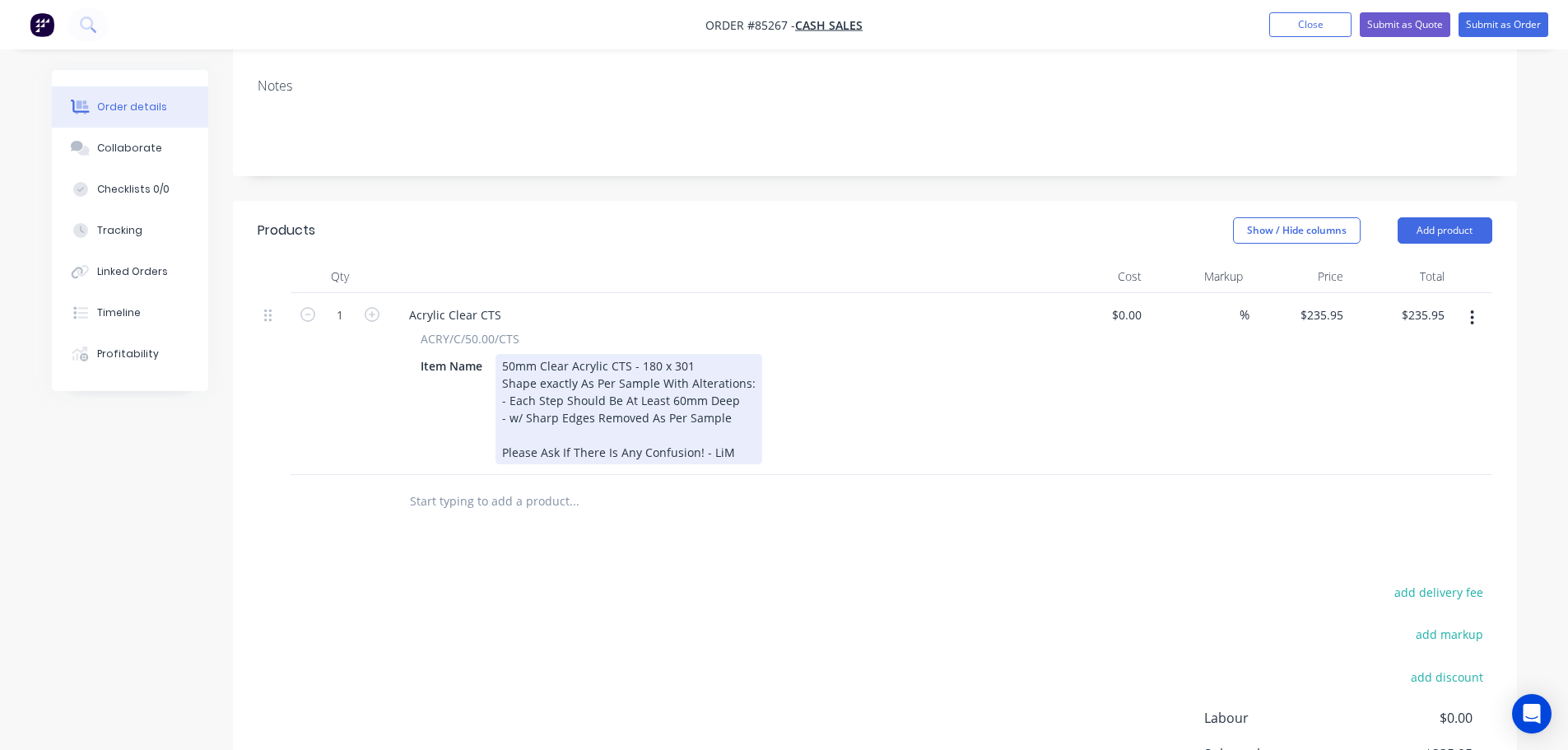
click at [598, 386] on div "50mm Clear Acrylic CTS - 180 x 301 Shape exactly As Per Sample With Alterations…" at bounding box center [629, 408] width 266 height 110
drag, startPoint x: 731, startPoint y: 381, endPoint x: 401, endPoint y: 426, distance: 333.1
click at [402, 426] on div "Qty Cost Markup Price Total 1 Acrylic Clear CTS ACRY/C/50.00/CTS Item Name 50mm…" at bounding box center [875, 395] width 1284 height 268
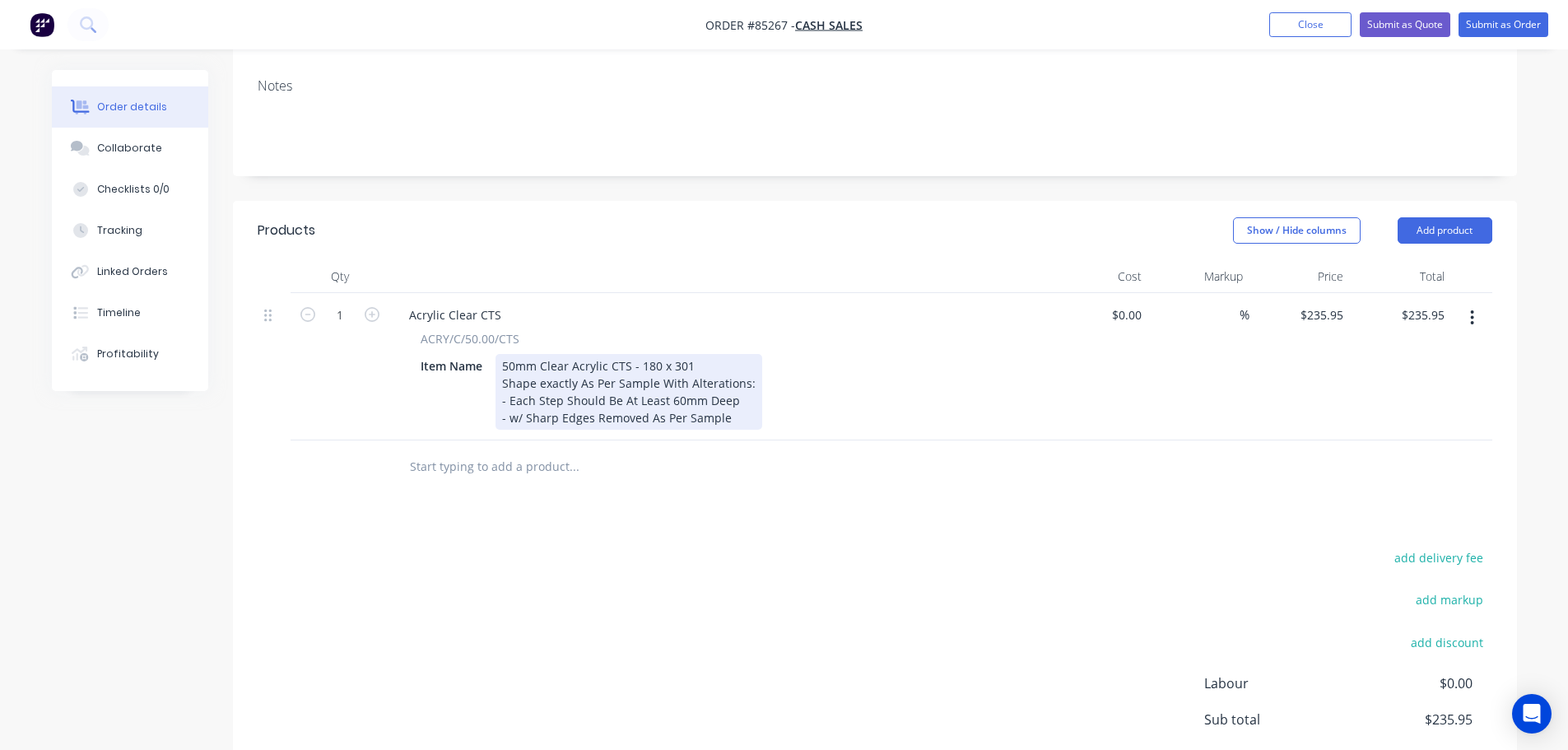
click at [736, 354] on div "50mm Clear Acrylic CTS - 180 x 301 Shape exactly As Per Sample With Alterations…" at bounding box center [629, 391] width 266 height 76
drag, startPoint x: 736, startPoint y: 349, endPoint x: 448, endPoint y: 330, distance: 288.6
click at [448, 354] on div "Item Name 50mm Clear Acrylic CTS - 180 x 301 Shape exactly As Per Sample With A…" at bounding box center [716, 391] width 603 height 76
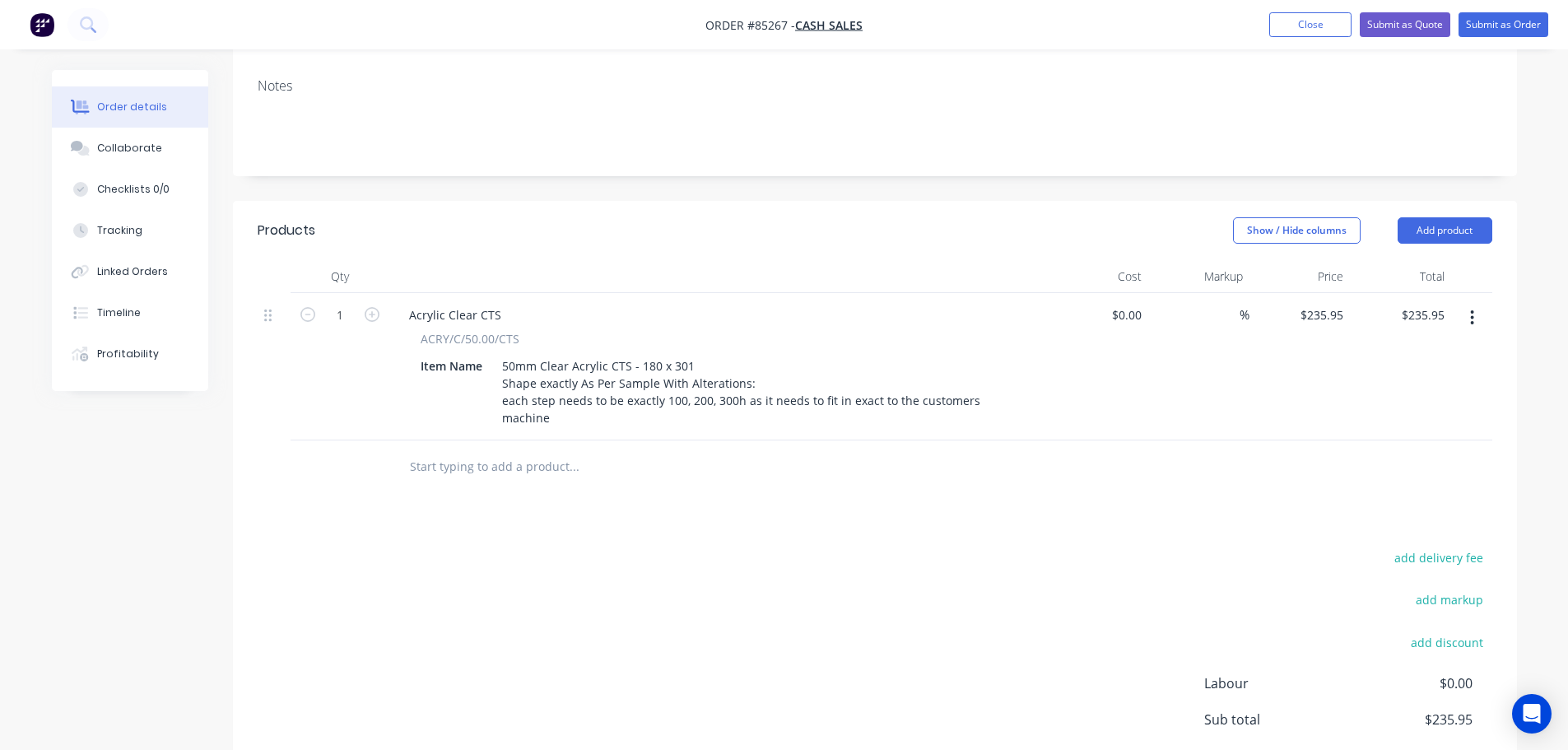
click at [1021, 547] on div "add delivery fee add markup add discount Labour $0.00 Sub total $235.95 Margin …" at bounding box center [875, 706] width 1235 height 318
click at [1508, 14] on button "Submit as Order" at bounding box center [1503, 24] width 90 height 25
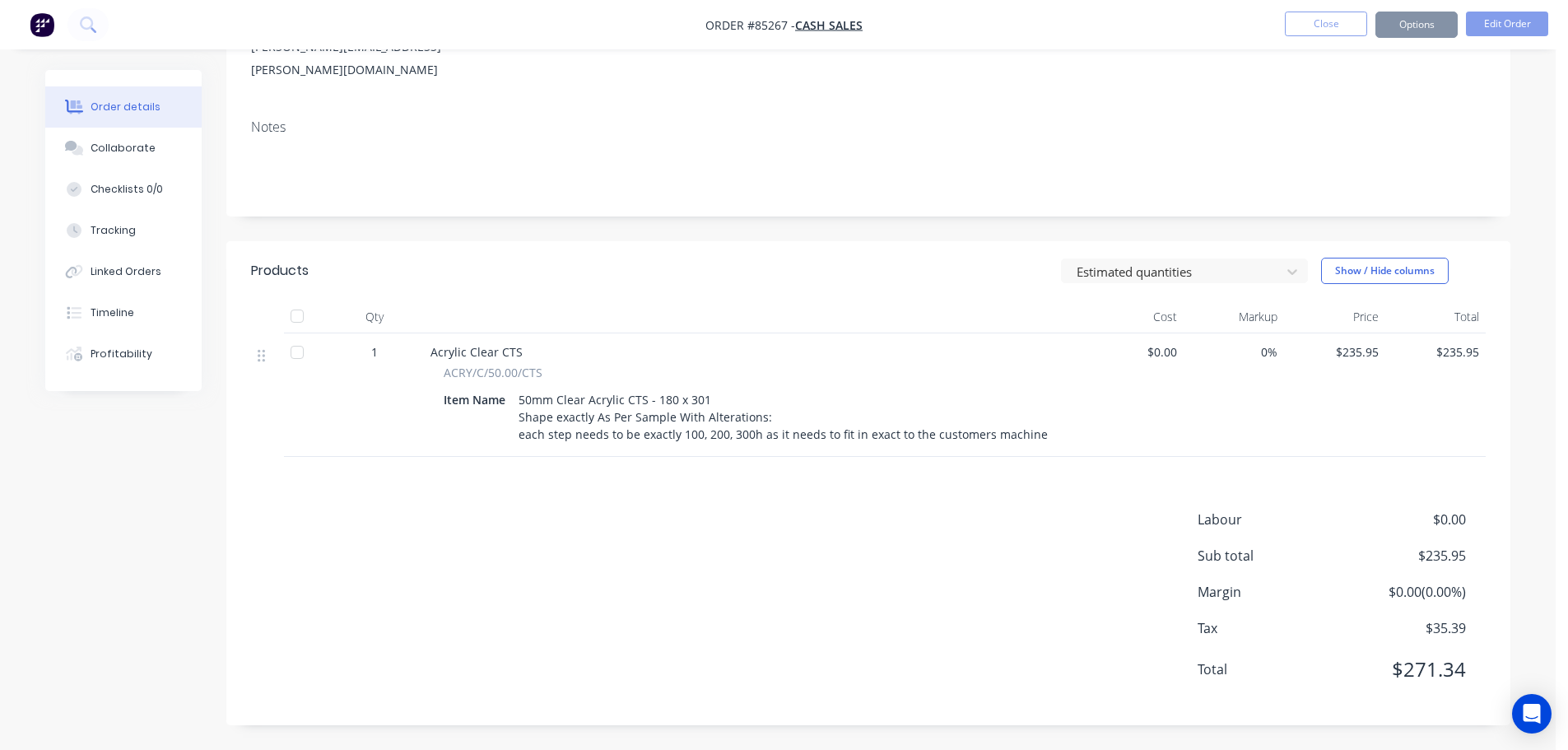
scroll to position [0, 0]
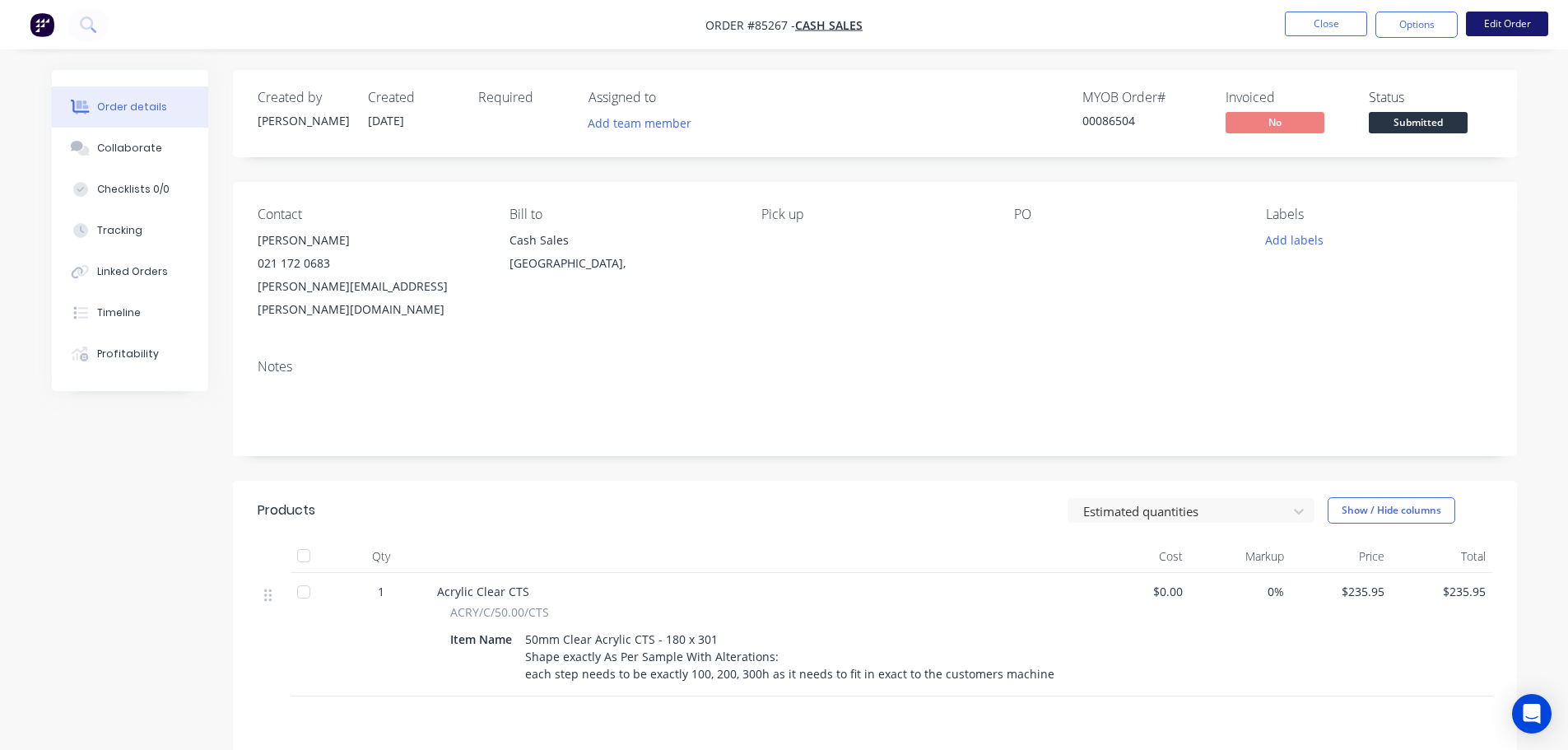
click at [1512, 12] on button "Edit Order" at bounding box center [1507, 23] width 82 height 25
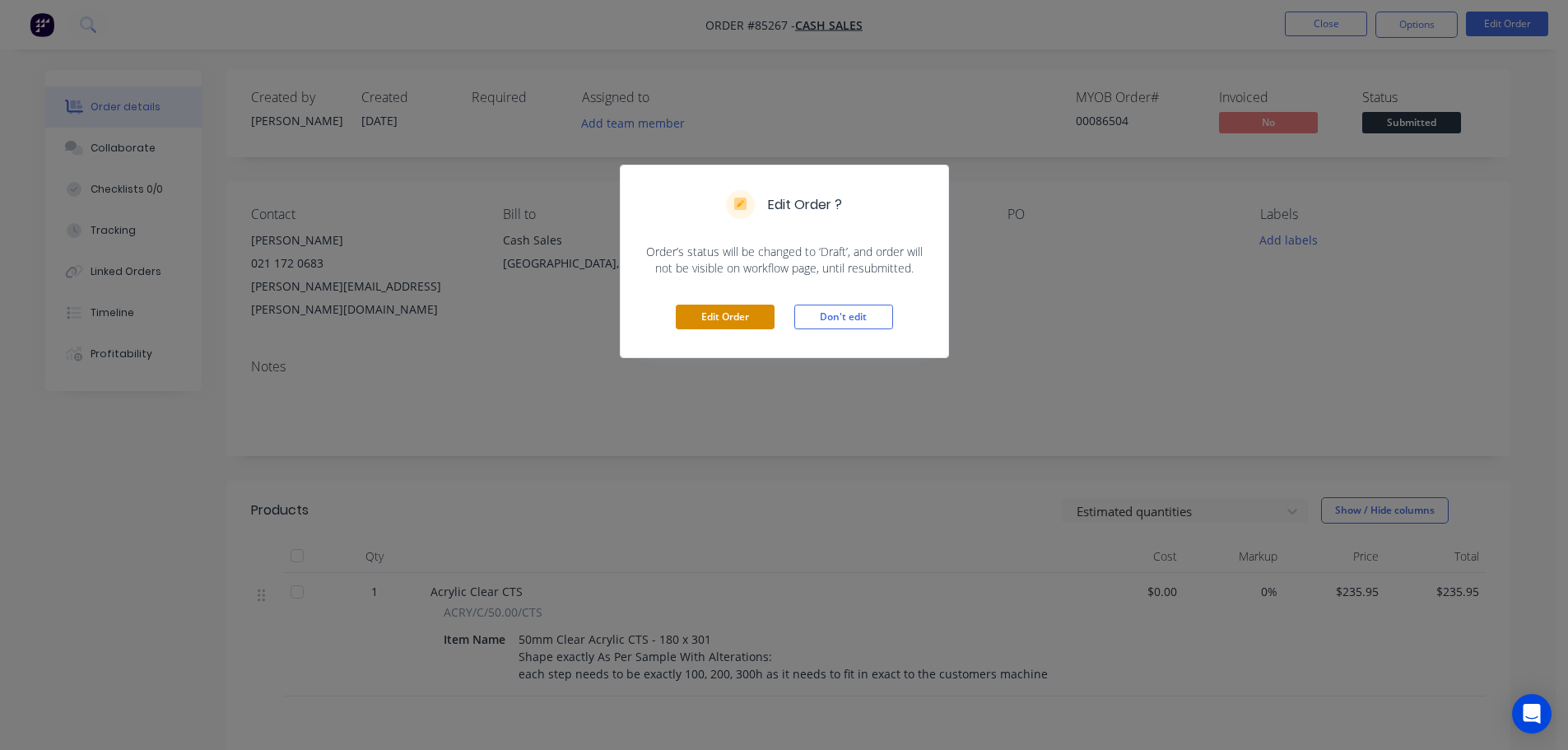
click at [709, 316] on button "Edit Order" at bounding box center [725, 317] width 99 height 25
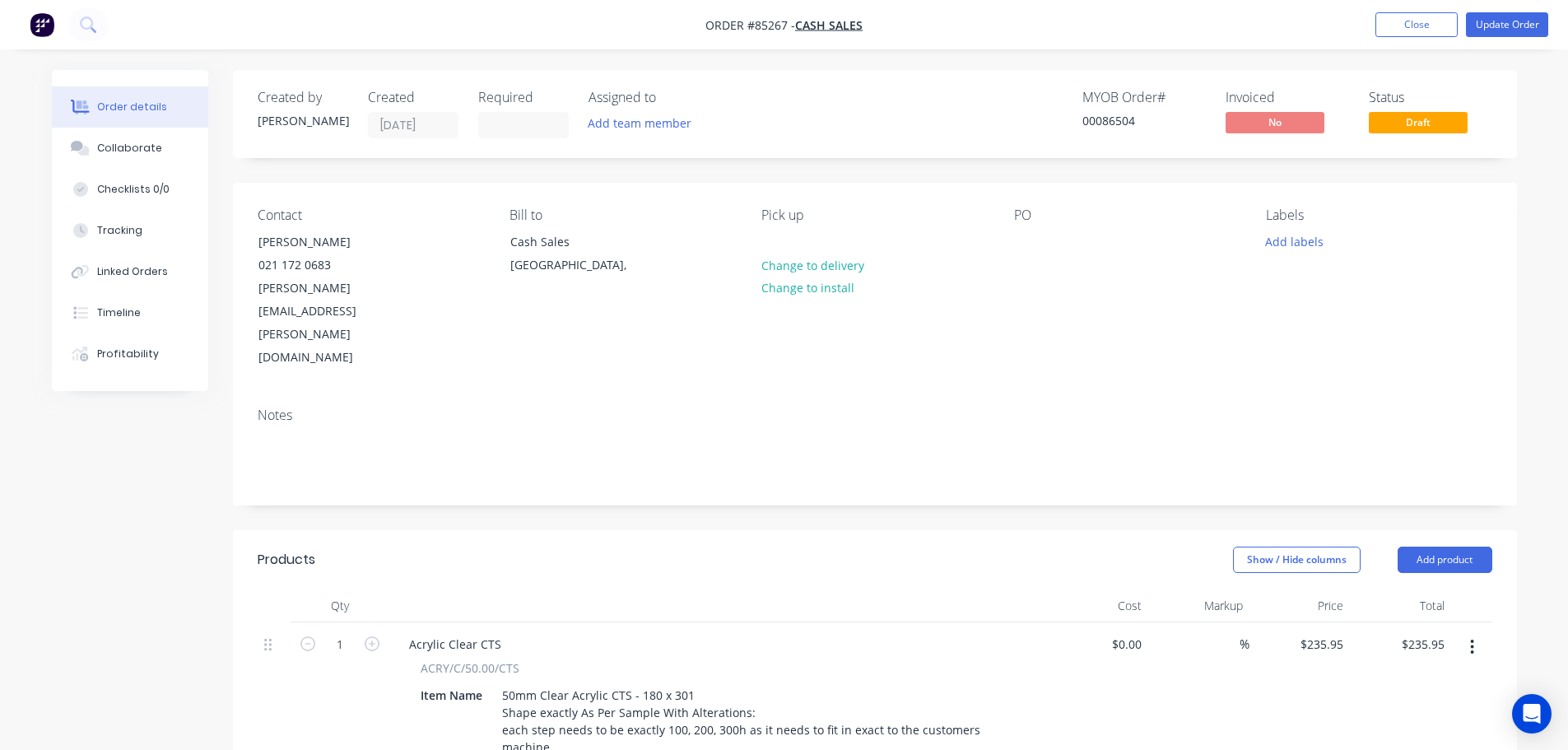
drag, startPoint x: 360, startPoint y: 246, endPoint x: 236, endPoint y: 243, distance: 124.0
click at [236, 243] on div "Contact [PERSON_NAME] [PHONE_NUMBER] [PERSON_NAME][EMAIL_ADDRESS][PERSON_NAME][…" at bounding box center [875, 289] width 1284 height 212
copy div "[PERSON_NAME]"
click at [1029, 239] on div at bounding box center [1027, 242] width 26 height 24
paste div
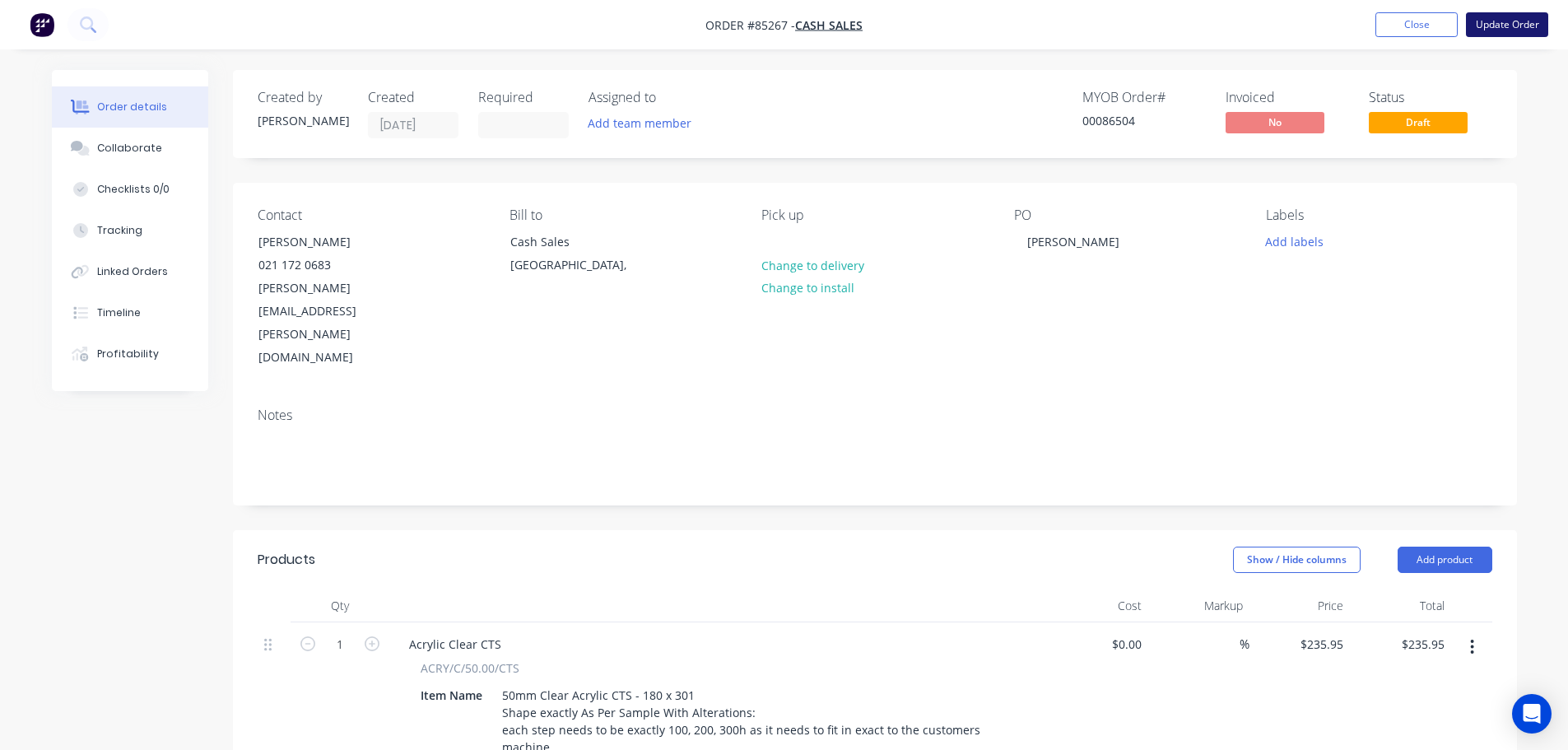
click at [1506, 23] on button "Update Order" at bounding box center [1507, 24] width 82 height 25
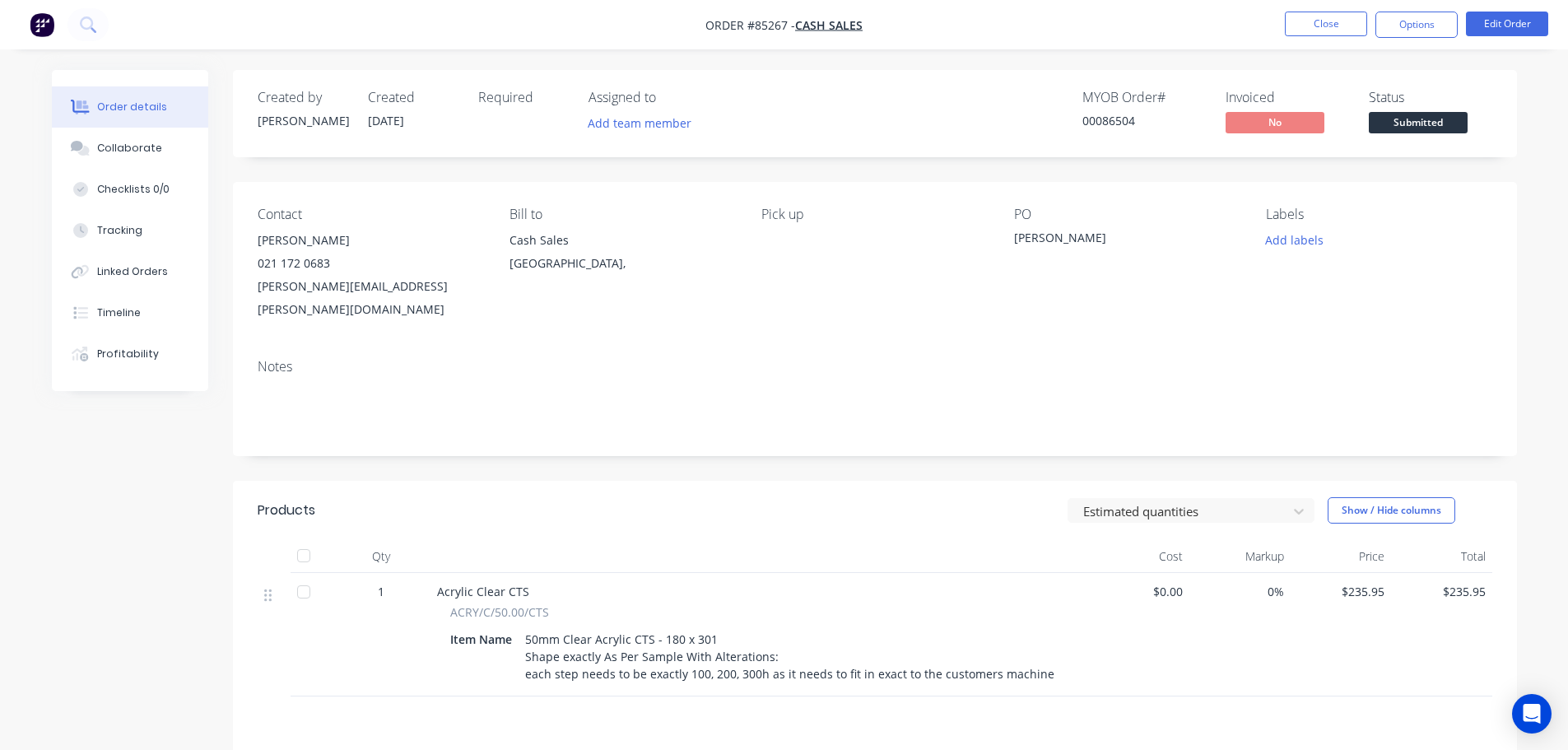
click at [1113, 121] on div "00086504" at bounding box center [1144, 120] width 124 height 17
copy div "00086504"
click at [1418, 23] on button "Options" at bounding box center [1417, 24] width 82 height 26
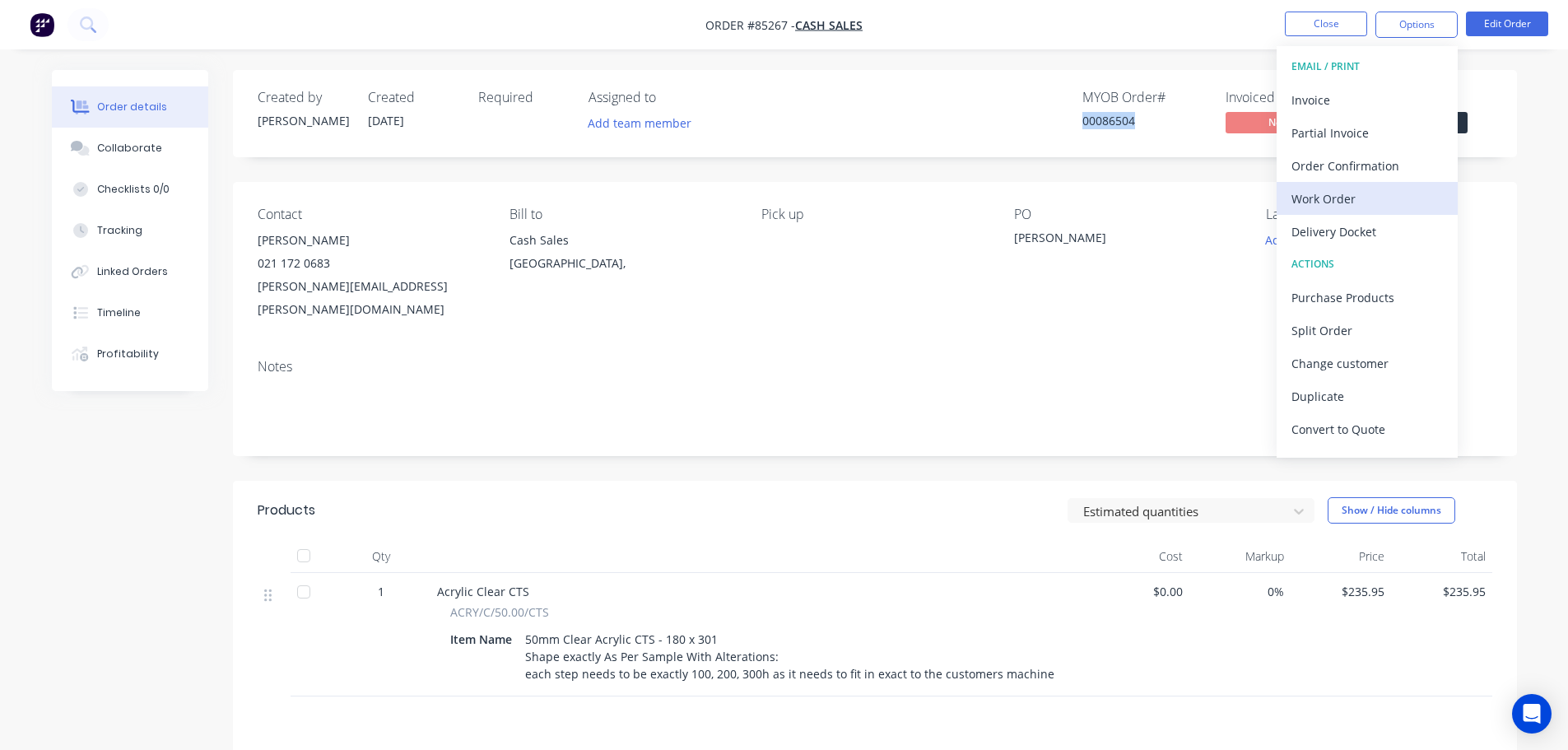
click at [1320, 198] on div "Work Order" at bounding box center [1366, 199] width 151 height 24
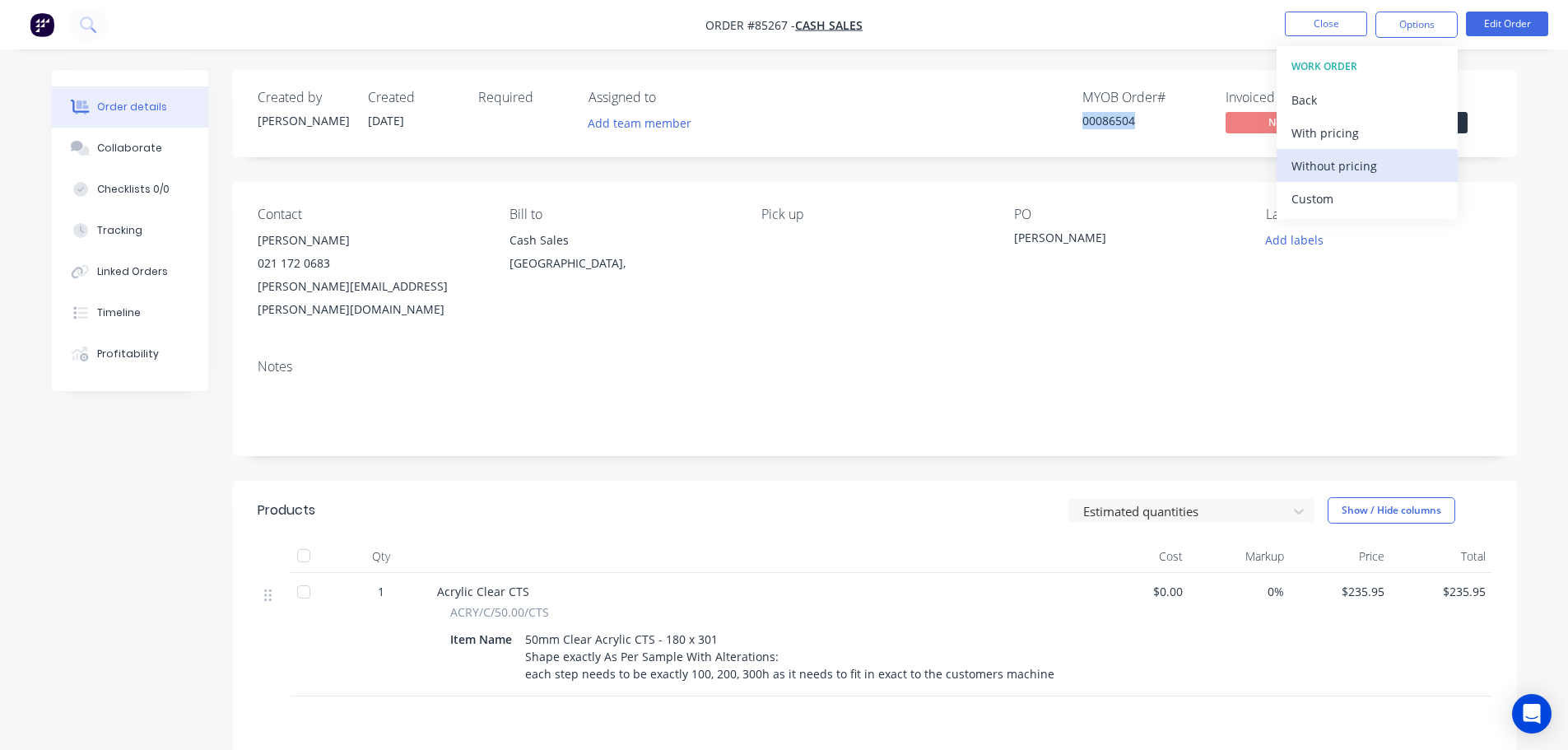
click at [1355, 155] on div "Without pricing" at bounding box center [1366, 166] width 151 height 24
click at [1298, 239] on button "Add labels" at bounding box center [1295, 240] width 76 height 22
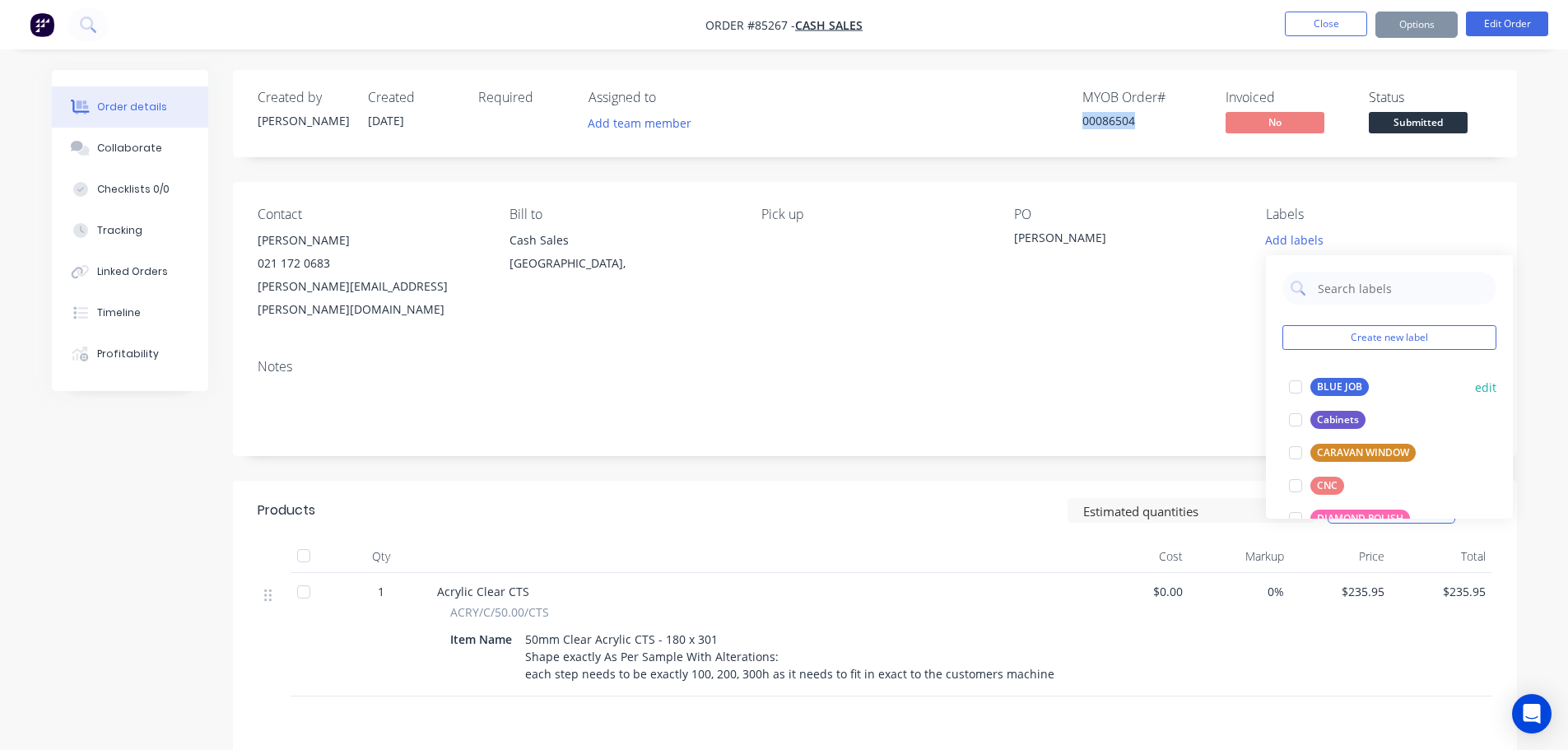
click at [1306, 384] on div at bounding box center [1296, 387] width 33 height 33
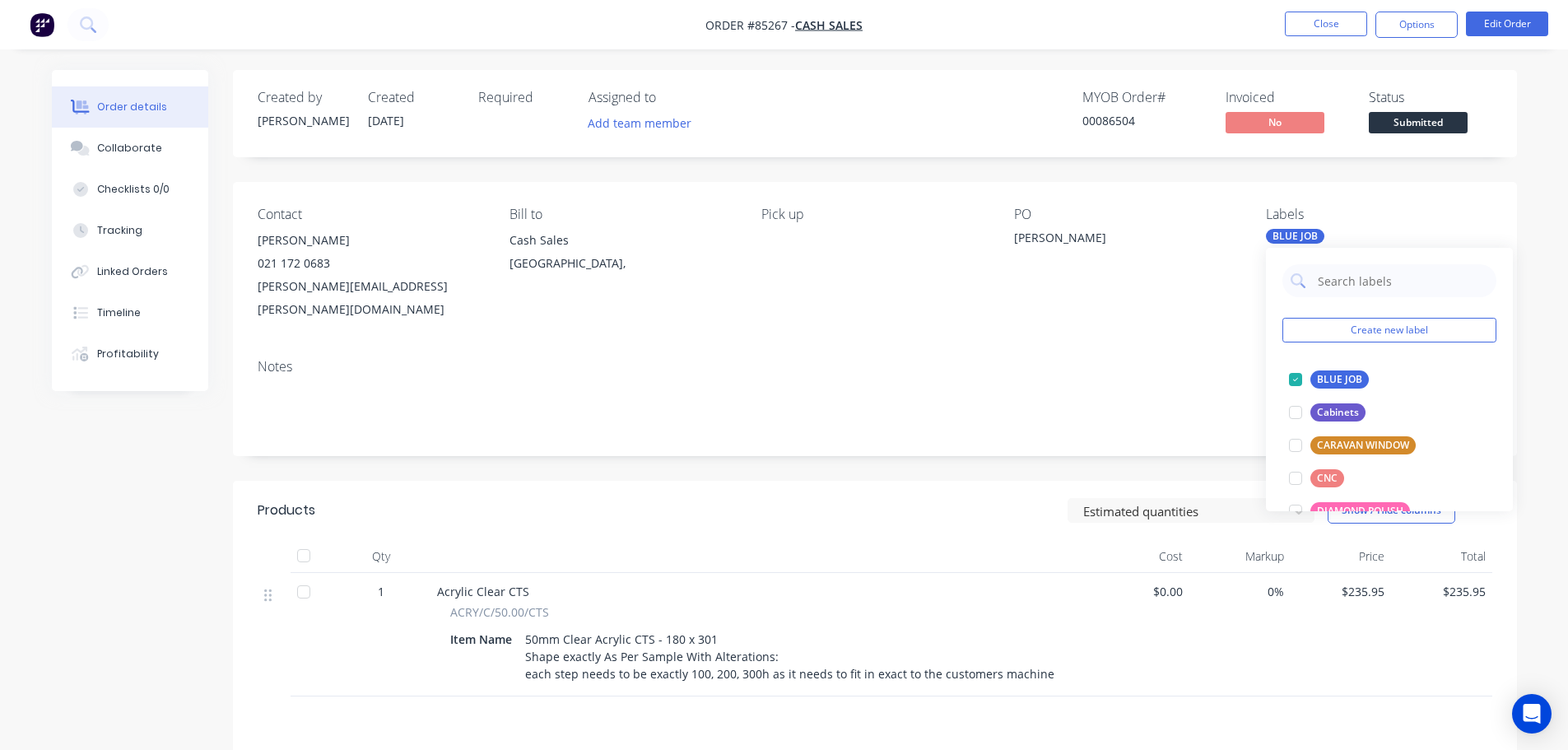
click at [791, 186] on div "Contact [PERSON_NAME] [PHONE_NUMBER] [PERSON_NAME][EMAIL_ADDRESS][PERSON_NAME][…" at bounding box center [875, 264] width 1284 height 164
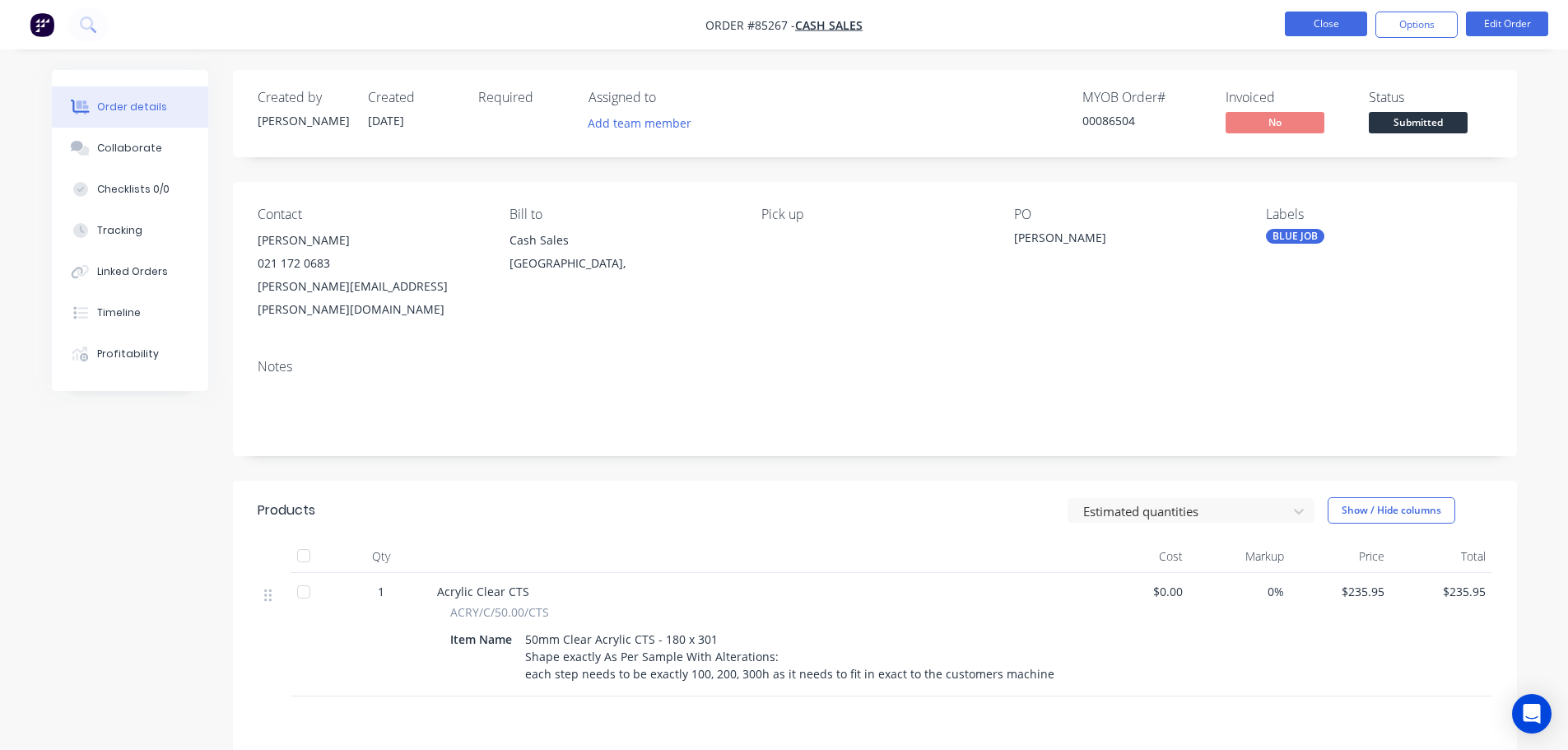
click at [1310, 25] on button "Close" at bounding box center [1326, 23] width 82 height 25
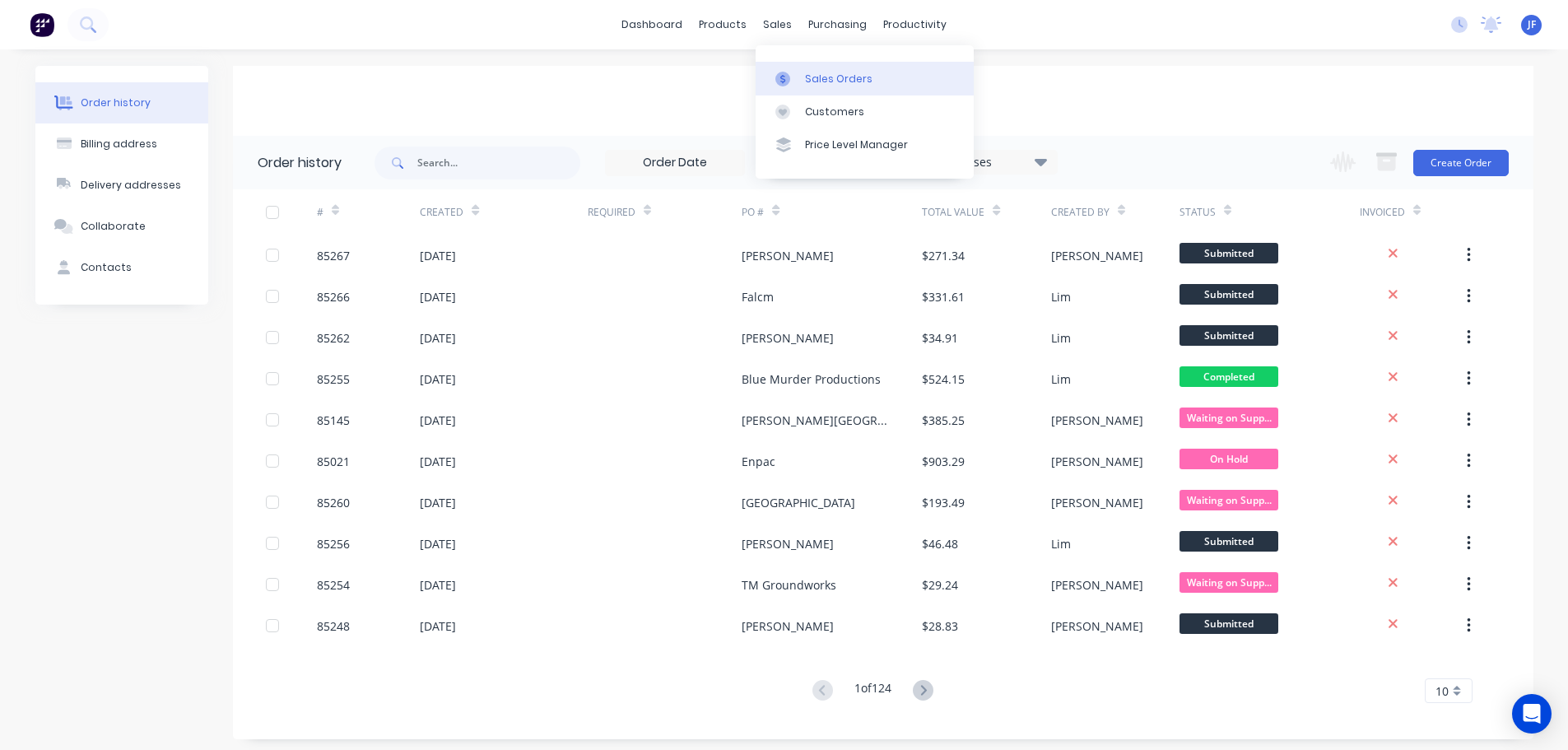
click at [805, 70] on link "Sales Orders" at bounding box center [864, 78] width 218 height 33
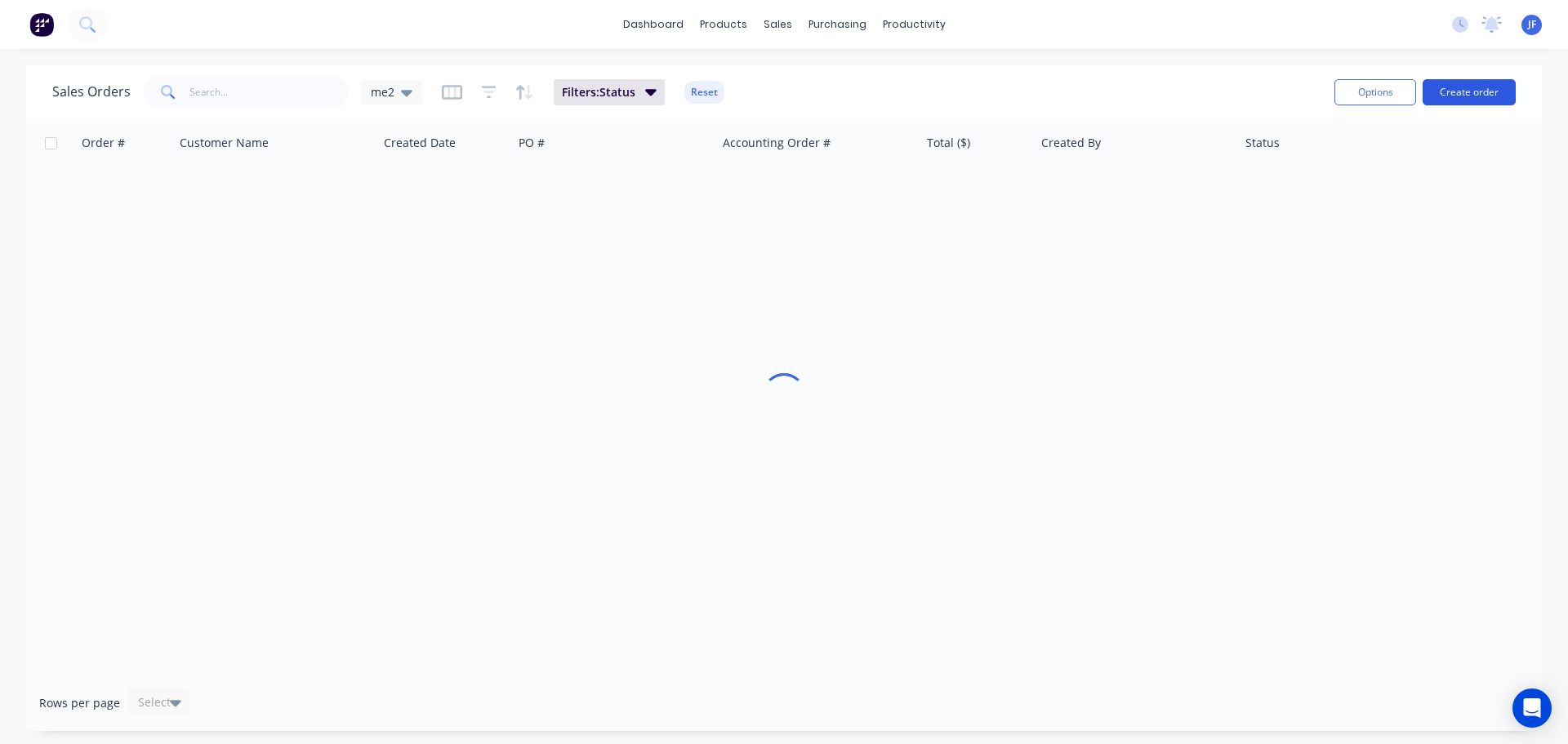
click at [1471, 81] on button "Create order" at bounding box center [1469, 92] width 93 height 26
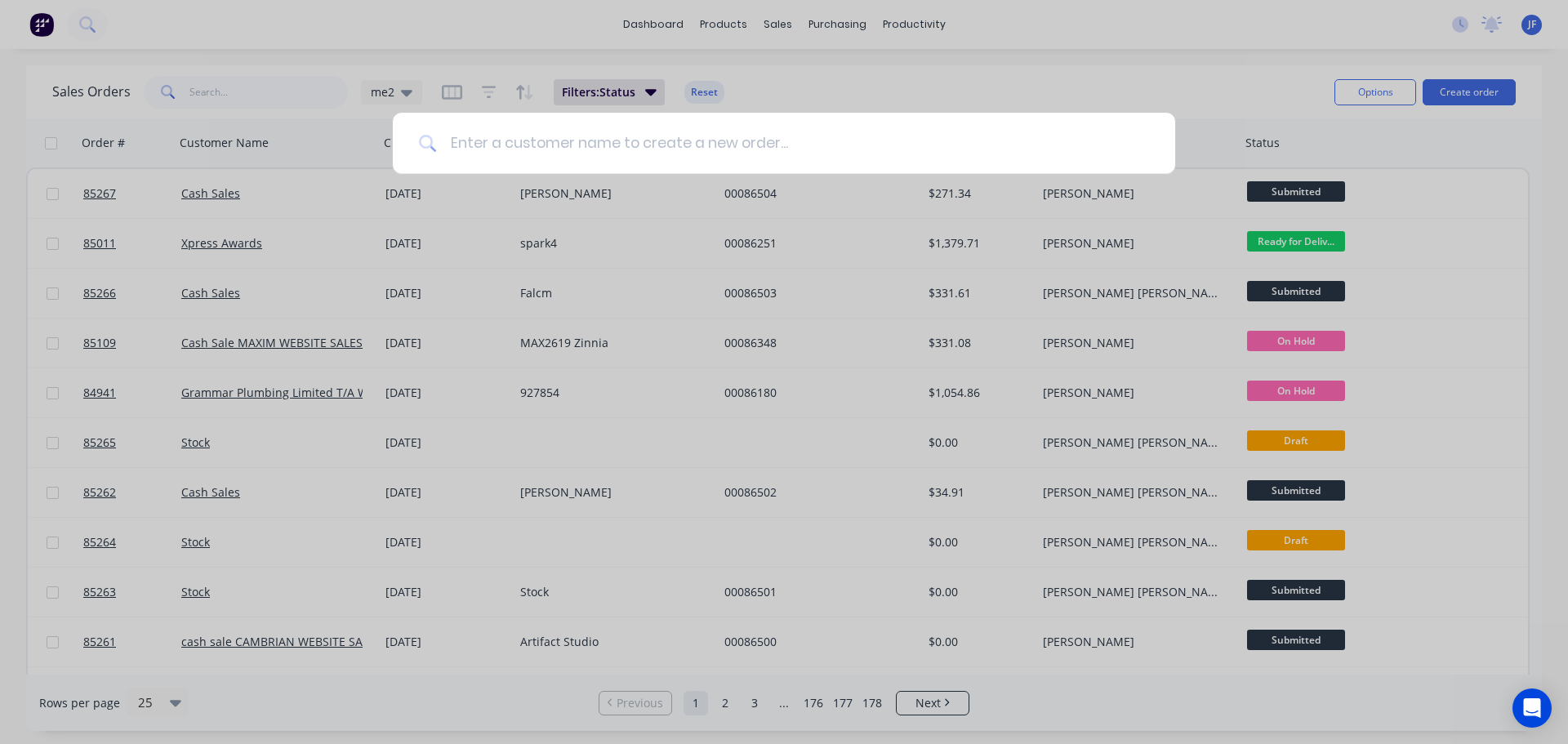
click at [494, 147] on input at bounding box center [793, 143] width 712 height 61
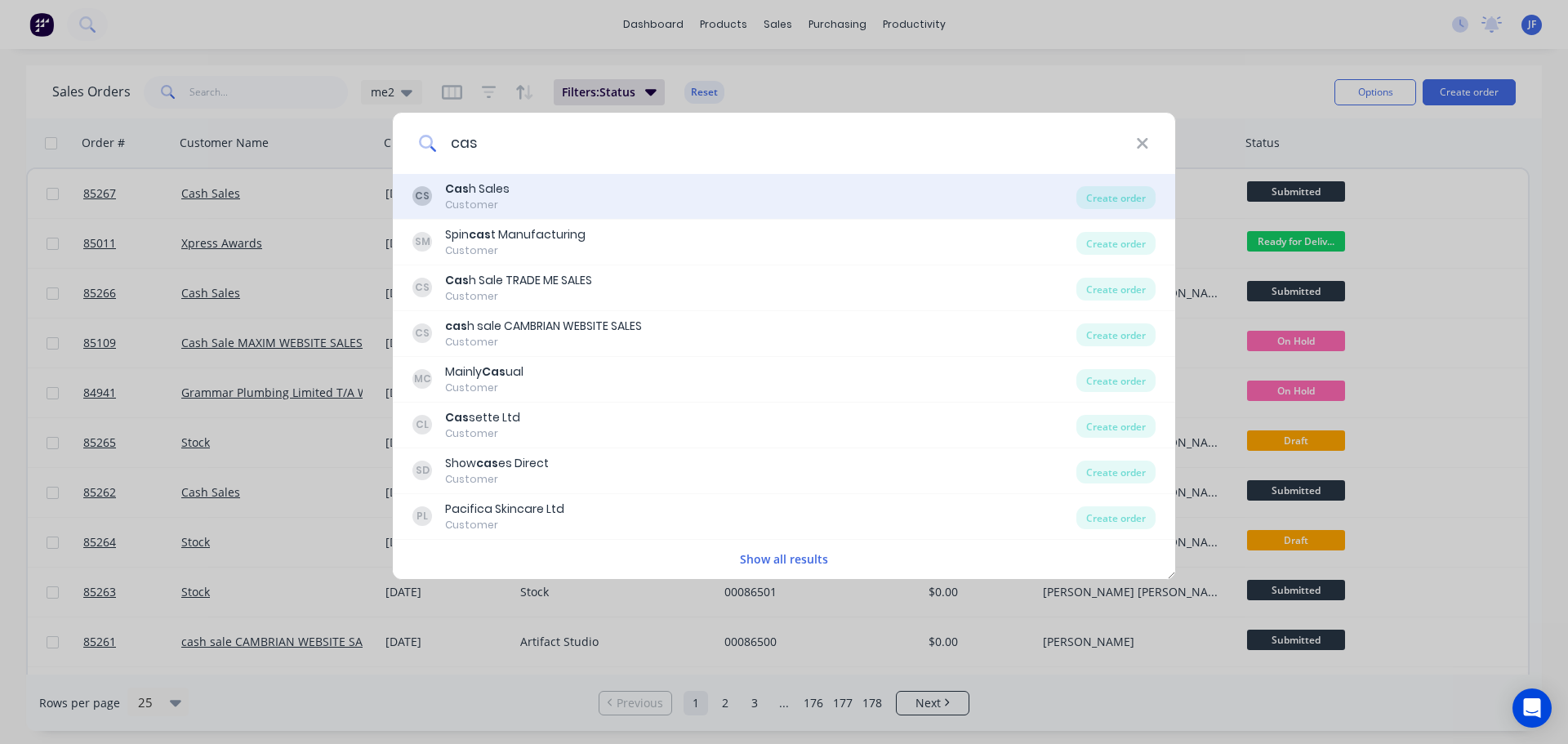
type input "cas"
click at [533, 183] on div "CS Cas h Sales Customer" at bounding box center [745, 197] width 664 height 32
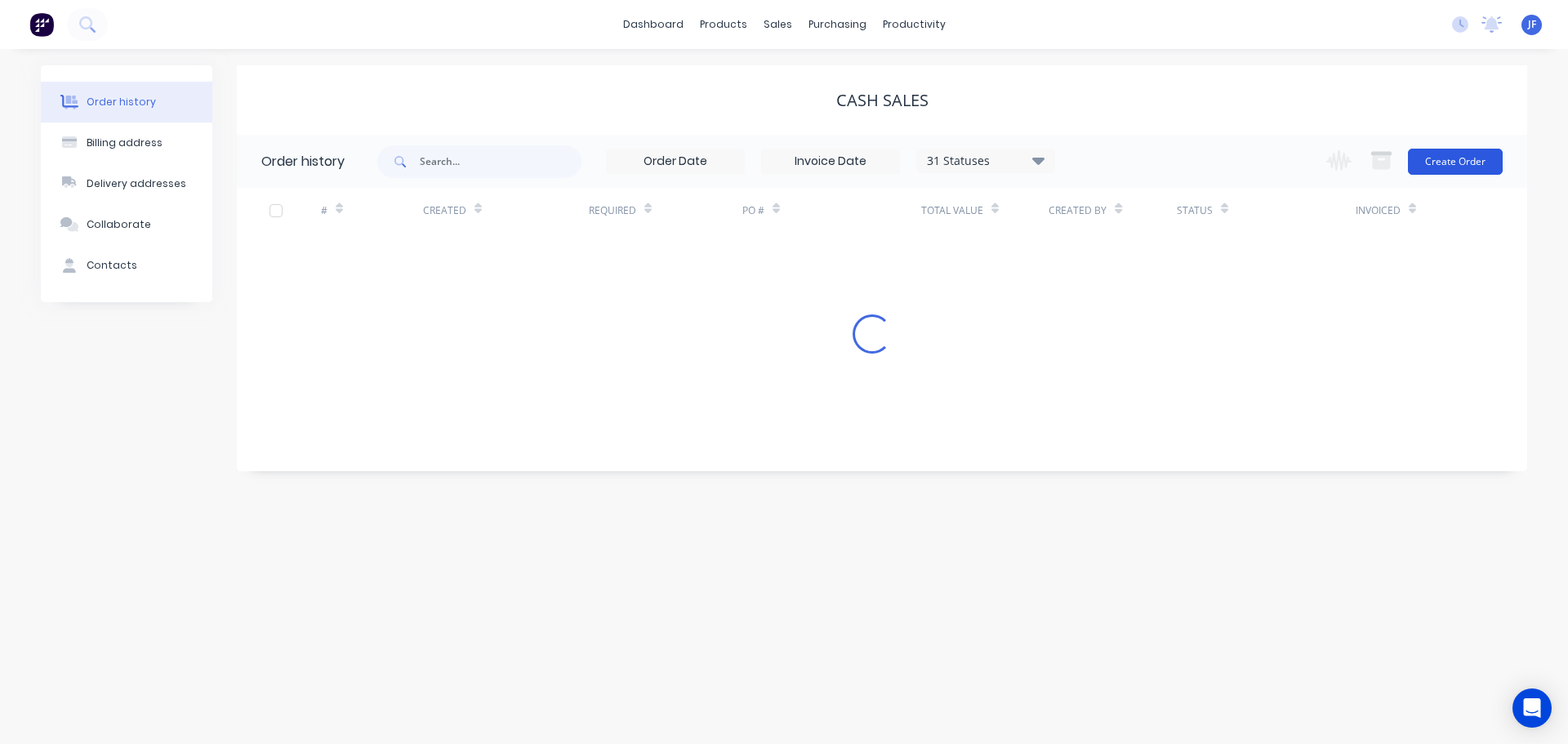
click at [1434, 169] on button "Create Order" at bounding box center [1455, 161] width 95 height 26
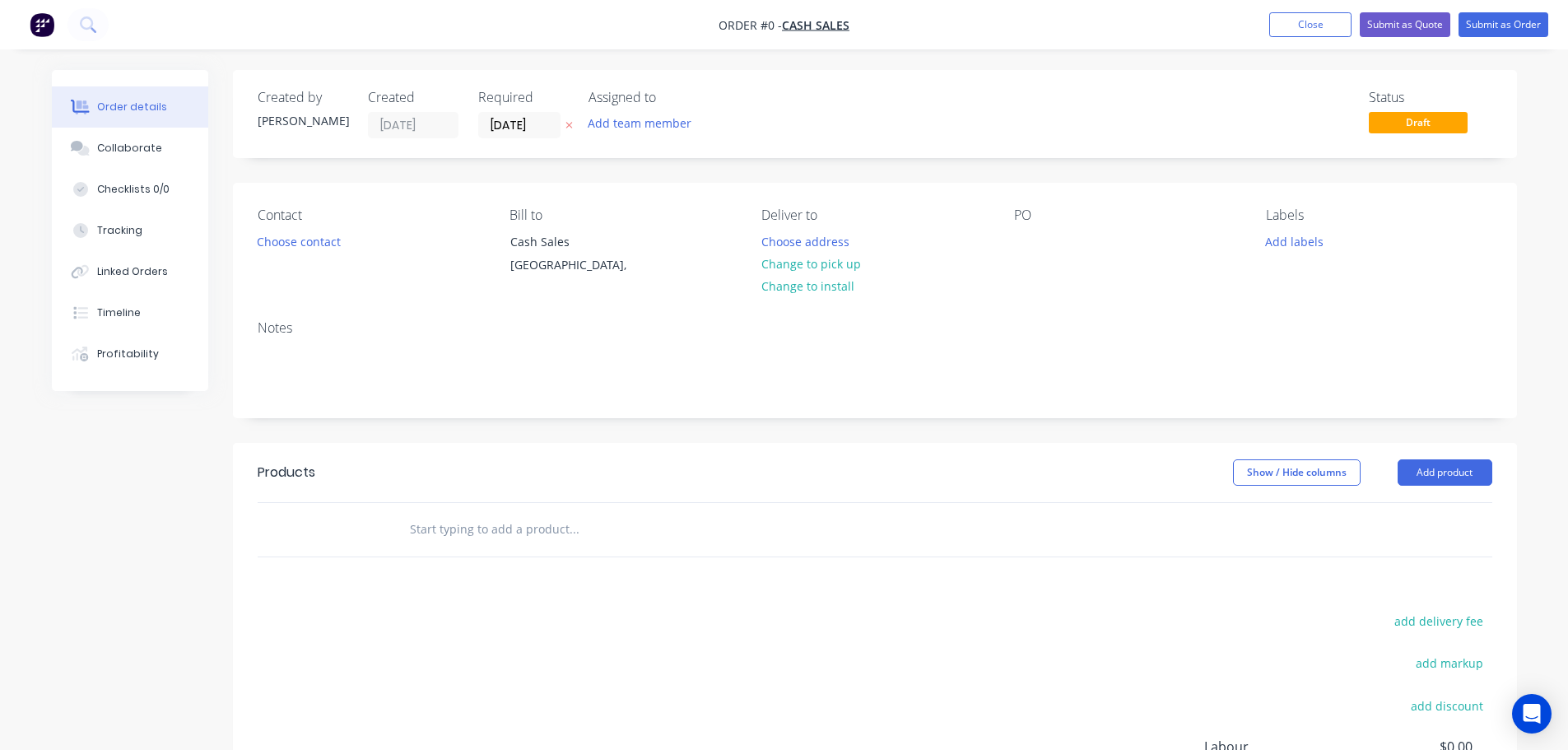
click at [572, 122] on icon "button" at bounding box center [569, 126] width 8 height 10
click at [316, 234] on button "Choose contact" at bounding box center [298, 241] width 102 height 22
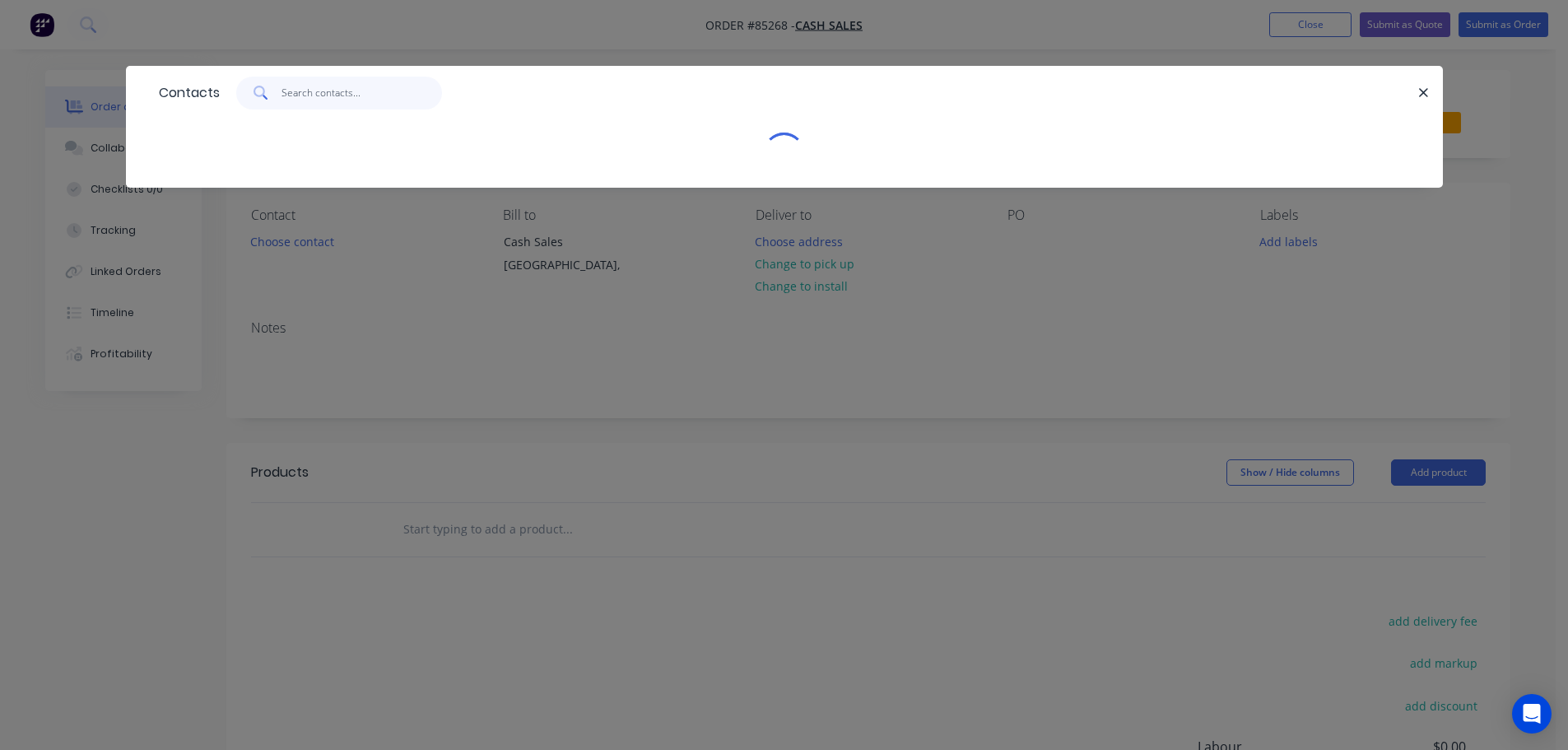
click at [339, 99] on input "text" at bounding box center [362, 93] width 161 height 33
paste input "Bryden West"
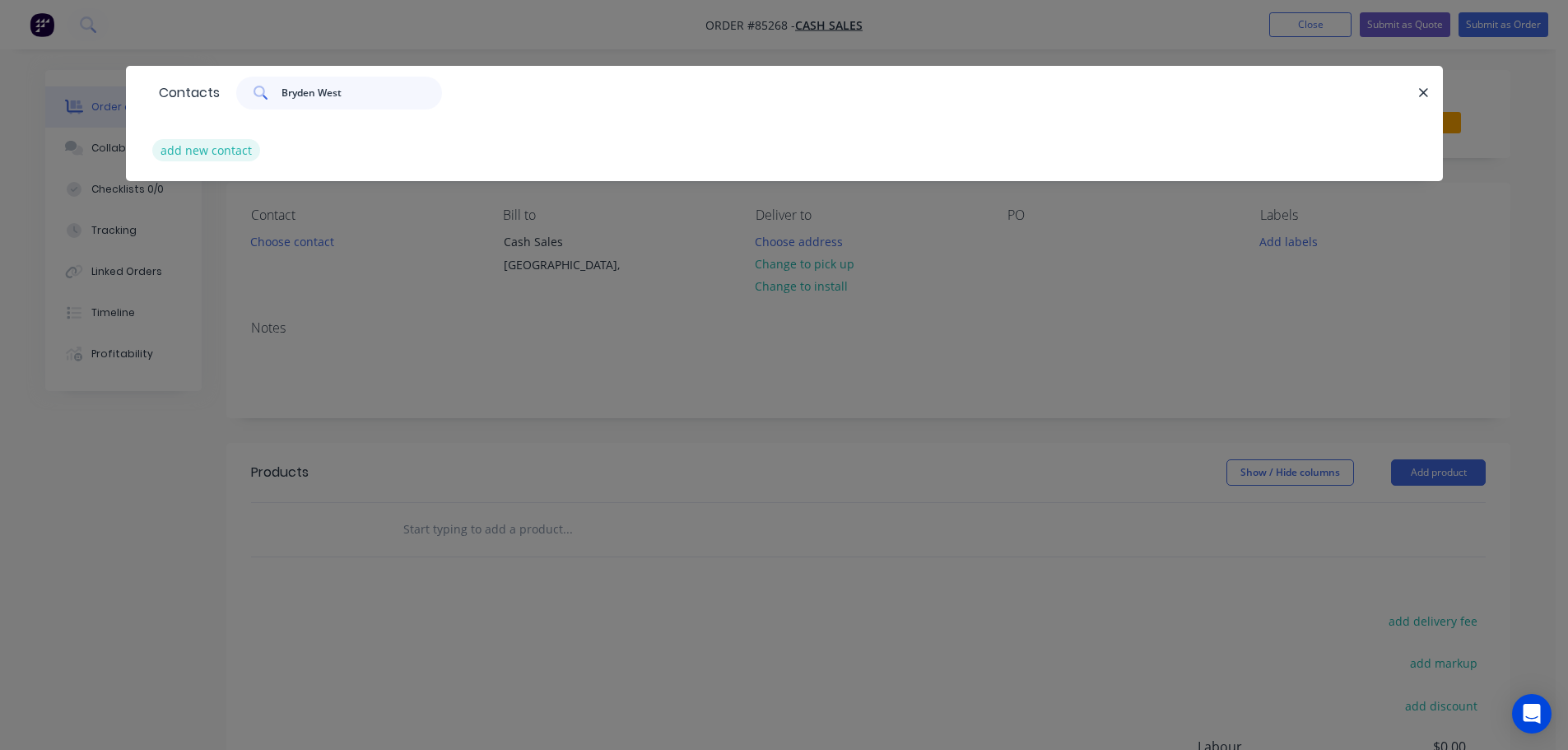
type input "Bryden West"
click at [237, 141] on button "add new contact" at bounding box center [206, 150] width 108 height 22
select select "NZ"
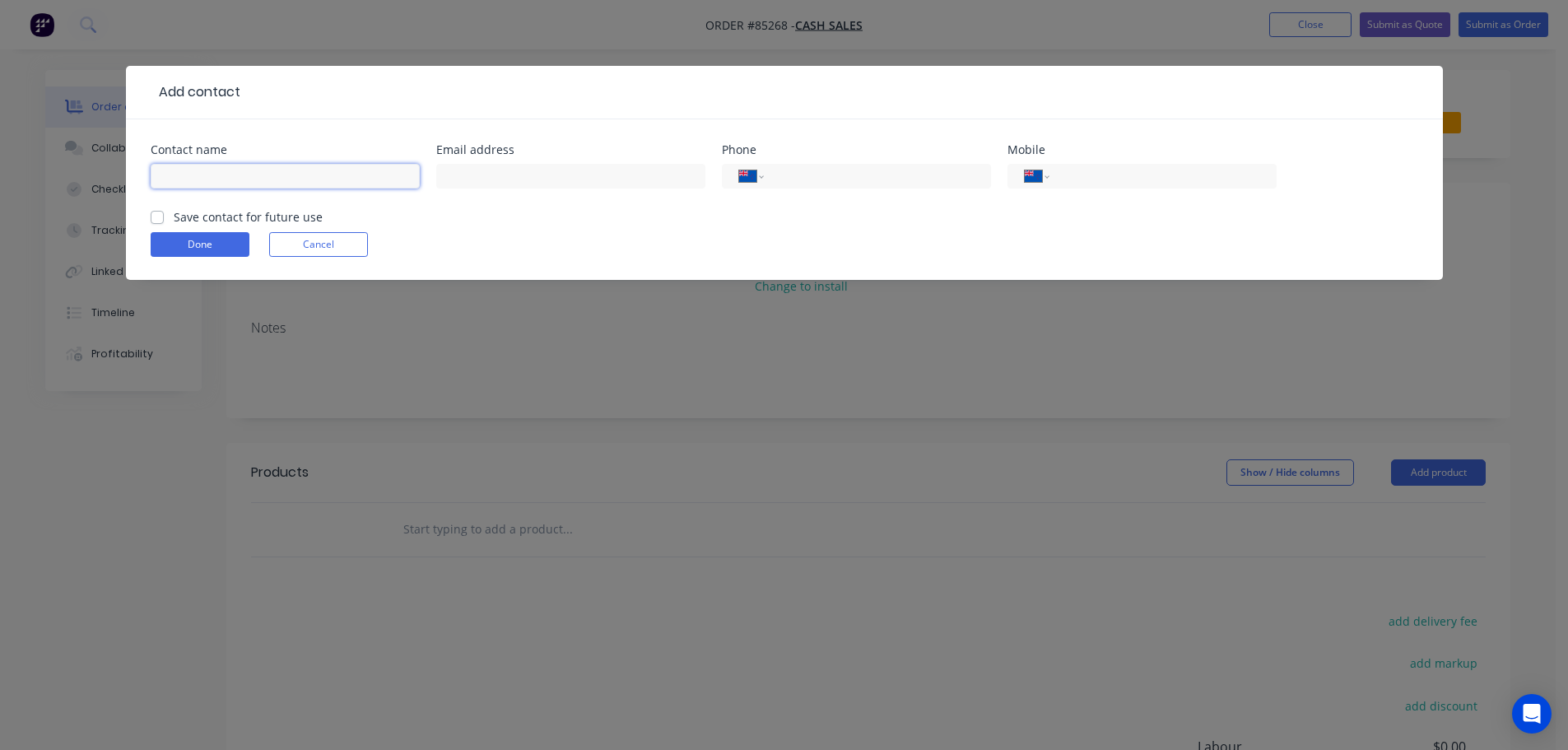
click at [237, 181] on input "text" at bounding box center [284, 176] width 269 height 25
paste input "Bryden West"
type input "Bryden West"
click at [240, 218] on label "Save contact for future use" at bounding box center [248, 217] width 149 height 17
click at [164, 218] on input "Save contact for future use" at bounding box center [156, 216] width 13 height 15
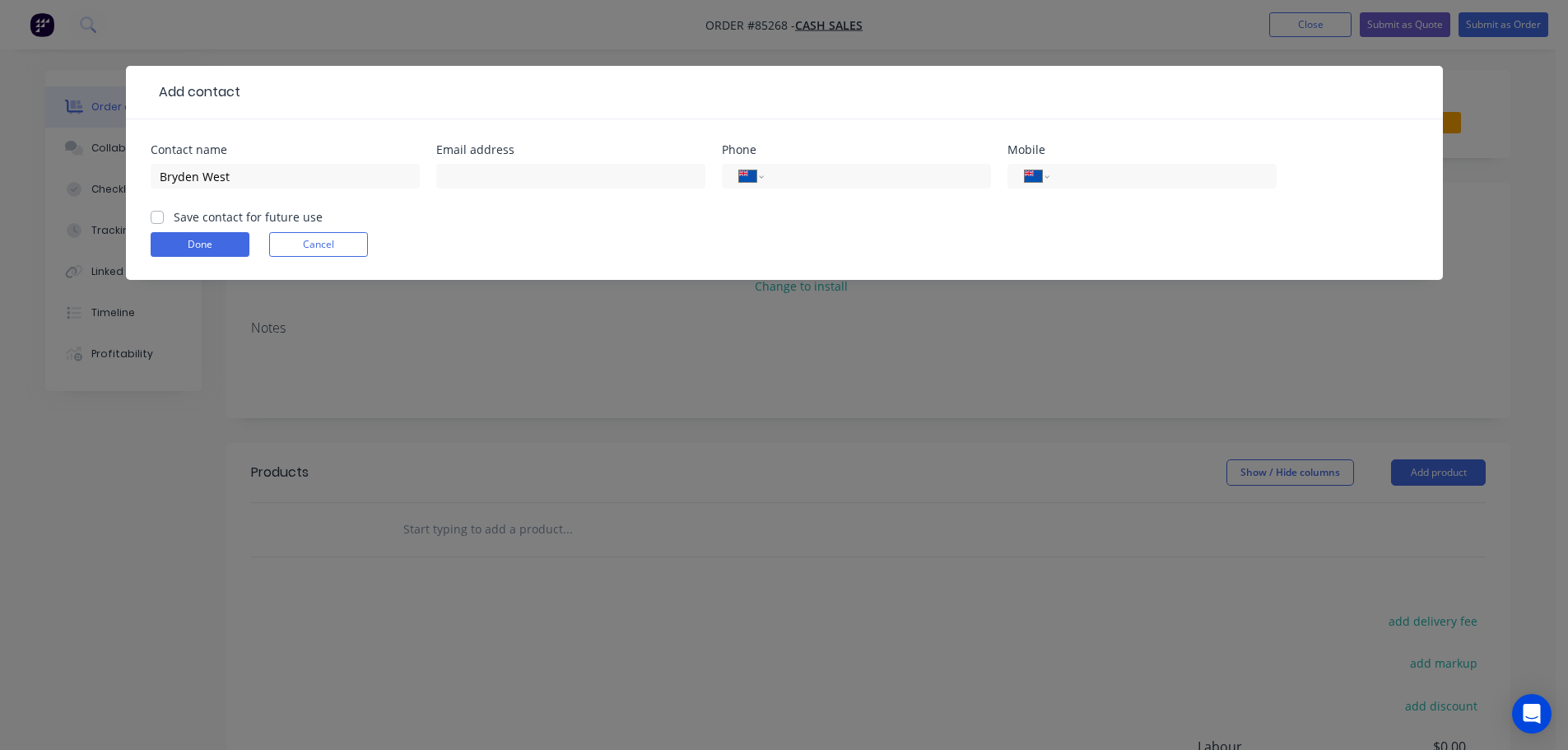
checkbox input "true"
click at [519, 170] on input "text" at bounding box center [570, 176] width 269 height 25
paste input "[PERSON_NAME][EMAIL_ADDRESS][DOMAIN_NAME]"
type input "[PERSON_NAME][EMAIL_ADDRESS][DOMAIN_NAME]"
click at [233, 248] on button "Done" at bounding box center [200, 244] width 99 height 25
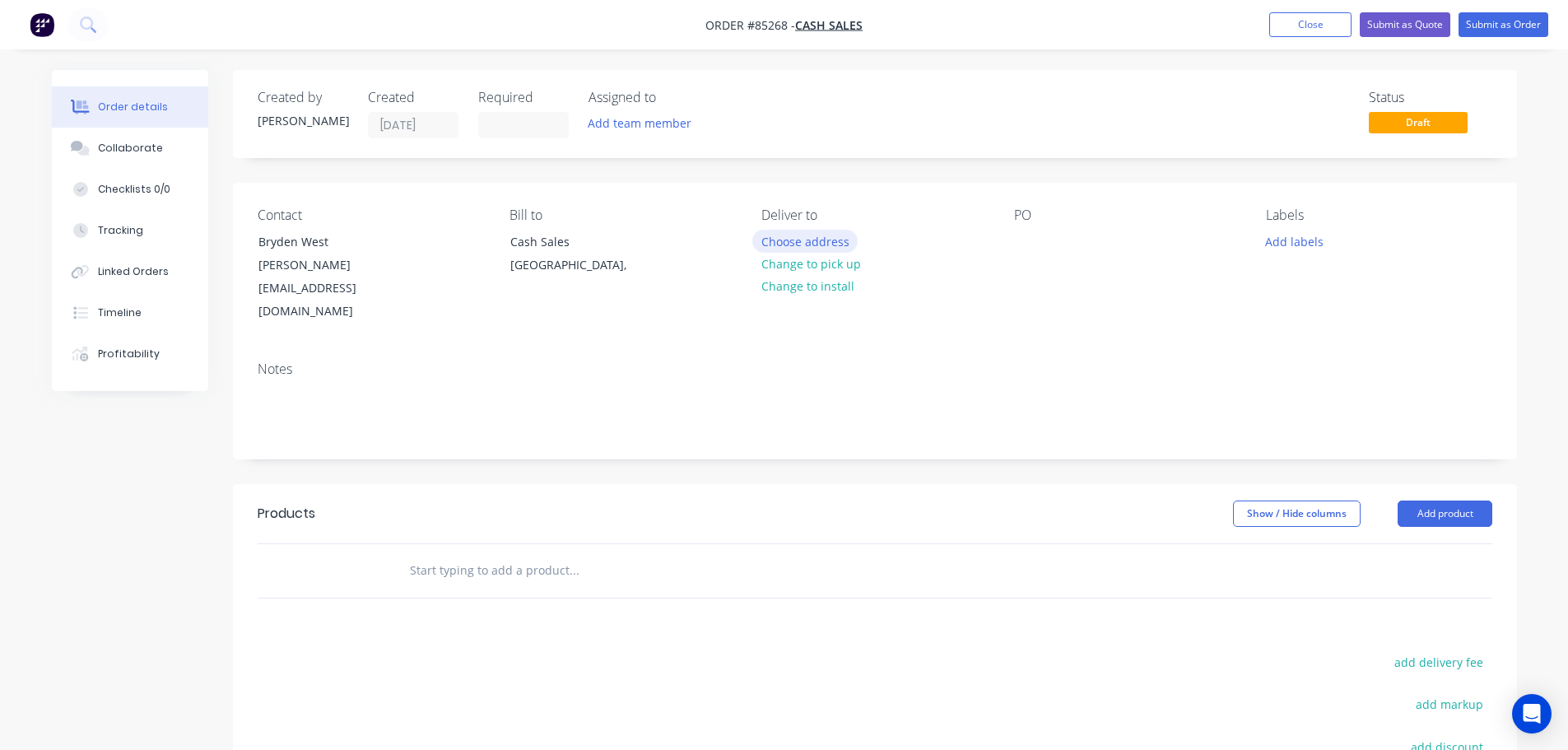
click at [768, 245] on button "Choose address" at bounding box center [804, 241] width 105 height 22
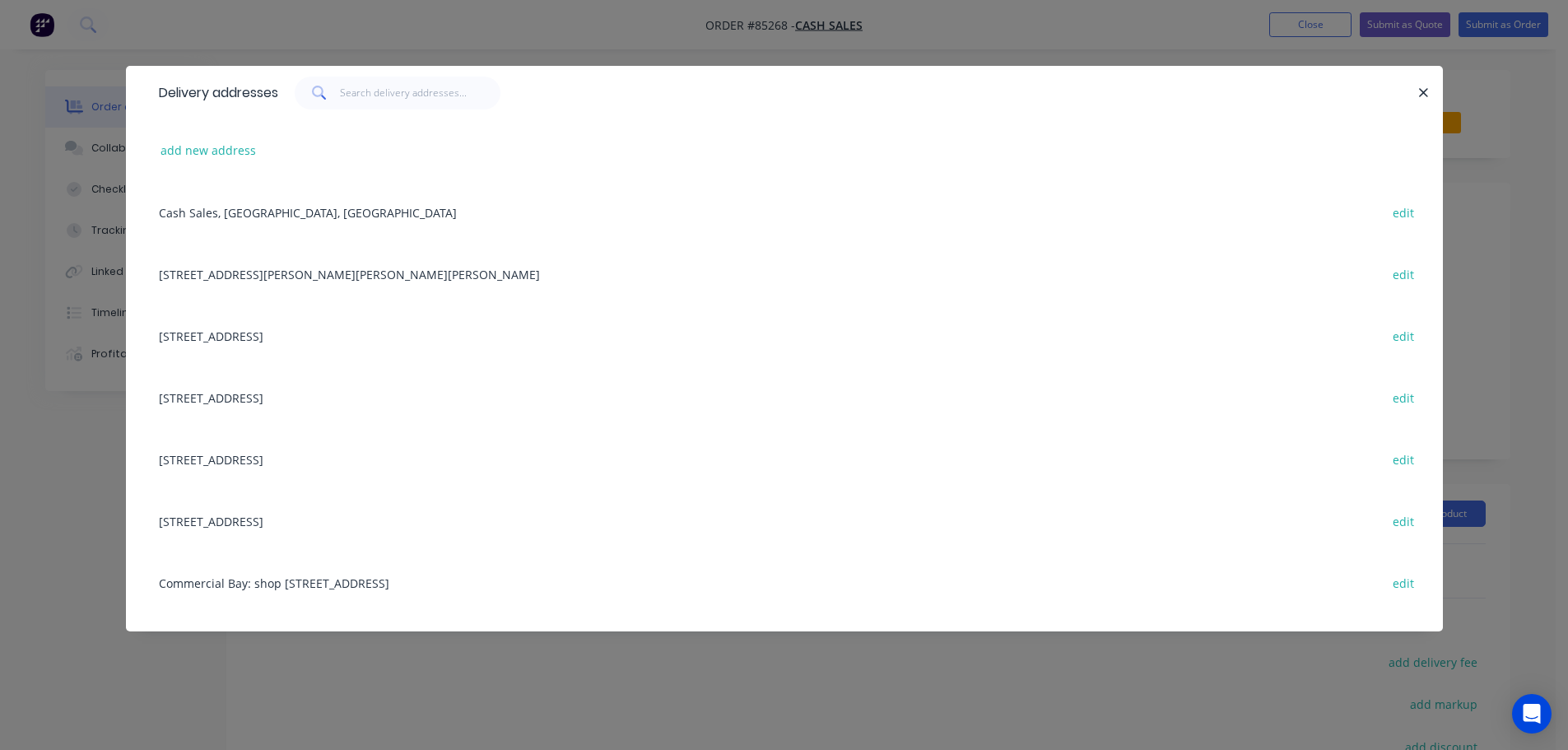
click at [256, 51] on div "Delivery addresses add new address Cash Sales, [GEOGRAPHIC_DATA], [GEOGRAPHIC_D…" at bounding box center [784, 375] width 1568 height 750
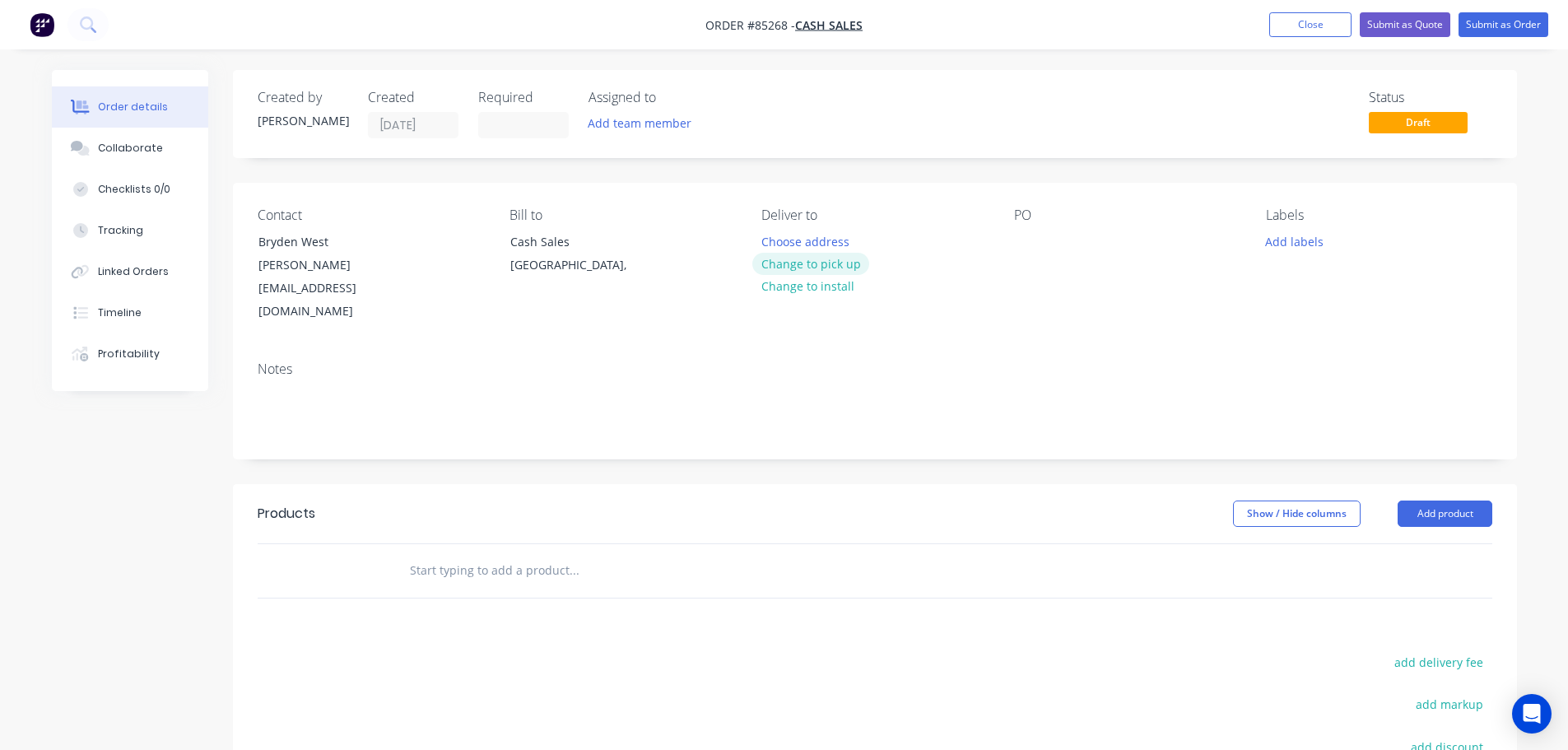
click at [789, 257] on button "Change to pick up" at bounding box center [810, 264] width 117 height 22
drag, startPoint x: 347, startPoint y: 248, endPoint x: 240, endPoint y: 243, distance: 107.1
click at [240, 243] on div "Contact Bryden West [PERSON_NAME][EMAIL_ADDRESS][DOMAIN_NAME] Bill to Cash Sale…" at bounding box center [875, 266] width 1284 height 166
copy div "Bryden West"
click at [1015, 237] on div at bounding box center [1027, 242] width 26 height 24
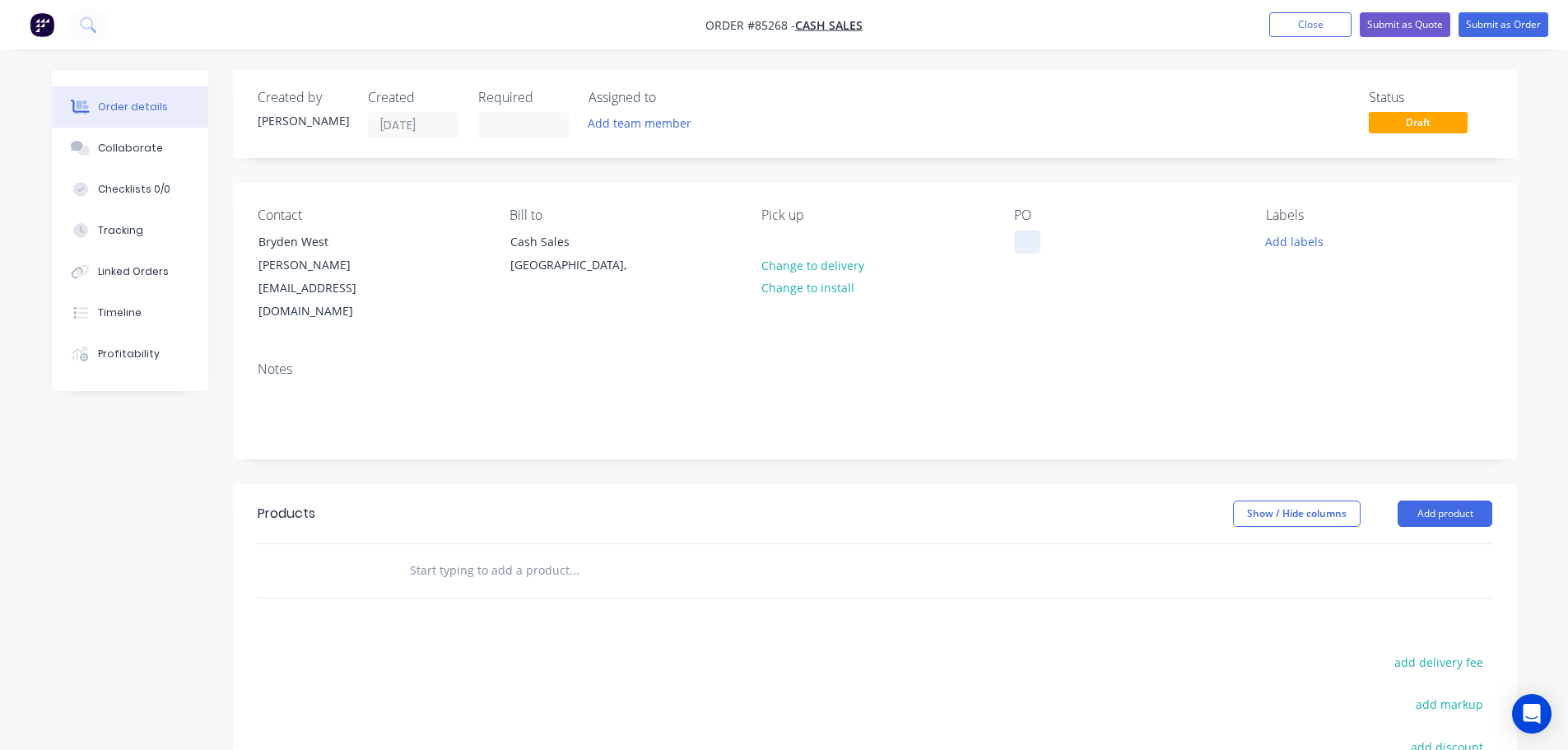
paste div
click at [566, 554] on input "text" at bounding box center [574, 571] width 330 height 33
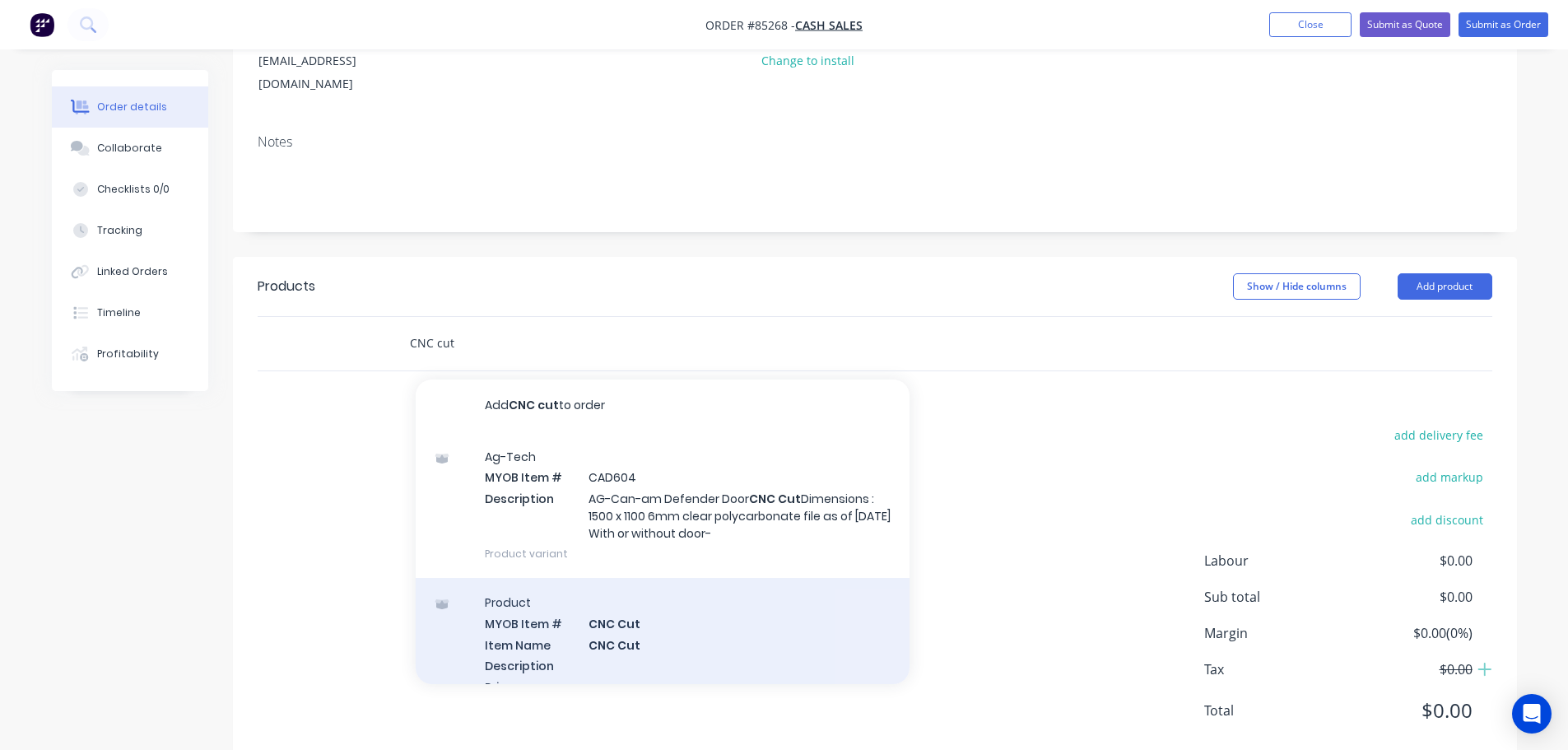
scroll to position [165, 0]
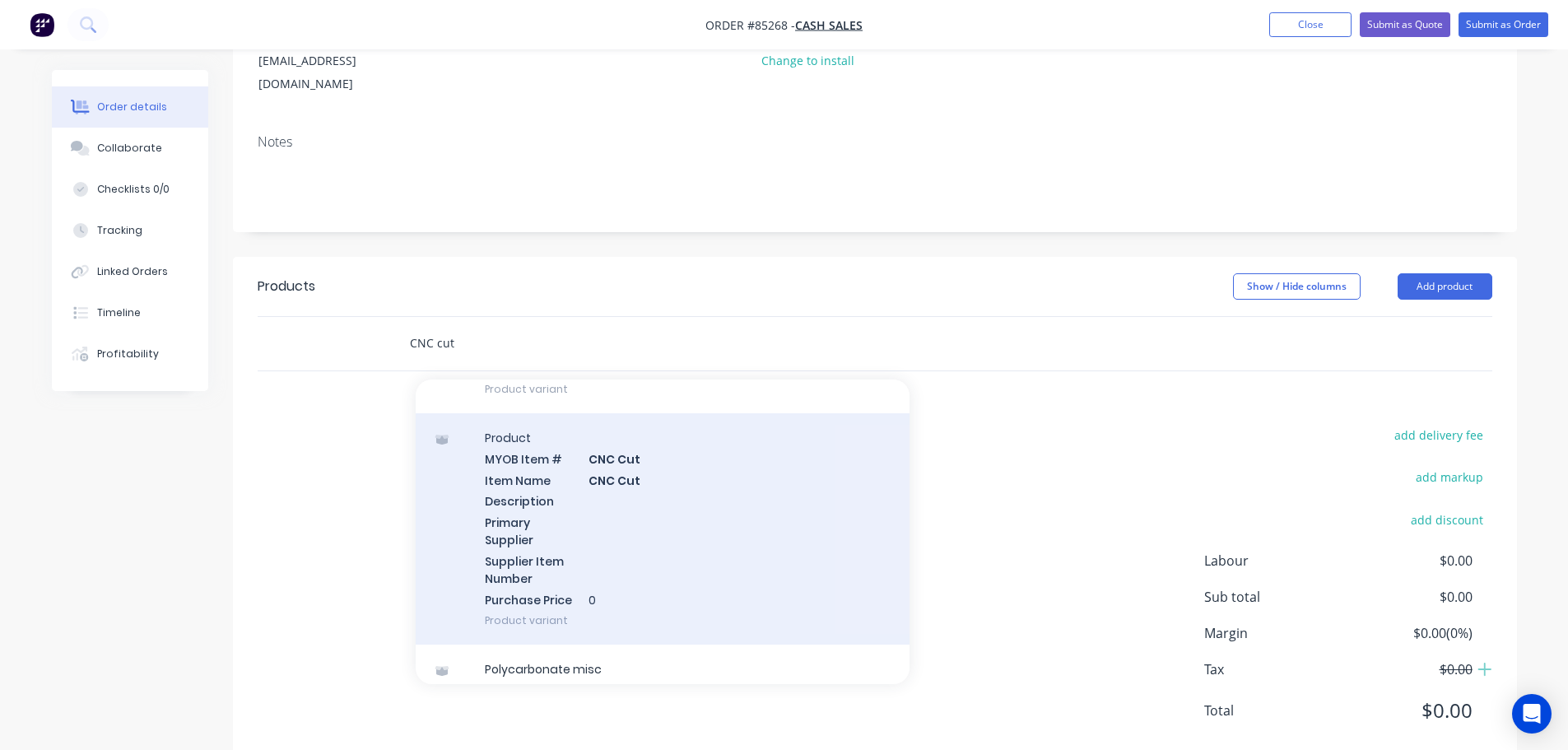
type input "CNC cut"
click at [530, 472] on div "Product MYOB Item # CNC Cut Item Name CNC Cut Description Primary Supplier Supp…" at bounding box center [663, 529] width 494 height 231
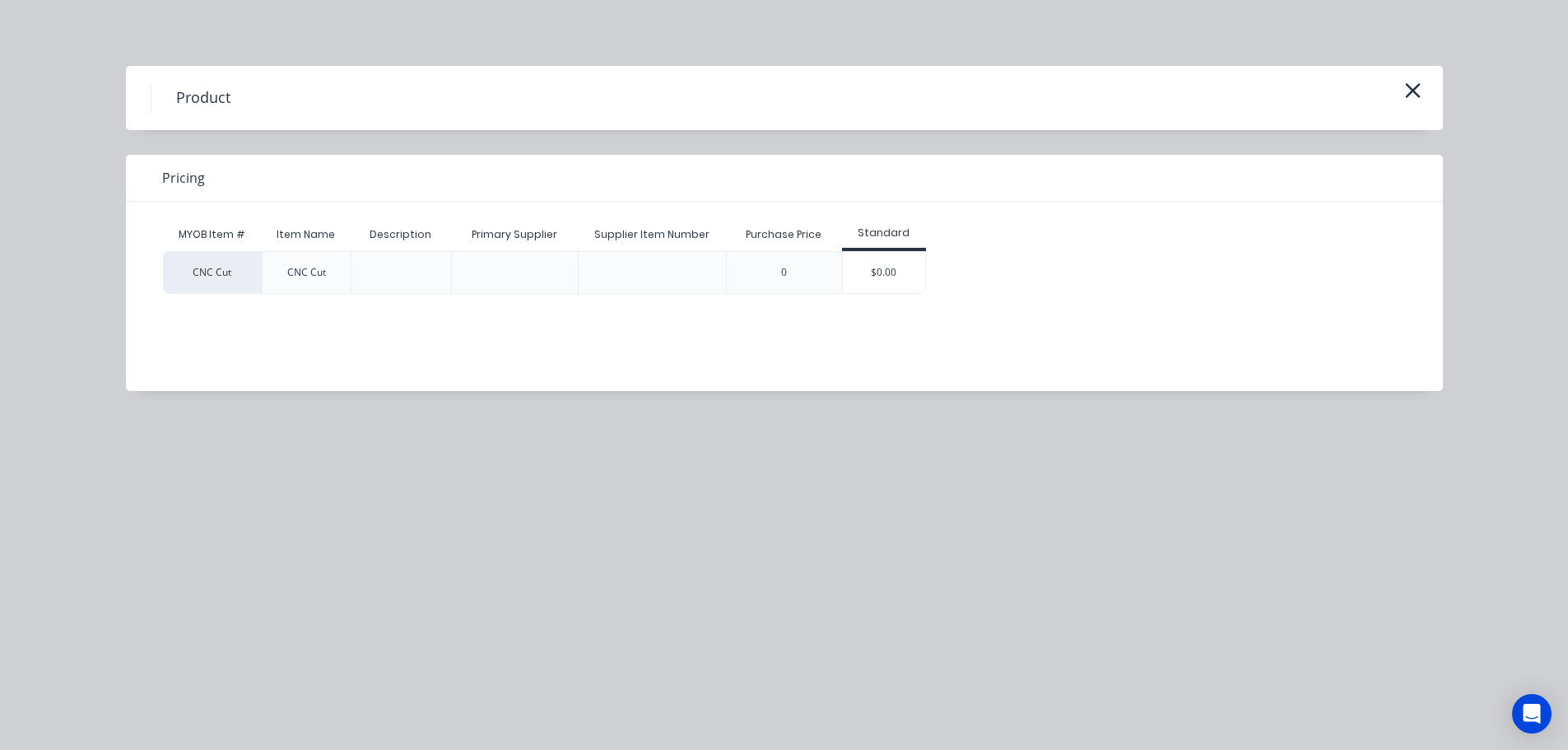
click at [916, 280] on div "$0.00" at bounding box center [884, 272] width 82 height 41
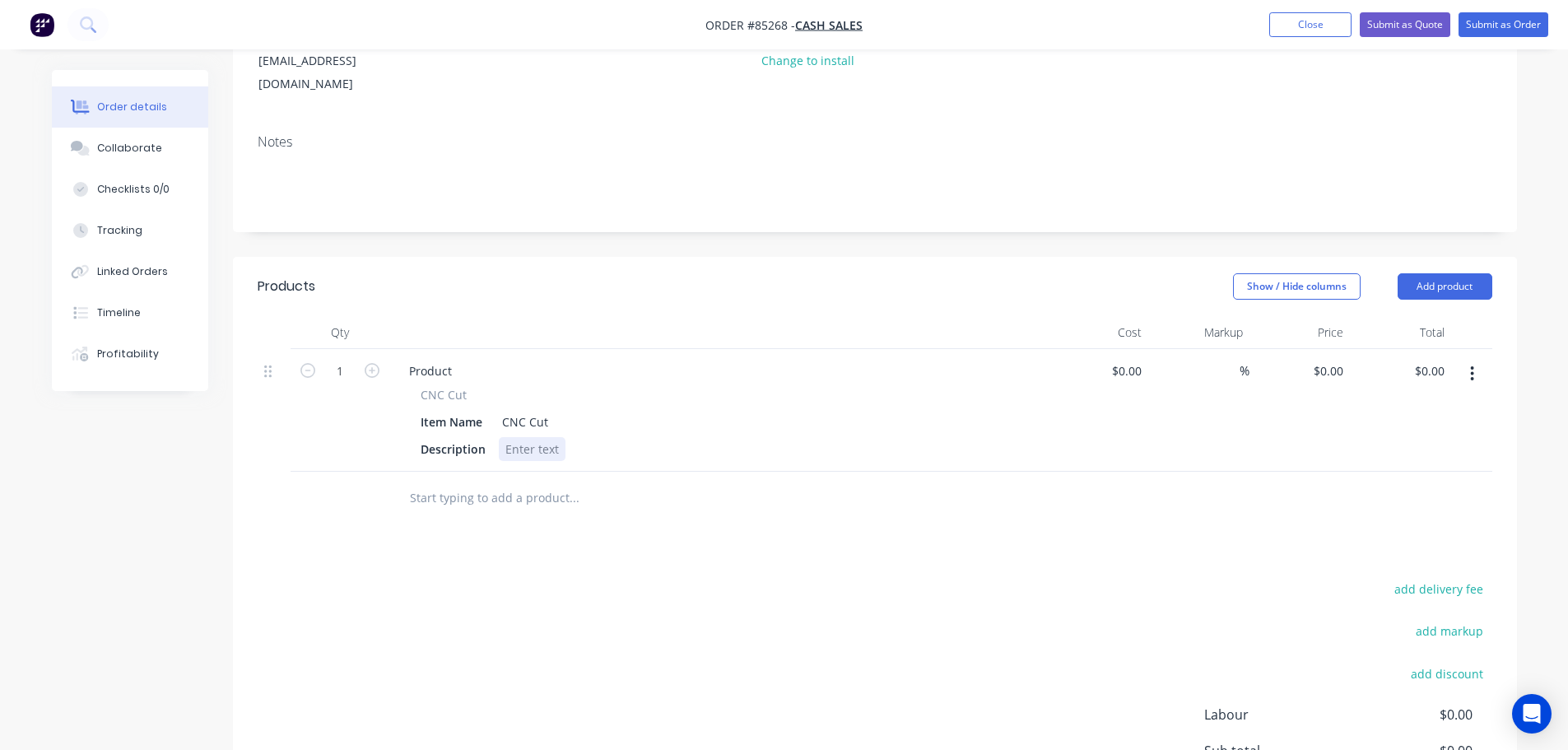
drag, startPoint x: 518, startPoint y: 402, endPoint x: 518, endPoint y: 415, distance: 13.0
click at [518, 437] on div at bounding box center [532, 449] width 67 height 24
paste div
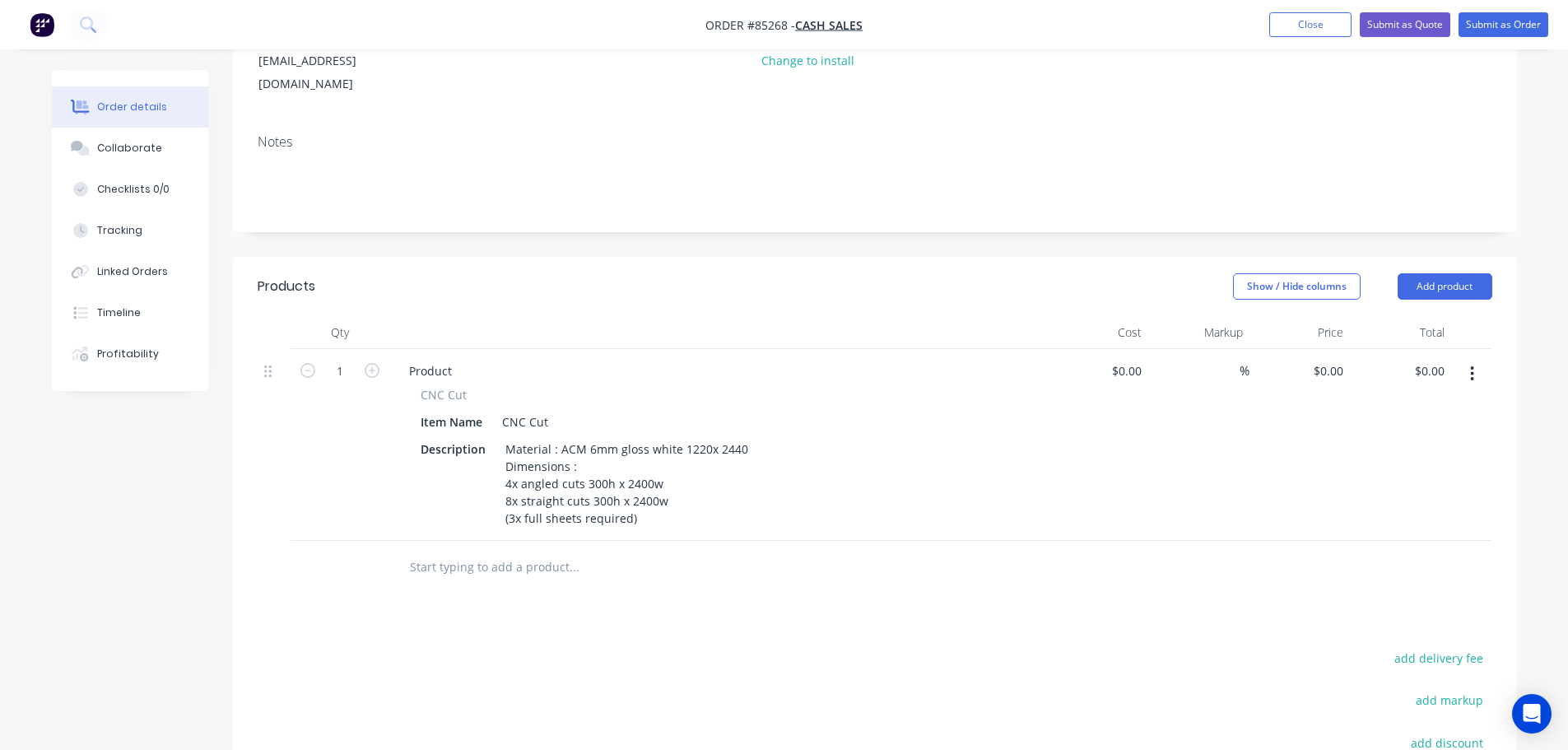
click at [509, 572] on div "Products Show / Hide columns Add product Qty Cost Markup Price Total 1 Product …" at bounding box center [875, 624] width 1284 height 733
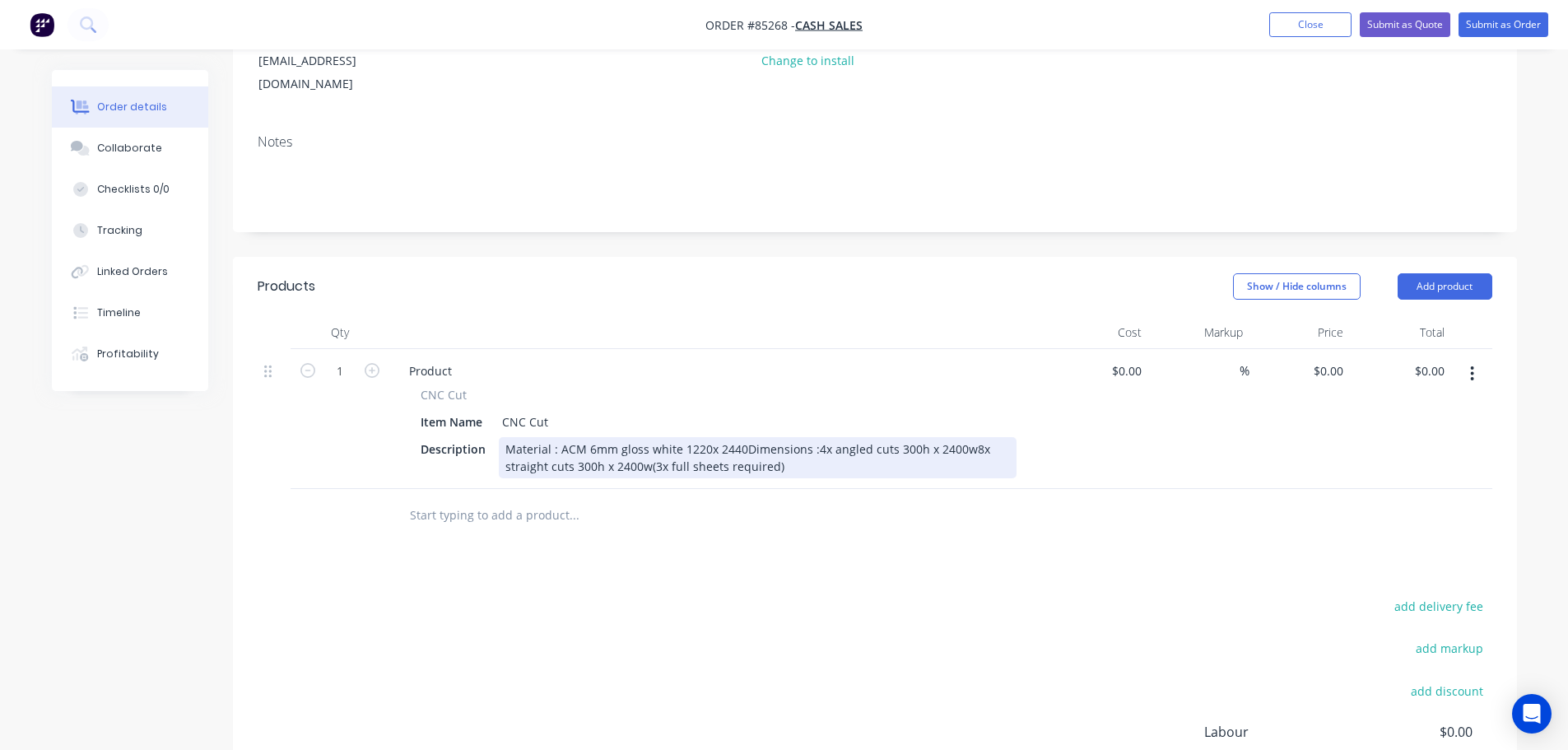
click at [740, 437] on div "Material : ACM 6mm gloss white 1220x 2440Dimensions :4x angled cuts 300h x 2400…" at bounding box center [758, 458] width 518 height 41
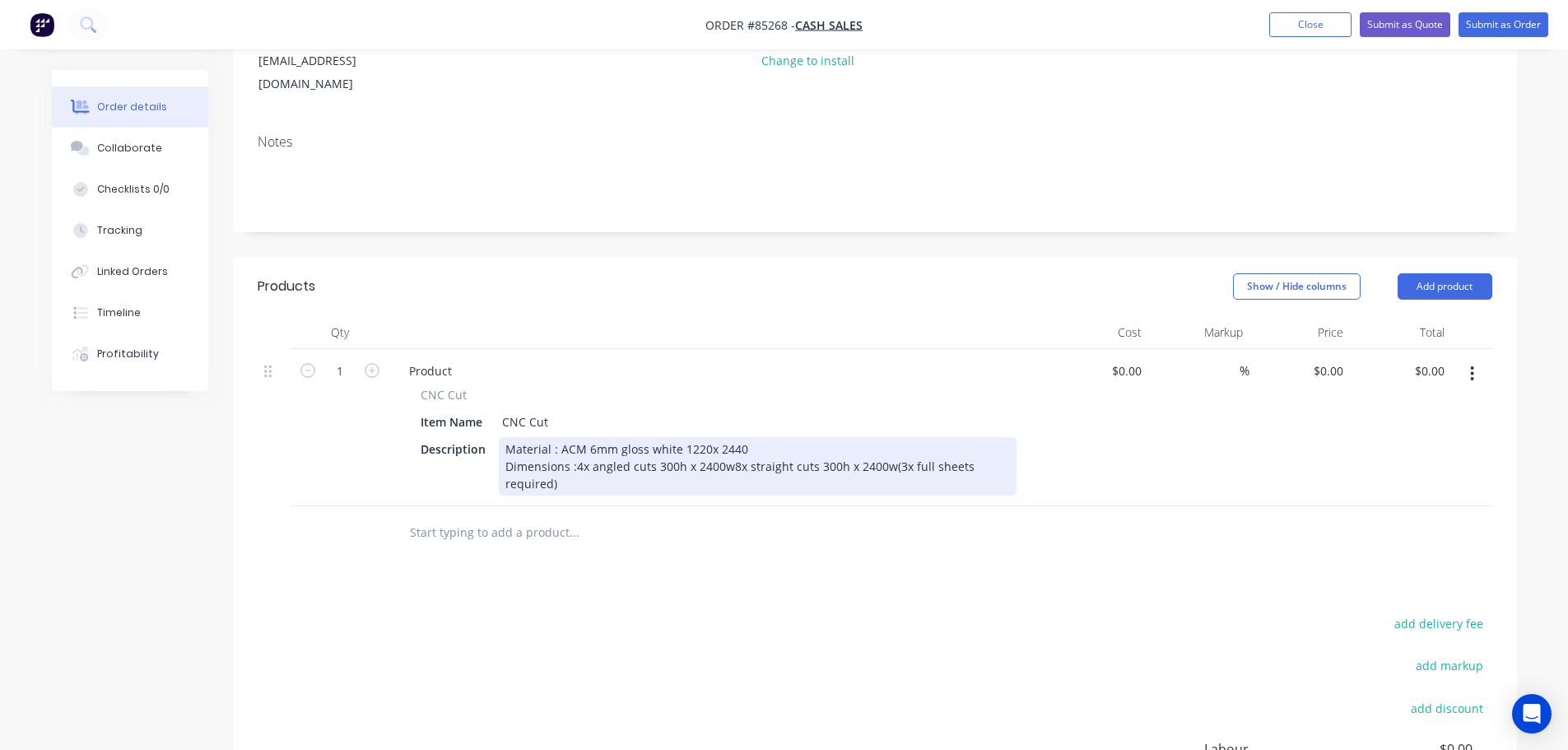
click at [728, 437] on div "Material : ACM 6mm gloss white 1220x 2440 Dimensions :4x angled cuts 300h x 240…" at bounding box center [758, 466] width 518 height 58
click at [574, 437] on div "Material : ACM 6mm gloss white 1220x 2440 Dimensions :4x angled cuts 300h x 240…" at bounding box center [652, 466] width 307 height 58
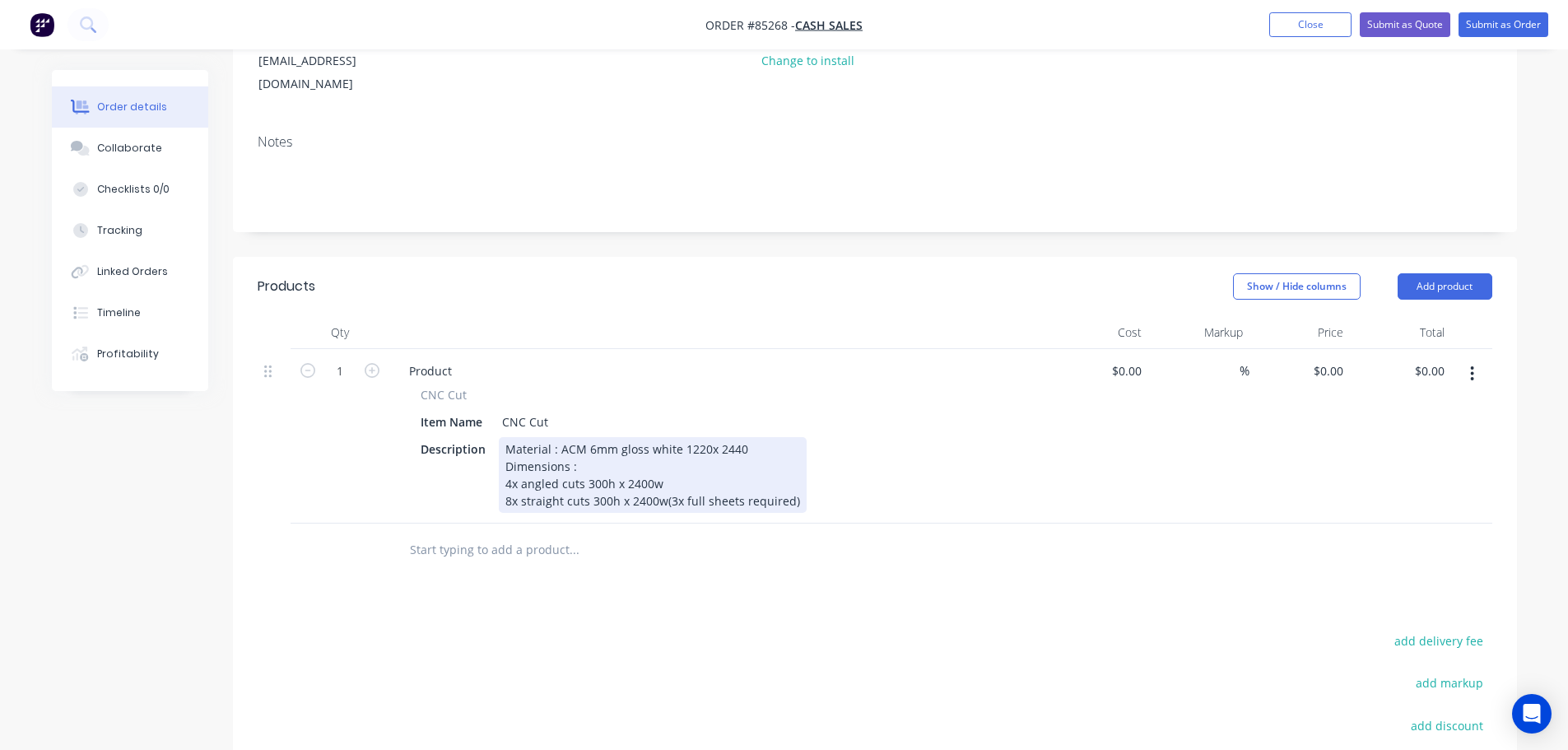
click at [663, 461] on div "Material : ACM 6mm gloss white 1220x 2440 Dimensions : 4x angled cuts 300h x 24…" at bounding box center [652, 475] width 307 height 76
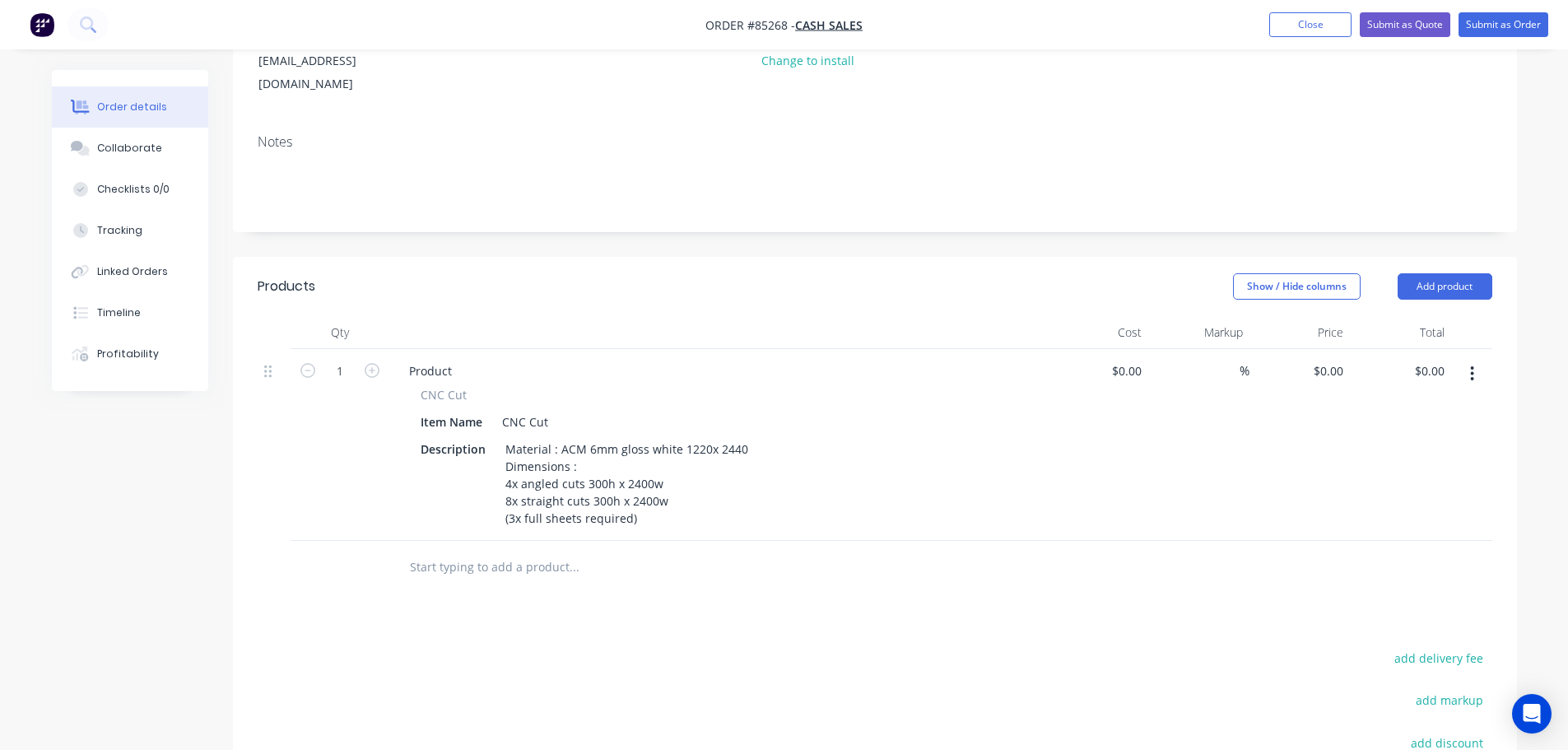
click at [703, 553] on div at bounding box center [686, 567] width 593 height 54
click at [1426, 359] on input "0.00" at bounding box center [1432, 371] width 38 height 24
type input "340.45"
type input "$340.45"
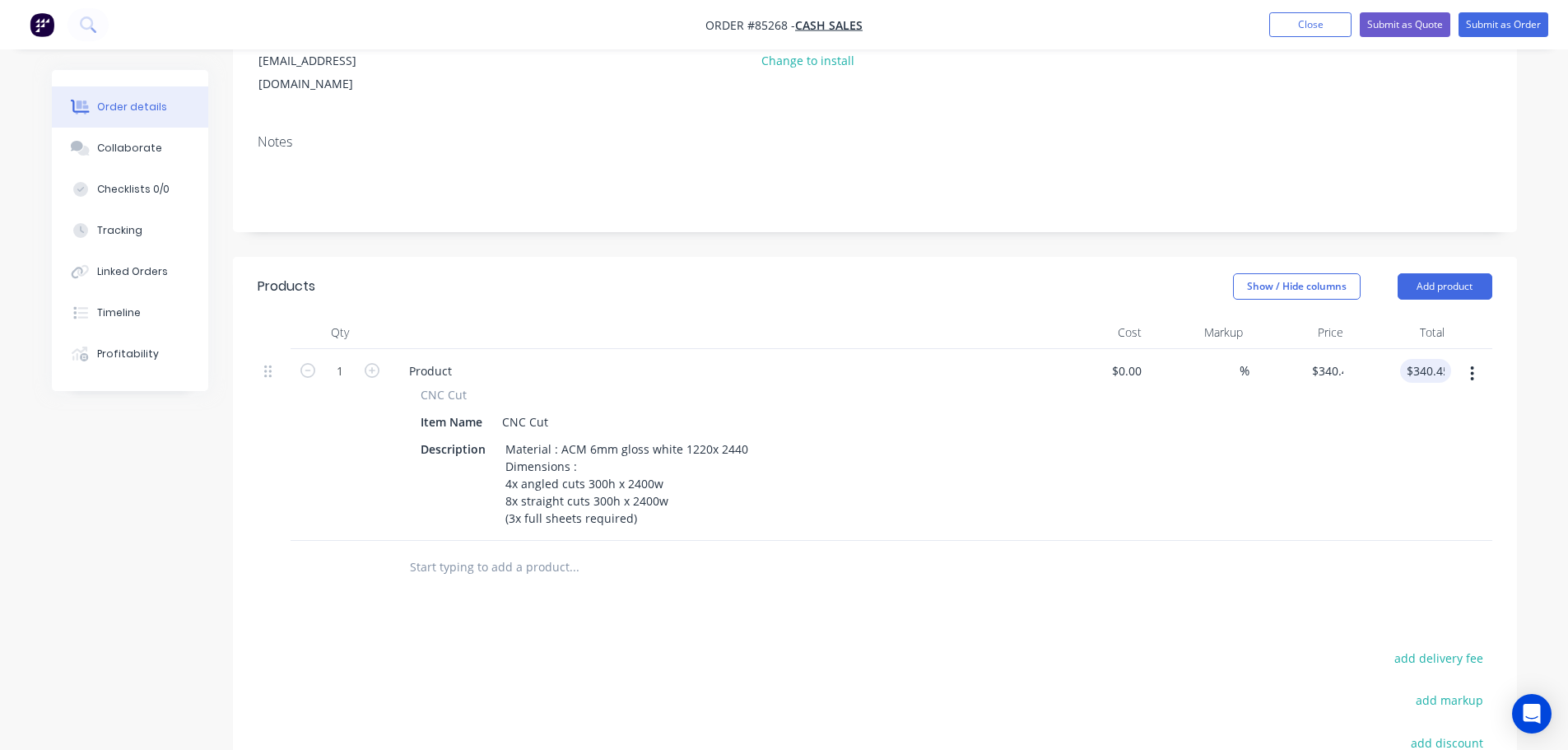
drag, startPoint x: 1410, startPoint y: 414, endPoint x: 1420, endPoint y: 521, distance: 107.5
click at [1410, 415] on div "$340.45 340.45" at bounding box center [1401, 445] width 102 height 192
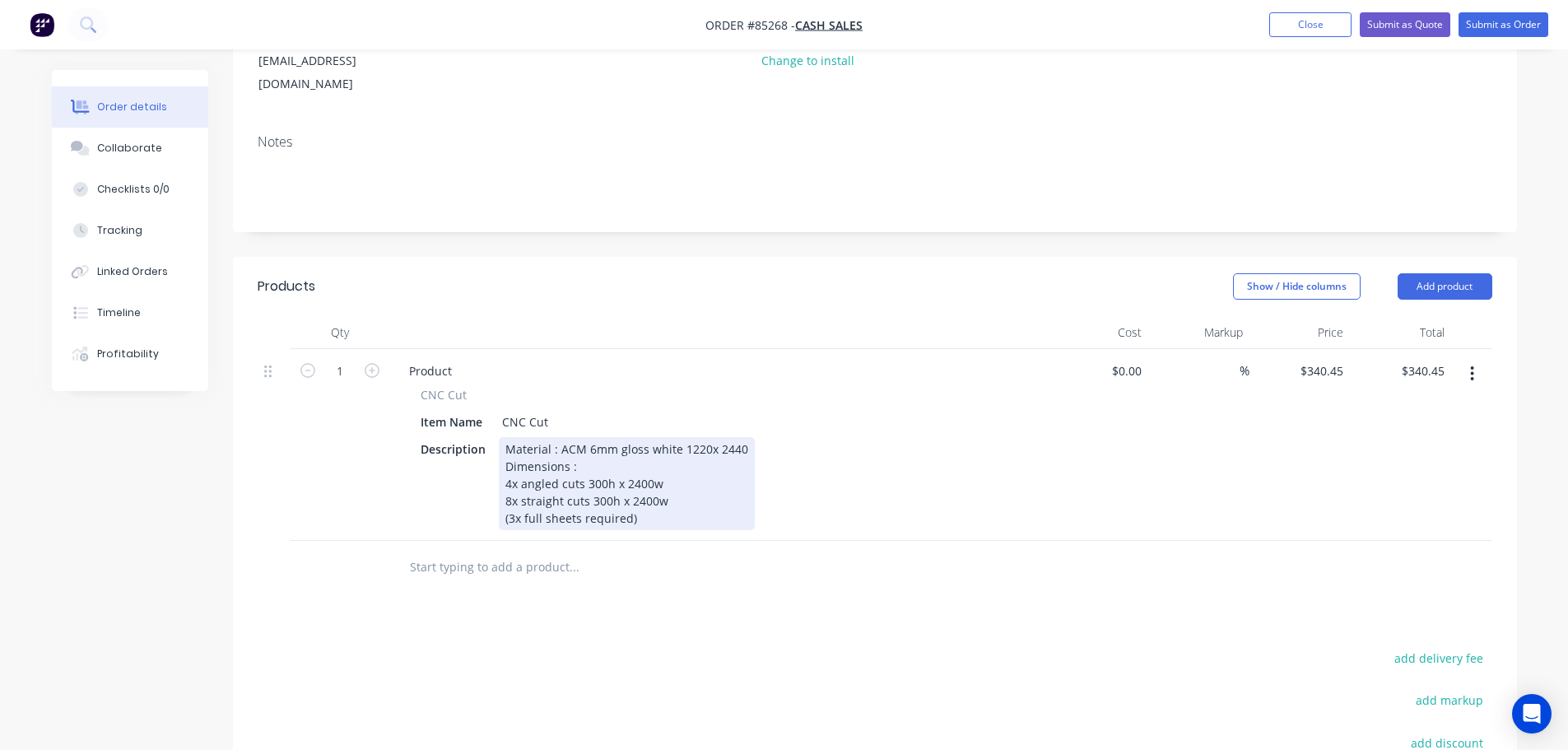
click at [653, 475] on div "Material : ACM 6mm gloss white 1220x 2440 Dimensions : 4x angled cuts 300h x 24…" at bounding box center [627, 483] width 256 height 93
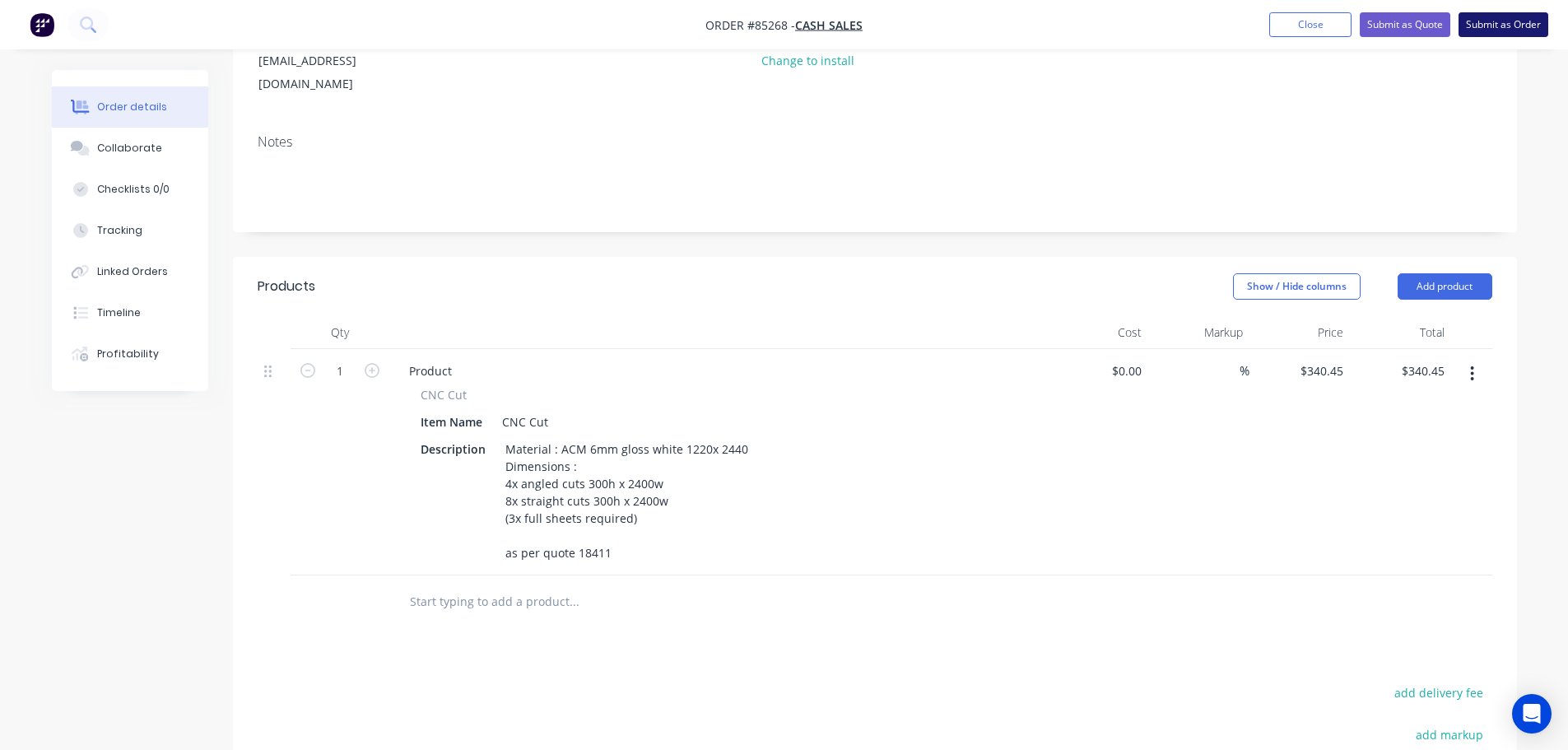
click at [1512, 15] on button "Submit as Order" at bounding box center [1503, 24] width 90 height 25
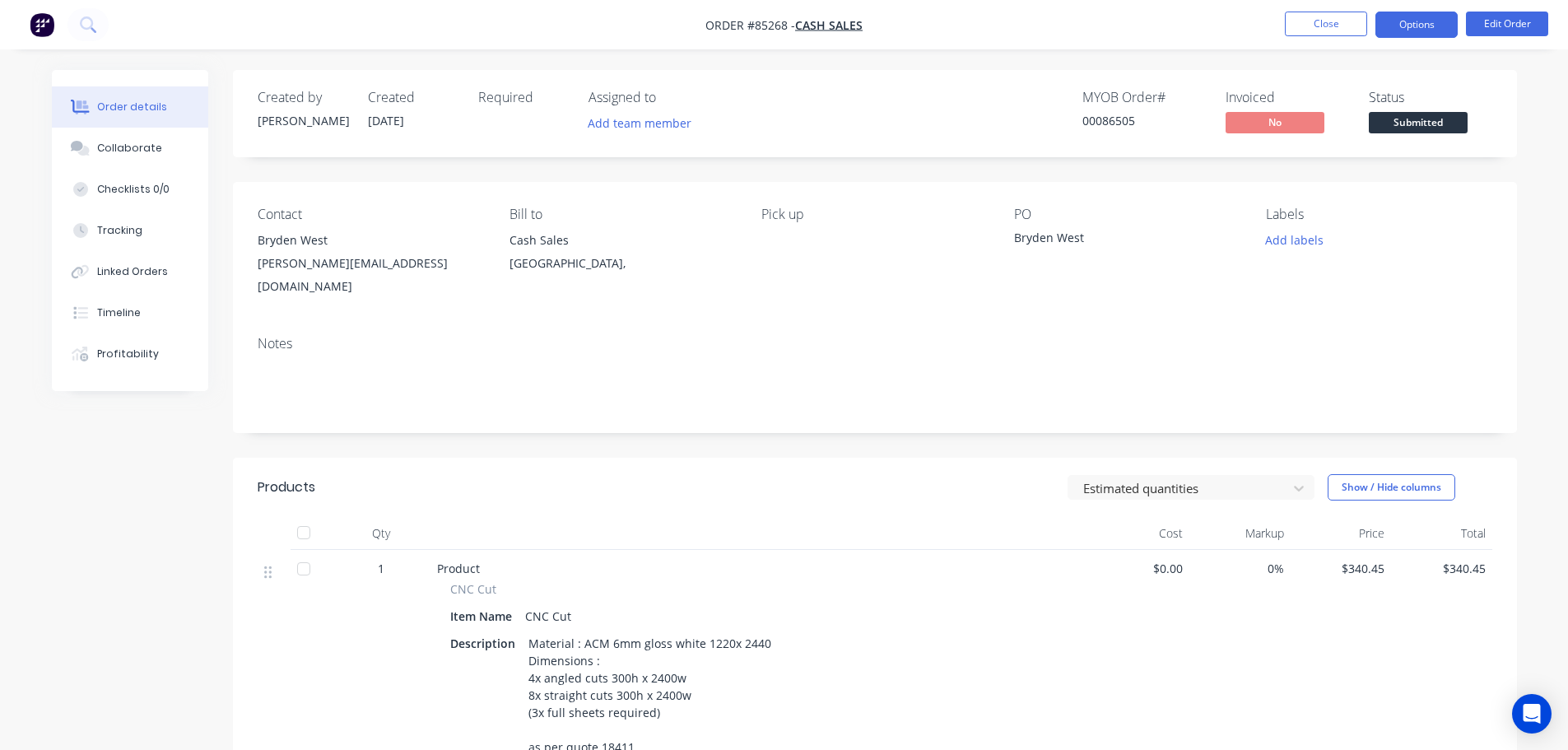
click at [1419, 18] on button "Options" at bounding box center [1417, 24] width 82 height 26
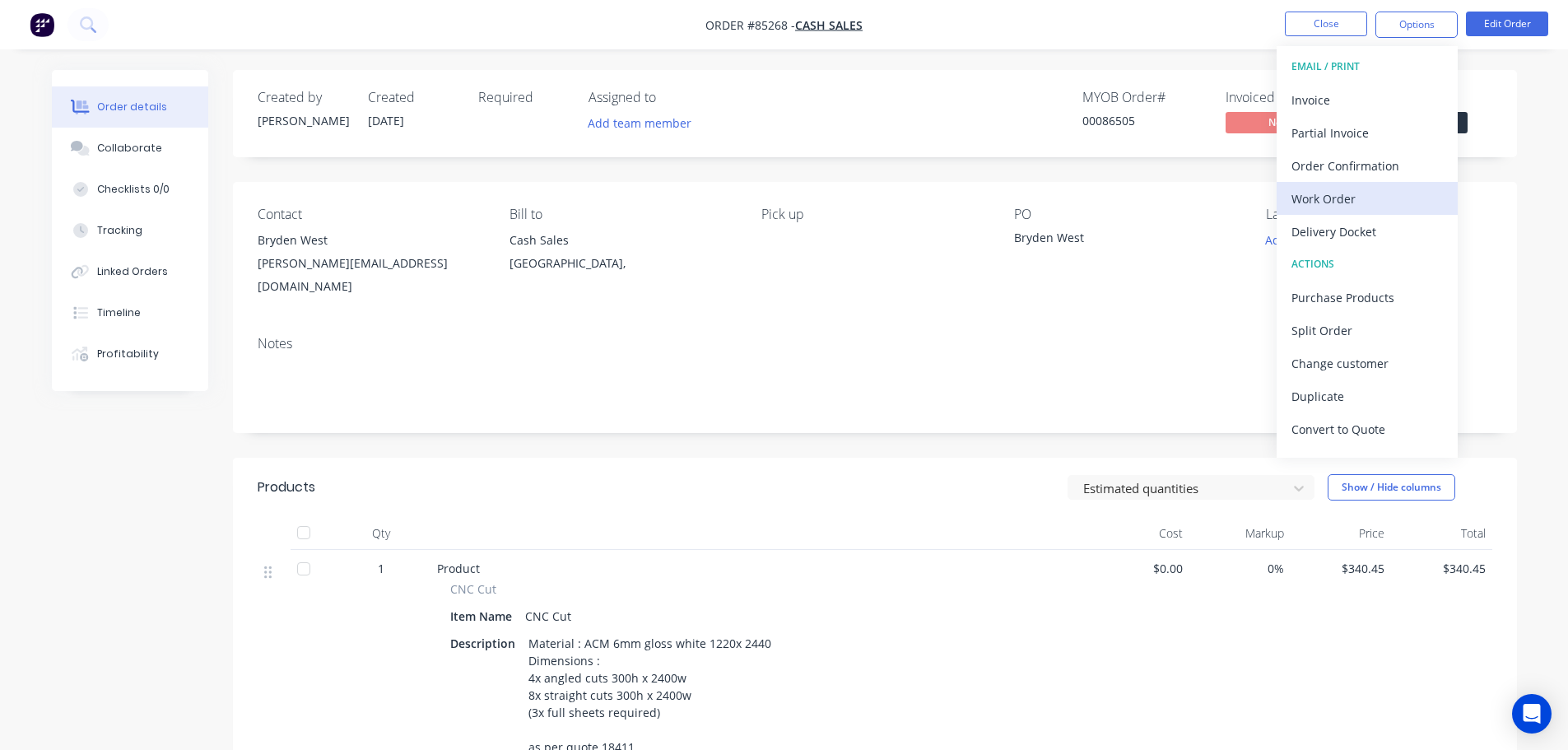
click at [1330, 187] on div "Work Order" at bounding box center [1366, 199] width 151 height 24
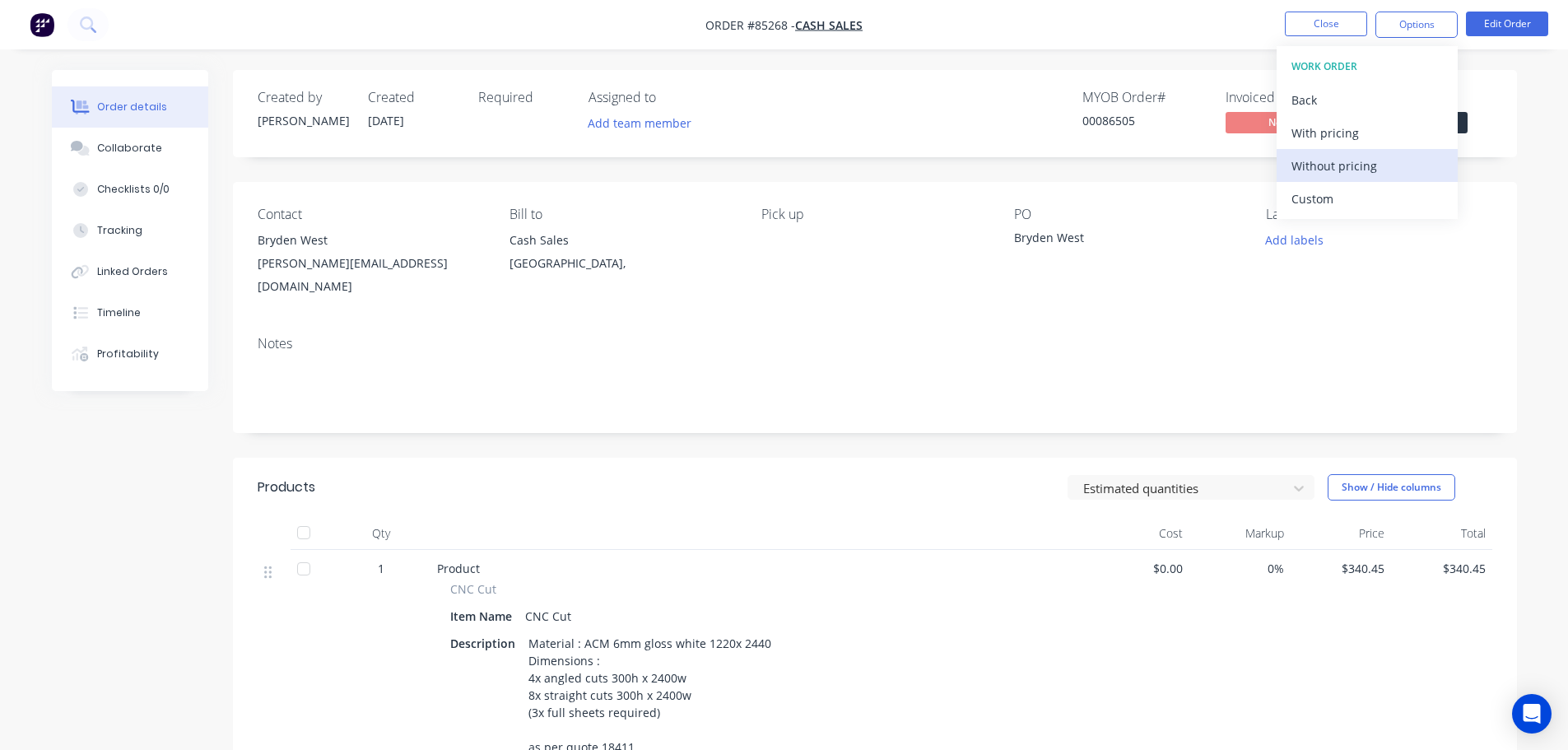
click at [1342, 168] on div "Without pricing" at bounding box center [1366, 166] width 151 height 24
click at [1319, 244] on button "Add labels" at bounding box center [1295, 240] width 76 height 22
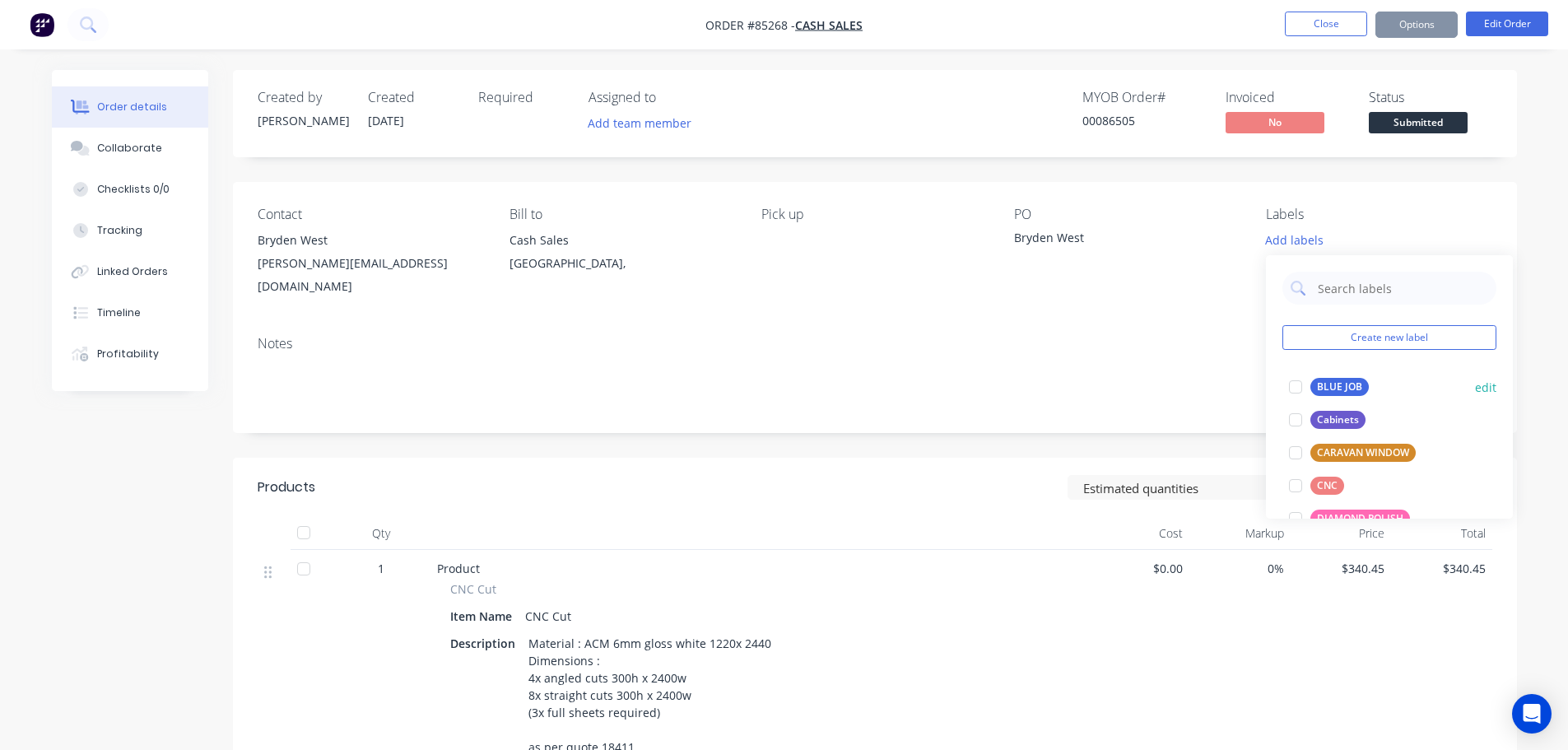
click at [1341, 390] on div "BLUE JOB" at bounding box center [1339, 386] width 58 height 18
click at [1404, 27] on button "Options" at bounding box center [1417, 24] width 82 height 26
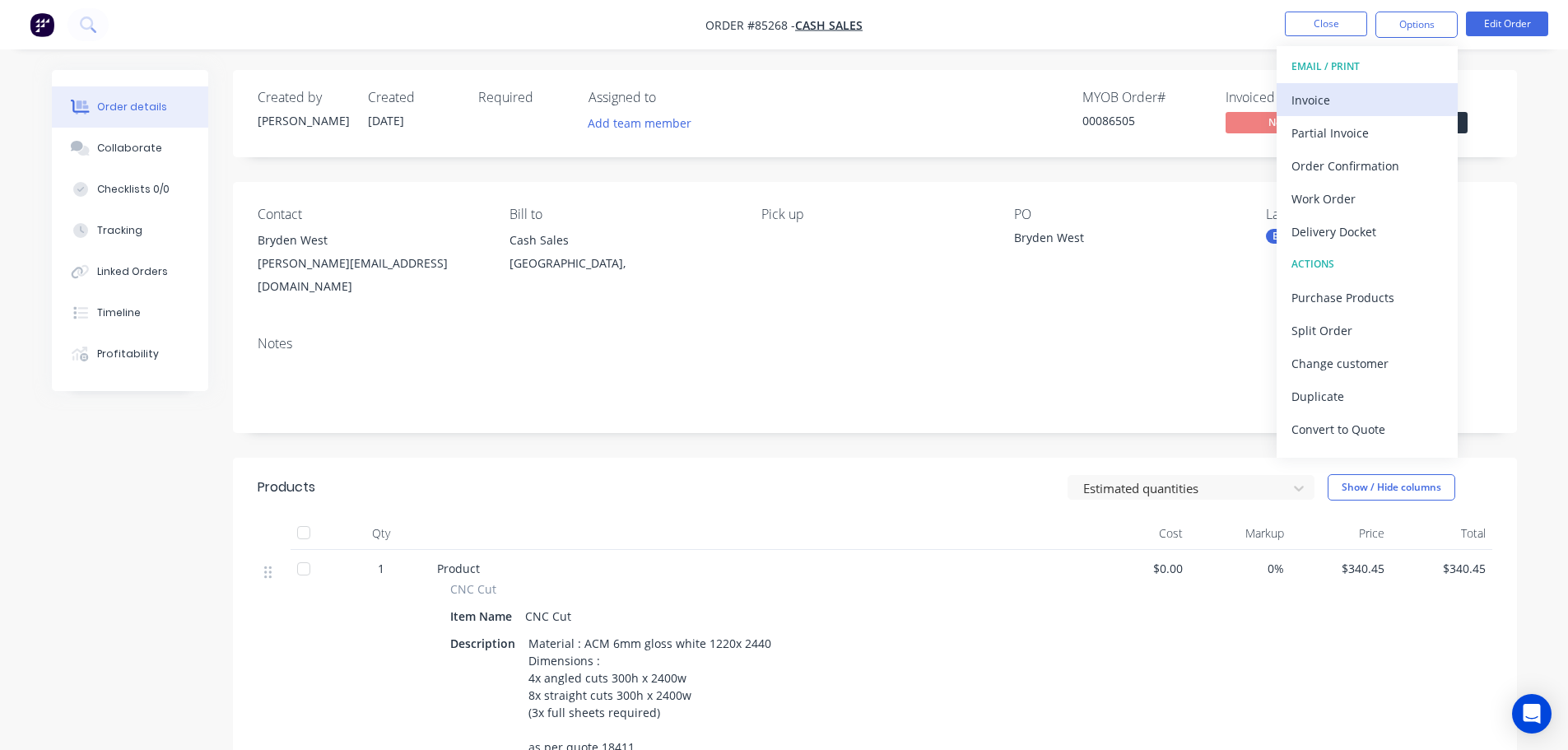
click at [1342, 93] on div "Invoice" at bounding box center [1366, 100] width 151 height 24
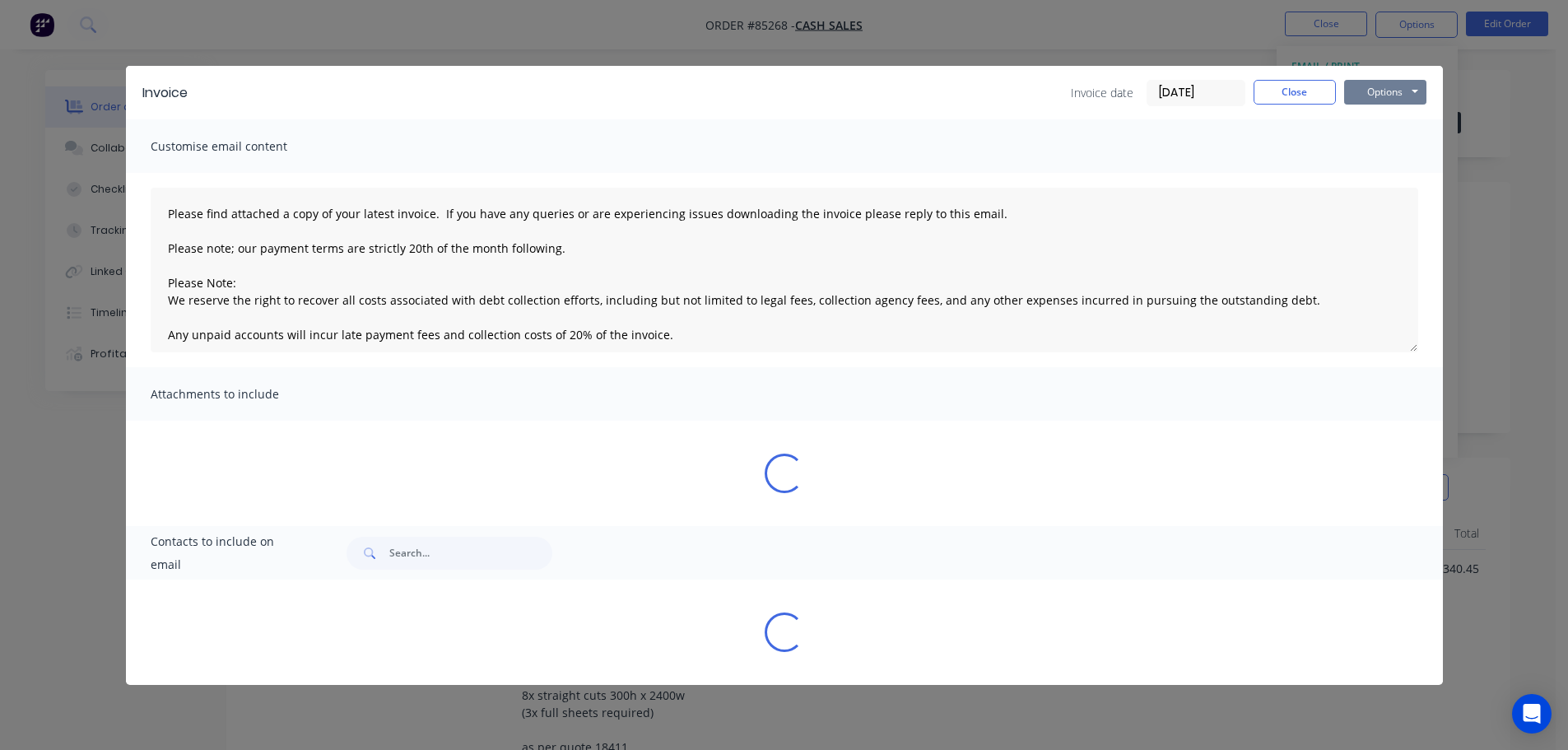
click at [1390, 84] on button "Options" at bounding box center [1385, 91] width 82 height 25
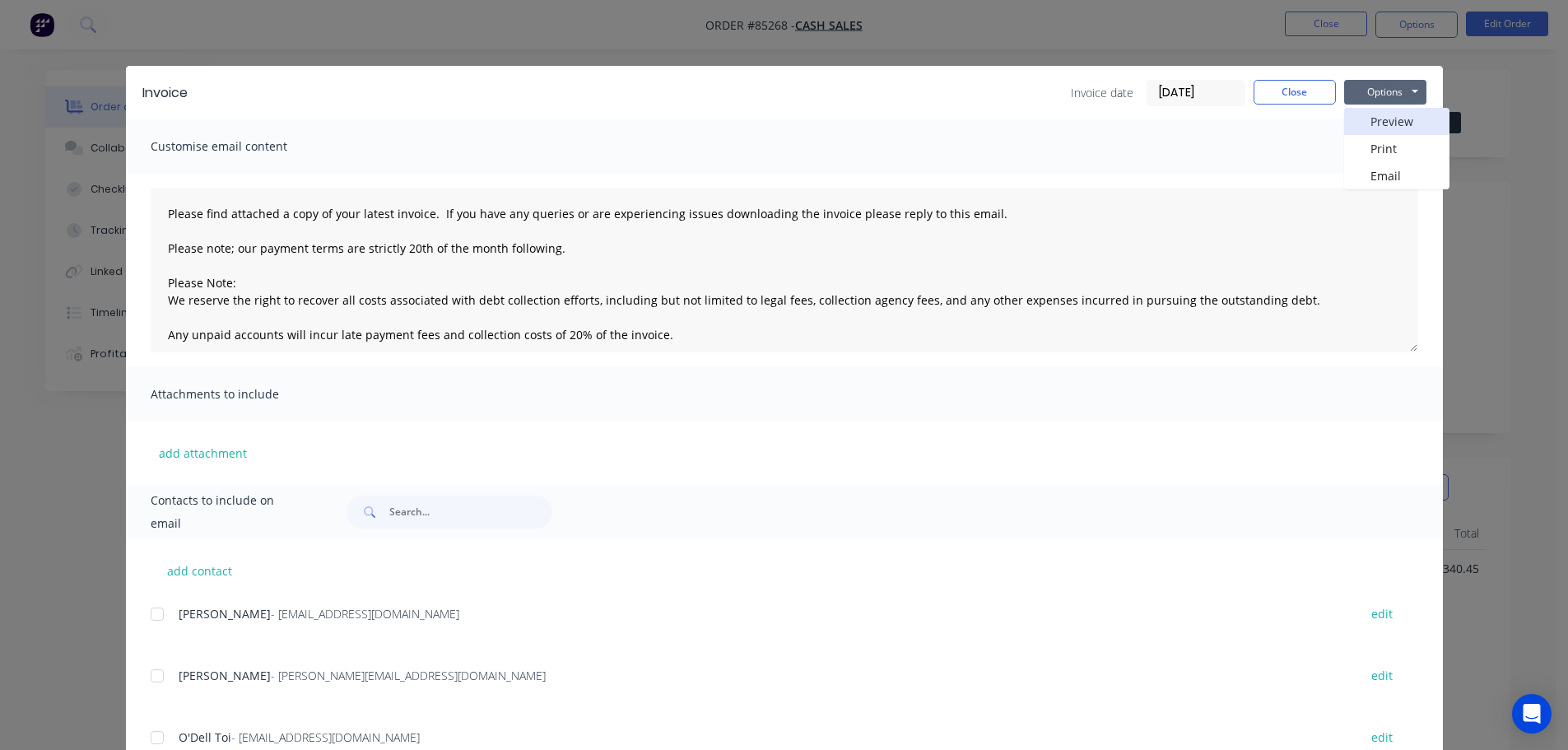
click at [1391, 113] on button "Preview" at bounding box center [1396, 121] width 105 height 27
click at [1284, 86] on button "Close" at bounding box center [1295, 91] width 82 height 25
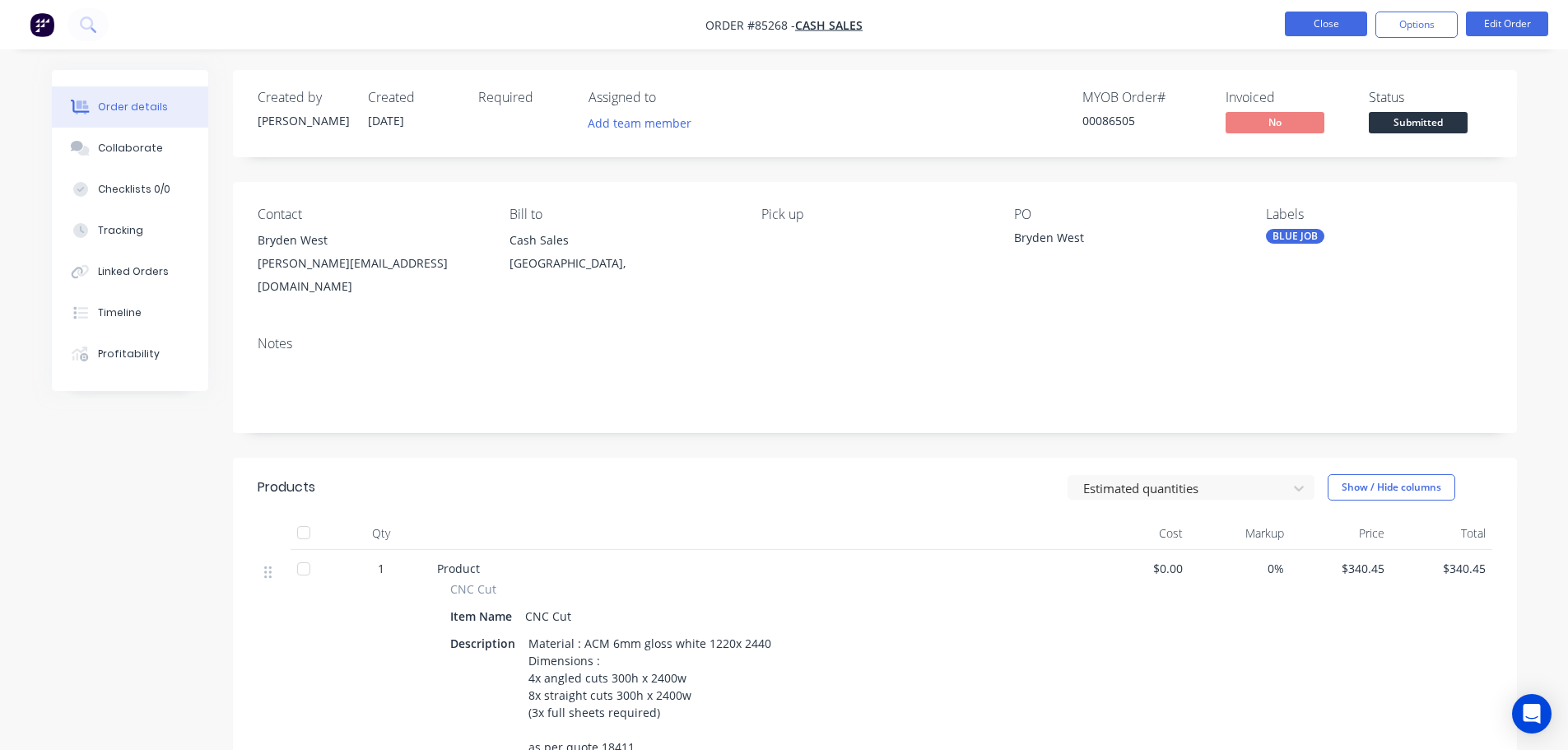
click at [1313, 27] on button "Close" at bounding box center [1326, 23] width 82 height 25
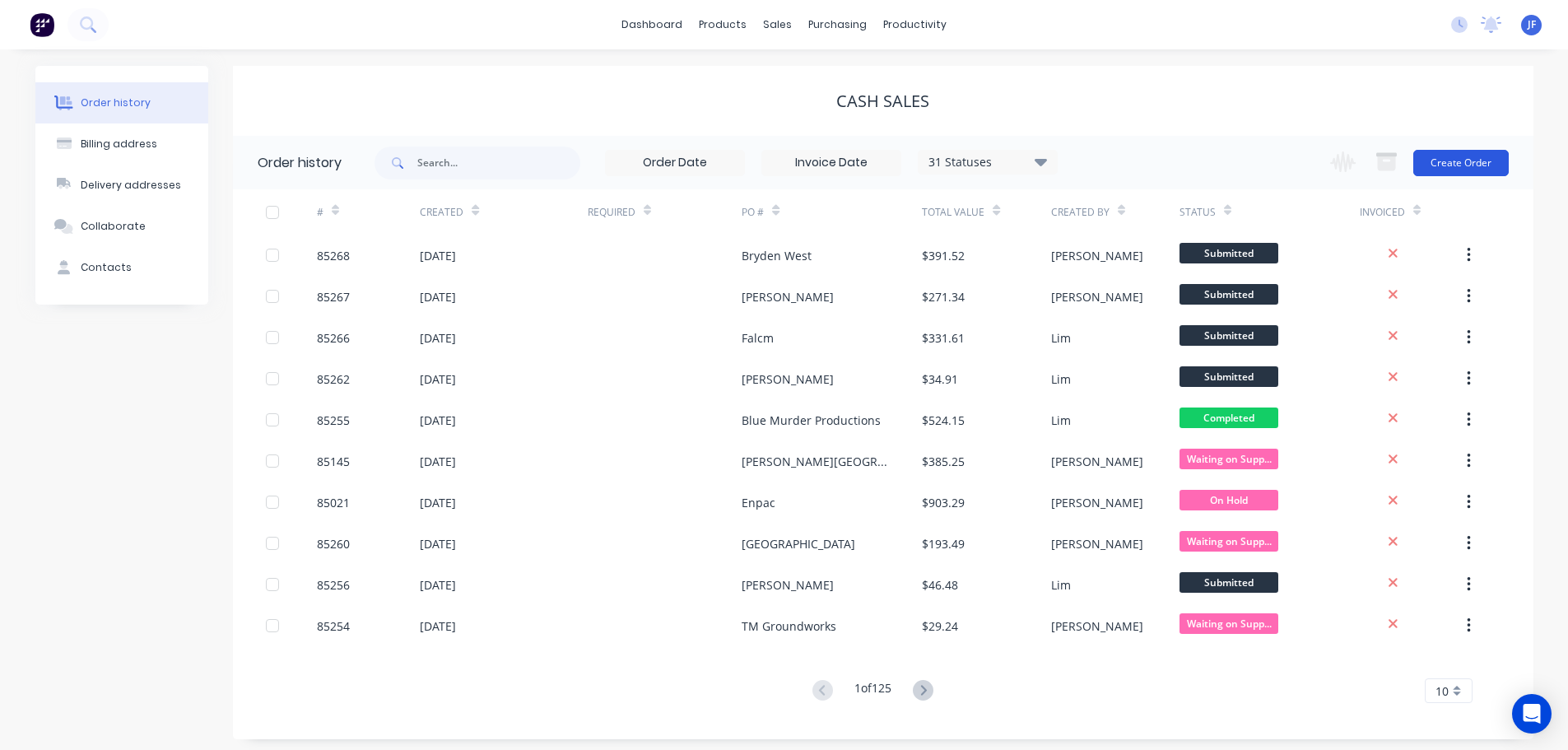
click at [1477, 157] on button "Create Order" at bounding box center [1461, 162] width 96 height 26
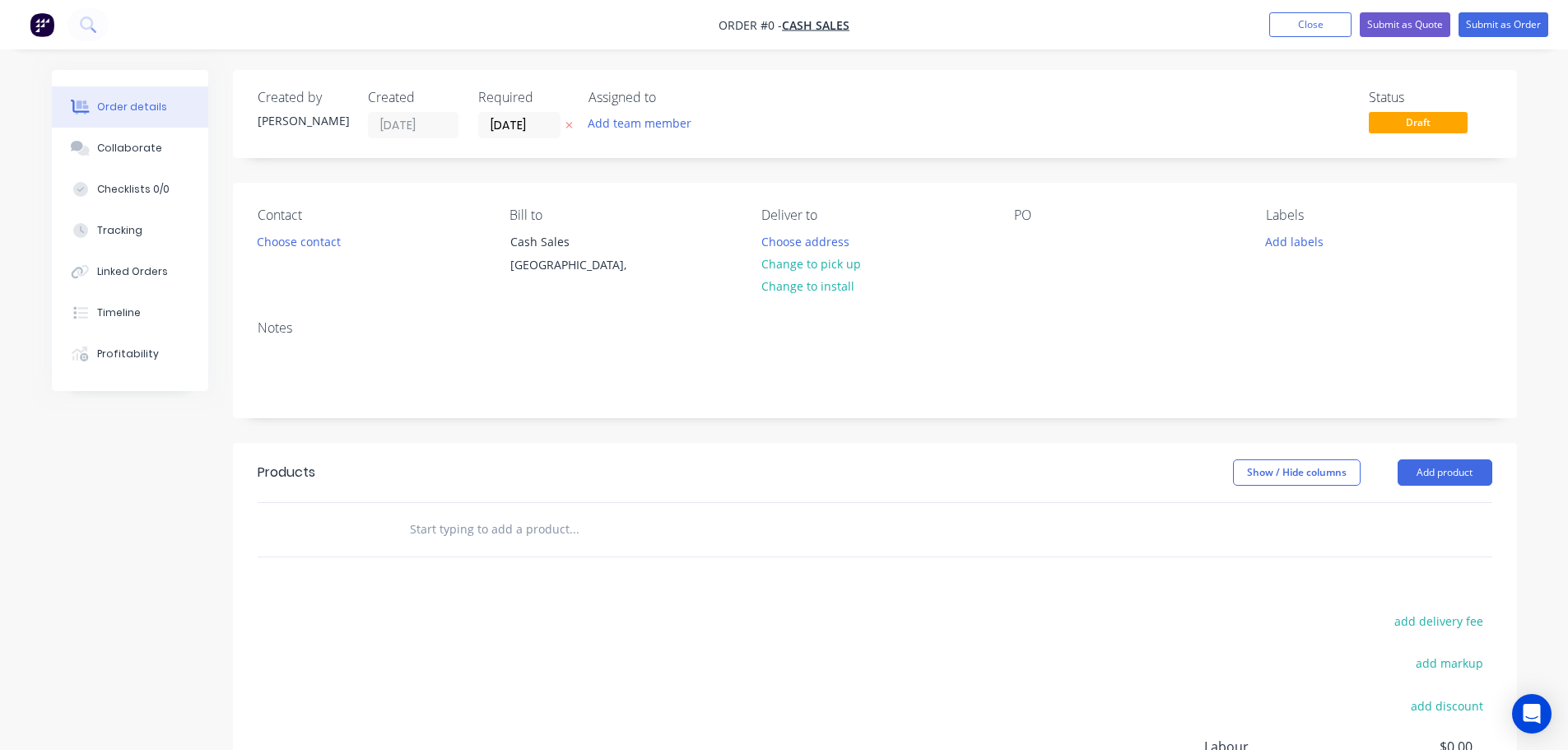
click at [570, 131] on button "button" at bounding box center [569, 126] width 17 height 19
click at [305, 239] on button "Choose contact" at bounding box center [298, 241] width 102 height 22
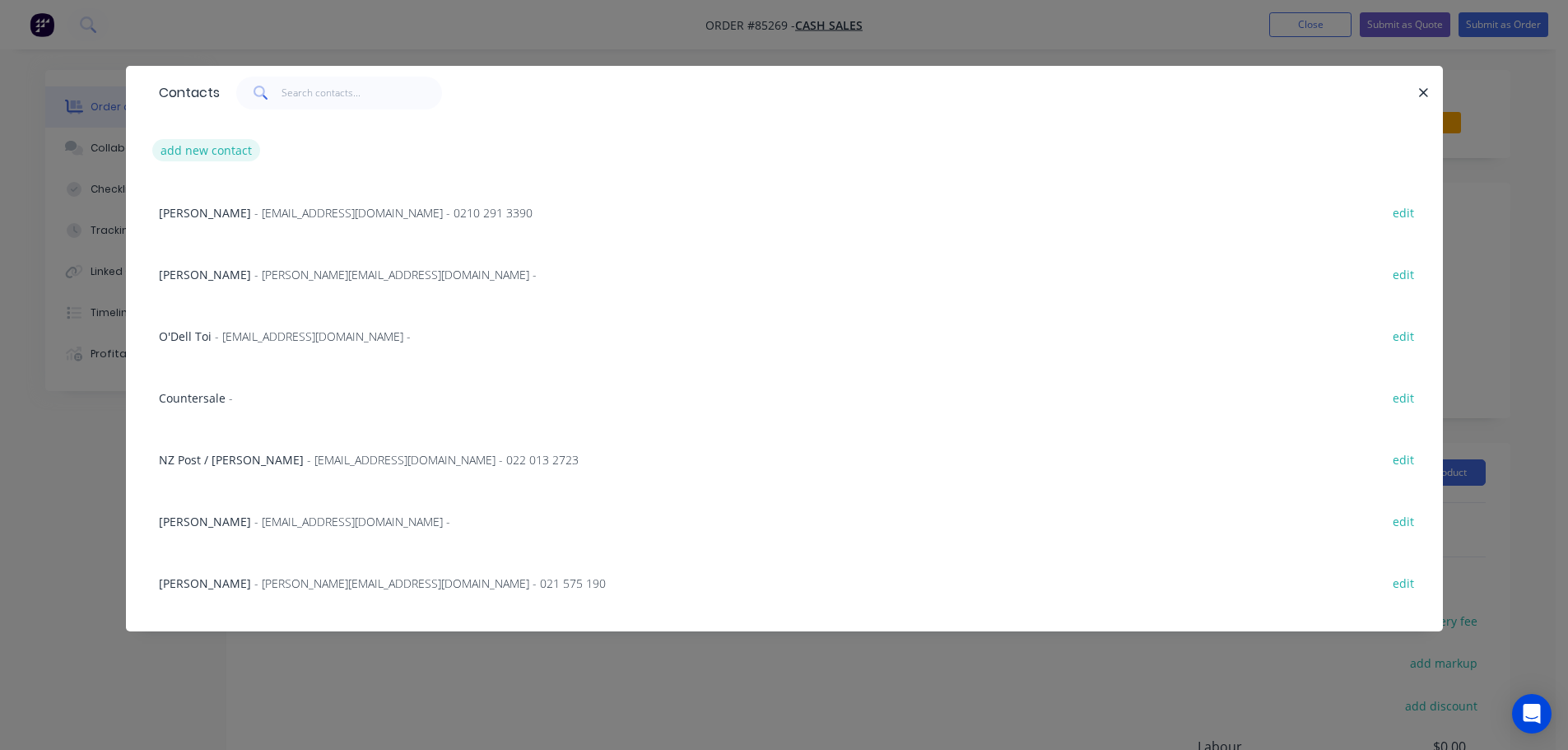
click at [223, 144] on button "add new contact" at bounding box center [206, 150] width 108 height 22
select select "NZ"
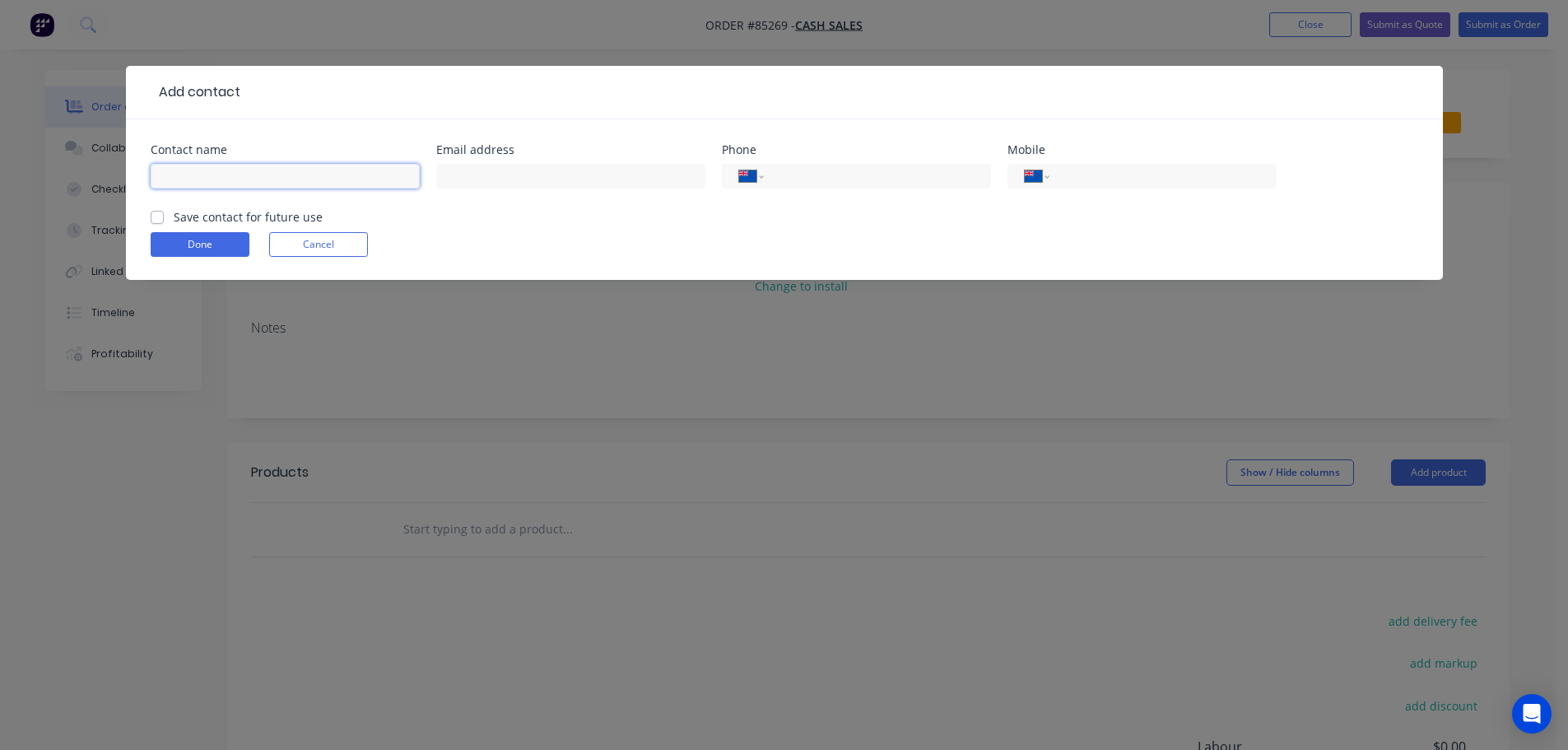
click at [231, 177] on input "text" at bounding box center [284, 176] width 269 height 25
paste input "[PERSON_NAME]"
type input "[PERSON_NAME] ("
click at [538, 158] on div "Email address" at bounding box center [570, 176] width 269 height 64
click at [531, 164] on input "text" at bounding box center [570, 176] width 269 height 25
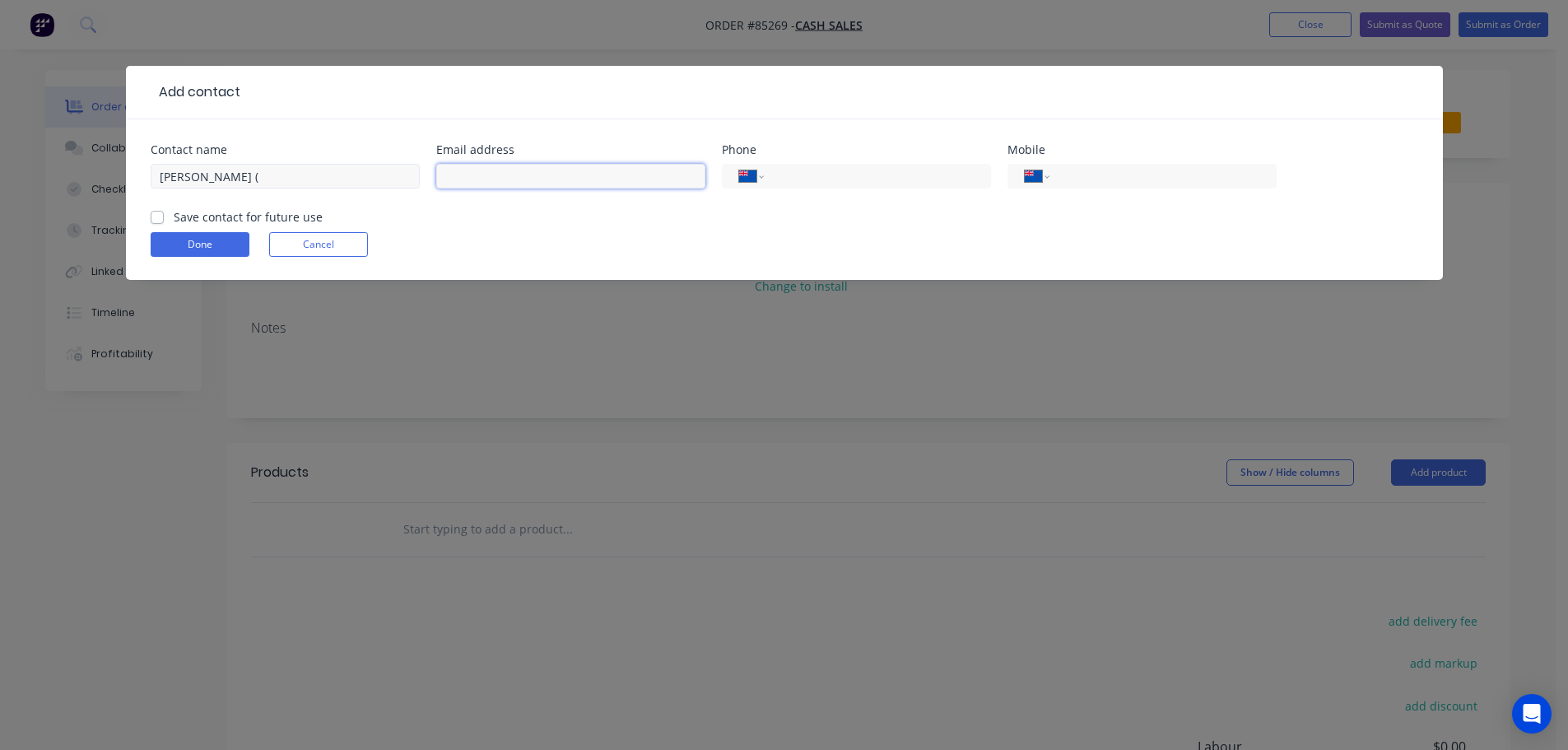
paste input "[EMAIL_ADDRESS][DOMAIN_NAME]"
type input "[EMAIL_ADDRESS][DOMAIN_NAME]"
click at [279, 169] on input "[PERSON_NAME] (" at bounding box center [284, 176] width 269 height 25
type input "[PERSON_NAME] ([PERSON_NAME])"
click at [284, 211] on label "Save contact for future use" at bounding box center [248, 217] width 149 height 17
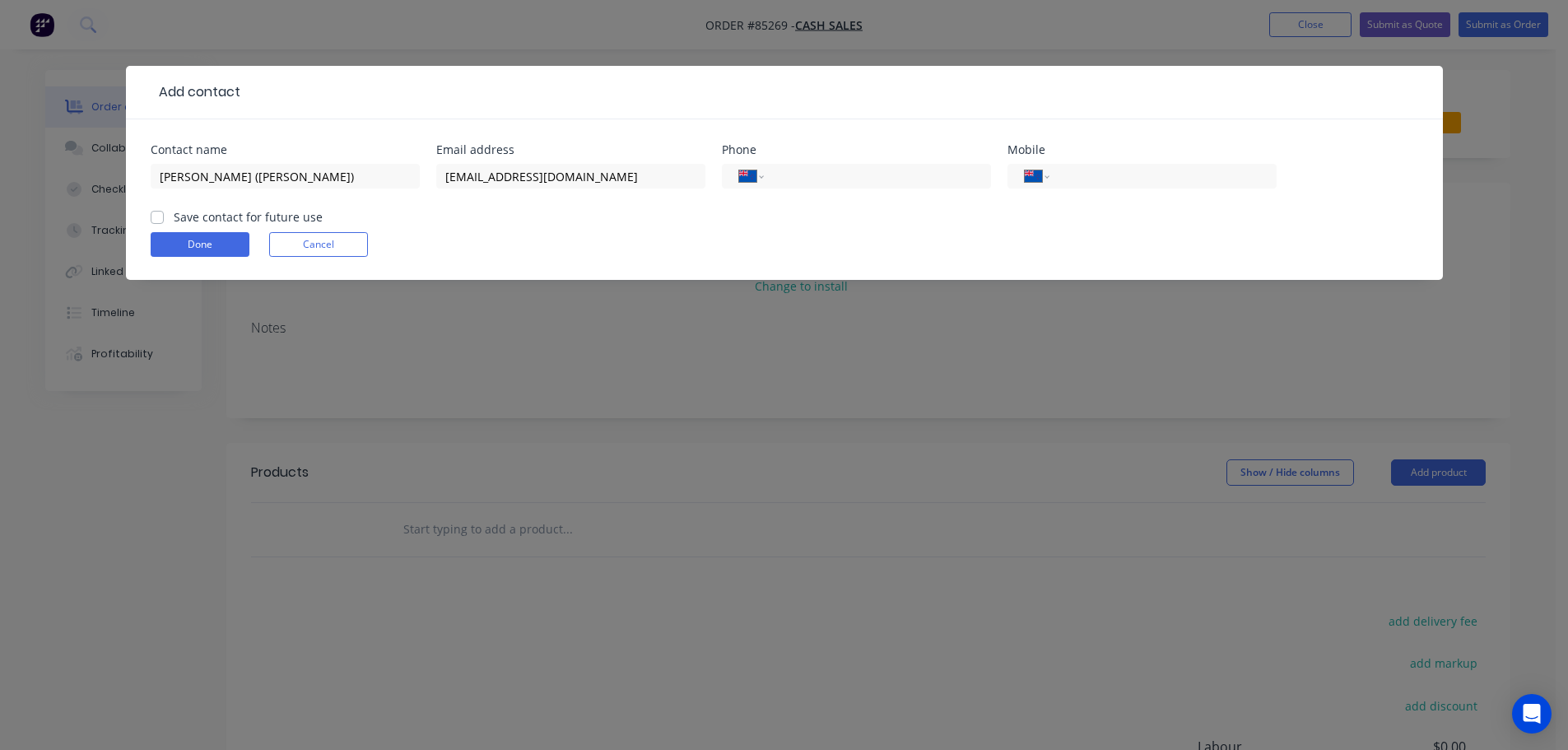
click at [164, 211] on input "Save contact for future use" at bounding box center [156, 216] width 13 height 15
checkbox input "true"
click at [189, 249] on button "Done" at bounding box center [200, 244] width 99 height 25
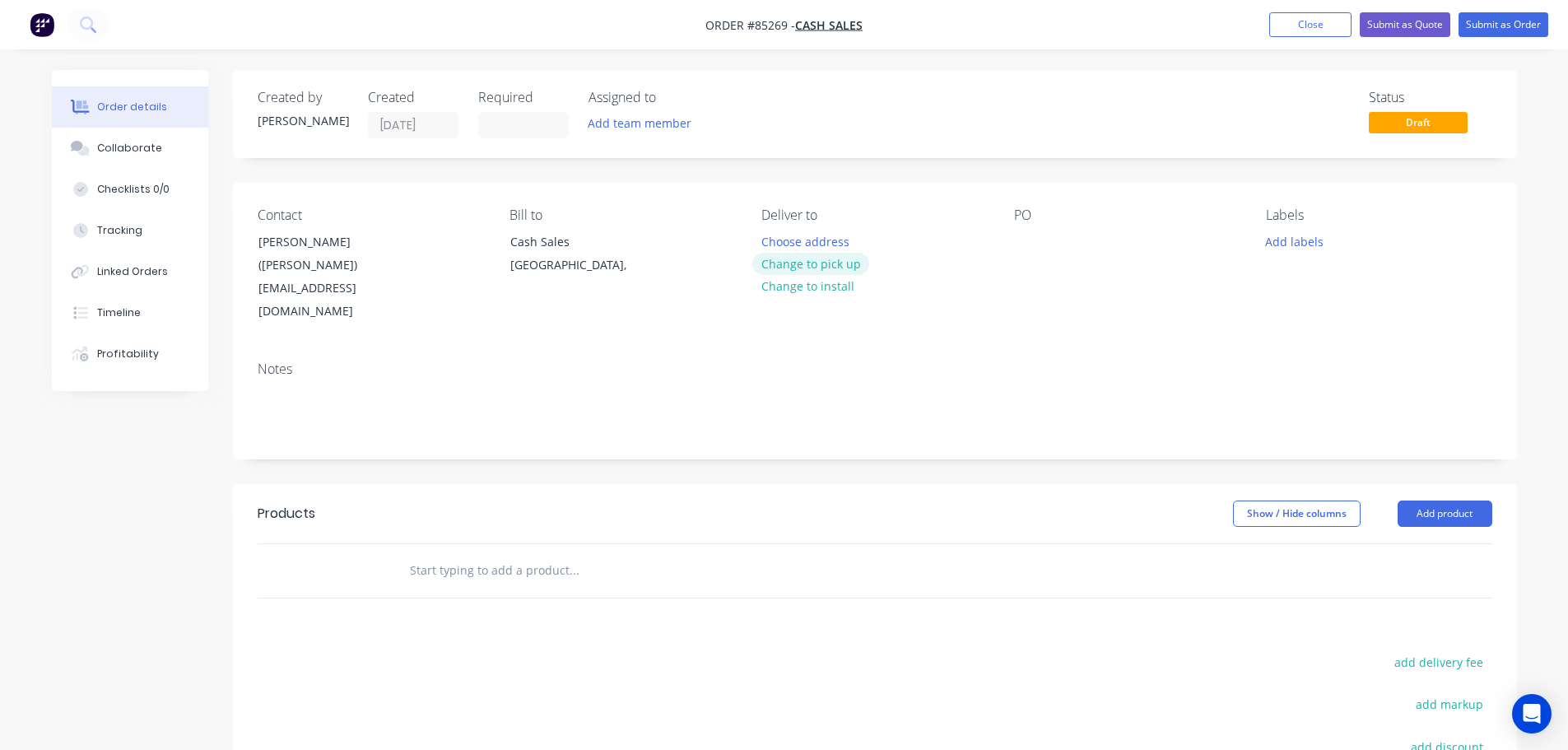
click at [816, 261] on button "Change to pick up" at bounding box center [810, 264] width 117 height 22
click at [1035, 239] on div at bounding box center [1027, 242] width 26 height 24
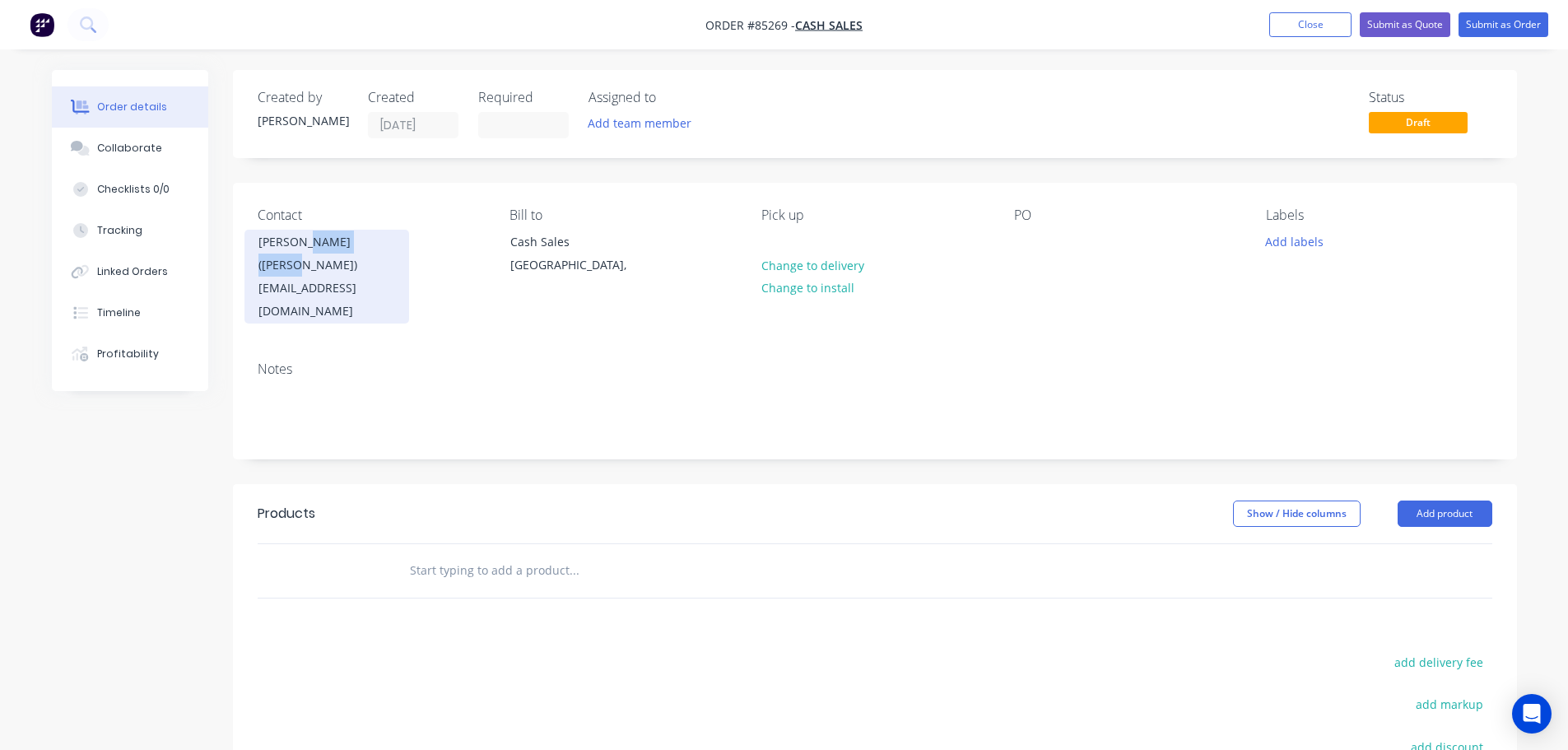
drag, startPoint x: 296, startPoint y: 234, endPoint x: 383, endPoint y: 231, distance: 87.1
click at [383, 231] on div "[PERSON_NAME] ([PERSON_NAME])" at bounding box center [327, 254] width 137 height 46
click at [366, 240] on div "[PERSON_NAME]" at bounding box center [327, 242] width 137 height 23
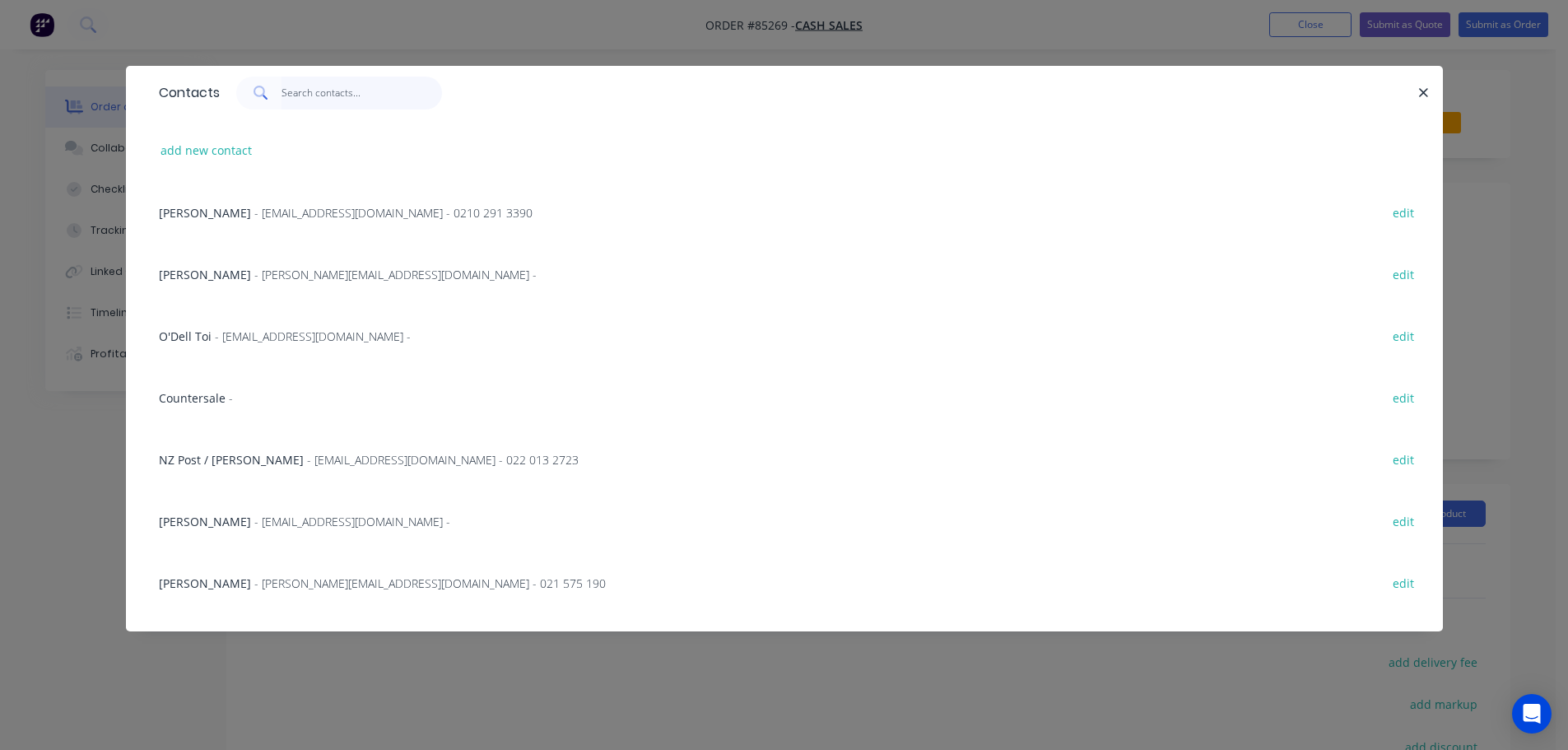
click at [332, 98] on input "text" at bounding box center [362, 93] width 161 height 33
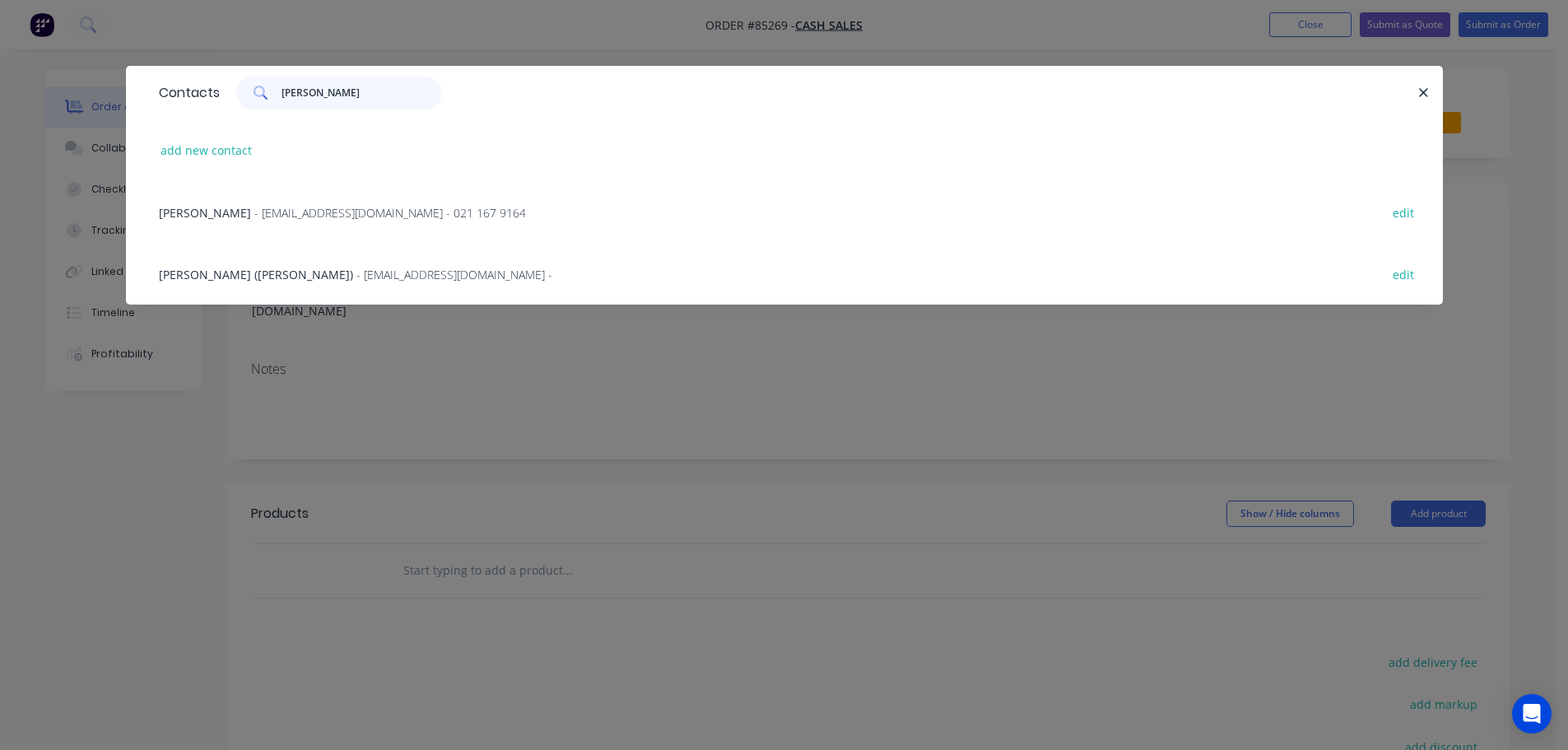
type input "[PERSON_NAME]"
click at [330, 261] on div "[PERSON_NAME] ([PERSON_NAME]) - [EMAIL_ADDRESS][DOMAIN_NAME] - edit" at bounding box center [784, 273] width 1267 height 62
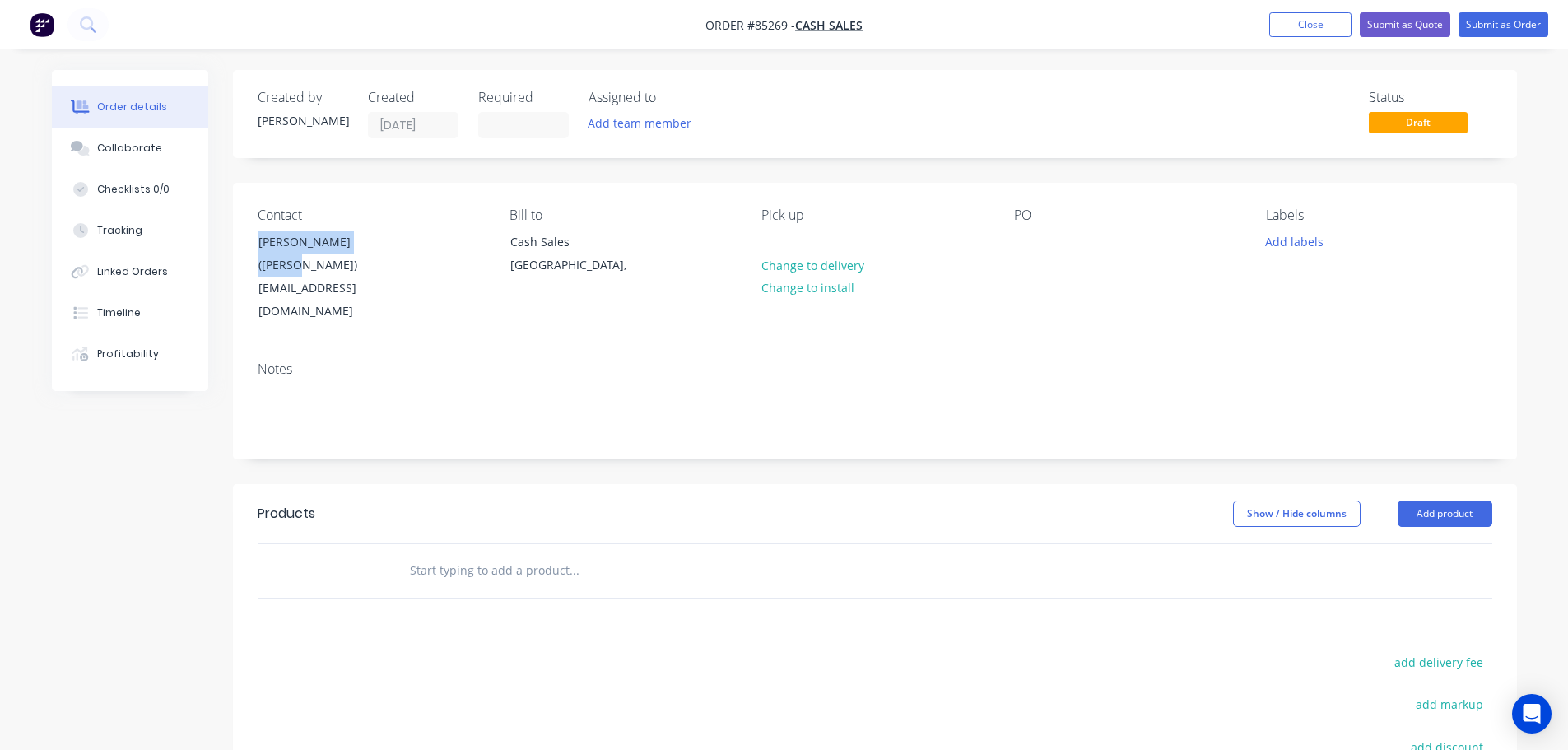
drag, startPoint x: 396, startPoint y: 242, endPoint x: 241, endPoint y: 240, distance: 155.0
click at [241, 240] on div "Contact [PERSON_NAME] ([PERSON_NAME]) [EMAIL_ADDRESS][DOMAIN_NAME] Bill to Cash…" at bounding box center [875, 266] width 1284 height 166
copy div "[PERSON_NAME] ([PERSON_NAME])"
click at [1032, 237] on div at bounding box center [1027, 242] width 26 height 24
paste div
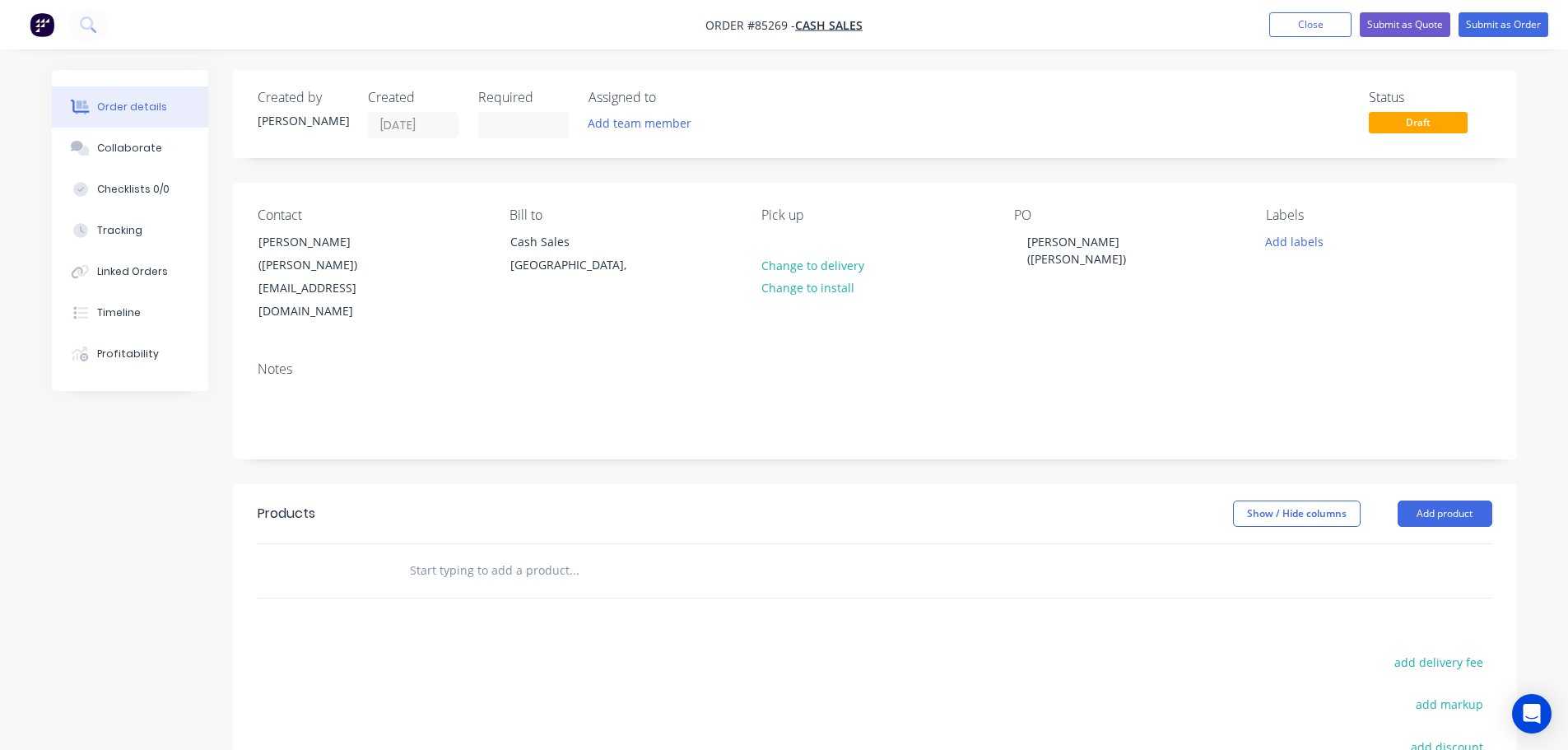
click at [475, 554] on input "text" at bounding box center [574, 571] width 330 height 33
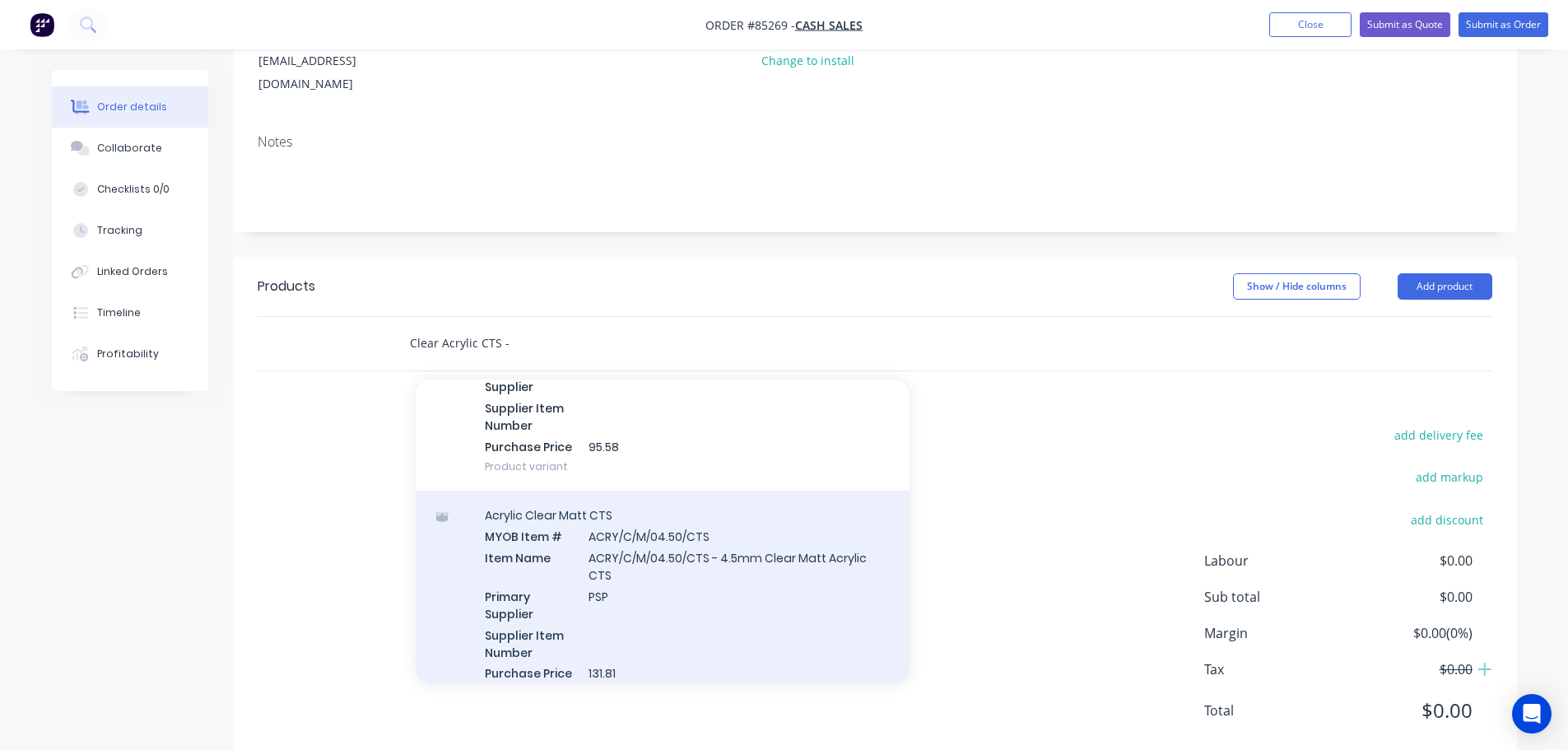
scroll to position [567, 0]
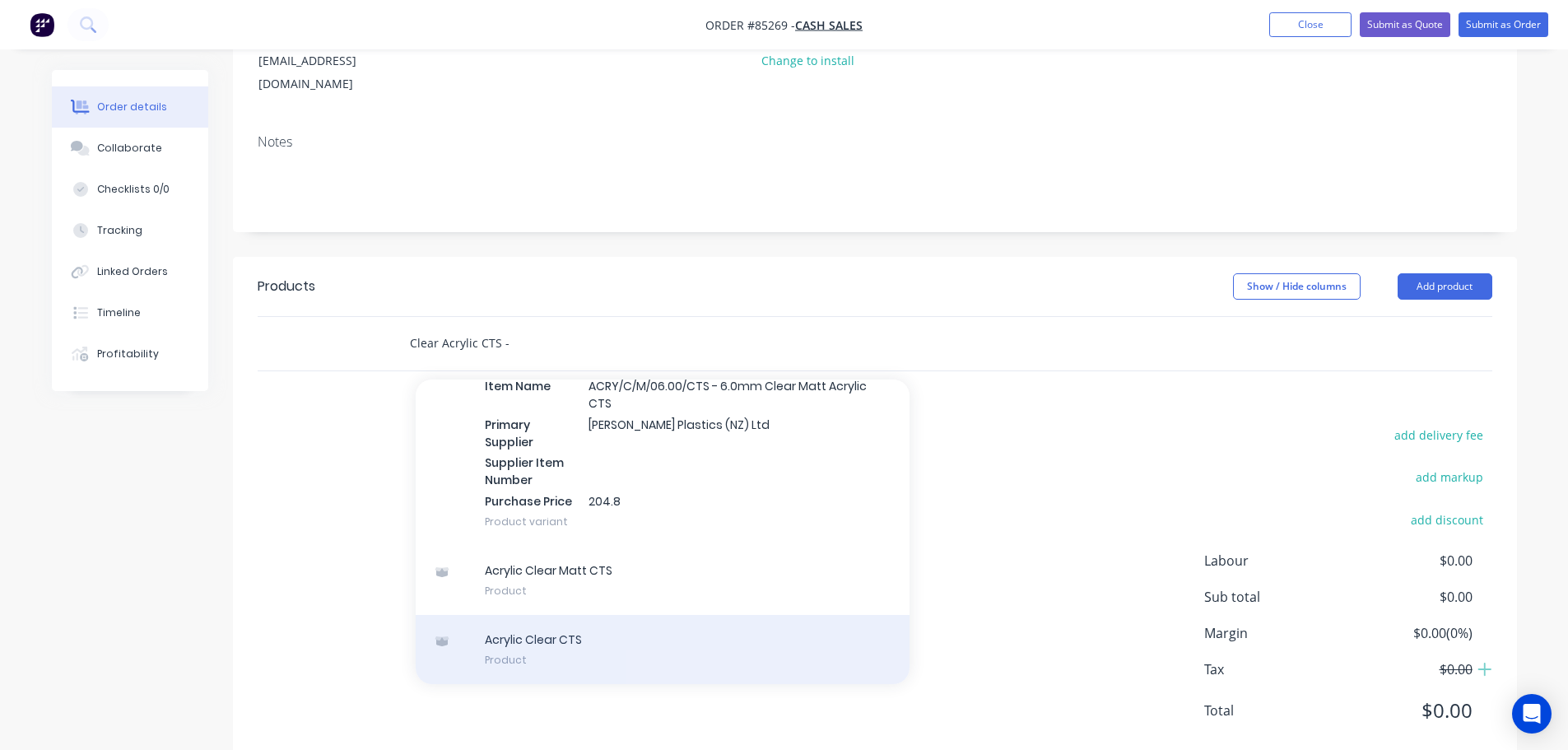
type input "Clear Acrylic CTS -"
click at [600, 615] on div "Acrylic Clear CTS Product" at bounding box center [663, 649] width 494 height 69
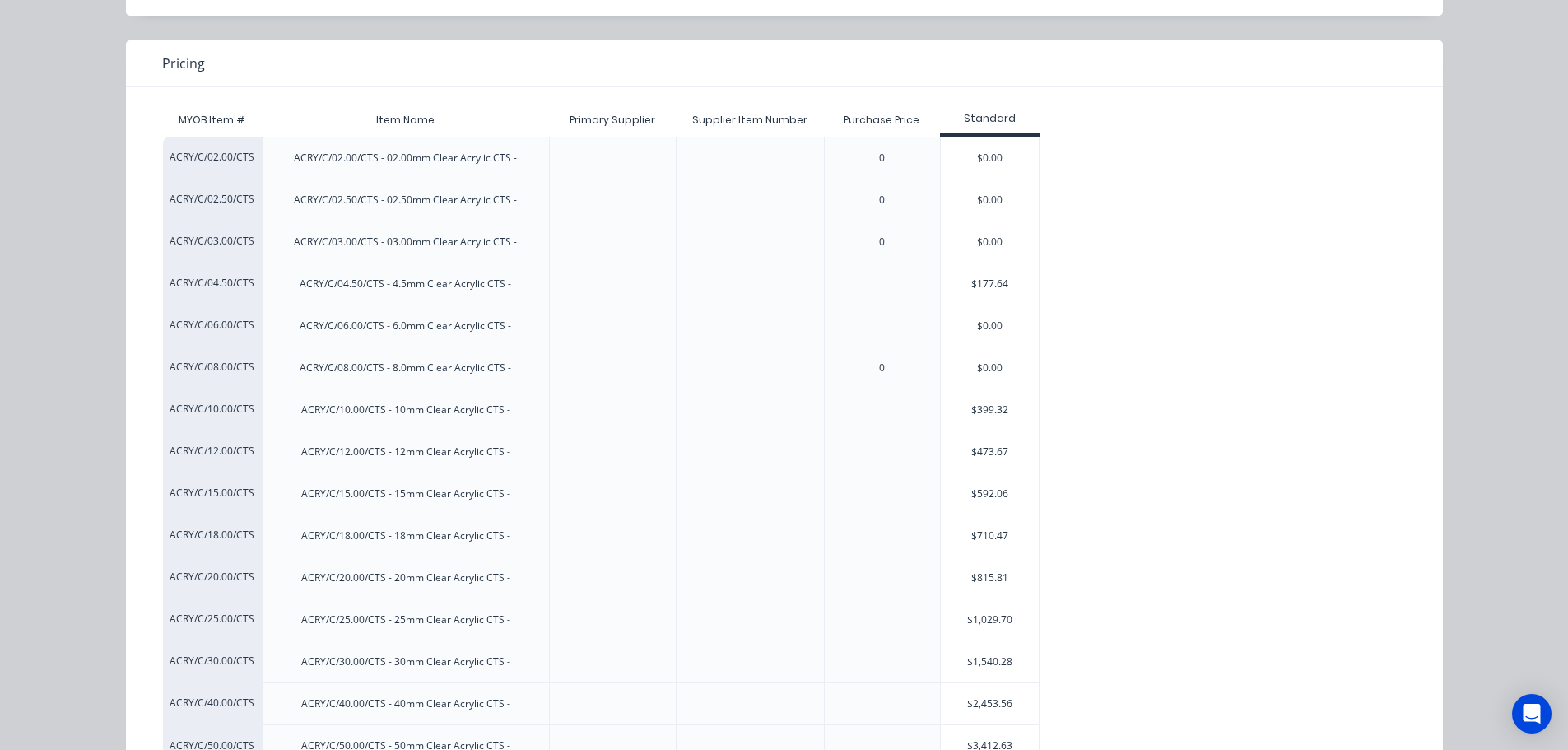
scroll to position [179, 0]
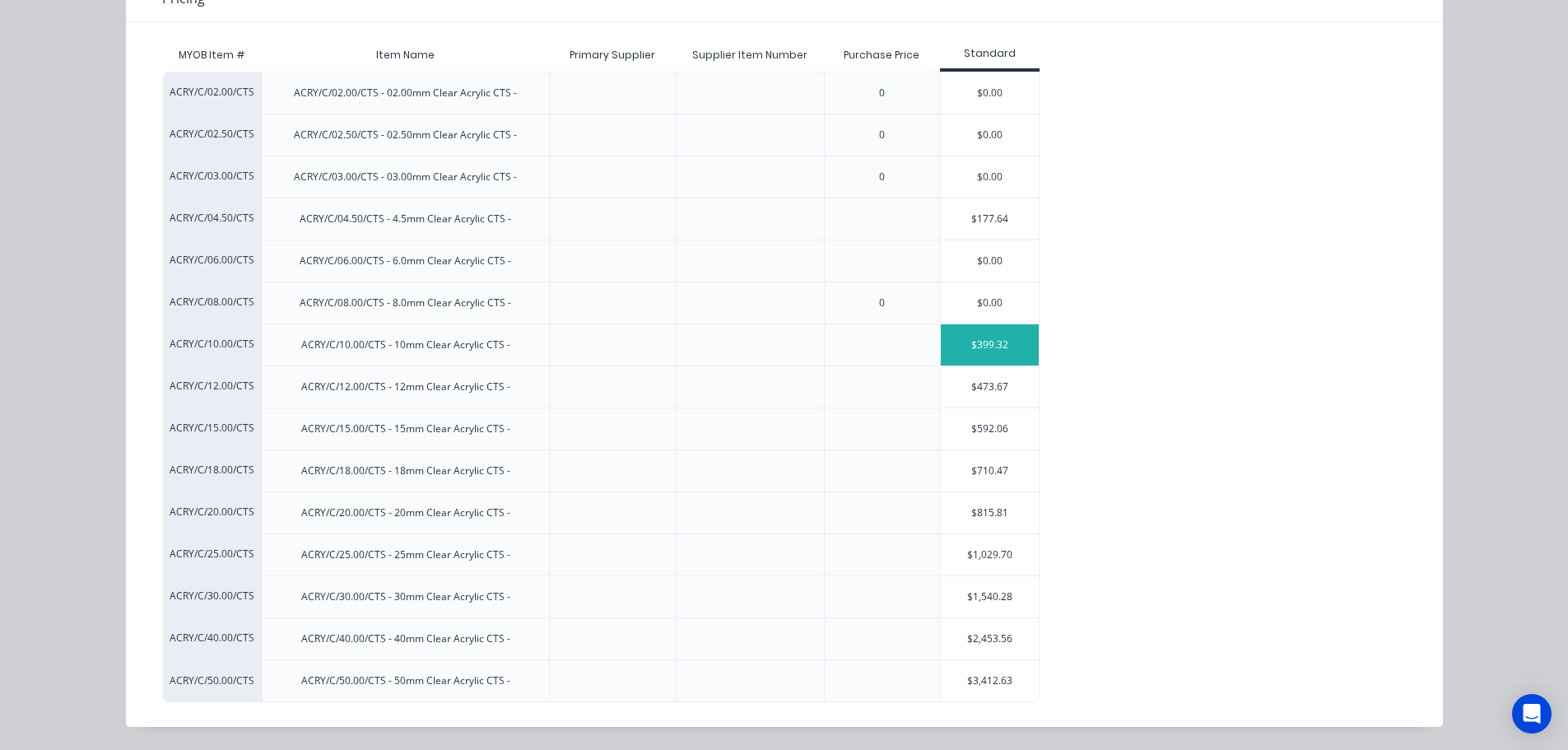
click at [975, 333] on div "$399.32" at bounding box center [991, 345] width 99 height 41
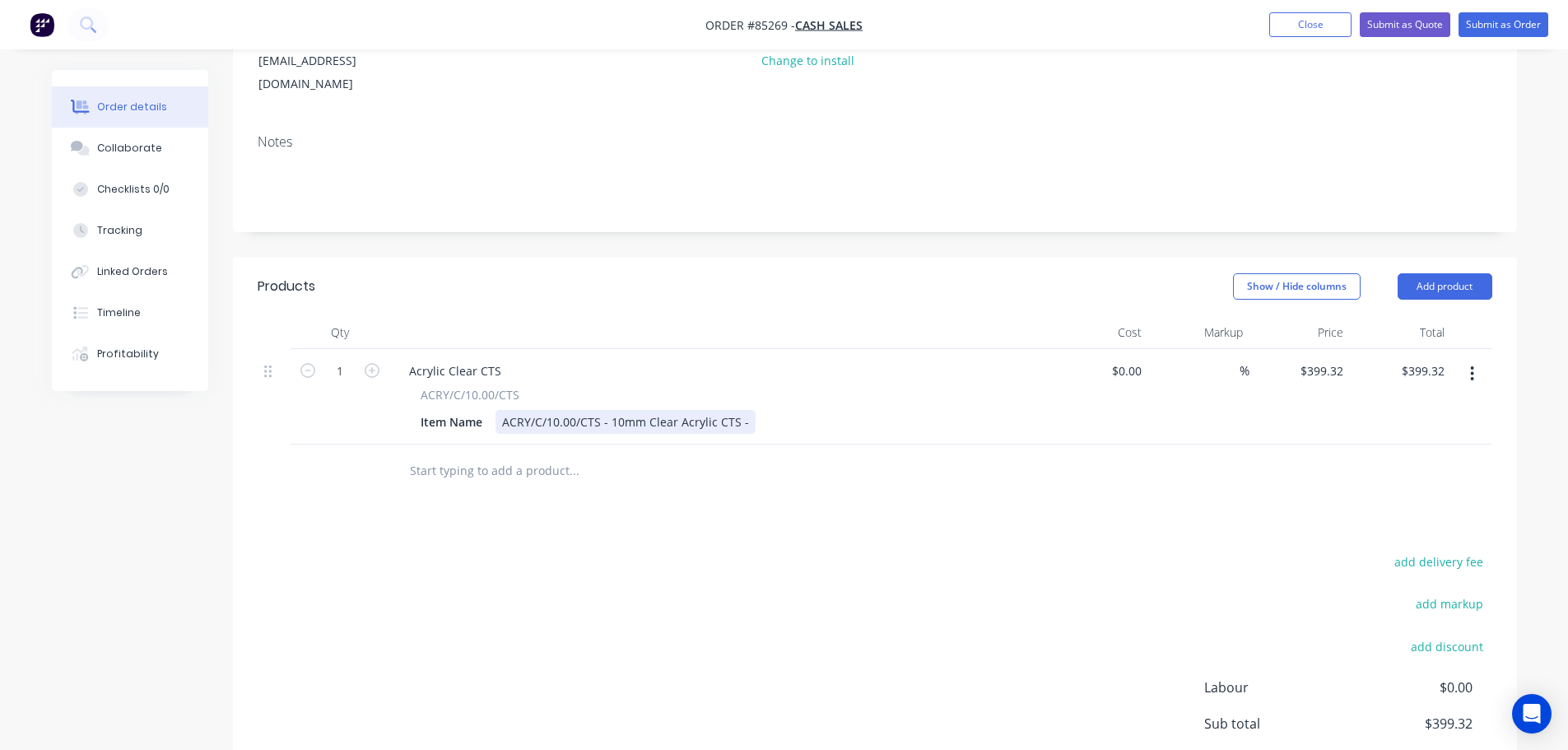
click at [748, 410] on div "Item Name ACRY/C/10.00/CTS - 10mm Clear Acrylic CTS -" at bounding box center [716, 422] width 603 height 24
click at [1437, 359] on input "399.32" at bounding box center [1425, 371] width 51 height 24
click at [1406, 359] on div "399.32 $399.32" at bounding box center [1425, 371] width 51 height 24
type input "34.98"
type input "$34.98"
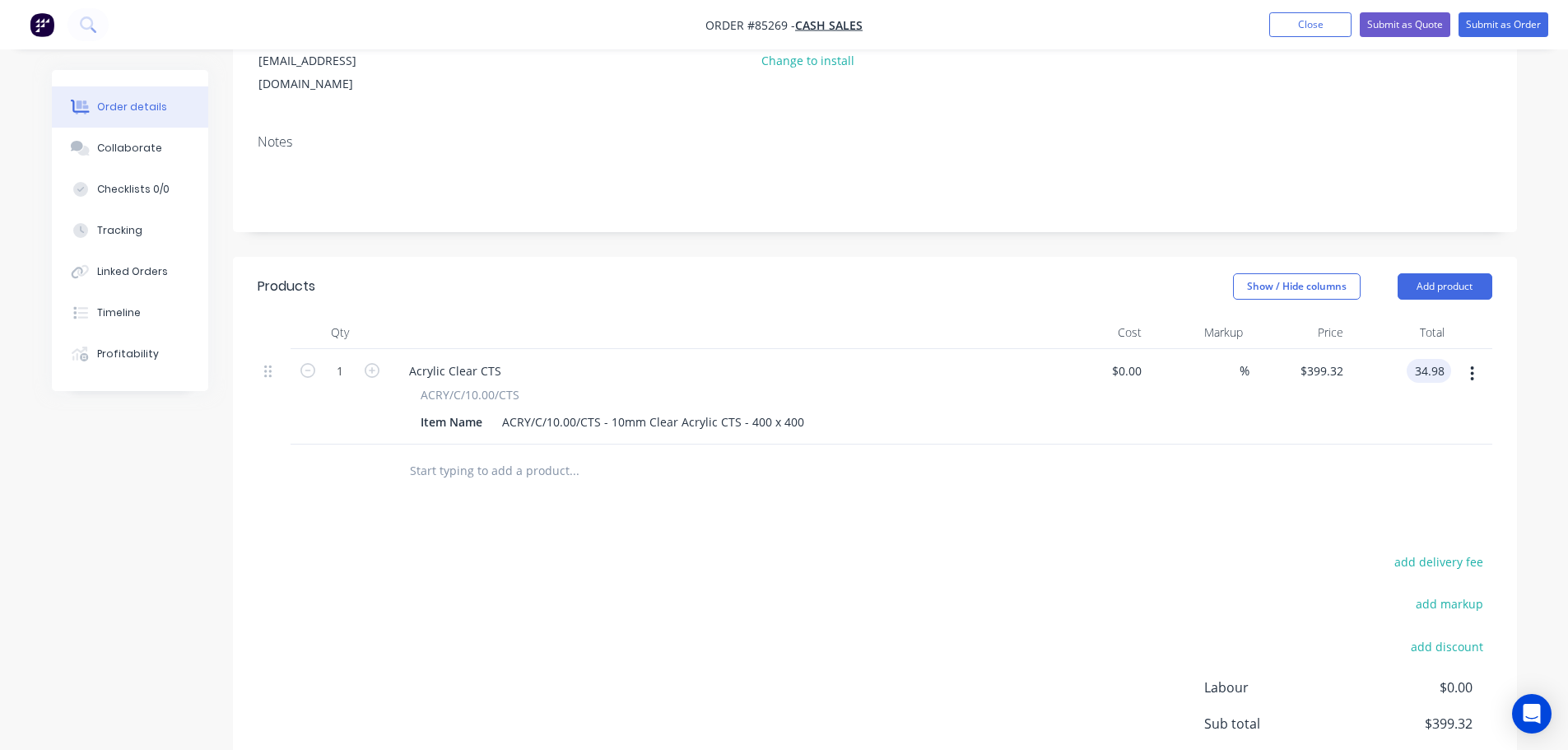
type input "$34.98"
click at [1230, 613] on div "add delivery fee add markup add discount Labour $0.00 Sub total $399.32 Margin …" at bounding box center [875, 710] width 1235 height 318
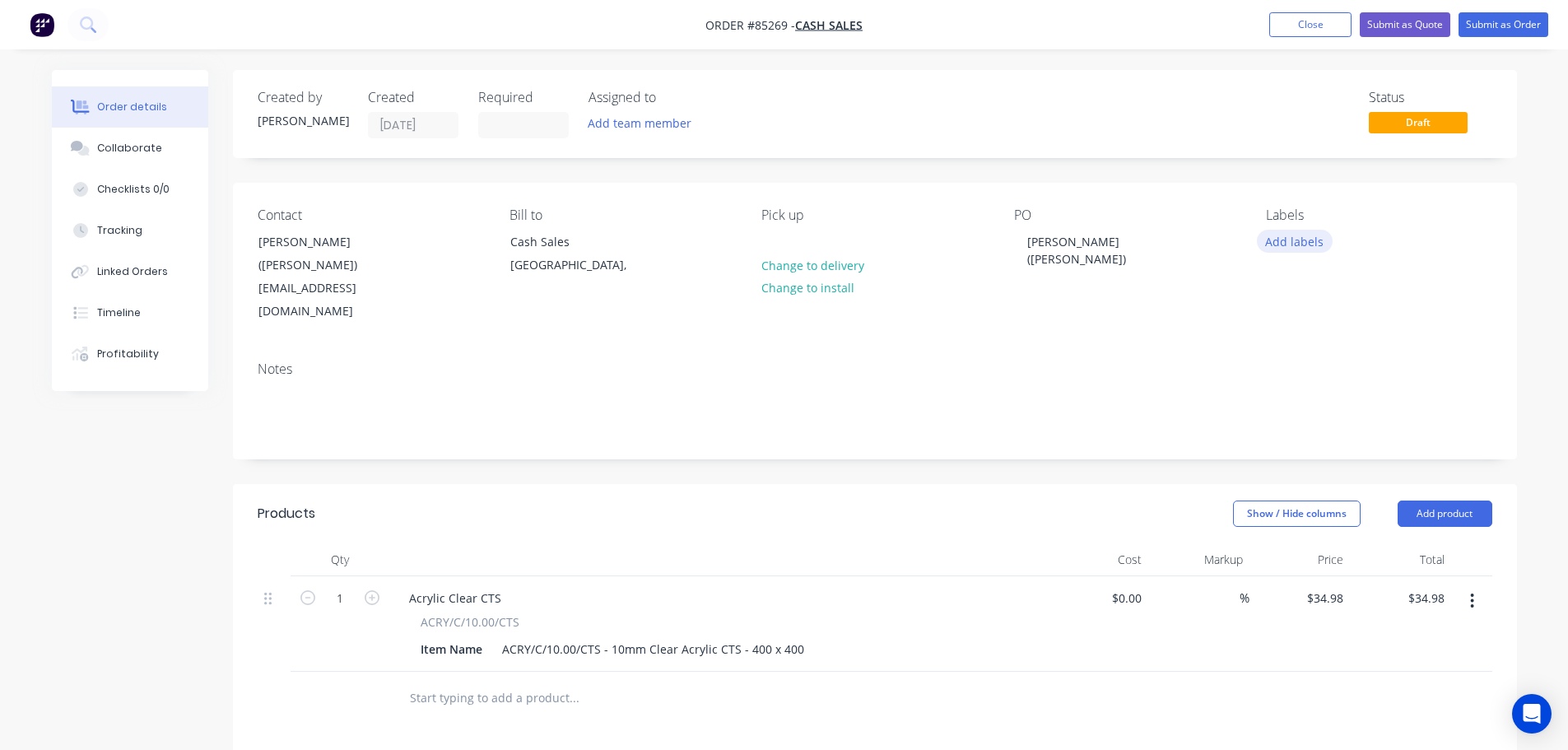
click at [1310, 232] on button "Add labels" at bounding box center [1295, 241] width 76 height 22
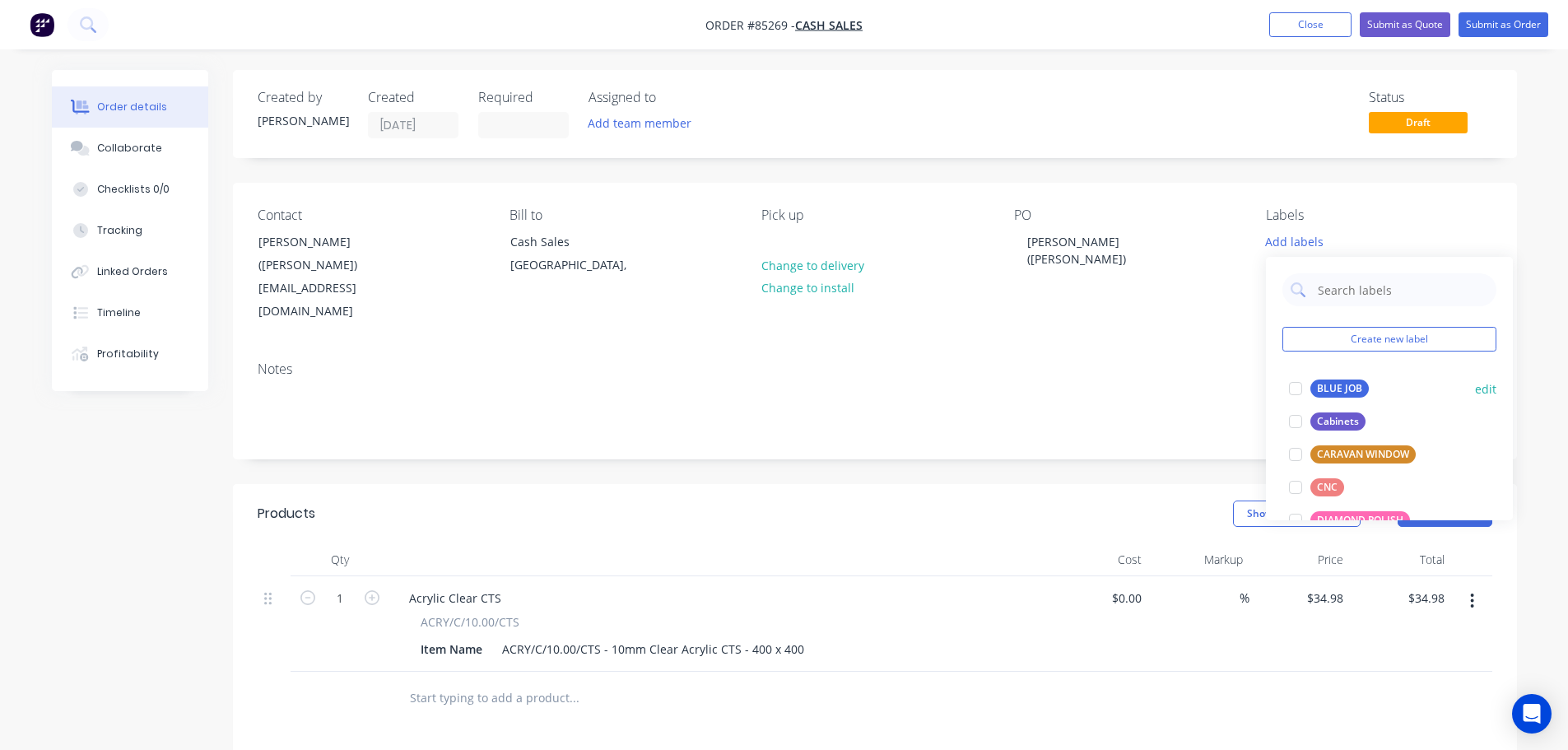
click at [1322, 376] on div "BLUE JOB edit" at bounding box center [1390, 389] width 214 height 33
click at [1354, 393] on div "BLUE JOB" at bounding box center [1339, 388] width 58 height 18
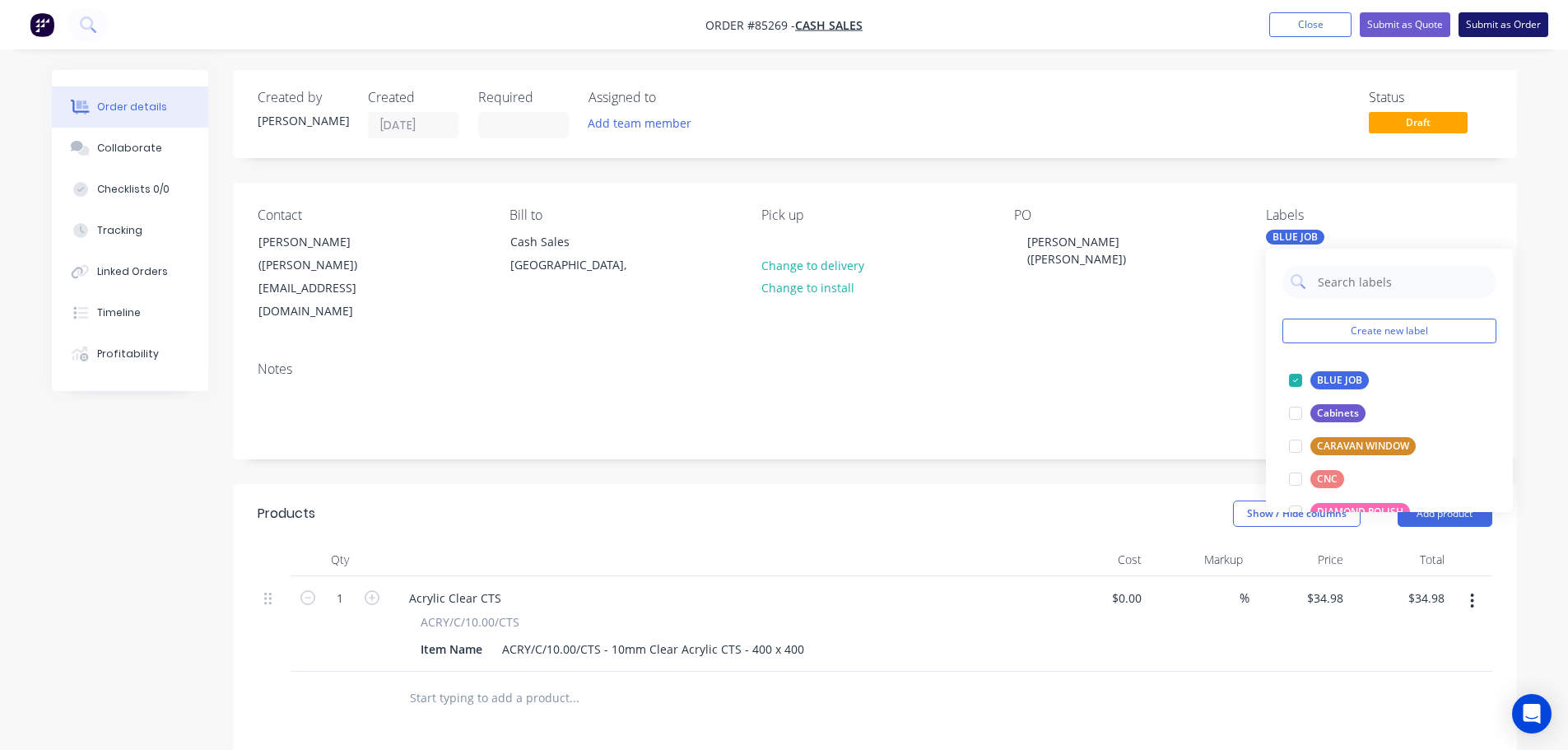
click at [1489, 25] on button "Submit as Order" at bounding box center [1503, 24] width 90 height 25
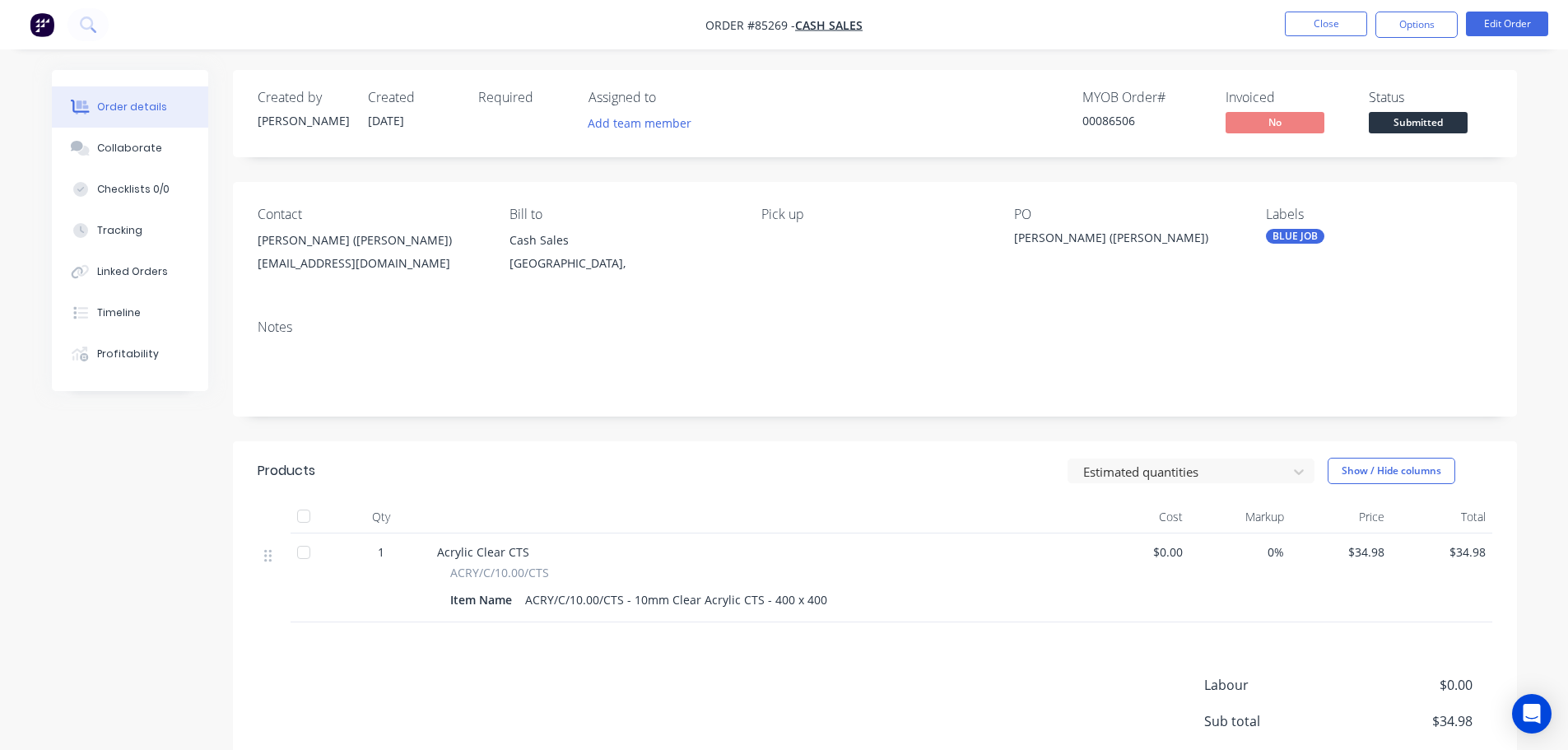
click at [1408, 110] on div "Status Submitted" at bounding box center [1431, 114] width 124 height 48
click at [1408, 127] on span "Submitted" at bounding box center [1419, 122] width 99 height 21
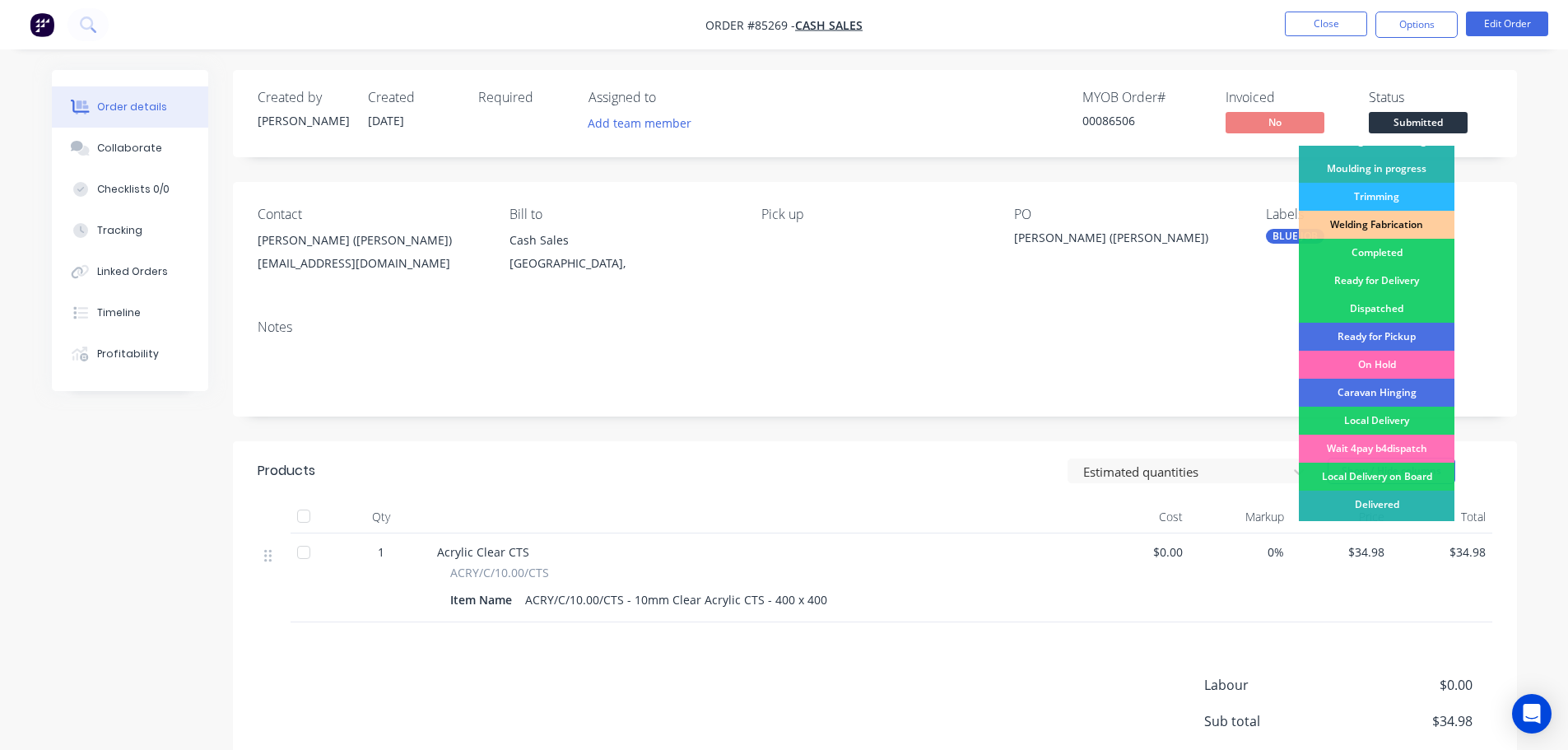
scroll to position [325, 0]
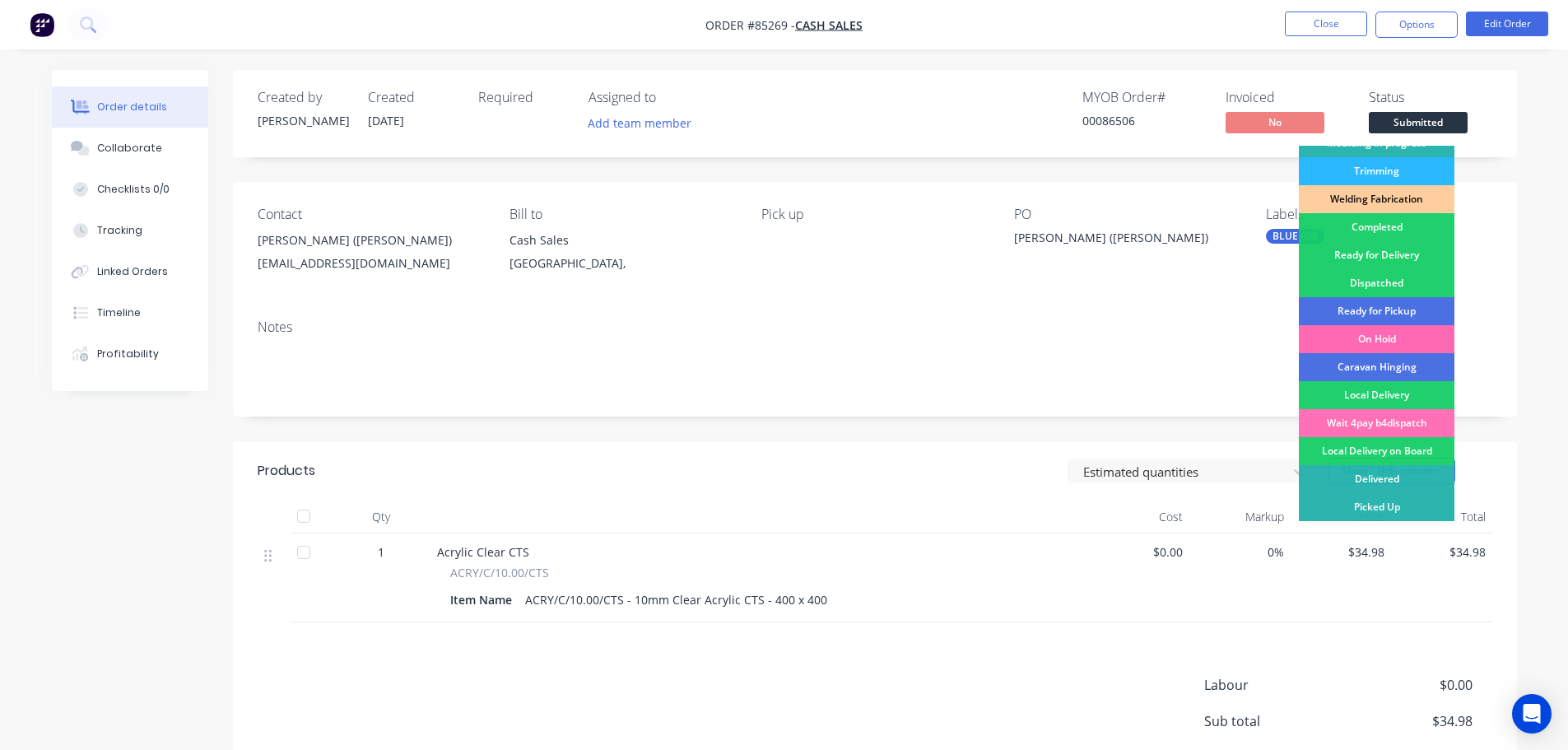
click at [1370, 343] on div "On Hold" at bounding box center [1377, 339] width 155 height 28
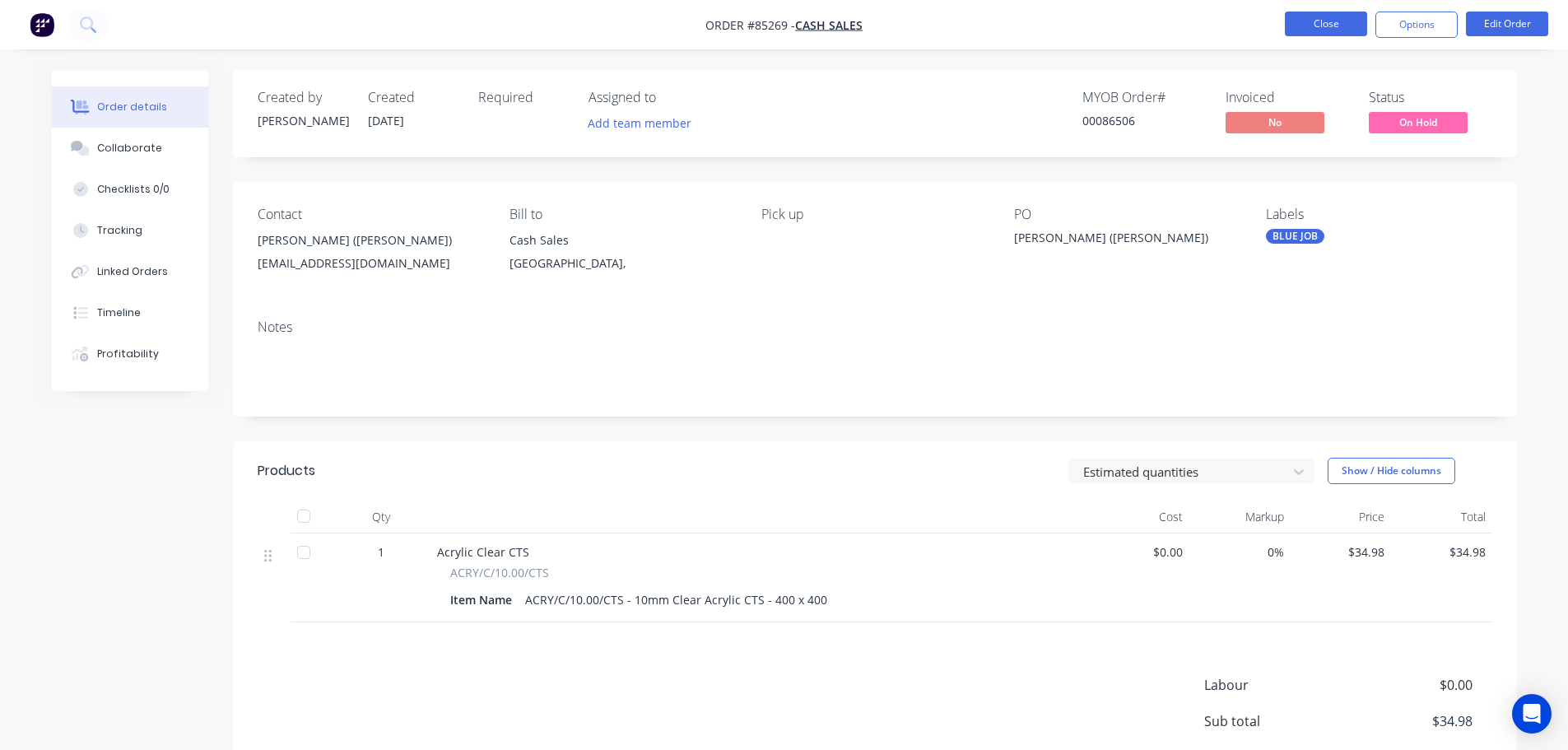
click at [1343, 25] on button "Close" at bounding box center [1326, 23] width 82 height 25
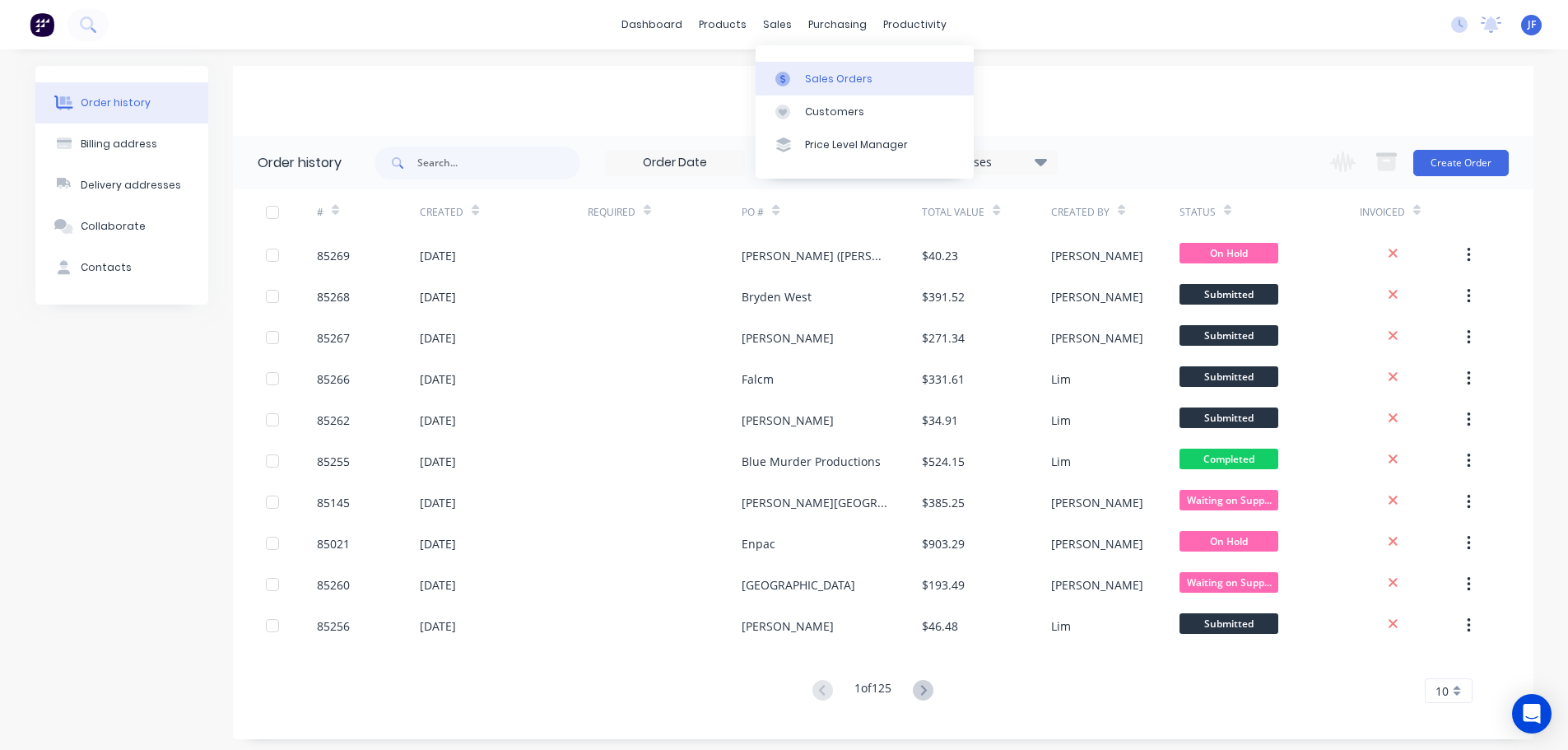
click at [801, 69] on link "Sales Orders" at bounding box center [864, 78] width 218 height 33
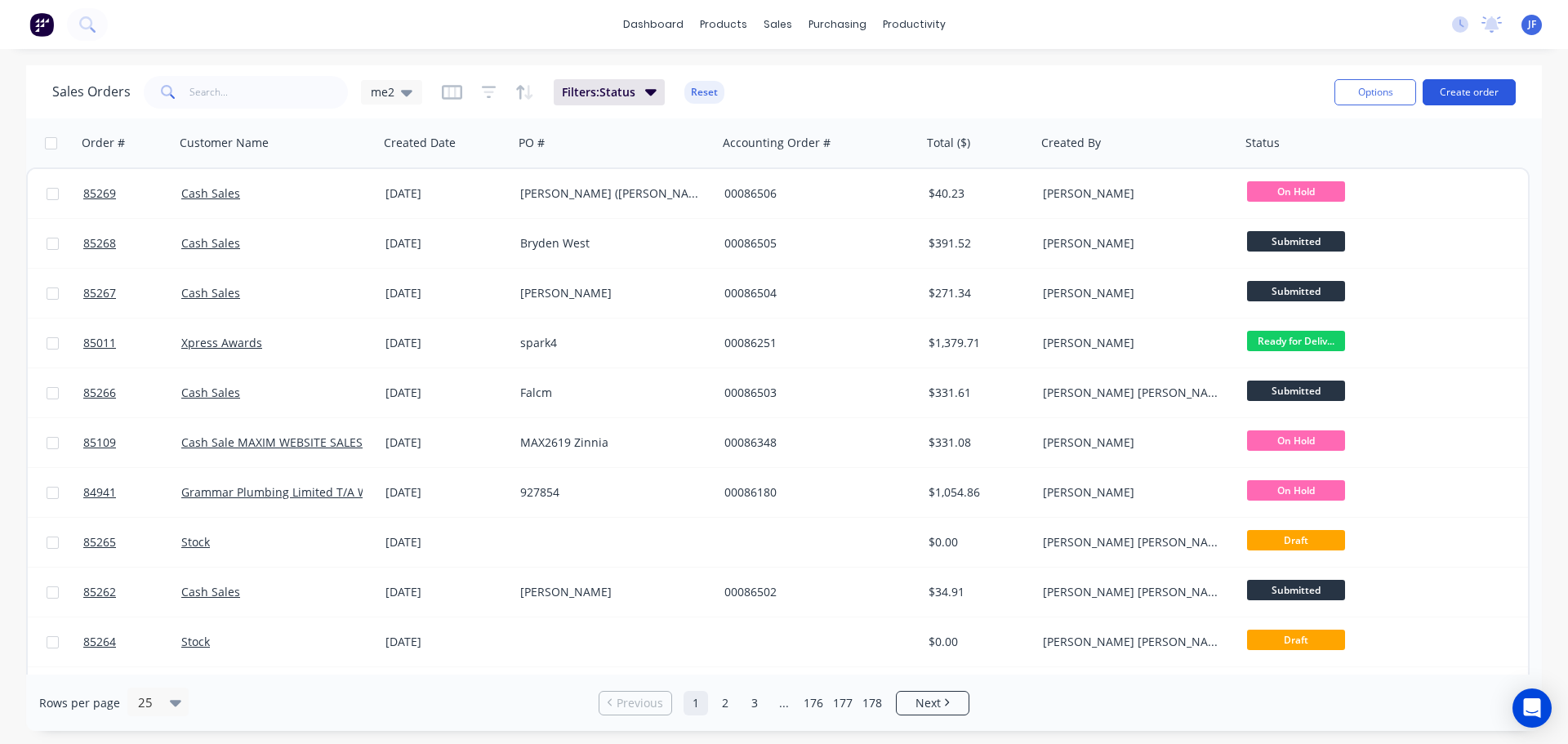
click at [1477, 93] on button "Create order" at bounding box center [1469, 92] width 93 height 26
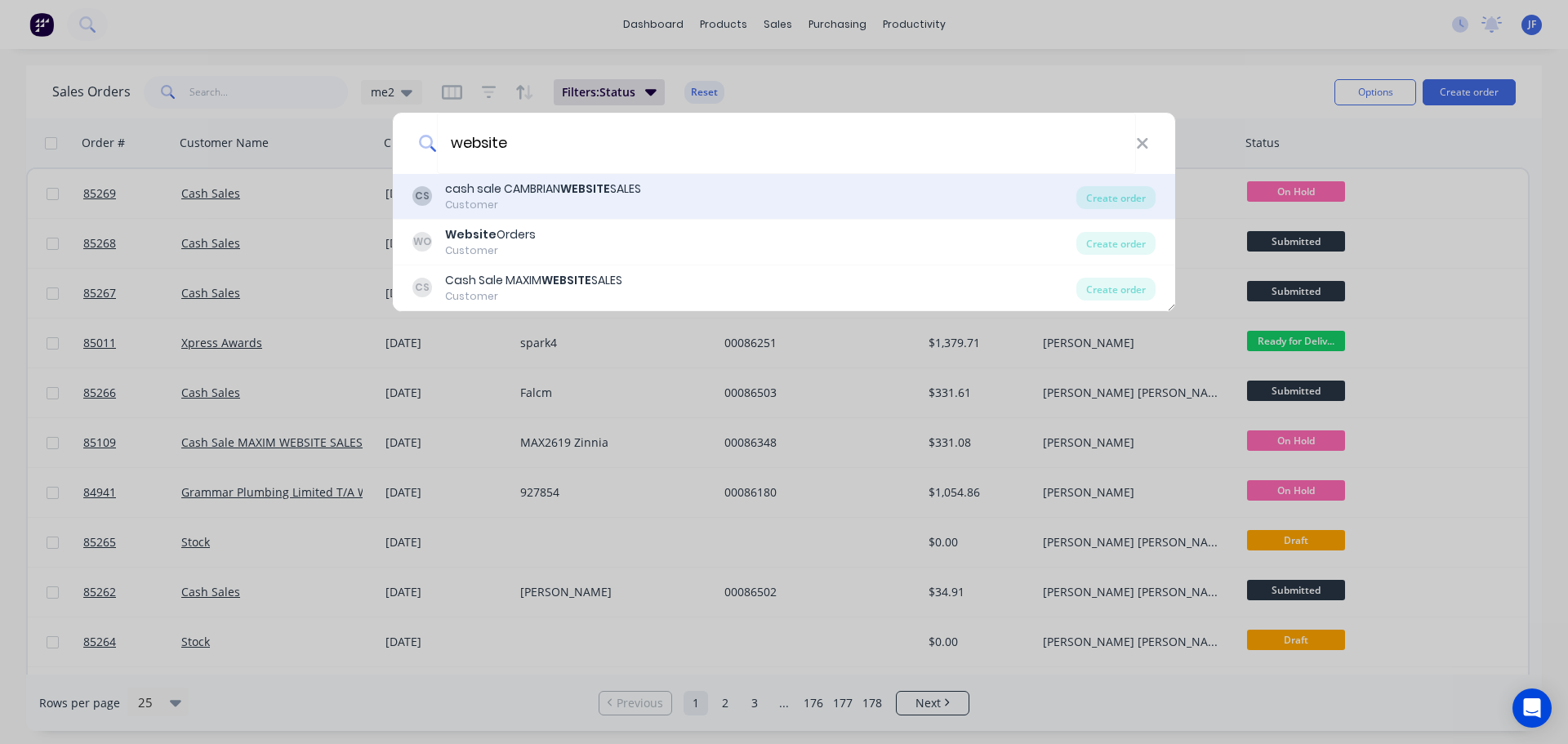
type input "website"
click at [729, 209] on div "CS cash sale CAMBRIAN WEBSITE SALES Customer" at bounding box center [745, 197] width 664 height 32
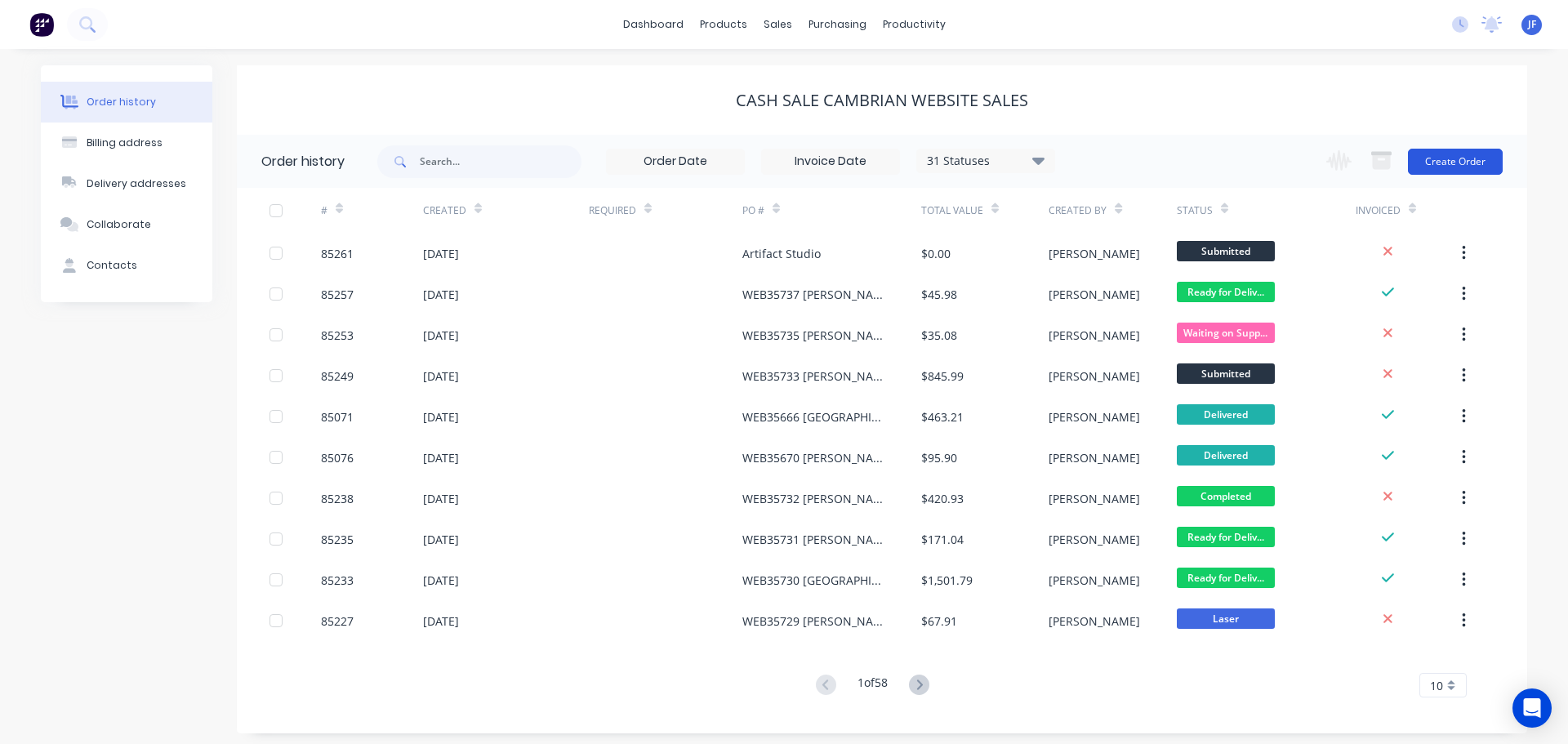
click at [1472, 164] on button "Create Order" at bounding box center [1455, 161] width 95 height 26
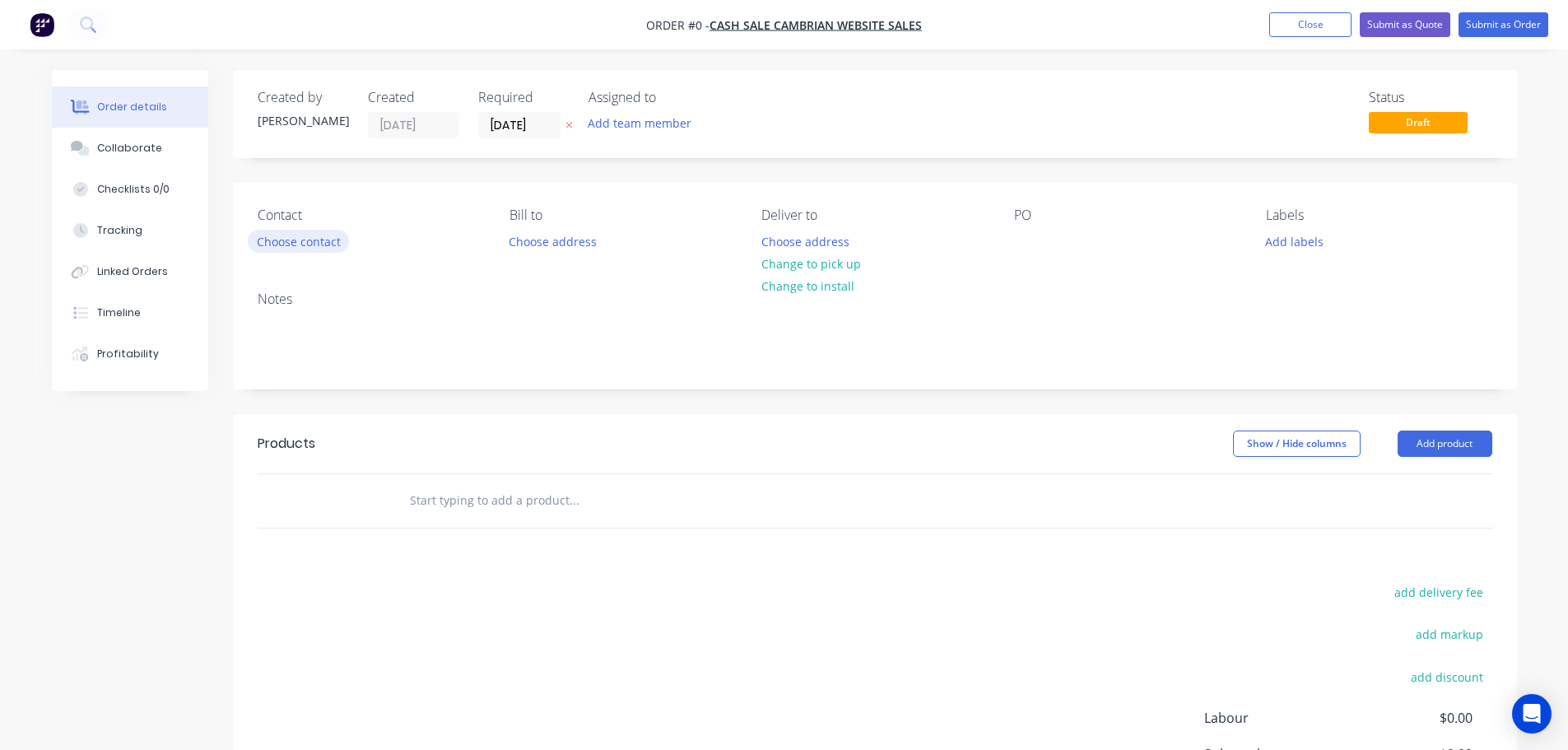
click at [310, 239] on button "Choose contact" at bounding box center [298, 241] width 102 height 22
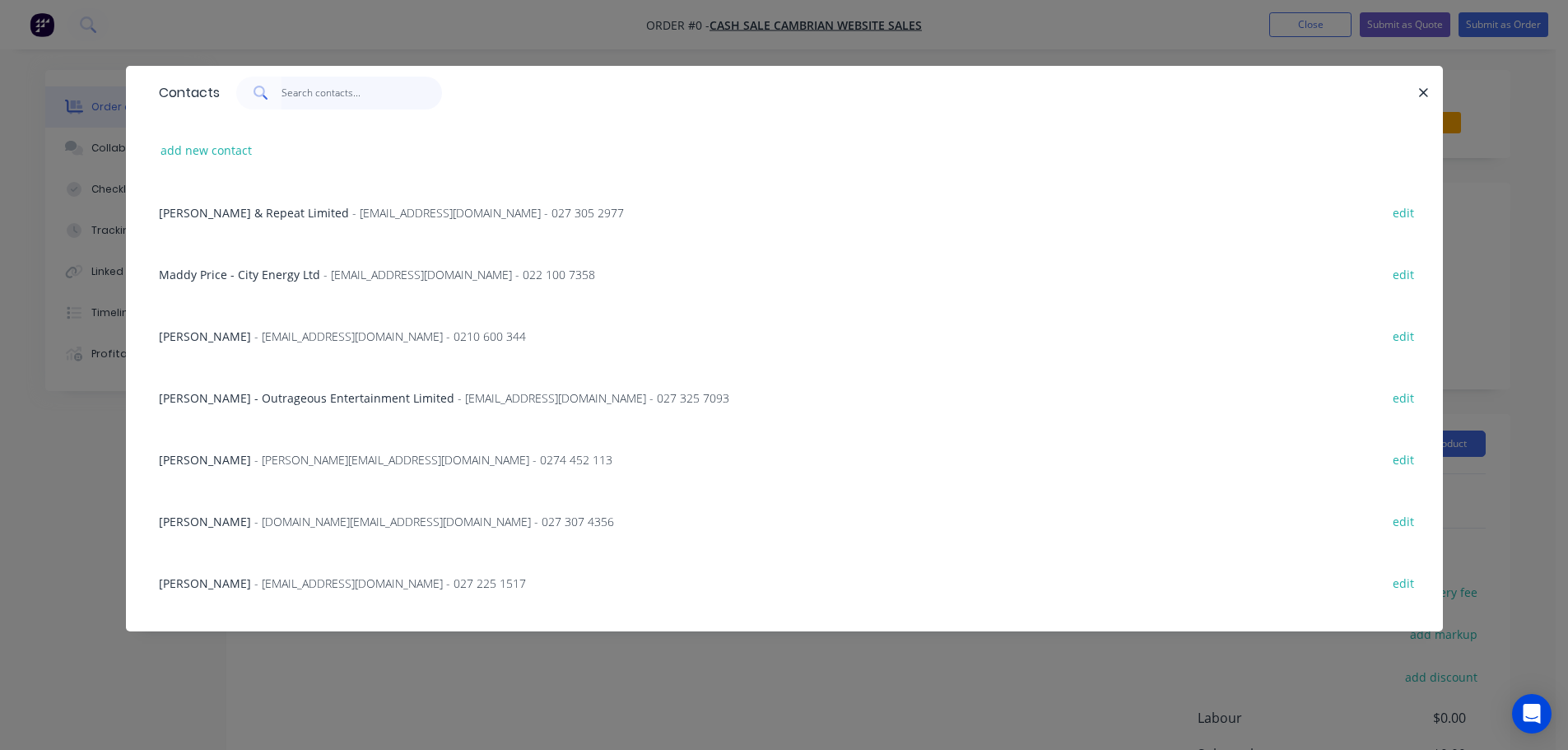
click at [331, 94] on input "text" at bounding box center [362, 93] width 161 height 33
paste input "Stanier Engineering"
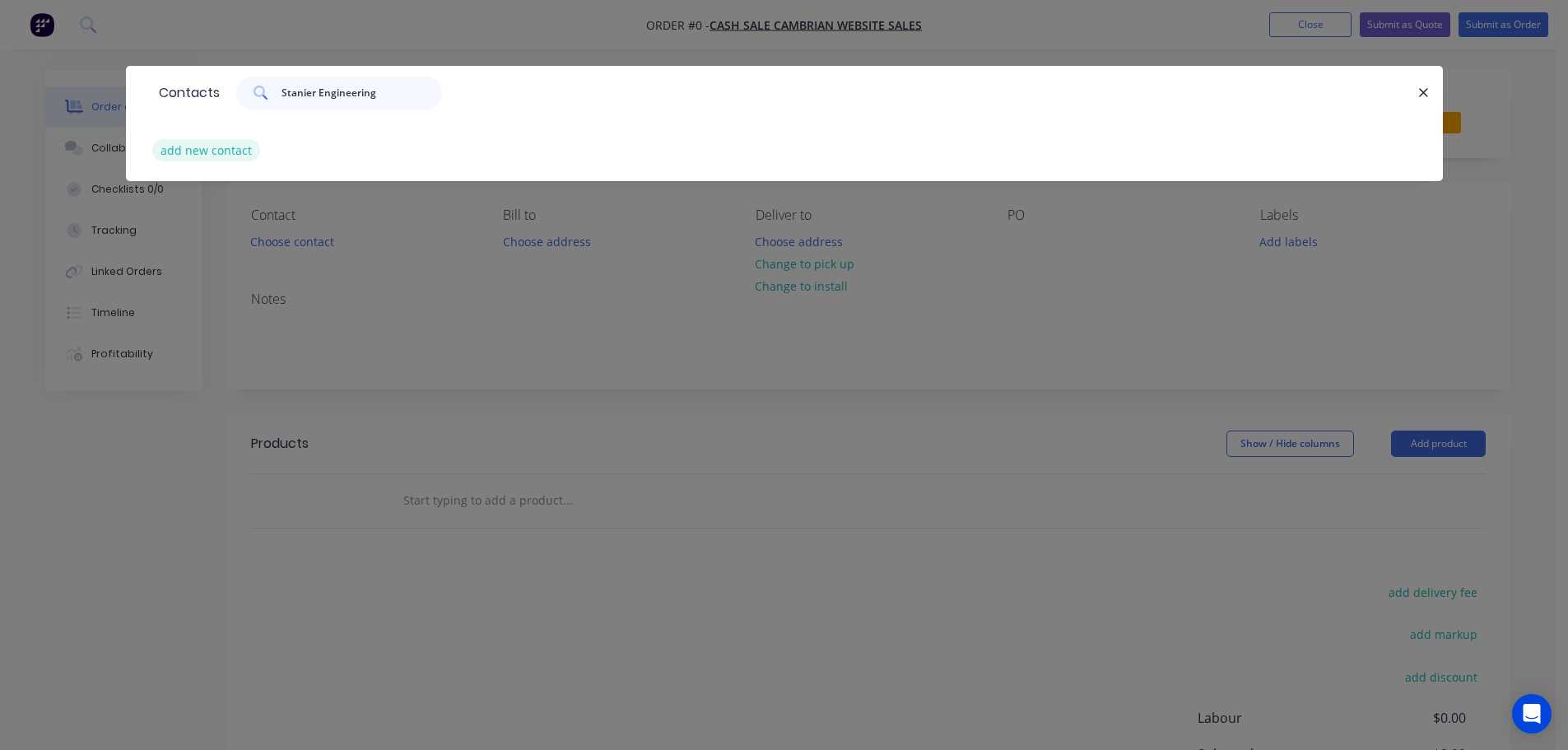
type input "Stanier Engineering"
click at [237, 147] on button "add new contact" at bounding box center [206, 150] width 108 height 22
select select "NZ"
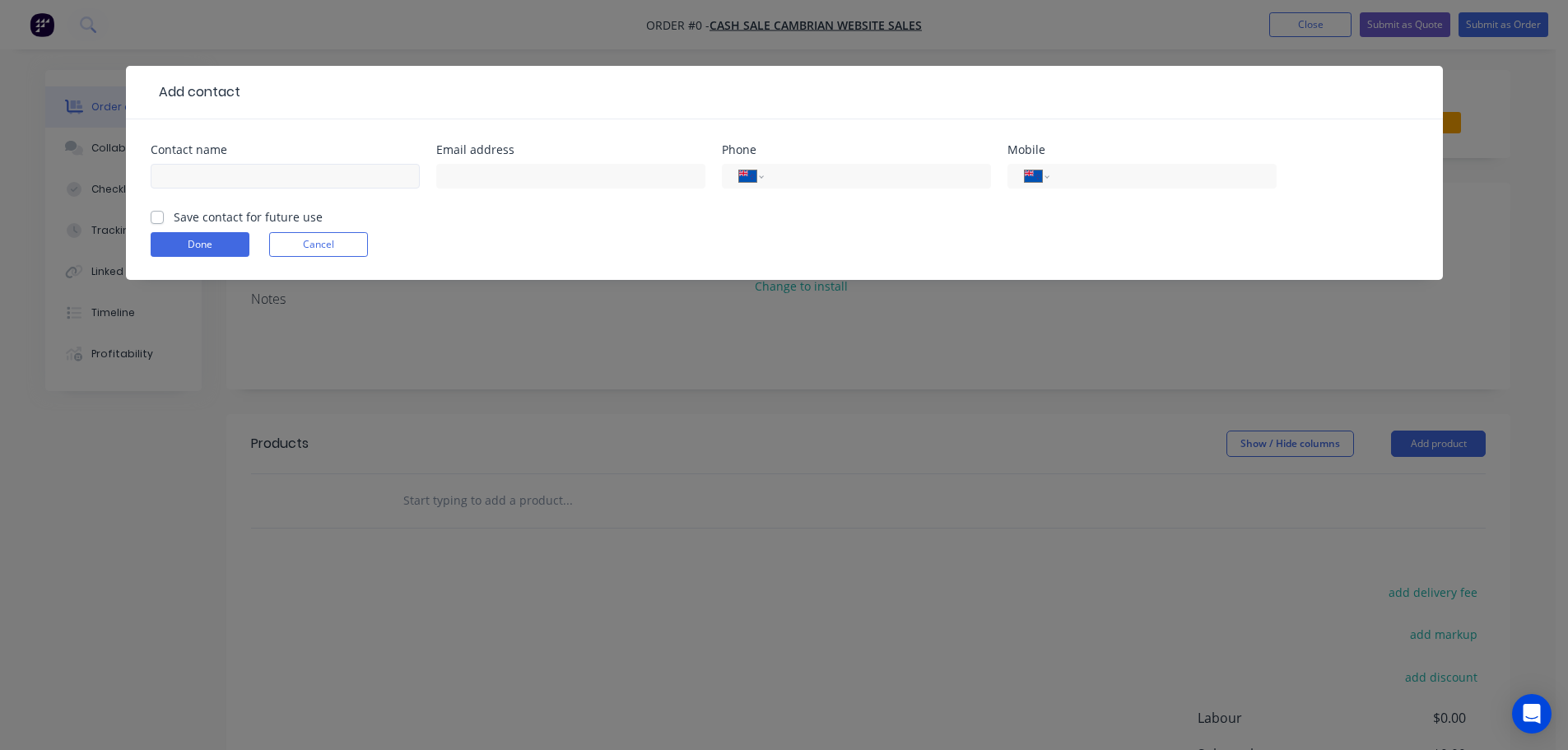
click at [238, 173] on input "text" at bounding box center [284, 176] width 269 height 25
type input "Stanier Engineering"
click at [228, 222] on label "Save contact for future use" at bounding box center [248, 217] width 149 height 17
click at [164, 222] on input "Save contact for future use" at bounding box center [156, 216] width 13 height 15
checkbox input "true"
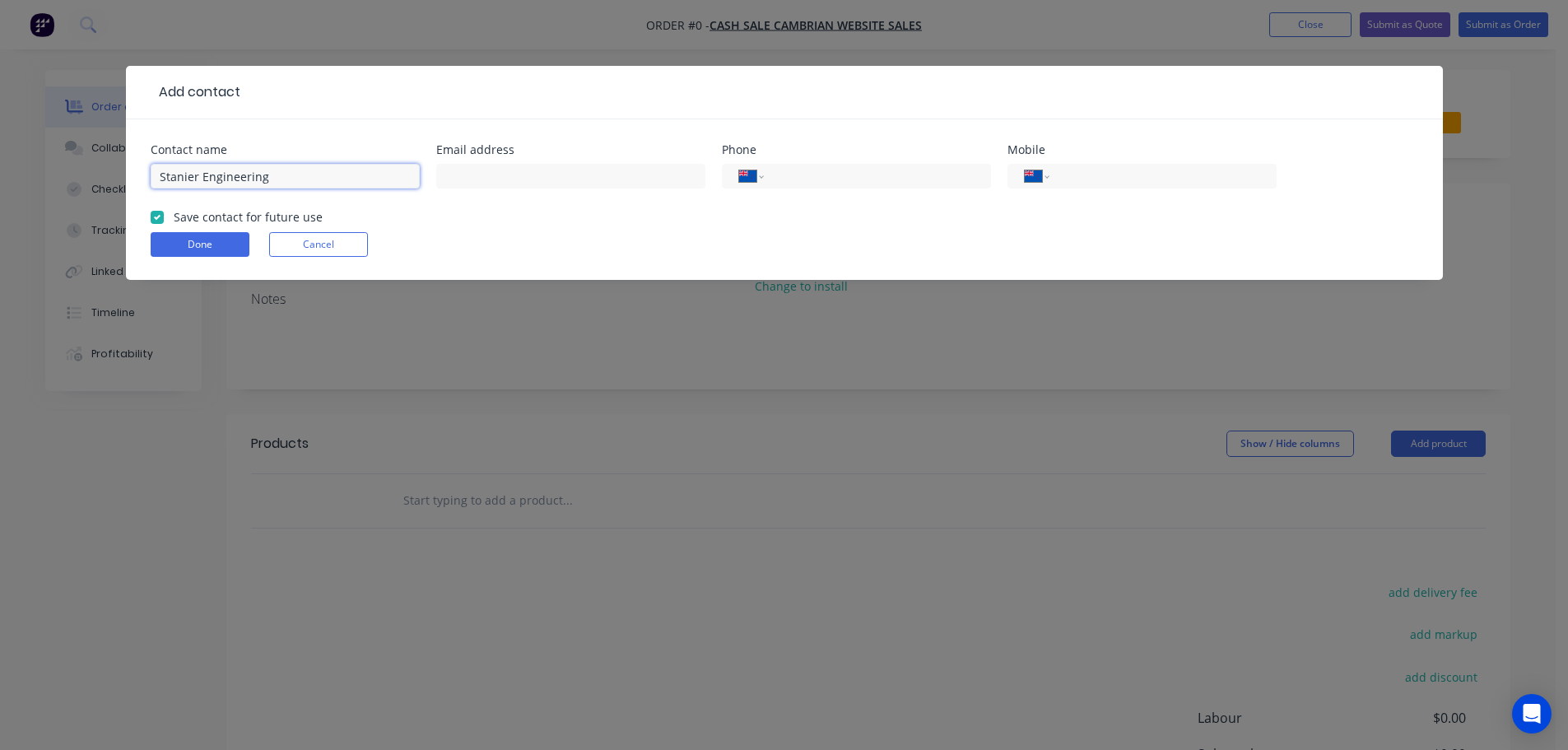
click at [275, 172] on input "Stanier Engineering" at bounding box center [284, 176] width 269 height 25
paste input "[PERSON_NAME]"
type input "Stanier Engineering - [PERSON_NAME]"
click at [1116, 183] on input "tel" at bounding box center [1159, 177] width 197 height 19
paste input "021 101 0006"
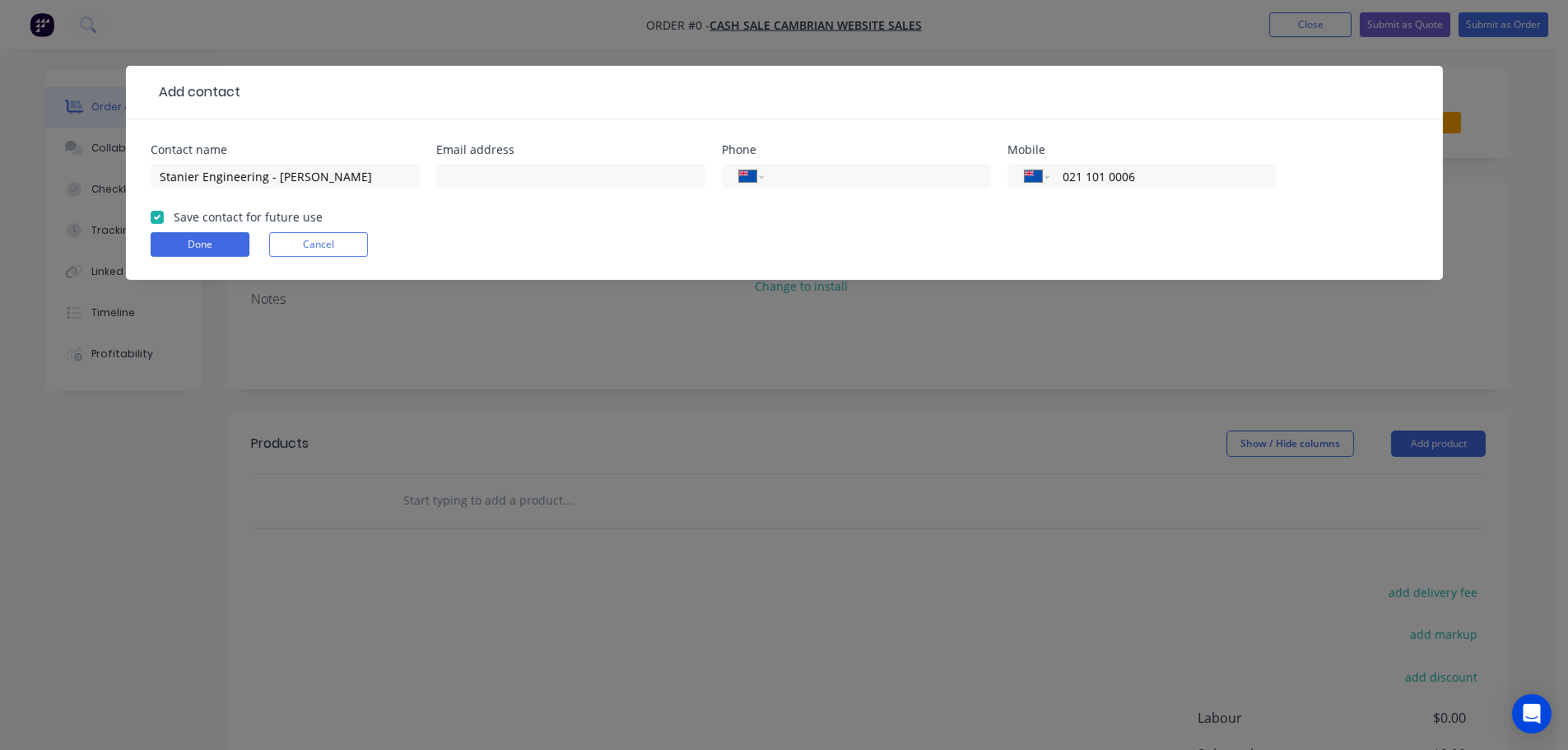
type input "021 101 0006"
click at [497, 174] on input "text" at bounding box center [570, 176] width 269 height 25
paste input "[PERSON_NAME][EMAIL_ADDRESS][DOMAIN_NAME]"
type input "[PERSON_NAME][EMAIL_ADDRESS][DOMAIN_NAME]"
click at [215, 242] on button "Done" at bounding box center [200, 244] width 99 height 25
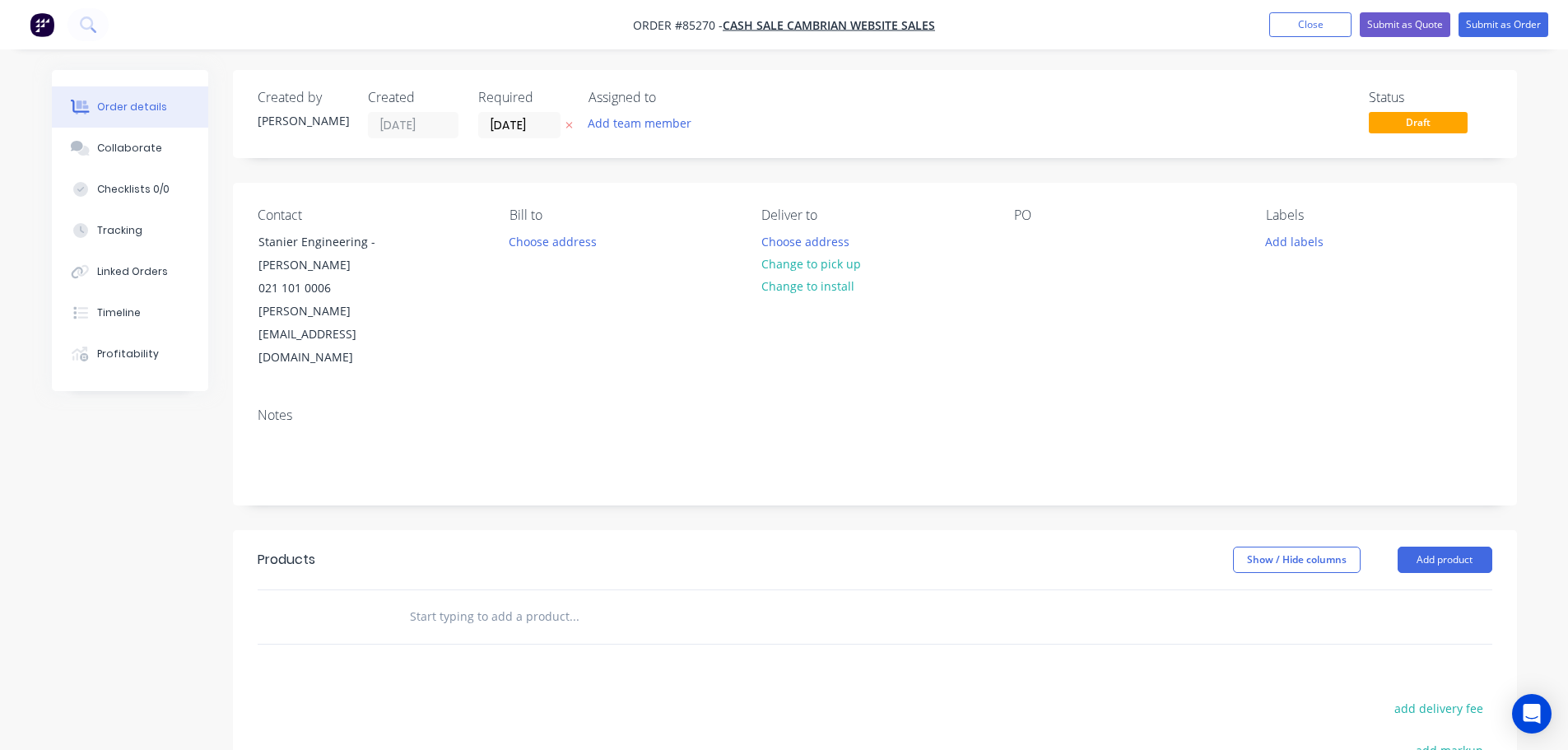
click at [562, 125] on button "button" at bounding box center [569, 126] width 17 height 19
click at [808, 241] on button "Choose address" at bounding box center [804, 241] width 105 height 22
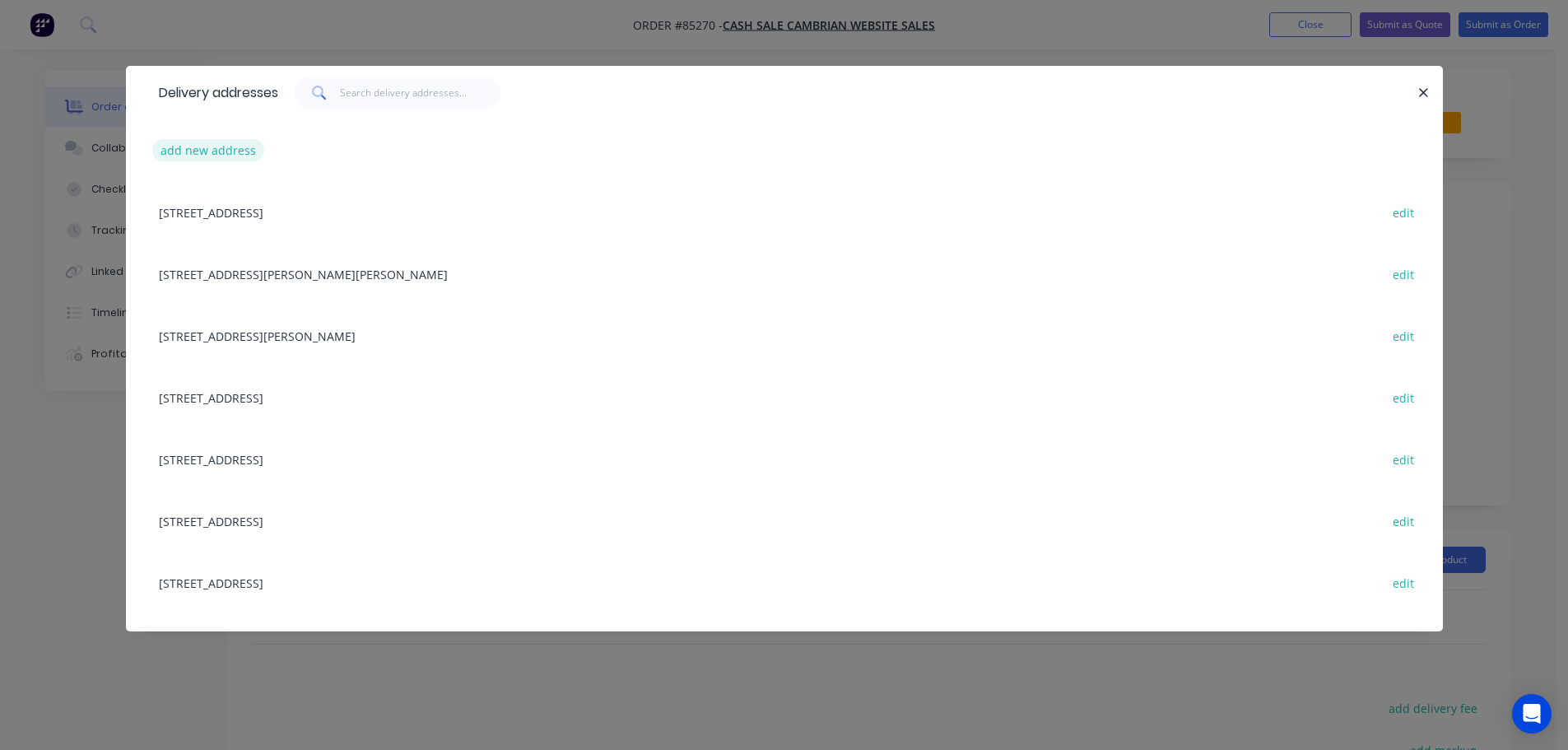
click at [190, 149] on button "add new address" at bounding box center [208, 150] width 113 height 22
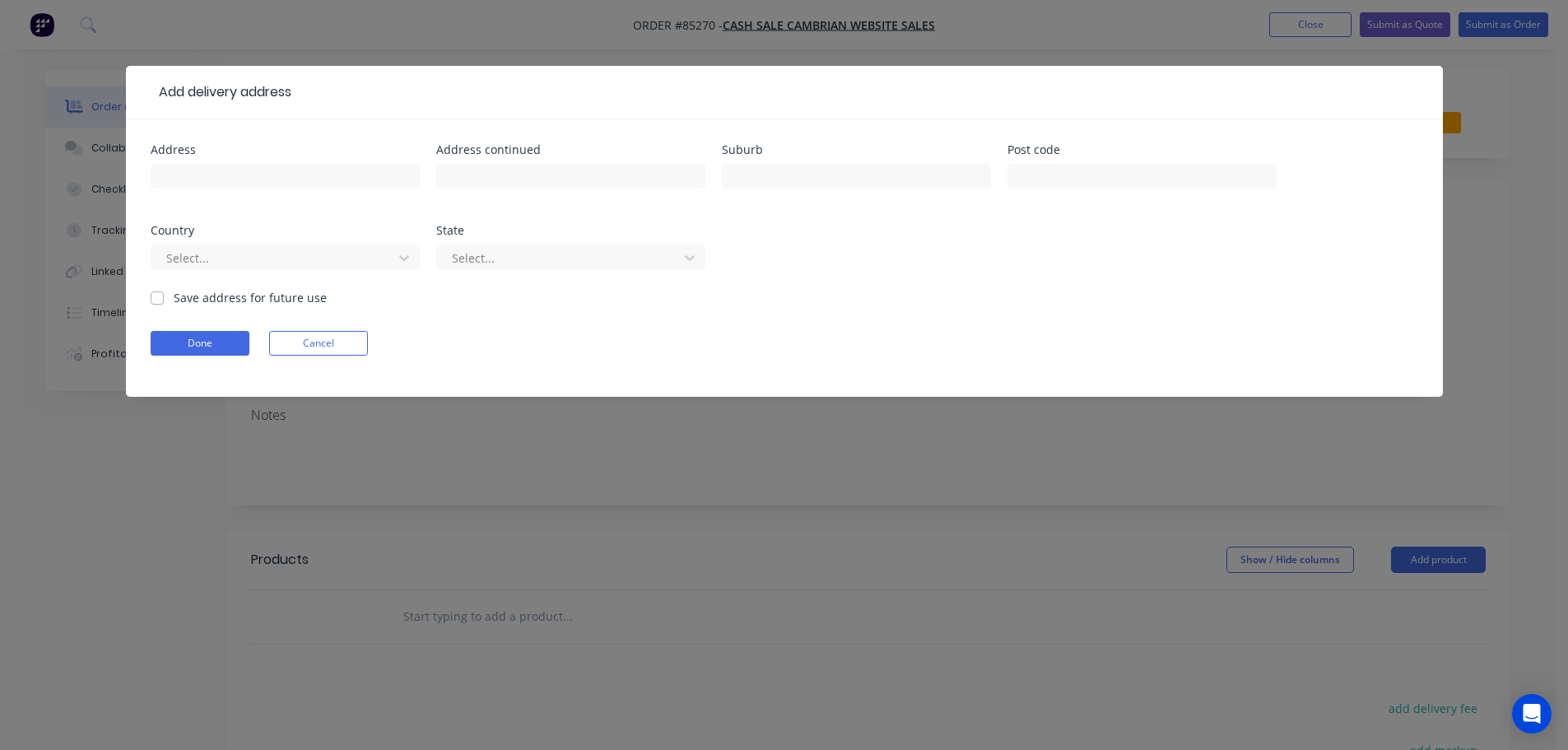
click at [202, 186] on input "text" at bounding box center [284, 176] width 269 height 25
type input "[STREET_ADDRESS]"
click at [229, 349] on button "Done" at bounding box center [200, 343] width 99 height 25
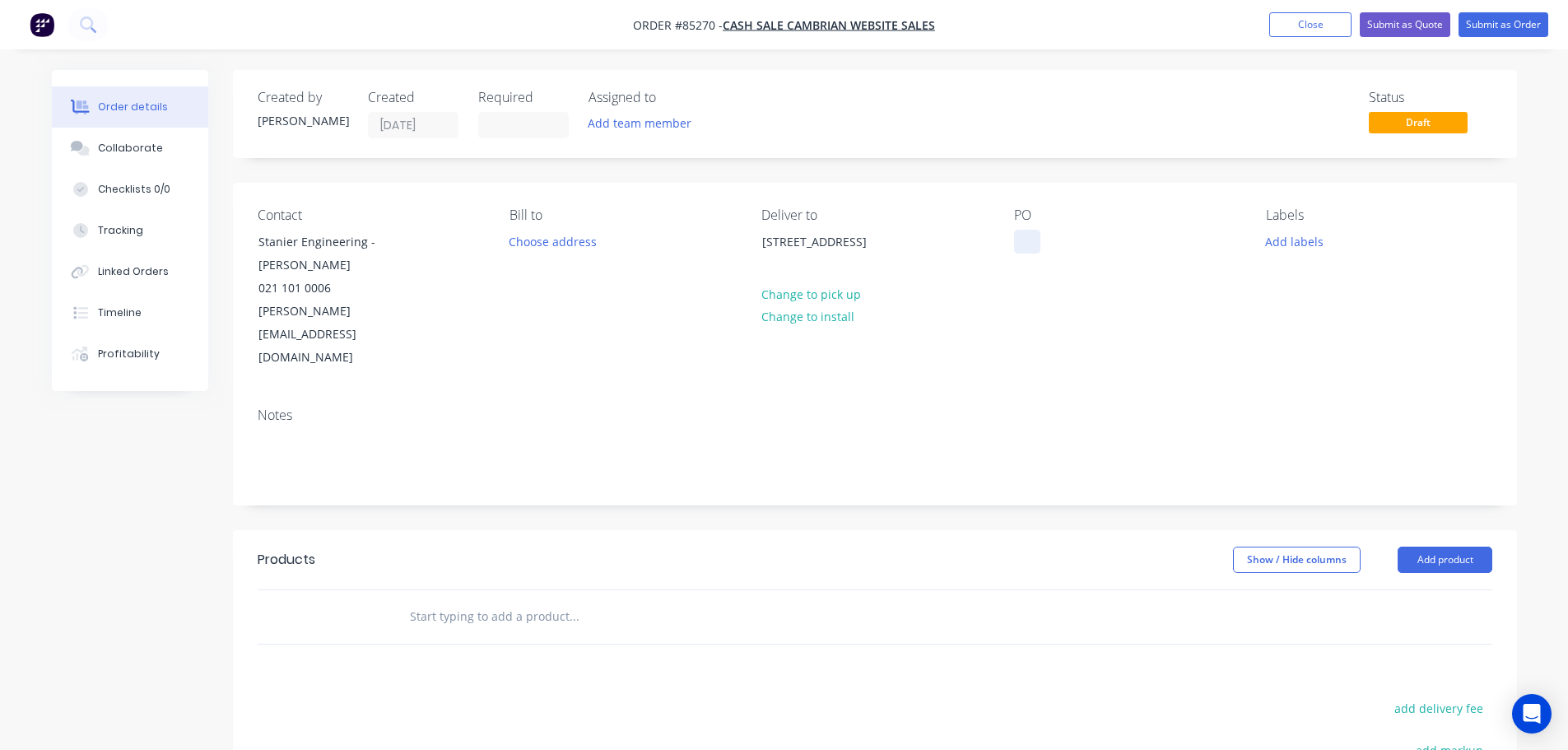
click at [1021, 235] on div at bounding box center [1027, 242] width 26 height 24
drag, startPoint x: 362, startPoint y: 239, endPoint x: 238, endPoint y: 237, distance: 124.0
click at [238, 237] on div "Contact Stanier Engineering - [PERSON_NAME] 021 101 0006 [PERSON_NAME][EMAIL_AD…" at bounding box center [875, 289] width 1284 height 212
copy div "Stanier Engineering"
click at [1089, 238] on div "WEB35739" at bounding box center [1056, 242] width 84 height 24
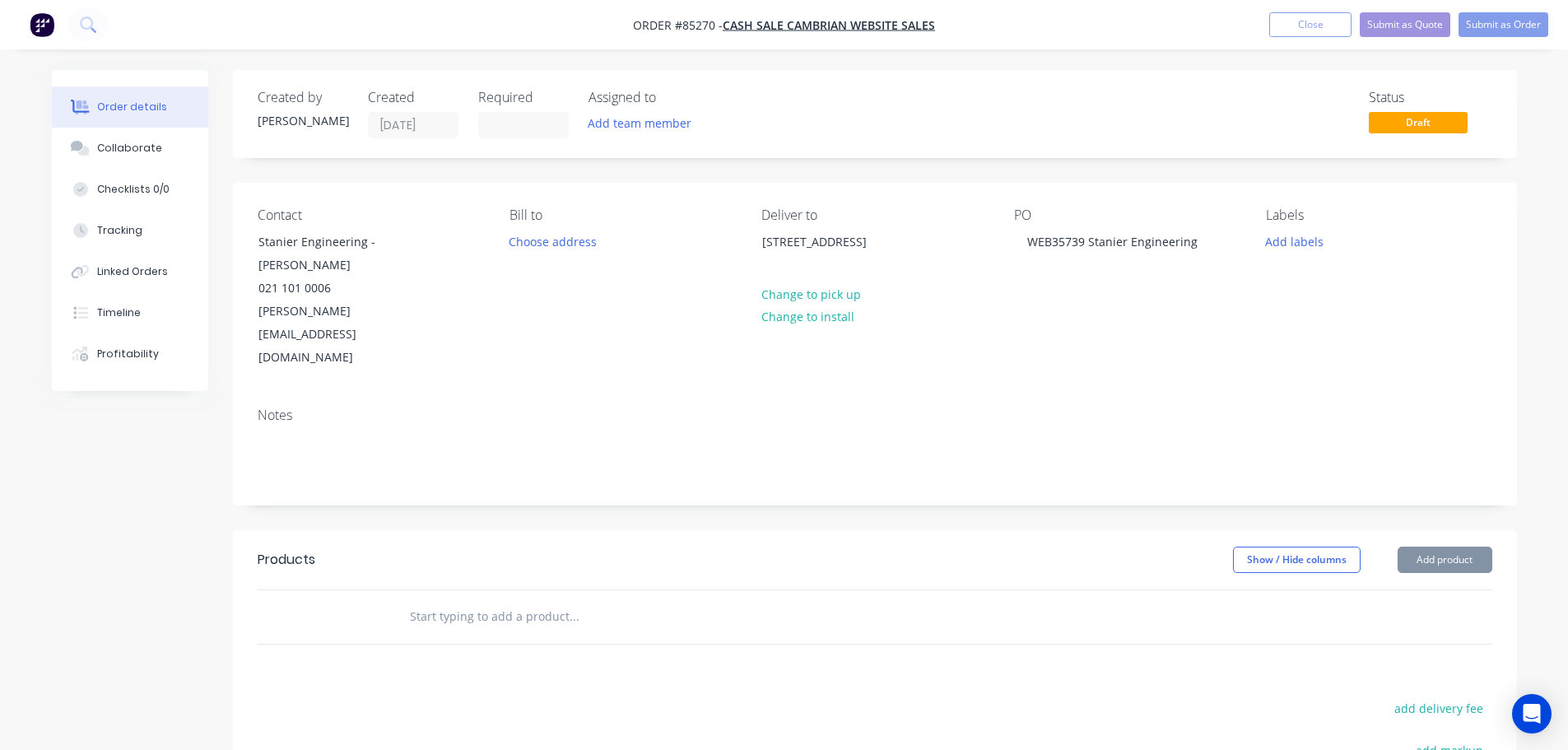
click at [1089, 279] on div "PO WEB35739 Stanier Engineering" at bounding box center [1126, 289] width 225 height 162
click at [1312, 240] on button "Add labels" at bounding box center [1295, 241] width 76 height 22
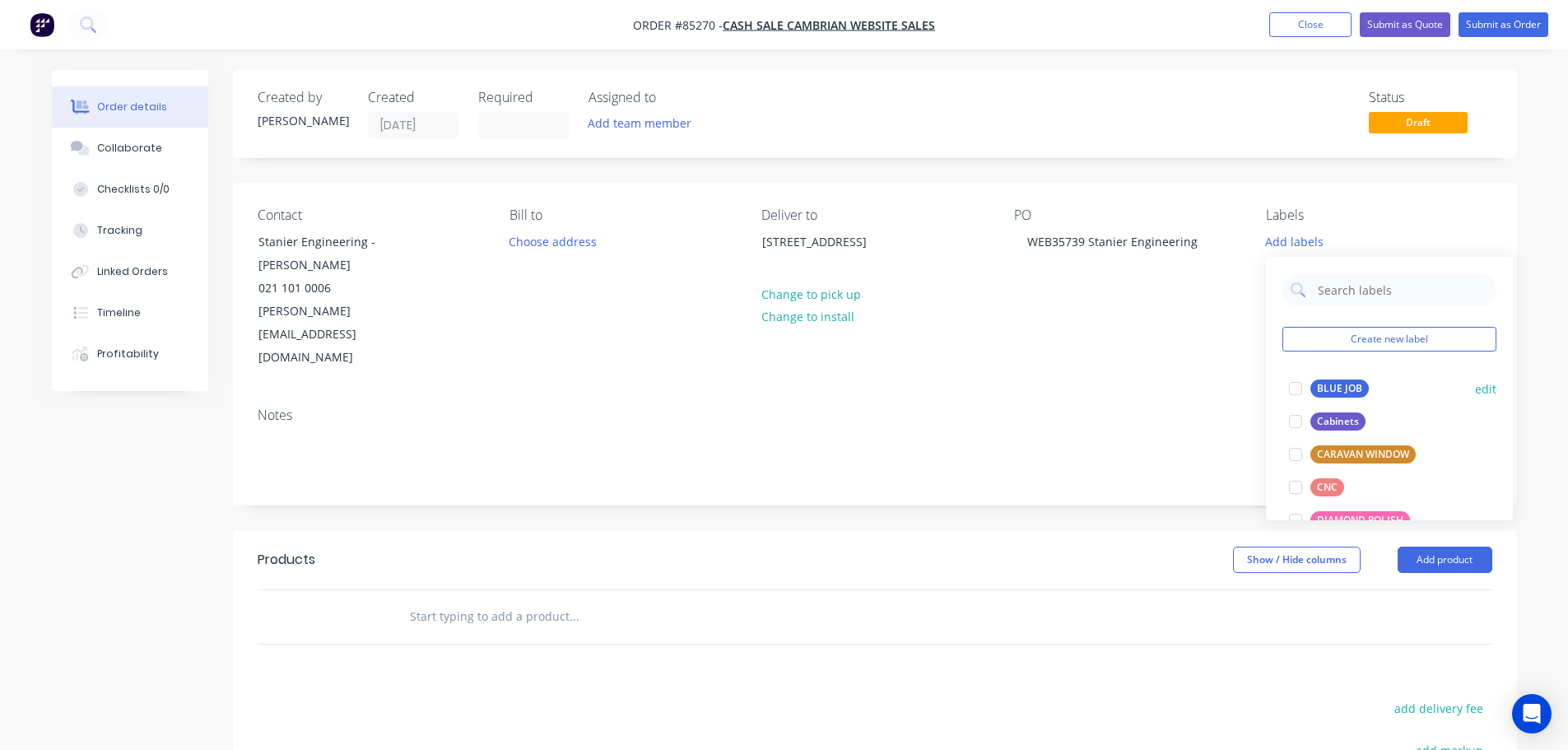
click at [1313, 390] on div "BLUE JOB" at bounding box center [1339, 388] width 58 height 18
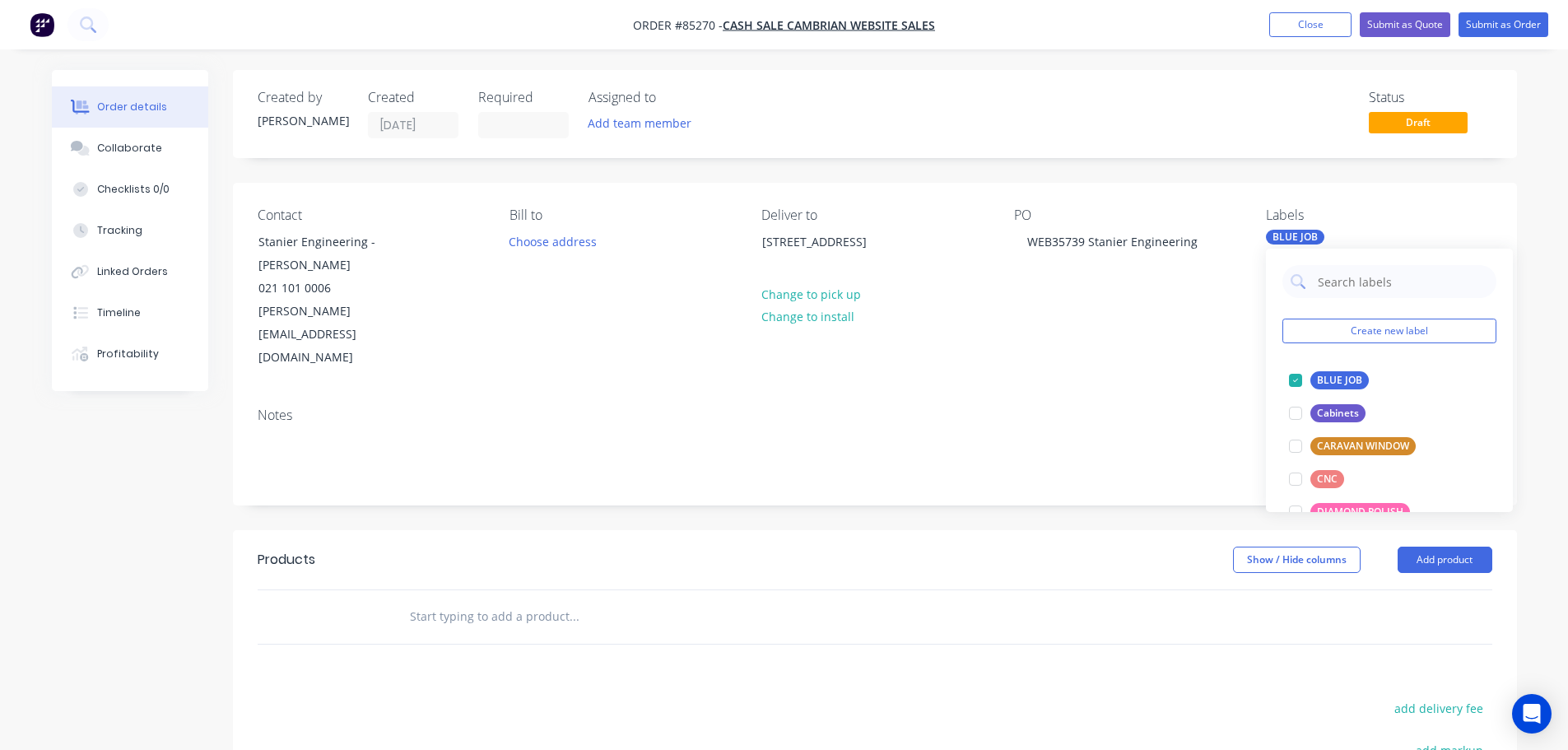
click at [418, 601] on input "text" at bounding box center [574, 617] width 330 height 33
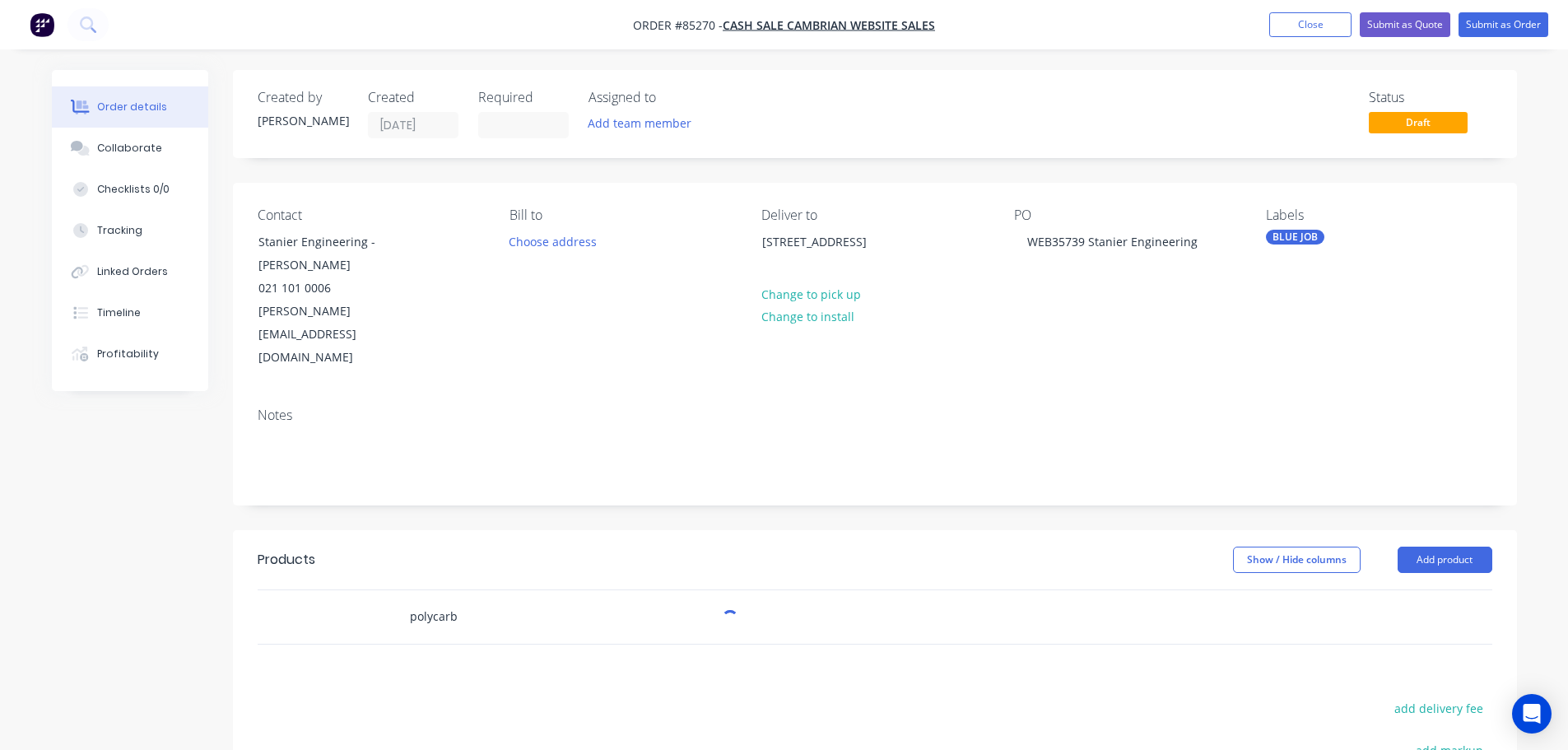
scroll to position [165, 0]
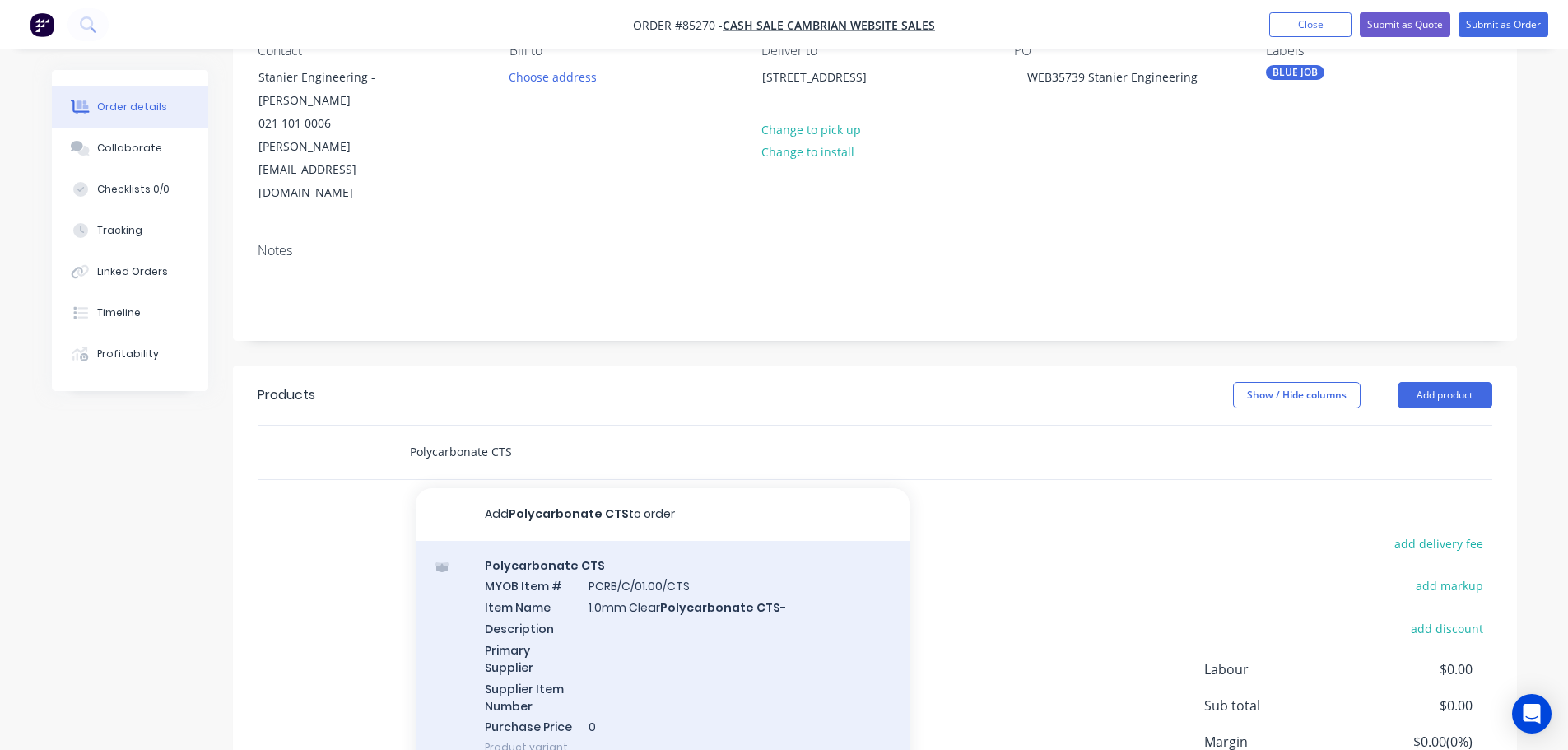
type input "Polycarbonate CTS"
click at [569, 566] on div "Polycarbonate CTS MYOB Item # PCRB/C/01.00/CTS Item Name 1.0mm Clear Polycarbon…" at bounding box center [663, 656] width 494 height 231
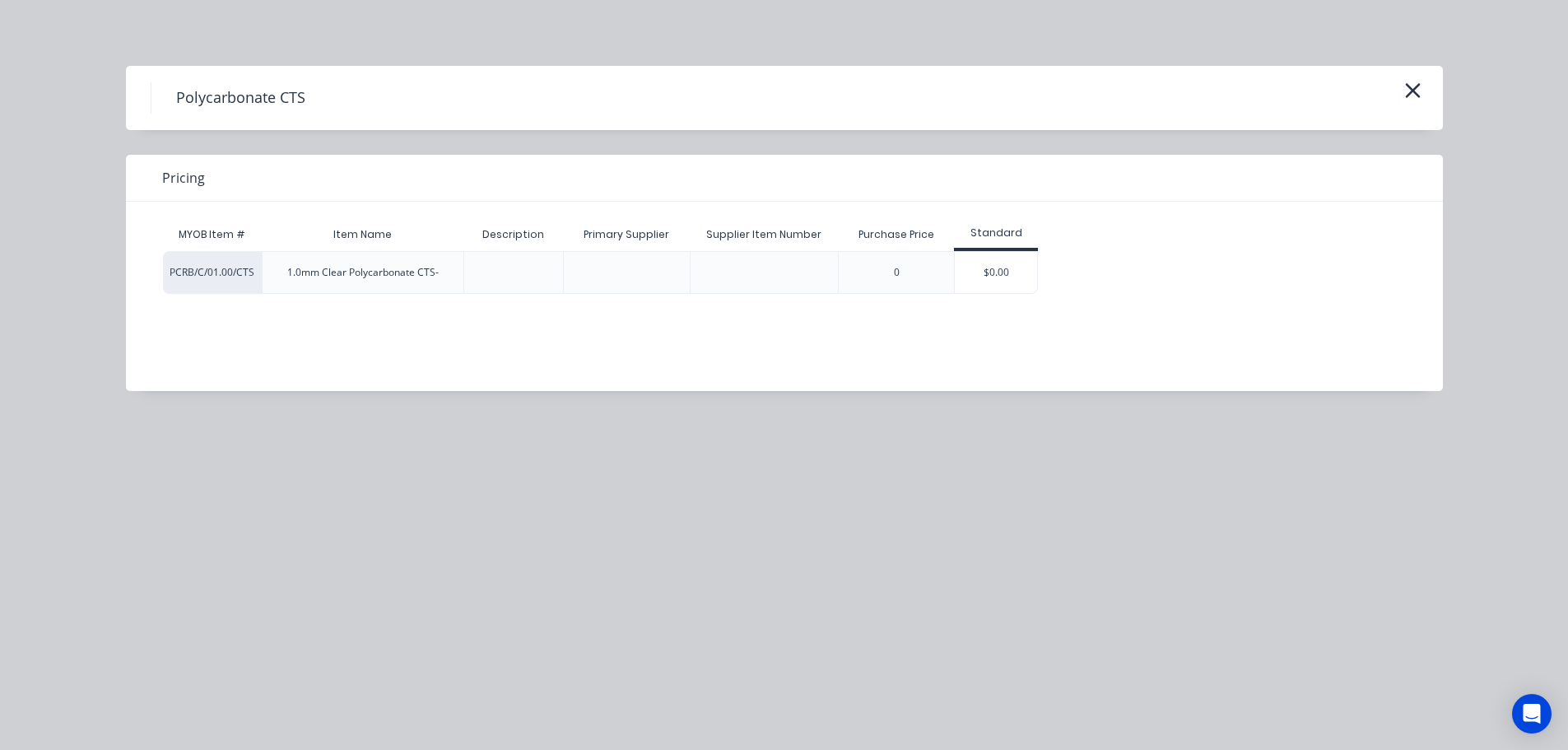
click at [967, 272] on div "$0.00" at bounding box center [996, 272] width 82 height 41
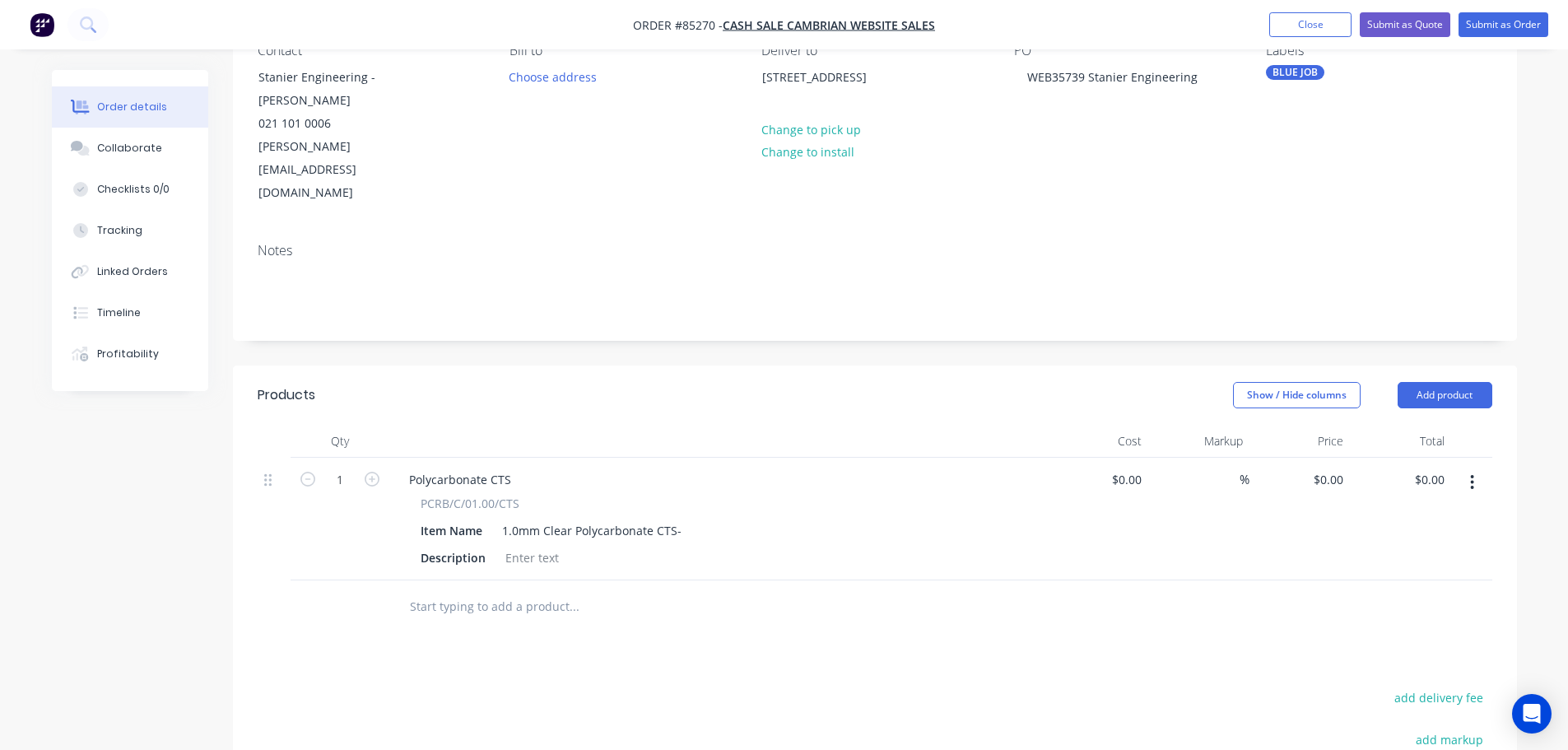
click at [340, 466] on div "1" at bounding box center [340, 478] width 43 height 25
click at [530, 552] on div "Polycarbonate CTS PCRB/C/01.00/CTS Item Name 1.0mm Clear Polycarbonate CTS- Des…" at bounding box center [718, 519] width 658 height 123
click at [331, 467] on input "1" at bounding box center [340, 479] width 43 height 25
type input "5"
click at [510, 546] on div at bounding box center [532, 558] width 67 height 24
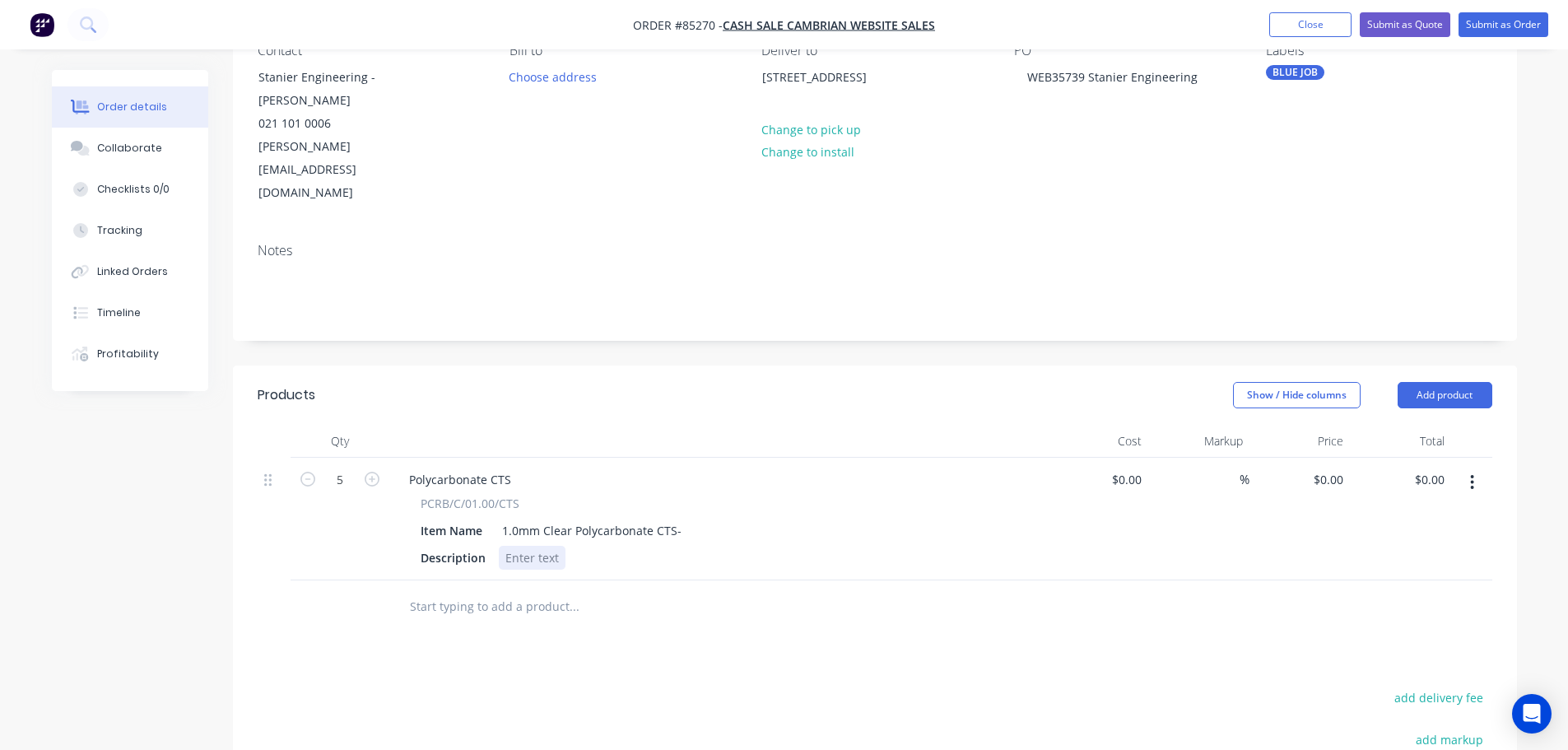
click at [547, 546] on div at bounding box center [532, 558] width 67 height 24
click at [1435, 467] on input "0.00" at bounding box center [1432, 479] width 38 height 24
type input "11.87"
type input "$2.374"
type input "$11.87"
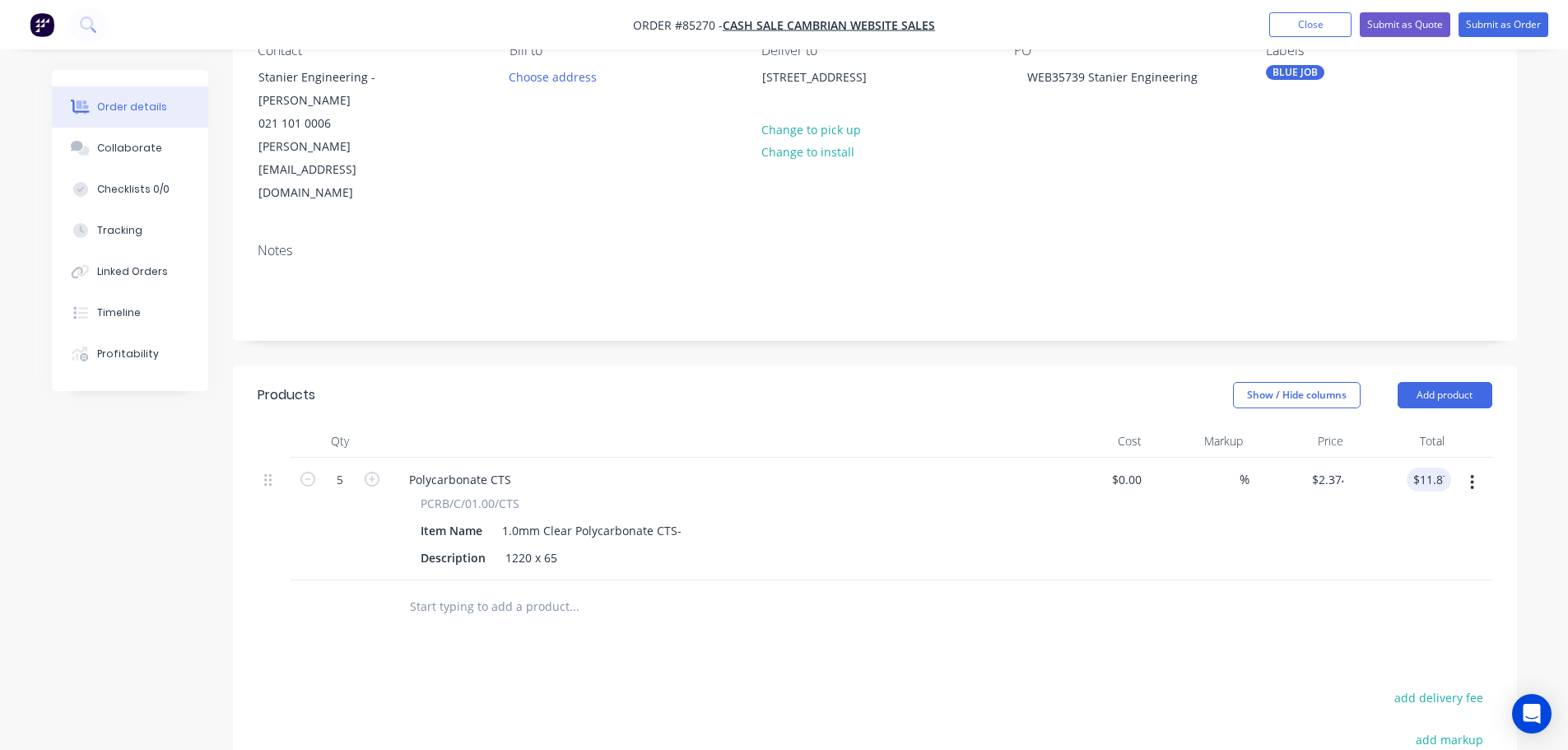
click at [1409, 539] on div "$11.87 11.87" at bounding box center [1401, 519] width 102 height 123
click at [1459, 467] on button "button" at bounding box center [1471, 482] width 38 height 30
click at [1425, 547] on div "Duplicate" at bounding box center [1414, 559] width 126 height 24
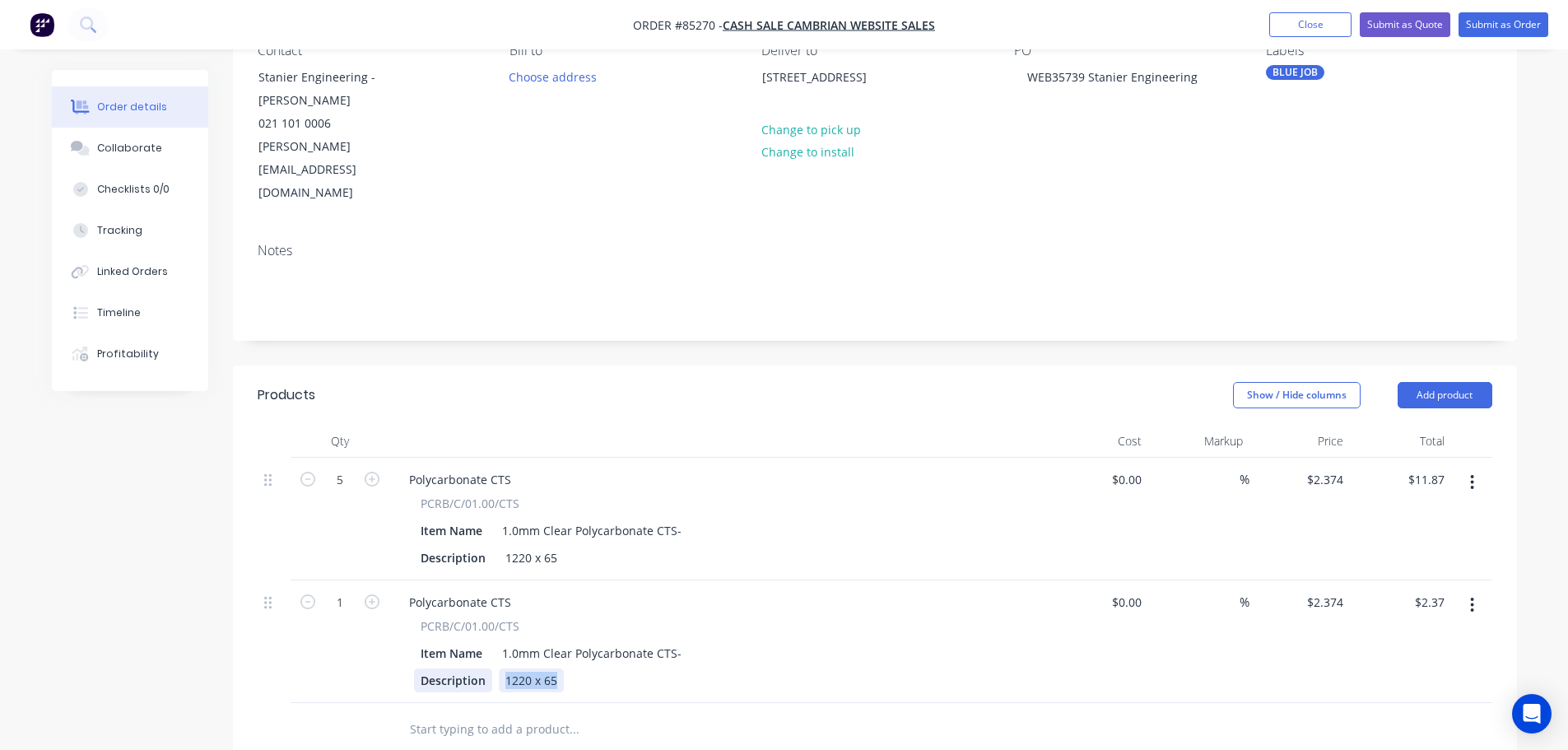
drag, startPoint x: 560, startPoint y: 653, endPoint x: 471, endPoint y: 661, distance: 89.4
click at [471, 669] on div "Description 1220 x 65" at bounding box center [716, 681] width 603 height 24
click at [341, 590] on input "1" at bounding box center [340, 602] width 43 height 25
type input "4"
click at [1445, 590] on input "9.50" at bounding box center [1432, 602] width 38 height 24
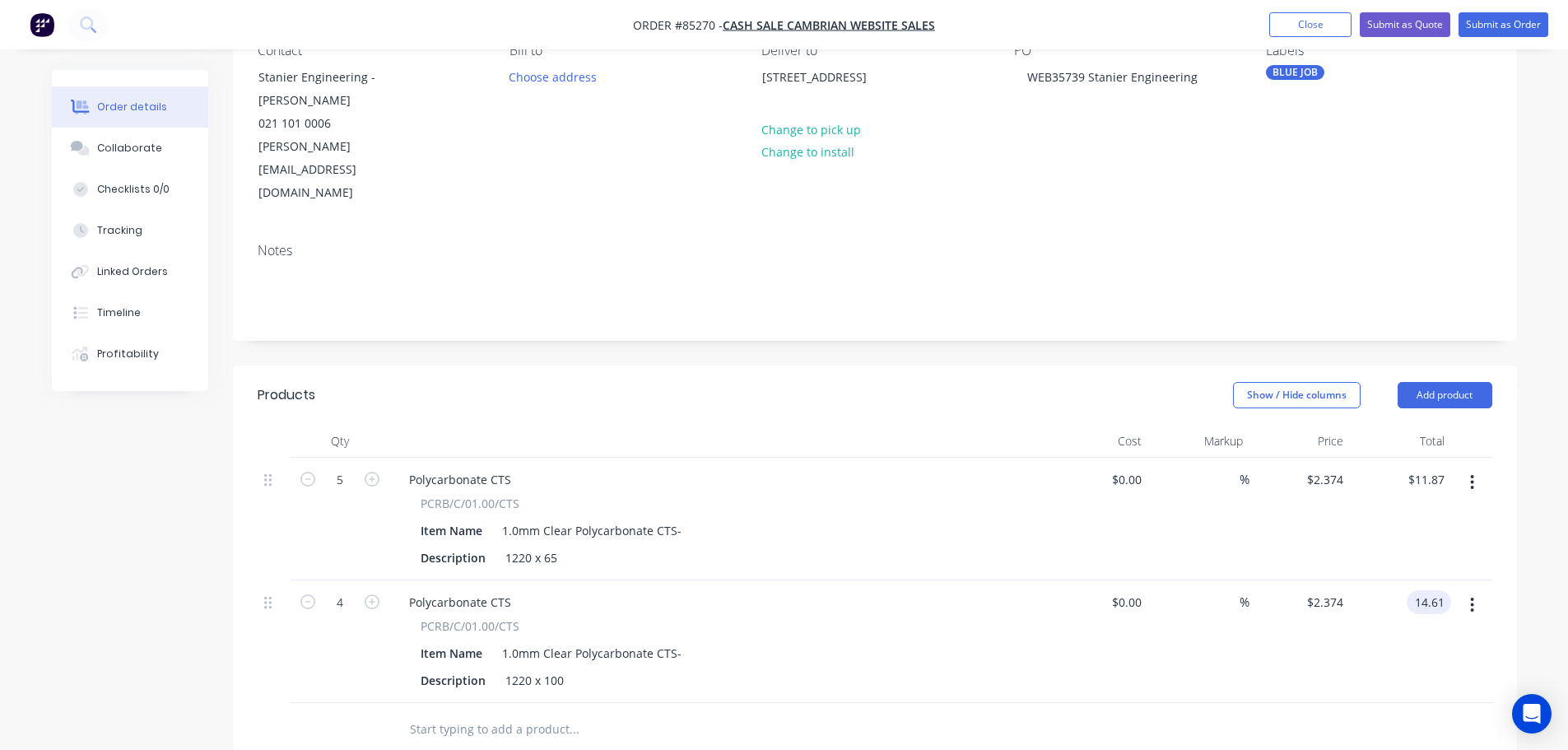
type input "14.61"
type input "$3.6525"
type input "$14.61"
click at [1492, 630] on div "Qty Cost Markup Price Total 5 Polycarbonate CTS PCRB/C/01.00/CTS Item Name 1.0m…" at bounding box center [875, 590] width 1284 height 331
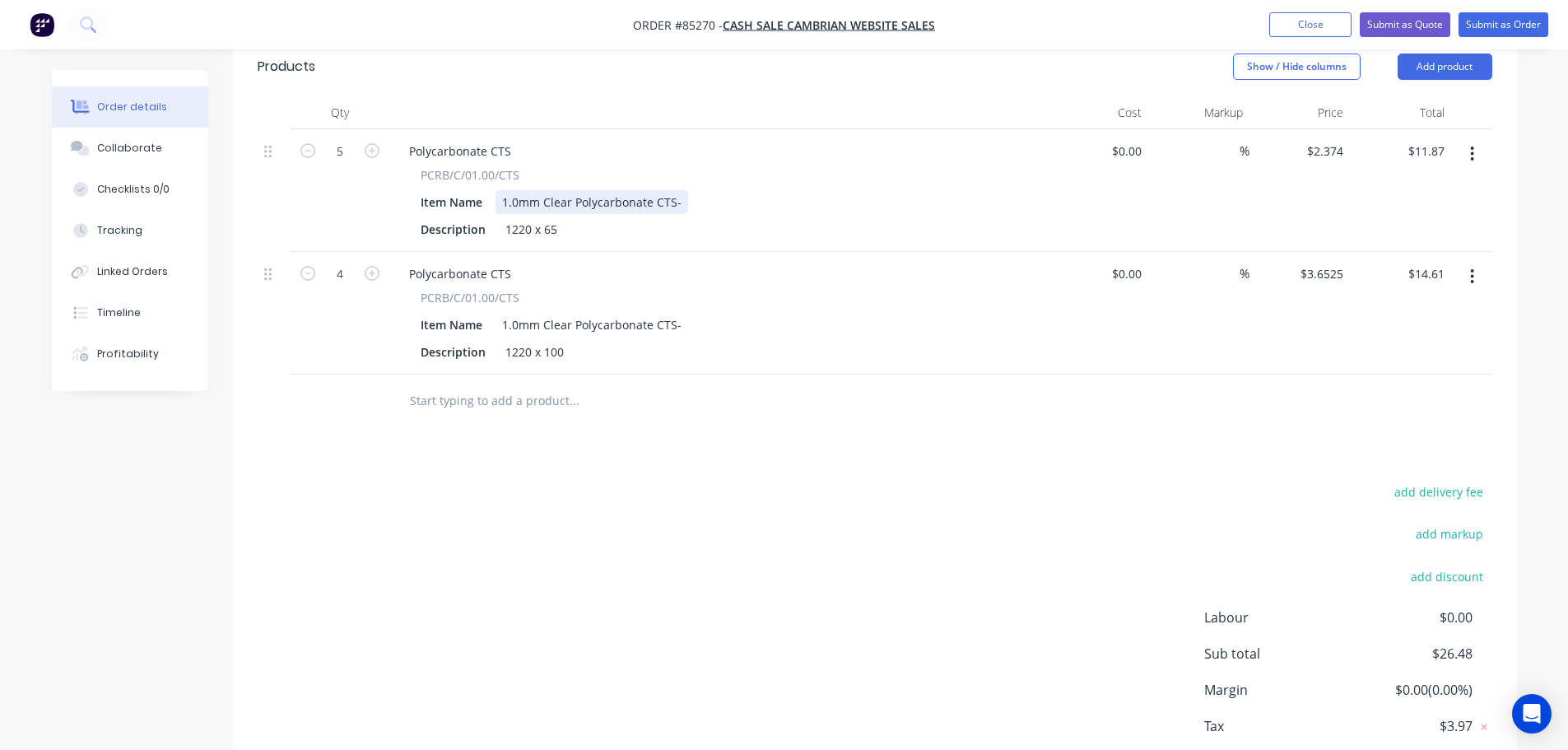
scroll to position [494, 0]
click at [1421, 480] on button "add delivery fee" at bounding box center [1439, 491] width 106 height 22
type input "12"
click at [992, 525] on div "Delivery fee Delivery fee Delivery fee name (Optional) 12 12 $0 add markup add …" at bounding box center [875, 636] width 1235 height 313
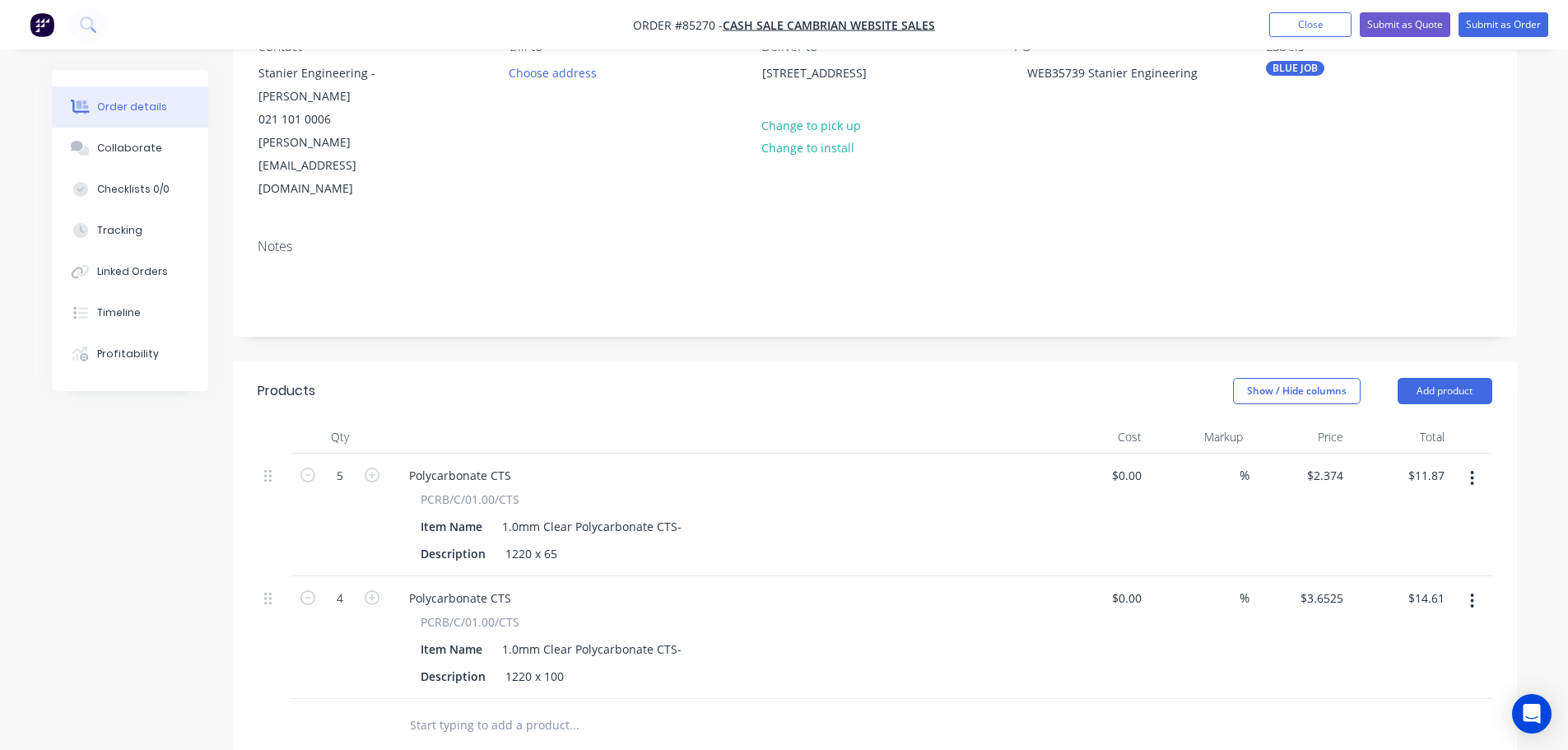
scroll to position [0, 0]
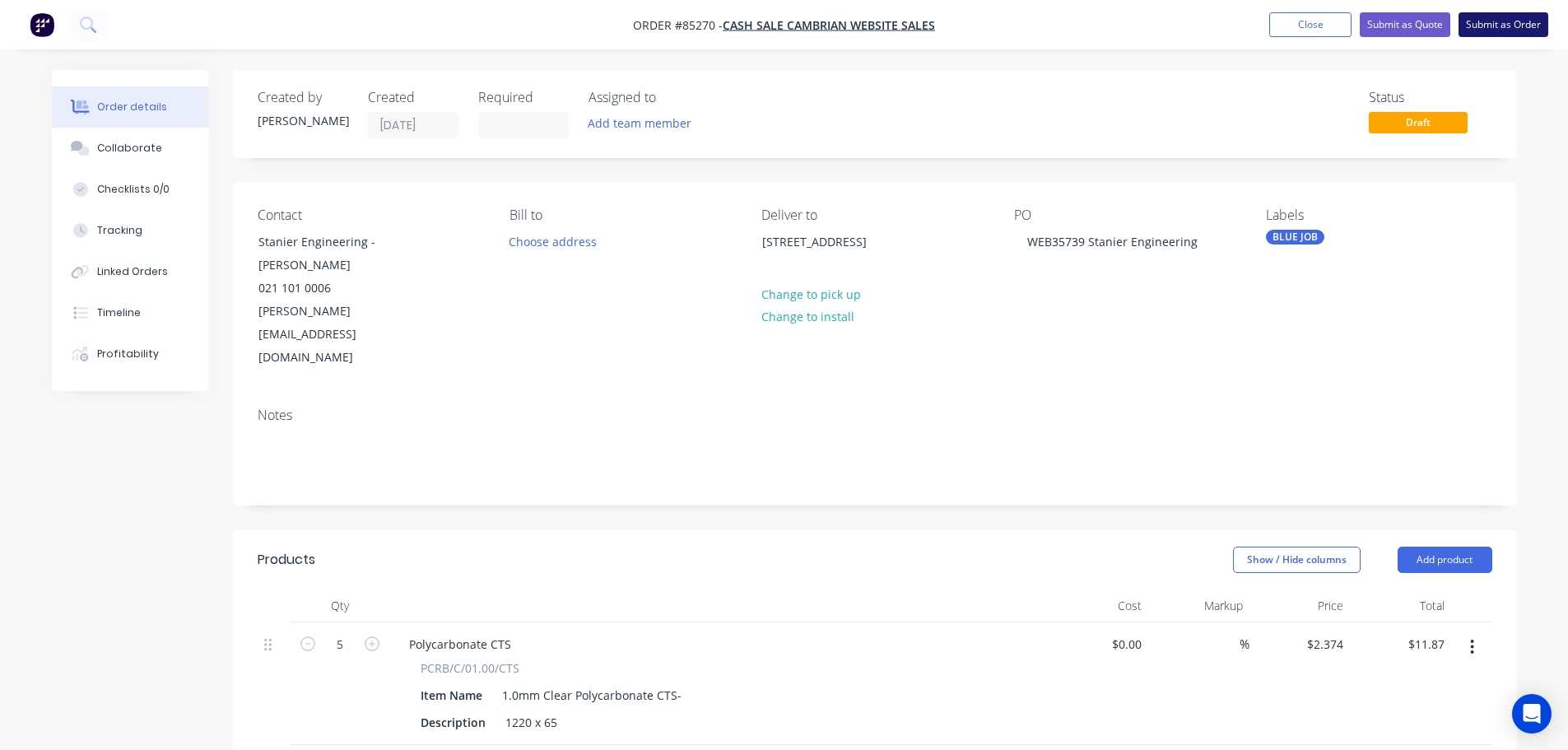
click at [1478, 17] on button "Submit as Order" at bounding box center [1503, 24] width 90 height 25
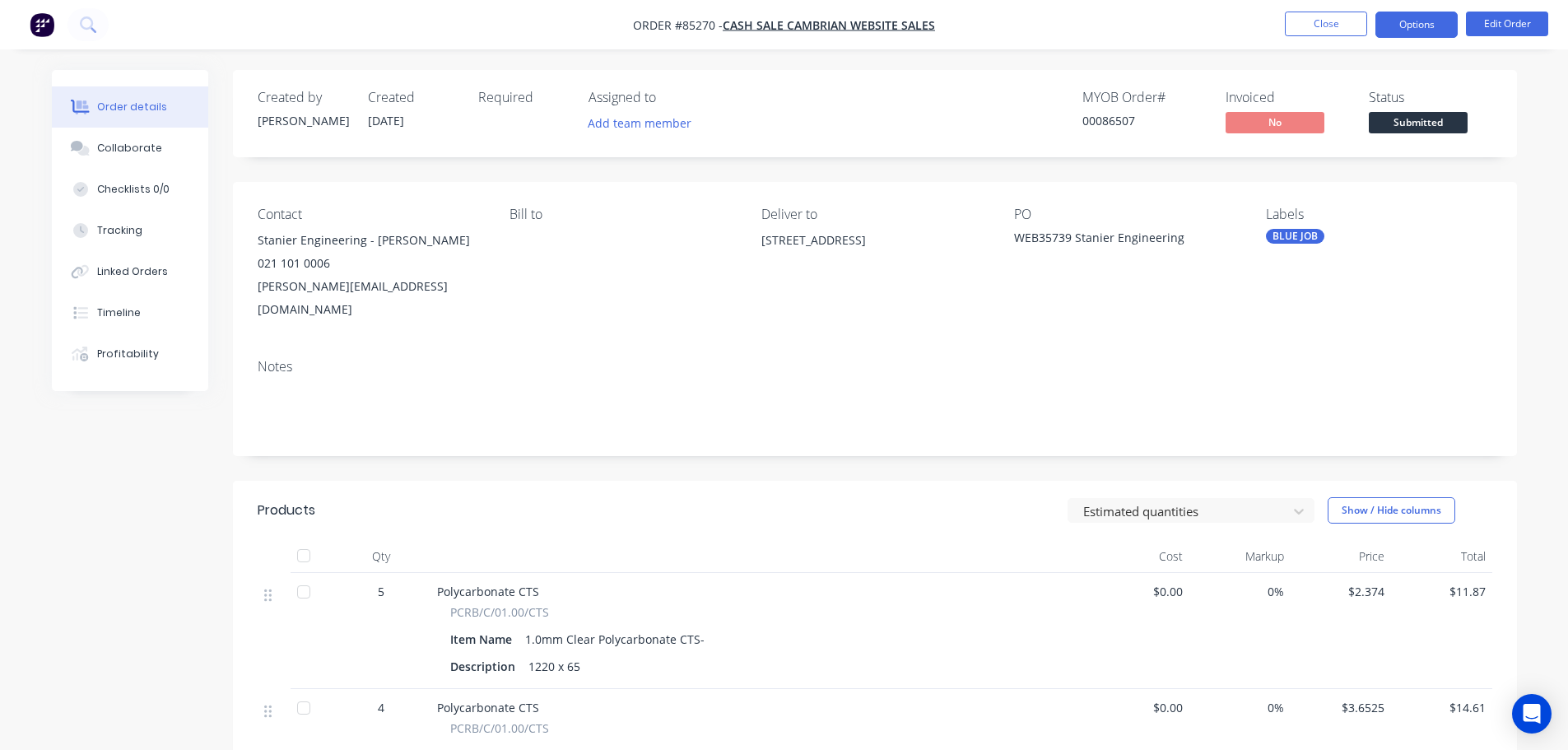
drag, startPoint x: 1425, startPoint y: 27, endPoint x: 1420, endPoint y: 40, distance: 13.9
click at [1425, 28] on button "Options" at bounding box center [1417, 24] width 82 height 26
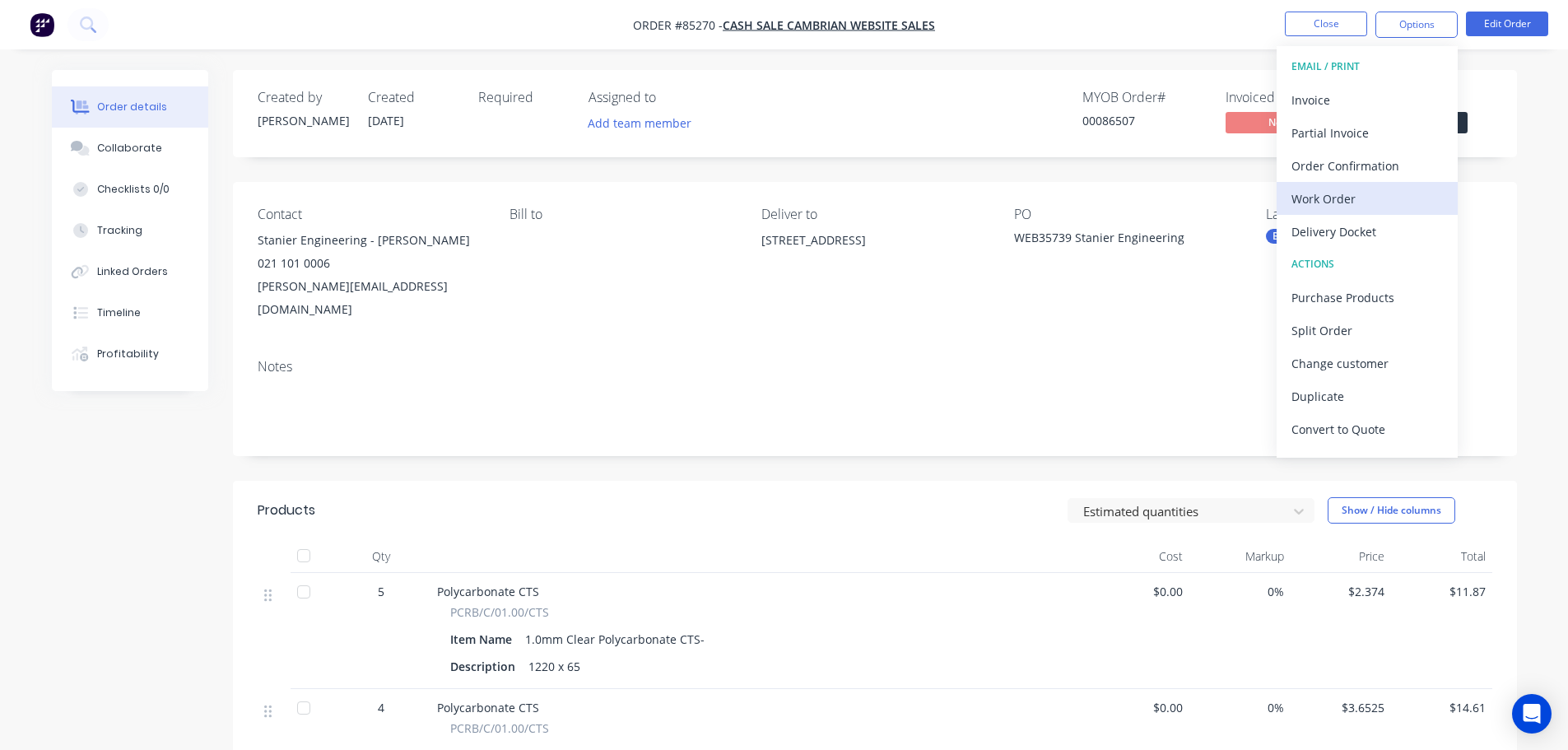
click at [1351, 196] on div "Work Order" at bounding box center [1366, 199] width 151 height 24
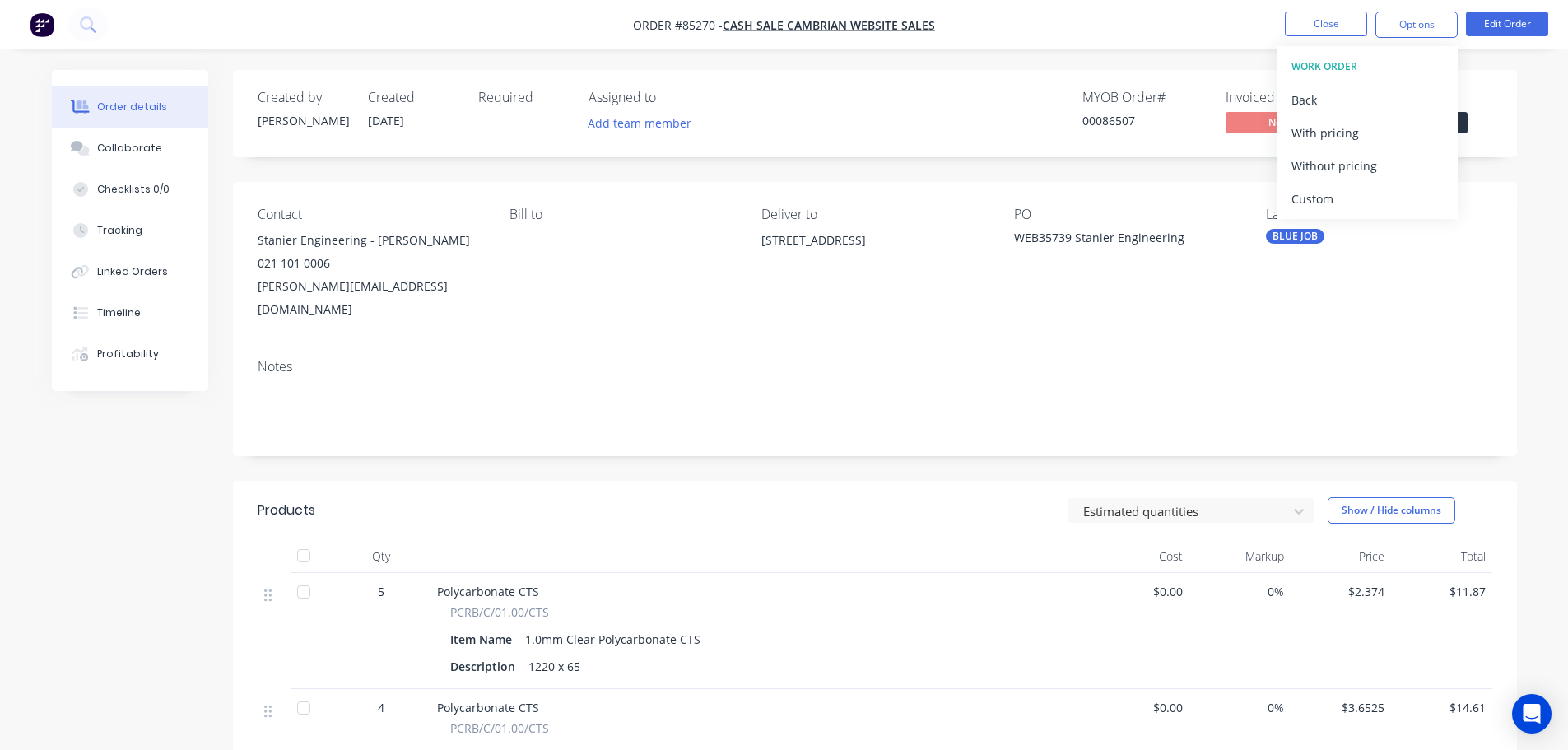
click at [1356, 171] on div "Without pricing" at bounding box center [1366, 166] width 151 height 24
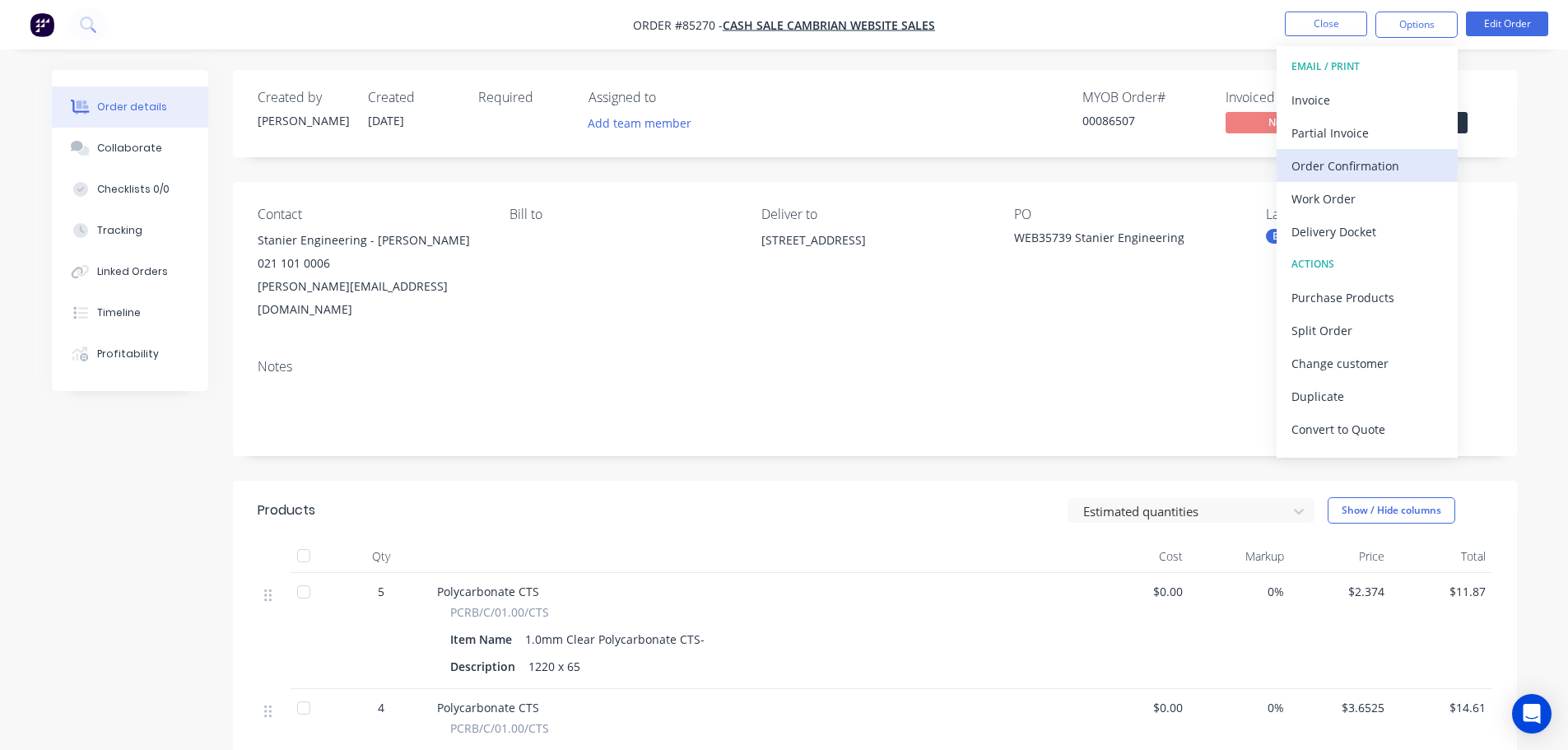
click at [1346, 163] on div "Order Confirmation" at bounding box center [1366, 166] width 151 height 24
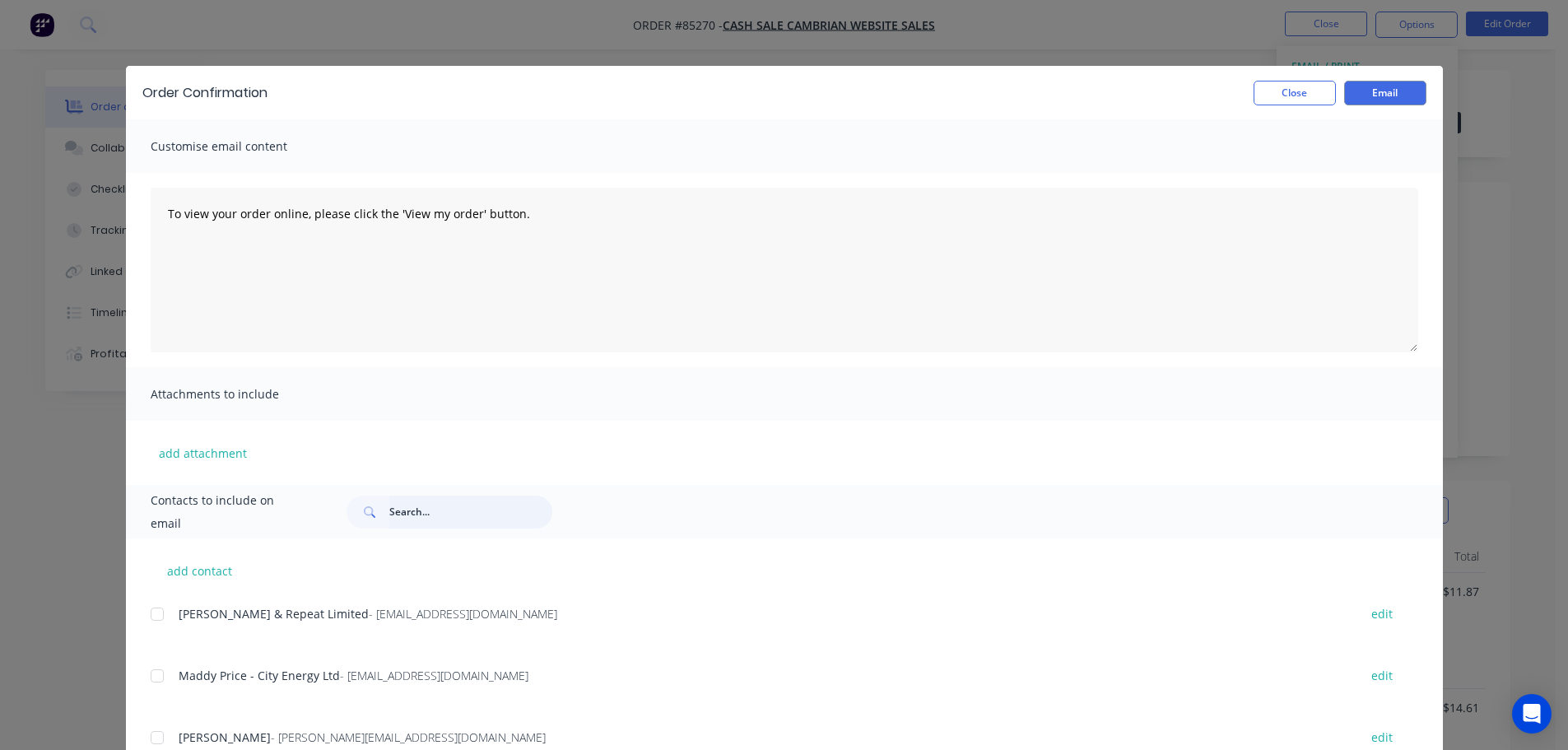
click at [452, 507] on input "text" at bounding box center [471, 512] width 163 height 33
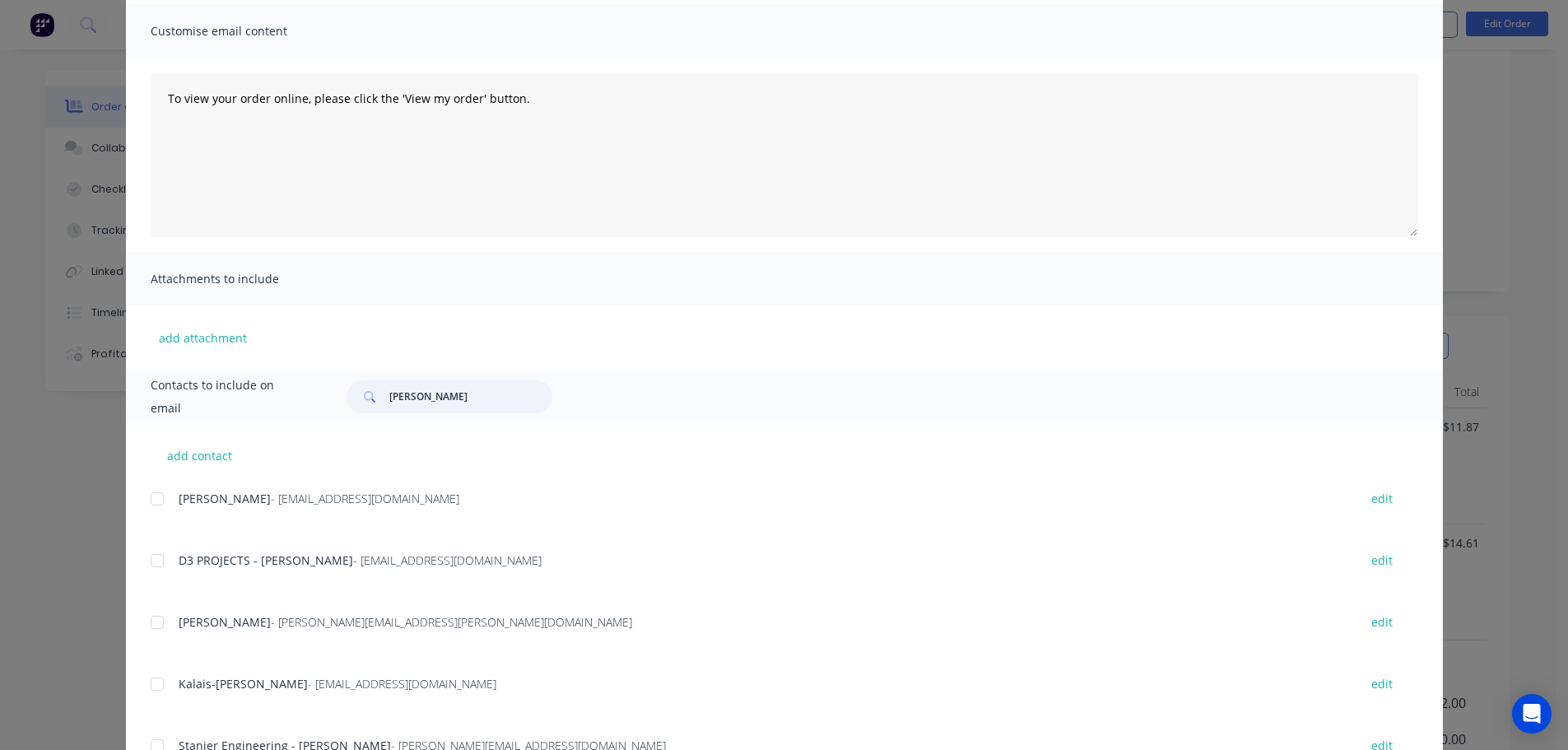
scroll to position [185, 0]
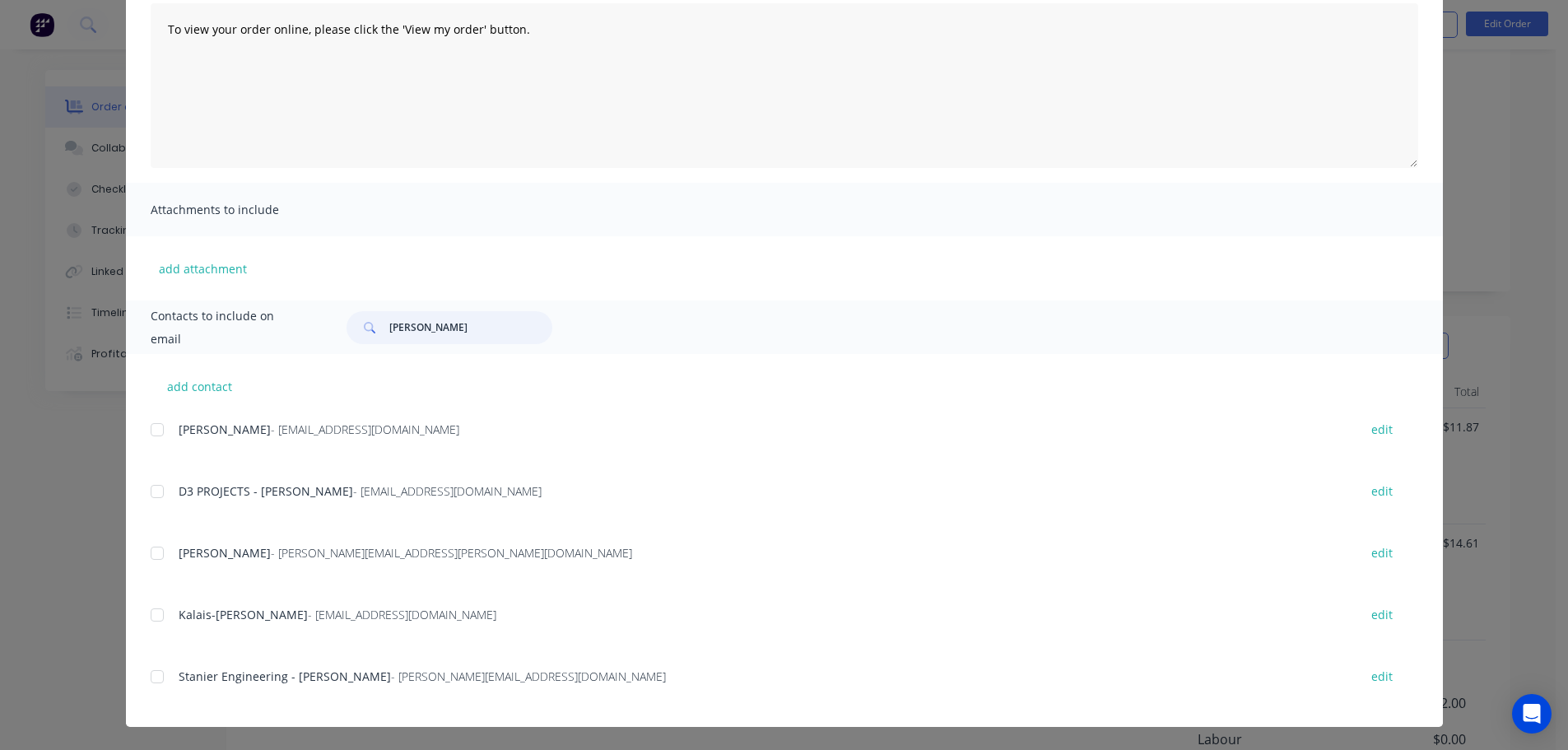
click at [154, 682] on div at bounding box center [157, 677] width 33 height 33
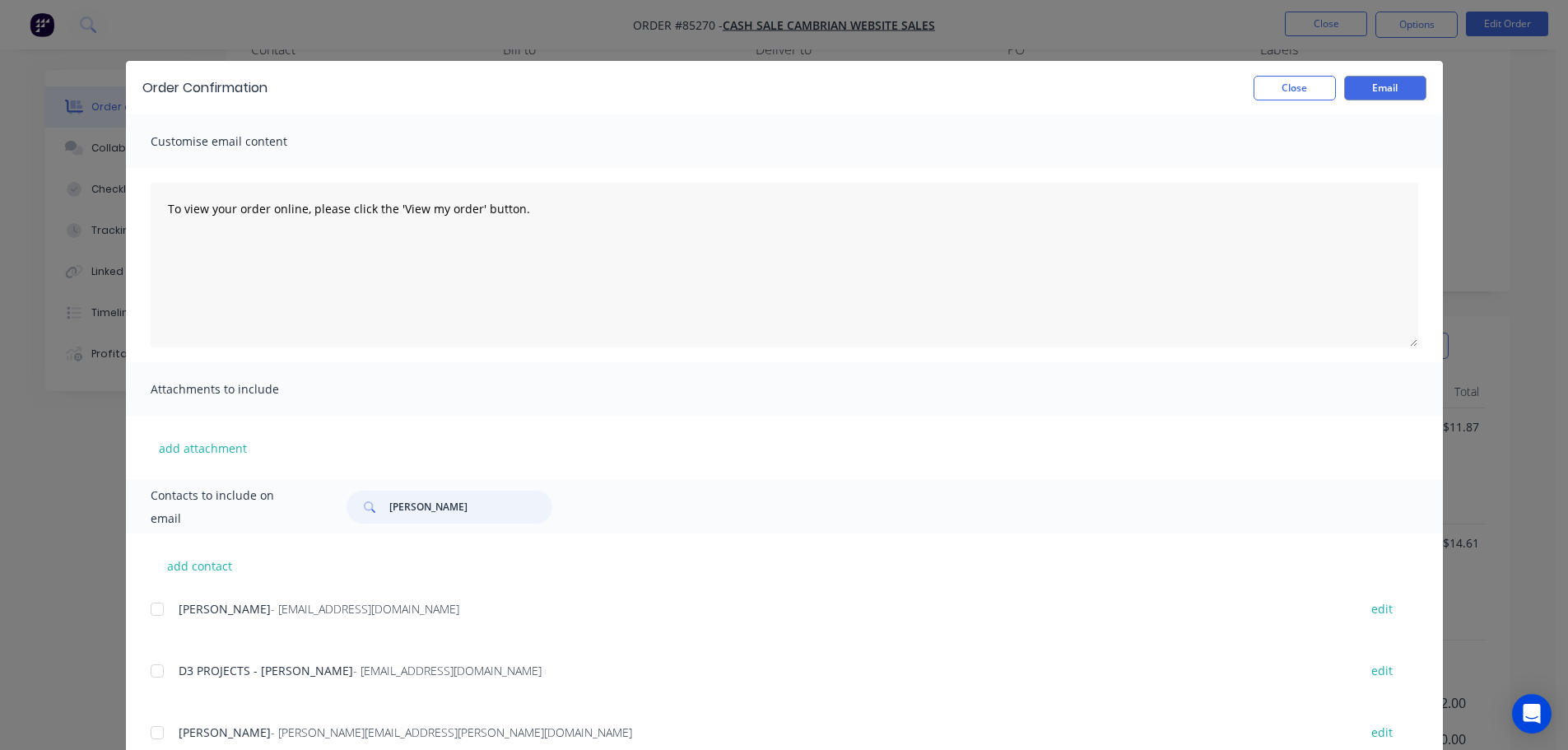
scroll to position [0, 0]
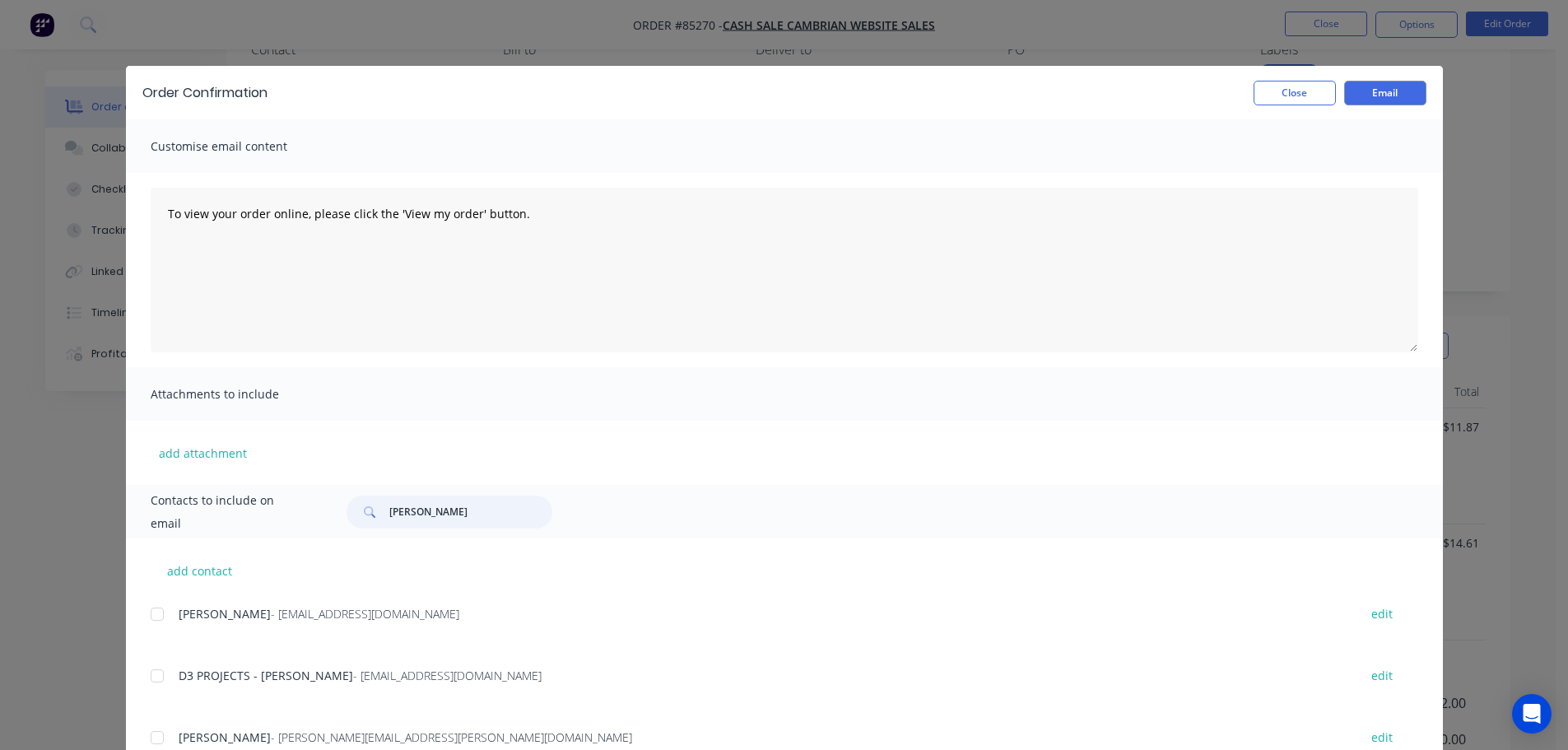
type input "[PERSON_NAME]"
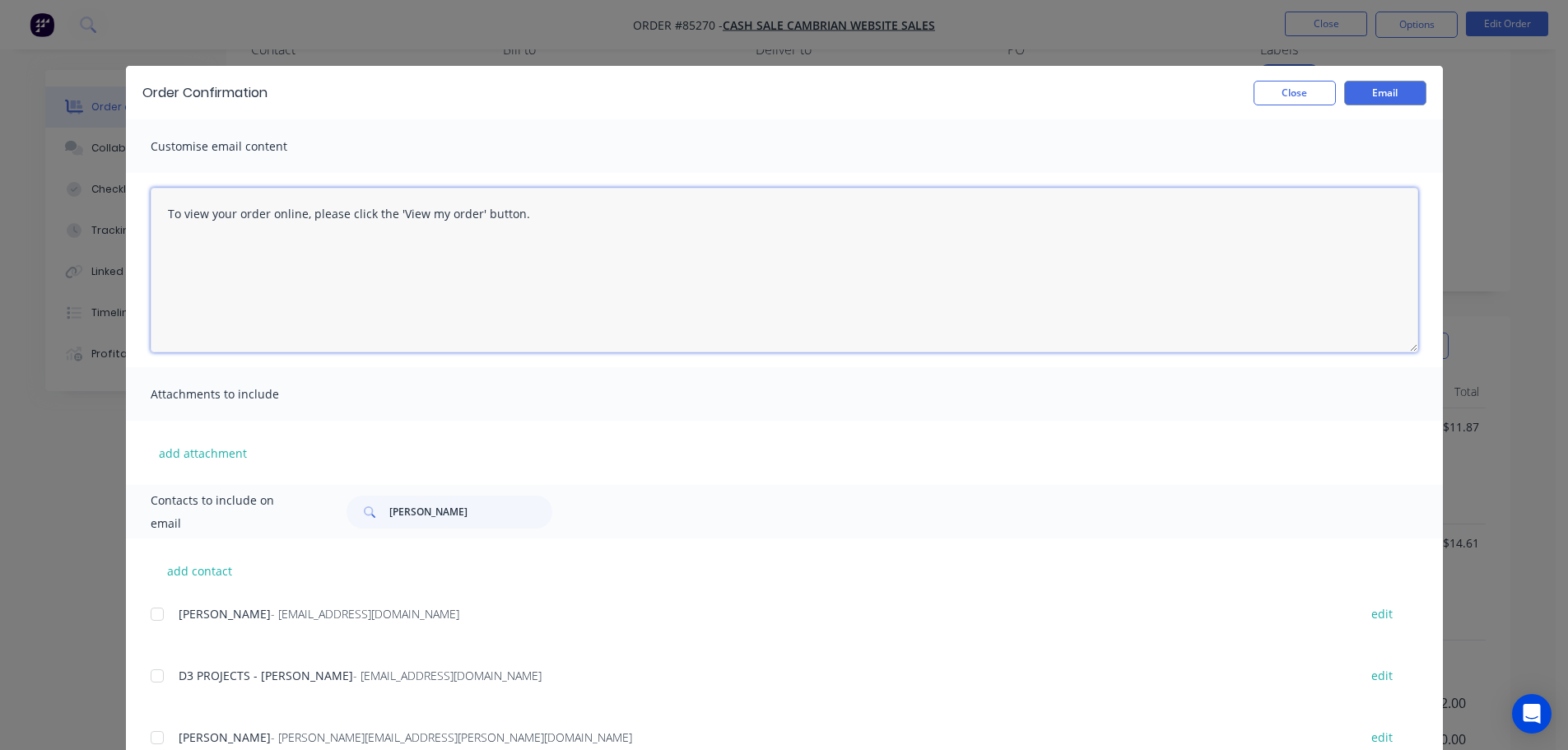
click at [478, 275] on textarea "To view your order online, please click the 'View my order' button." at bounding box center [784, 270] width 1267 height 165
paste textarea "[PERSON_NAME] you for your order, confirmation of your order is attached. Your …"
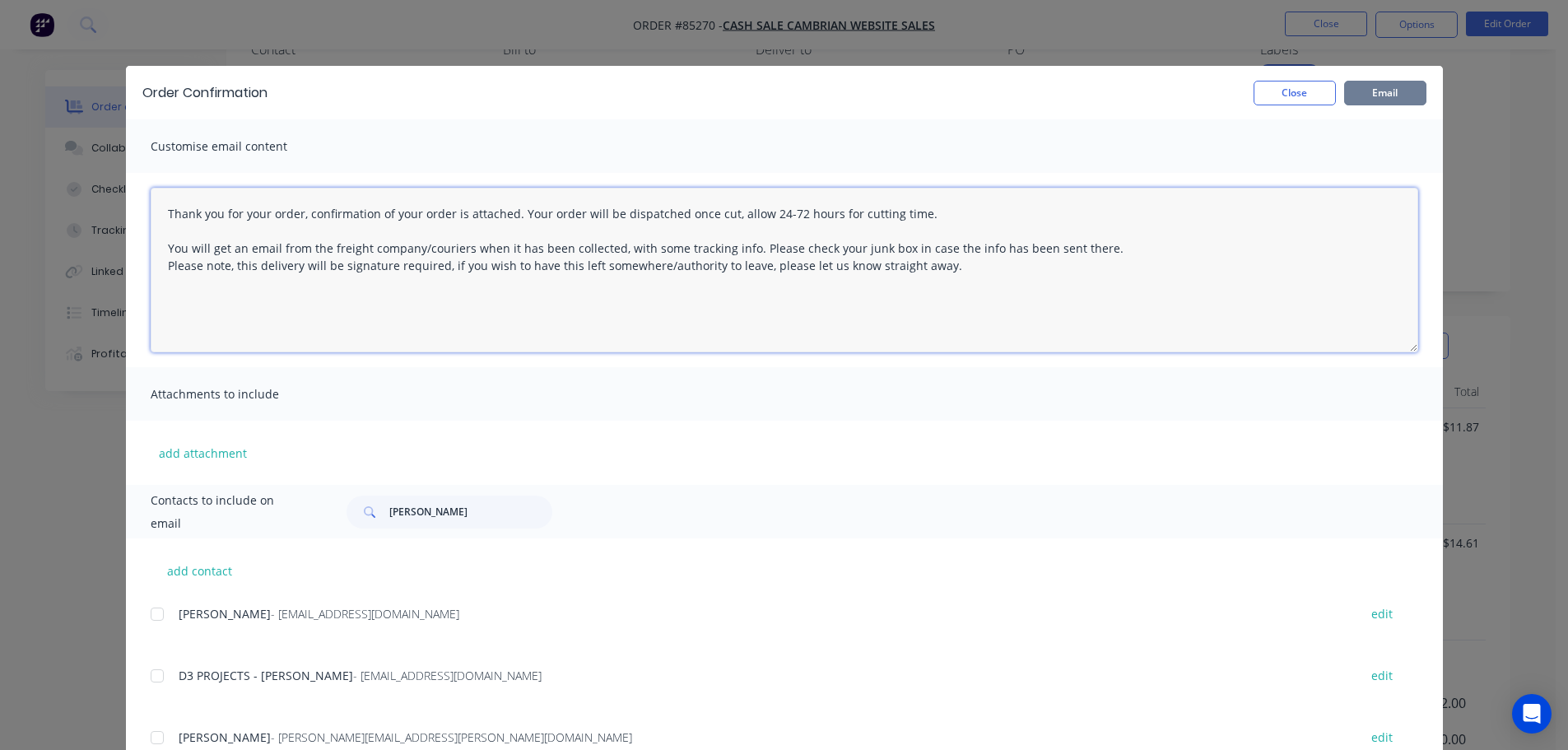
type textarea "Thank you for your order, confirmation of your order is attached. Your order wi…"
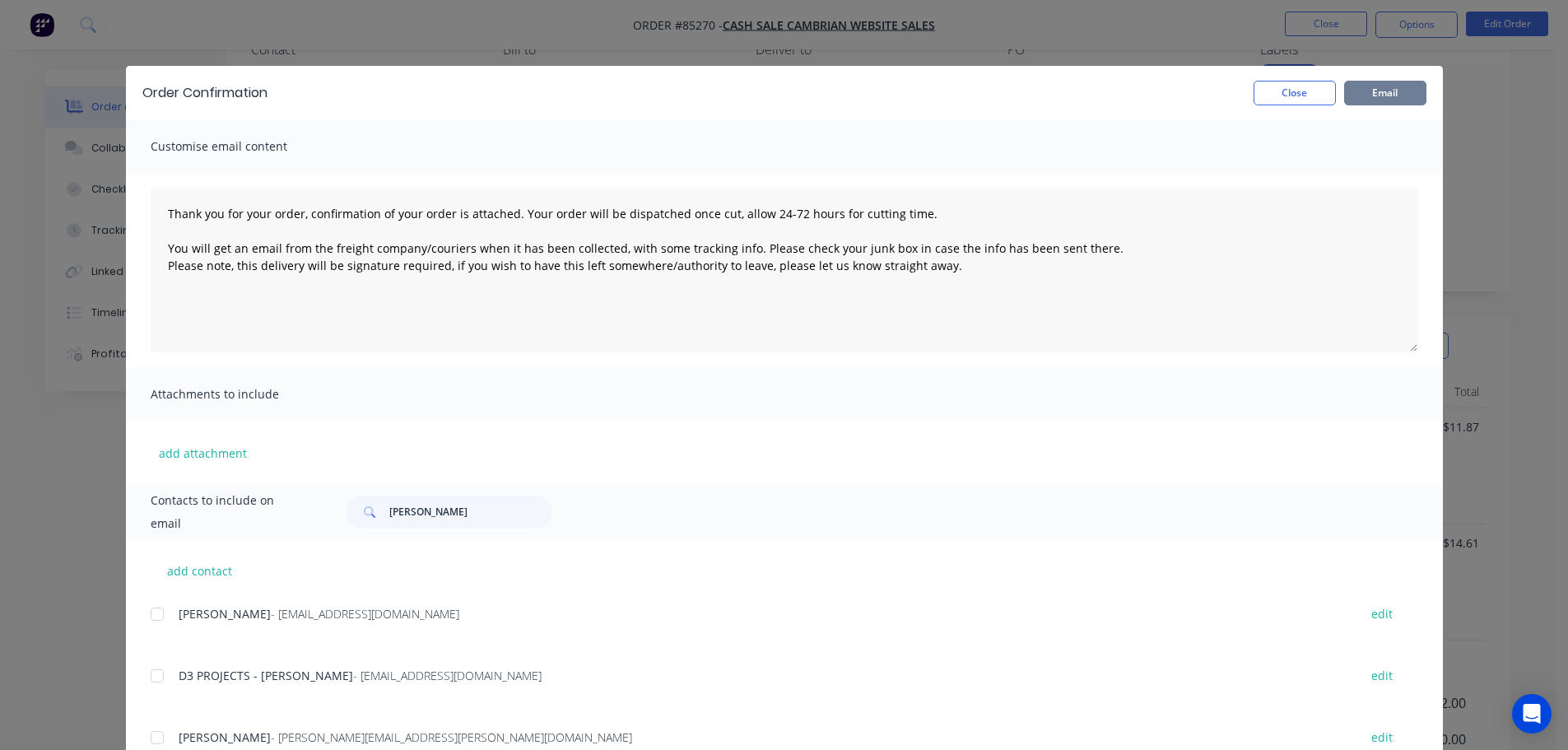
click at [1384, 90] on button "Email" at bounding box center [1385, 92] width 82 height 25
click at [1308, 79] on div "Order Confirmation Close Email" at bounding box center [784, 92] width 1317 height 54
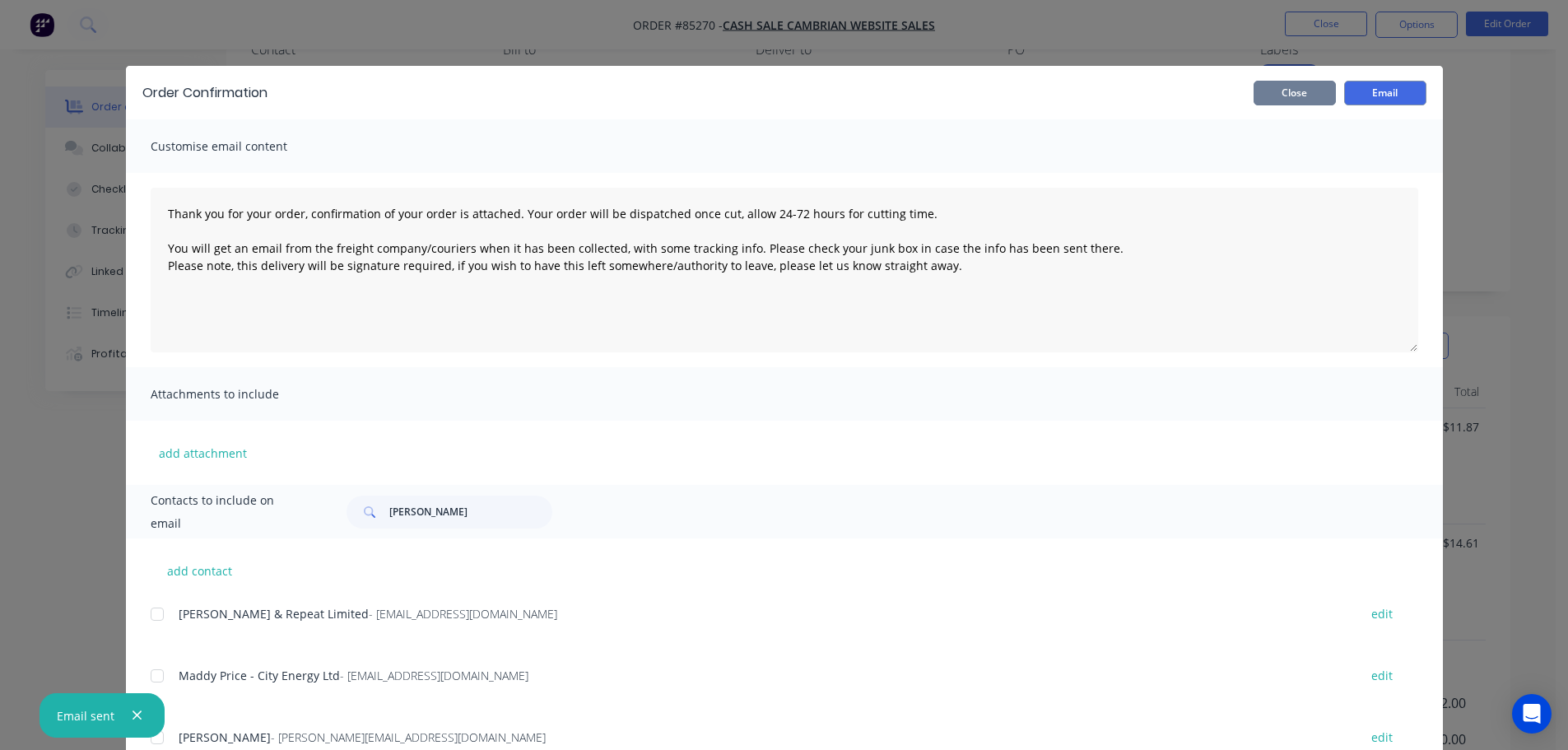
click at [1306, 89] on button "Close" at bounding box center [1295, 92] width 82 height 25
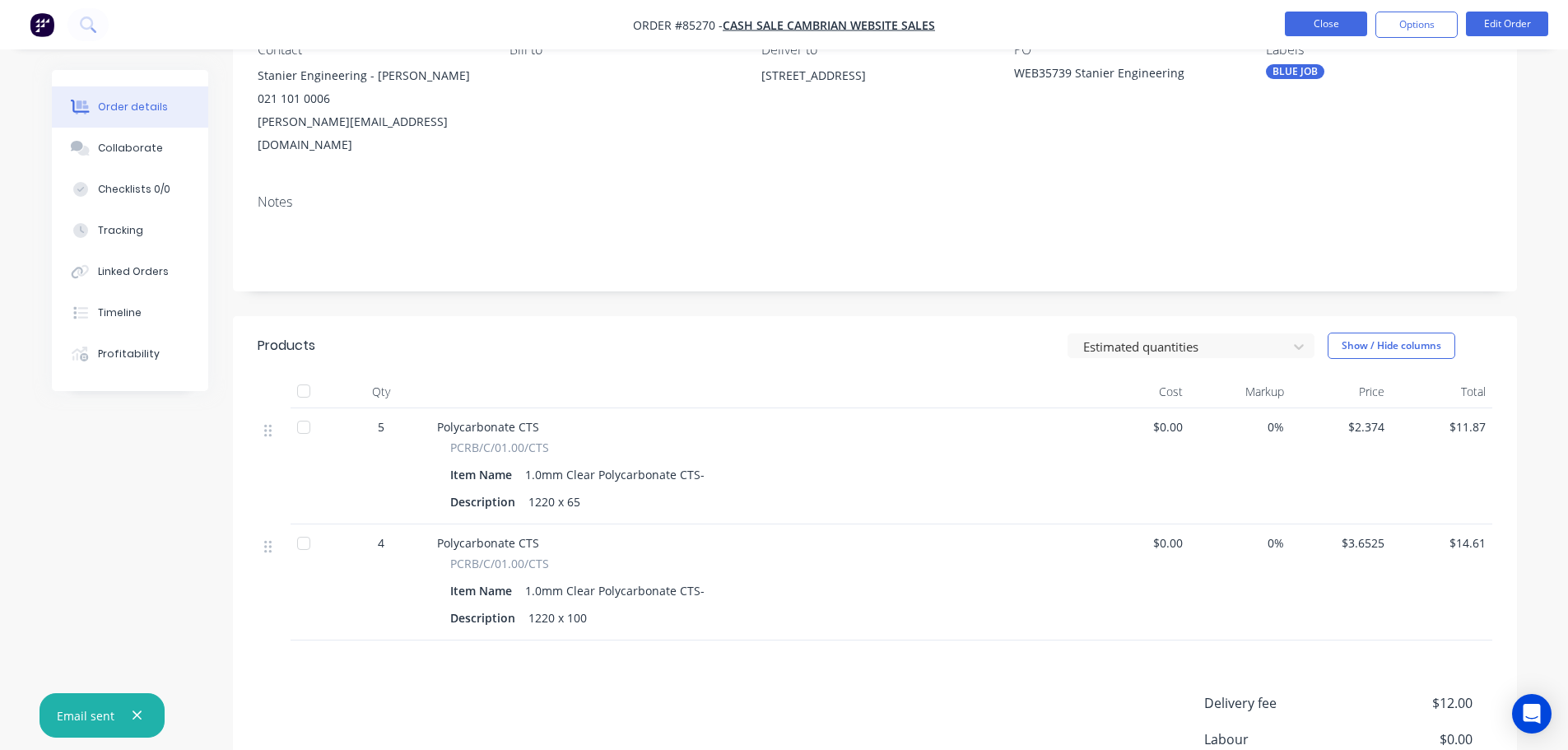
click at [1315, 32] on button "Close" at bounding box center [1326, 23] width 82 height 25
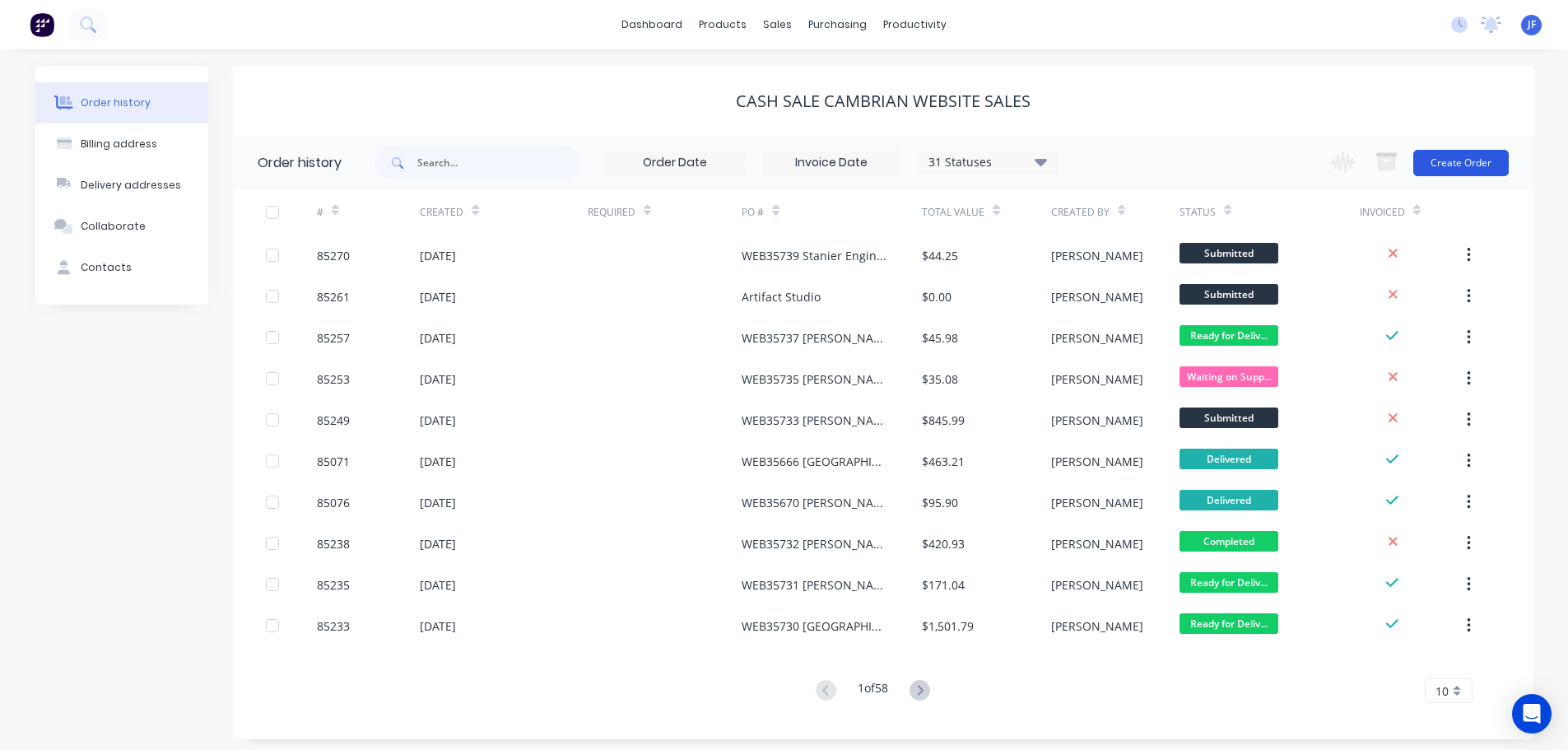
click at [1476, 153] on button "Create Order" at bounding box center [1461, 162] width 96 height 26
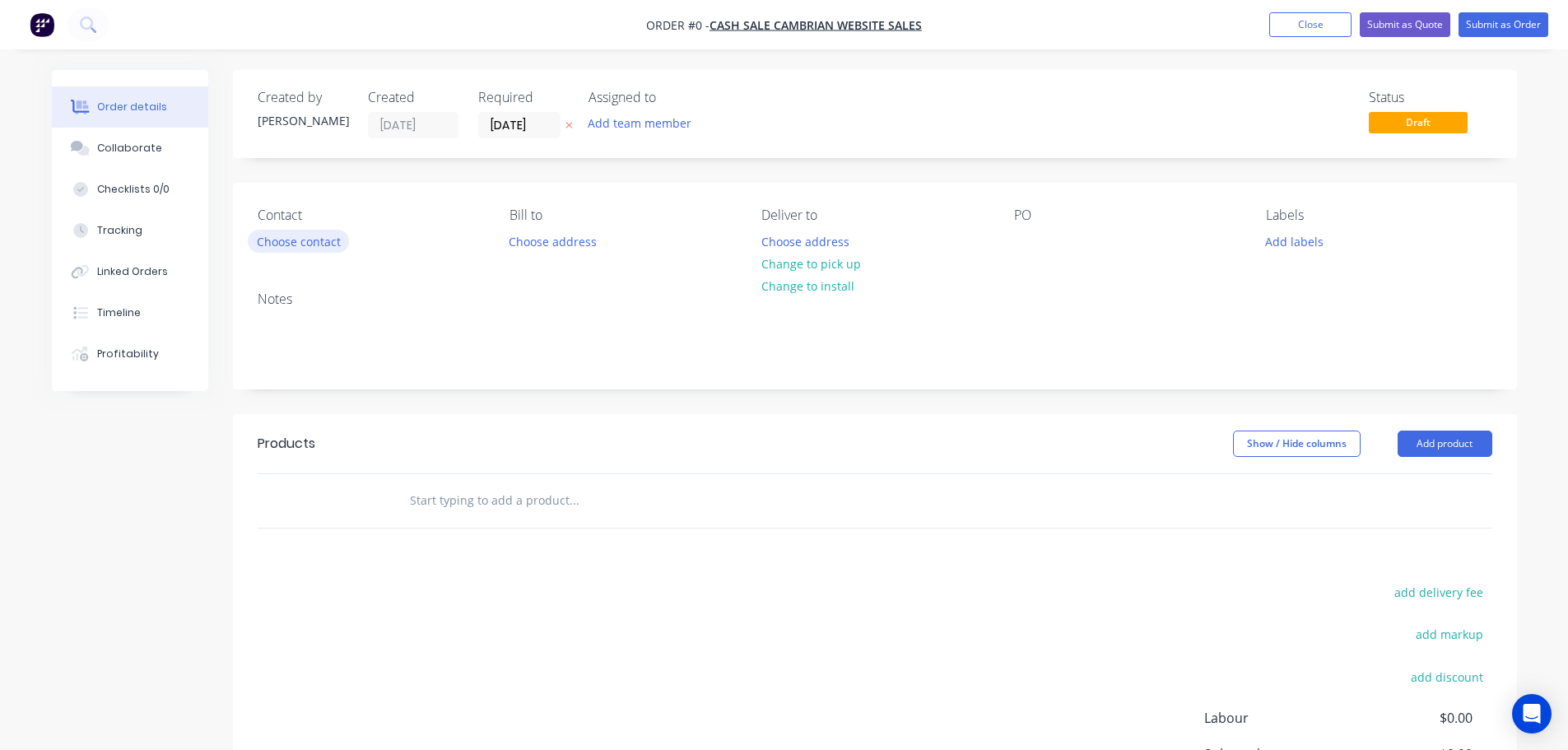
click at [291, 246] on button "Choose contact" at bounding box center [298, 241] width 102 height 22
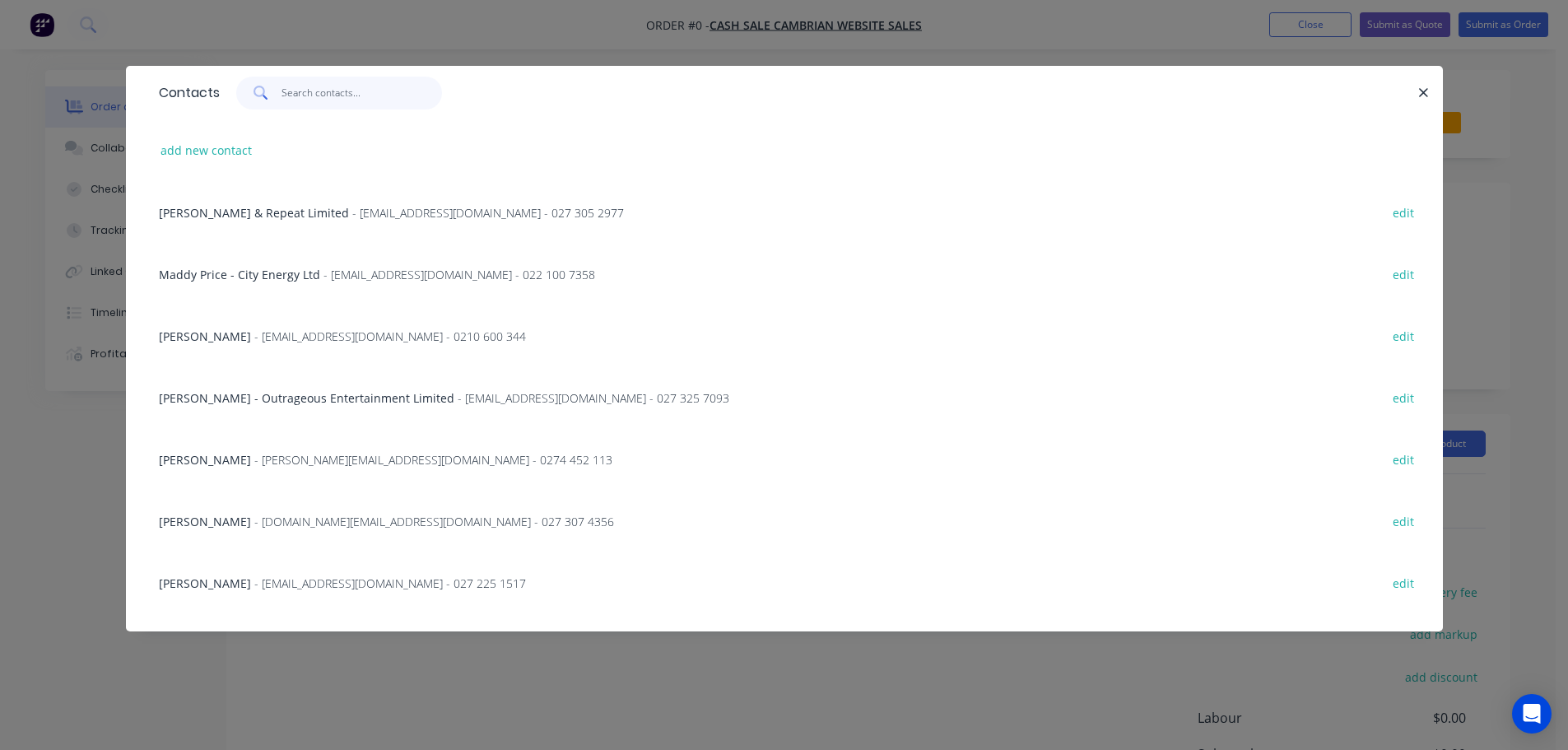
click at [370, 97] on input "text" at bounding box center [362, 93] width 161 height 33
paste input "[GEOGRAPHIC_DATA]"
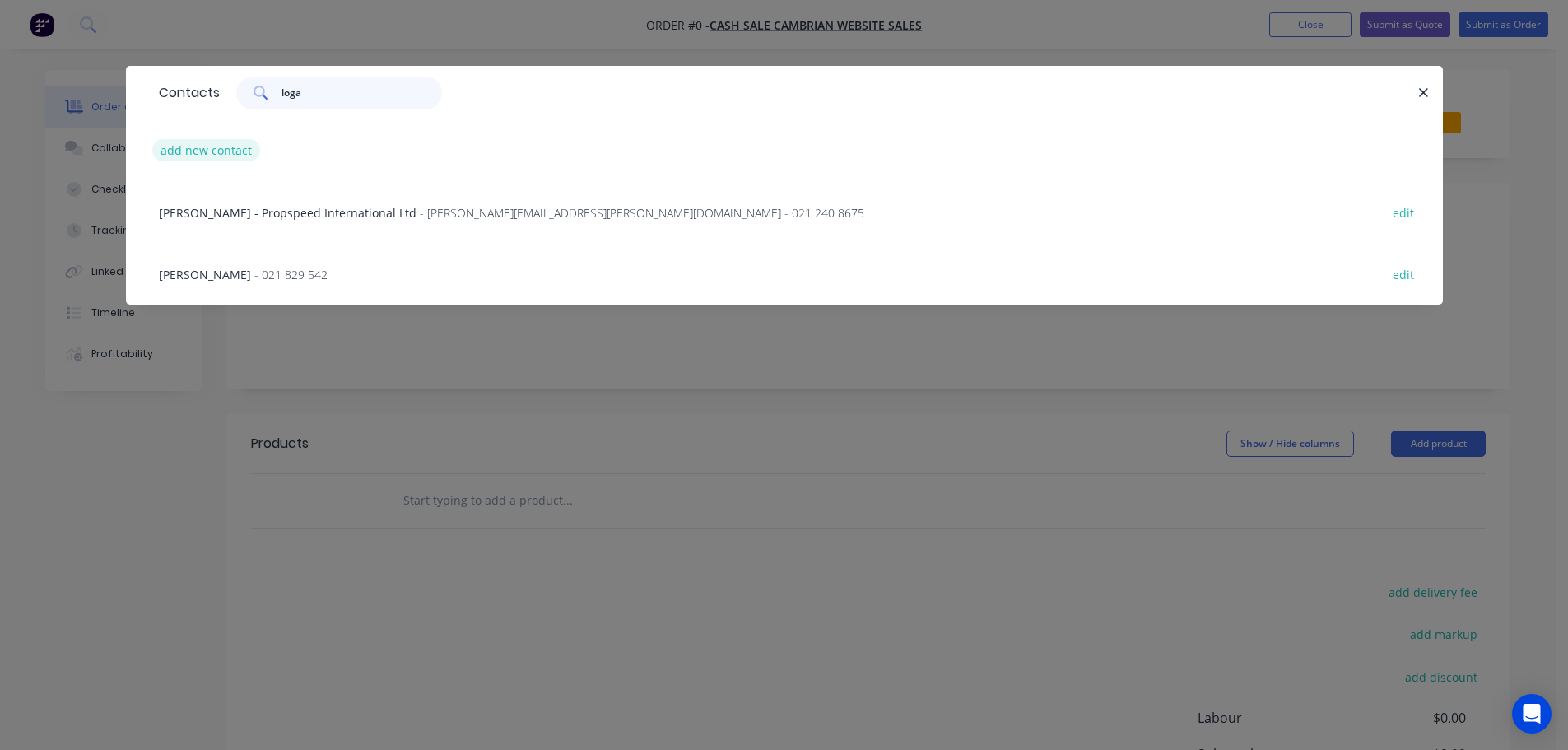
type input "loga"
click at [231, 157] on button "add new contact" at bounding box center [206, 150] width 108 height 22
select select "NZ"
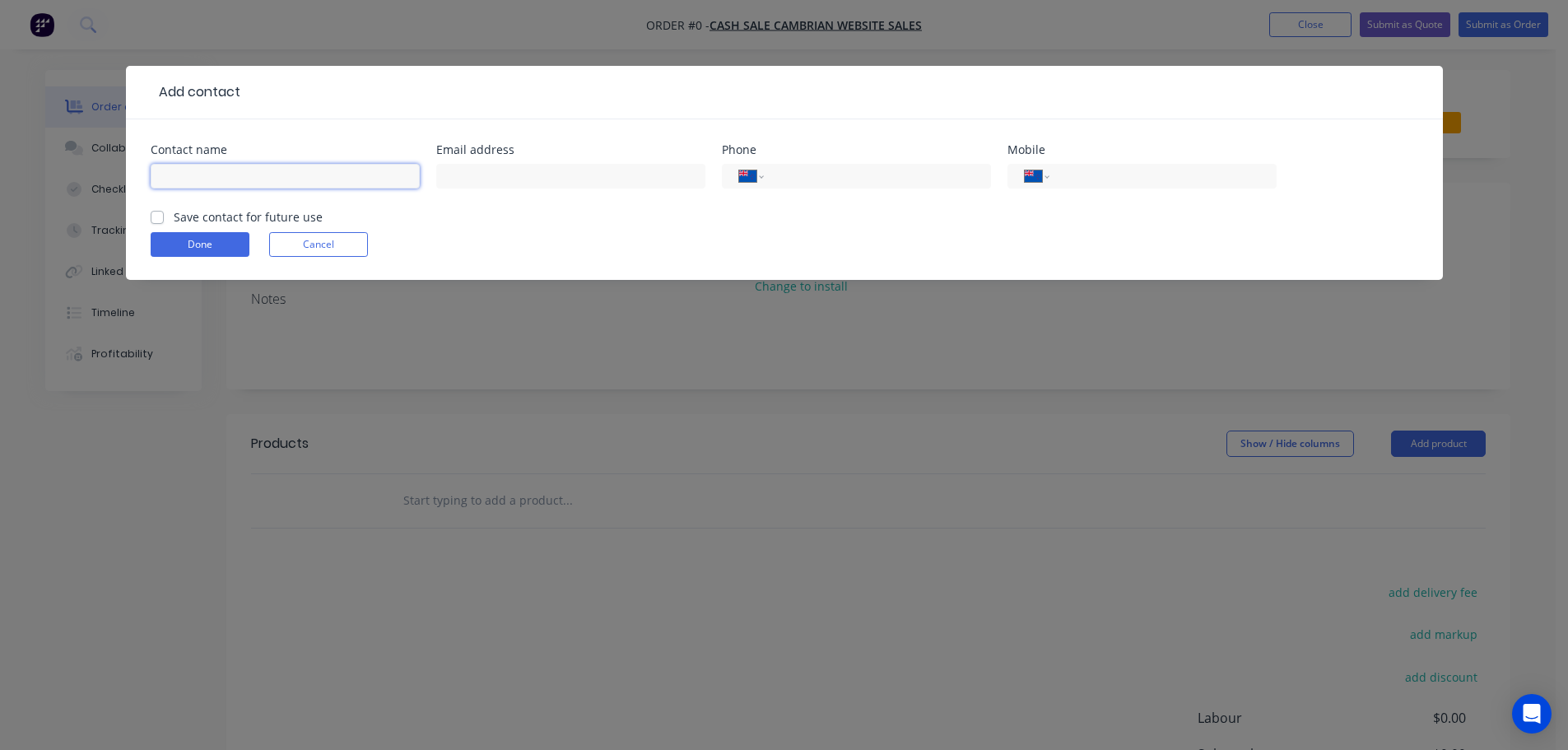
click at [279, 169] on input "text" at bounding box center [284, 176] width 269 height 25
paste input "[GEOGRAPHIC_DATA]"
type input "[GEOGRAPHIC_DATA]"
click at [266, 208] on div "[GEOGRAPHIC_DATA]" at bounding box center [284, 184] width 269 height 49
click at [173, 218] on label "Save contact for future use" at bounding box center [248, 217] width 149 height 17
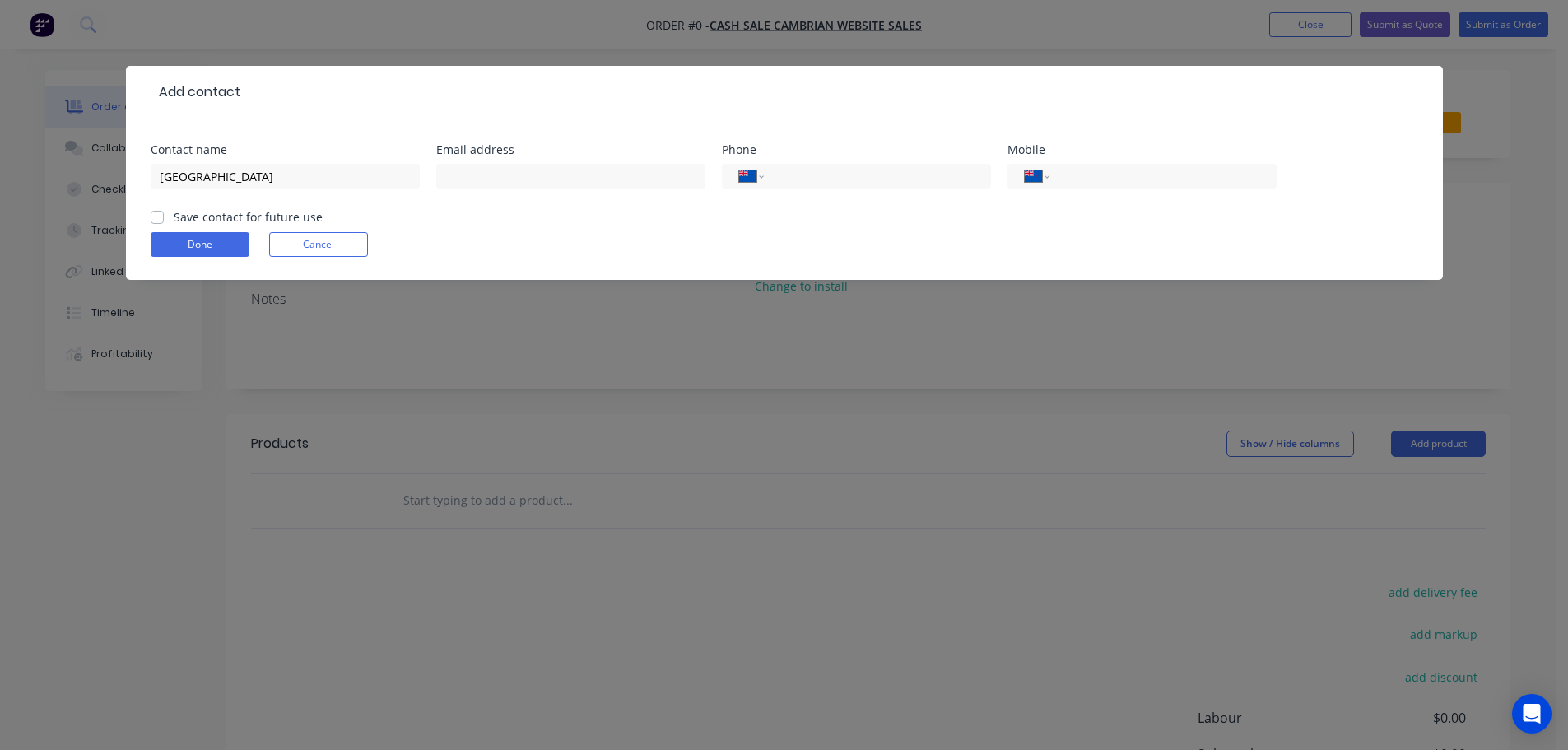
click at [162, 218] on input "Save contact for future use" at bounding box center [156, 216] width 13 height 15
checkbox input "true"
click at [318, 173] on input "[GEOGRAPHIC_DATA]" at bounding box center [284, 176] width 269 height 25
paste input "[PERSON_NAME]"
type input "[GEOGRAPHIC_DATA] - [PERSON_NAME]"
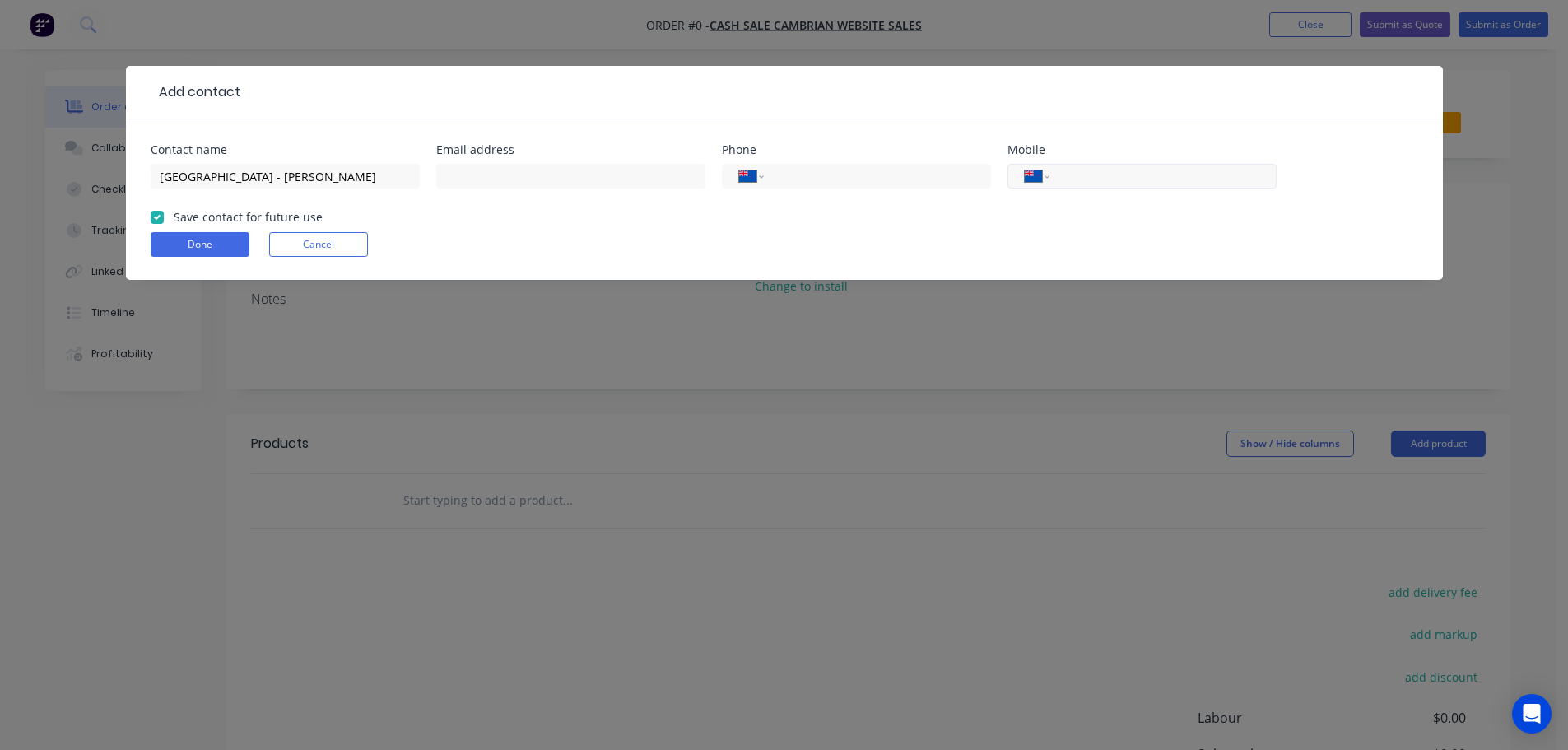
click at [1182, 178] on input "tel" at bounding box center [1159, 177] width 197 height 19
paste input "0210 258 4841"
type input "0210 258 4841"
click at [466, 170] on input "text" at bounding box center [570, 176] width 269 height 25
paste input "[EMAIL_ADDRESS][DOMAIN_NAME]"
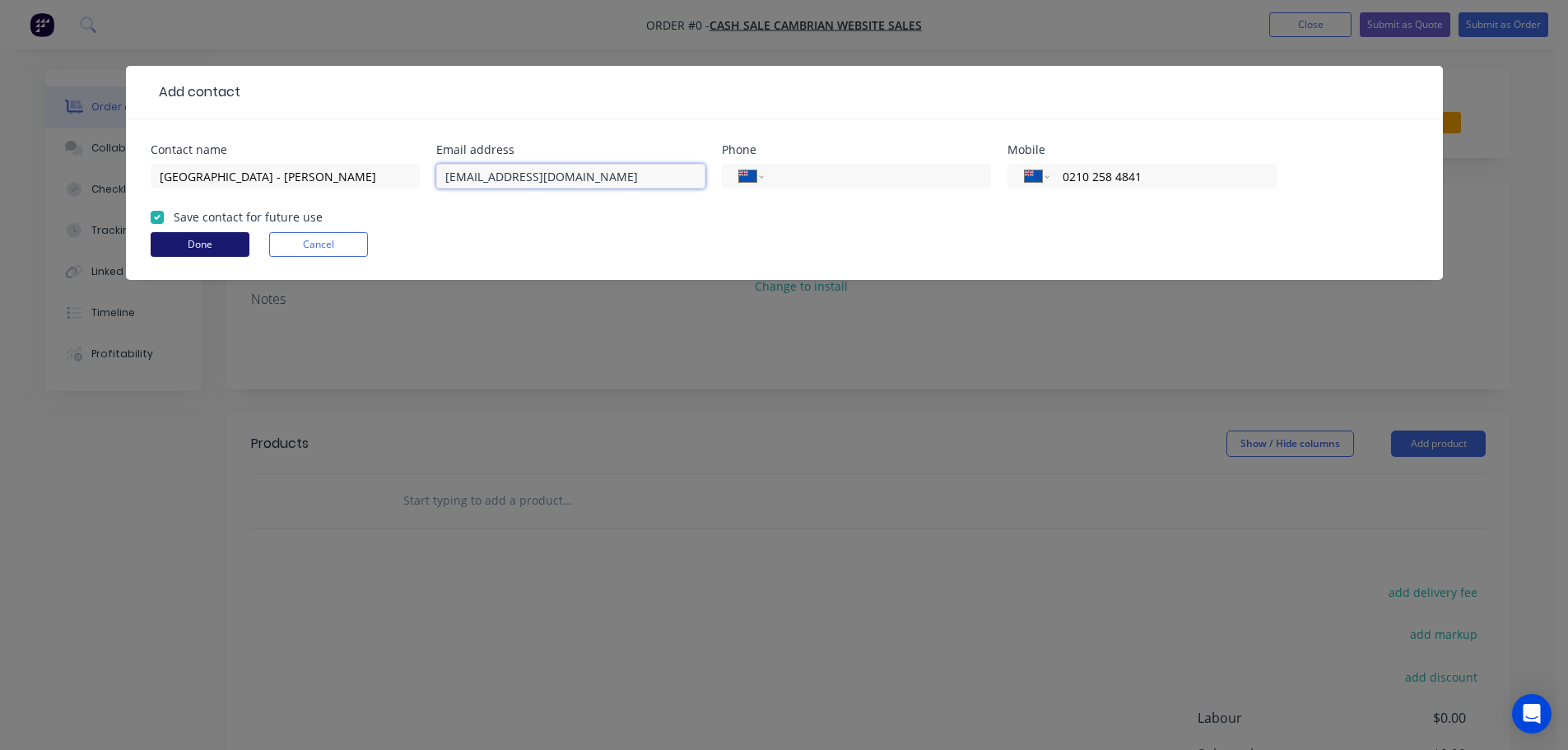
type input "[EMAIL_ADDRESS][DOMAIN_NAME]"
click at [193, 238] on button "Done" at bounding box center [200, 244] width 99 height 25
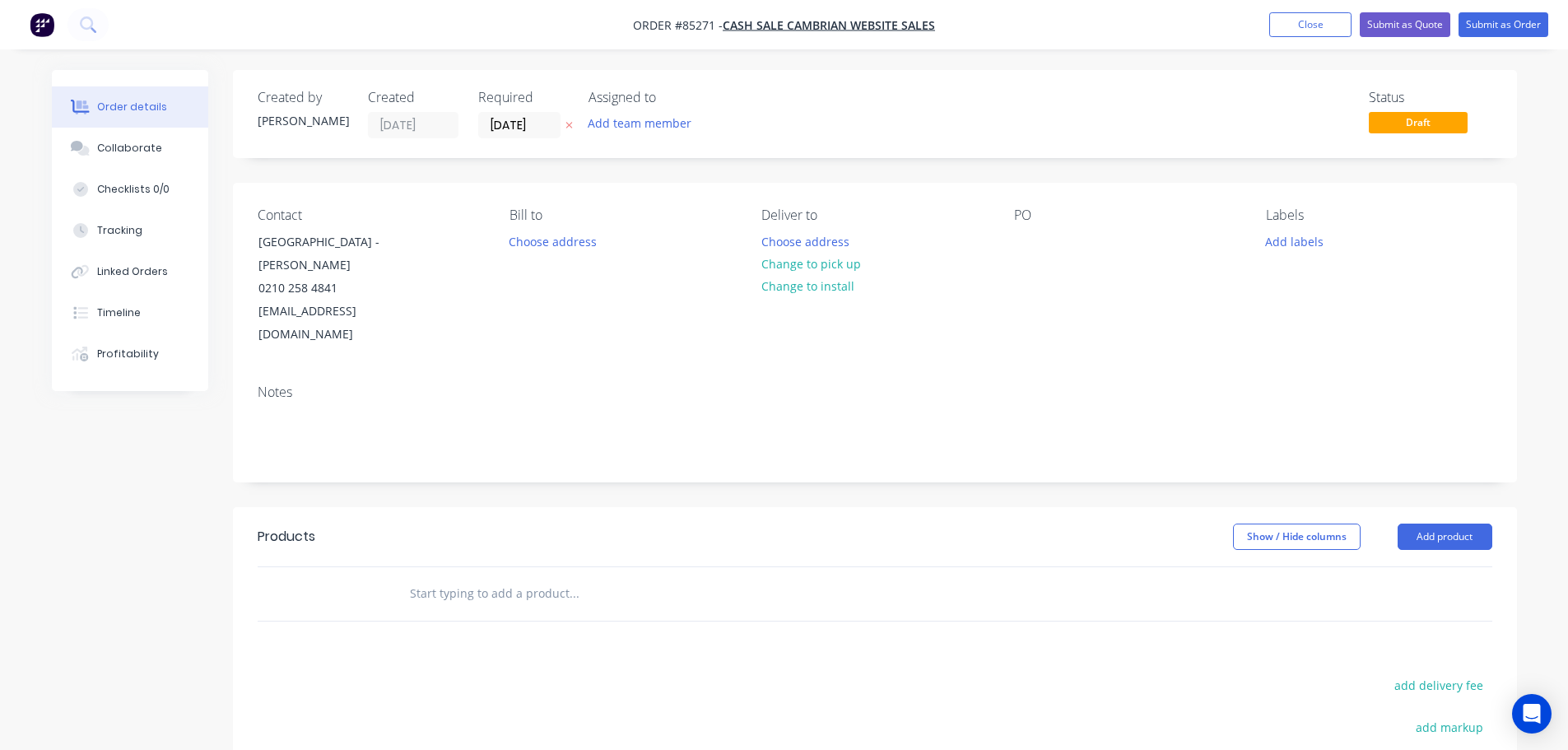
click at [568, 128] on icon "button" at bounding box center [569, 126] width 8 height 10
click at [820, 244] on button "Choose address" at bounding box center [804, 241] width 105 height 22
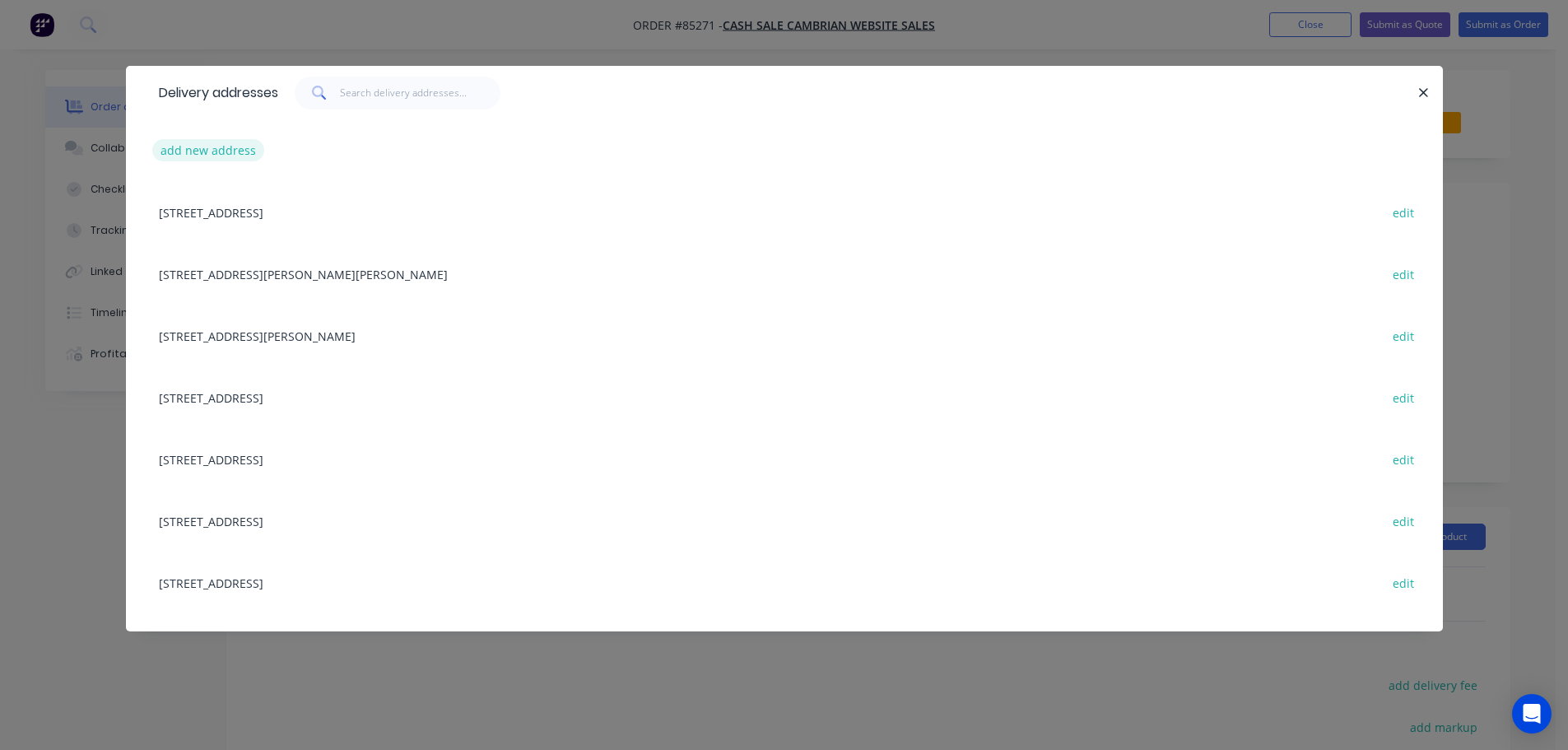
click at [195, 161] on button "add new address" at bounding box center [208, 150] width 113 height 22
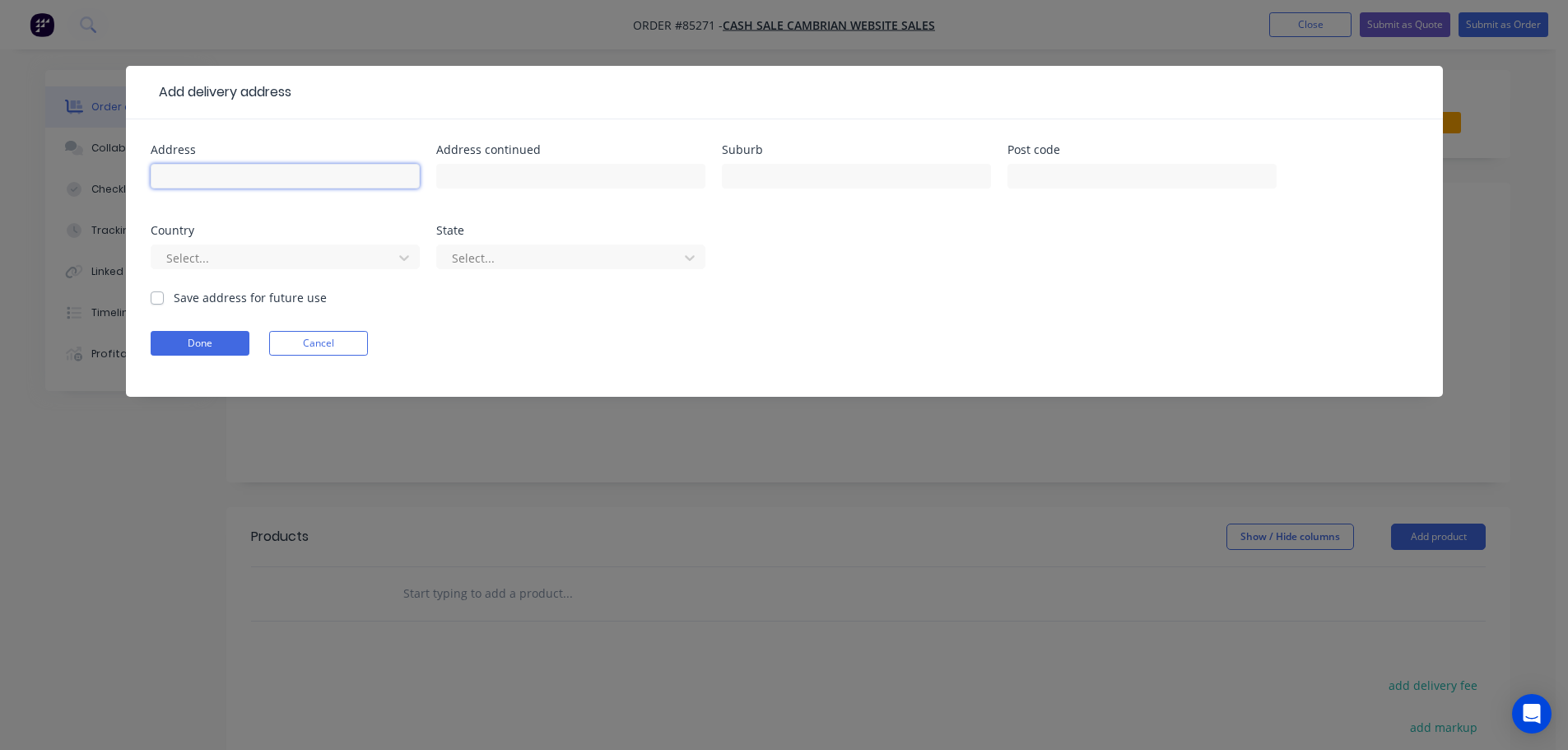
drag, startPoint x: 239, startPoint y: 184, endPoint x: 218, endPoint y: 228, distance: 48.8
click at [239, 184] on input "text" at bounding box center [284, 176] width 269 height 25
paste input "[STREET_ADDRESS]"
type input "[STREET_ADDRESS]"
click at [197, 328] on form "Address [STREET_ADDRESS] Address continued Suburb Post code Country Select... S…" at bounding box center [784, 271] width 1267 height 253
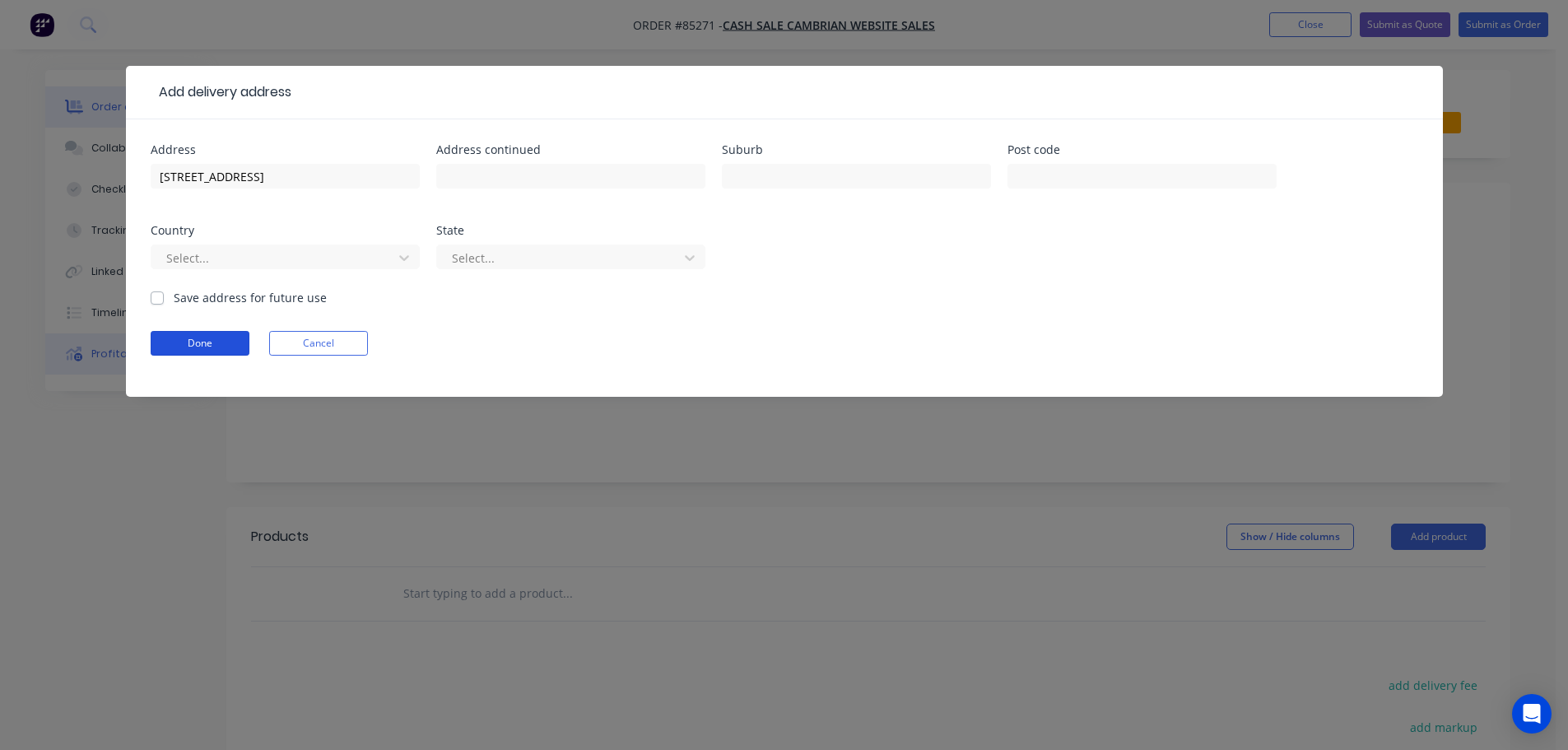
click at [201, 338] on button "Done" at bounding box center [200, 343] width 99 height 25
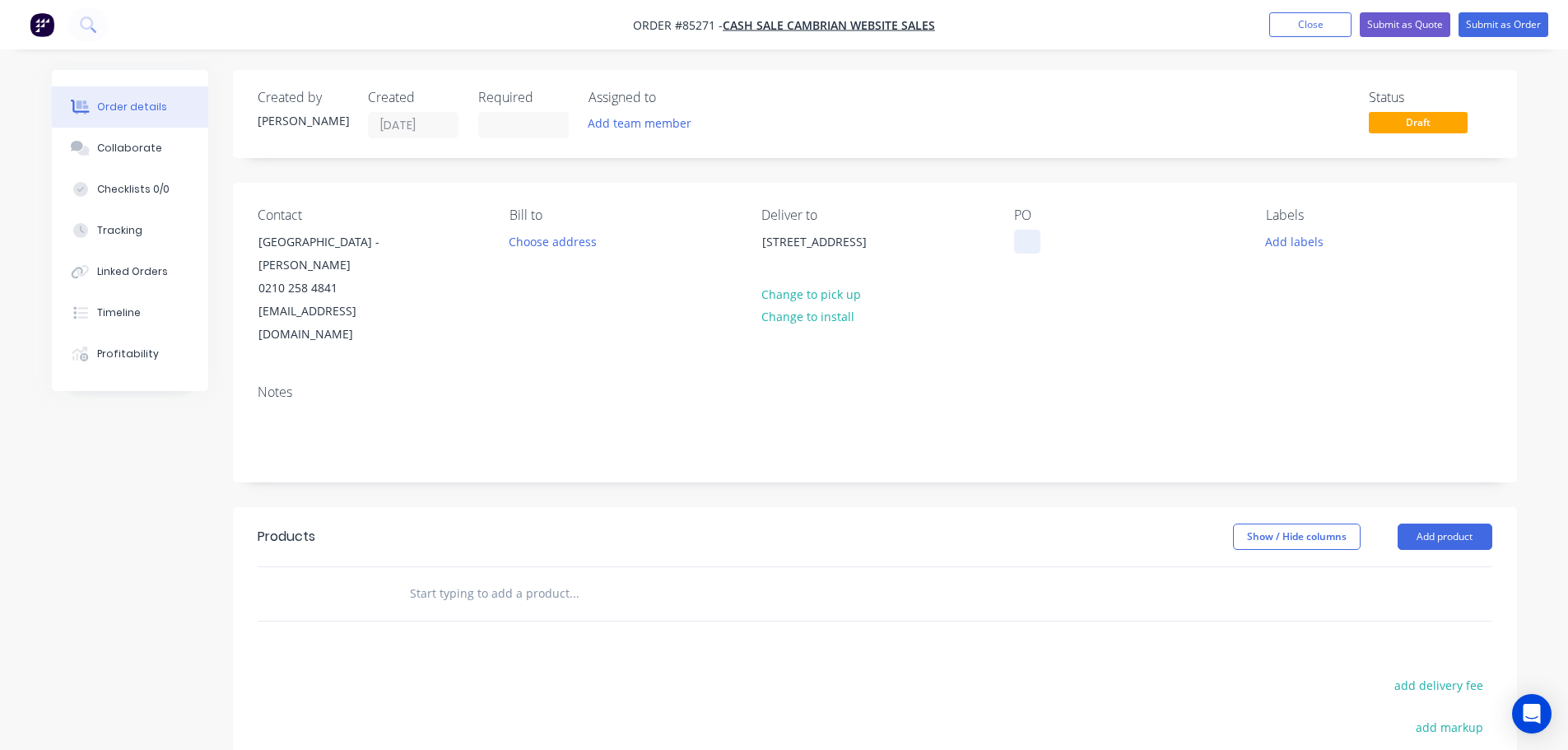
click at [1027, 250] on div at bounding box center [1027, 242] width 26 height 24
drag, startPoint x: 258, startPoint y: 260, endPoint x: 492, endPoint y: 267, distance: 234.1
click at [492, 267] on div "Contact [GEOGRAPHIC_DATA] - [GEOGRAPHIC_DATA][PERSON_NAME] 0210 258 4841 [EMAIL…" at bounding box center [875, 277] width 1284 height 189
click at [1089, 243] on div "WEB35740" at bounding box center [1056, 242] width 84 height 24
drag, startPoint x: 369, startPoint y: 262, endPoint x: 237, endPoint y: 265, distance: 132.0
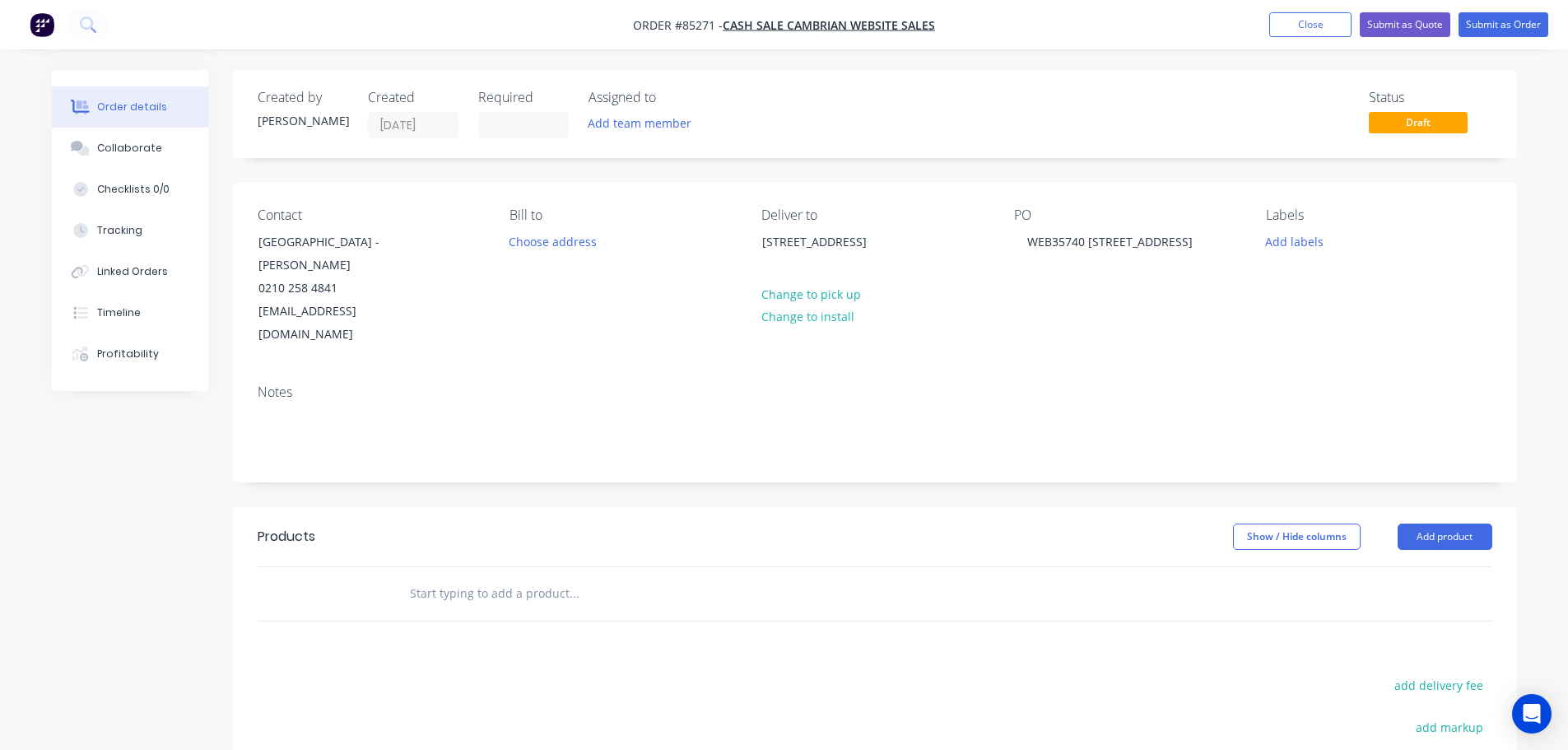
click at [237, 265] on div "Contact [GEOGRAPHIC_DATA] - [GEOGRAPHIC_DATA][PERSON_NAME] 0210 258 4841 [EMAIL…" at bounding box center [875, 277] width 1284 height 189
copy div "[PERSON_NAME]"
drag, startPoint x: 1156, startPoint y: 260, endPoint x: 1085, endPoint y: 246, distance: 72.4
click at [1085, 246] on div "WEB35740 [STREET_ADDRESS]" at bounding box center [1109, 242] width 192 height 24
click at [1087, 248] on div "WEB35740Logan [PERSON_NAME]" at bounding box center [1116, 250] width 206 height 41
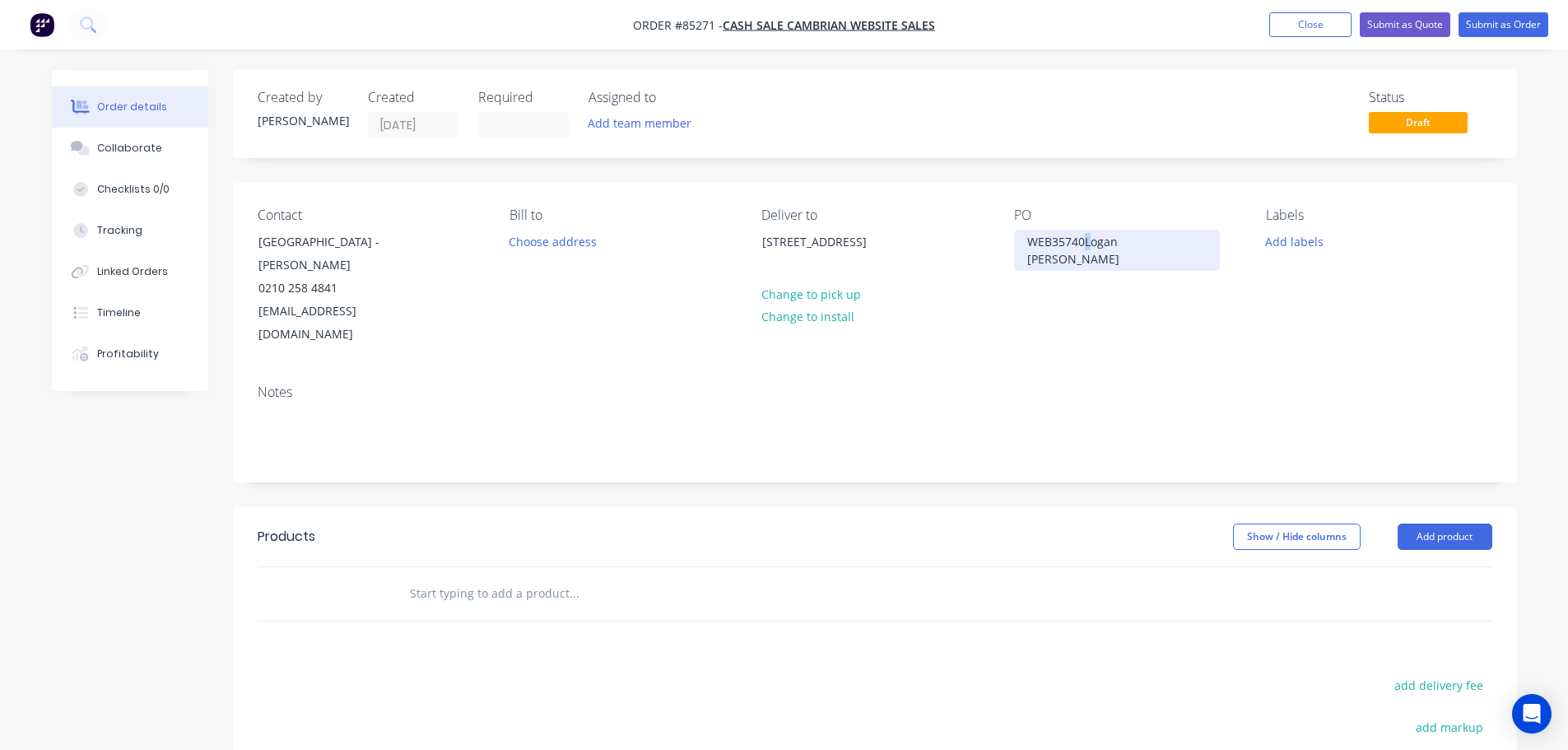
click at [1085, 247] on div "WEB35740Logan [PERSON_NAME]" at bounding box center [1116, 250] width 206 height 41
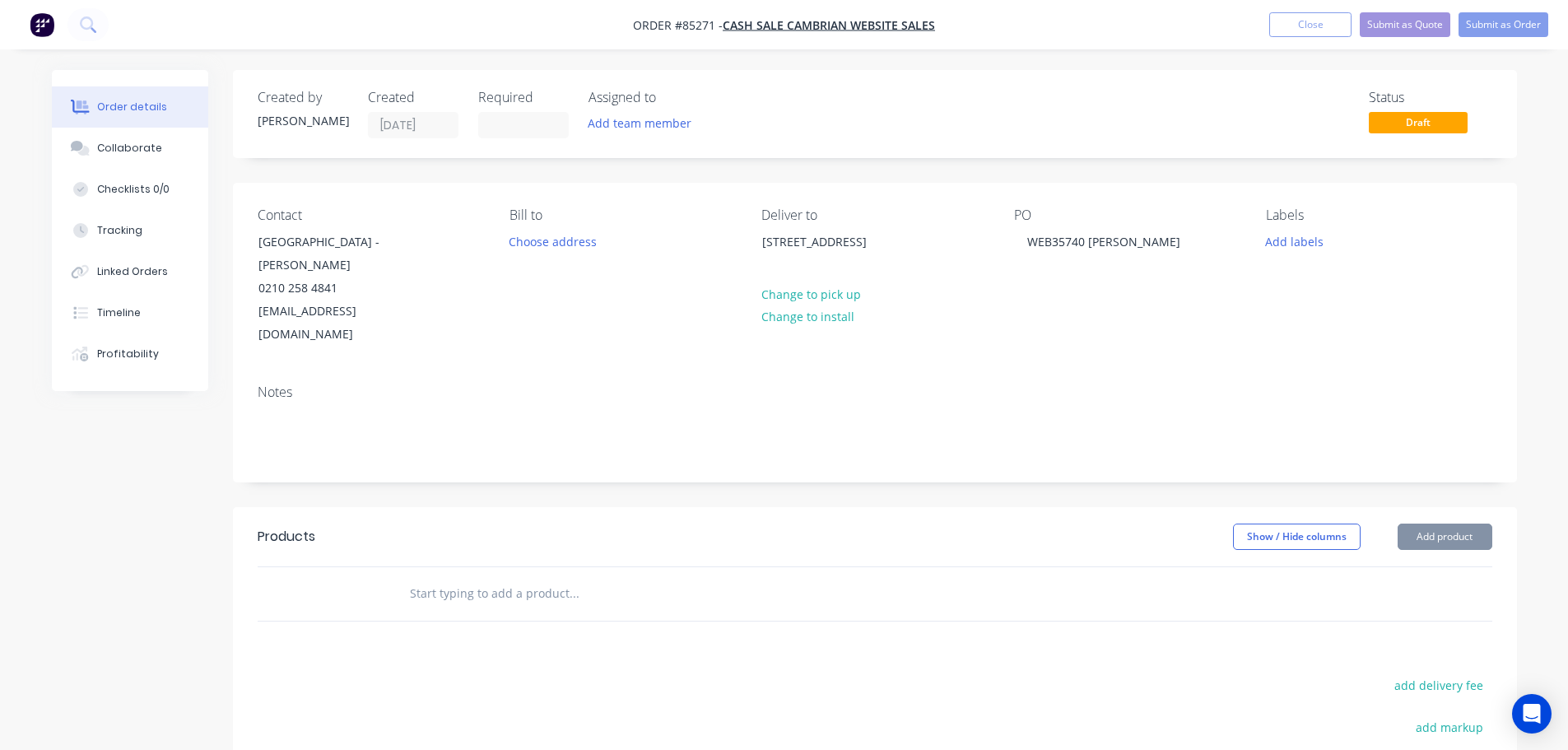
click at [1307, 253] on div "Labels Add labels" at bounding box center [1378, 277] width 225 height 139
click at [1295, 237] on button "Add labels" at bounding box center [1295, 241] width 76 height 22
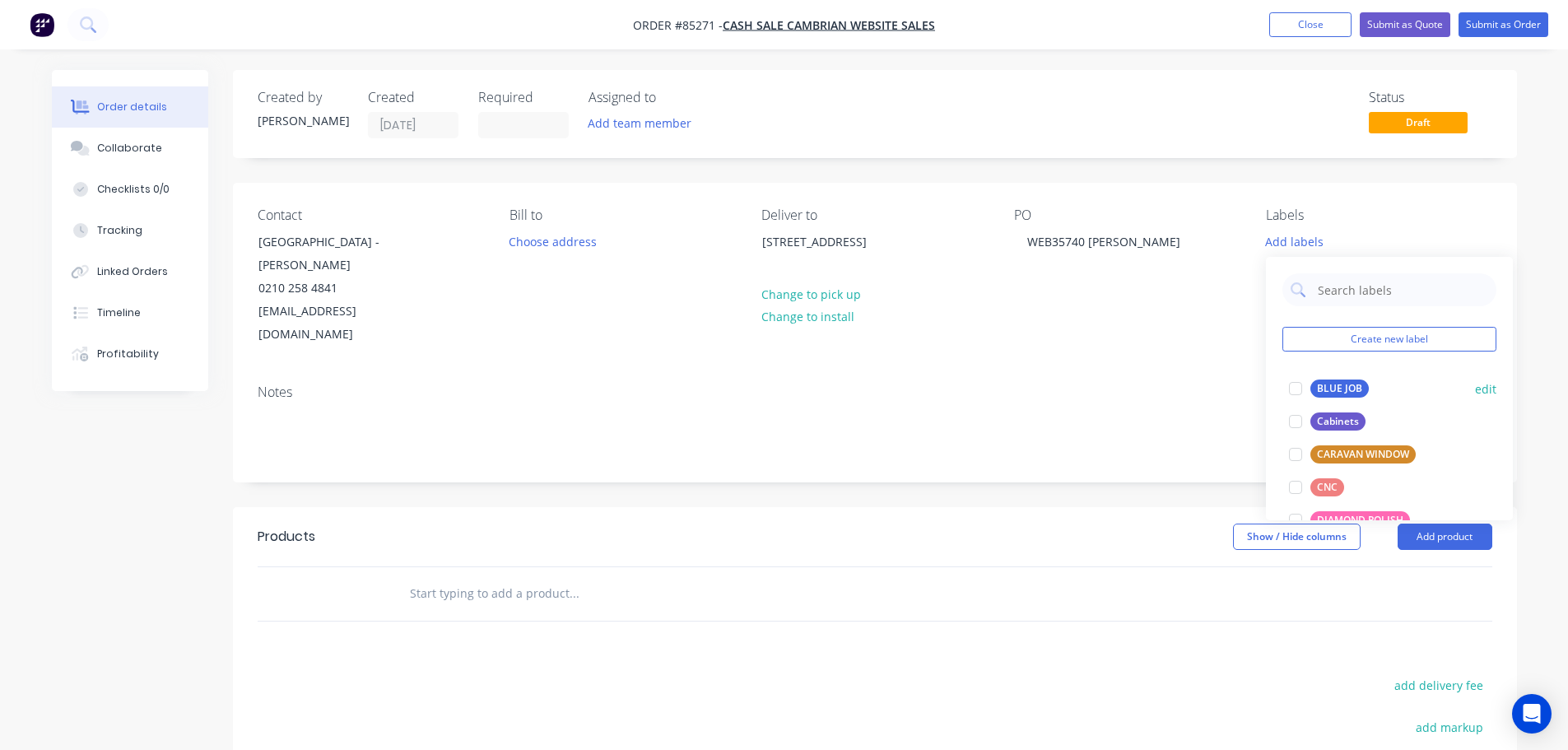
click at [1308, 395] on div at bounding box center [1296, 389] width 33 height 33
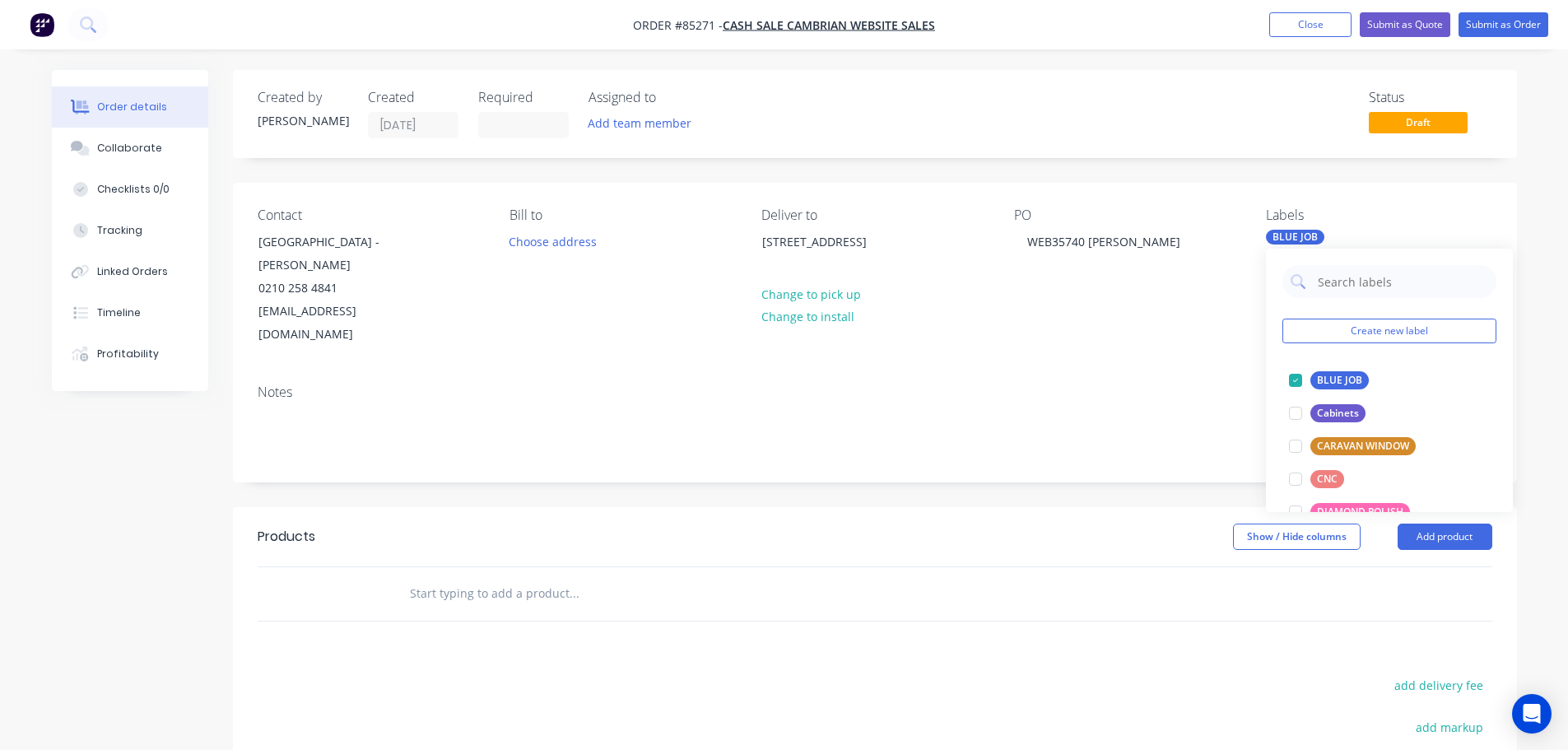
drag, startPoint x: 541, startPoint y: 567, endPoint x: 524, endPoint y: 561, distance: 18.0
click at [540, 577] on input "text" at bounding box center [574, 594] width 330 height 33
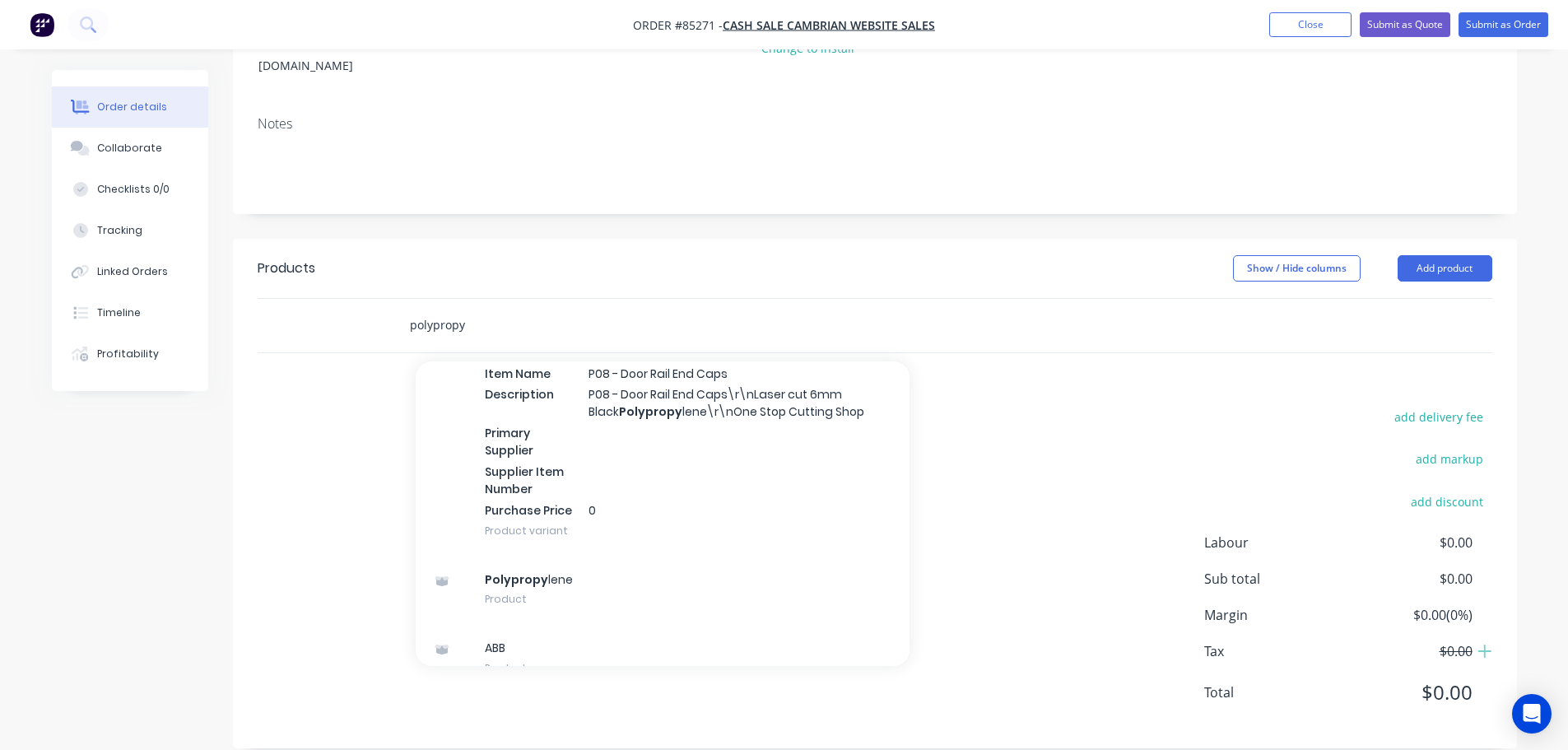
scroll to position [10437, 0]
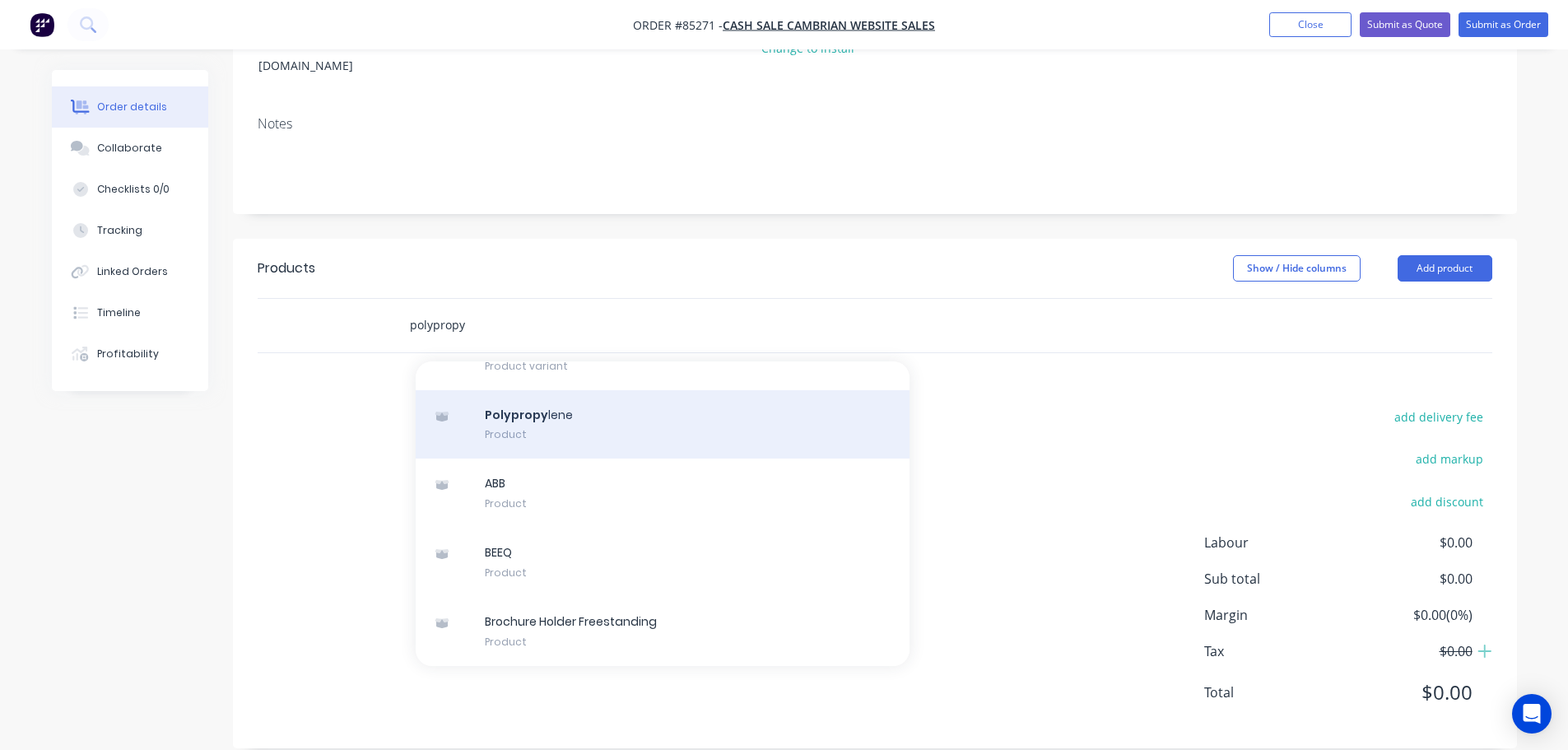
type input "polypropy"
click at [595, 419] on div "Polypropy lene Product" at bounding box center [663, 425] width 494 height 69
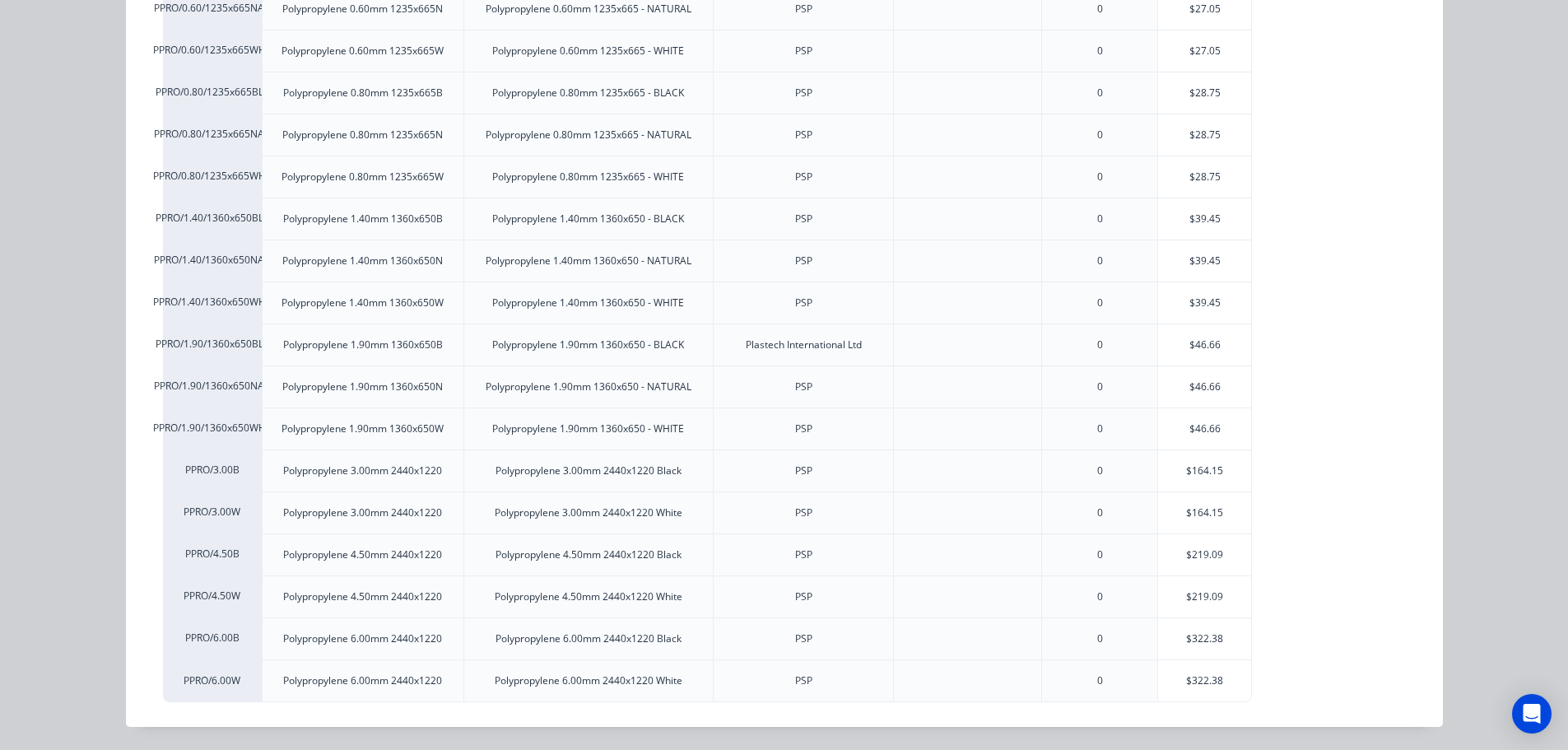
scroll to position [291, 0]
click at [1185, 671] on div "$322.38" at bounding box center [1204, 681] width 93 height 41
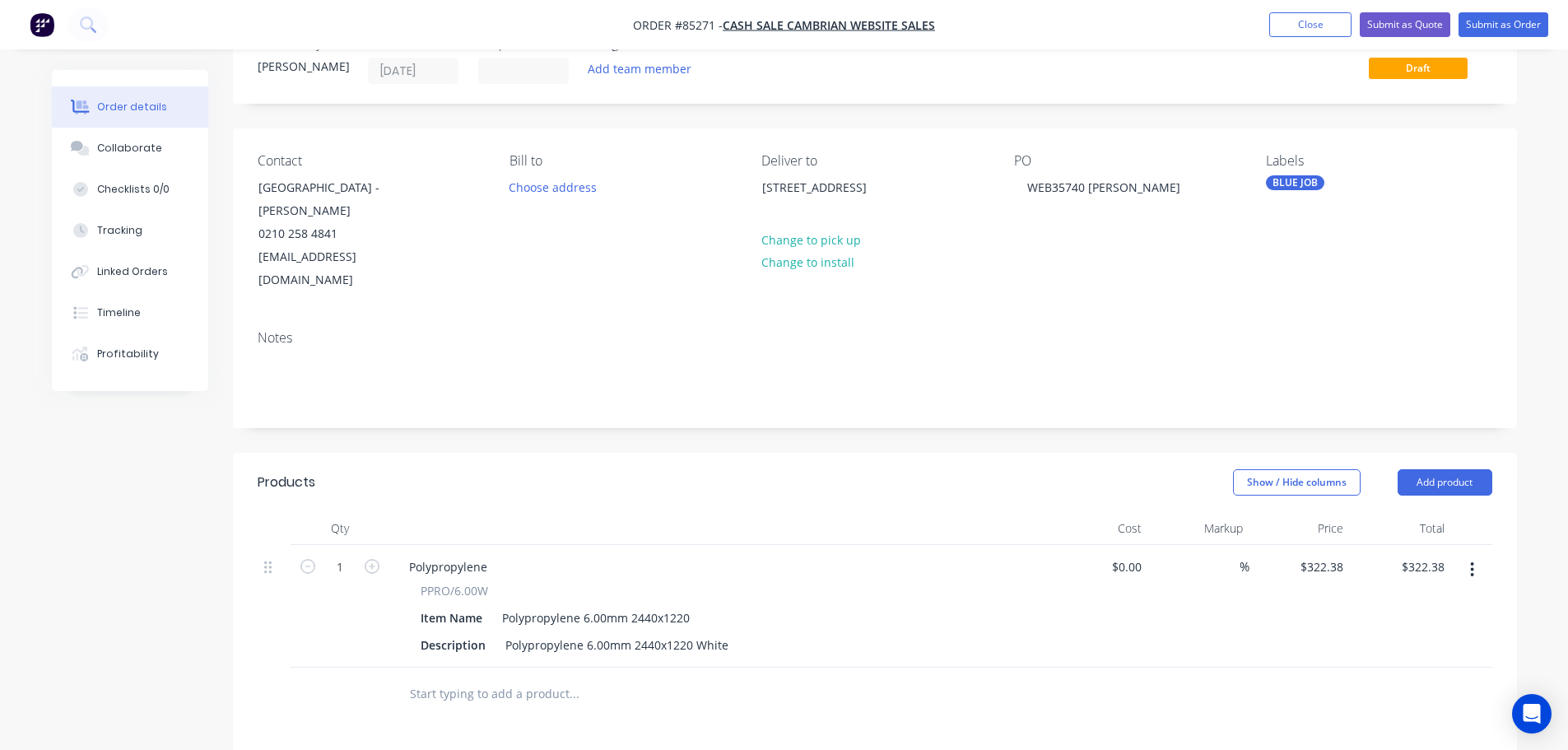
scroll to position [0, 0]
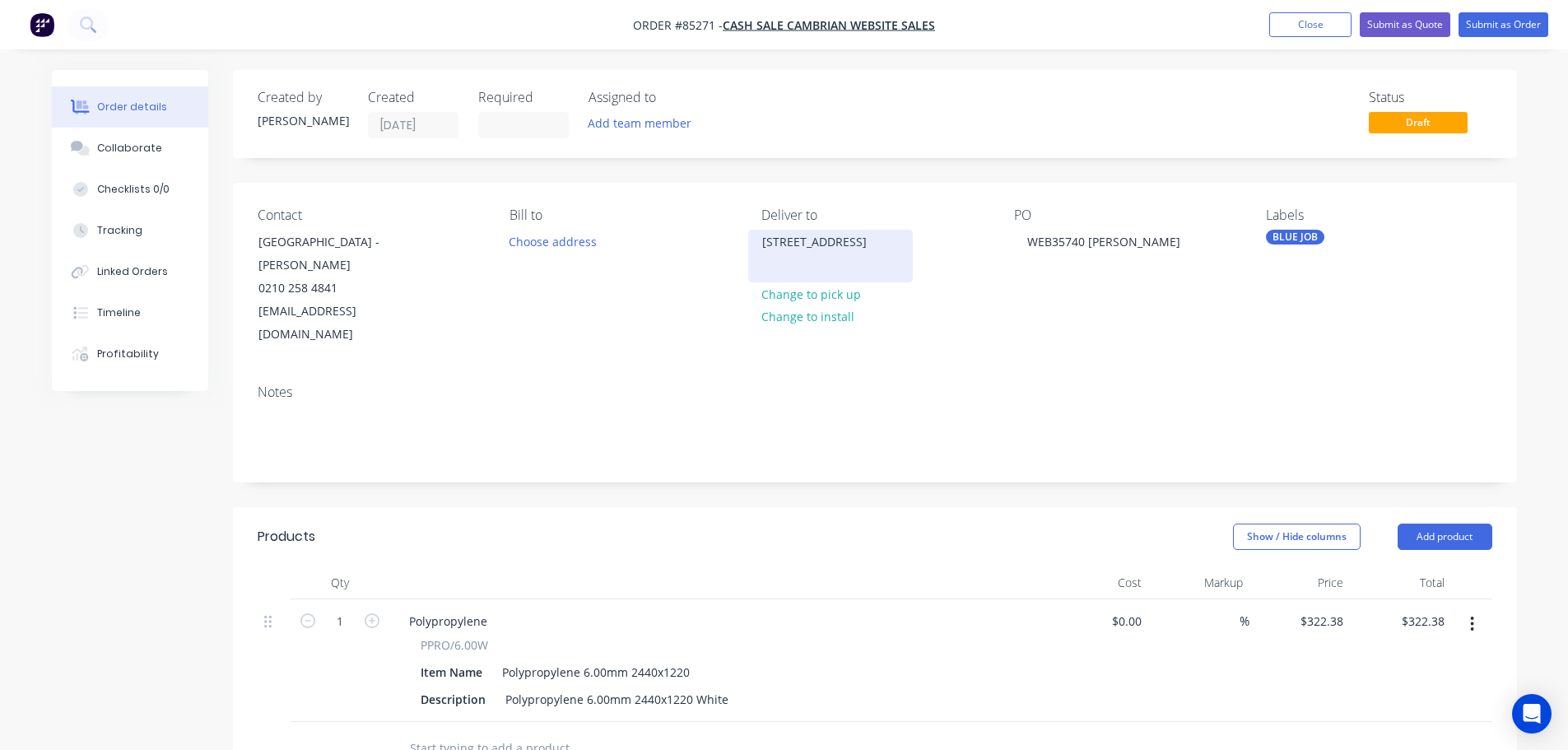
drag, startPoint x: 844, startPoint y: 241, endPoint x: 875, endPoint y: 249, distance: 32.0
click at [875, 249] on div "[STREET_ADDRESS]" at bounding box center [831, 242] width 137 height 23
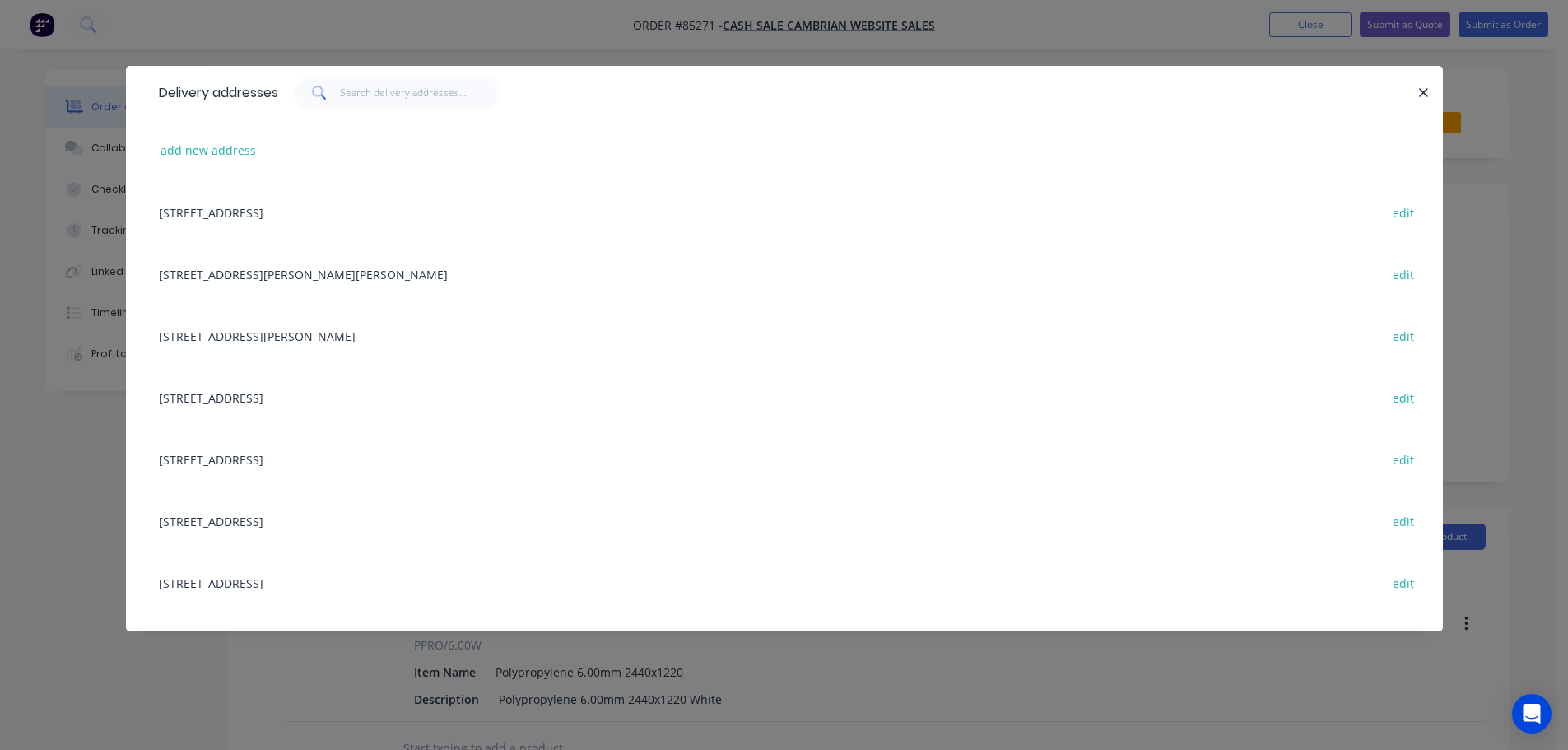
click at [73, 116] on div "Delivery addresses add new address [STREET_ADDRESS][GEOGRAPHIC_DATA] edit [STRE…" at bounding box center [784, 375] width 1568 height 750
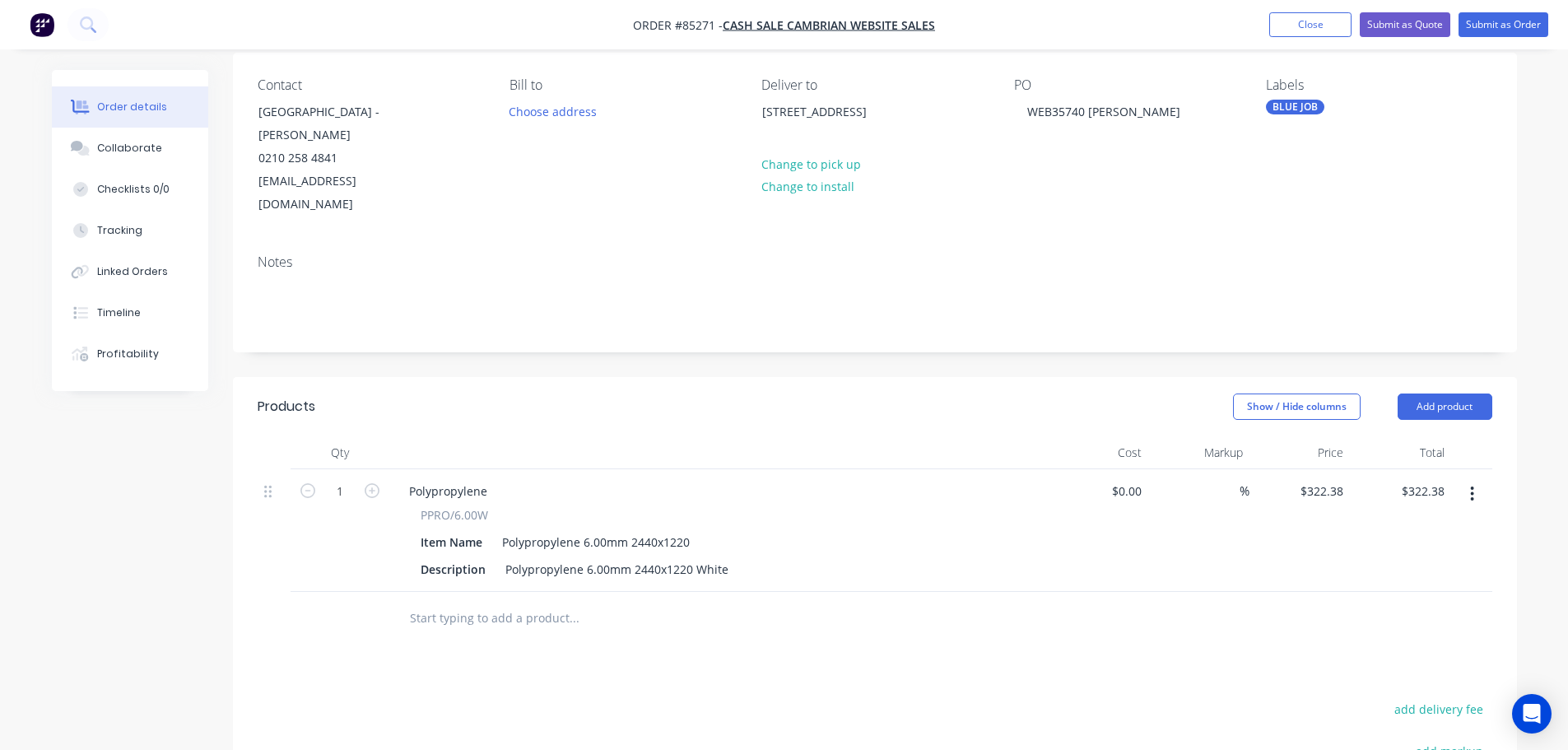
scroll to position [330, 0]
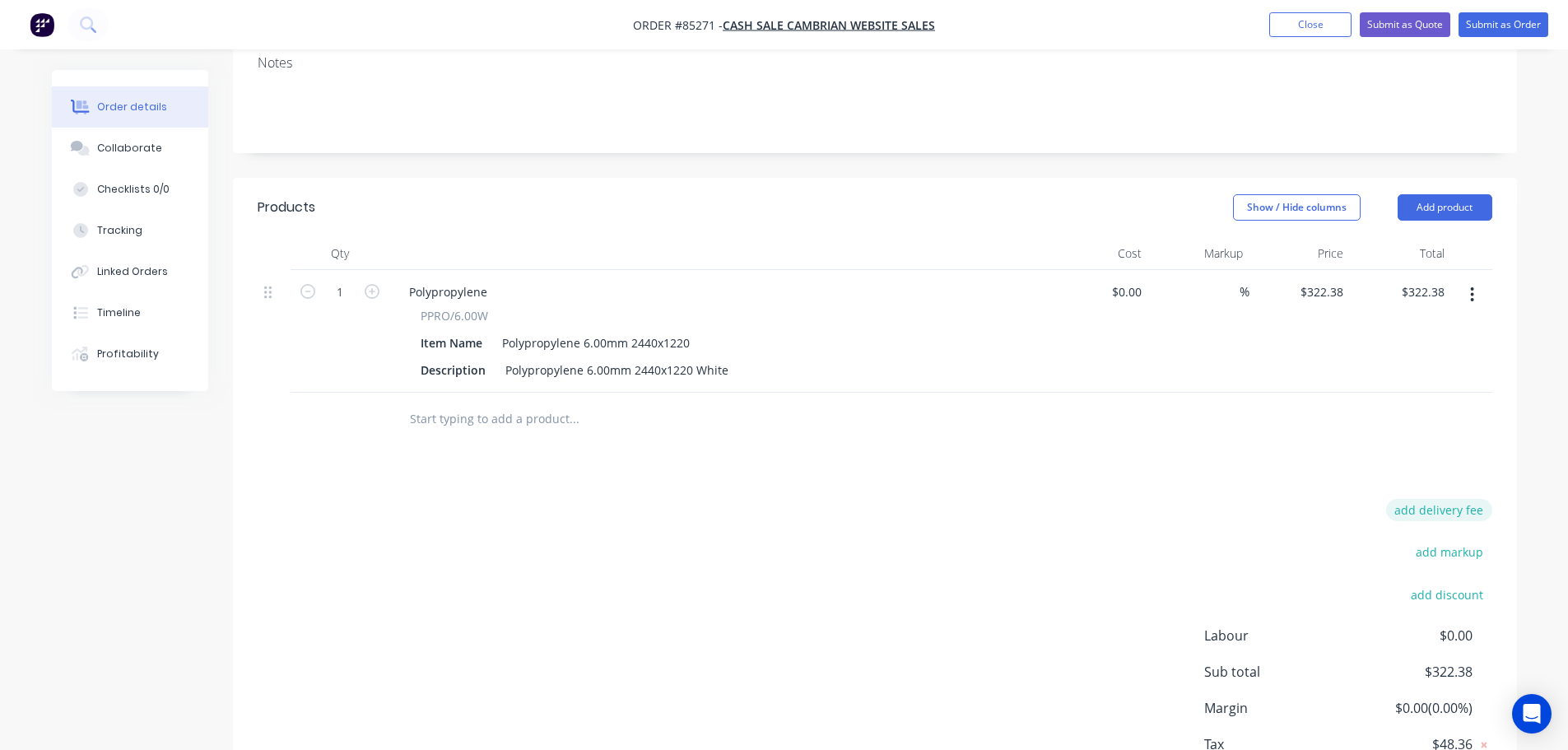
click at [1410, 499] on button "add delivery fee" at bounding box center [1439, 510] width 106 height 22
type input "60"
click at [370, 510] on div "Delivery fee Delivery fee Delivery fee name (Optional) 60 60 $0 add markup add …" at bounding box center [875, 655] width 1235 height 313
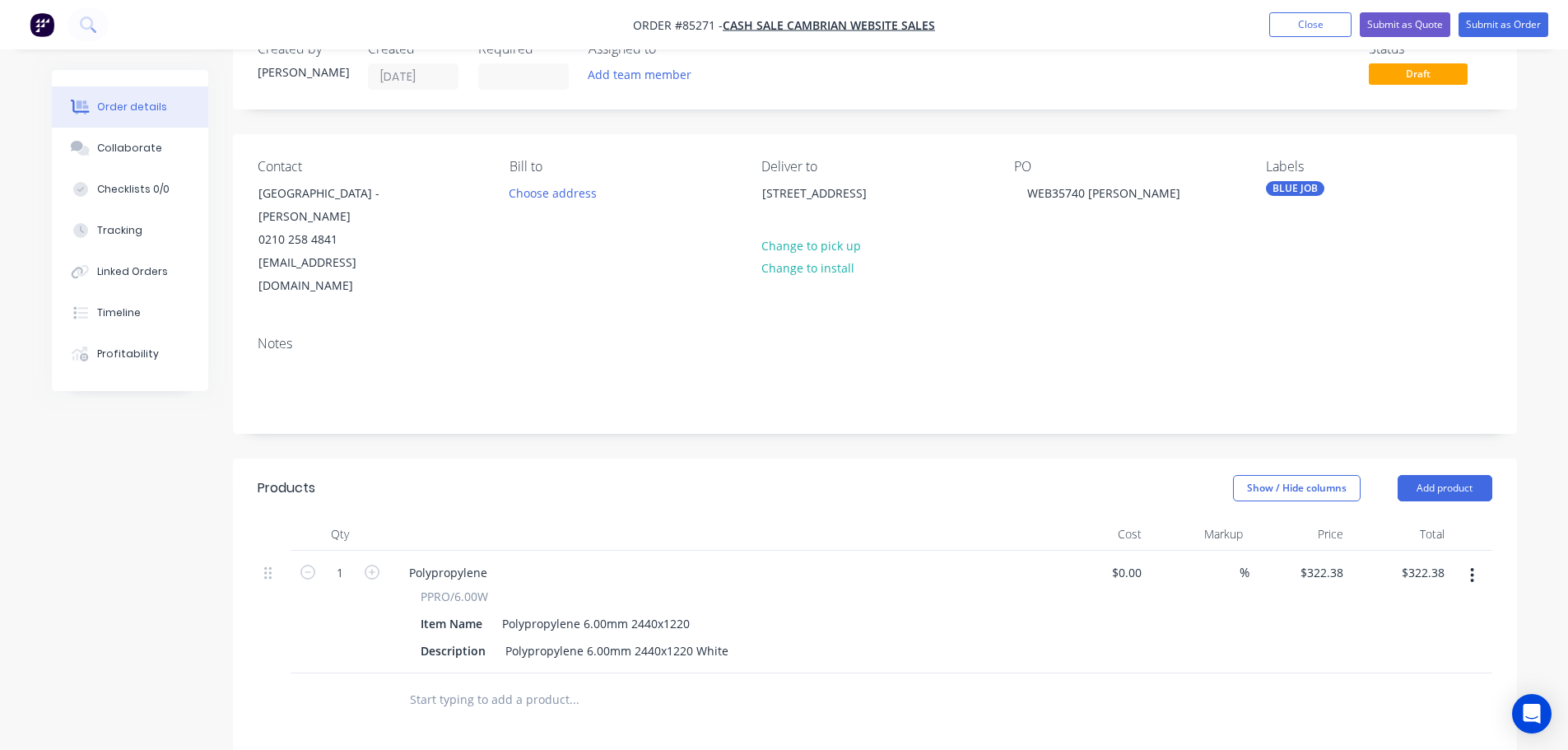
scroll to position [0, 0]
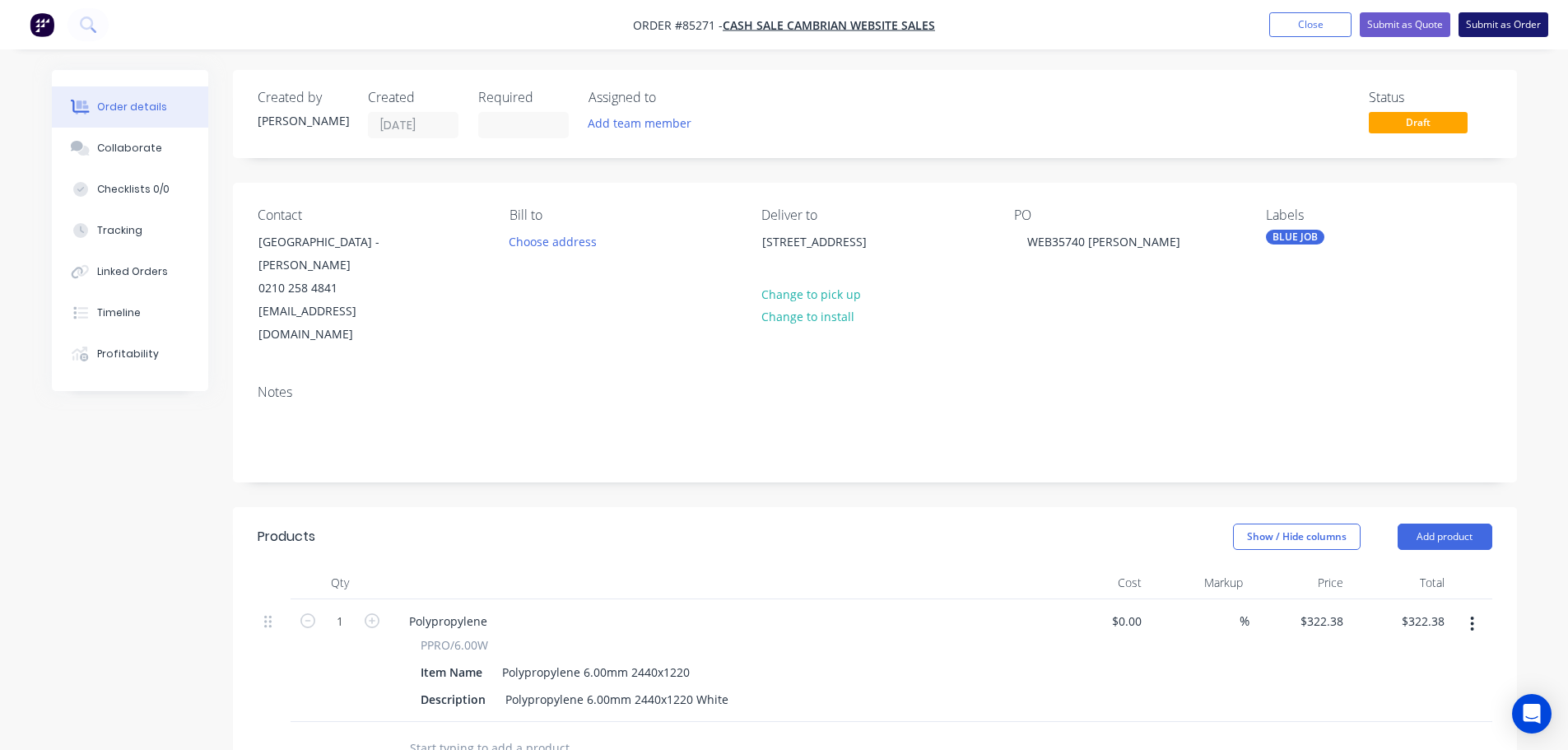
click at [1497, 19] on button "Submit as Order" at bounding box center [1503, 24] width 90 height 25
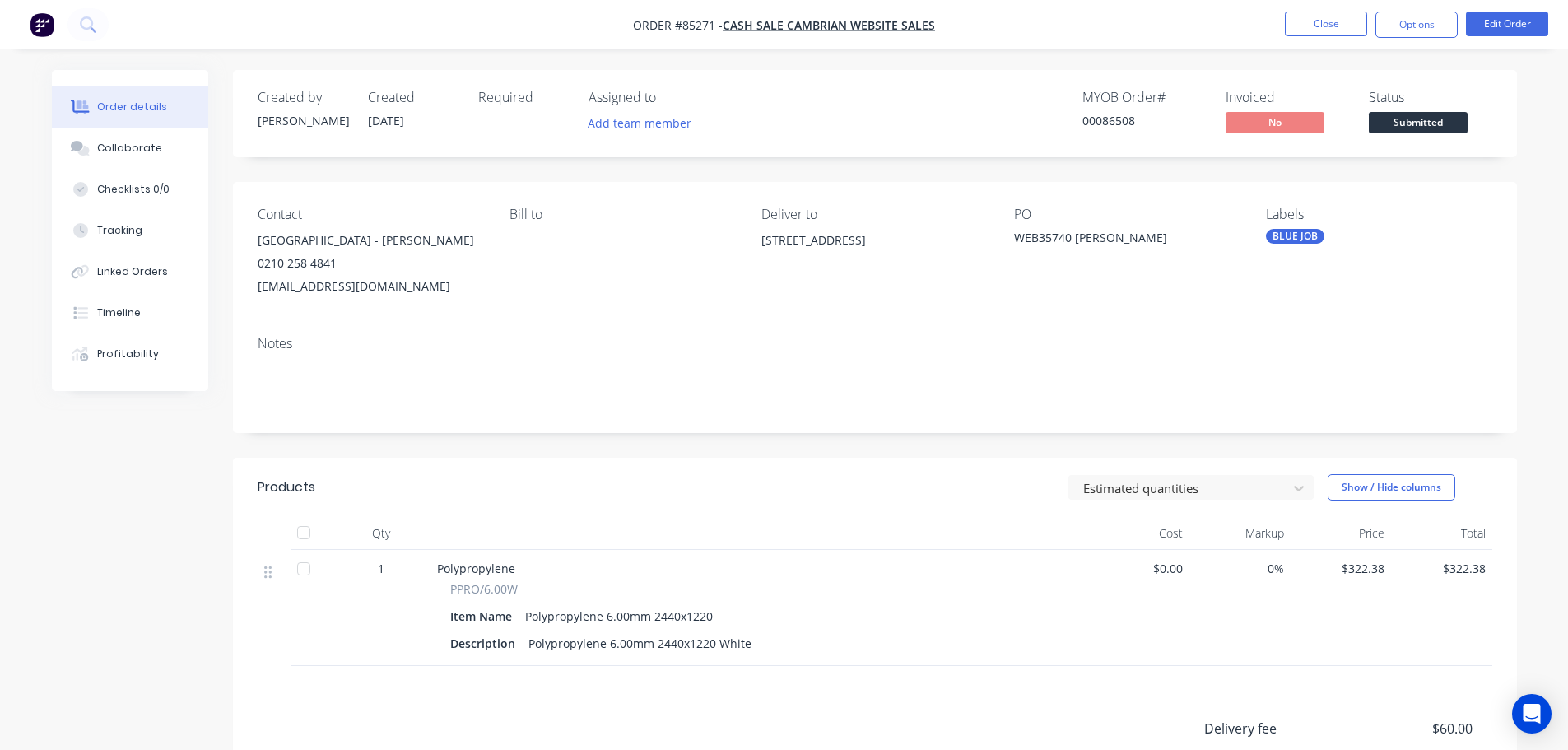
click at [1110, 126] on div "00086508" at bounding box center [1144, 120] width 124 height 17
copy div "00086508"
click at [1408, 120] on span "Submitted" at bounding box center [1419, 122] width 99 height 21
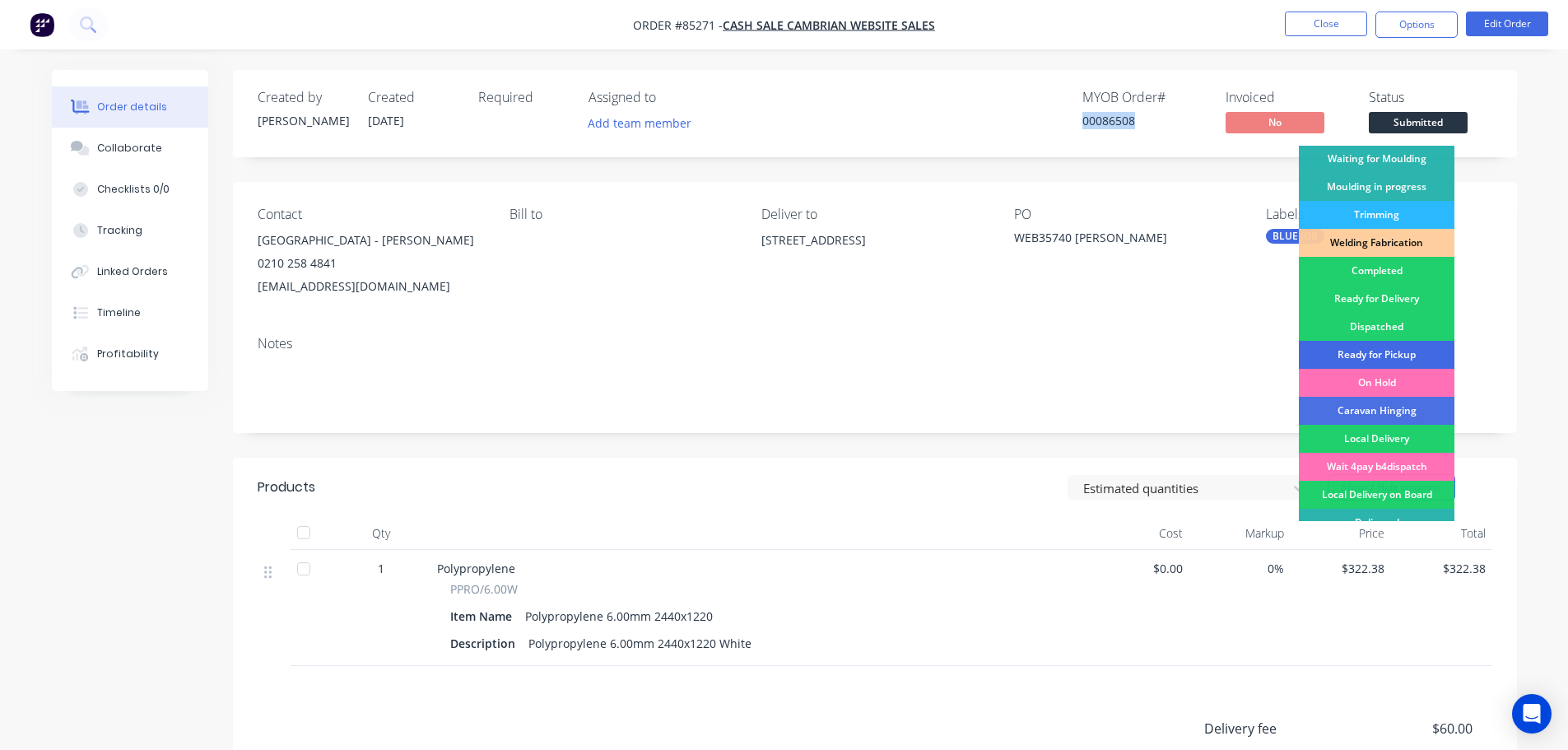
scroll to position [325, 0]
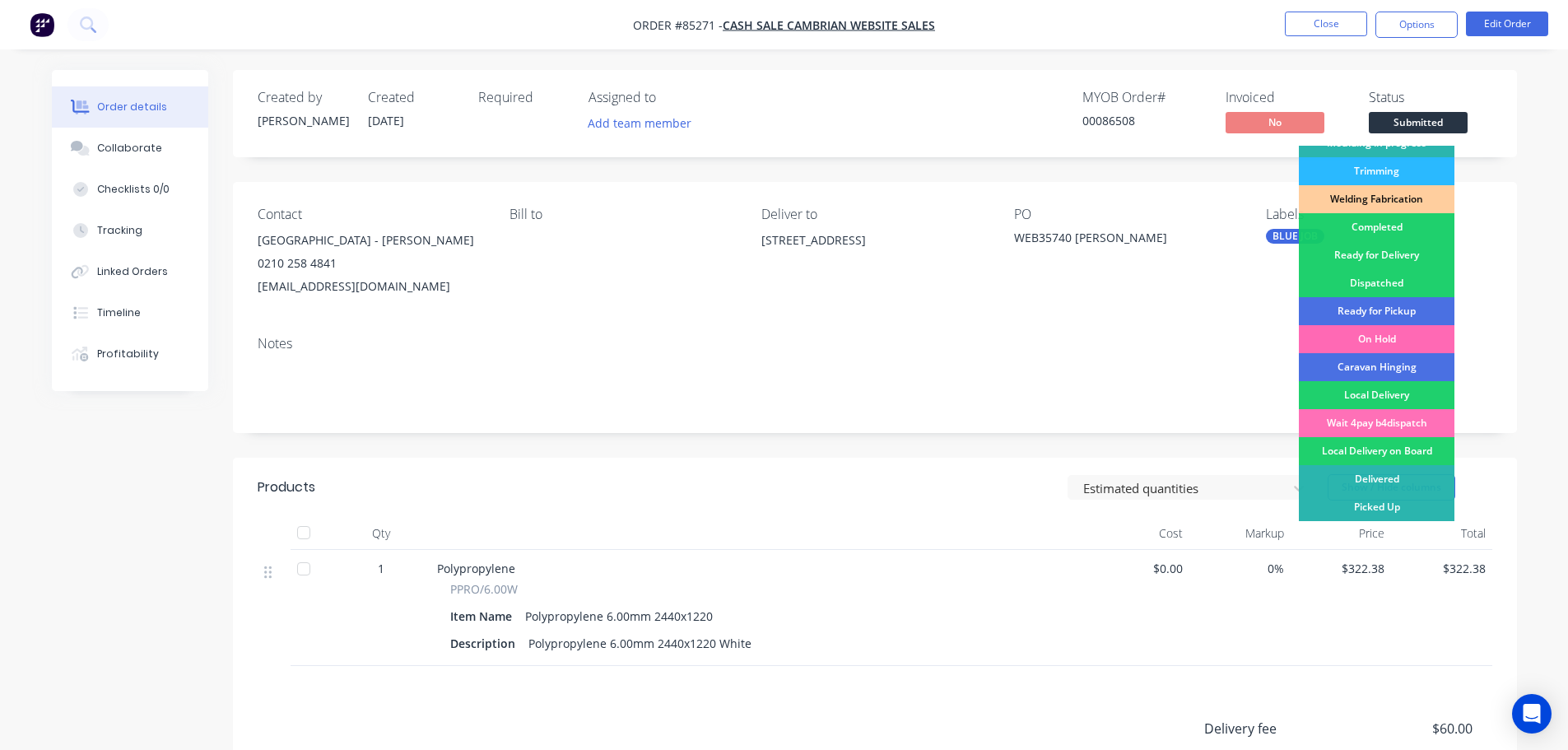
click at [1431, 337] on div "On Hold" at bounding box center [1377, 339] width 155 height 28
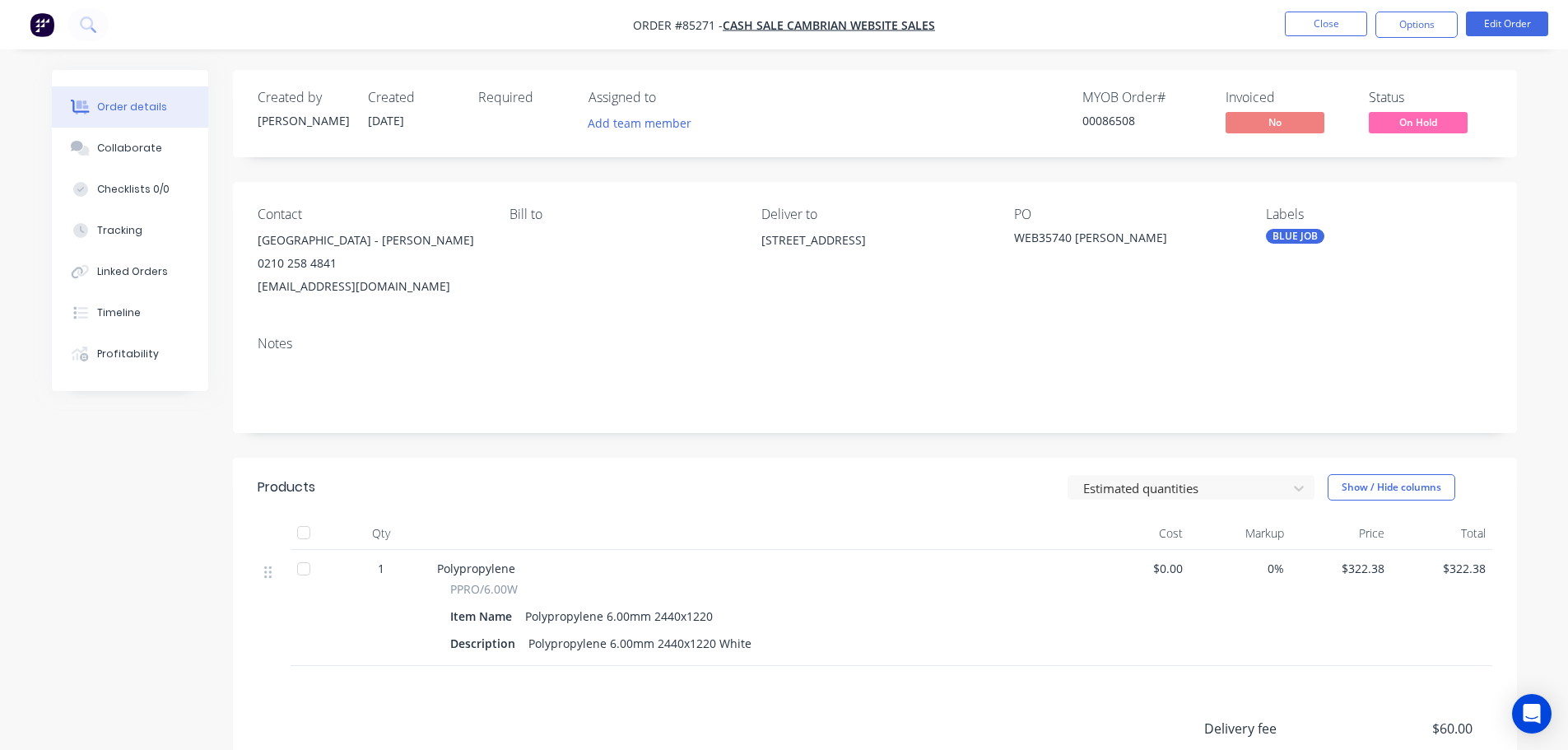
drag, startPoint x: 1513, startPoint y: 249, endPoint x: 1393, endPoint y: 77, distance: 209.7
click at [1513, 248] on div "Contact [GEOGRAPHIC_DATA] - [GEOGRAPHIC_DATA][PERSON_NAME] 0210 258 4841 [EMAIL…" at bounding box center [875, 252] width 1284 height 141
click at [1334, 29] on button "Close" at bounding box center [1326, 23] width 82 height 25
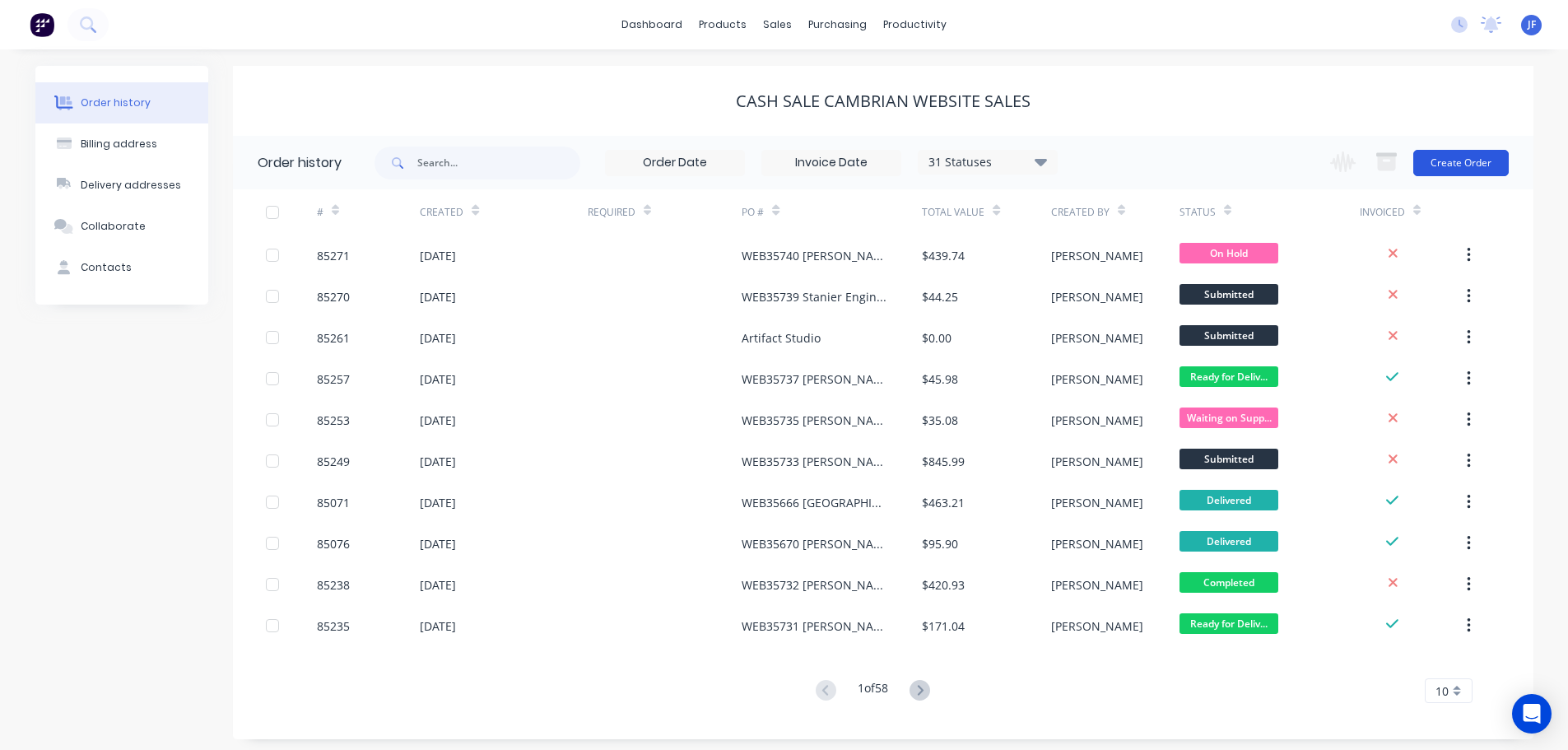
click at [1485, 158] on button "Create Order" at bounding box center [1461, 162] width 96 height 26
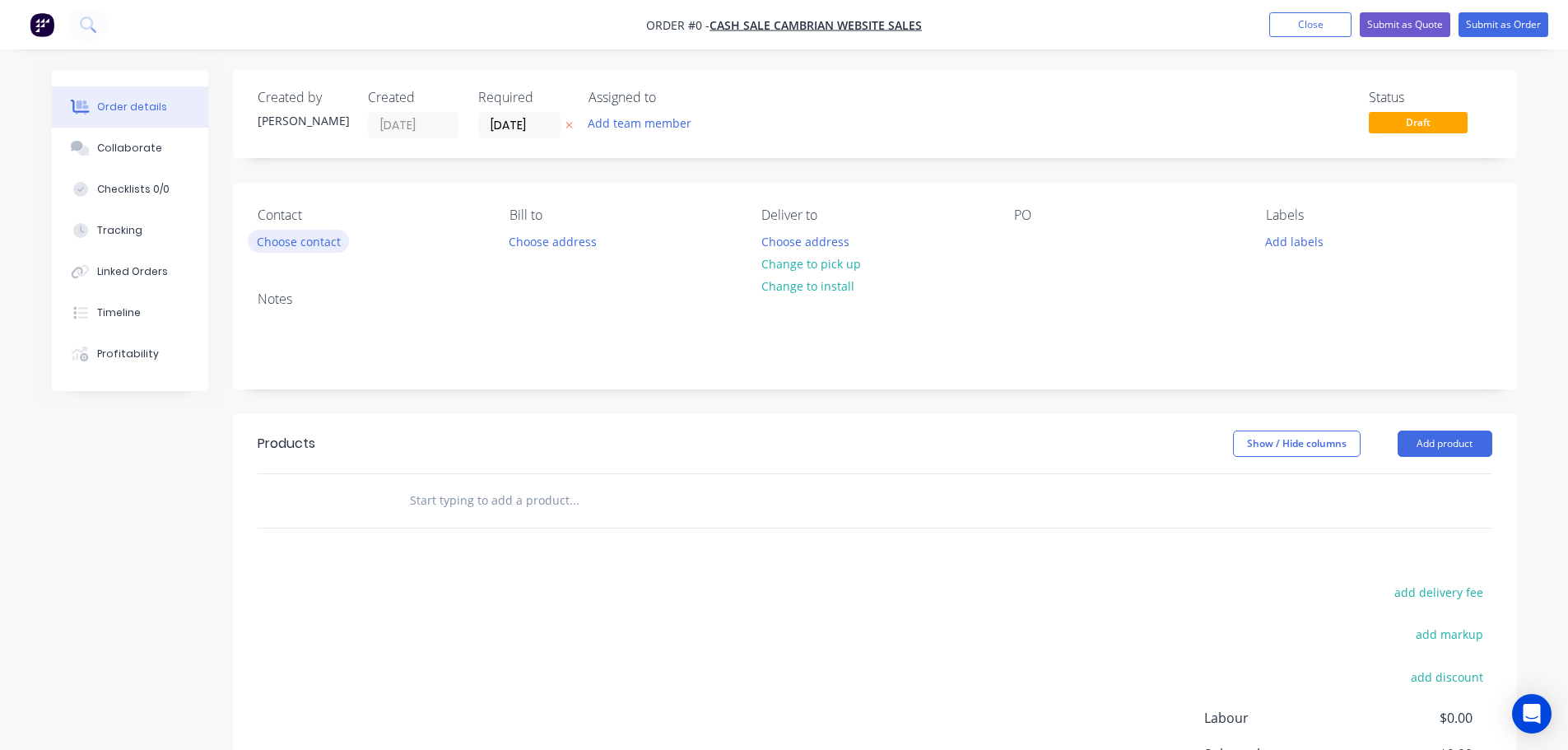
click at [308, 242] on button "Choose contact" at bounding box center [298, 241] width 102 height 22
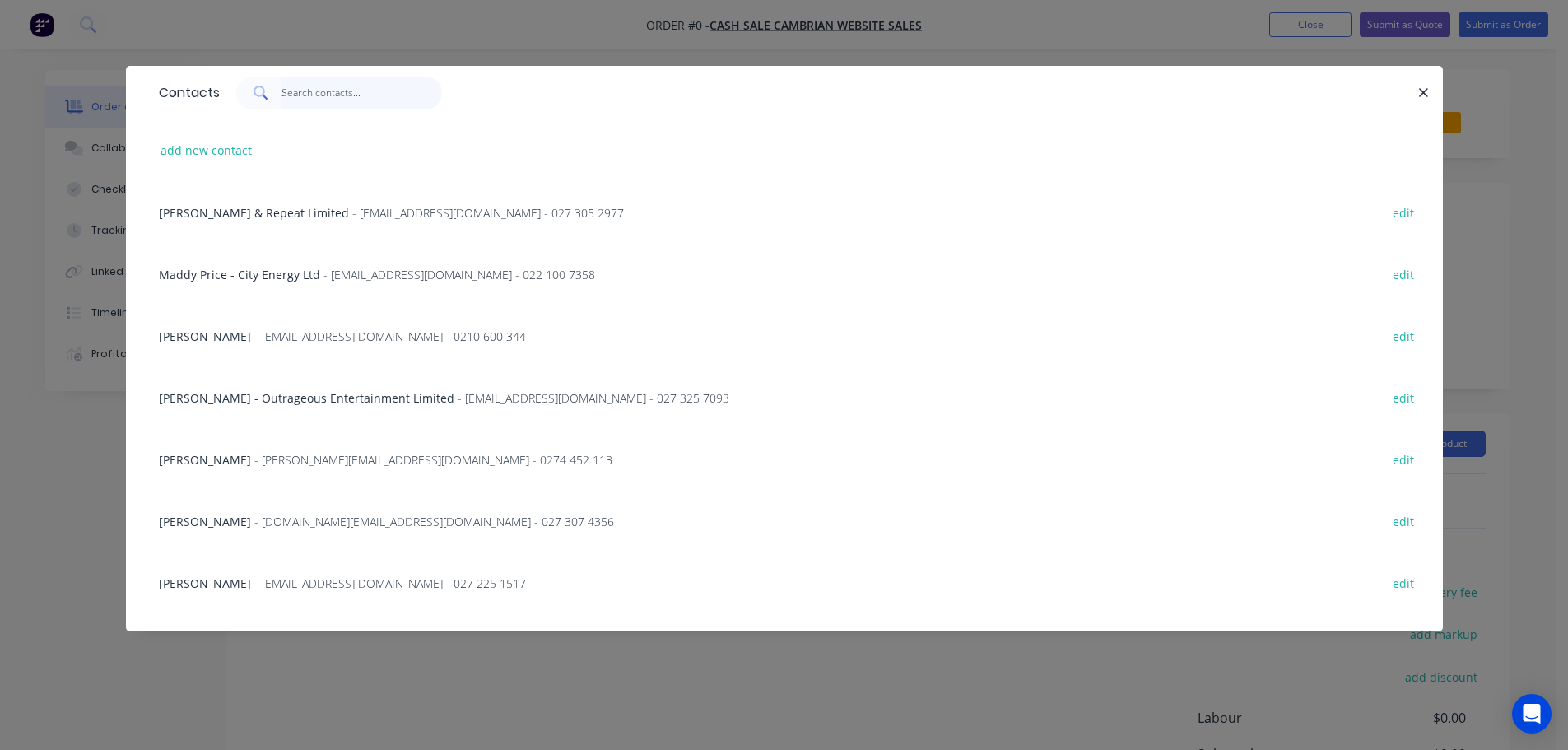
click at [348, 100] on input "text" at bounding box center [362, 93] width 161 height 33
paste input "[PERSON_NAME]"
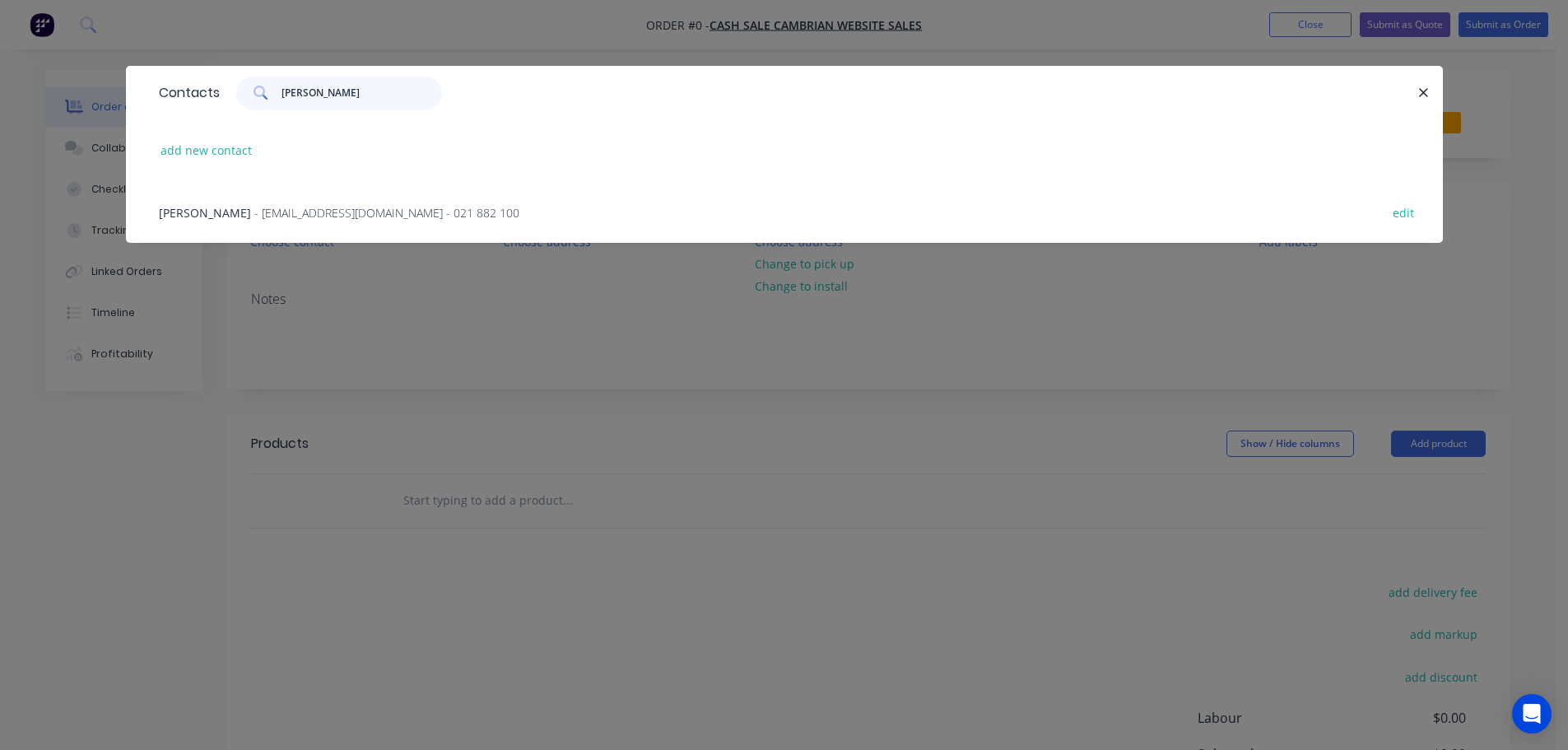
type input "[PERSON_NAME]"
click at [241, 229] on div "[PERSON_NAME] - [EMAIL_ADDRESS][DOMAIN_NAME] - 021 882 100 edit" at bounding box center [784, 212] width 1267 height 62
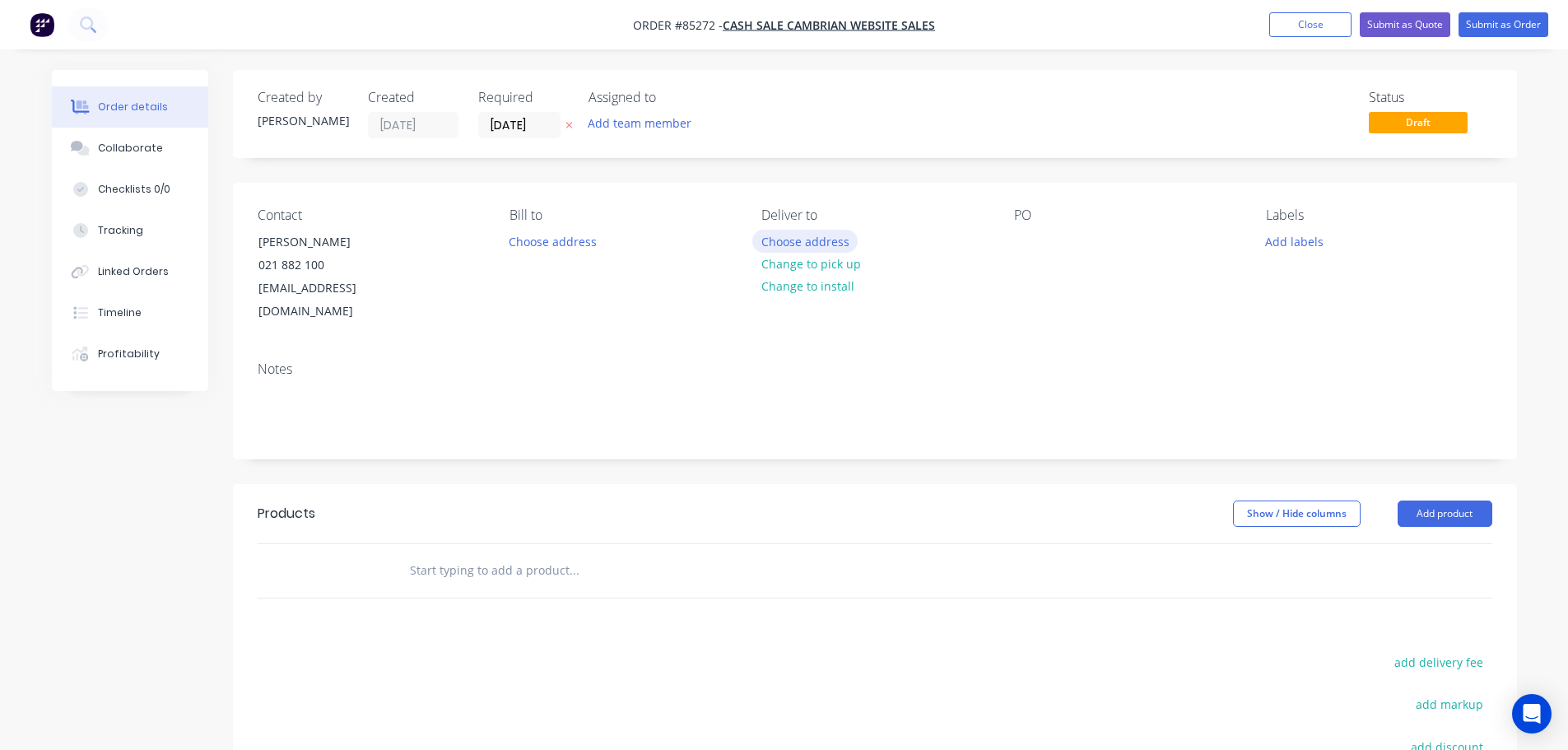
click at [811, 244] on button "Choose address" at bounding box center [804, 241] width 105 height 22
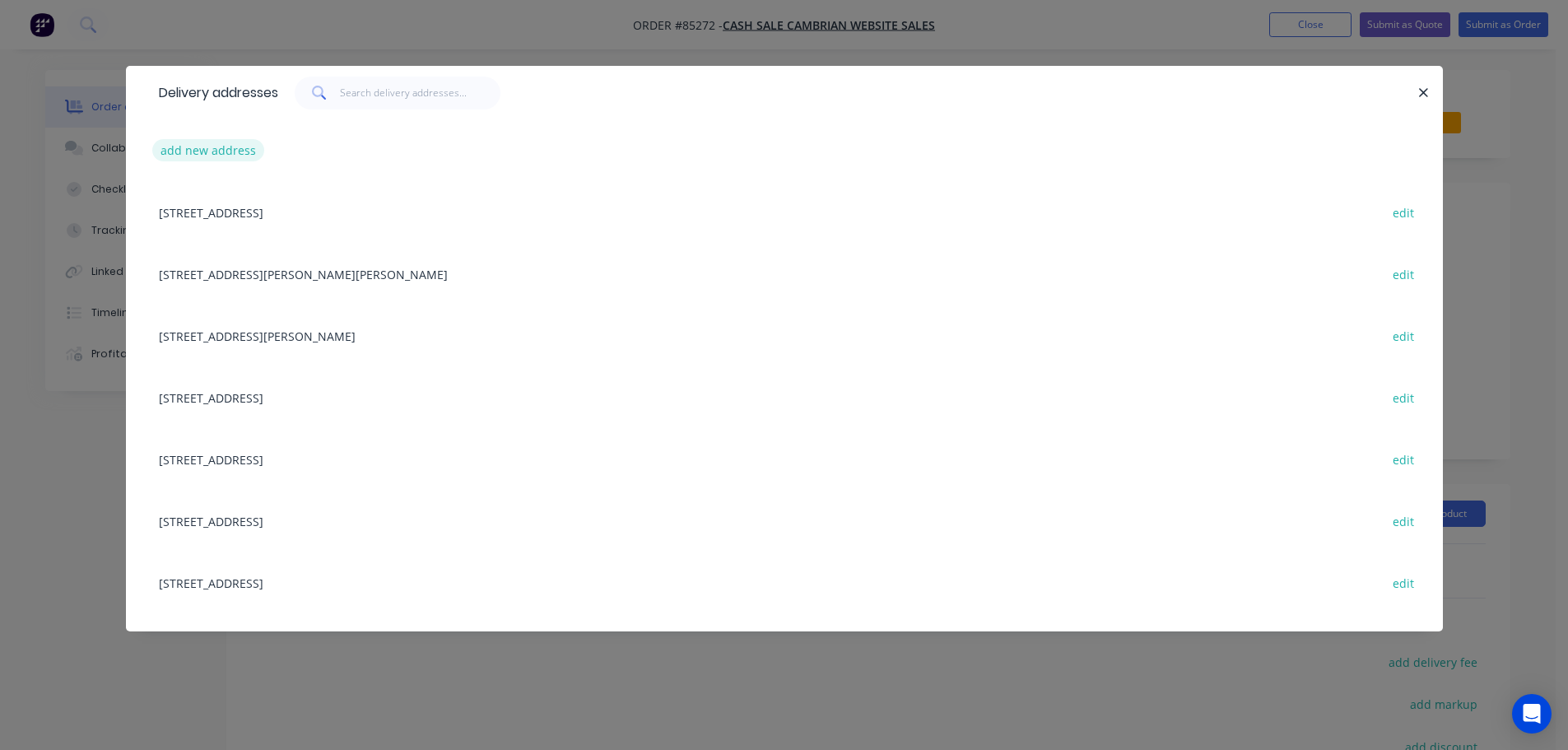
click at [243, 143] on button "add new address" at bounding box center [208, 150] width 113 height 22
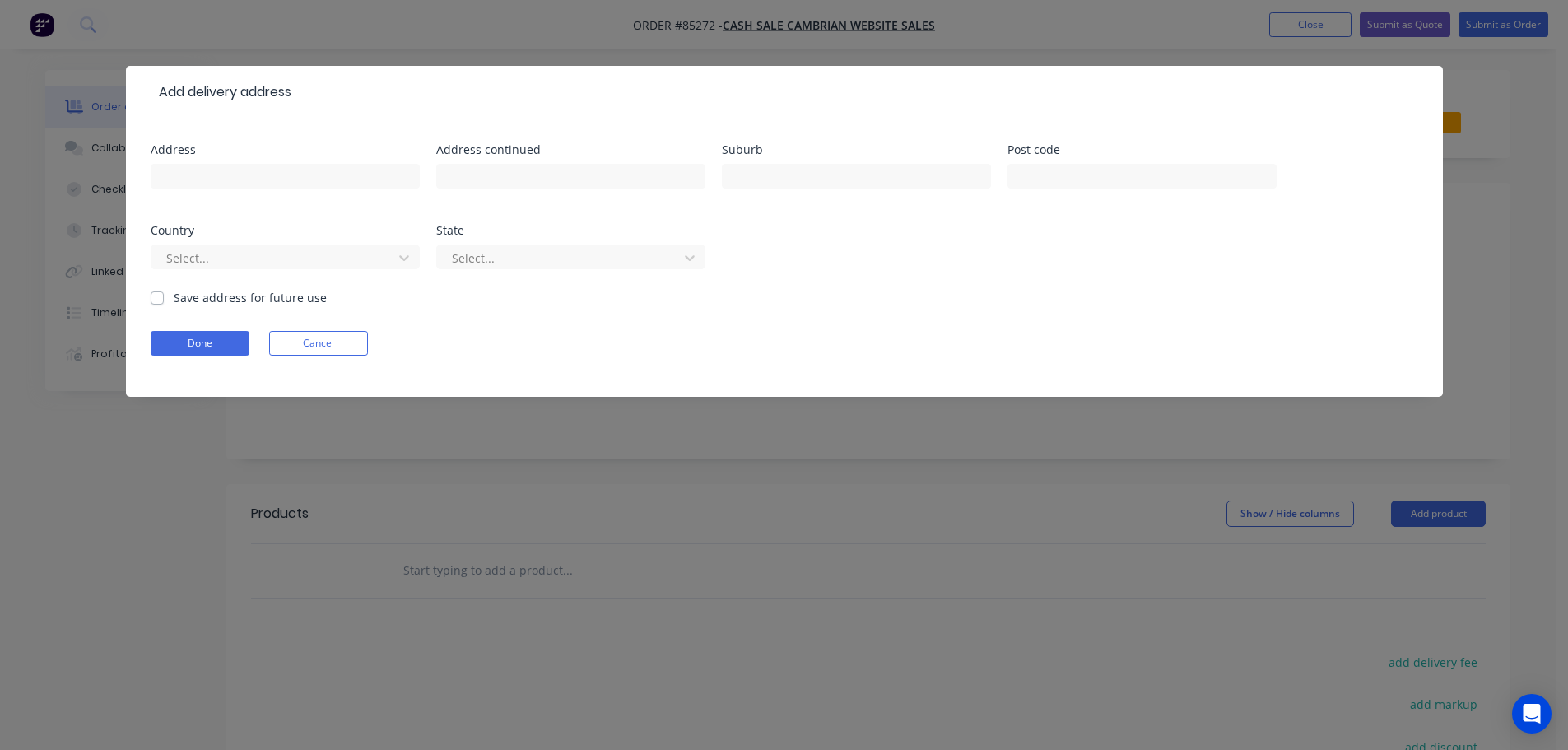
click at [250, 175] on input "text" at bounding box center [284, 176] width 269 height 25
type input "[STREET_ADDRESS]"
click at [200, 345] on button "Done" at bounding box center [200, 343] width 99 height 25
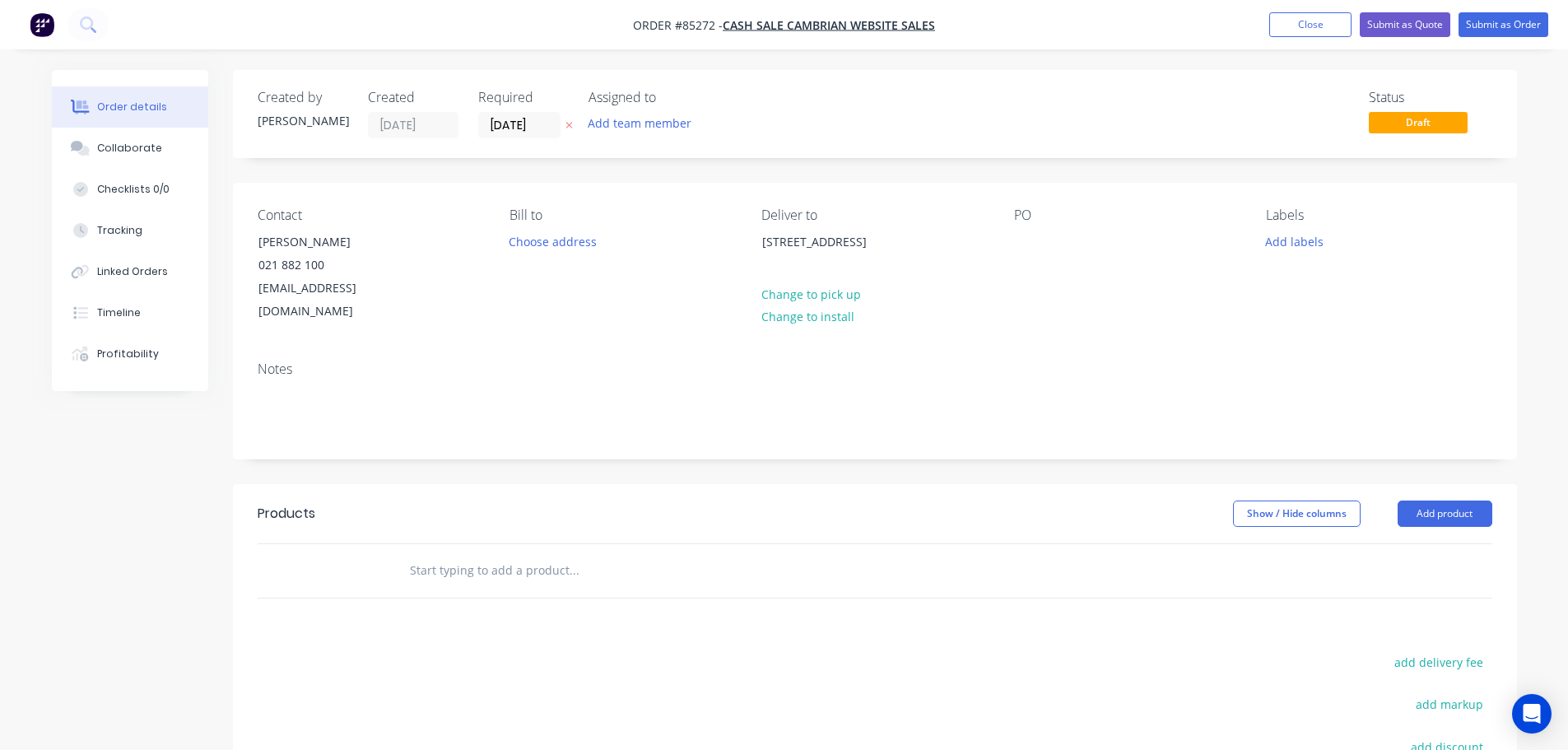
click at [572, 123] on icon "button" at bounding box center [569, 126] width 8 height 10
click at [1425, 624] on div "Products Show / Hide columns Add product add delivery fee add markup add discou…" at bounding box center [875, 739] width 1284 height 510
click at [1431, 651] on button "add delivery fee" at bounding box center [1439, 662] width 106 height 22
type input "12"
drag, startPoint x: 861, startPoint y: 723, endPoint x: 865, endPoint y: 590, distance: 133.1
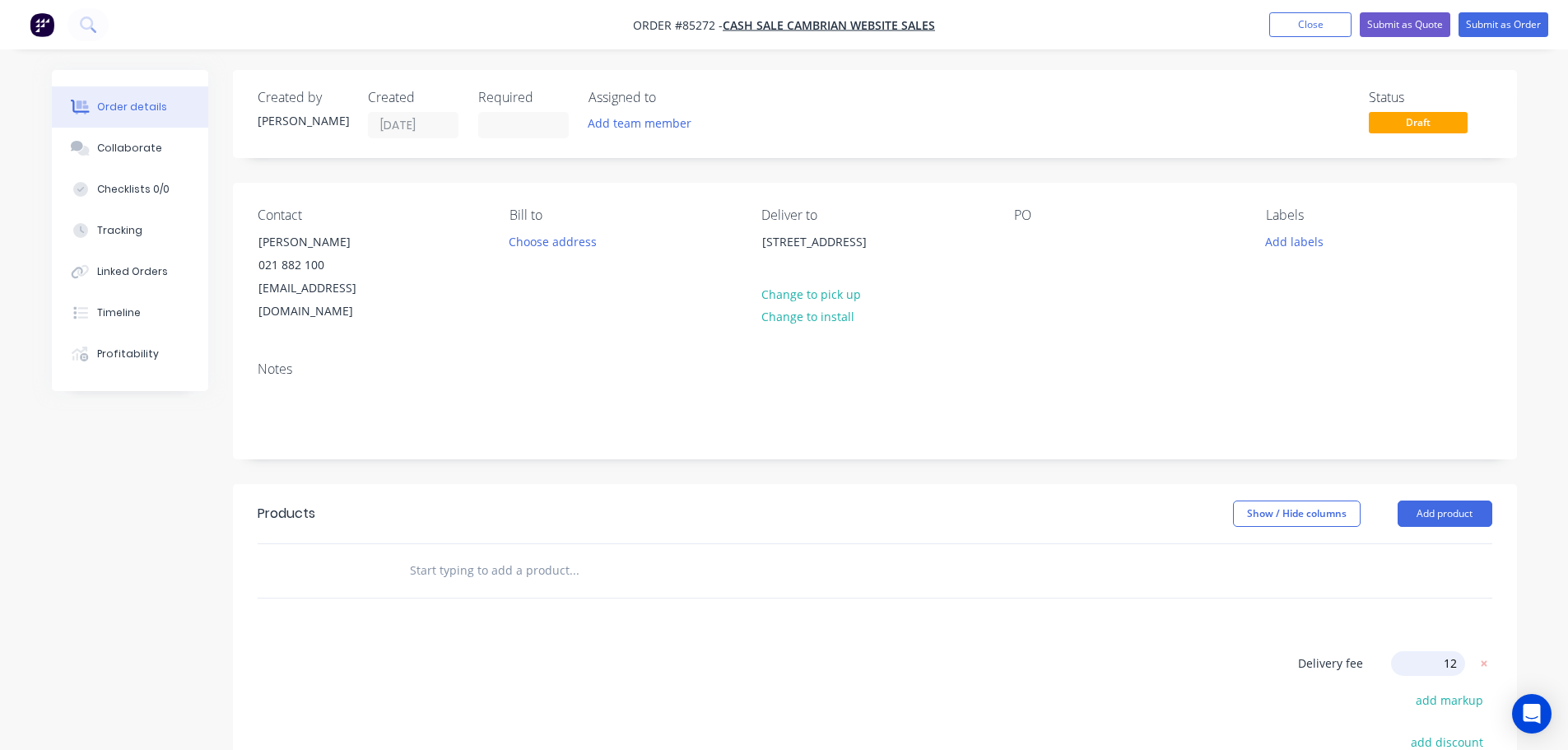
drag, startPoint x: 251, startPoint y: 243, endPoint x: 492, endPoint y: 245, distance: 241.0
click at [492, 245] on div "Contact [PERSON_NAME] [PHONE_NUMBER] [EMAIL_ADDRESS][DOMAIN_NAME] Bill to Choos…" at bounding box center [875, 266] width 1284 height 166
copy div "[PERSON_NAME]"
click at [1023, 246] on div at bounding box center [1027, 242] width 26 height 24
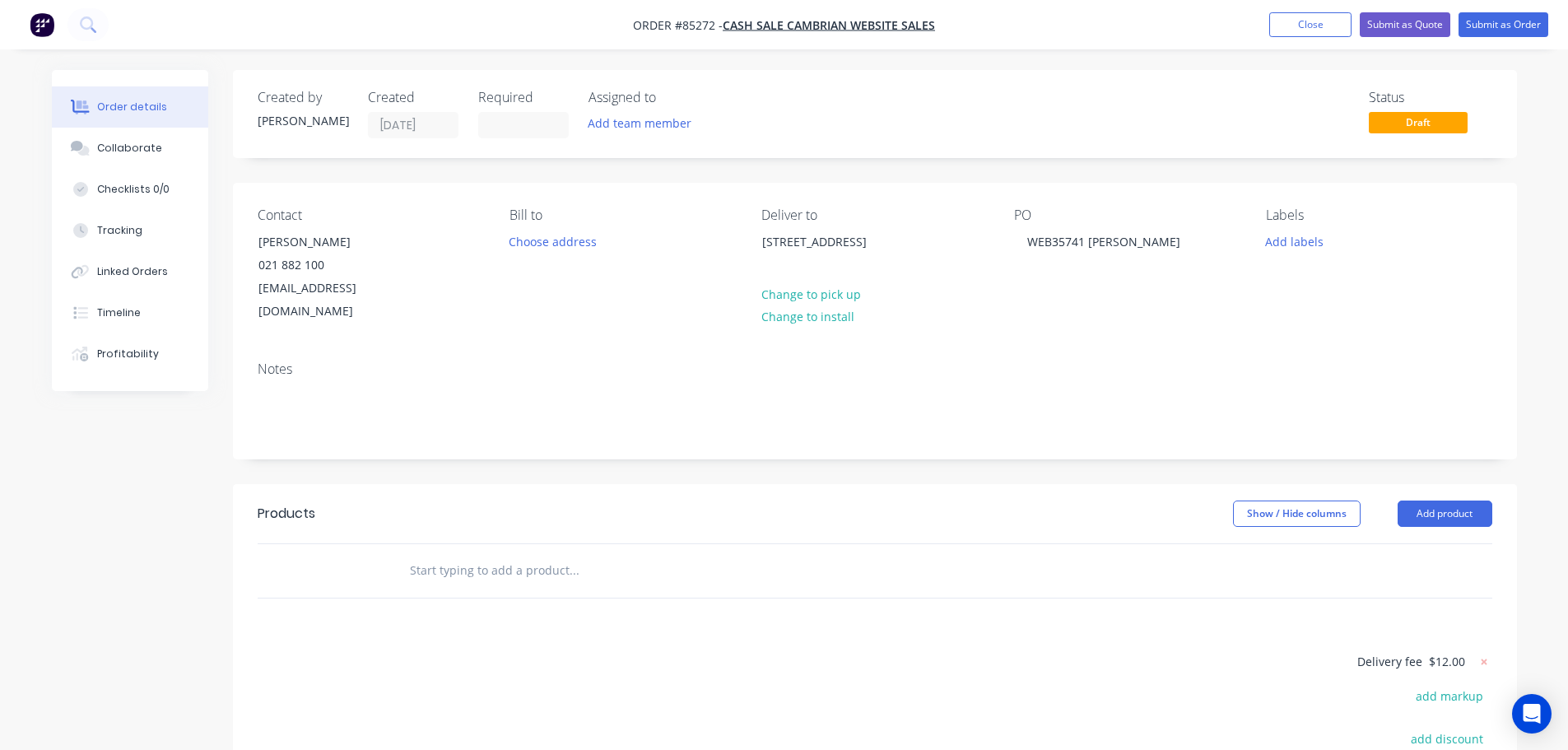
click at [430, 554] on input "text" at bounding box center [574, 571] width 330 height 33
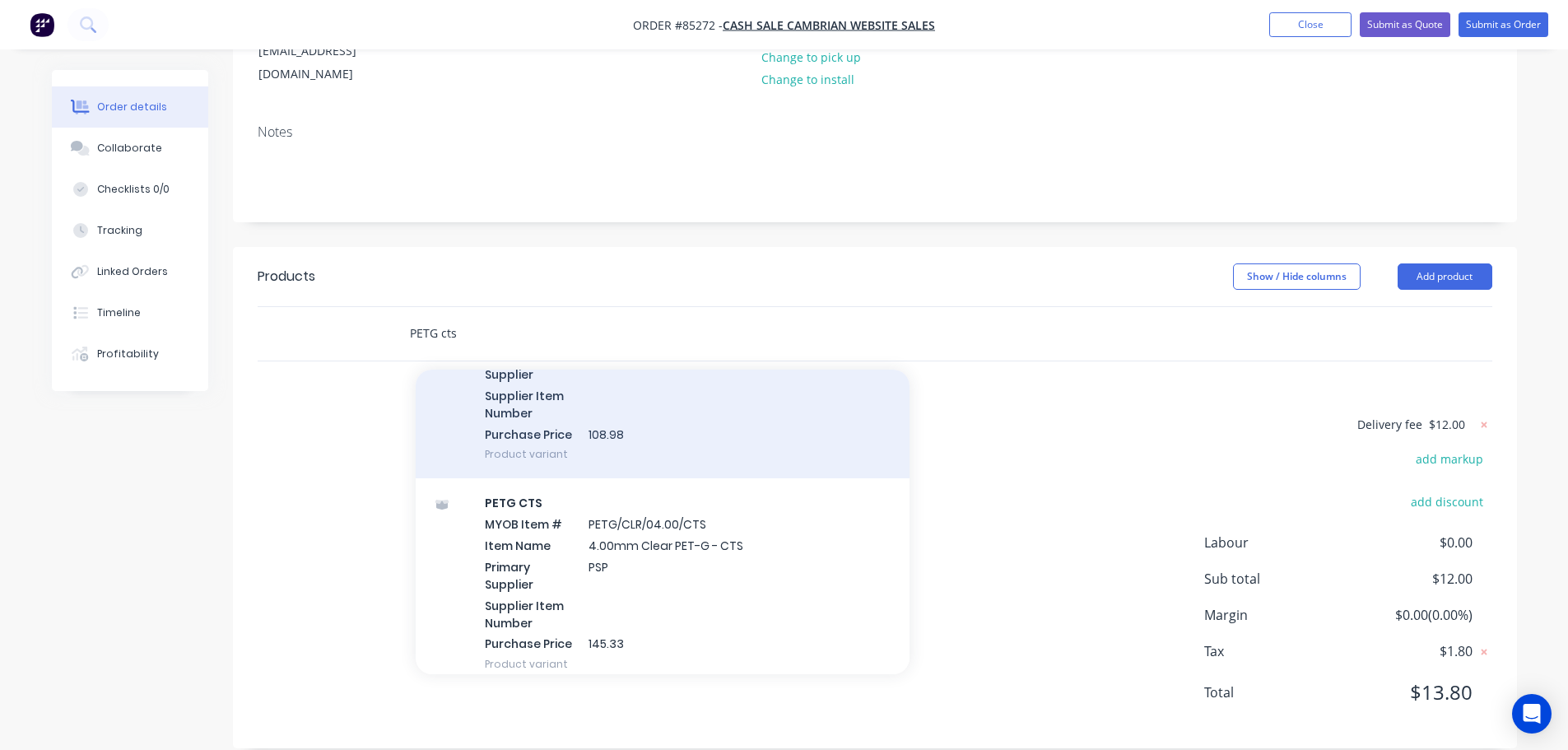
scroll to position [1152, 0]
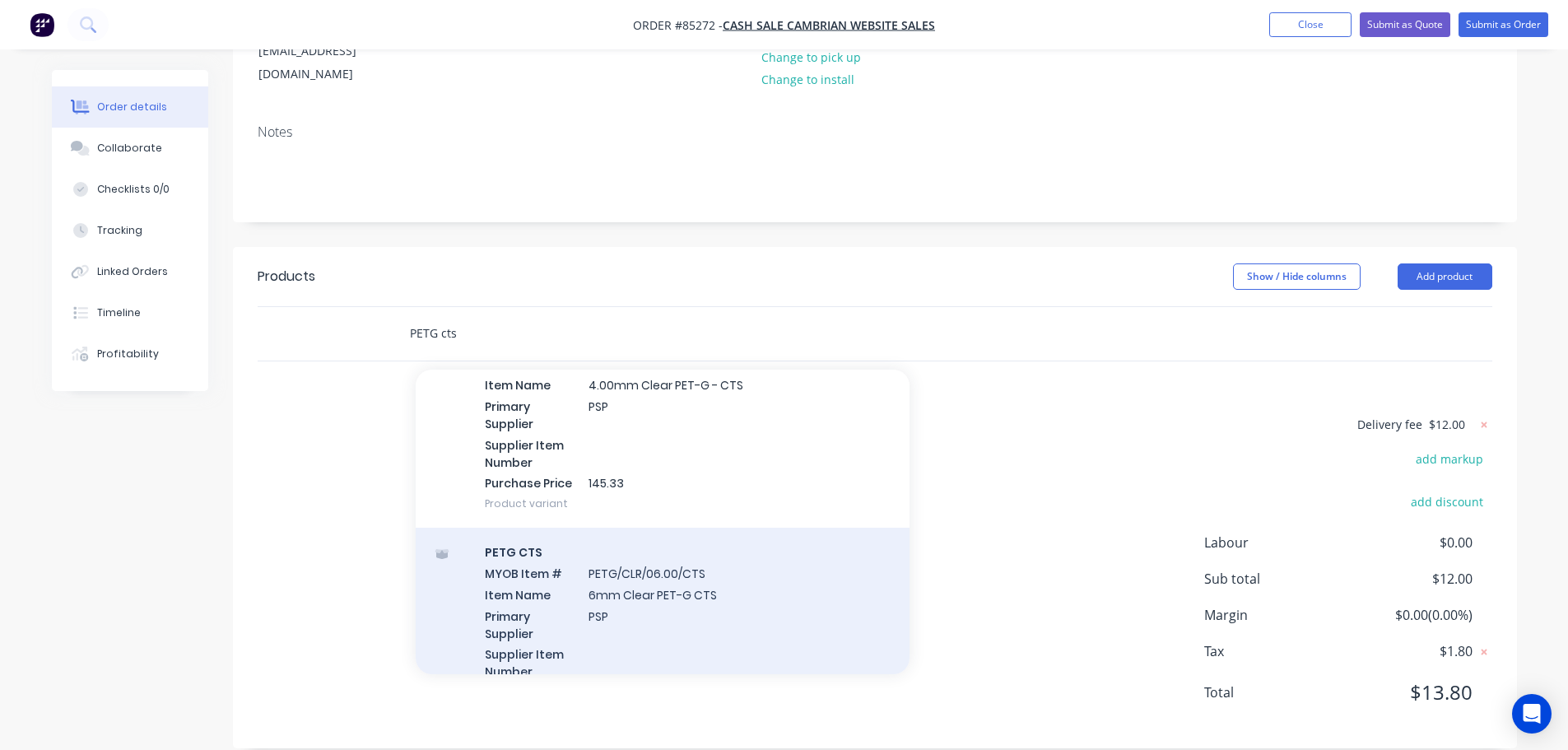
type input "PETG cts"
click at [654, 559] on div "PETG CTS MYOB Item # PETG/CLR/06.00/CTS Item Name 6mm Clear PET-G CTS Primary S…" at bounding box center [663, 633] width 494 height 210
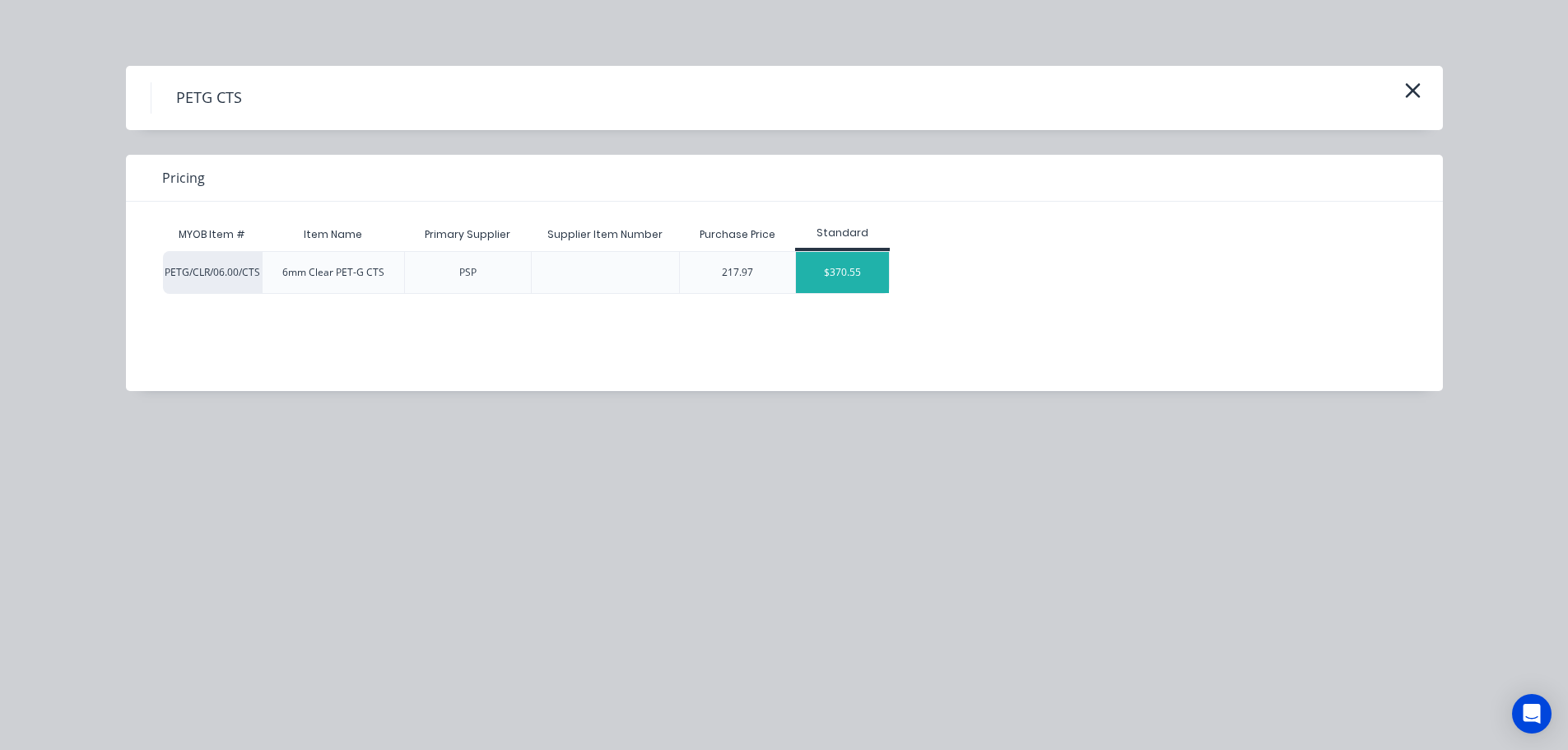
click at [840, 269] on div "$370.55" at bounding box center [842, 272] width 93 height 41
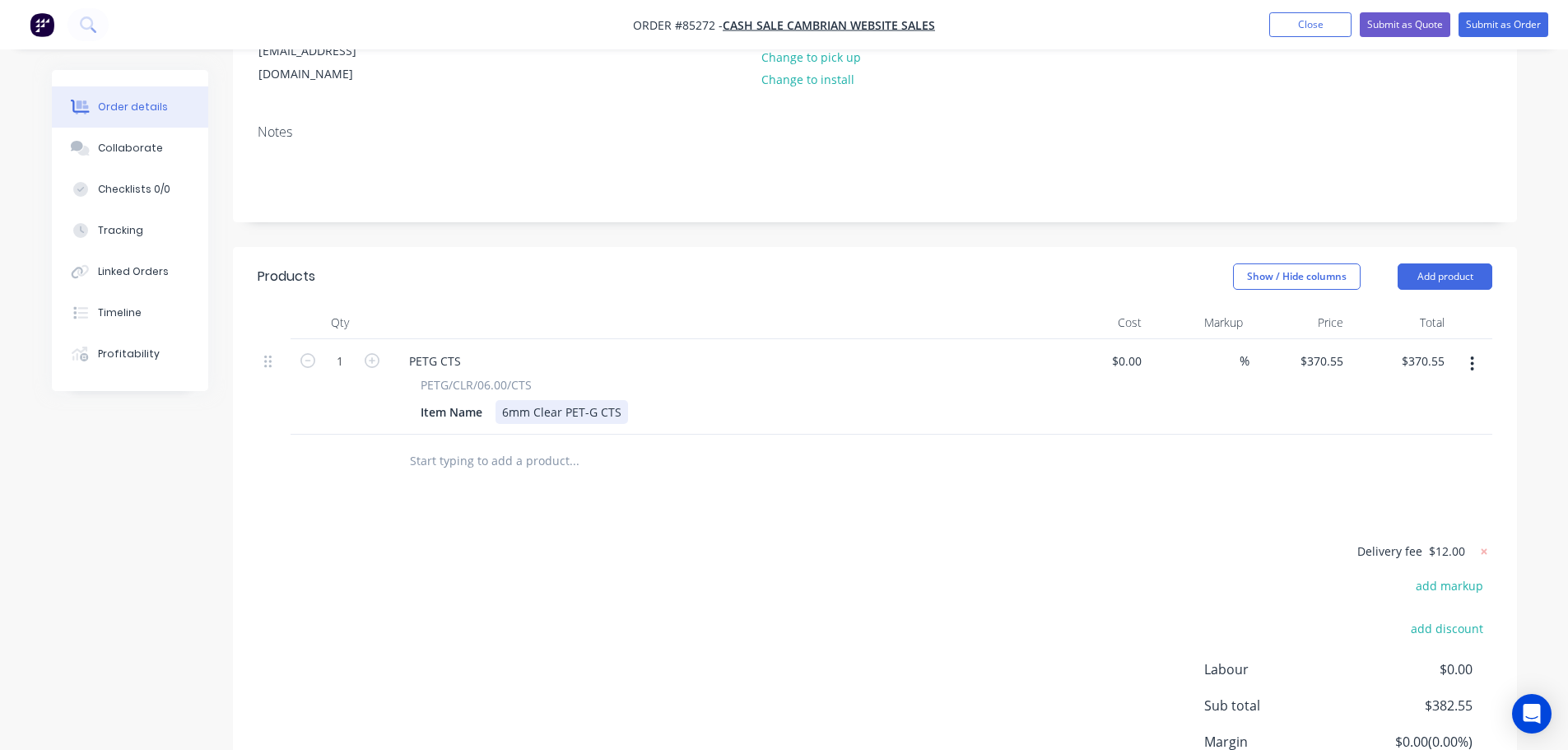
click at [619, 400] on div "6mm Clear PET-G CTS" at bounding box center [561, 412] width 132 height 24
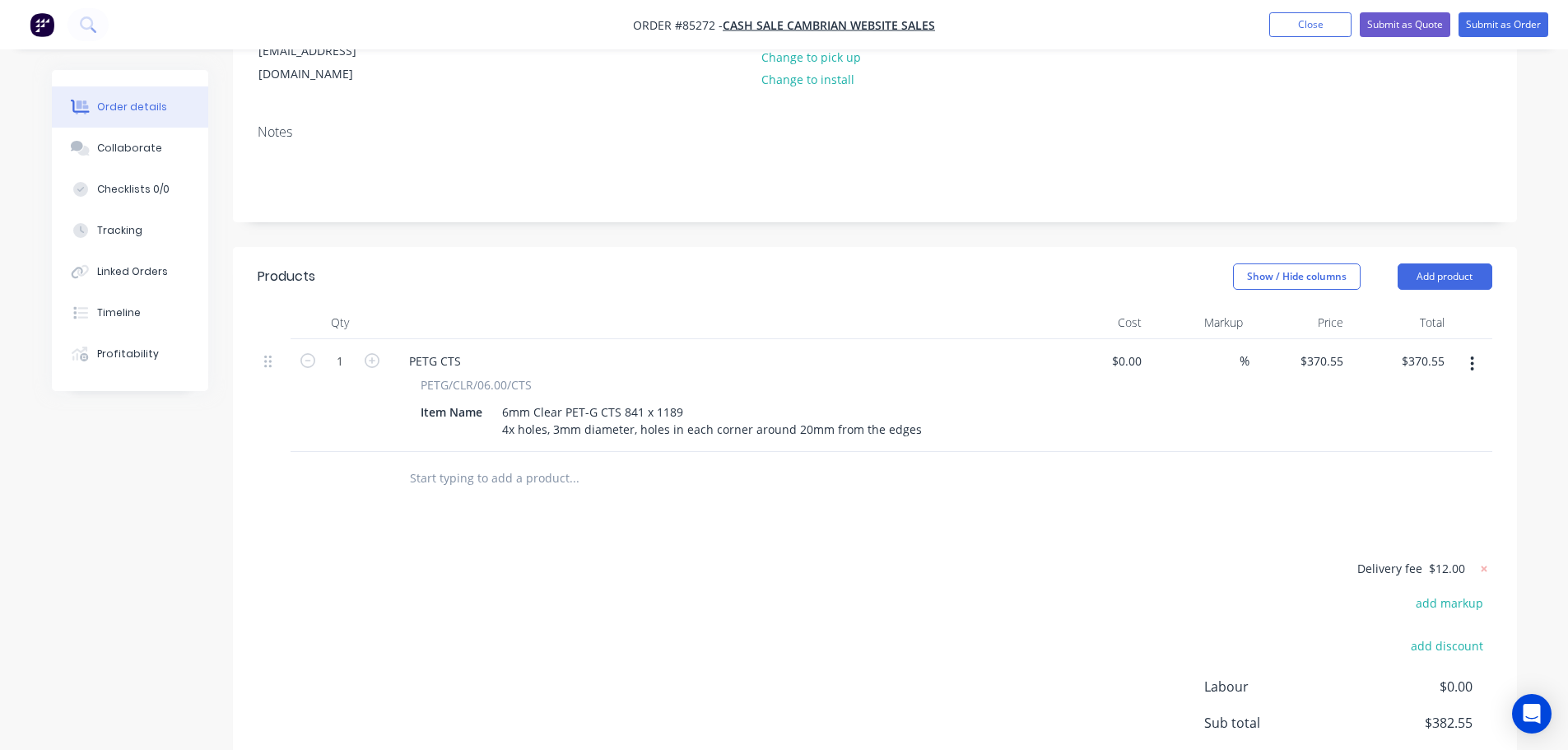
drag, startPoint x: 865, startPoint y: 492, endPoint x: 922, endPoint y: 446, distance: 73.2
click at [867, 492] on div "Products Show / Hide columns Add product Qty Cost Markup Price Total 1 PETG CTS…" at bounding box center [875, 570] width 1284 height 646
click at [1420, 349] on input "370.55" at bounding box center [1425, 361] width 51 height 24
type input "164.98"
type input "$164.98"
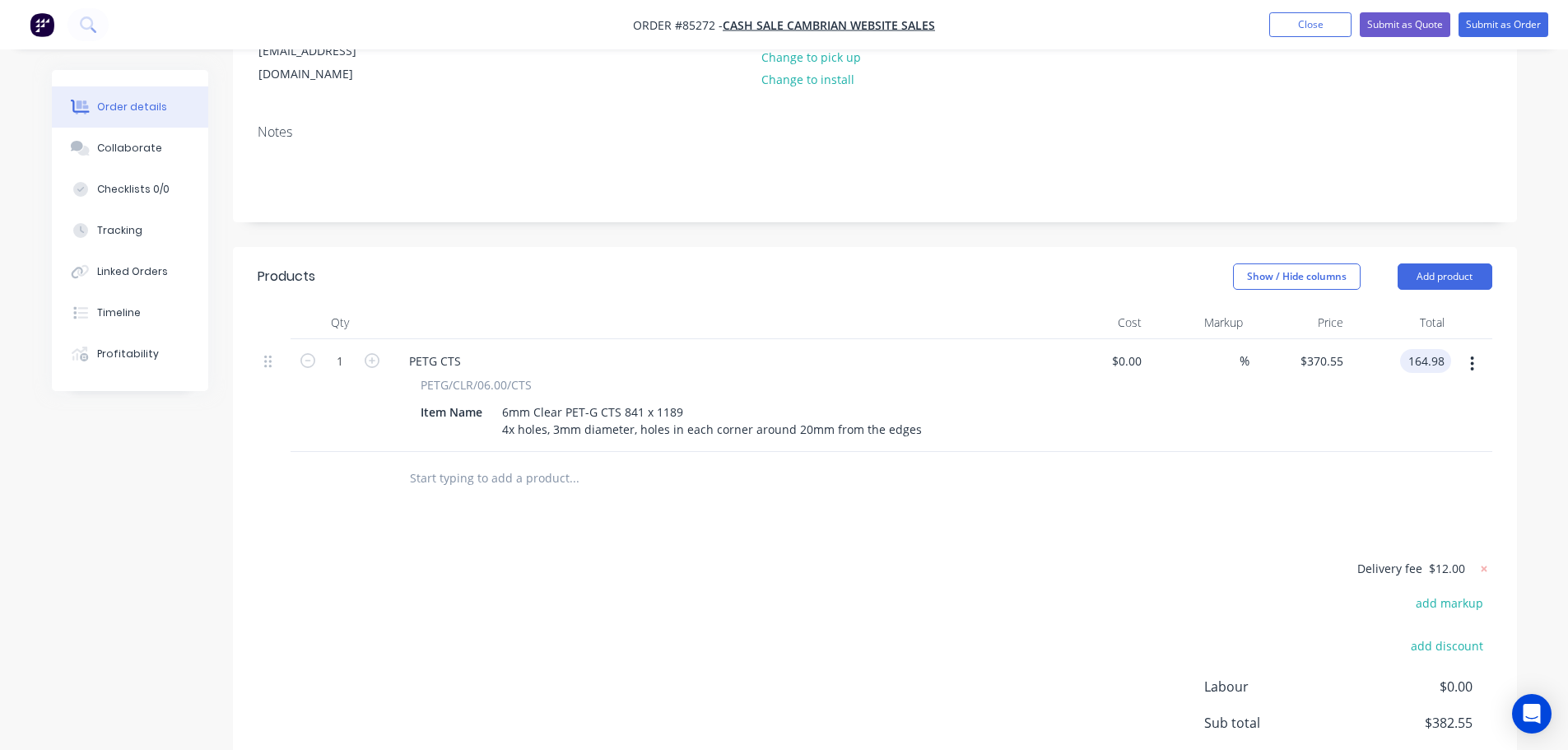
type input "$164.98"
click at [1393, 452] on div at bounding box center [875, 478] width 1235 height 54
click at [480, 465] on input "text" at bounding box center [574, 478] width 330 height 33
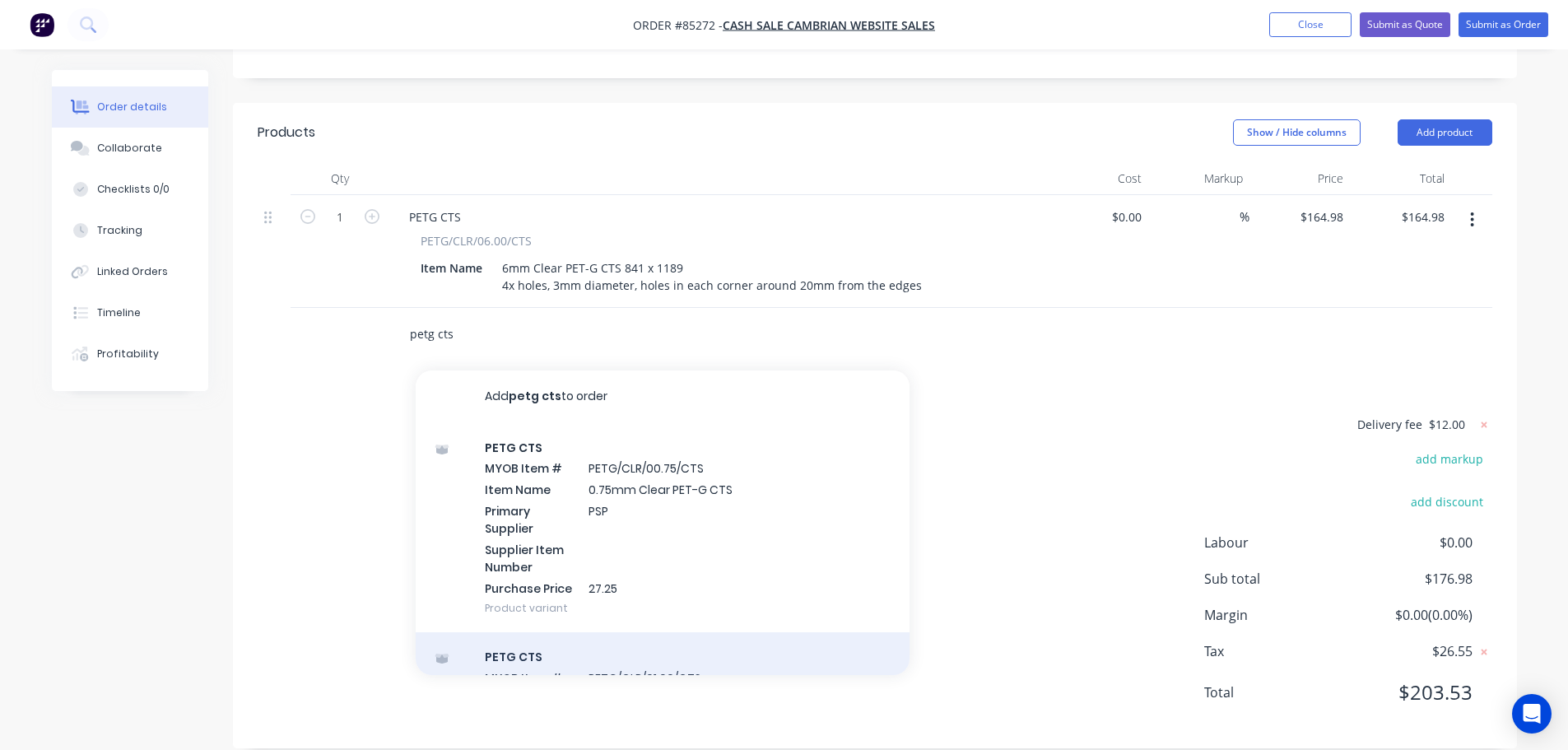
scroll to position [165, 0]
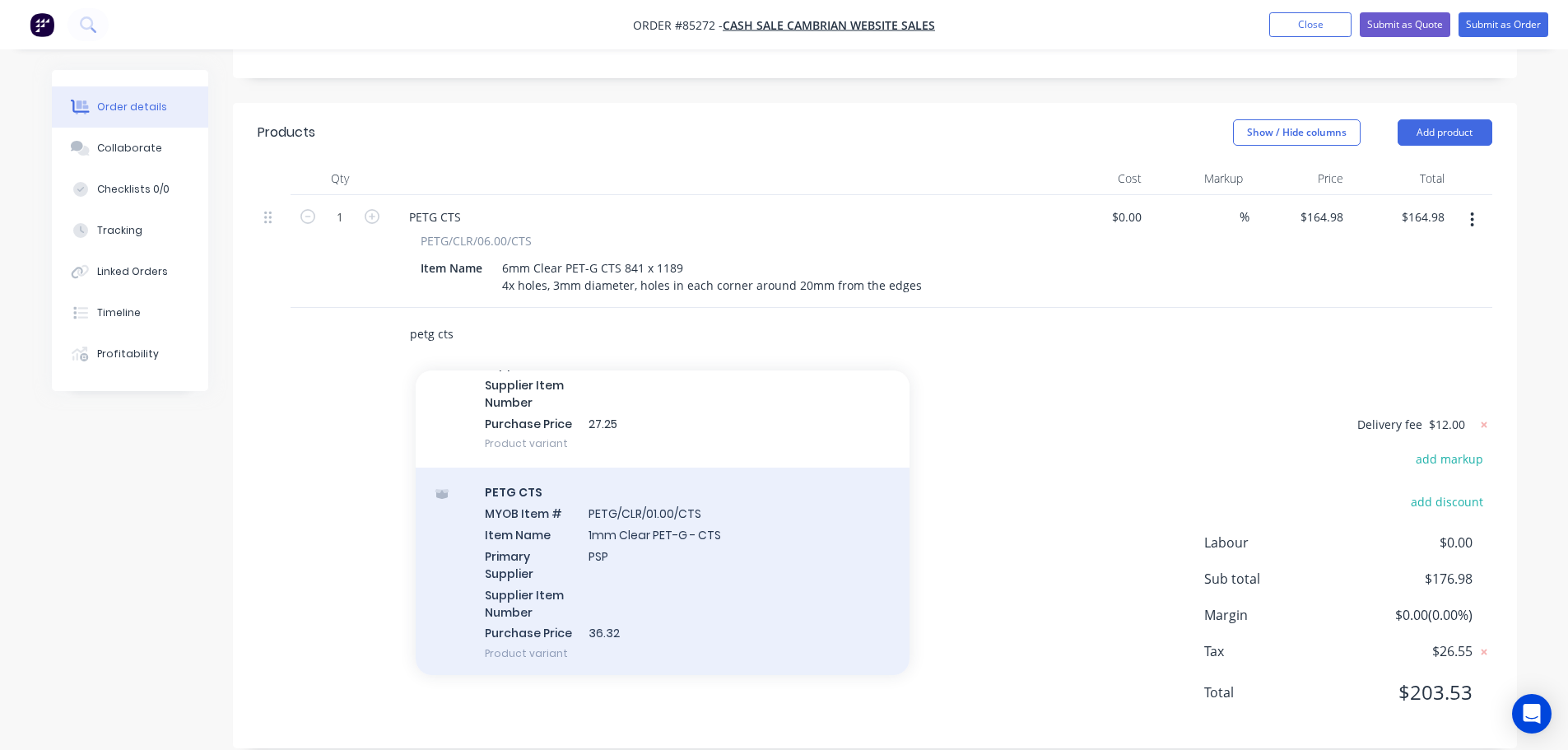
type input "petg cts"
click at [576, 524] on div "PETG CTS MYOB Item # PETG/CLR/01.00/CTS Item Name 1mm Clear PET-G - CTS Primary…" at bounding box center [663, 572] width 494 height 210
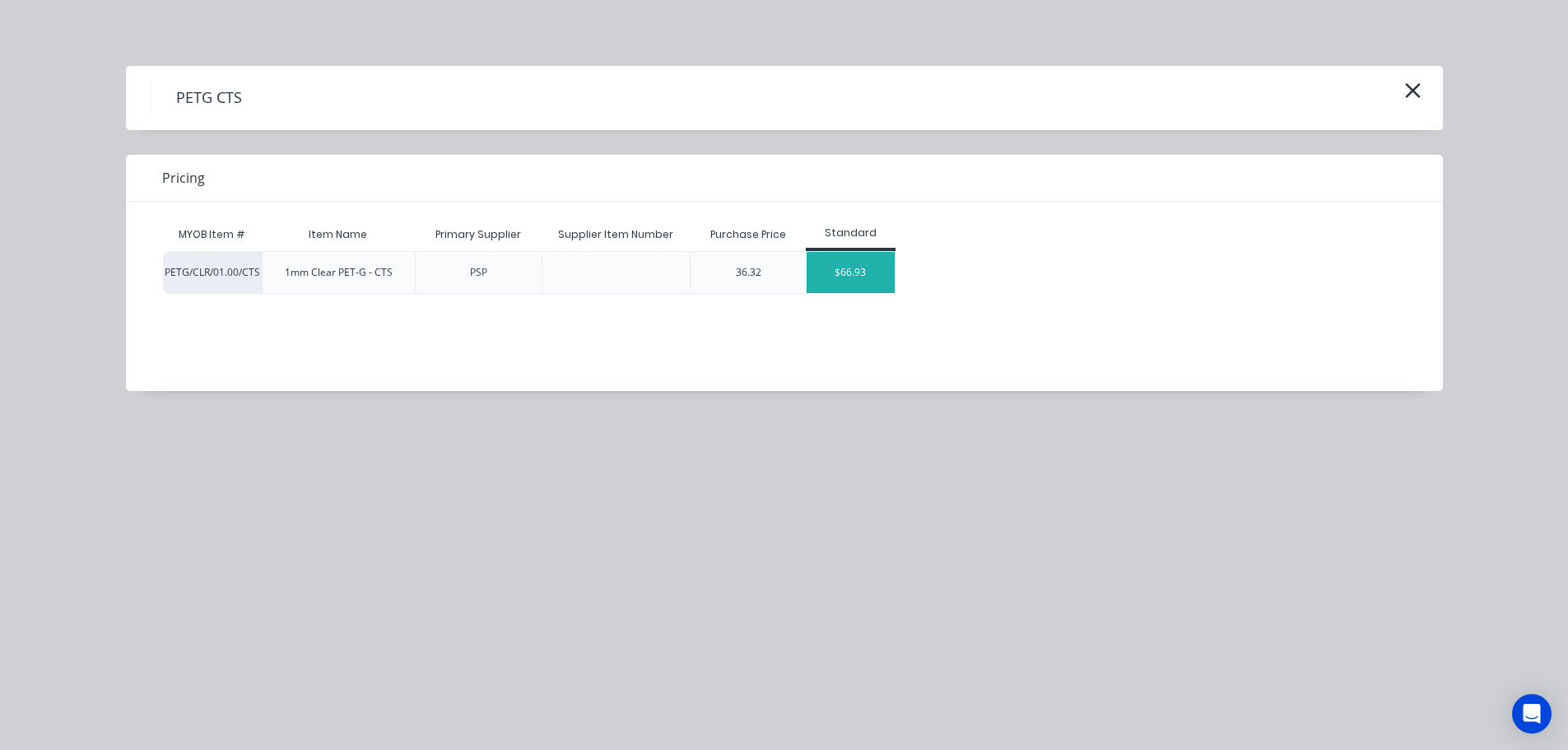
click at [843, 263] on div "$66.93" at bounding box center [851, 272] width 88 height 41
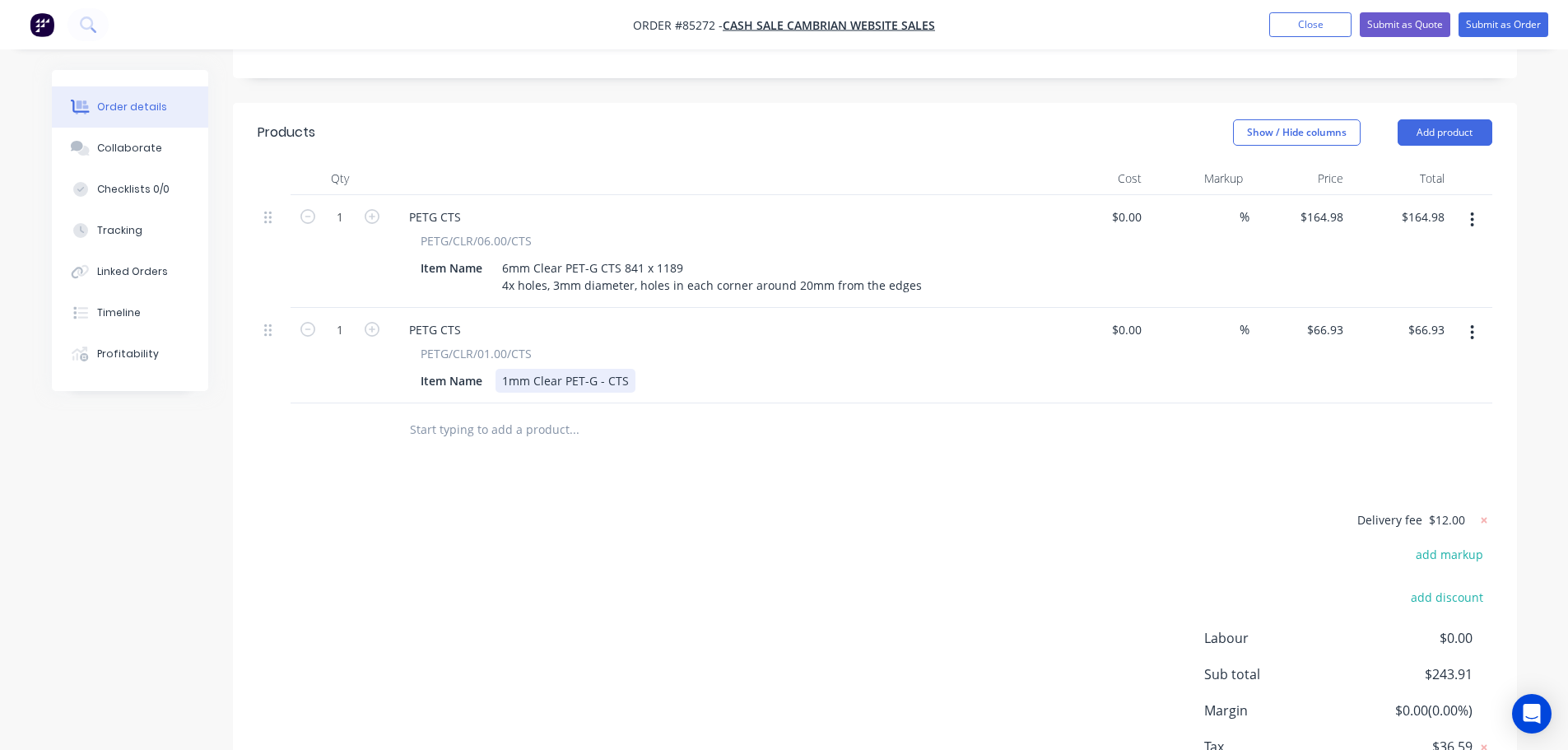
click at [627, 369] on div "1mm Clear PET-G - CTS" at bounding box center [565, 381] width 140 height 24
click at [317, 319] on button "button" at bounding box center [307, 328] width 21 height 17
type input "0"
type input "$0.00"
click at [330, 318] on input "0" at bounding box center [340, 330] width 43 height 25
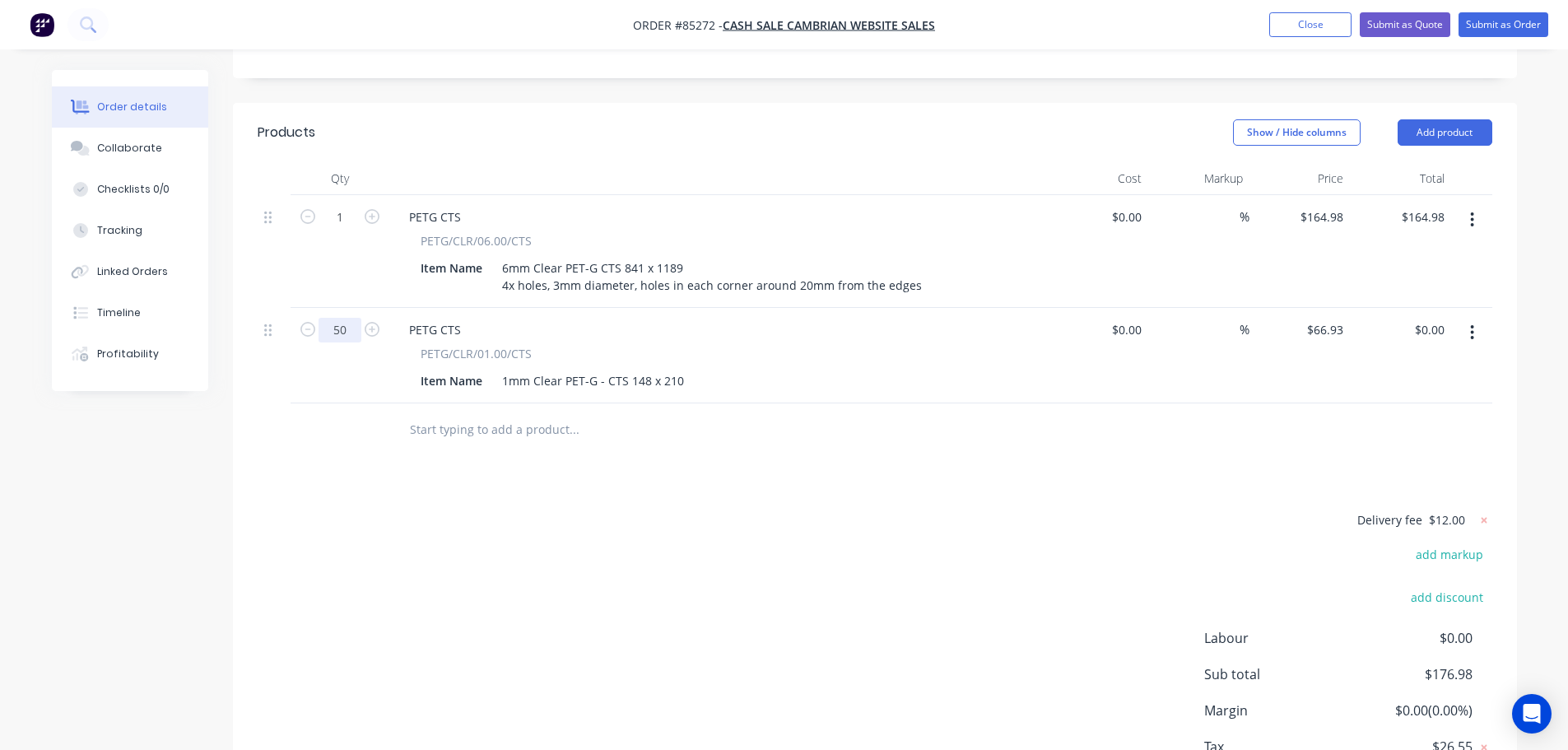
type input "50"
click at [543, 454] on div "Products Show / Hide columns Add product Qty Cost Markup Price Total 1 PETG CTS…" at bounding box center [875, 472] width 1284 height 741
click at [1406, 318] on input "3346.50" at bounding box center [1421, 330] width 60 height 24
type input "69.73"
type input "$1.3946"
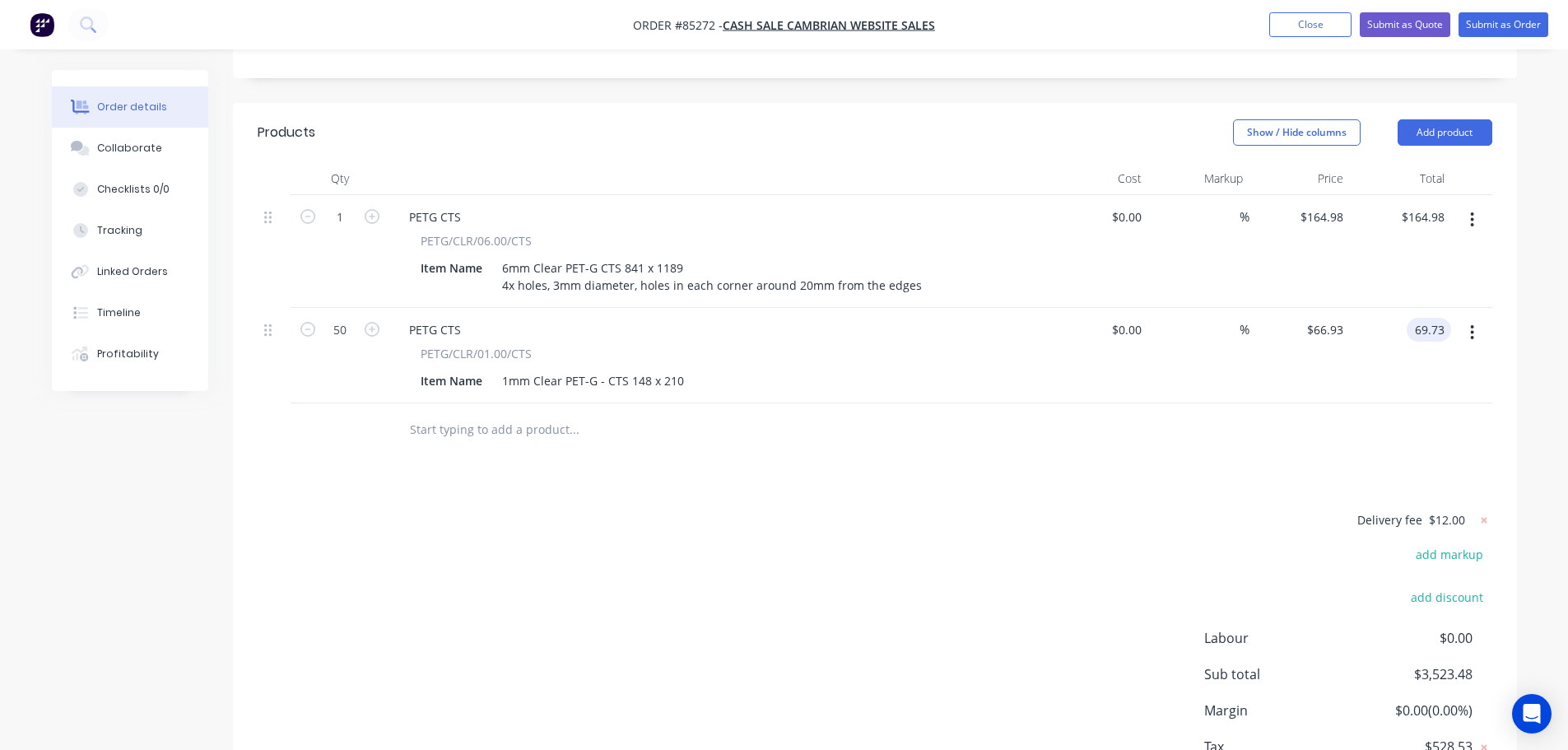
type input "$69.73"
click at [1354, 432] on div at bounding box center [875, 430] width 1235 height 54
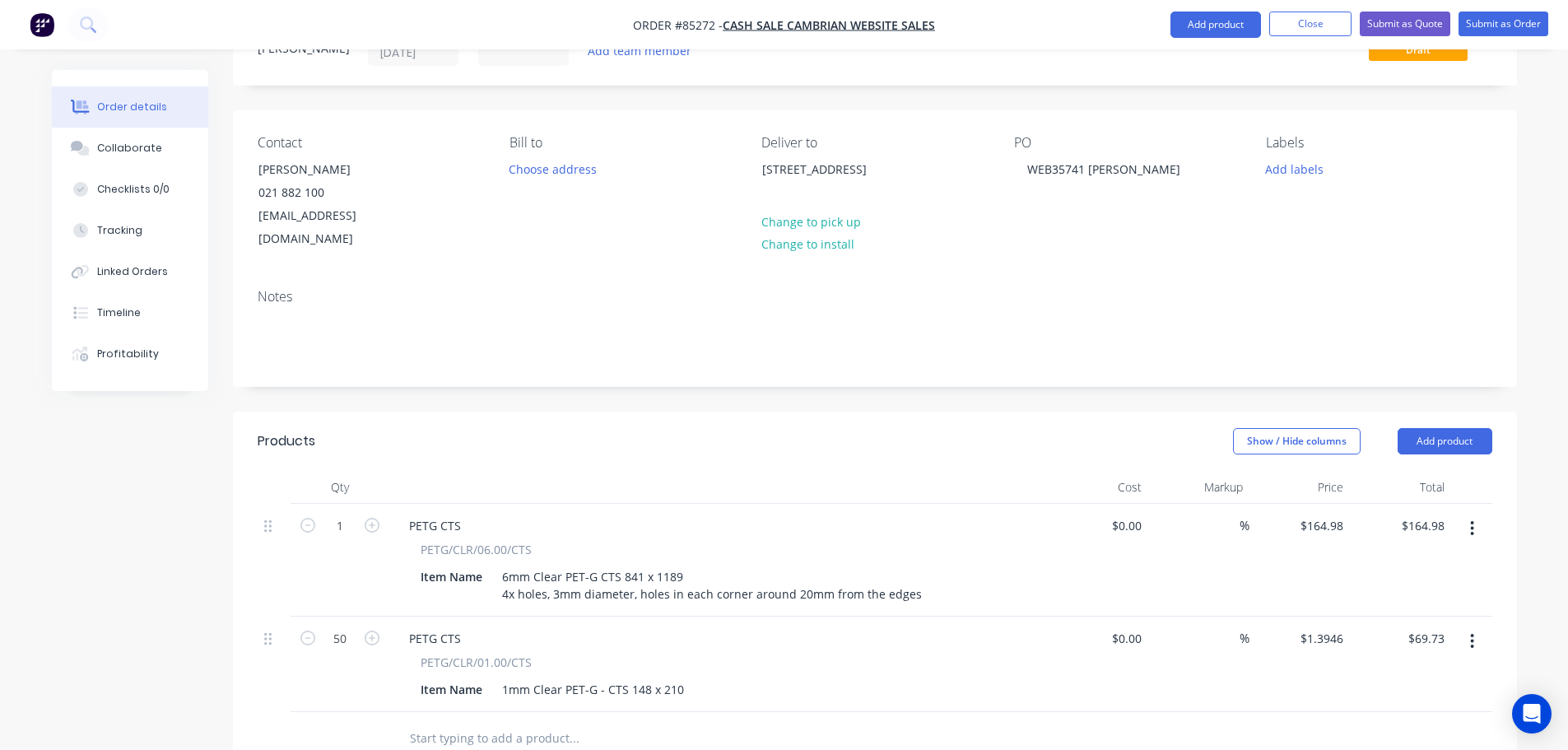
scroll to position [0, 0]
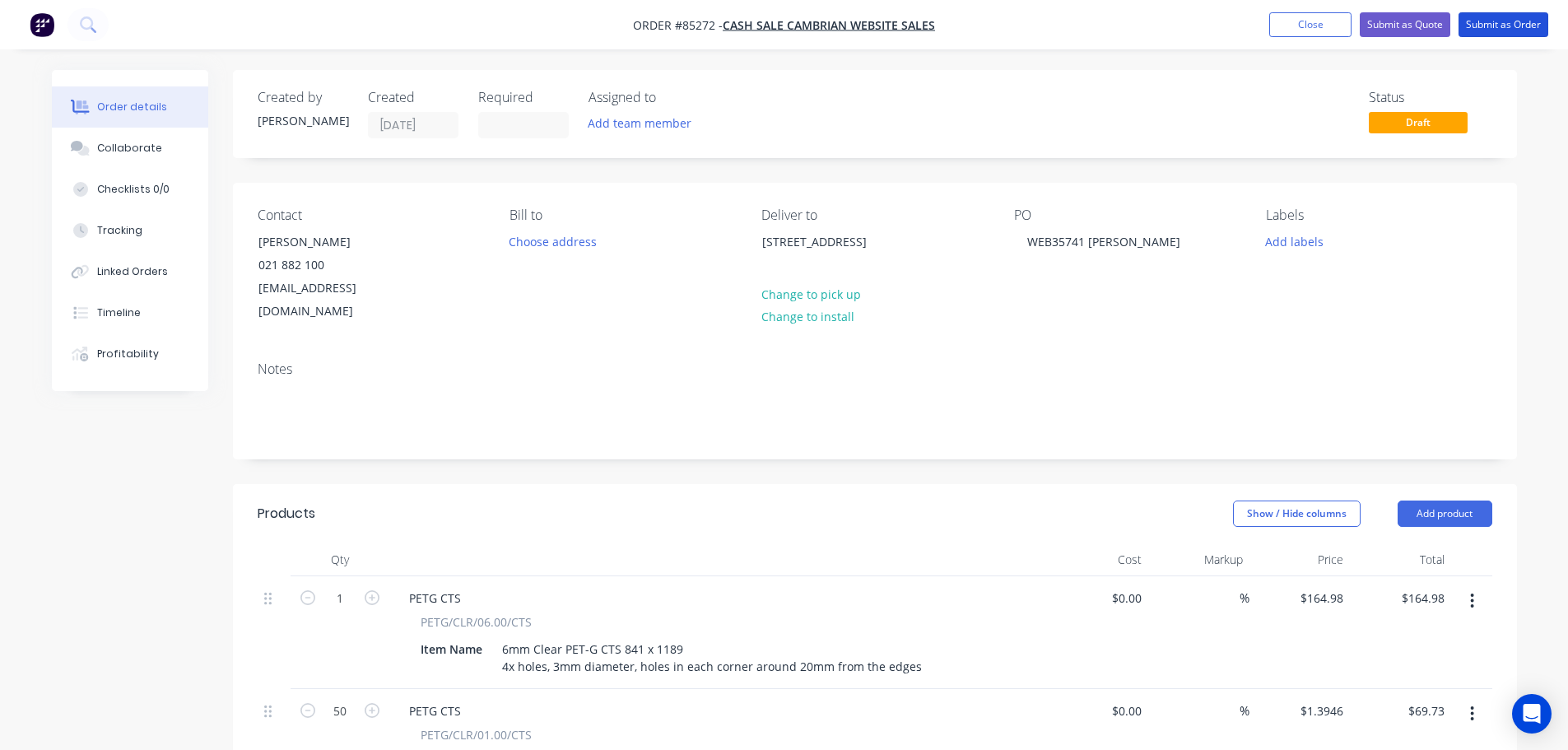
drag, startPoint x: 1517, startPoint y: 31, endPoint x: 1509, endPoint y: 39, distance: 11.3
click at [1515, 32] on button "Submit as Order" at bounding box center [1503, 24] width 90 height 25
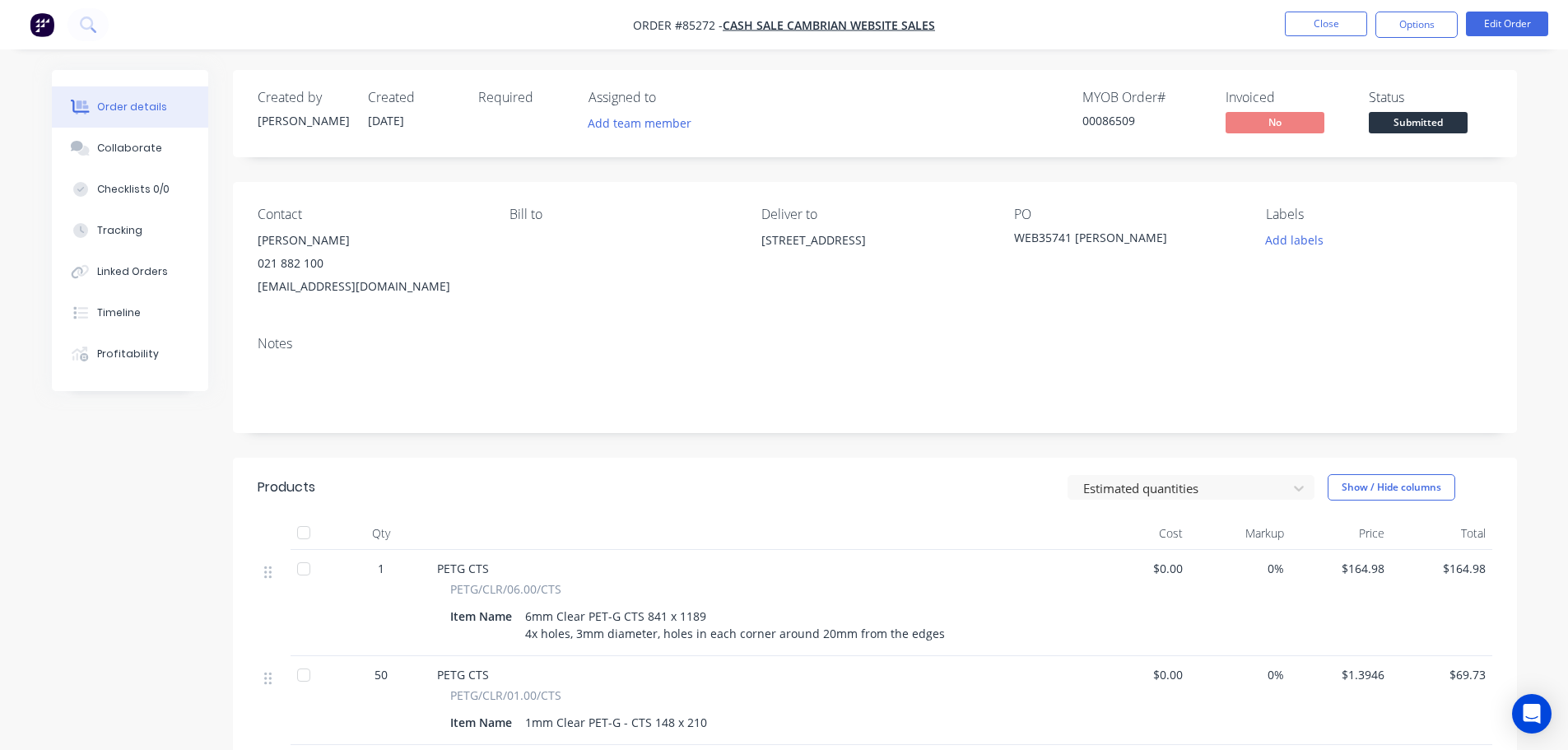
click at [1297, 247] on button "Add labels" at bounding box center [1295, 240] width 76 height 22
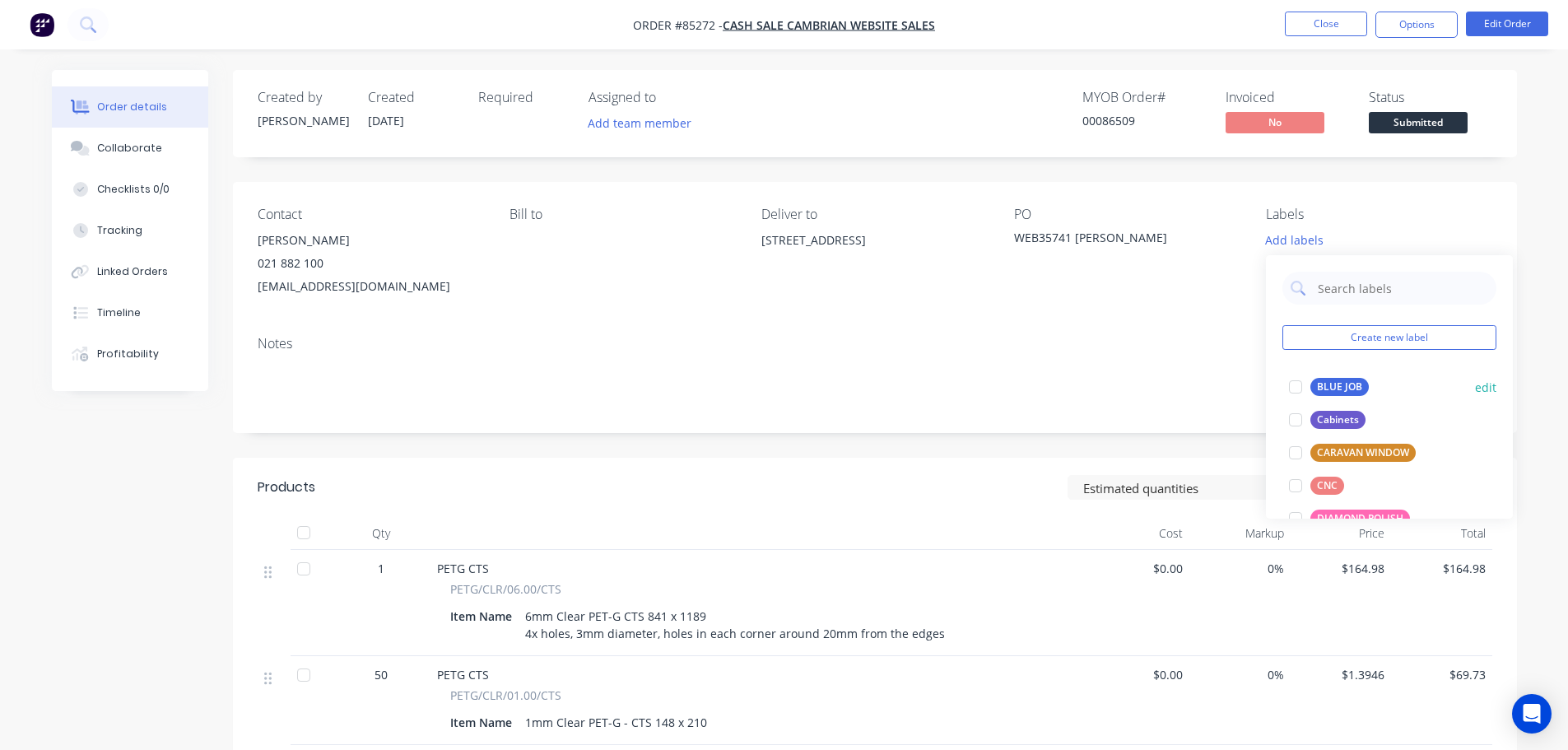
click at [1318, 379] on div "BLUE JOB" at bounding box center [1339, 386] width 58 height 18
click at [1097, 126] on div "00086509" at bounding box center [1144, 120] width 124 height 17
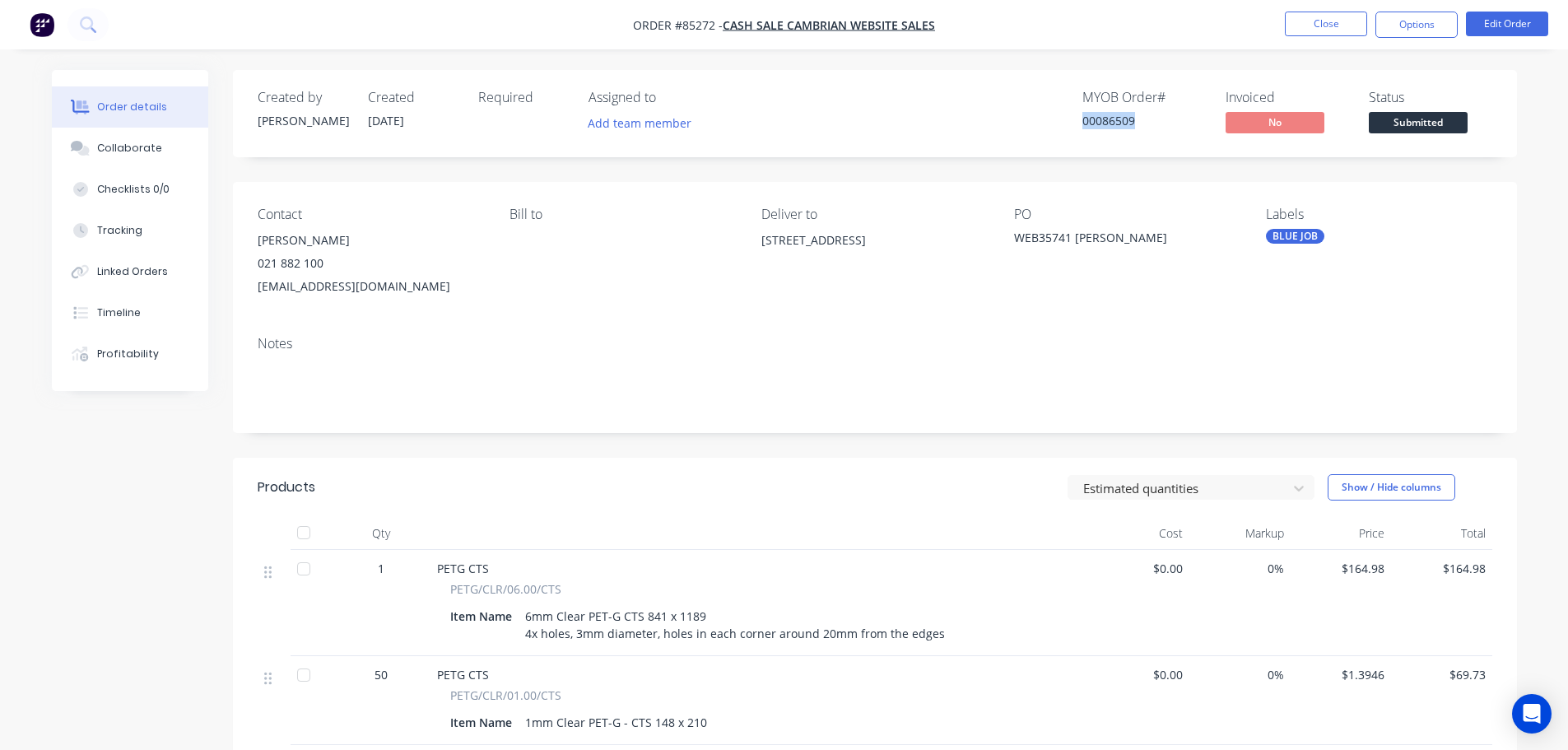
click at [1097, 126] on div "00086509" at bounding box center [1144, 120] width 124 height 17
copy div "00086509"
drag, startPoint x: 1399, startPoint y: 26, endPoint x: 1400, endPoint y: 45, distance: 19.0
click at [1400, 26] on button "Options" at bounding box center [1417, 24] width 82 height 26
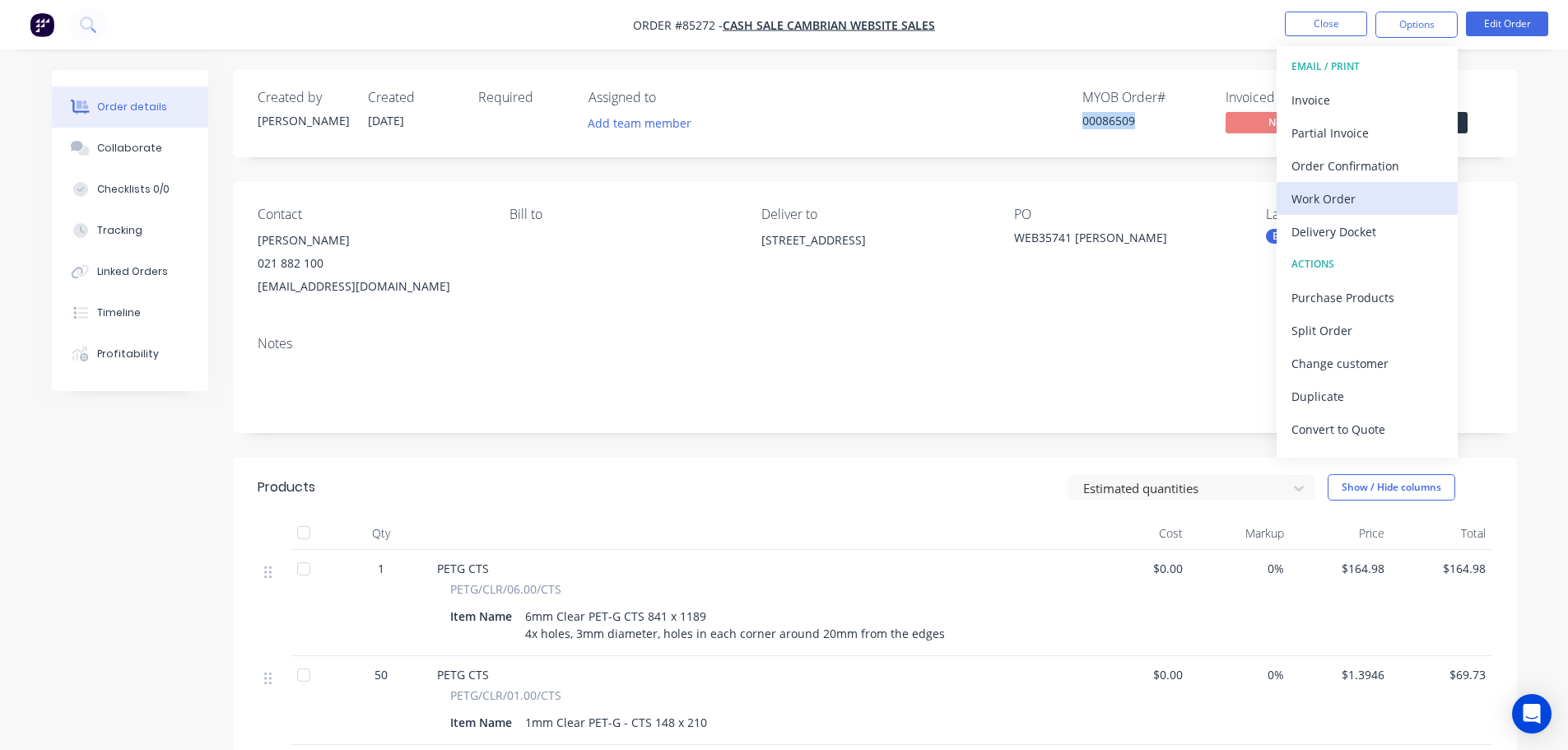
click at [1338, 202] on div "Work Order" at bounding box center [1366, 199] width 151 height 24
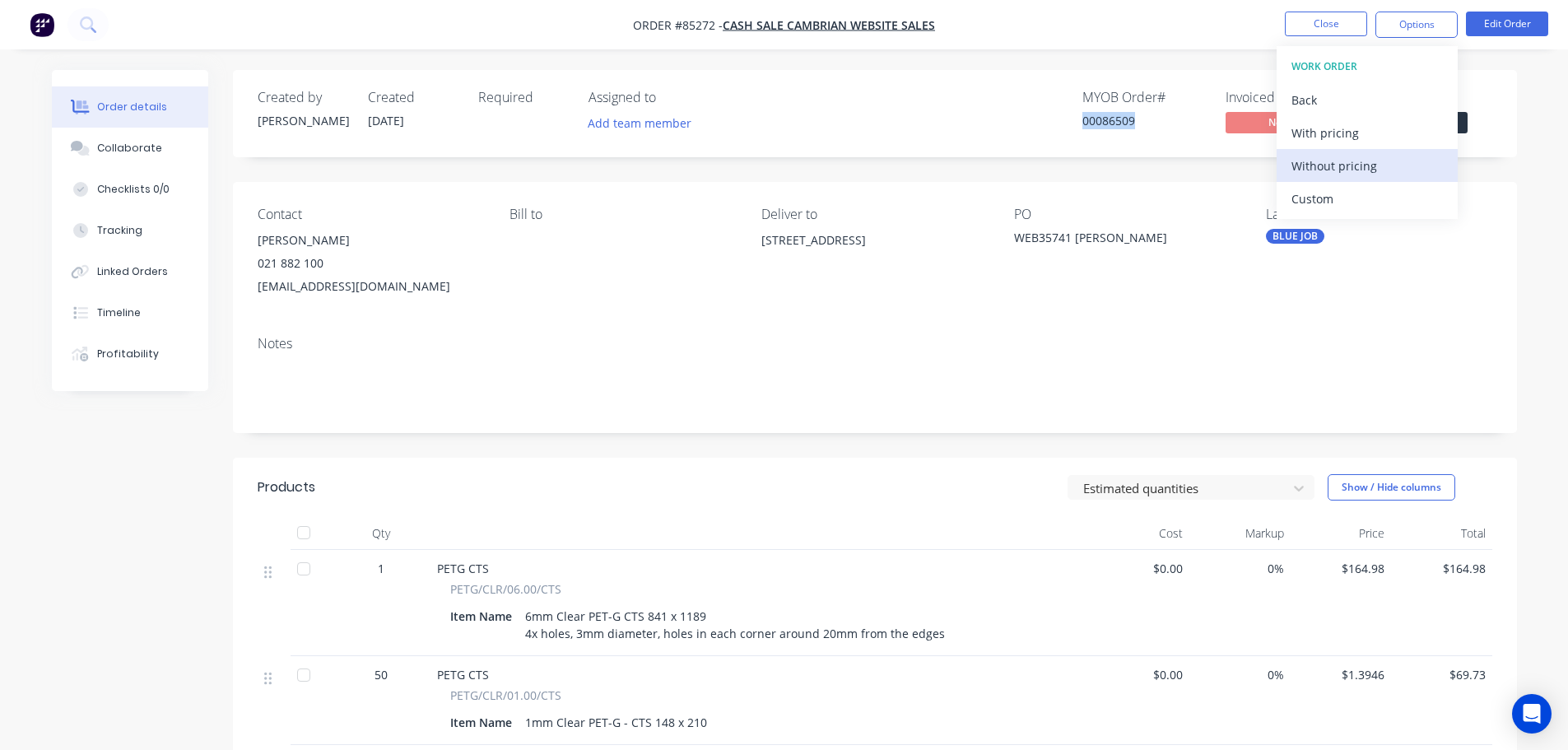
click at [1348, 166] on div "Without pricing" at bounding box center [1366, 166] width 151 height 24
click at [1156, 133] on div "MYOB Order # 00086509" at bounding box center [1144, 114] width 124 height 48
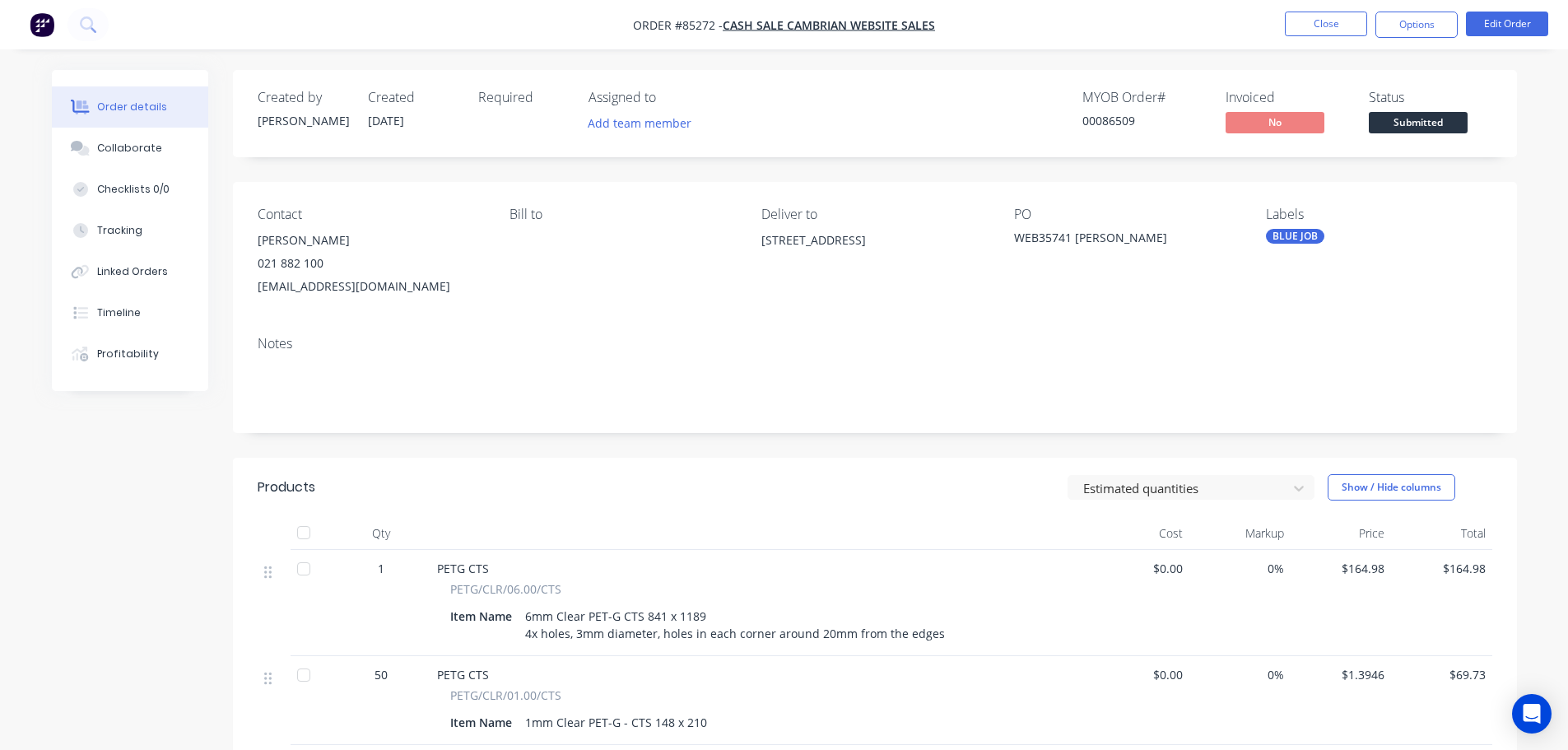
drag, startPoint x: 1400, startPoint y: 116, endPoint x: 1400, endPoint y: 126, distance: 10.0
click at [1401, 116] on span "Submitted" at bounding box center [1419, 122] width 99 height 21
click at [1319, 72] on div "Created by [PERSON_NAME] Created [DATE] Required Assigned to Add team member MY…" at bounding box center [875, 114] width 1284 height 87
click at [1381, 21] on button "Options" at bounding box center [1417, 24] width 82 height 26
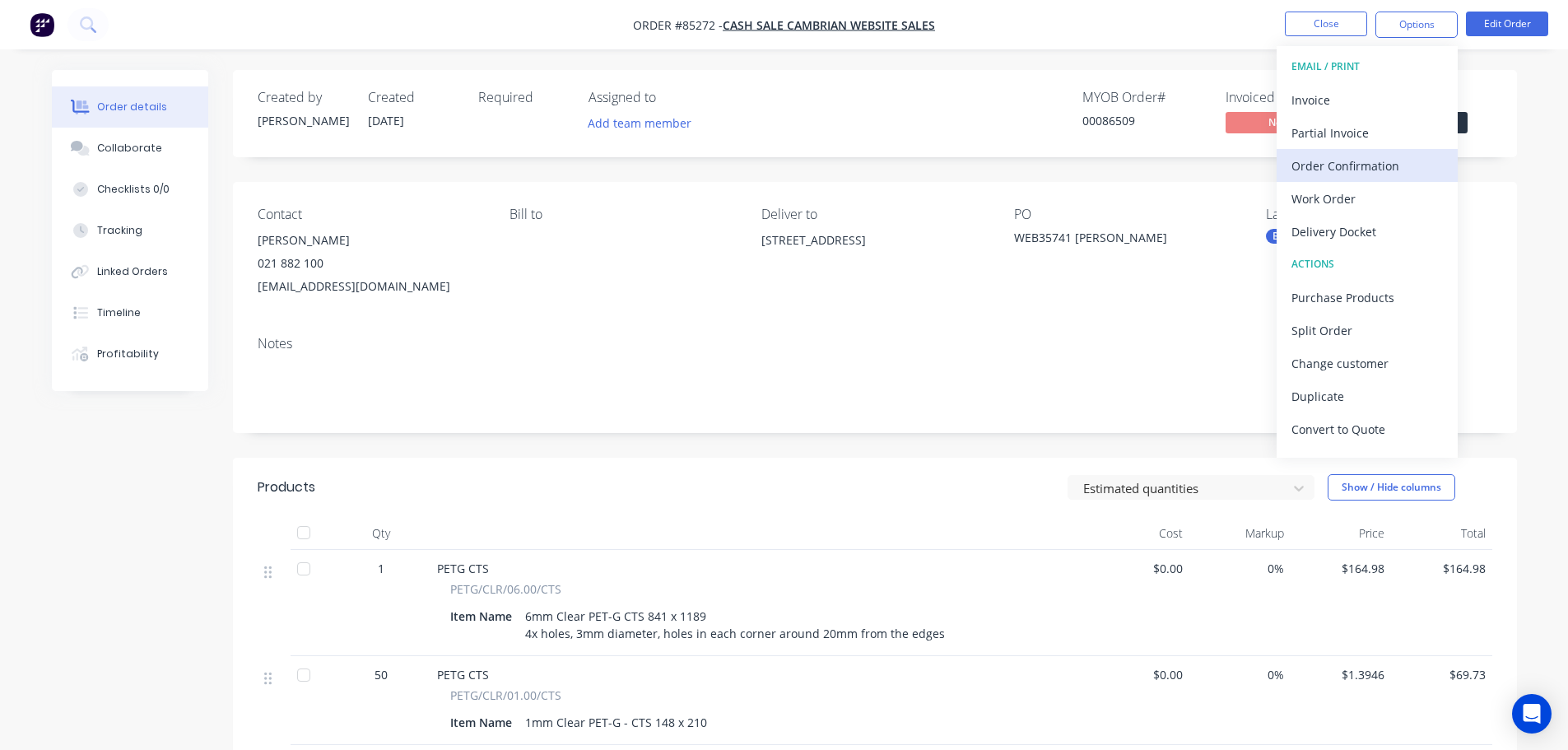
click at [1346, 162] on div "Order Confirmation" at bounding box center [1366, 166] width 151 height 24
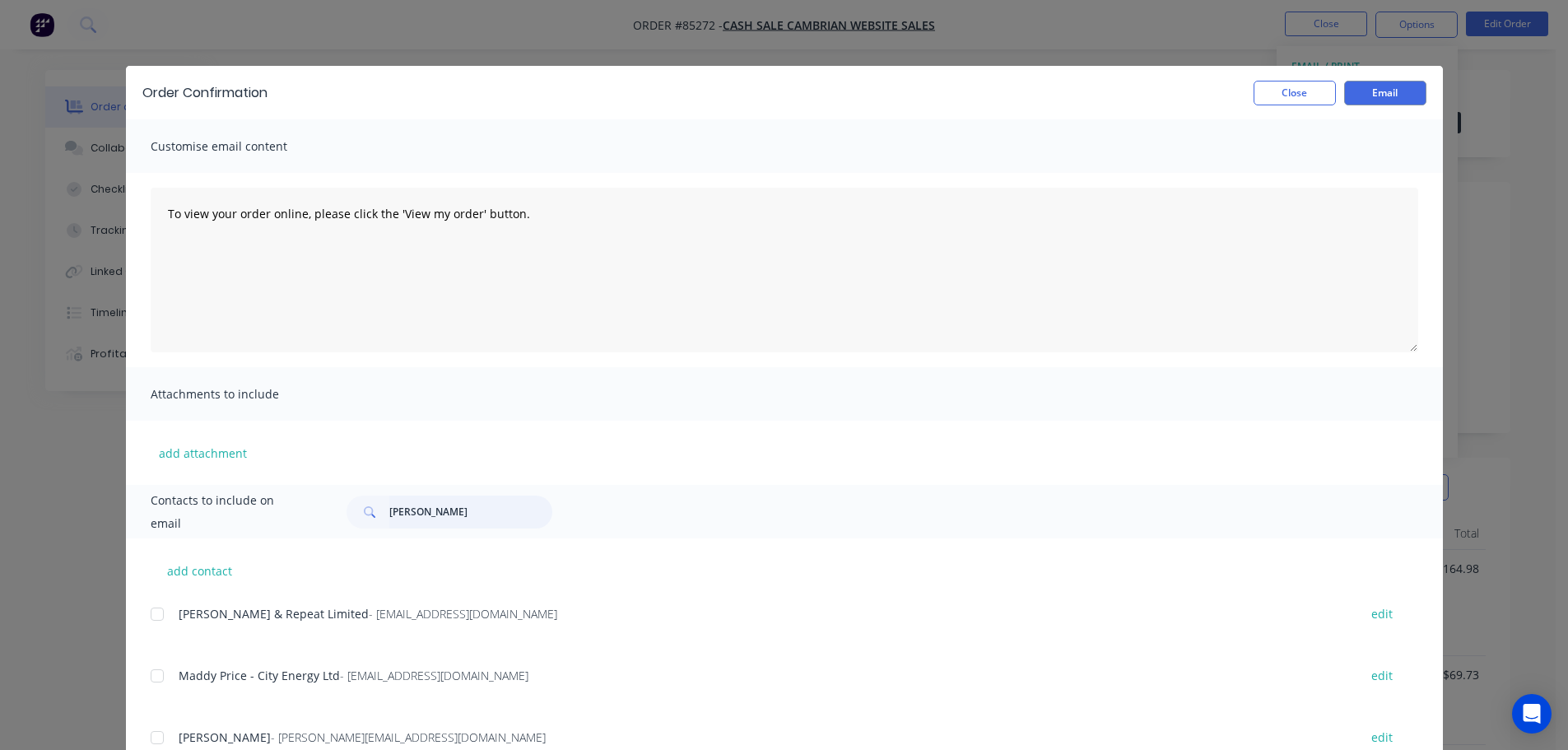
click at [409, 505] on input "[PERSON_NAME]" at bounding box center [471, 512] width 163 height 33
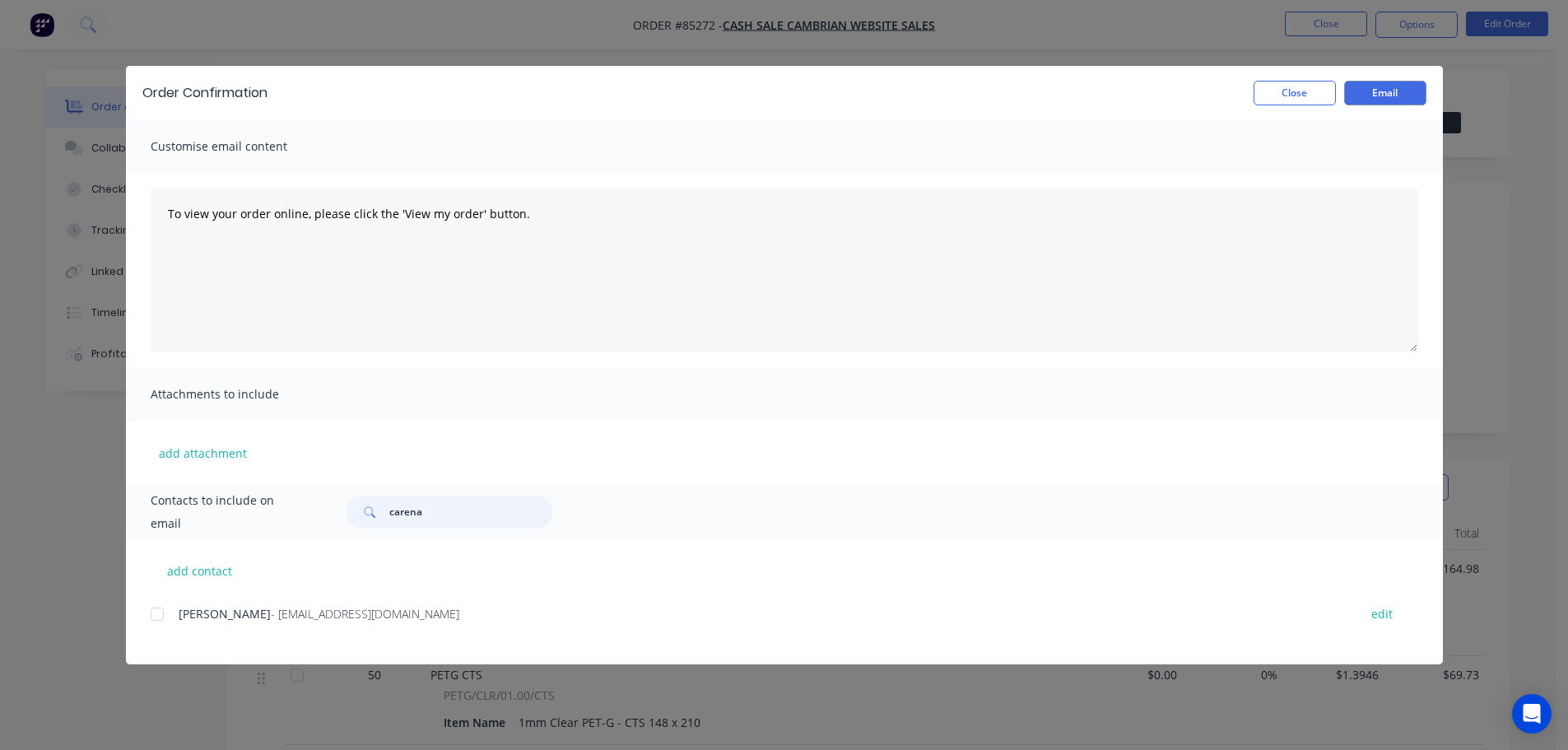
type input "carena"
click at [149, 618] on div "add contact [PERSON_NAME] - [EMAIL_ADDRESS][DOMAIN_NAME] edit" at bounding box center [784, 601] width 1317 height 126
drag, startPoint x: 155, startPoint y: 617, endPoint x: 464, endPoint y: 671, distance: 313.7
click at [155, 617] on div at bounding box center [157, 614] width 33 height 33
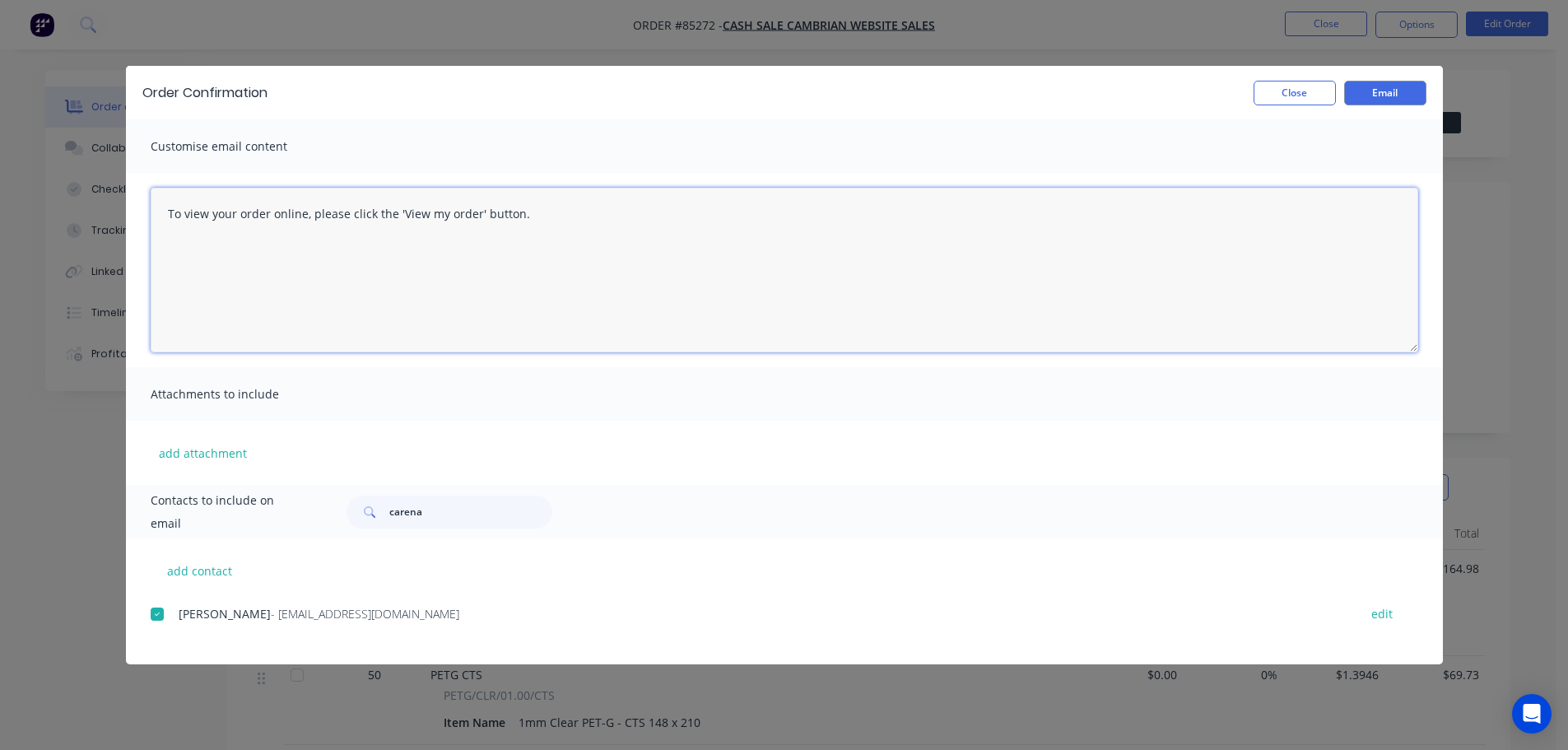
click at [221, 272] on textarea "To view your order online, please click the 'View my order' button." at bounding box center [784, 270] width 1267 height 165
paste textarea "[PERSON_NAME] you for your order, confirmation of your order is attached. Your …"
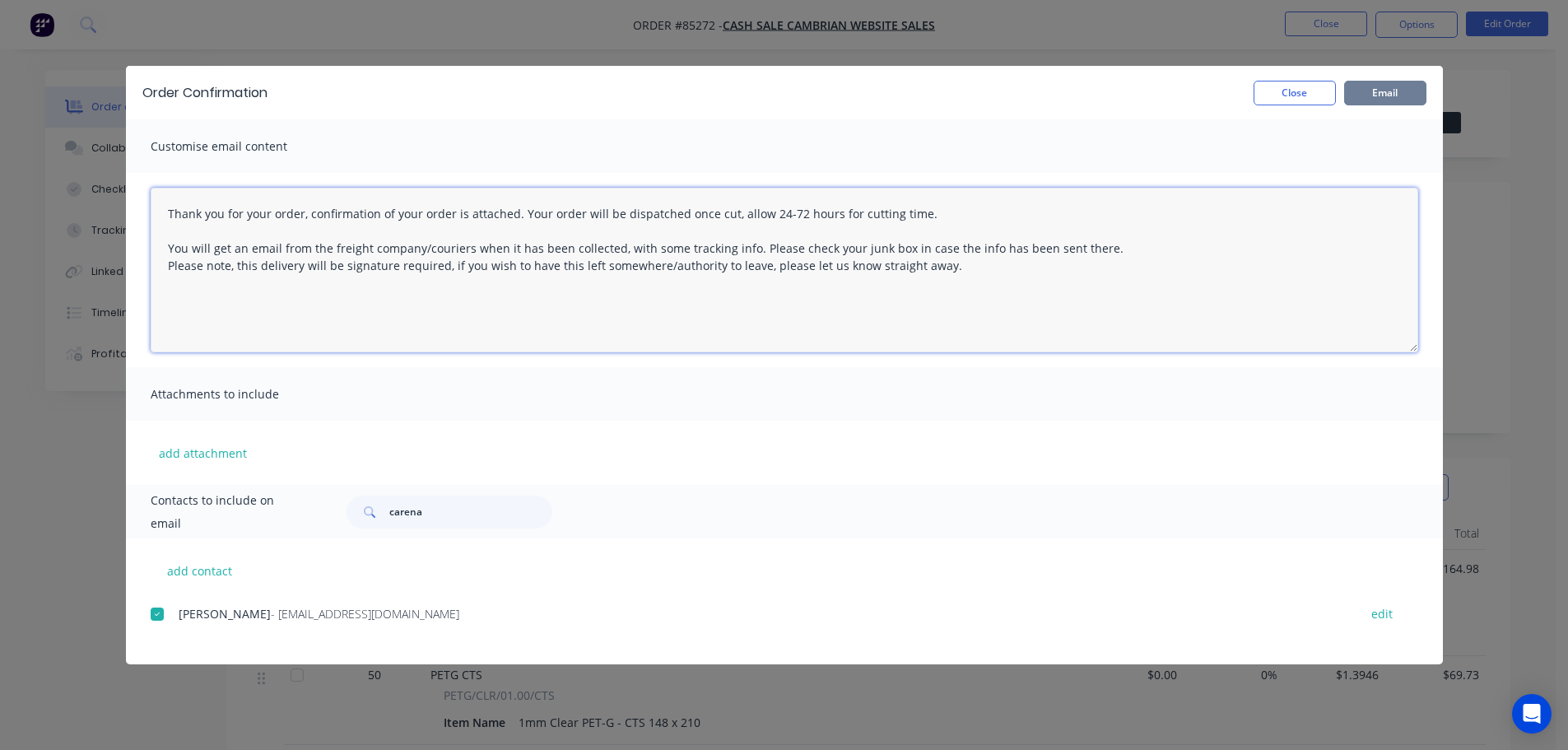
type textarea "Thank you for your order, confirmation of your order is attached. Your order wi…"
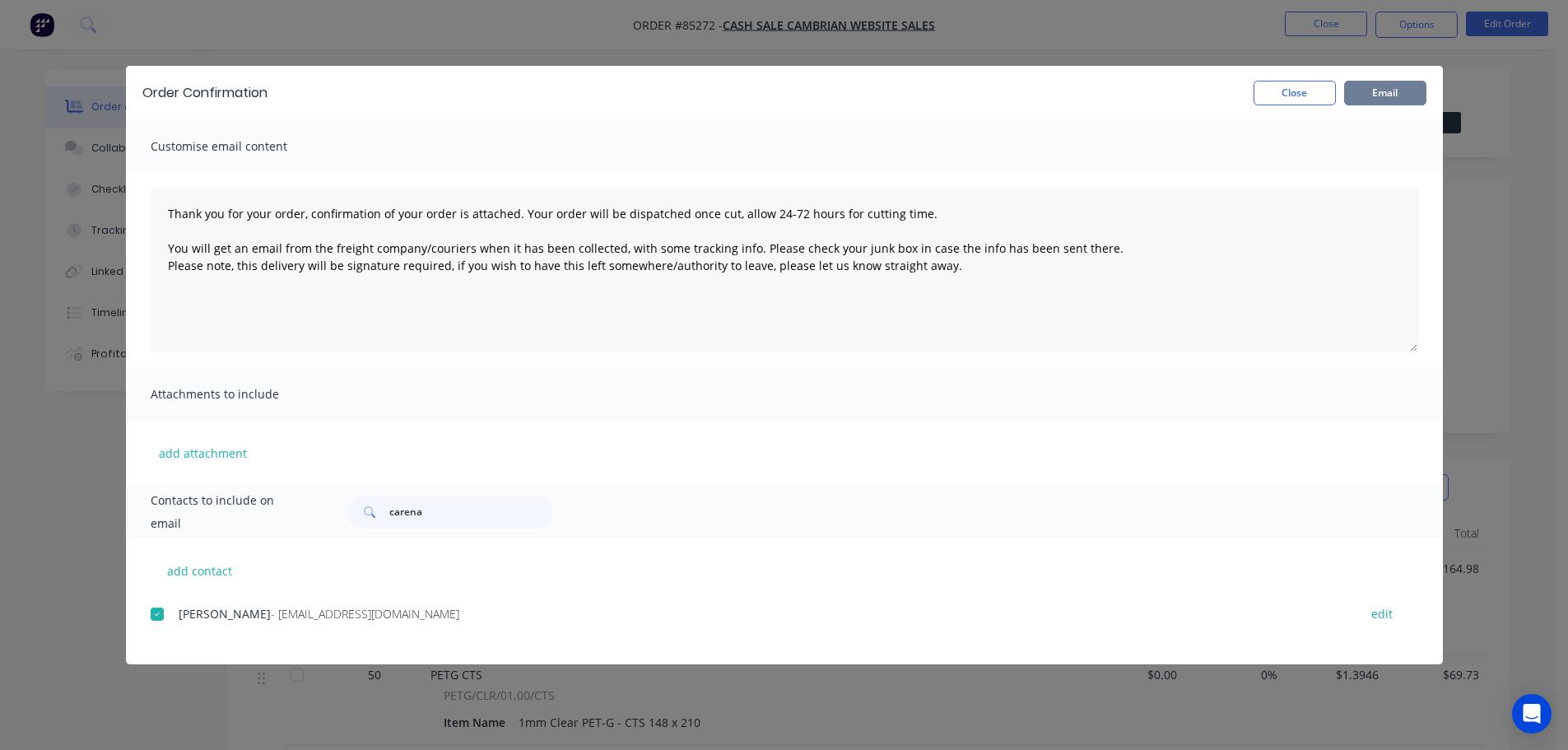
click at [1390, 96] on button "Email" at bounding box center [1385, 92] width 82 height 25
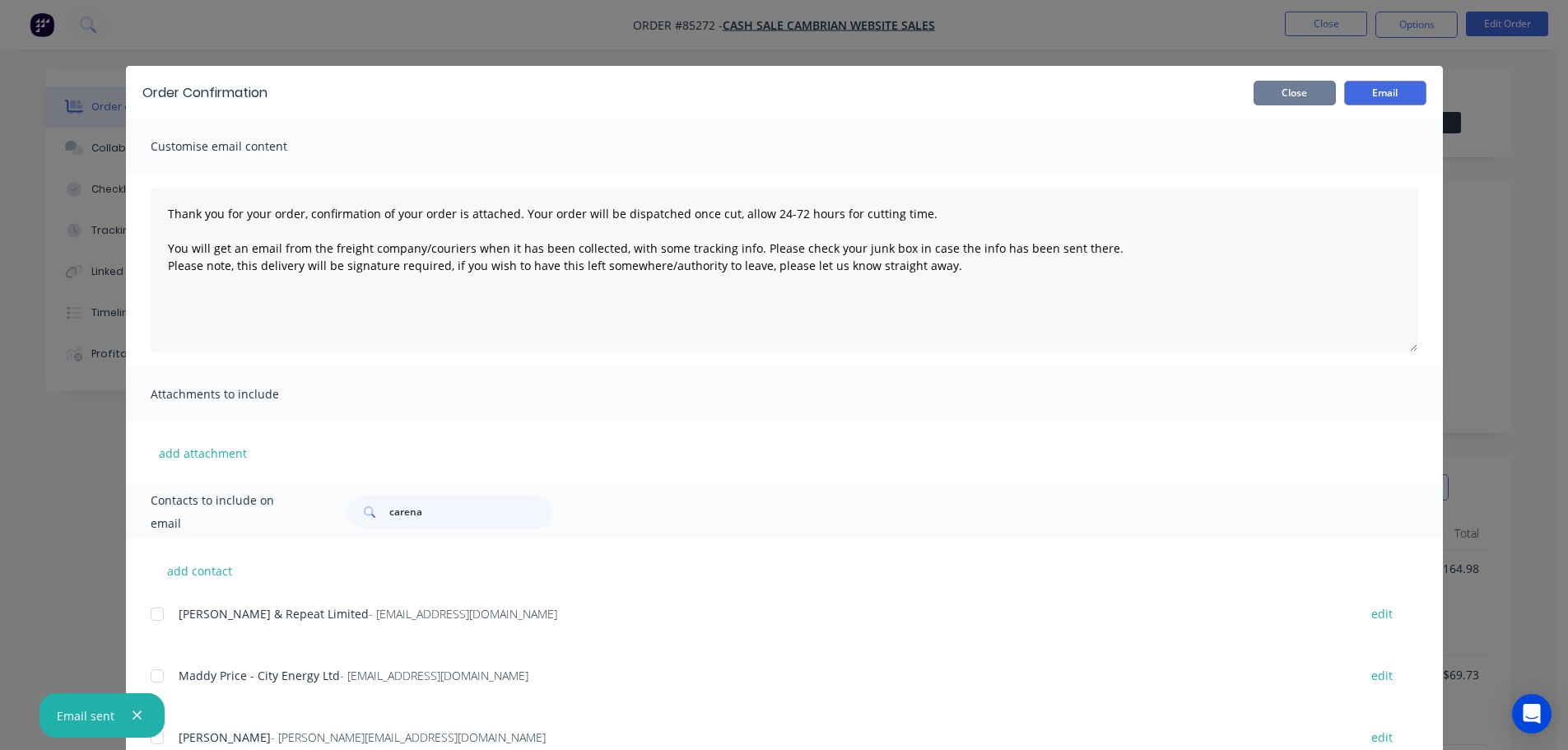
click at [1296, 91] on button "Close" at bounding box center [1295, 92] width 82 height 25
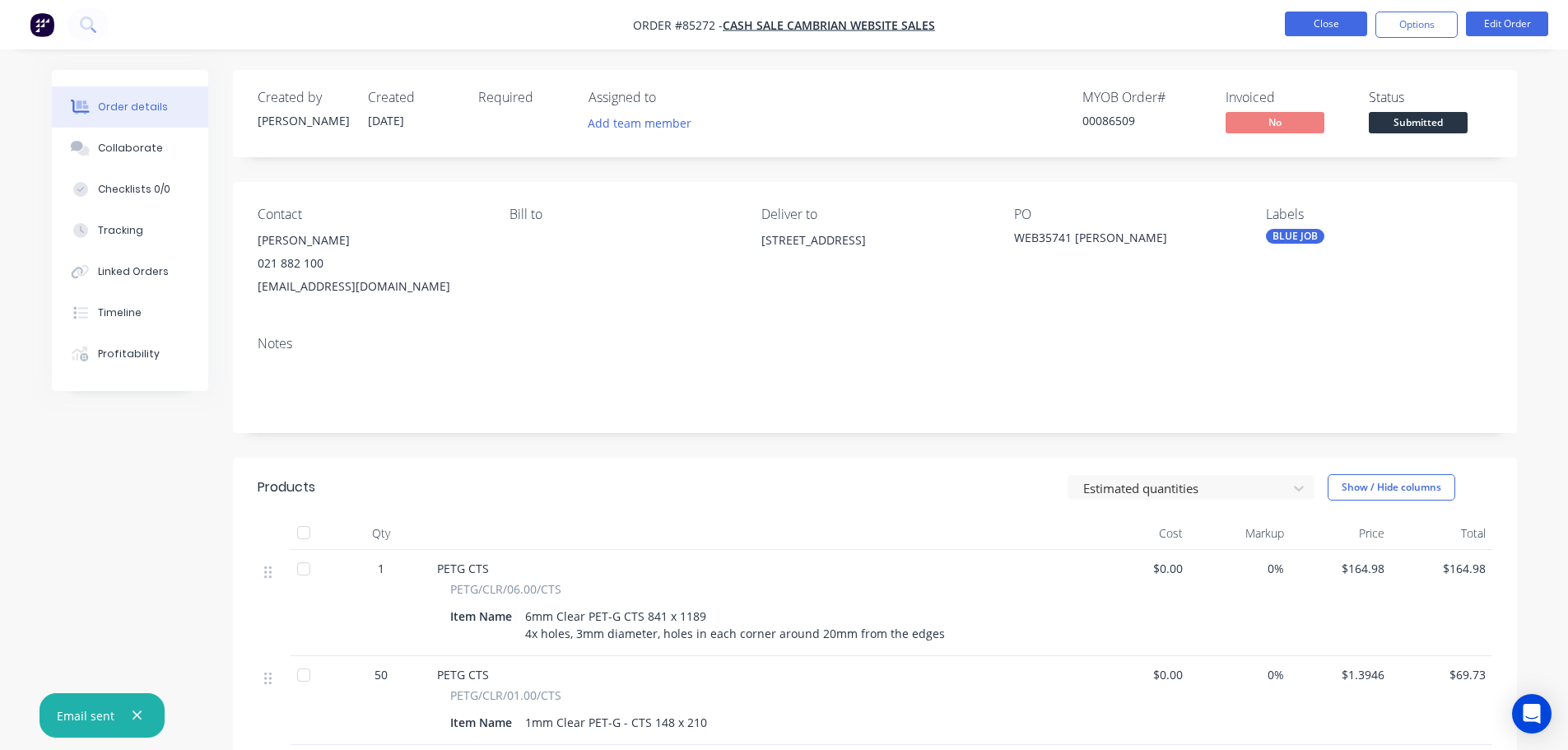
click at [1314, 18] on button "Close" at bounding box center [1326, 23] width 82 height 25
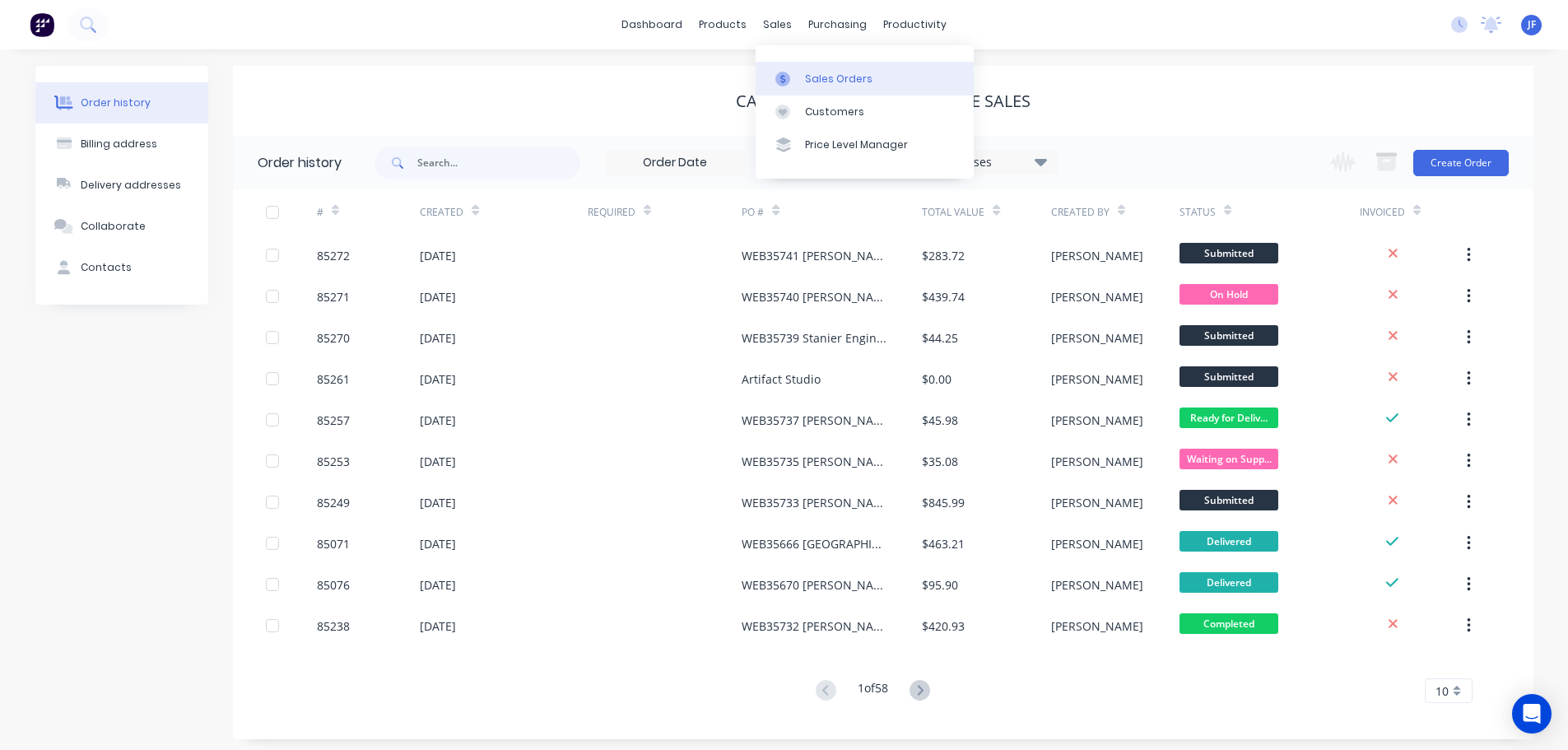
click at [828, 94] on link "Sales Orders" at bounding box center [864, 78] width 218 height 33
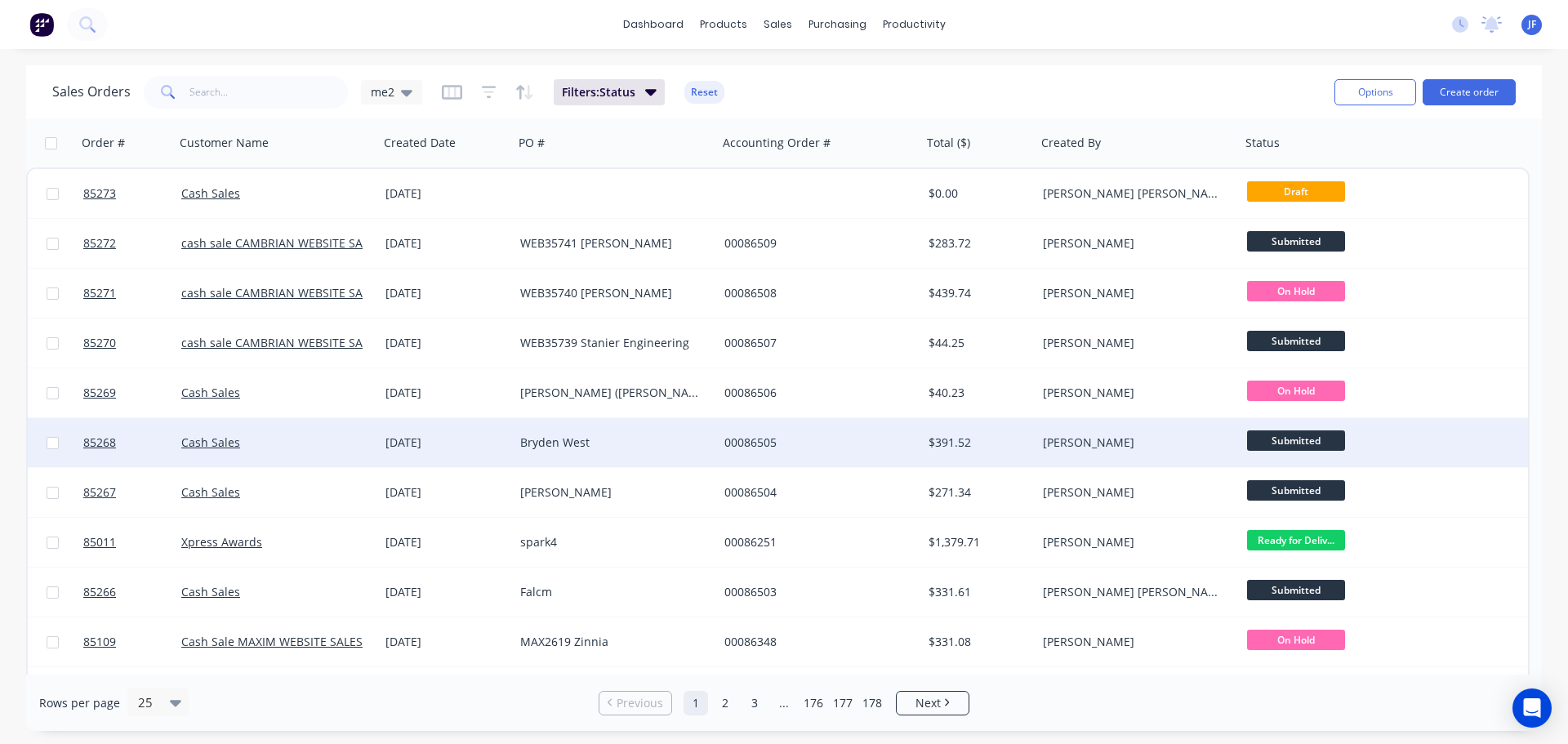
click at [649, 440] on div "Bryden West" at bounding box center [611, 442] width 181 height 16
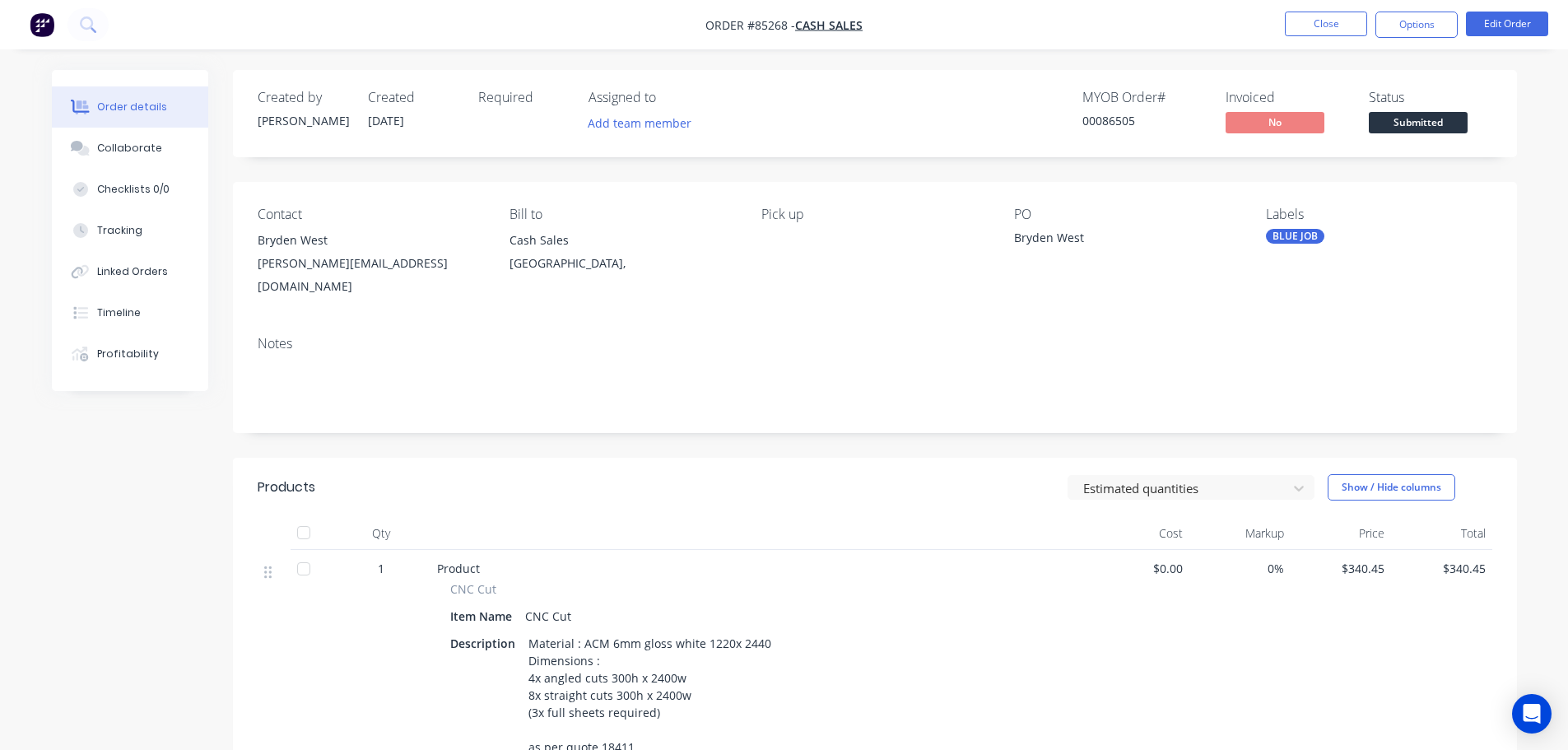
click at [1397, 126] on span "Submitted" at bounding box center [1419, 122] width 99 height 21
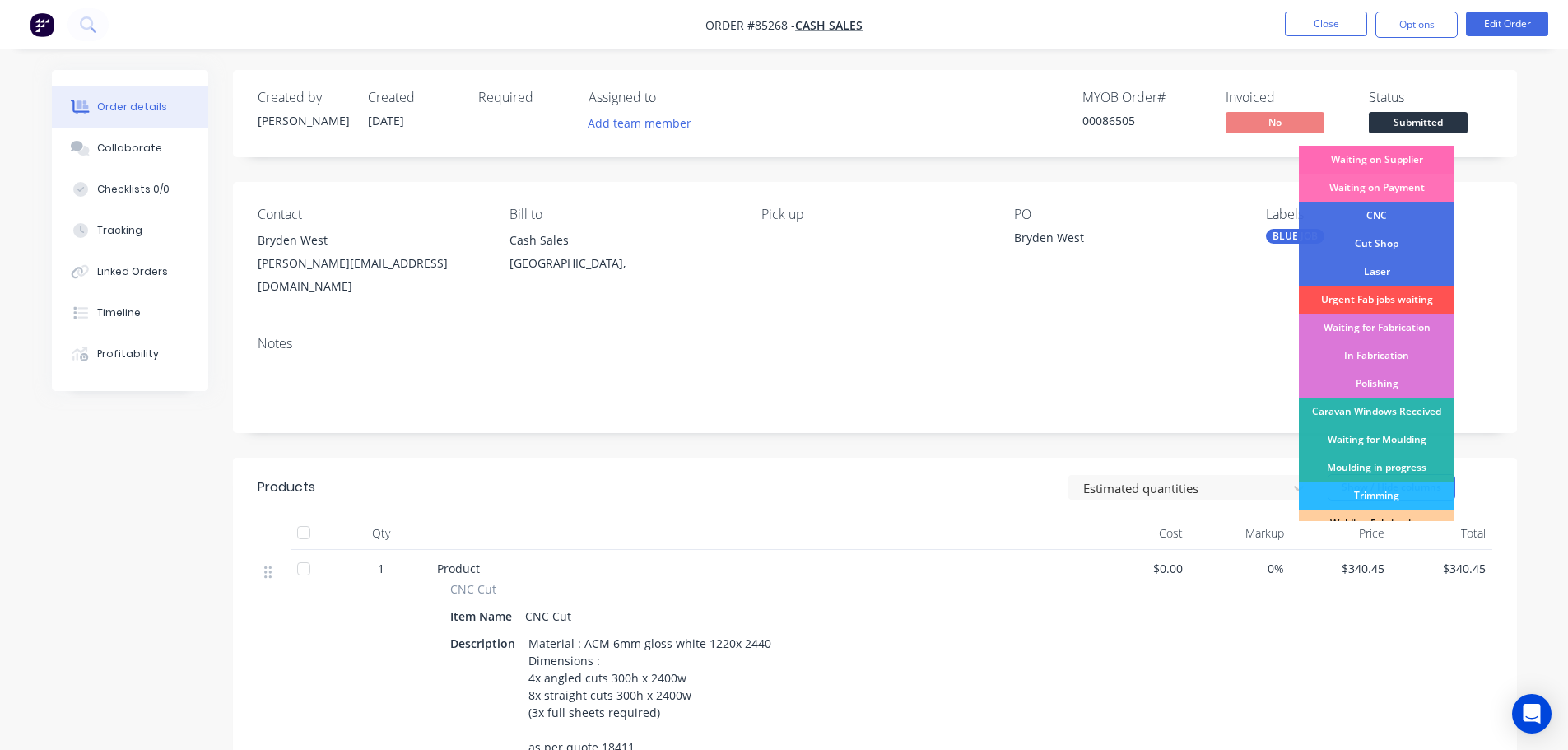
click at [1400, 156] on div "Waiting on Supplier" at bounding box center [1377, 160] width 155 height 28
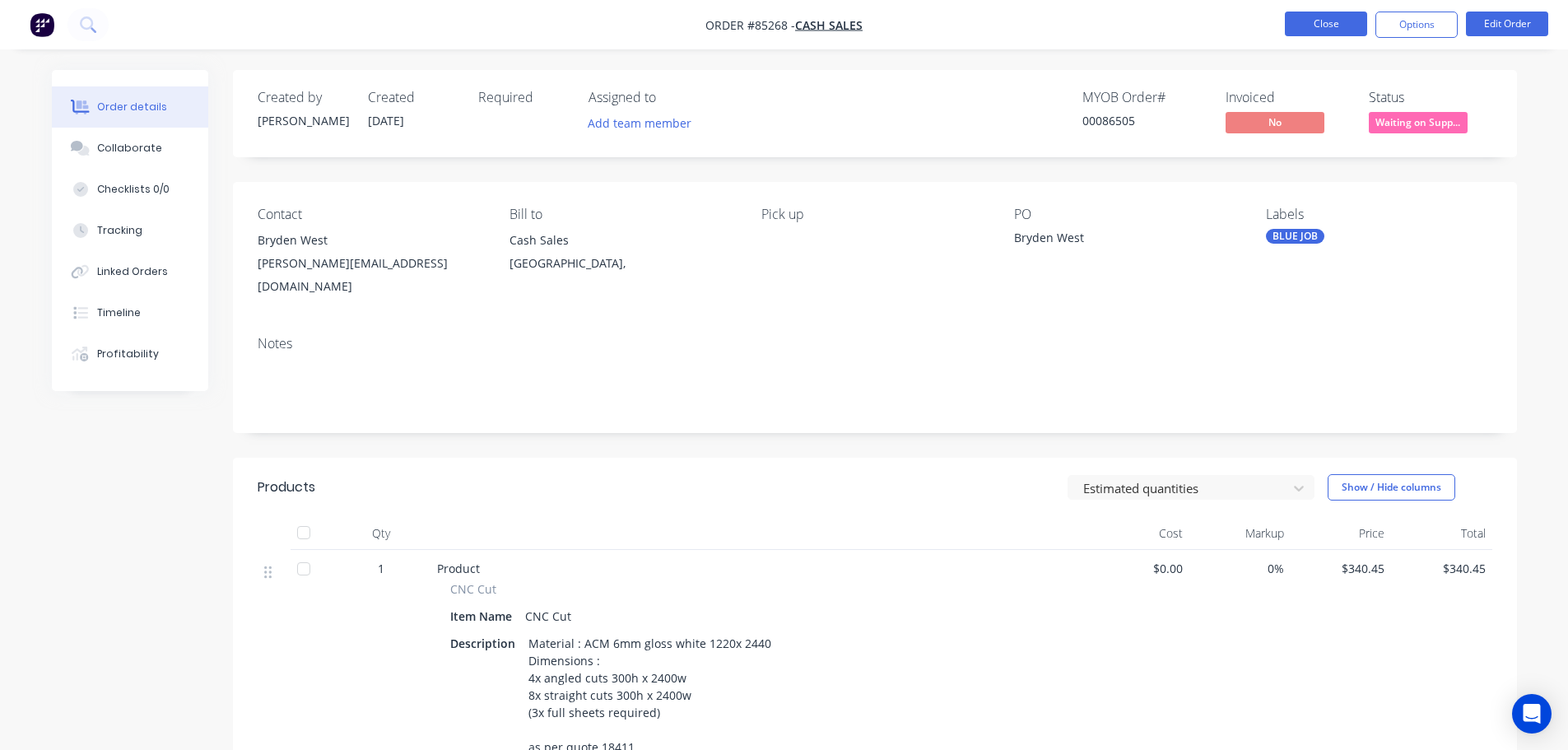
click at [1344, 21] on button "Close" at bounding box center [1326, 23] width 82 height 25
